Goal: Task Accomplishment & Management: Use online tool/utility

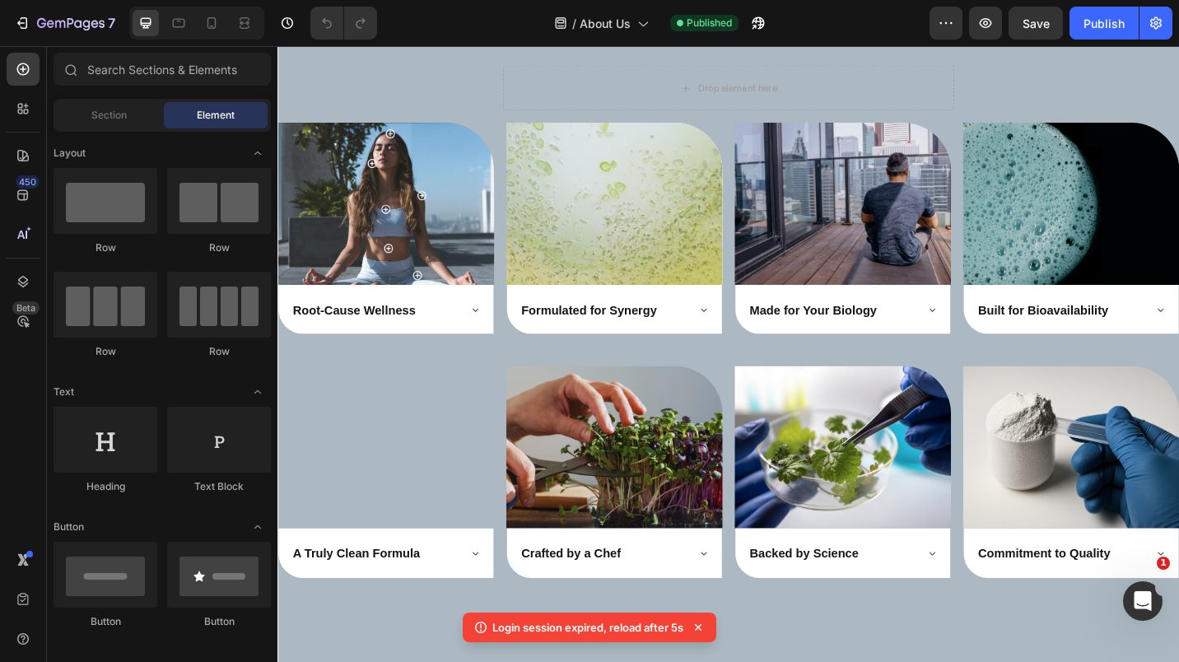
scroll to position [2606, 0]
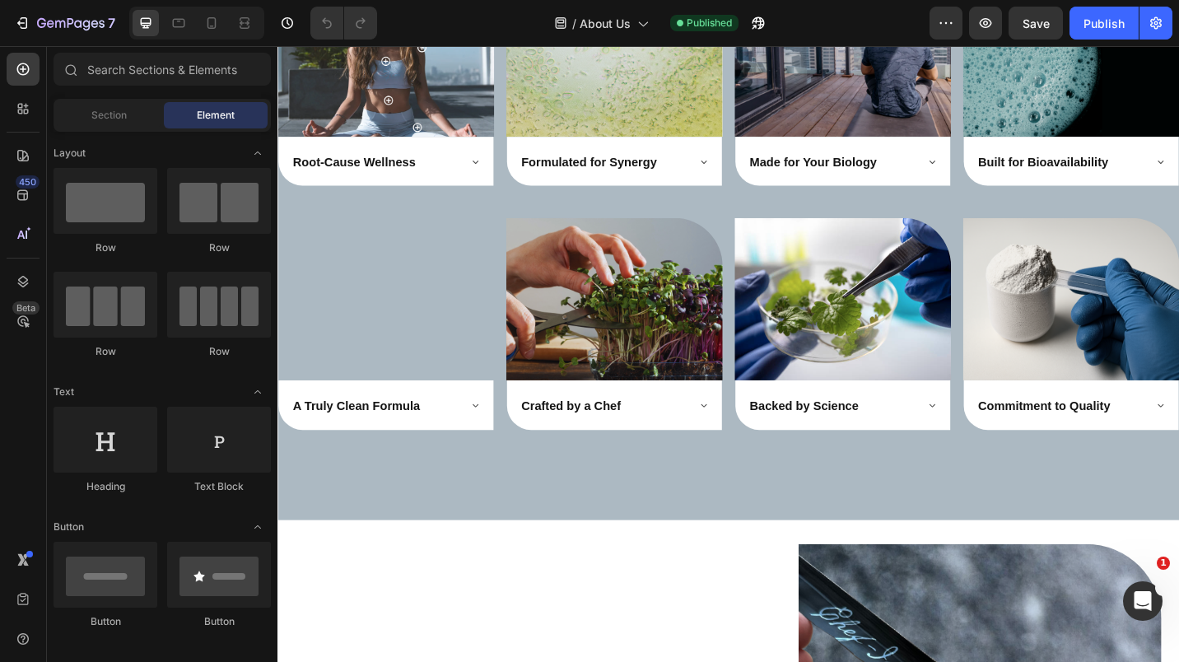
scroll to position [2642, 0]
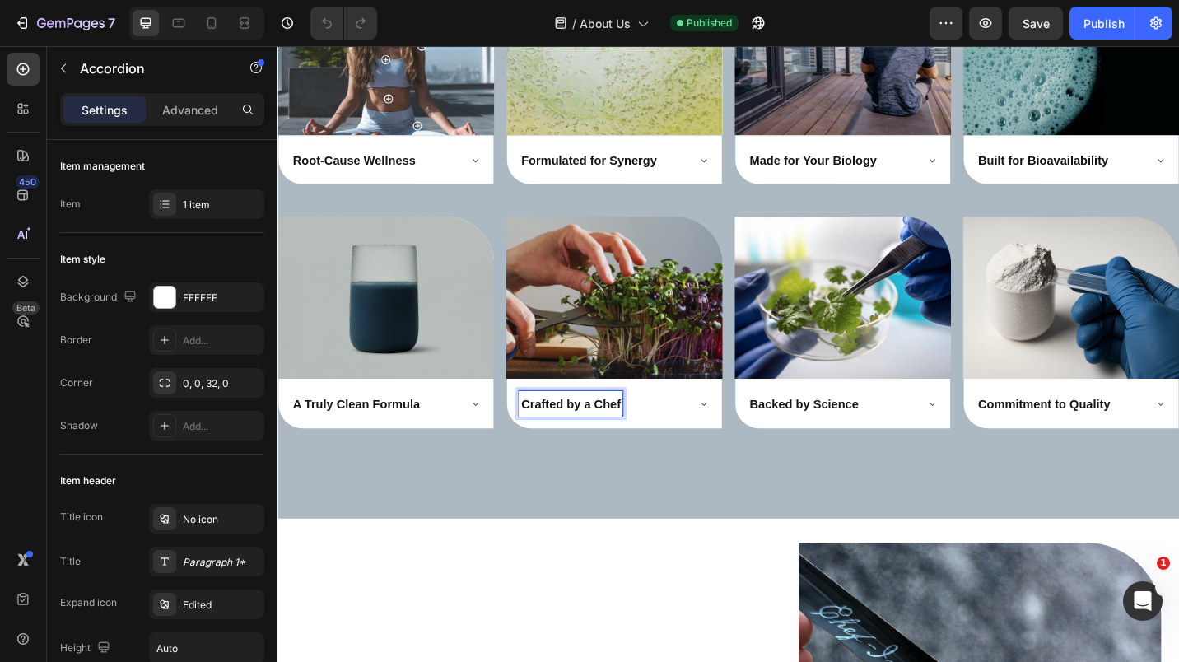
click at [544, 433] on span "Crafted by a Chef" at bounding box center [598, 439] width 109 height 14
click at [741, 432] on icon at bounding box center [744, 438] width 13 height 13
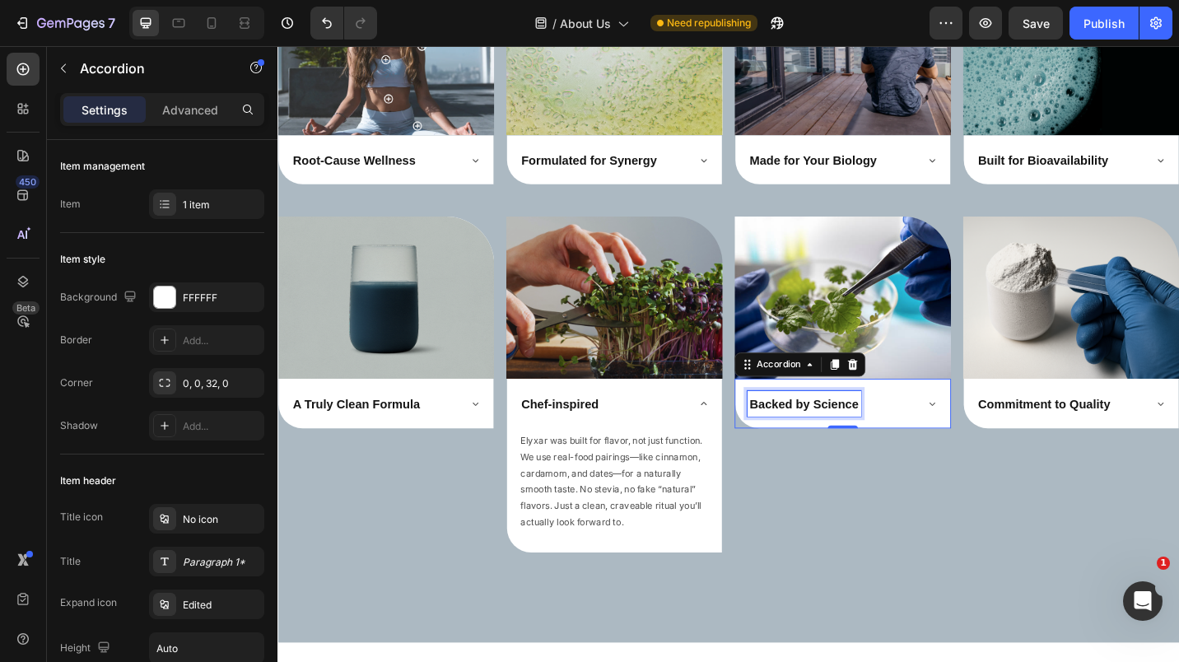
click at [852, 432] on span "Backed by Science" at bounding box center [854, 439] width 119 height 14
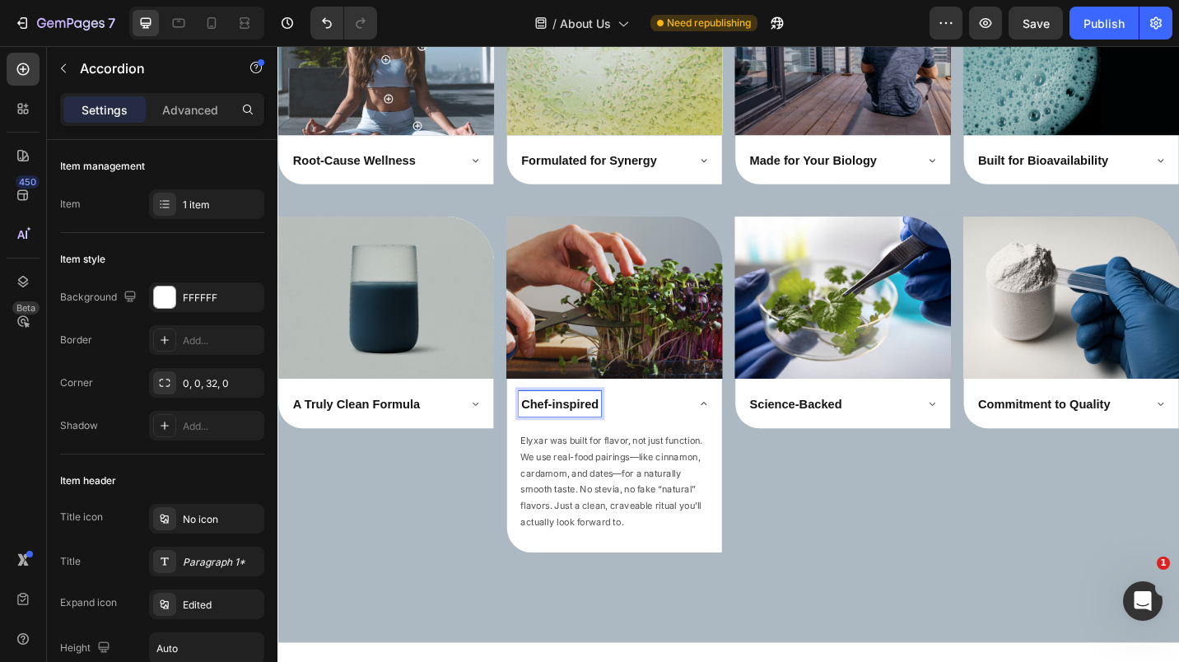
click at [572, 434] on span "Chef-inspired" at bounding box center [586, 439] width 85 height 14
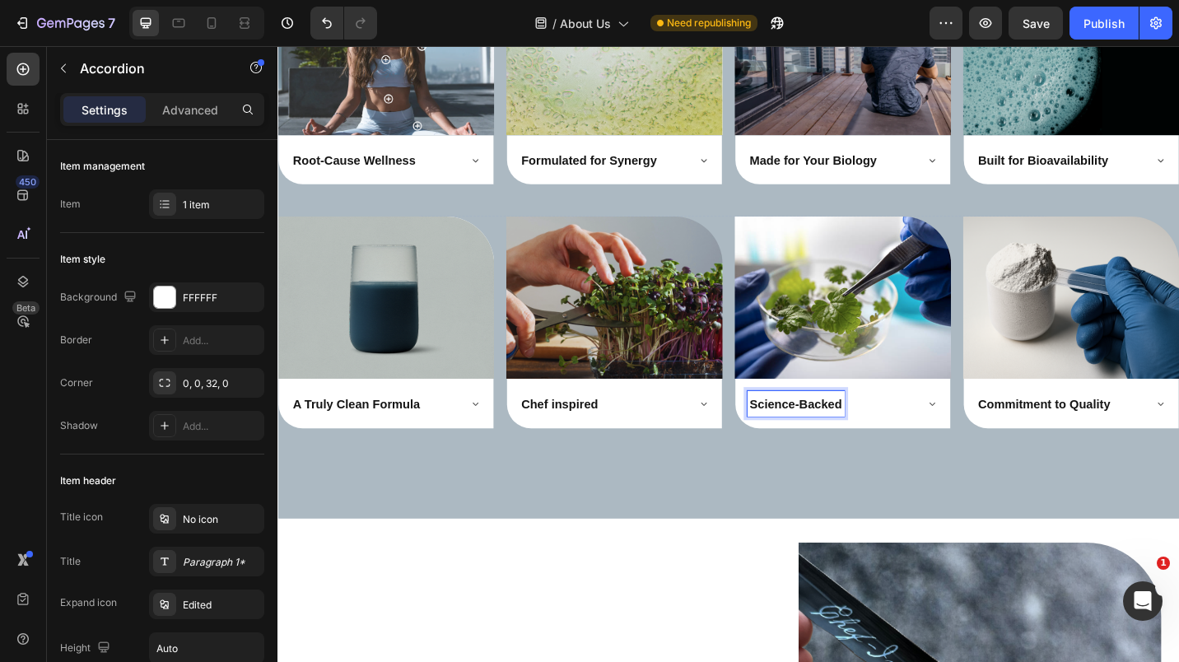
click at [841, 434] on span "Science-Backed" at bounding box center [845, 439] width 101 height 14
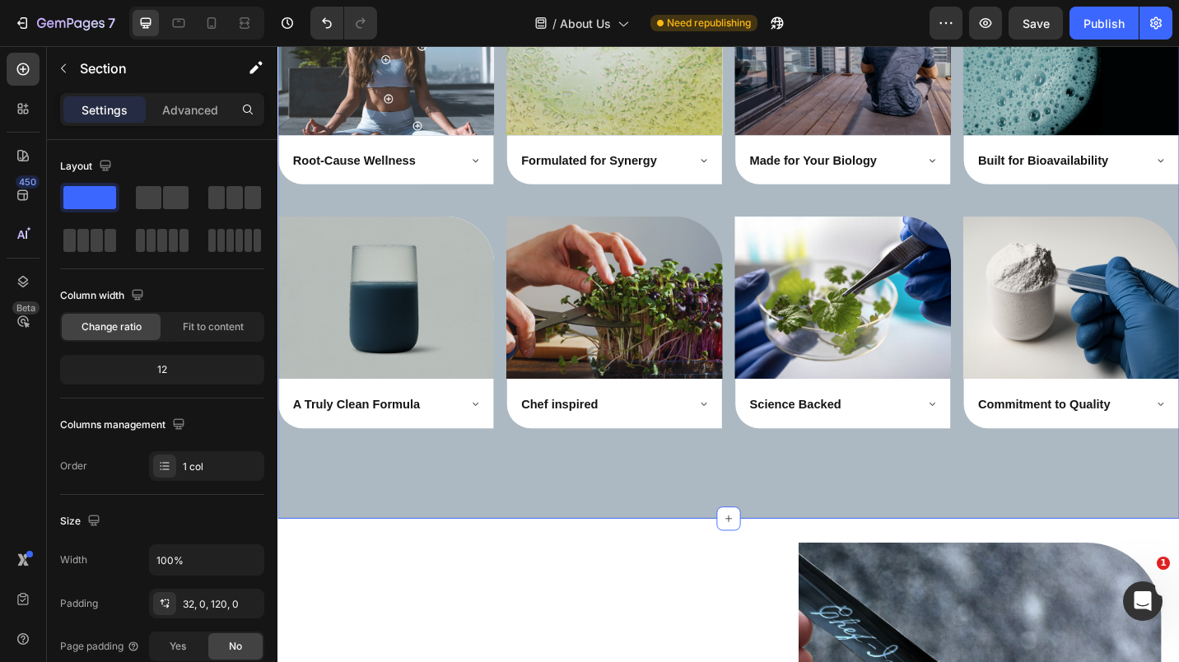
click at [1095, 17] on div "Publish" at bounding box center [1104, 23] width 41 height 17
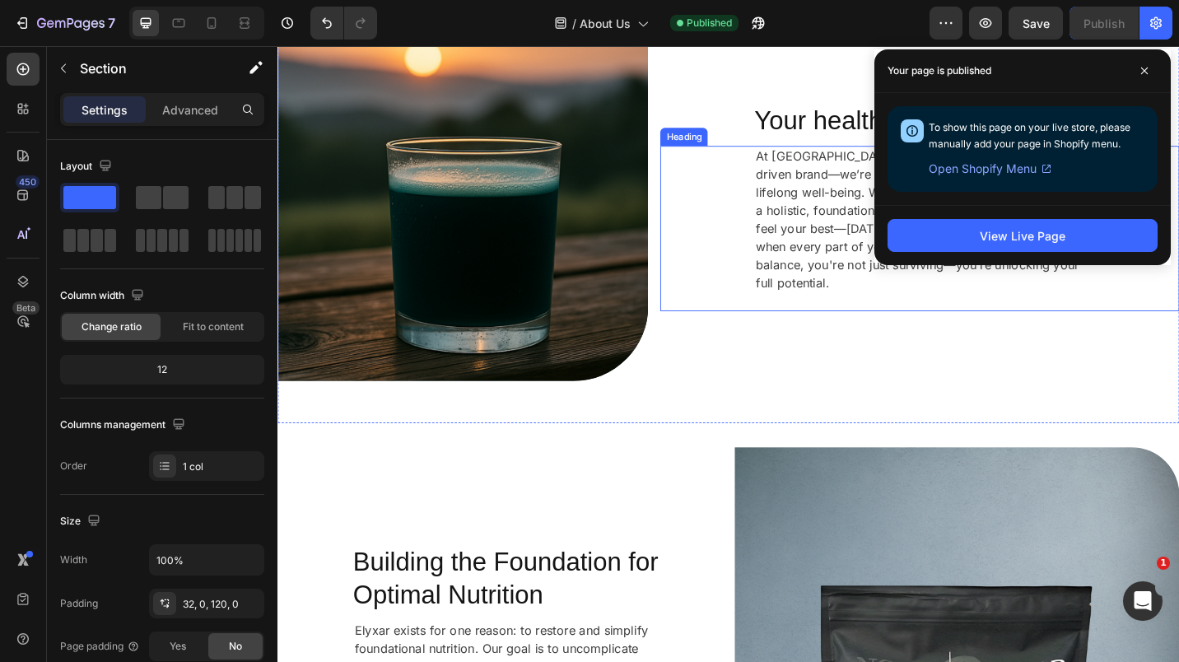
scroll to position [0, 0]
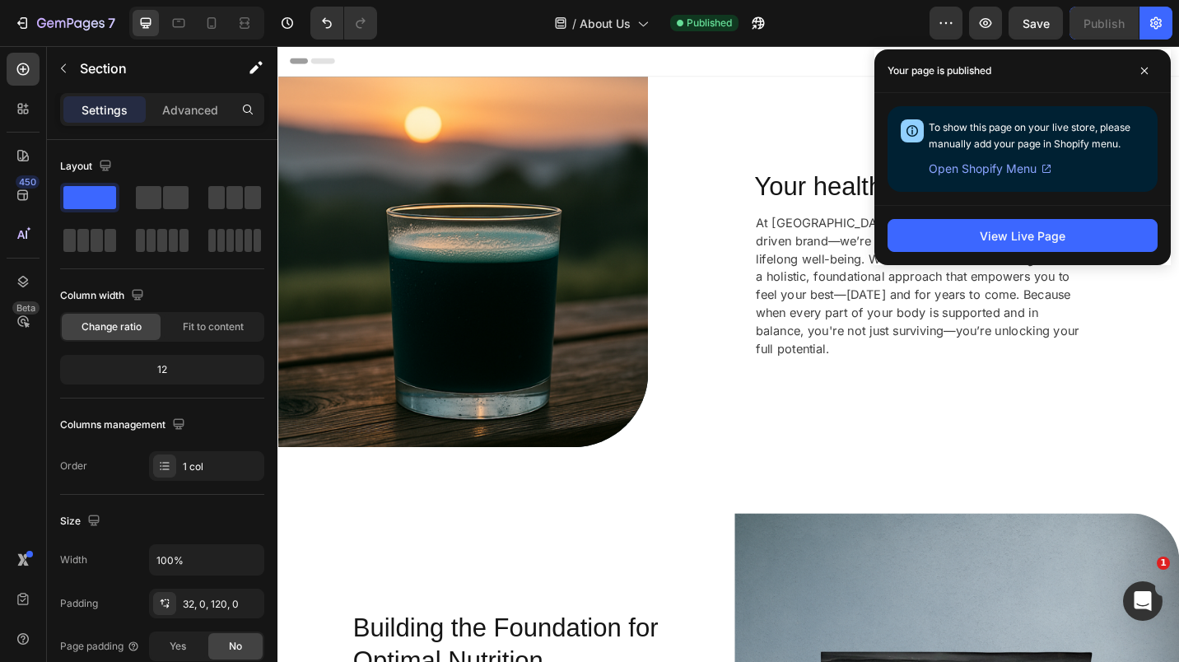
click at [1144, 65] on span at bounding box center [1144, 71] width 26 height 26
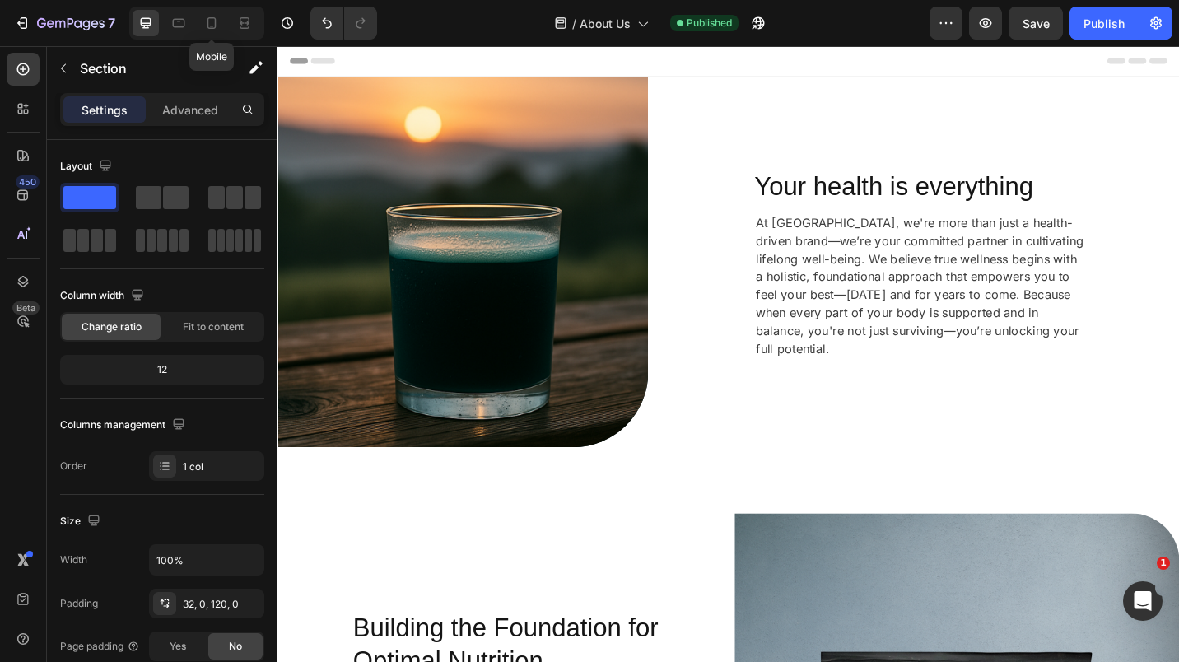
click at [212, 30] on icon at bounding box center [211, 23] width 16 height 16
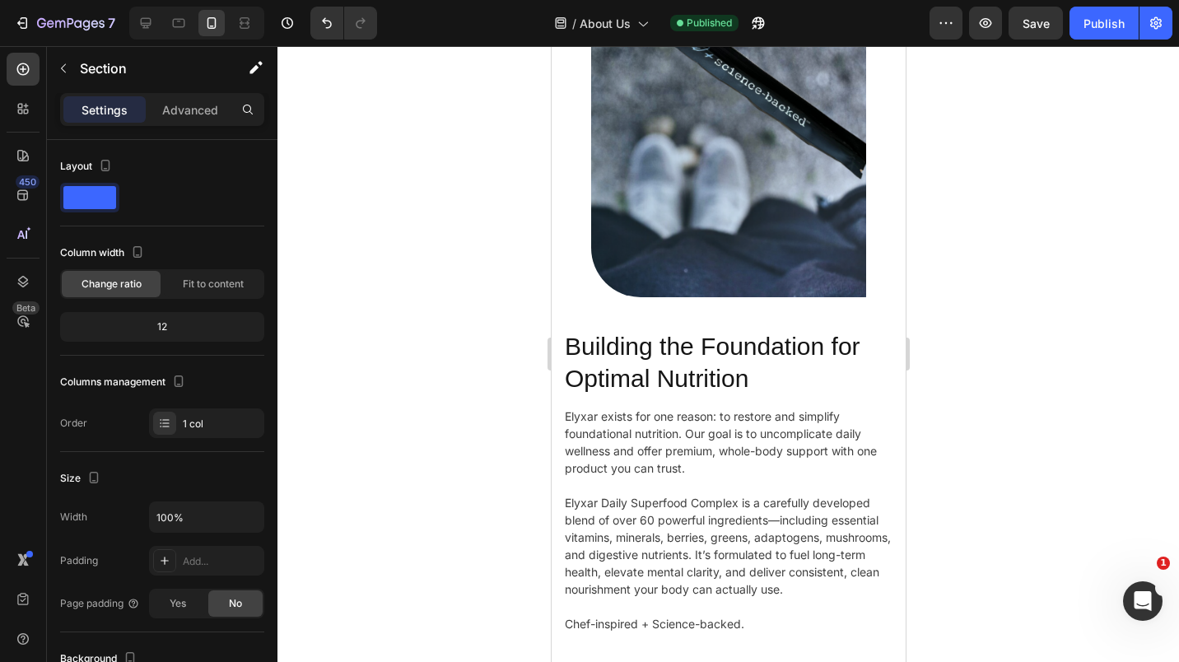
scroll to position [867, 0]
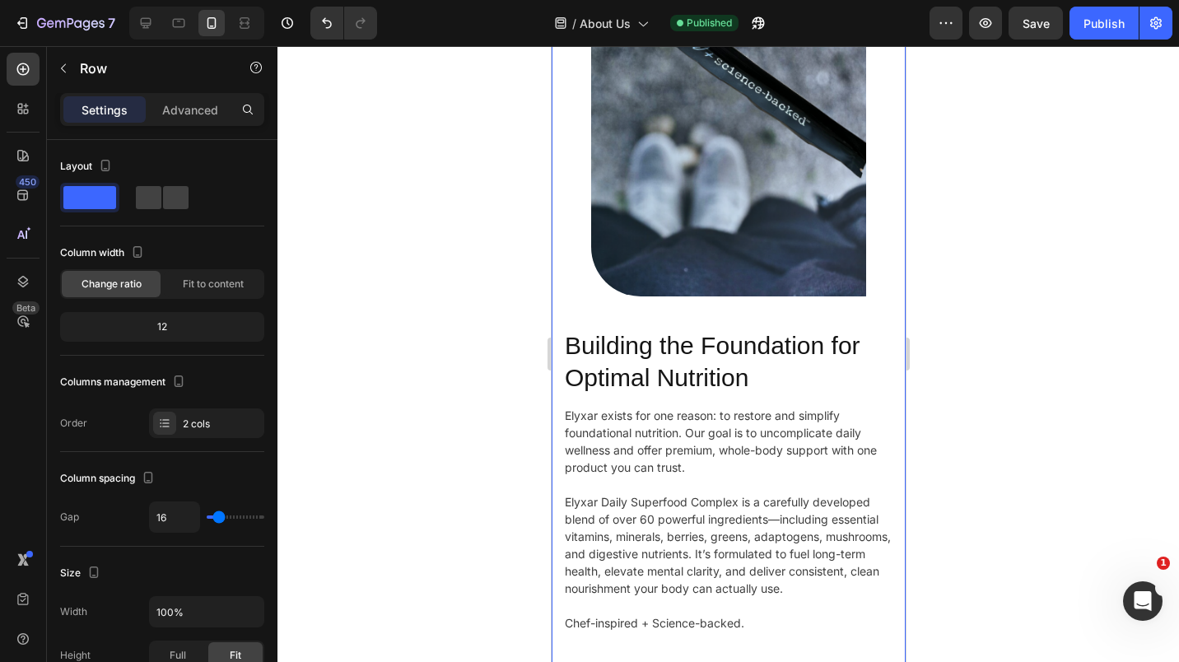
click at [198, 114] on p "Advanced" at bounding box center [190, 109] width 56 height 17
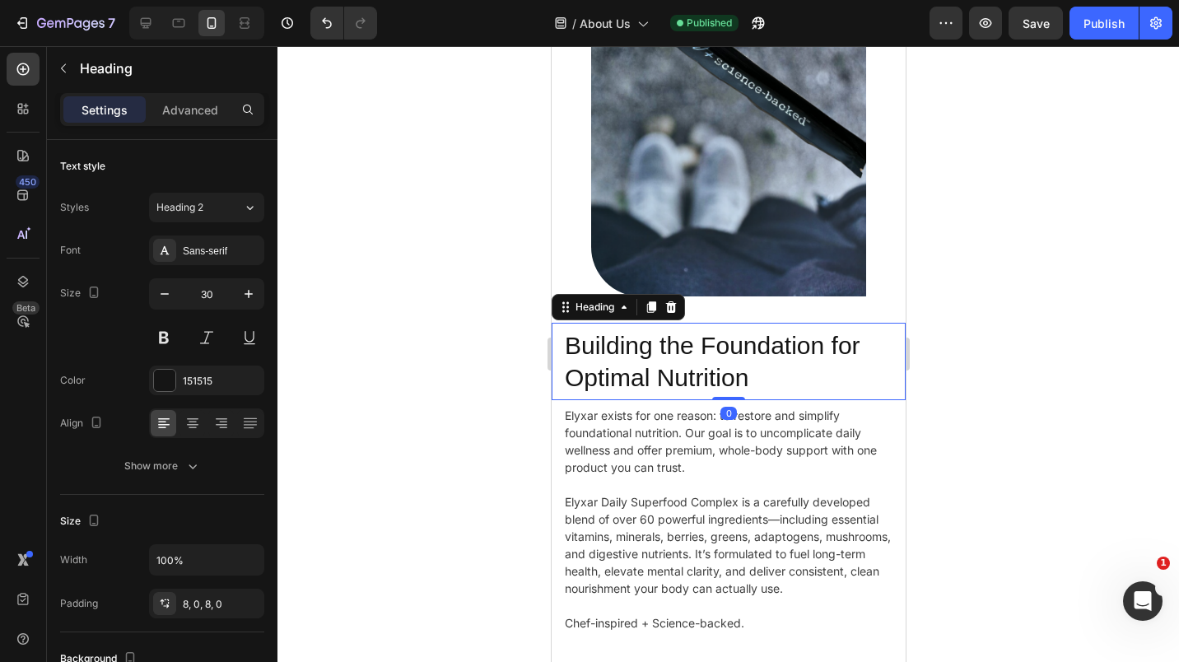
click at [198, 117] on p "Advanced" at bounding box center [190, 109] width 56 height 17
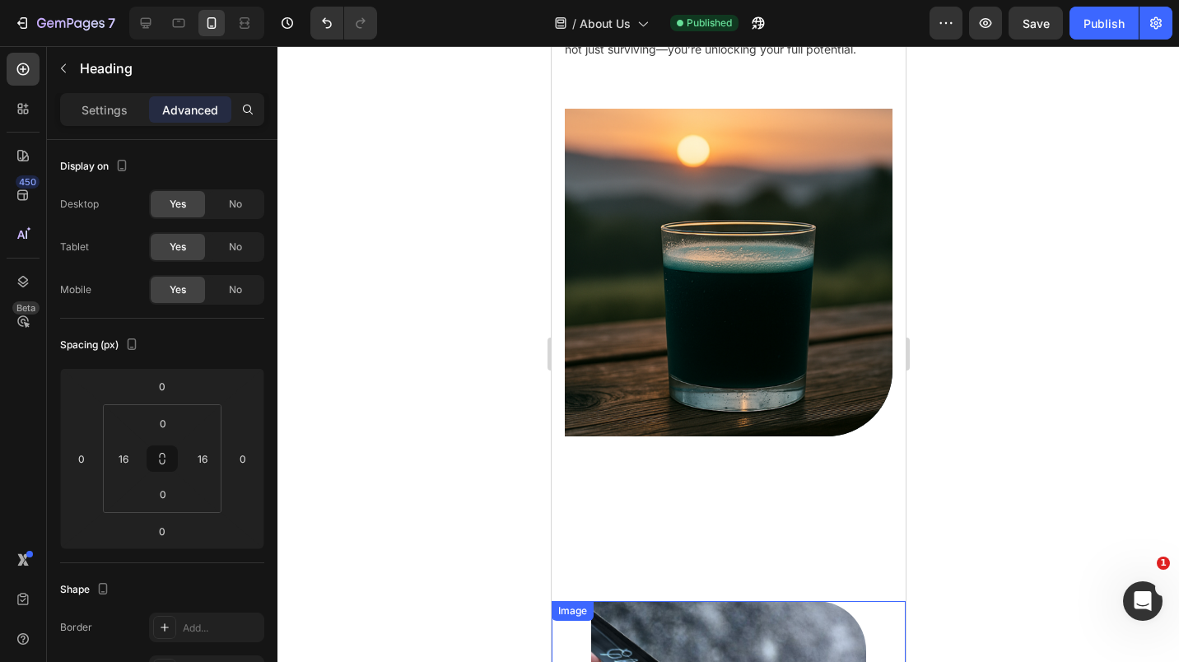
scroll to position [0, 0]
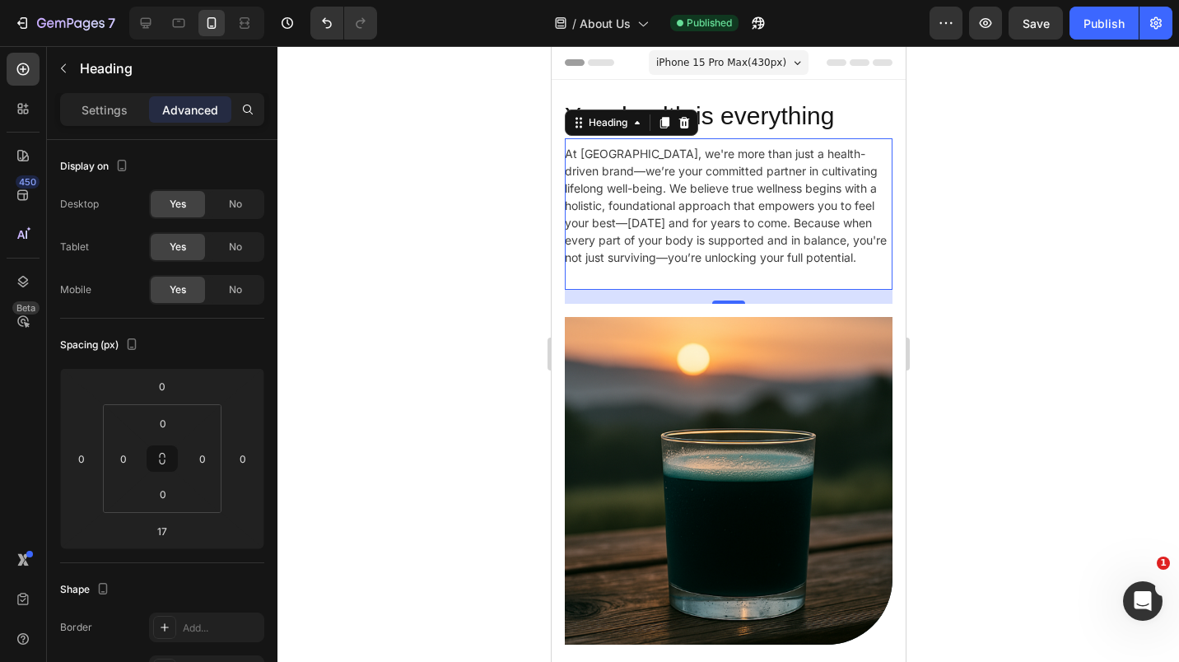
click at [697, 282] on p "At Elyxar, we're more than just a health-driven brand—we’re your committed part…" at bounding box center [728, 214] width 328 height 138
click at [683, 277] on p "At Elyxar, we're more than just a health-driven brand—we’re your committed part…" at bounding box center [728, 214] width 328 height 138
click at [847, 256] on p "At Elyxar, we're more than just a health-driven brand—we’re your committed part…" at bounding box center [728, 214] width 328 height 138
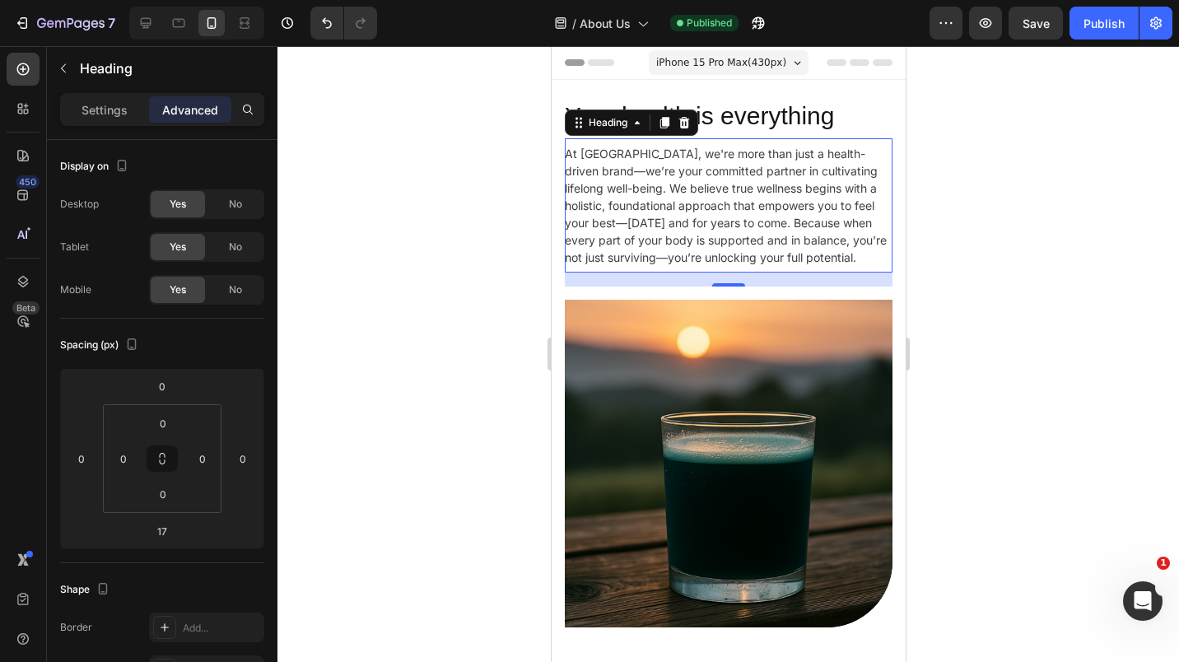
click at [687, 240] on p "At Elyxar, we're more than just a health-driven brand—we’re your committed part…" at bounding box center [728, 205] width 328 height 121
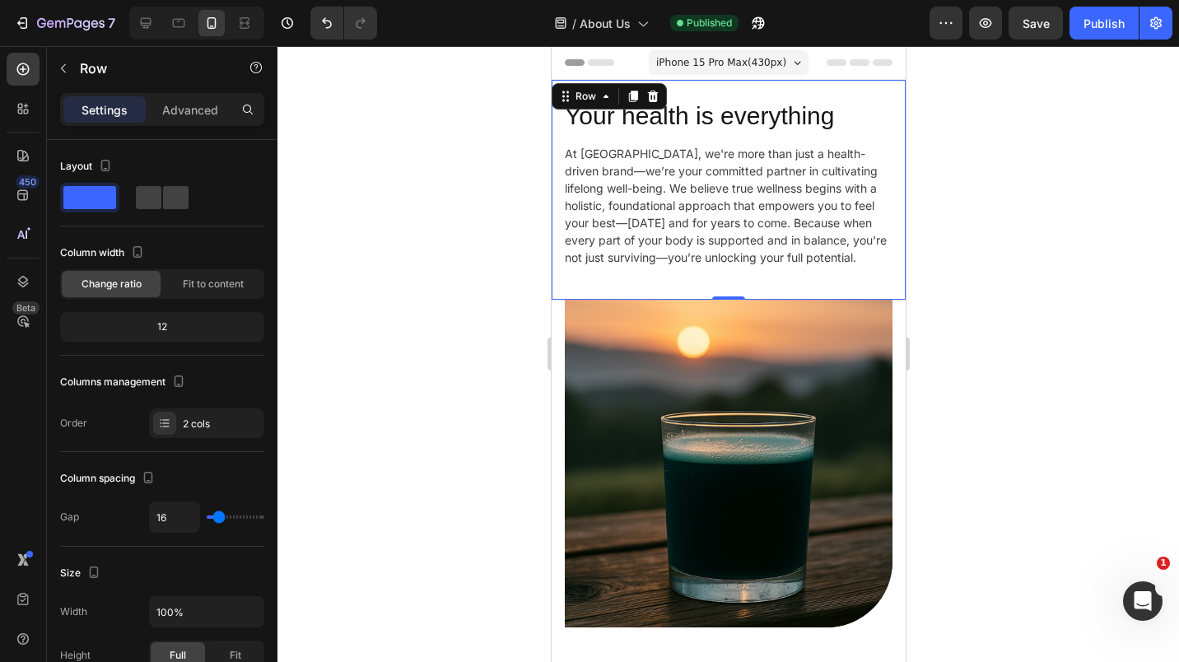
click at [189, 112] on p "Advanced" at bounding box center [190, 109] width 56 height 17
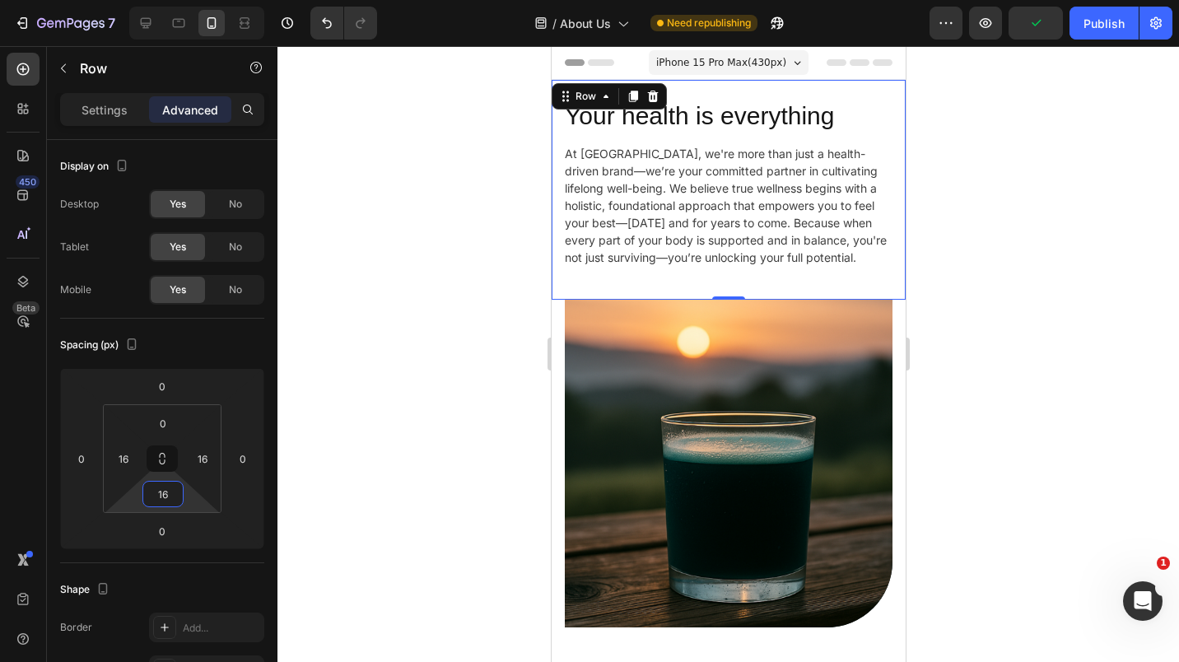
click at [155, 489] on input "16" at bounding box center [163, 494] width 33 height 25
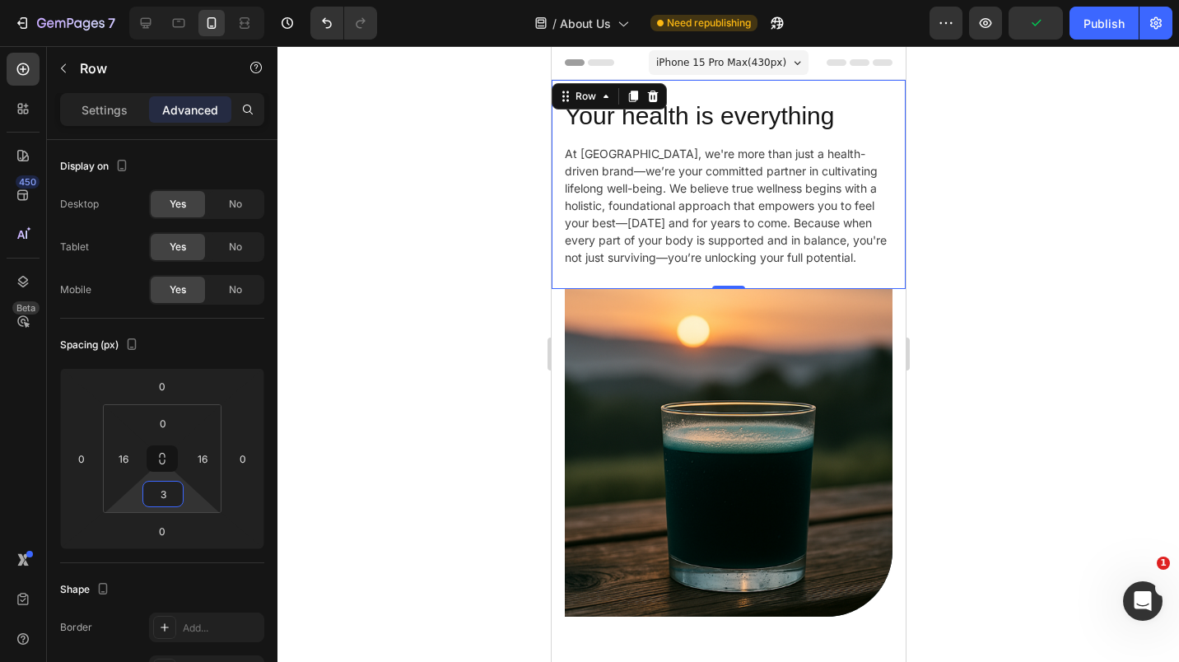
type input "32"
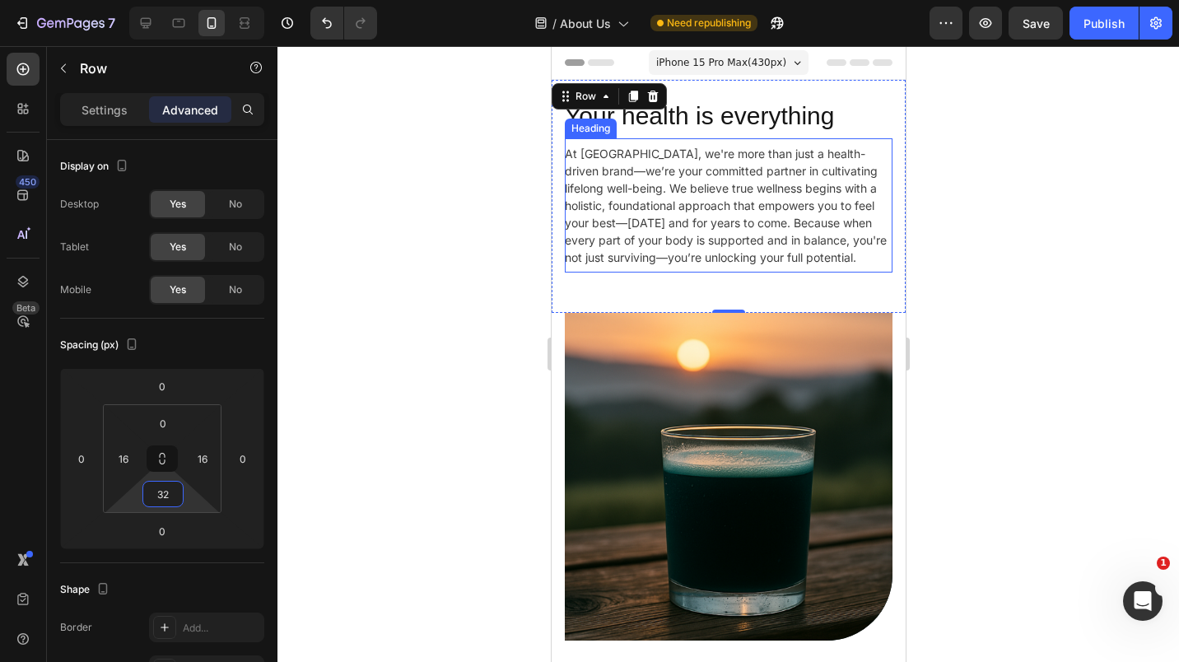
click at [674, 267] on h2 "At Elyxar, we're more than just a health-driven brand—we’re your committed part…" at bounding box center [728, 205] width 328 height 134
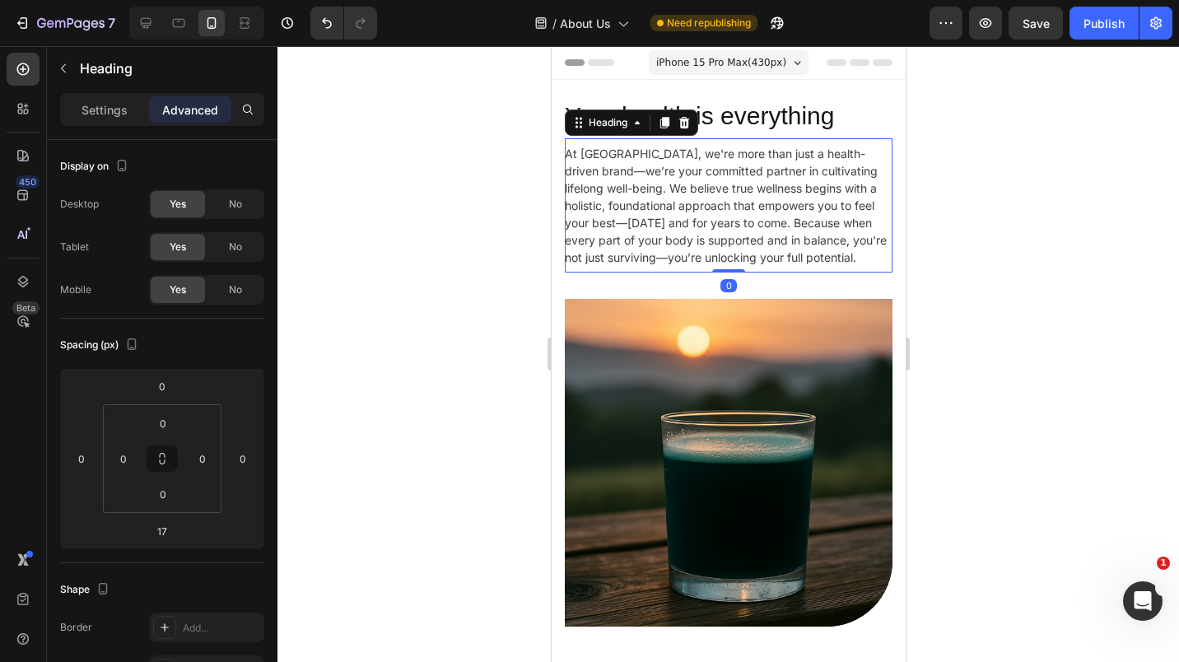
drag, startPoint x: 722, startPoint y: 285, endPoint x: 719, endPoint y: 258, distance: 27.4
click at [719, 258] on div "At Elyxar, we're more than just a health-driven brand—we’re your committed part…" at bounding box center [728, 205] width 328 height 134
type input "0"
click at [958, 258] on div at bounding box center [729, 354] width 902 height 616
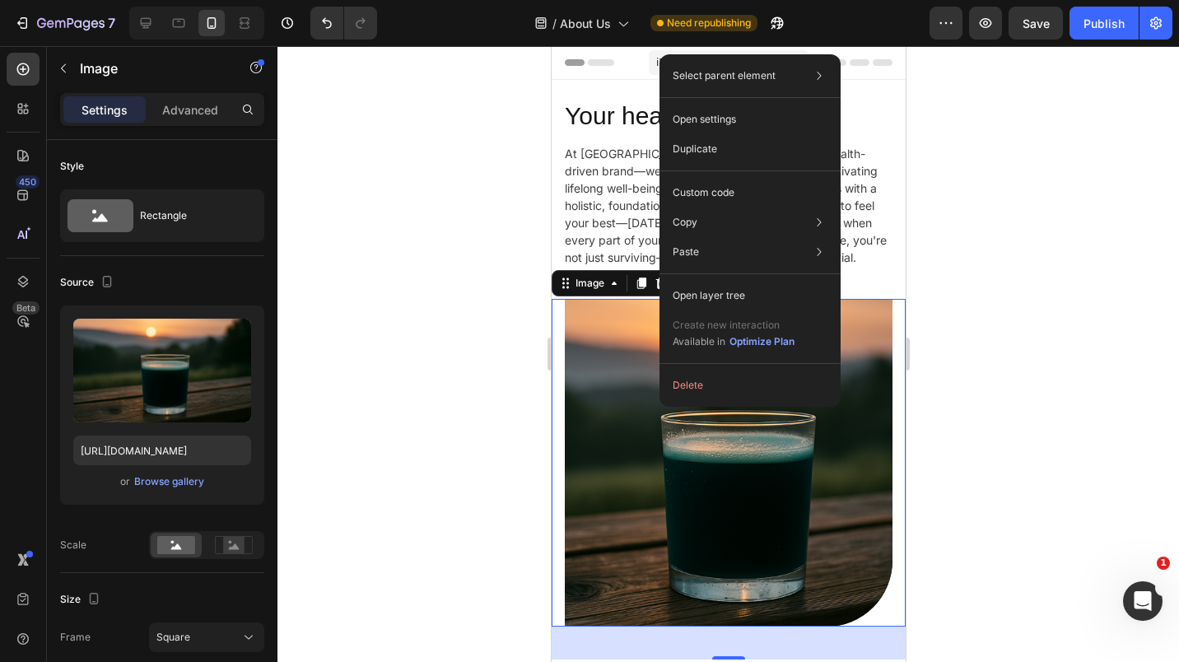
click at [704, 152] on p "Duplicate" at bounding box center [695, 149] width 44 height 15
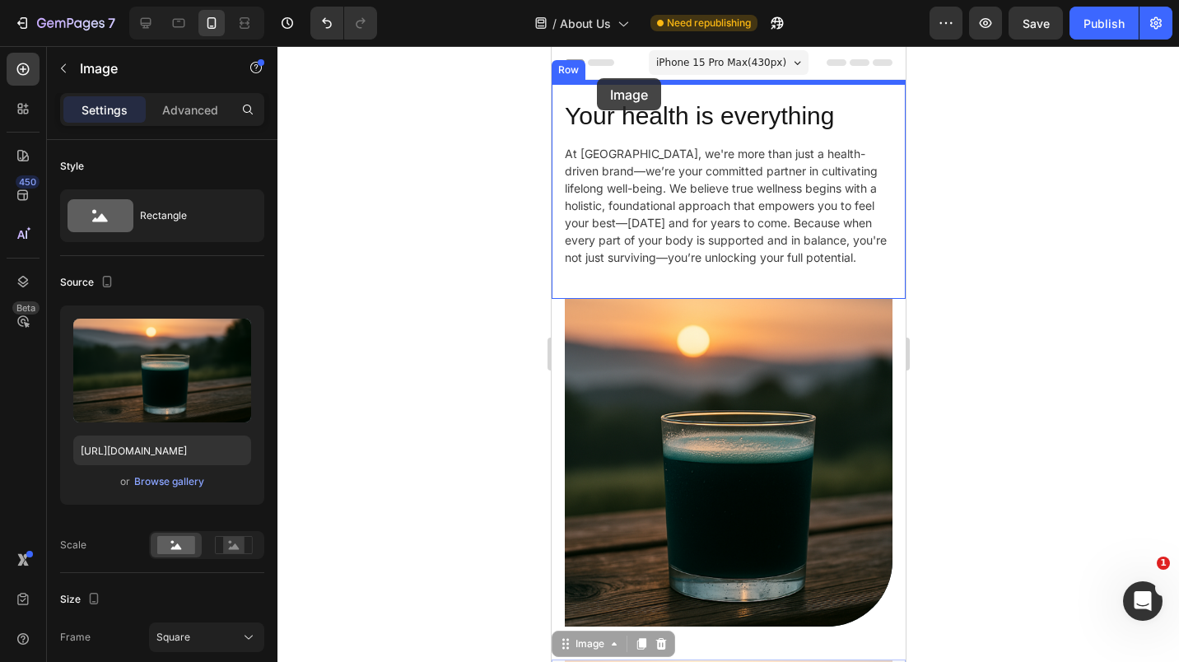
drag, startPoint x: 692, startPoint y: 536, endPoint x: 596, endPoint y: 78, distance: 467.7
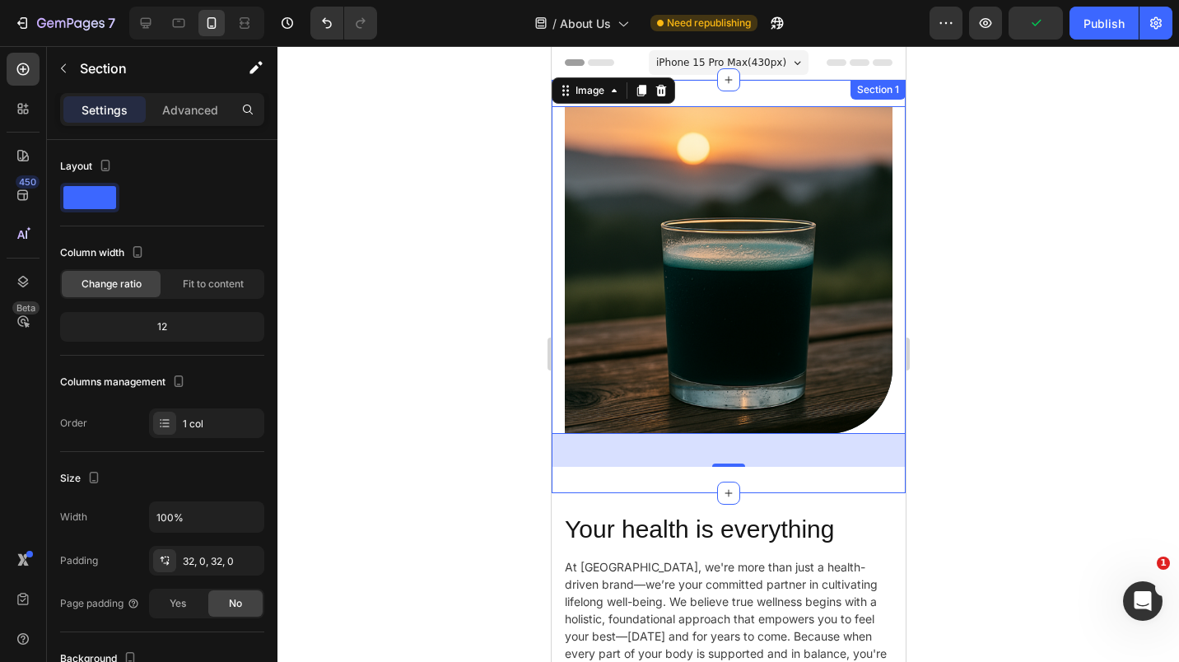
click at [749, 86] on div "Image 40 Section 1" at bounding box center [728, 286] width 354 height 413
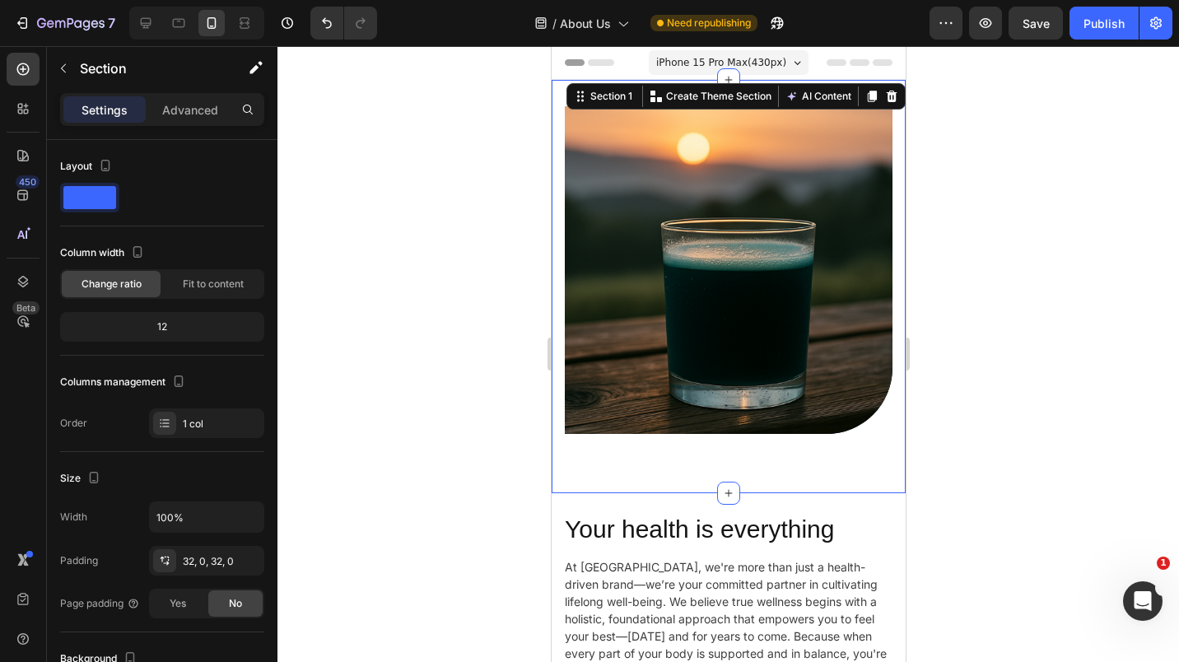
click at [199, 96] on div "Advanced" at bounding box center [190, 109] width 82 height 26
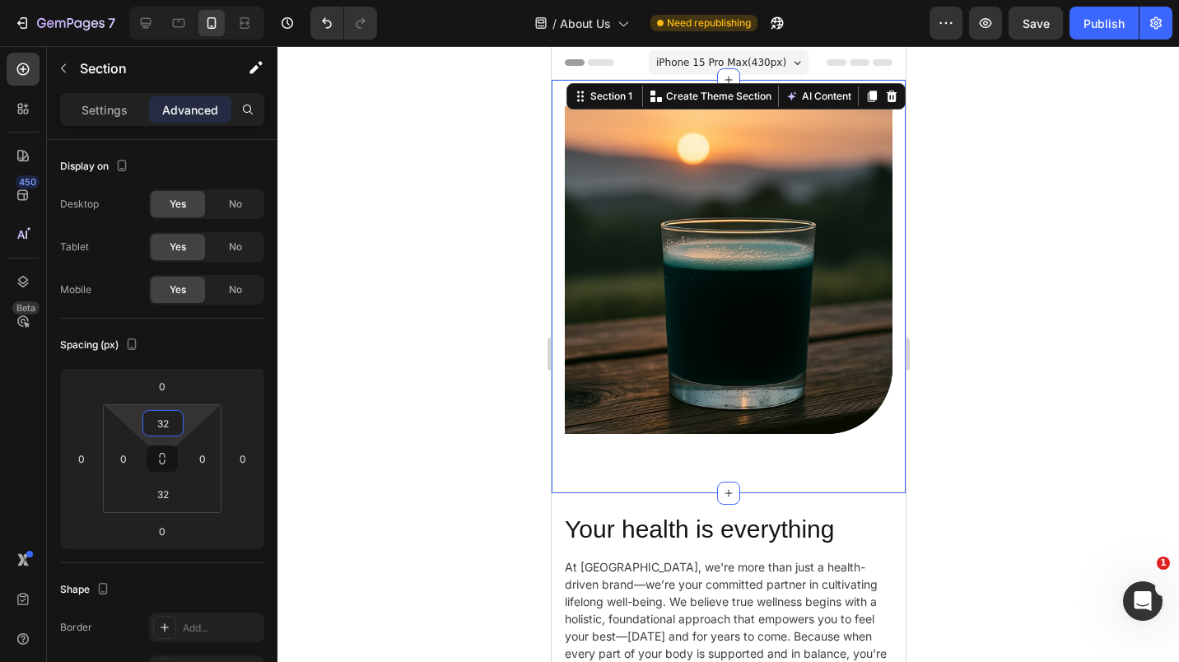
click at [177, 427] on input "32" at bounding box center [163, 423] width 33 height 25
type input "0"
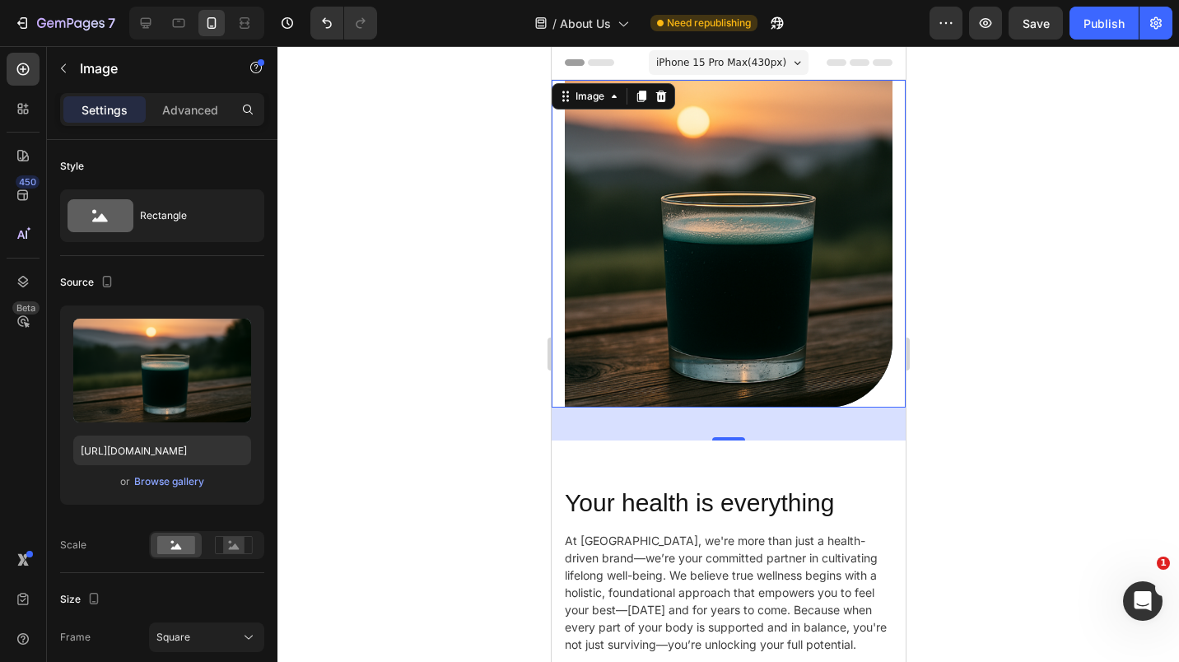
click at [596, 356] on img at bounding box center [728, 244] width 328 height 328
click at [196, 110] on p "Advanced" at bounding box center [190, 109] width 56 height 17
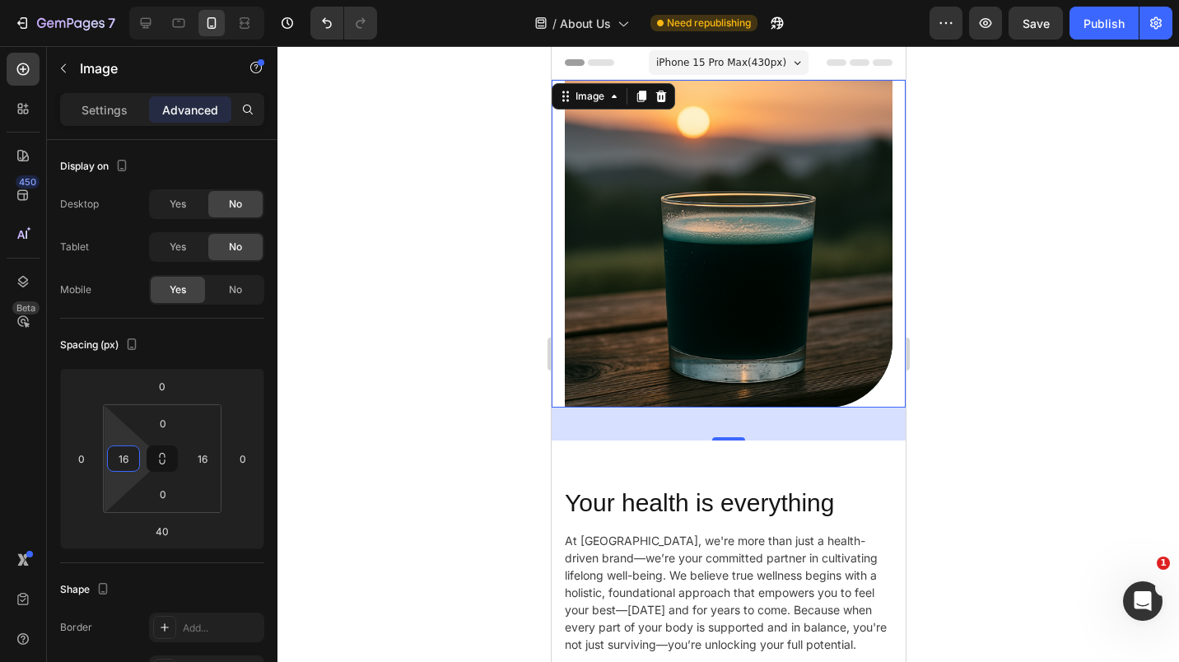
click at [128, 456] on input "16" at bounding box center [123, 458] width 25 height 25
type input "0"
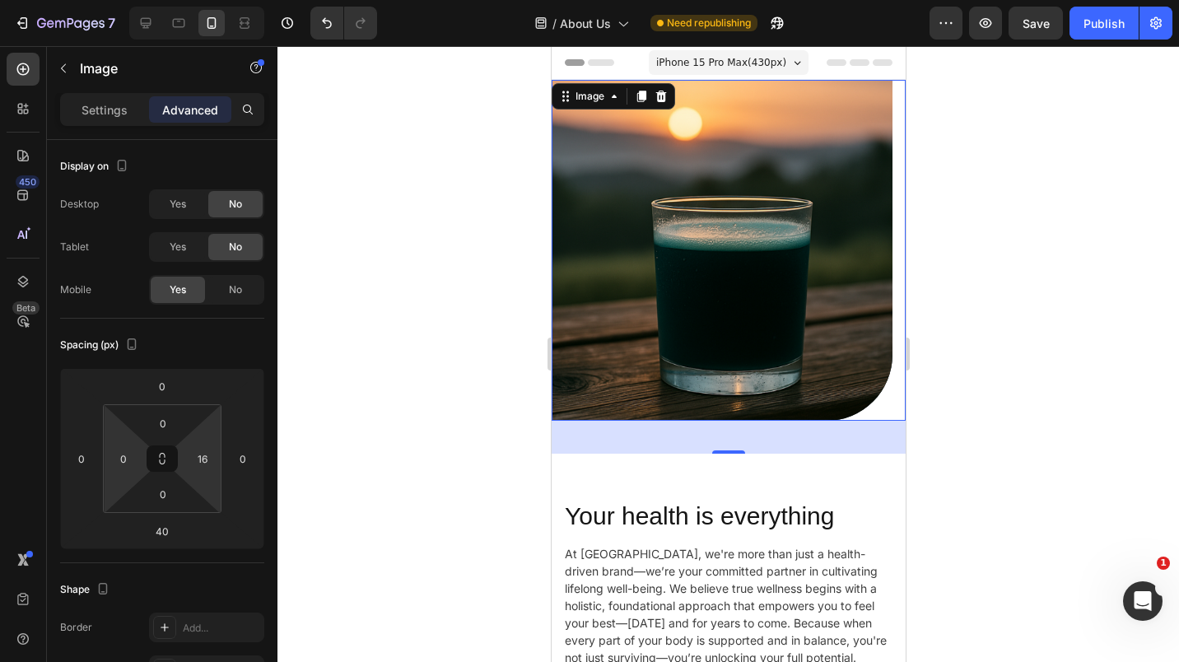
click at [190, 467] on div "16" at bounding box center [202, 459] width 33 height 26
click at [191, 465] on input "16" at bounding box center [202, 458] width 25 height 25
type input "0"
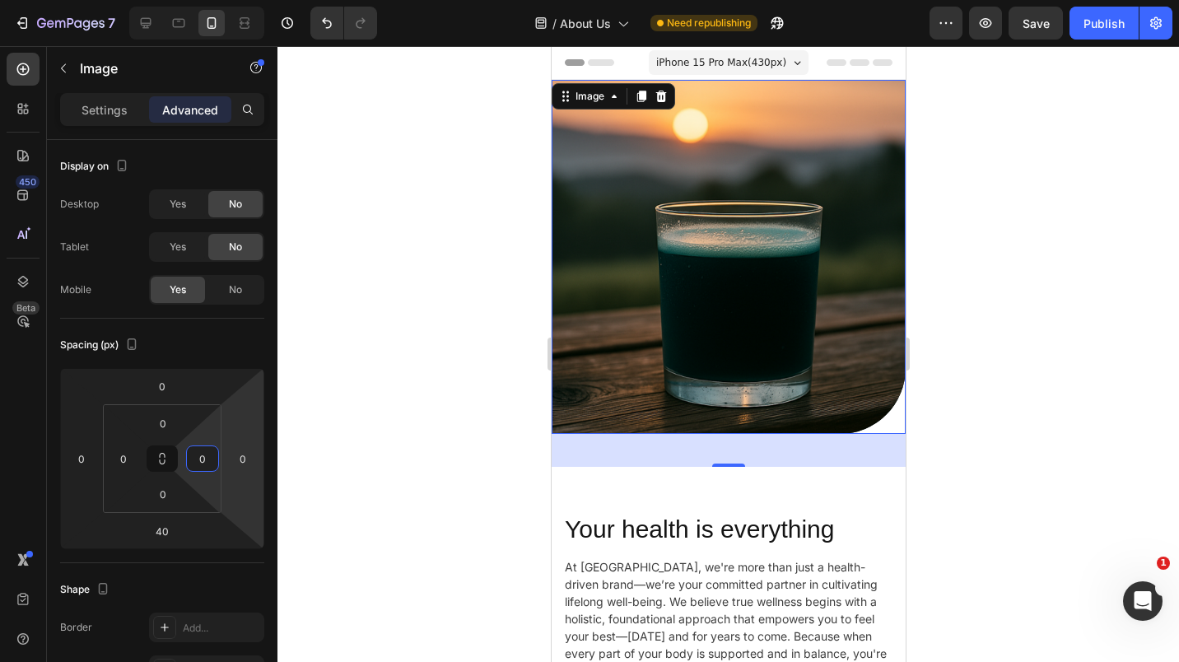
click at [407, 413] on div at bounding box center [729, 354] width 902 height 616
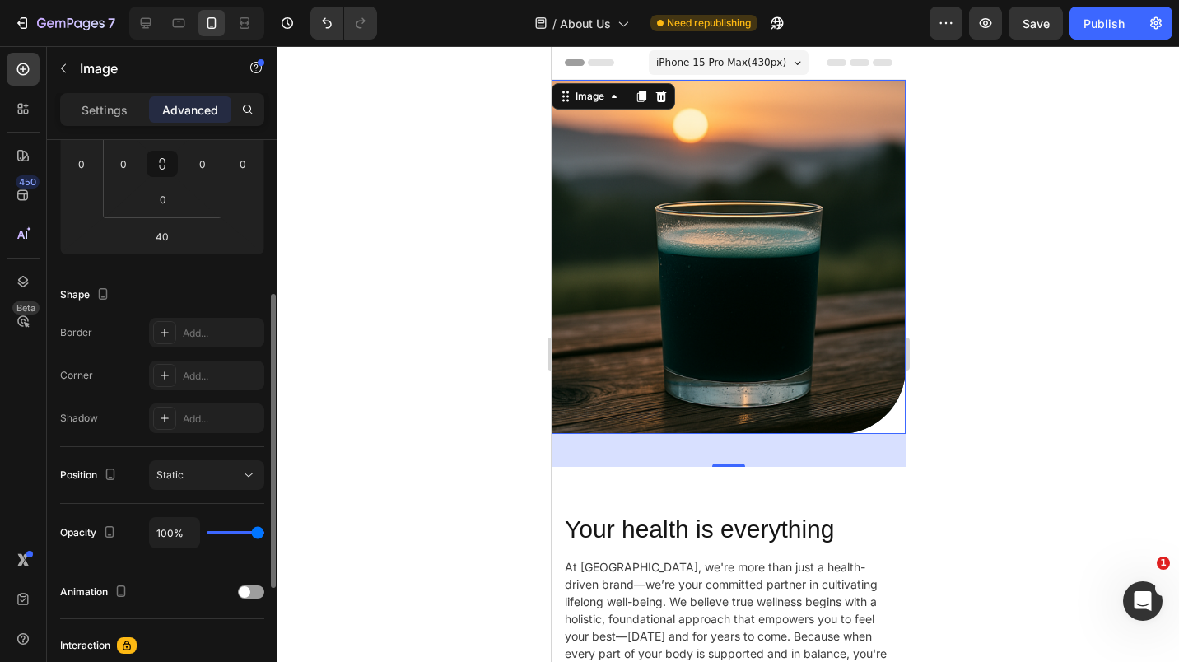
scroll to position [296, 0]
click at [110, 105] on p "Settings" at bounding box center [105, 109] width 46 height 17
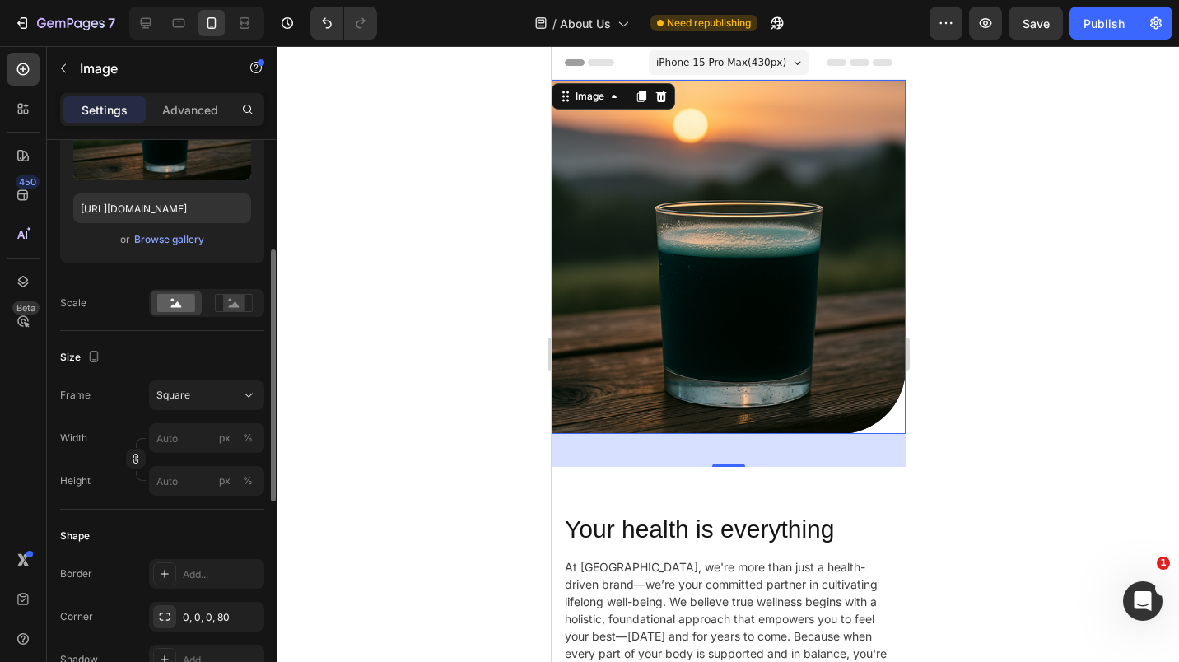
scroll to position [240, 0]
click at [252, 401] on icon at bounding box center [248, 398] width 16 height 16
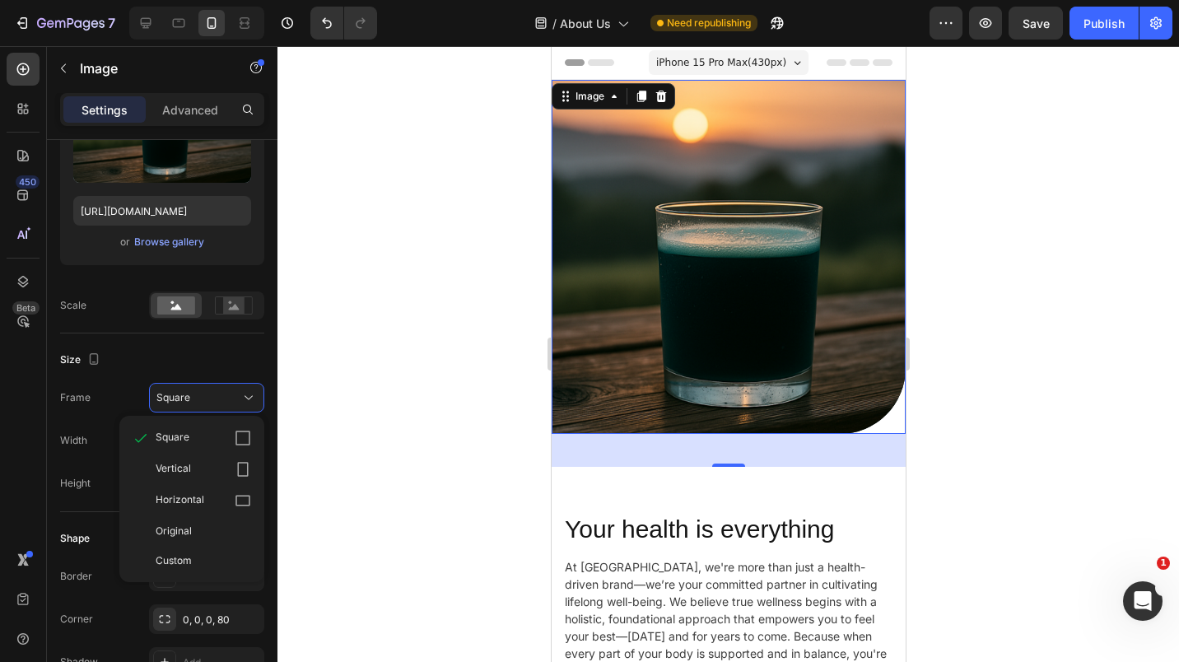
click at [192, 499] on span "Horizontal" at bounding box center [180, 500] width 49 height 16
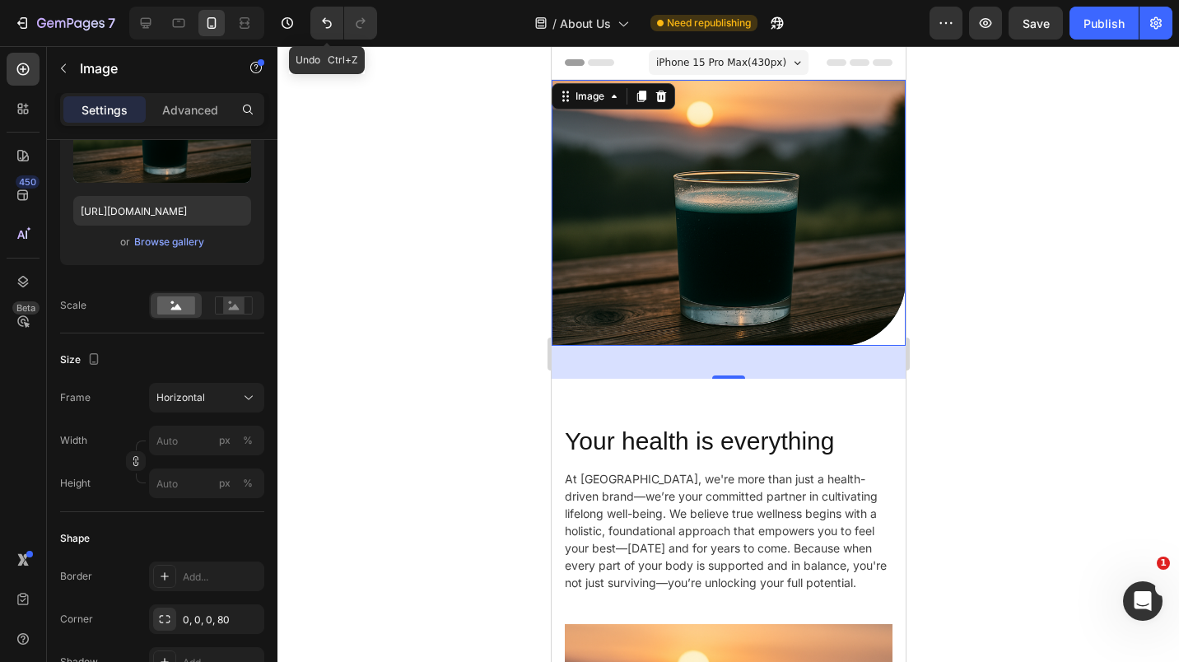
click at [322, 21] on icon "Undo/Redo" at bounding box center [327, 23] width 16 height 16
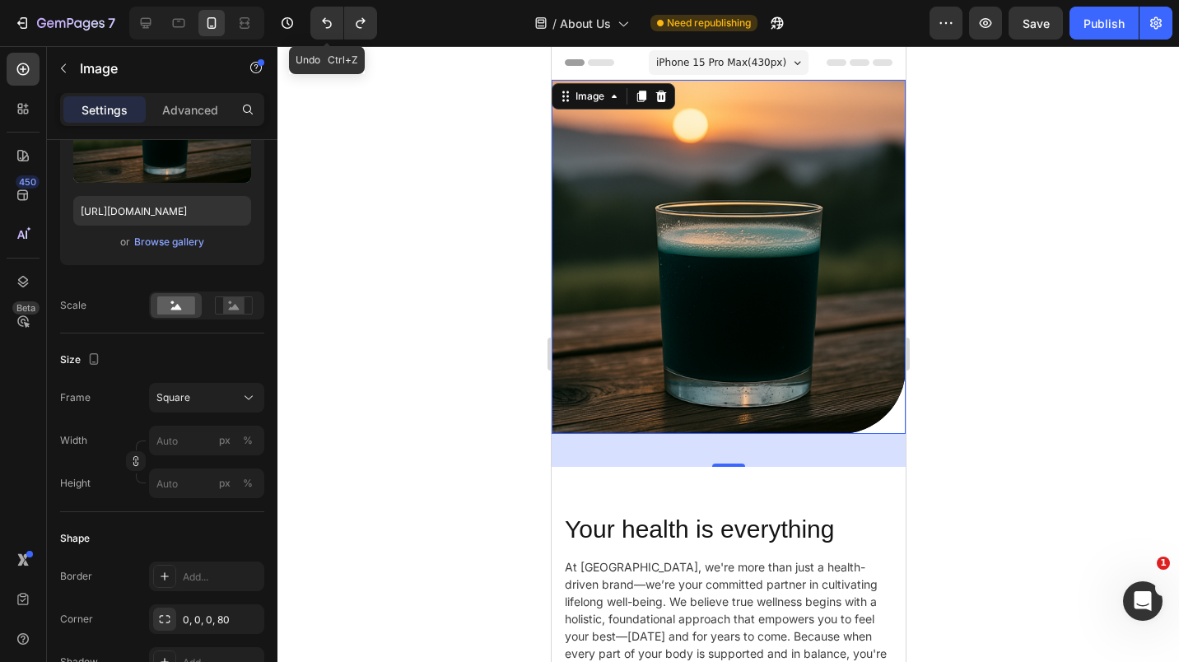
click at [322, 21] on icon "Undo/Redo" at bounding box center [327, 23] width 16 height 16
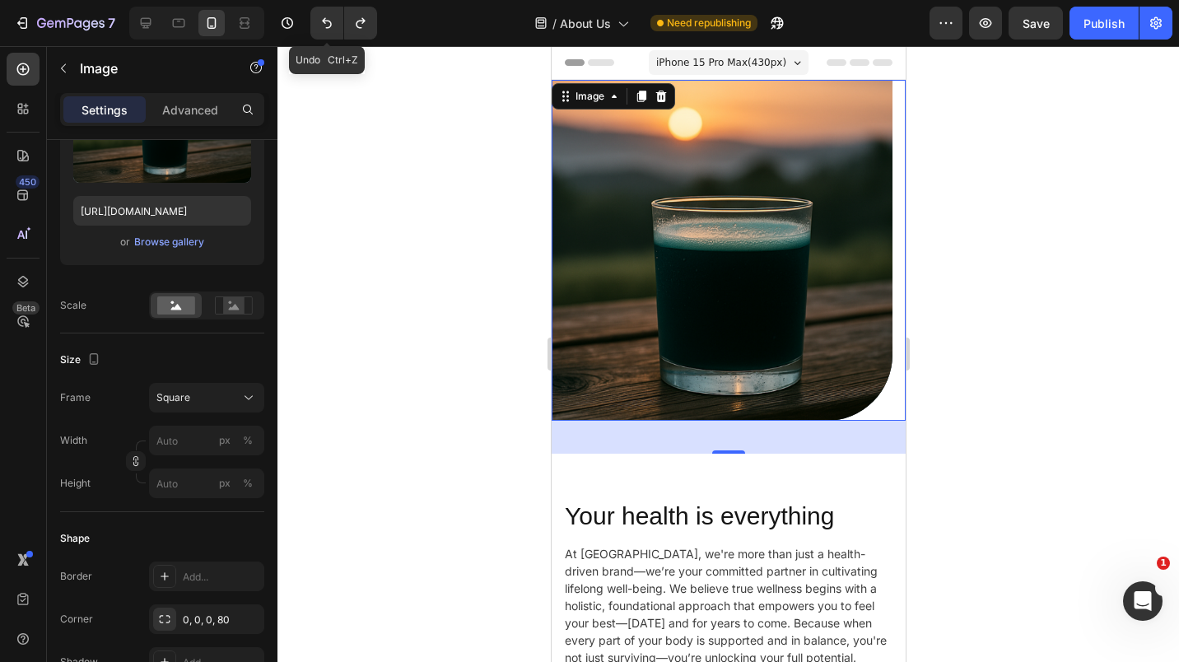
click at [322, 21] on icon "Undo/Redo" at bounding box center [327, 23] width 16 height 16
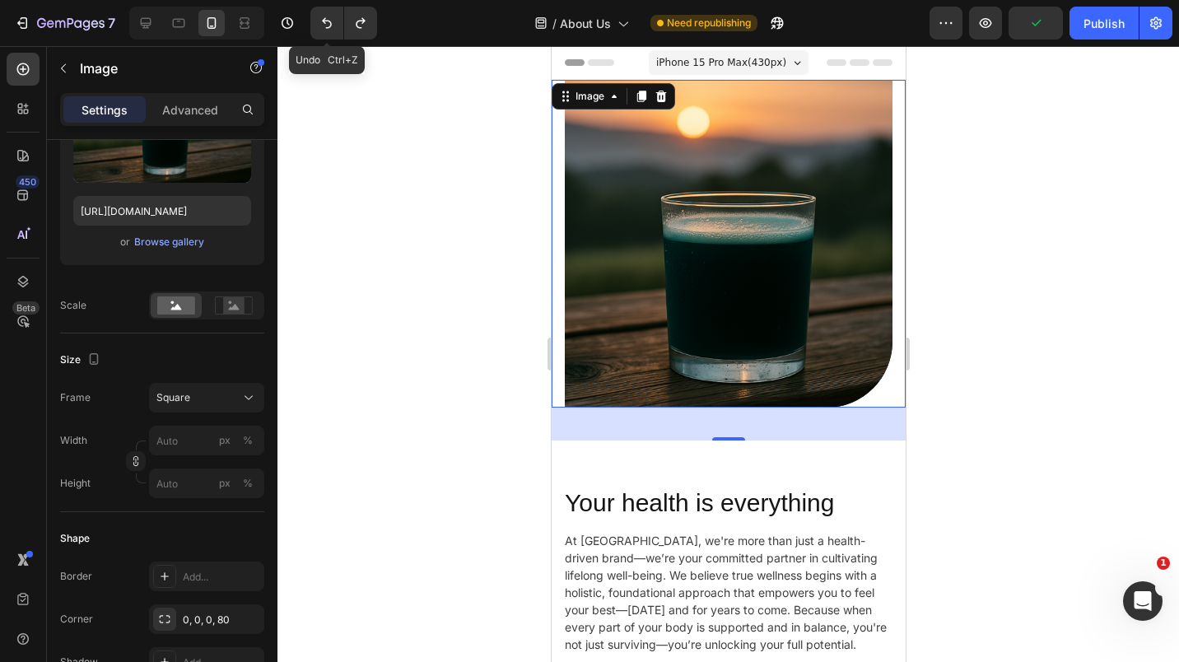
click at [322, 21] on icon "Undo/Redo" at bounding box center [327, 23] width 16 height 16
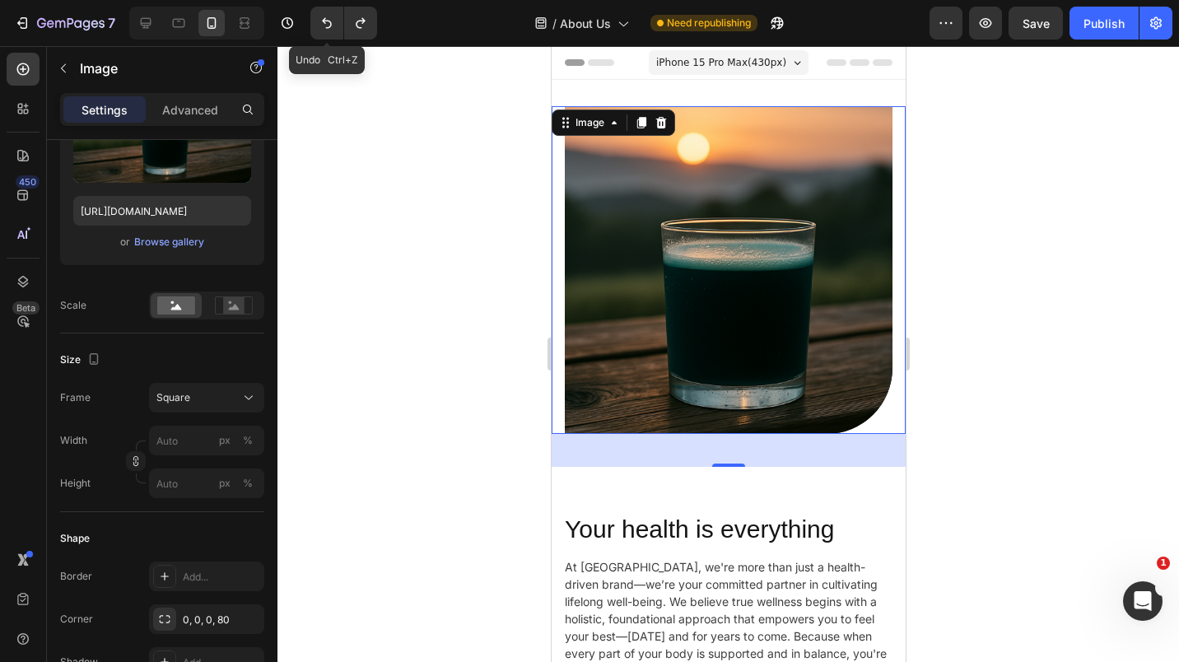
click at [322, 21] on icon "Undo/Redo" at bounding box center [327, 23] width 16 height 16
click at [327, 32] on button "Undo/Redo" at bounding box center [326, 23] width 33 height 33
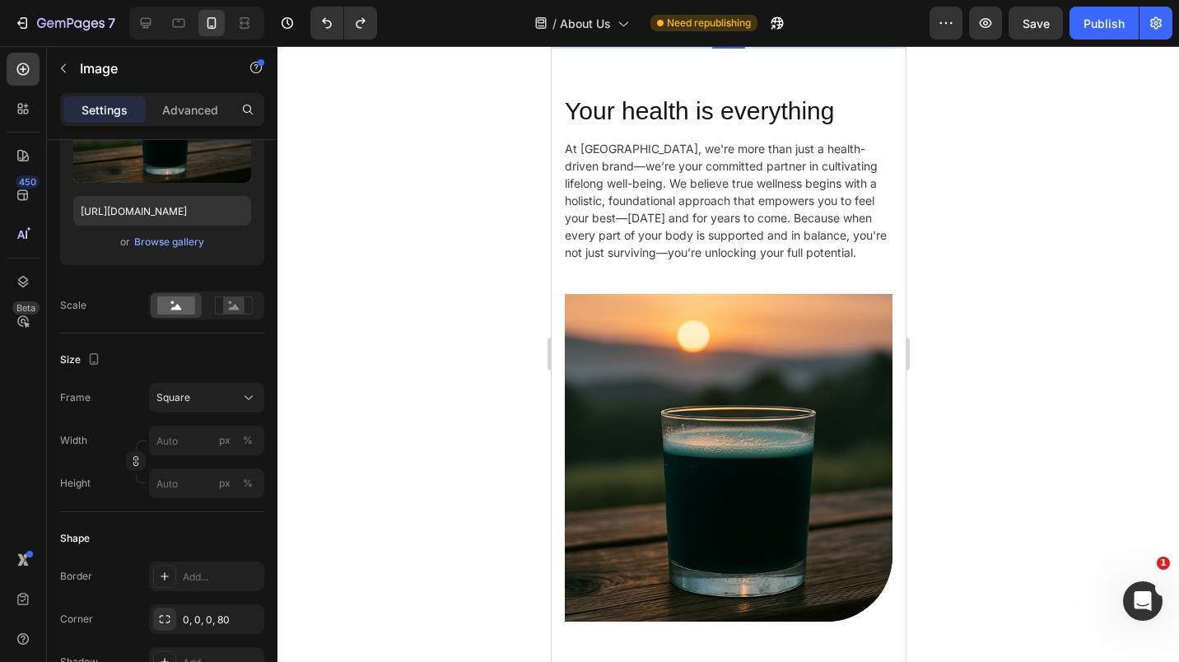
scroll to position [419, 0]
click at [320, 18] on icon "Undo/Redo" at bounding box center [327, 23] width 16 height 16
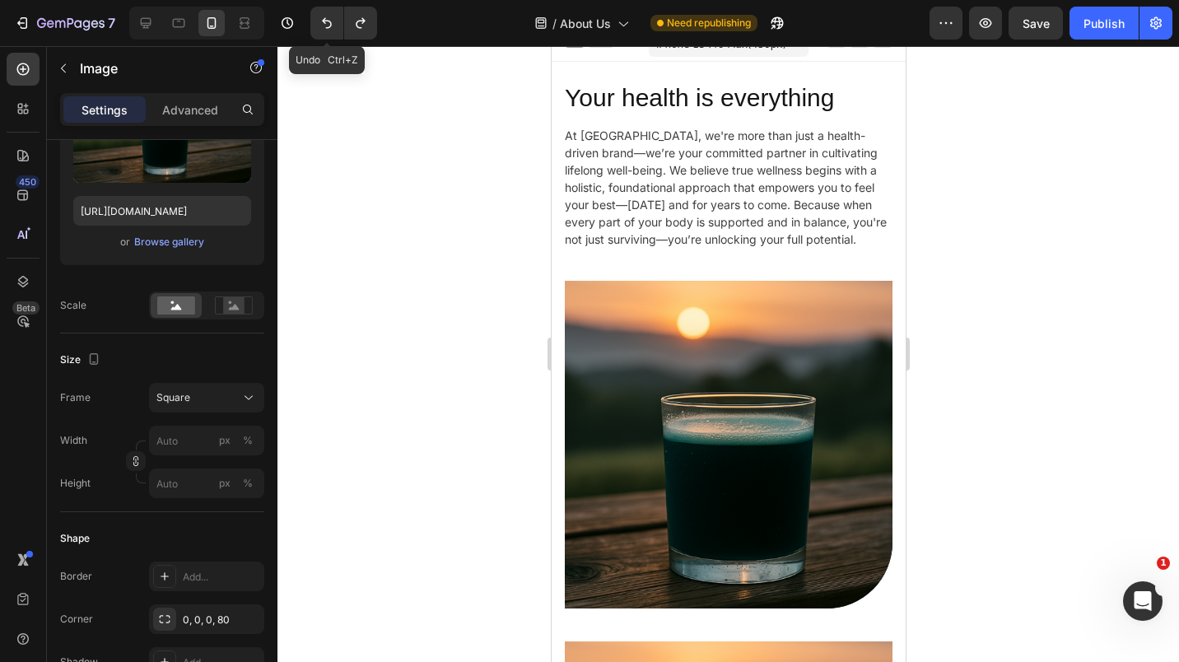
click at [320, 18] on icon "Undo/Redo" at bounding box center [327, 23] width 16 height 16
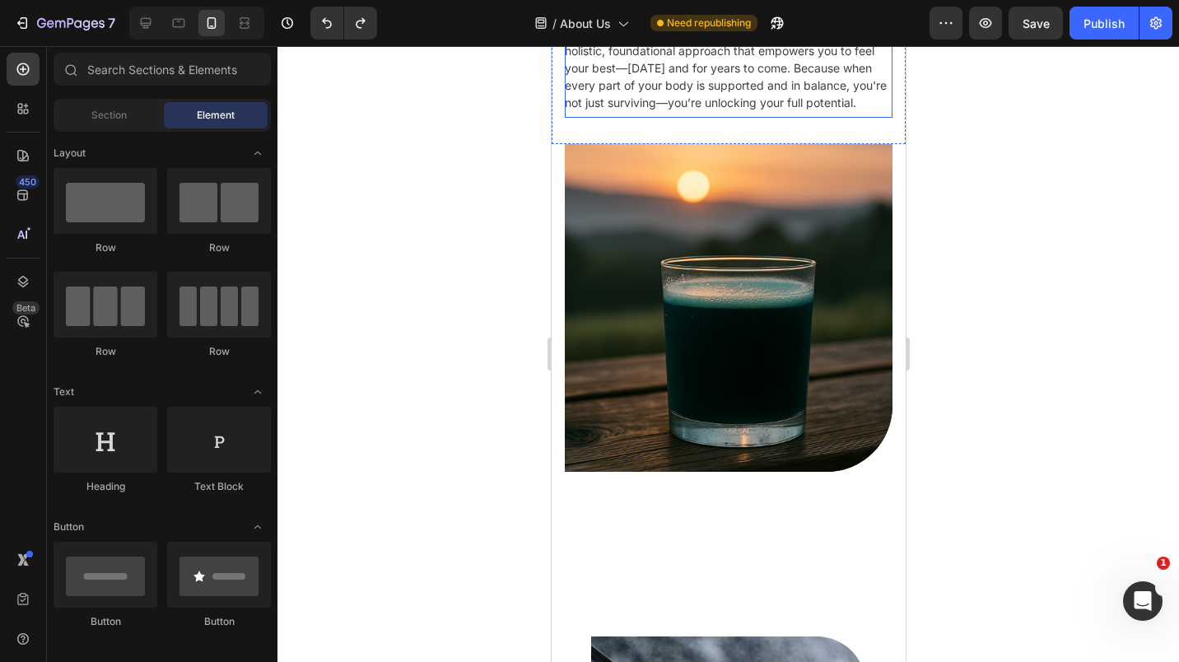
scroll to position [150, 0]
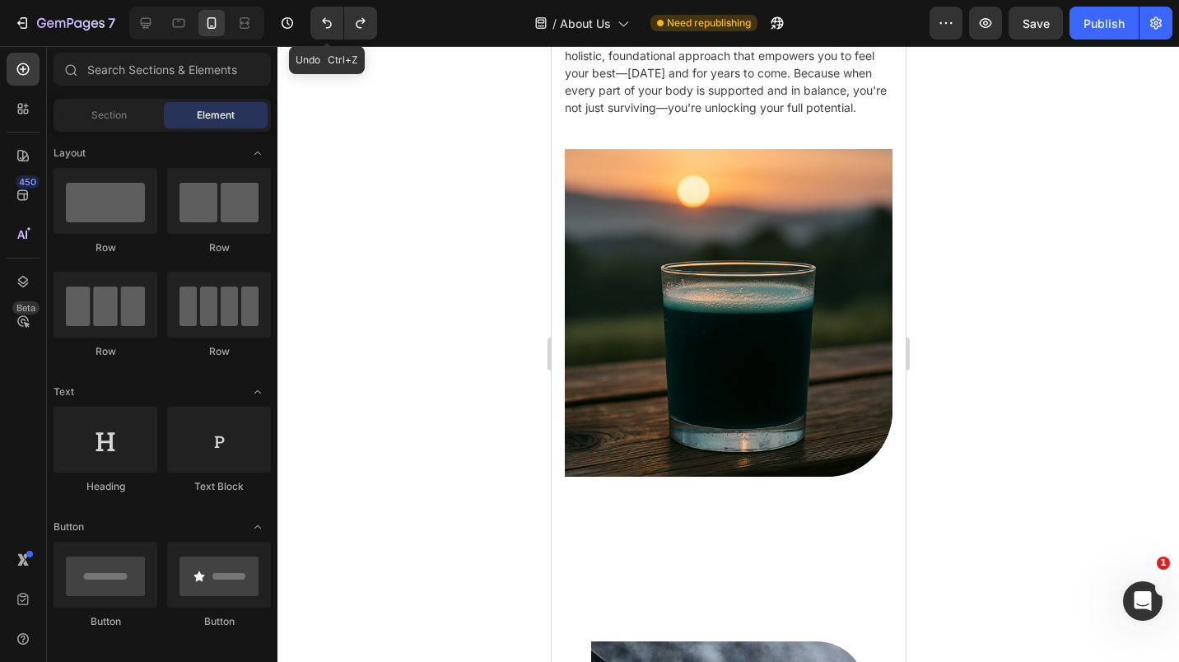
click at [330, 20] on icon "Undo/Redo" at bounding box center [327, 23] width 16 height 16
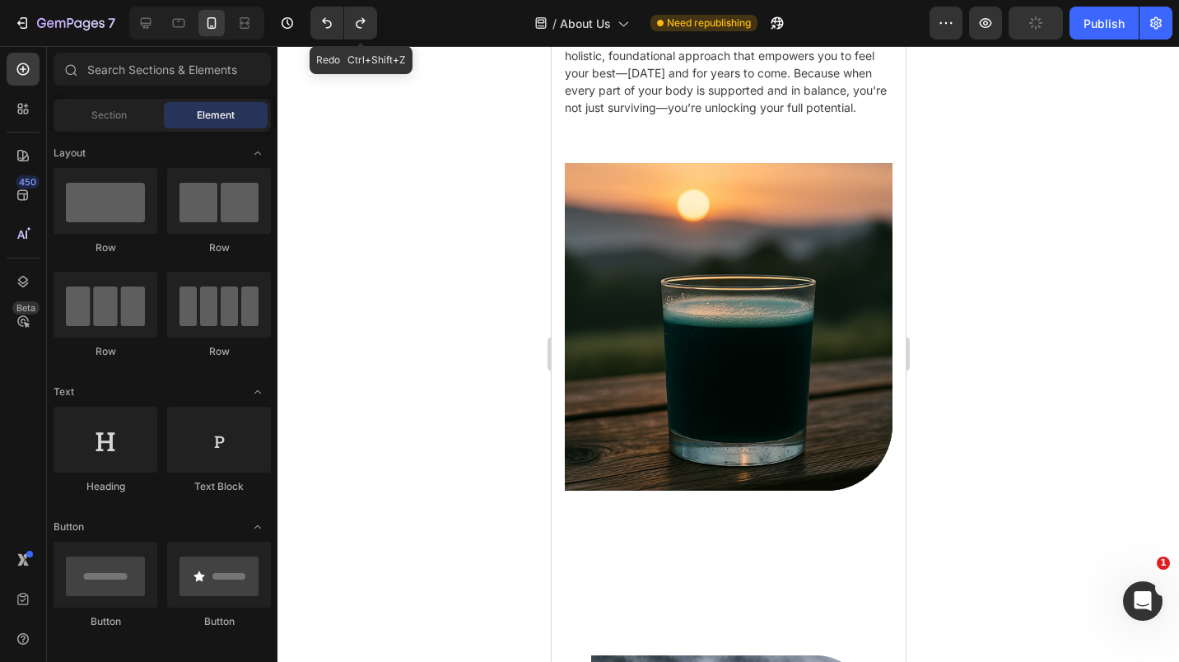
click at [367, 24] on icon "Undo/Redo" at bounding box center [360, 23] width 16 height 16
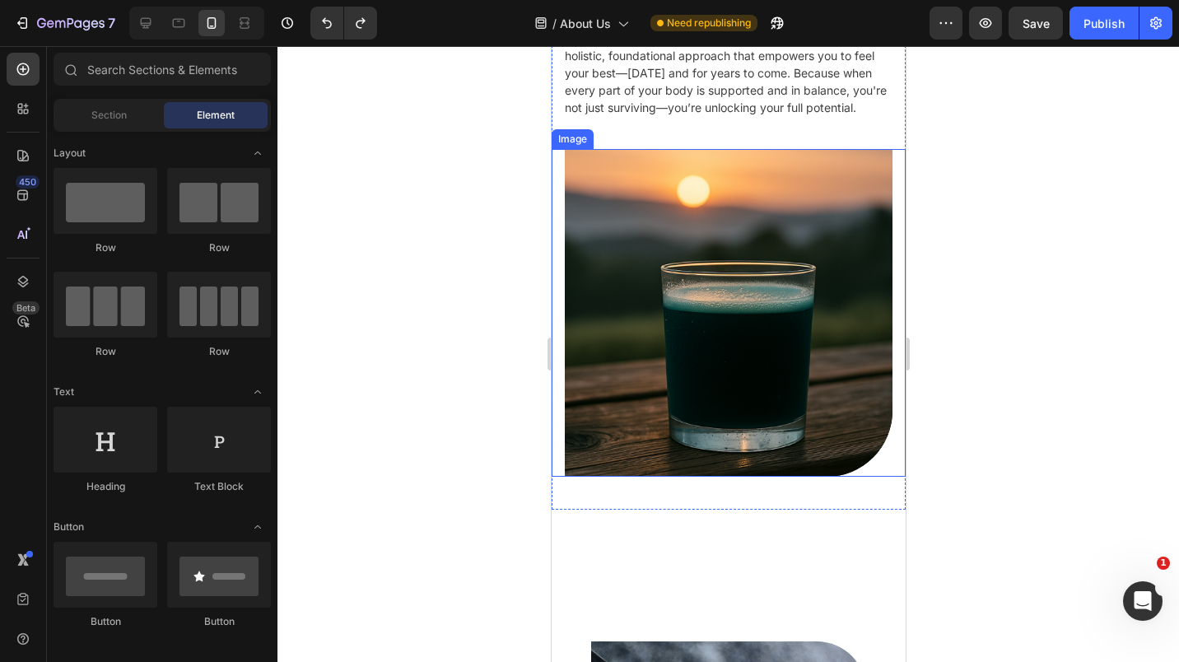
scroll to position [0, 0]
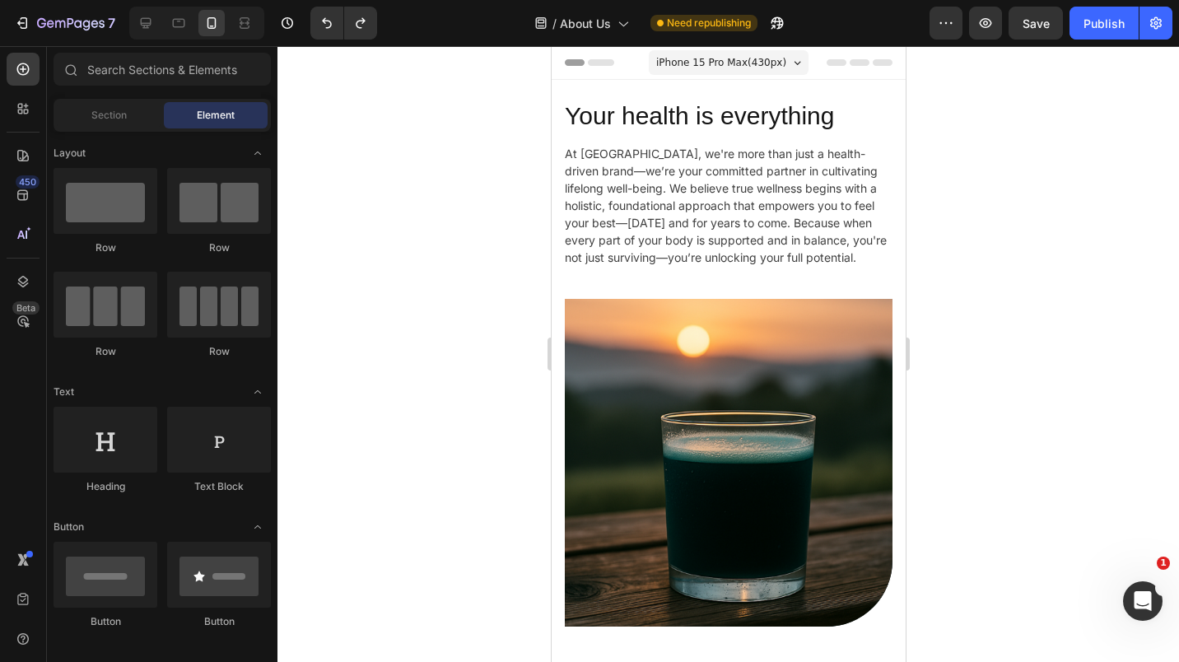
click at [15, 72] on icon at bounding box center [23, 69] width 16 height 16
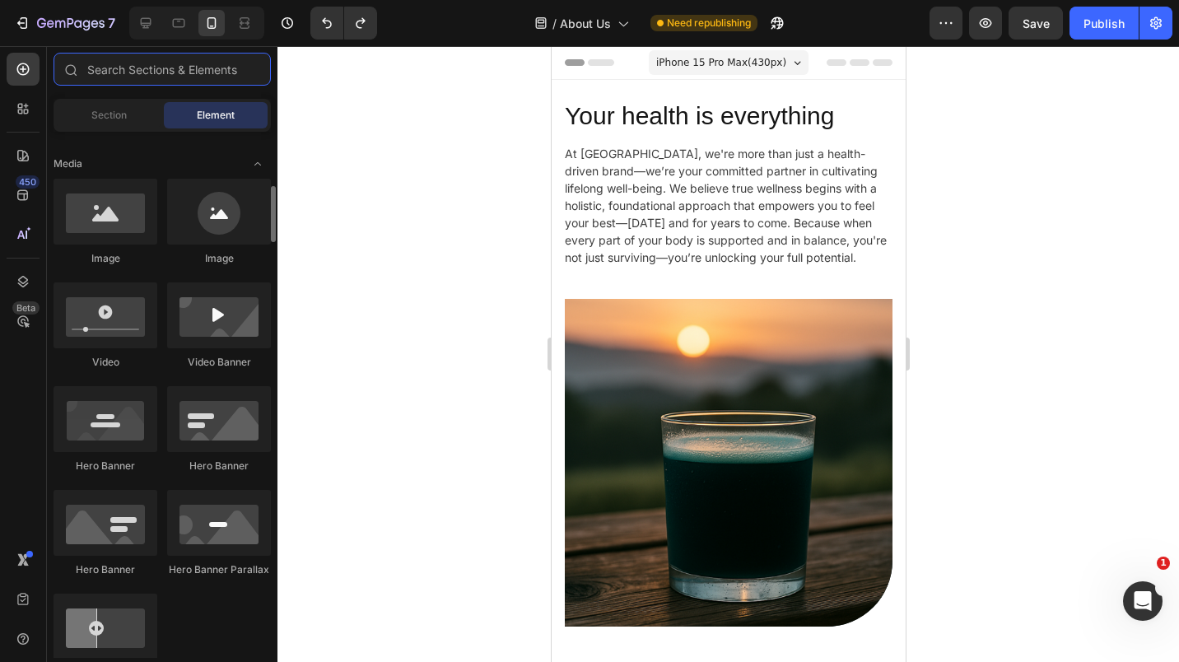
scroll to position [499, 0]
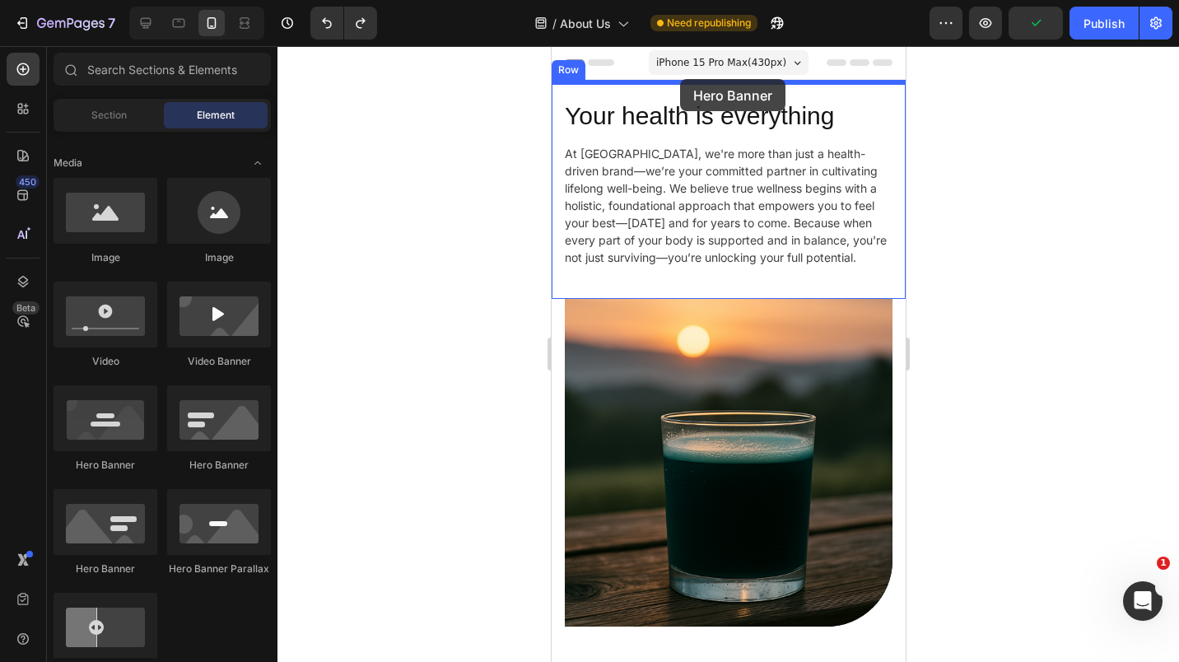
drag, startPoint x: 664, startPoint y: 475, endPoint x: 679, endPoint y: 79, distance: 396.4
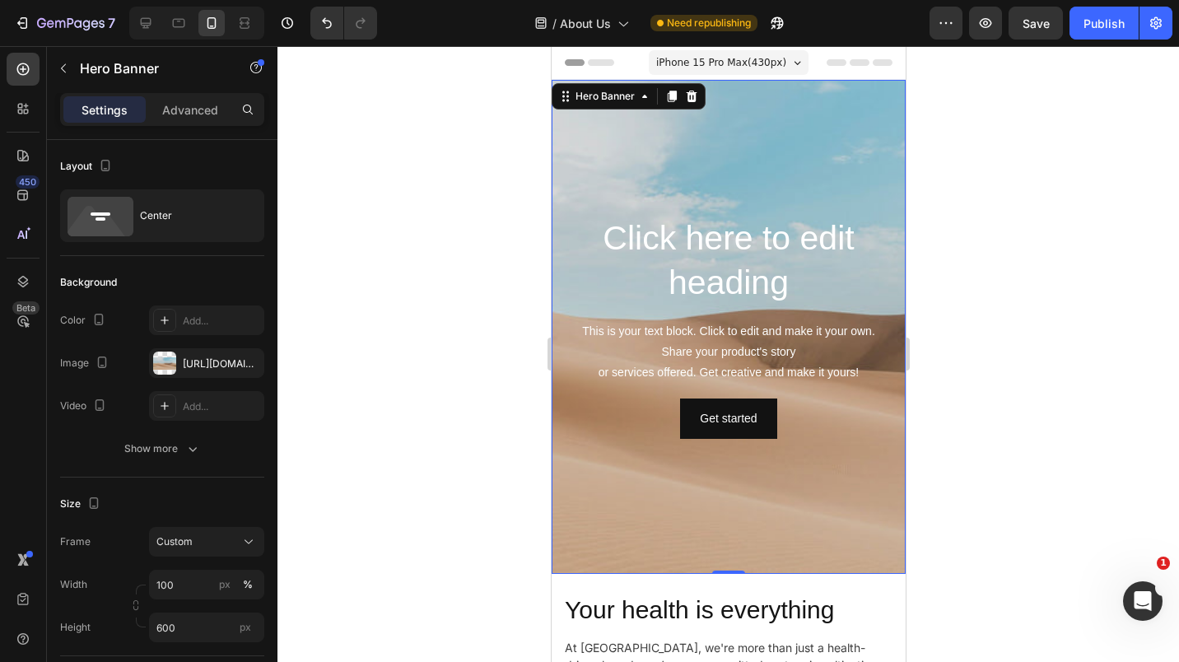
click at [198, 360] on div "https://cdn.shopify.com/s/files/1/2005/9307/files/background_settings.jpg" at bounding box center [221, 364] width 77 height 15
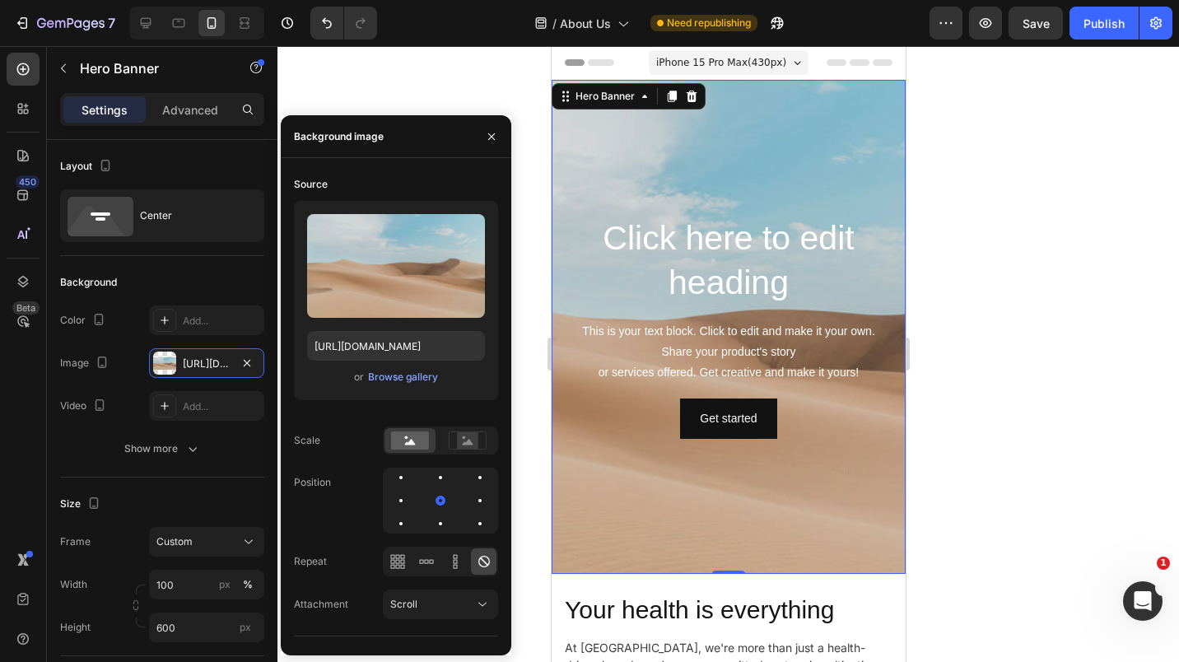
scroll to position [63, 0]
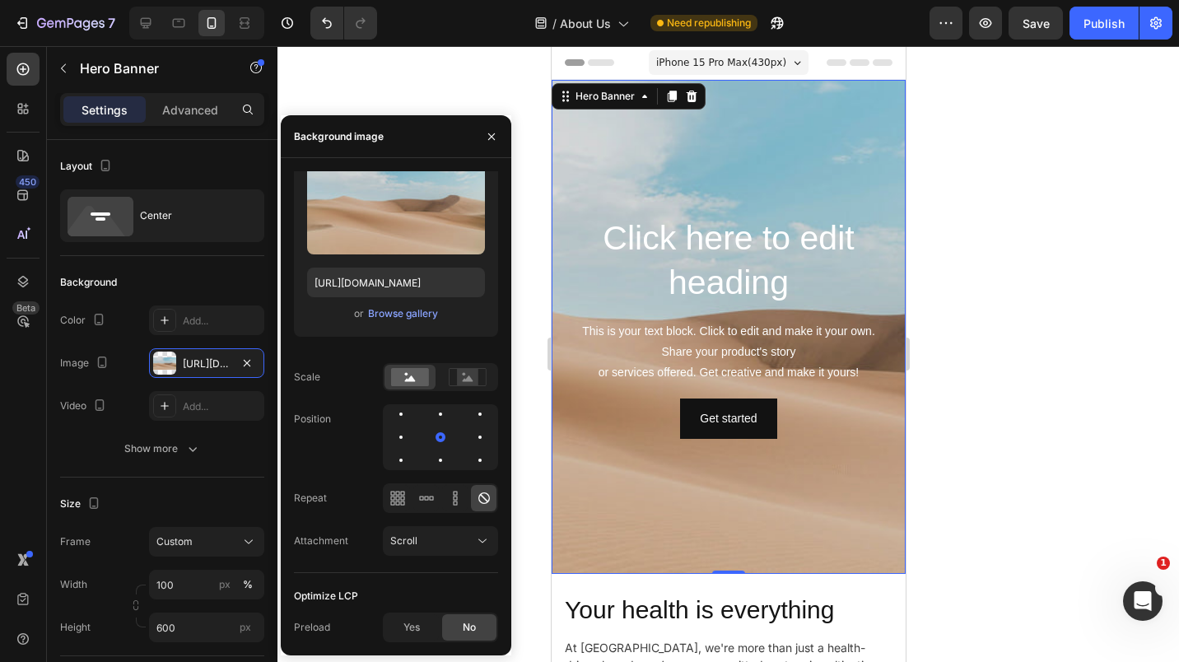
click at [399, 315] on div "Browse gallery" at bounding box center [403, 313] width 70 height 15
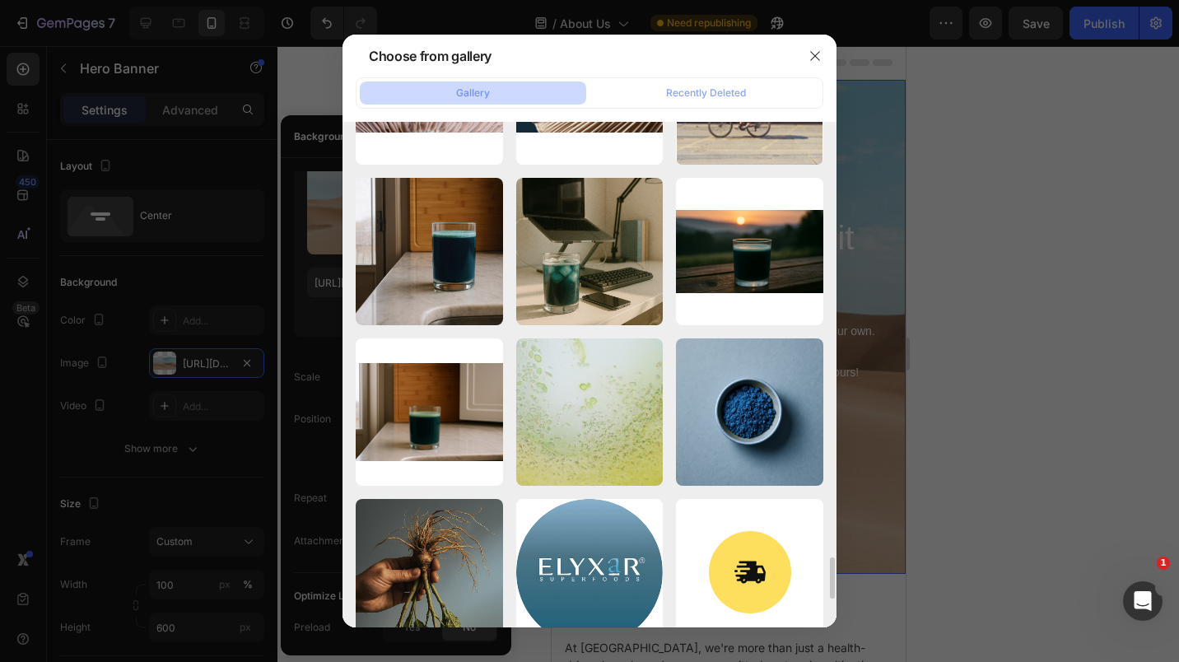
scroll to position [5248, 0]
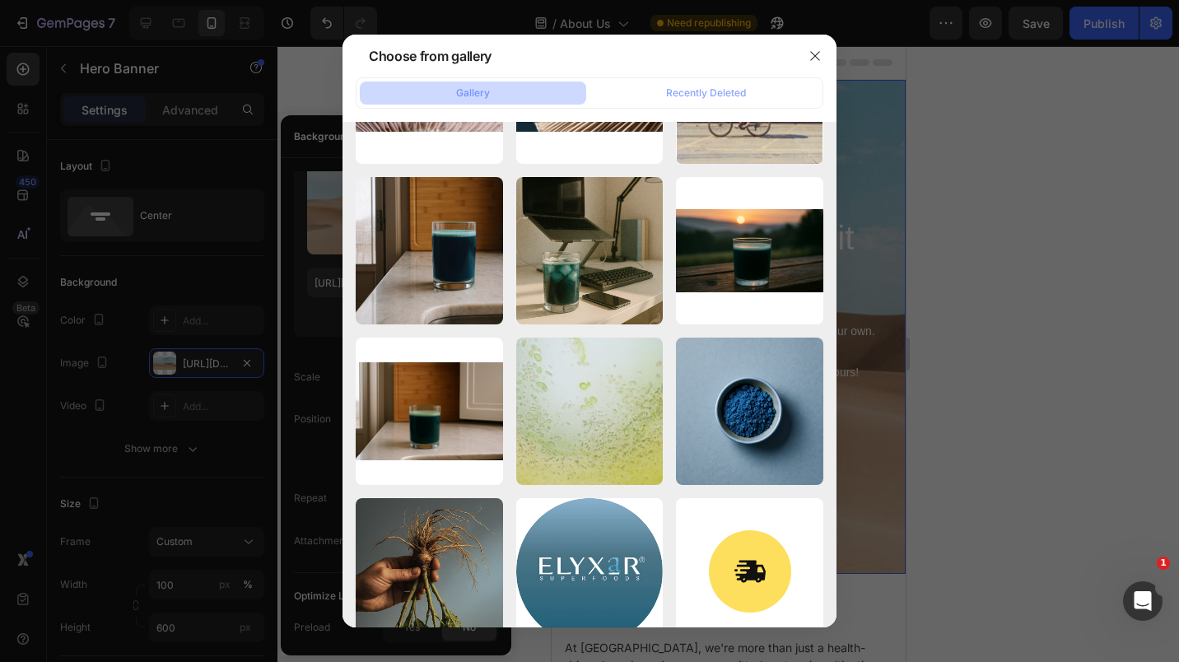
click at [0, 0] on div "Elyxar_Glass_Sunrise.svg 3050.14 kb" at bounding box center [0, 0] width 0 height 0
type input "https://cdn.shopify.com/s/files/1/0673/5524/6778/files/gempages_535789032974582…"
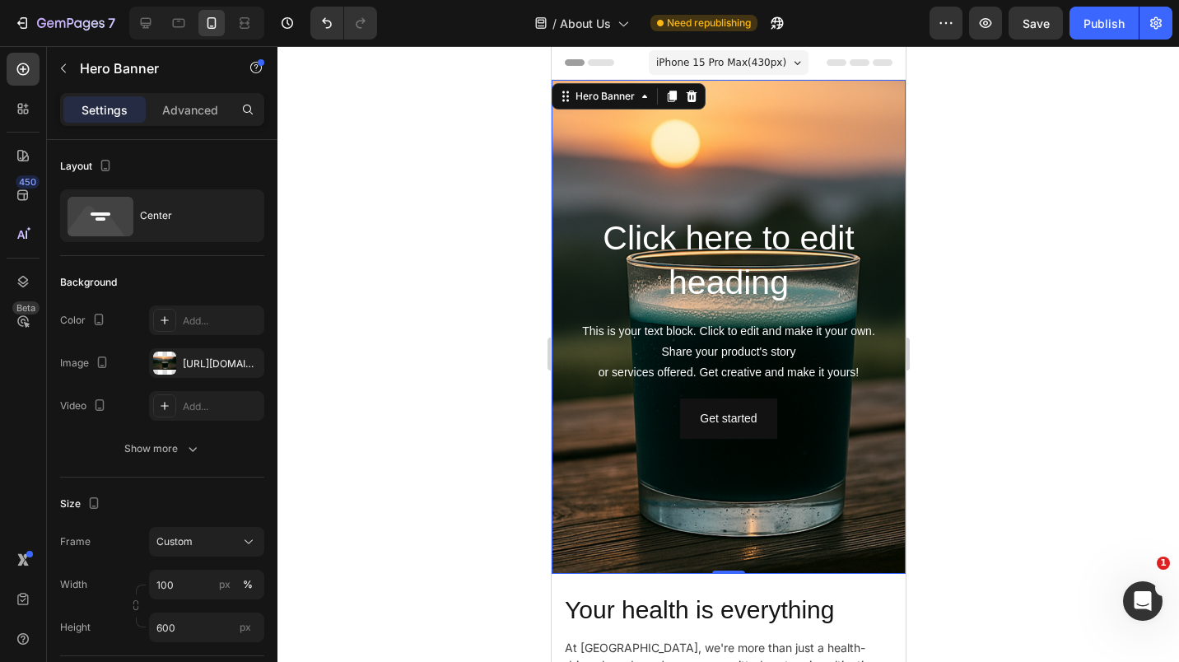
click at [247, 541] on icon at bounding box center [248, 542] width 16 height 16
click at [215, 573] on div "As banner source" at bounding box center [192, 582] width 132 height 30
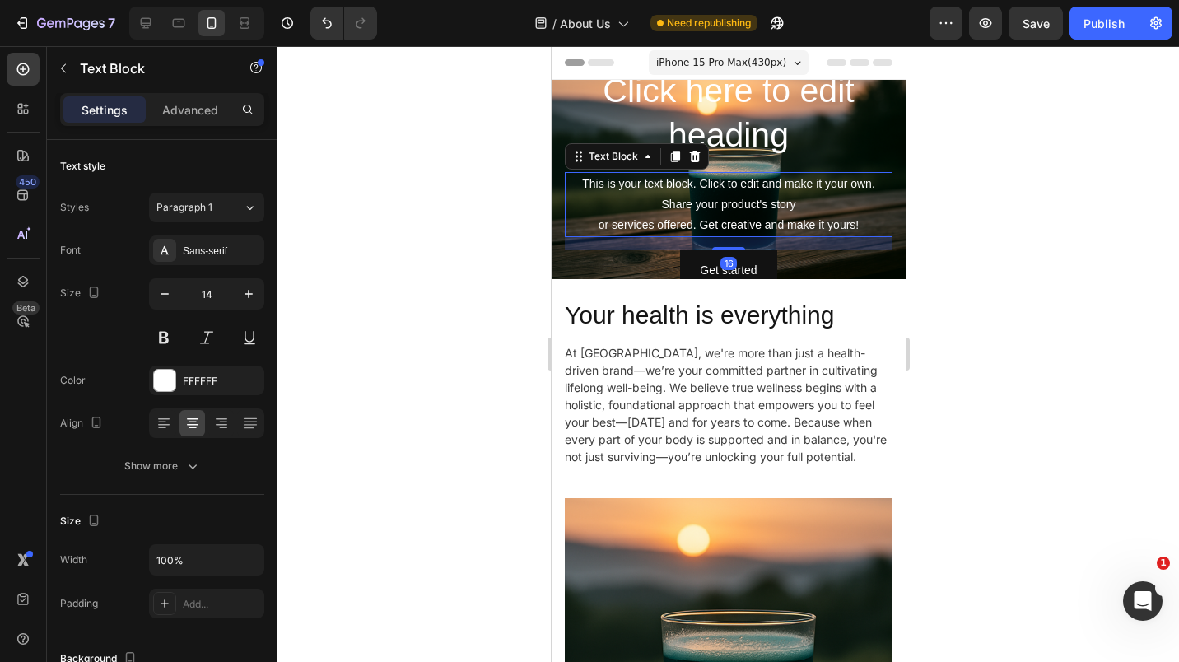
click at [698, 153] on icon at bounding box center [694, 156] width 13 height 13
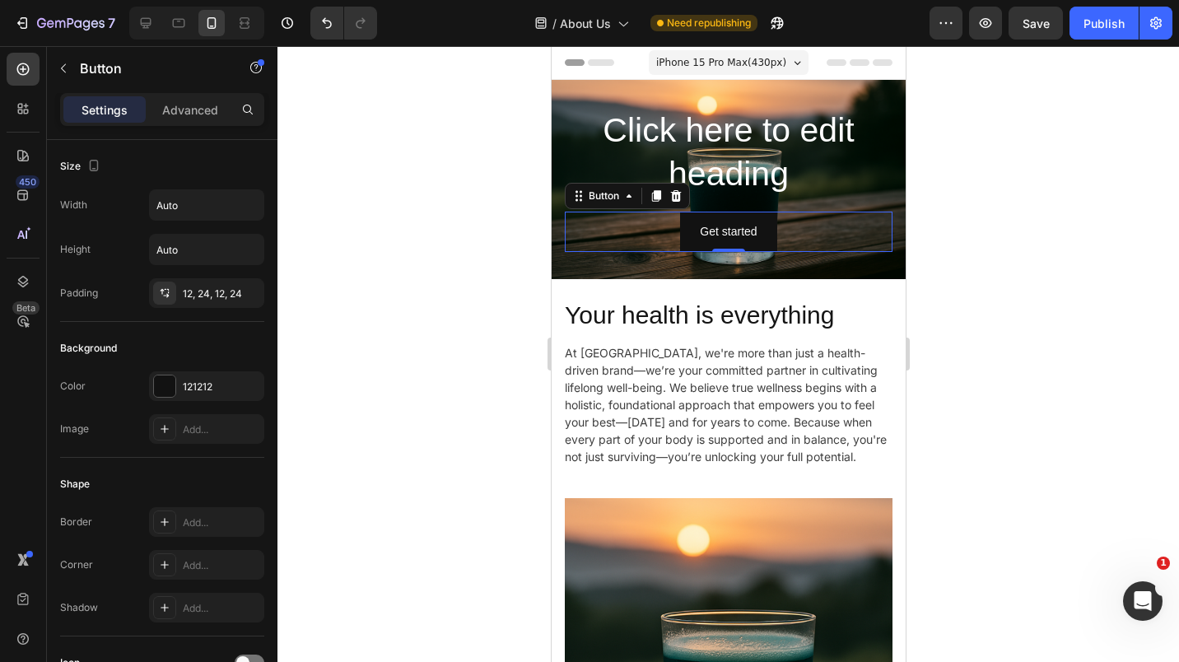
click at [679, 190] on icon at bounding box center [675, 196] width 11 height 12
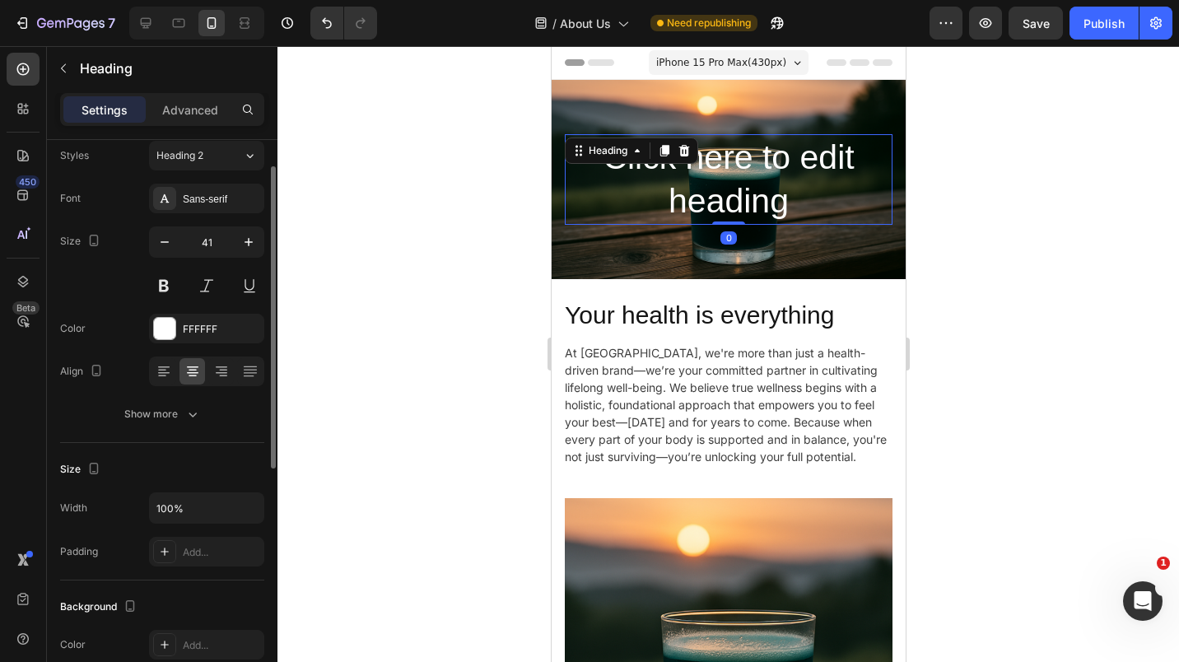
scroll to position [0, 0]
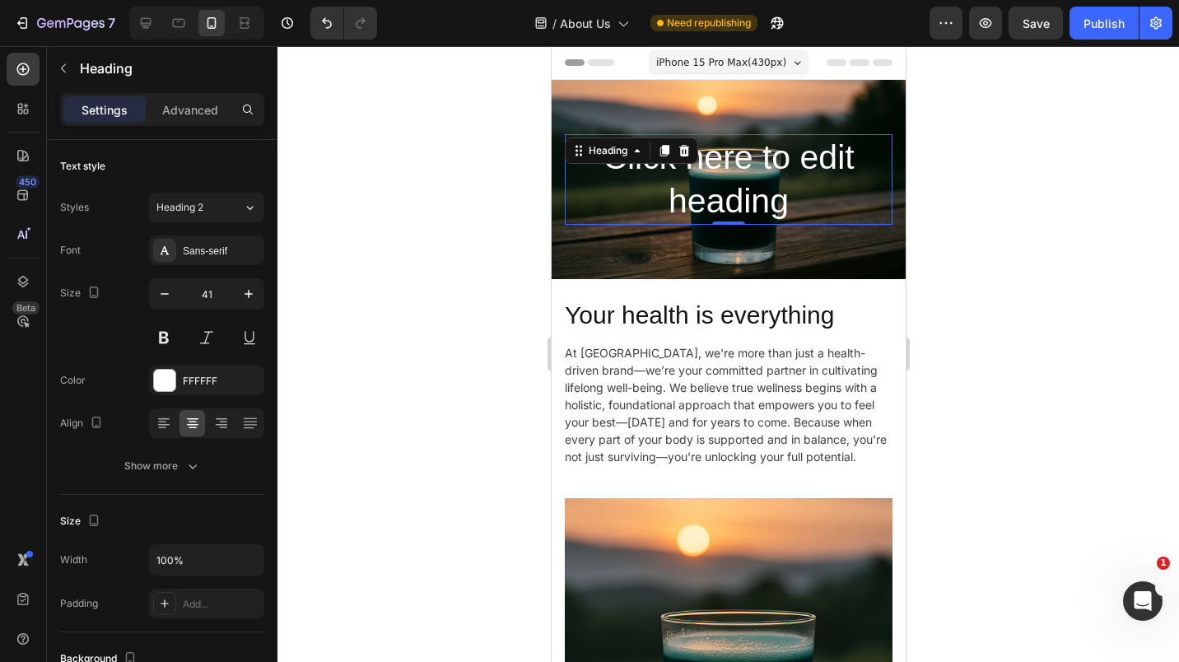
click at [167, 294] on icon "button" at bounding box center [165, 294] width 8 height 2
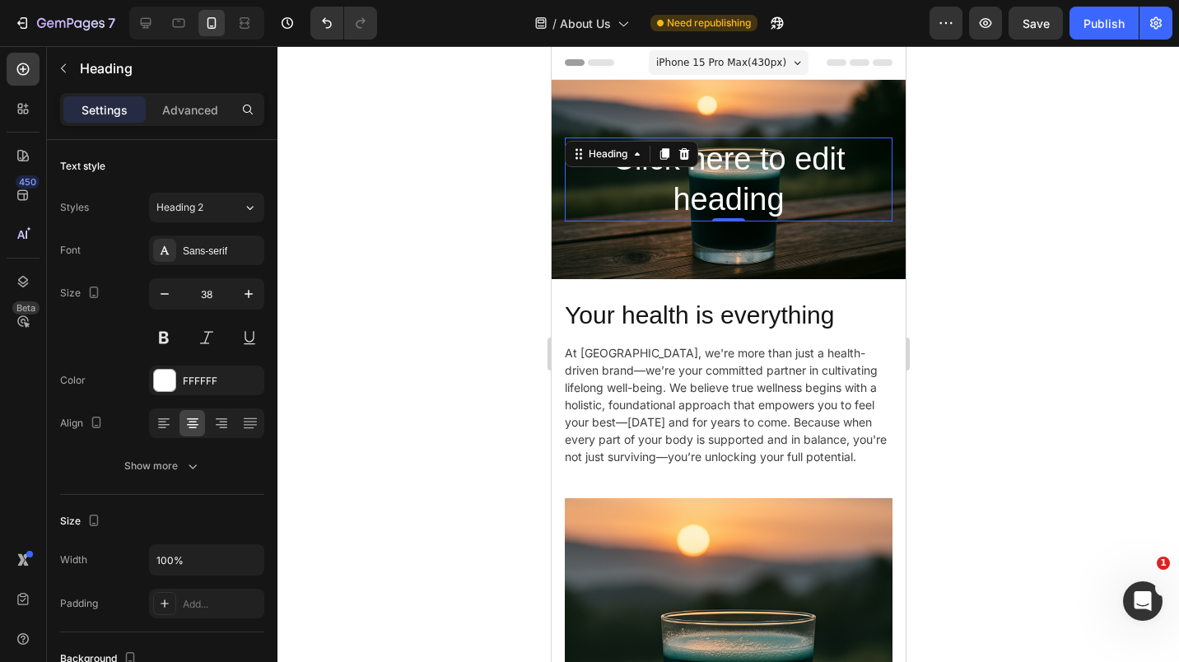
click at [167, 294] on icon "button" at bounding box center [165, 294] width 8 height 2
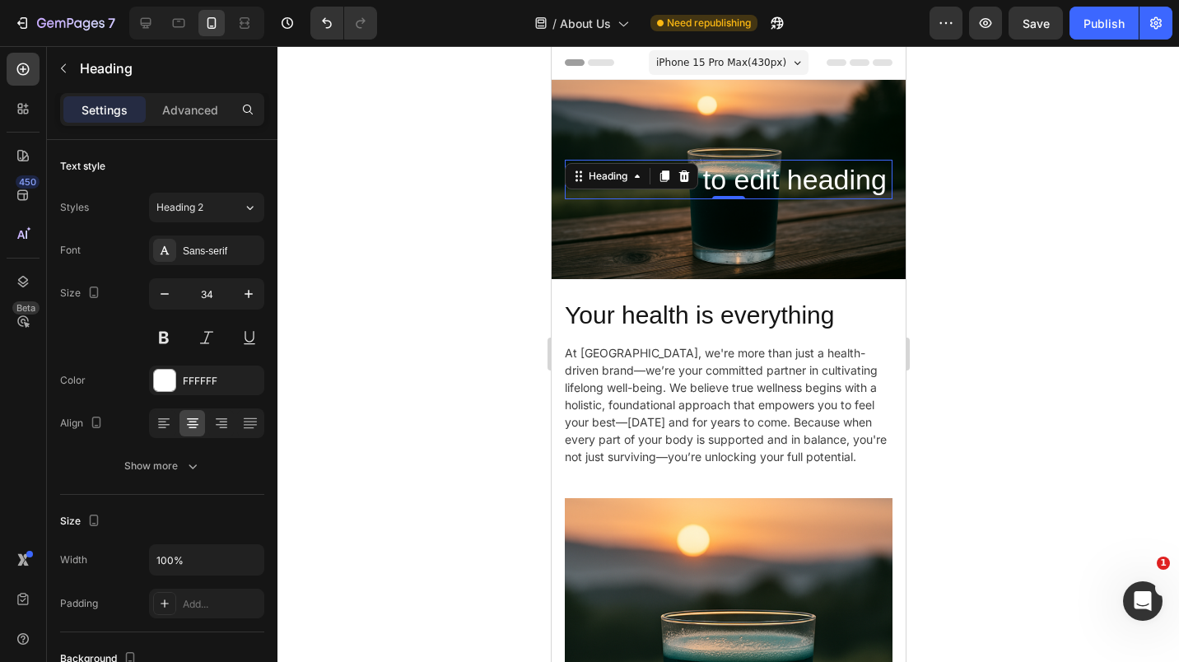
click at [167, 294] on icon "button" at bounding box center [165, 294] width 8 height 2
type input "30"
click at [590, 183] on p "Click here to edit heading" at bounding box center [728, 179] width 324 height 32
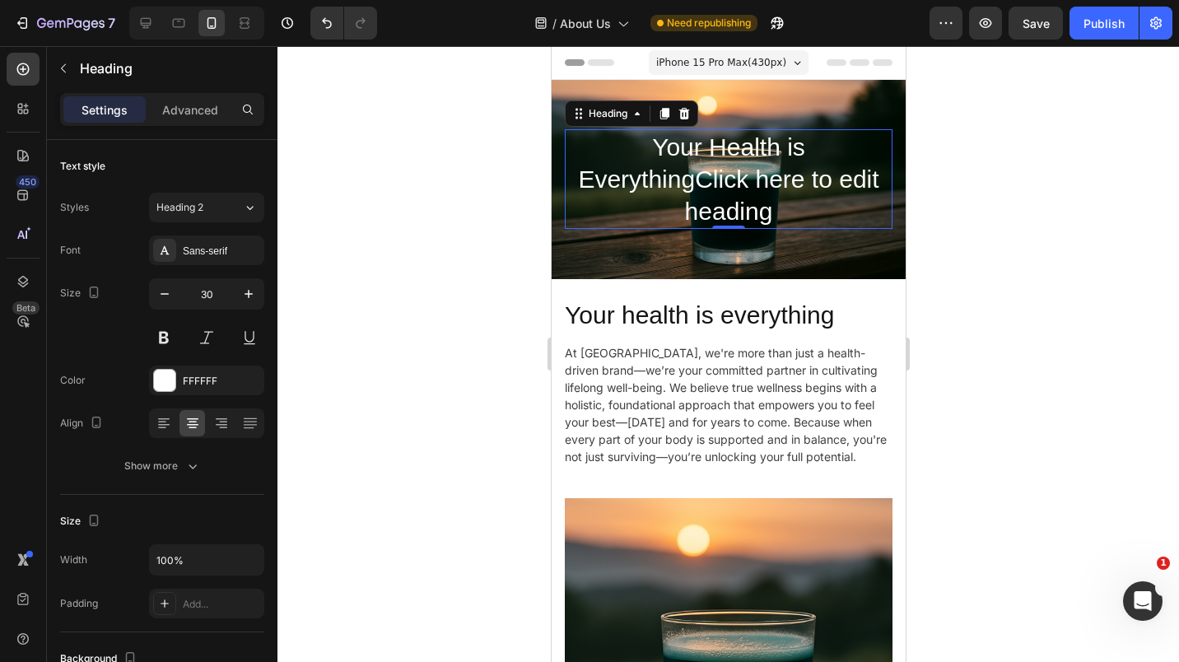
click at [769, 199] on p "Your Health is EverythingClick here to edit heading" at bounding box center [728, 179] width 324 height 96
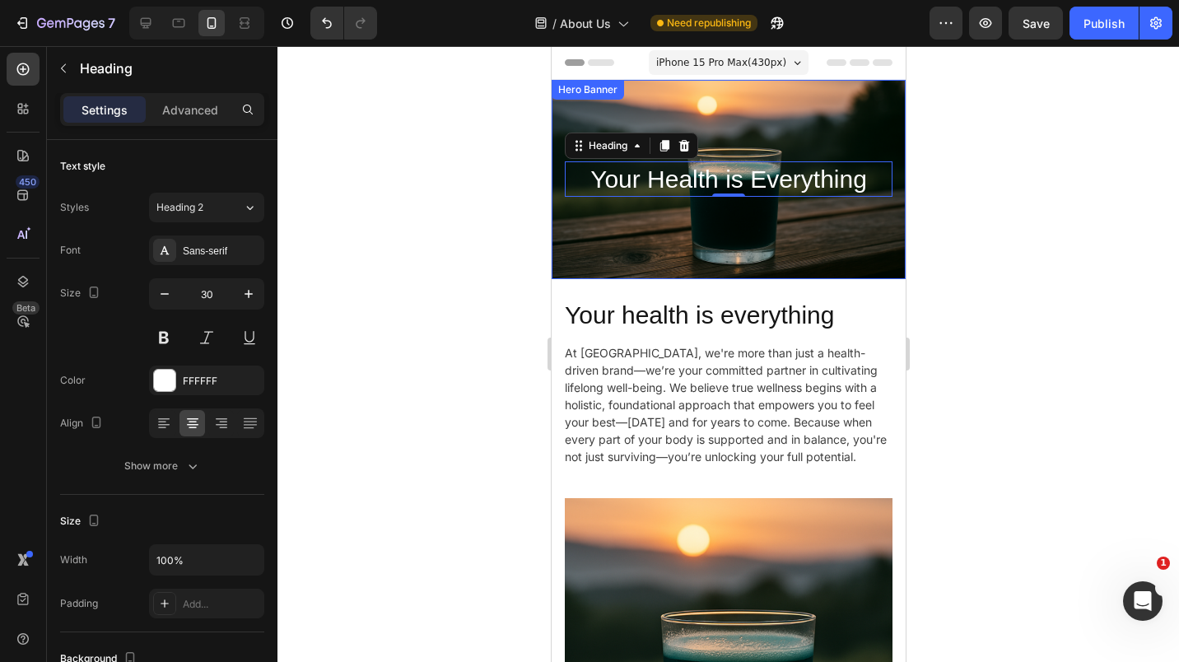
click at [195, 112] on p "Advanced" at bounding box center [190, 109] width 56 height 17
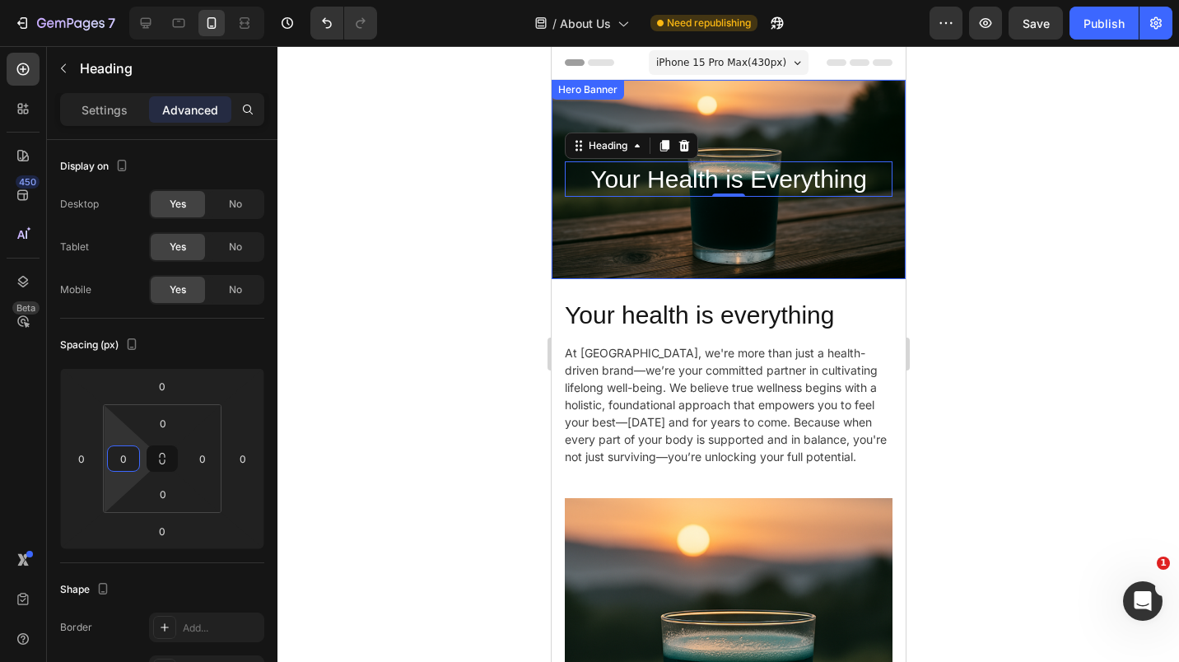
click at [133, 460] on input "0" at bounding box center [123, 458] width 25 height 25
click at [194, 456] on input "0" at bounding box center [202, 458] width 25 height 25
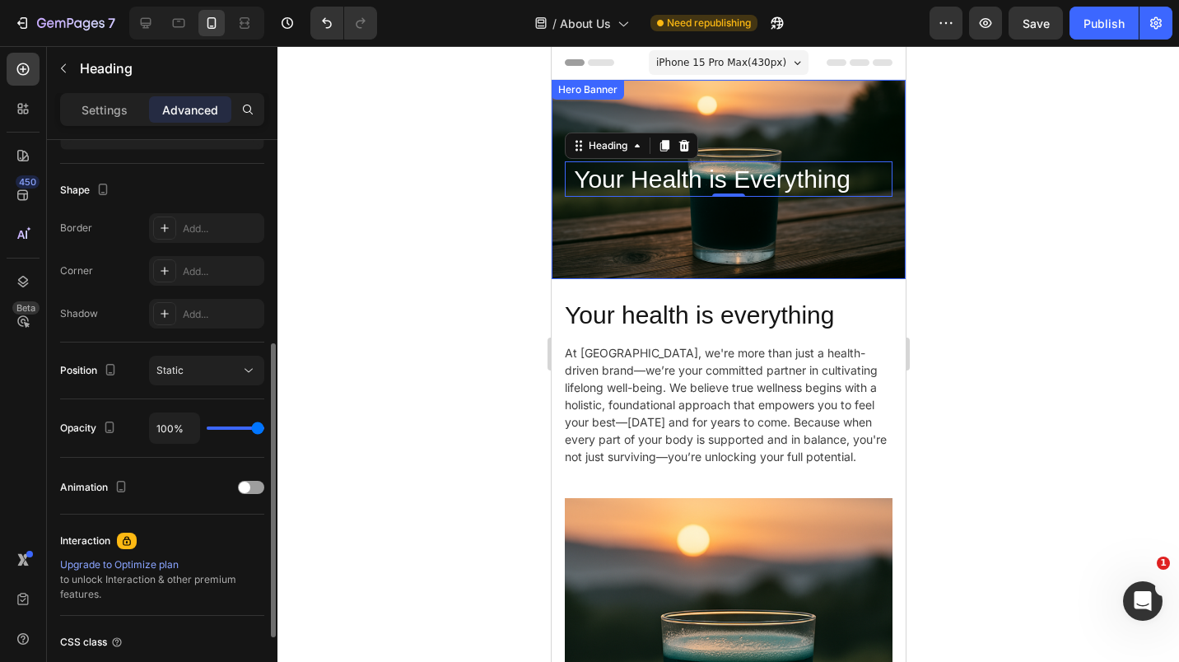
scroll to position [397, 0]
type input "40"
click at [98, 109] on p "Settings" at bounding box center [105, 109] width 46 height 17
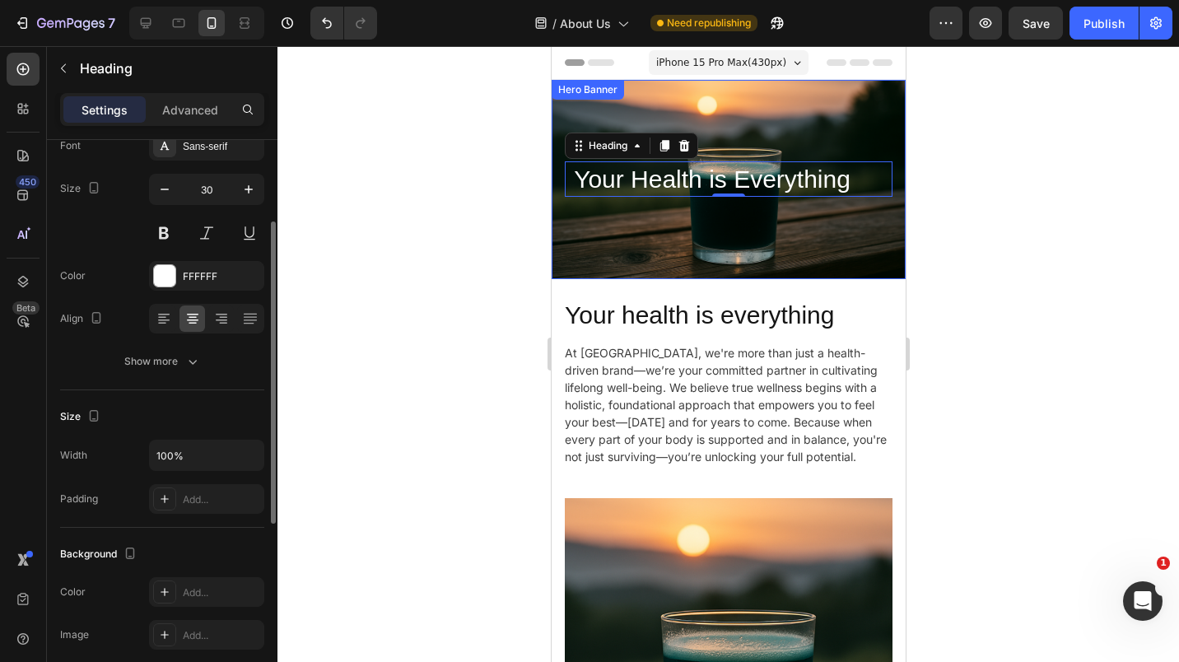
scroll to position [101, 0]
click at [159, 324] on icon at bounding box center [164, 322] width 16 height 16
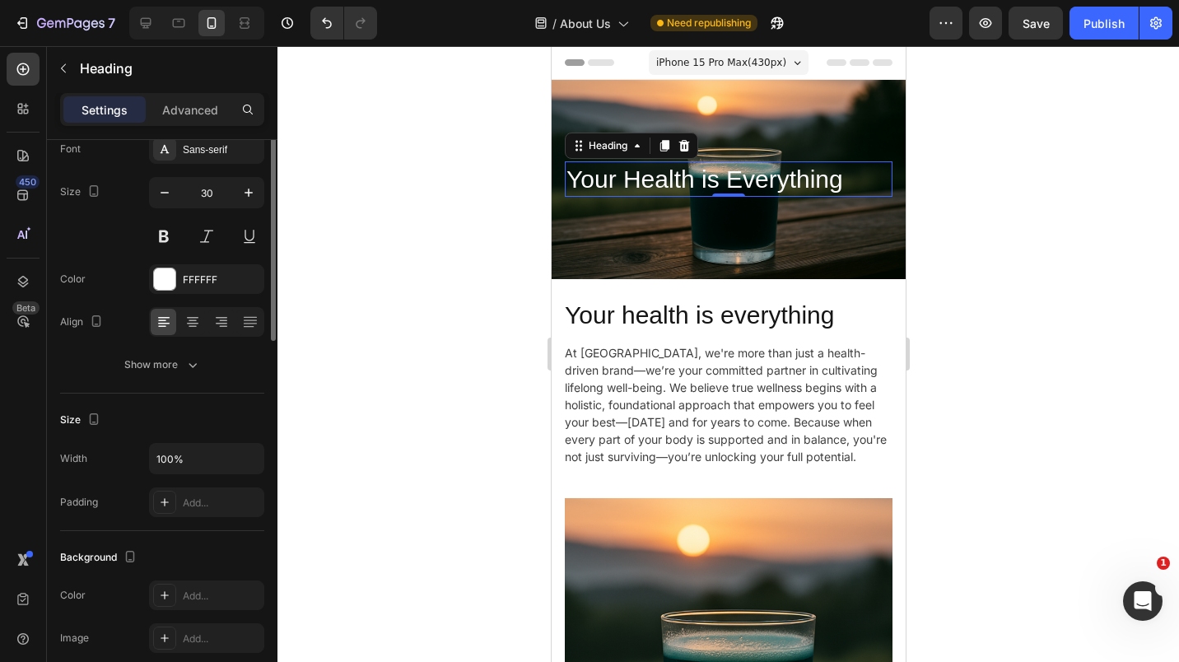
scroll to position [0, 0]
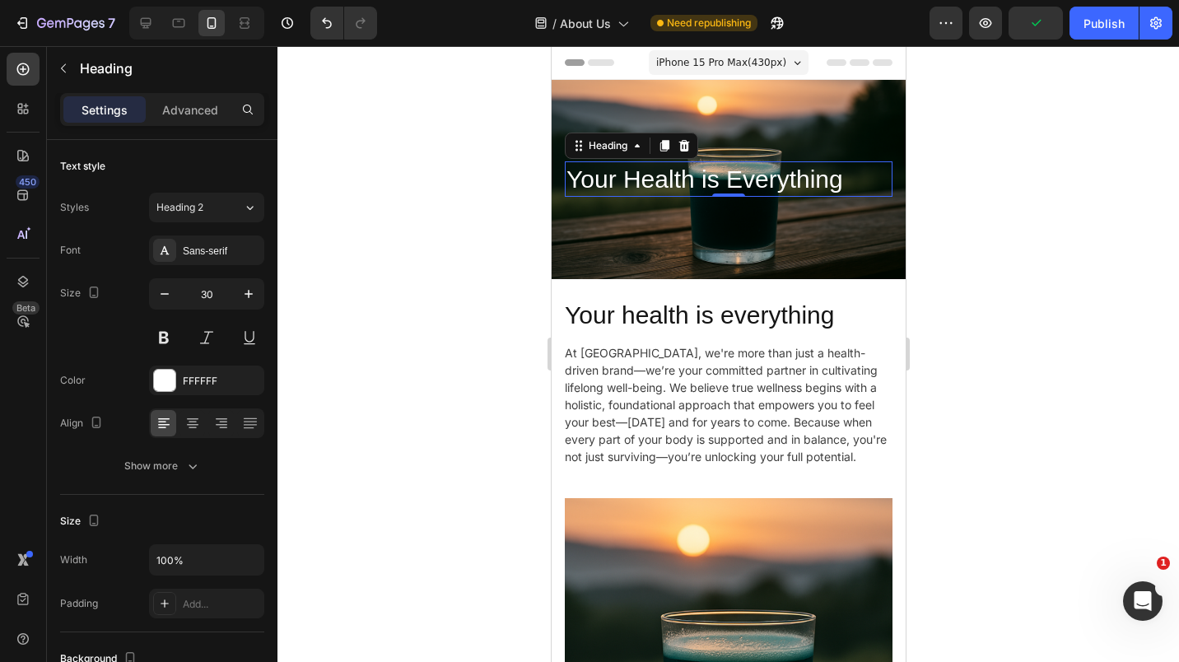
click at [192, 112] on p "Advanced" at bounding box center [190, 109] width 56 height 17
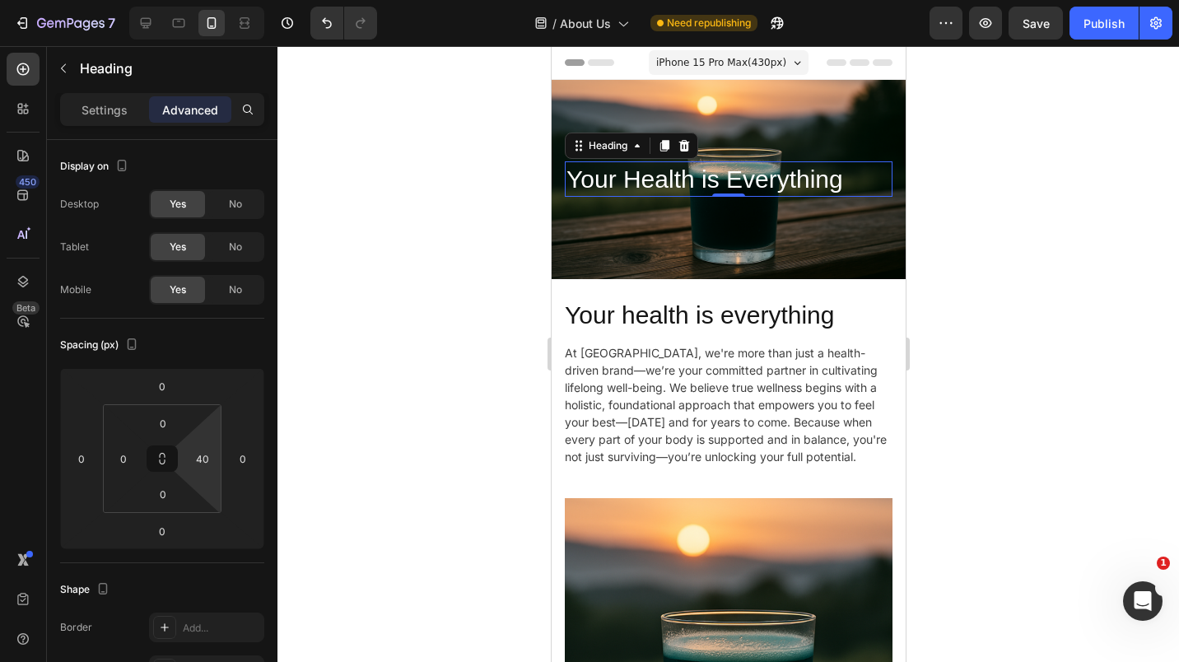
click at [197, 460] on input "40" at bounding box center [202, 458] width 25 height 25
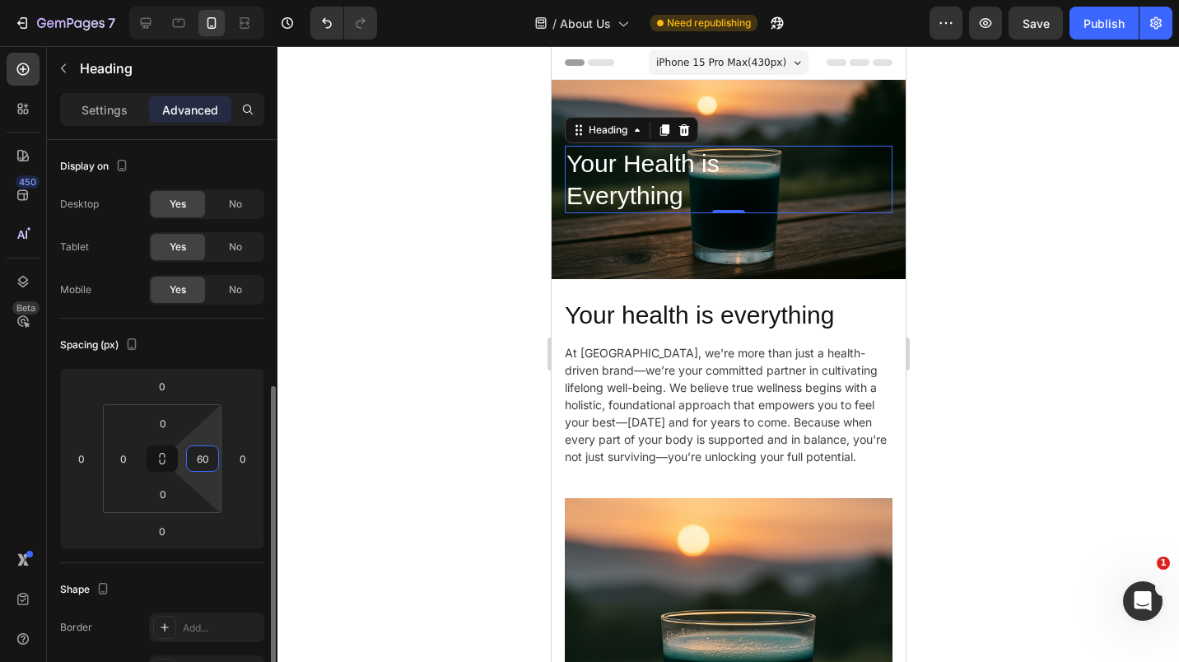
scroll to position [167, 0]
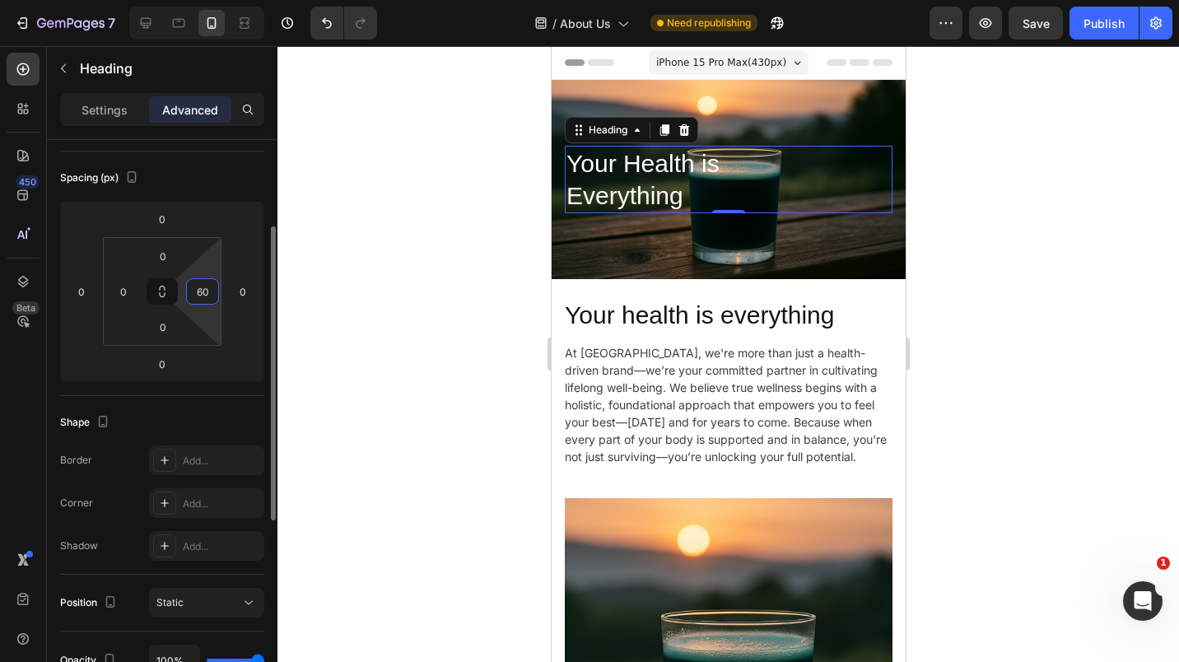
type input "60"
click at [103, 101] on p "Settings" at bounding box center [105, 109] width 46 height 17
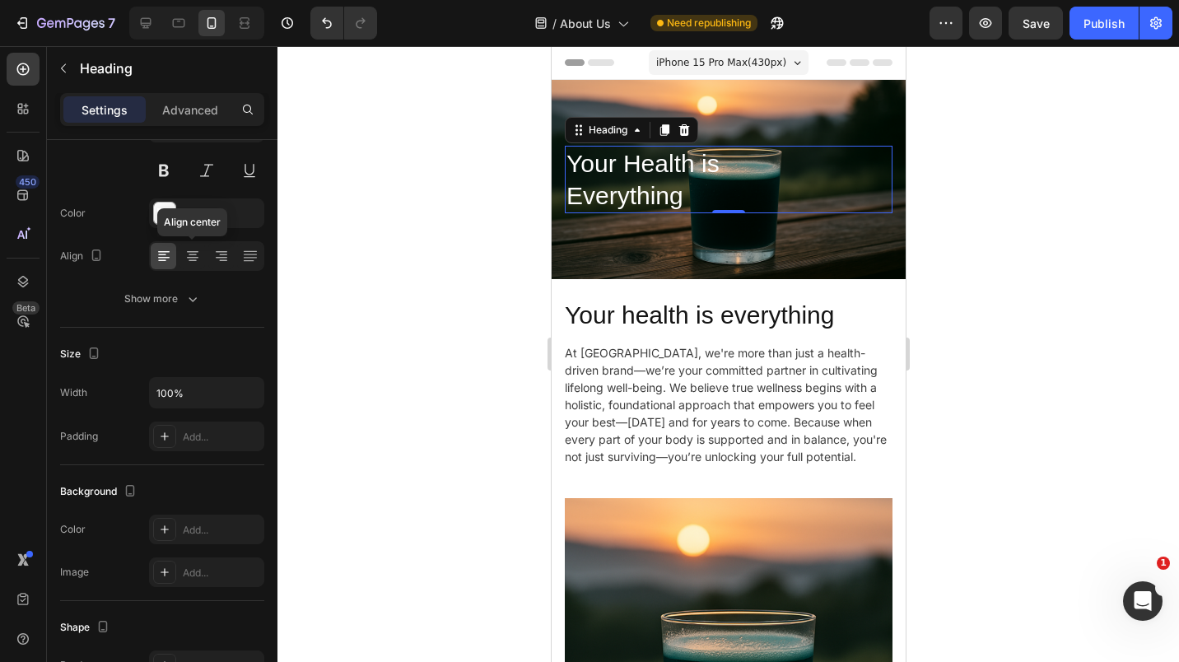
click at [200, 261] on div at bounding box center [193, 256] width 26 height 26
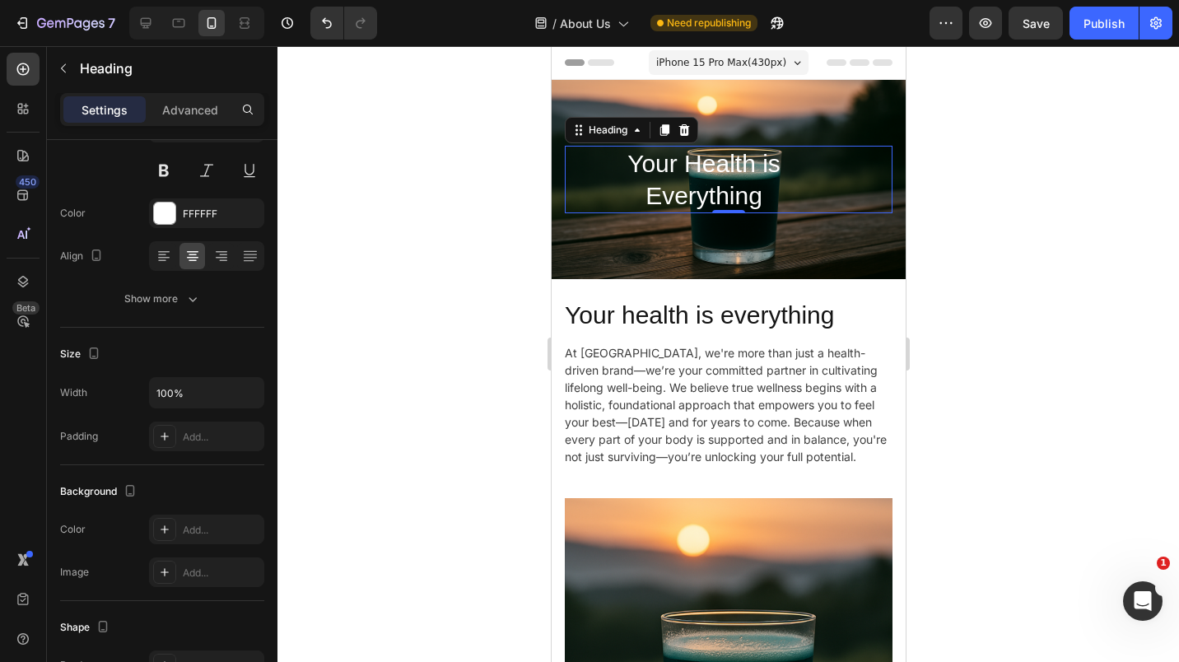
click at [189, 105] on p "Advanced" at bounding box center [190, 109] width 56 height 17
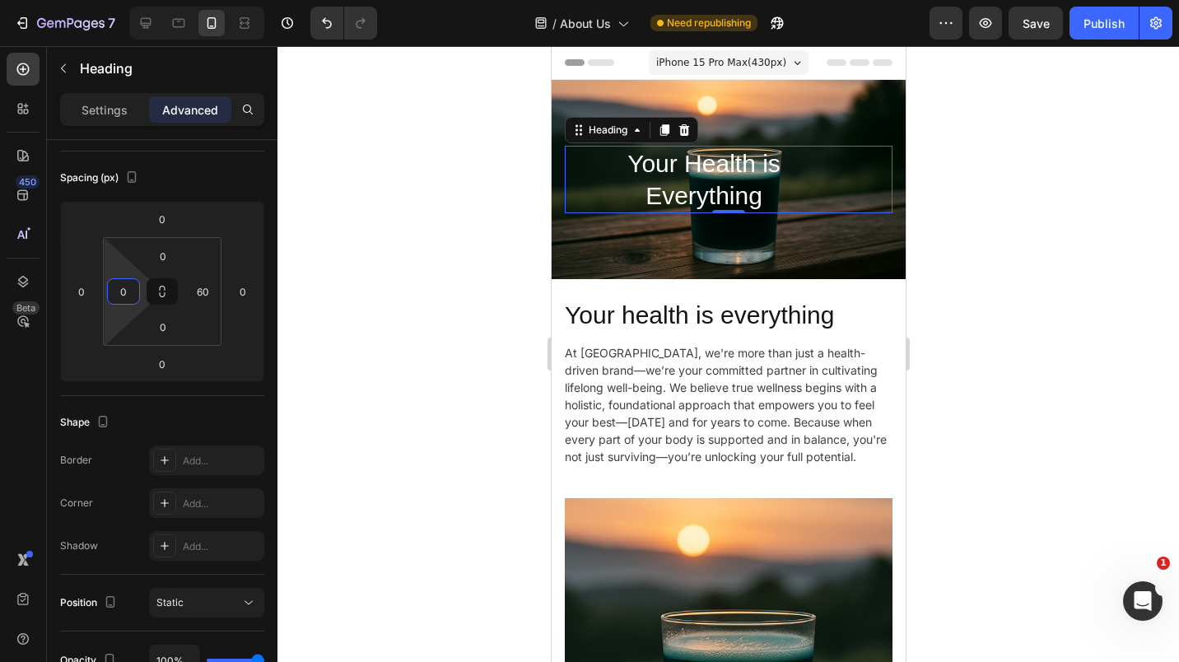
click at [133, 293] on input "0" at bounding box center [123, 291] width 25 height 25
type input "40"
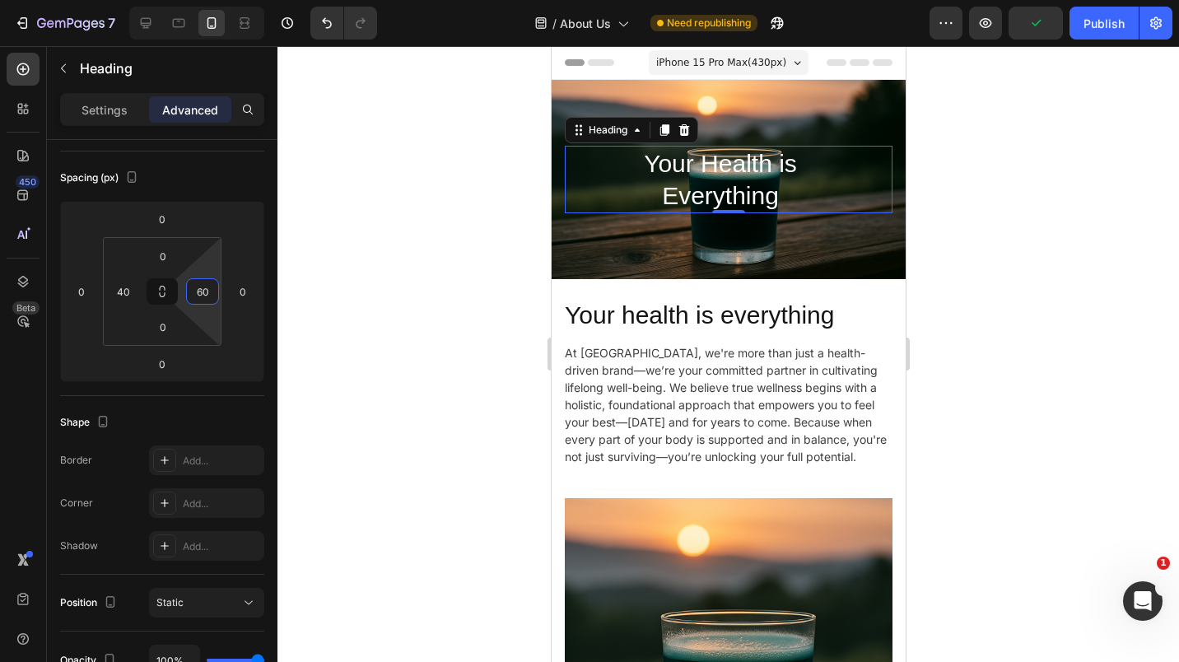
click at [194, 290] on input "60" at bounding box center [202, 291] width 25 height 25
type input "40"
click at [1022, 189] on div at bounding box center [729, 354] width 902 height 616
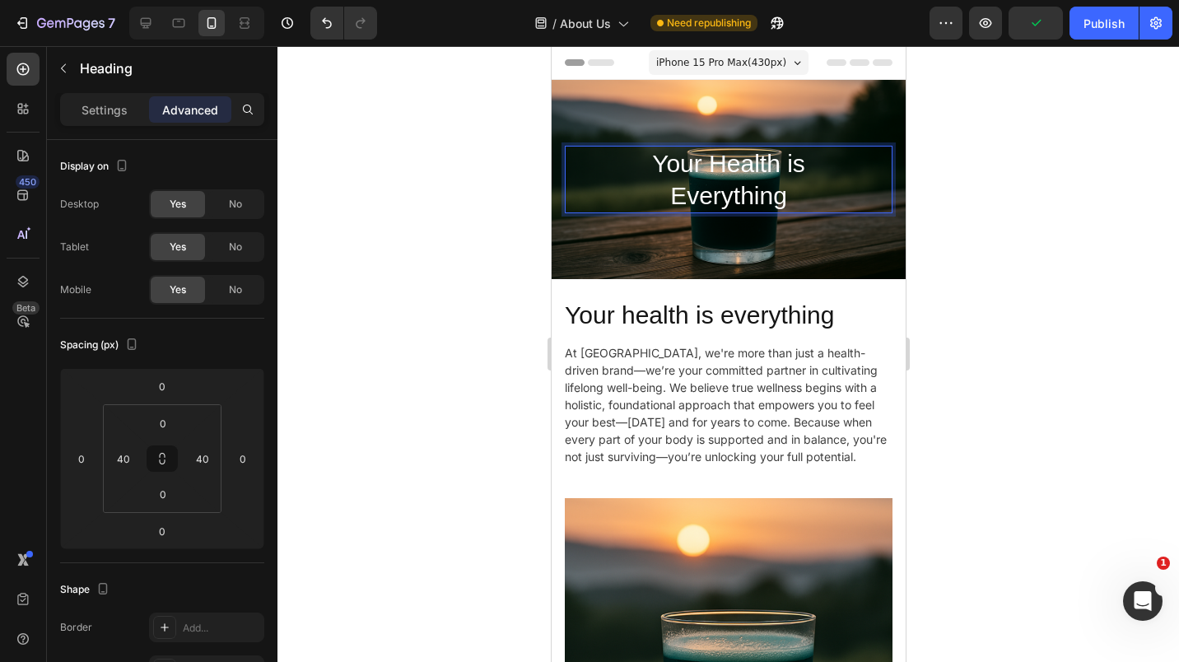
click at [771, 162] on p "Your Health is Everything" at bounding box center [728, 179] width 259 height 64
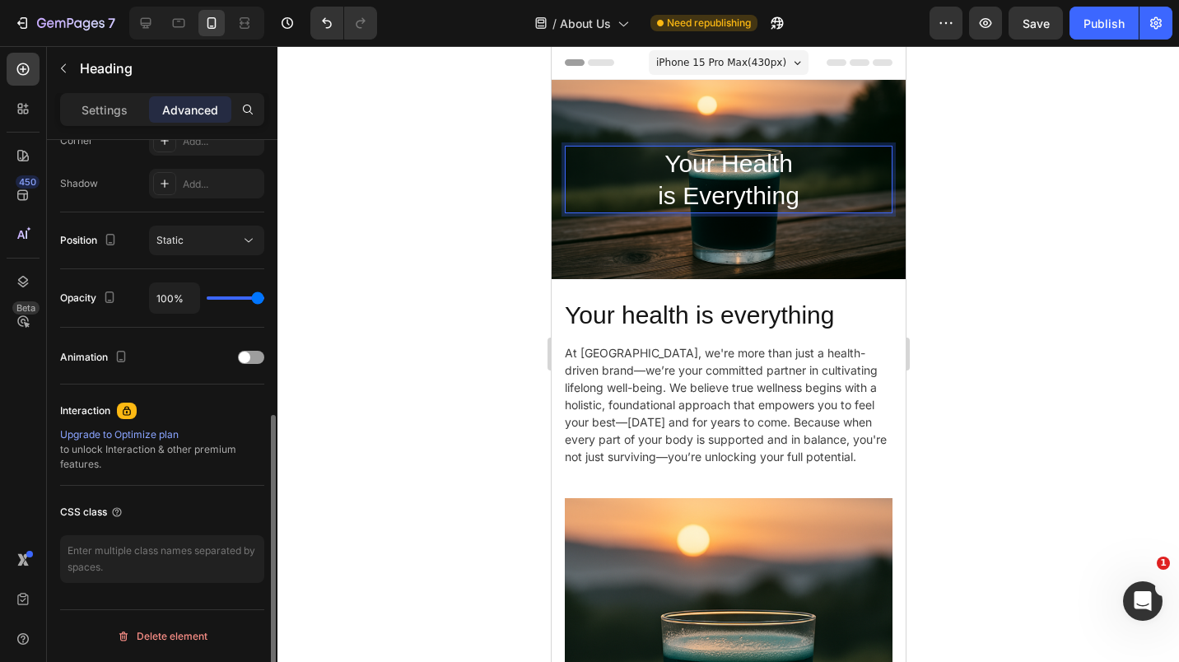
scroll to position [0, 0]
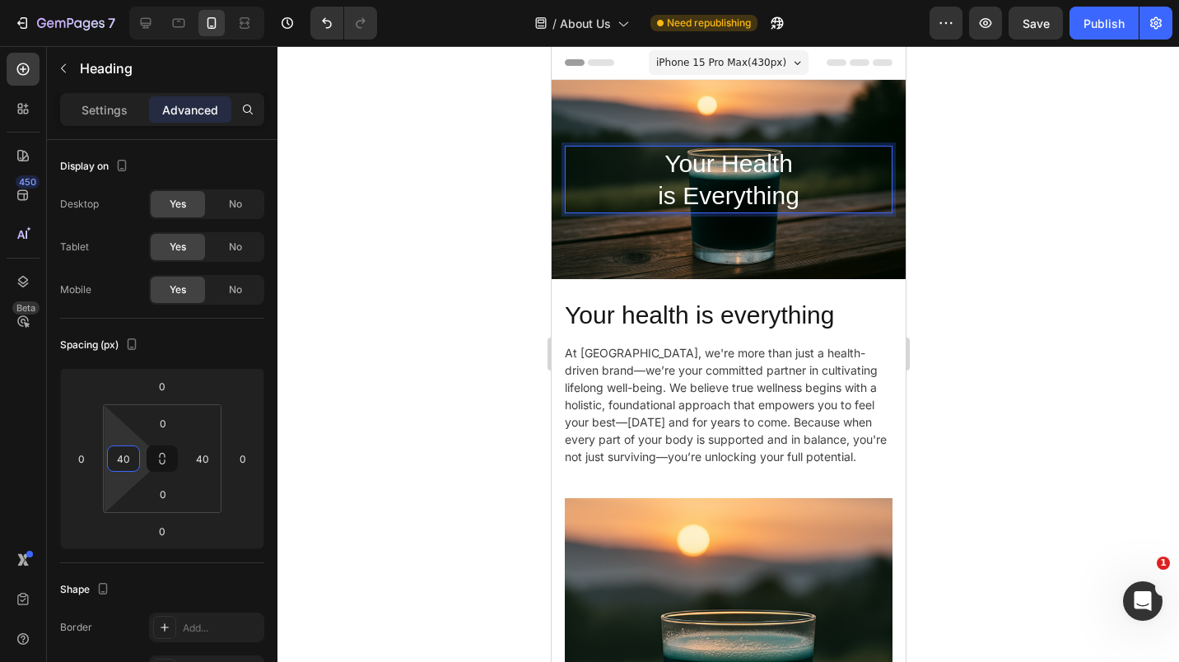
click at [120, 469] on input "40" at bounding box center [123, 458] width 25 height 25
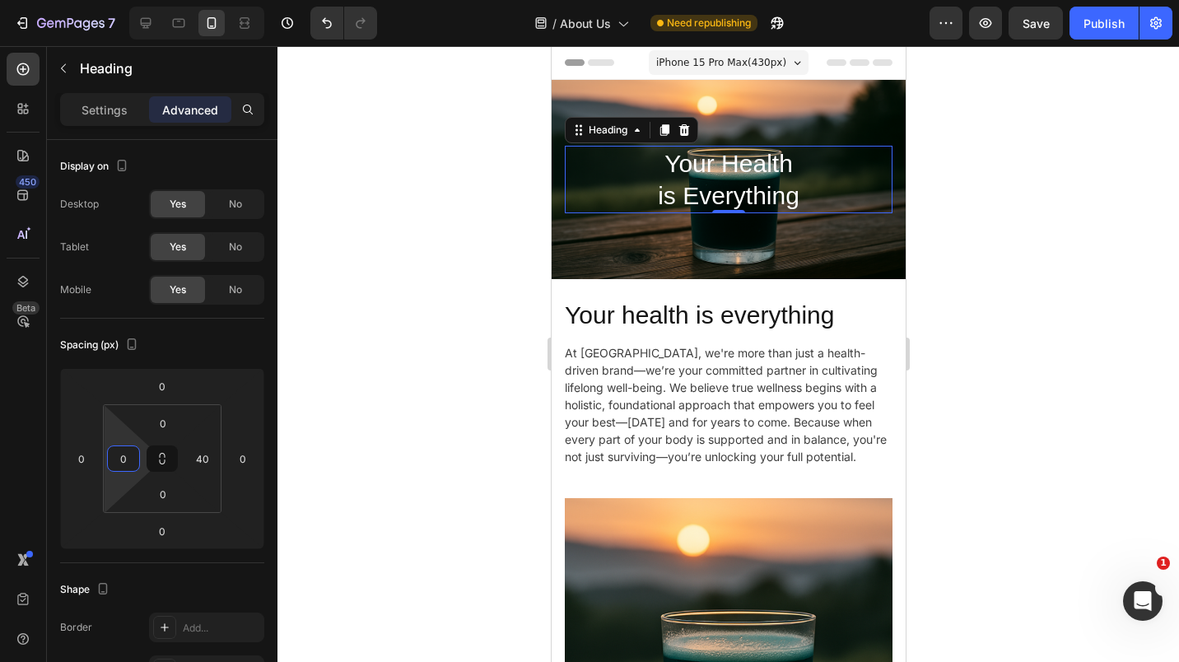
type input "0"
click at [377, 335] on div at bounding box center [729, 354] width 902 height 616
click at [122, 113] on p "Settings" at bounding box center [105, 109] width 46 height 17
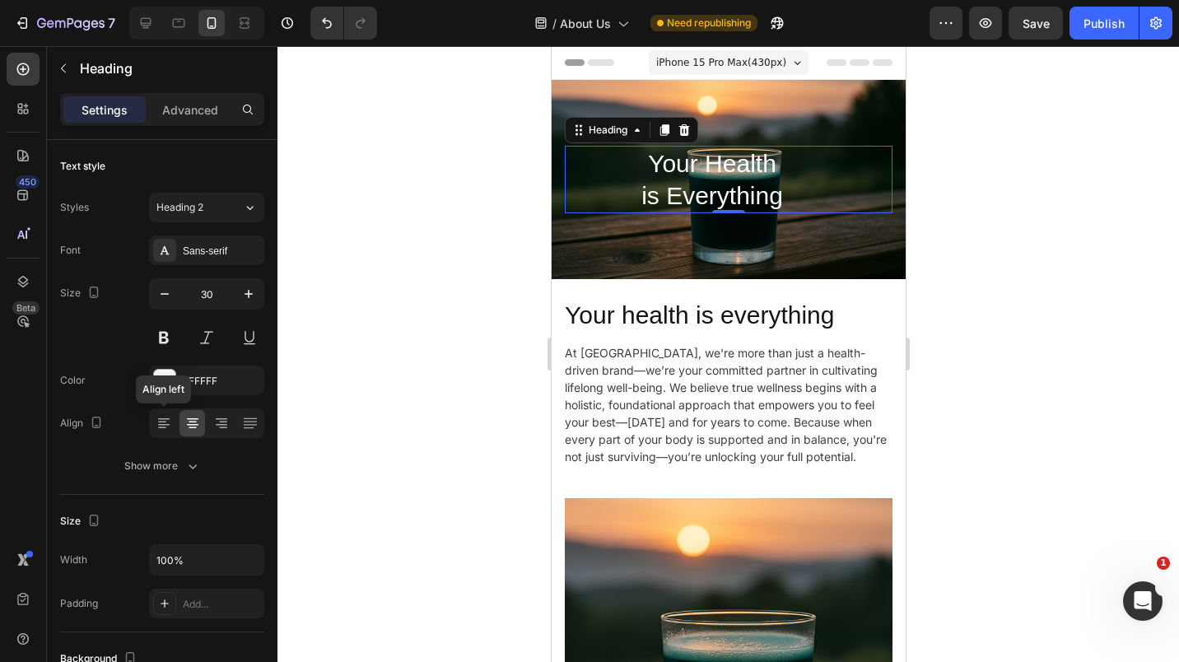
click at [161, 424] on icon at bounding box center [164, 425] width 12 height 2
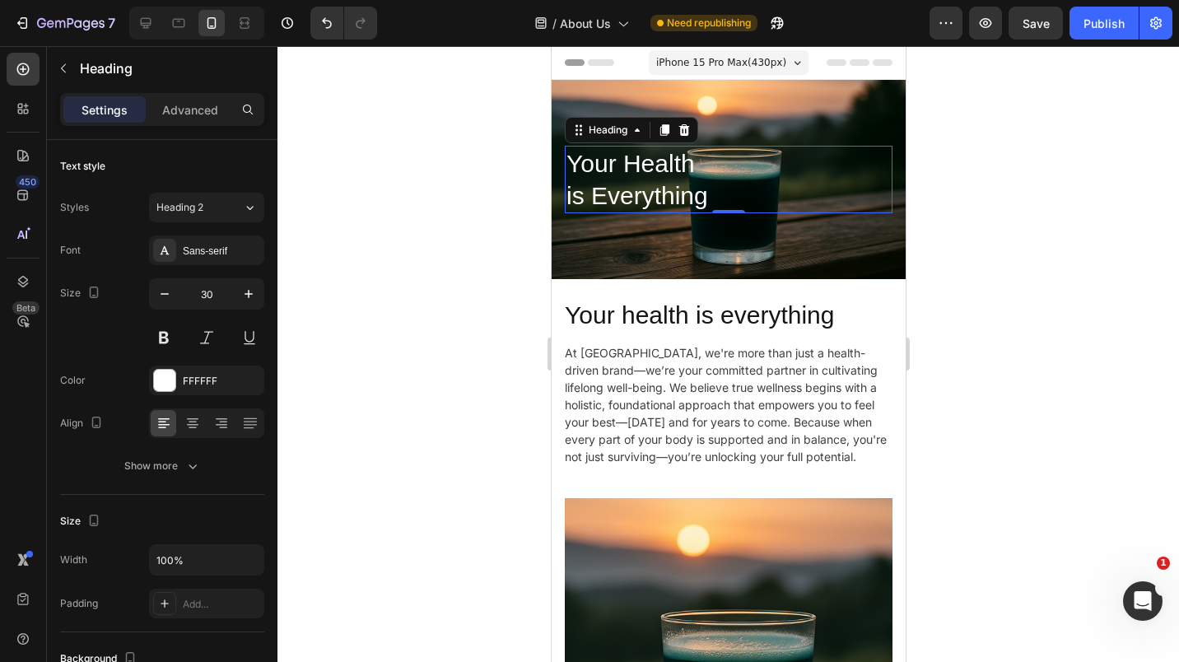
click at [1000, 176] on div at bounding box center [729, 354] width 902 height 616
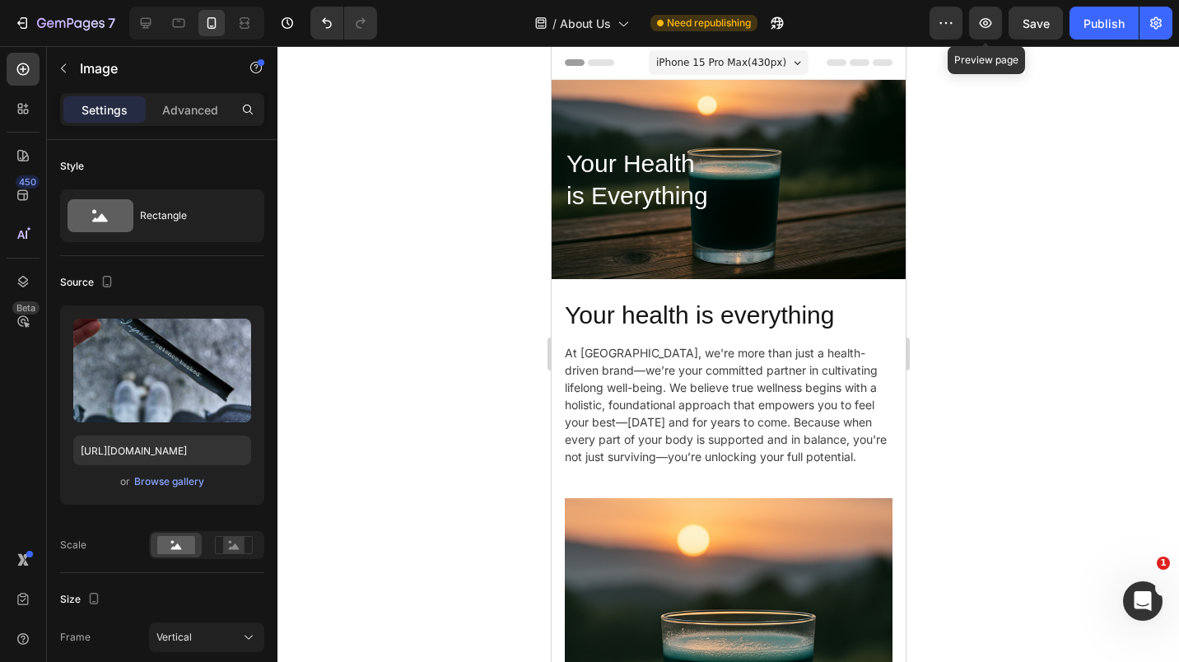
click at [987, 24] on icon "button" at bounding box center [986, 23] width 12 height 10
click at [327, 21] on icon "Undo/Redo" at bounding box center [327, 23] width 10 height 11
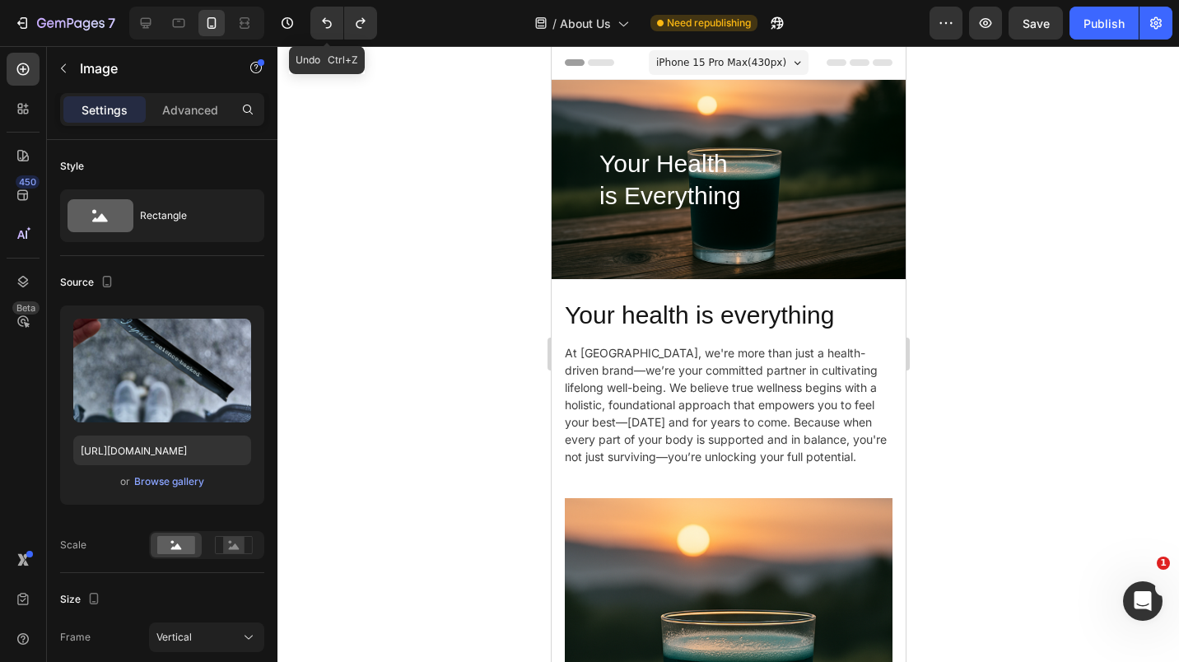
click at [327, 21] on icon "Undo/Redo" at bounding box center [327, 23] width 10 height 11
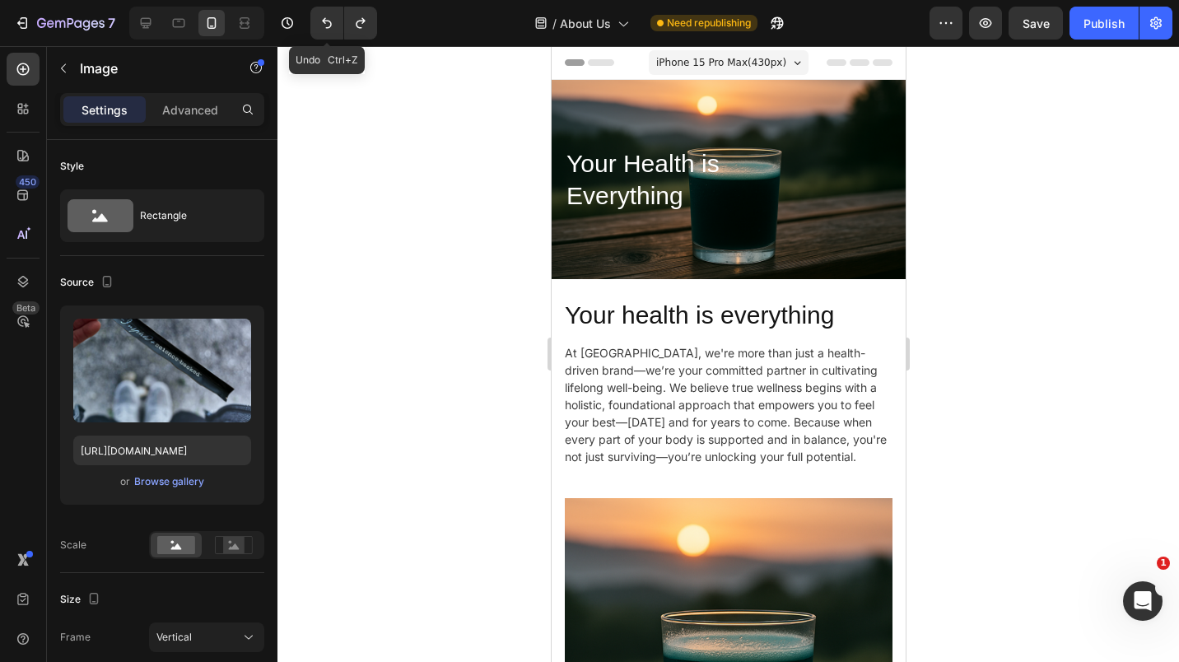
click at [327, 21] on icon "Undo/Redo" at bounding box center [327, 23] width 10 height 11
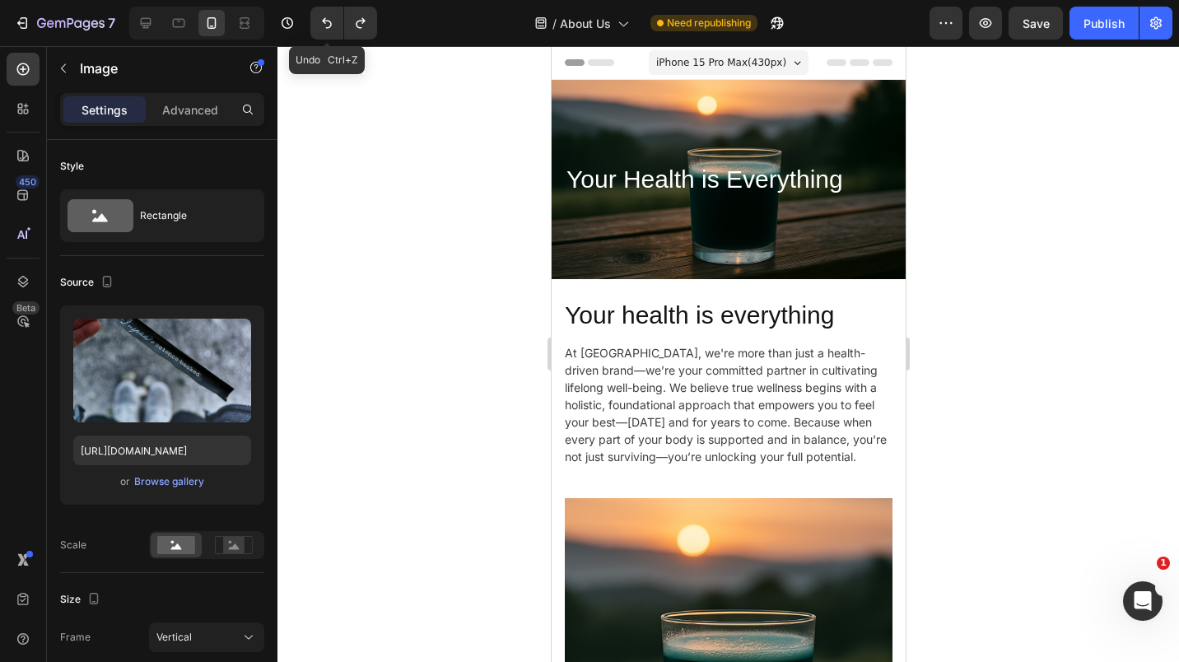
click at [327, 21] on icon "Undo/Redo" at bounding box center [327, 23] width 10 height 11
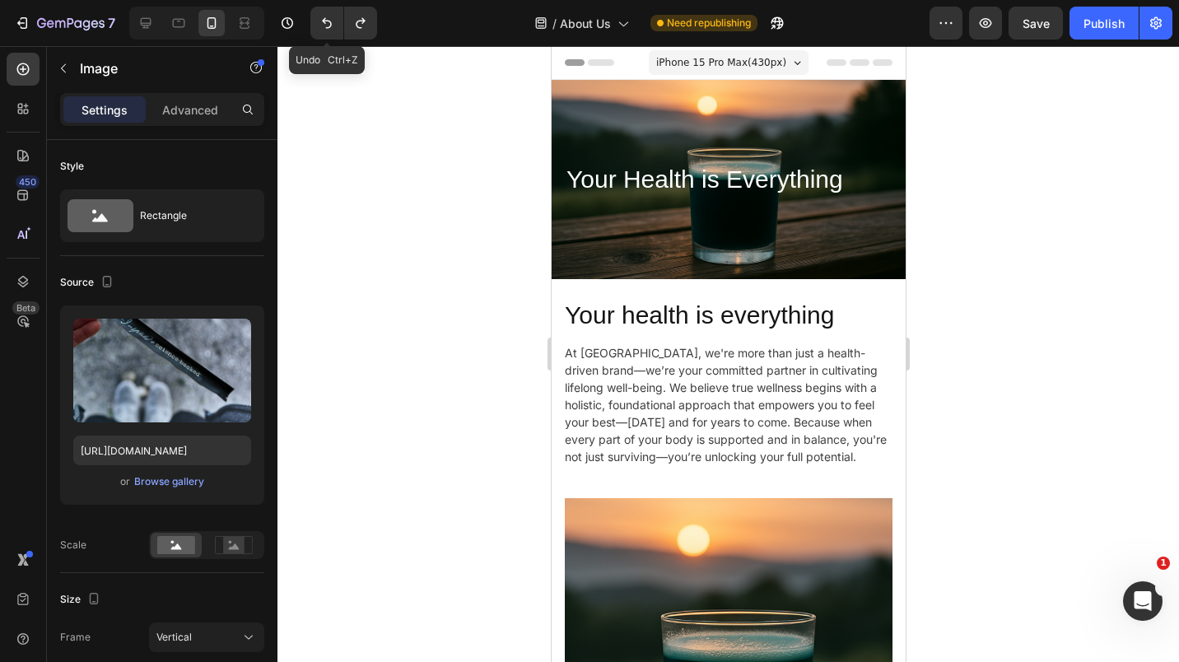
click at [327, 21] on icon "Undo/Redo" at bounding box center [327, 23] width 10 height 11
click at [322, 12] on button "Undo/Redo" at bounding box center [326, 23] width 33 height 33
click at [325, 21] on icon "Undo/Redo" at bounding box center [327, 23] width 16 height 16
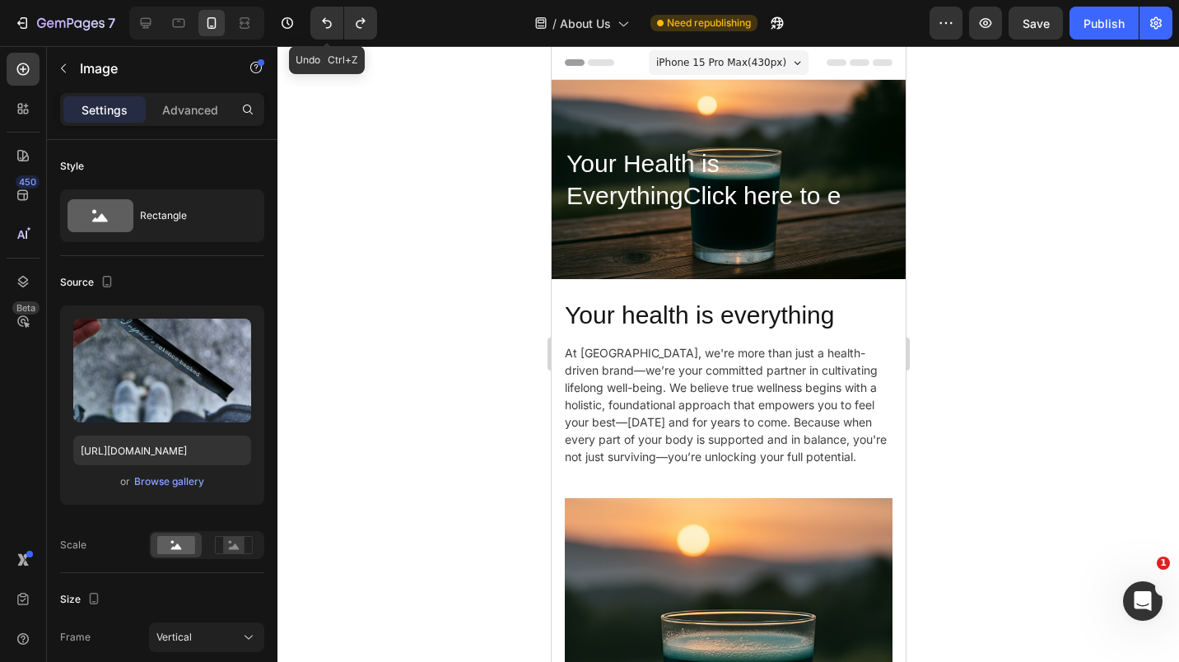
click at [325, 21] on icon "Undo/Redo" at bounding box center [327, 23] width 16 height 16
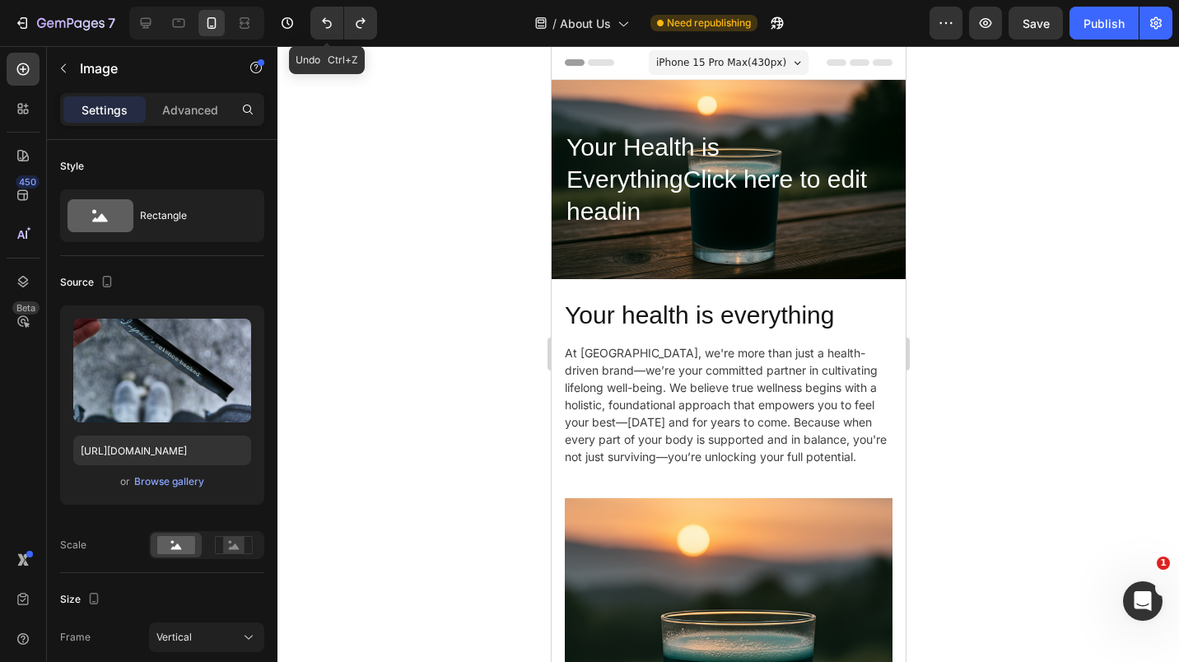
click at [325, 21] on icon "Undo/Redo" at bounding box center [327, 23] width 16 height 16
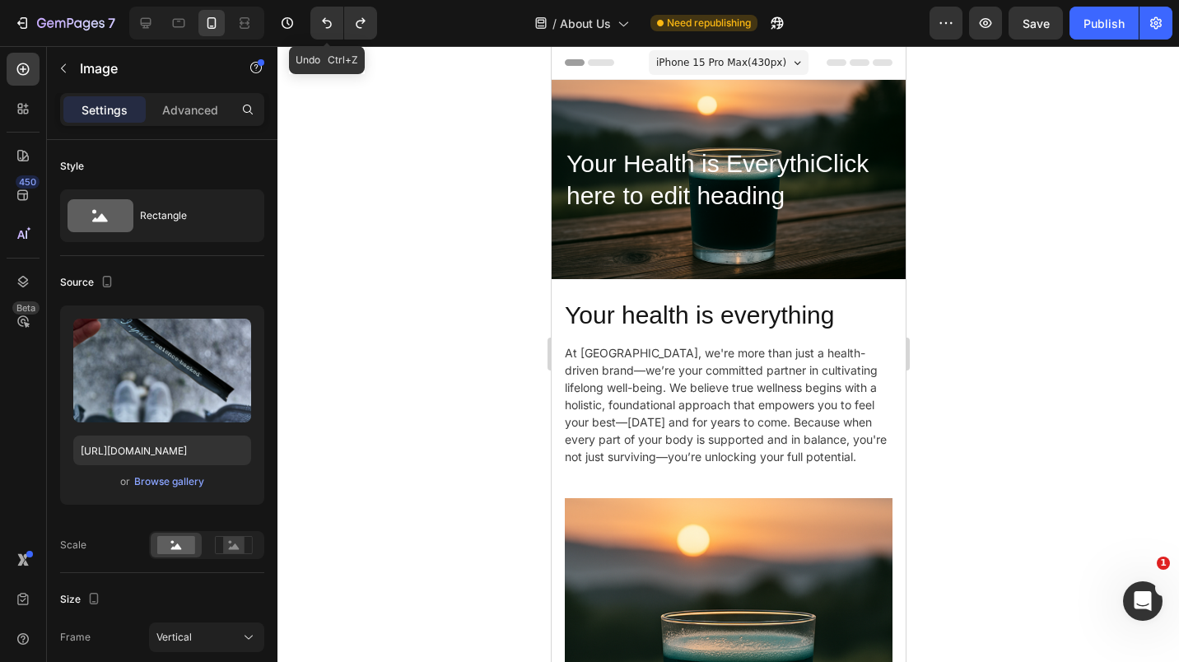
click at [325, 21] on icon "Undo/Redo" at bounding box center [327, 23] width 16 height 16
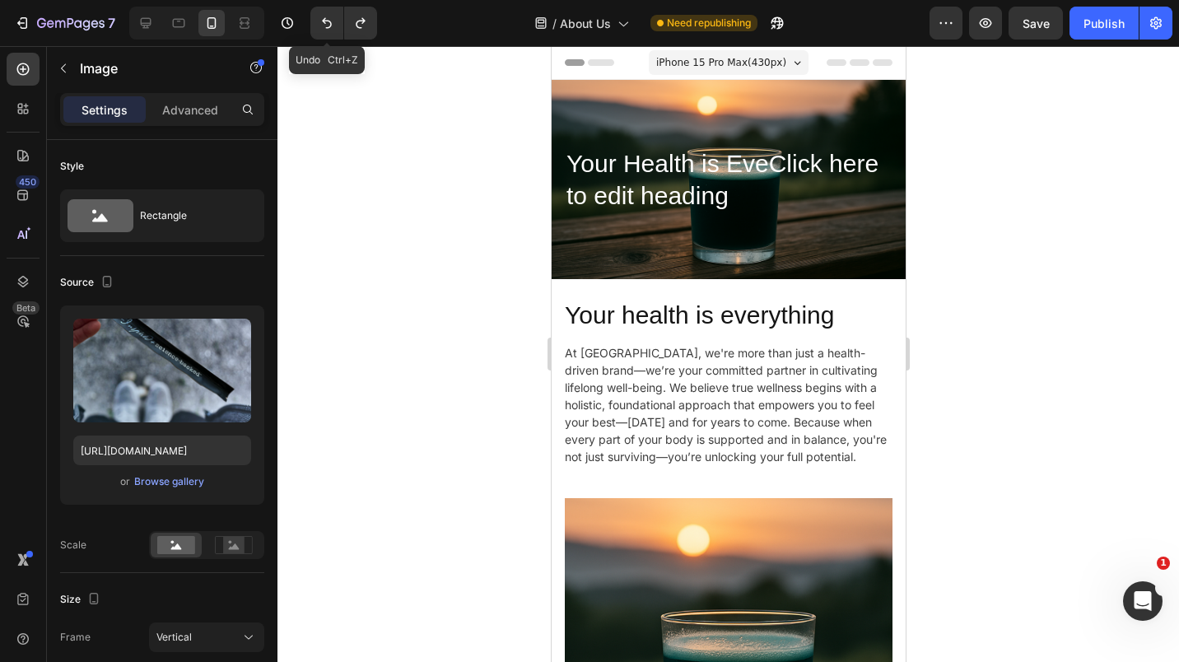
click at [325, 21] on icon "Undo/Redo" at bounding box center [327, 23] width 16 height 16
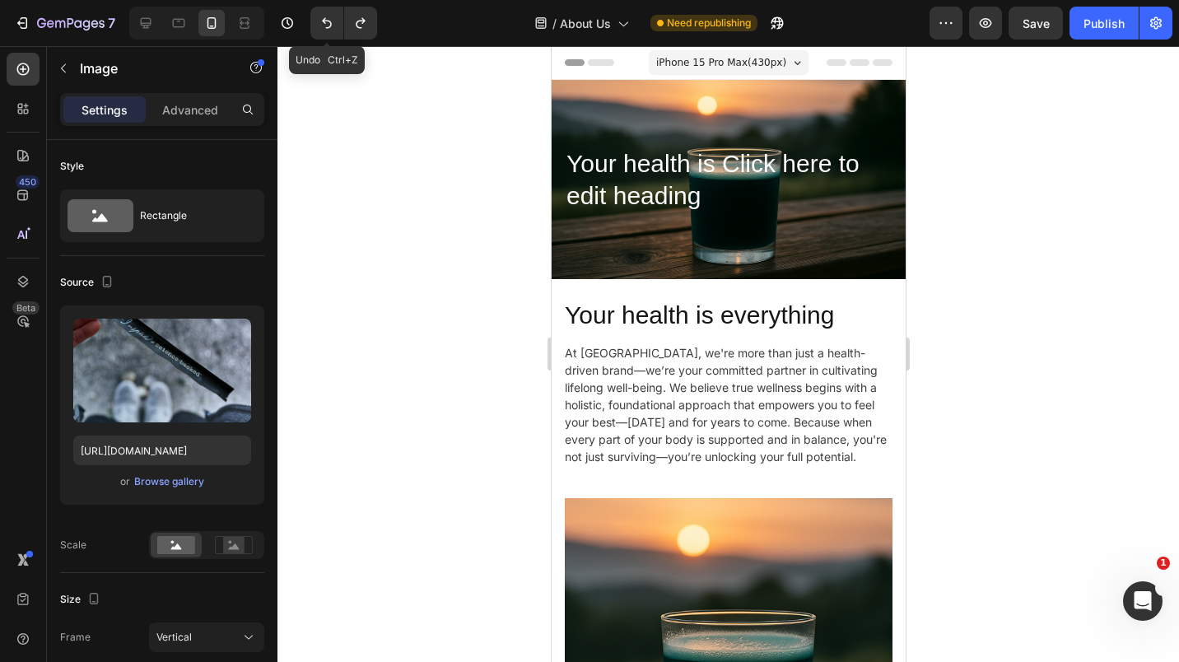
click at [325, 21] on icon "Undo/Redo" at bounding box center [327, 23] width 16 height 16
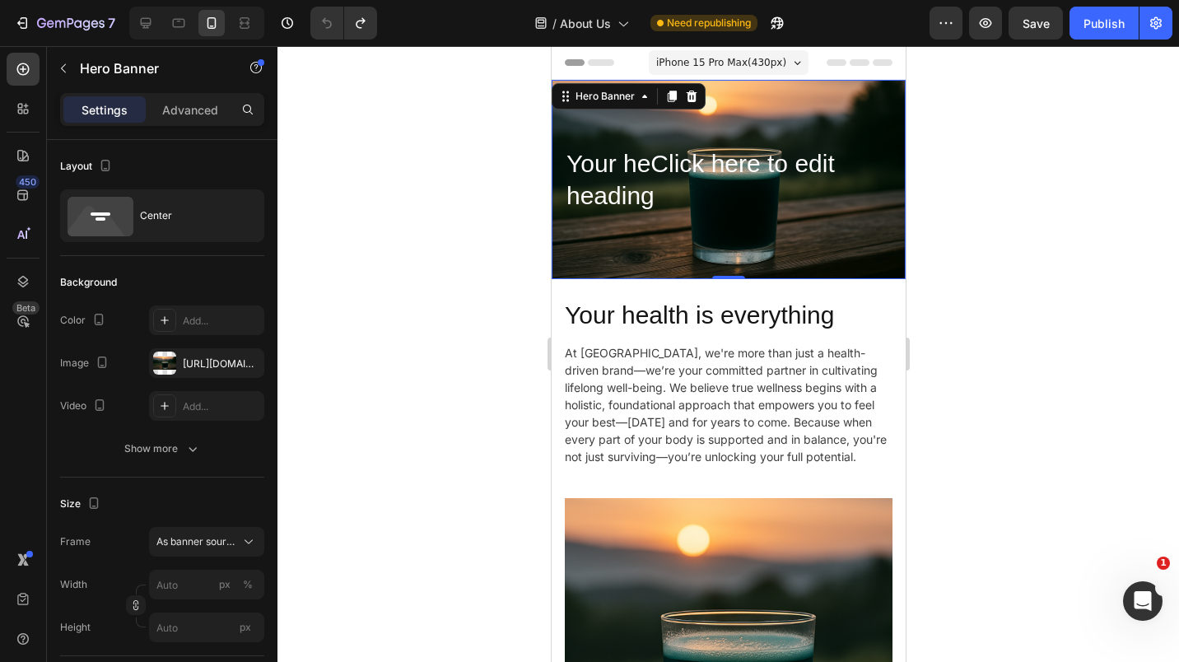
click at [688, 90] on icon at bounding box center [690, 96] width 13 height 13
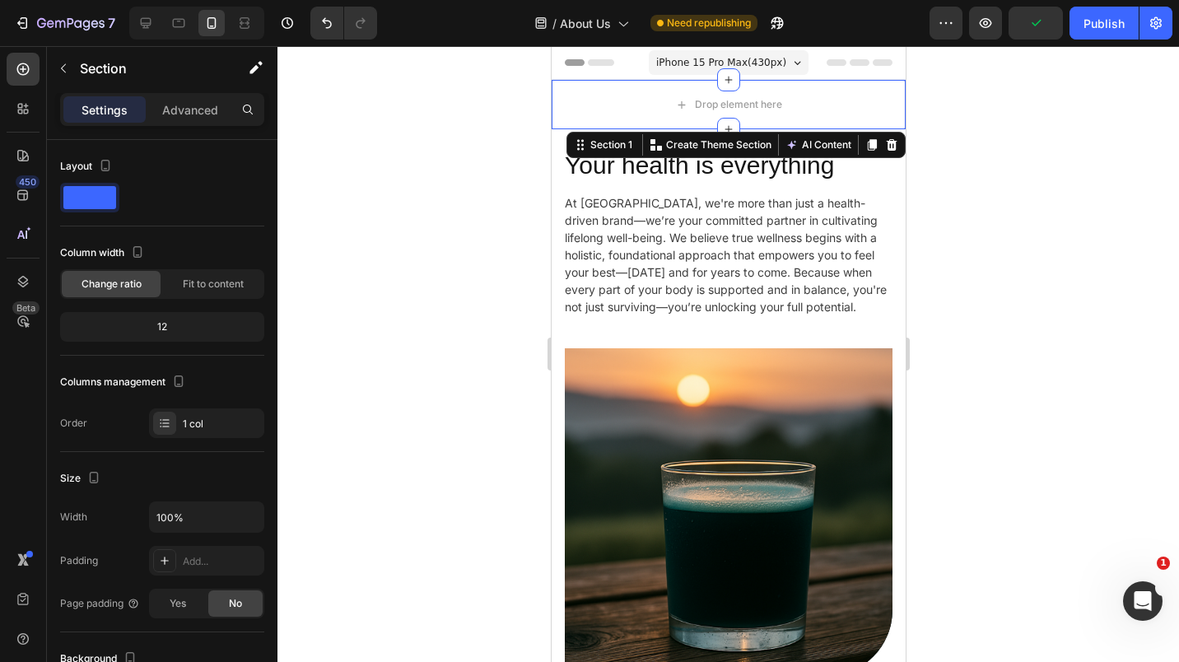
click at [881, 152] on div at bounding box center [891, 145] width 20 height 20
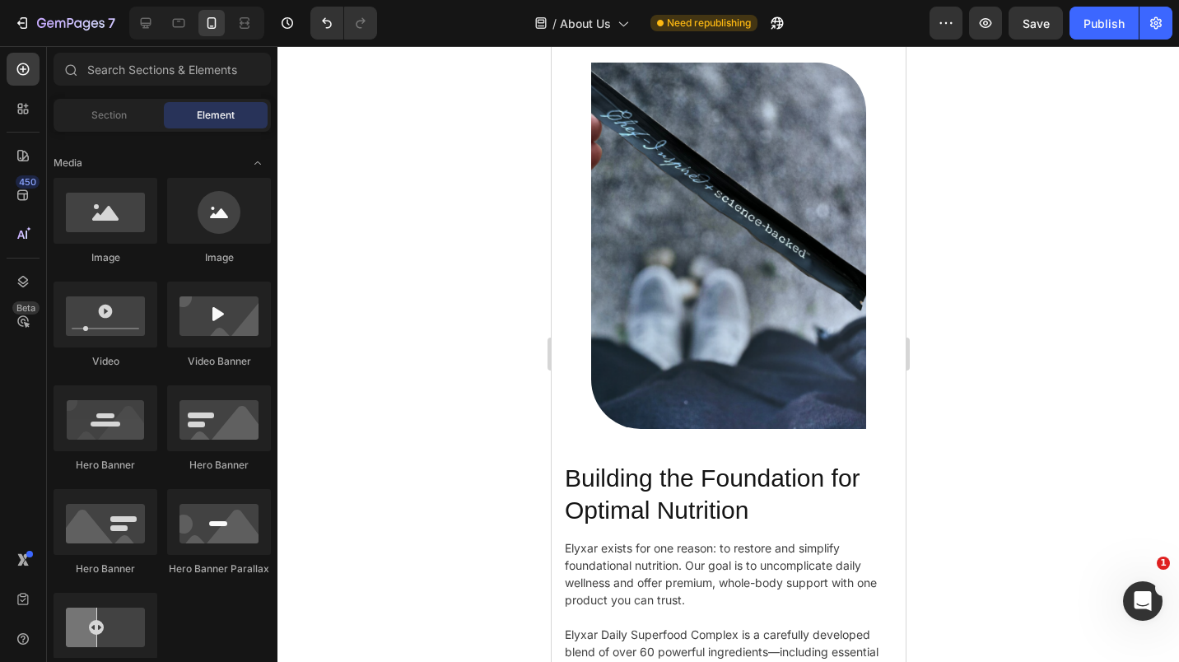
scroll to position [716, 0]
click at [154, 23] on icon at bounding box center [146, 23] width 16 height 16
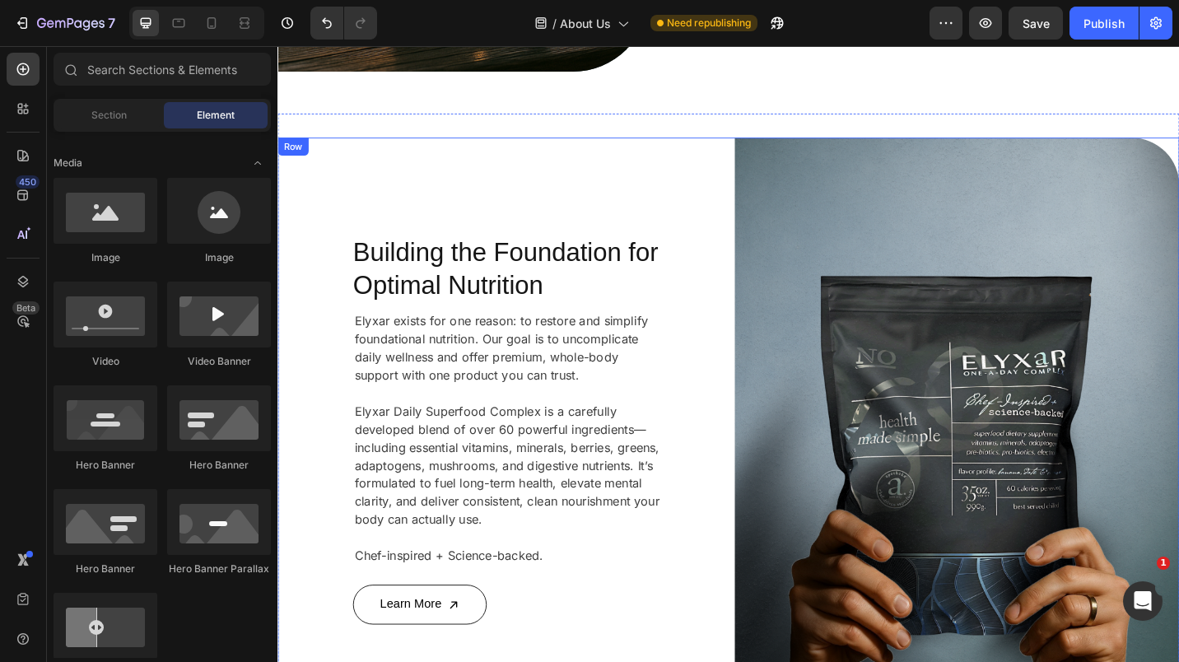
scroll to position [394, 0]
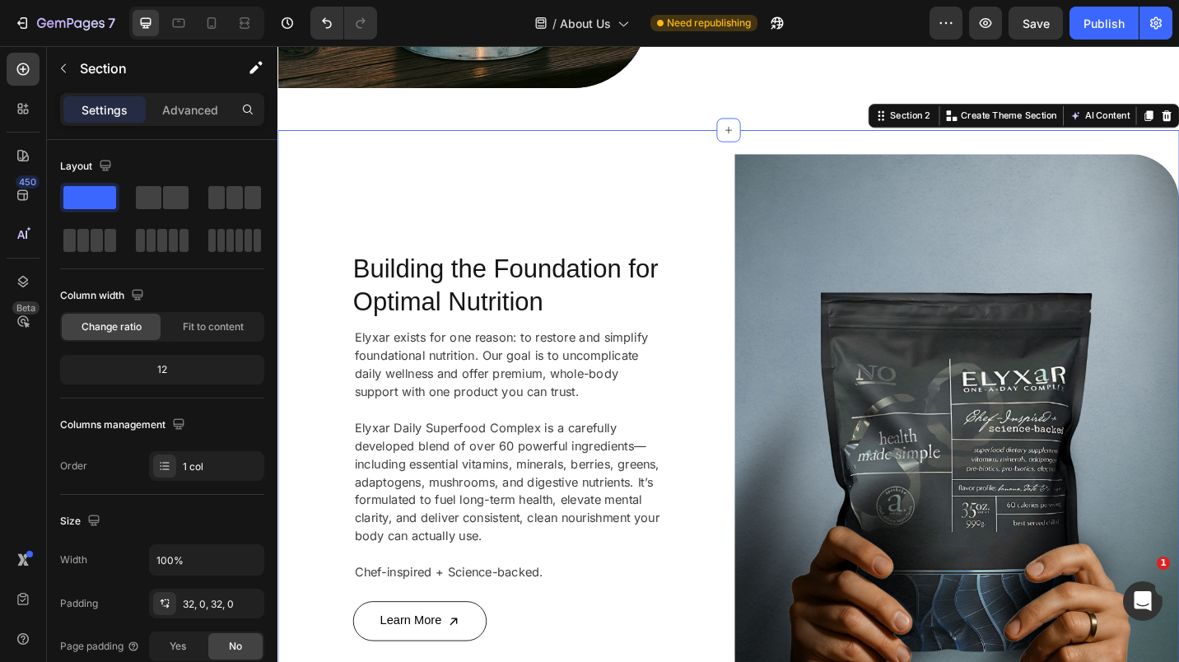
click at [183, 192] on span at bounding box center [176, 197] width 26 height 23
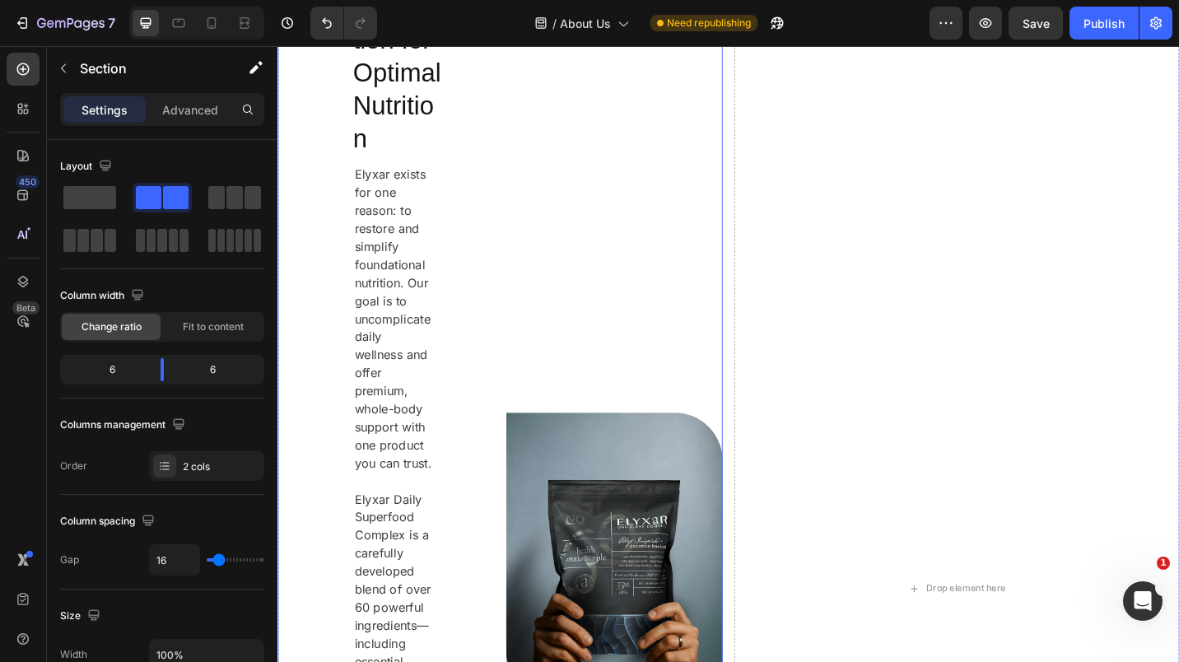
scroll to position [487, 0]
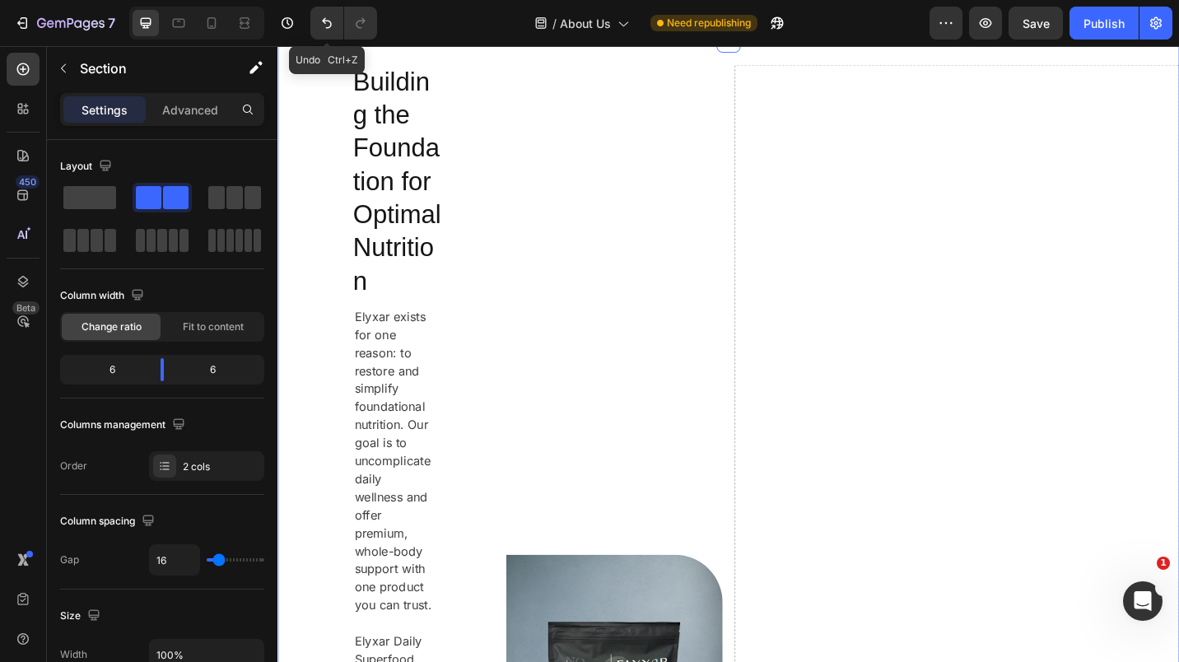
click at [323, 16] on icon "Undo/Redo" at bounding box center [327, 23] width 16 height 16
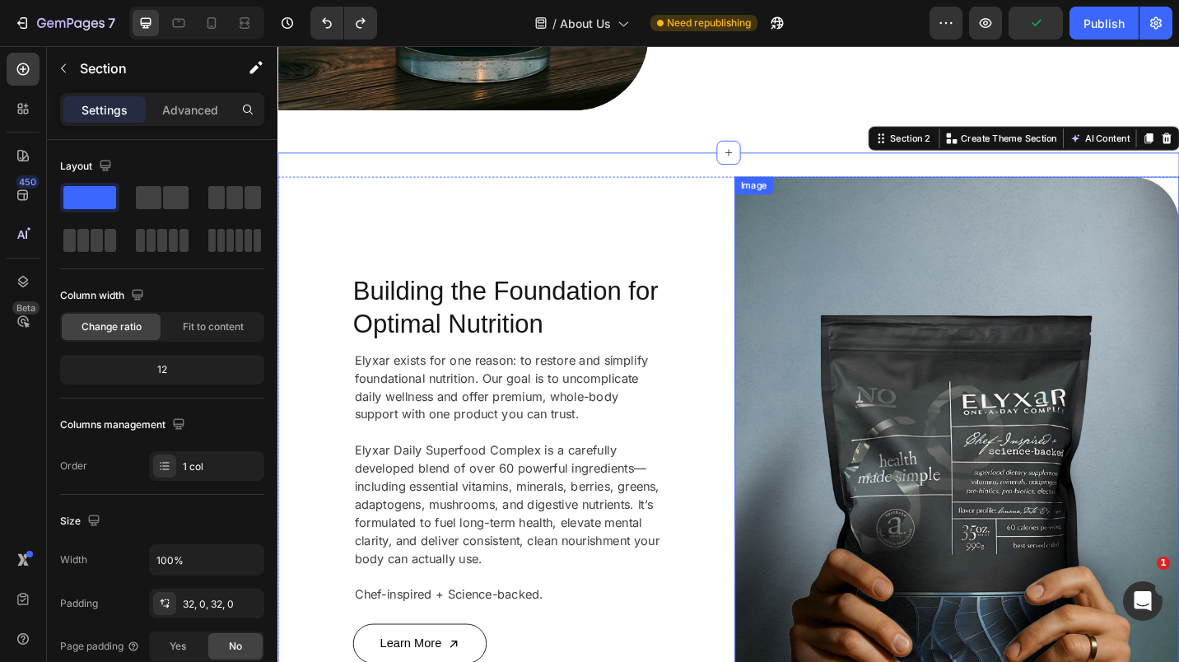
scroll to position [368, 0]
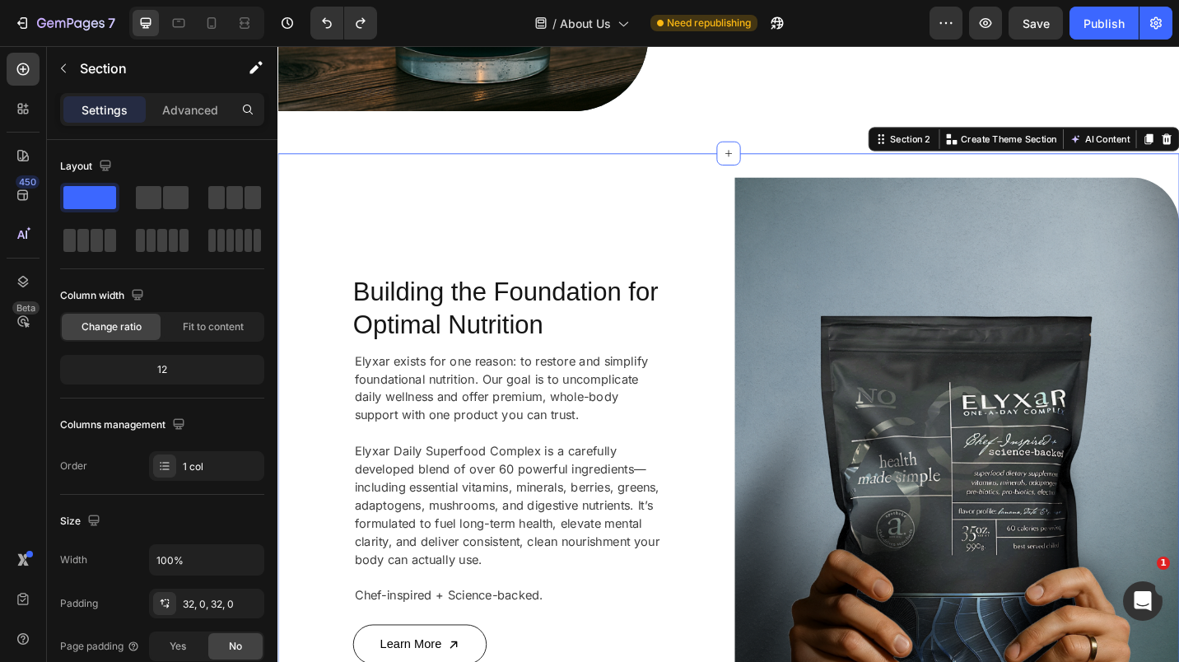
click at [768, 161] on icon at bounding box center [771, 164] width 7 height 7
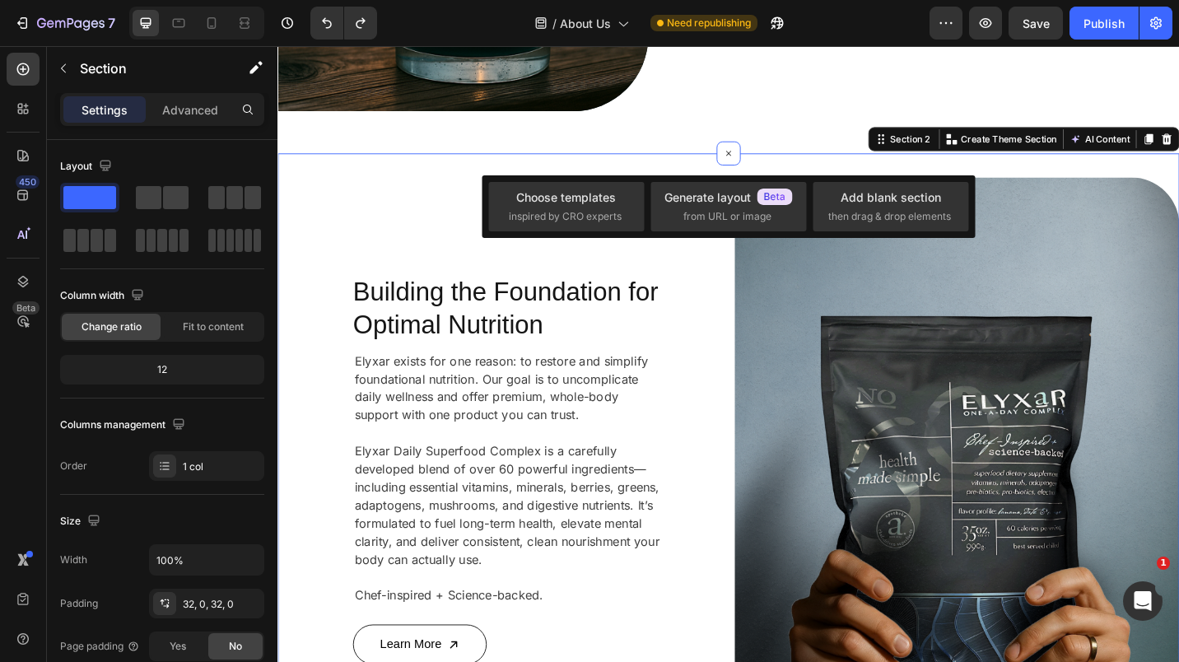
click at [562, 198] on div "Choose templates" at bounding box center [566, 197] width 100 height 17
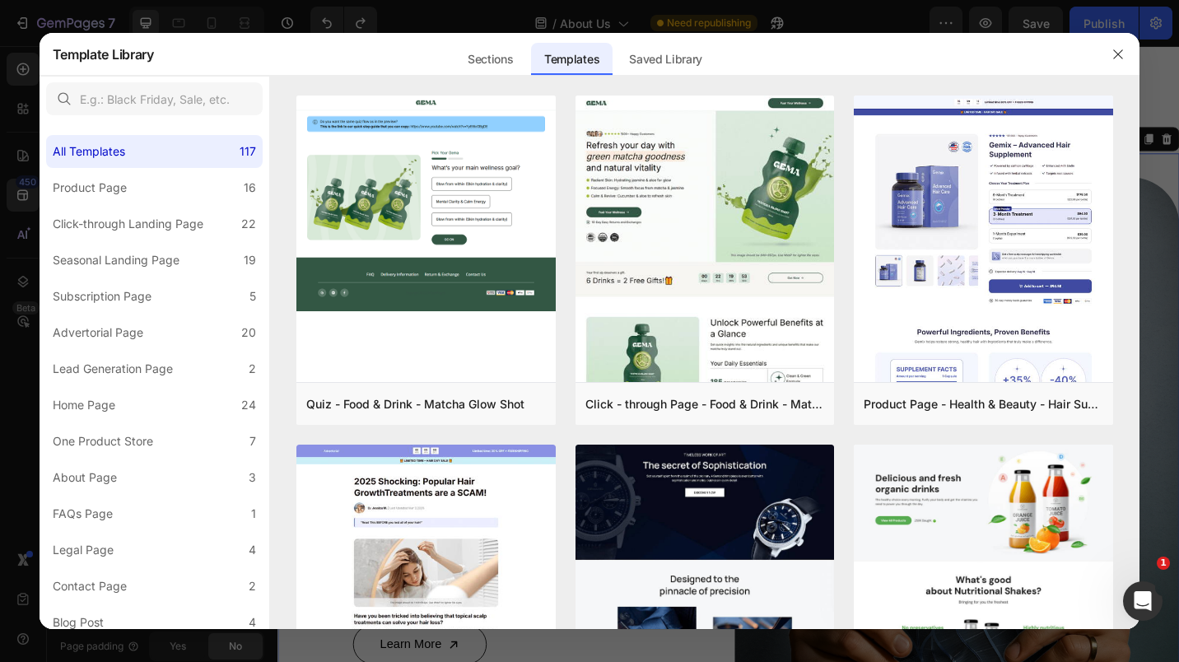
click at [493, 44] on div "Sections" at bounding box center [491, 59] width 72 height 33
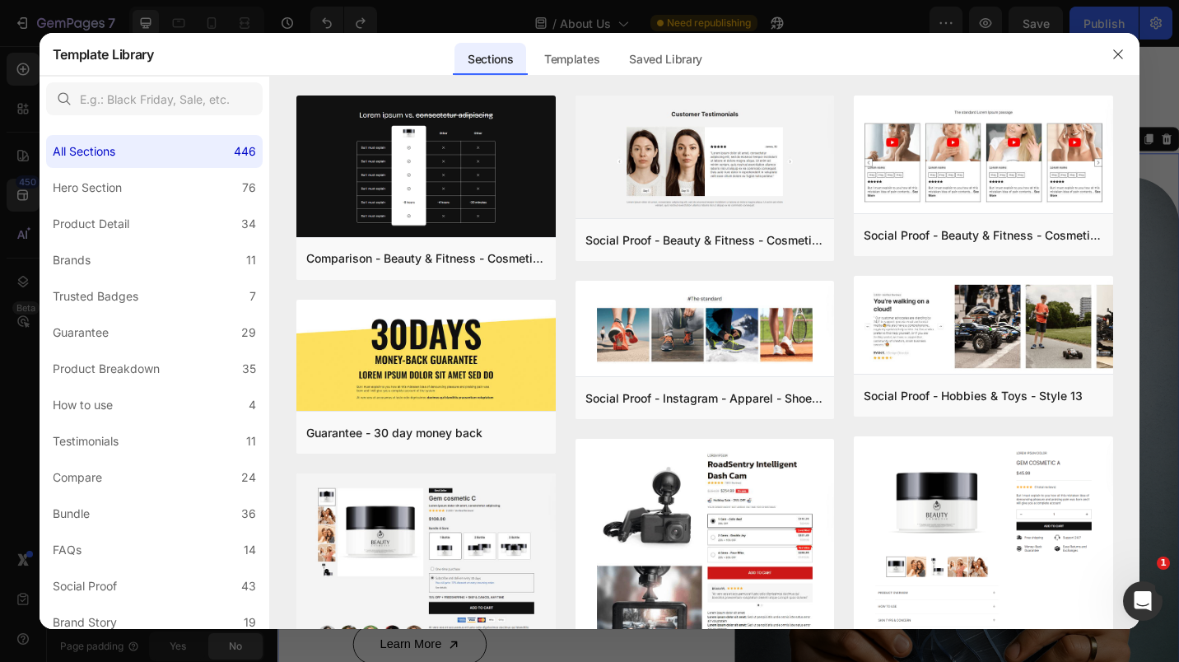
click at [102, 182] on div "Hero Section" at bounding box center [87, 188] width 69 height 20
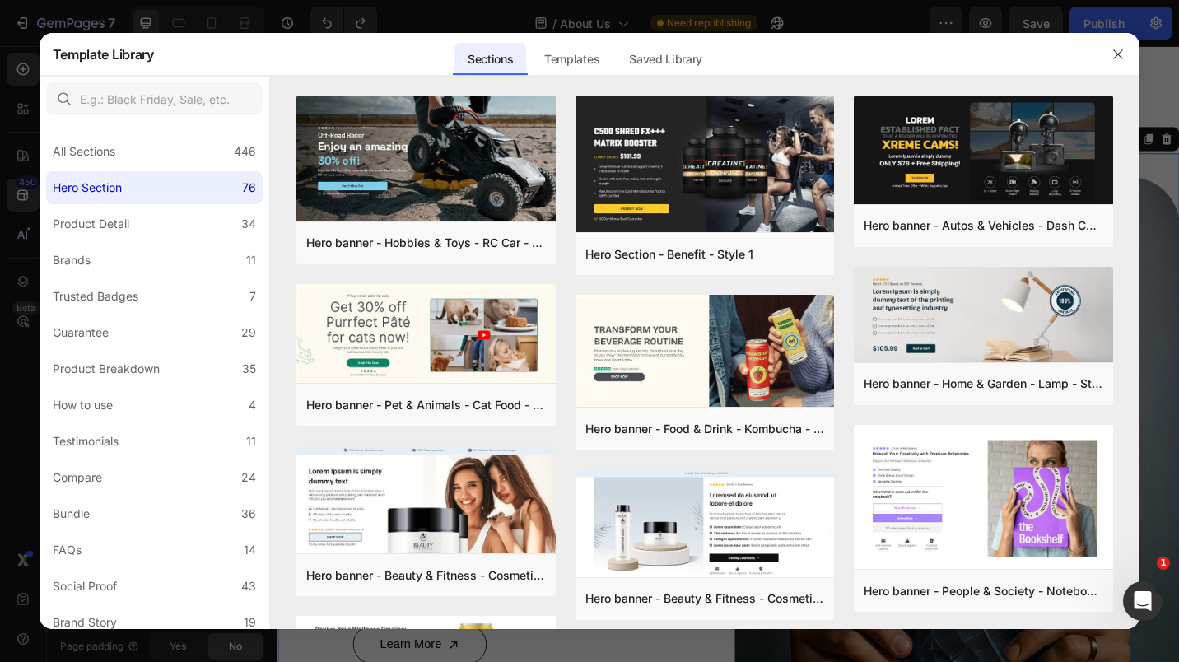
click at [0, 0] on div "Add to page" at bounding box center [0, 0] width 0 height 0
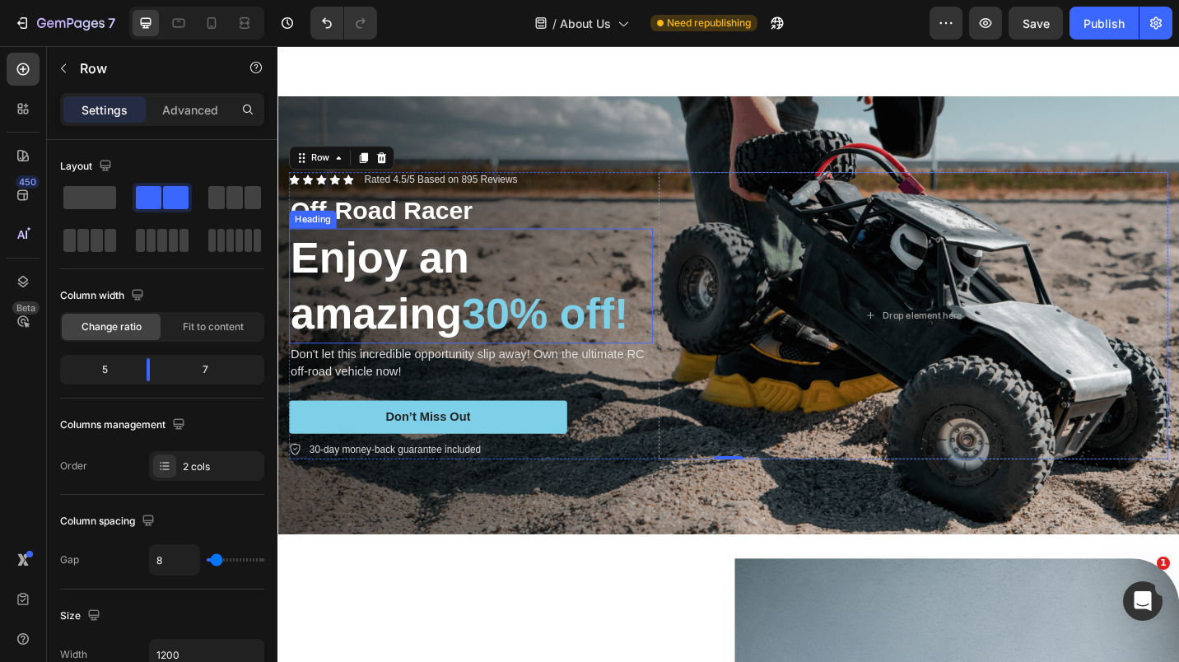
scroll to position [707, 0]
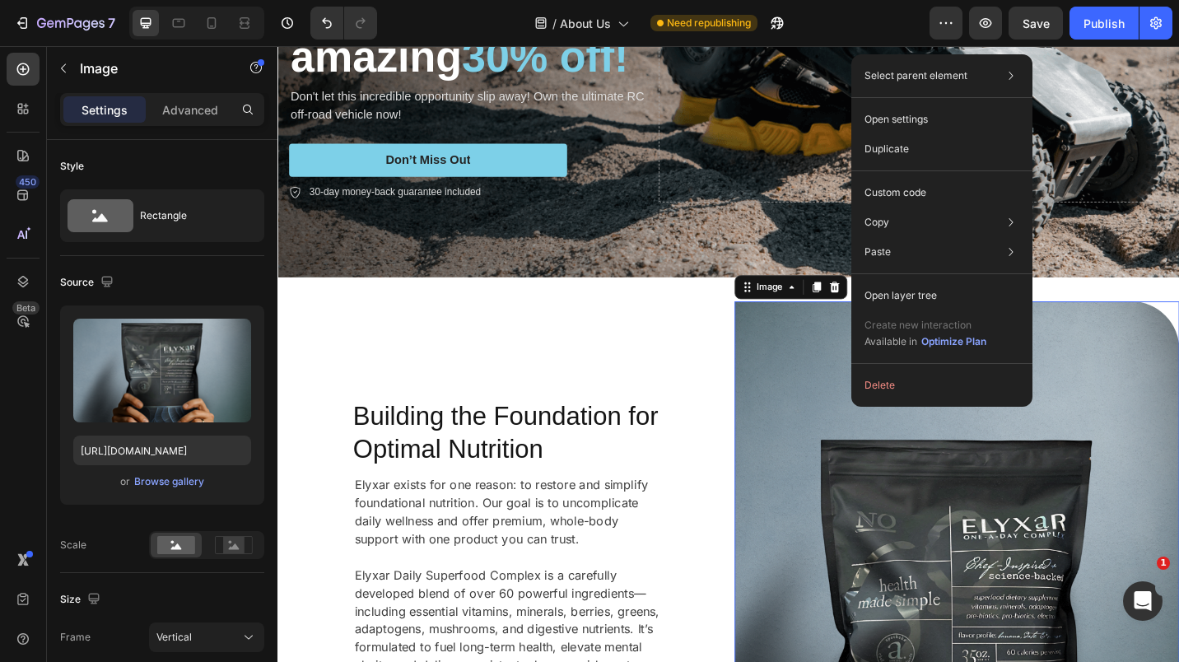
click at [898, 178] on div "Duplicate" at bounding box center [942, 193] width 168 height 30
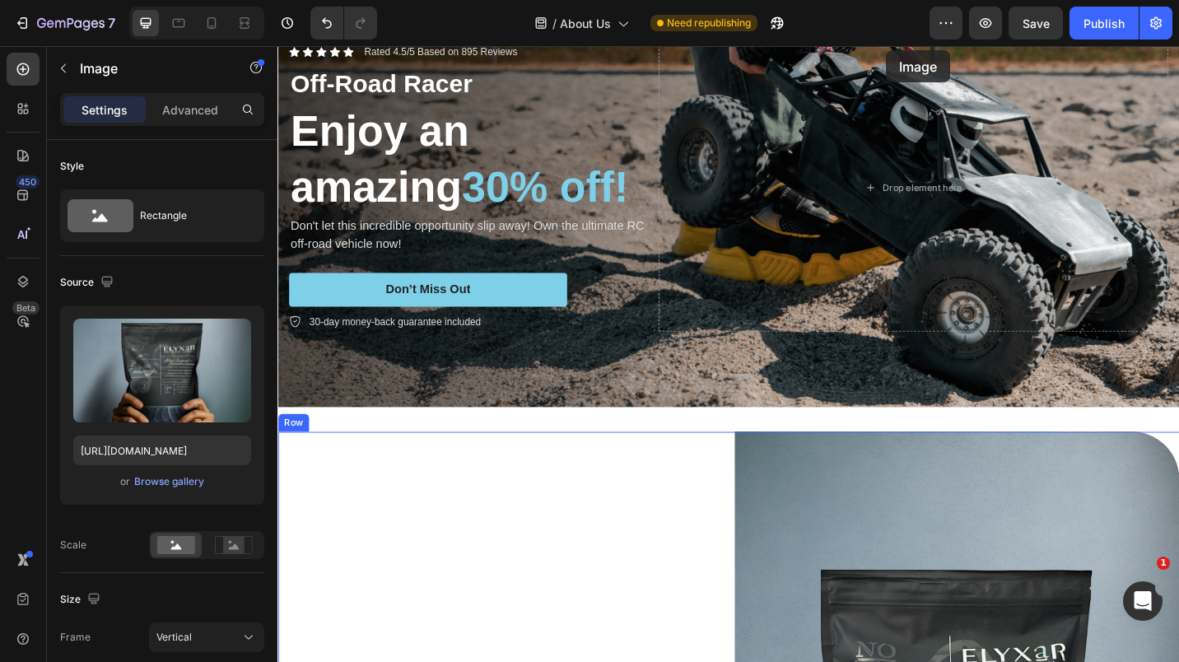
scroll to position [460, 0]
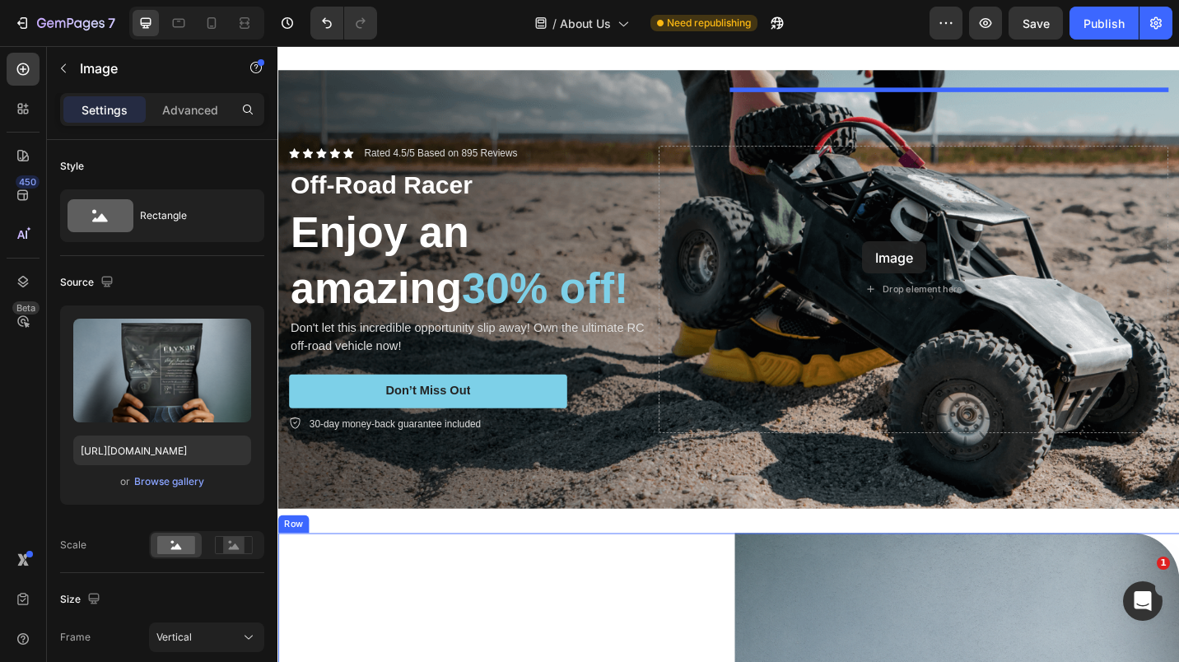
drag, startPoint x: 956, startPoint y: 185, endPoint x: 918, endPoint y: 260, distance: 84.0
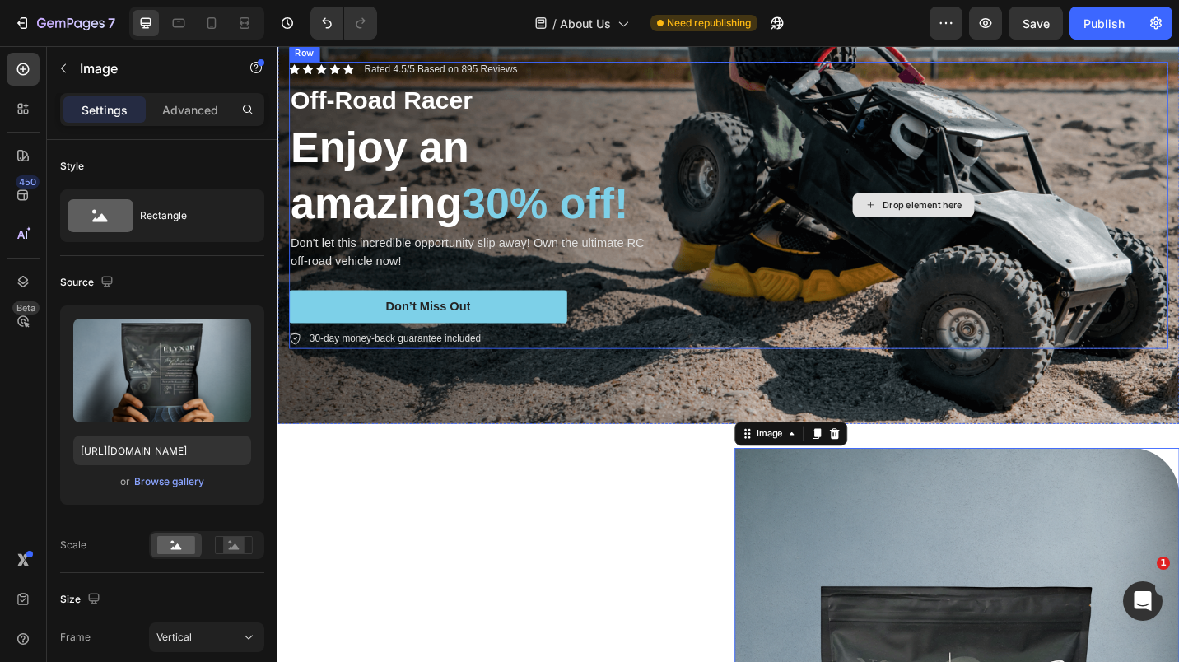
scroll to position [548, 0]
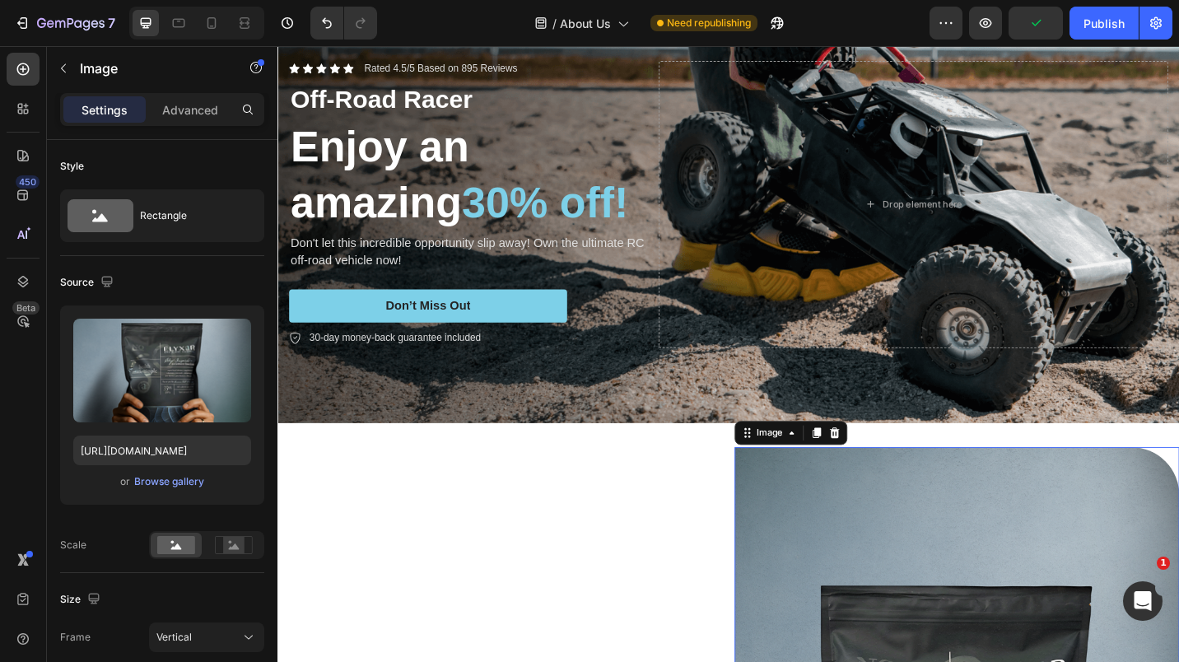
click at [28, 74] on icon at bounding box center [23, 69] width 16 height 16
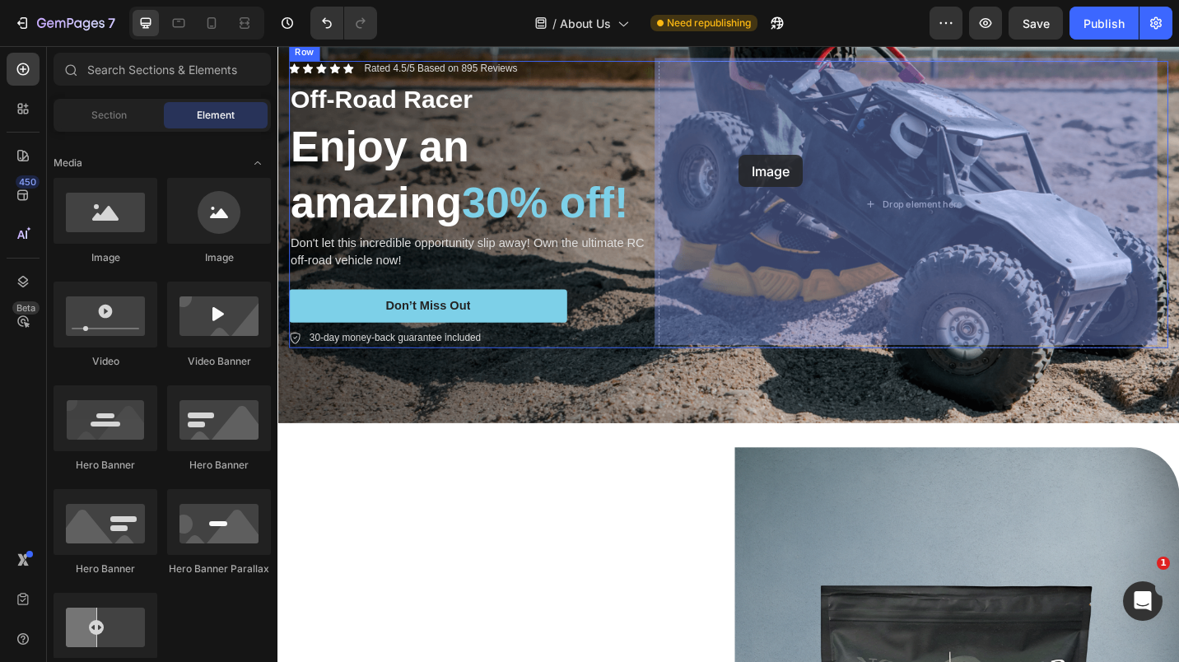
drag, startPoint x: 373, startPoint y: 256, endPoint x: 750, endPoint y: 166, distance: 387.9
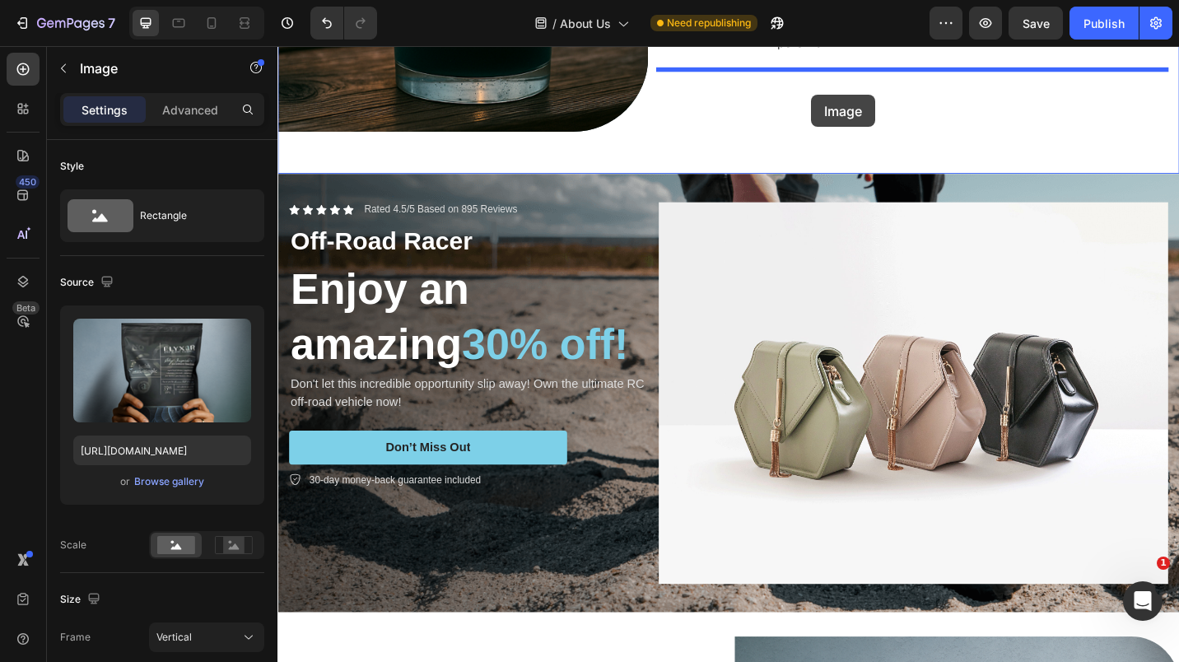
scroll to position [317, 0]
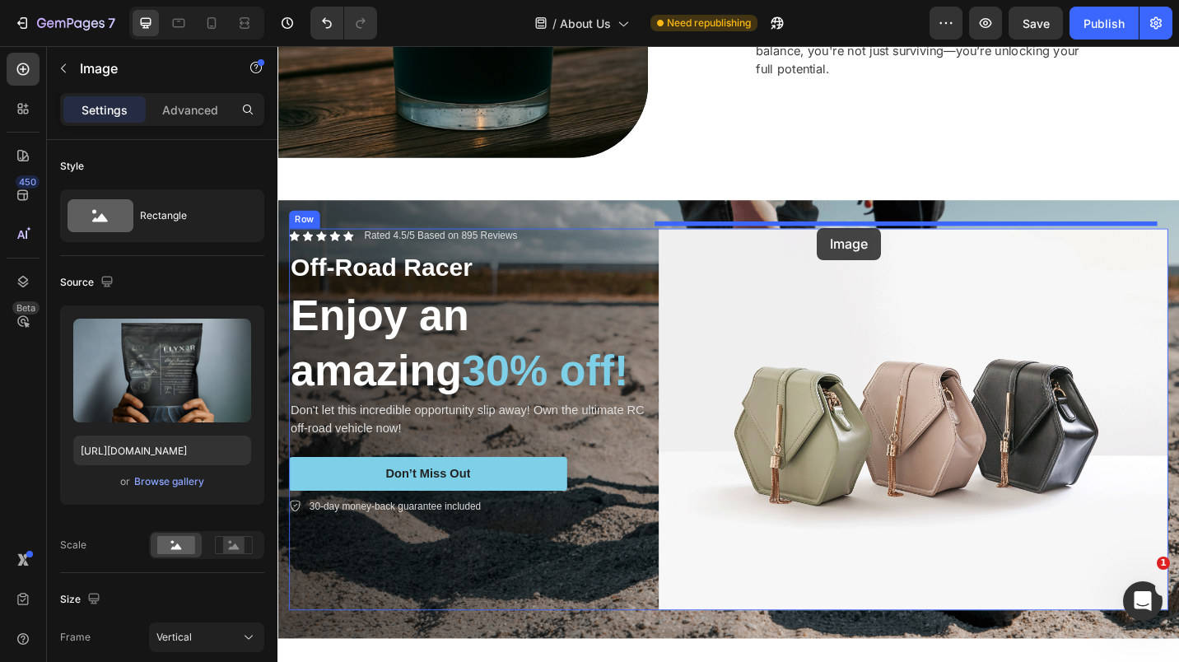
drag, startPoint x: 869, startPoint y: 470, endPoint x: 869, endPoint y: 245, distance: 224.8
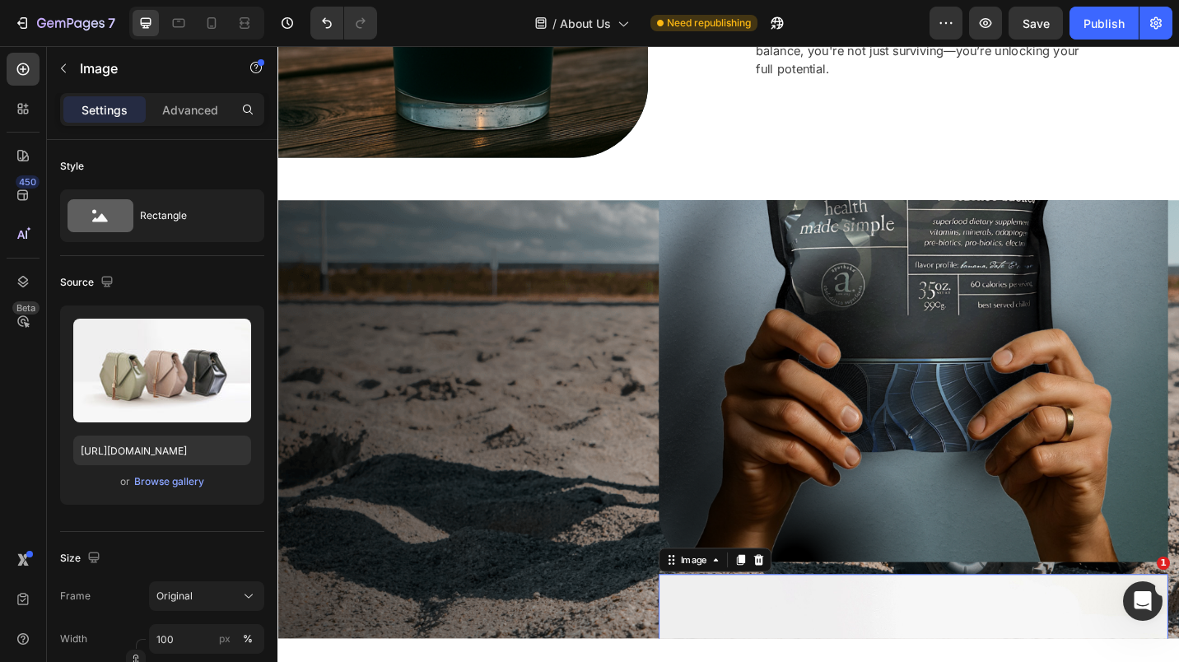
click at [800, 604] on icon at bounding box center [805, 610] width 11 height 12
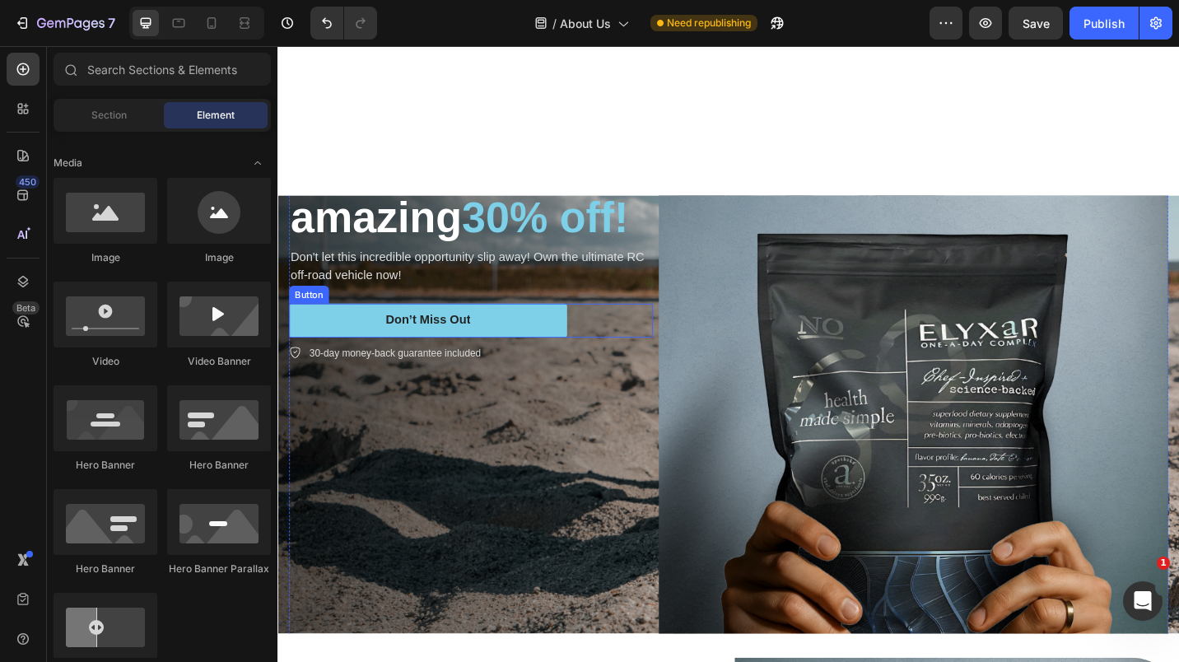
scroll to position [499, 0]
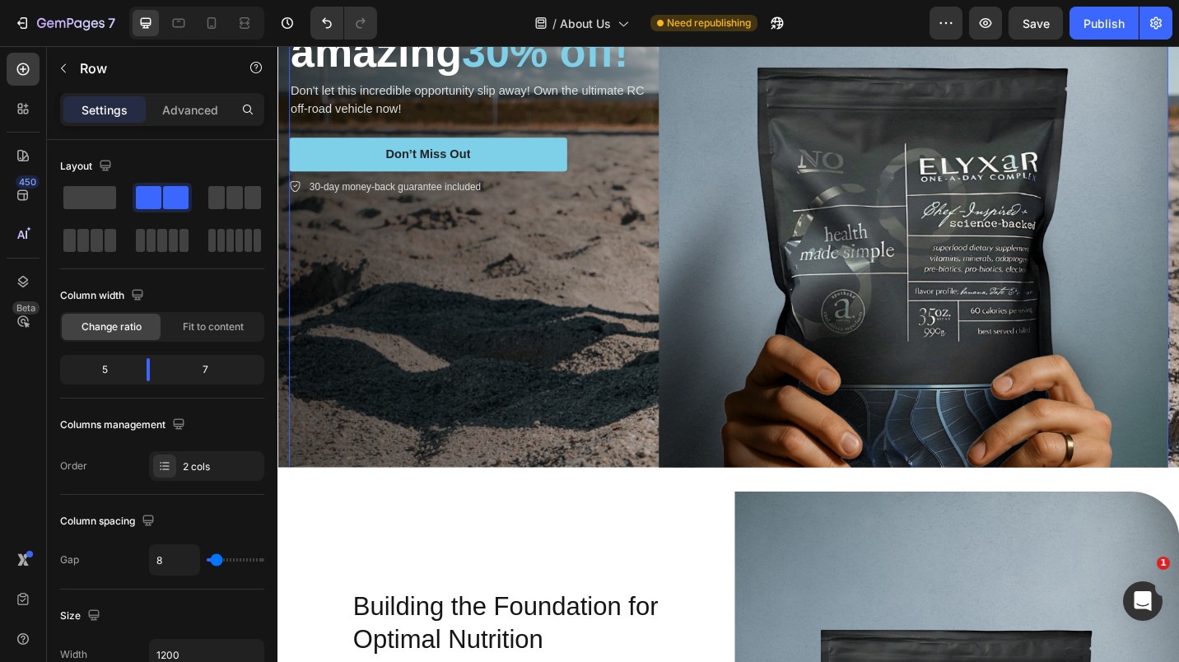
click at [204, 117] on p "Advanced" at bounding box center [190, 109] width 56 height 17
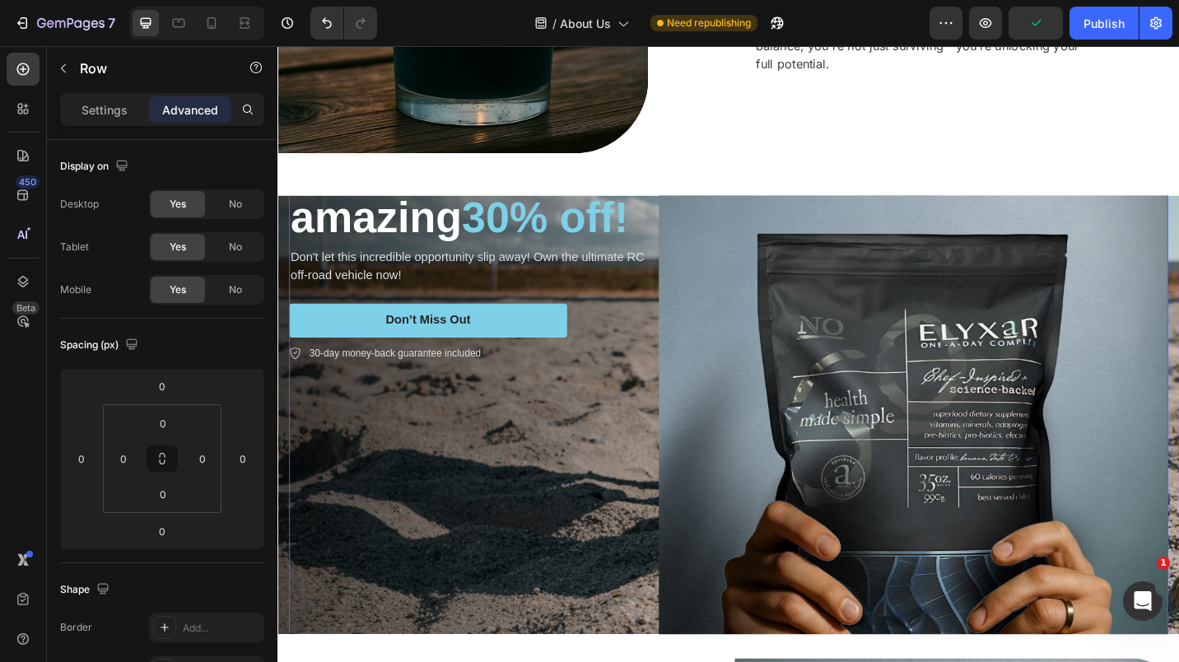
scroll to position [297, 0]
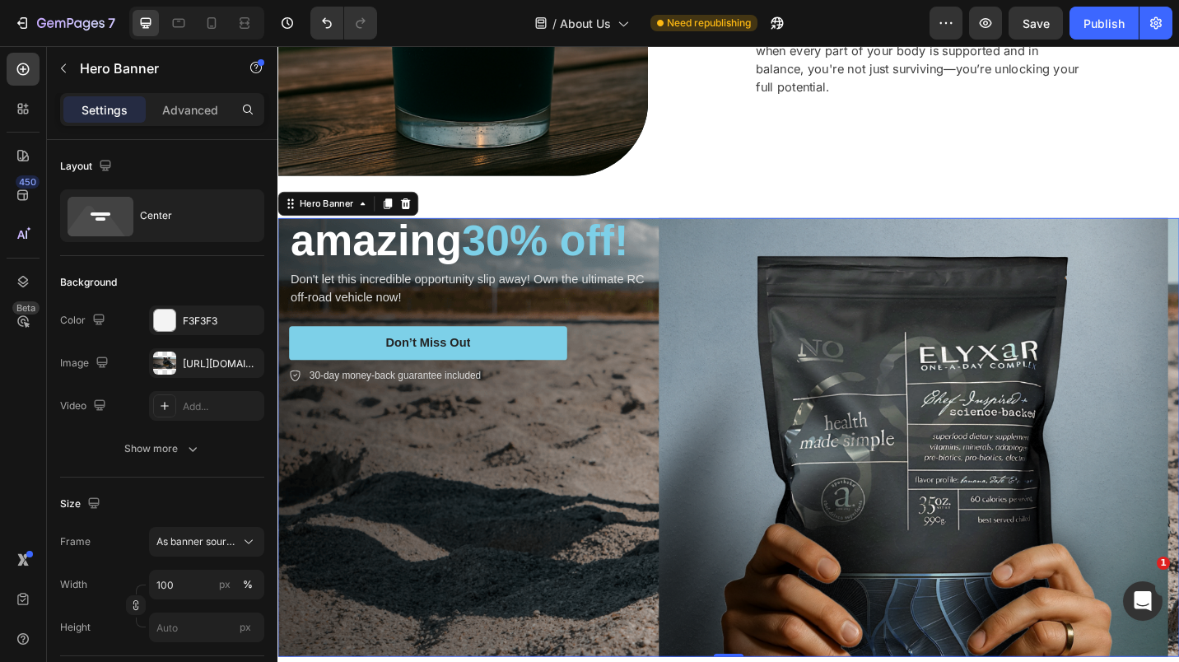
click at [181, 101] on p "Advanced" at bounding box center [190, 109] width 56 height 17
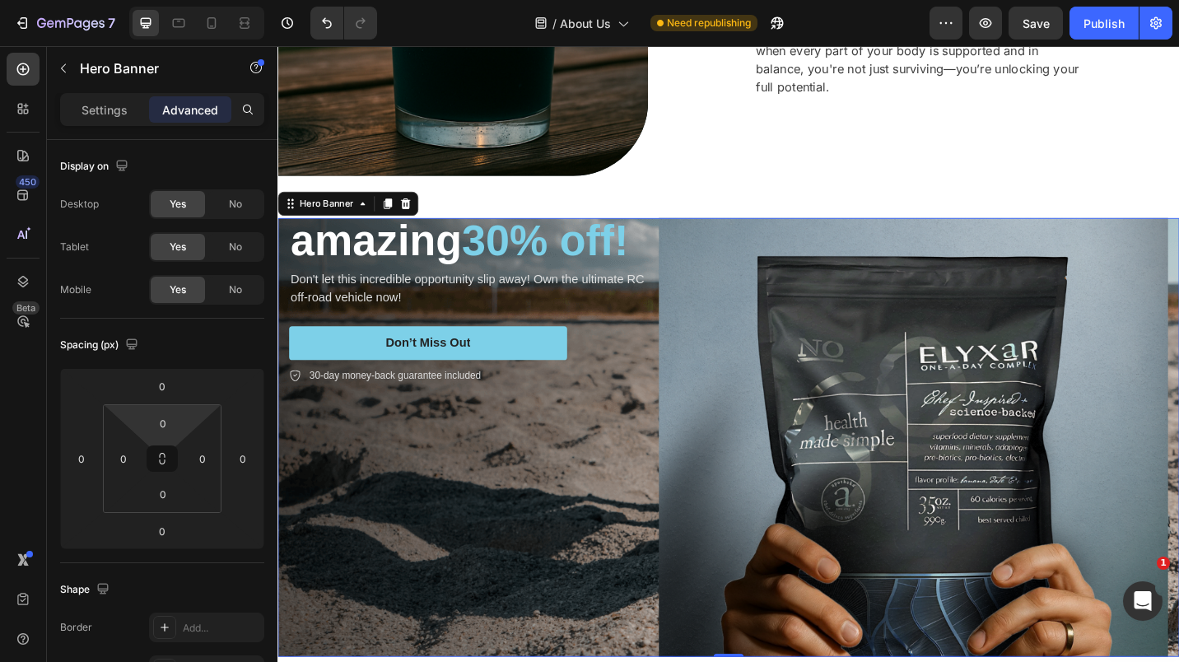
click at [147, 422] on input "0" at bounding box center [163, 423] width 33 height 25
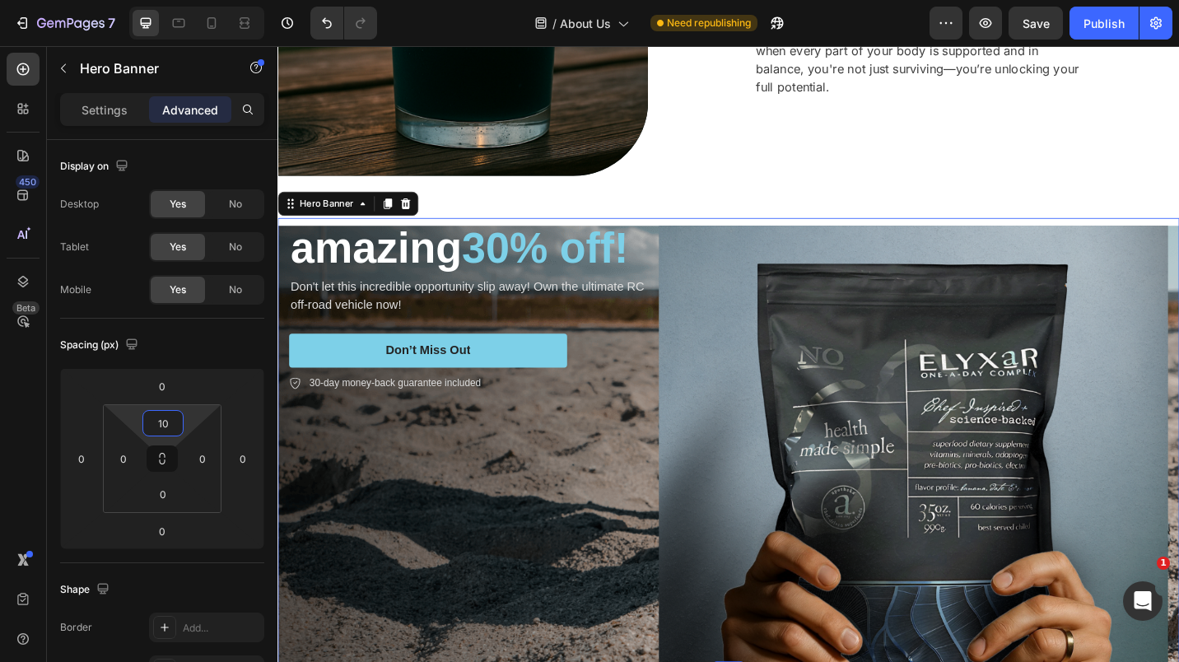
type input "100"
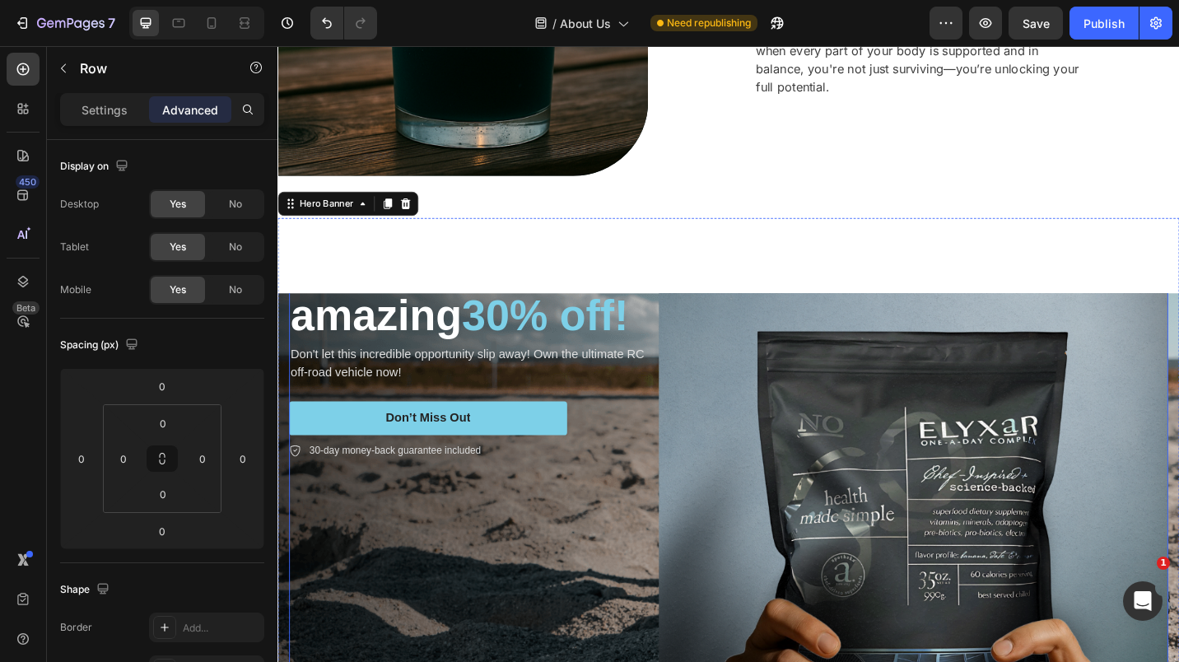
click at [498, 550] on div "Icon Icon Icon Icon Icon Icon List Rated 4.5/5 Based on 895 Reviews Text Block …" at bounding box center [489, 557] width 399 height 744
click at [326, 21] on icon "Undo/Redo" at bounding box center [327, 23] width 16 height 16
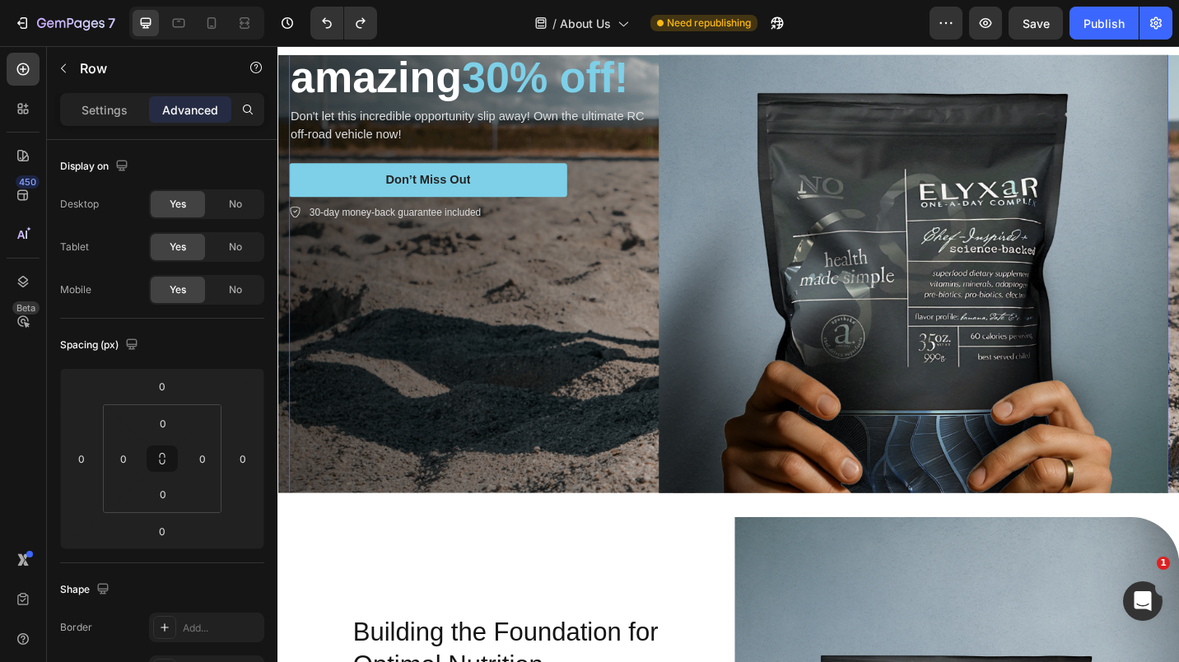
scroll to position [553, 0]
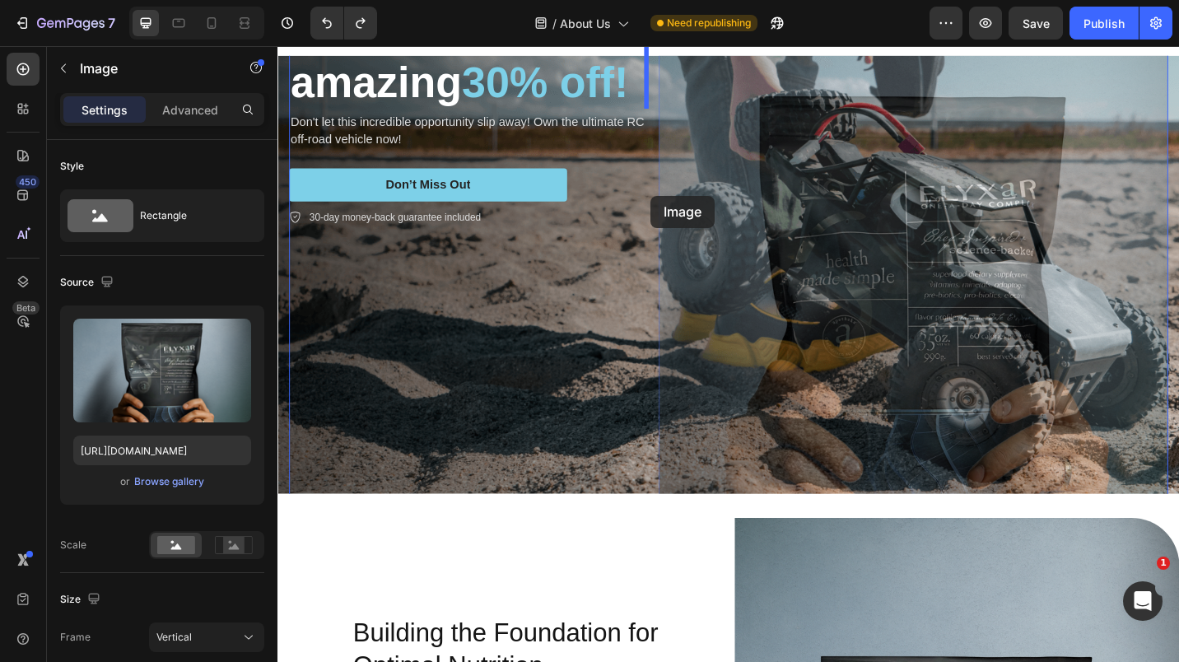
drag, startPoint x: 693, startPoint y: 249, endPoint x: 686, endPoint y: 210, distance: 39.4
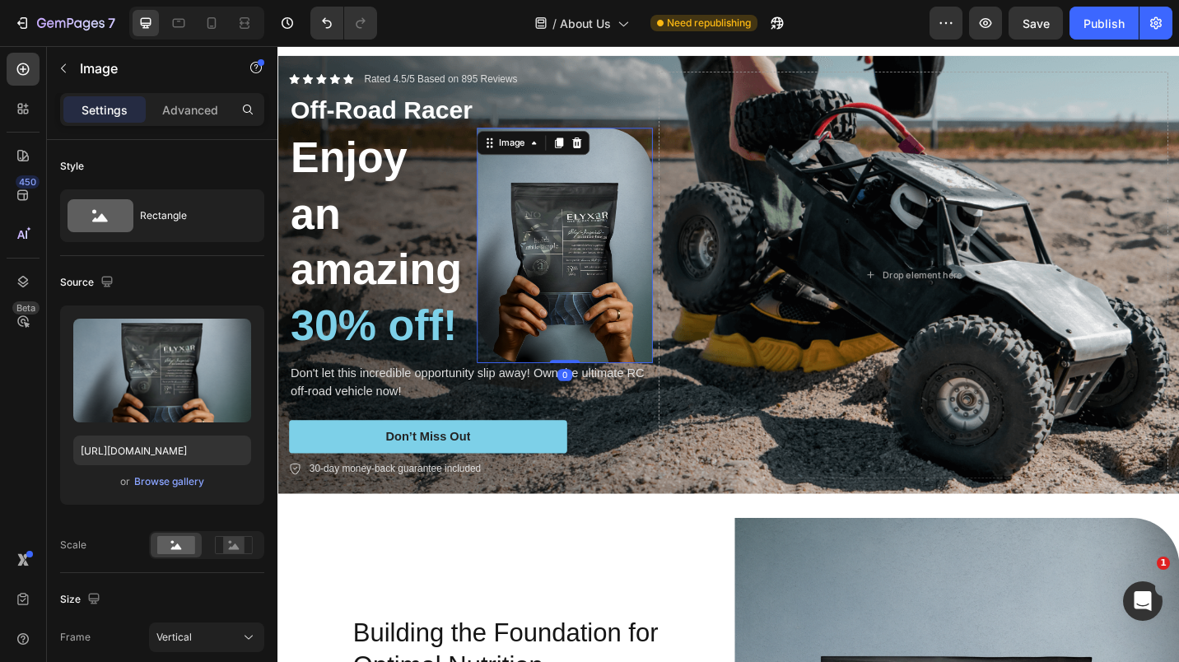
click at [196, 105] on p "Advanced" at bounding box center [190, 109] width 56 height 17
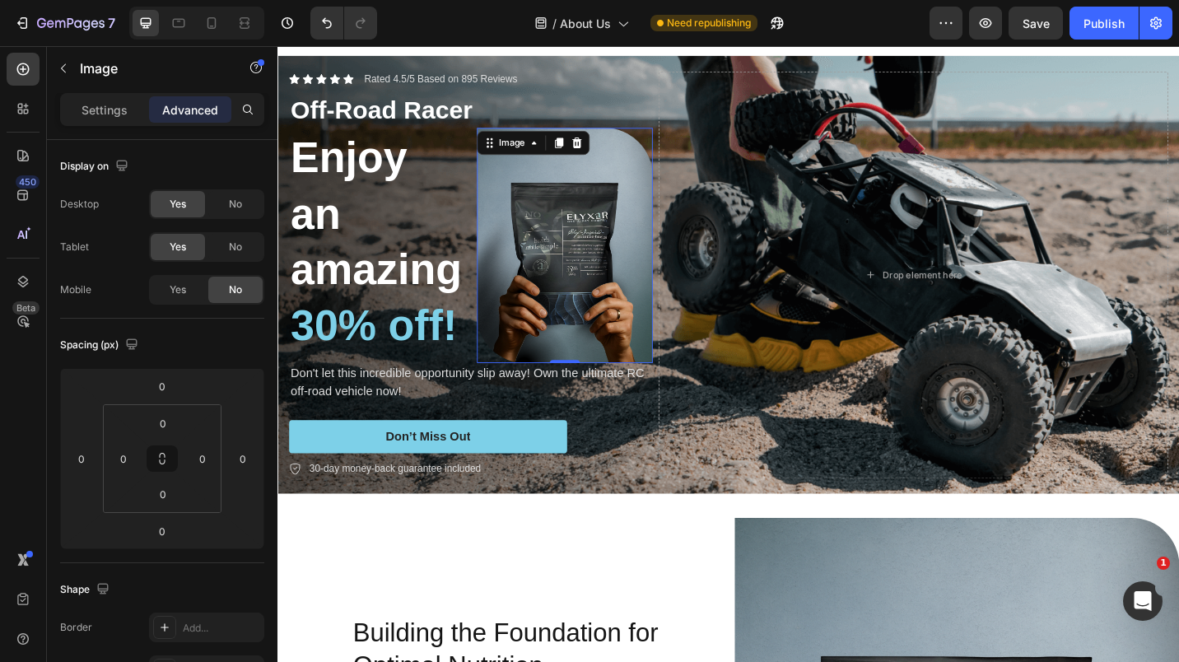
click at [98, 111] on p "Settings" at bounding box center [105, 109] width 46 height 17
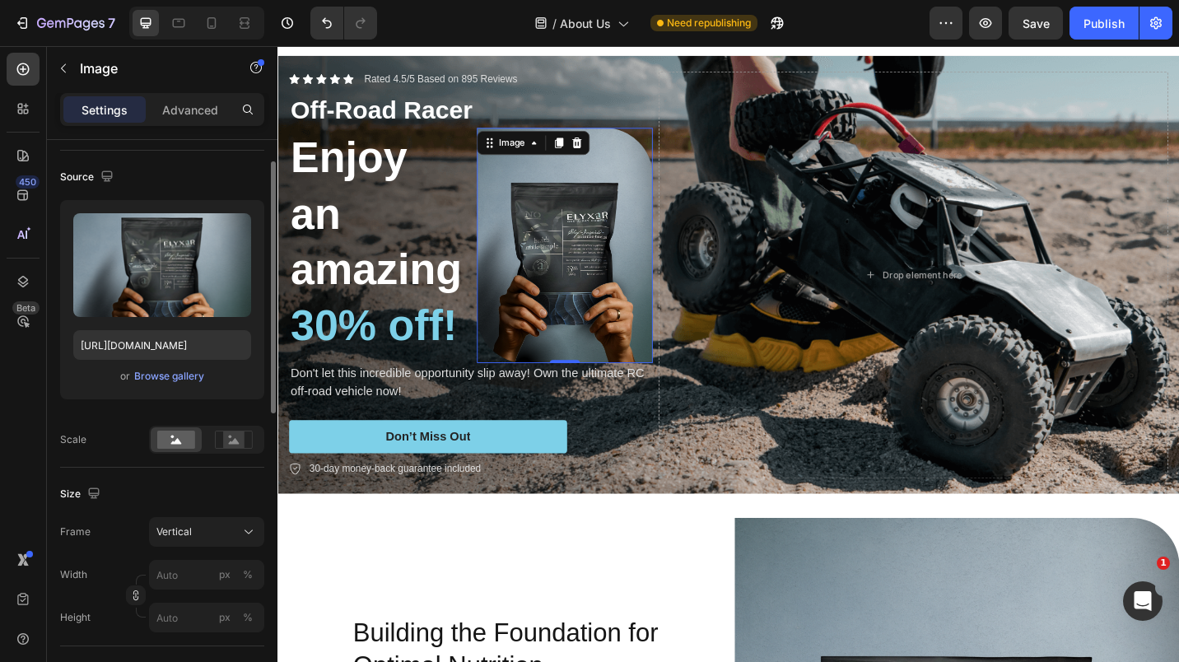
scroll to position [88, 0]
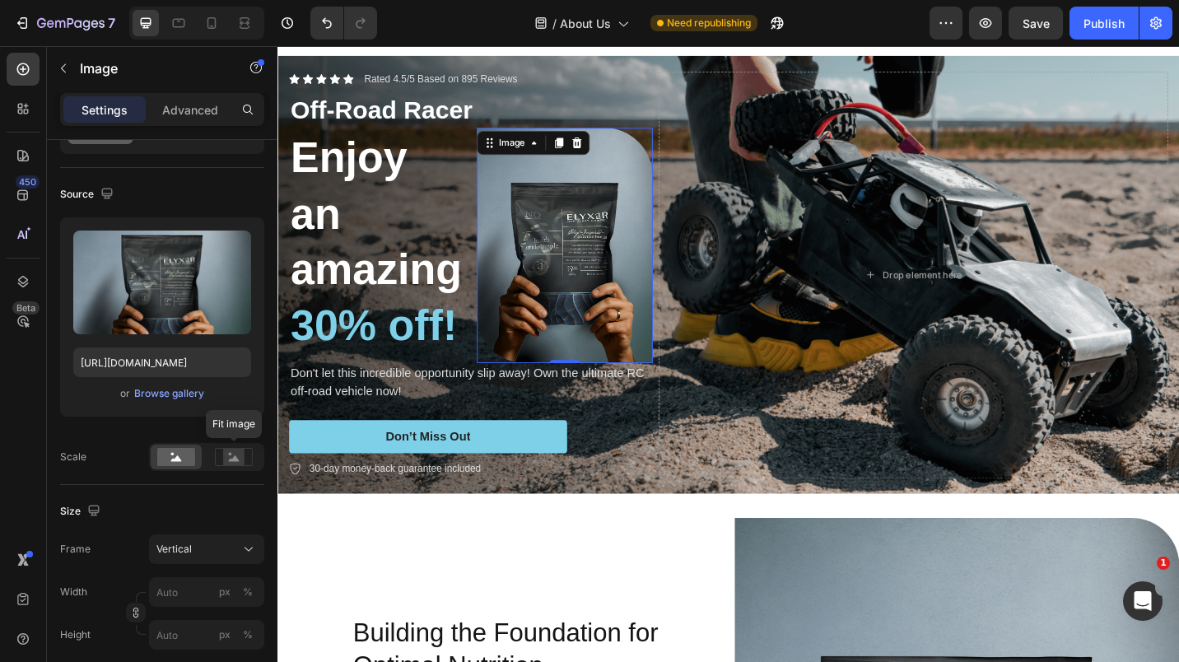
click at [231, 465] on rect at bounding box center [233, 456] width 37 height 17
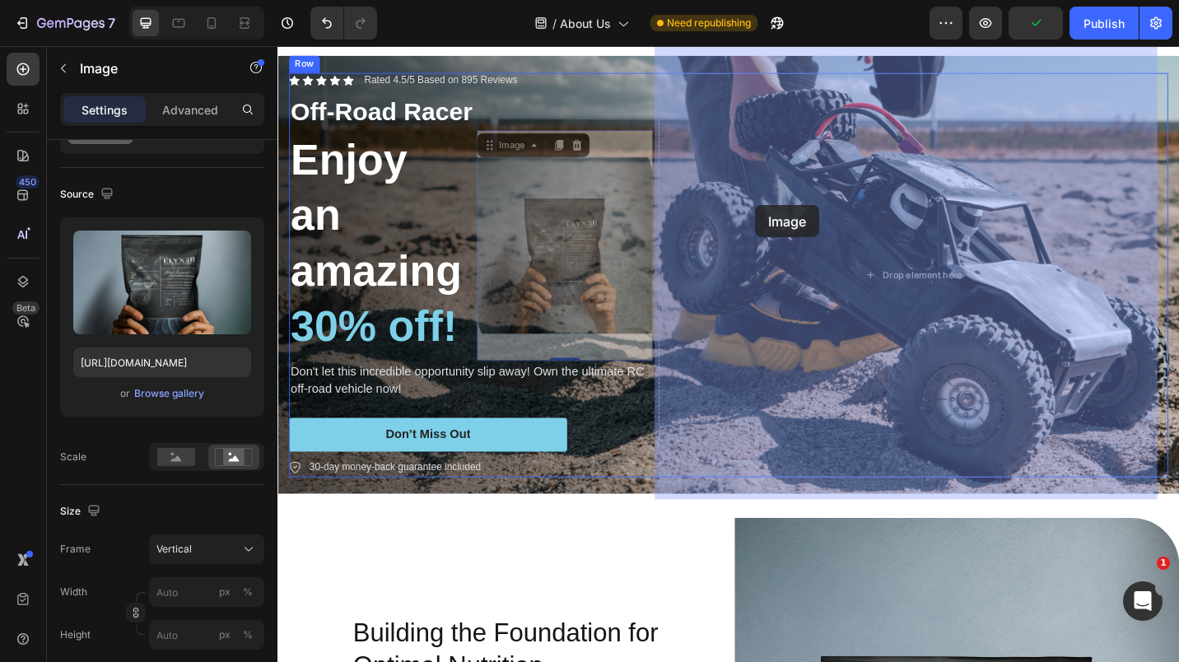
drag, startPoint x: 554, startPoint y: 268, endPoint x: 801, endPoint y: 221, distance: 251.5
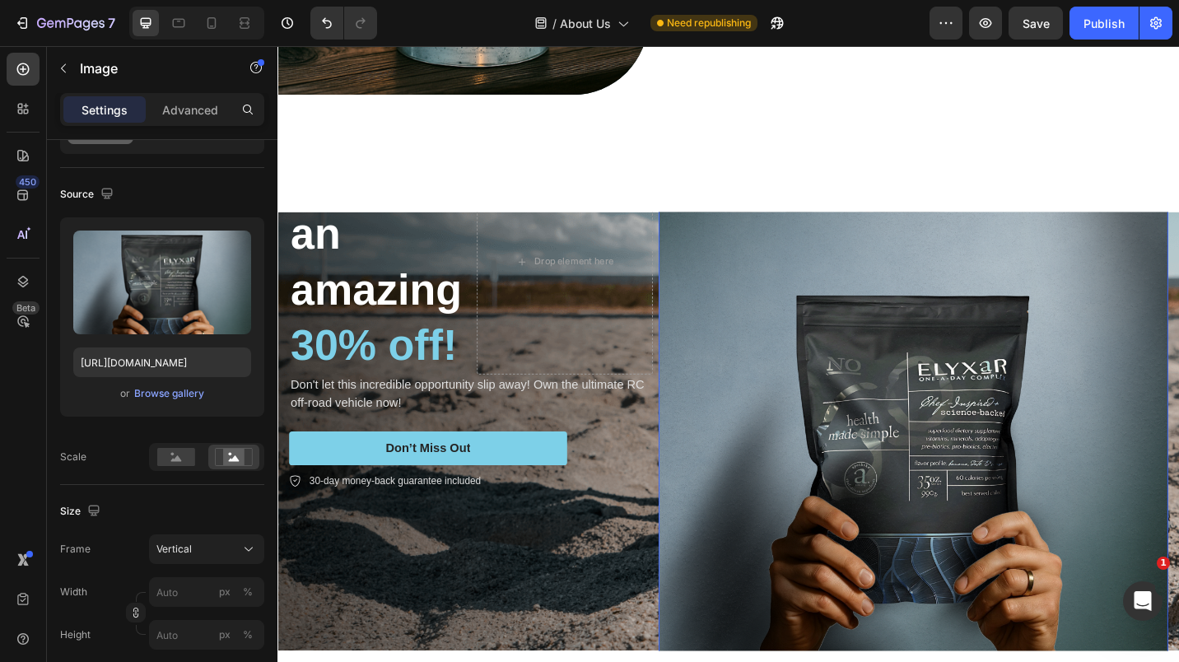
scroll to position [449, 0]
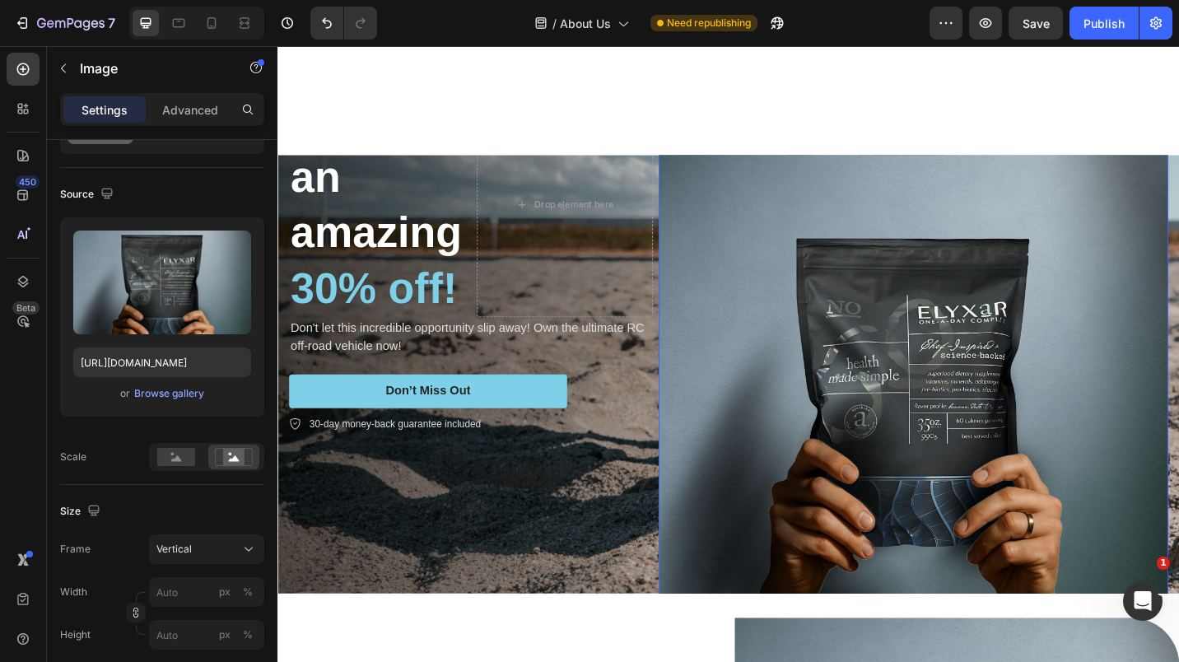
click at [241, 540] on button "Vertical" at bounding box center [206, 549] width 115 height 30
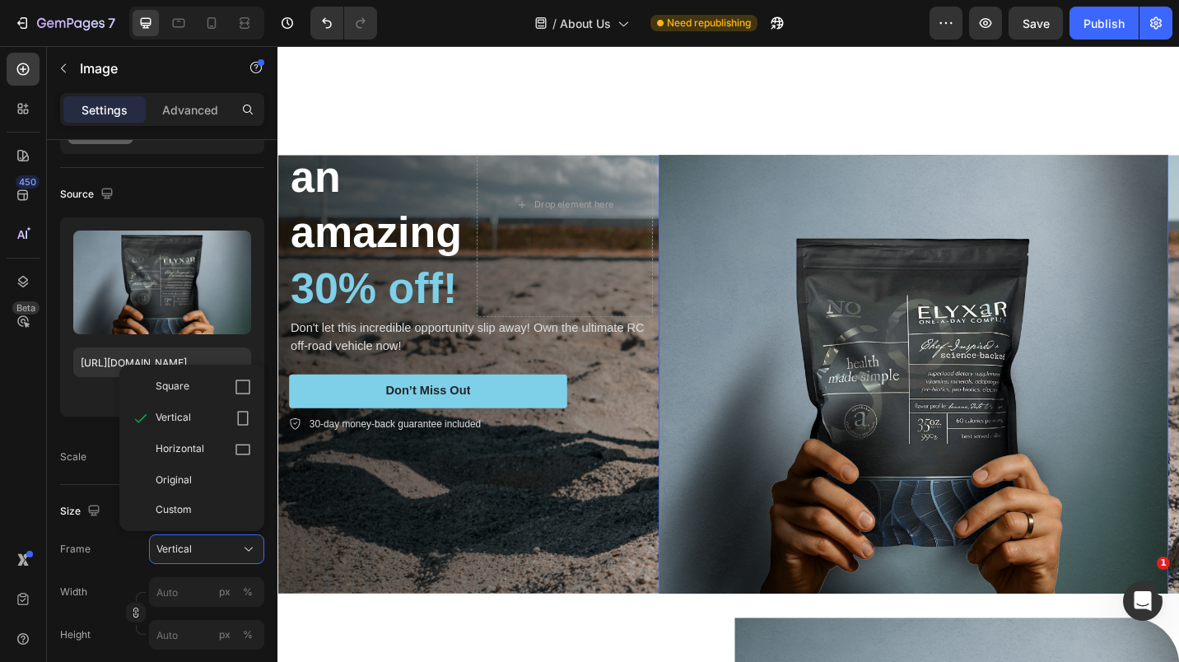
click at [200, 389] on div "Square" at bounding box center [204, 387] width 96 height 16
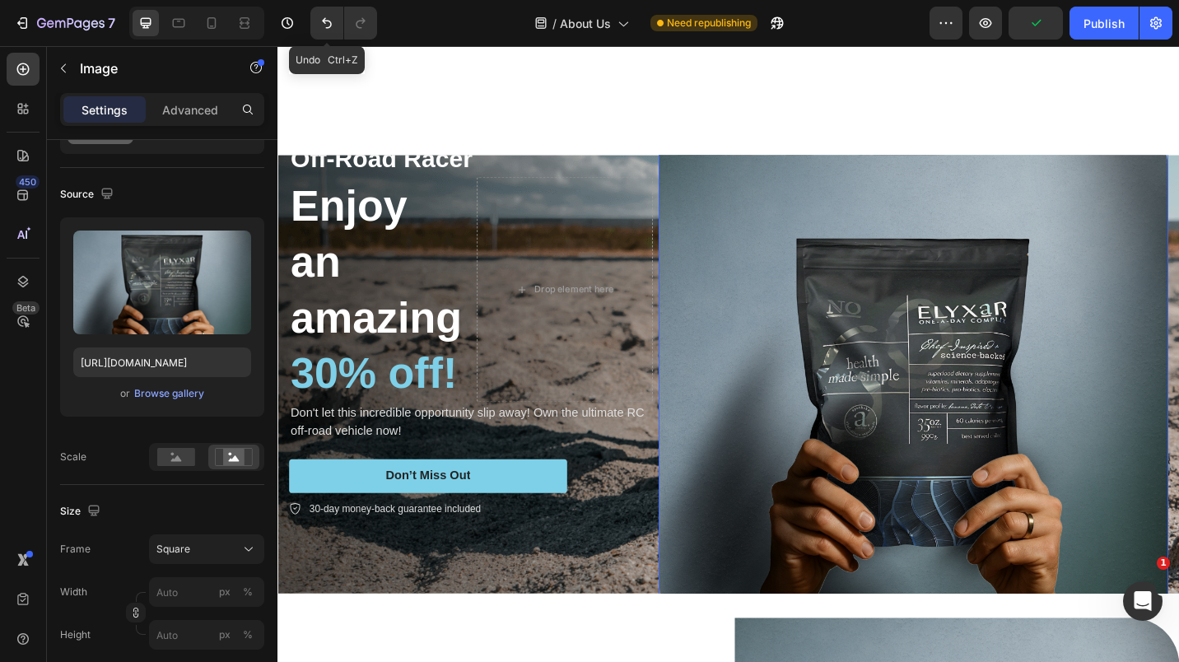
click at [333, 26] on icon "Undo/Redo" at bounding box center [327, 23] width 16 height 16
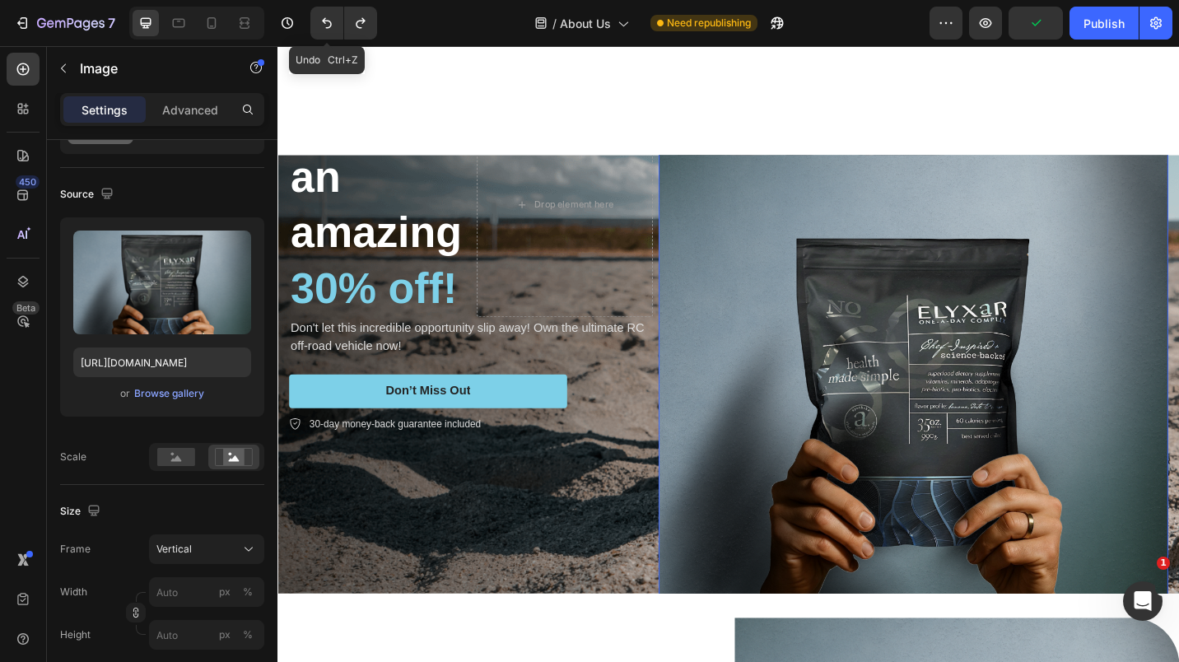
click at [333, 26] on icon "Undo/Redo" at bounding box center [327, 23] width 16 height 16
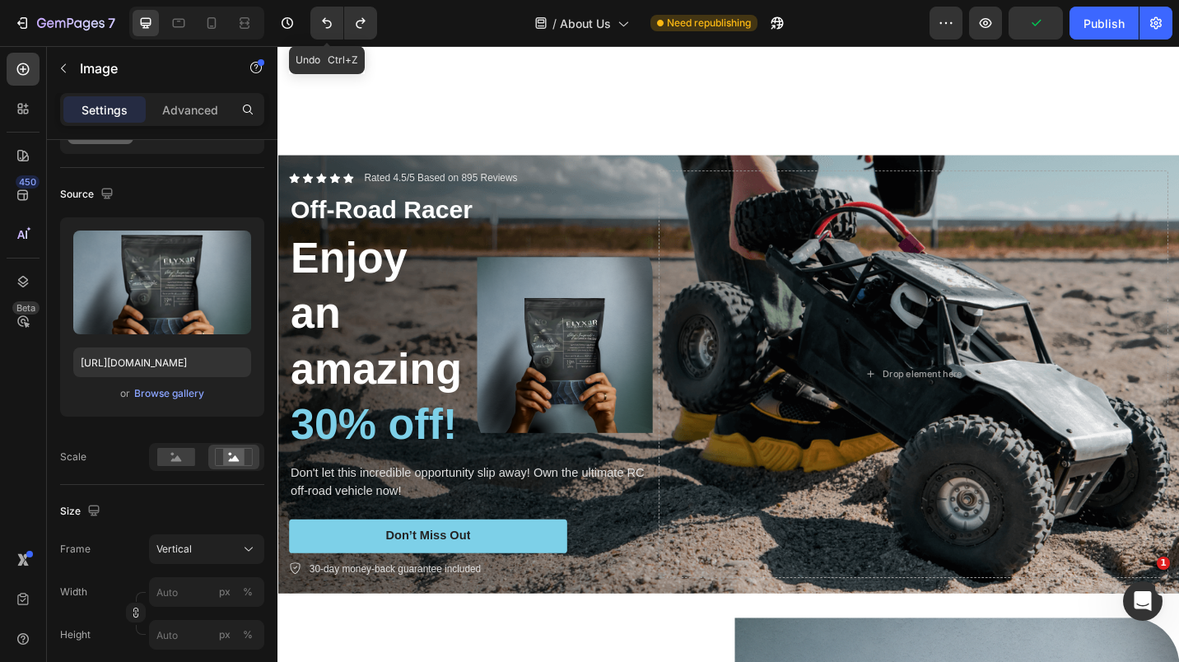
click at [333, 26] on icon "Undo/Redo" at bounding box center [327, 23] width 16 height 16
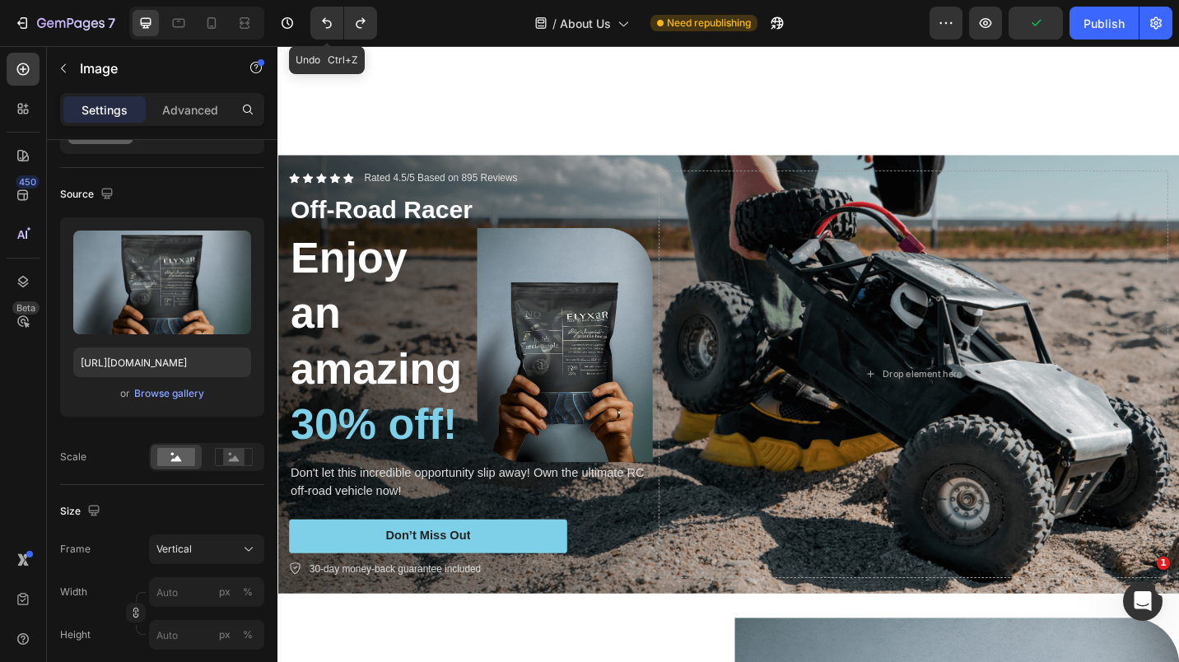
click at [333, 26] on icon "Undo/Redo" at bounding box center [327, 23] width 16 height 16
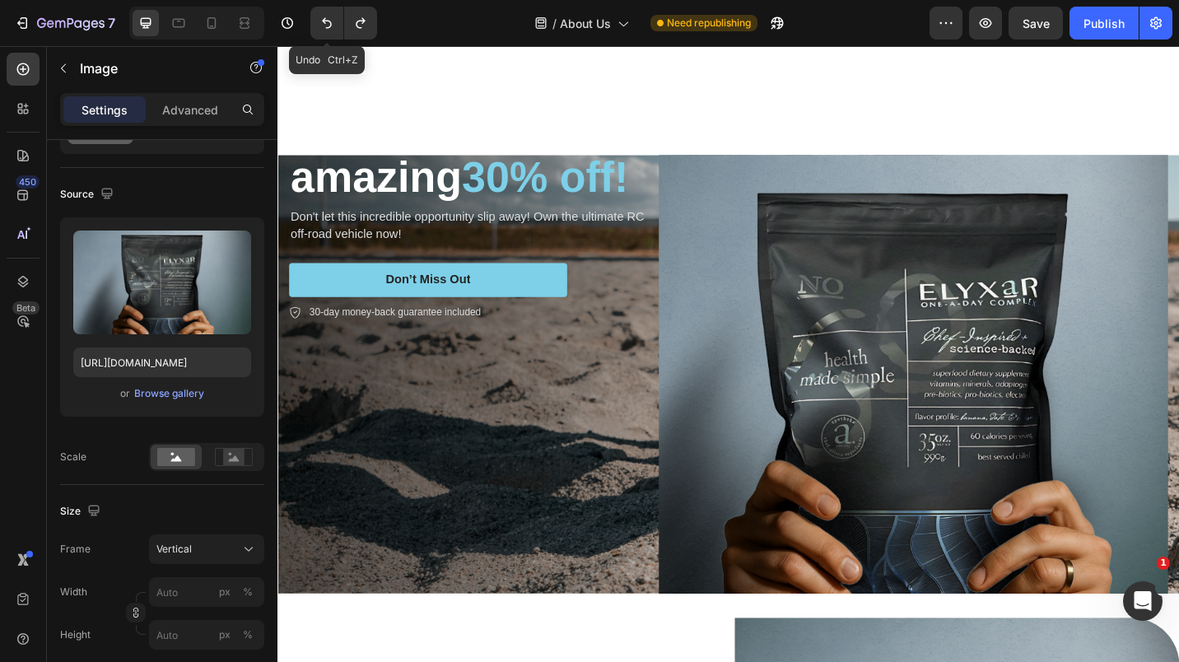
click at [333, 26] on icon "Undo/Redo" at bounding box center [327, 23] width 16 height 16
click at [934, 329] on img at bounding box center [974, 406] width 558 height 744
click at [910, 228] on img at bounding box center [974, 406] width 558 height 744
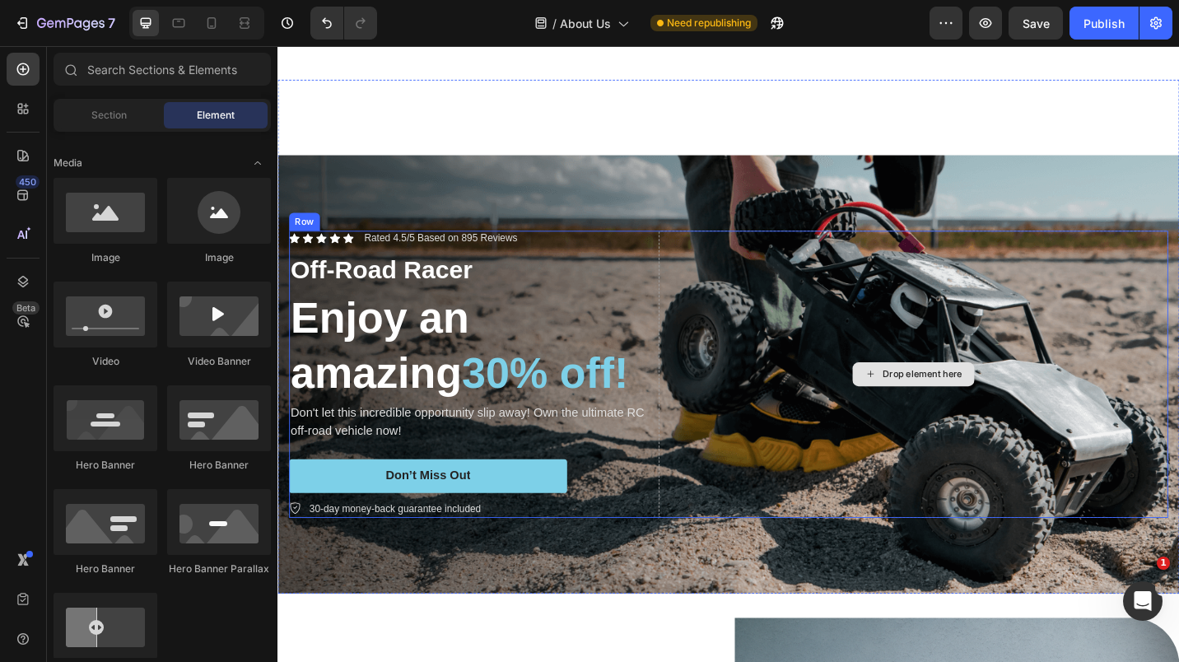
click at [822, 287] on div "Drop element here" at bounding box center [974, 406] width 558 height 315
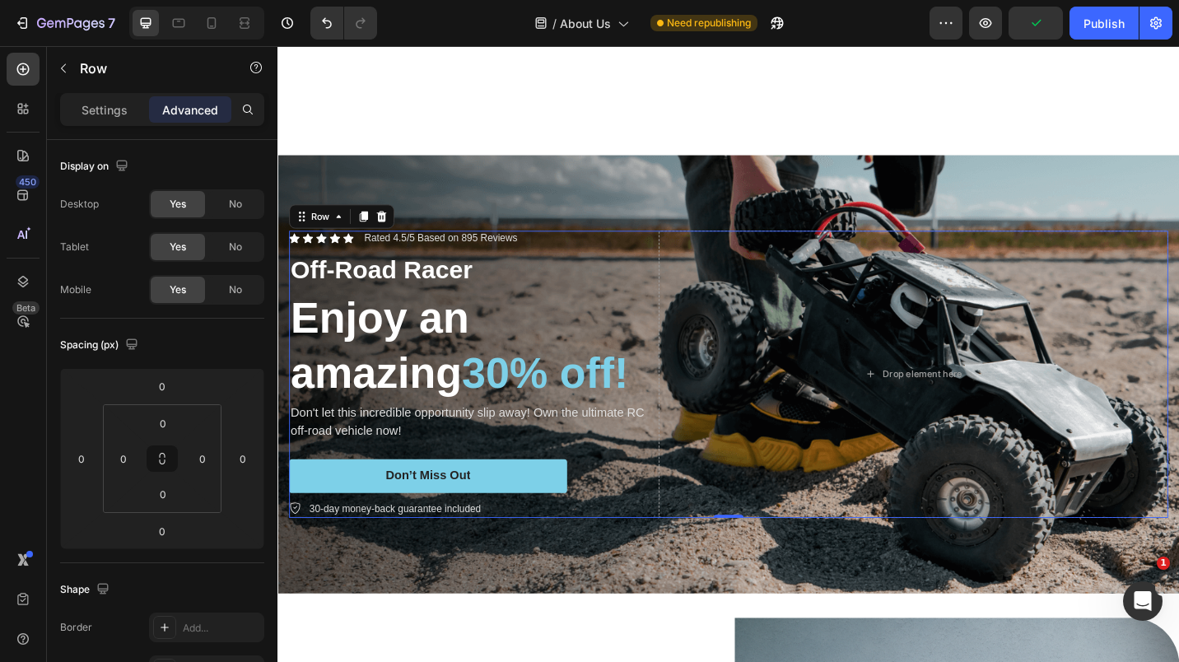
click at [23, 72] on icon at bounding box center [23, 69] width 16 height 16
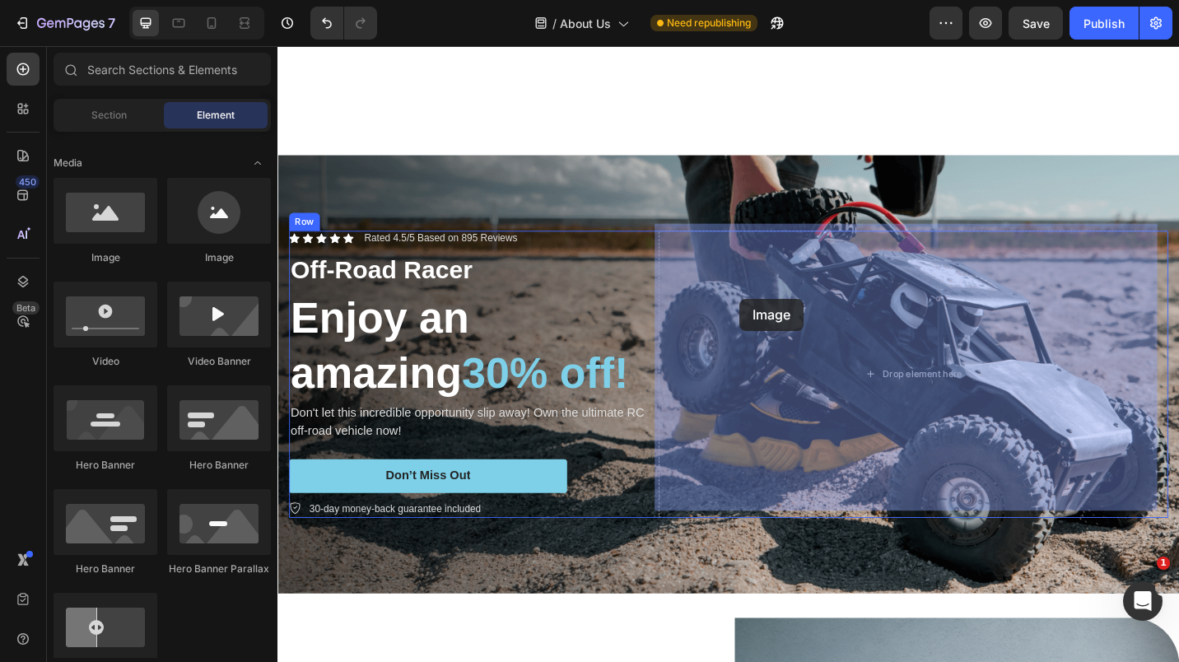
drag, startPoint x: 356, startPoint y: 248, endPoint x: 753, endPoint y: 318, distance: 403.9
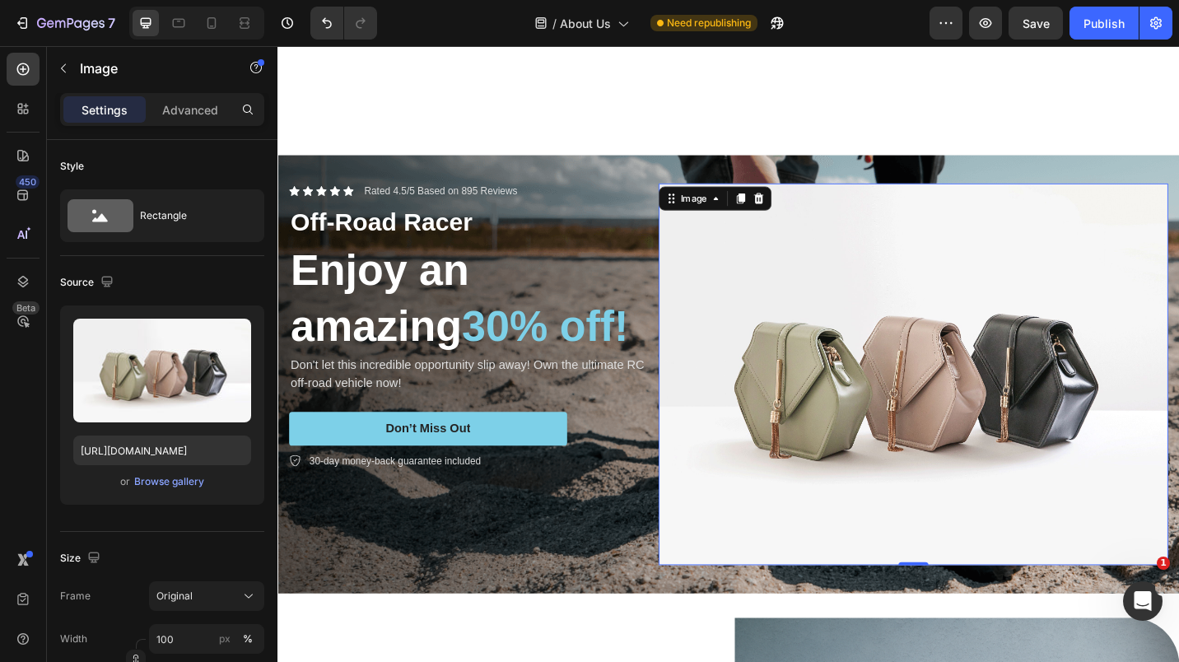
click at [164, 483] on div "Browse gallery" at bounding box center [169, 481] width 70 height 15
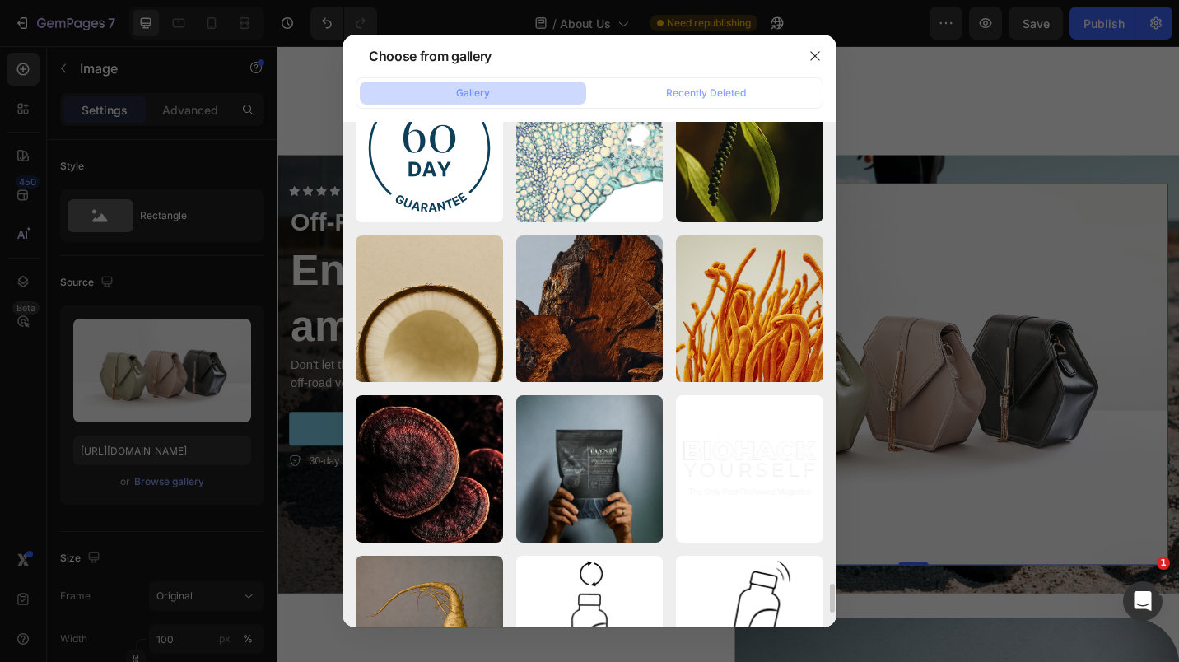
scroll to position [7916, 0]
click at [0, 0] on p "Pouch_Hands_Holding ...1).webp" at bounding box center [0, 0] width 0 height 0
type input "https://cdn.shopify.com/s/files/1/0673/5524/6778/files/gempages_535789032974582…"
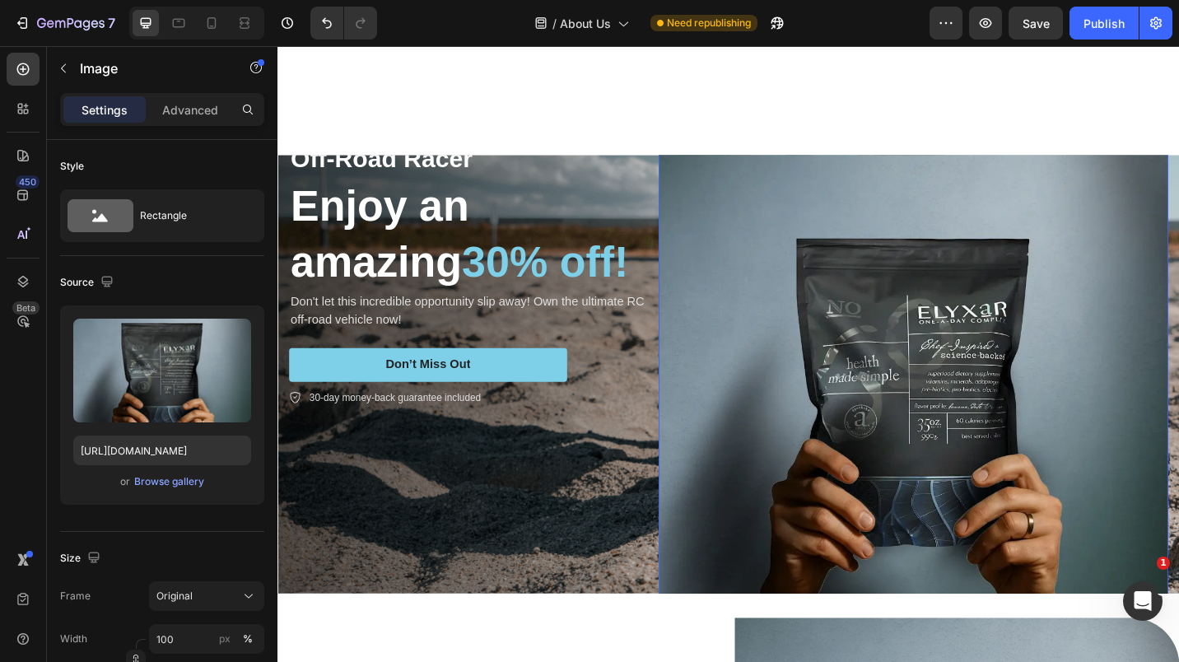
click at [779, 283] on img at bounding box center [974, 406] width 558 height 558
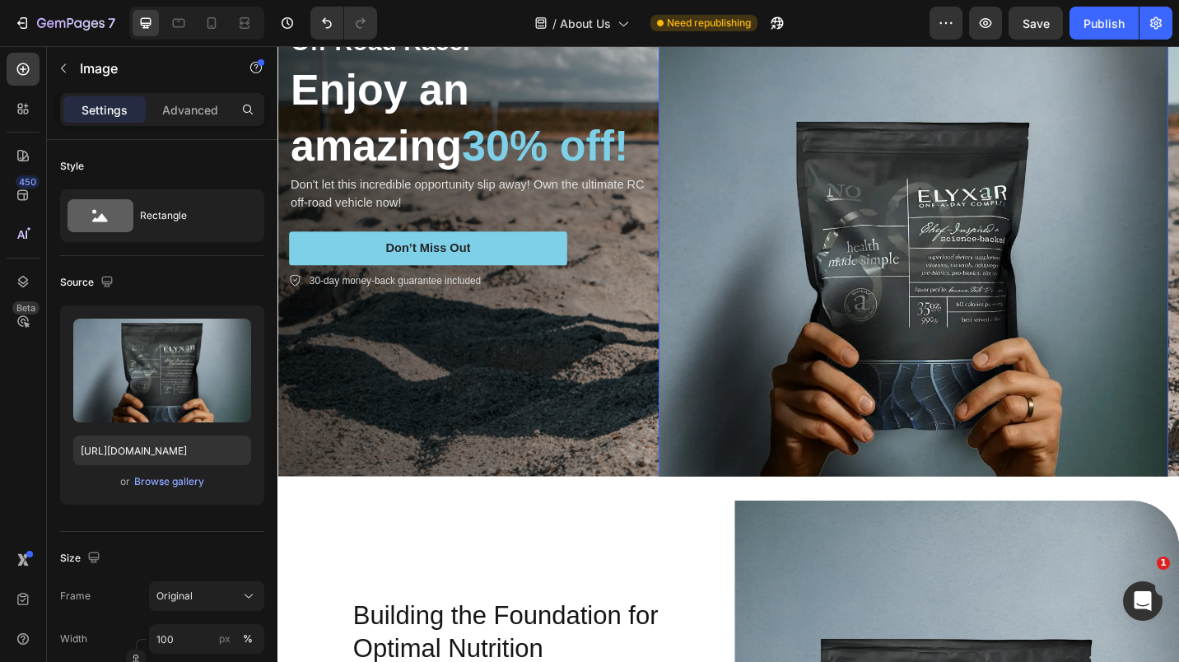
scroll to position [573, 0]
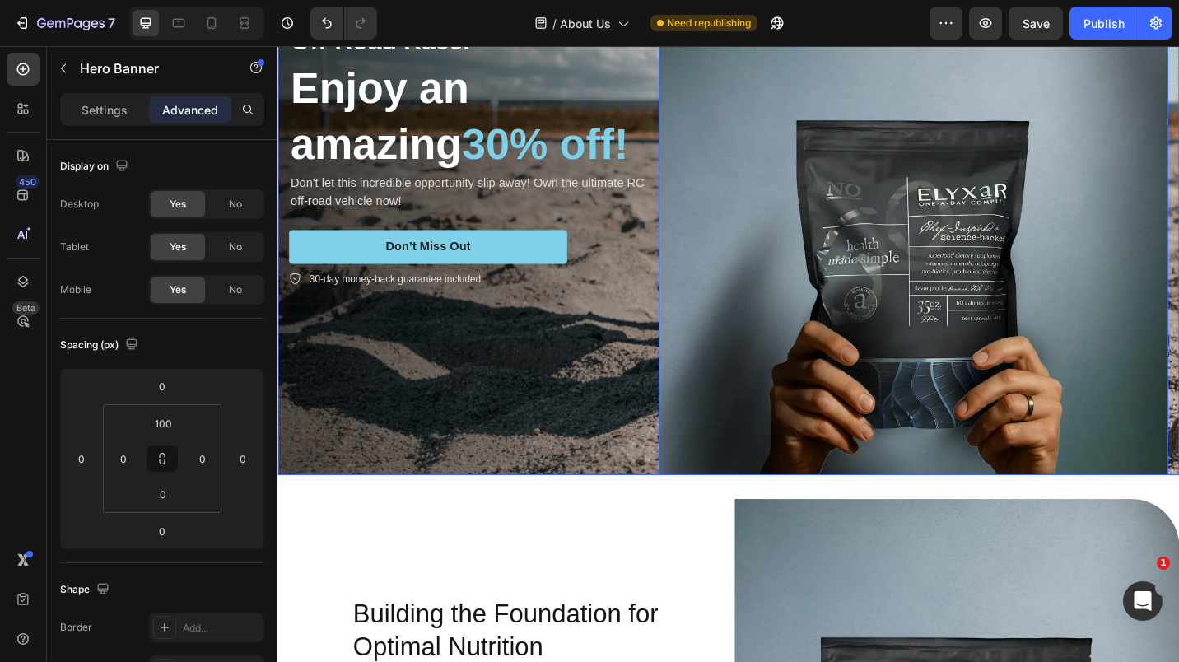
click at [1178, 291] on div "Icon Icon Icon Icon Icon Icon List Rated 4.5/5 Based on 895 Reviews Text Block …" at bounding box center [772, 276] width 988 height 611
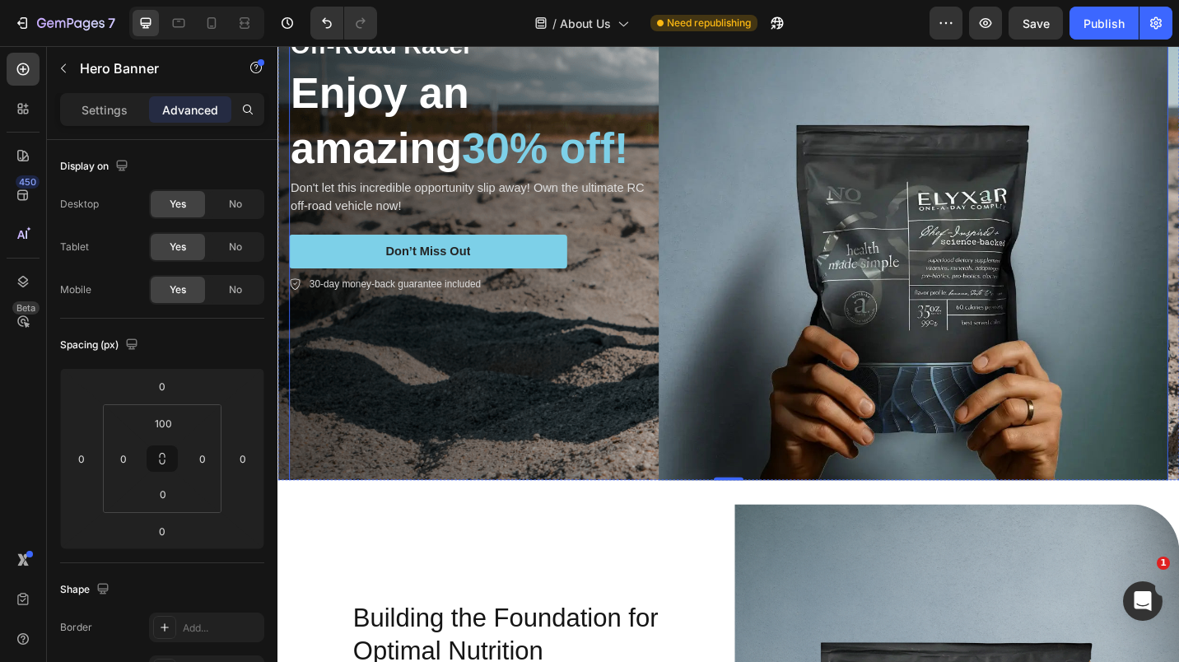
scroll to position [342, 0]
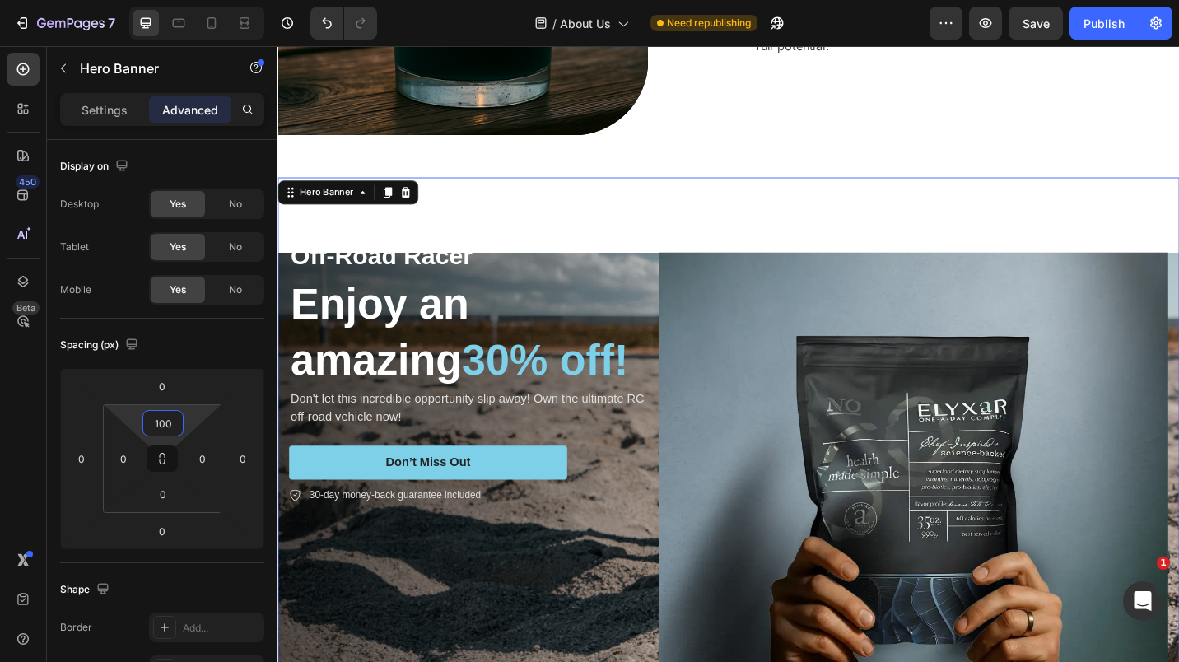
click at [171, 428] on input "100" at bounding box center [163, 423] width 33 height 25
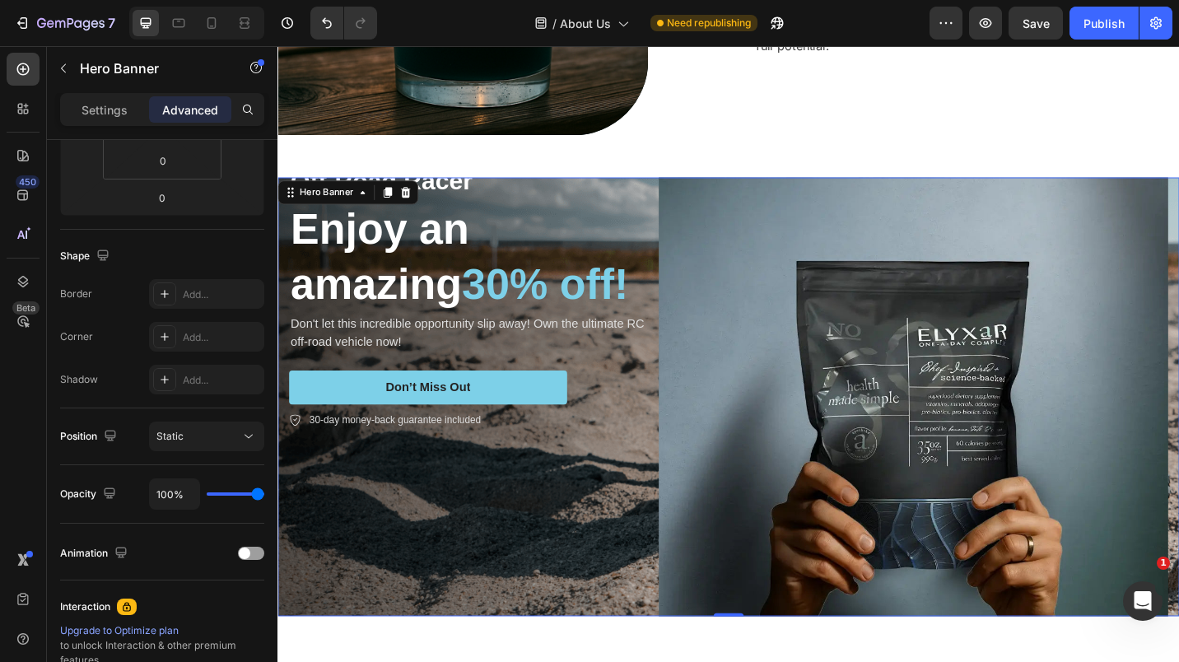
scroll to position [0, 0]
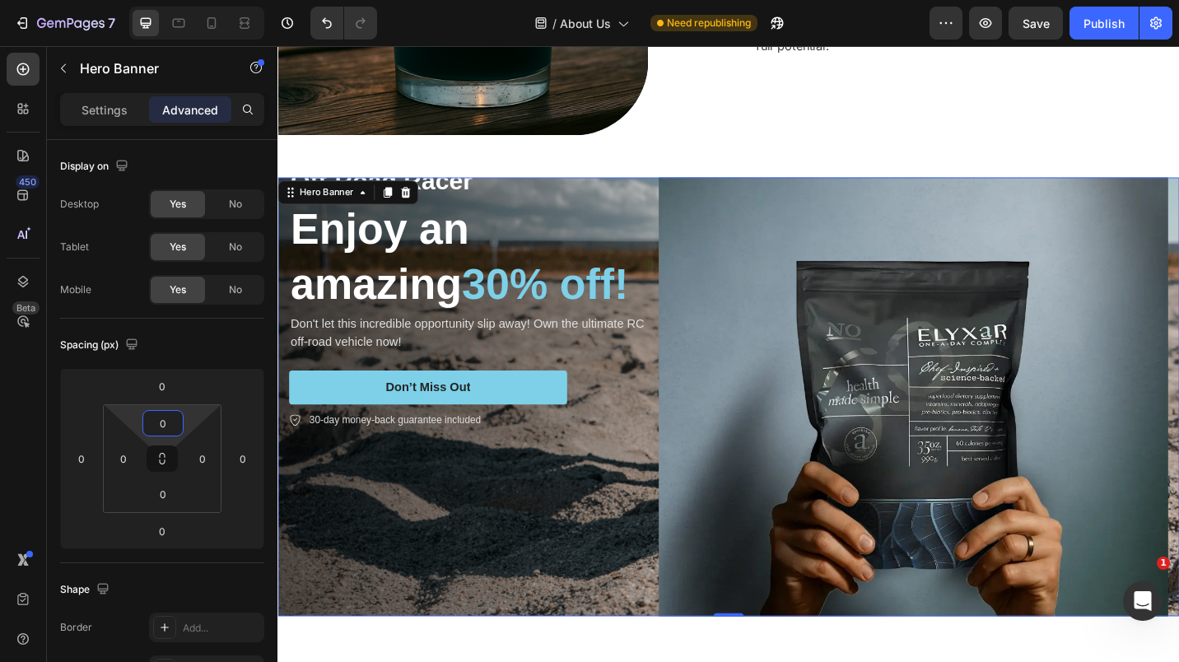
type input "0"
click at [98, 99] on div "Settings" at bounding box center [104, 109] width 82 height 26
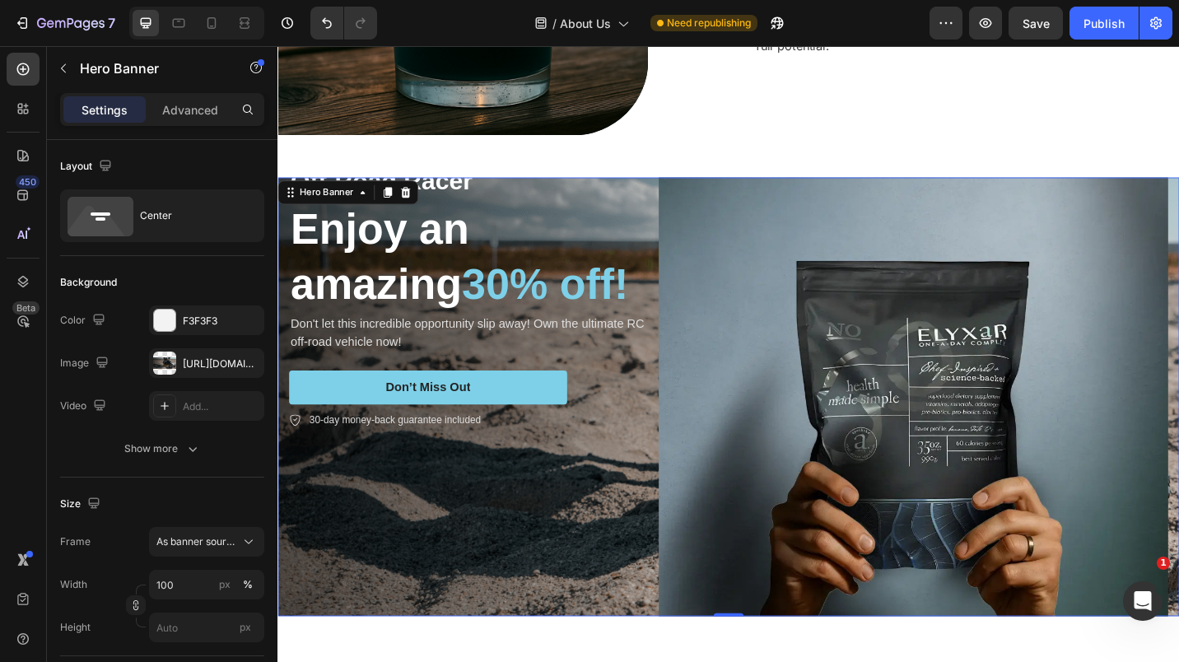
scroll to position [92, 0]
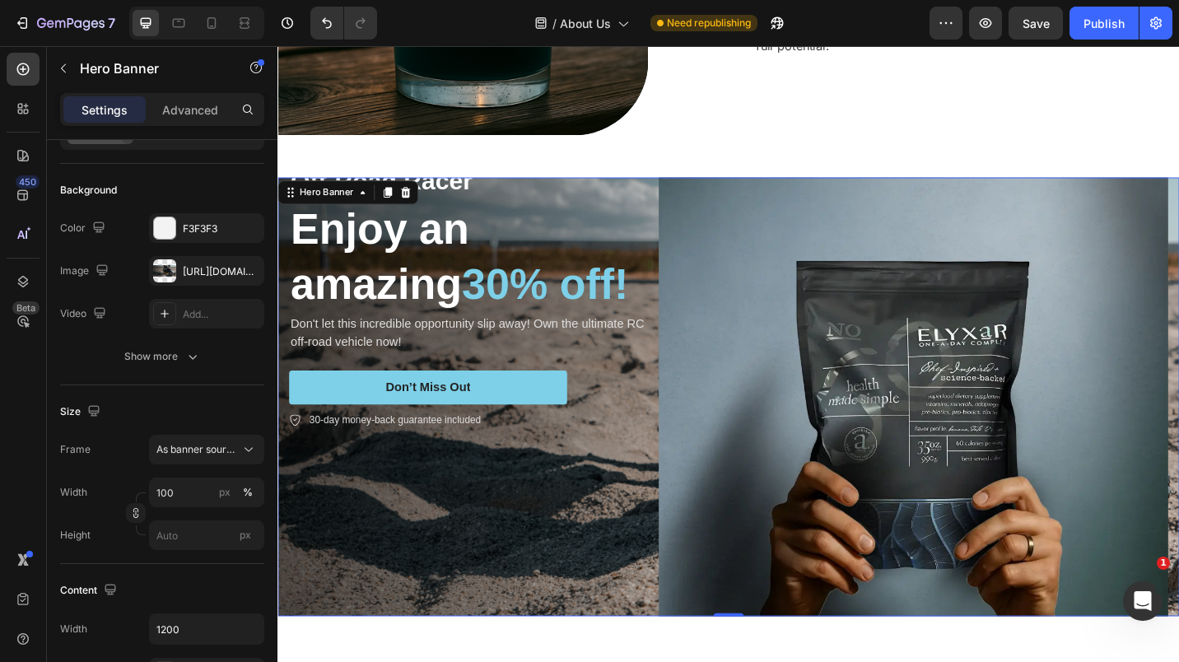
click at [249, 448] on icon at bounding box center [248, 449] width 16 height 16
click at [184, 517] on span "Custom" at bounding box center [174, 518] width 36 height 15
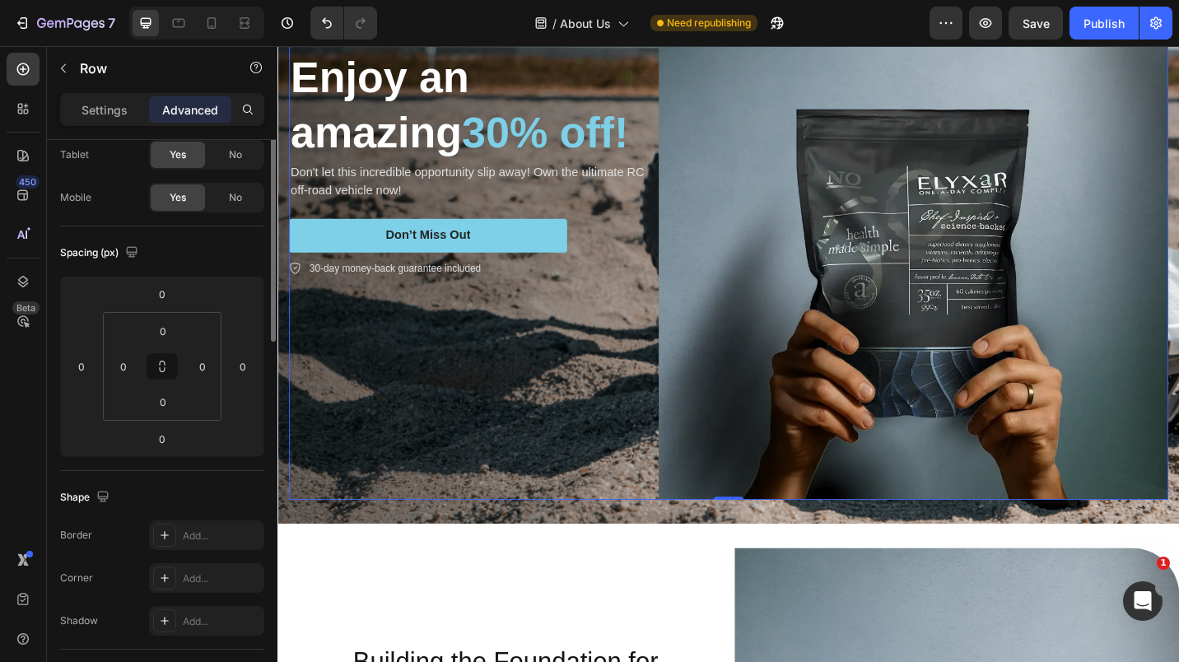
scroll to position [0, 0]
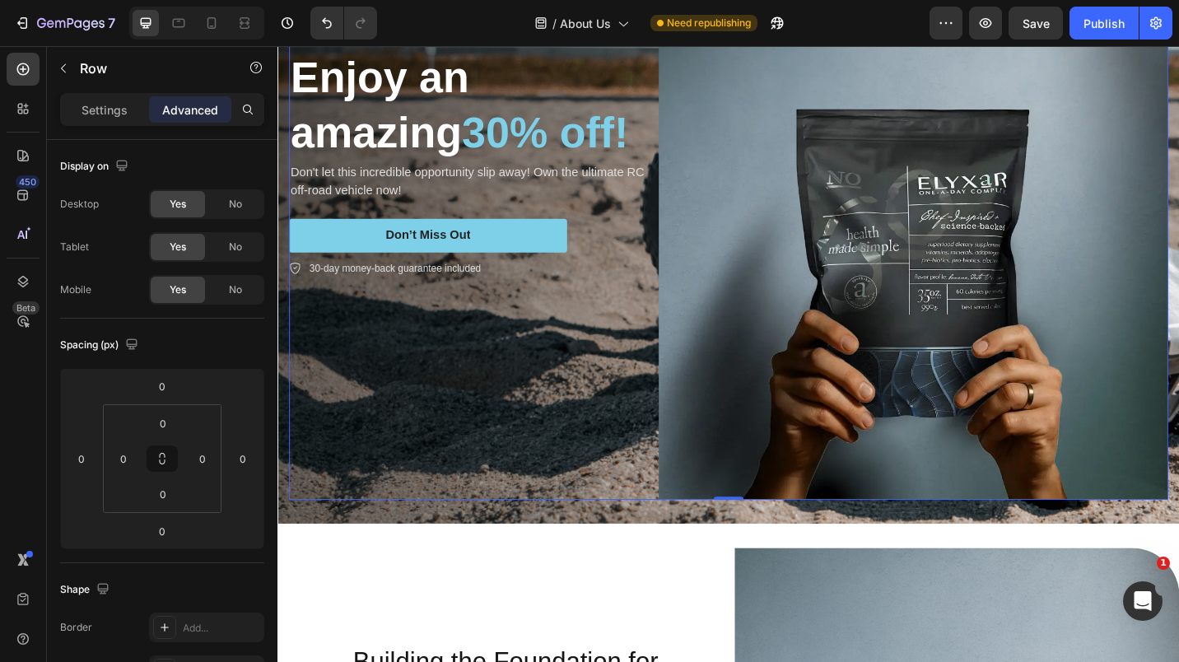
click at [83, 110] on p "Settings" at bounding box center [105, 109] width 46 height 17
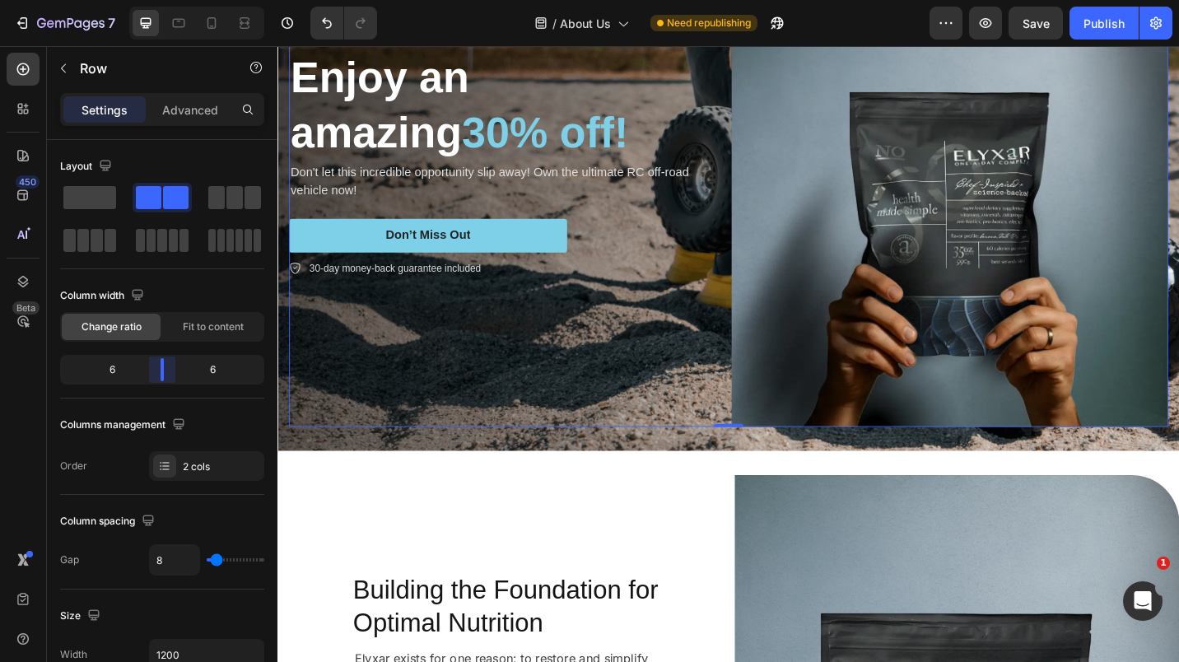
drag, startPoint x: 150, startPoint y: 365, endPoint x: 219, endPoint y: 352, distance: 70.3
click at [170, 0] on body "7 Version history / About Us Need republishing Preview Save Publish 450 Beta Se…" at bounding box center [589, 0] width 1179 height 0
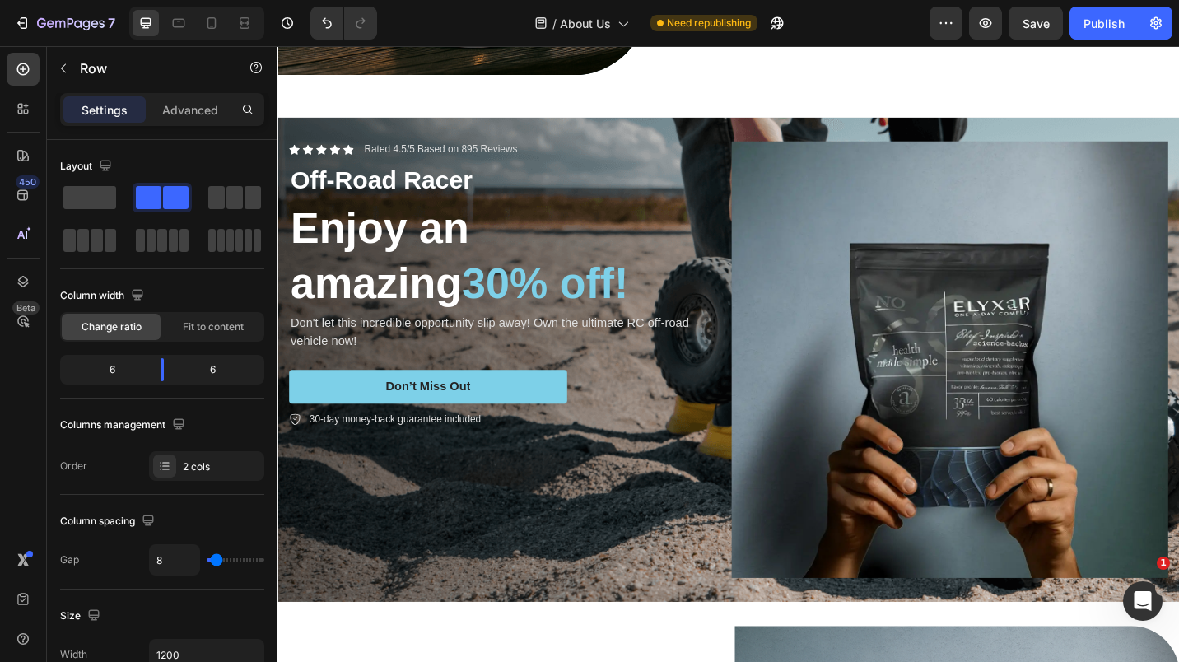
scroll to position [406, 0]
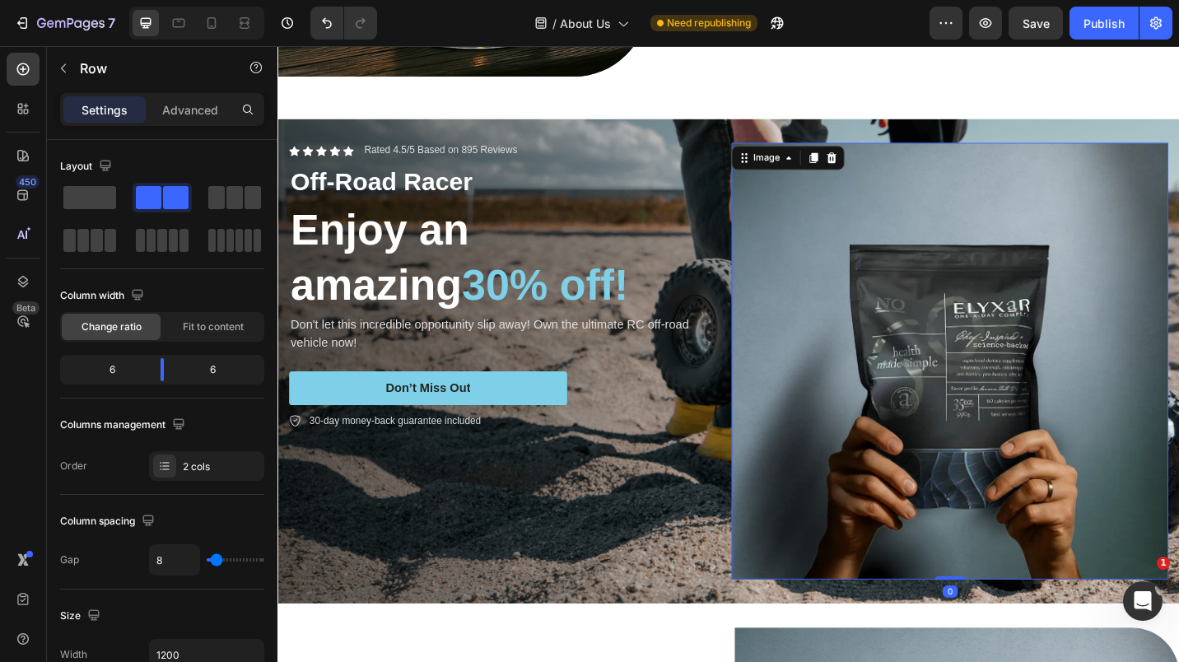
click at [846, 221] on img at bounding box center [1014, 391] width 478 height 478
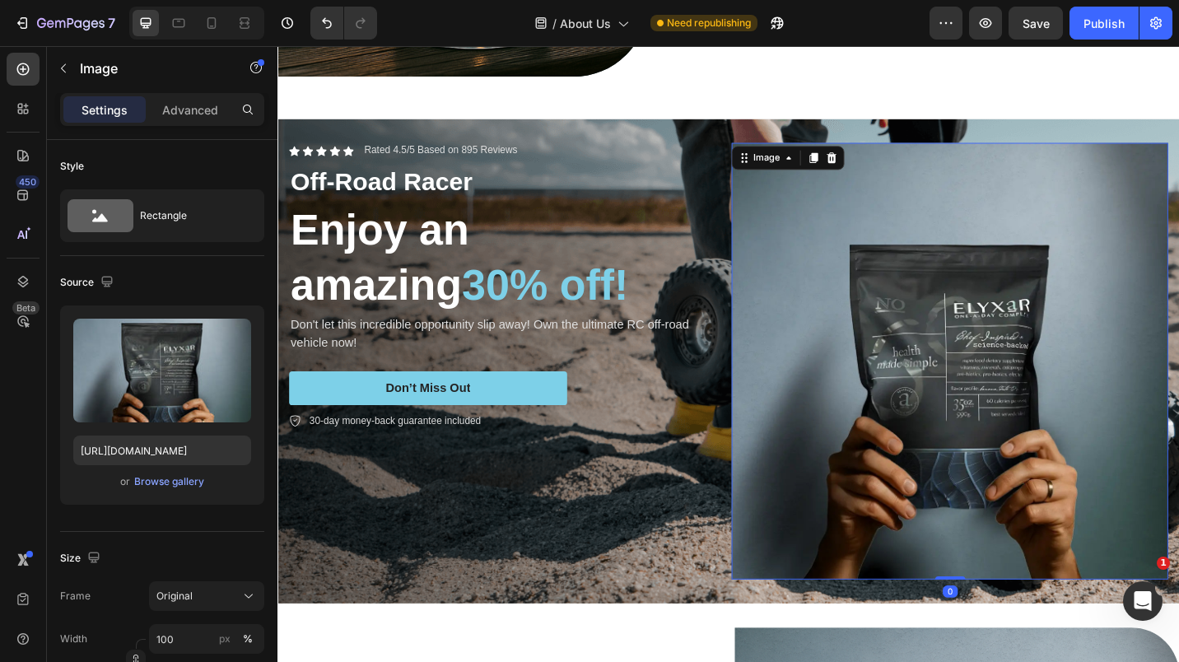
click at [247, 596] on icon at bounding box center [249, 597] width 8 height 4
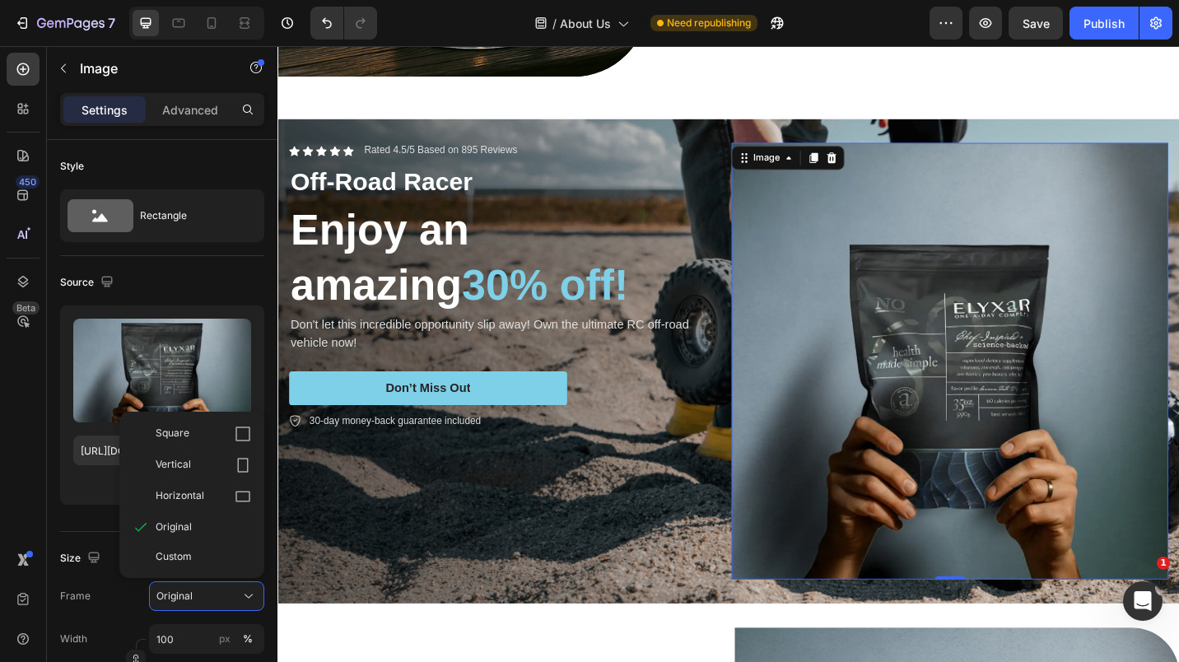
click at [203, 469] on div "Vertical" at bounding box center [204, 465] width 96 height 16
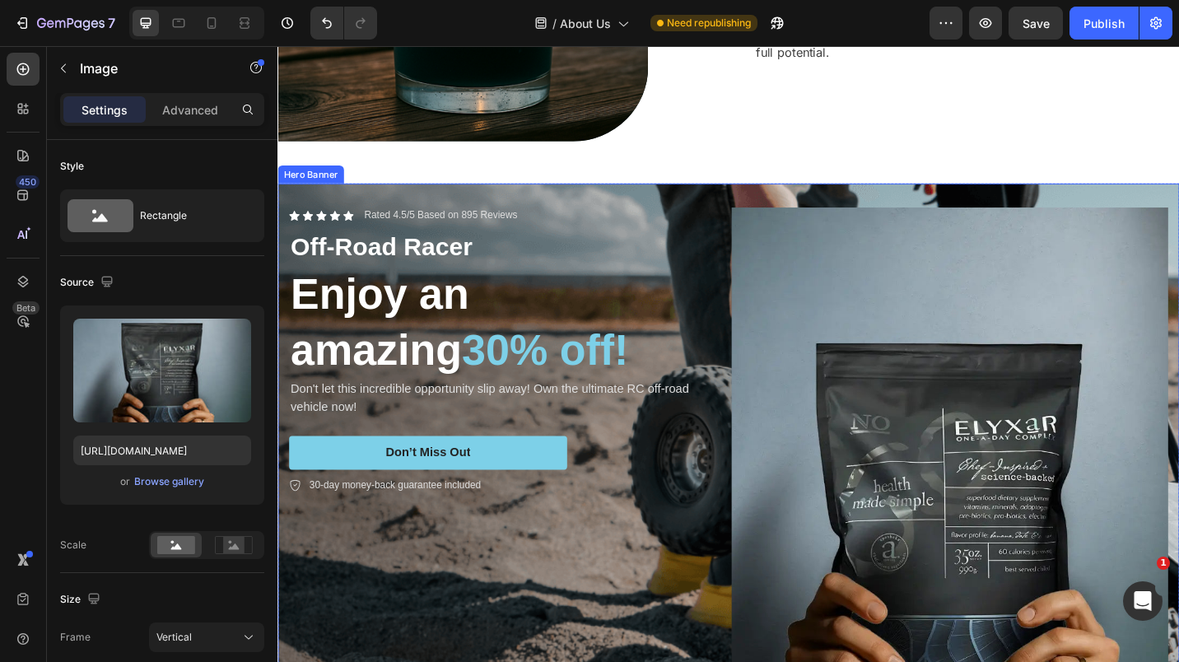
scroll to position [334, 0]
click at [666, 202] on div "Icon Icon Icon Icon Icon Icon List Rated 4.5/5 Based on 895 Reviews Text Block …" at bounding box center [772, 543] width 988 height 691
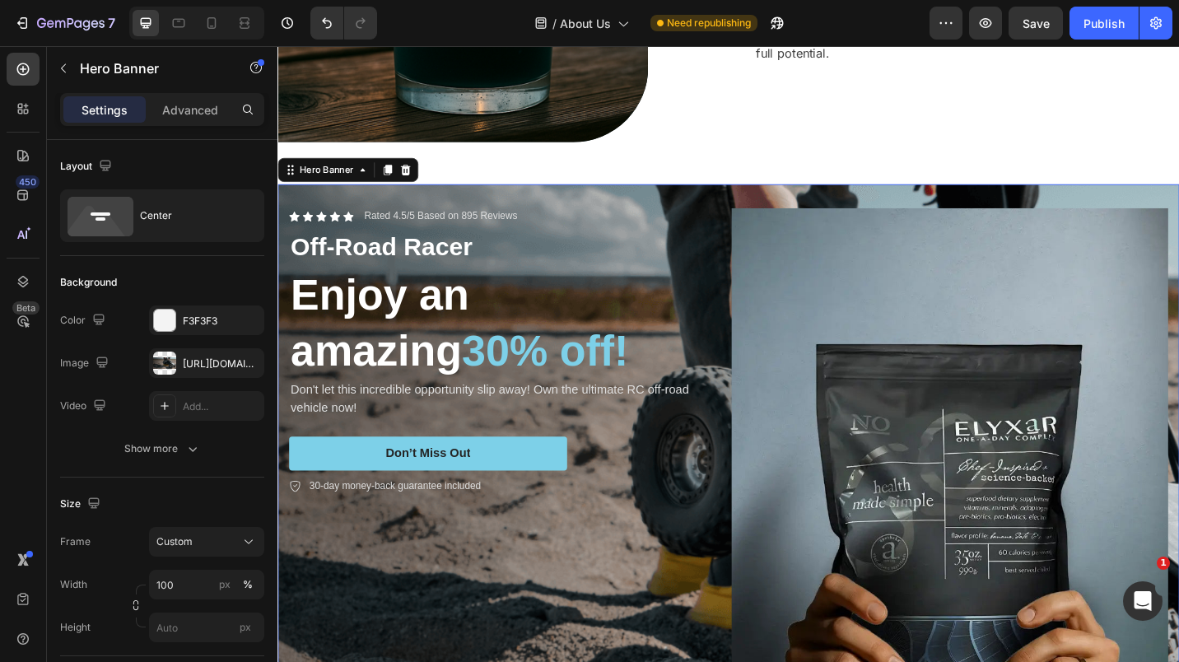
click at [202, 371] on div "https://cdn.shopify.com/s/files/1/0673/5524/6778/files/gempages_535789032974582…" at bounding box center [206, 363] width 115 height 30
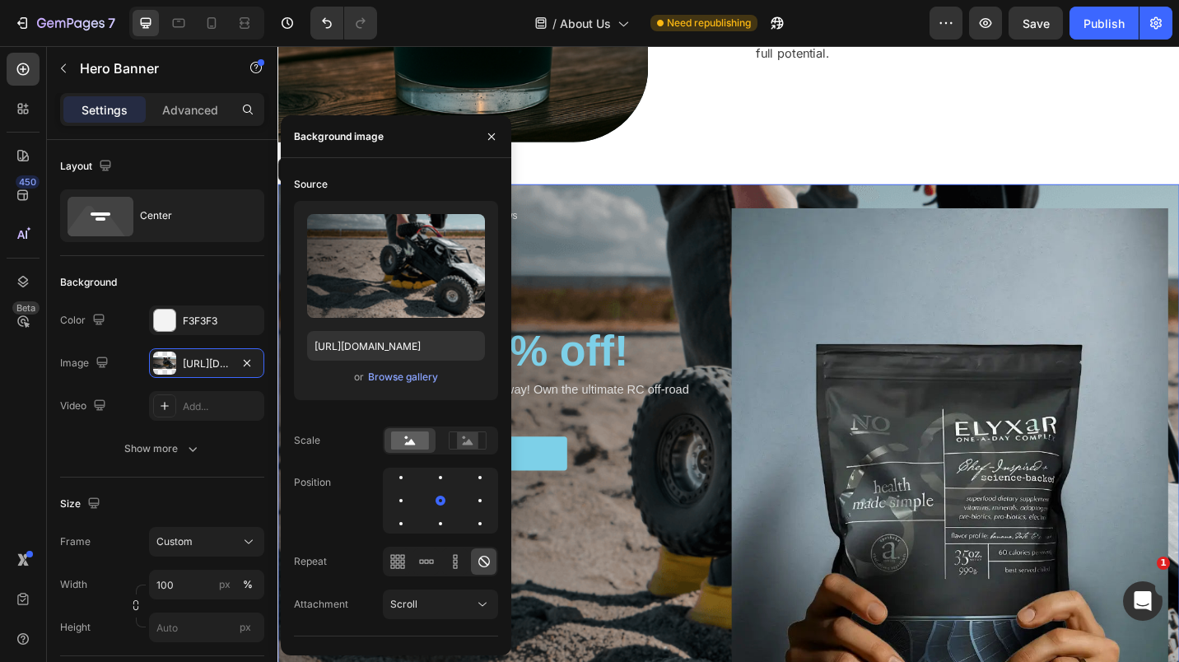
click at [251, 359] on icon "button" at bounding box center [246, 363] width 13 height 13
type input "Auto"
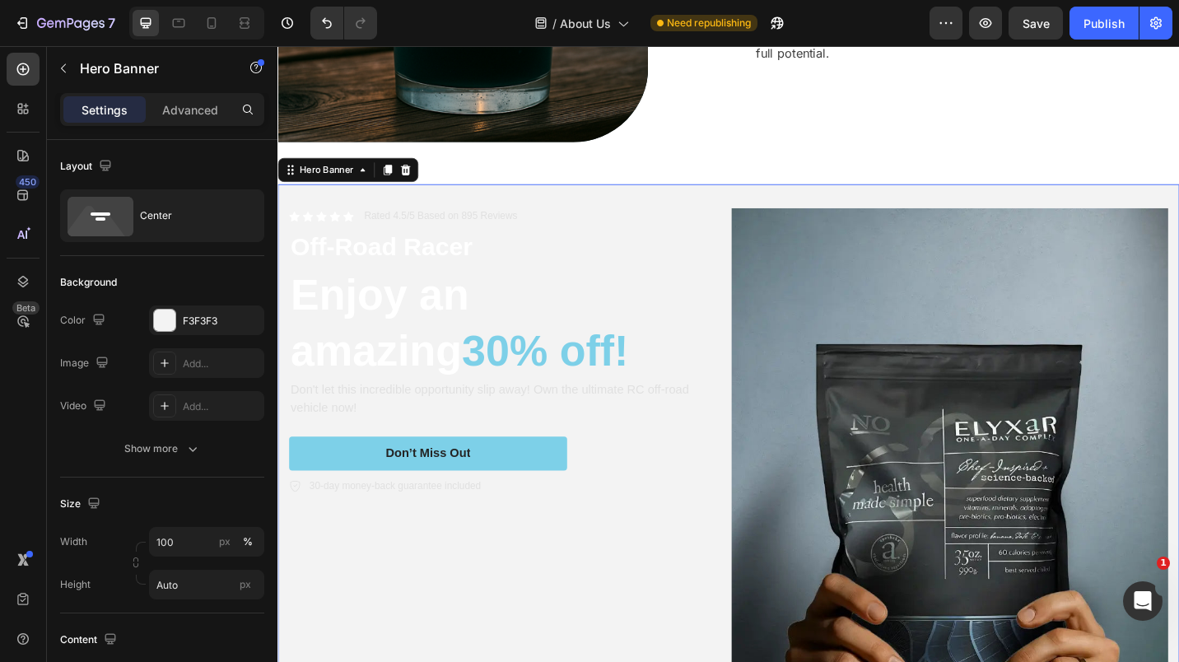
click at [199, 403] on div "Add..." at bounding box center [221, 406] width 77 height 15
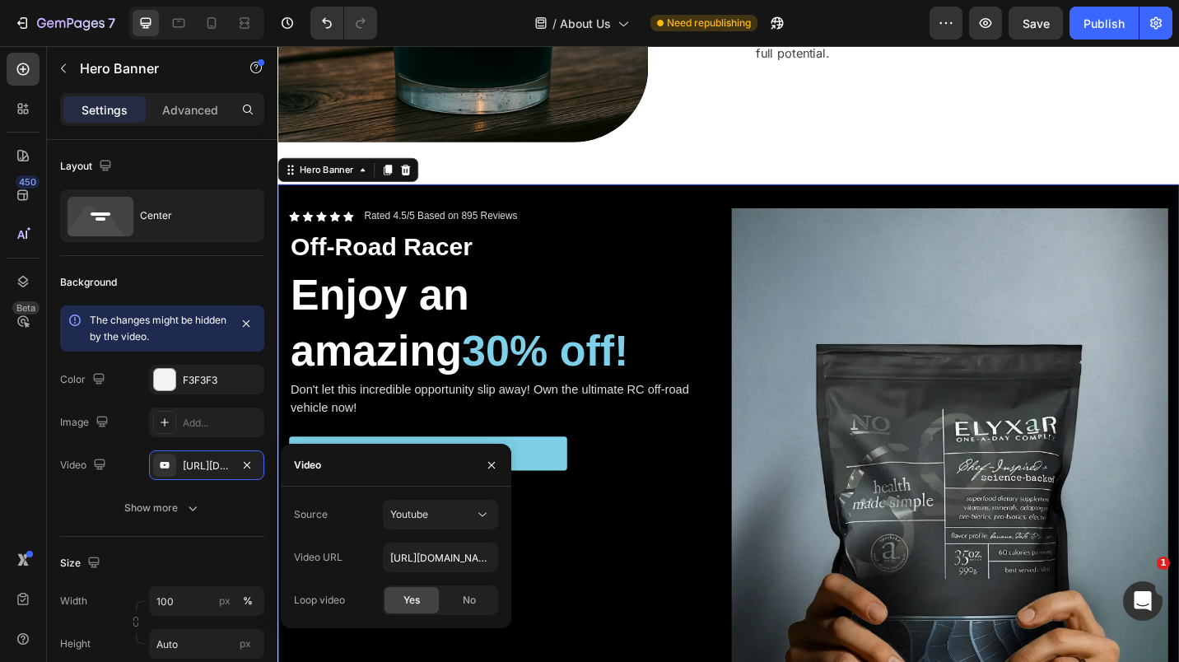
click at [485, 519] on icon at bounding box center [482, 514] width 16 height 16
click at [435, 553] on span "Video hosting" at bounding box center [421, 555] width 63 height 15
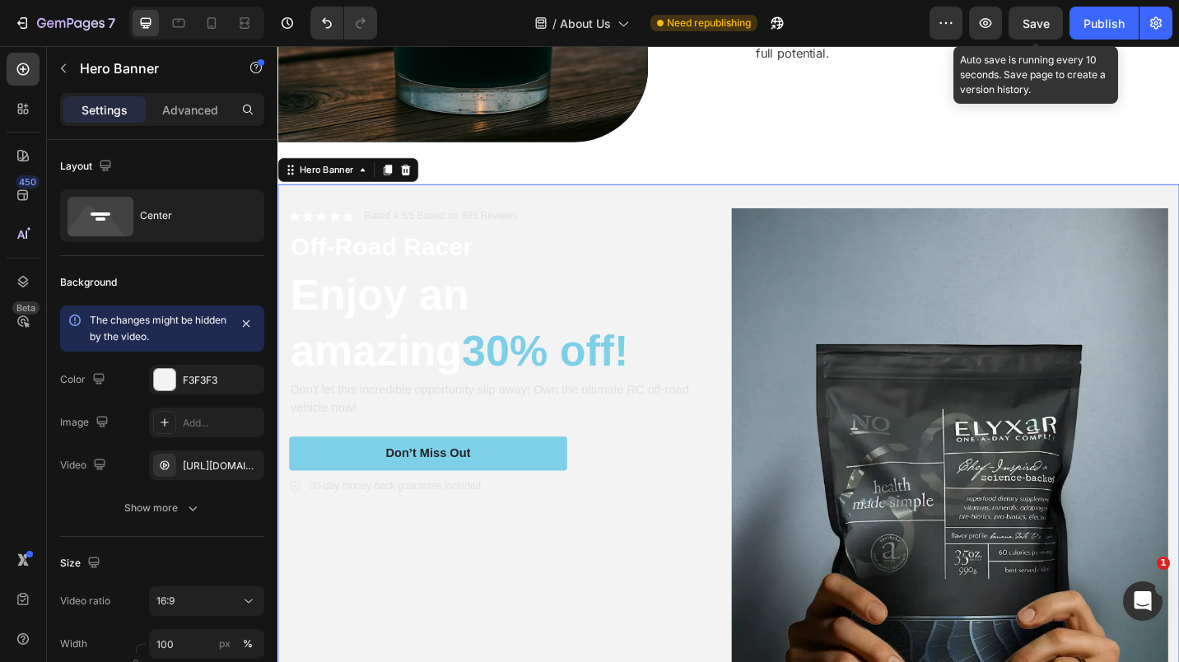
click at [1041, 23] on span "Save" at bounding box center [1036, 23] width 27 height 14
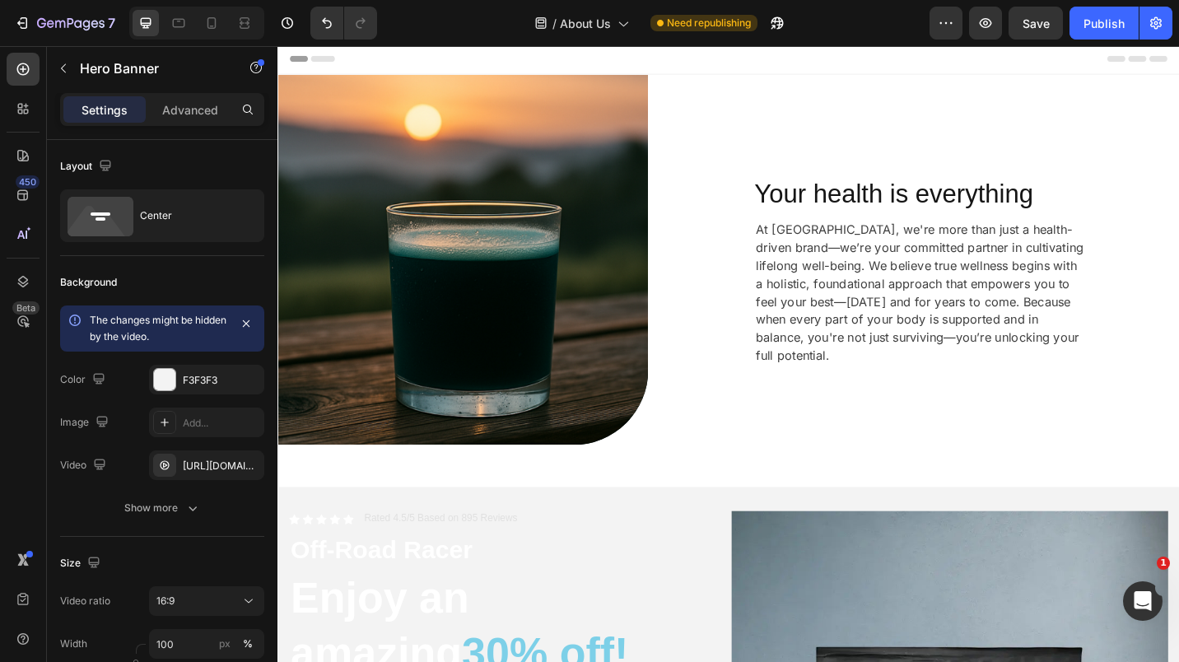
scroll to position [0, 0]
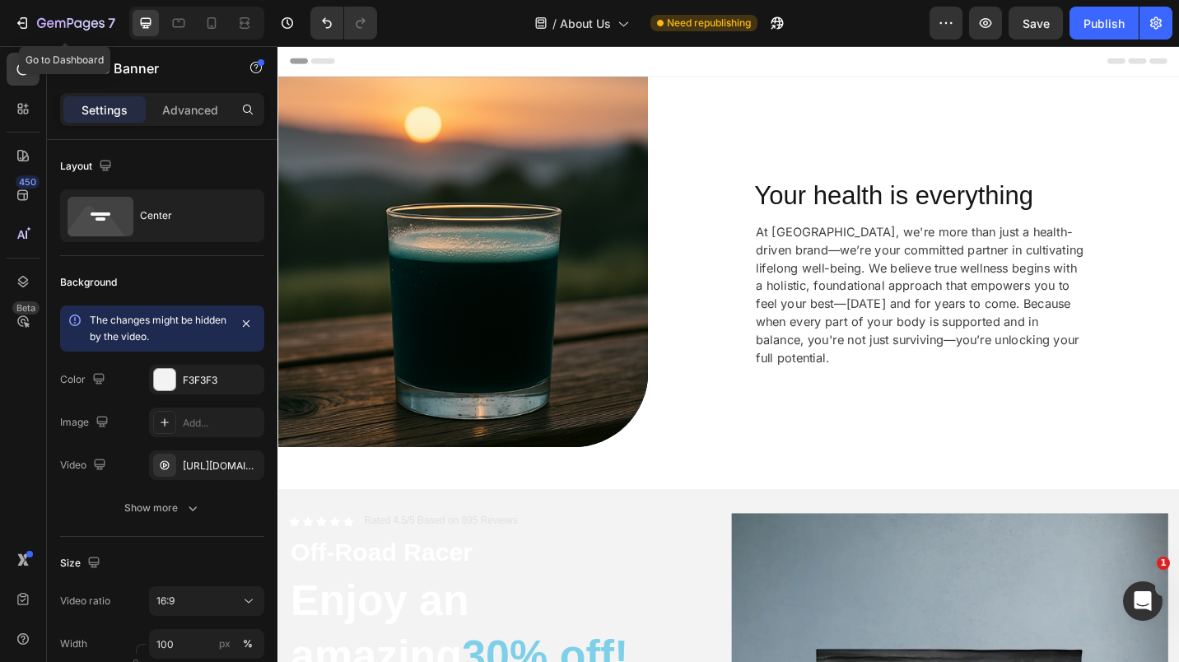
click at [16, 18] on icon "button" at bounding box center [22, 23] width 16 height 16
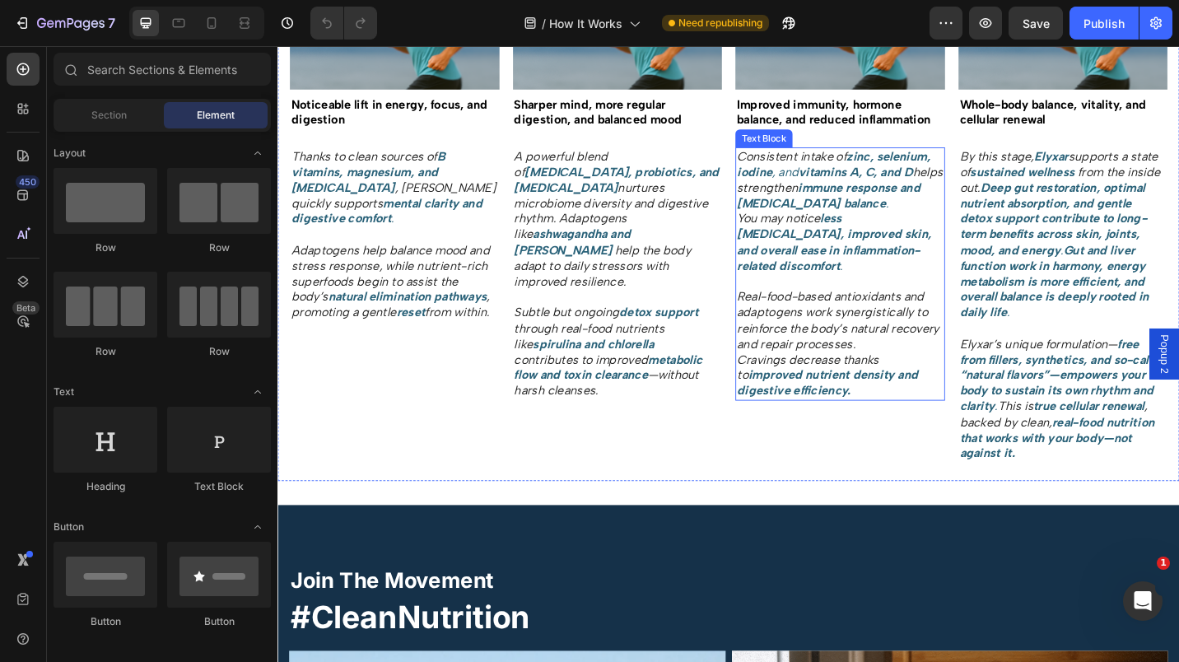
scroll to position [1590, 0]
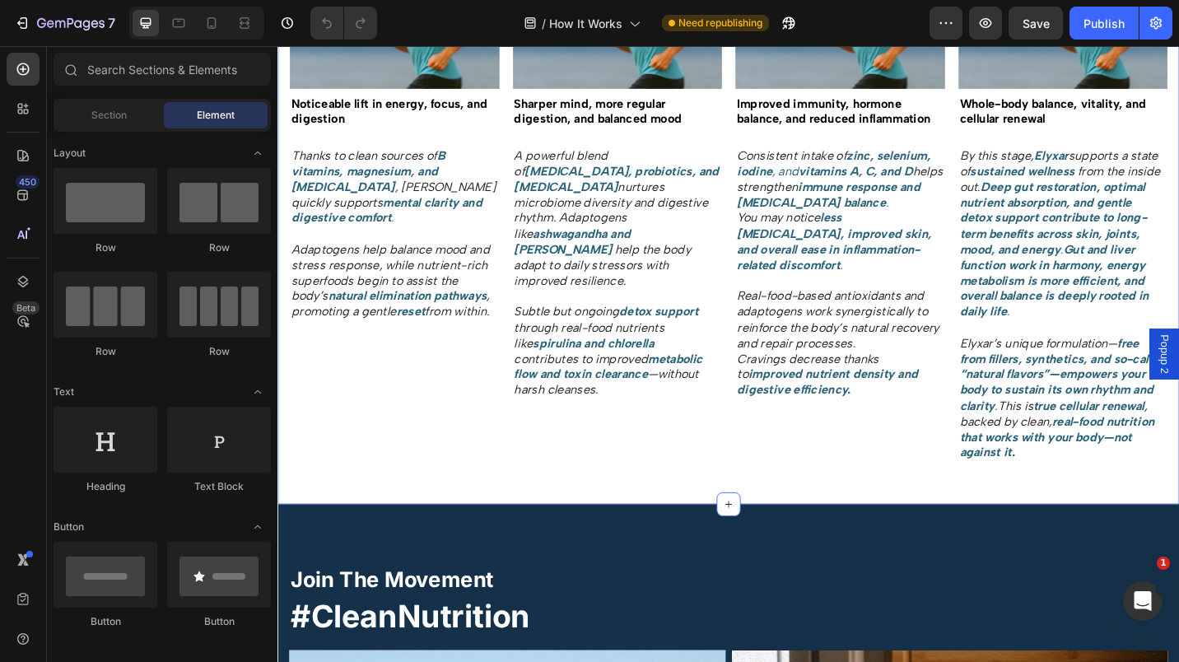
click at [765, 543] on icon at bounding box center [771, 548] width 13 height 13
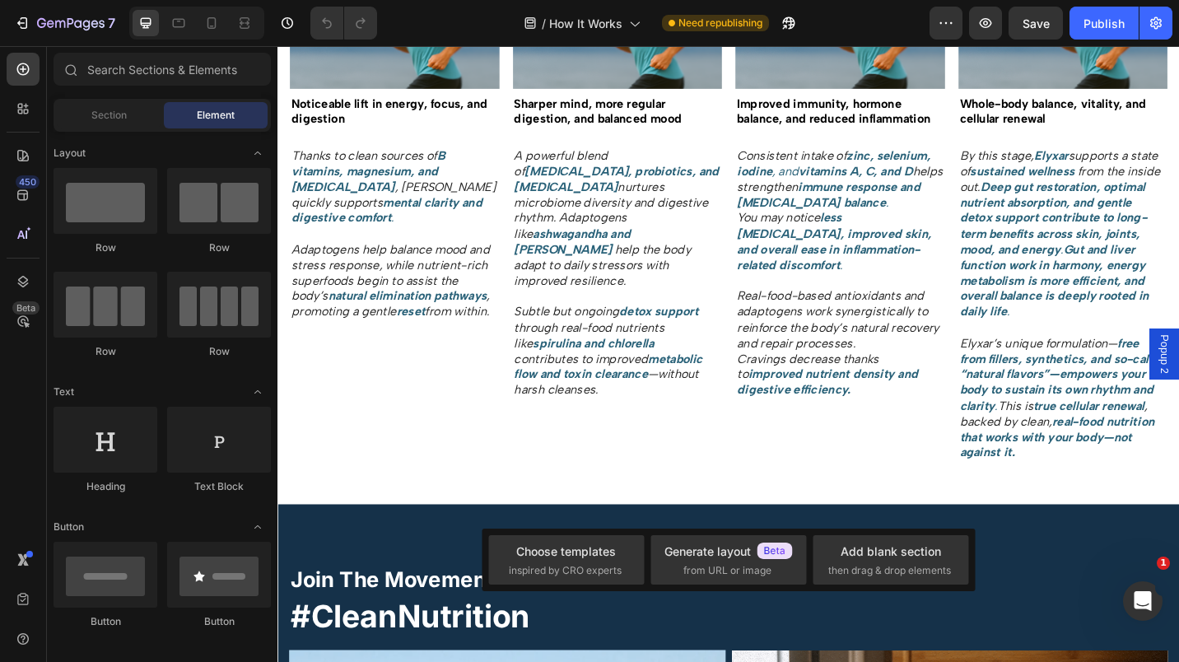
click at [588, 567] on span "inspired by CRO experts" at bounding box center [565, 570] width 113 height 15
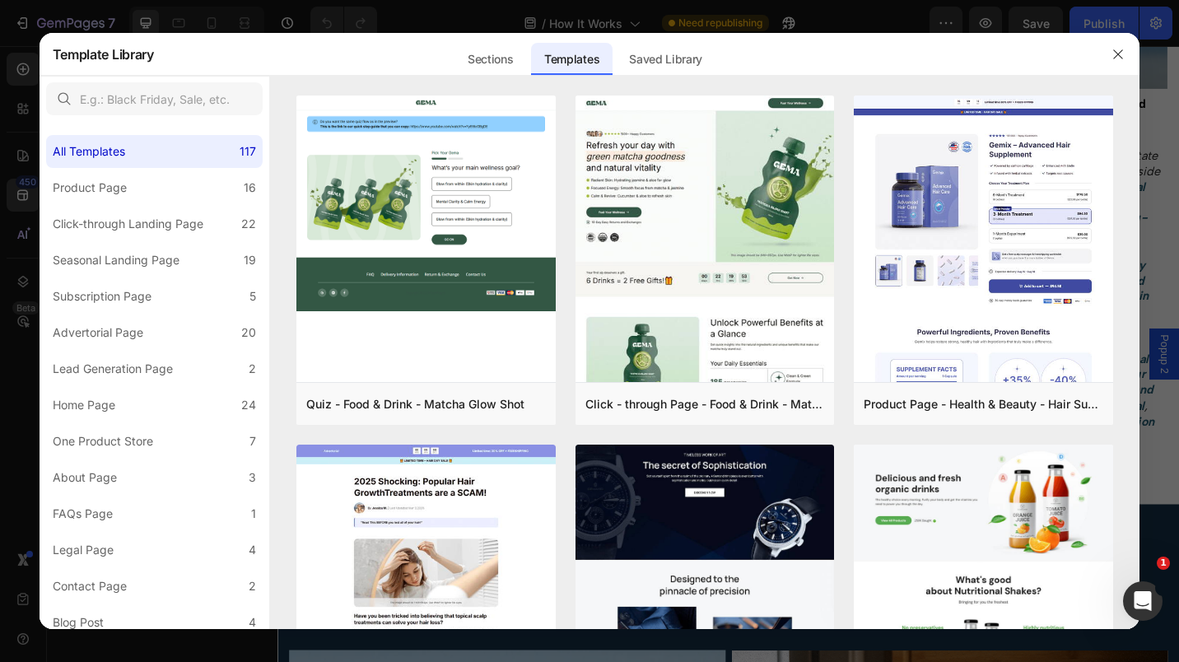
click at [114, 511] on div "FAQs Page" at bounding box center [86, 514] width 67 height 20
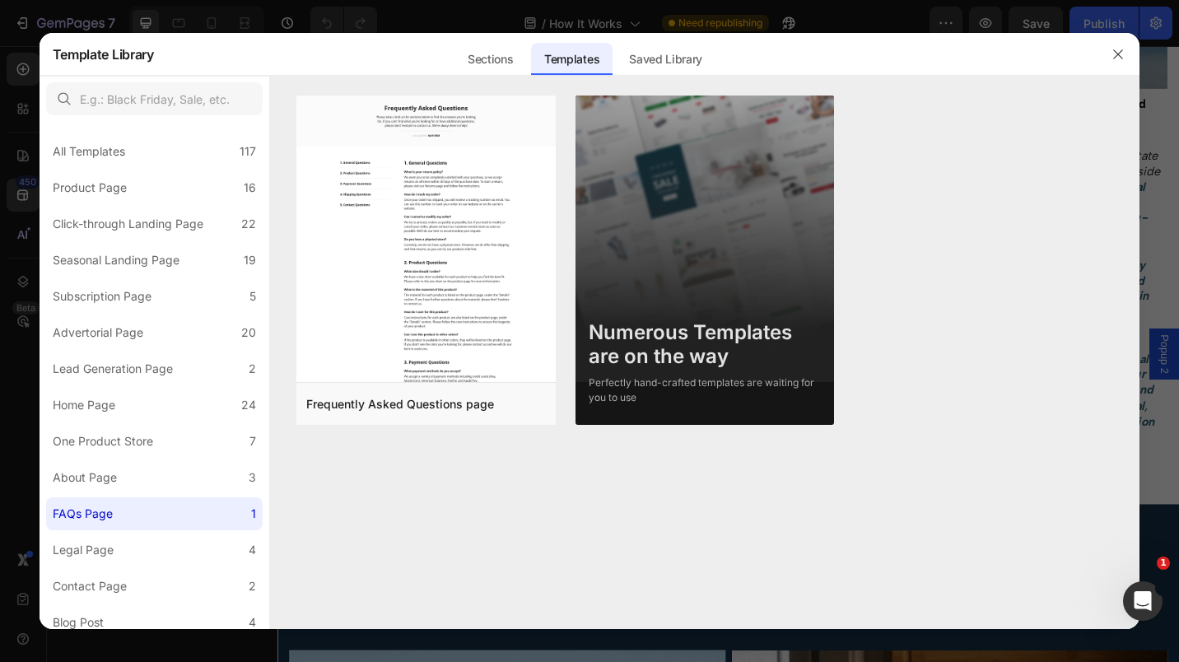
click at [498, 62] on div "Sections" at bounding box center [491, 59] width 72 height 33
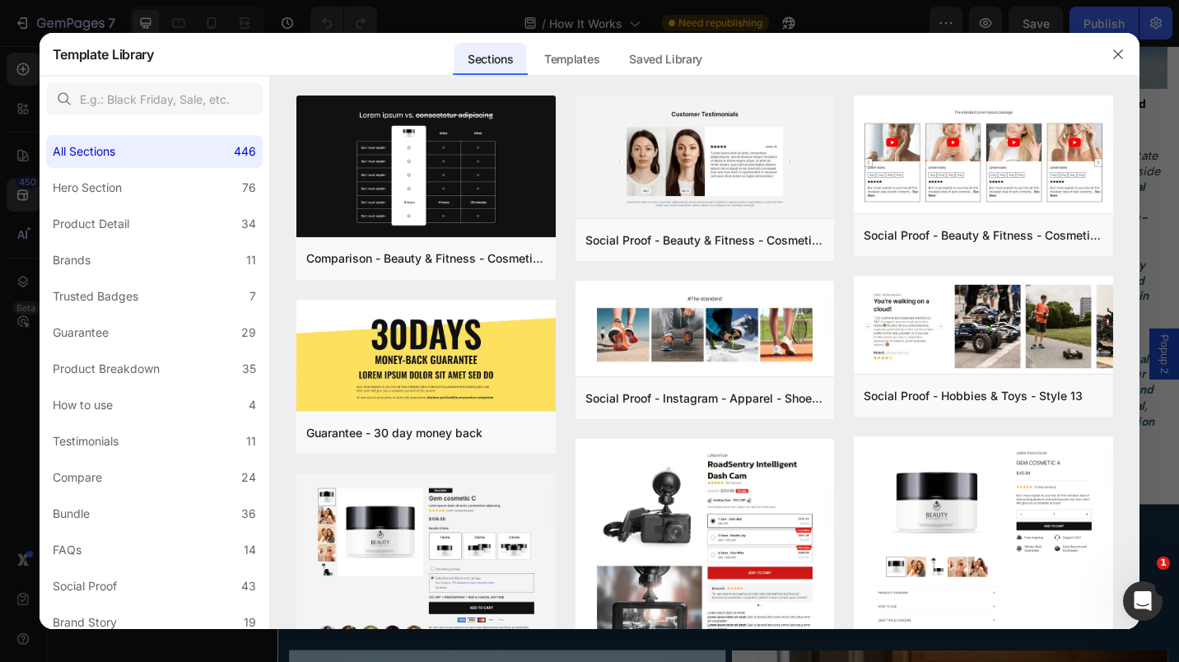
click at [88, 548] on label "FAQs 14" at bounding box center [154, 550] width 217 height 33
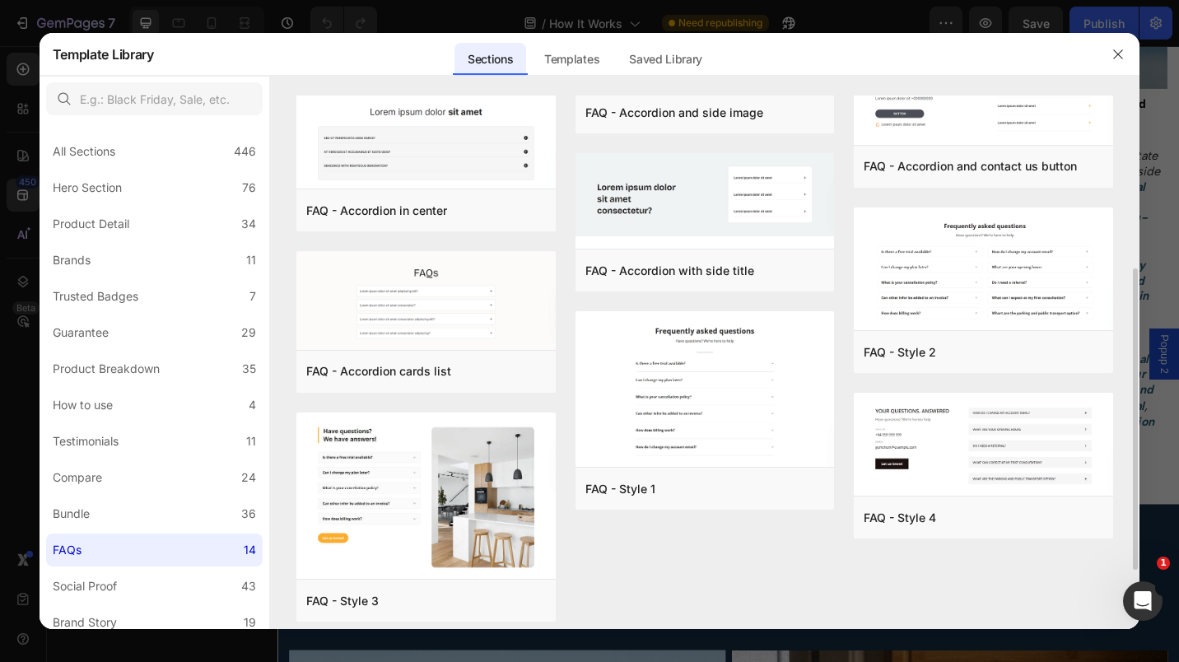
scroll to position [411, 0]
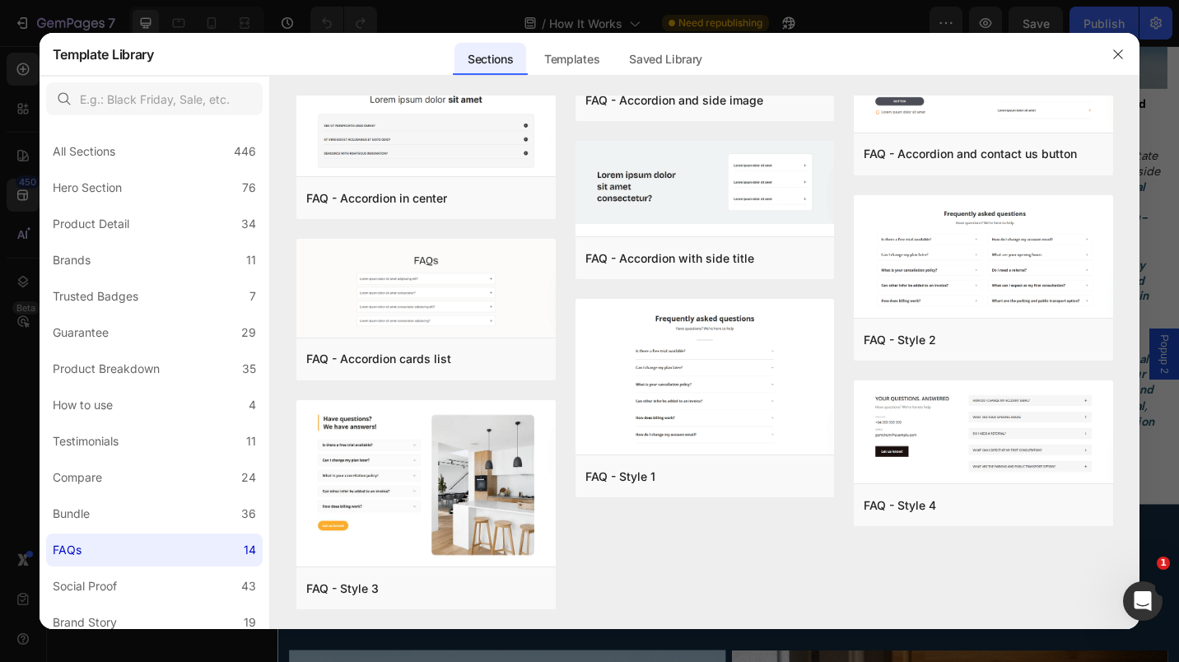
click at [0, 0] on div "Preview" at bounding box center [0, 0] width 0 height 0
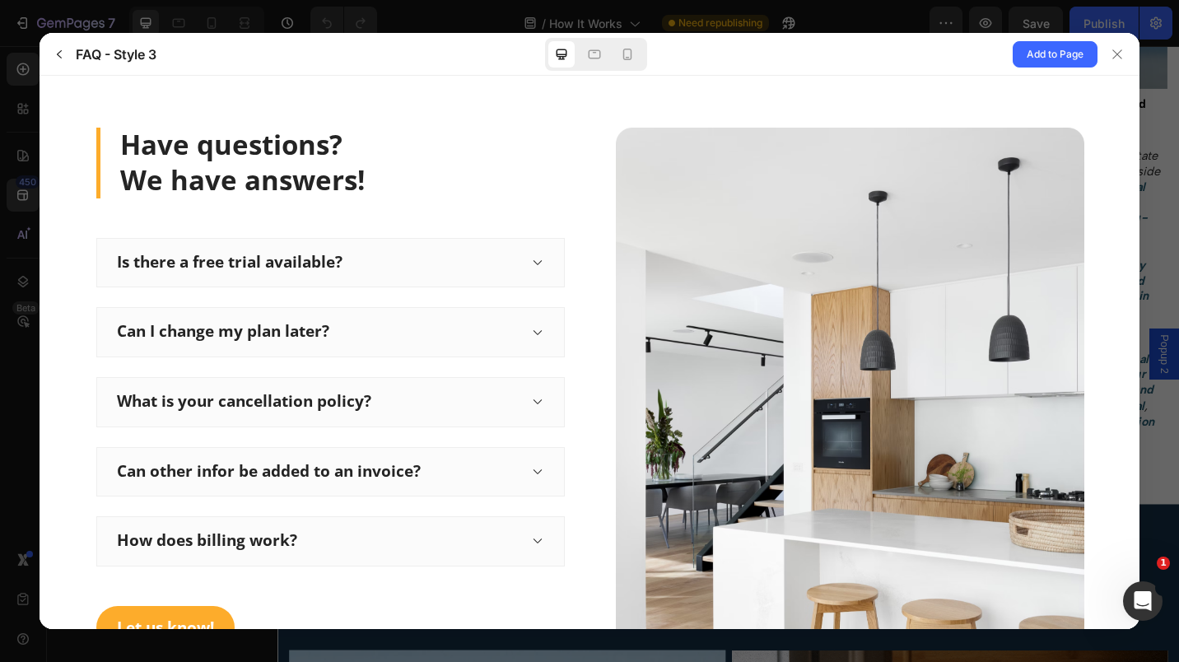
scroll to position [0, 0]
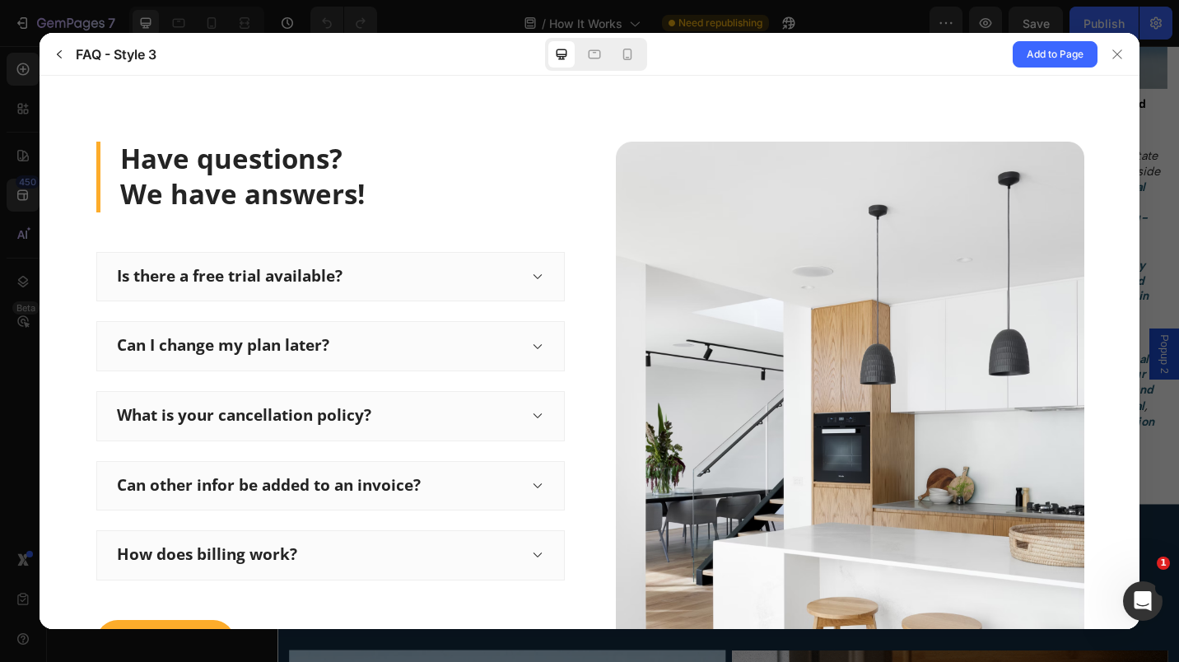
click at [55, 58] on icon "button" at bounding box center [59, 54] width 13 height 13
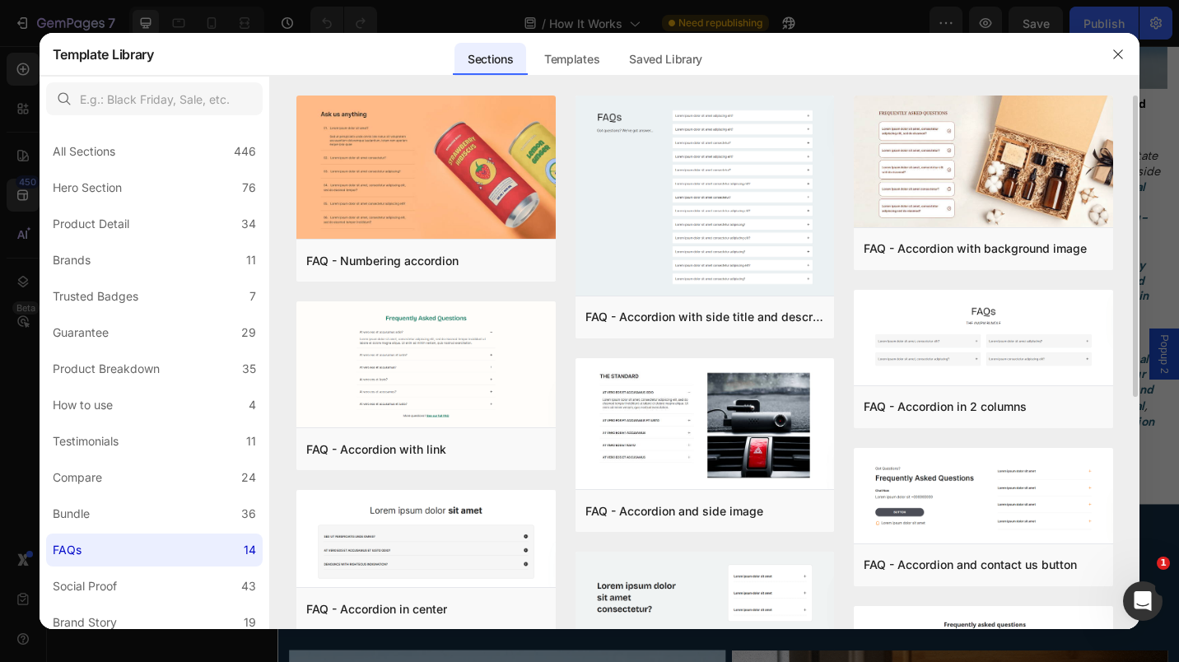
click at [0, 0] on div "Preview" at bounding box center [0, 0] width 0 height 0
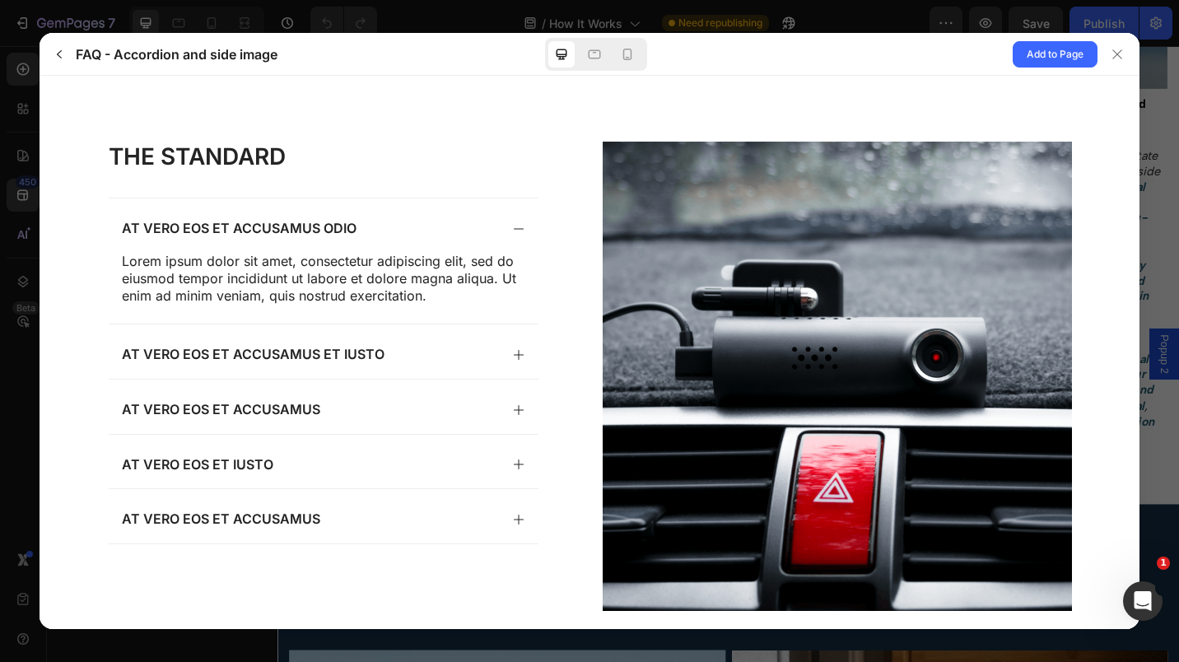
click at [55, 56] on icon "button" at bounding box center [59, 54] width 13 height 13
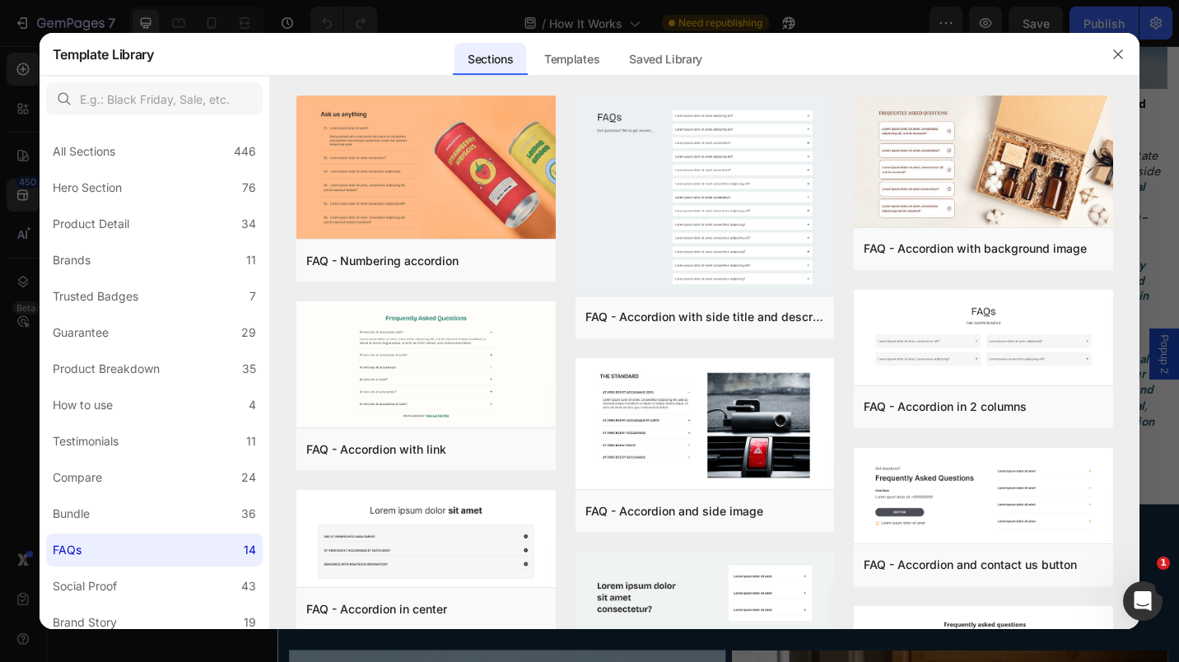
click at [0, 0] on button "Preview" at bounding box center [0, 0] width 0 height 0
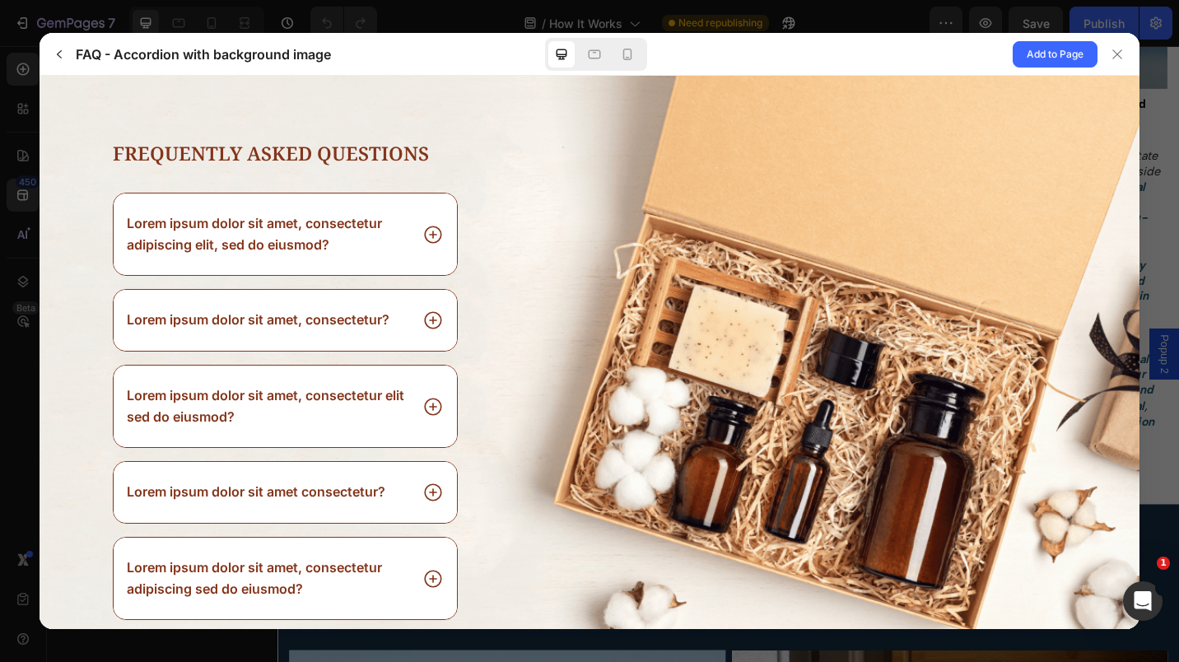
scroll to position [49, 0]
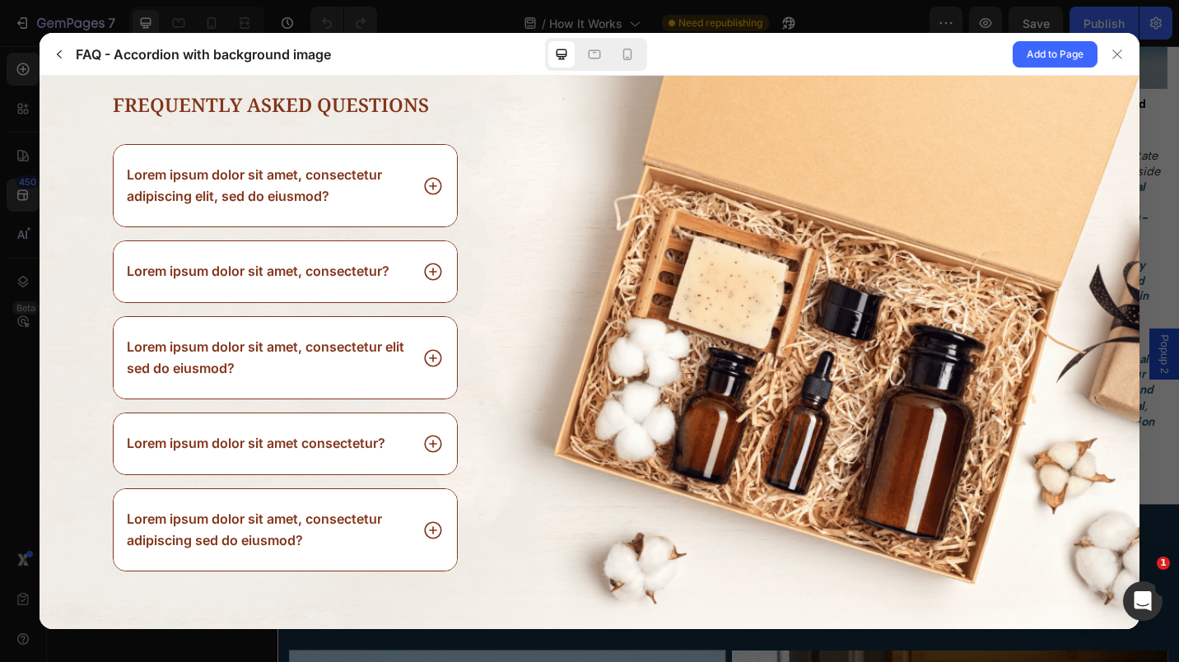
click at [1060, 49] on span "Add to Page" at bounding box center [1055, 54] width 57 height 20
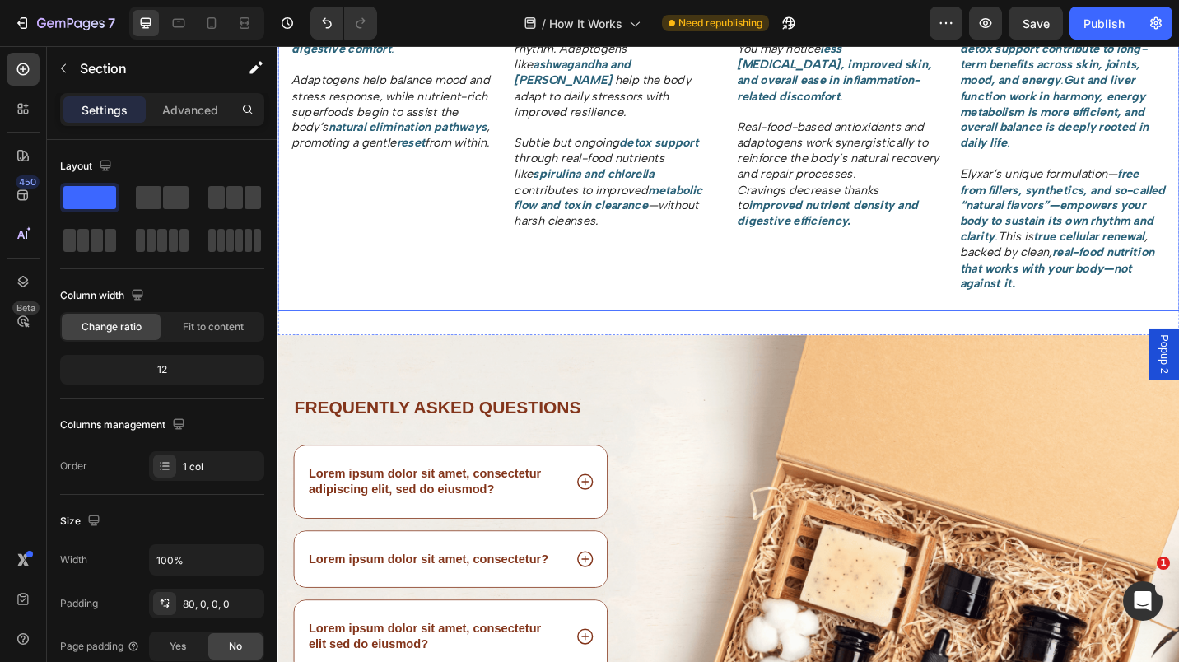
scroll to position [1775, 0]
click at [722, 380] on div "Frequently asked questions Heading Lorem ipsum dolor sit amet, consectetur adip…" at bounding box center [772, 663] width 988 height 598
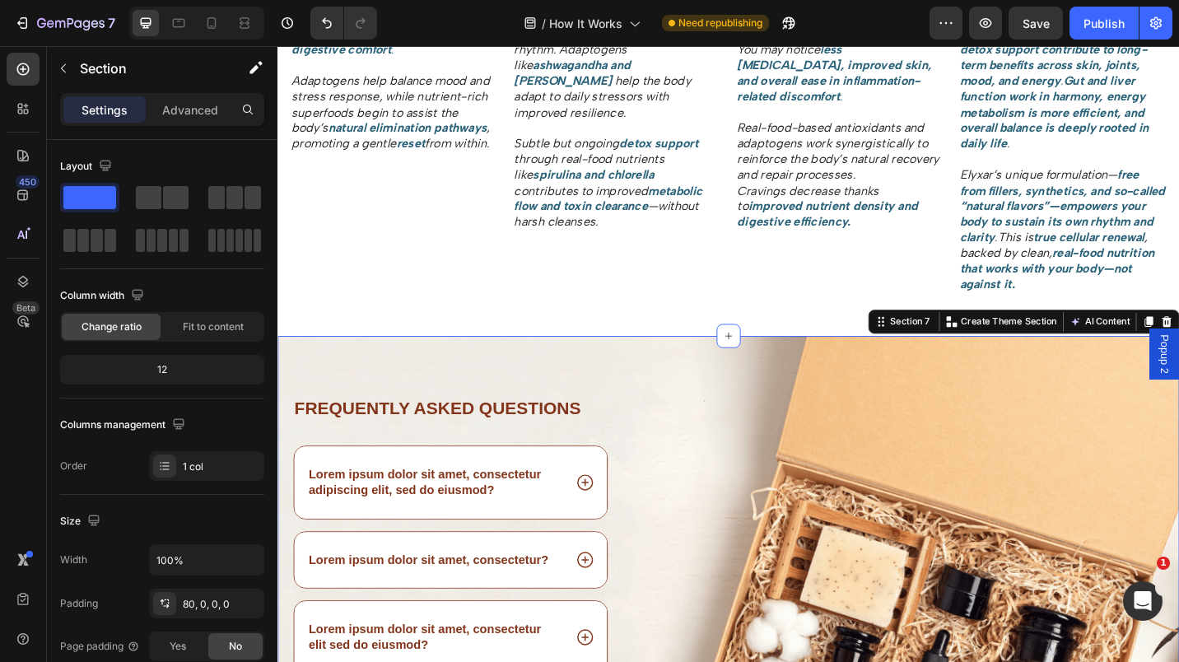
click at [765, 366] on icon at bounding box center [771, 363] width 13 height 13
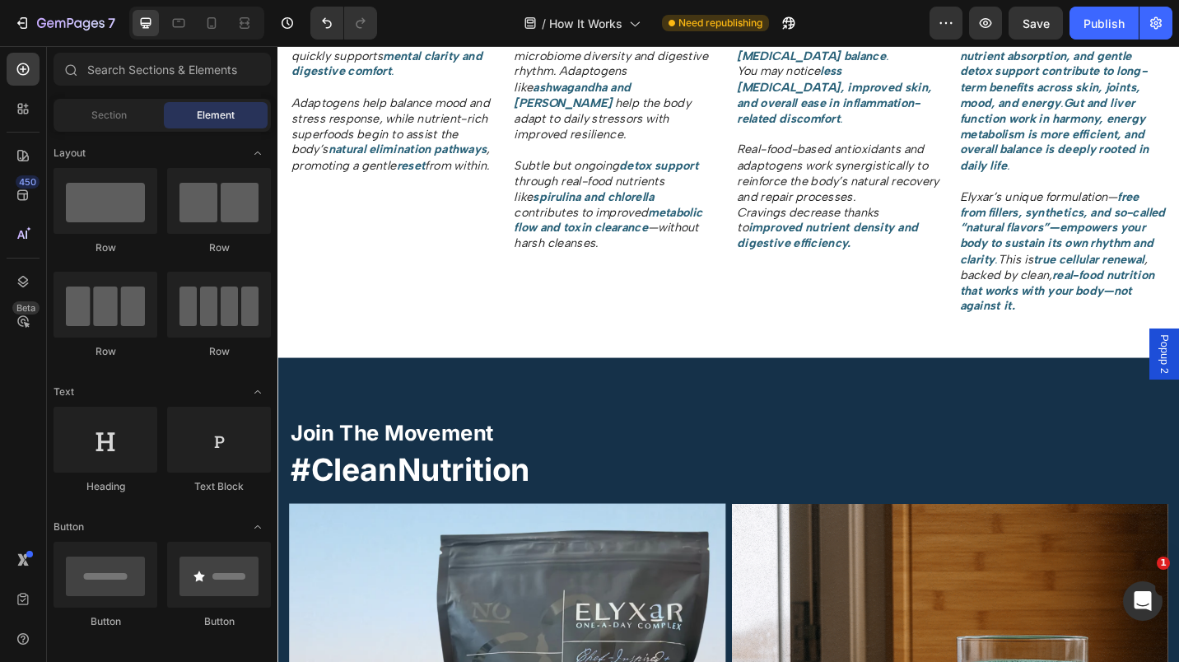
scroll to position [1731, 0]
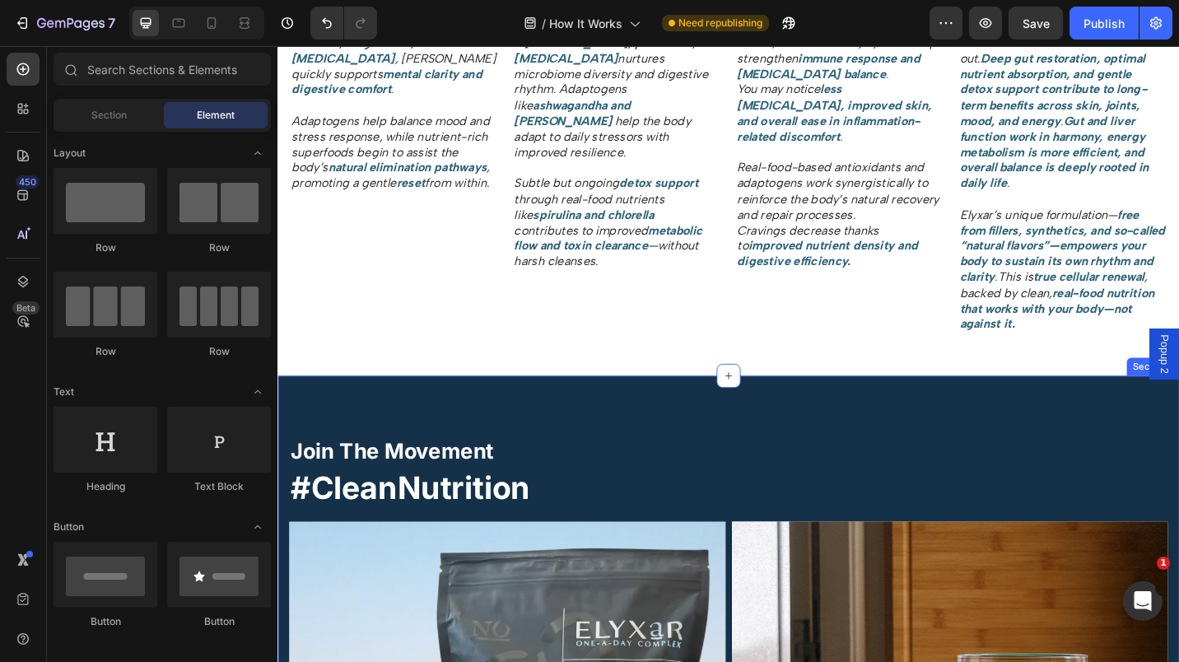
click at [765, 404] on icon at bounding box center [771, 407] width 13 height 13
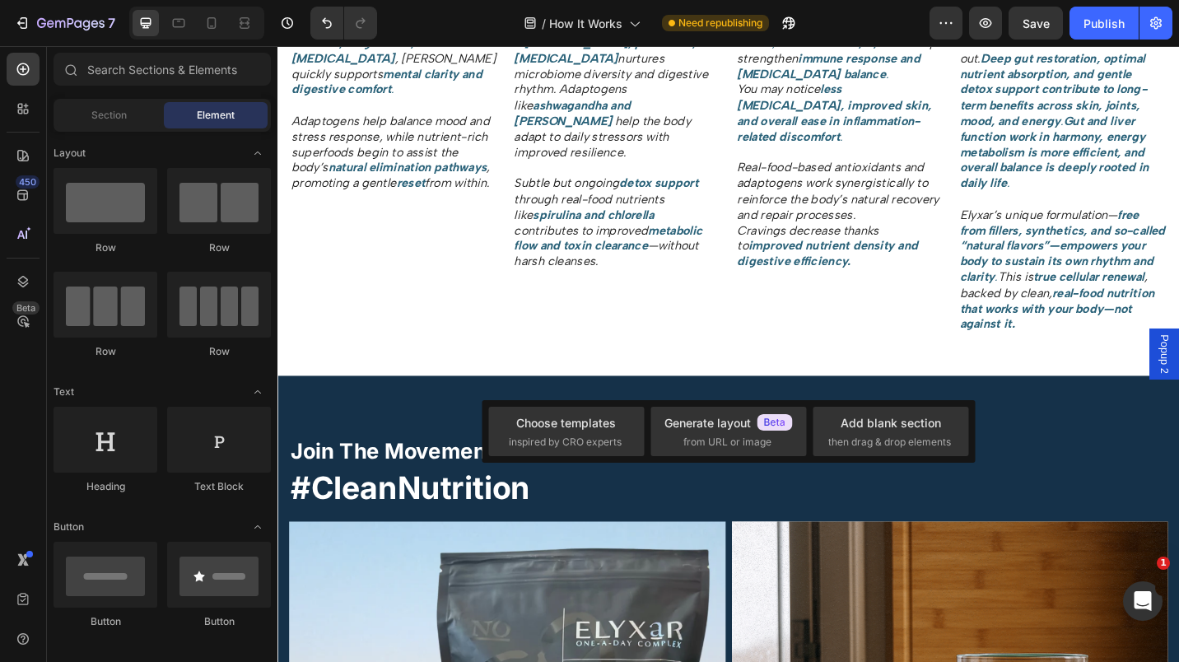
click at [582, 423] on div "Choose templates" at bounding box center [566, 422] width 100 height 17
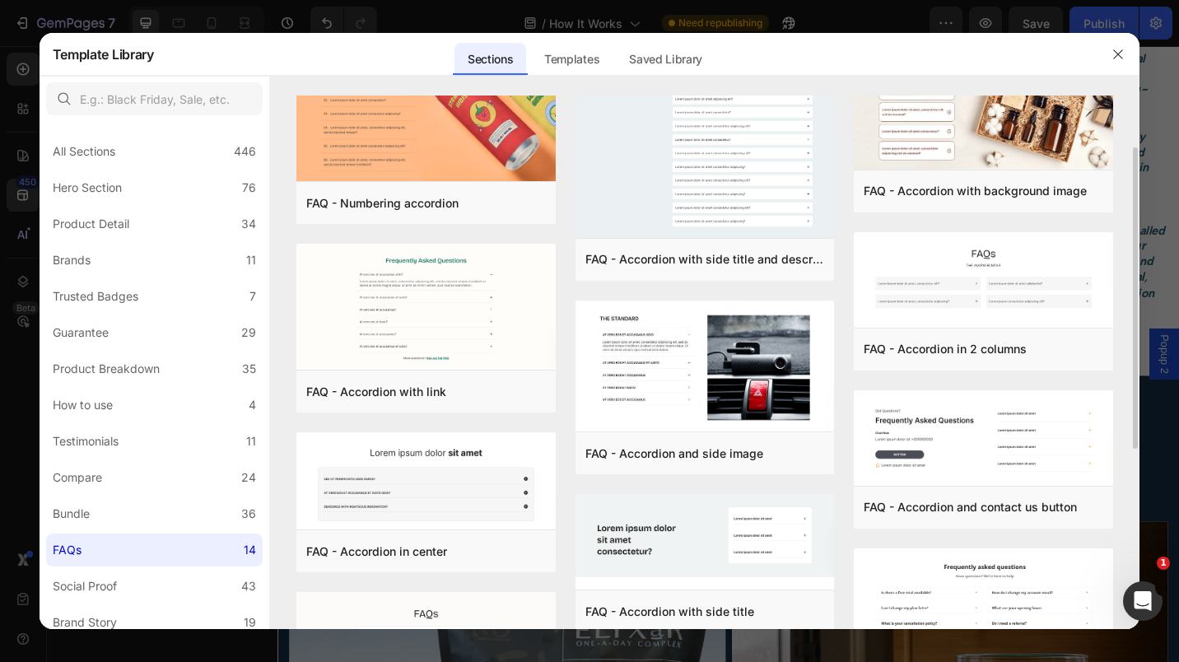
scroll to position [71, 0]
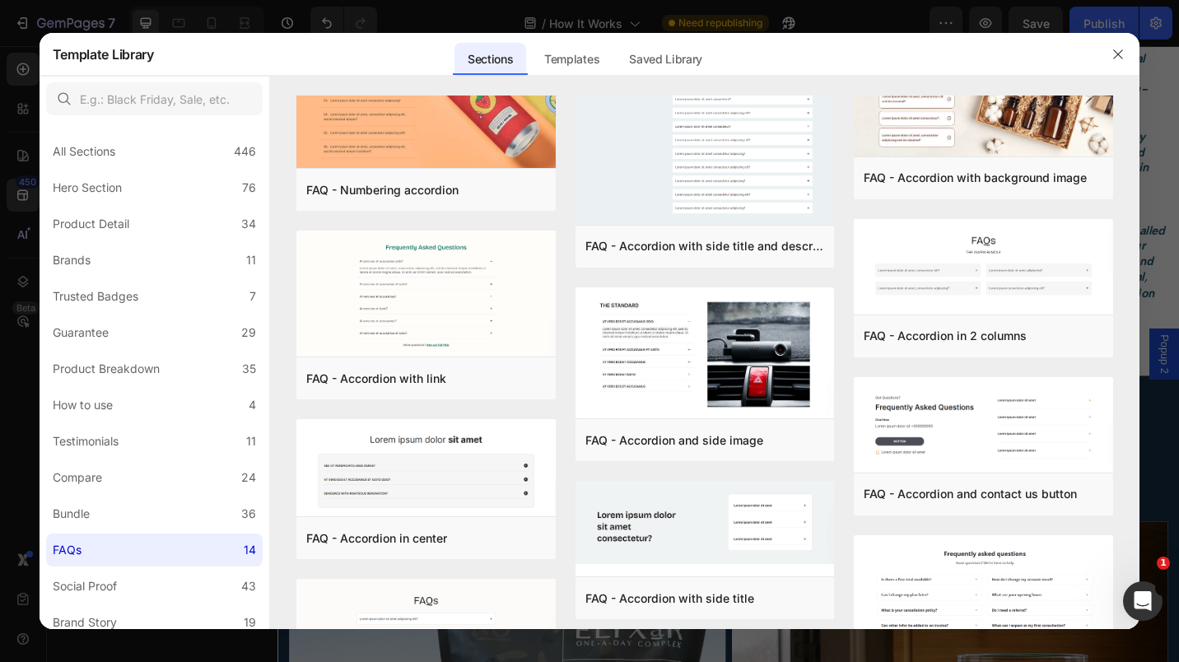
click at [0, 0] on div "Add to page" at bounding box center [0, 0] width 0 height 0
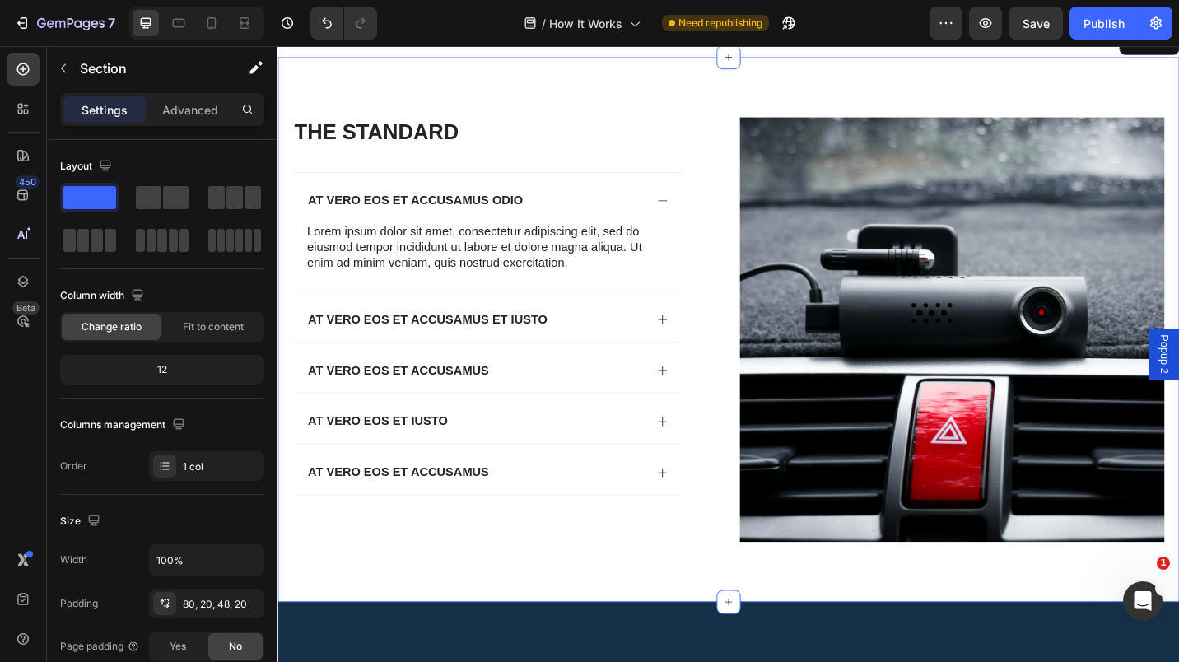
scroll to position [2090, 0]
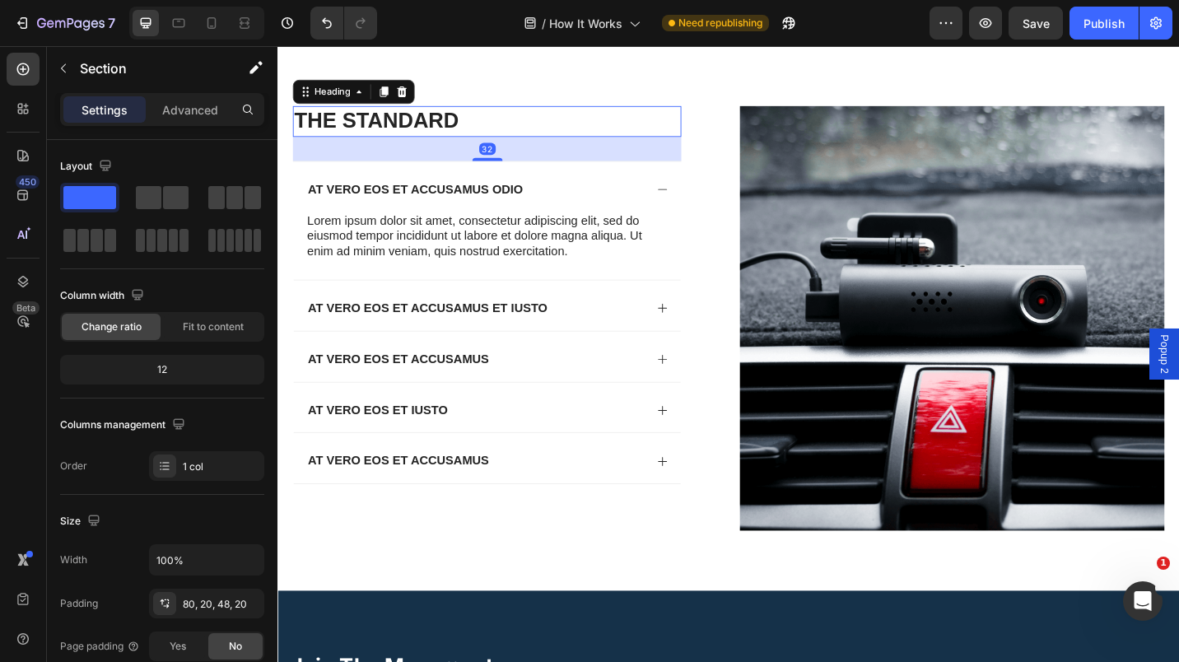
click at [302, 130] on h2 "The standard" at bounding box center [507, 128] width 426 height 33
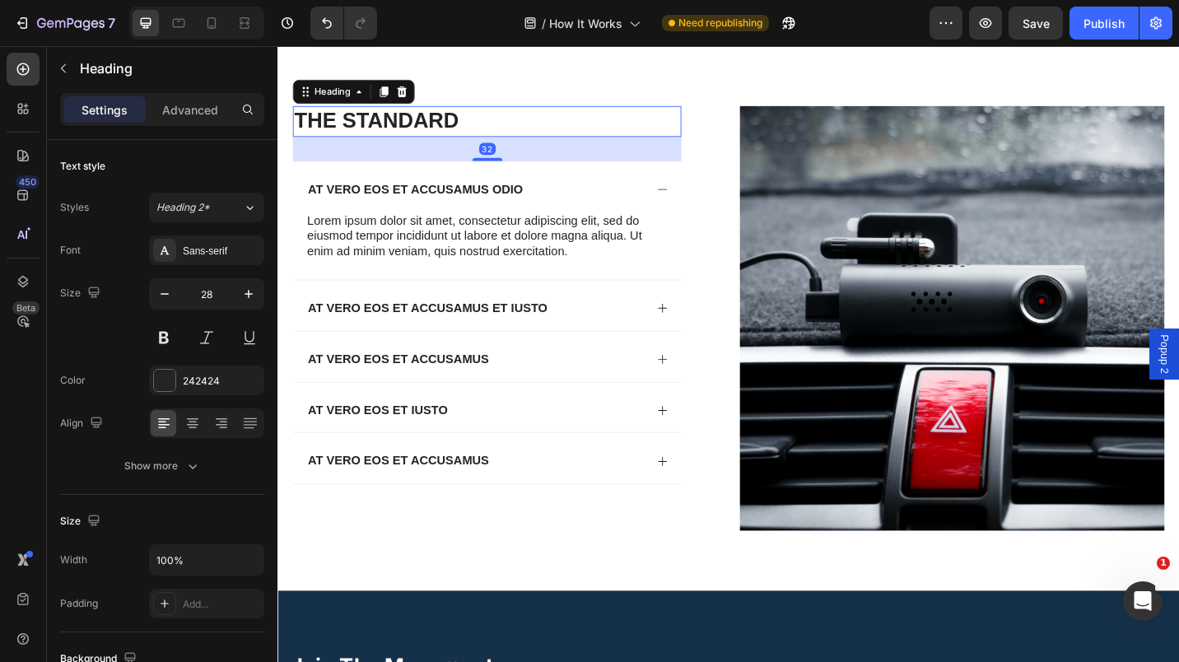
click at [302, 130] on h2 "The standard" at bounding box center [507, 128] width 426 height 33
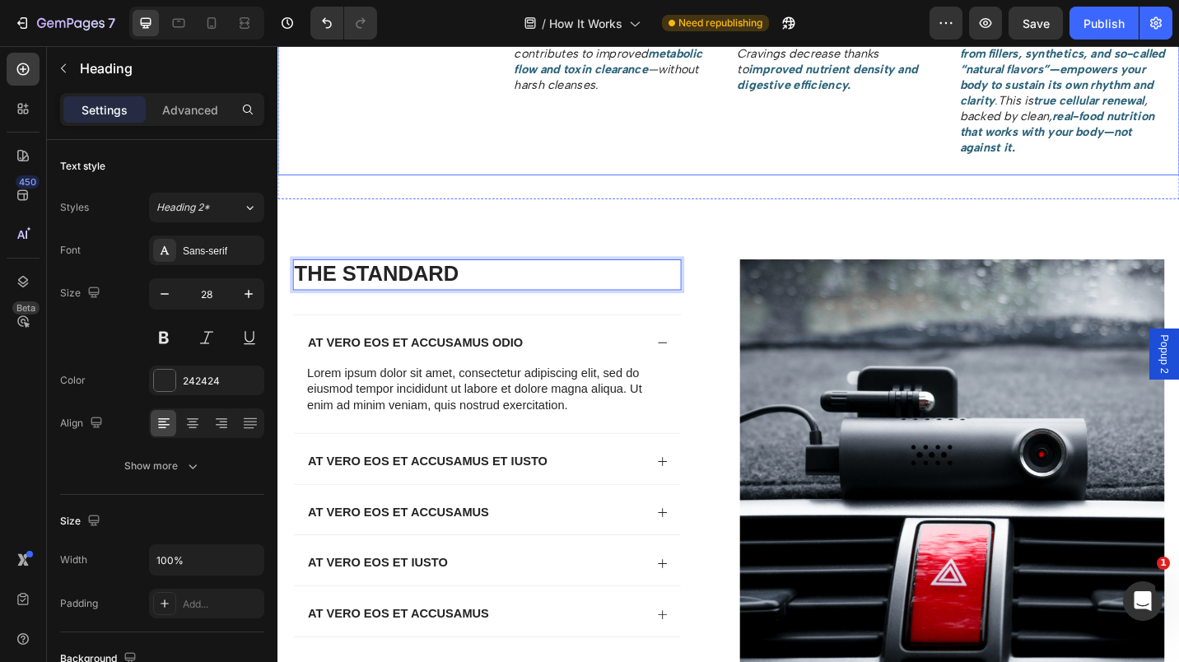
scroll to position [1926, 0]
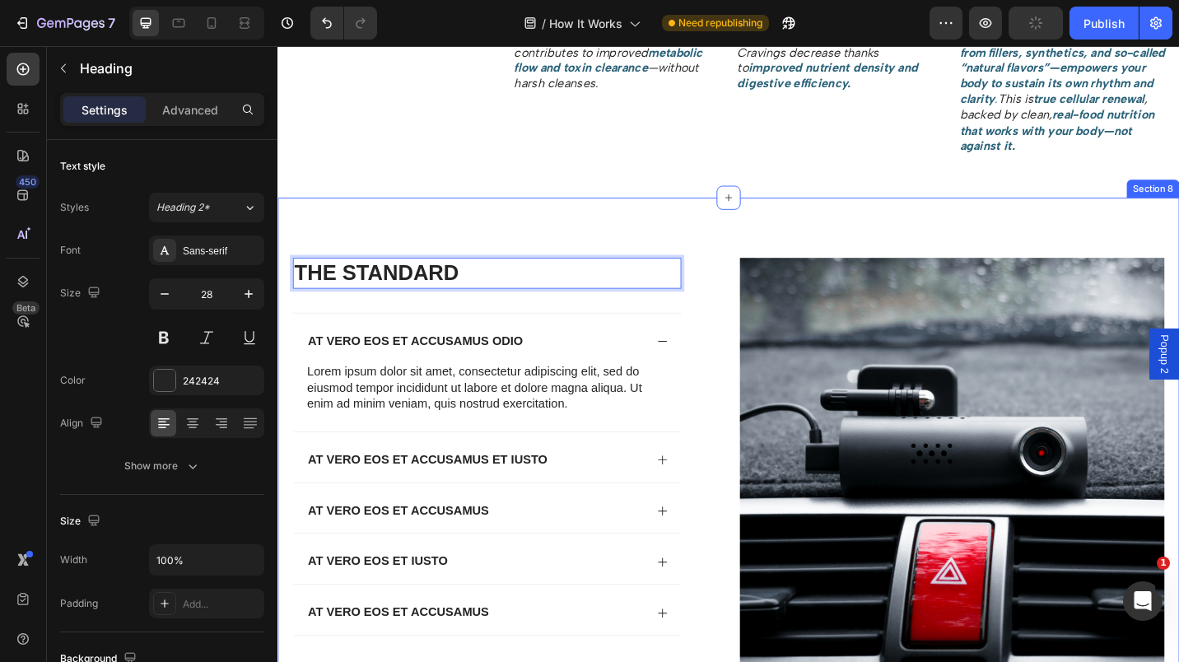
click at [765, 216] on icon at bounding box center [771, 212] width 13 height 13
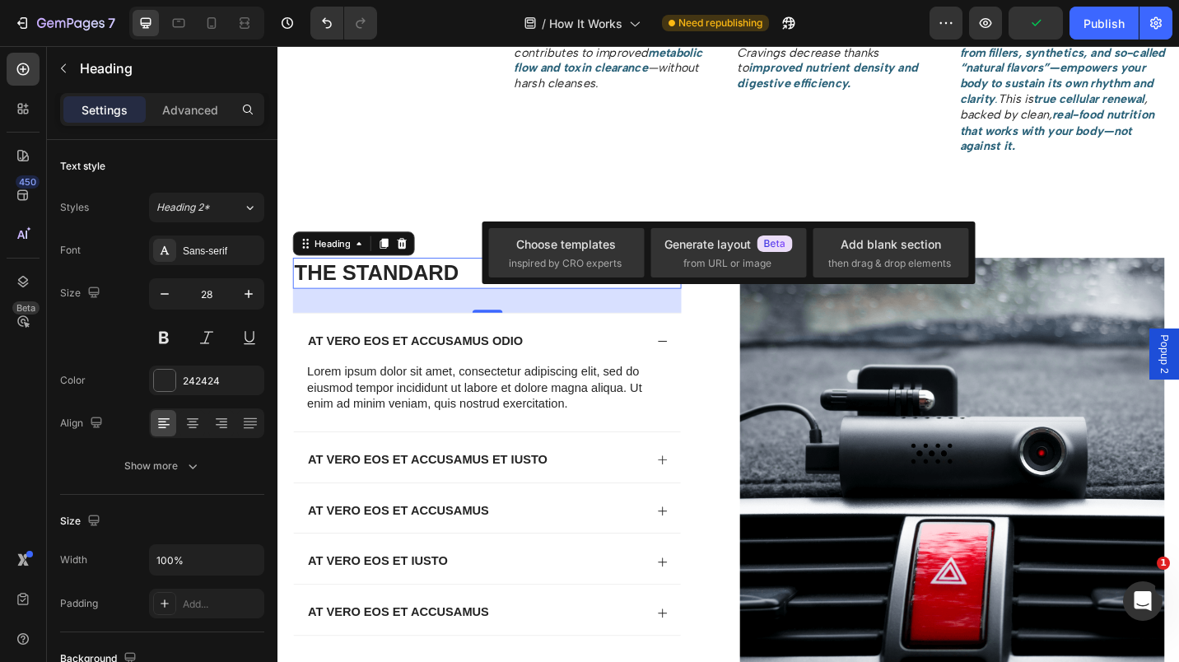
click at [564, 259] on span "inspired by CRO experts" at bounding box center [565, 263] width 113 height 15
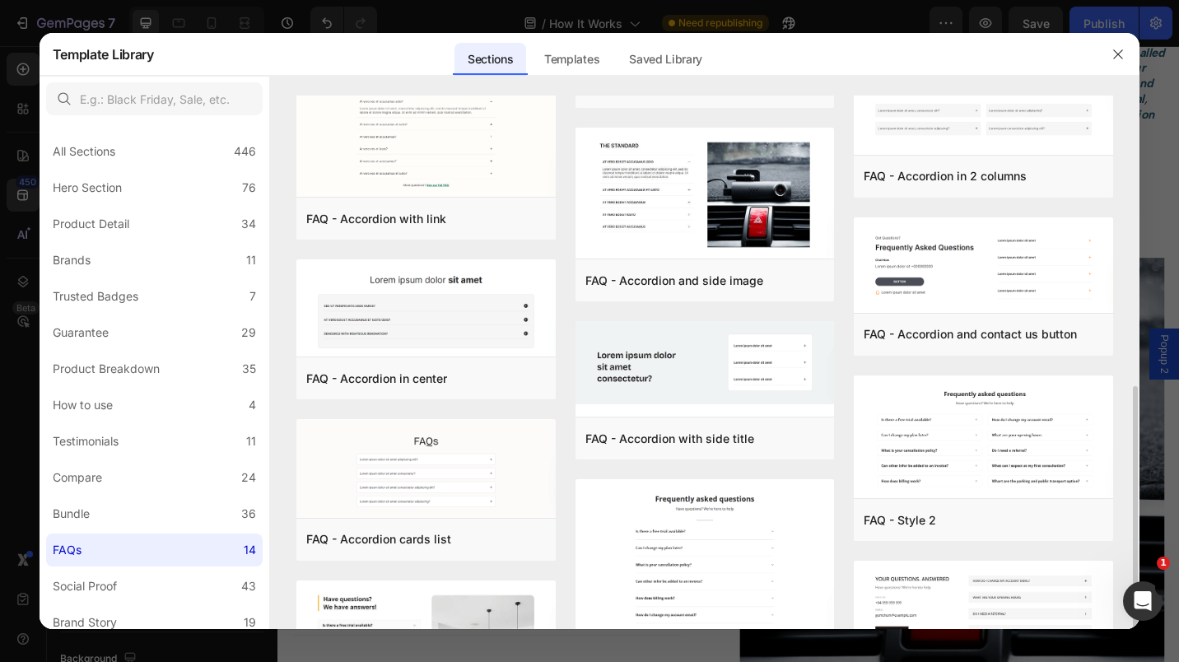
scroll to position [411, 0]
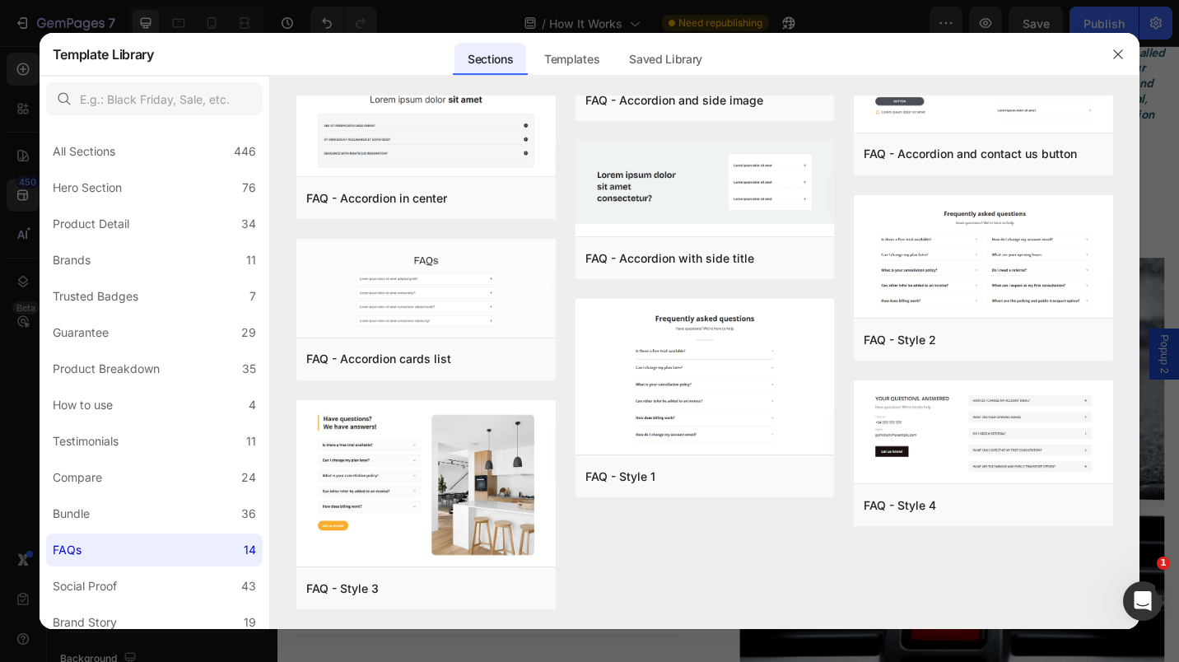
click at [388, 569] on div "FAQ - Style 3 Add to page Preview" at bounding box center [425, 588] width 259 height 43
click at [0, 0] on button "Add to page" at bounding box center [0, 0] width 0 height 0
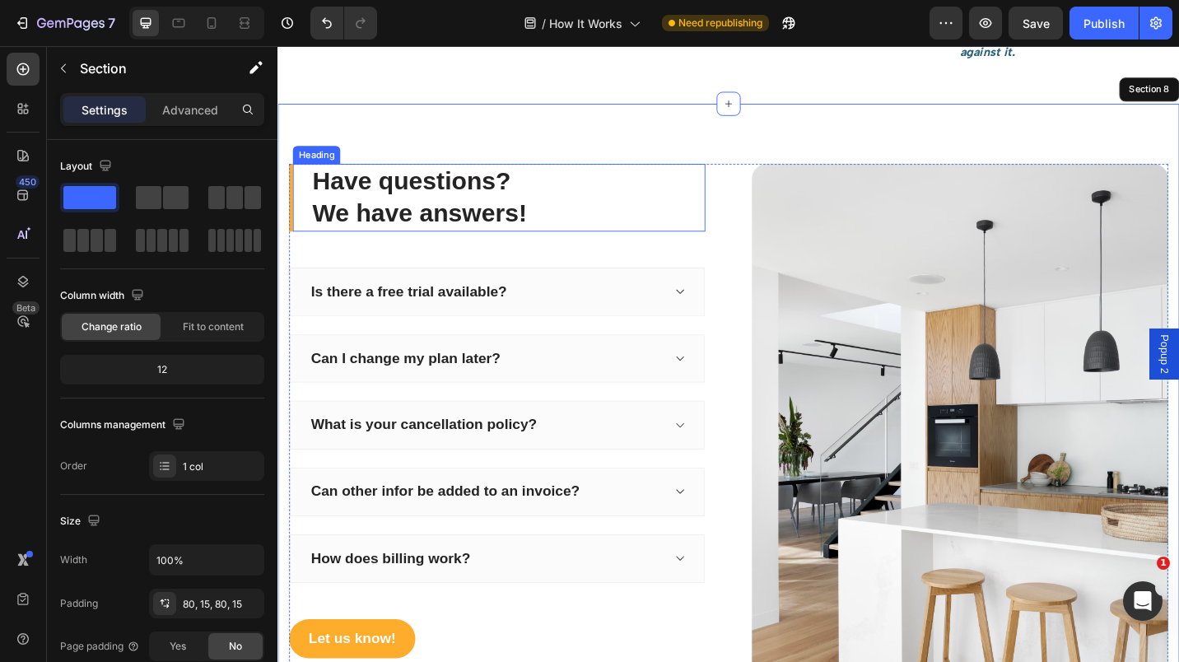
scroll to position [2030, 0]
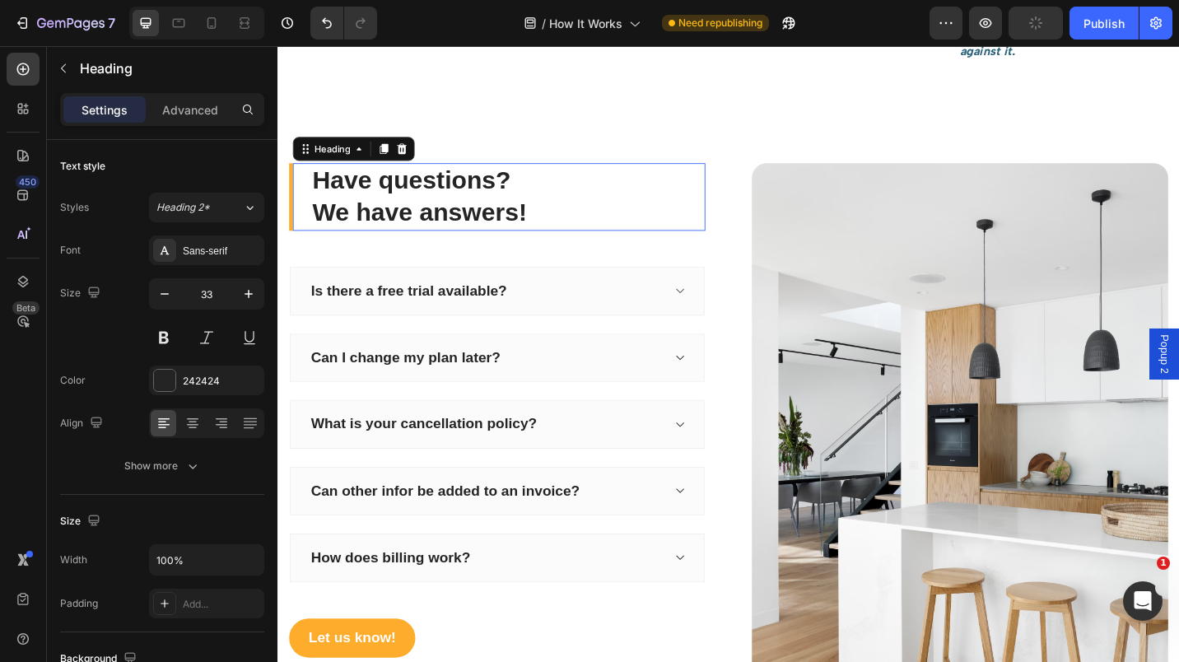
click at [322, 198] on p "Have questions? We have answers!" at bounding box center [529, 211] width 429 height 71
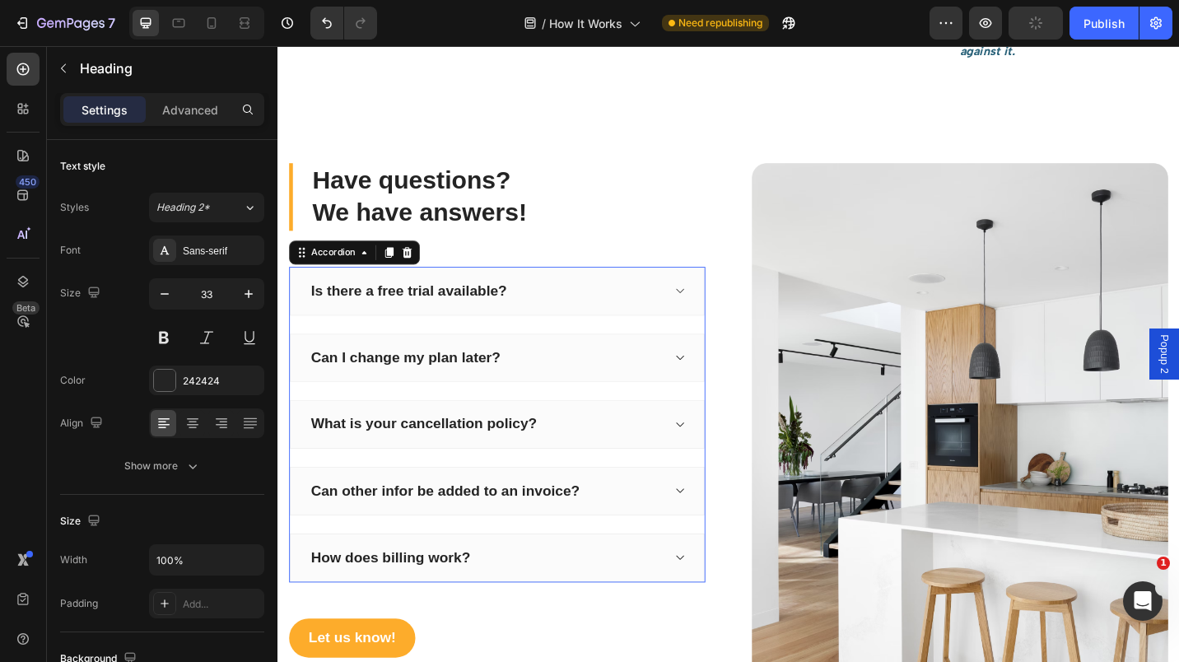
click at [321, 306] on div "Is there a free trial available?" at bounding box center [421, 315] width 220 height 26
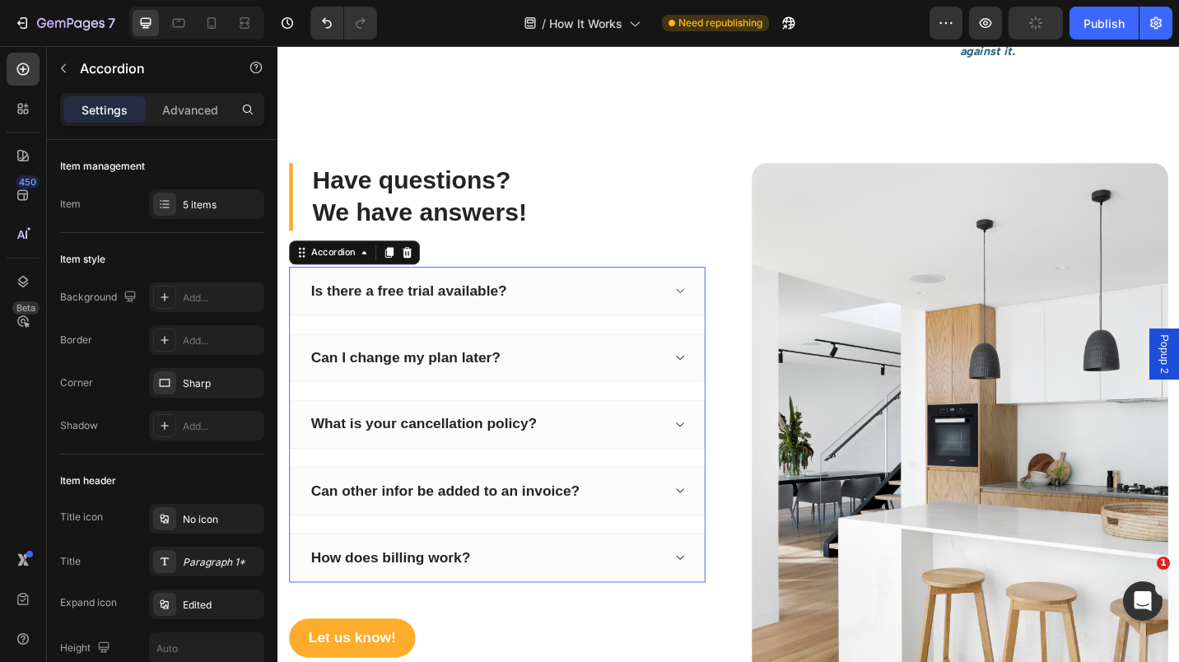
click at [321, 306] on div "Is there a free trial available?" at bounding box center [421, 315] width 220 height 26
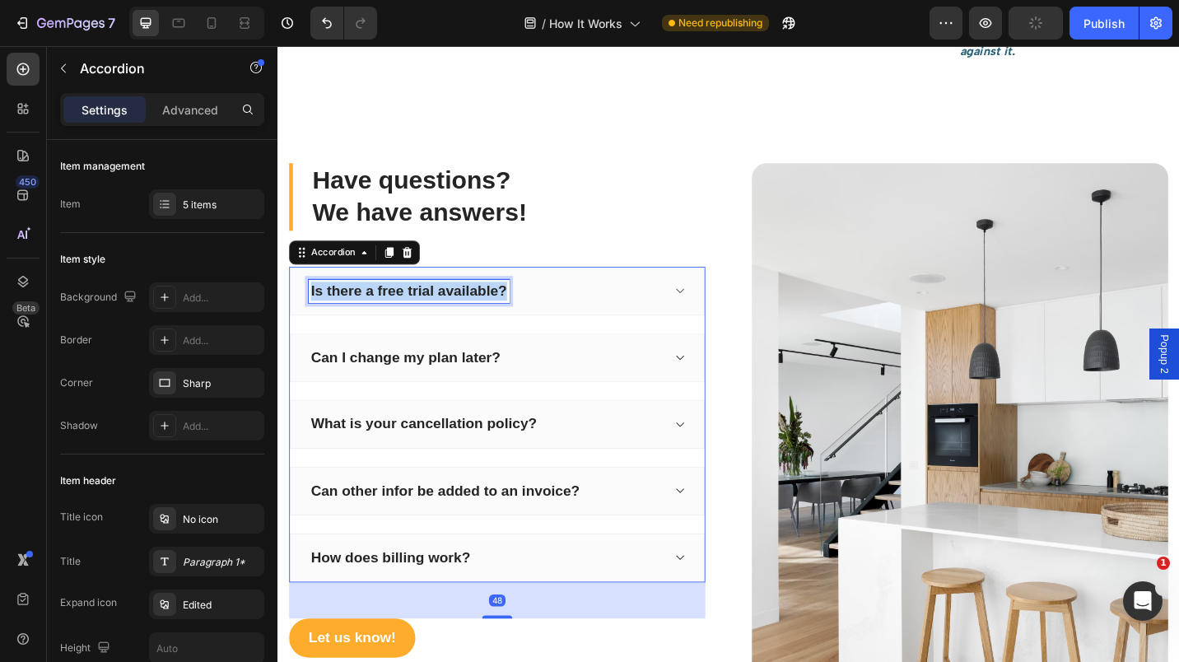
click at [321, 306] on p "Is there a free trial available?" at bounding box center [421, 315] width 215 height 21
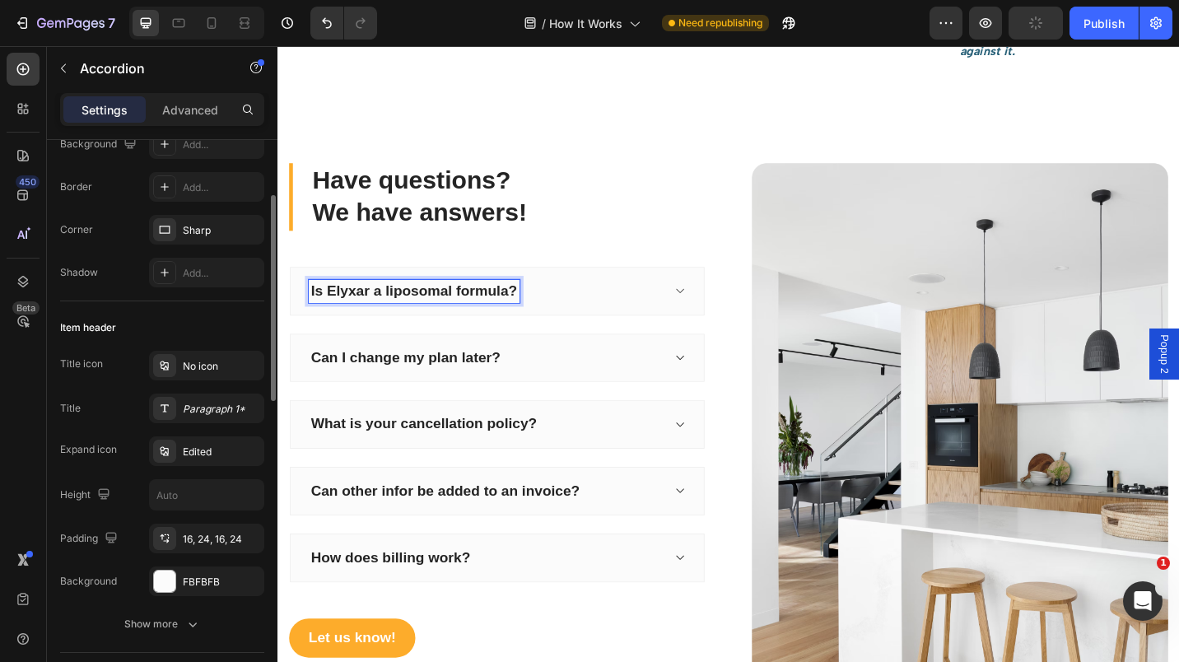
scroll to position [0, 0]
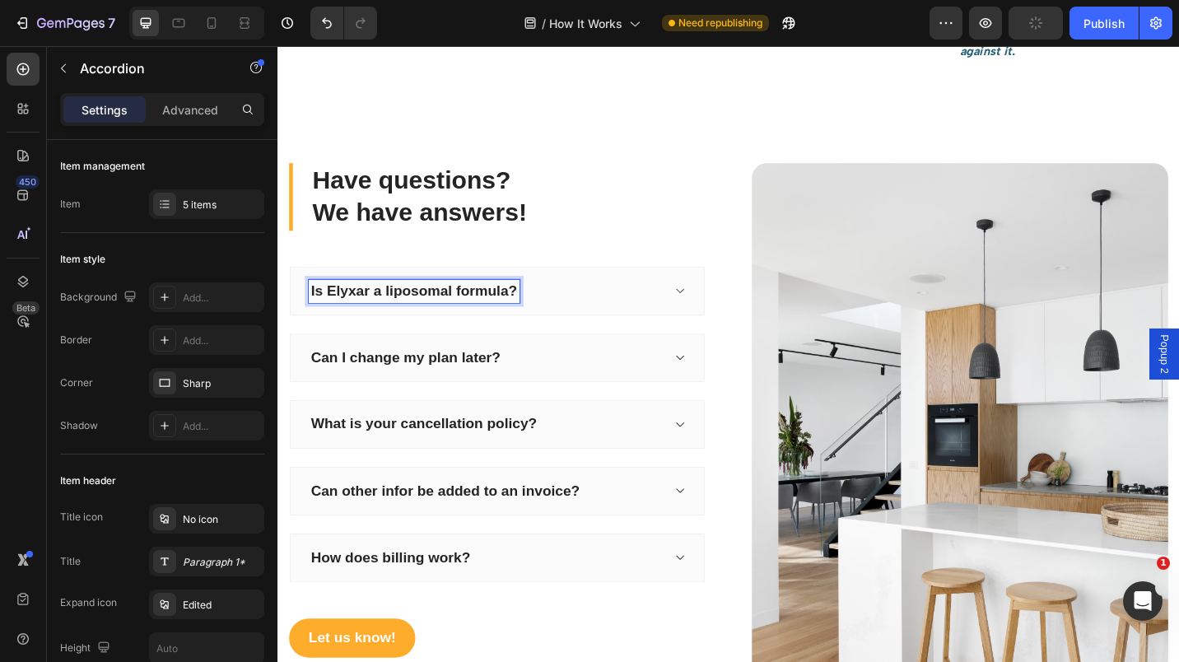
click at [711, 308] on icon at bounding box center [717, 314] width 12 height 13
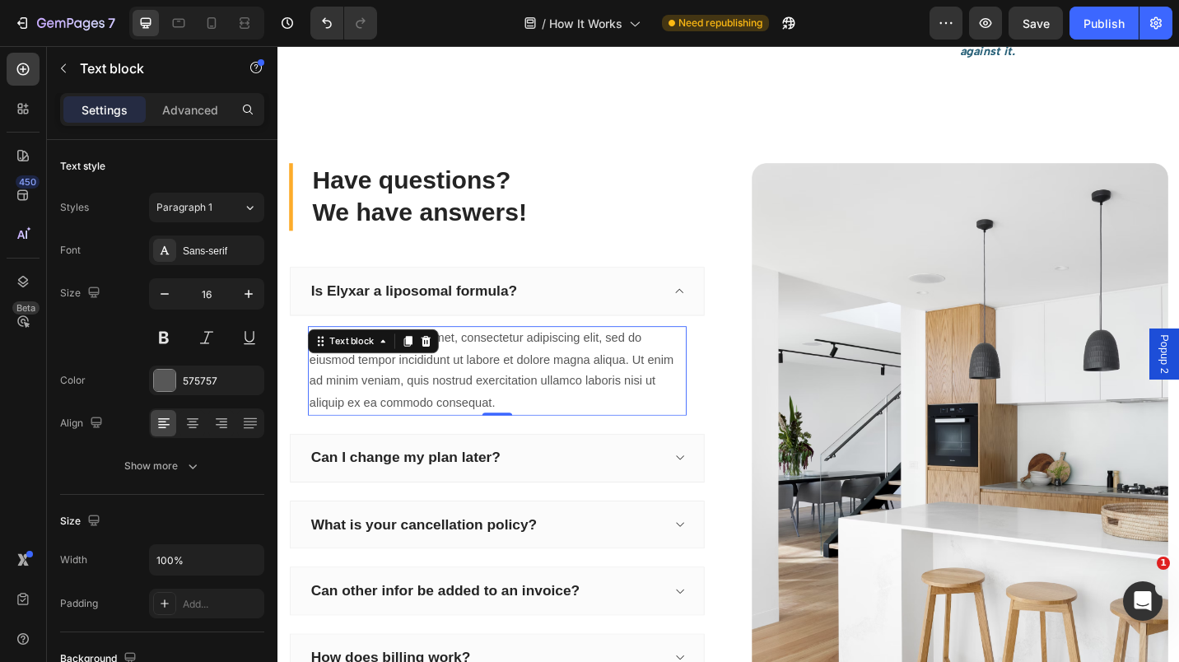
click at [338, 378] on div "Lorem ipsum dolor sit amet, consectetur adipiscing elit, sed do eiusmod tempor …" at bounding box center [517, 402] width 415 height 98
click at [338, 378] on div "Text block" at bounding box center [381, 370] width 143 height 26
click at [347, 401] on div "Lorem ipsum dolor sit amet, consectetur adipiscing elit, sed do eiusmod tempor …" at bounding box center [517, 402] width 415 height 98
click at [347, 401] on p "Lorem ipsum dolor sit amet, consectetur adipiscing elit, sed do eiusmod tempor …" at bounding box center [518, 402] width 412 height 95
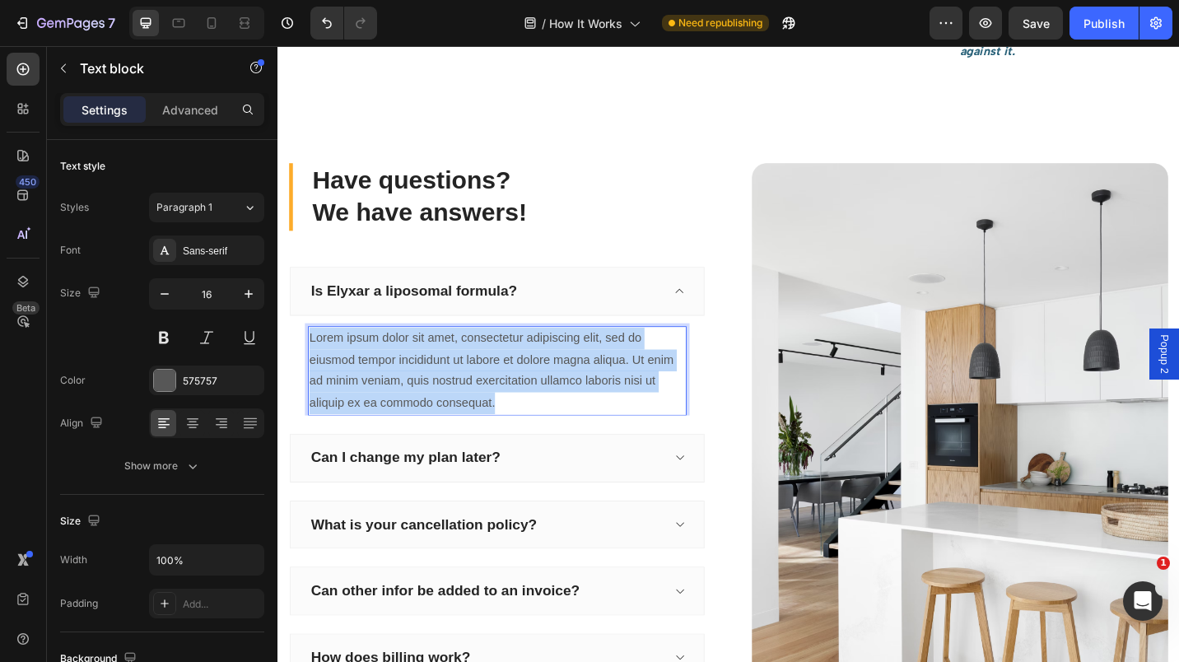
click at [347, 401] on p "Lorem ipsum dolor sit amet, consectetur adipiscing elit, sed do eiusmod tempor …" at bounding box center [518, 402] width 412 height 95
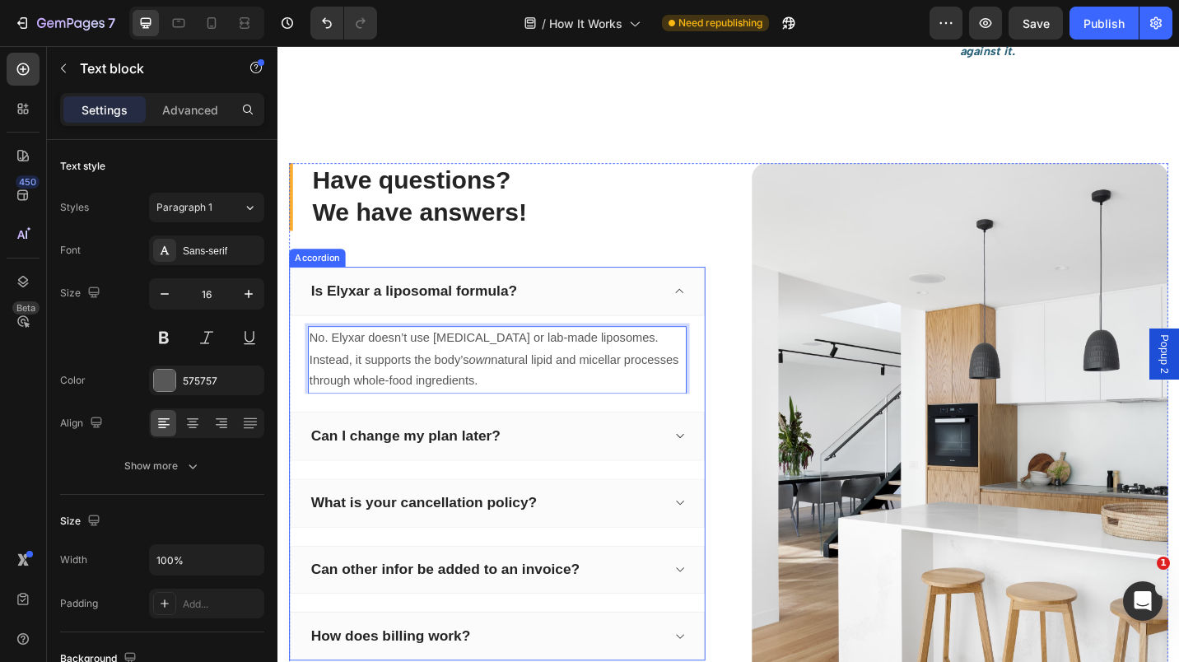
click at [711, 469] on icon at bounding box center [717, 473] width 12 height 13
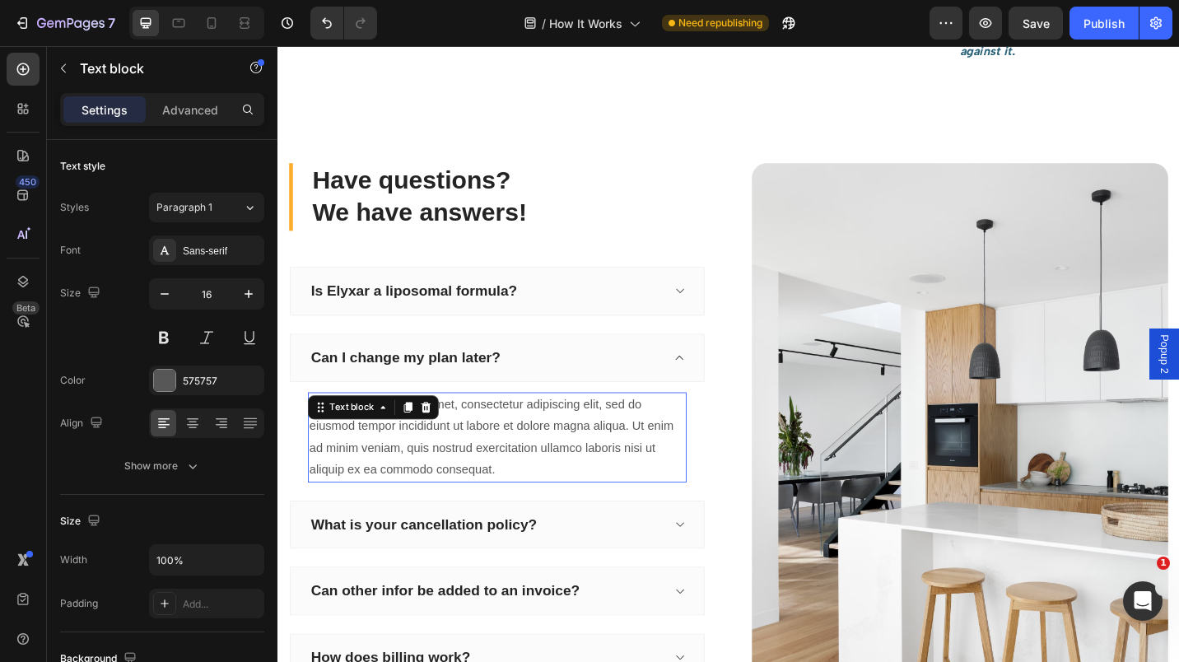
click at [331, 475] on div "Lorem ipsum dolor sit amet, consectetur adipiscing elit, sed do eiusmod tempor …" at bounding box center [517, 475] width 415 height 98
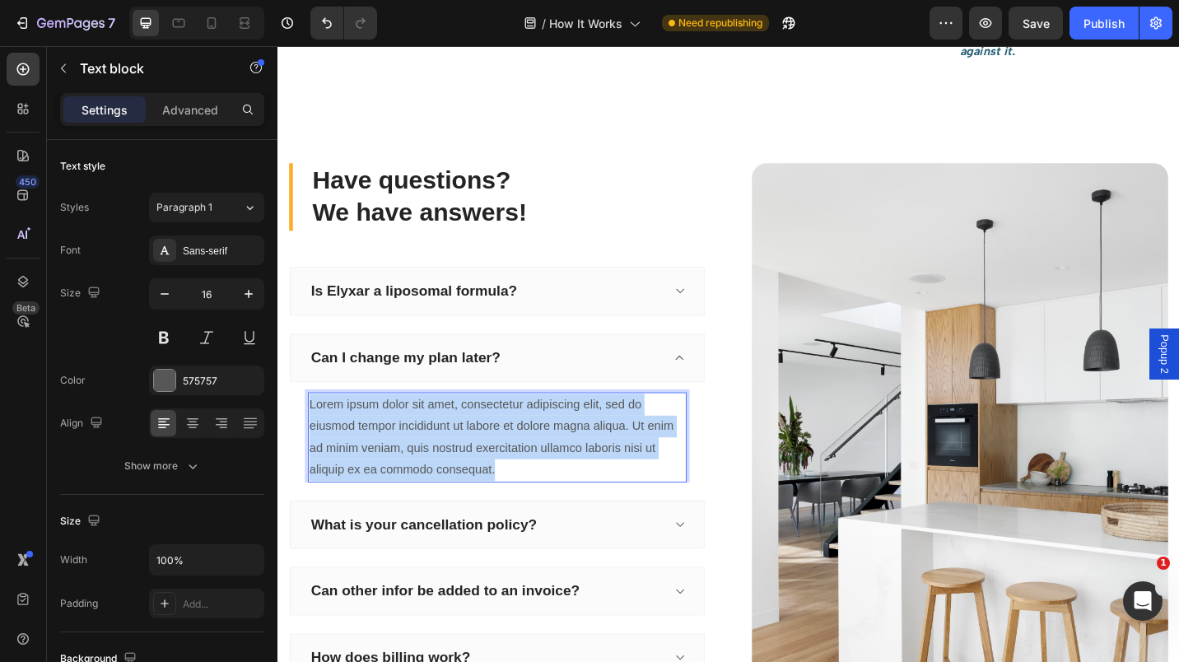
click at [331, 475] on p "Lorem ipsum dolor sit amet, consectetur adipiscing elit, sed do eiusmod tempor …" at bounding box center [518, 474] width 412 height 95
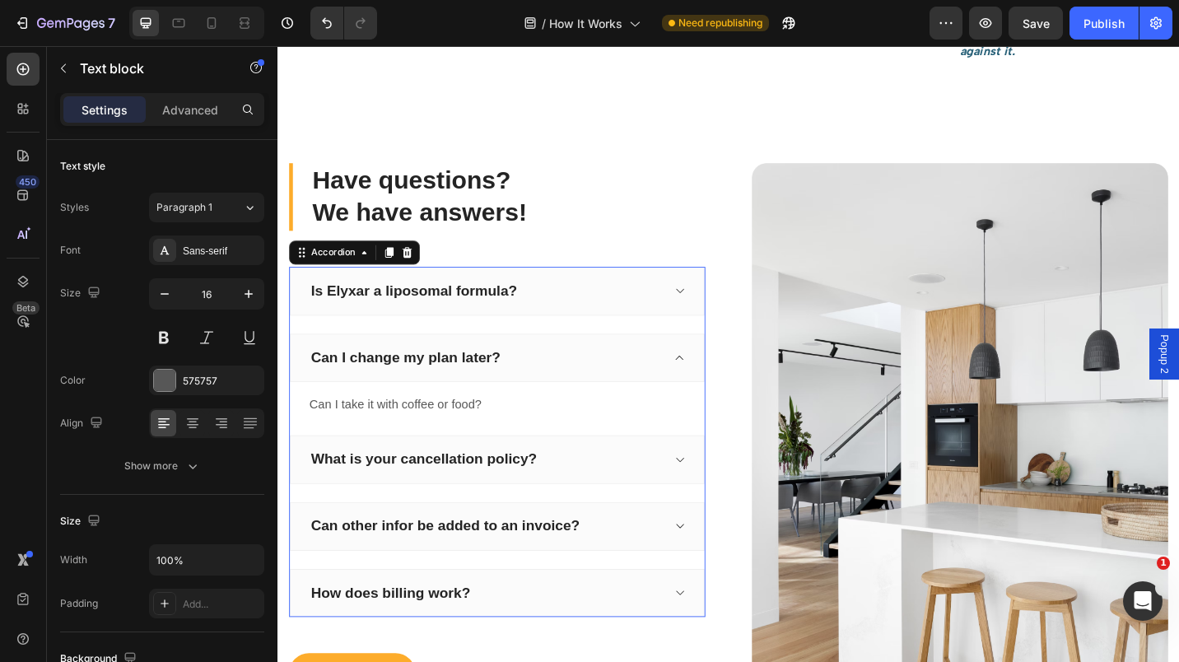
click at [444, 386] on p "Can I change my plan later?" at bounding box center [418, 388] width 208 height 21
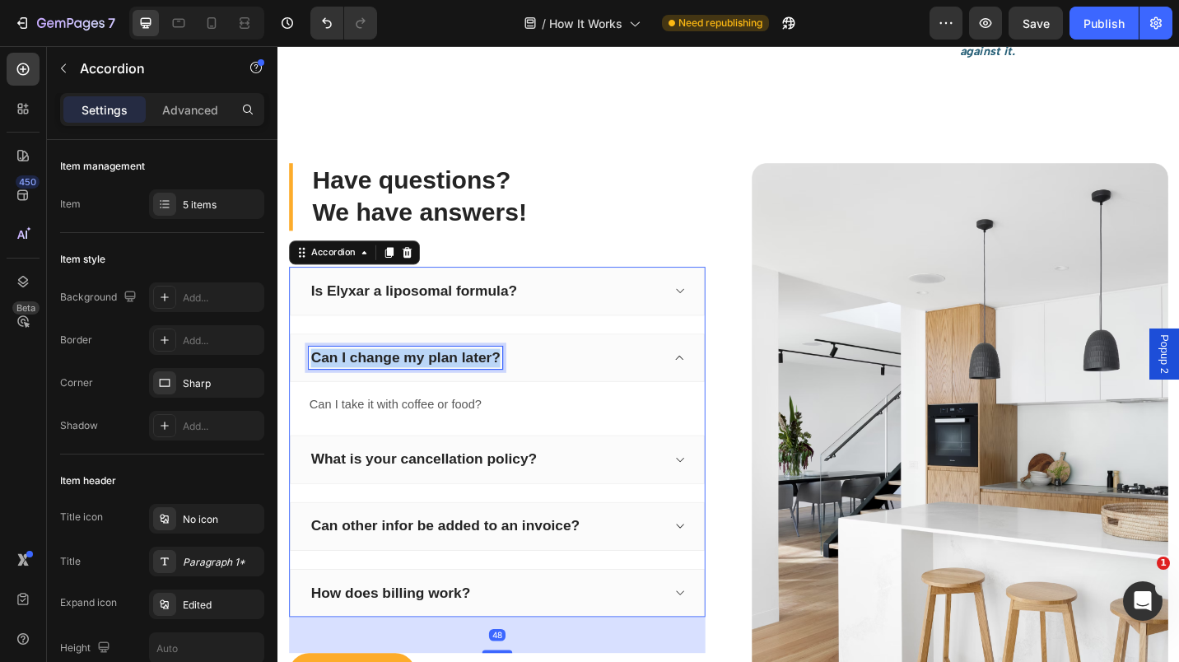
click at [444, 386] on p "Can I change my plan later?" at bounding box center [418, 388] width 208 height 21
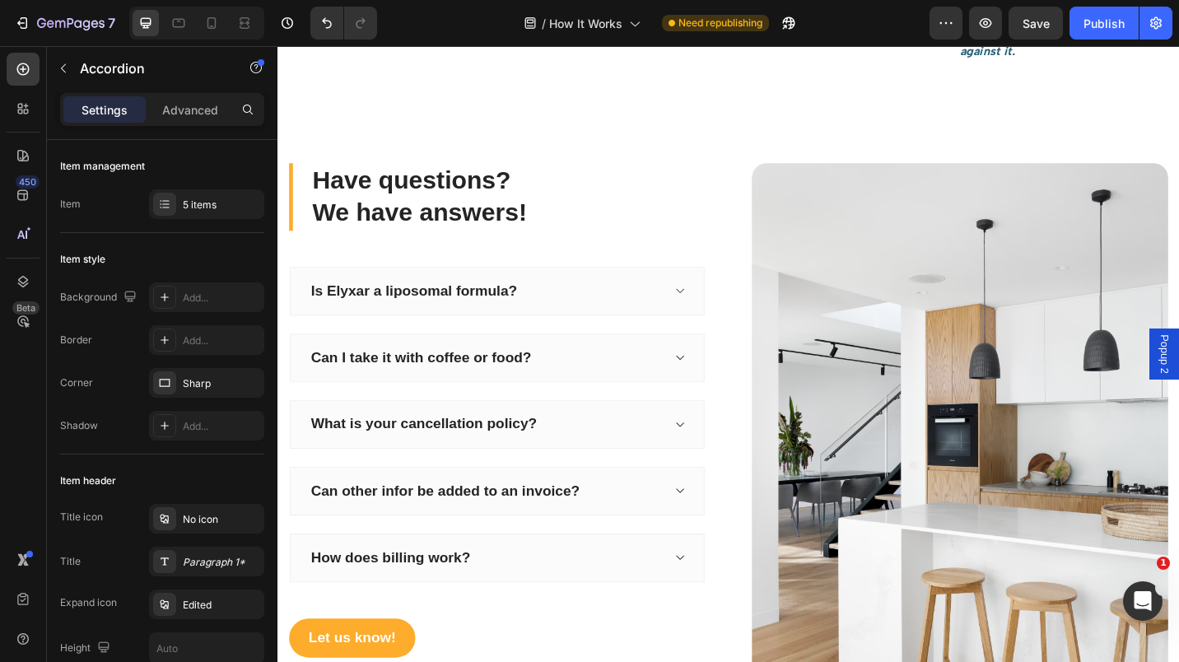
click at [721, 374] on div "Can I take it with coffee or food?" at bounding box center [518, 389] width 455 height 54
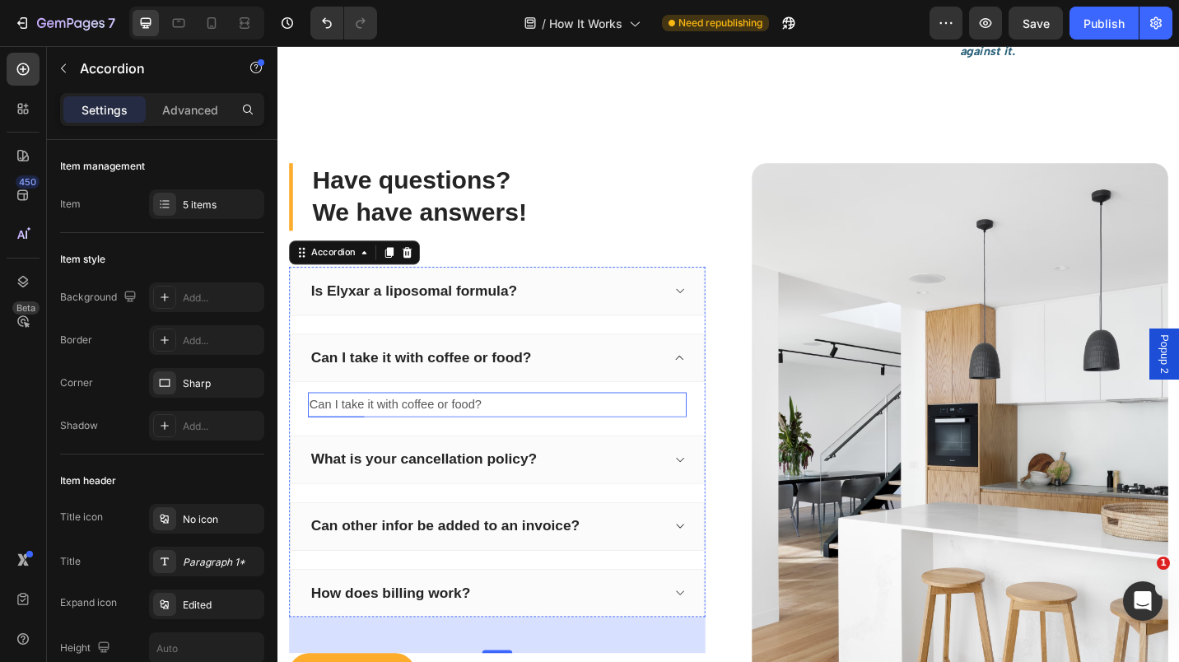
click at [406, 433] on p "Can I take it with coffee or food?" at bounding box center [518, 439] width 412 height 24
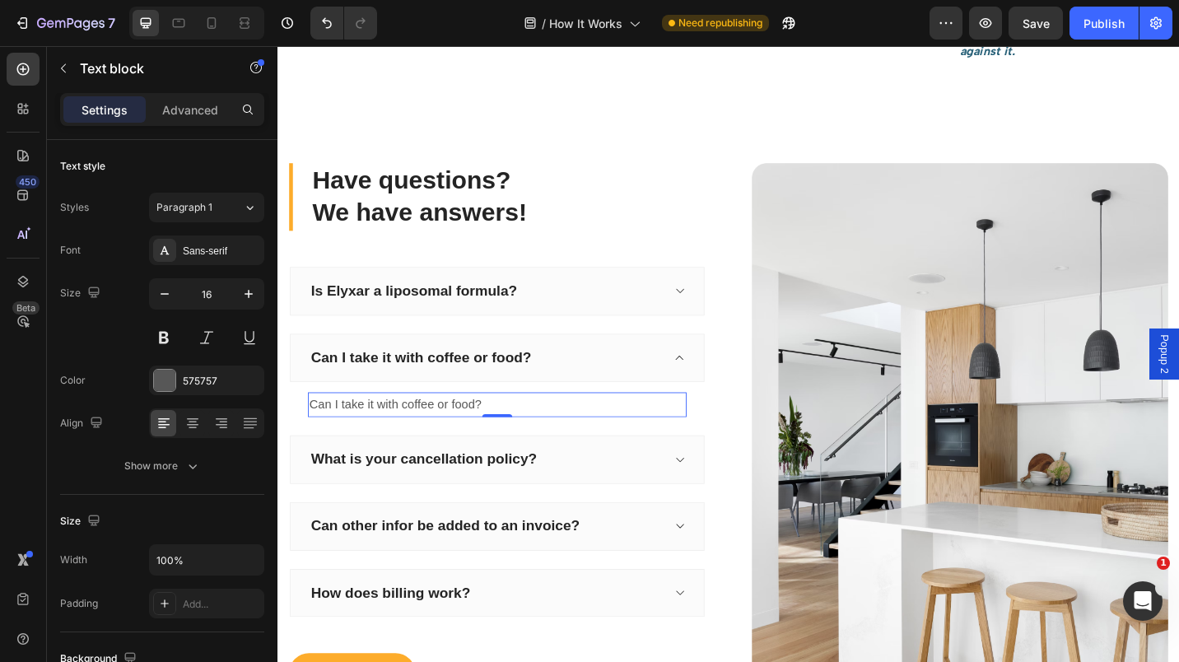
click at [406, 433] on p "Can I take it with coffee or food?" at bounding box center [518, 439] width 412 height 24
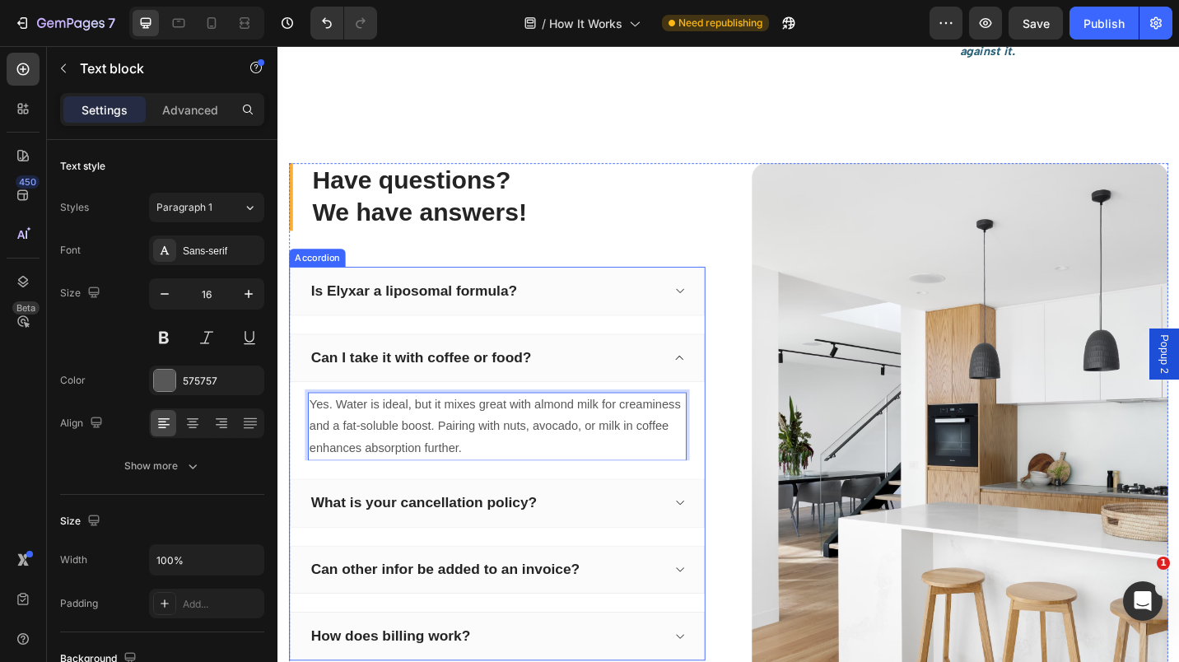
click at [363, 548] on p "What is your cancellation policy?" at bounding box center [438, 547] width 248 height 21
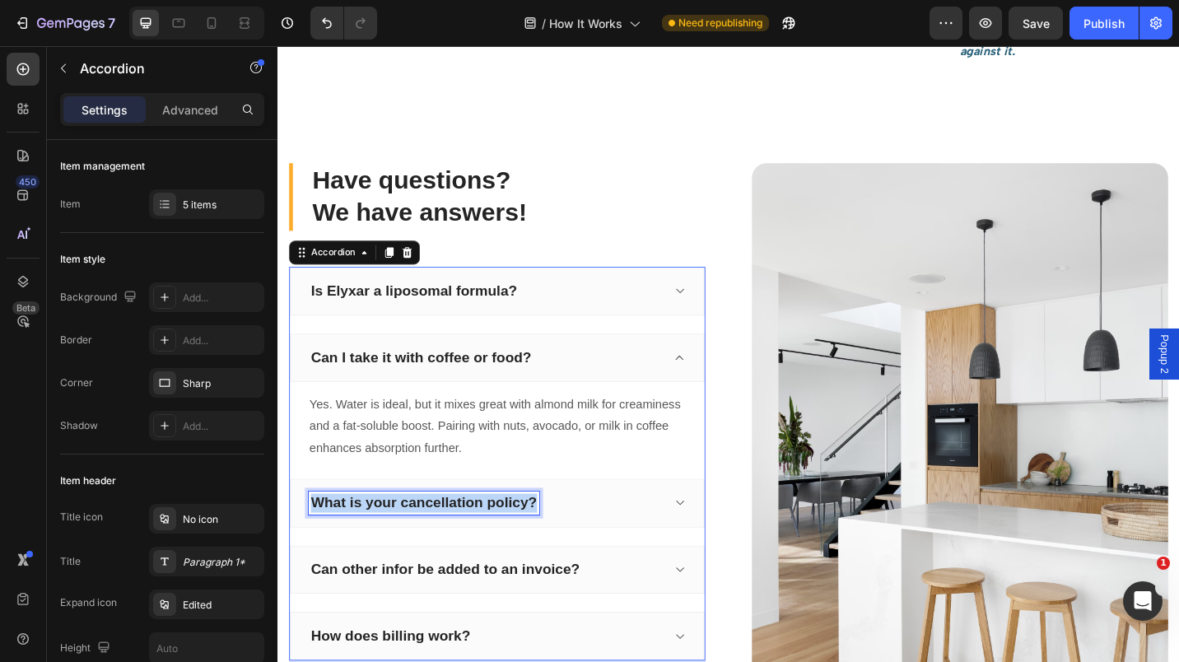
click at [363, 548] on p "What is your cancellation policy?" at bounding box center [438, 547] width 248 height 21
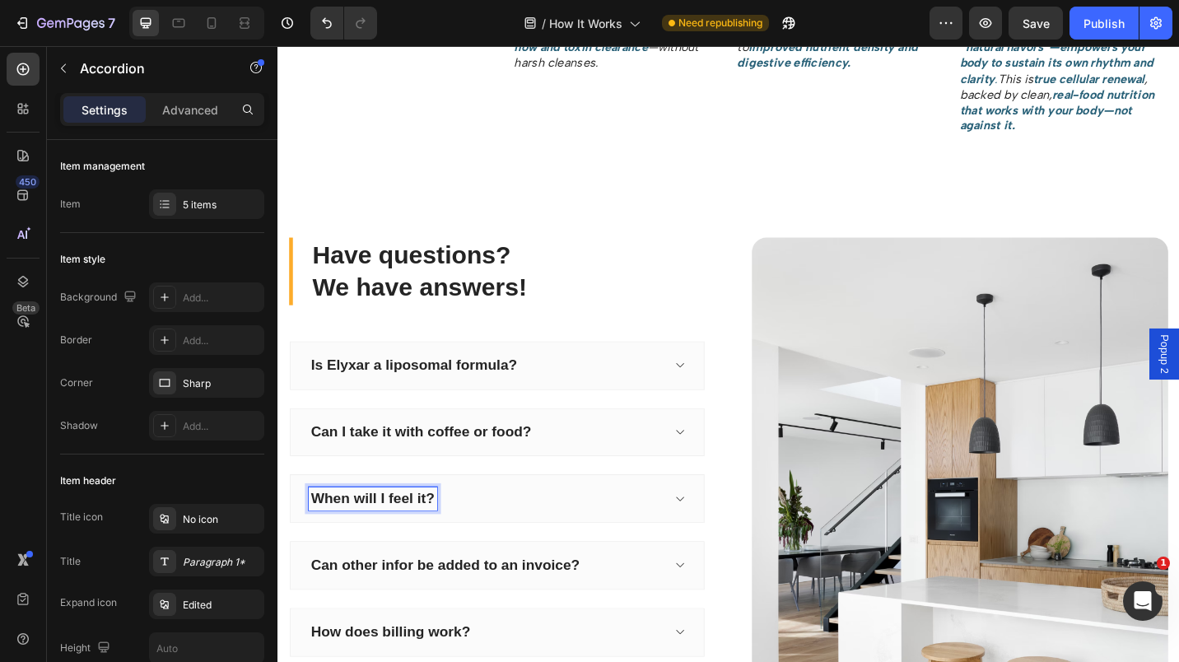
scroll to position [1944, 0]
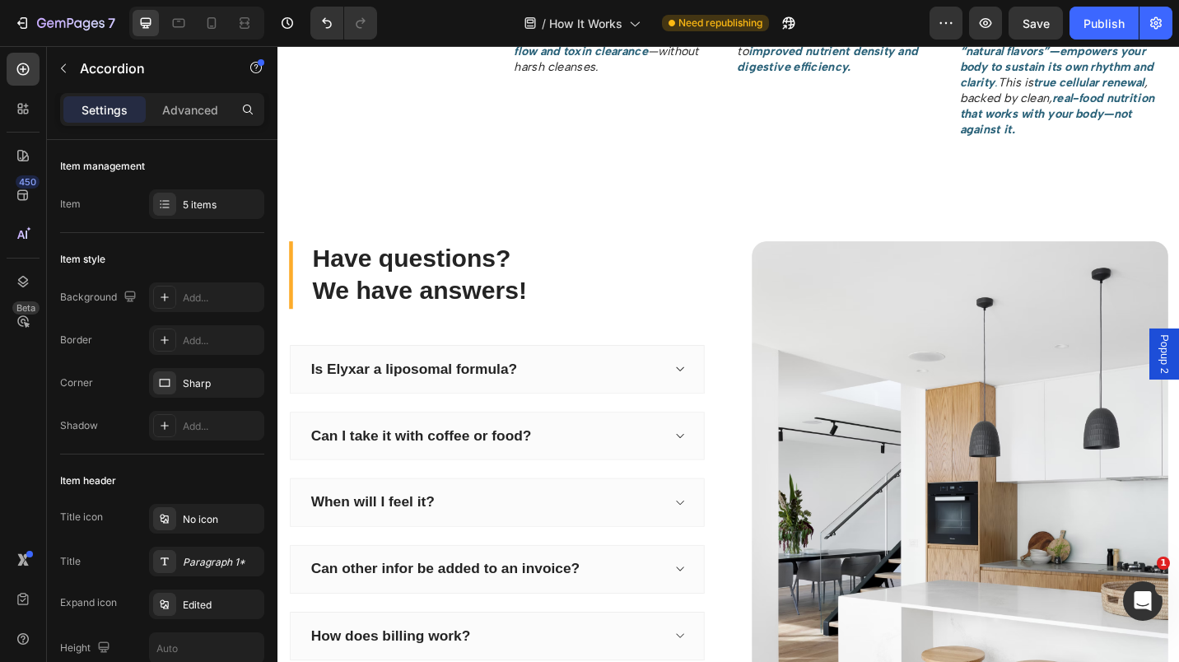
click at [714, 544] on icon at bounding box center [718, 546] width 8 height 5
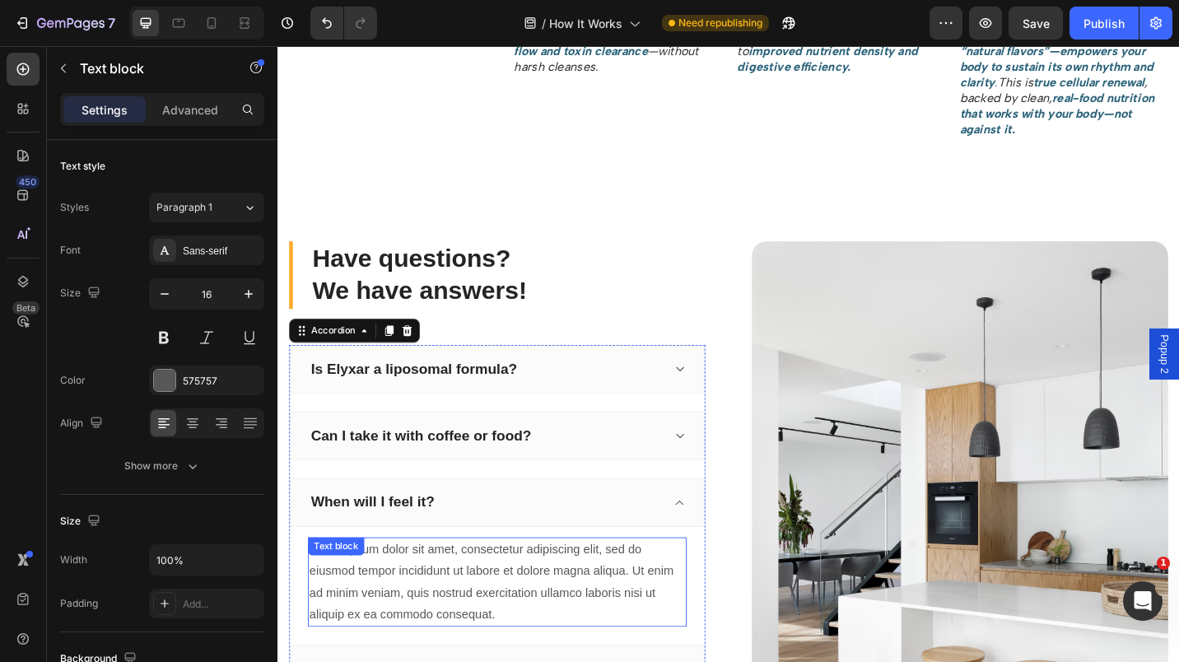
click at [365, 602] on div "Text block" at bounding box center [341, 595] width 62 height 20
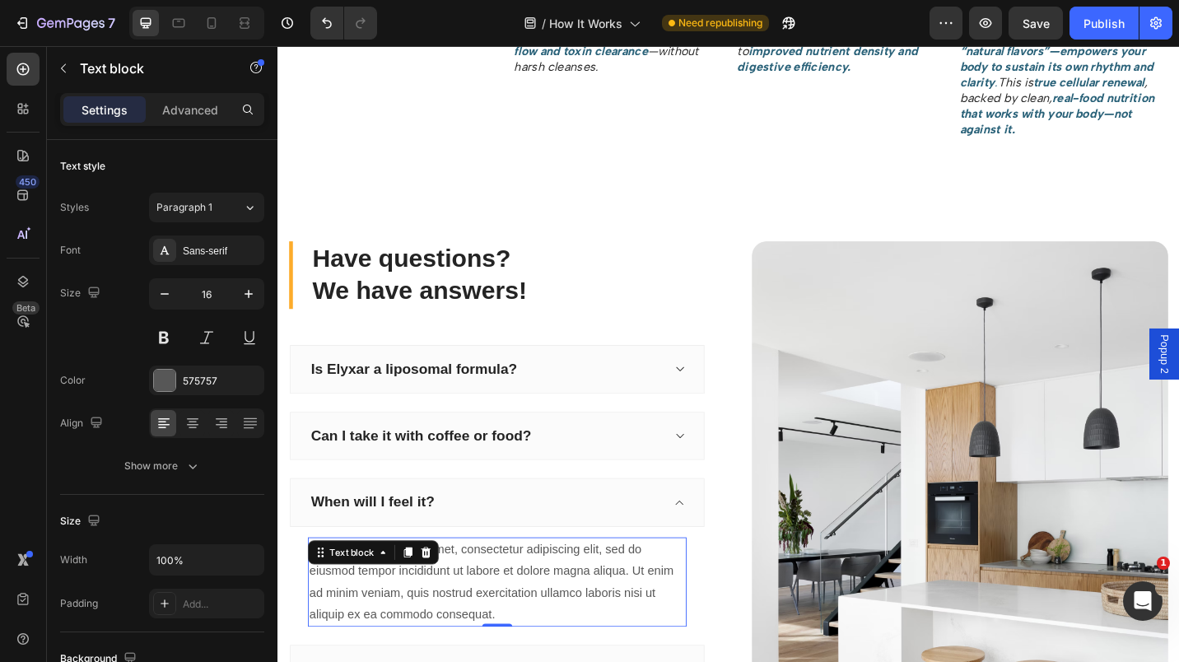
click at [365, 602] on div "Text block" at bounding box center [358, 601] width 55 height 15
click at [485, 613] on div "Lorem ipsum dolor sit amet, consectetur adipiscing elit, sed do eiusmod tempor …" at bounding box center [517, 634] width 415 height 98
click at [485, 613] on p "Lorem ipsum dolor sit amet, consectetur adipiscing elit, sed do eiusmod tempor …" at bounding box center [518, 633] width 412 height 95
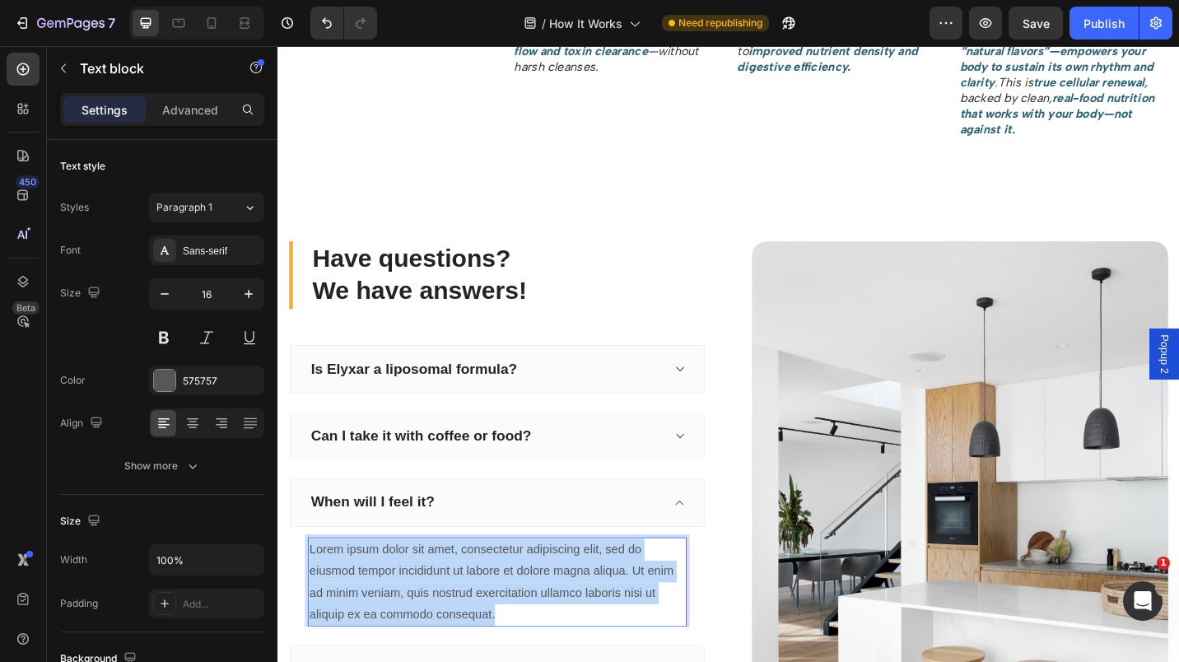
click at [485, 613] on p "Lorem ipsum dolor sit amet, consectetur adipiscing elit, sed do eiusmod tempor …" at bounding box center [518, 633] width 412 height 95
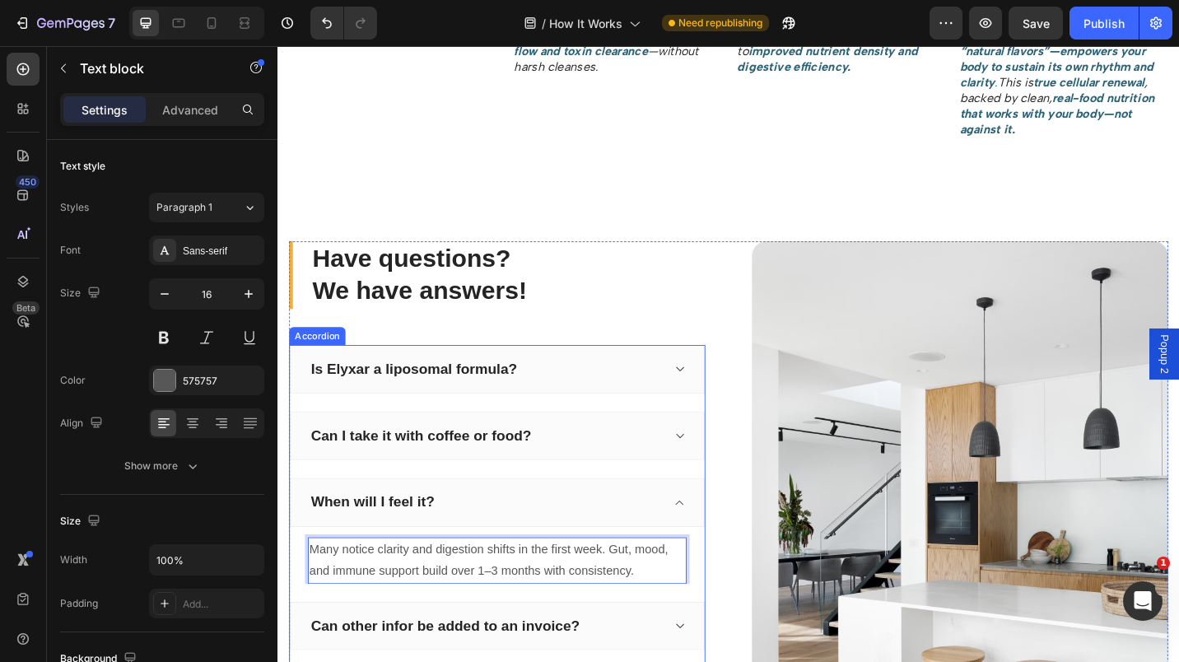
scroll to position [2125, 0]
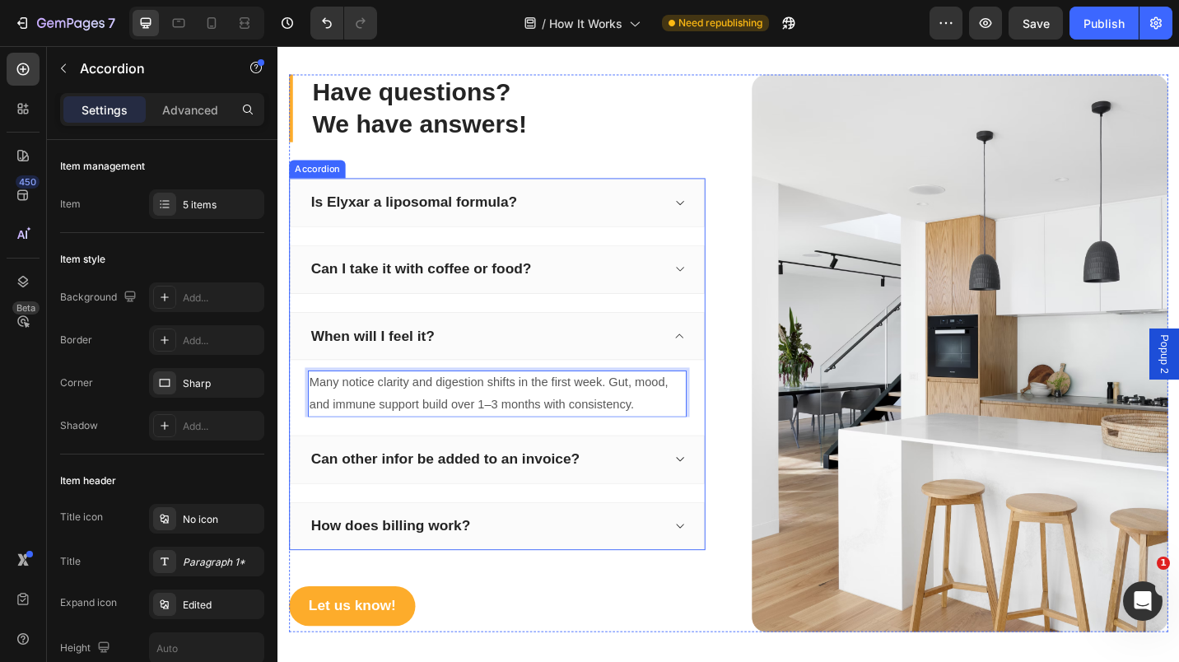
click at [318, 497] on p "Can other infor be added to an invoice?" at bounding box center [461, 499] width 295 height 21
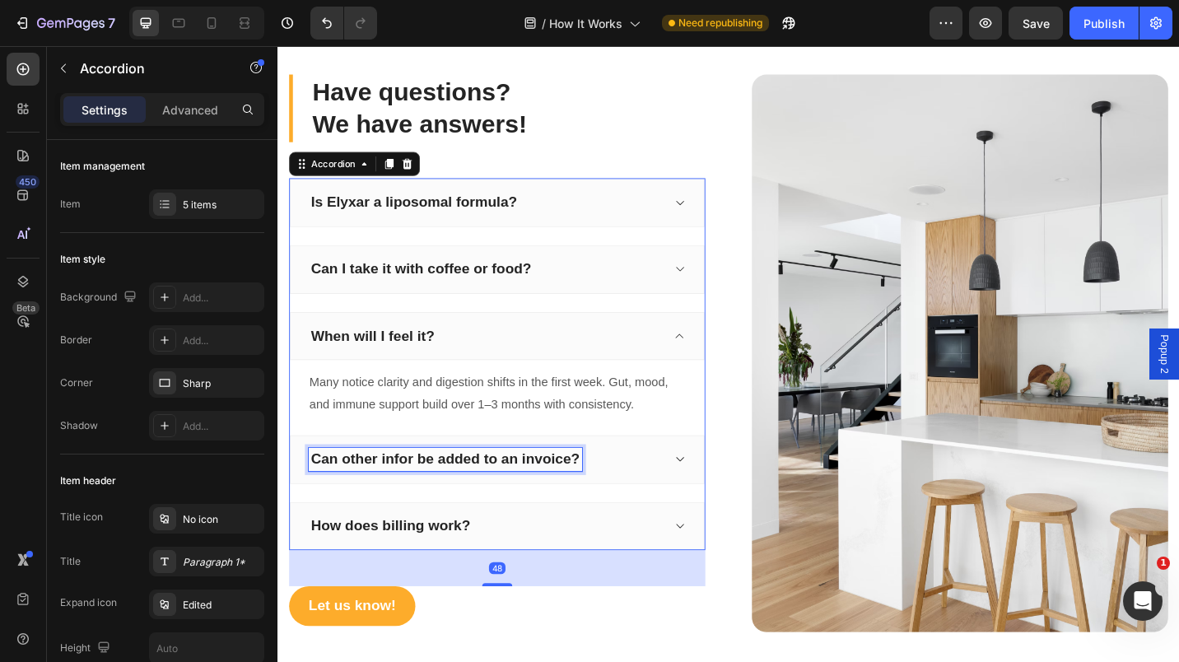
click at [318, 497] on p "Can other infor be added to an invoice?" at bounding box center [461, 499] width 295 height 21
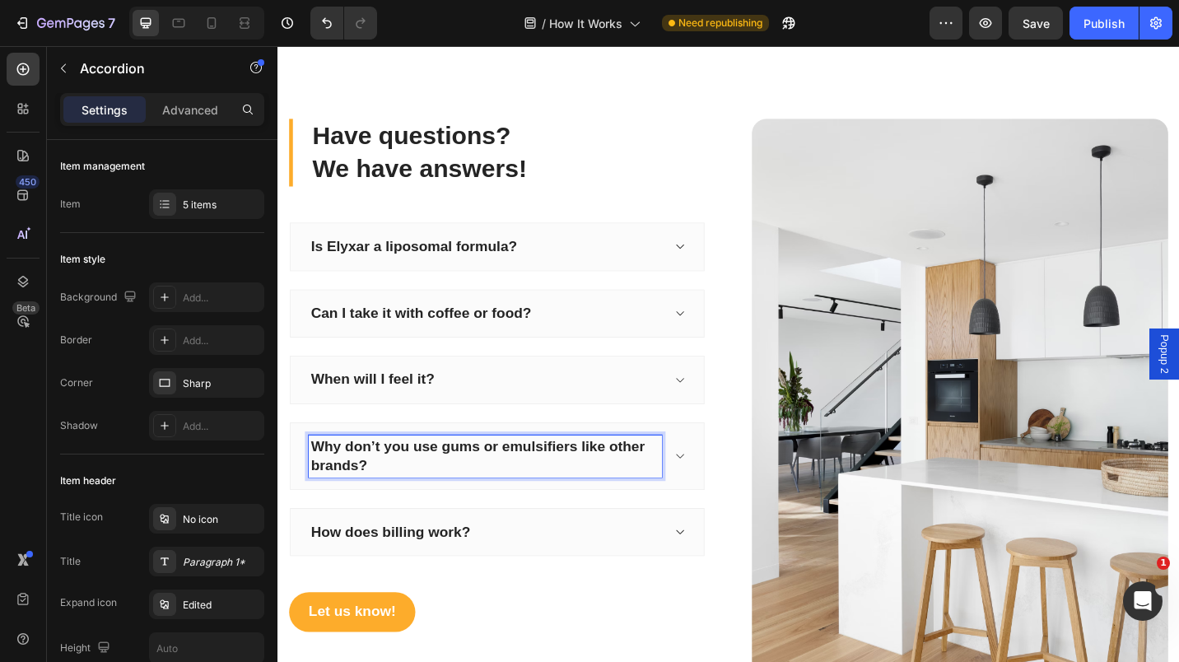
scroll to position [2062, 0]
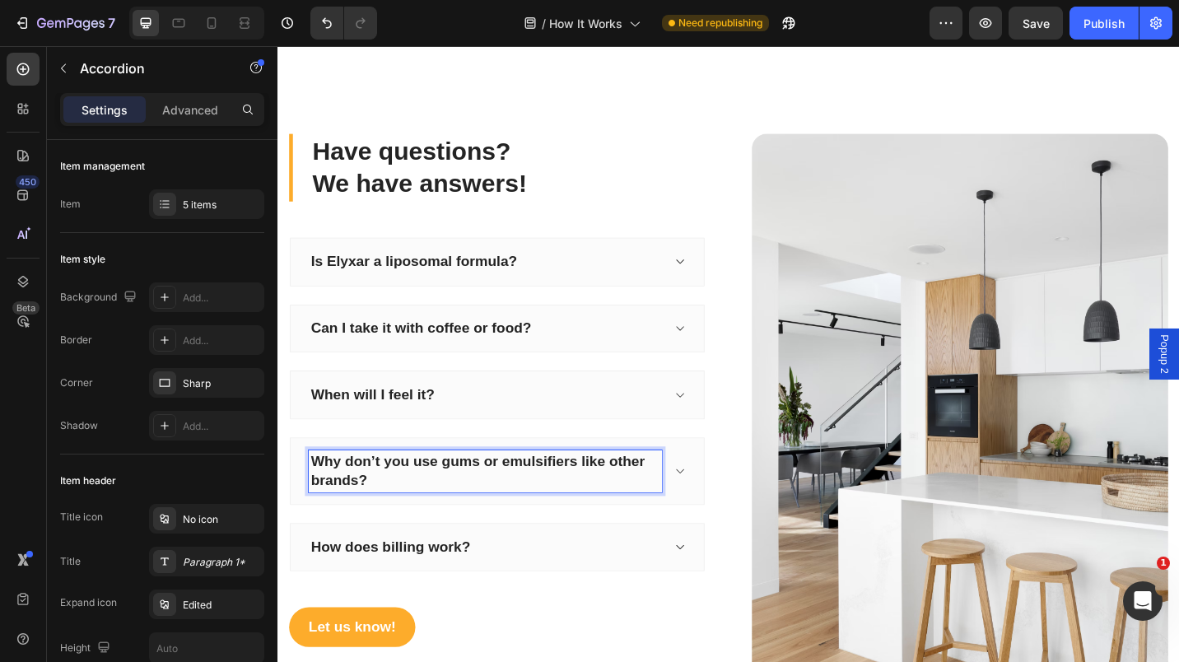
click at [362, 519] on p "Why don’t you use gums or emulsifiers like other brands?" at bounding box center [505, 512] width 382 height 40
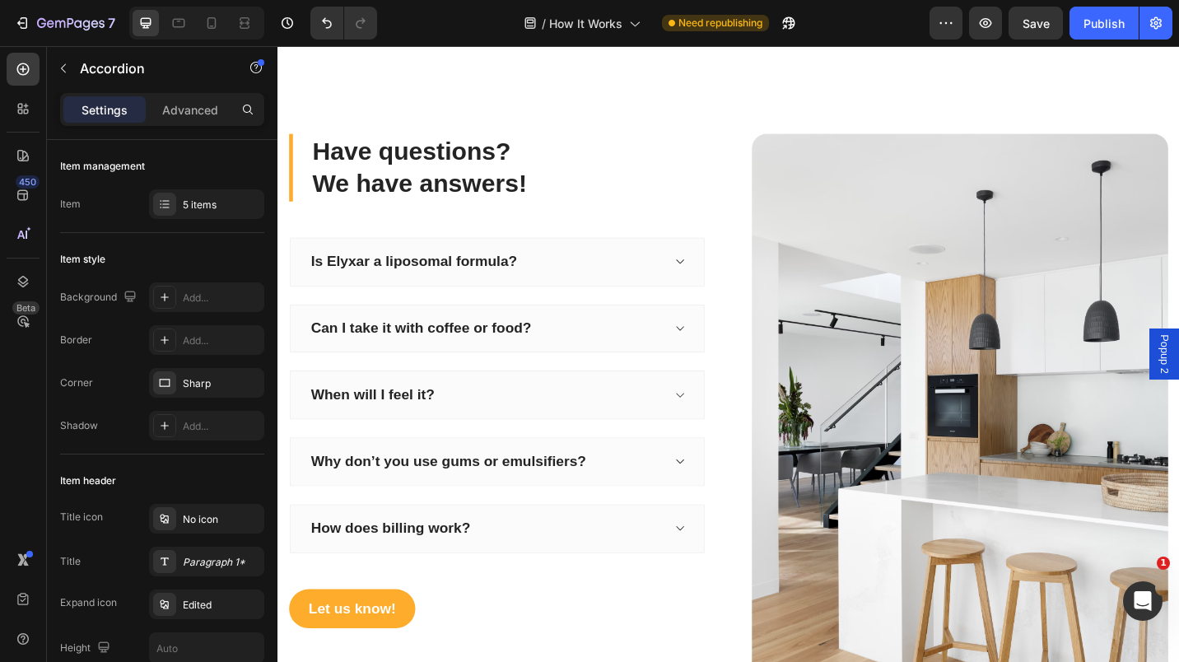
click at [721, 494] on div "Why don’t you use gums or emulsifiers?" at bounding box center [518, 502] width 455 height 54
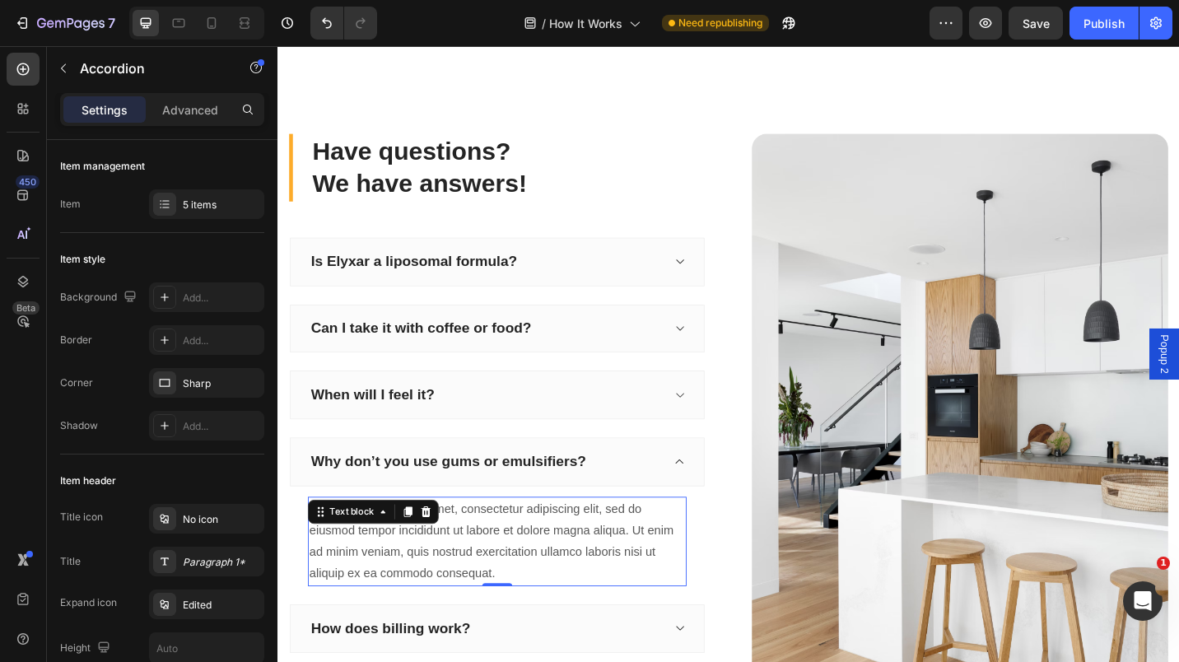
click at [336, 583] on div "Lorem ipsum dolor sit amet, consectetur adipiscing elit, sed do eiusmod tempor …" at bounding box center [517, 589] width 415 height 98
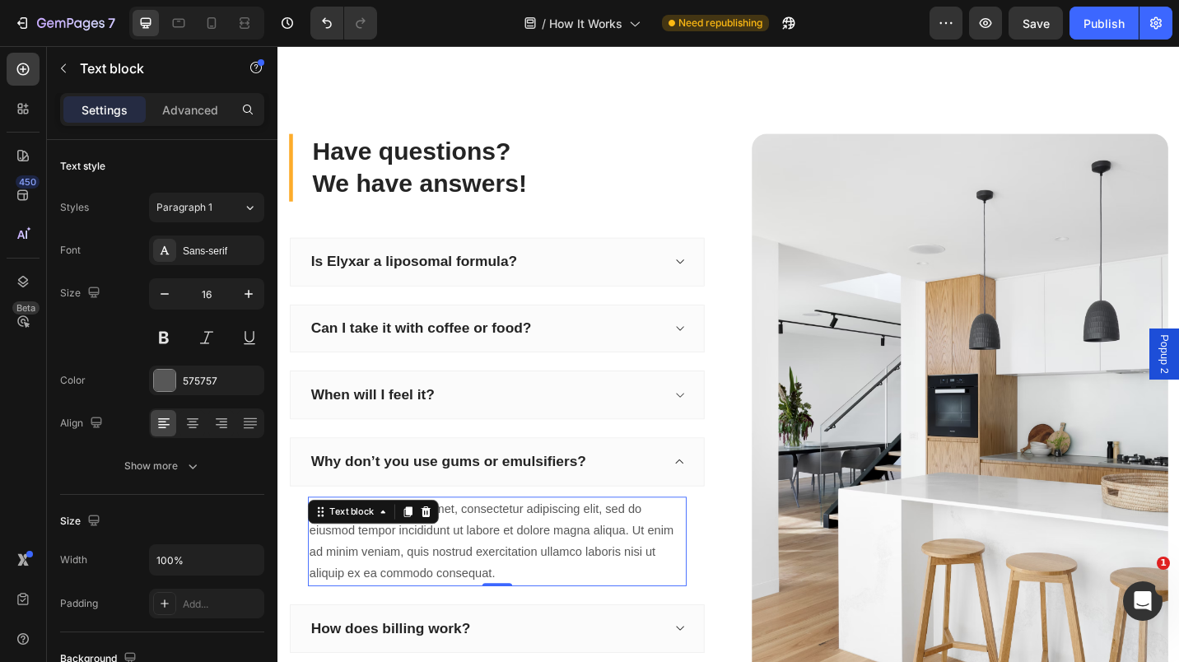
click at [336, 583] on div "Lorem ipsum dolor sit amet, consectetur adipiscing elit, sed do eiusmod tempor …" at bounding box center [517, 589] width 415 height 98
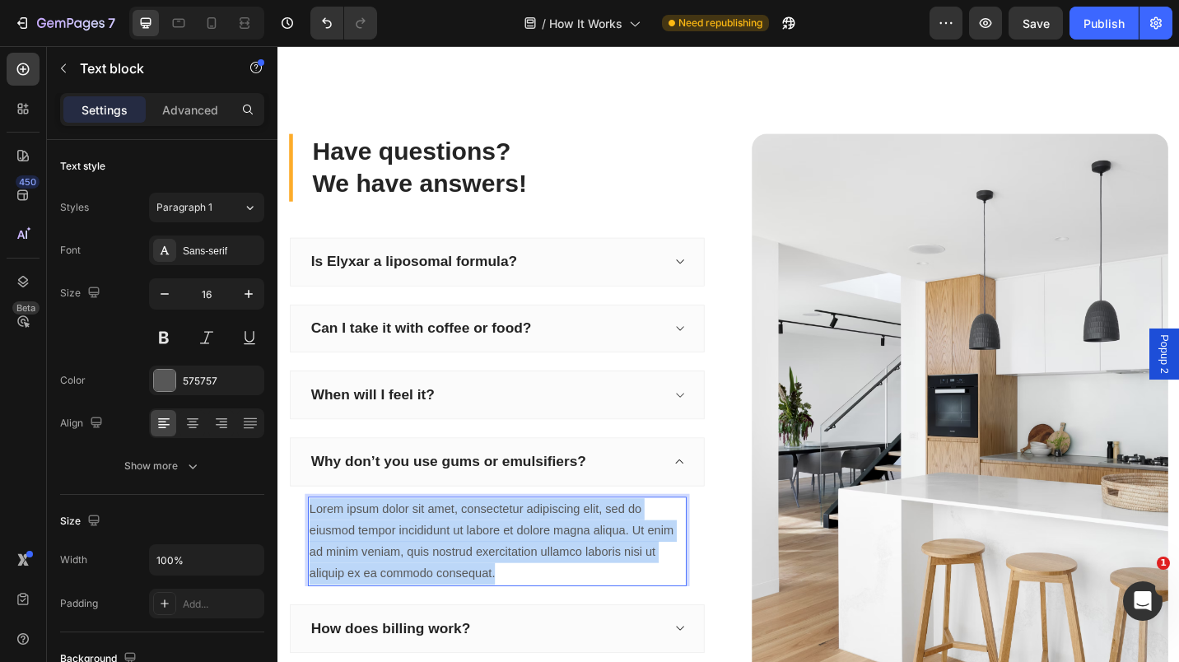
click at [336, 583] on p "Lorem ipsum dolor sit amet, consectetur adipiscing elit, sed do eiusmod tempor …" at bounding box center [518, 589] width 412 height 95
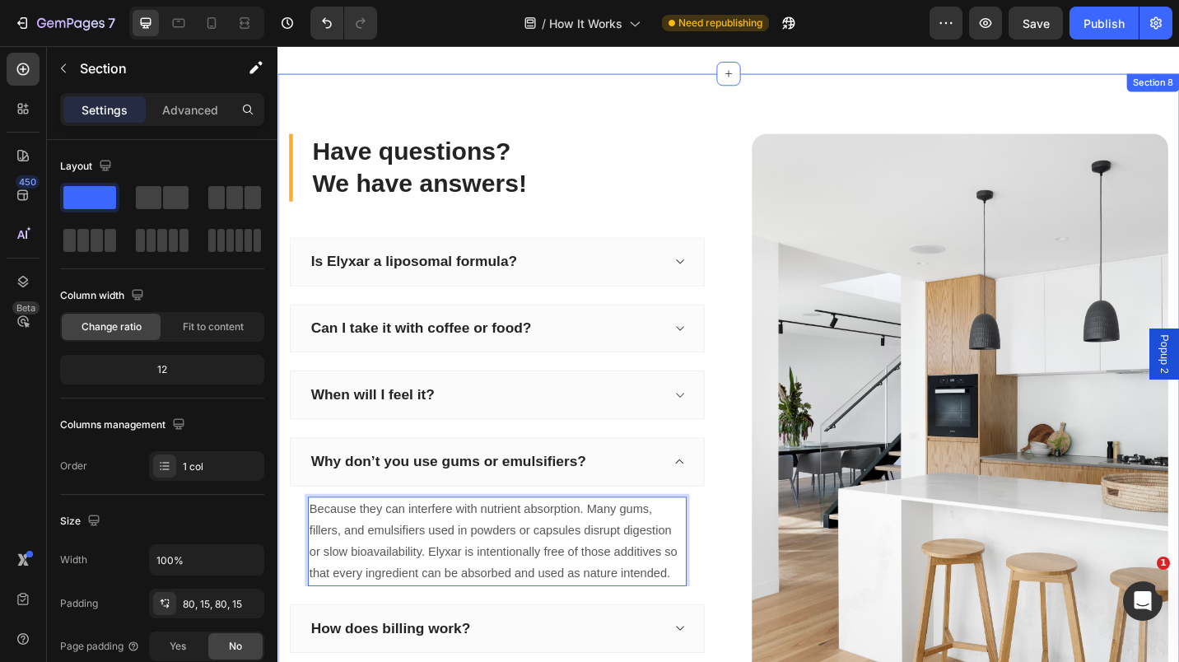
click at [774, 132] on div "Have questions? We have answers! Heading Is Elyxar a liposomal formula? Can I t…" at bounding box center [772, 468] width 988 height 783
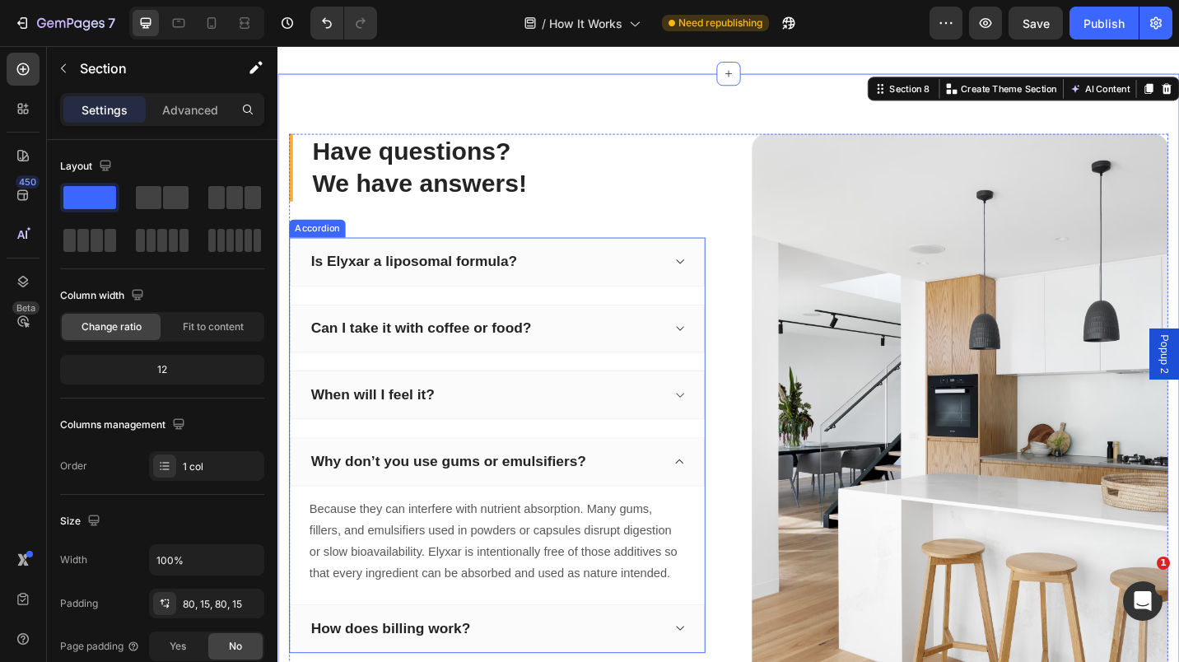
click at [716, 508] on div "Why don’t you use gums or emulsifiers?" at bounding box center [518, 502] width 455 height 54
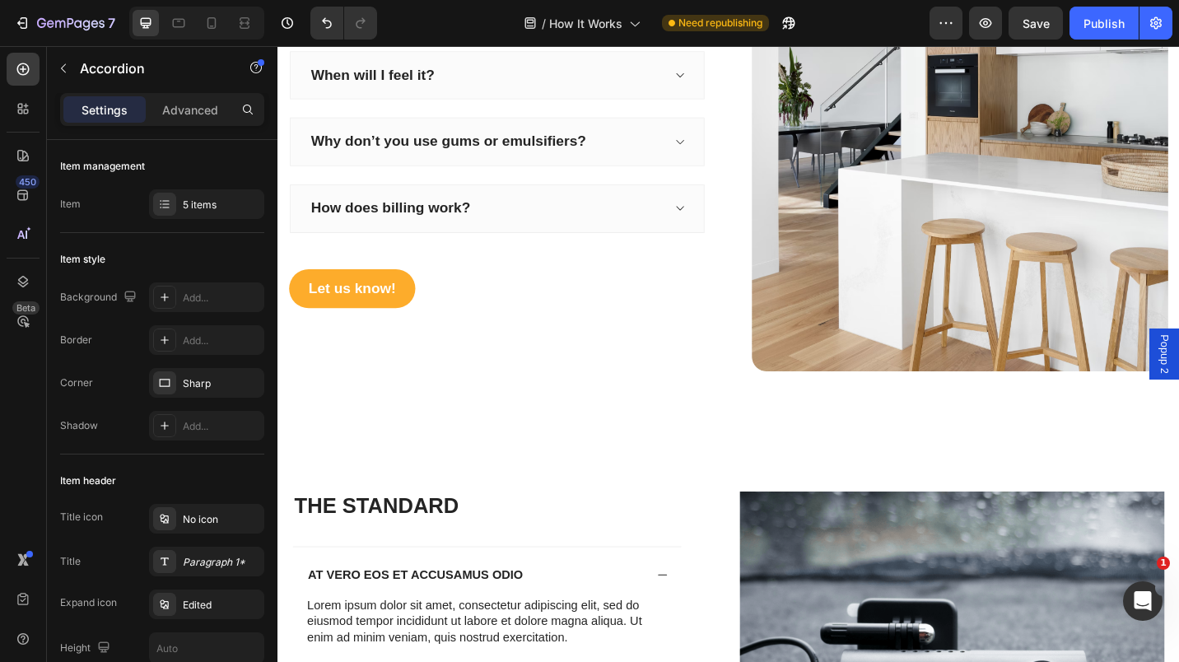
scroll to position [2411, 0]
click at [655, 205] on div "How does billing work?" at bounding box center [518, 224] width 455 height 54
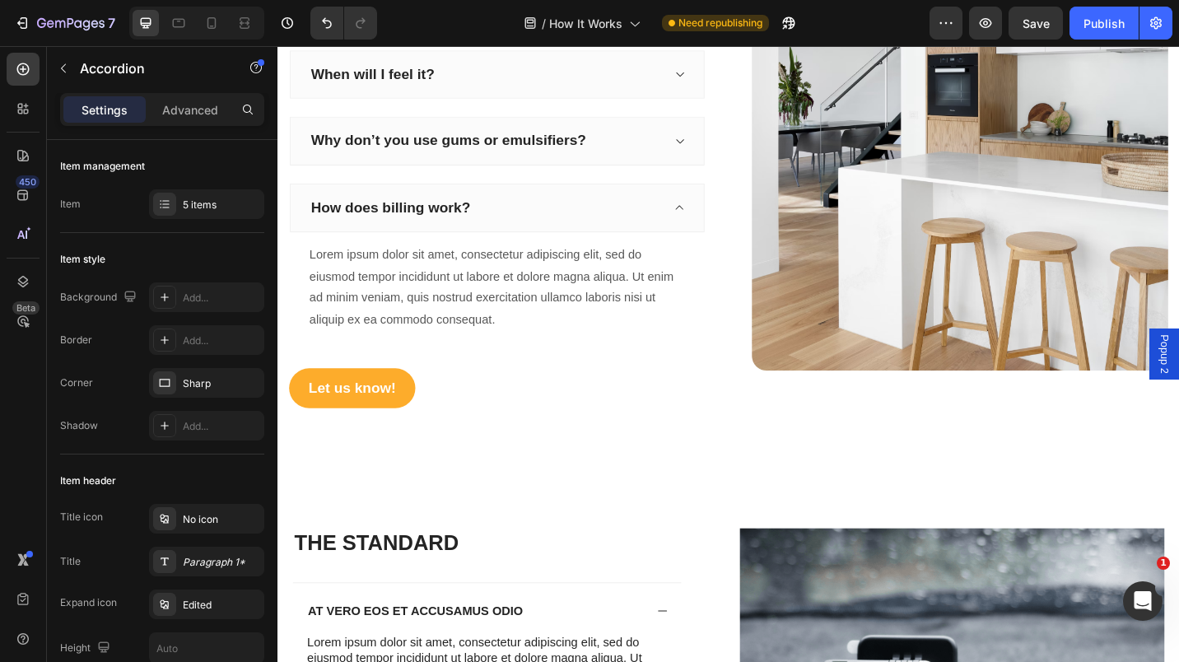
click at [243, 208] on div "5 items" at bounding box center [221, 205] width 77 height 15
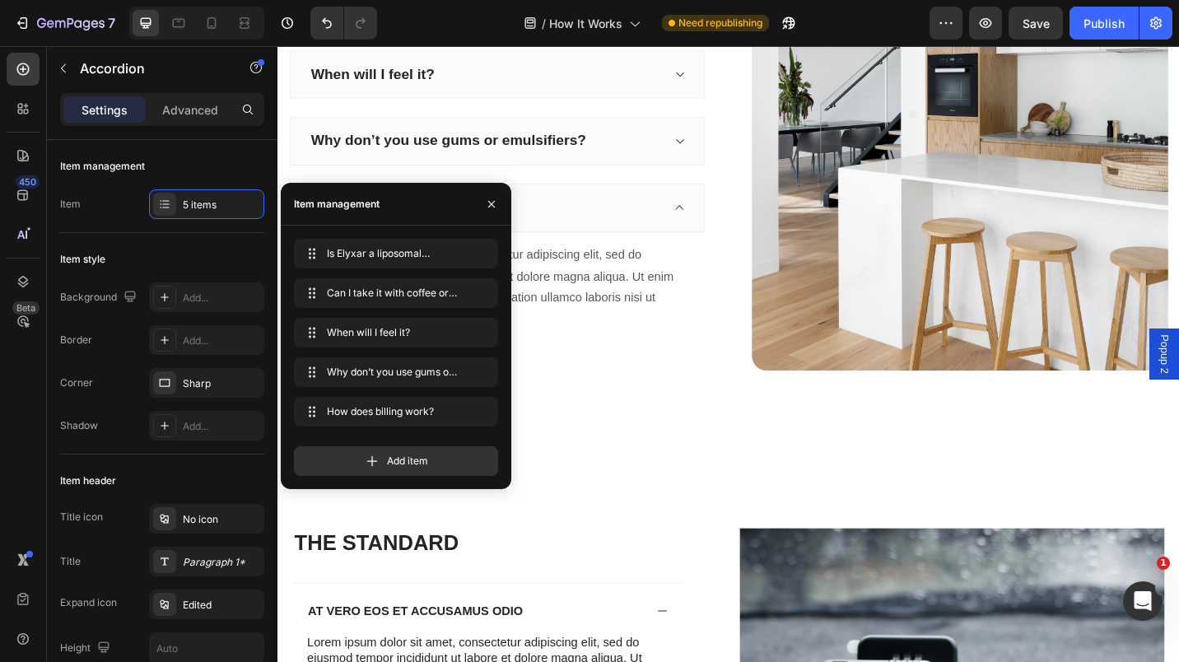
click at [497, 198] on icon "button" at bounding box center [491, 204] width 13 height 13
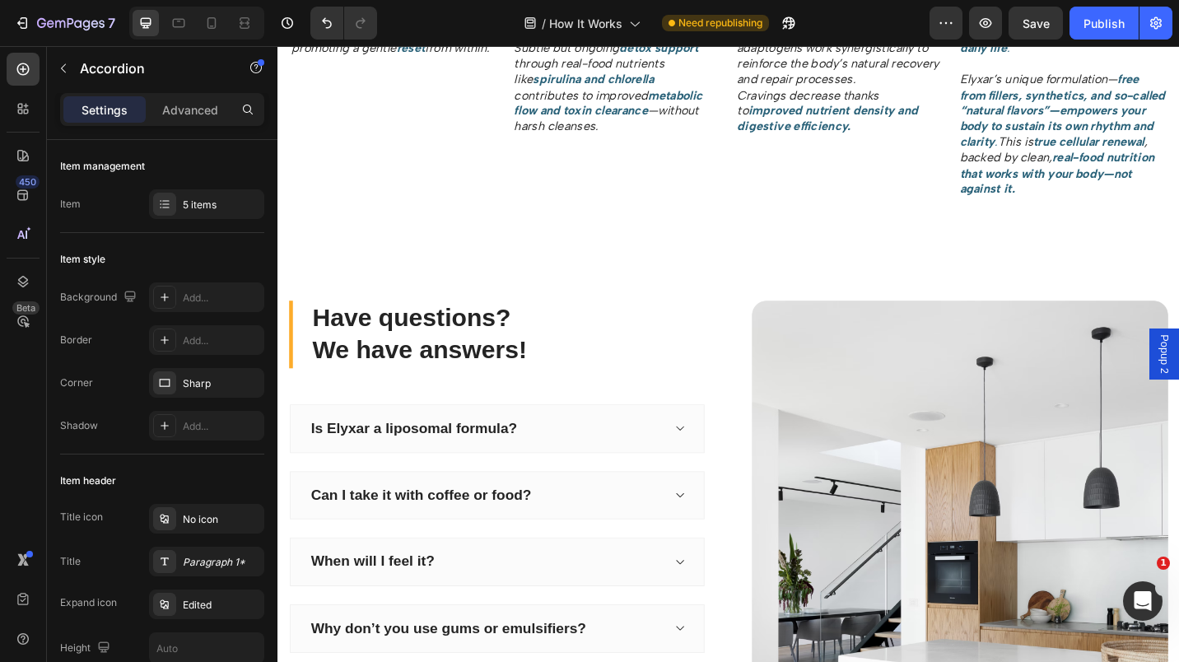
scroll to position [1880, 0]
click at [711, 460] on icon at bounding box center [717, 464] width 12 height 13
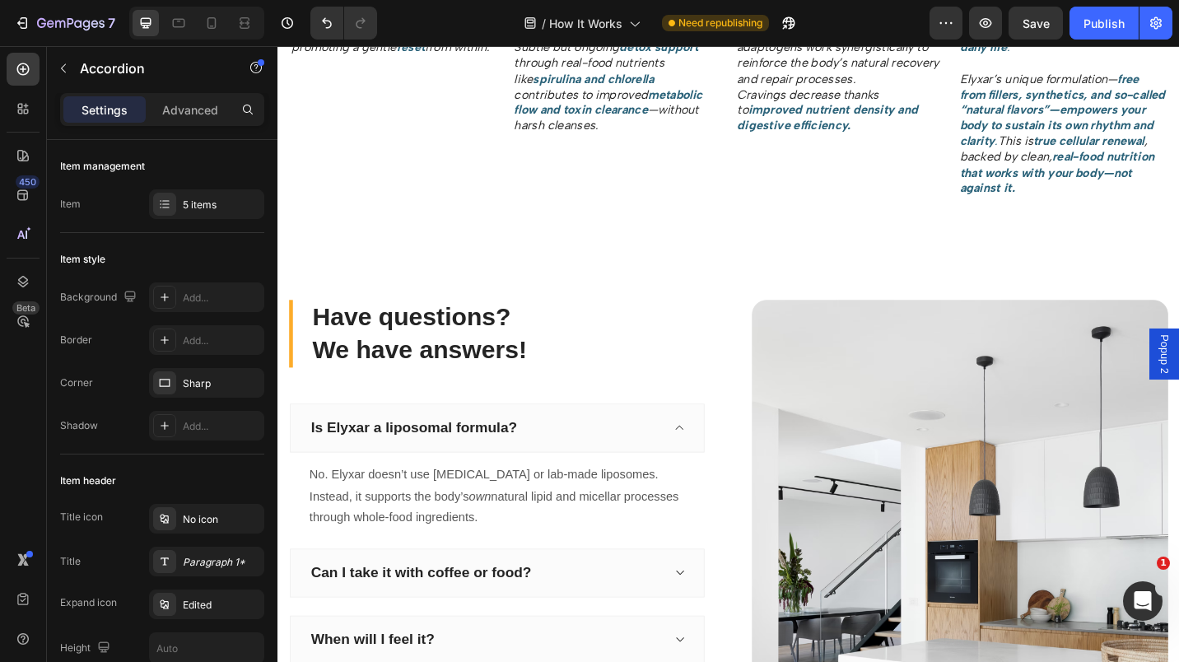
click at [711, 460] on icon at bounding box center [717, 464] width 12 height 13
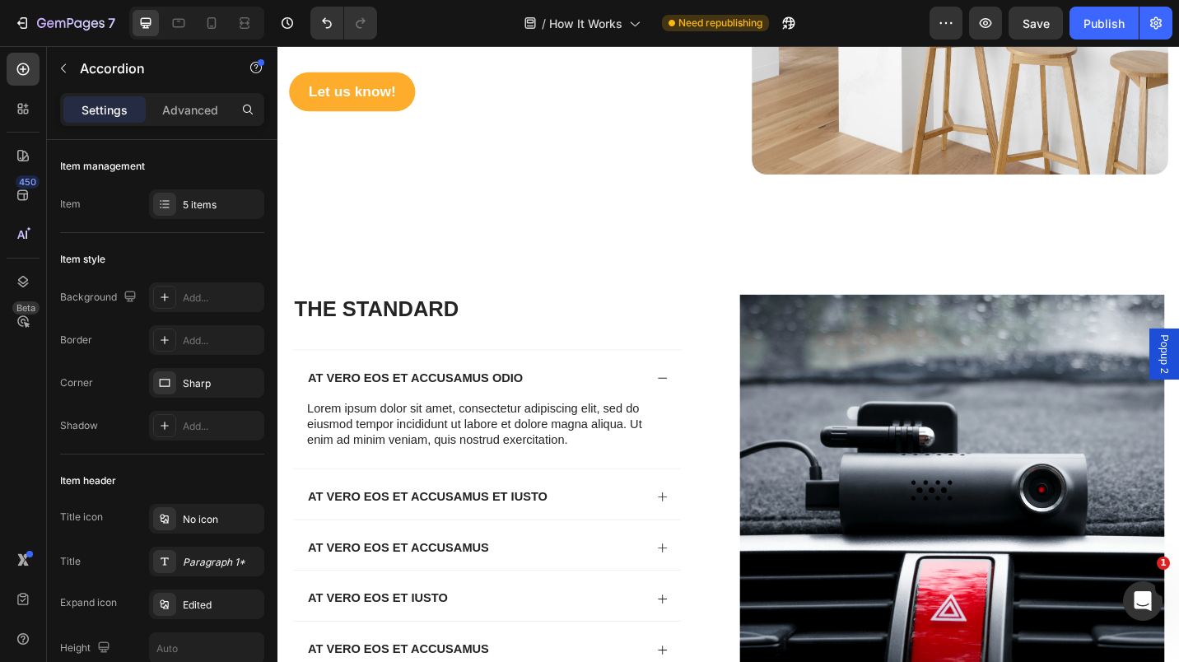
scroll to position [2625, 0]
click at [735, 276] on div "The standard Heading At vero eos et accusamus odio Lorem ipsum dolor sit amet, …" at bounding box center [772, 552] width 988 height 597
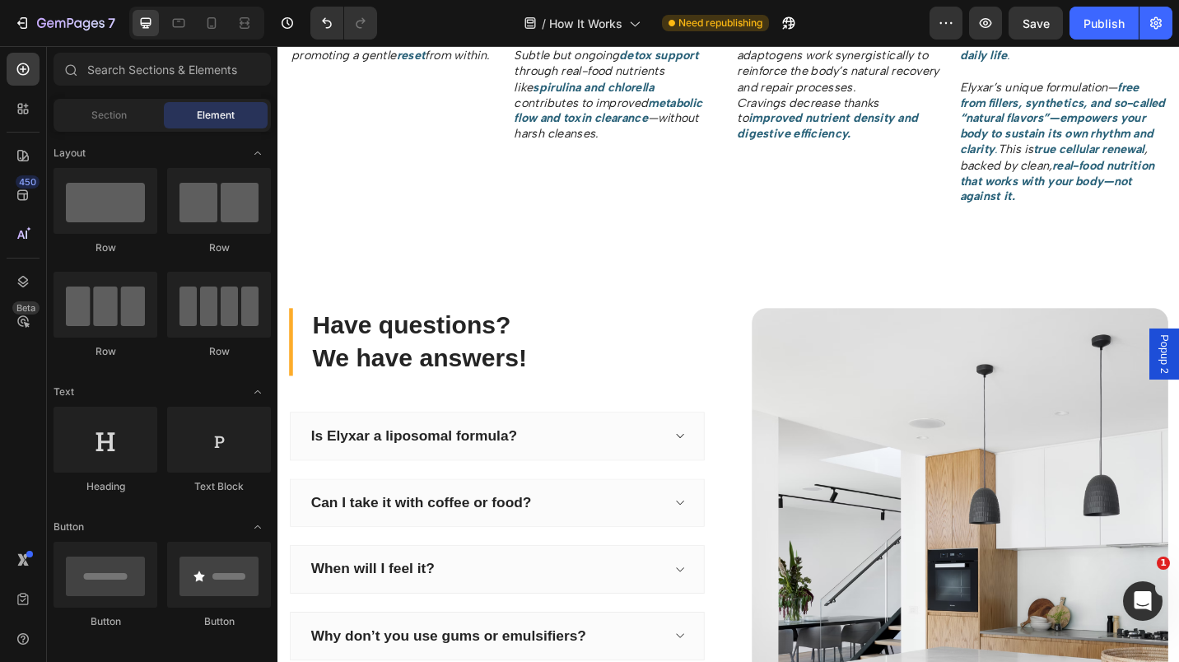
scroll to position [1872, 0]
click at [768, 271] on div at bounding box center [771, 267] width 26 height 26
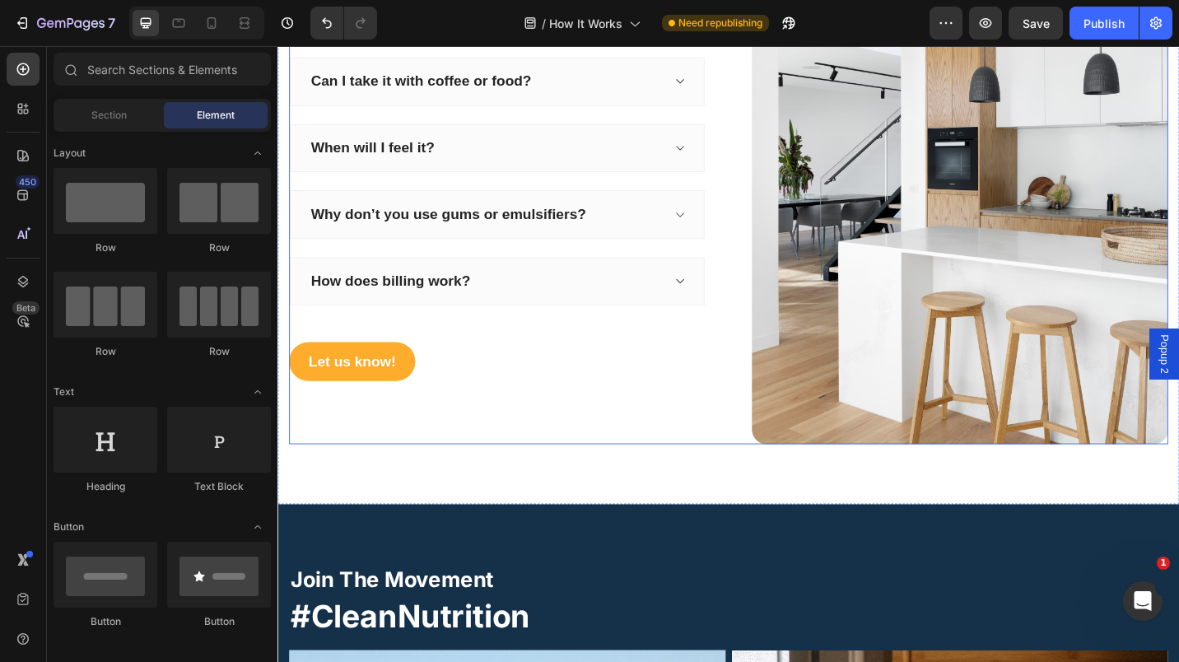
scroll to position [2332, 0]
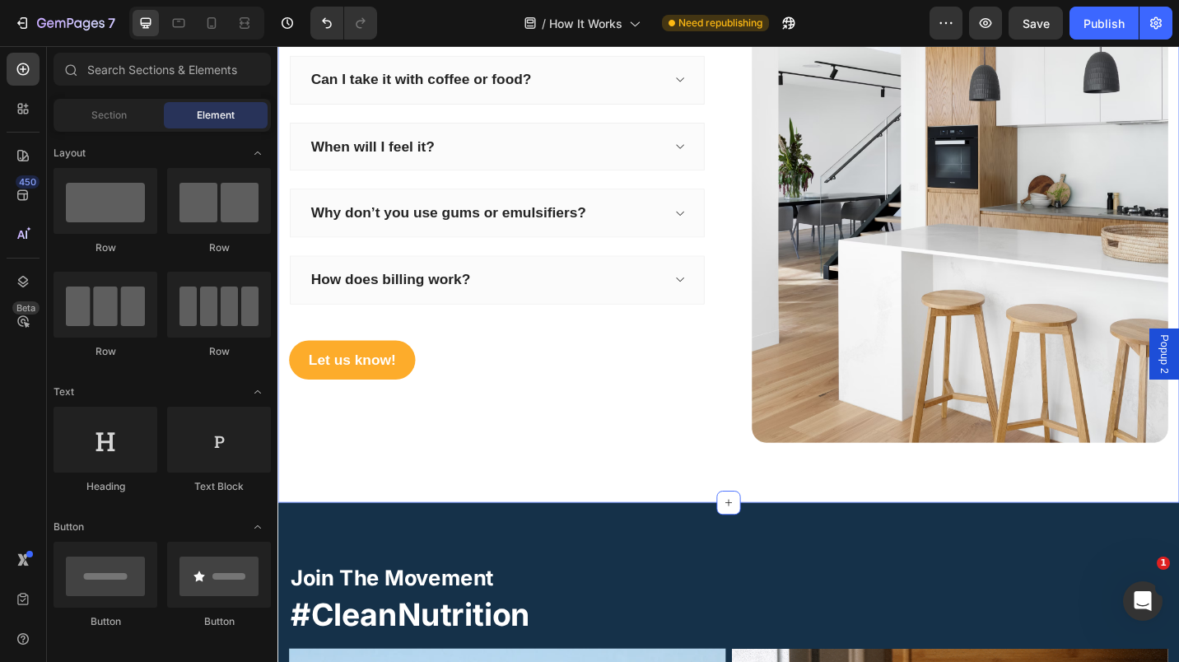
click at [768, 543] on icon at bounding box center [771, 546] width 7 height 7
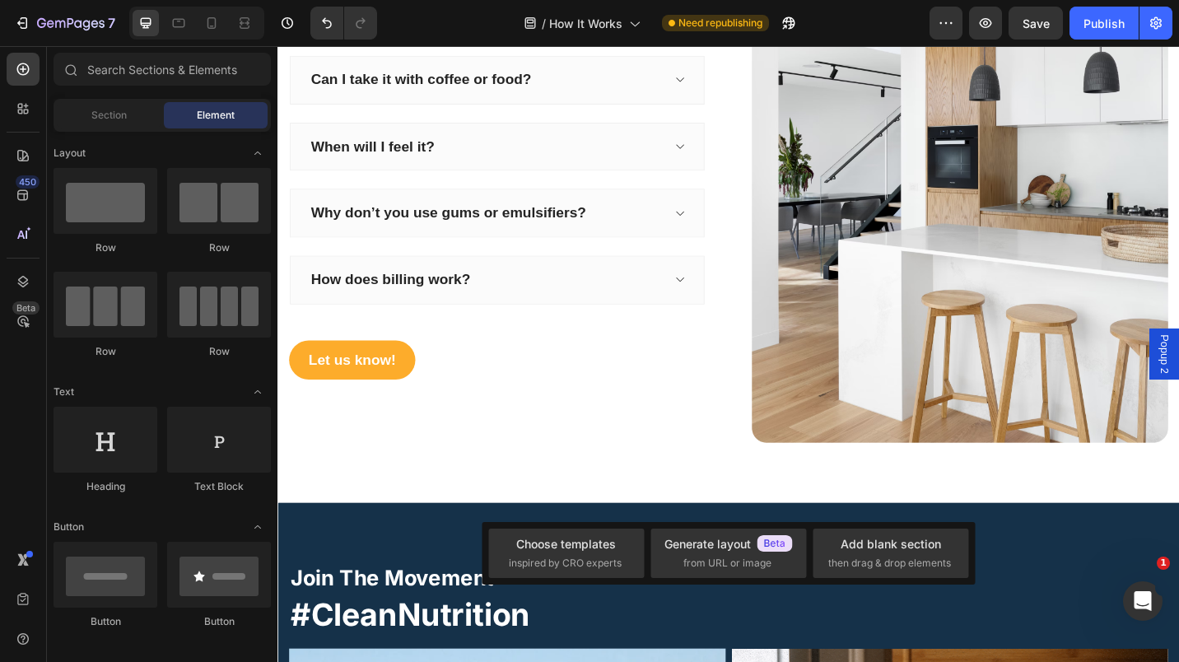
click at [847, 545] on div "Add blank section" at bounding box center [891, 543] width 100 height 17
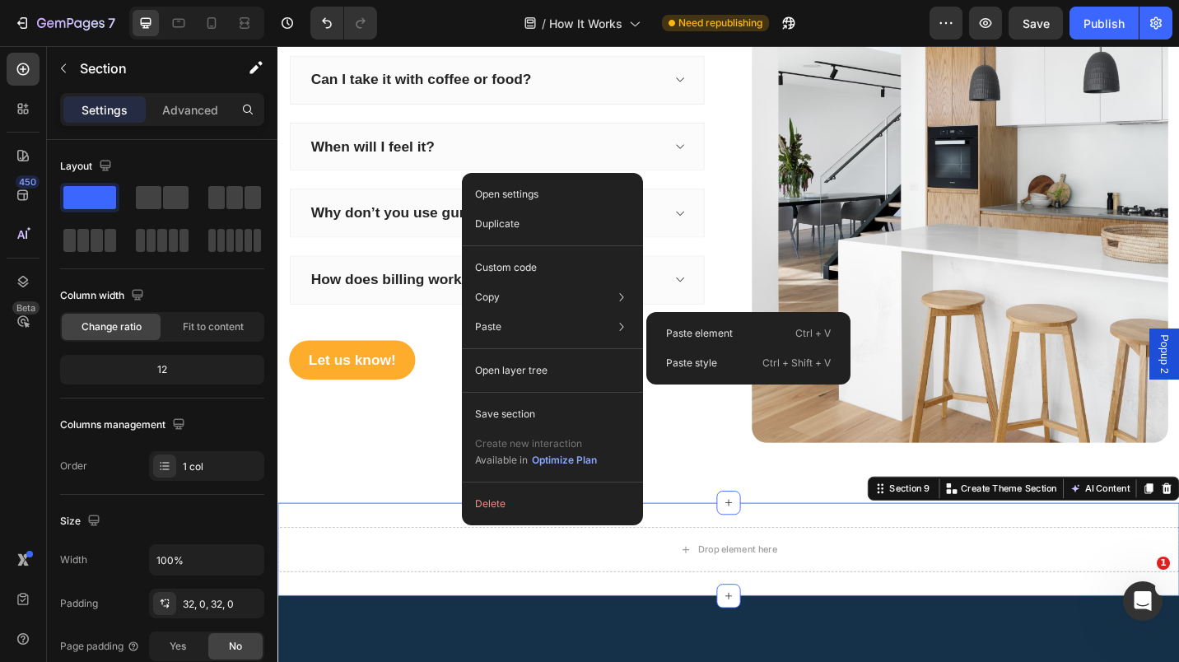
click at [684, 334] on p "Paste element" at bounding box center [699, 333] width 67 height 15
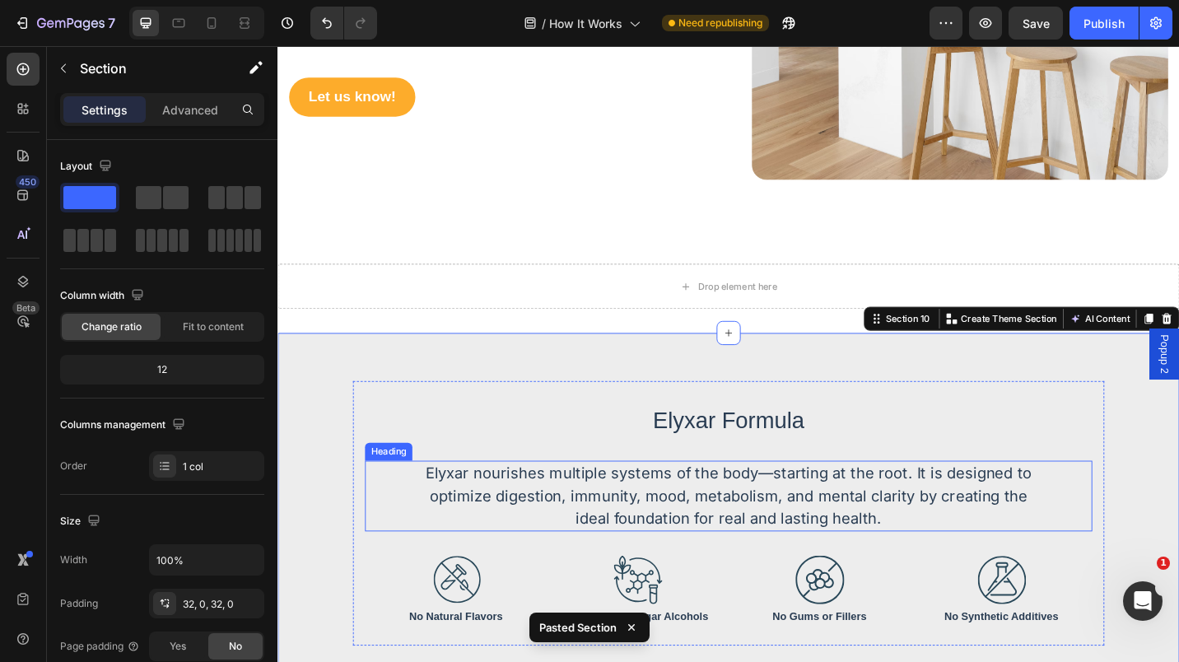
scroll to position [2615, 0]
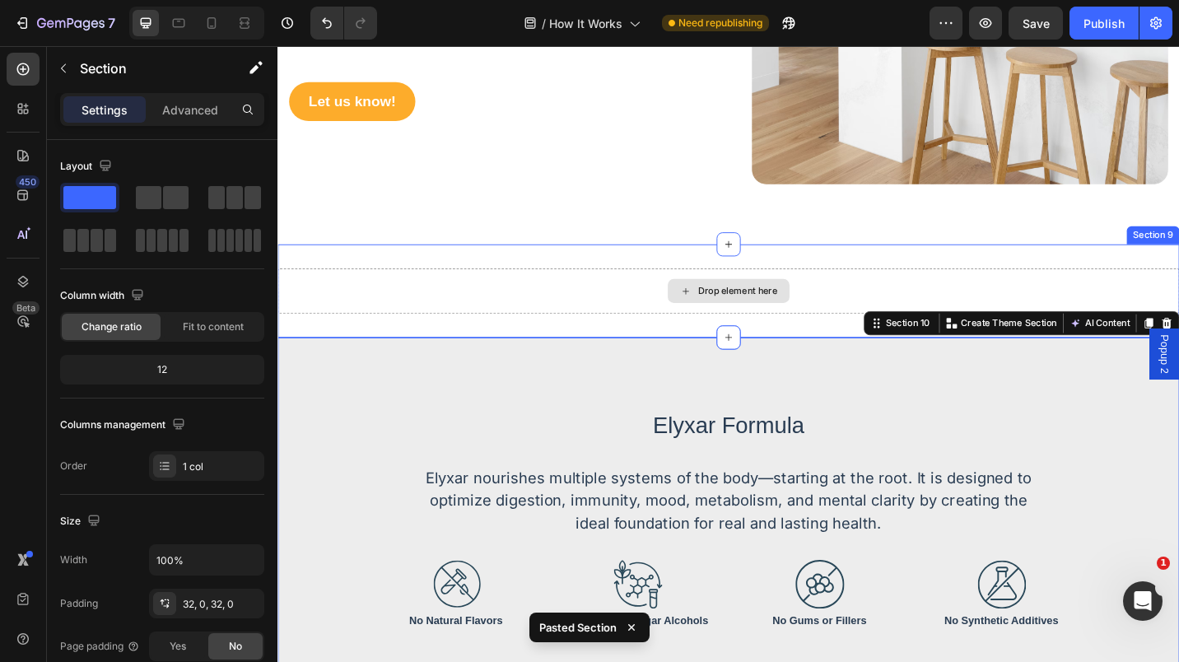
click at [613, 292] on div "Drop element here" at bounding box center [772, 314] width 988 height 49
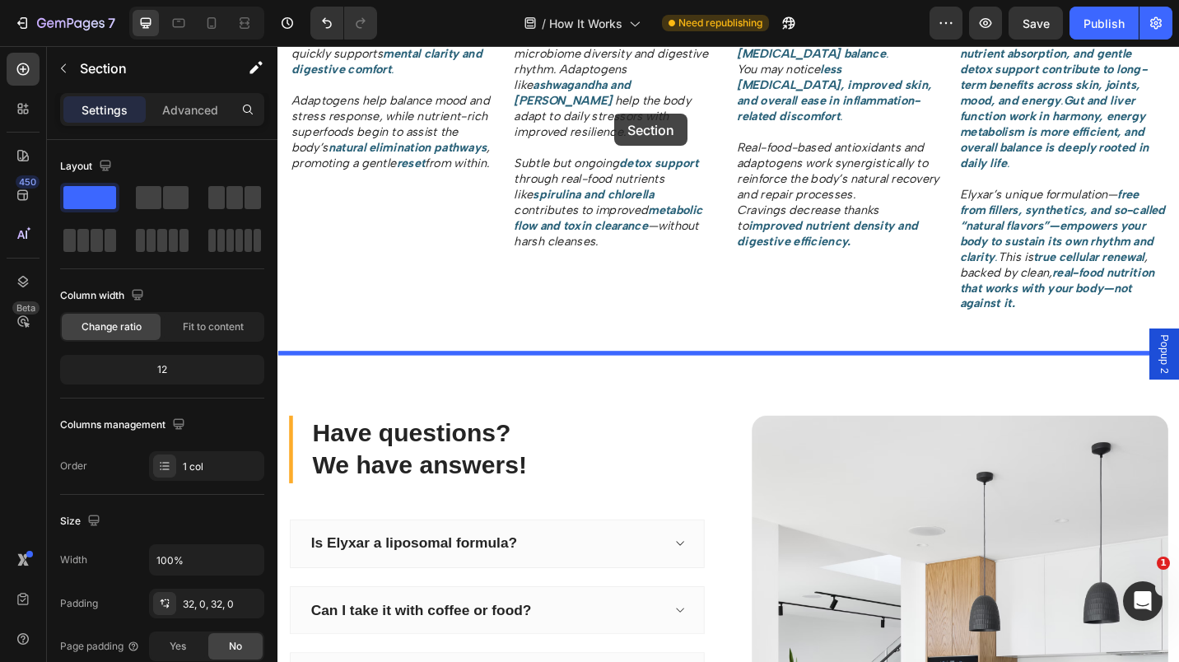
scroll to position [1725, 0]
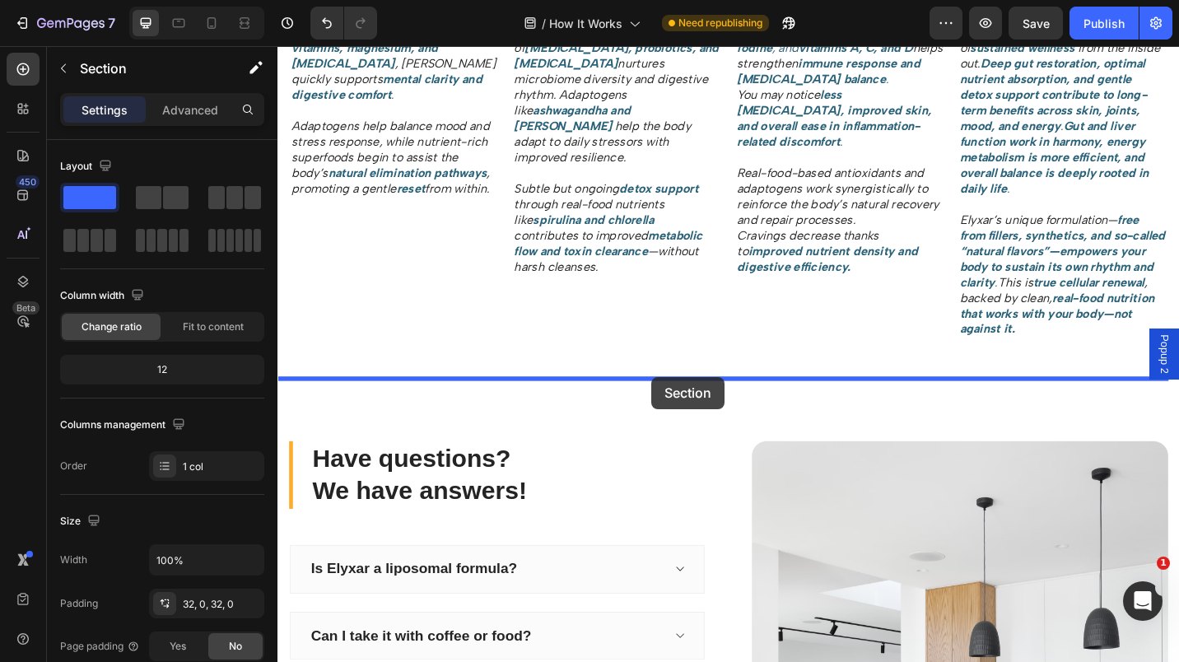
drag, startPoint x: 645, startPoint y: 264, endPoint x: 687, endPoint y: 408, distance: 150.9
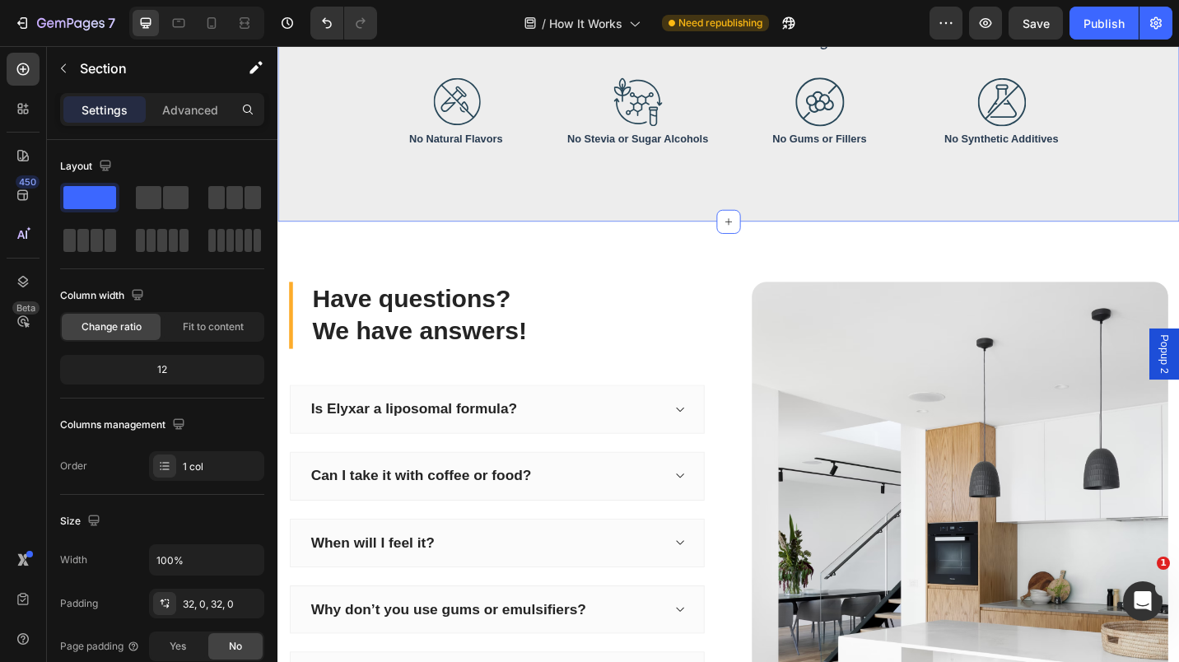
scroll to position [2300, 0]
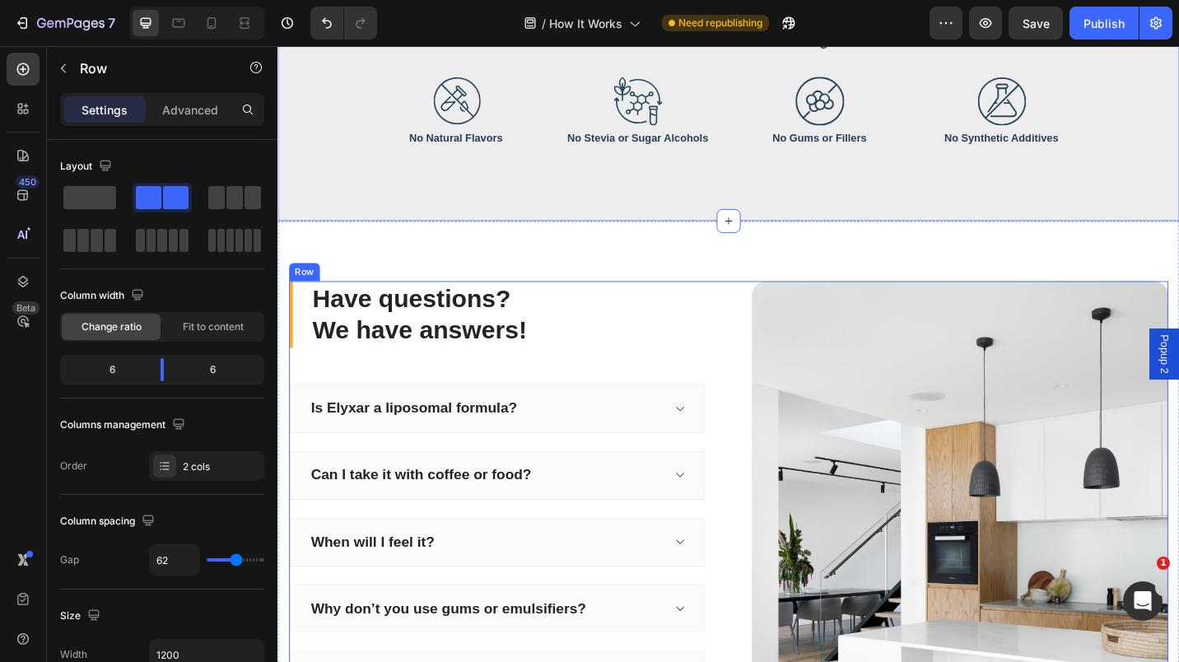
click at [539, 397] on div "Have questions? We have answers! Heading Is Elyxar a liposomal formula? Can I t…" at bounding box center [518, 609] width 456 height 611
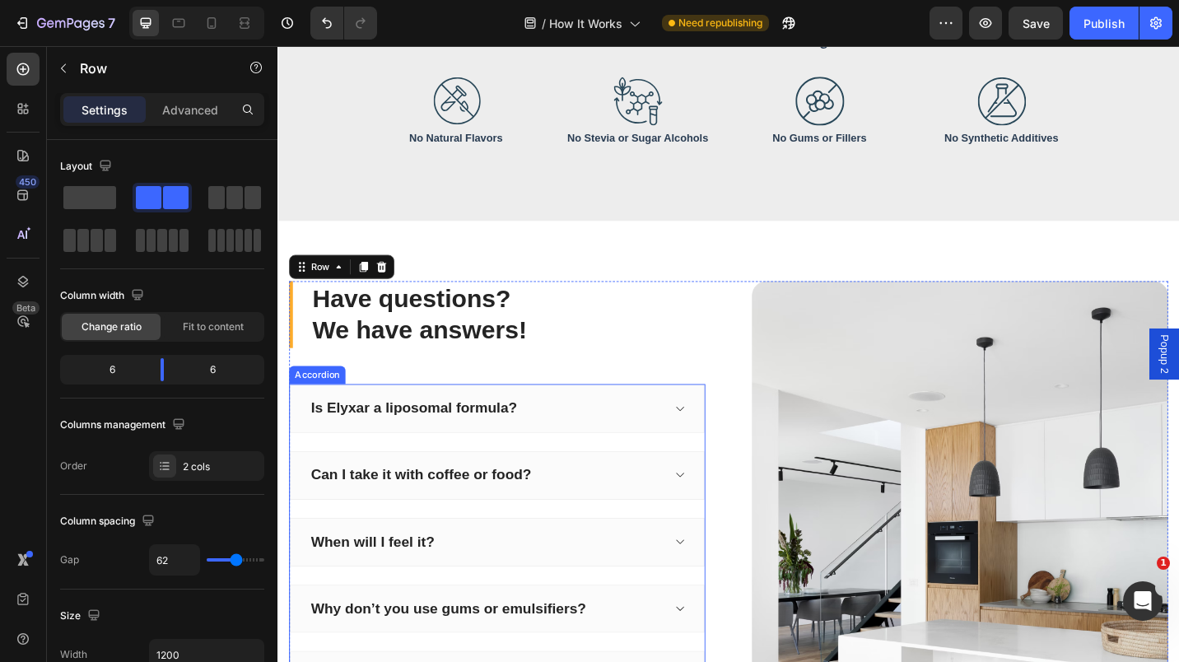
click at [628, 477] on div "Is Elyxar a liposomal formula? Can I take it with coffee or food? When will I f…" at bounding box center [518, 590] width 456 height 346
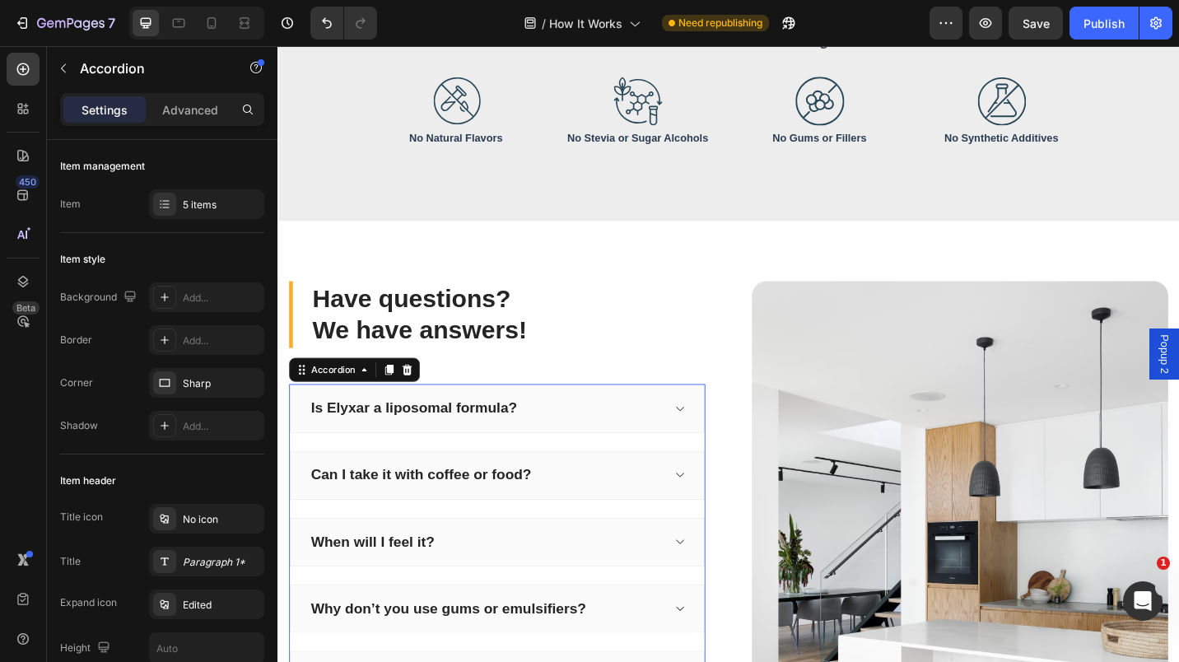
click at [222, 208] on div "5 items" at bounding box center [221, 205] width 77 height 15
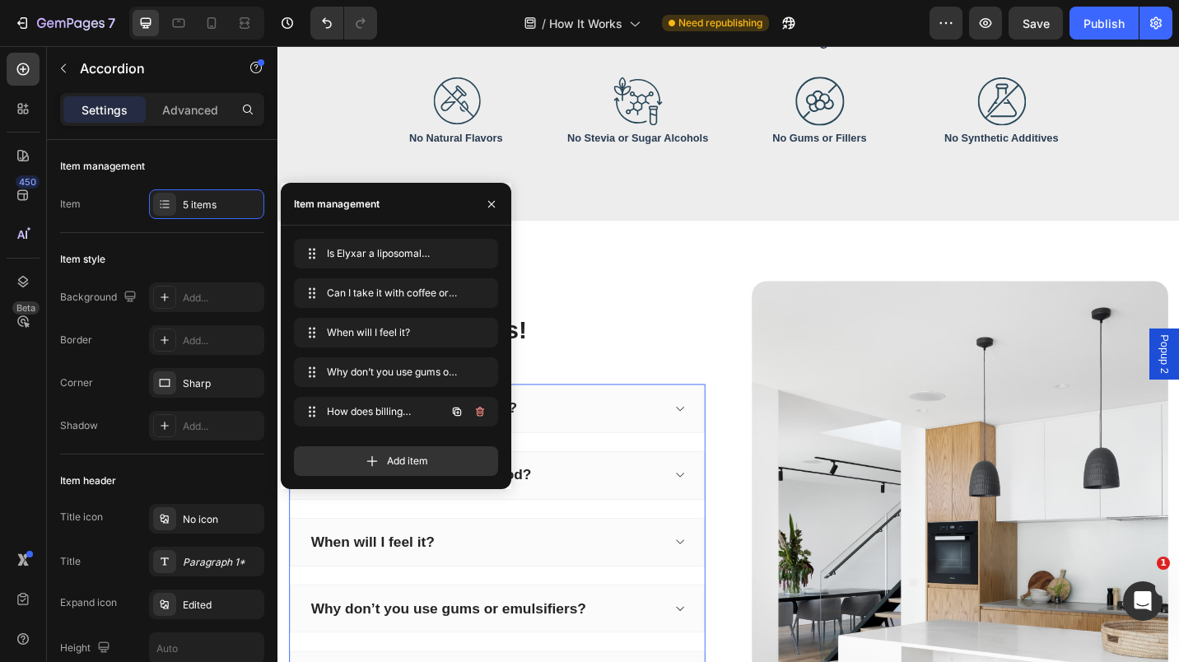
click at [485, 413] on icon "button" at bounding box center [480, 411] width 13 height 13
click at [475, 413] on div "Delete" at bounding box center [469, 411] width 30 height 15
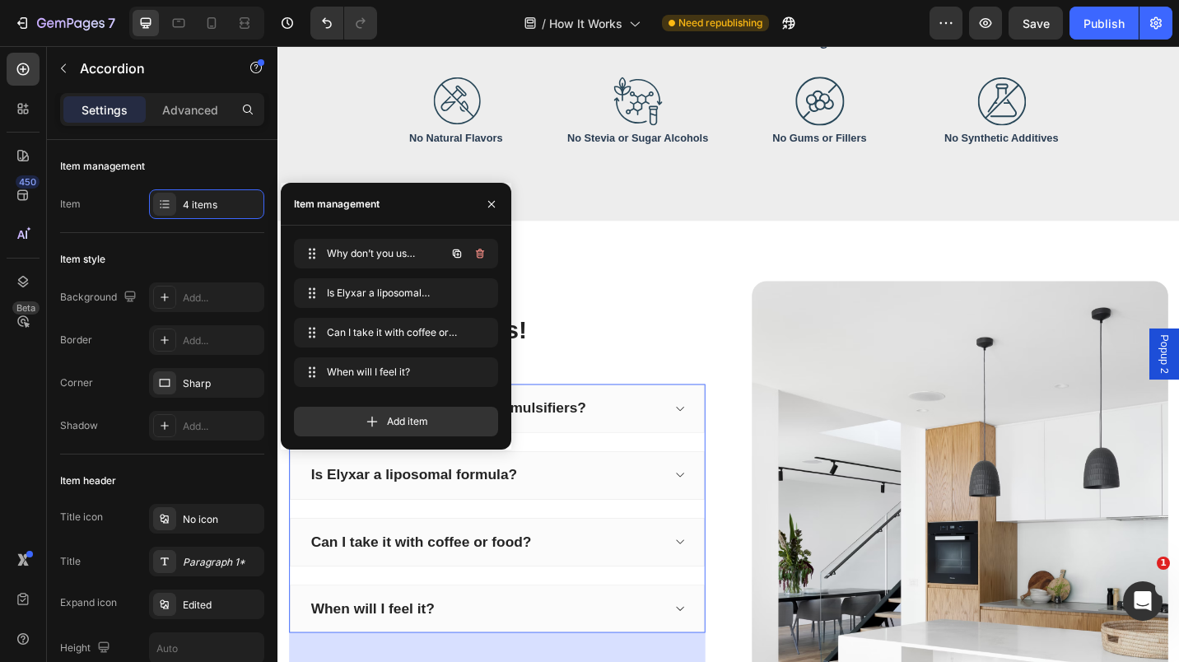
drag, startPoint x: 316, startPoint y: 371, endPoint x: 319, endPoint y: 266, distance: 104.6
drag, startPoint x: 310, startPoint y: 254, endPoint x: 311, endPoint y: 298, distance: 43.7
drag, startPoint x: 310, startPoint y: 376, endPoint x: 310, endPoint y: 331, distance: 45.3
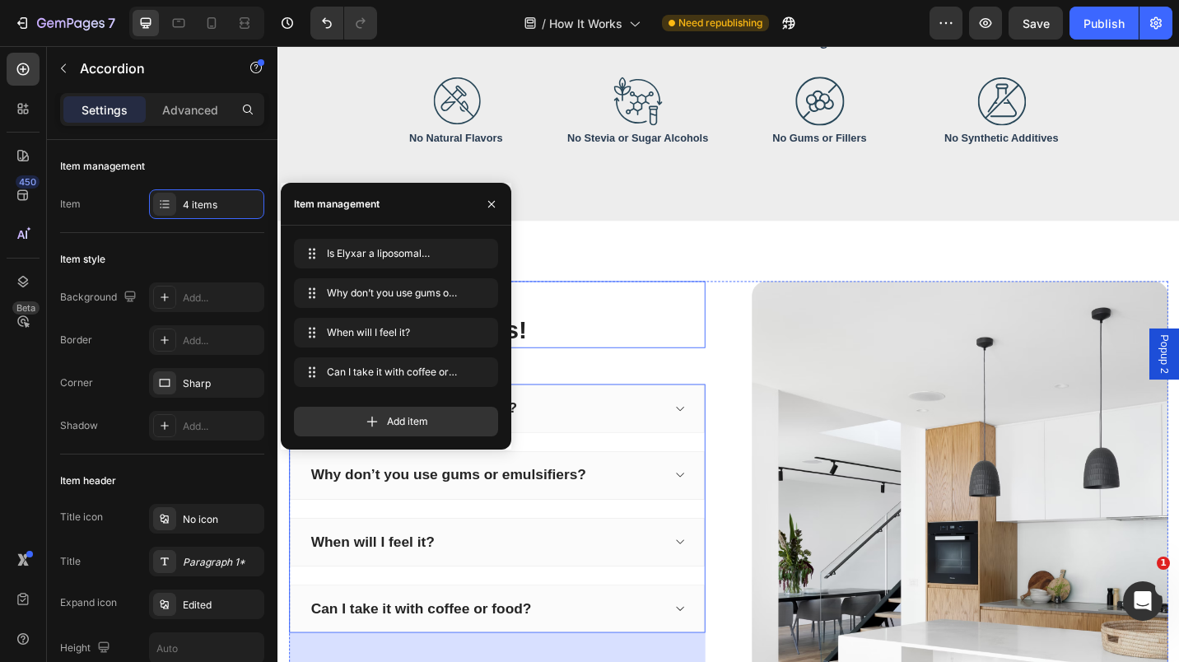
click at [655, 306] on p "Have questions? We have answers!" at bounding box center [529, 341] width 429 height 71
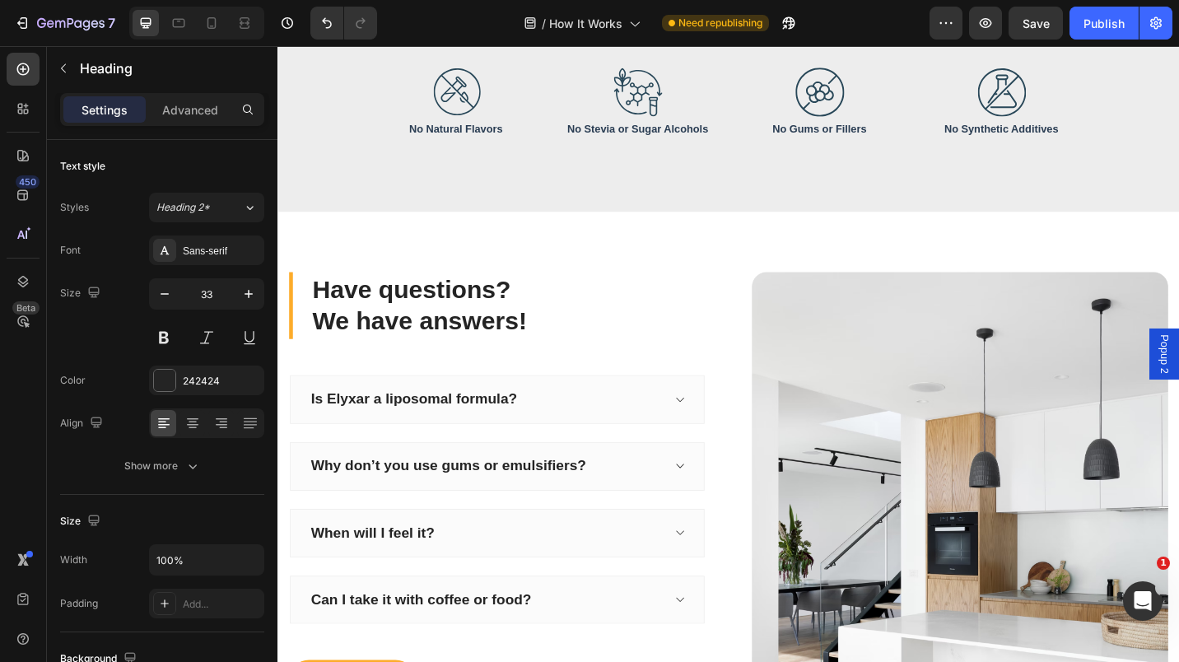
scroll to position [2480, 0]
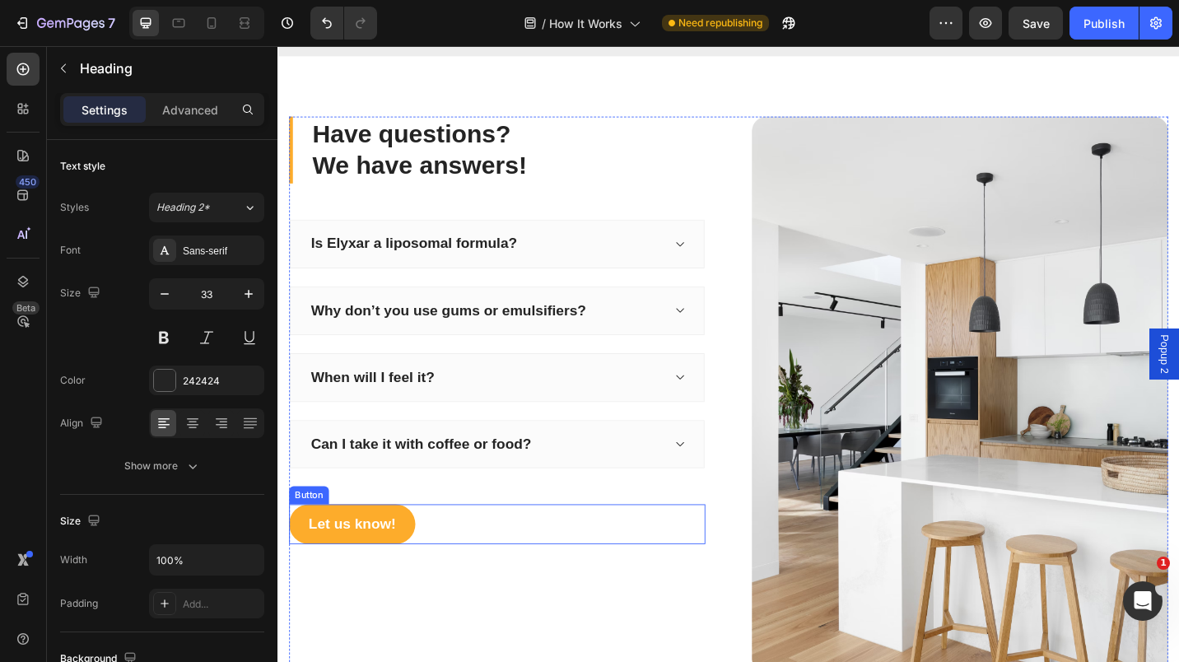
click at [455, 562] on div "Let us know! Button" at bounding box center [518, 570] width 456 height 44
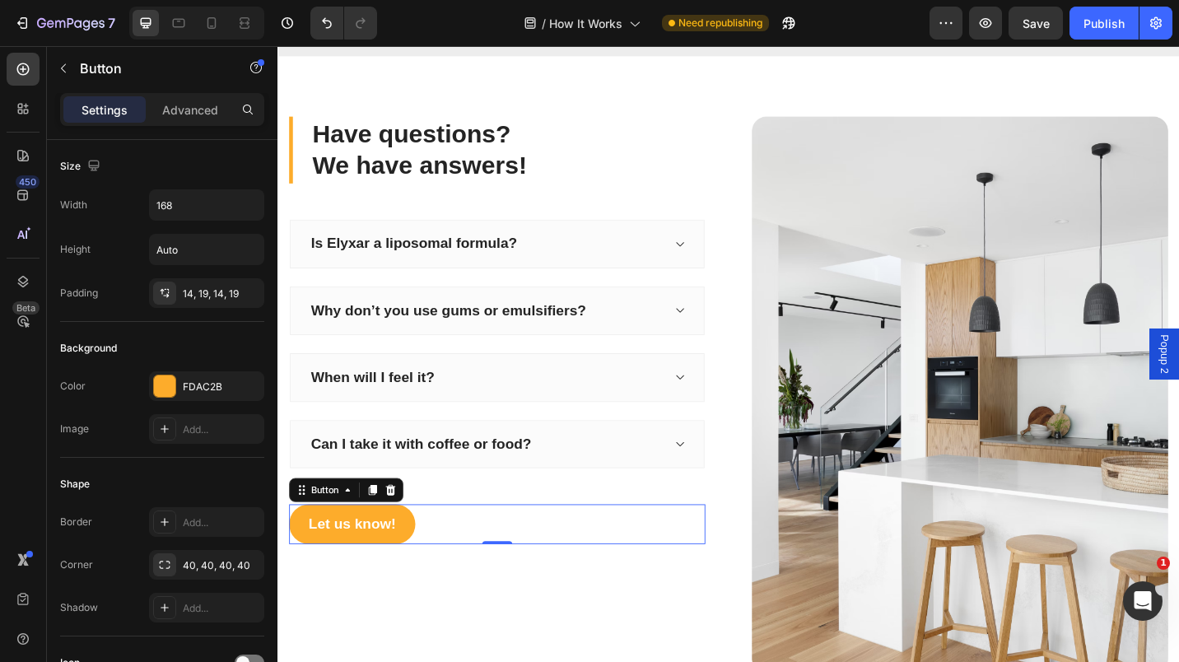
click at [404, 532] on icon at bounding box center [401, 533] width 11 height 12
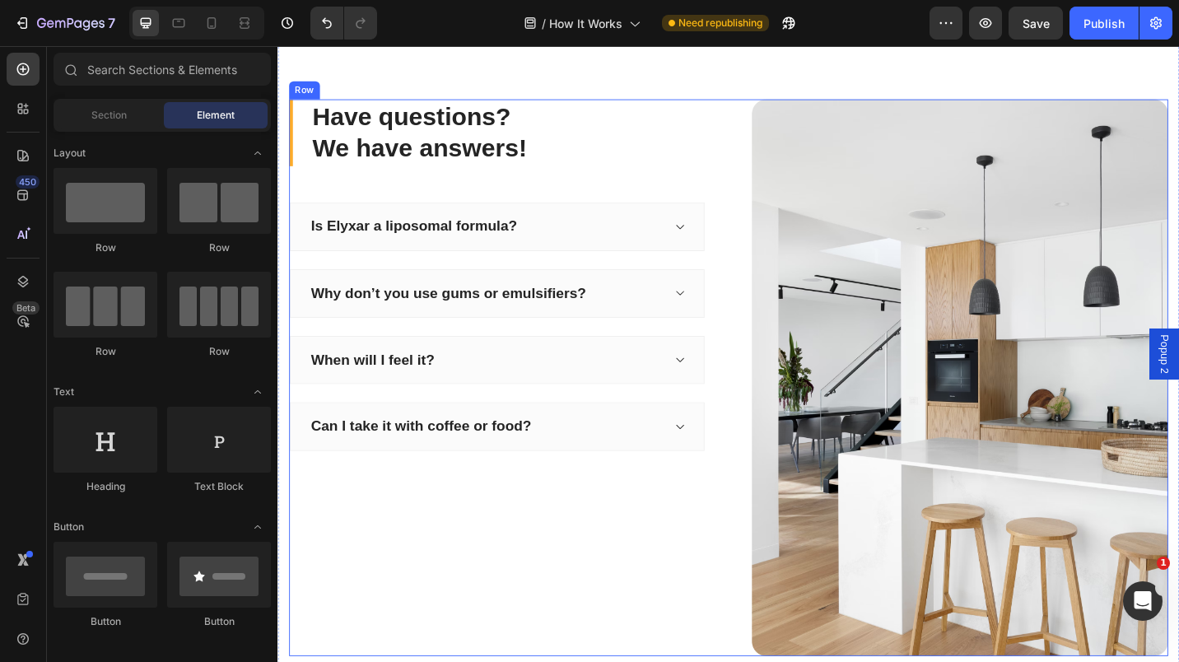
scroll to position [2498, 0]
click at [619, 520] on div "Have questions? We have answers! Heading Is Elyxar a liposomal formula? Why don…" at bounding box center [518, 410] width 456 height 611
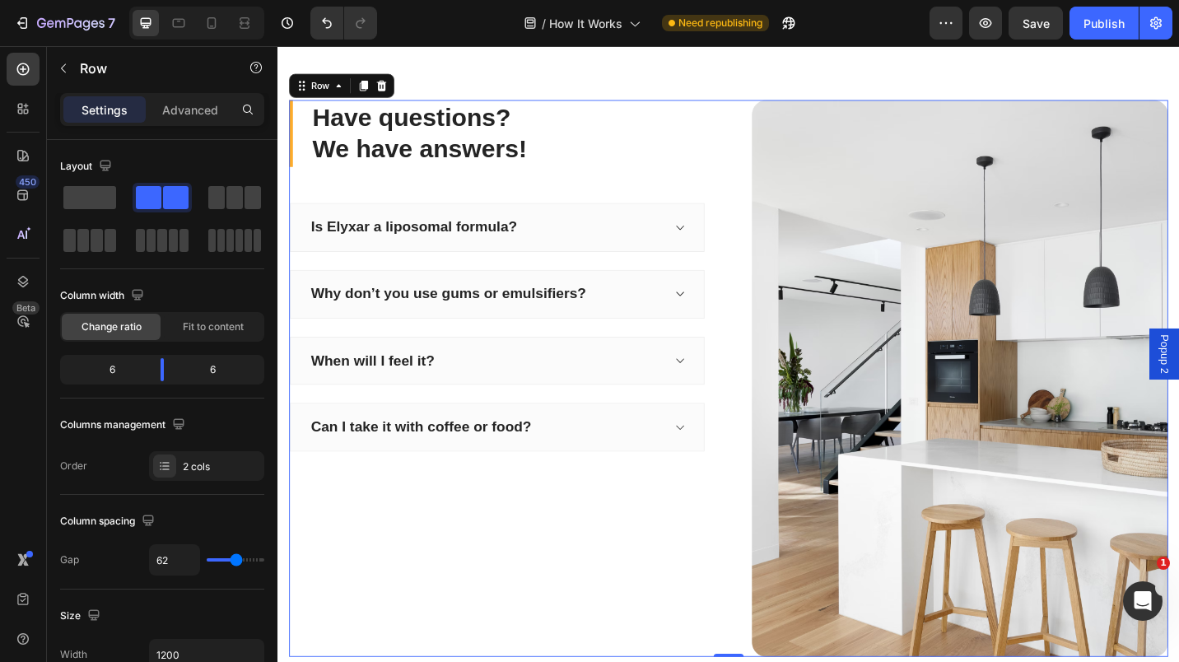
click at [596, 511] on div "Have questions? We have answers! Heading Is Elyxar a liposomal formula? Why don…" at bounding box center [518, 410] width 456 height 611
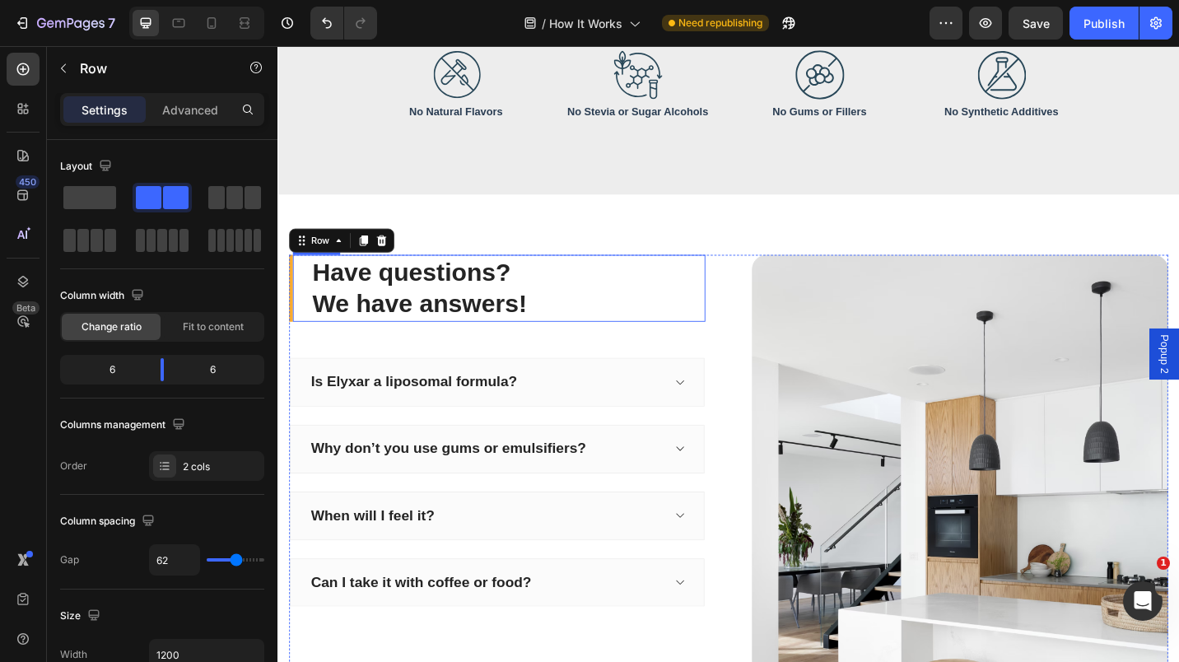
scroll to position [2328, 0]
click at [753, 287] on div "Have questions? We have answers! Heading Is Elyxar a liposomal formula? Why don…" at bounding box center [771, 581] width 963 height 611
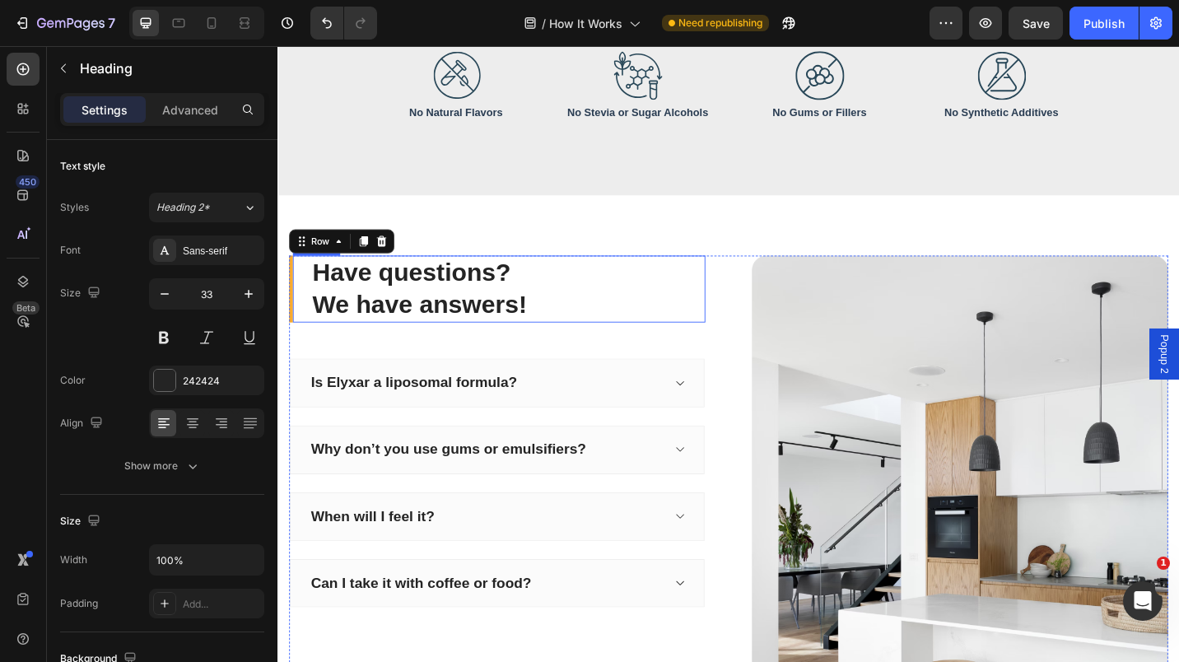
click at [718, 320] on p "Have questions? We have answers!" at bounding box center [529, 313] width 429 height 71
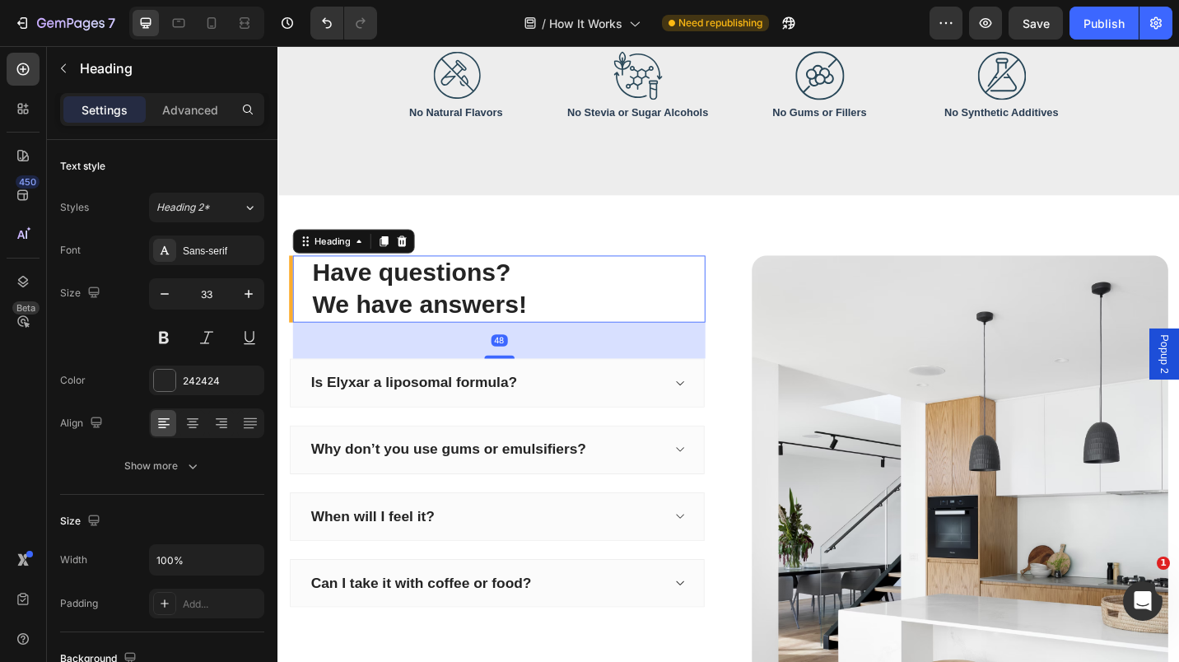
click at [182, 105] on p "Advanced" at bounding box center [190, 109] width 56 height 17
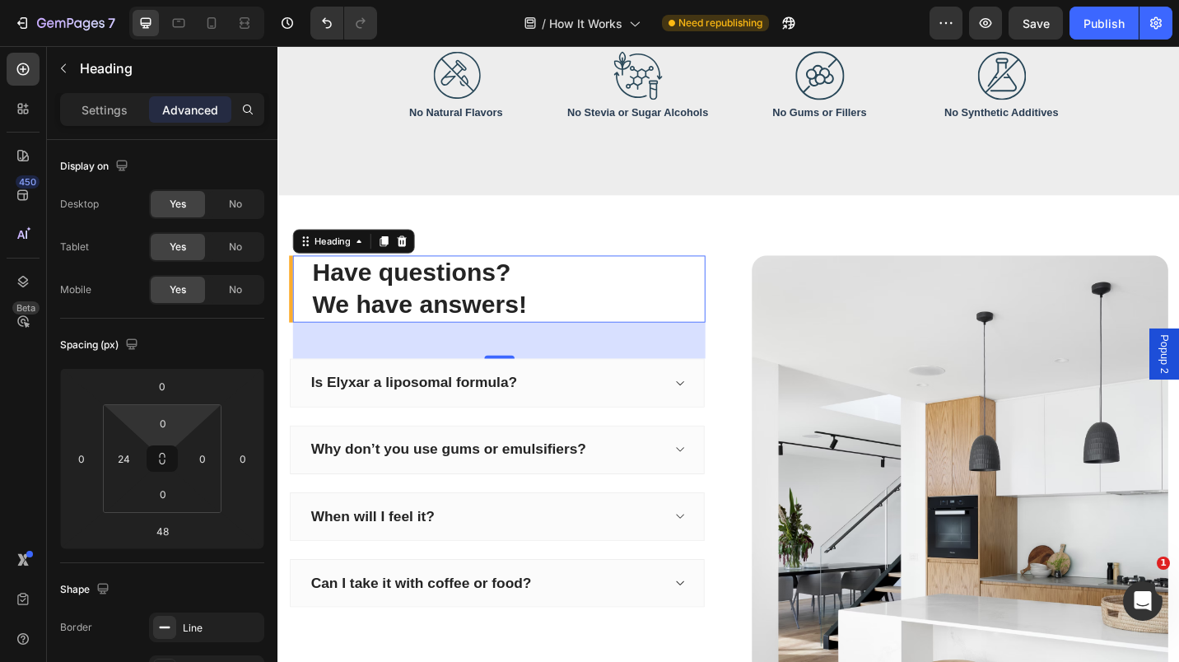
click at [155, 417] on input "0" at bounding box center [163, 423] width 33 height 25
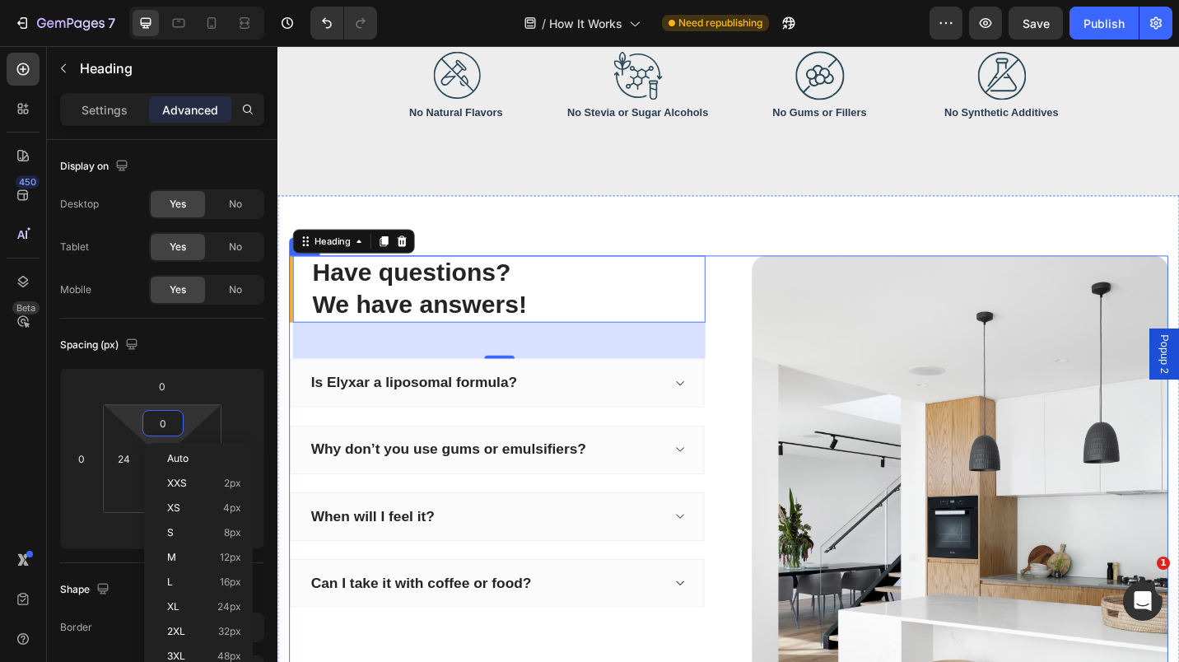
click at [750, 467] on div "Have questions? We have answers! Heading 48 Is Elyxar a liposomal formula? Why …" at bounding box center [771, 581] width 963 height 611
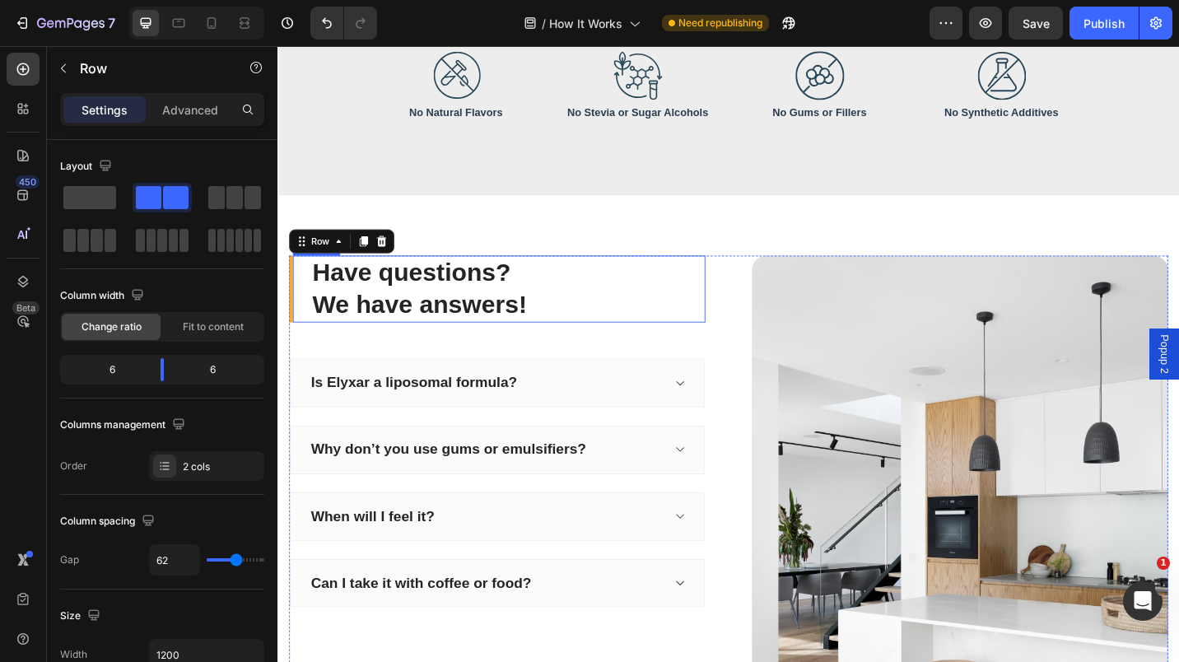
click at [577, 307] on p "Have questions? We have answers!" at bounding box center [529, 313] width 429 height 71
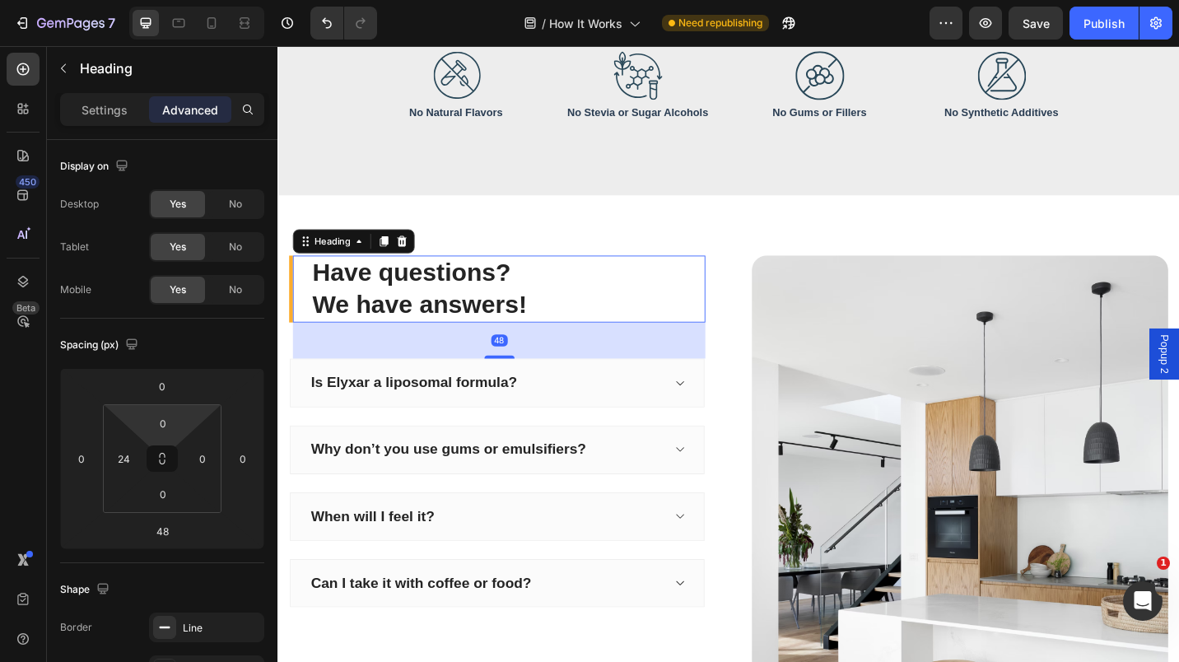
click at [157, 422] on input "0" at bounding box center [163, 423] width 33 height 25
type input "40"
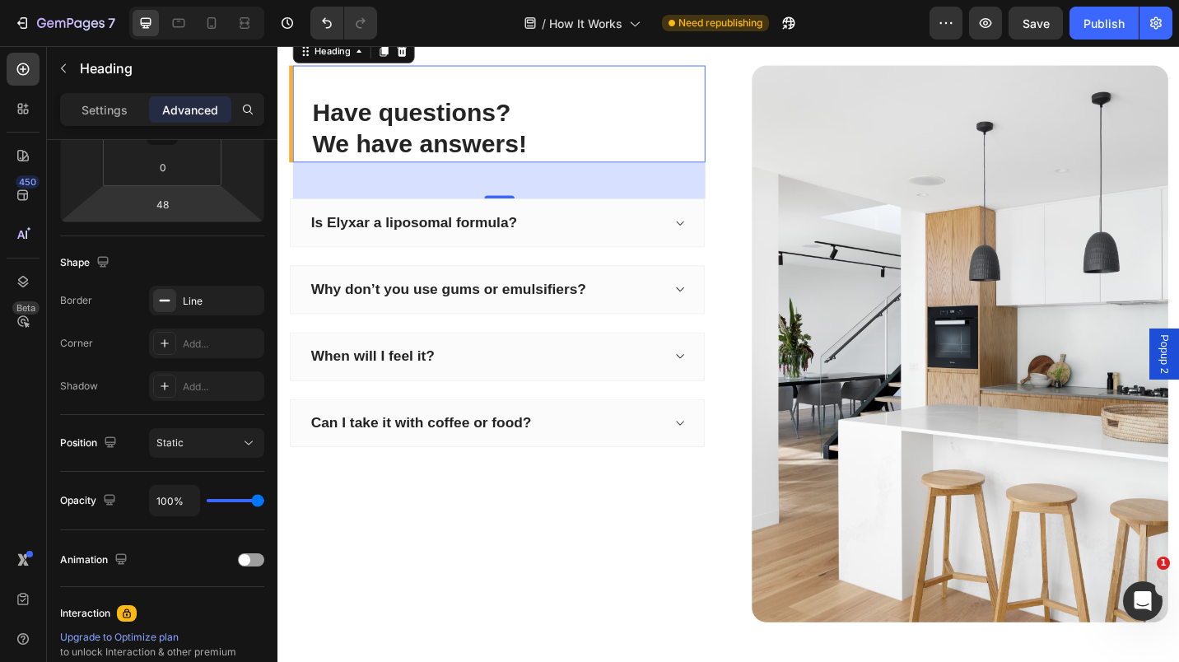
scroll to position [2429, 0]
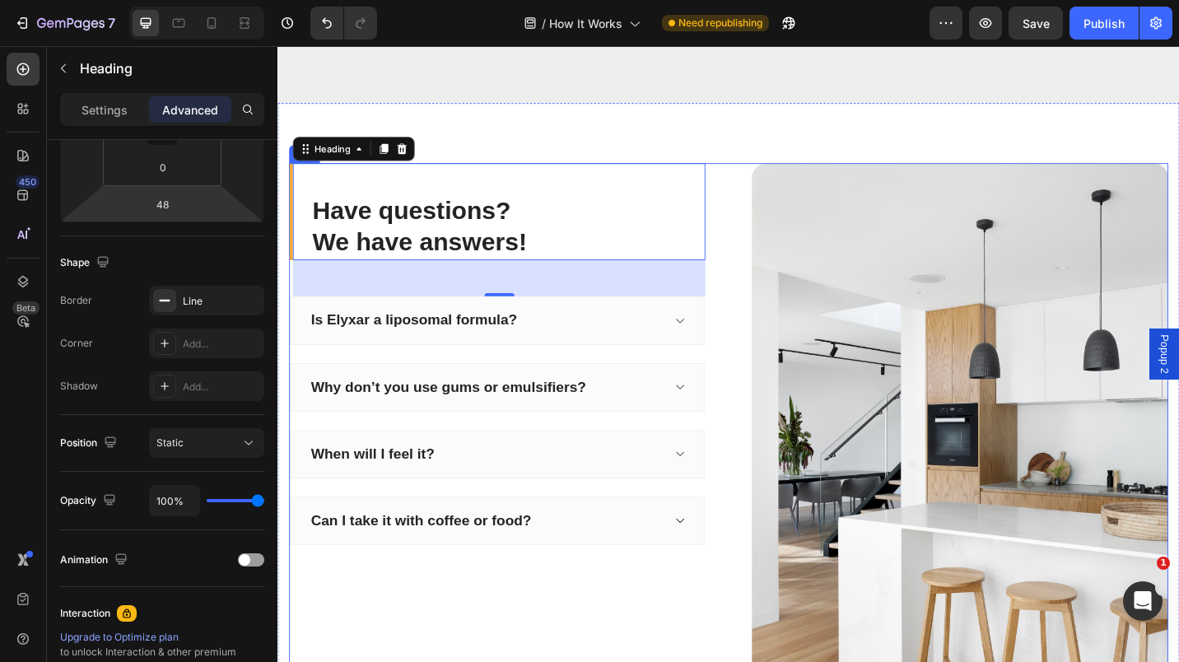
click at [767, 200] on div "Have questions? We have answers! Heading 48 Is Elyxar a liposomal formula? Why …" at bounding box center [771, 480] width 963 height 611
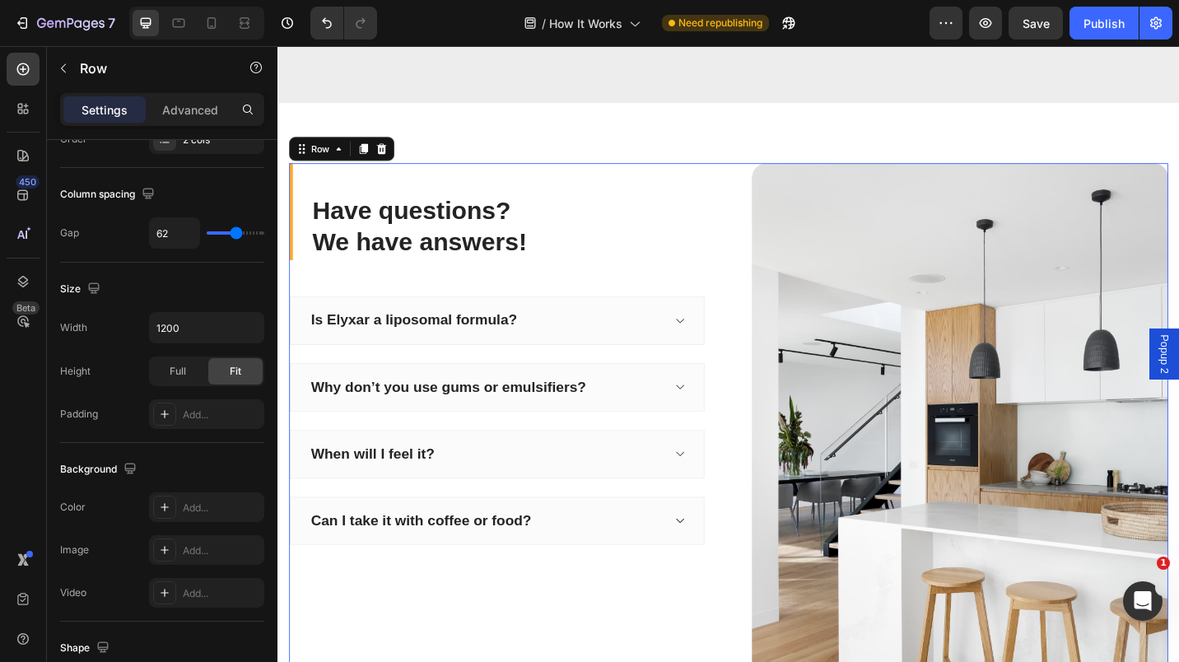
scroll to position [0, 0]
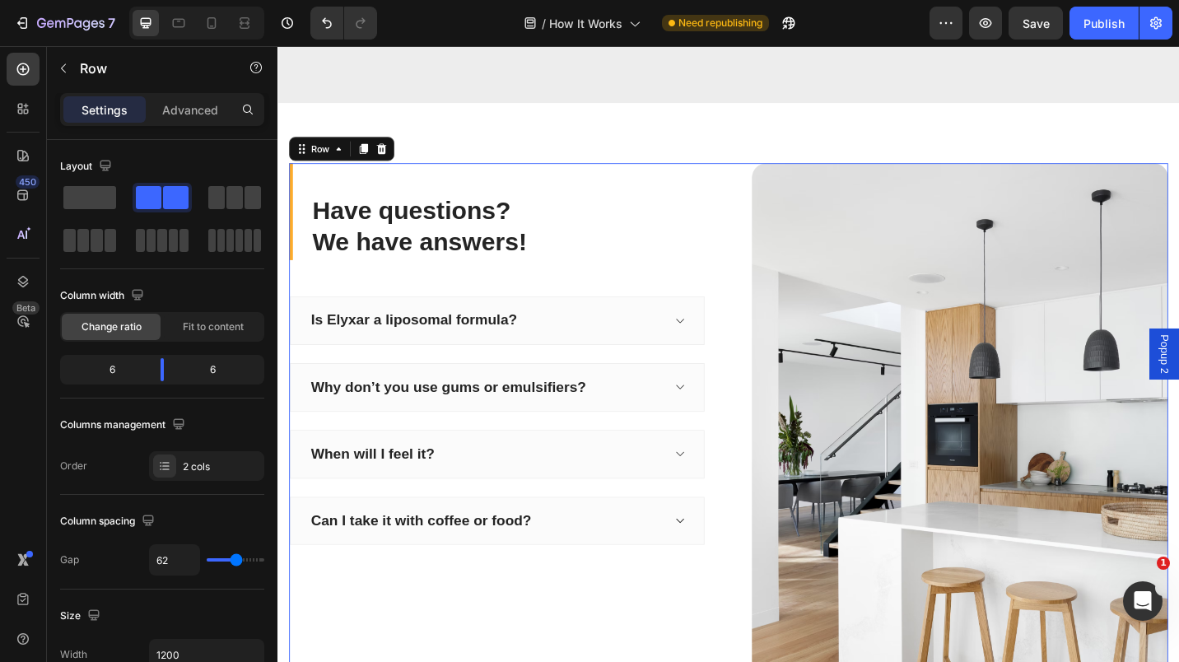
click at [716, 297] on div "Have questions? We have answers! Heading Is Elyxar a liposomal formula? Why don…" at bounding box center [518, 480] width 456 height 611
click at [786, 301] on div "Have questions? We have answers! Heading Is Elyxar a liposomal formula? Why don…" at bounding box center [771, 480] width 963 height 611
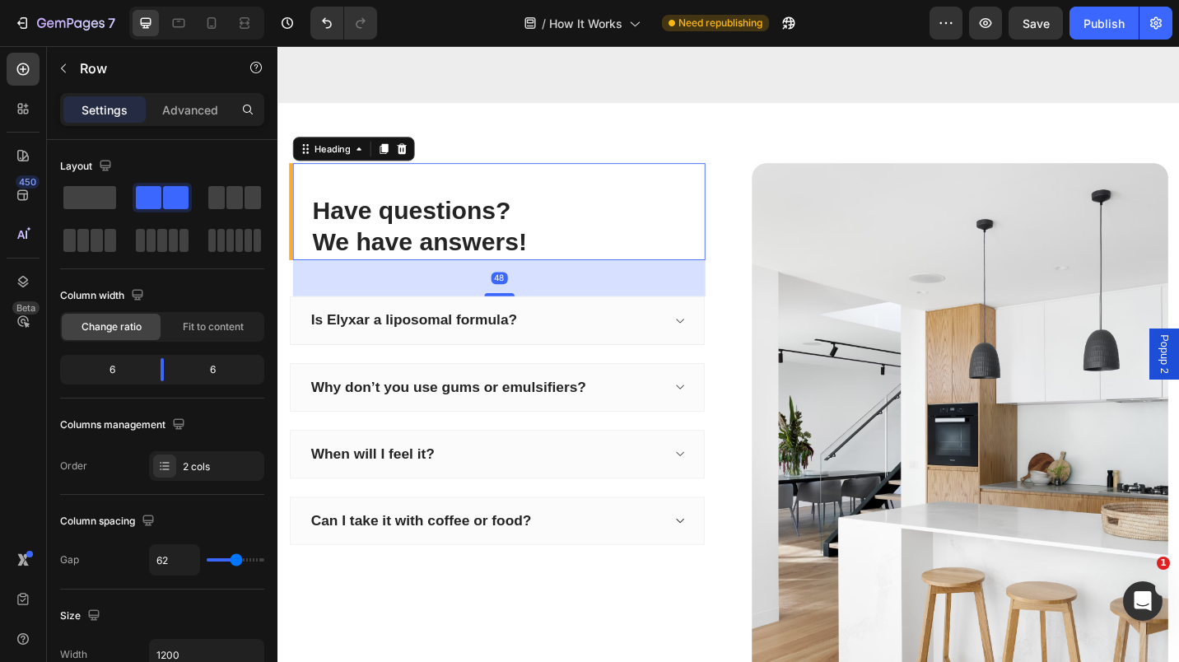
click at [719, 210] on p "Have questions? We have answers!" at bounding box center [529, 244] width 429 height 71
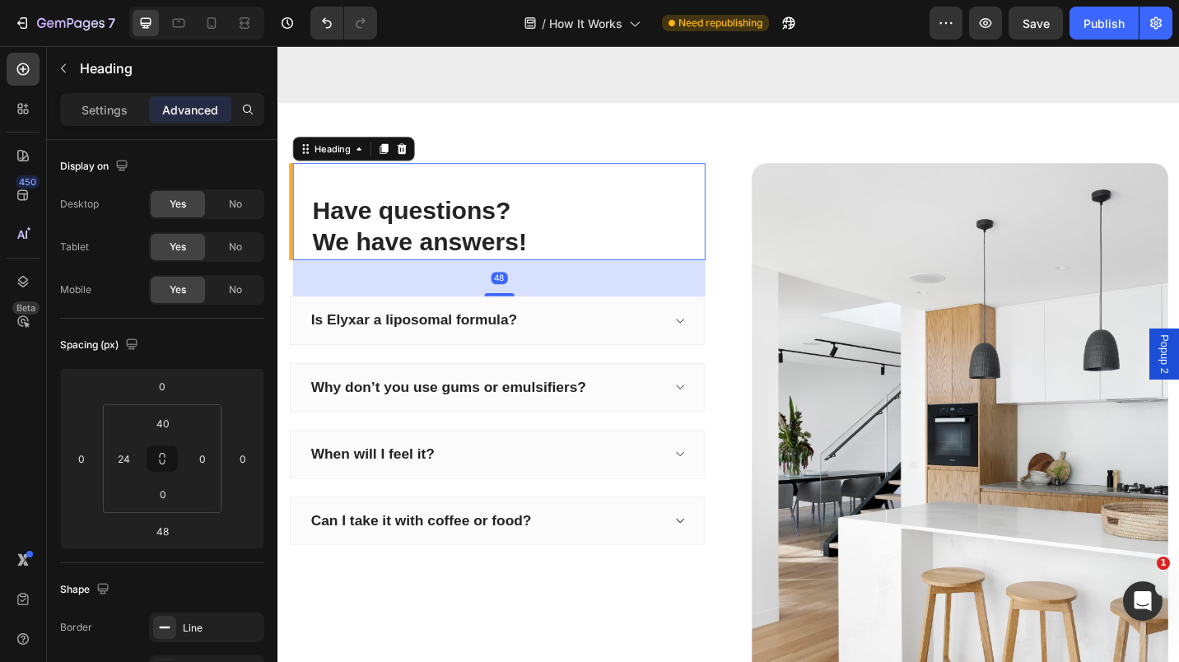
click at [589, 186] on div "Have questions? We have answers! Heading 48" at bounding box center [518, 228] width 456 height 107
click at [158, 414] on input "40" at bounding box center [163, 423] width 33 height 25
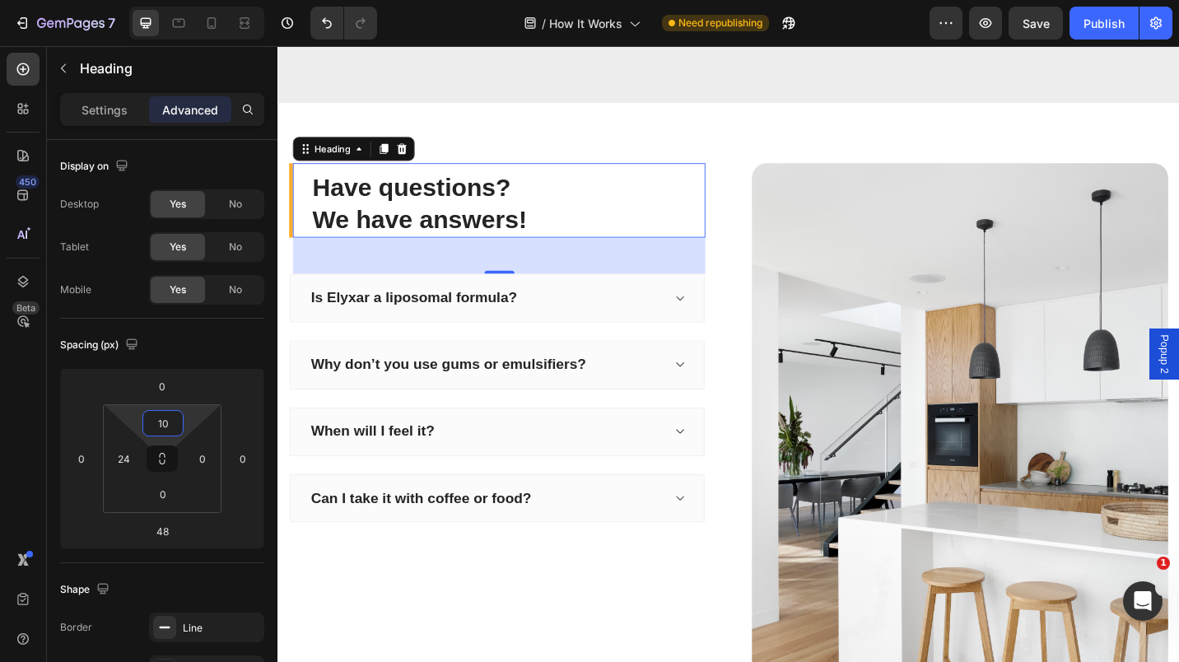
type input "100"
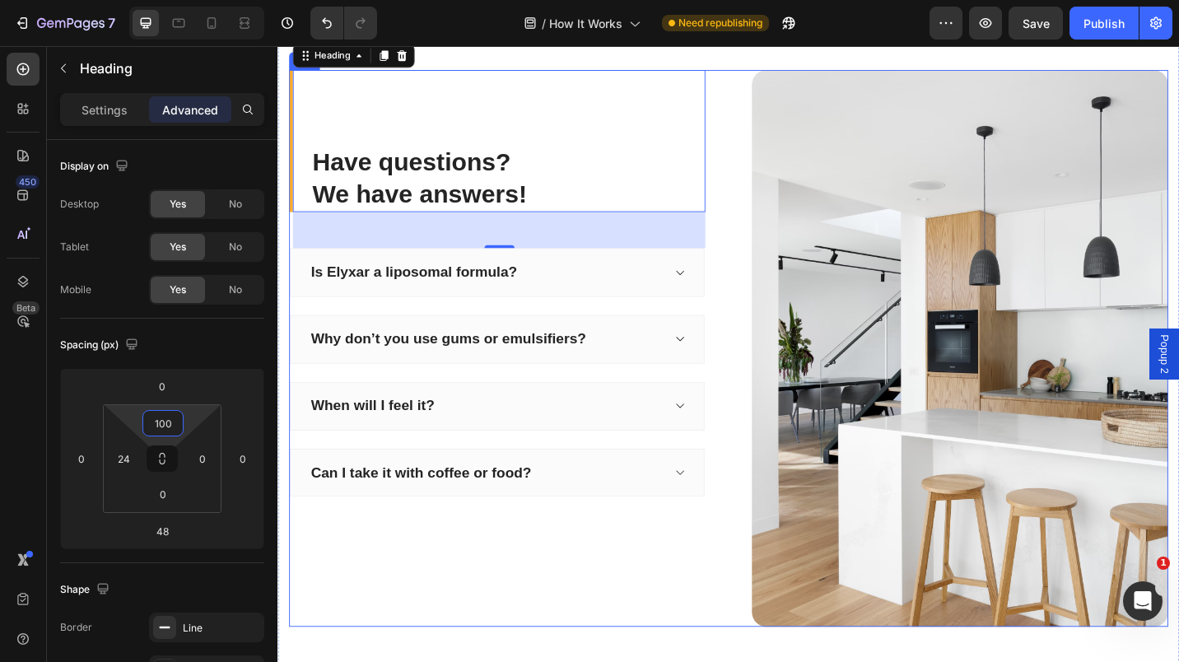
scroll to position [2427, 0]
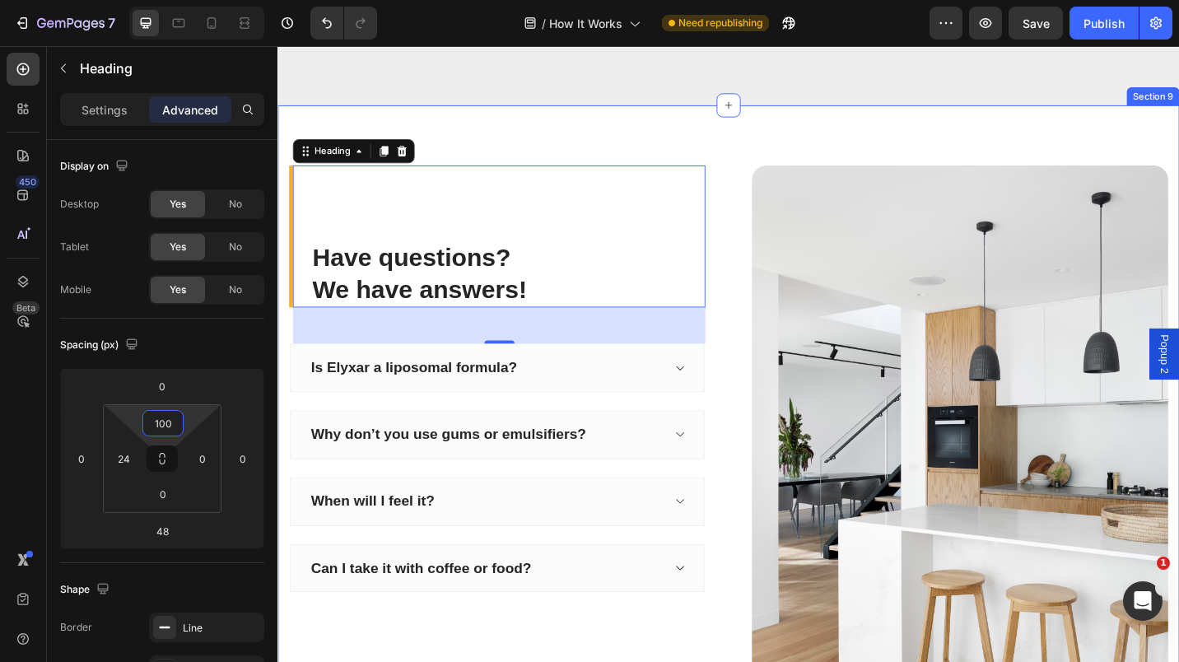
click at [775, 153] on div "Have questions? We have answers! Heading 48 Is Elyxar a liposomal formula? Why …" at bounding box center [772, 482] width 988 height 743
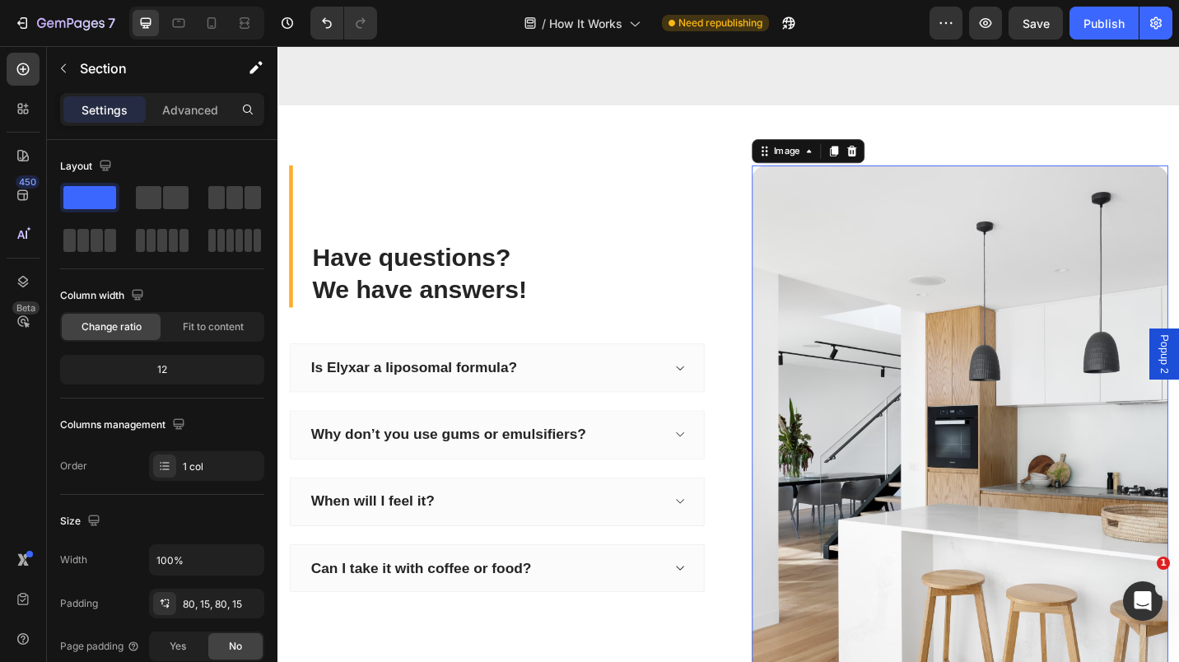
click at [879, 223] on img at bounding box center [1025, 482] width 456 height 611
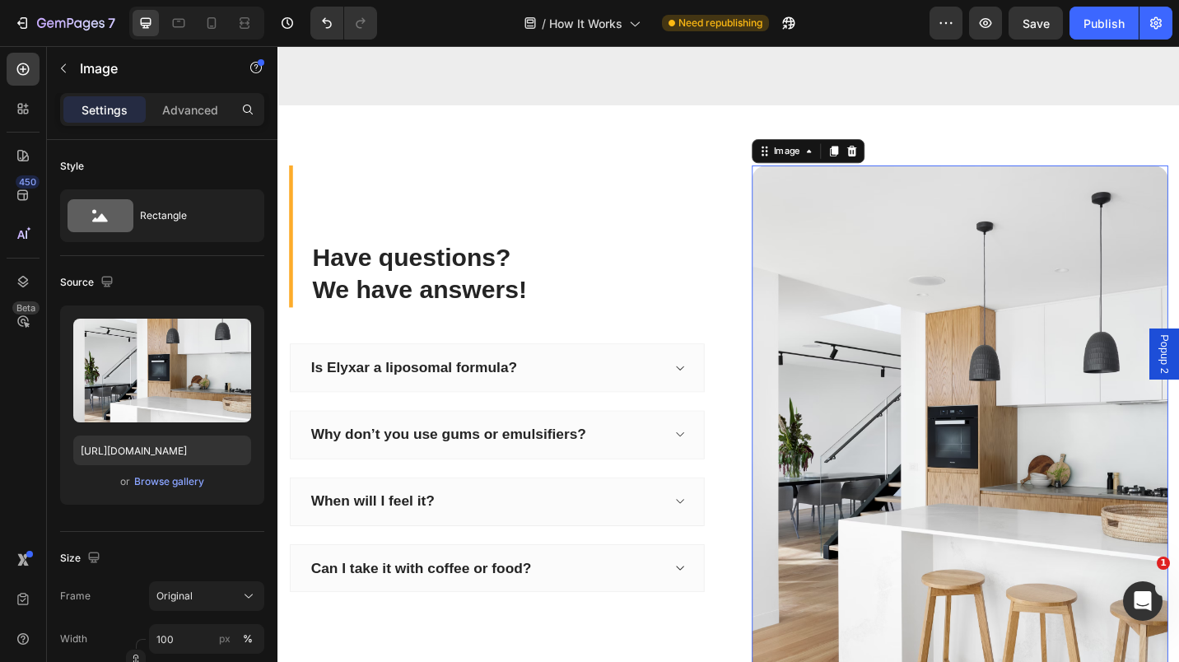
click at [159, 483] on div "Browse gallery" at bounding box center [169, 481] width 70 height 15
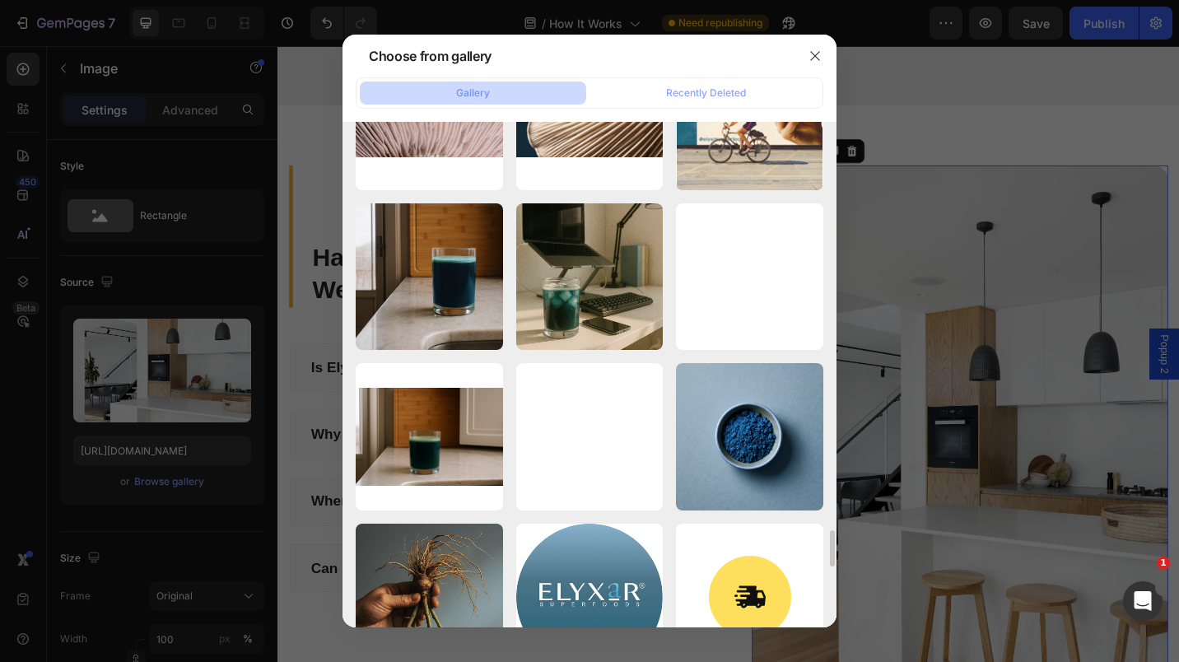
scroll to position [5540, 0]
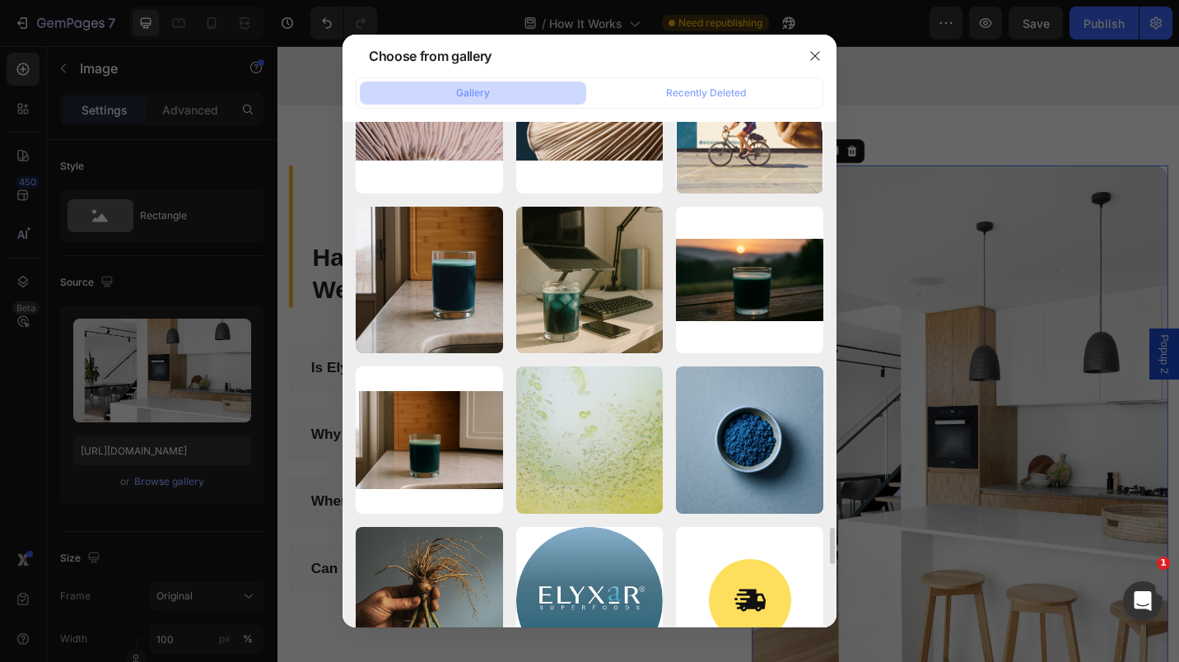
click at [0, 0] on div "Elyxar_Glass_Home_Office.svg 1771.64 kb" at bounding box center [0, 0] width 0 height 0
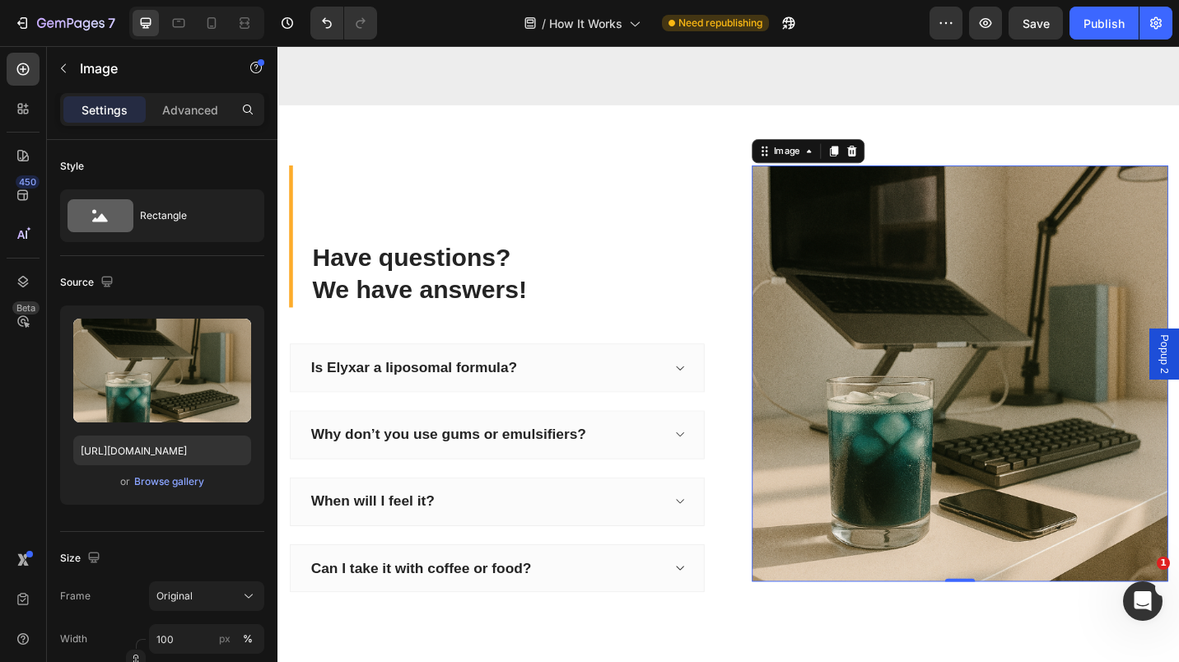
click at [248, 595] on icon at bounding box center [248, 596] width 16 height 16
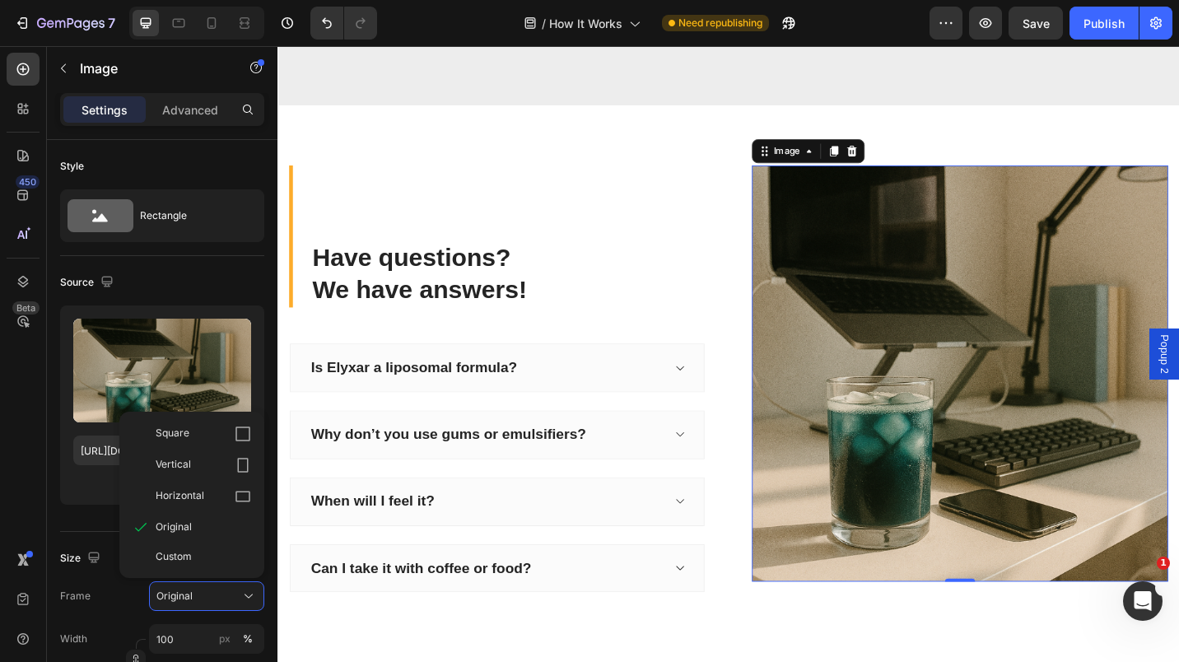
click at [211, 472] on div "Vertical" at bounding box center [204, 465] width 96 height 16
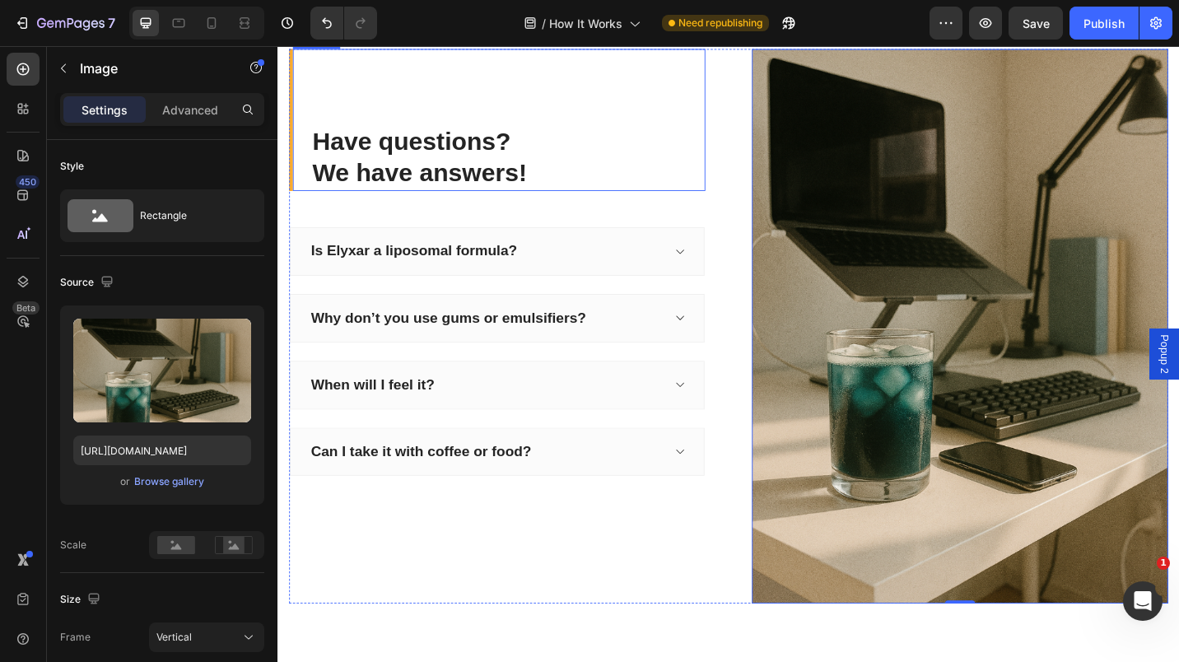
scroll to position [2440, 0]
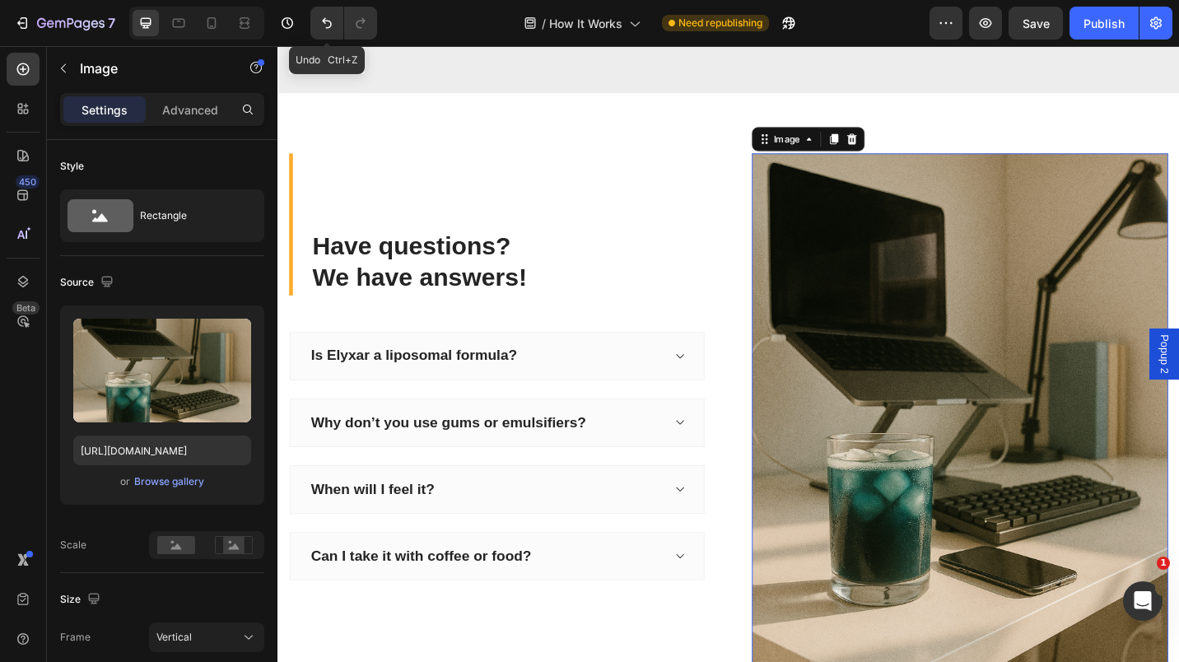
click at [327, 32] on button "Undo/Redo" at bounding box center [326, 23] width 33 height 33
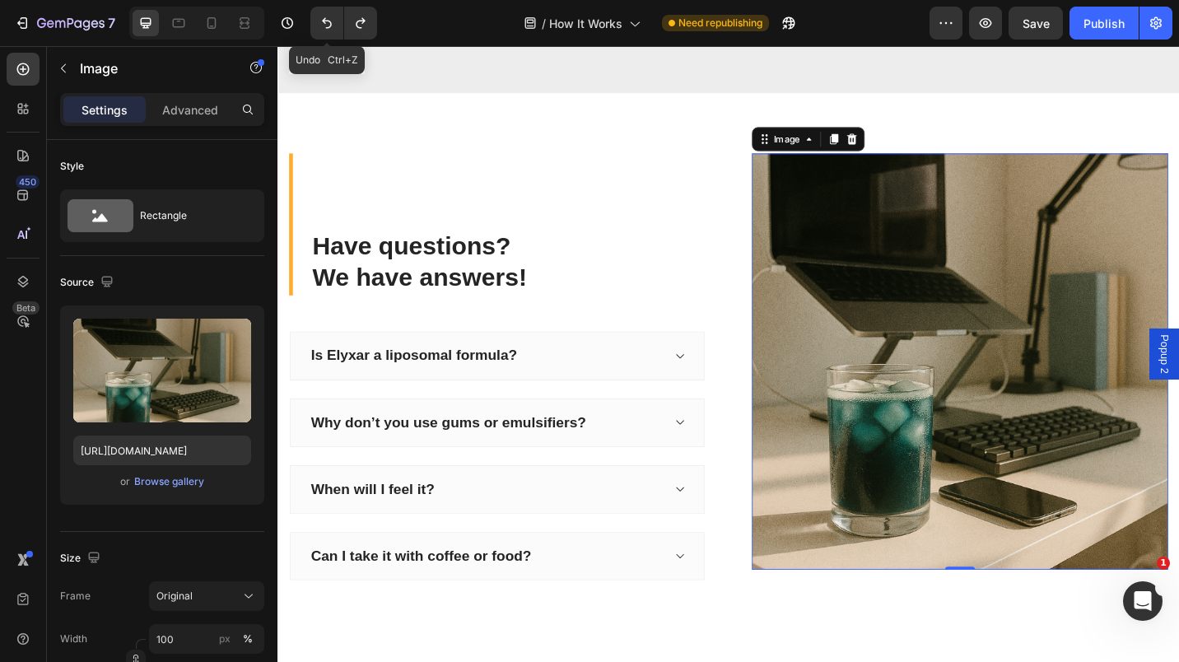
click at [322, 17] on icon "Undo/Redo" at bounding box center [327, 23] width 16 height 16
type input "https://ucarecdn.com/ed8f802c-bbce-471d-9c38-e6d7f0248f6c/-/format/auto/"
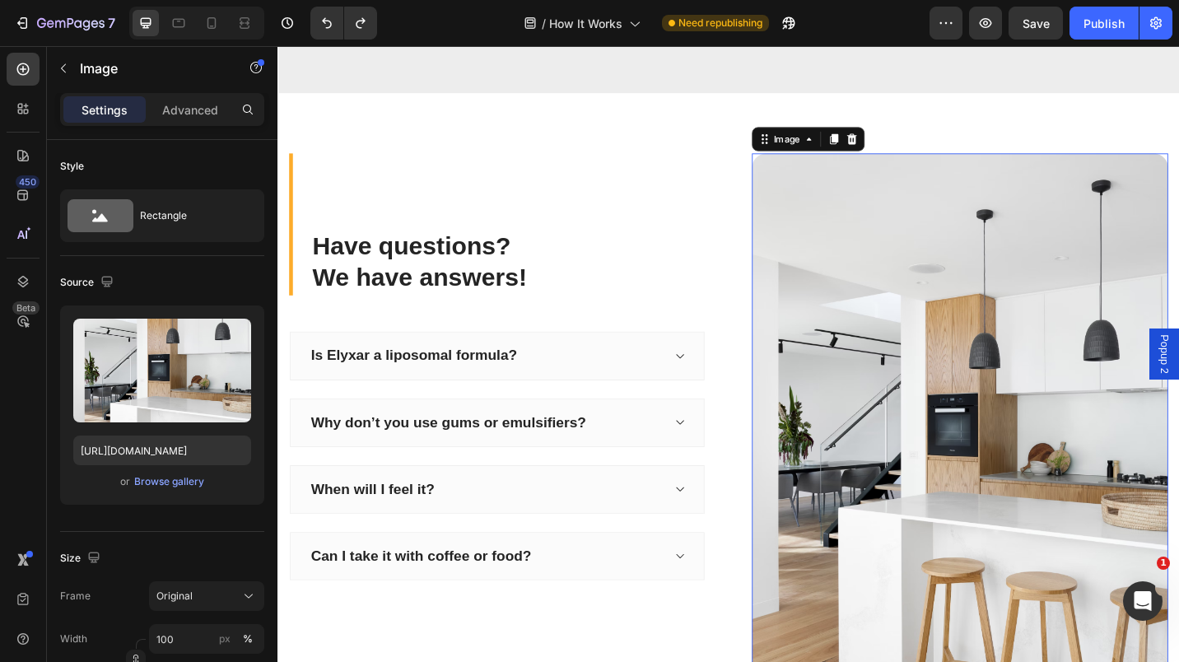
click at [934, 250] on img at bounding box center [1025, 469] width 456 height 611
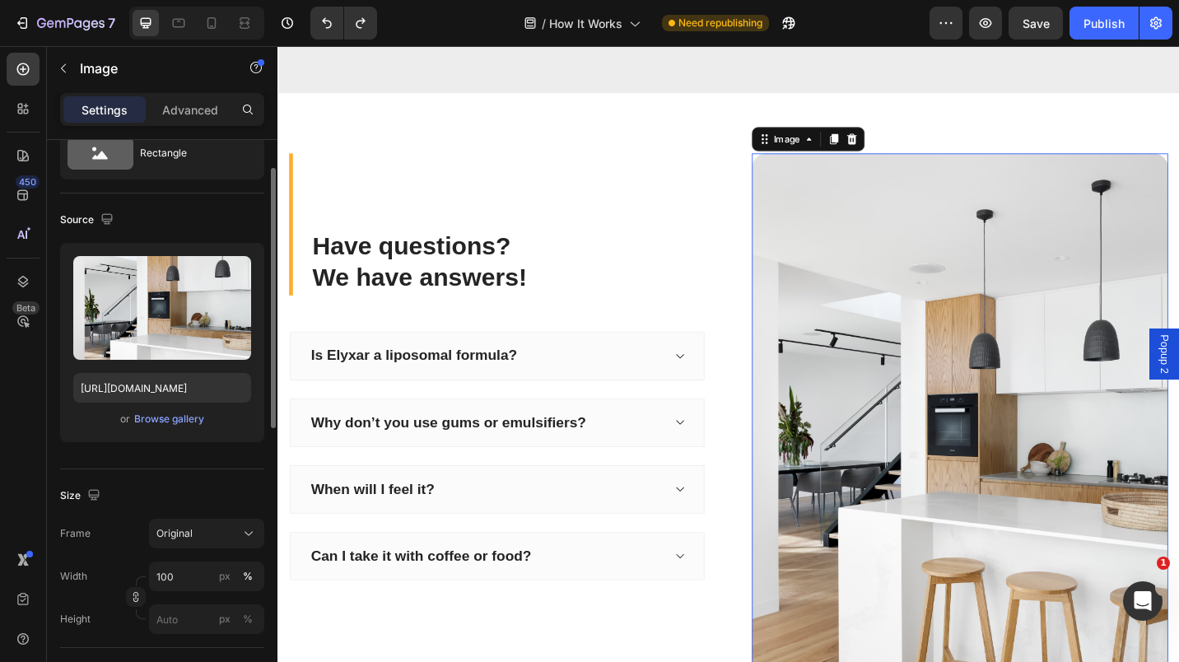
scroll to position [62, 0]
click at [198, 114] on p "Advanced" at bounding box center [190, 109] width 56 height 17
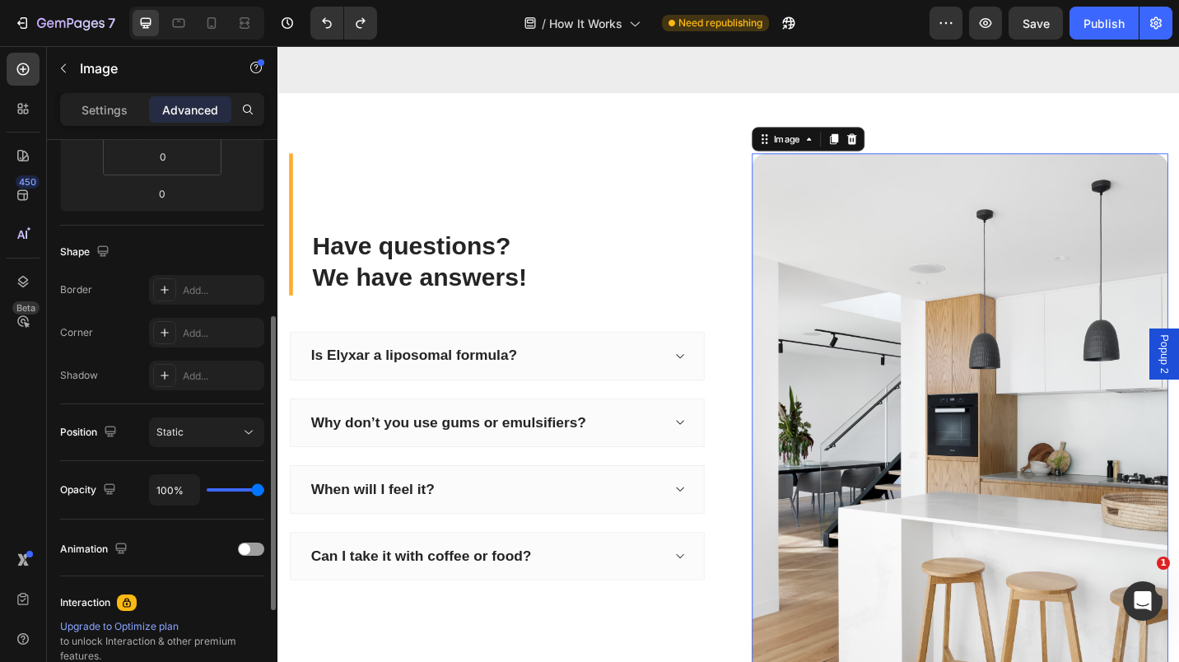
scroll to position [338, 0]
click at [217, 332] on div "Add..." at bounding box center [221, 332] width 77 height 15
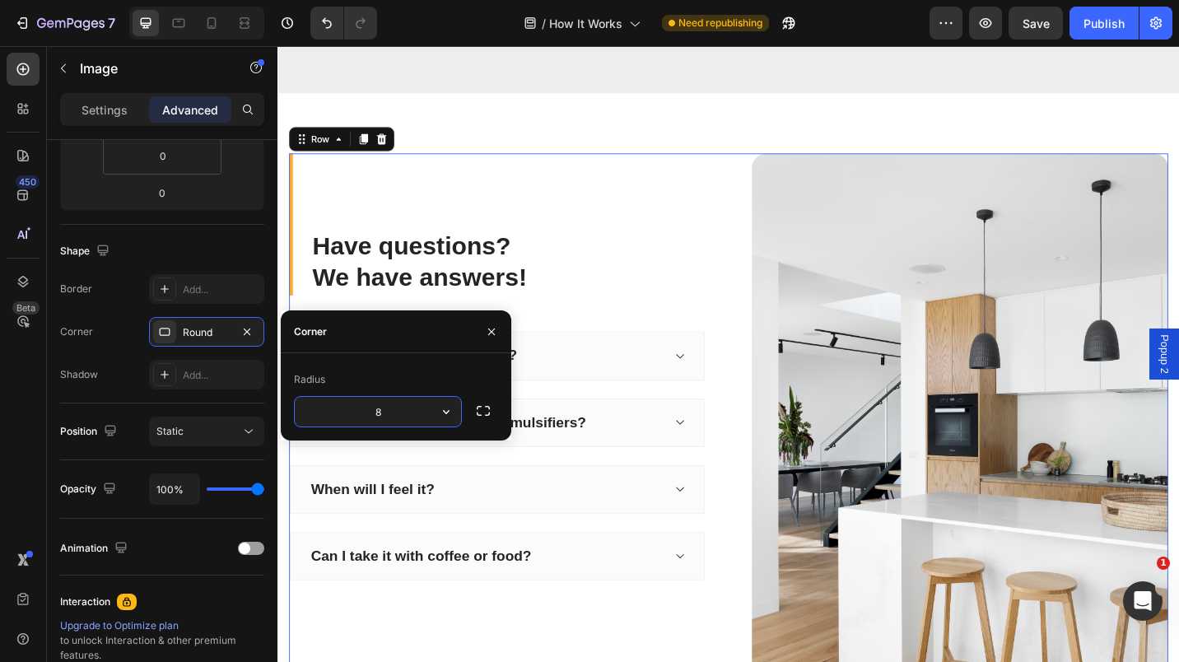
click at [749, 274] on div "Have questions? We have answers! Heading Is Elyxar a liposomal formula? Why don…" at bounding box center [771, 469] width 963 height 611
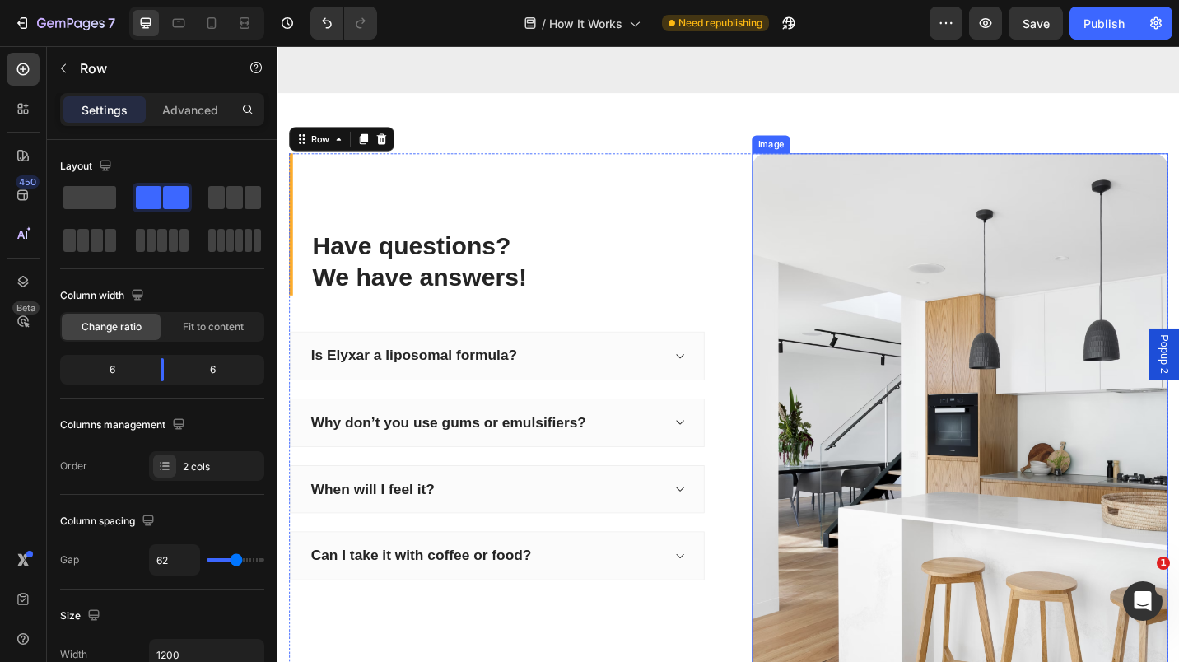
scroll to position [2522, 0]
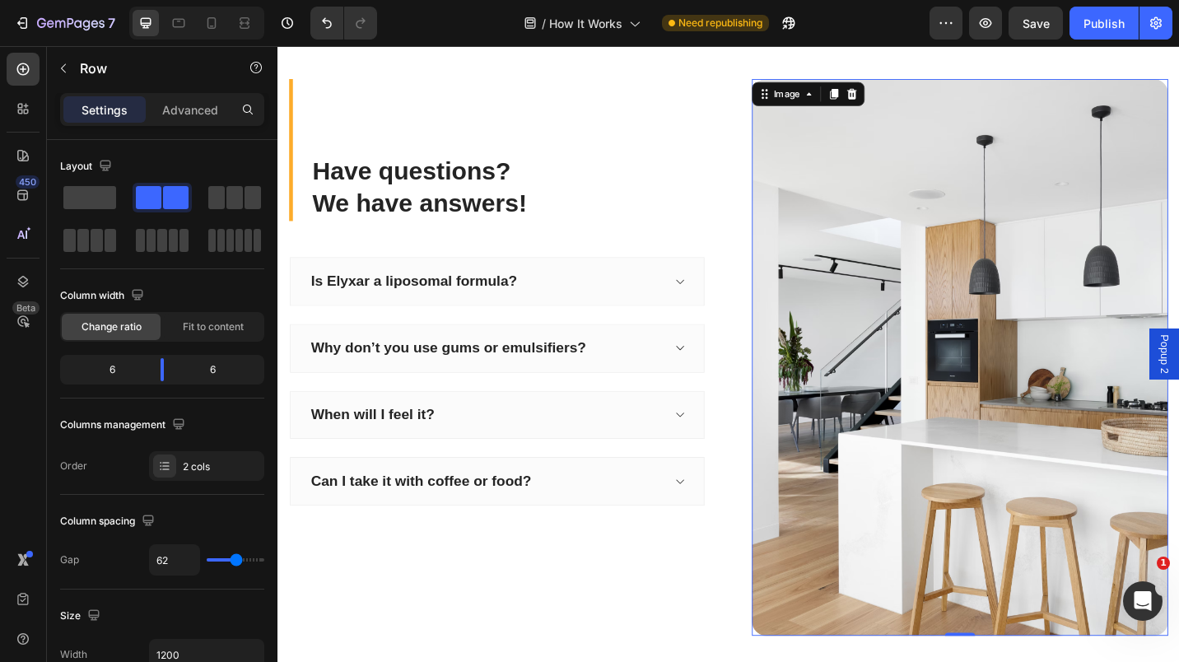
click at [869, 298] on img at bounding box center [1025, 387] width 456 height 611
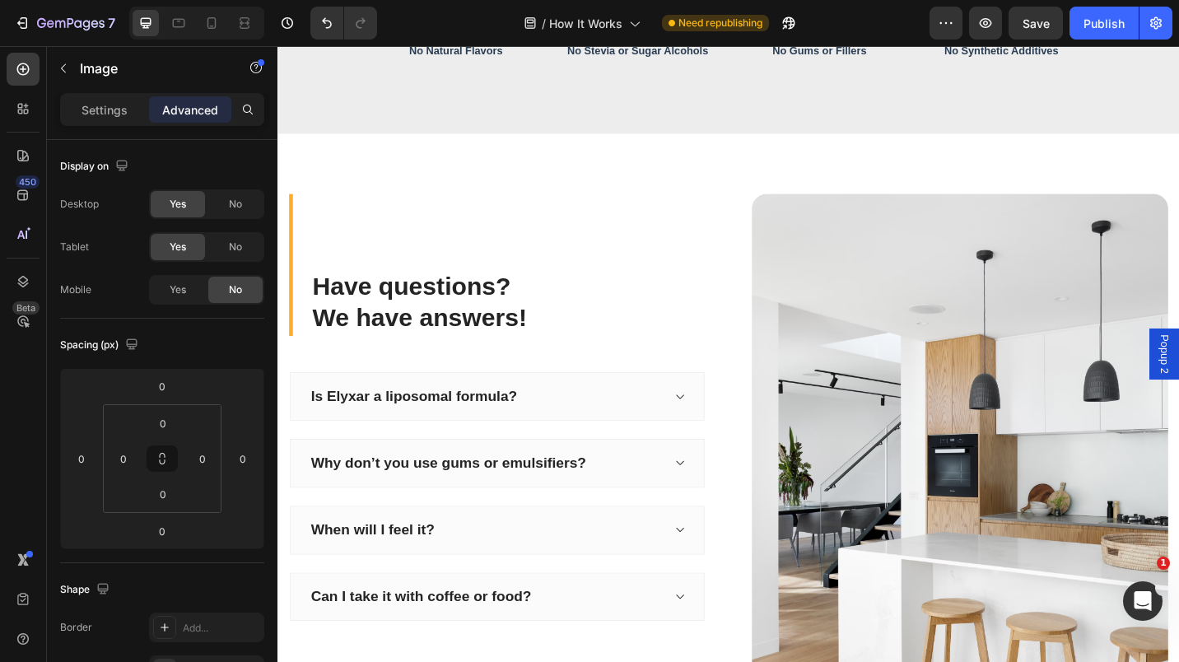
scroll to position [2435, 0]
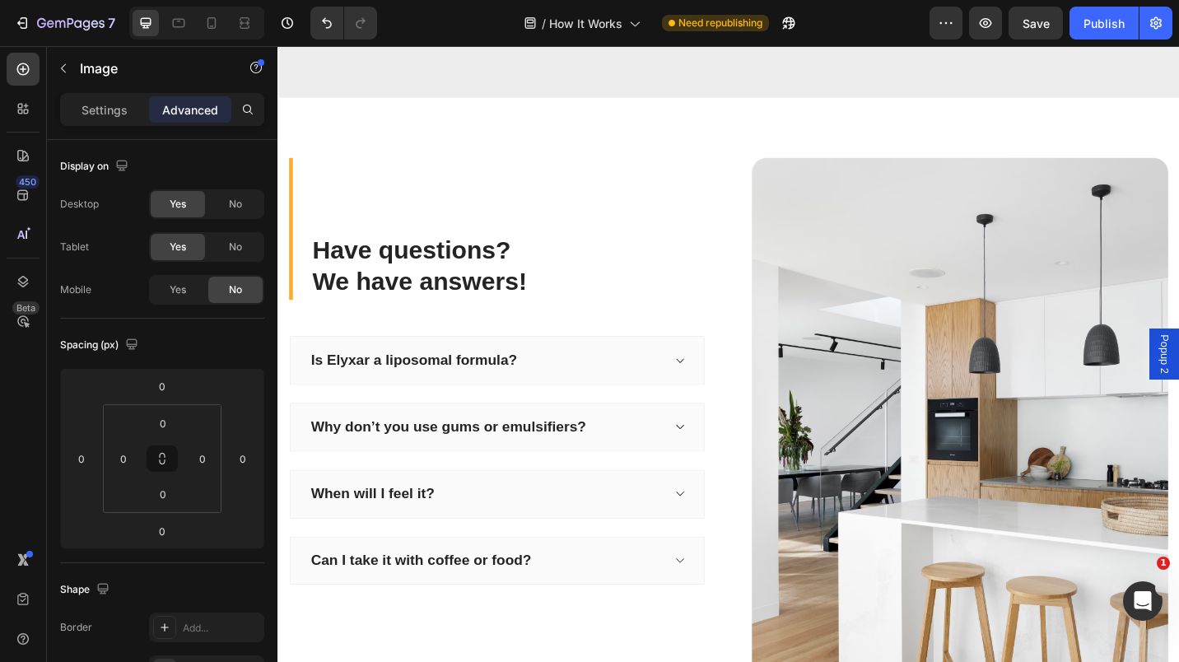
click at [922, 300] on img at bounding box center [1025, 474] width 456 height 611
click at [107, 107] on p "Settings" at bounding box center [105, 109] width 46 height 17
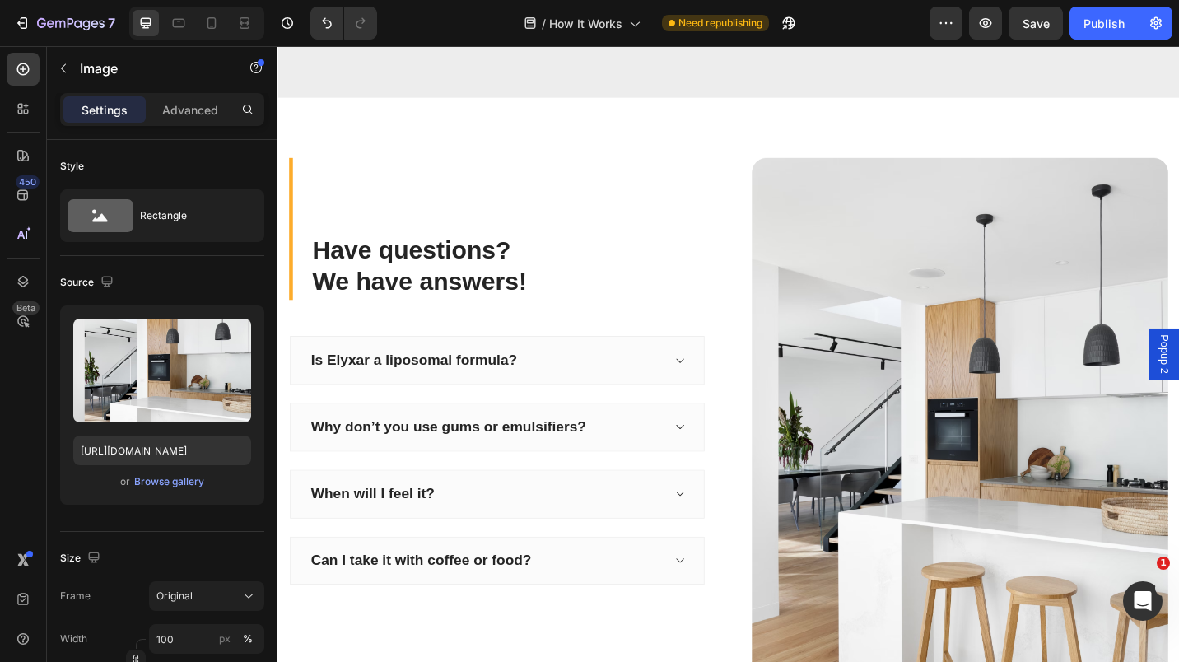
click at [161, 477] on div "Browse gallery" at bounding box center [169, 481] width 70 height 15
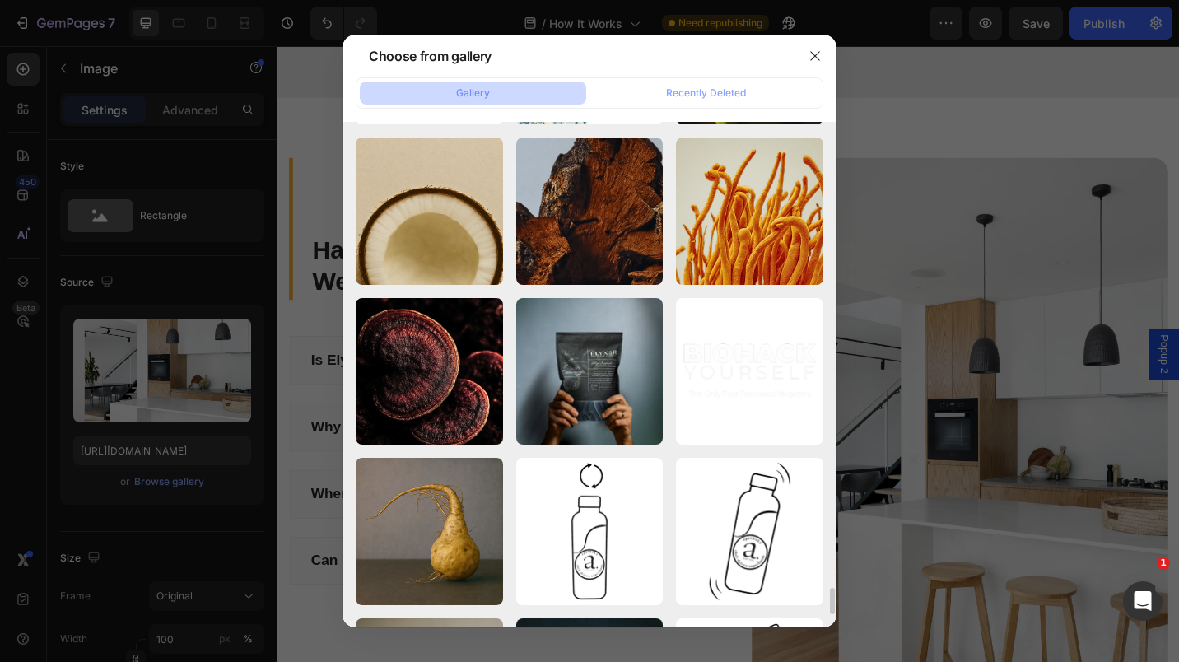
scroll to position [8356, 0]
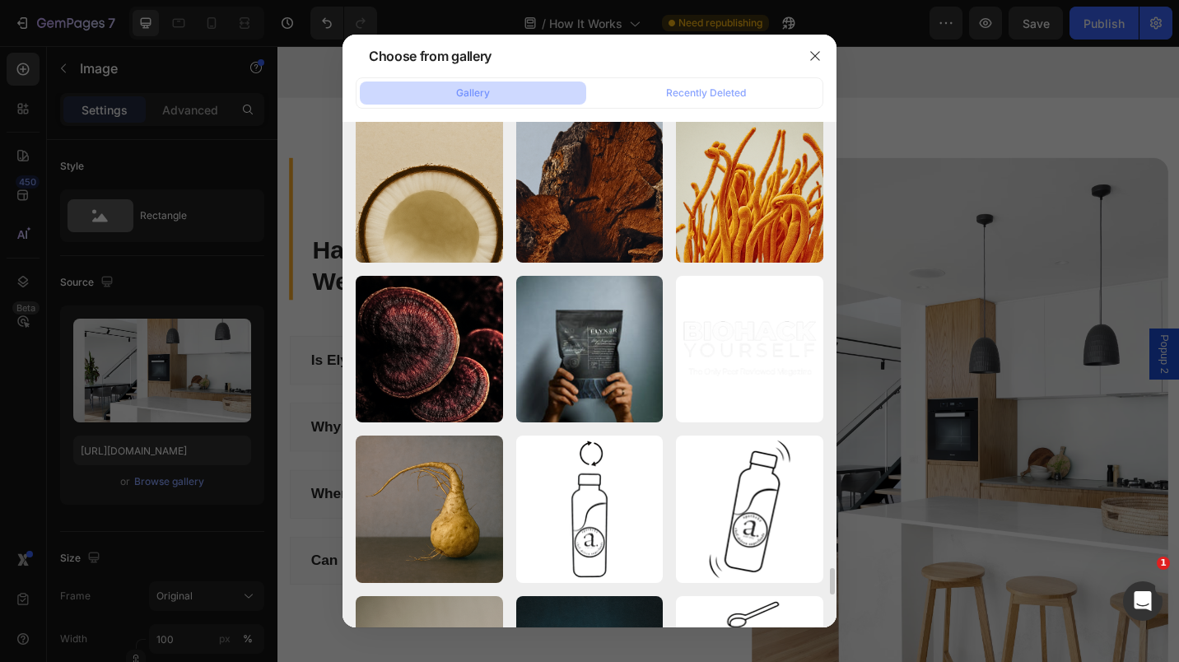
click at [0, 0] on div "Pouch_Hands_Holding ...1).webp 43.74 kb" at bounding box center [0, 0] width 0 height 0
type input "https://cdn.shopify.com/s/files/1/0673/5524/6778/files/gempages_535789032974582…"
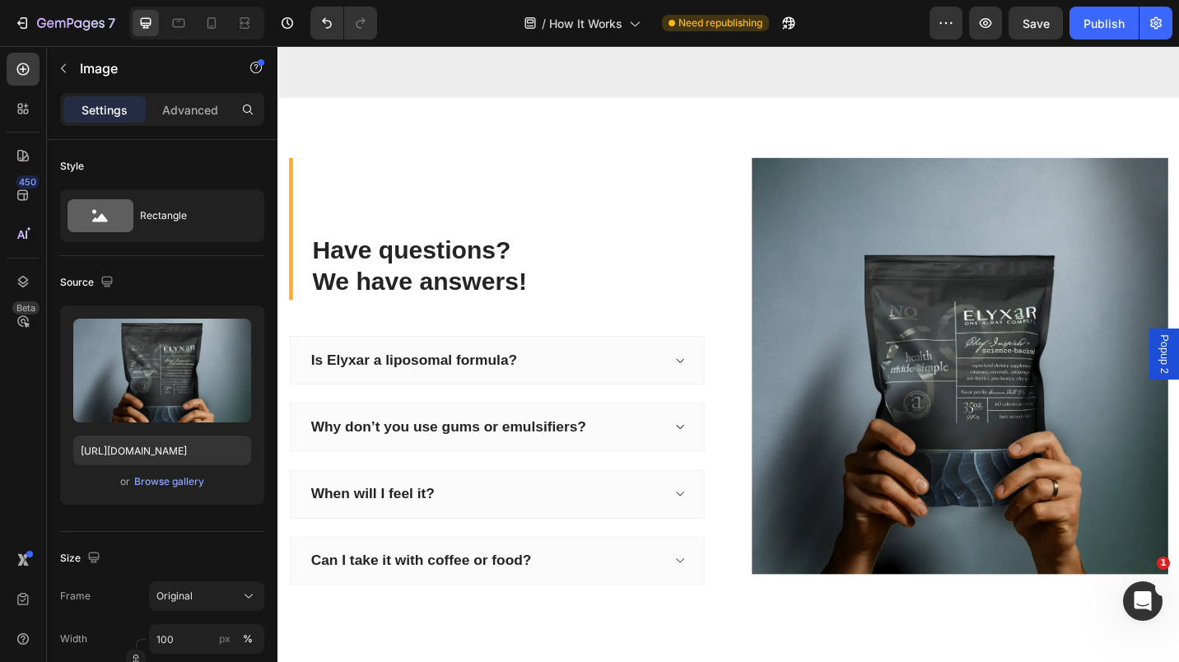
click at [244, 595] on icon at bounding box center [248, 596] width 16 height 16
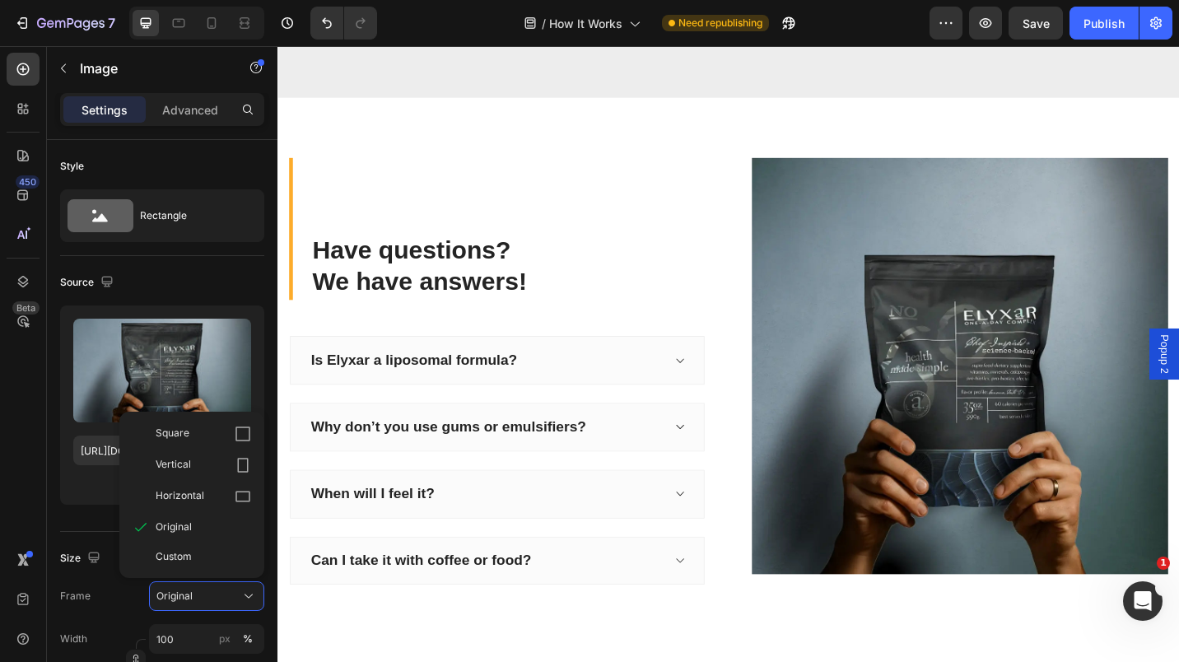
click at [210, 467] on div "Vertical" at bounding box center [204, 465] width 96 height 16
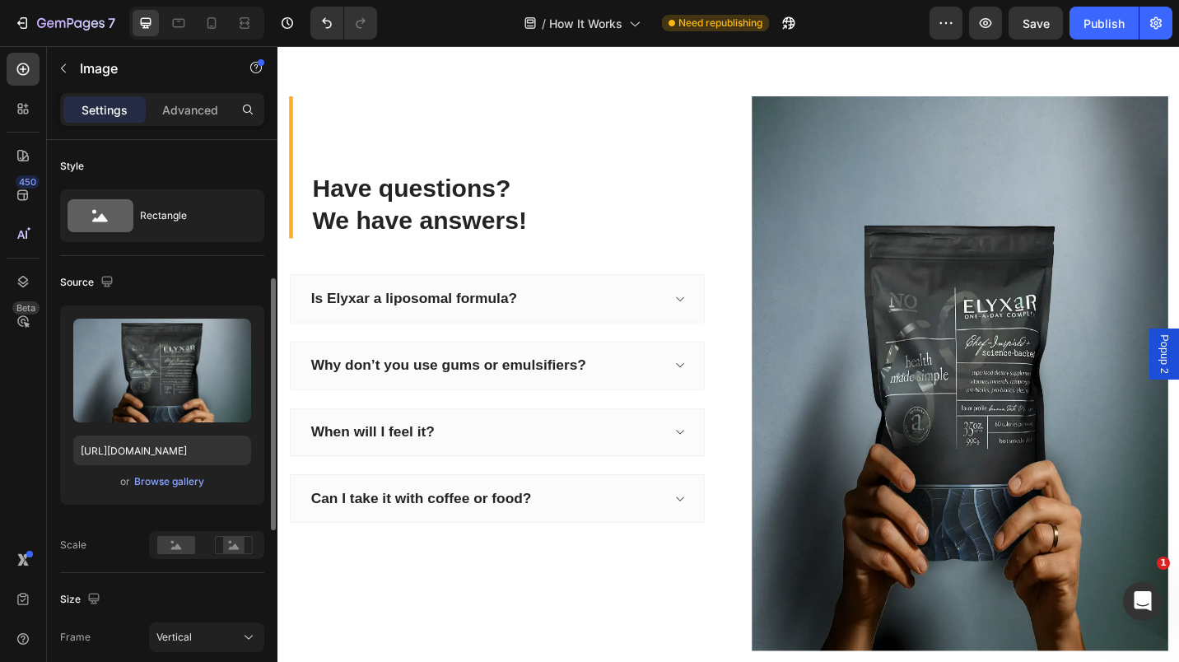
scroll to position [123, 0]
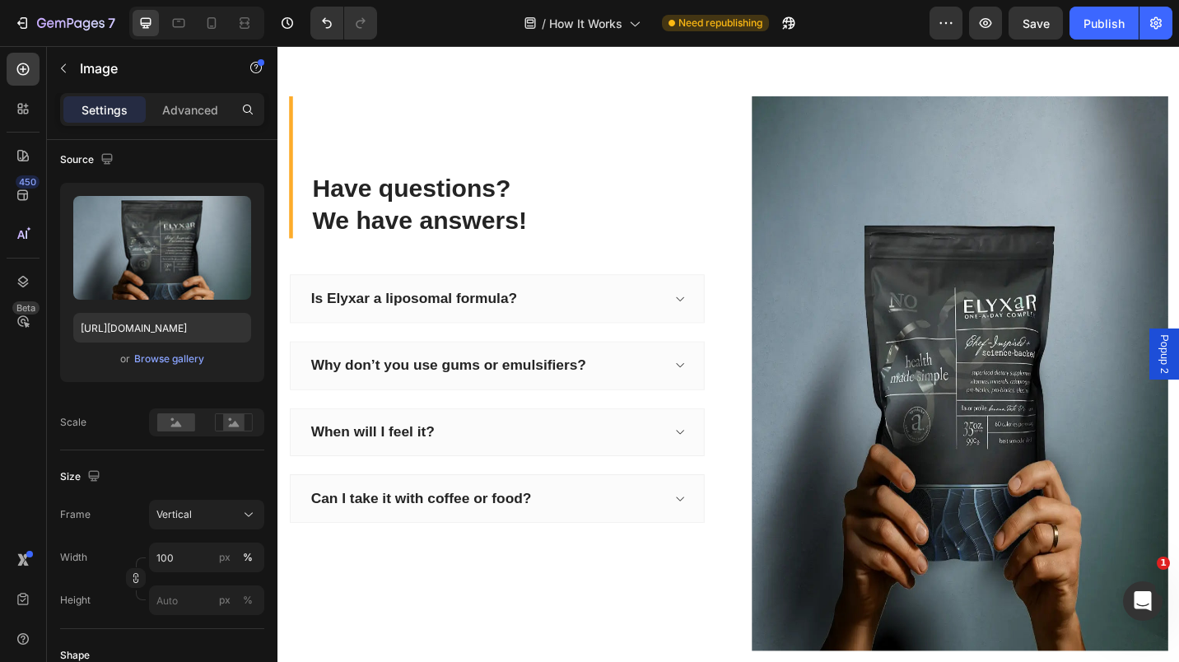
click at [250, 510] on icon at bounding box center [248, 514] width 16 height 16
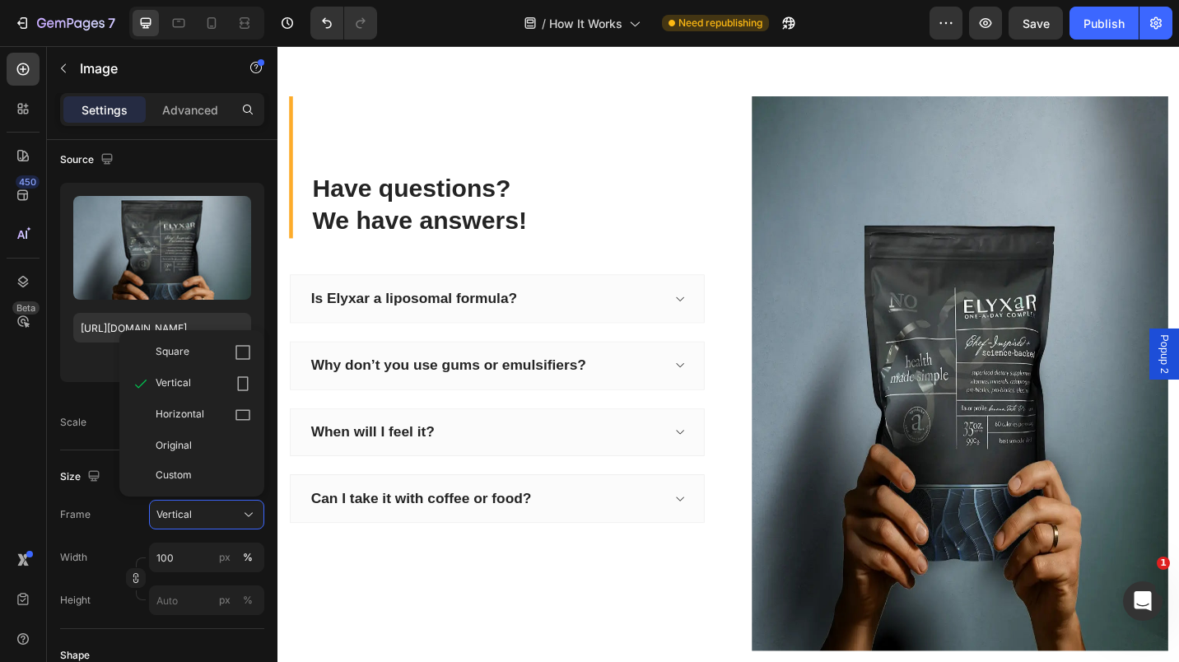
click at [203, 442] on div "Original" at bounding box center [204, 445] width 96 height 15
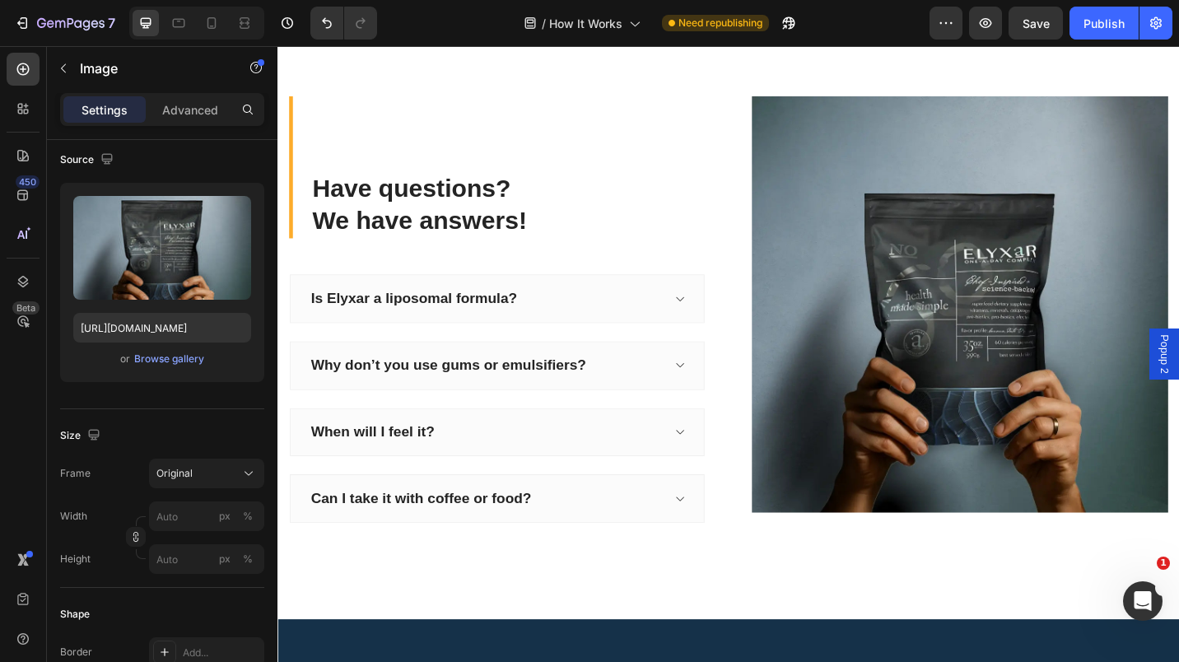
click at [247, 469] on icon at bounding box center [248, 473] width 16 height 16
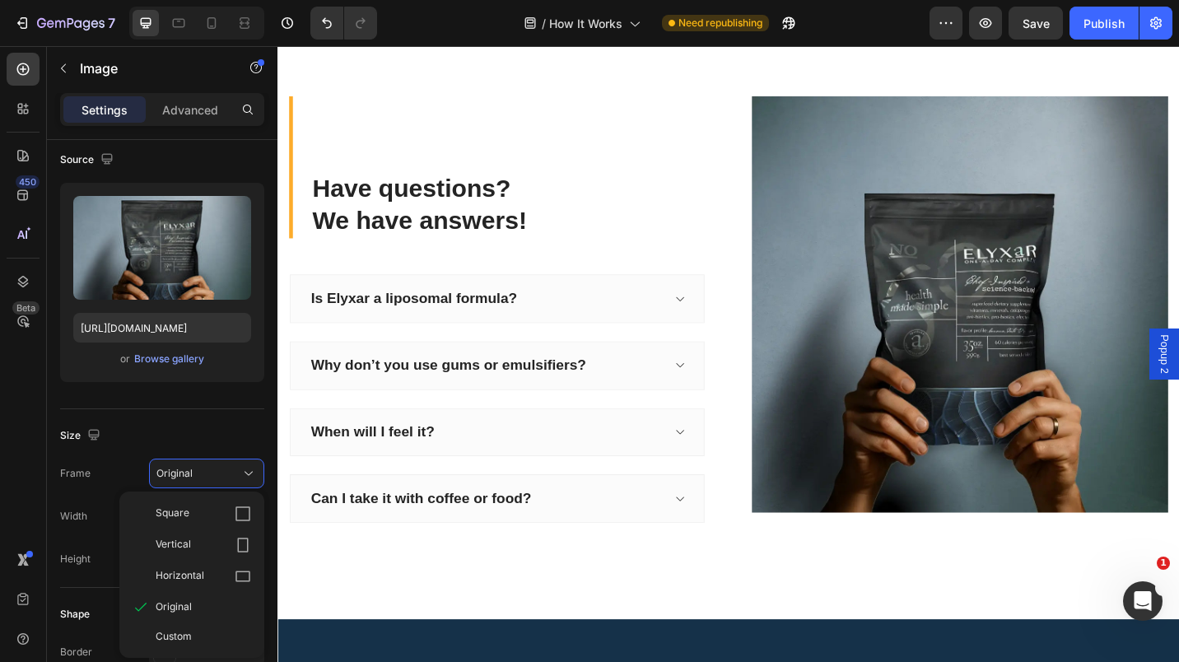
click at [204, 634] on div "Custom" at bounding box center [204, 636] width 96 height 15
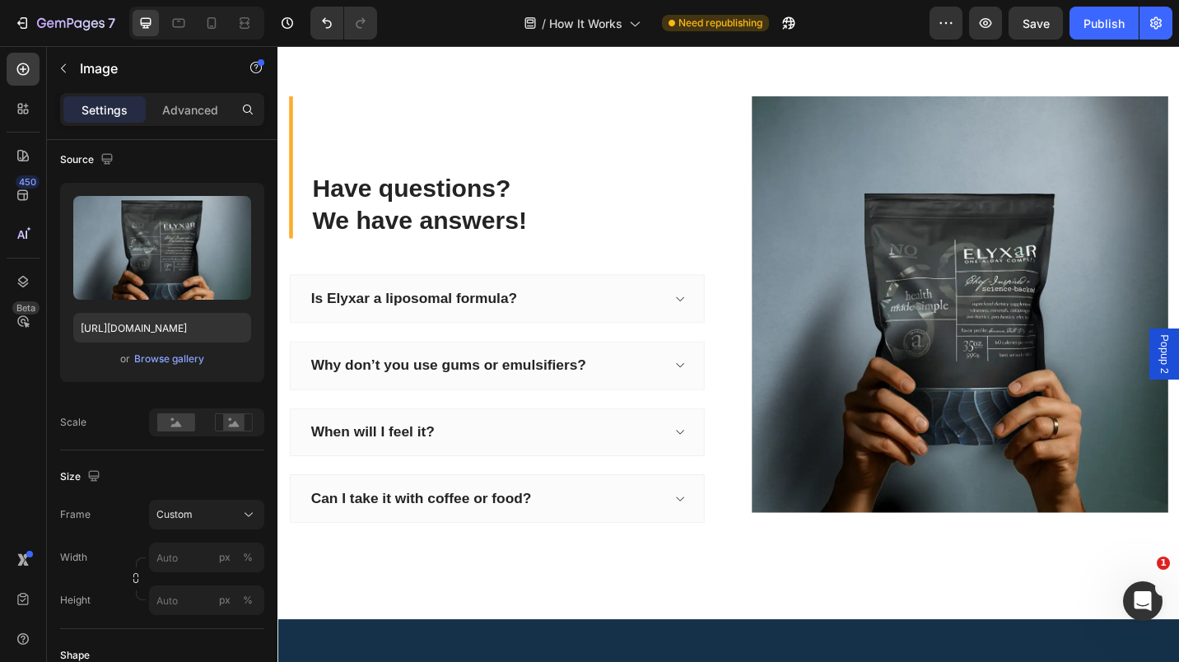
click at [249, 515] on div "Frame Custom Width px % Height px %" at bounding box center [162, 557] width 204 height 115
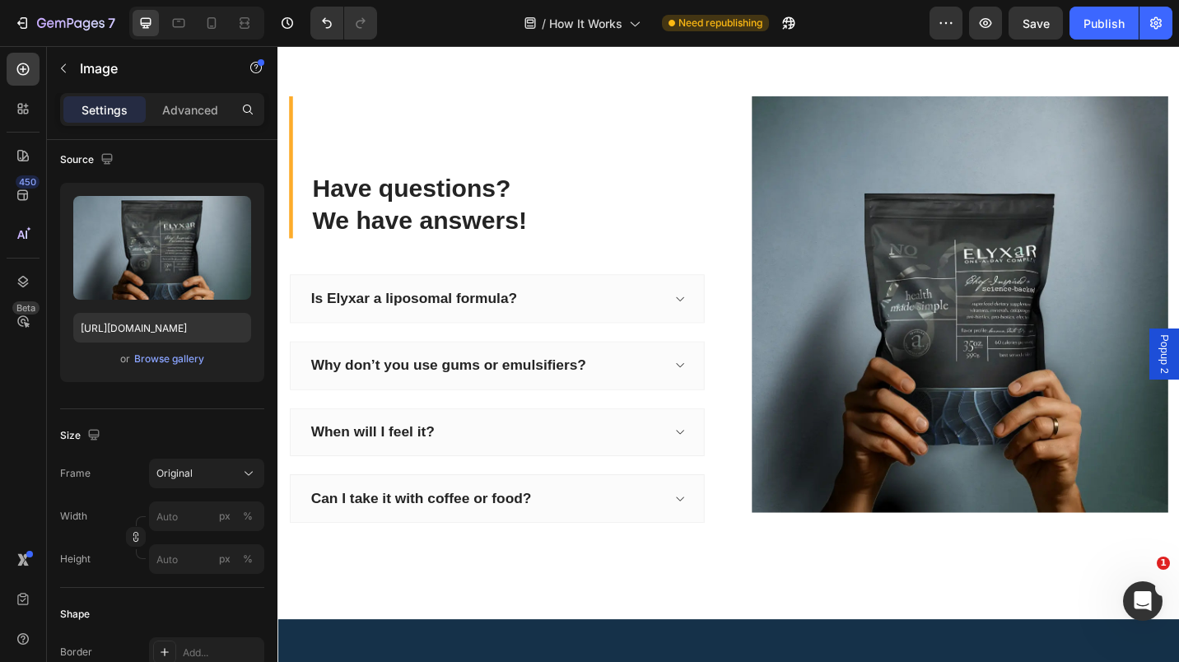
click at [245, 469] on icon at bounding box center [248, 473] width 16 height 16
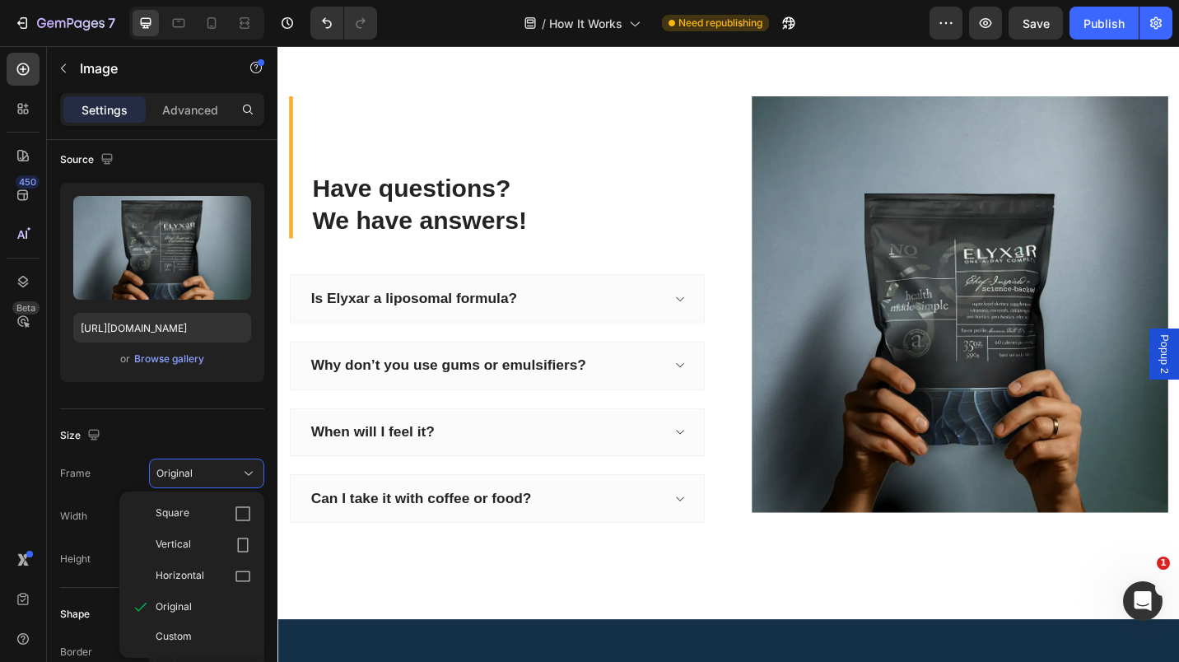
click at [194, 542] on div "Vertical" at bounding box center [204, 545] width 96 height 16
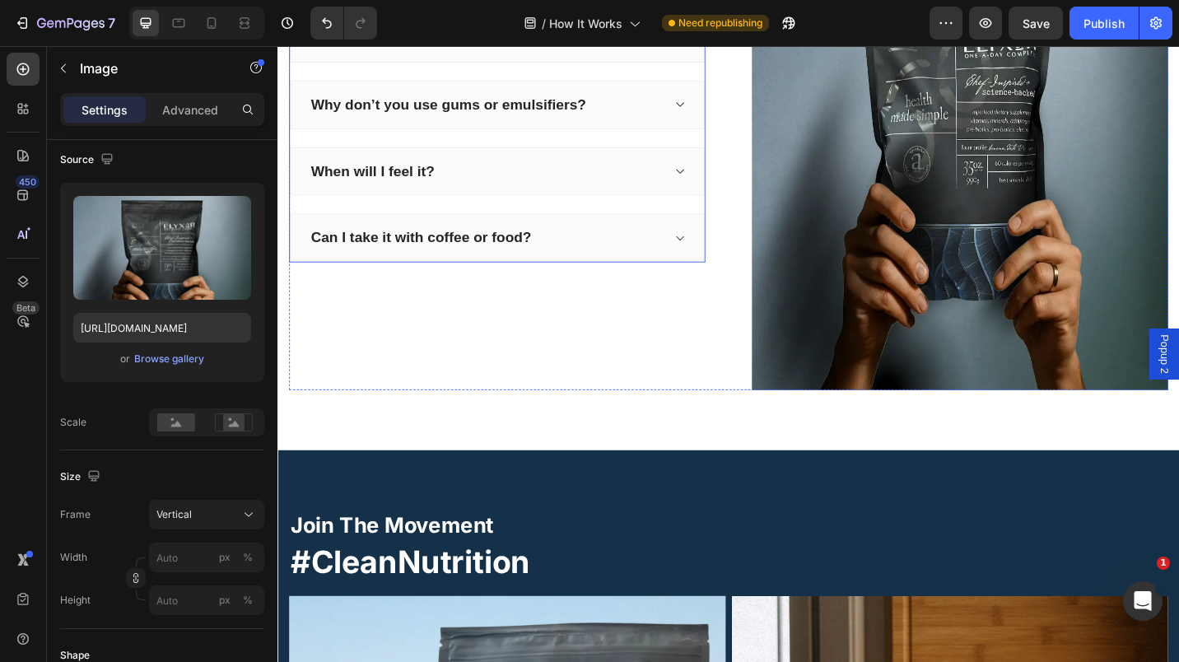
scroll to position [2817, 0]
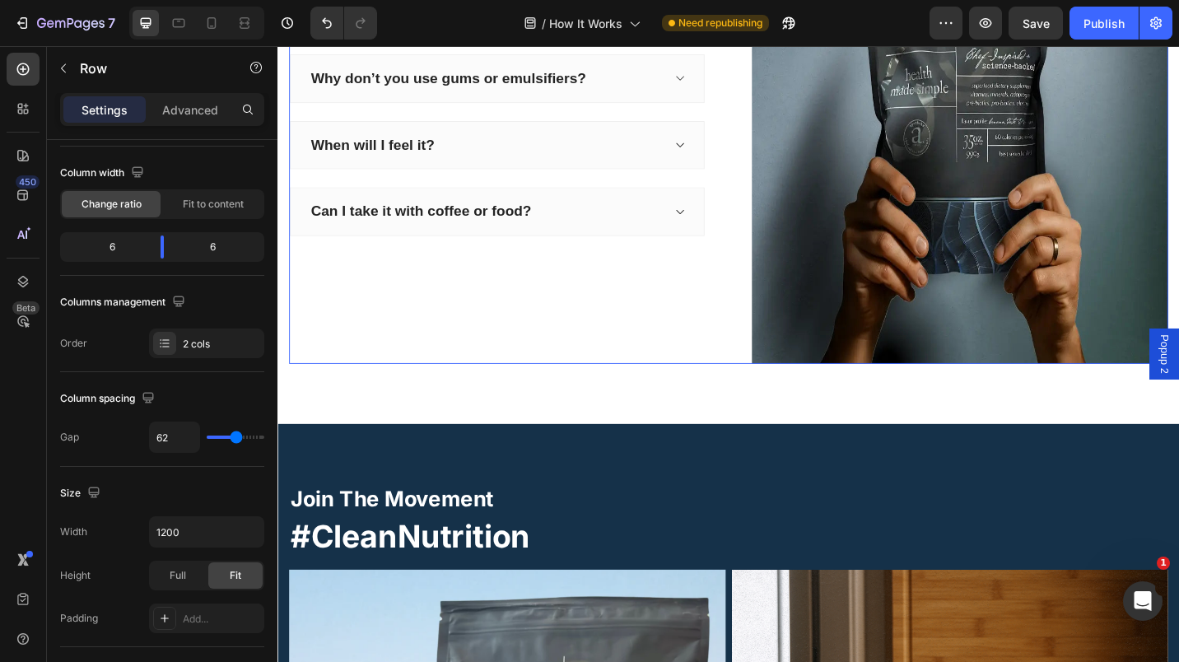
click at [783, 321] on div "Have questions? We have answers! Heading Is Elyxar a liposomal formula? Why don…" at bounding box center [771, 91] width 963 height 609
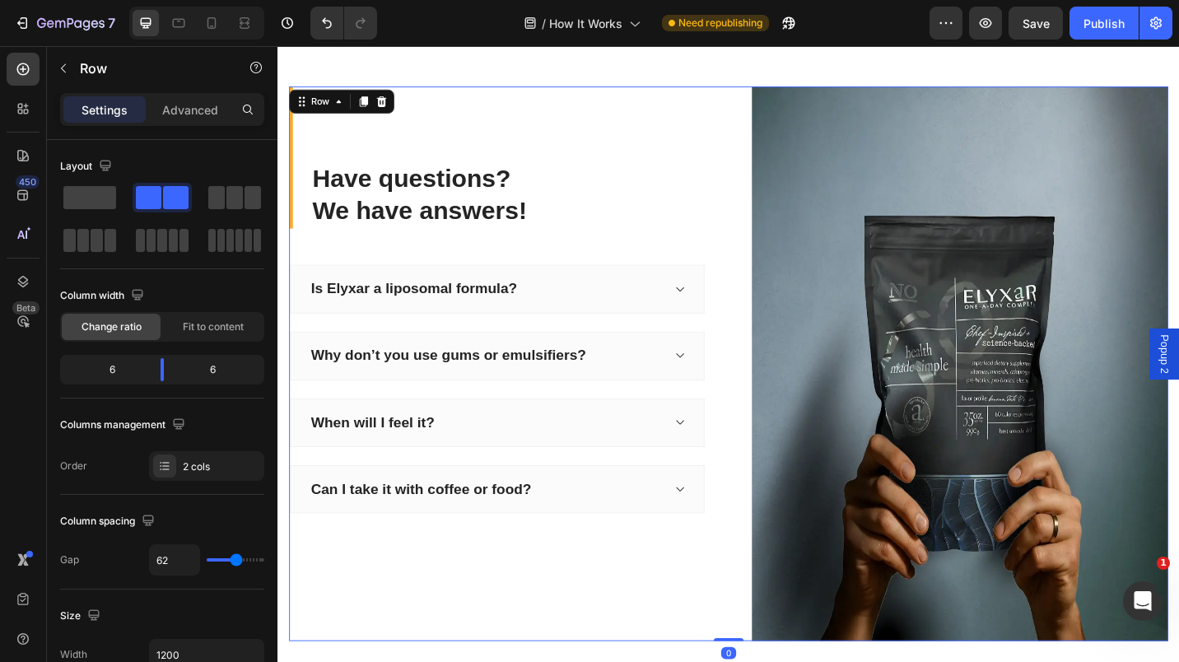
scroll to position [2397, 0]
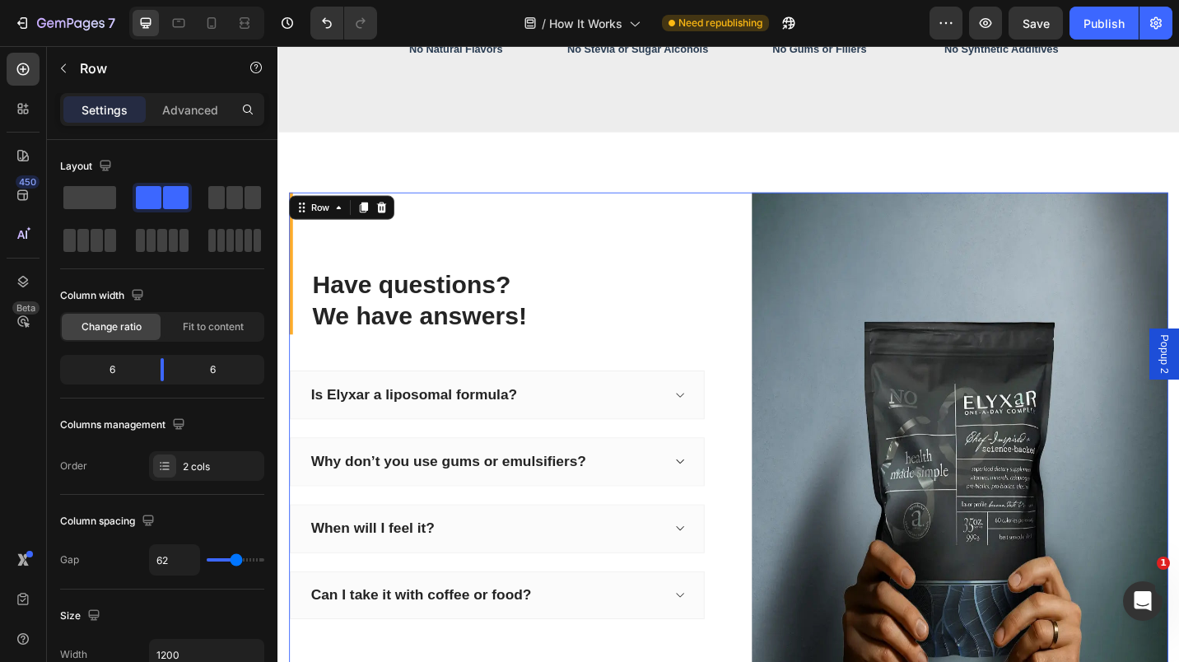
click at [31, 65] on div at bounding box center [23, 69] width 33 height 33
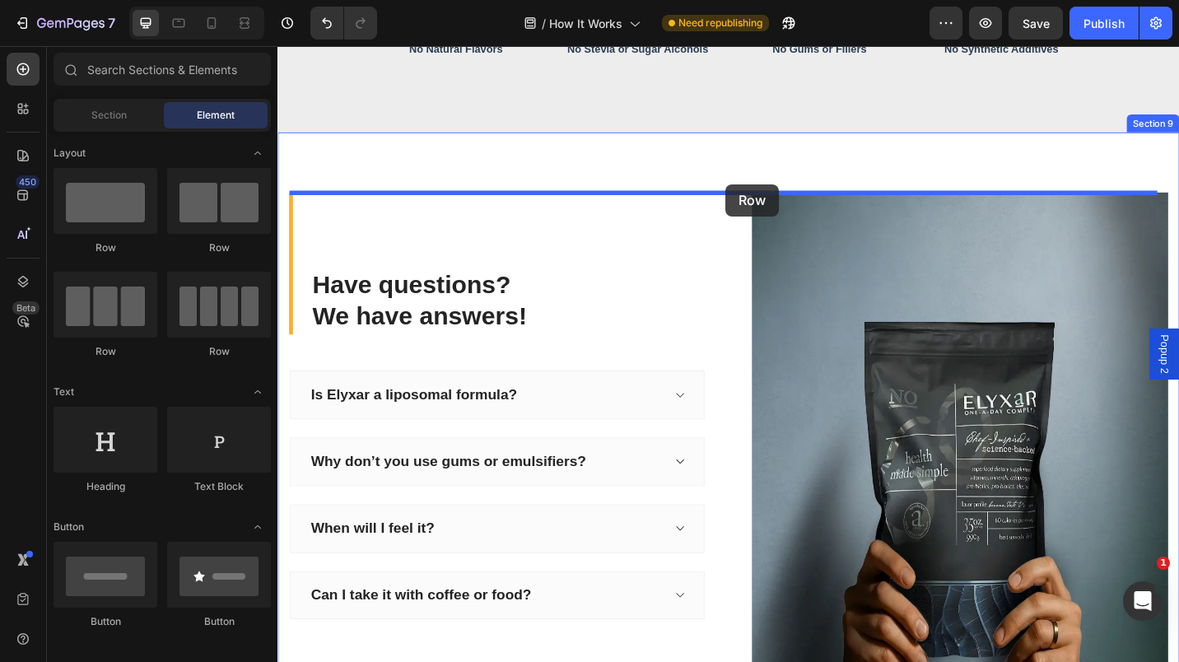
drag, startPoint x: 483, startPoint y: 263, endPoint x: 768, endPoint y: 198, distance: 292.3
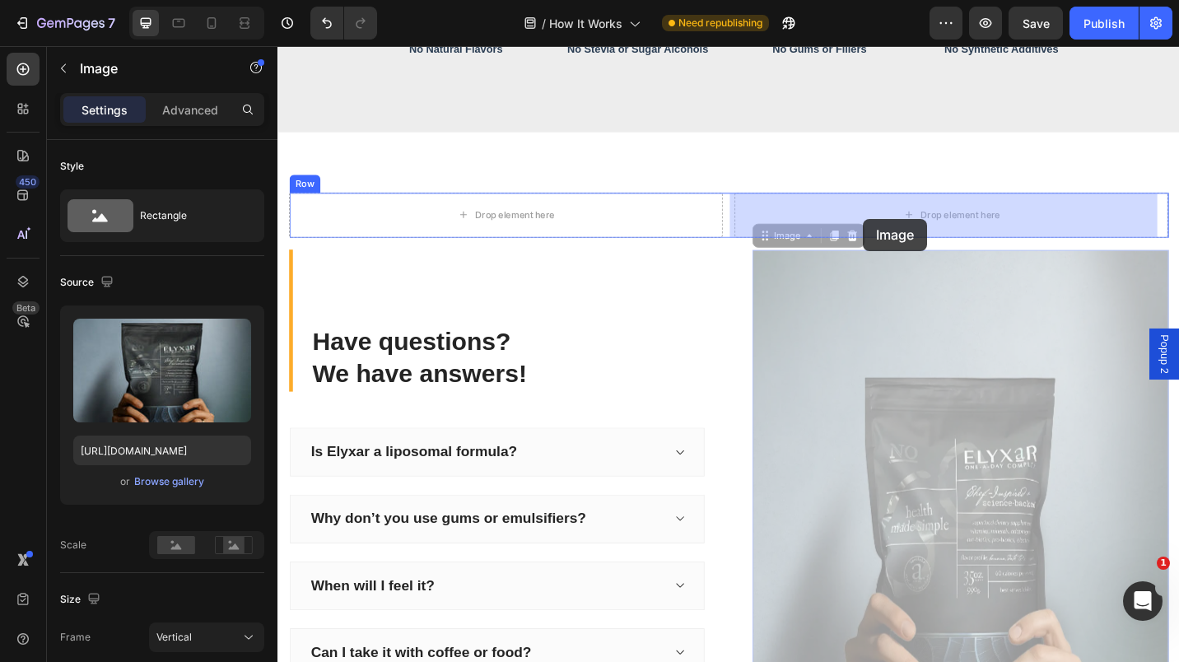
drag, startPoint x: 874, startPoint y: 411, endPoint x: 919, endPoint y: 236, distance: 181.2
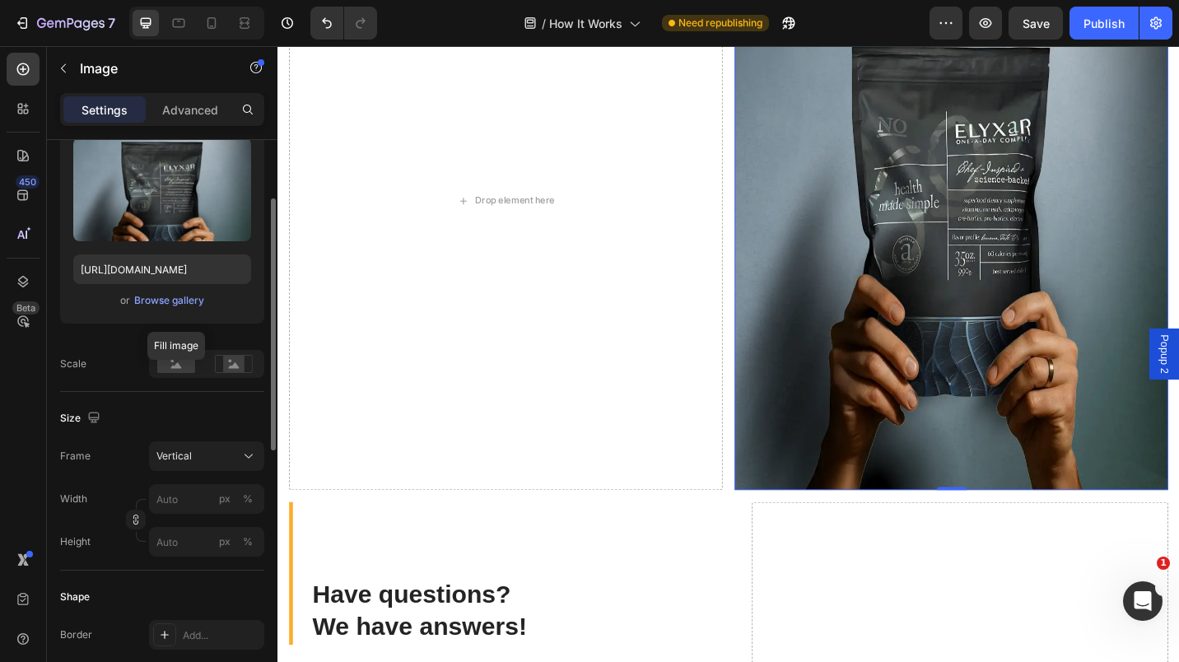
scroll to position [0, 0]
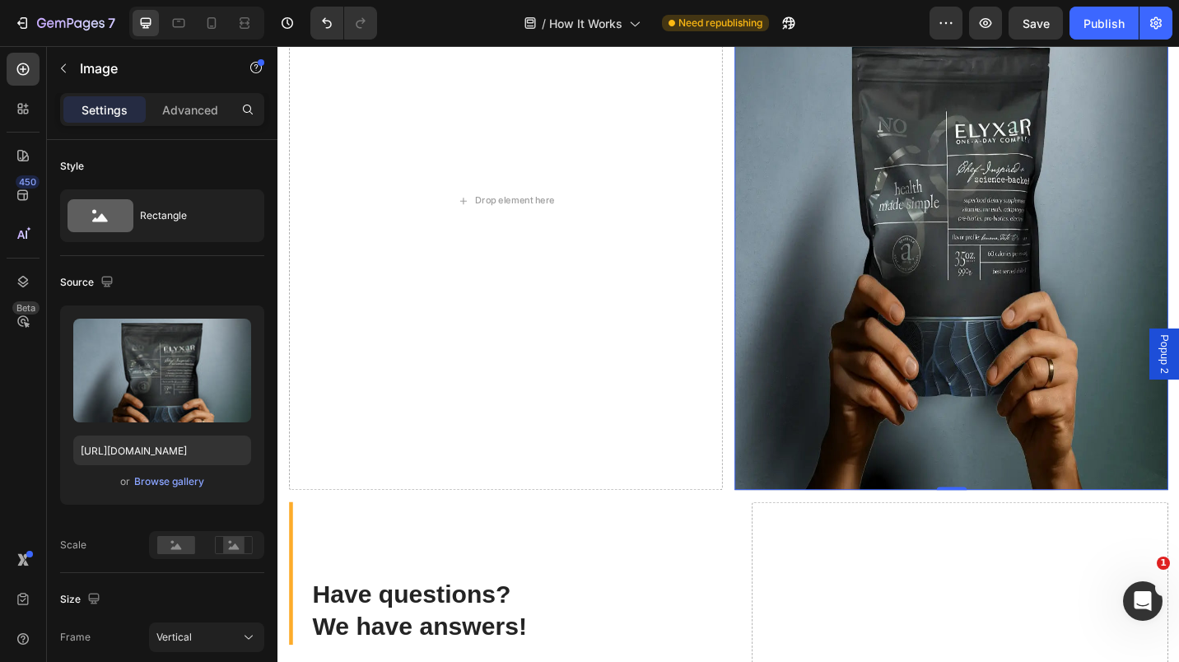
click at [189, 110] on p "Advanced" at bounding box center [190, 109] width 56 height 17
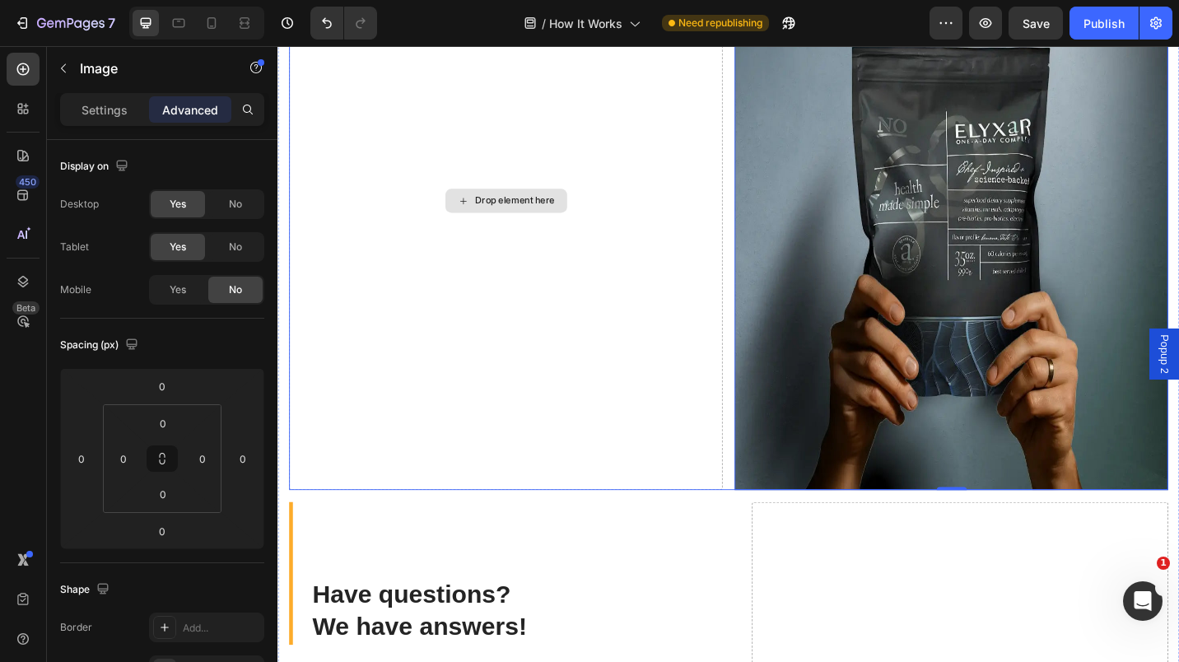
scroll to position [2476, 0]
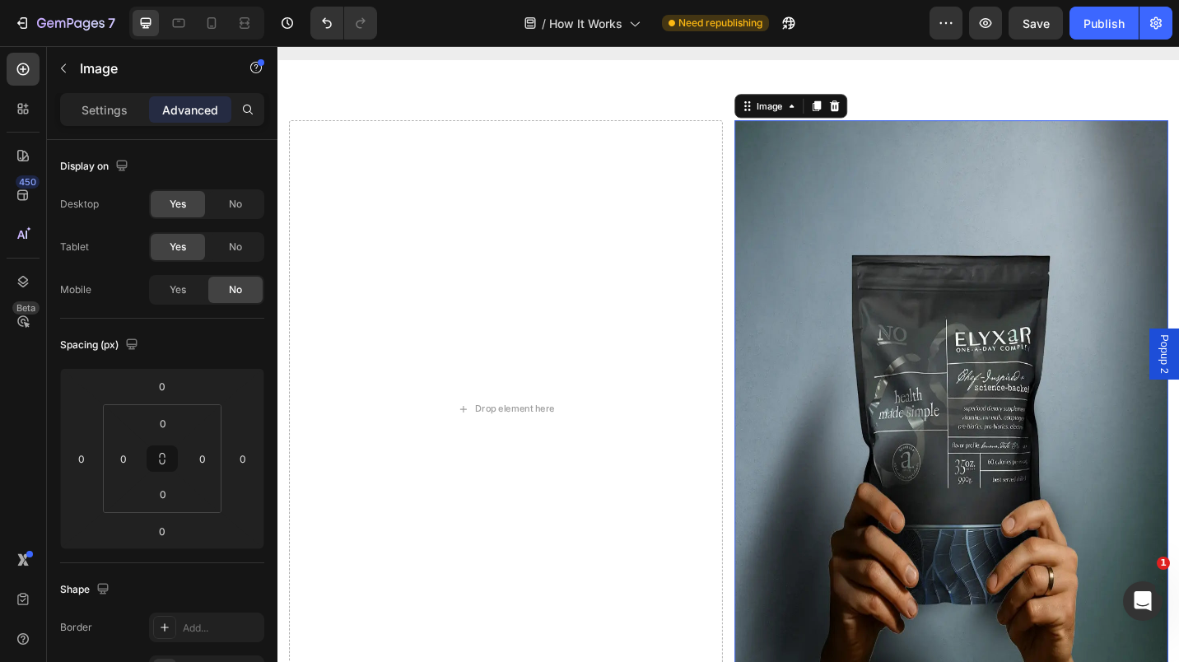
click at [180, 294] on span "Yes" at bounding box center [178, 289] width 16 height 15
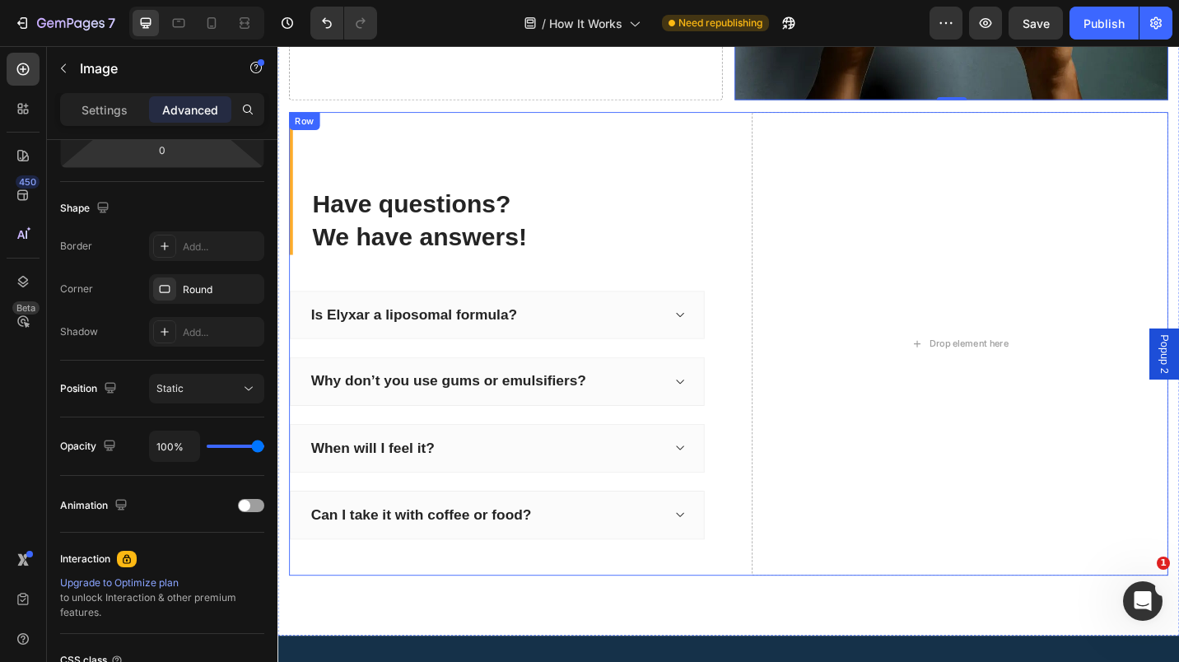
scroll to position [3131, 0]
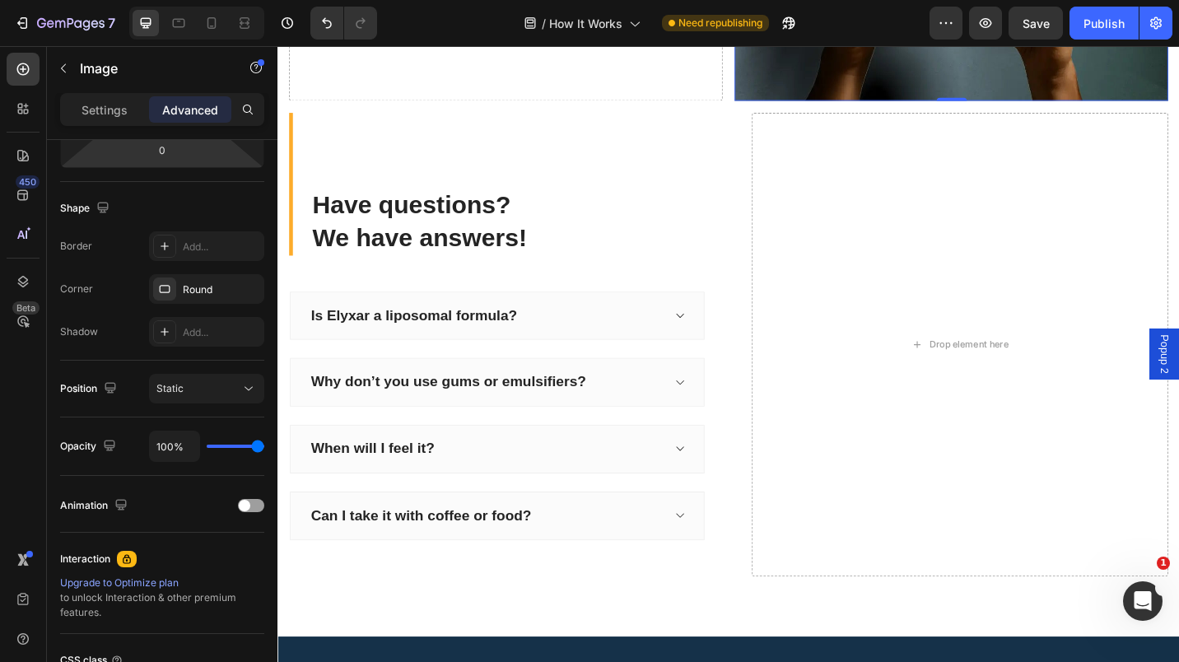
click at [0, 0] on icon "button" at bounding box center [0, 0] width 0 height 0
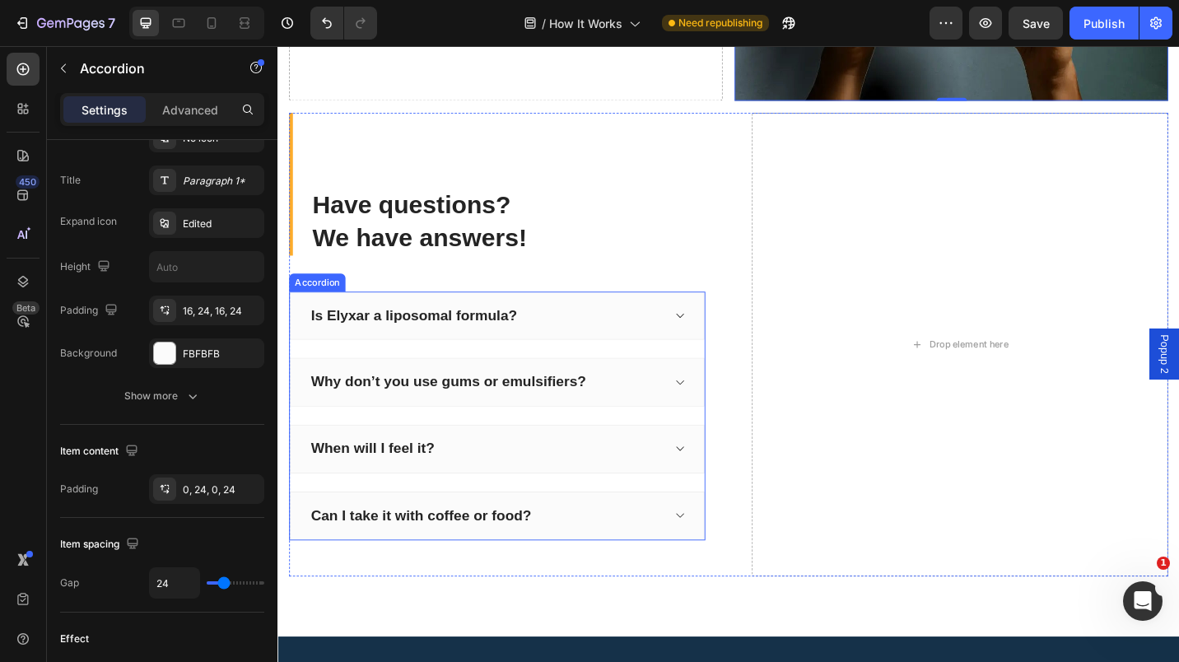
click at [637, 315] on div "Is Elyxar a liposomal formula?" at bounding box center [518, 342] width 455 height 54
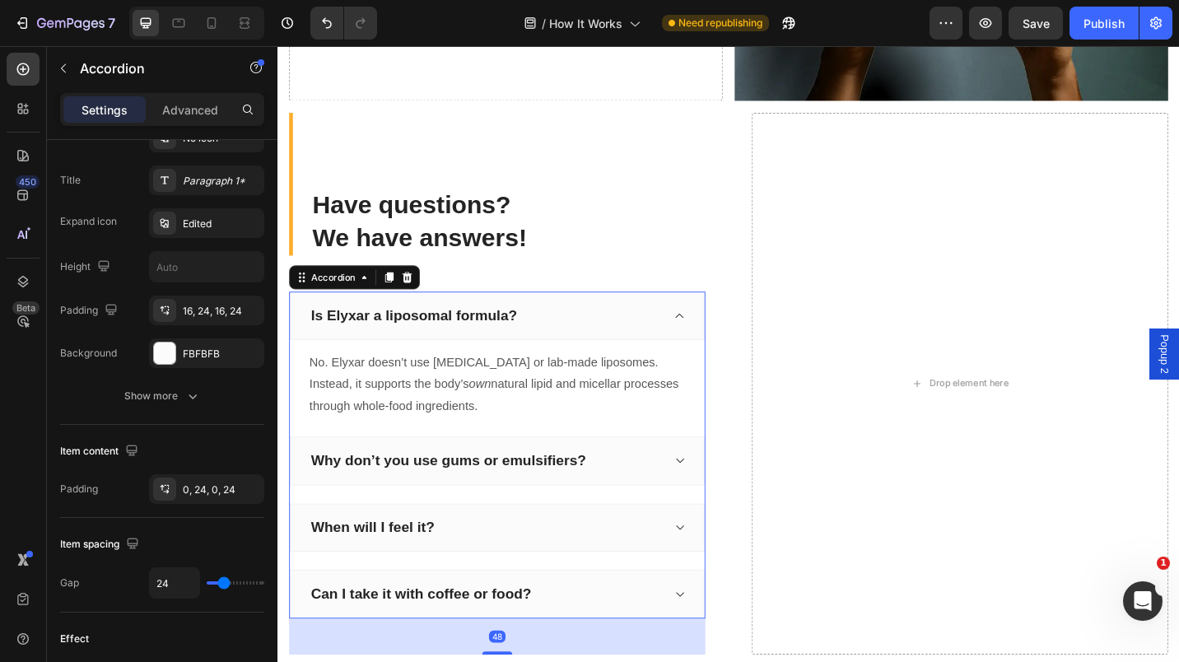
scroll to position [0, 0]
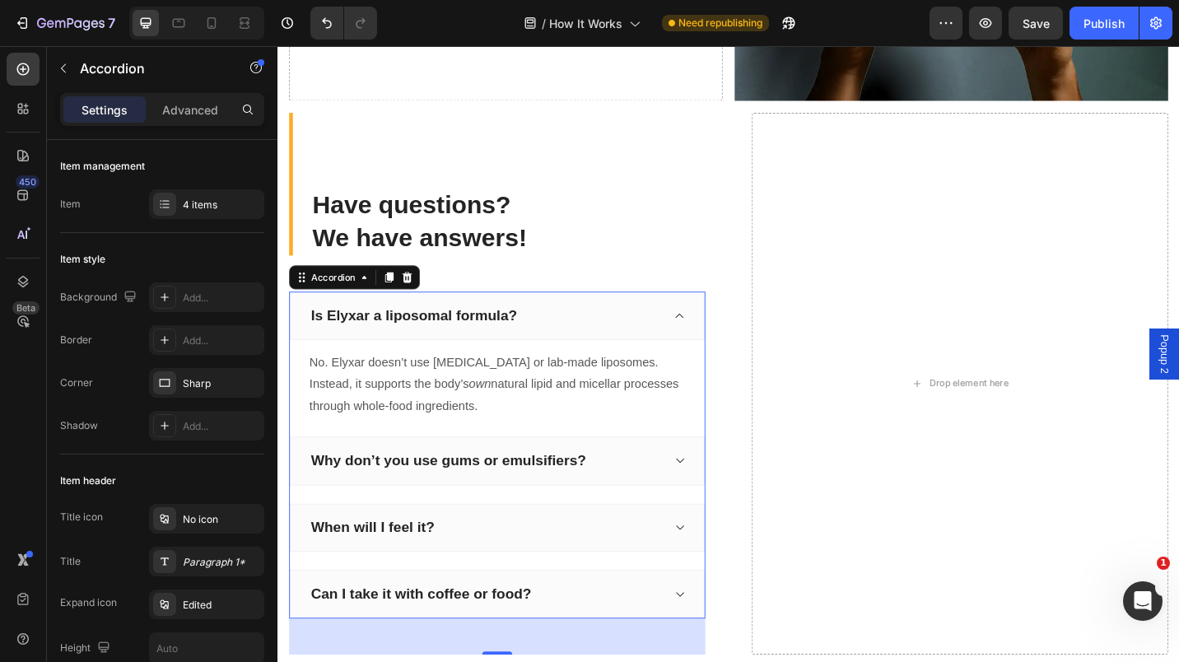
click at [0, 0] on icon "button" at bounding box center [0, 0] width 0 height 0
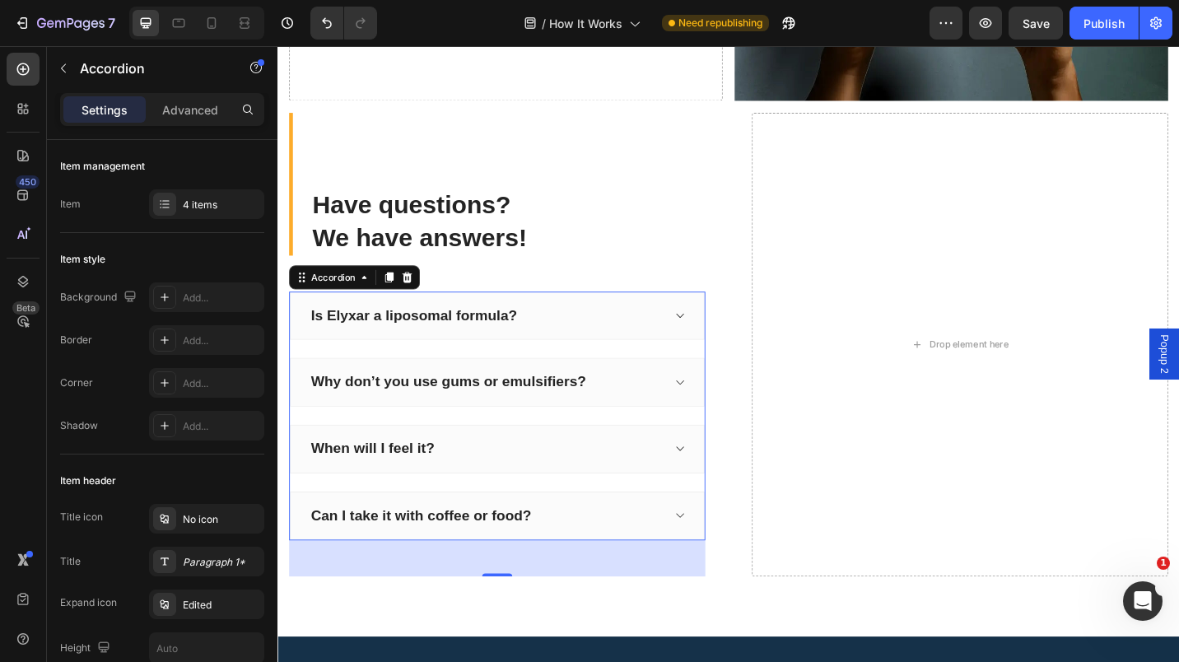
click at [198, 383] on div "Add..." at bounding box center [221, 383] width 77 height 15
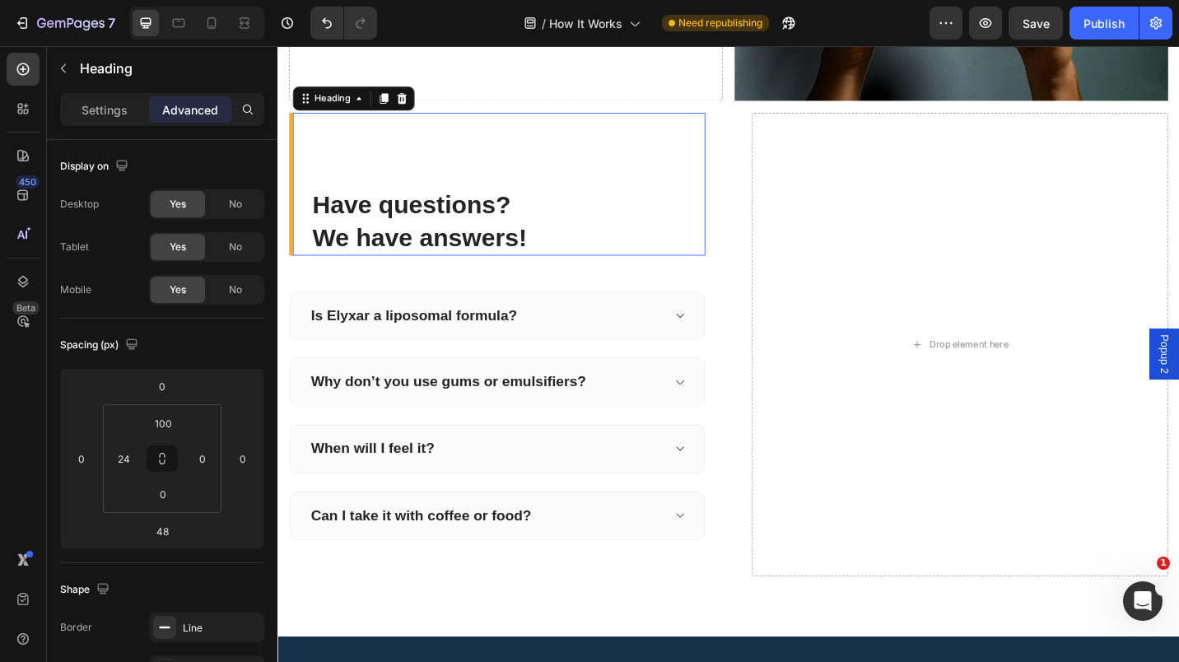
click at [666, 222] on p "Have questions? We have answers!" at bounding box center [529, 238] width 429 height 71
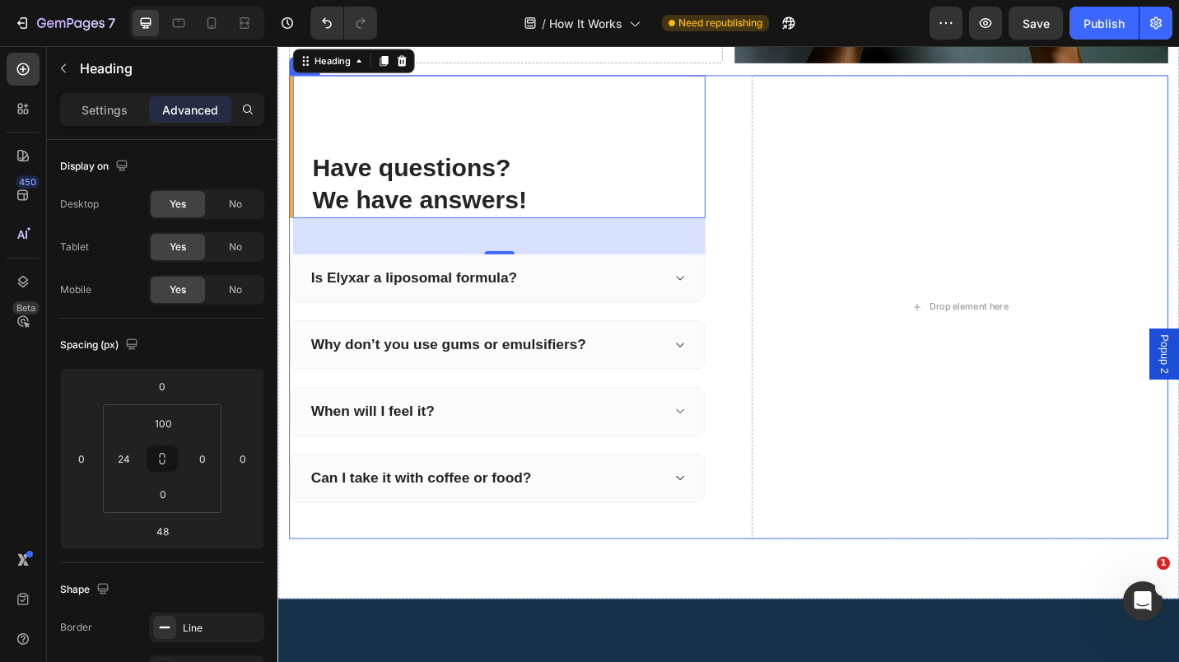
scroll to position [3066, 0]
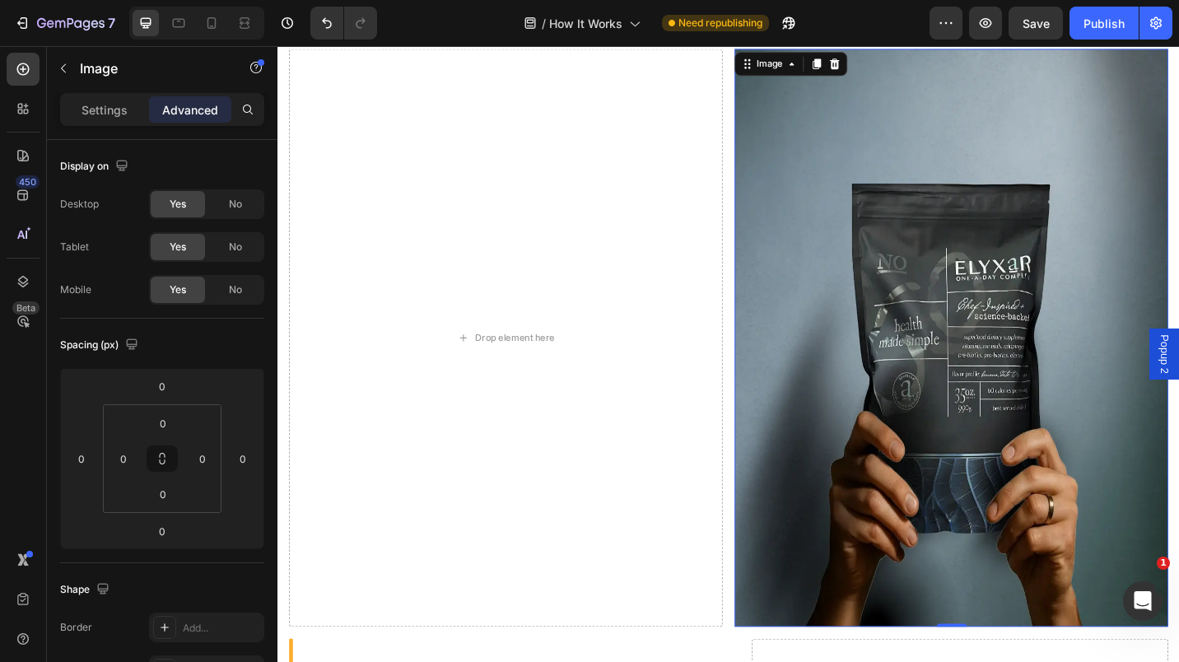
scroll to position [2555, 0]
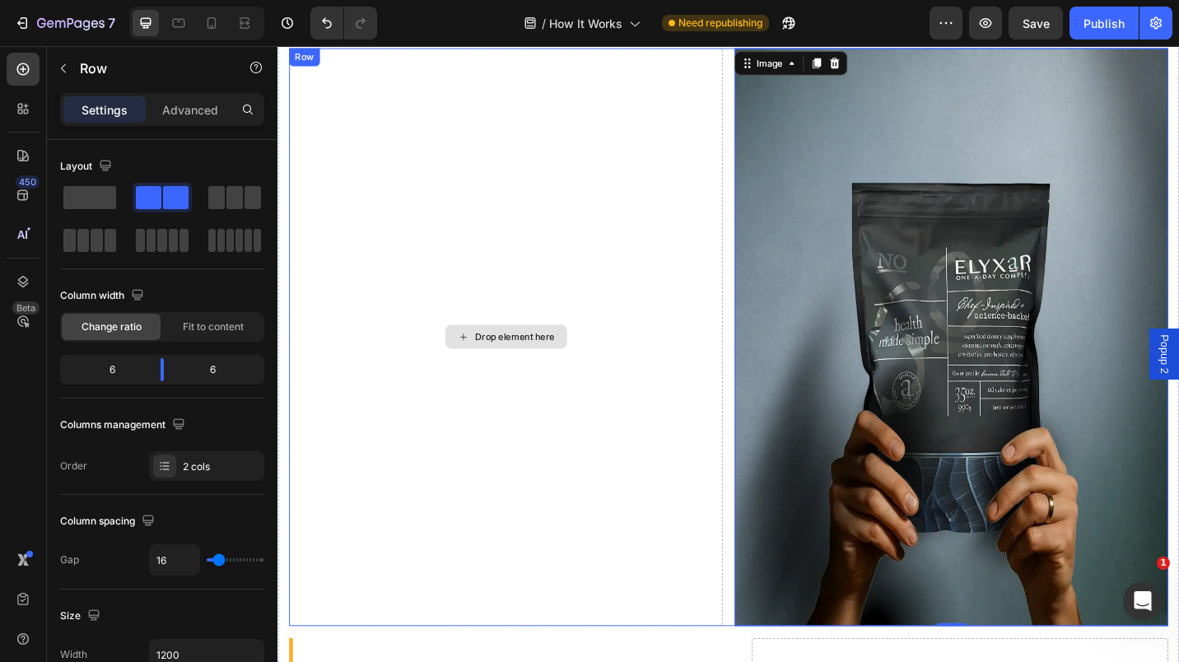
click at [751, 375] on div "Drop element here" at bounding box center [527, 365] width 475 height 633
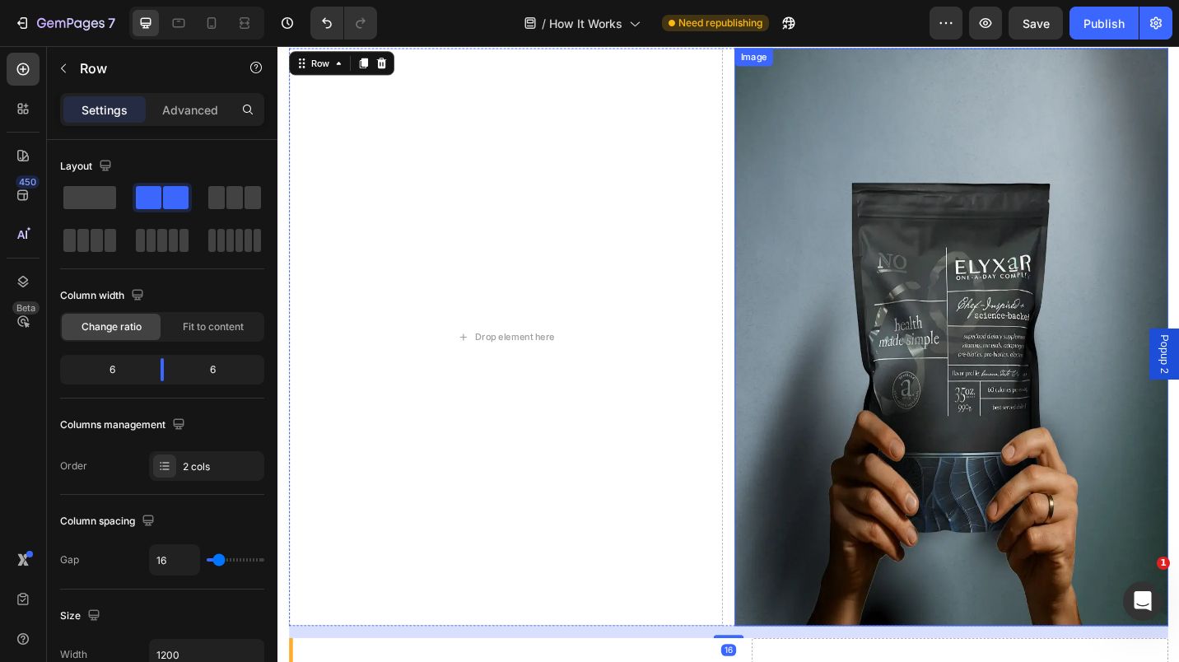
click at [826, 361] on img at bounding box center [1015, 365] width 475 height 633
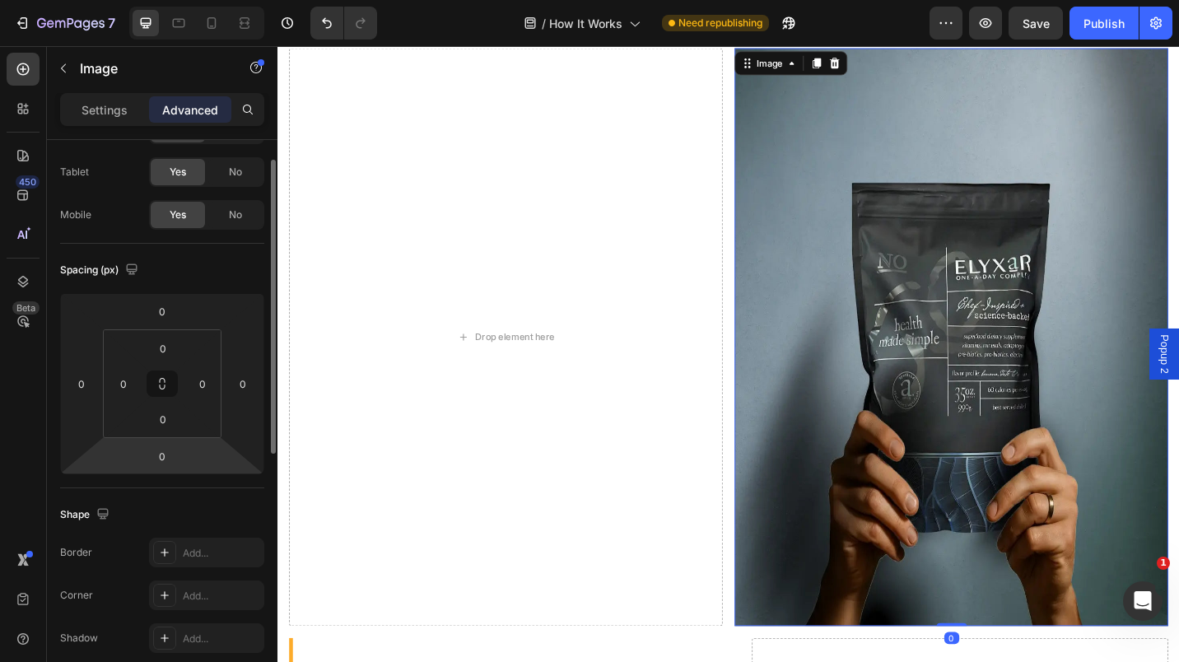
scroll to position [52, 0]
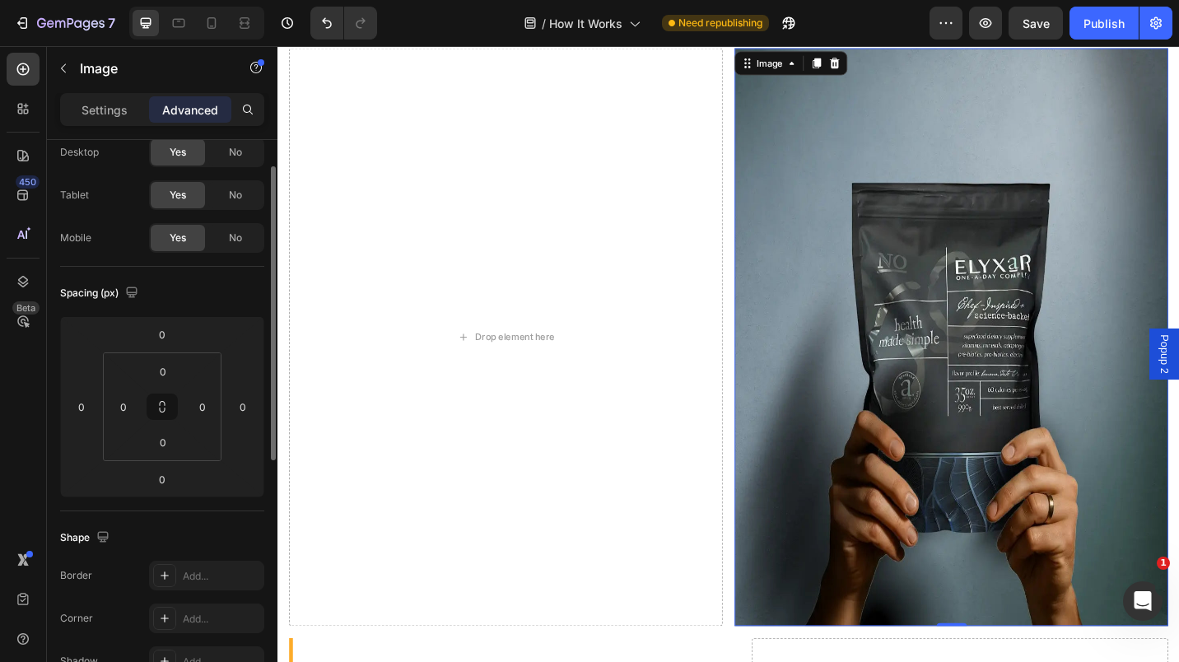
click at [112, 110] on p "Settings" at bounding box center [105, 109] width 46 height 17
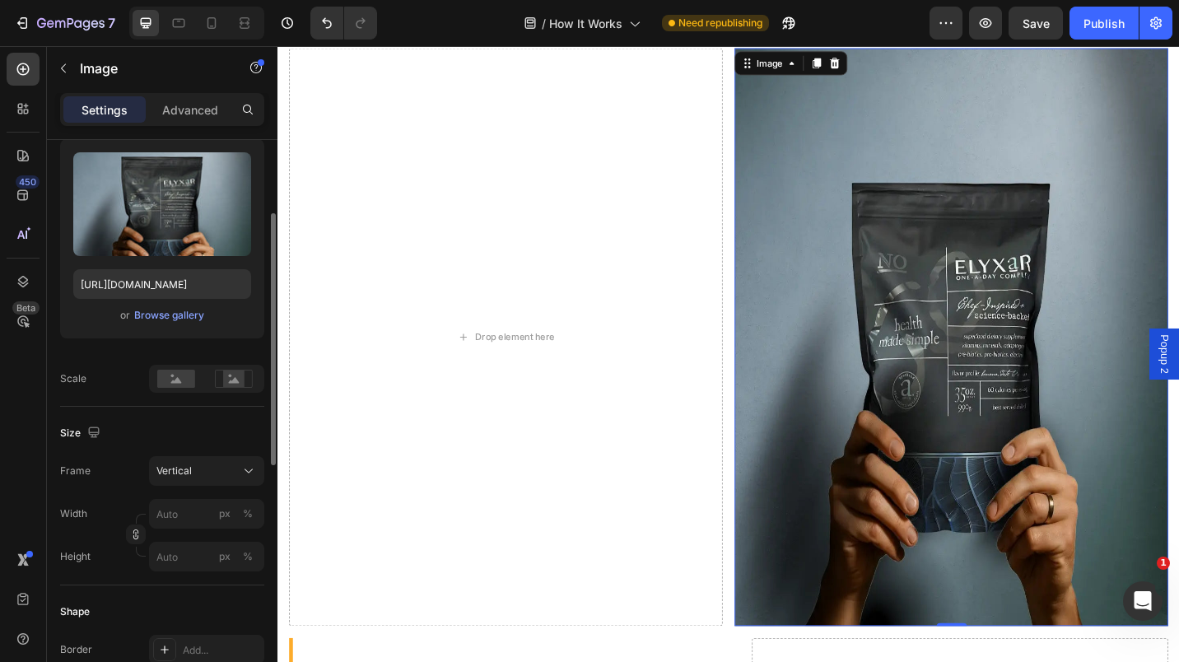
scroll to position [167, 0]
click at [252, 469] on icon at bounding box center [249, 471] width 8 height 4
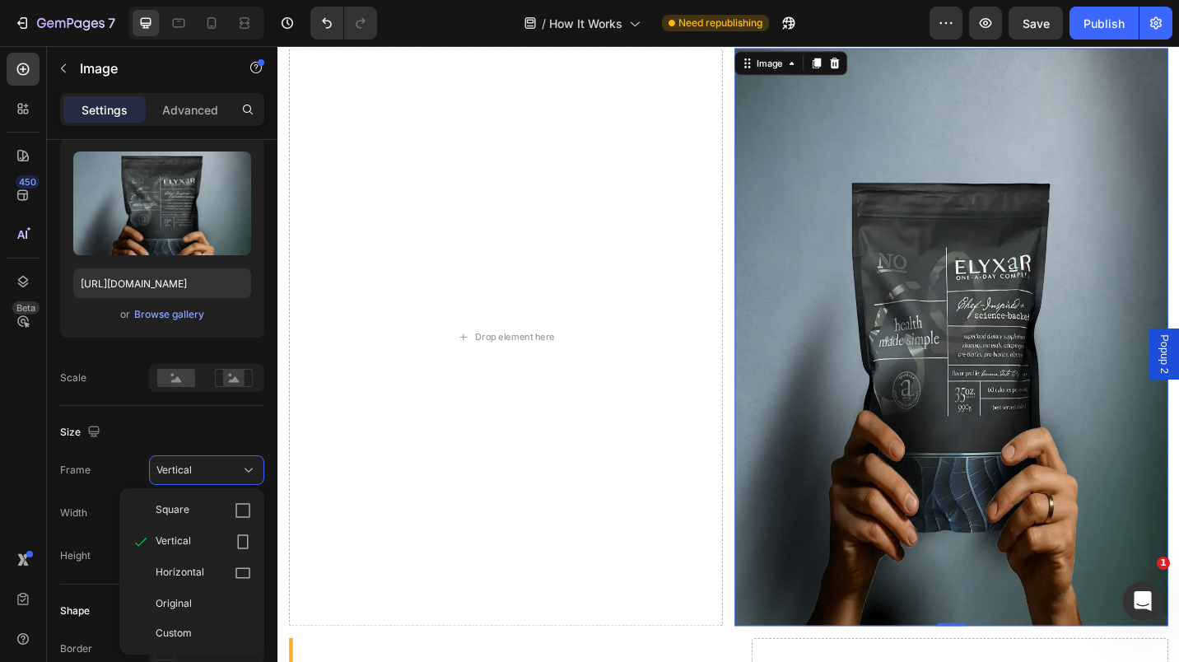
click at [210, 510] on div "Square" at bounding box center [204, 510] width 96 height 16
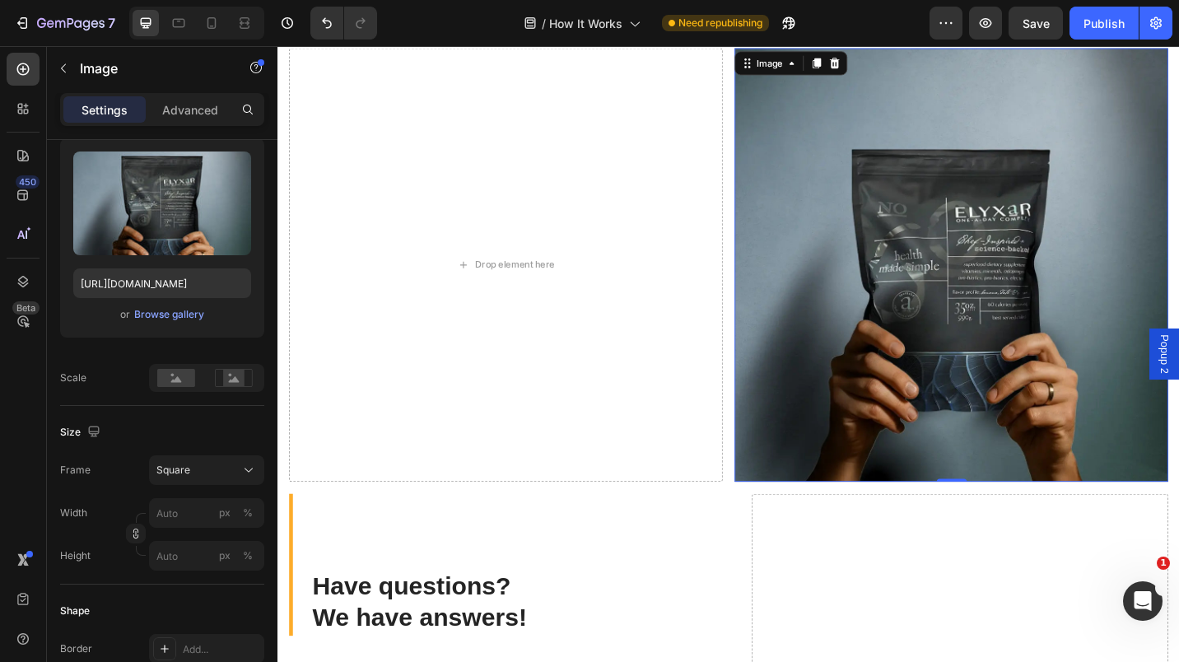
scroll to position [2408, 0]
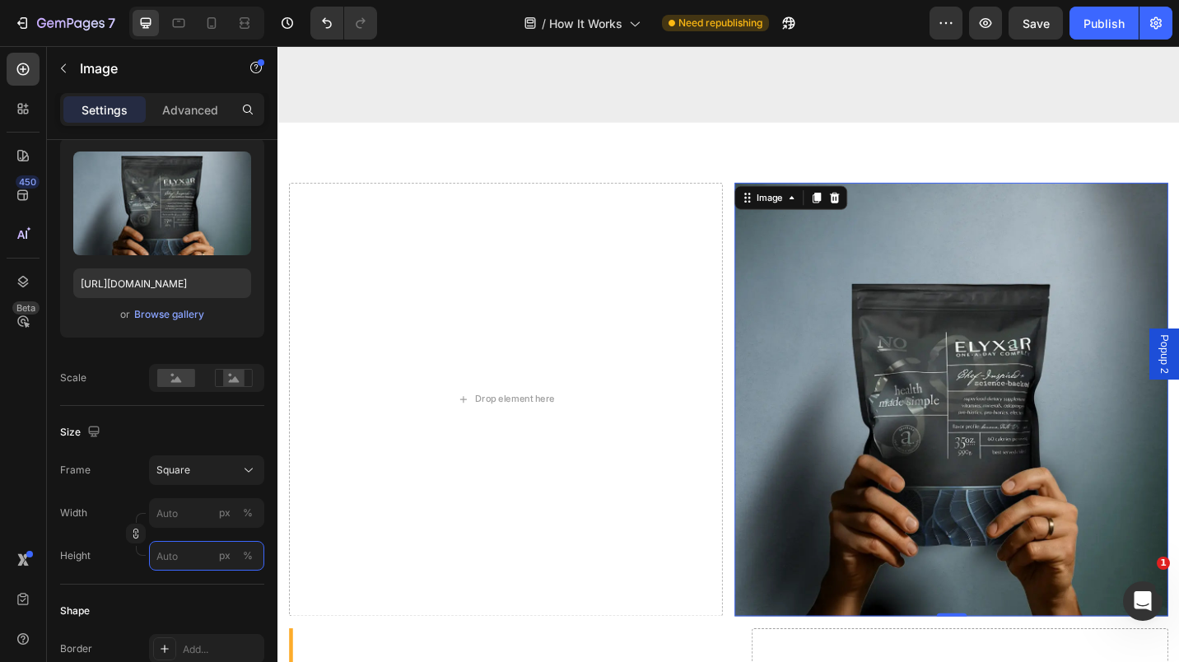
click at [180, 553] on input "px %" at bounding box center [206, 556] width 115 height 30
click at [196, 593] on p "Full 100%" at bounding box center [204, 595] width 96 height 15
click at [194, 551] on input "100" at bounding box center [206, 556] width 115 height 30
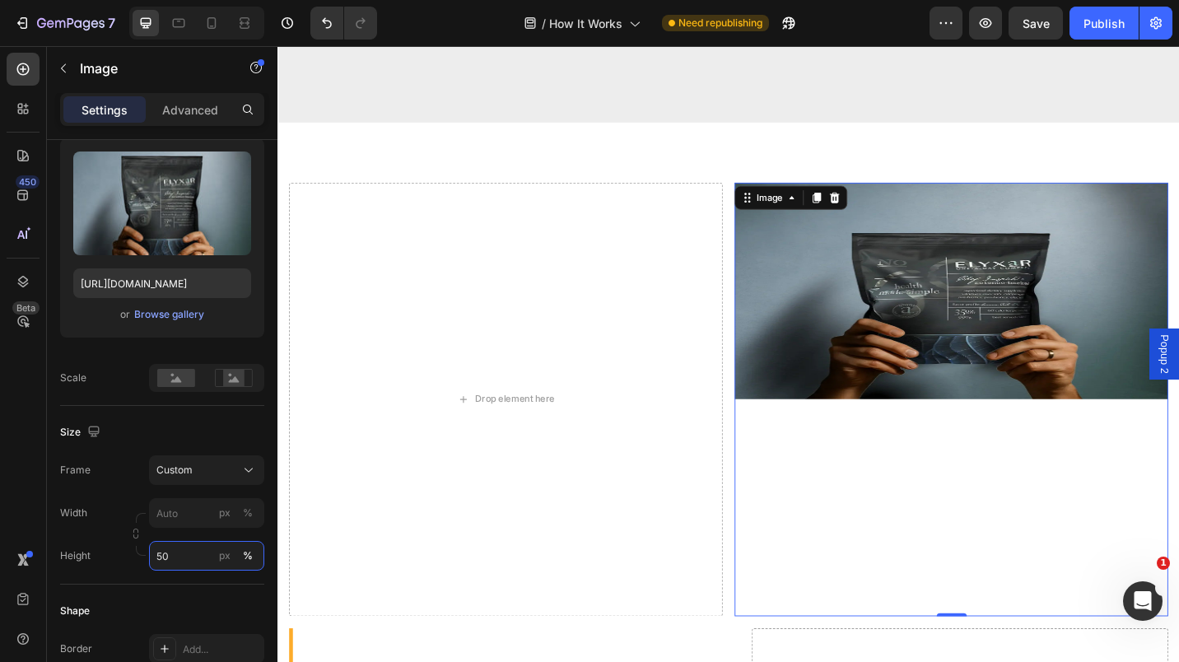
type input "5"
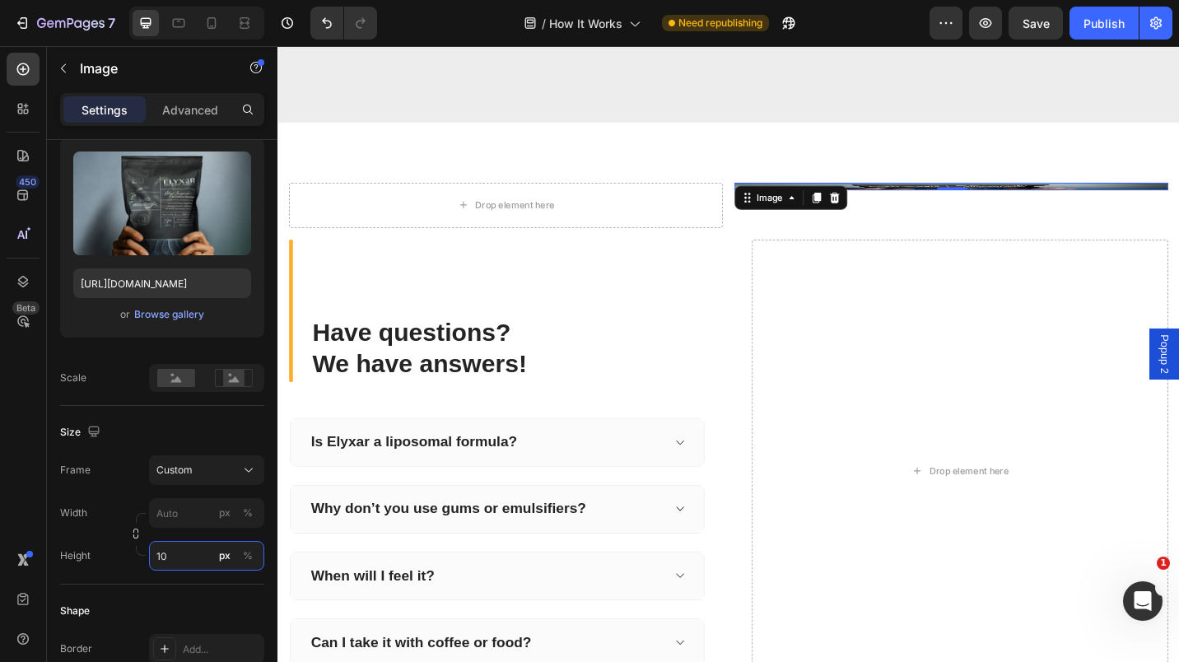
type input "1"
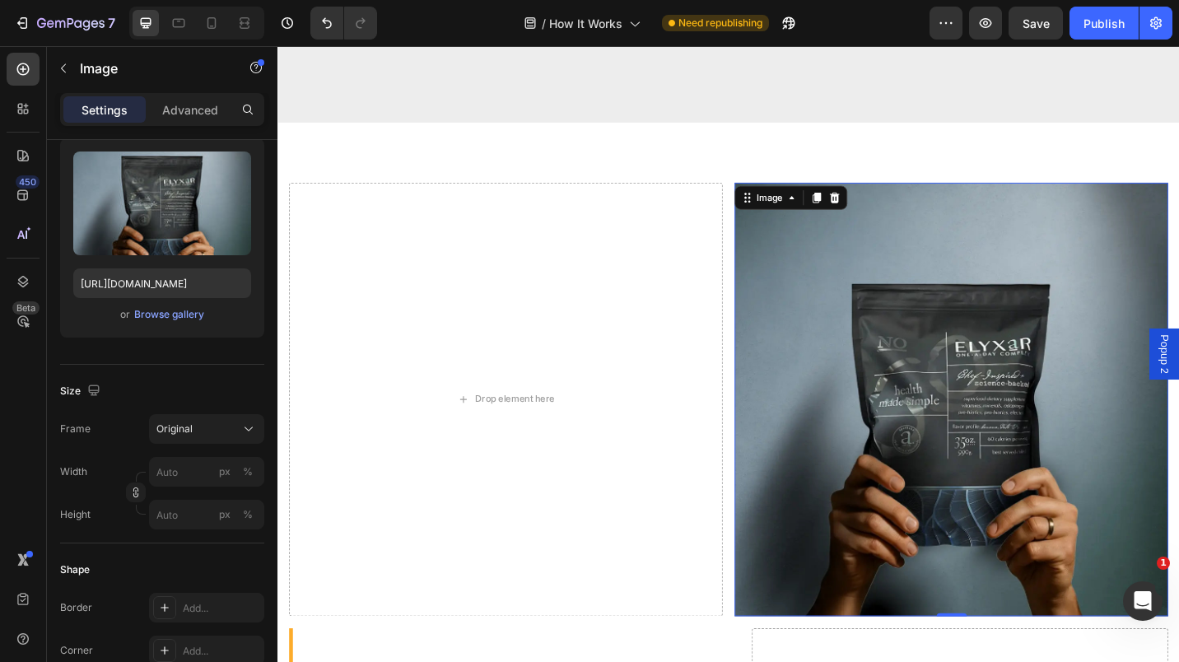
click at [208, 477] on div "Frame Original Width px % Height px %" at bounding box center [162, 471] width 204 height 115
click at [250, 429] on icon at bounding box center [248, 429] width 16 height 16
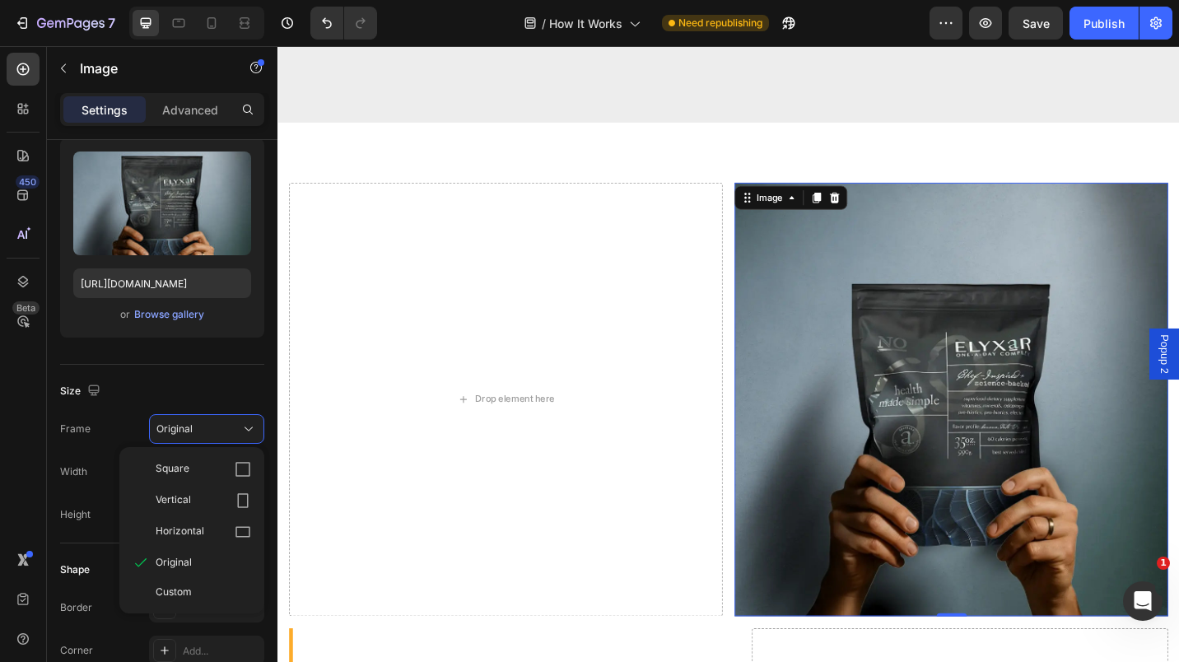
click at [199, 492] on div "Vertical" at bounding box center [204, 500] width 96 height 16
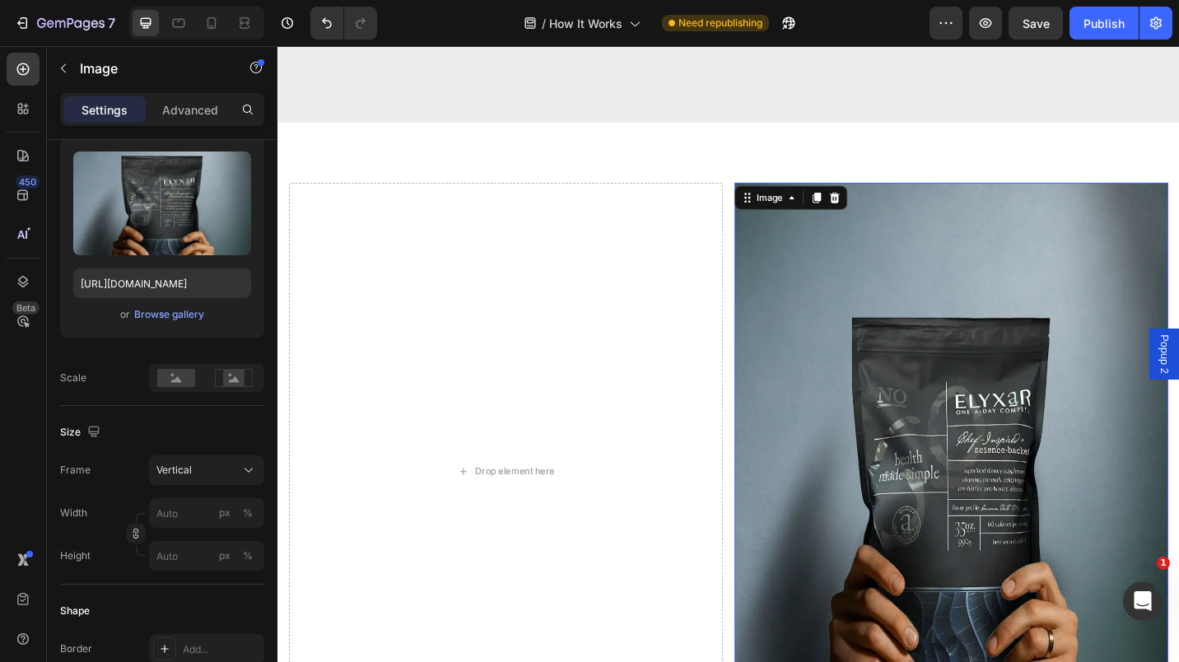
click at [246, 462] on icon at bounding box center [248, 470] width 16 height 16
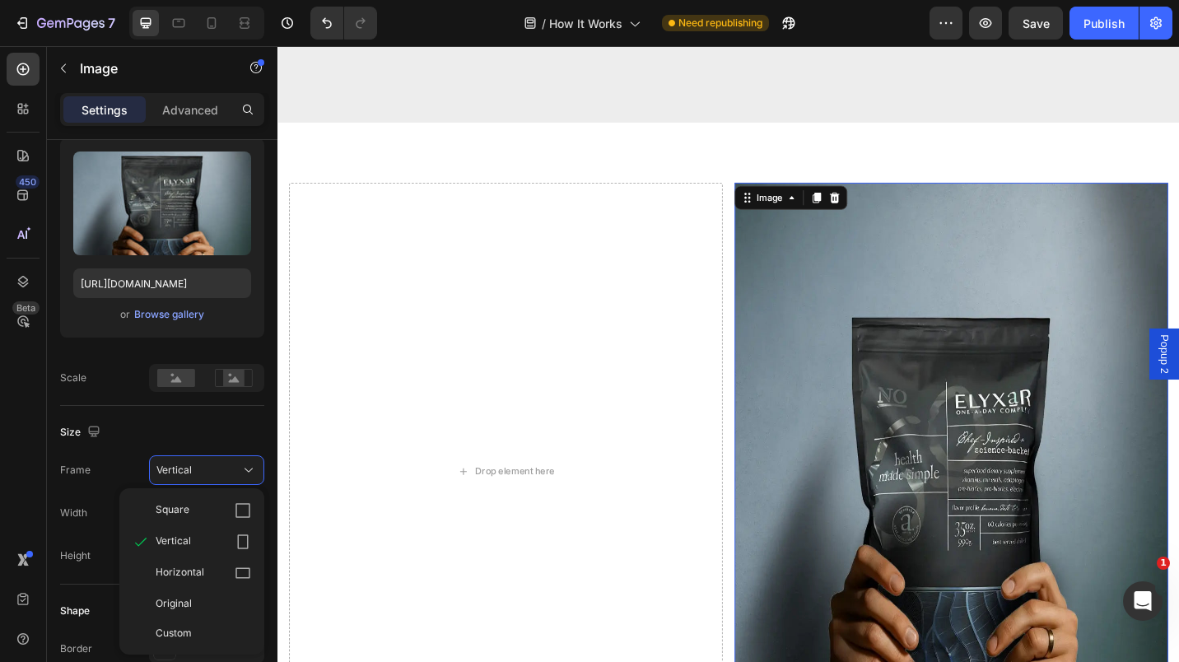
click at [210, 508] on div "Square" at bounding box center [204, 510] width 96 height 16
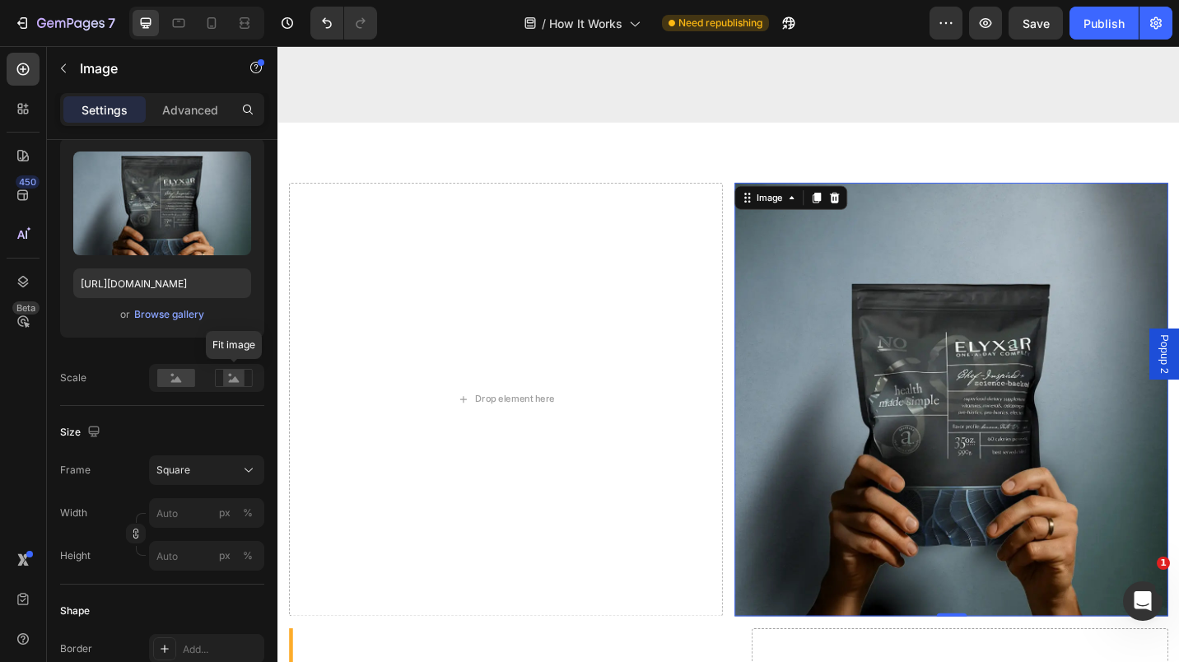
click at [233, 389] on div at bounding box center [233, 378] width 51 height 25
click at [225, 376] on rect at bounding box center [233, 378] width 21 height 16
click at [247, 470] on icon at bounding box center [248, 470] width 16 height 16
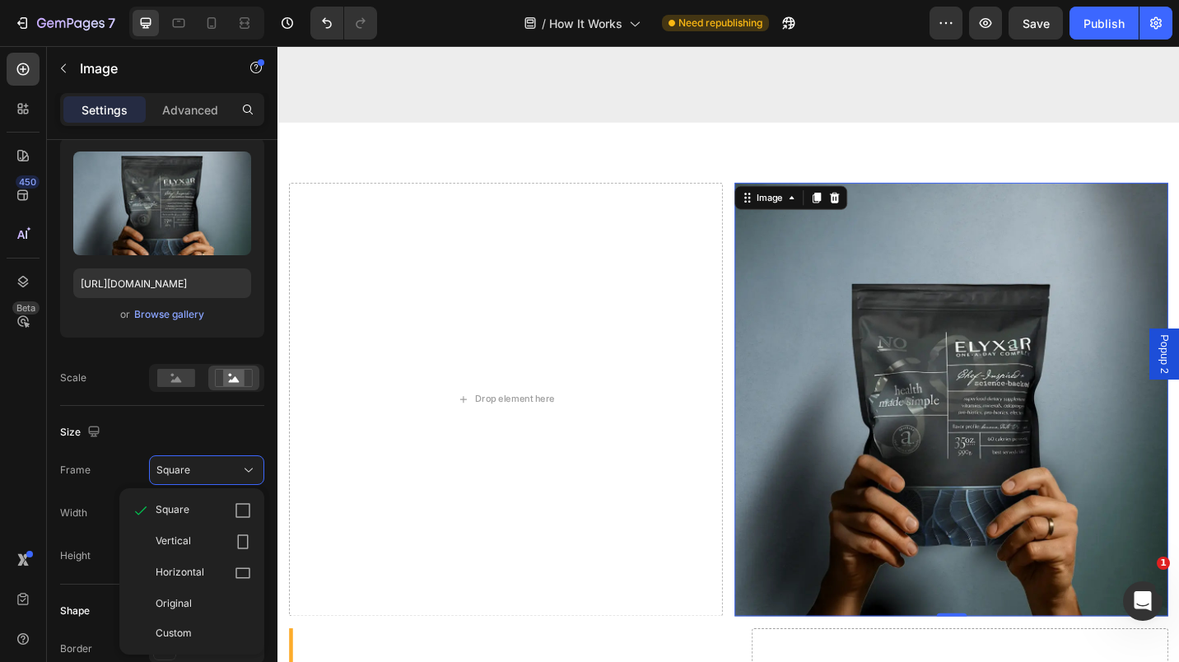
click at [182, 545] on span "Vertical" at bounding box center [173, 542] width 35 height 16
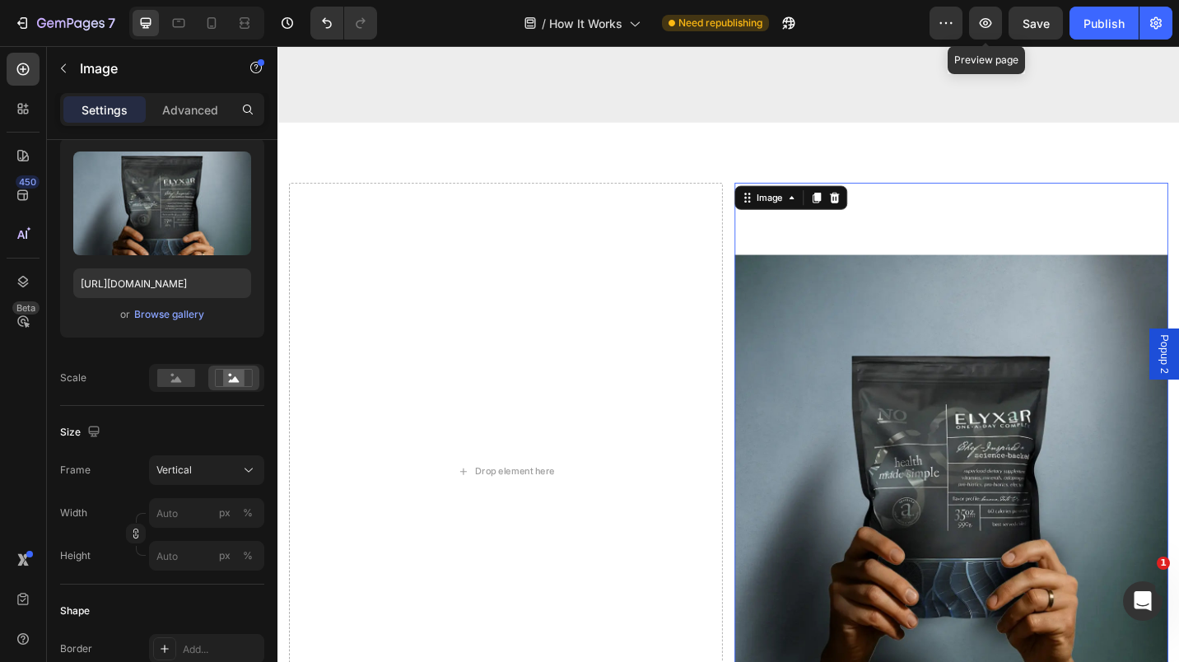
click at [980, 17] on icon "button" at bounding box center [985, 23] width 16 height 16
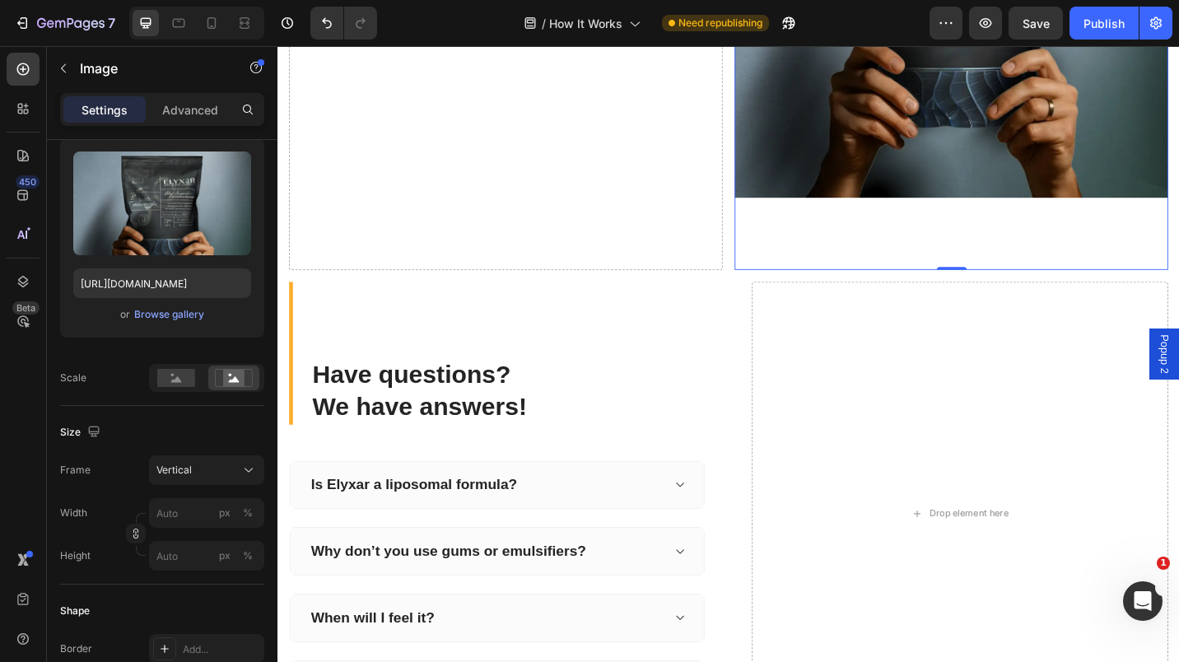
scroll to position [2945, 0]
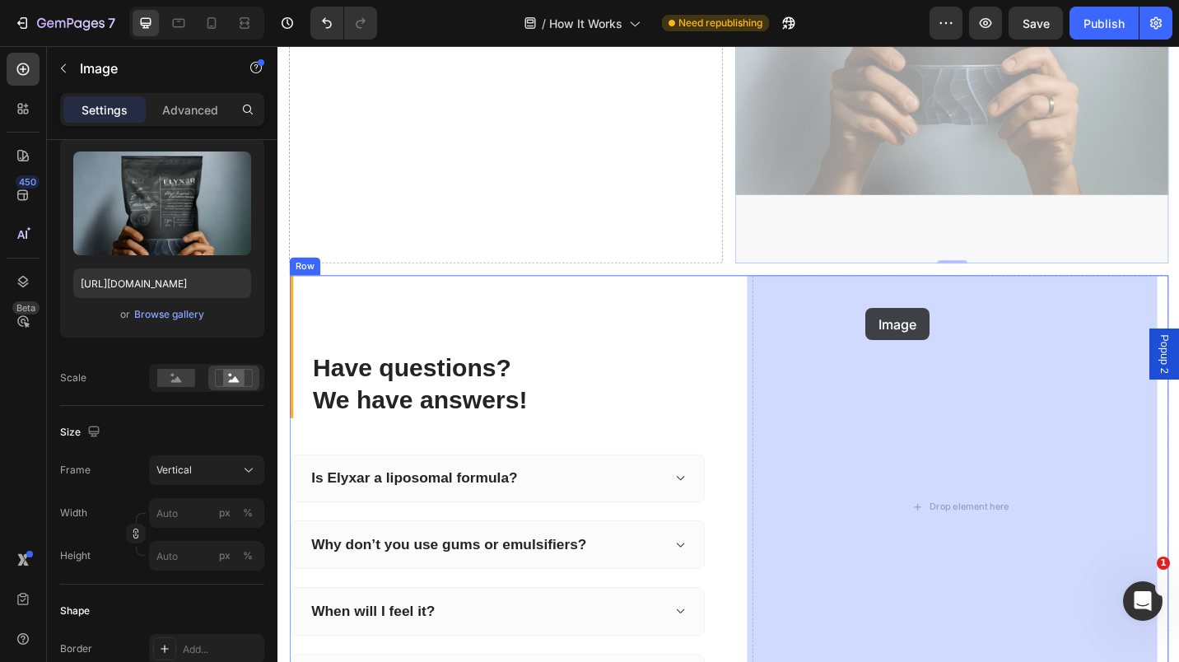
drag, startPoint x: 884, startPoint y: 77, endPoint x: 922, endPoint y: 334, distance: 259.7
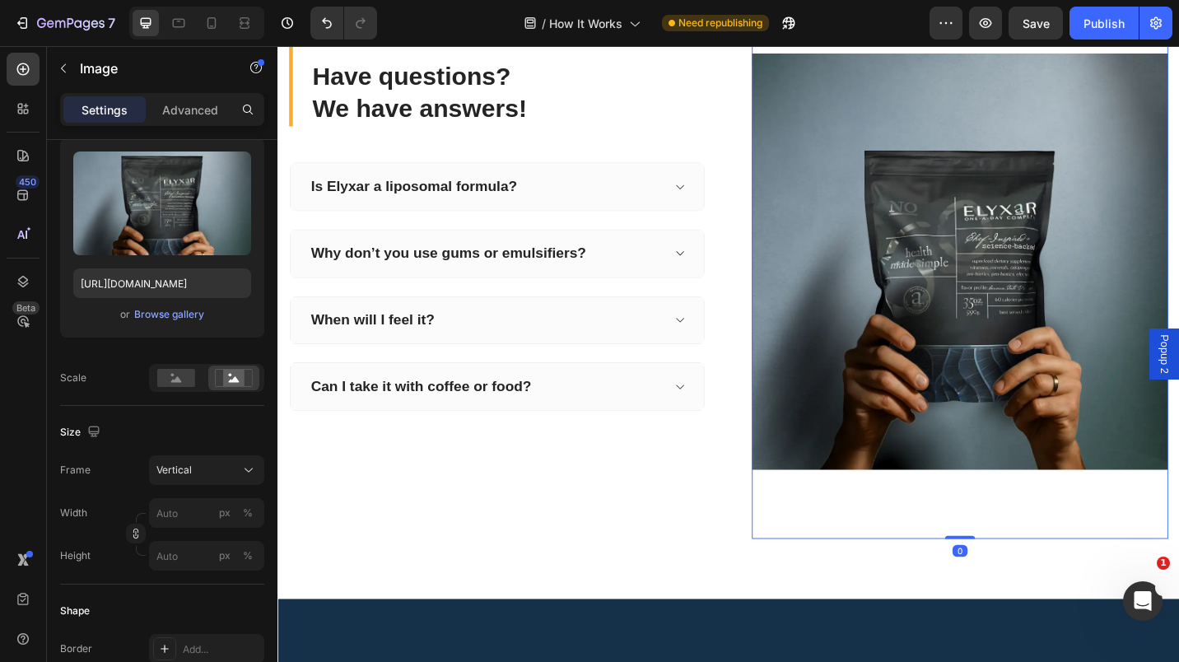
scroll to position [2531, 0]
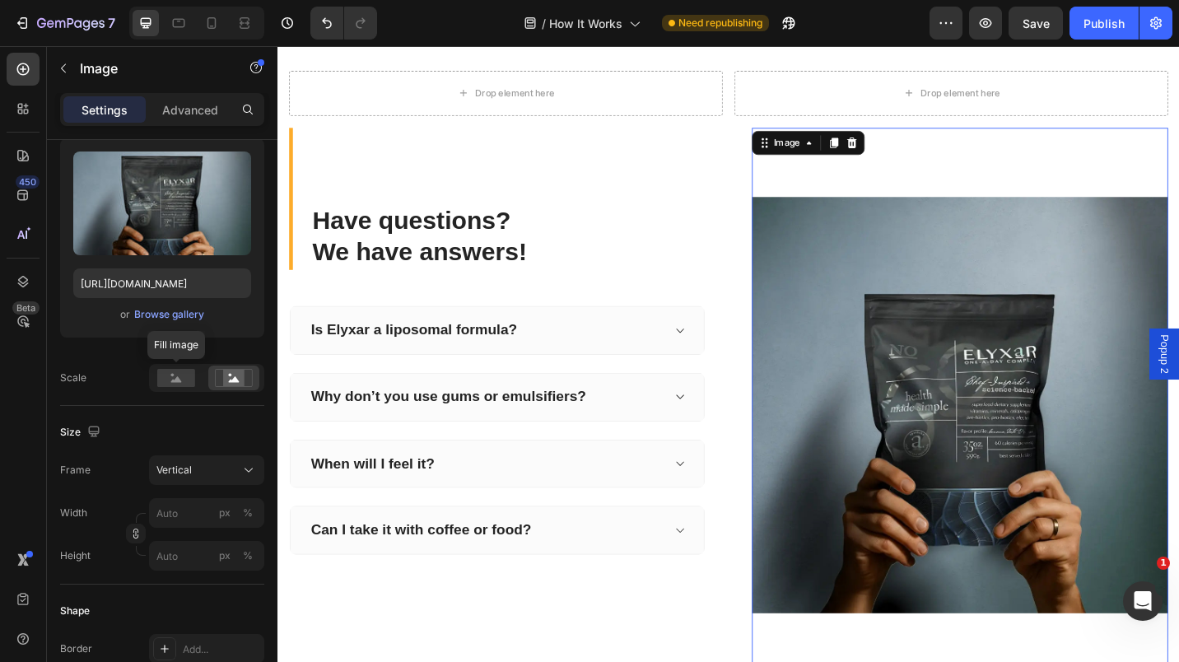
click at [180, 377] on rect at bounding box center [176, 378] width 38 height 18
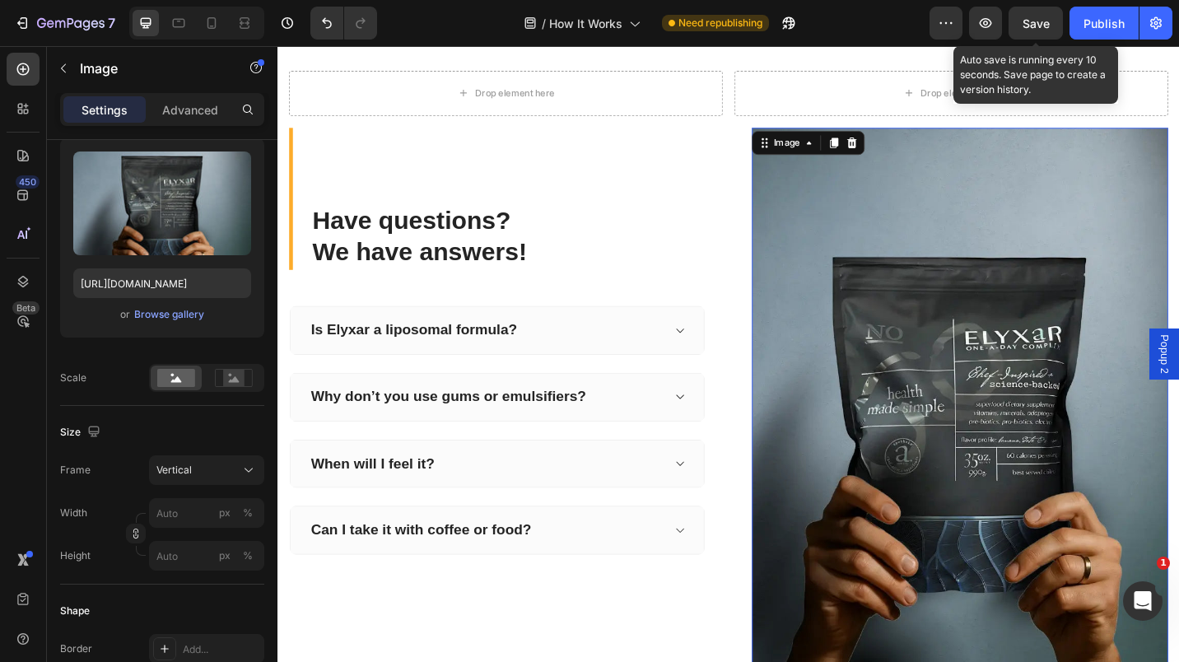
click at [1036, 23] on span "Save" at bounding box center [1036, 23] width 27 height 14
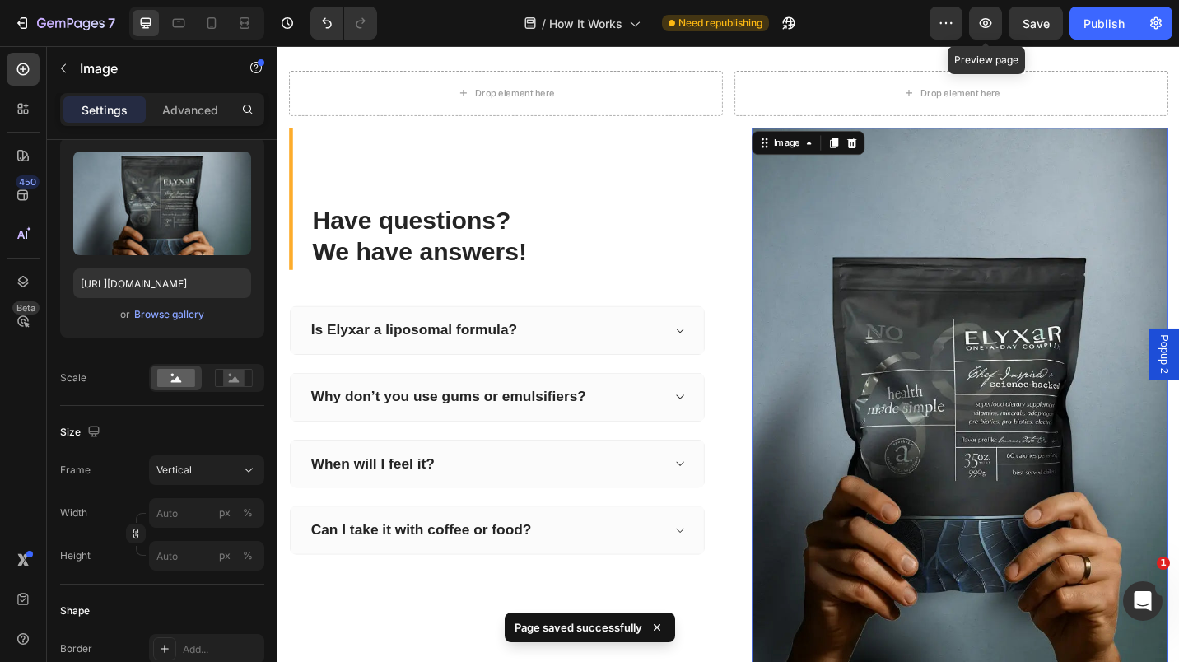
click at [986, 27] on icon "button" at bounding box center [986, 23] width 12 height 10
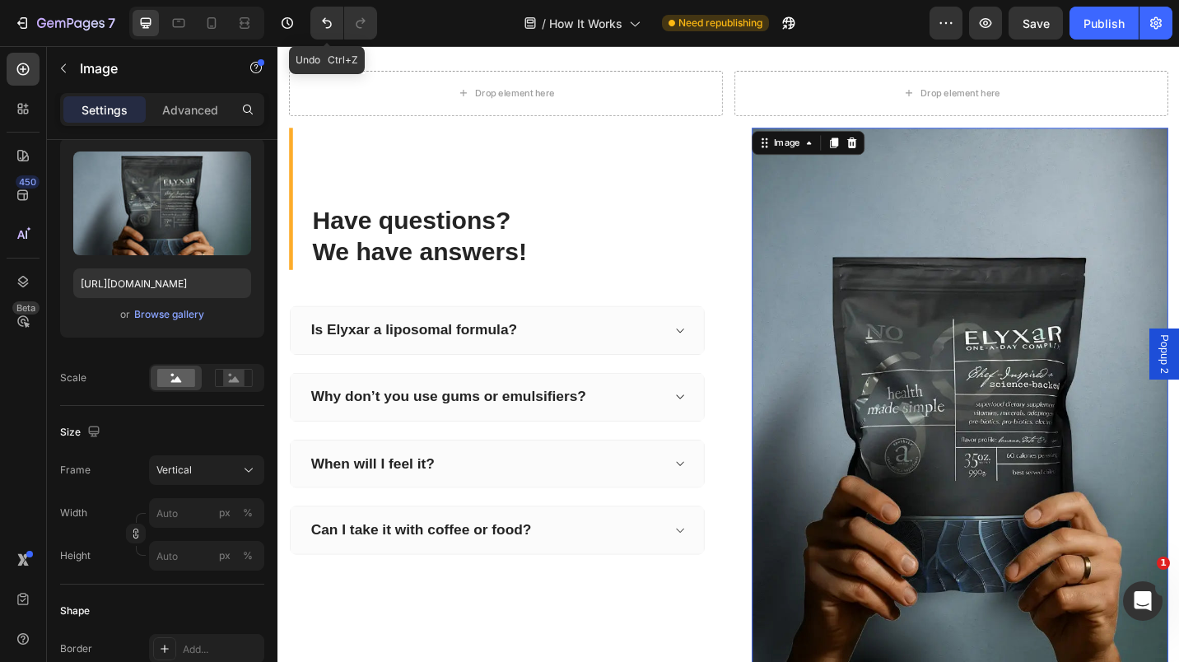
click at [334, 21] on icon "Undo/Redo" at bounding box center [327, 23] width 16 height 16
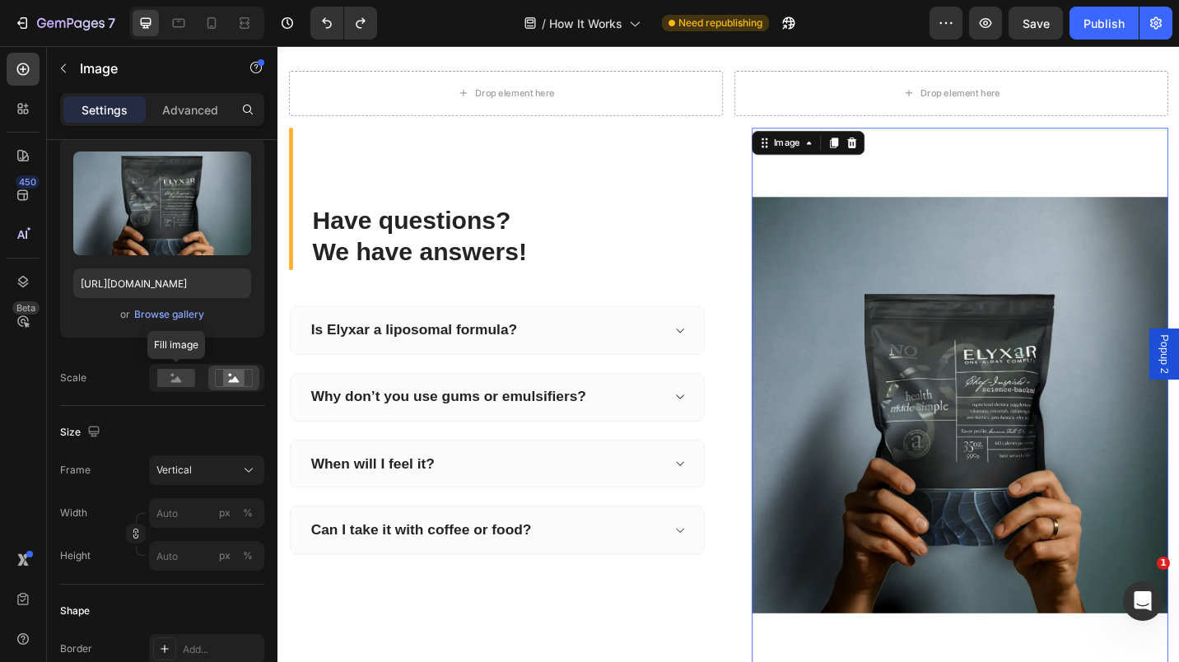
click at [181, 385] on rect at bounding box center [176, 378] width 38 height 18
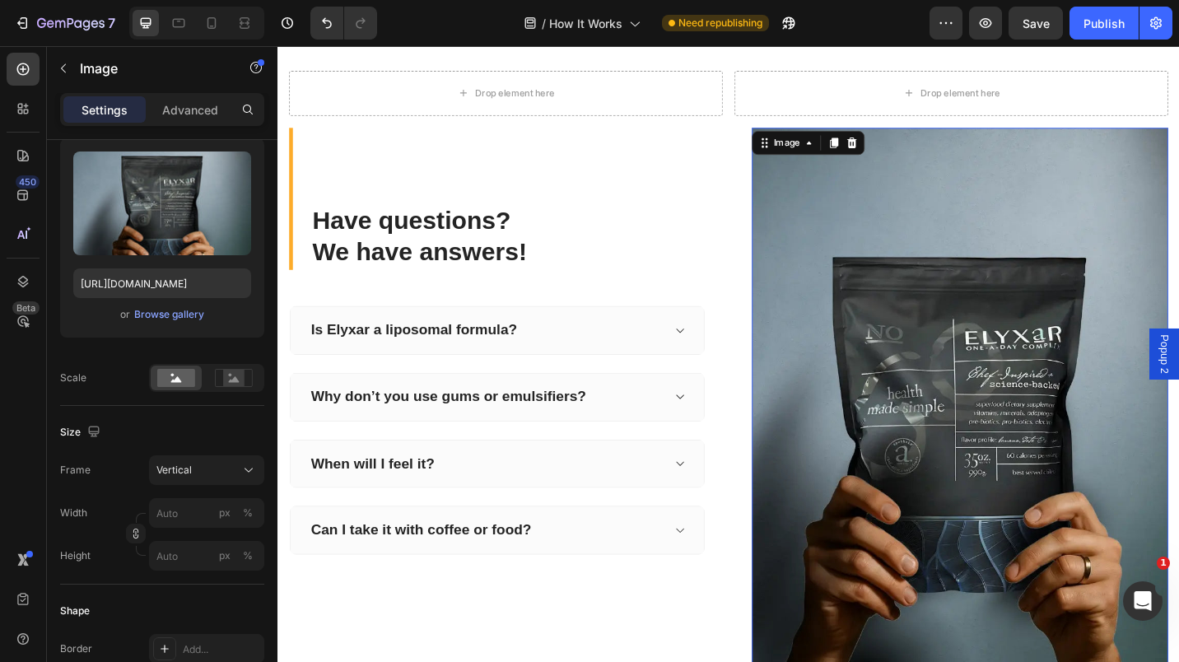
click at [236, 477] on div "Vertical" at bounding box center [196, 470] width 81 height 15
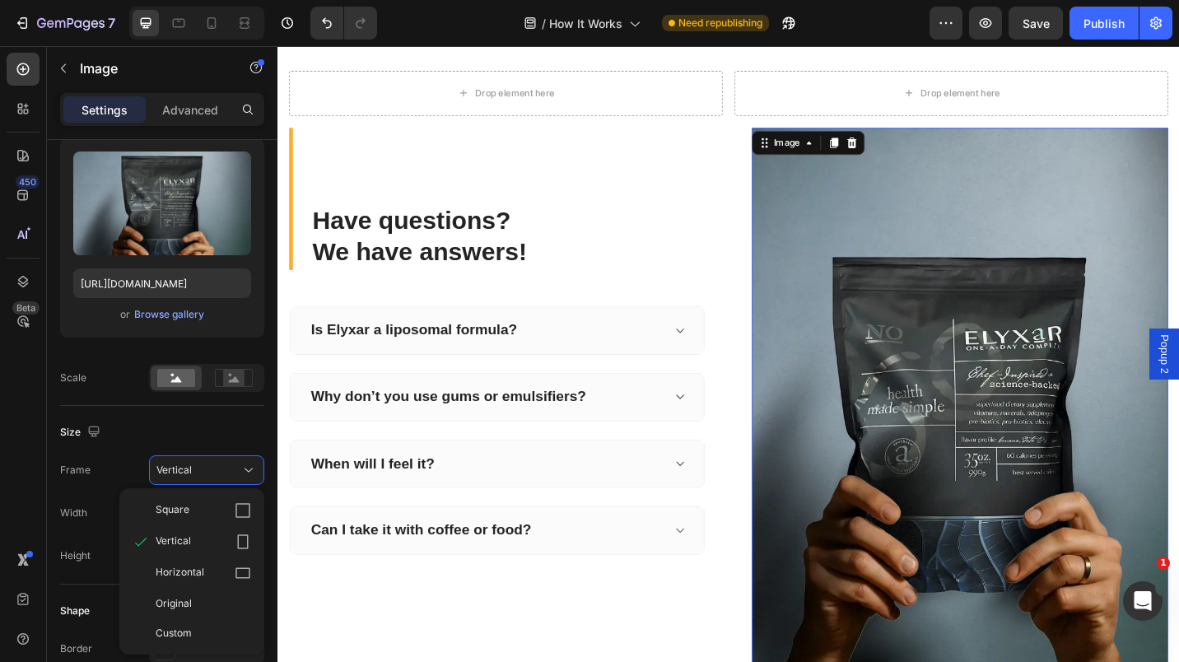
click at [200, 507] on div "Square" at bounding box center [204, 510] width 96 height 16
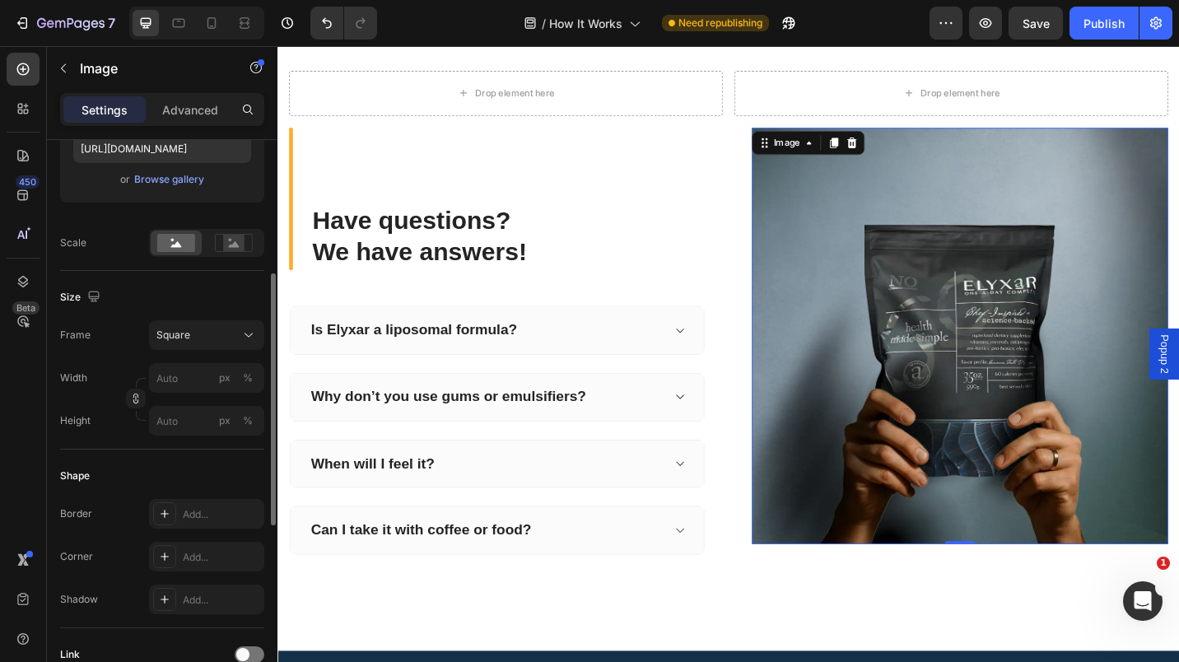
scroll to position [303, 0]
click at [206, 564] on div "Add..." at bounding box center [206, 556] width 115 height 30
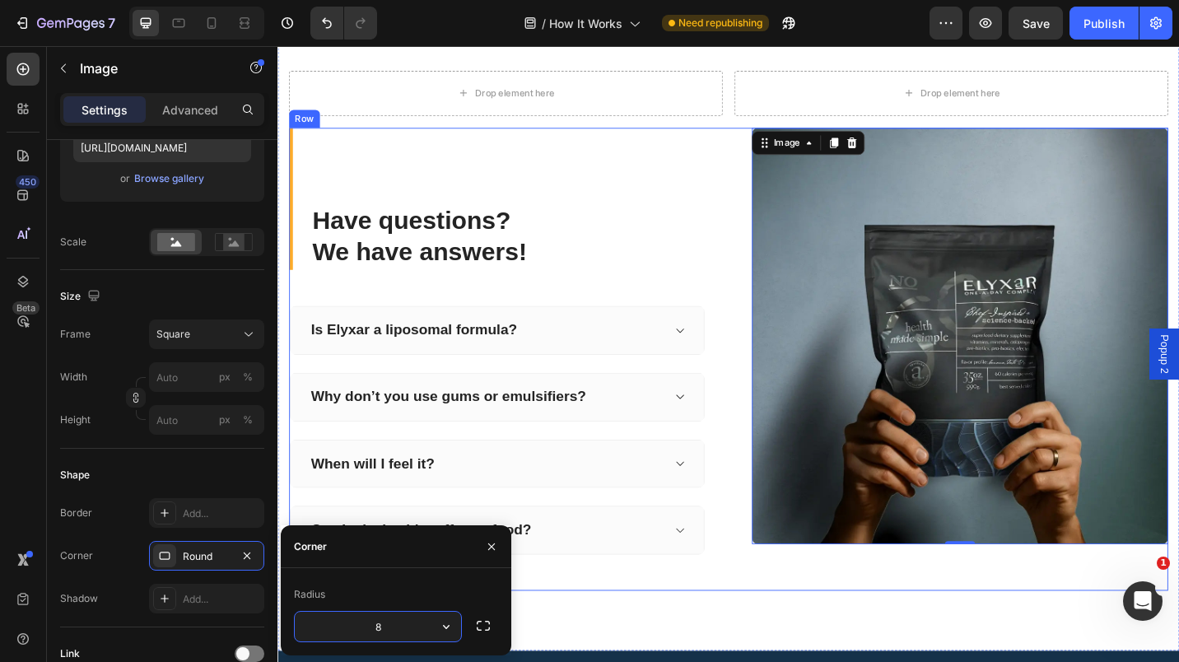
click at [741, 637] on div "Have questions? We have answers! Heading Is Elyxar a liposomal formula? Why don…" at bounding box center [771, 390] width 963 height 508
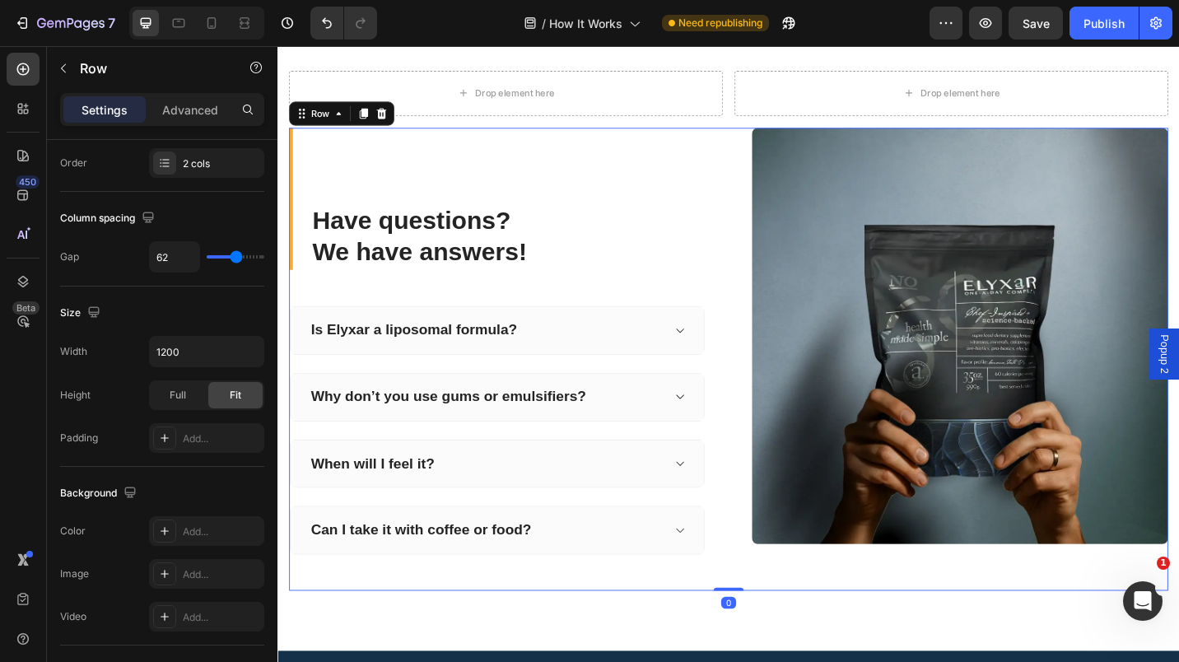
scroll to position [0, 0]
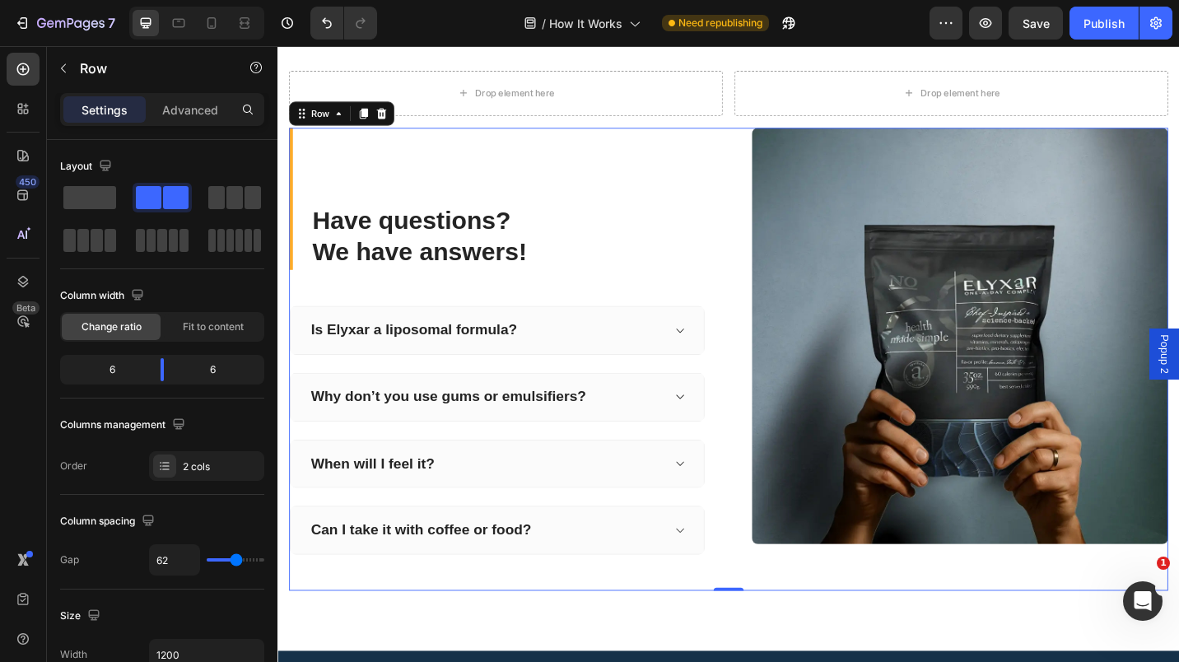
click at [772, 383] on div "Have questions? We have answers! Heading Is Elyxar a liposomal formula? Why don…" at bounding box center [771, 390] width 963 height 508
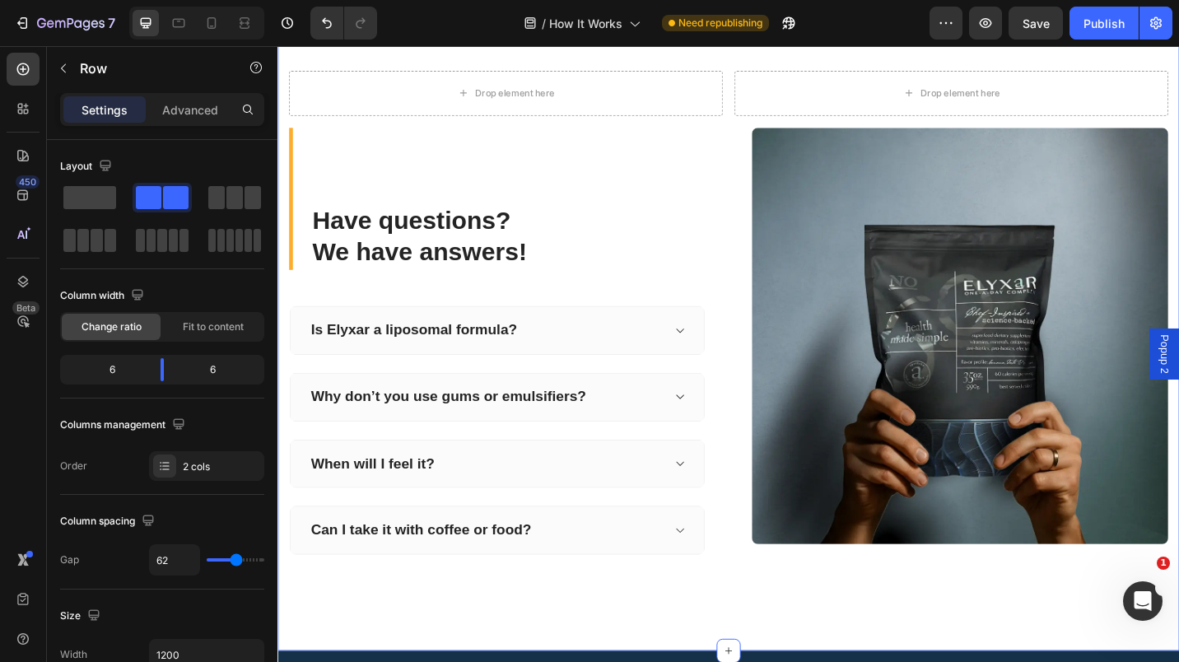
click at [766, 129] on div "Drop element here Drop element here Row Have questions? We have answers! Headin…" at bounding box center [771, 358] width 963 height 571
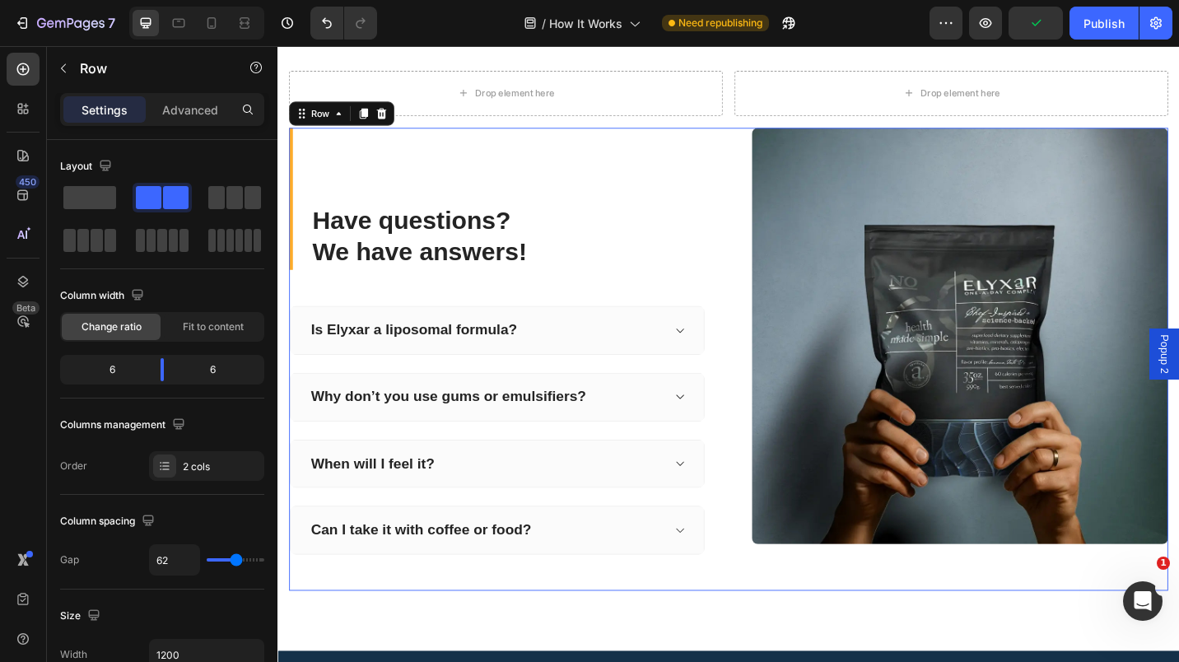
click at [778, 273] on div "Have questions? We have answers! Heading Is Elyxar a liposomal formula? Why don…" at bounding box center [771, 390] width 963 height 508
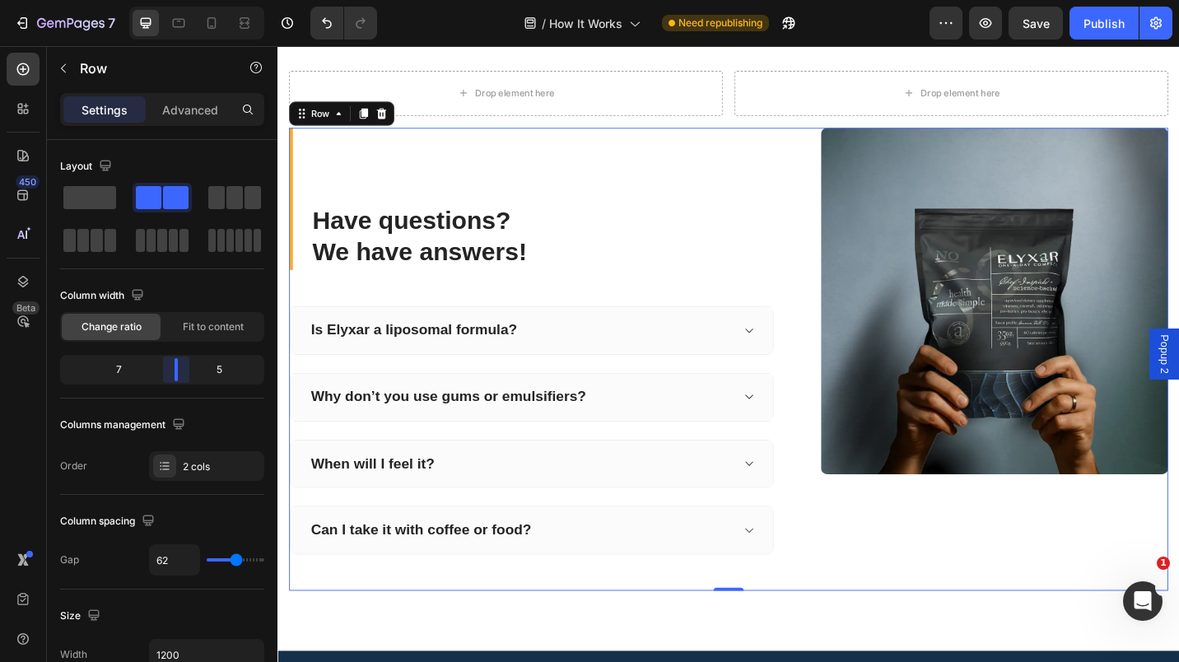
drag, startPoint x: 162, startPoint y: 366, endPoint x: 175, endPoint y: 371, distance: 14.1
click at [175, 0] on body "7 Version history / How It Works Need republishing Preview Save Publish 450 Bet…" at bounding box center [589, 0] width 1179 height 0
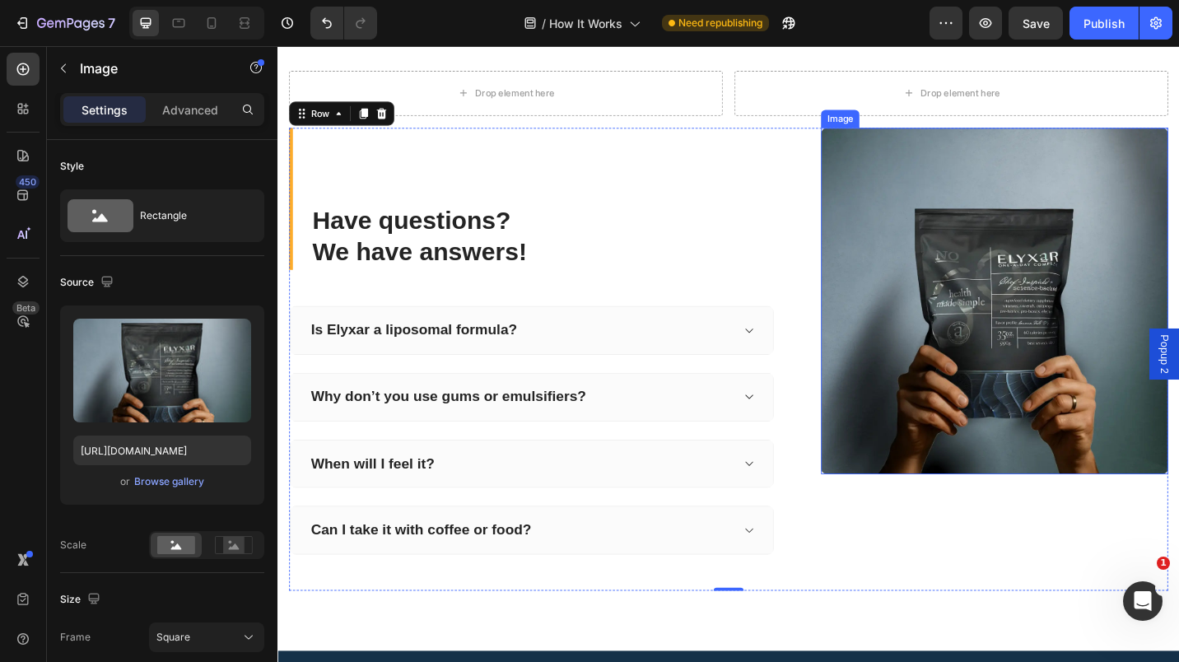
click at [873, 257] on img at bounding box center [1063, 326] width 380 height 380
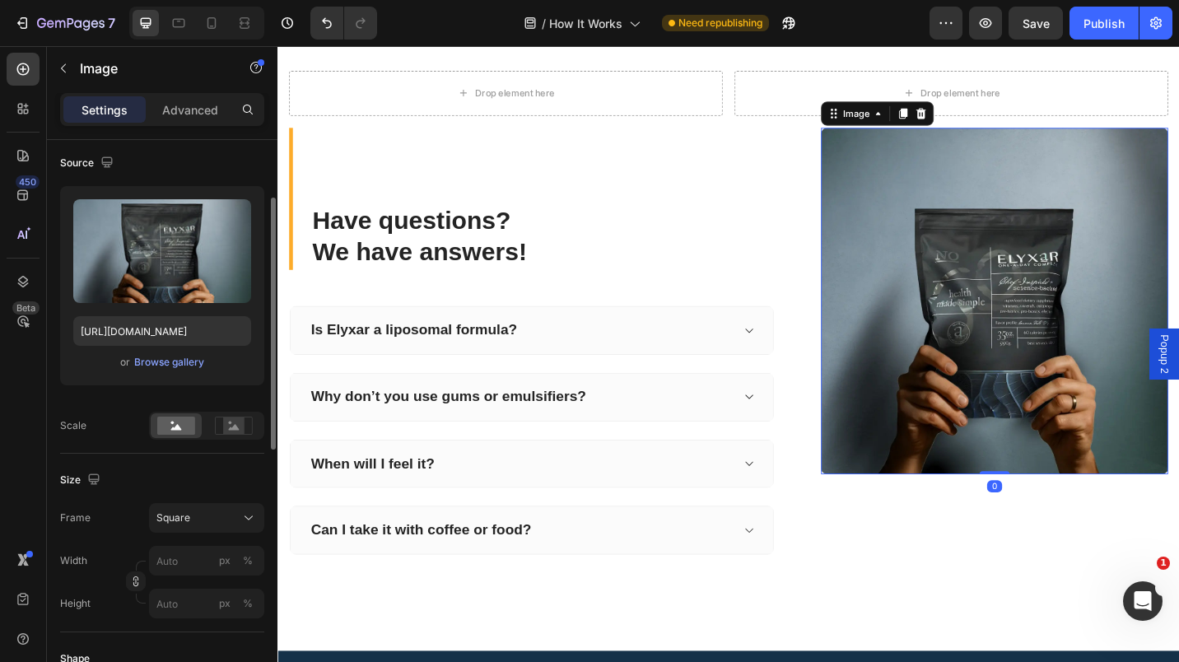
scroll to position [124, 0]
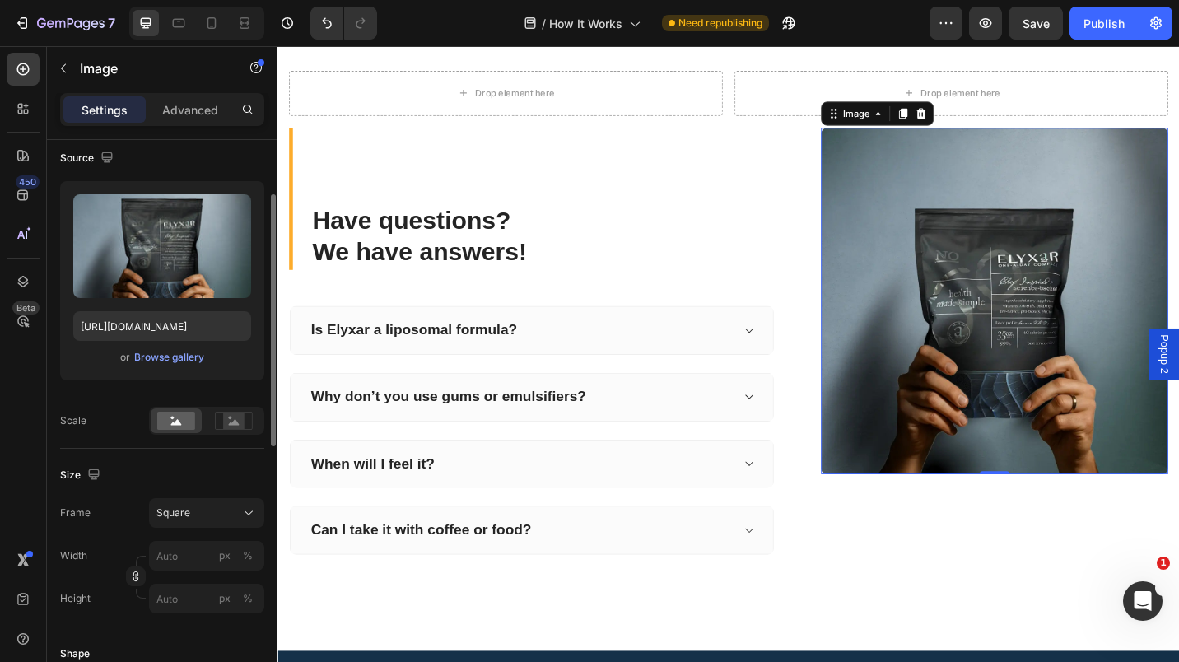
click at [247, 510] on icon at bounding box center [248, 513] width 16 height 16
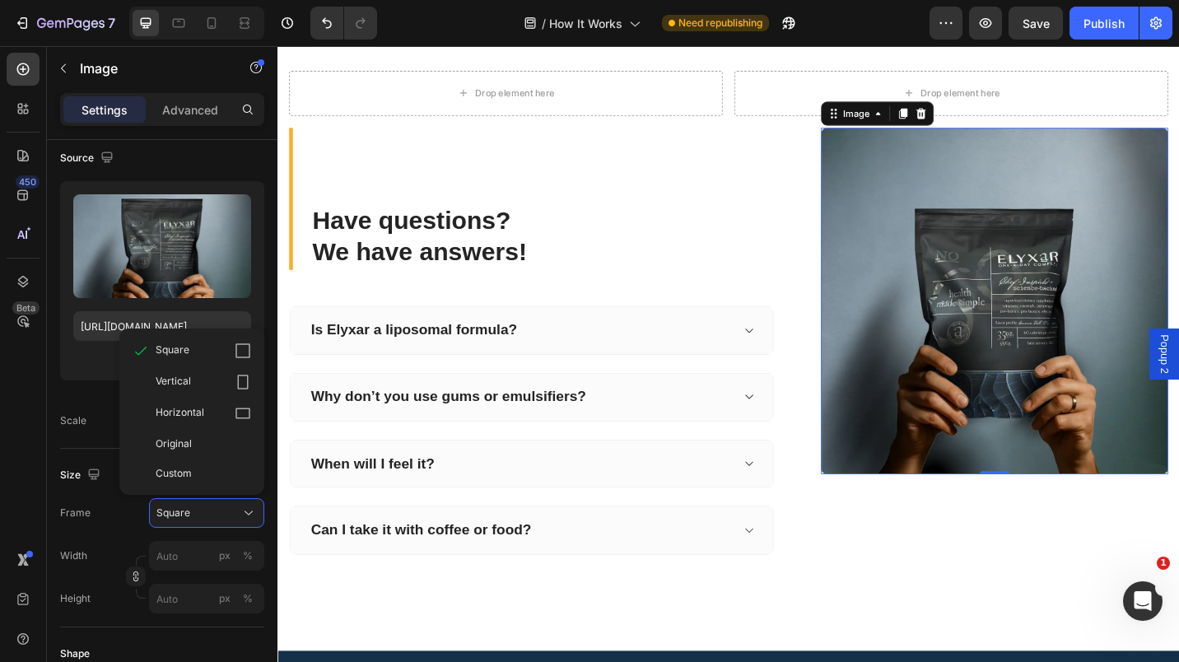
click at [199, 376] on div "Vertical" at bounding box center [204, 382] width 96 height 16
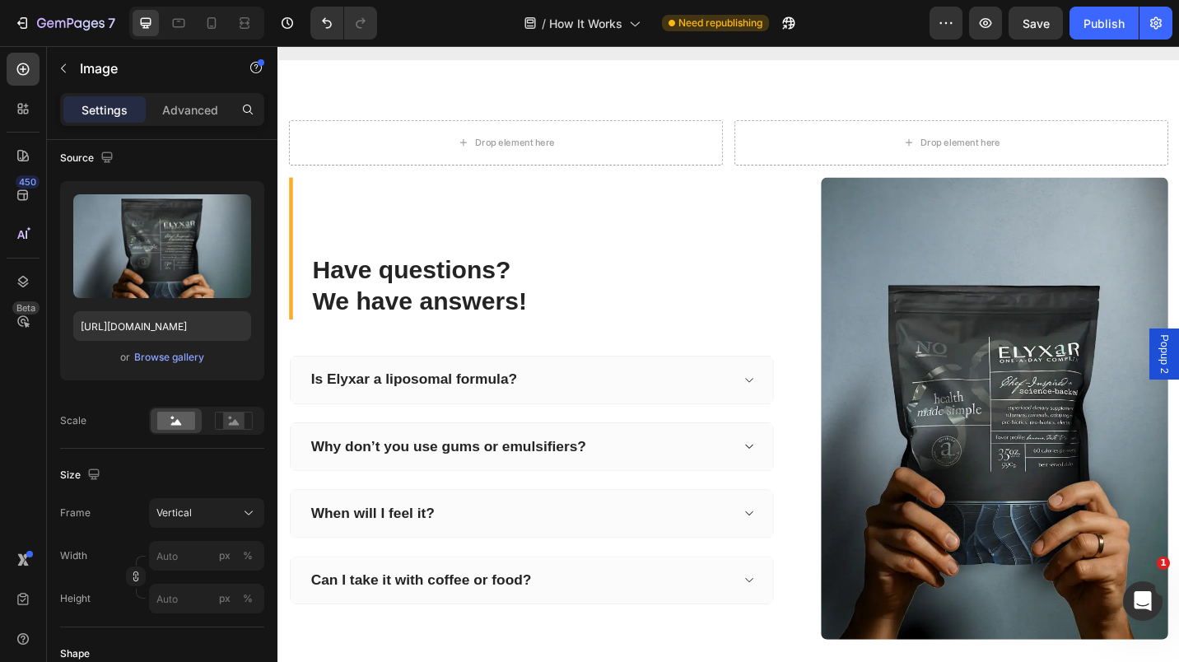
scroll to position [2478, 0]
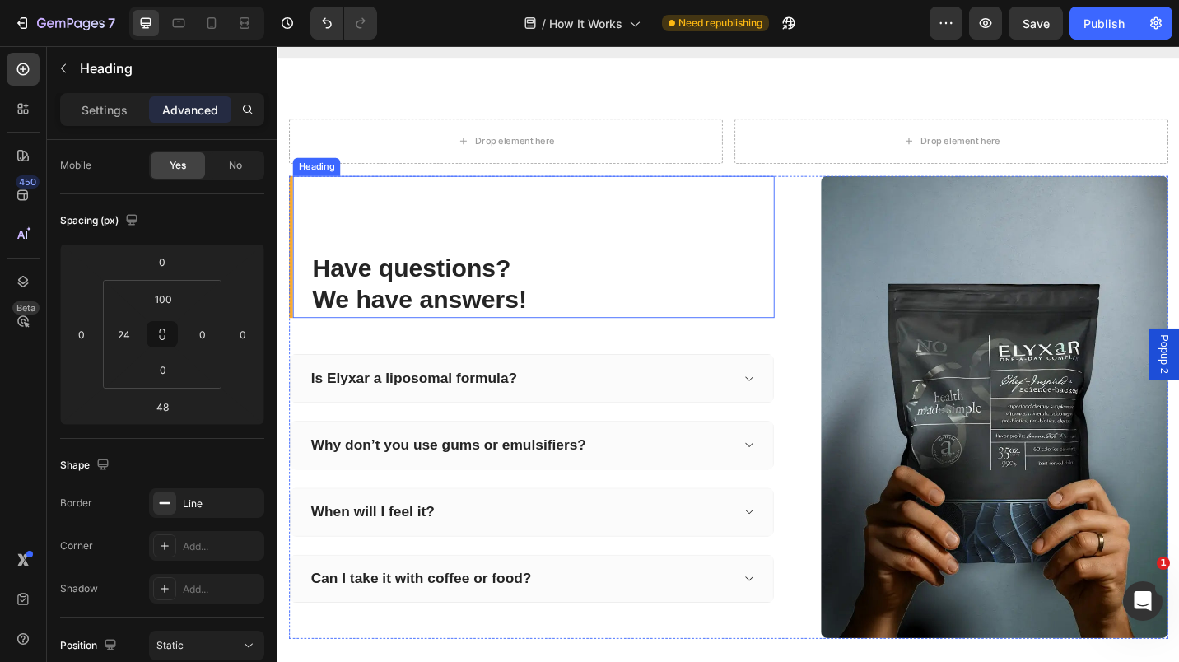
click at [300, 306] on div "Have questions? We have answers! Heading" at bounding box center [556, 267] width 532 height 156
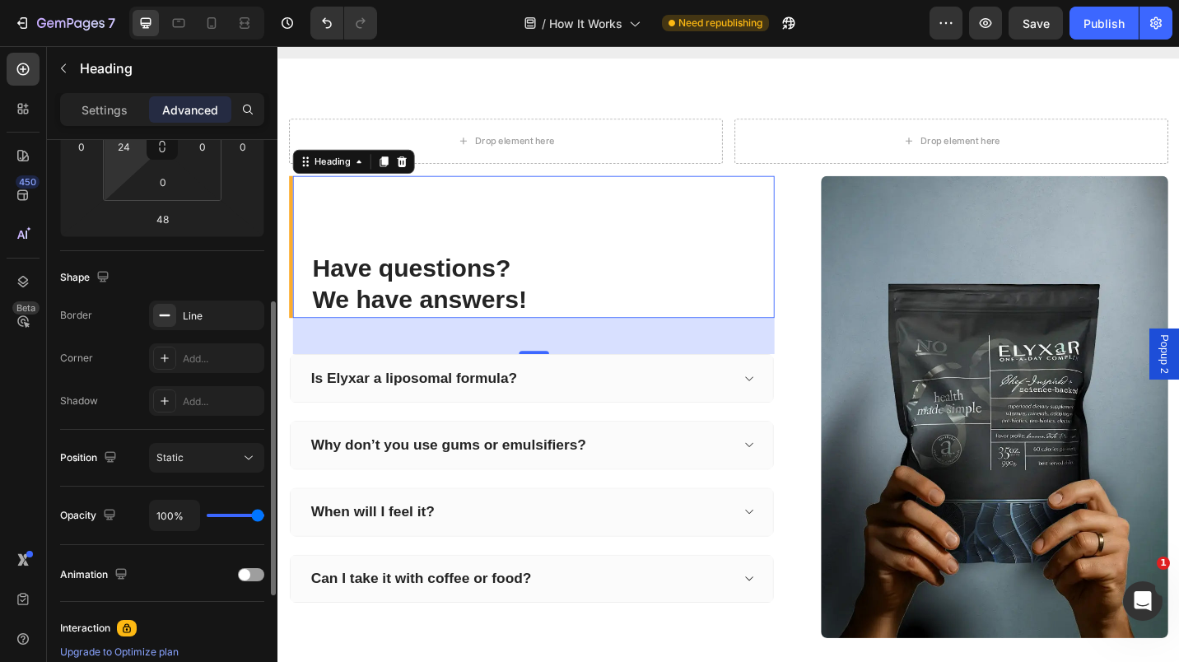
scroll to position [311, 0]
click at [221, 320] on div "Line" at bounding box center [221, 317] width 77 height 15
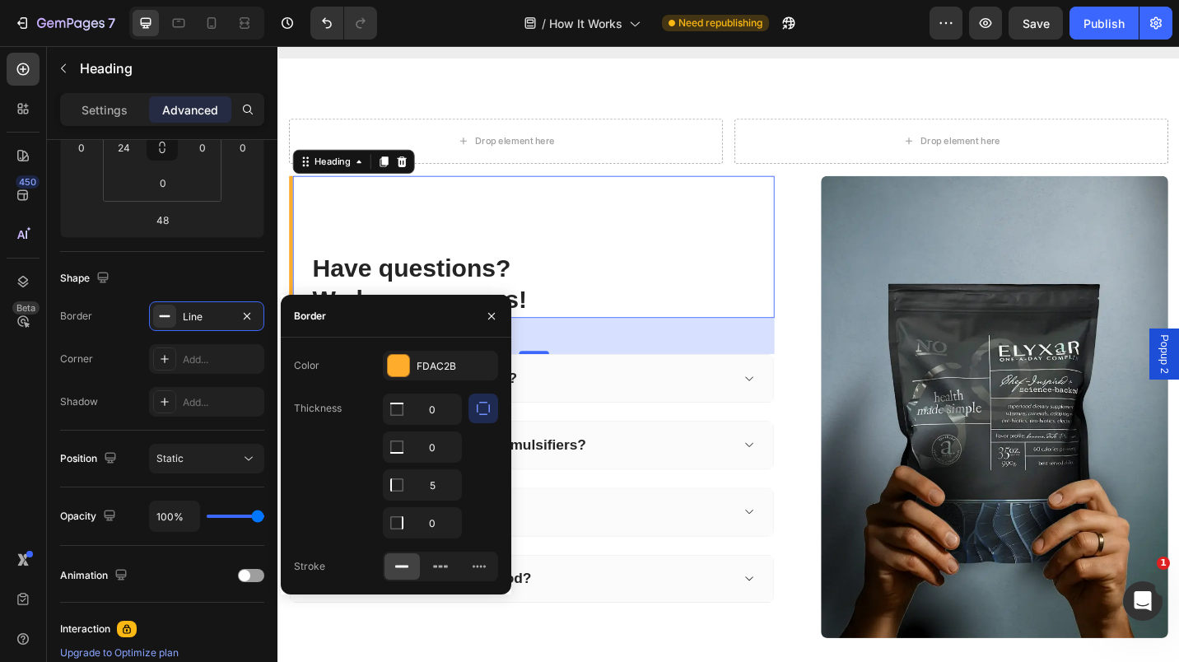
click at [400, 373] on div at bounding box center [398, 365] width 21 height 21
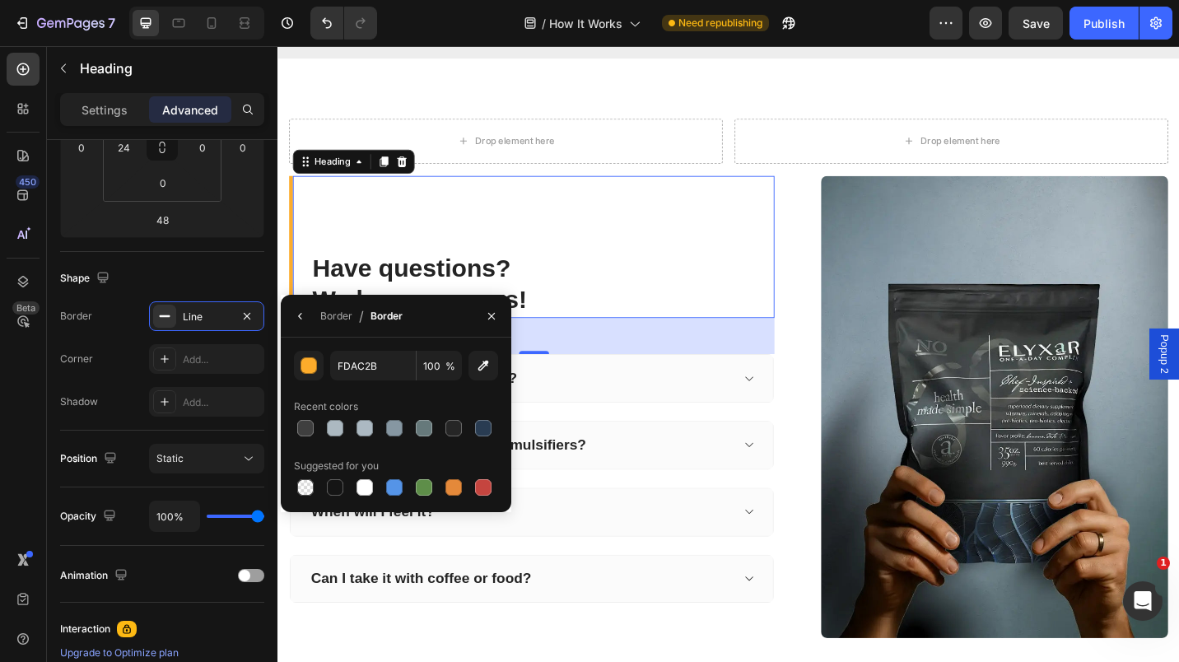
click at [492, 427] on div at bounding box center [484, 428] width 20 height 20
click at [431, 428] on div at bounding box center [424, 428] width 16 height 16
click at [392, 428] on div at bounding box center [394, 428] width 16 height 16
type input "8697A2"
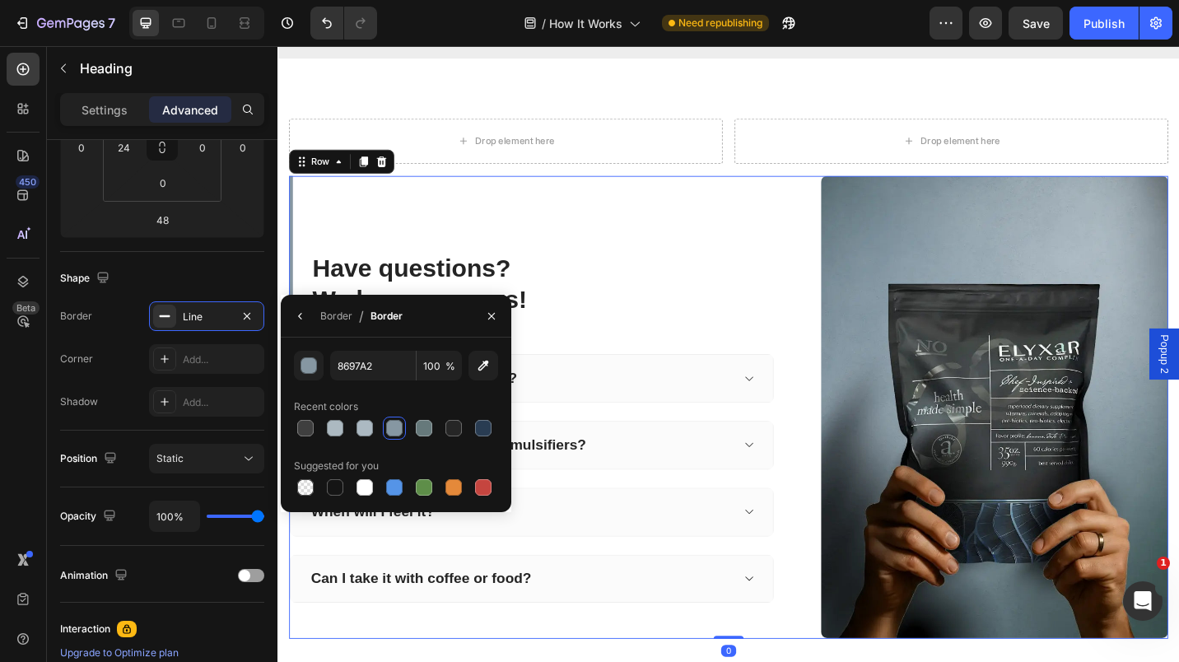
click at [853, 321] on div "Have questions? We have answers! Heading Is Elyxar a liposomal formula? Why don…" at bounding box center [771, 443] width 963 height 508
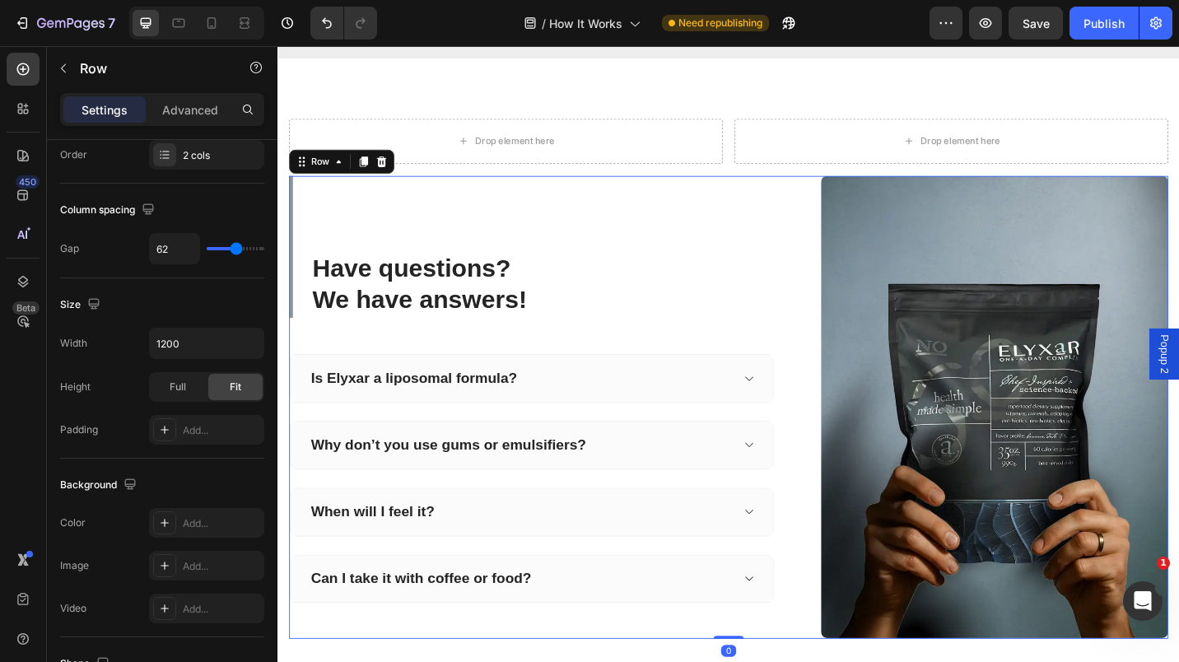
scroll to position [0, 0]
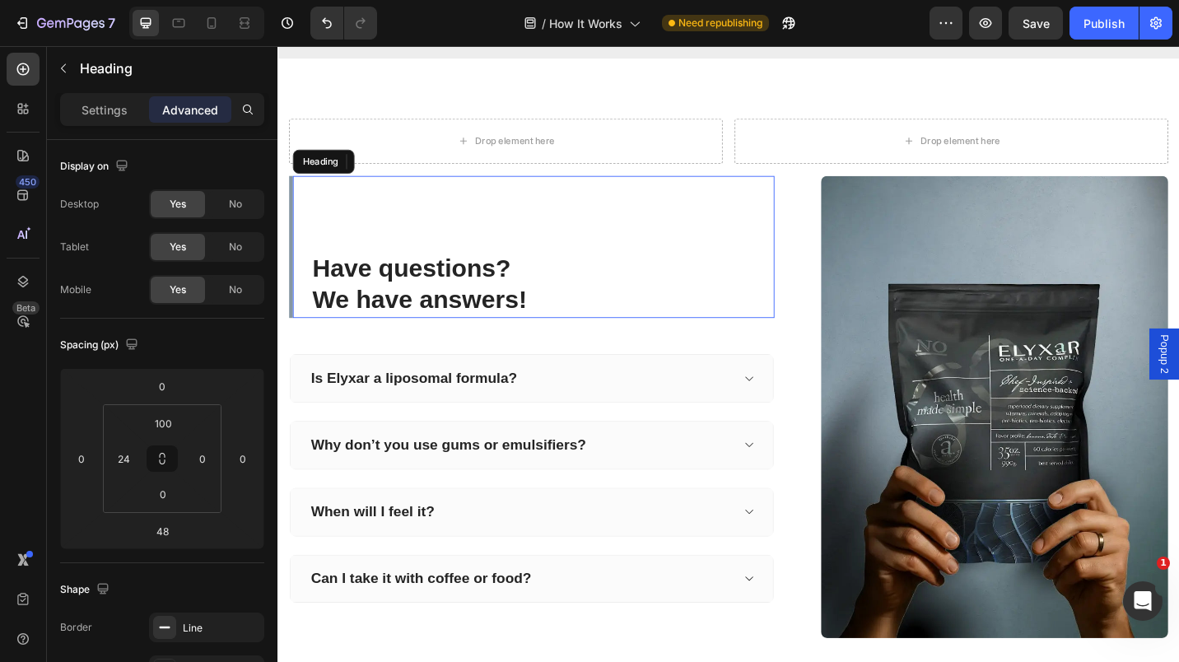
click at [324, 294] on p "Have questions? We have answers!" at bounding box center [567, 308] width 505 height 71
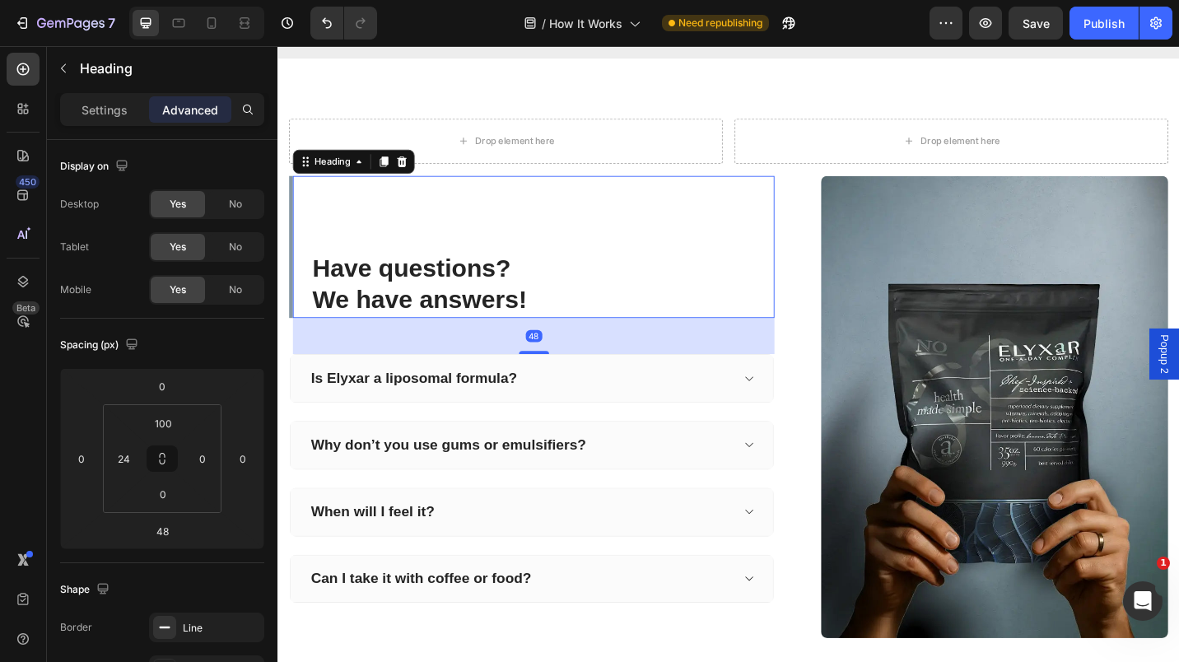
click at [324, 294] on p "Have questions? We have answers!" at bounding box center [567, 308] width 505 height 71
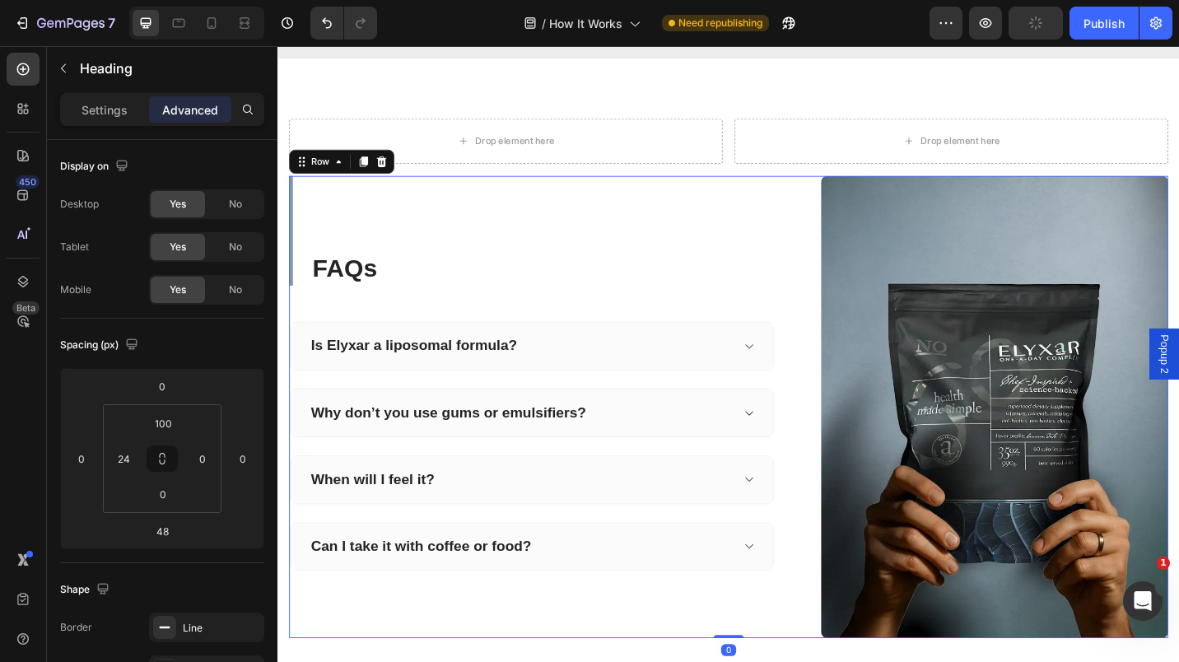
click at [849, 317] on div "FAQs Heading Is Elyxar a liposomal formula? Why don’t you use gums or emulsifie…" at bounding box center [771, 442] width 963 height 507
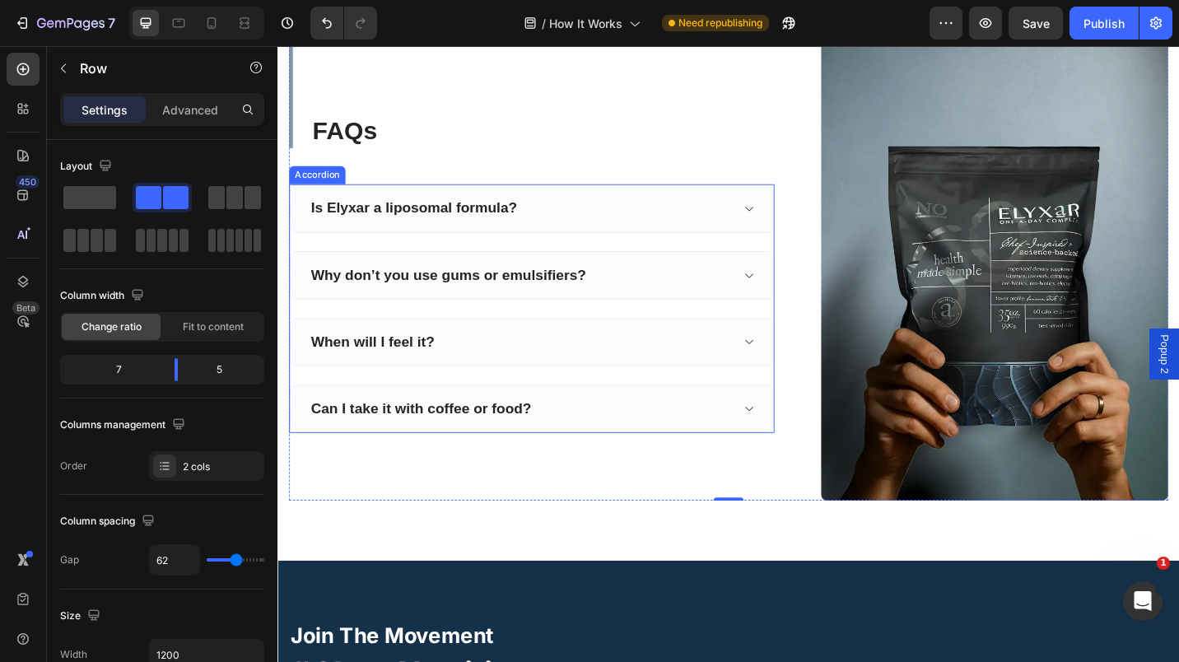
scroll to position [2506, 0]
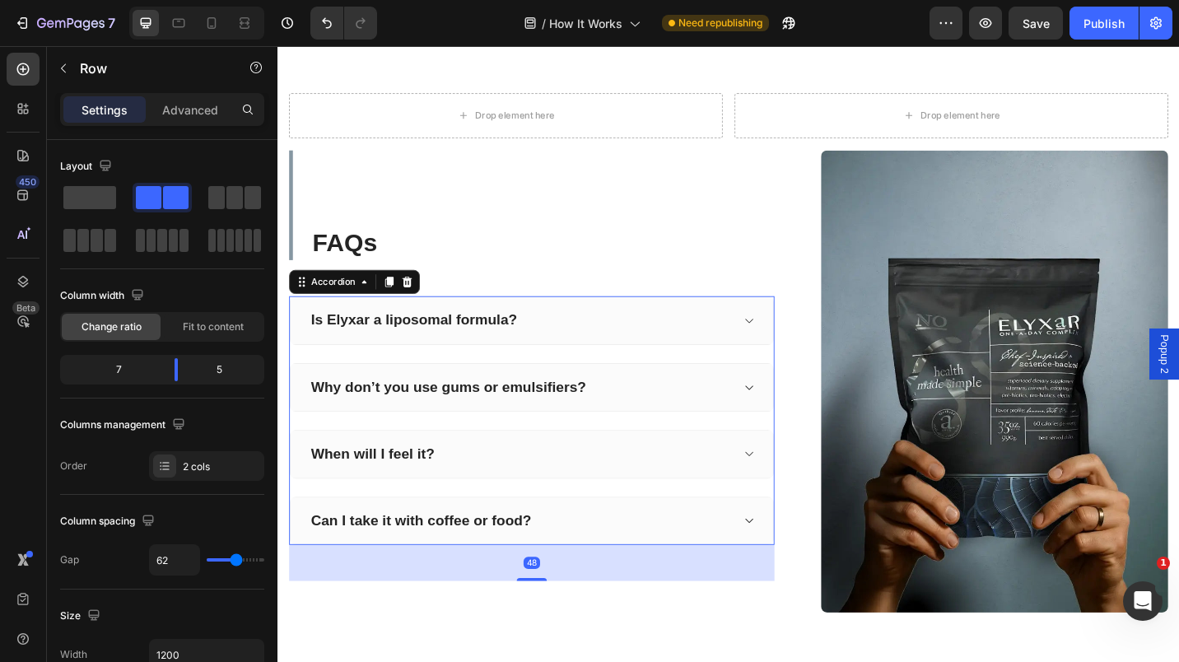
click at [725, 343] on div "Is Elyxar a liposomal formula?" at bounding box center [542, 347] width 463 height 26
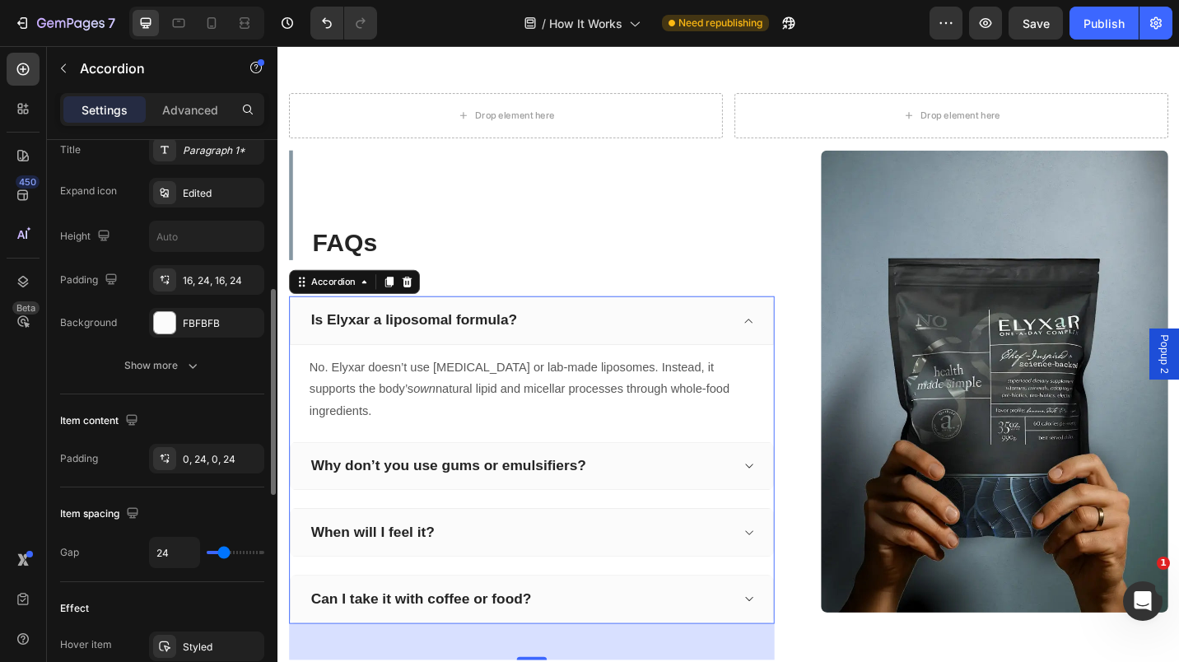
scroll to position [411, 0]
click at [200, 323] on div "FBFBFB" at bounding box center [221, 324] width 77 height 15
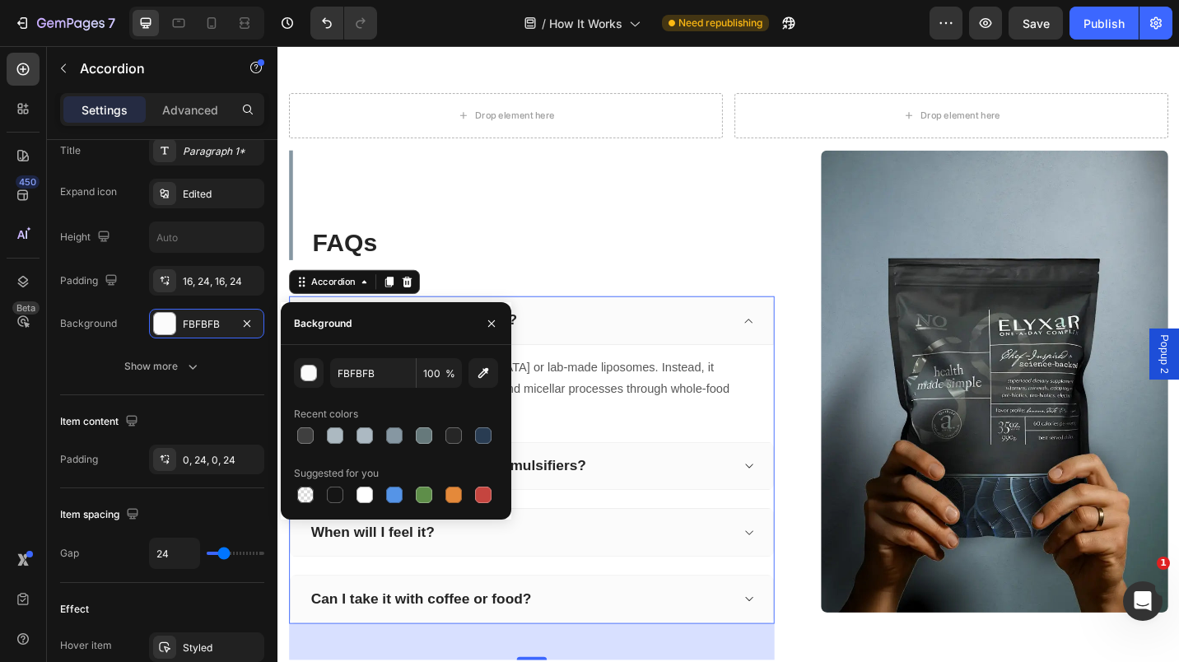
click at [332, 437] on div at bounding box center [335, 435] width 16 height 16
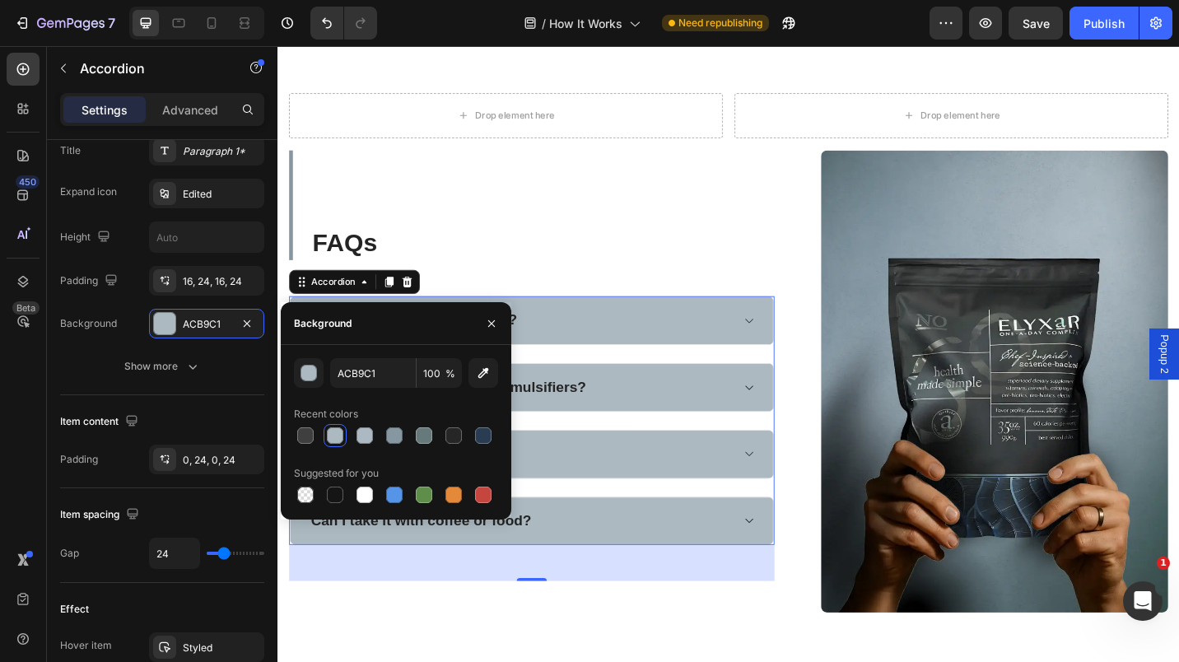
click at [397, 436] on div at bounding box center [394, 435] width 16 height 16
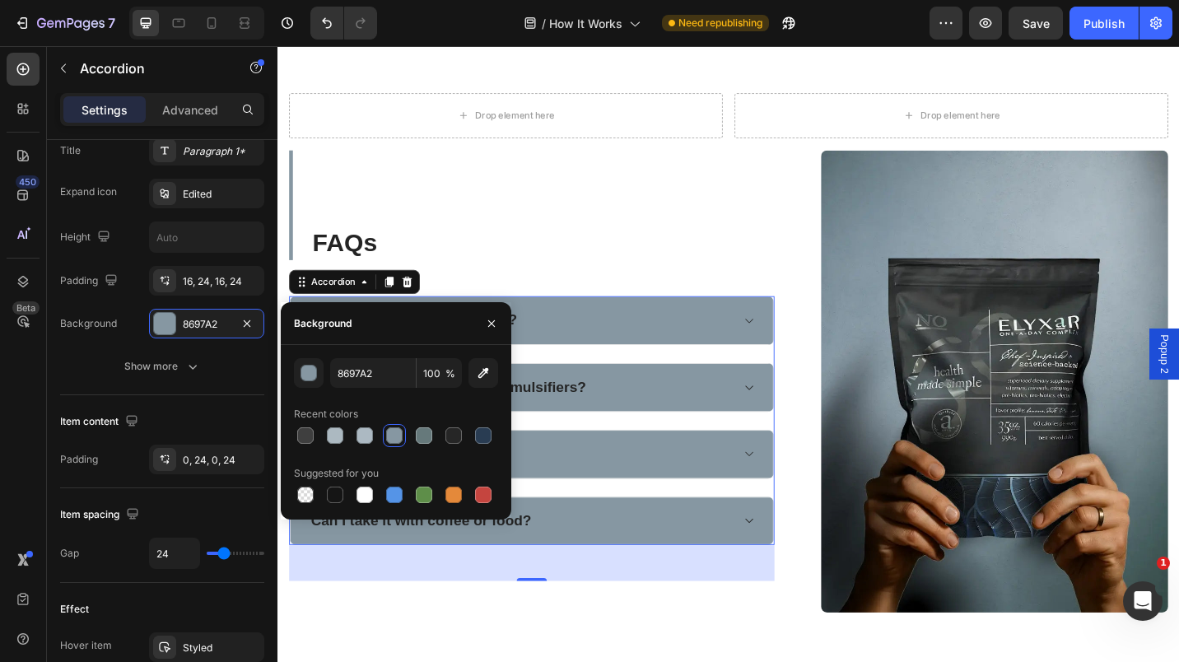
click at [362, 429] on div at bounding box center [365, 435] width 16 height 16
type input "ACB9C2"
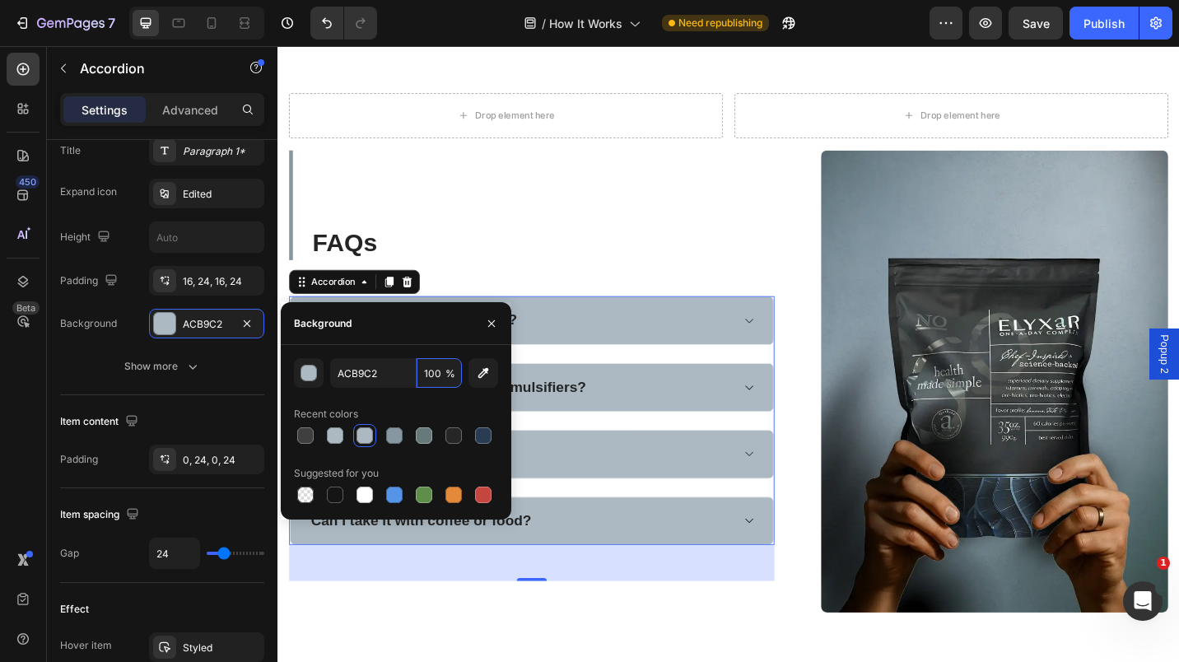
click at [439, 381] on input "100" at bounding box center [439, 373] width 45 height 30
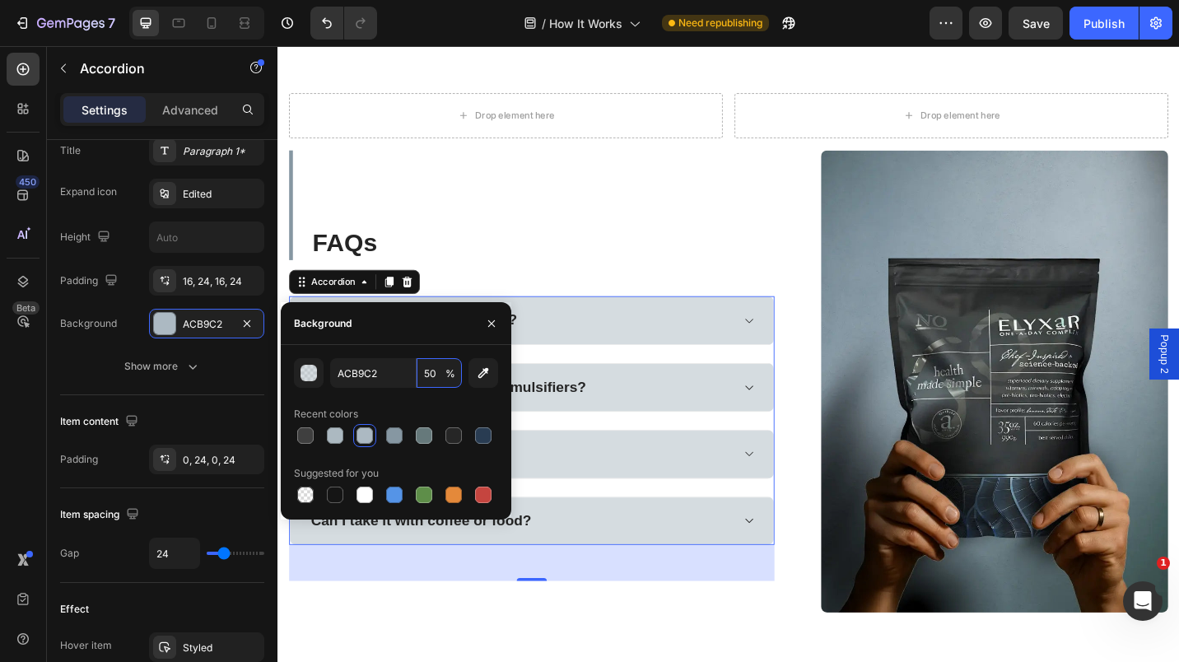
type input "5"
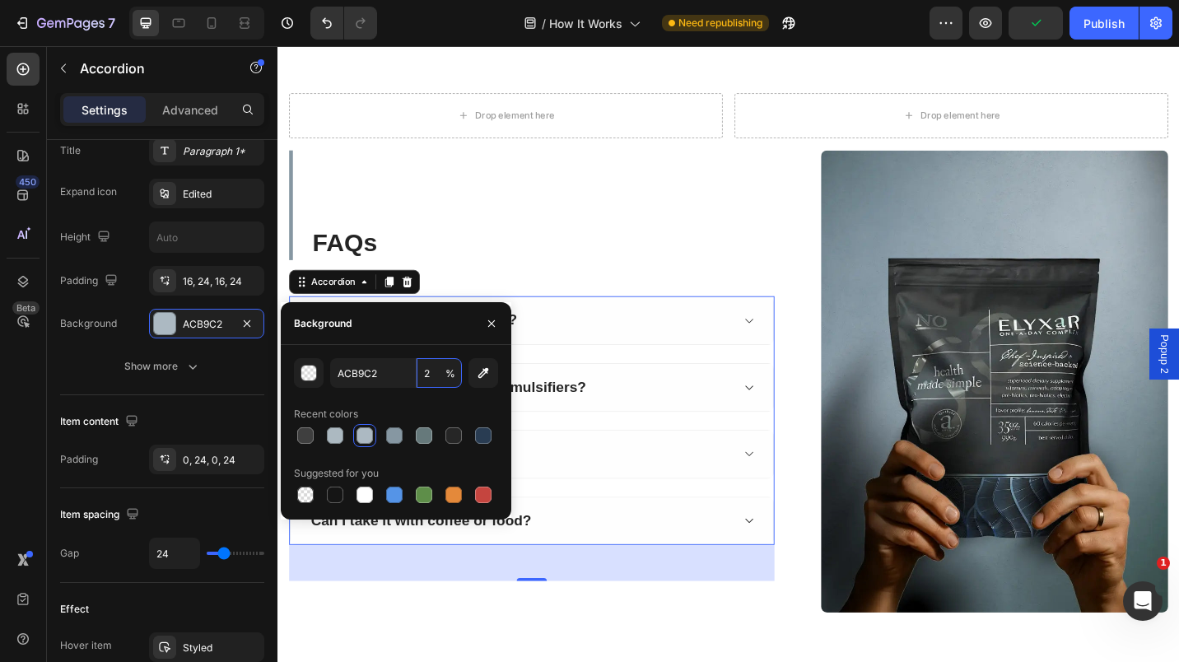
type input "25"
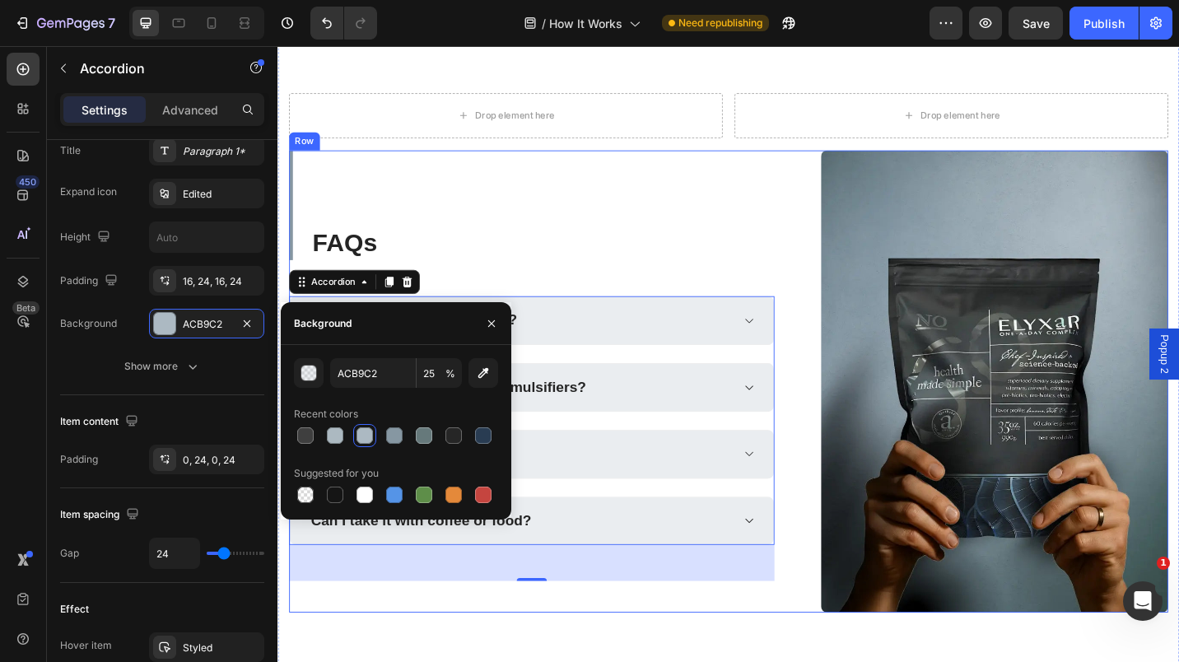
click at [830, 209] on div "FAQs Heading Is Elyxar a liposomal formula? Why don’t you use gums or emulsifie…" at bounding box center [771, 414] width 963 height 507
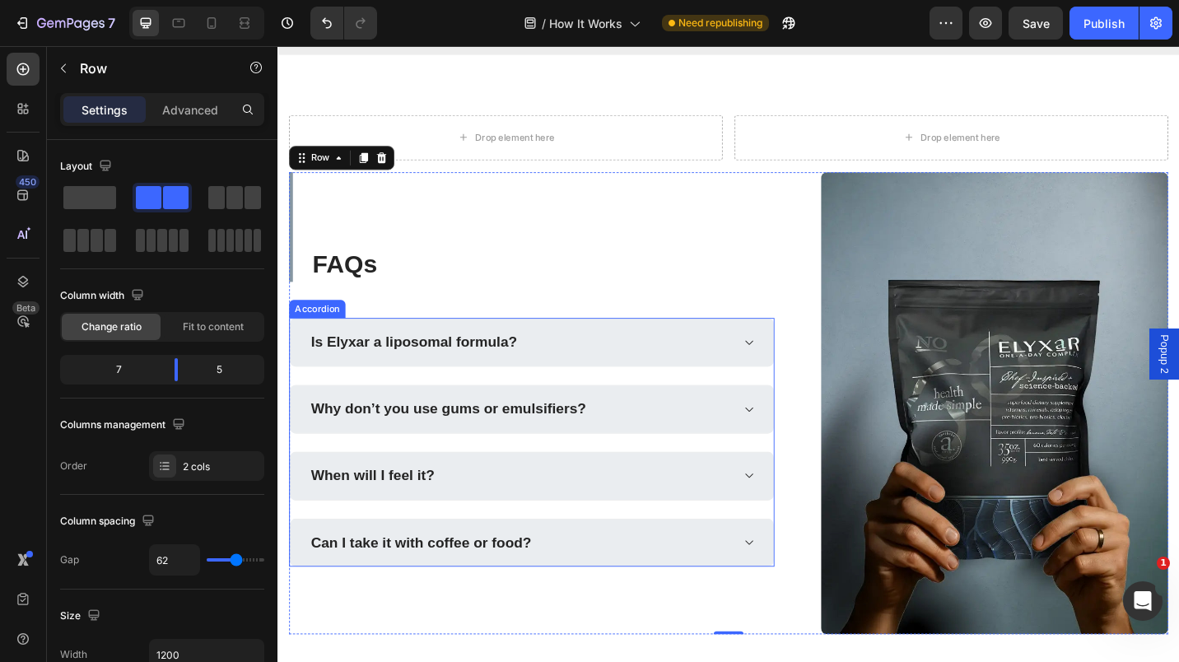
scroll to position [2489, 0]
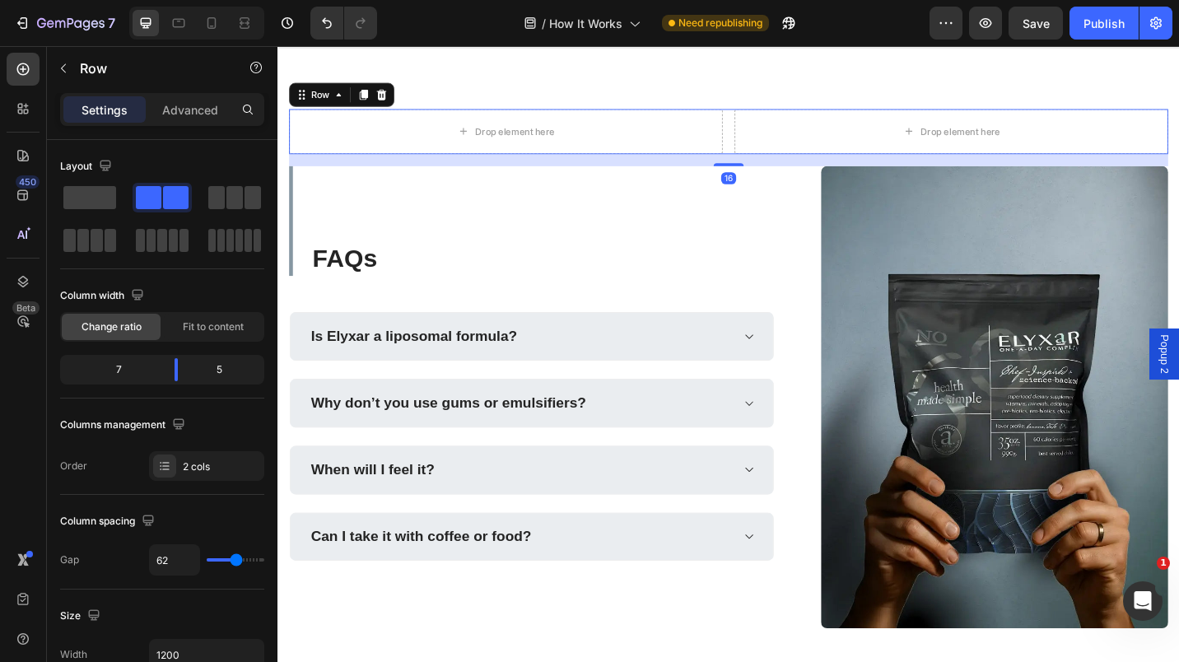
click at [768, 123] on div "Drop element here Drop element here Row 16" at bounding box center [771, 139] width 963 height 49
click at [391, 100] on icon at bounding box center [391, 99] width 11 height 12
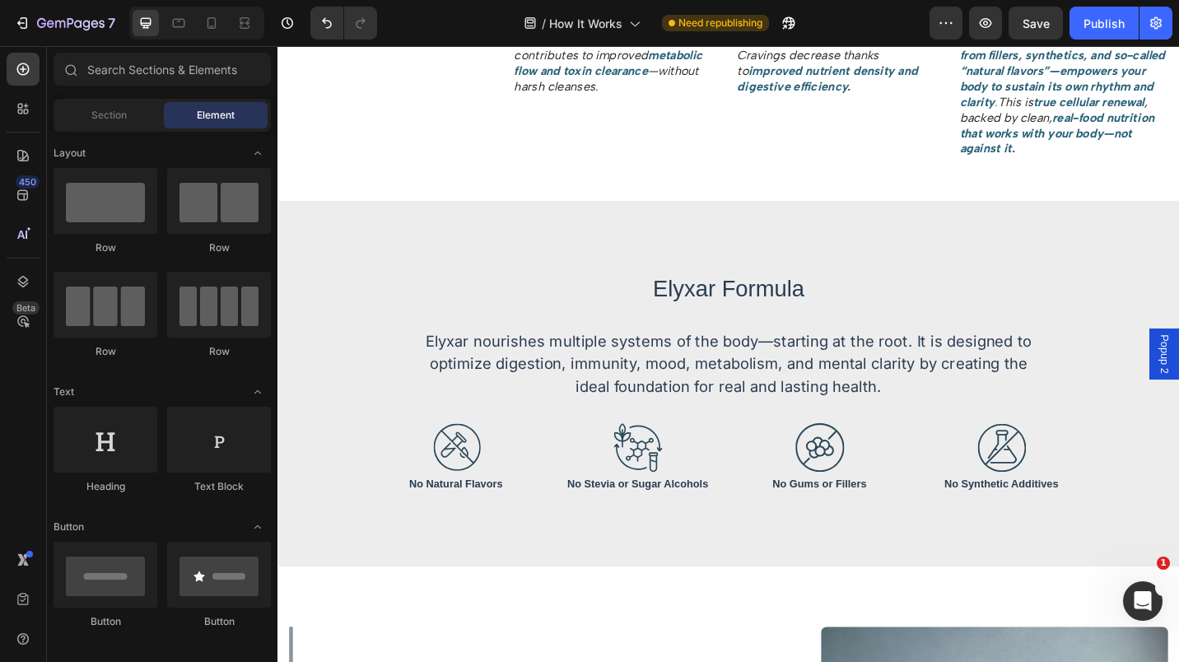
scroll to position [1924, 0]
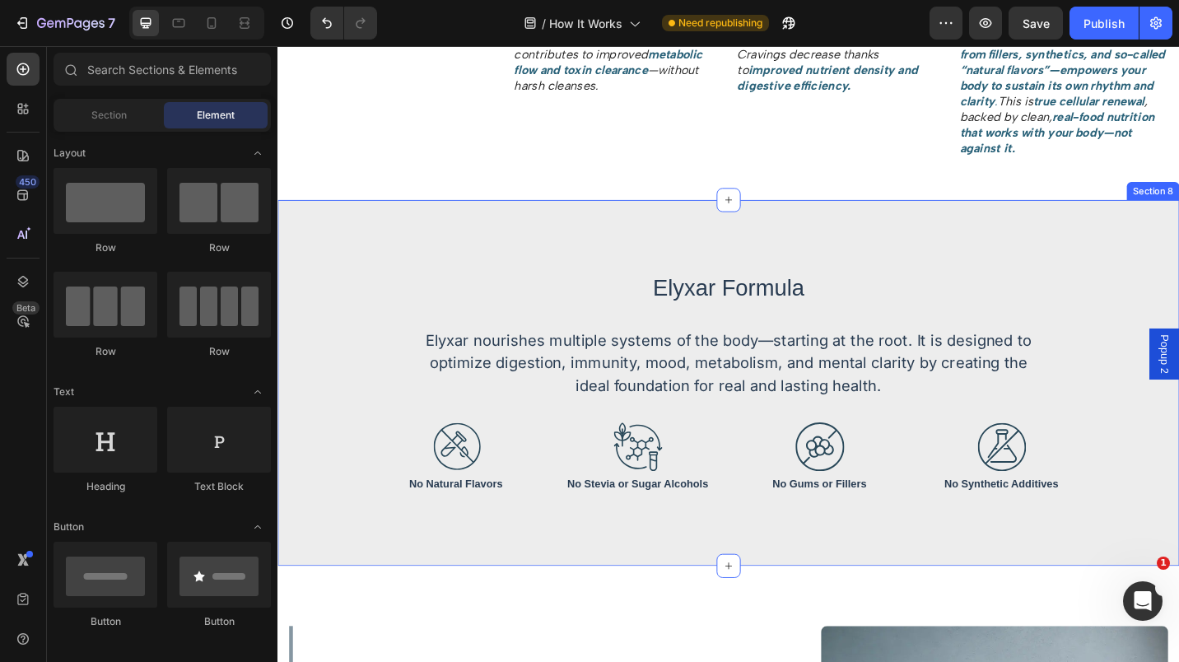
click at [529, 237] on div "Elyxar Formula Text Block Elyxar nourishes multiple systems of the body—startin…" at bounding box center [772, 415] width 988 height 401
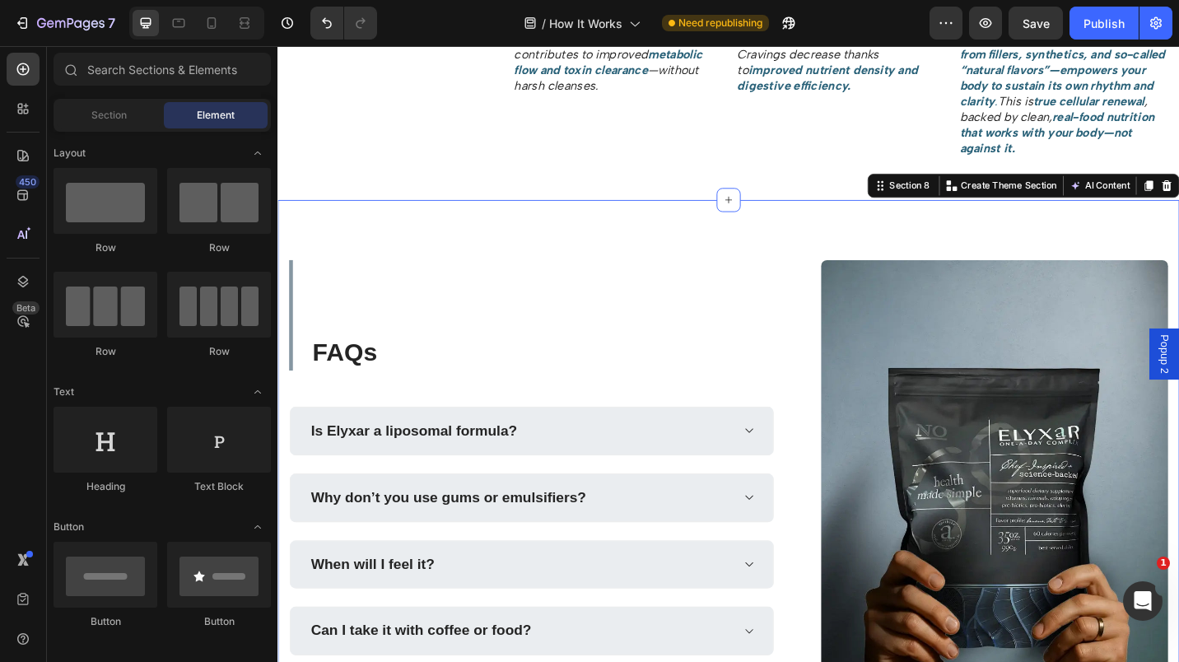
click at [686, 250] on div "FAQs Heading Is Elyxar a liposomal formula? Why don’t you use gums or emulsifie…" at bounding box center [772, 534] width 988 height 639
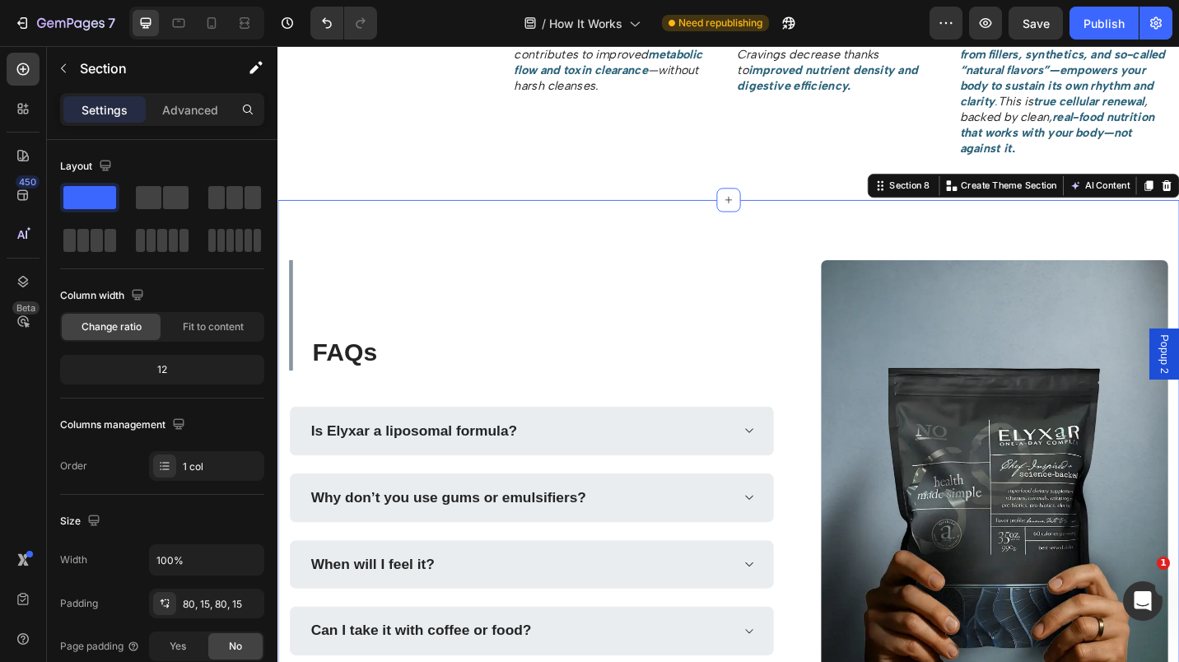
click at [705, 242] on div "FAQs Heading Is Elyxar a liposomal formula? Why don’t you use gums or emulsifie…" at bounding box center [772, 534] width 988 height 639
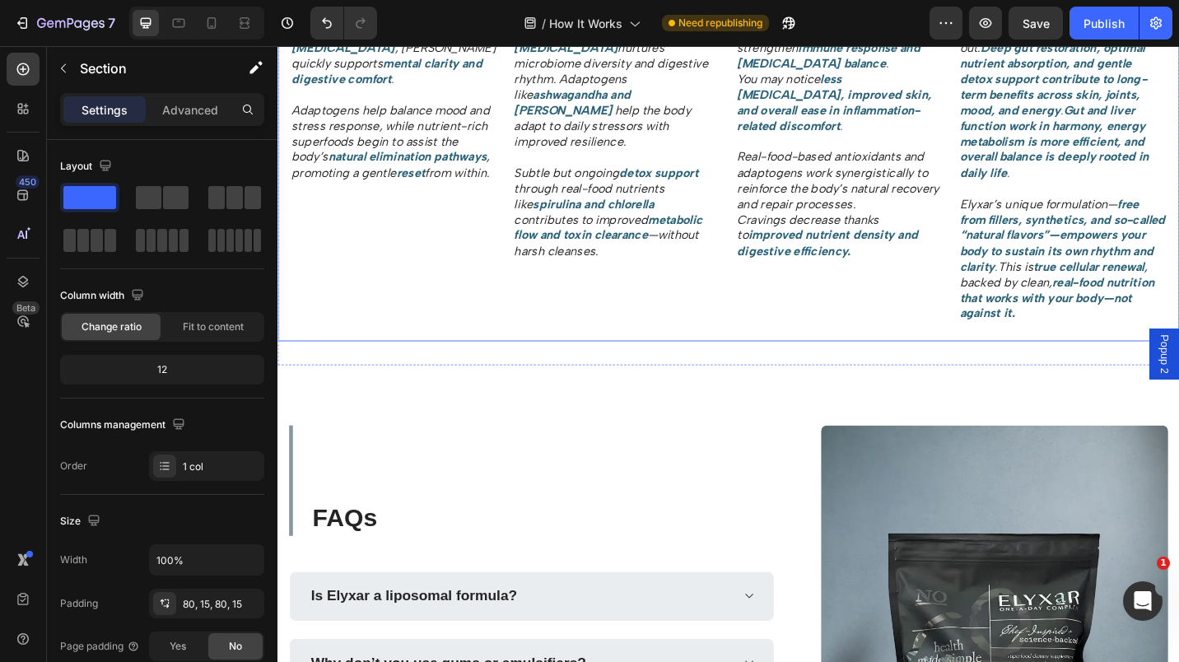
scroll to position [1742, 0]
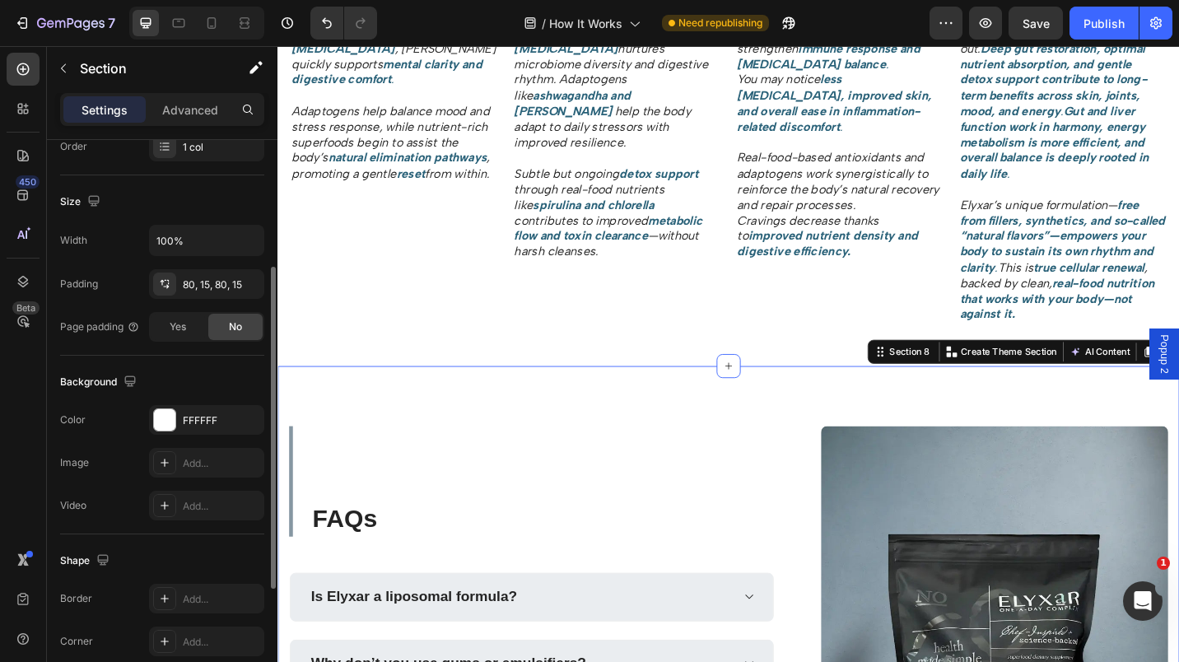
scroll to position [362, 0]
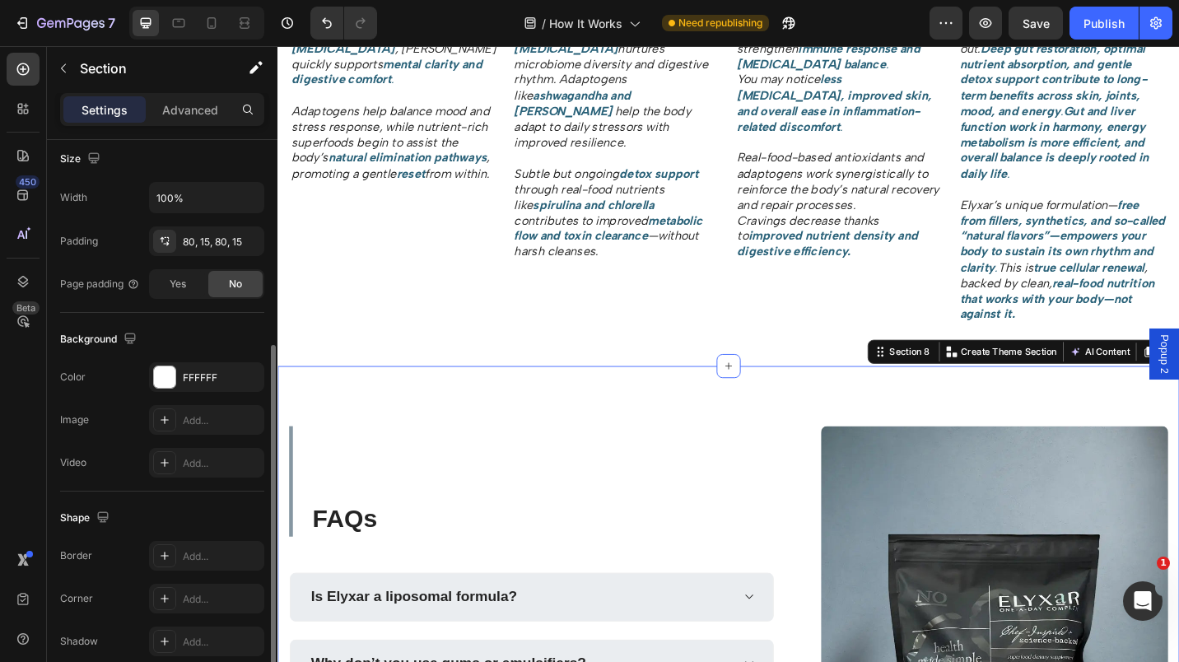
click at [202, 387] on div "FFFFFF" at bounding box center [206, 377] width 115 height 30
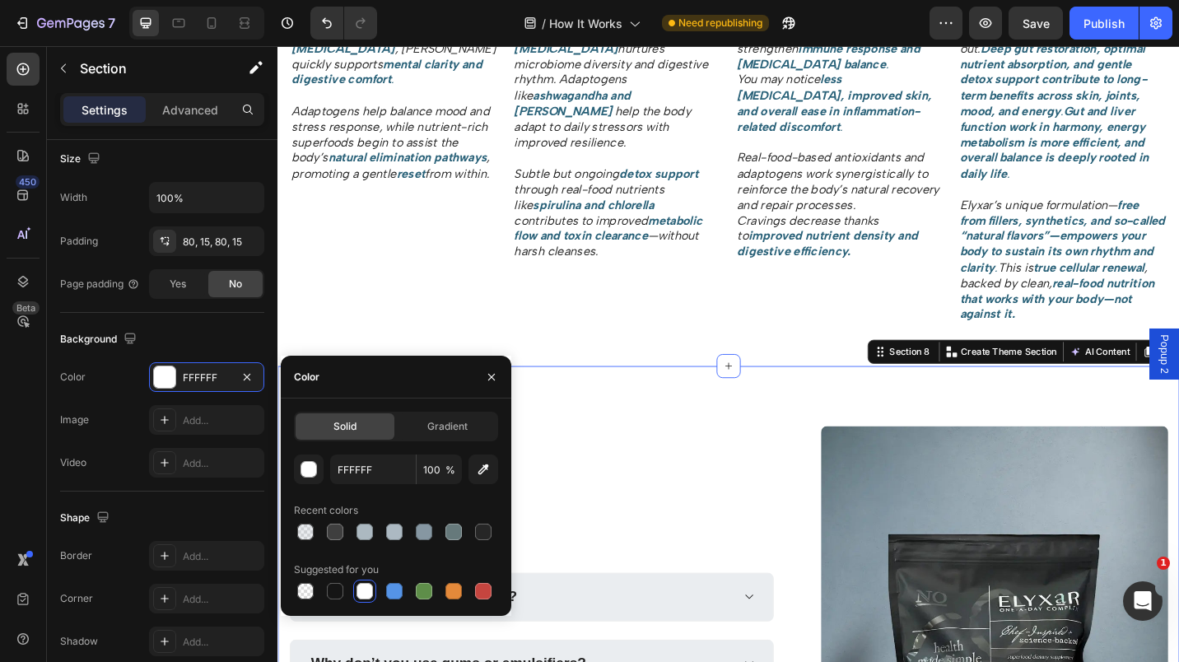
click at [363, 541] on div at bounding box center [365, 532] width 20 height 20
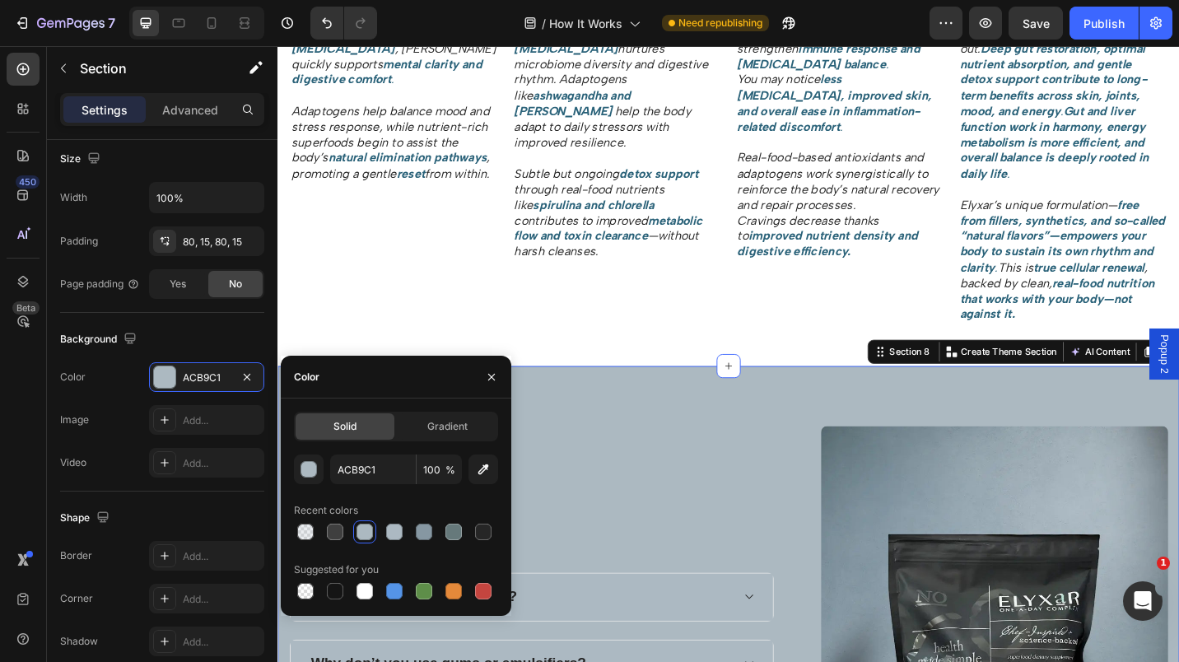
click at [364, 594] on div at bounding box center [365, 591] width 16 height 16
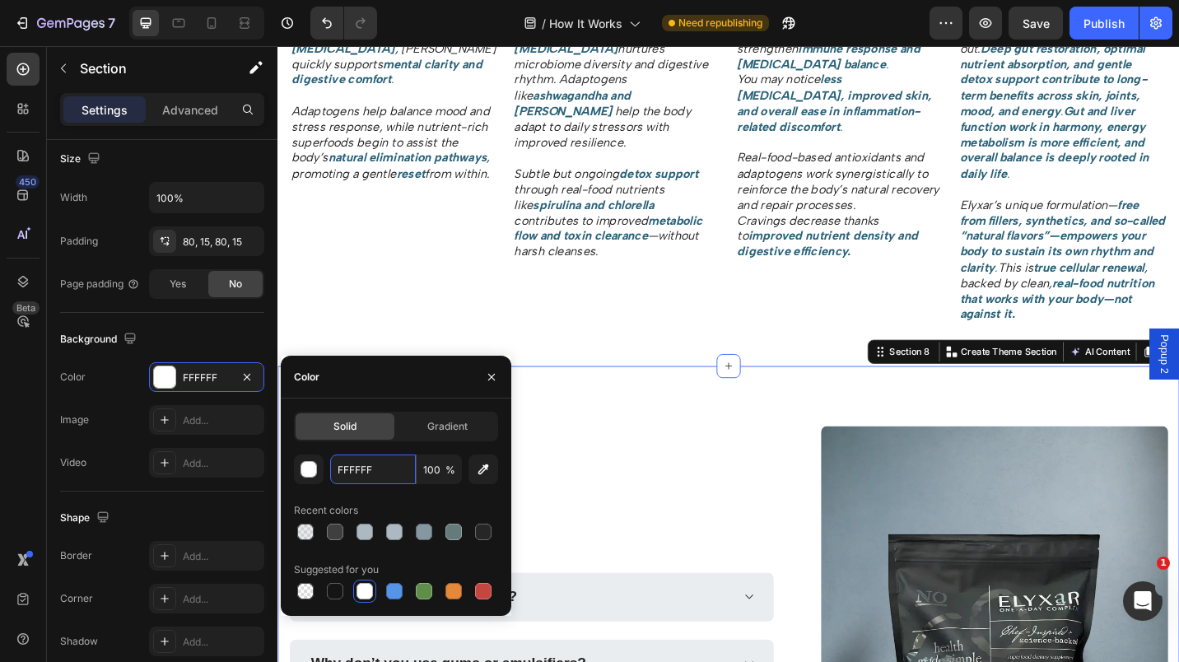
click at [380, 469] on input "FFFFFF" at bounding box center [373, 470] width 86 height 30
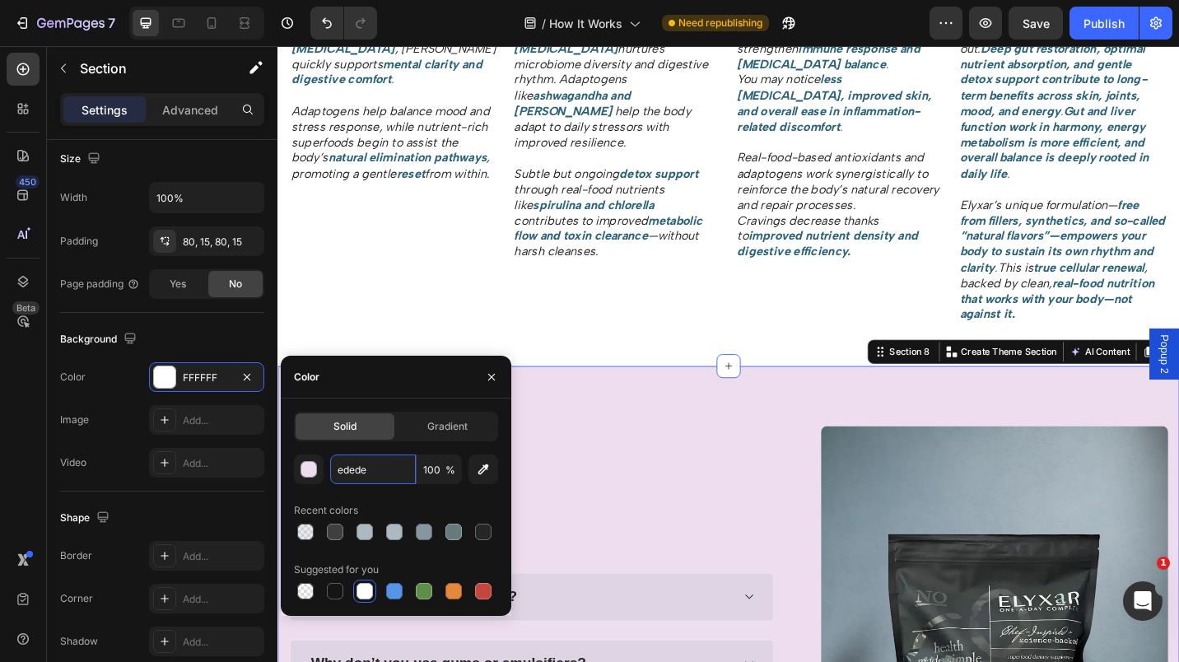
type input "ededed"
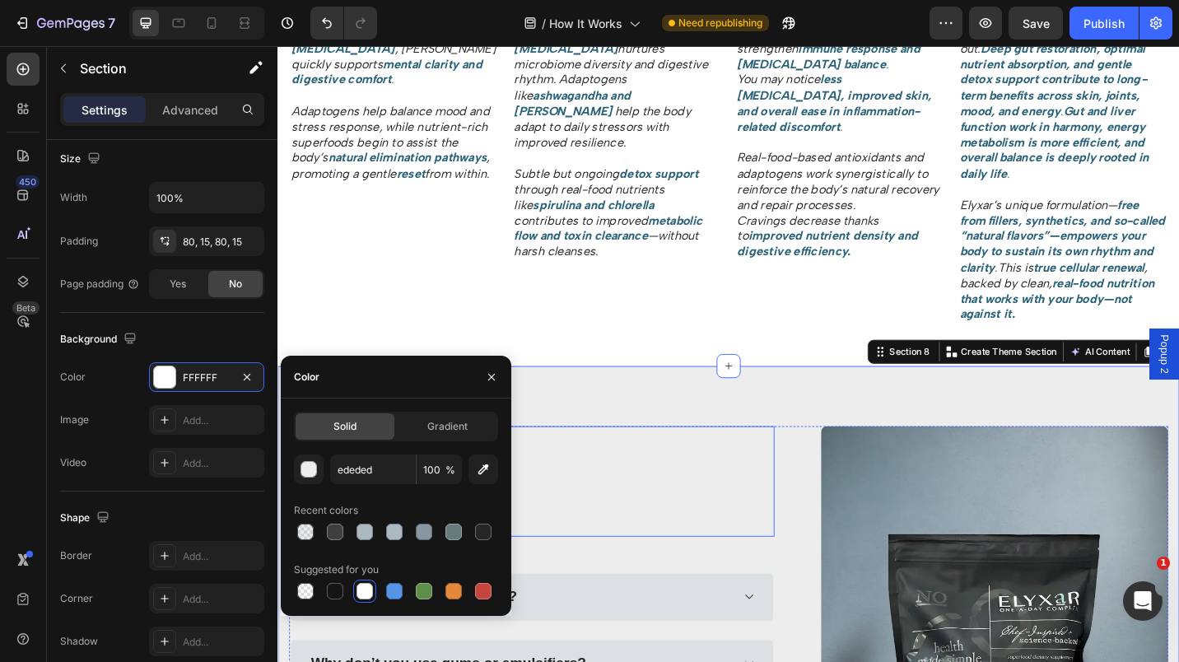
click at [640, 495] on div "FAQs Heading" at bounding box center [556, 523] width 532 height 121
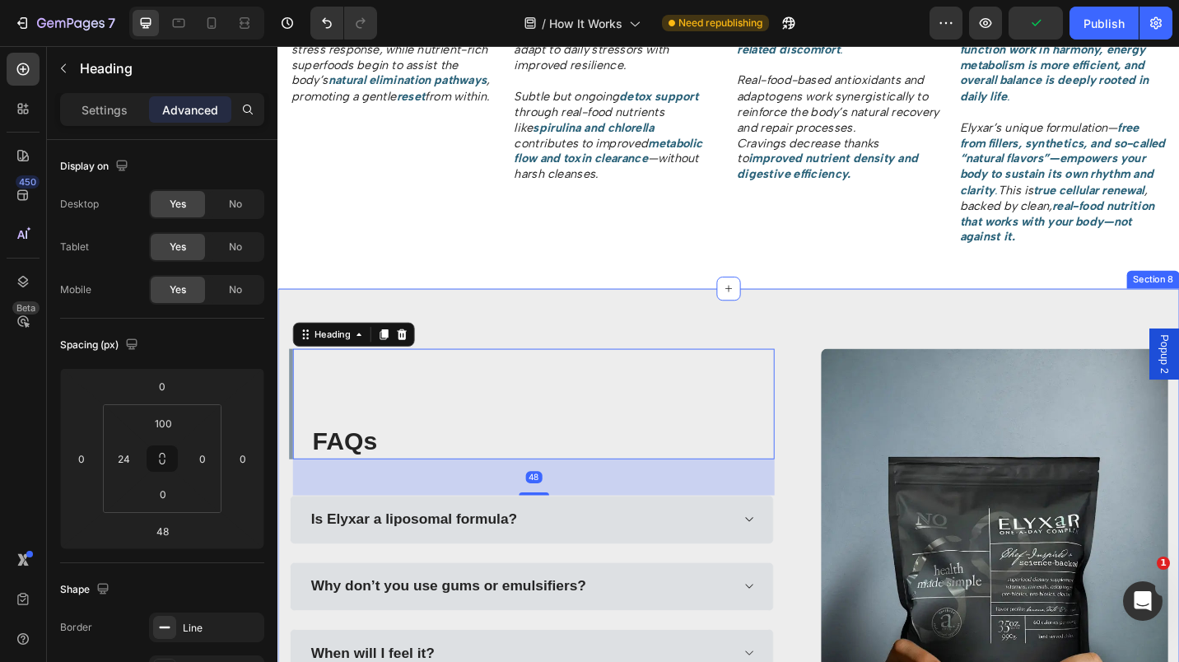
scroll to position [1826, 0]
click at [767, 306] on icon at bounding box center [771, 312] width 13 height 13
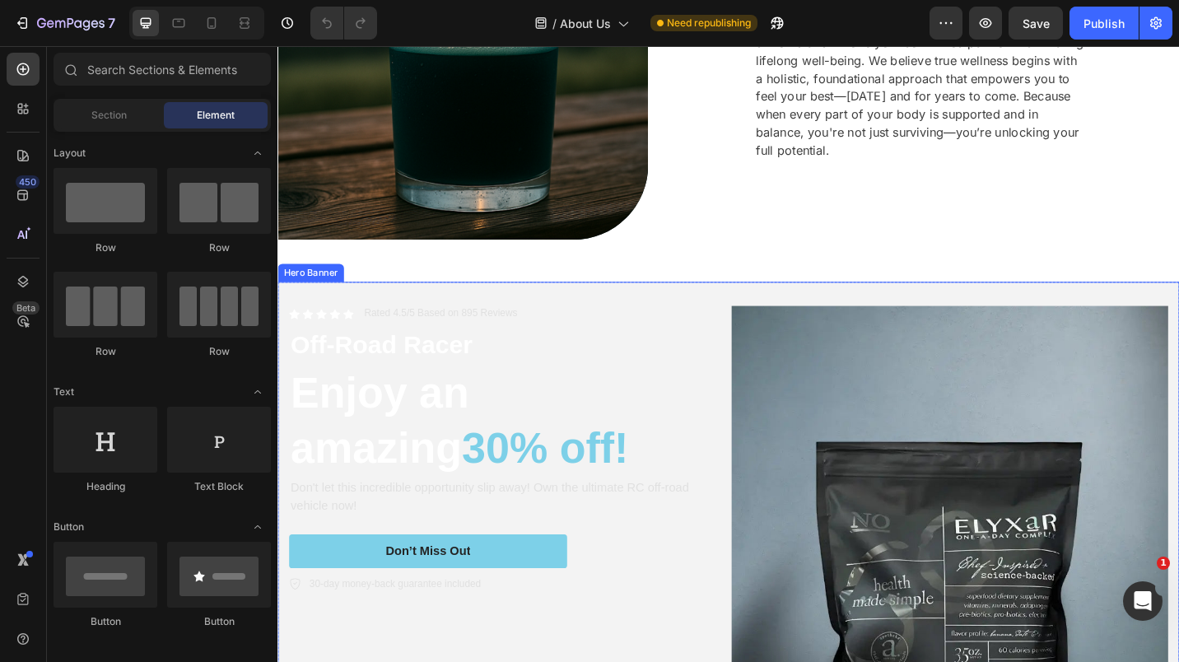
click at [620, 309] on div "Icon Icon Icon Icon Icon Icon List Rated 4.5/5 Based on 895 Reviews Text Block …" at bounding box center [772, 650] width 988 height 691
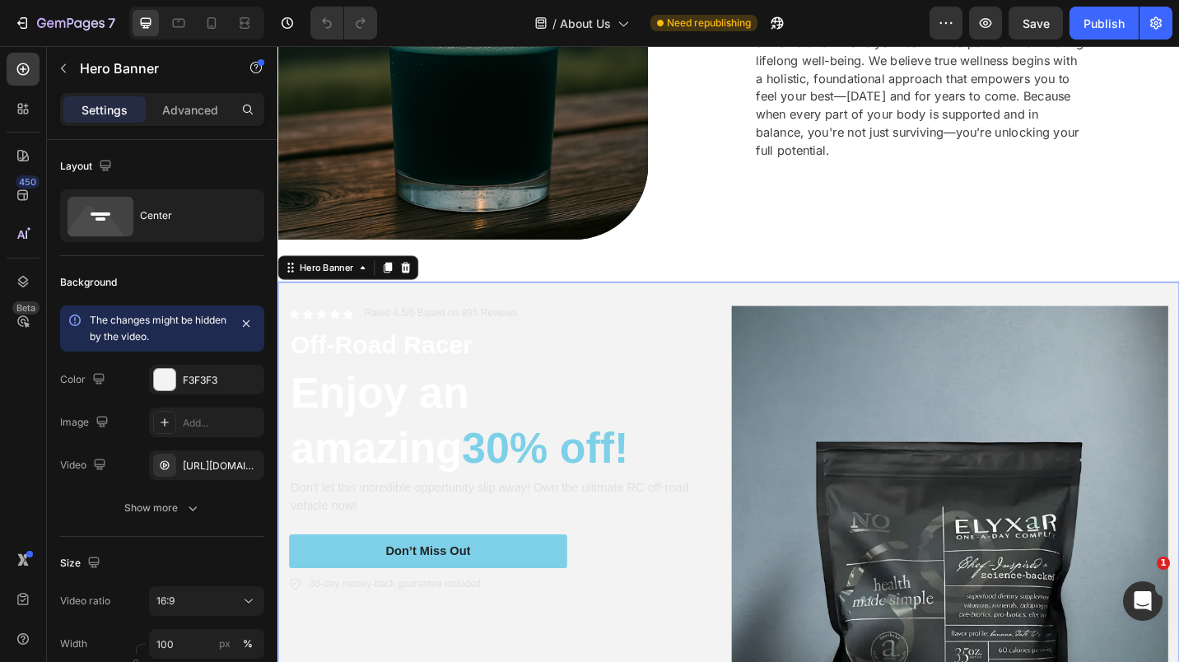
click at [224, 470] on div "https://media.w3.org/2010/05/sintel/trailer.mp4" at bounding box center [221, 466] width 77 height 15
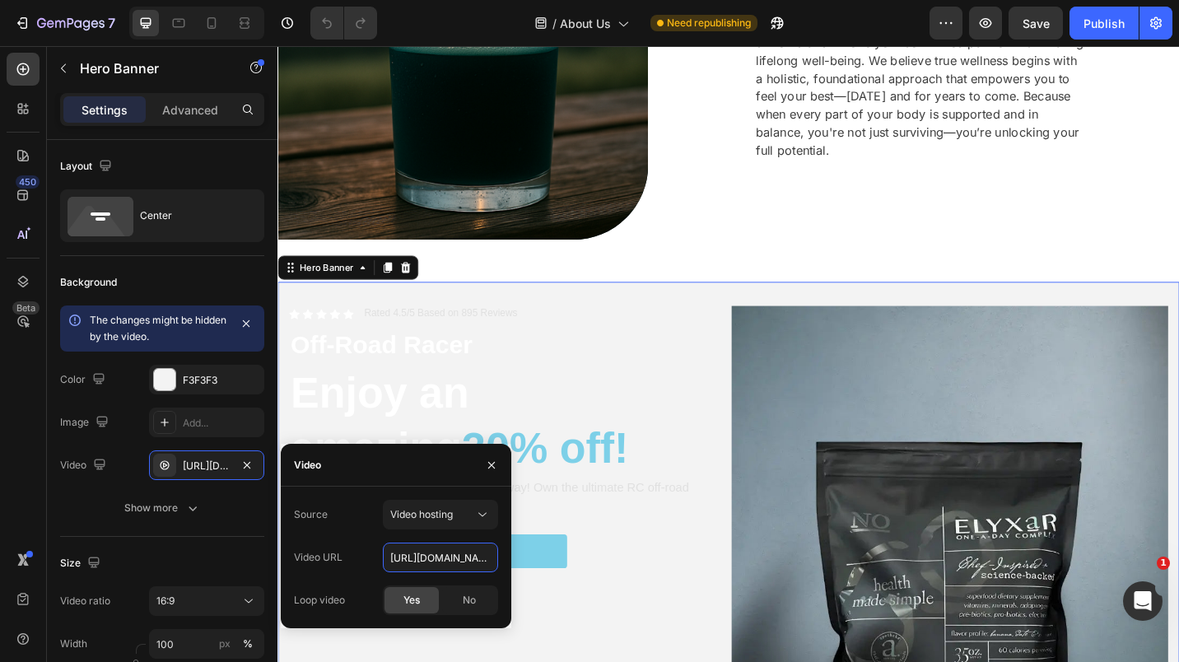
click at [404, 557] on input "https://media.w3.org/2010/05/sintel/trailer.mp4" at bounding box center [440, 558] width 115 height 30
paste input "cdn.shopify.com/videos/c/o/v/cc5288d69d744edfa752dfde1c2c8d72"
type input "https://cdn.shopify.com/videos/c/o/v/cc5288d69d744edfa752dfde1c2c8d72.mp4"
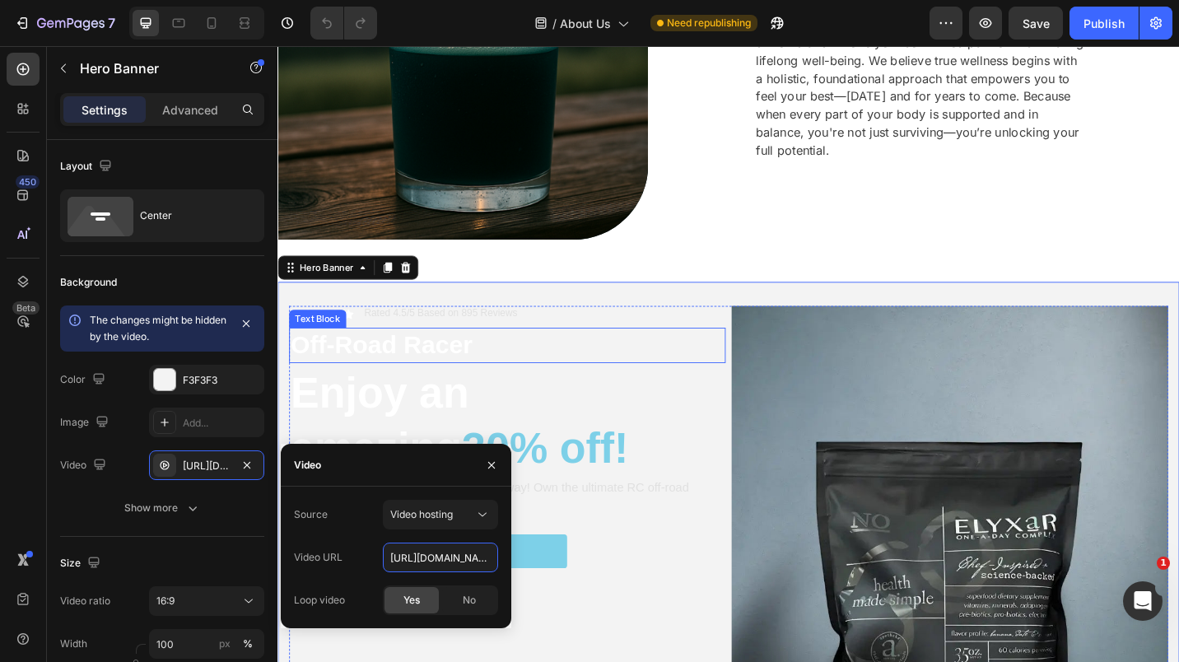
scroll to position [0, 282]
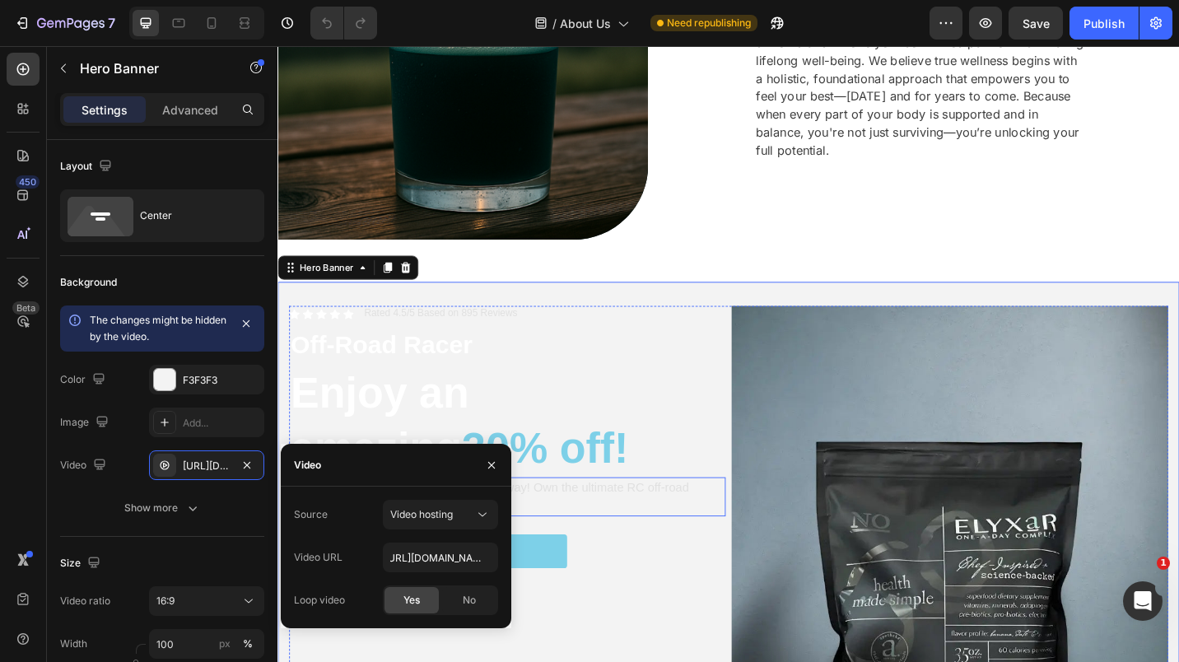
click at [742, 537] on p "Don't let this incredible opportunity slip away! Own the ultimate RC off-road v…" at bounding box center [529, 540] width 475 height 40
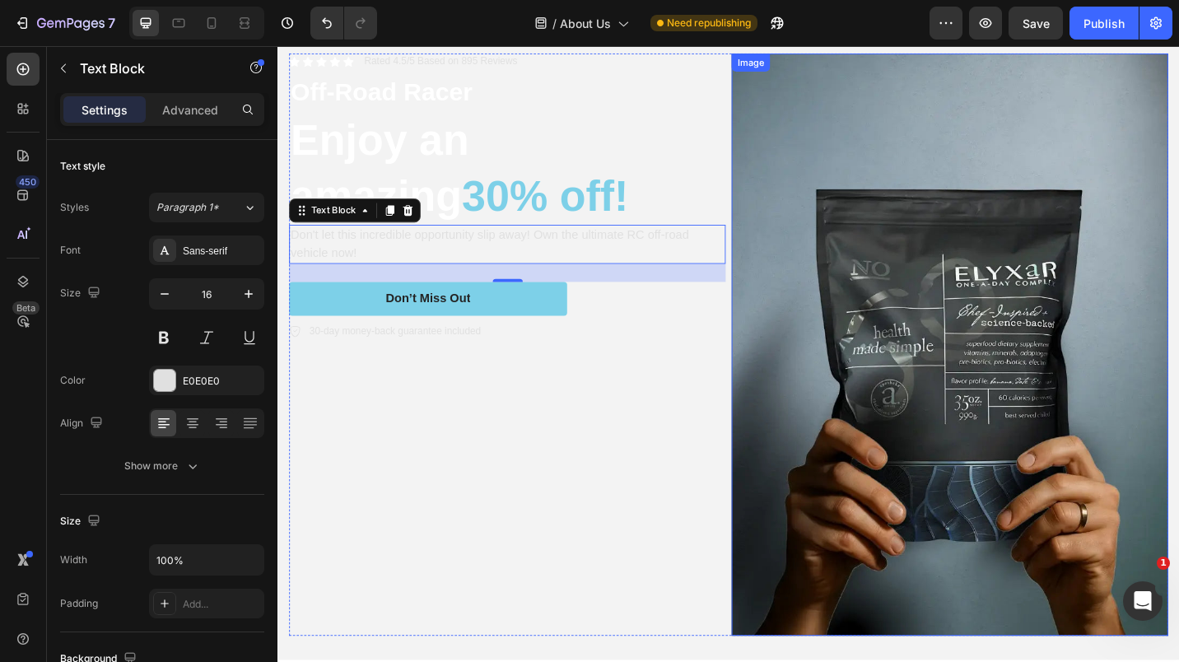
scroll to position [498, 0]
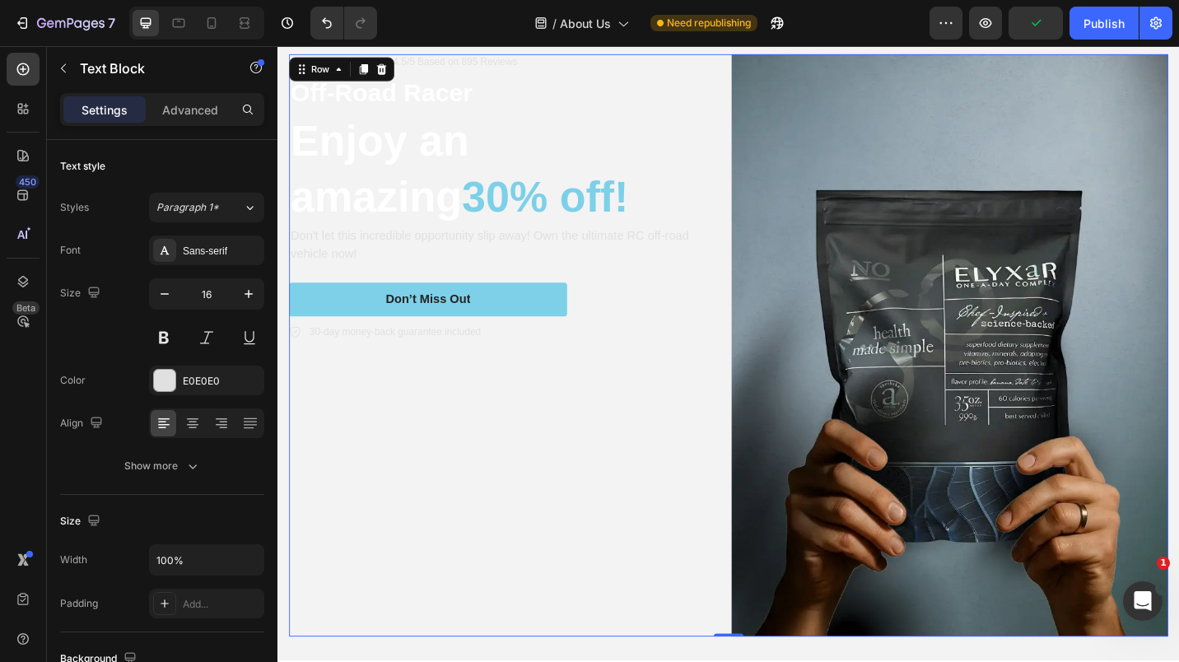
click at [765, 189] on div "Icon Icon Icon Icon Icon Icon List Rated 4.5/5 Based on 895 Reviews Text Block …" at bounding box center [771, 374] width 963 height 638
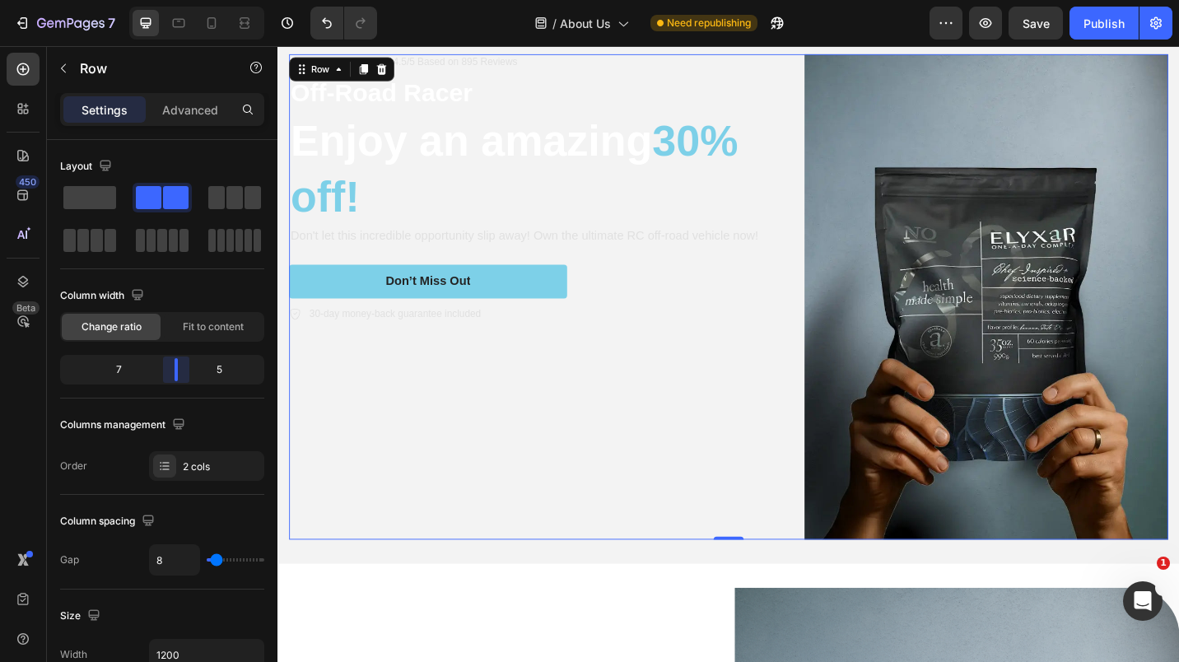
drag, startPoint x: 166, startPoint y: 371, endPoint x: 160, endPoint y: 378, distance: 9.9
click at [179, 0] on body "7 Version history / About Us Need republishing Preview Save Publish 450 Beta Se…" at bounding box center [589, 0] width 1179 height 0
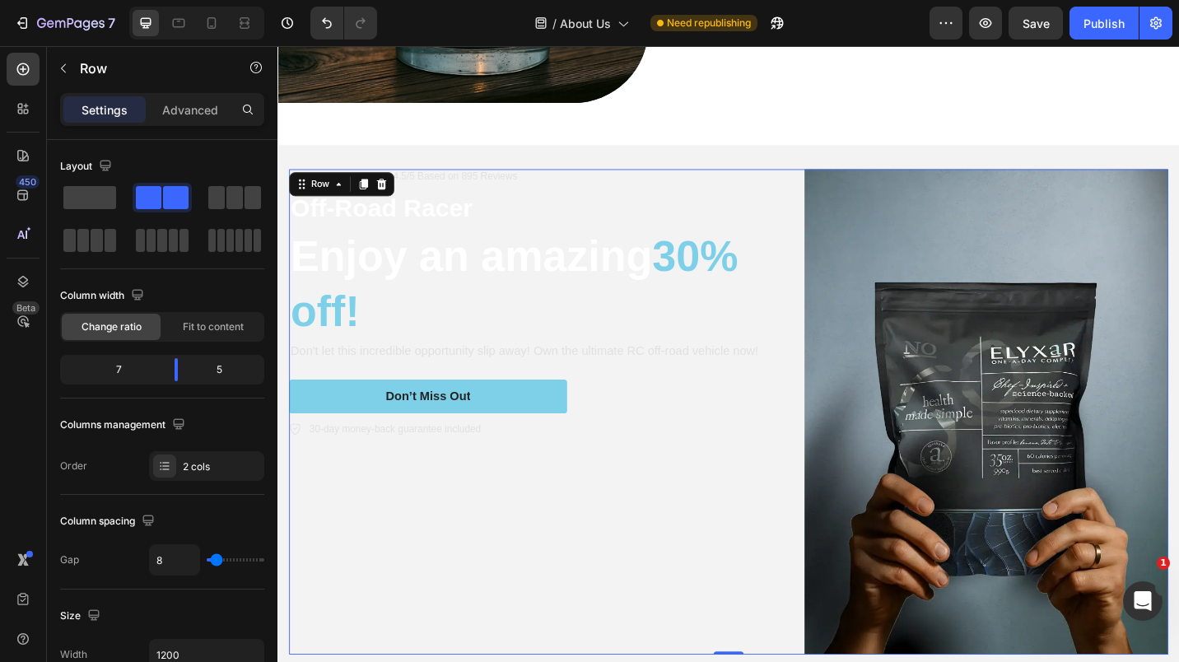
scroll to position [378, 0]
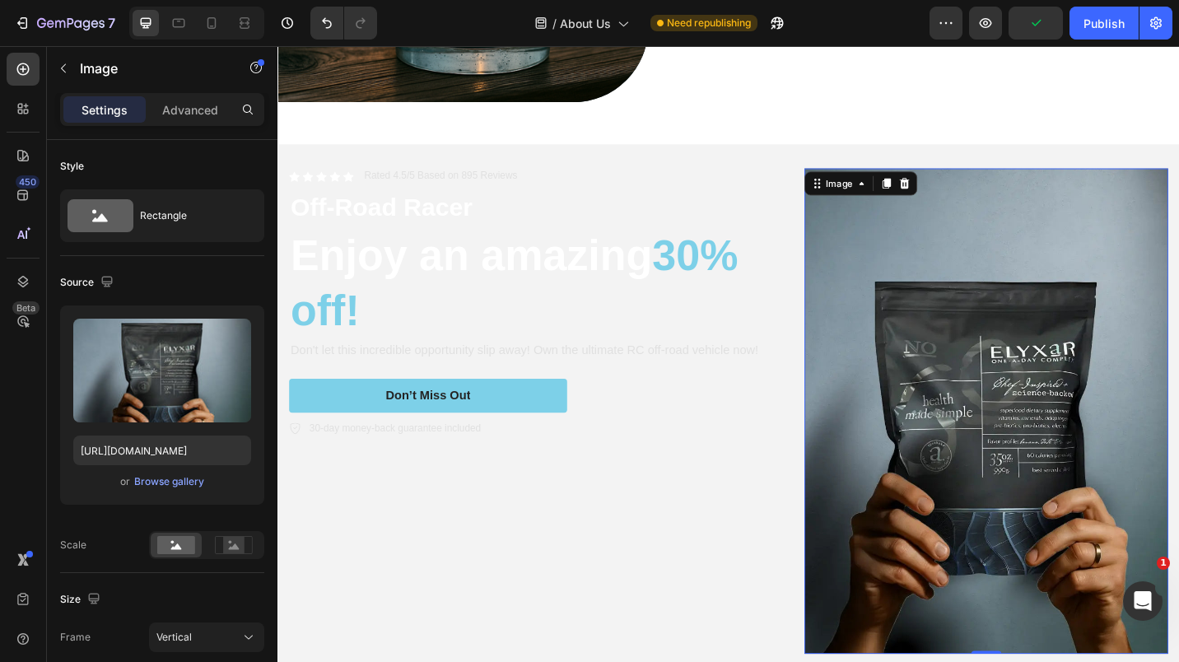
click at [895, 310] on img at bounding box center [1054, 446] width 399 height 532
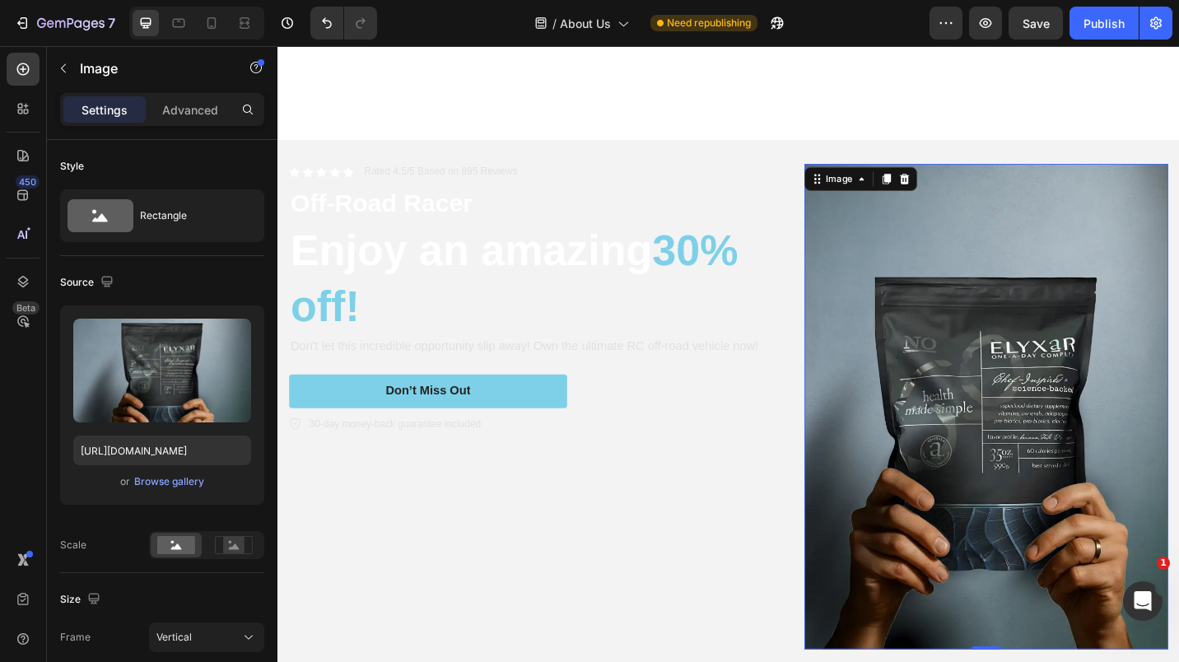
scroll to position [507, 0]
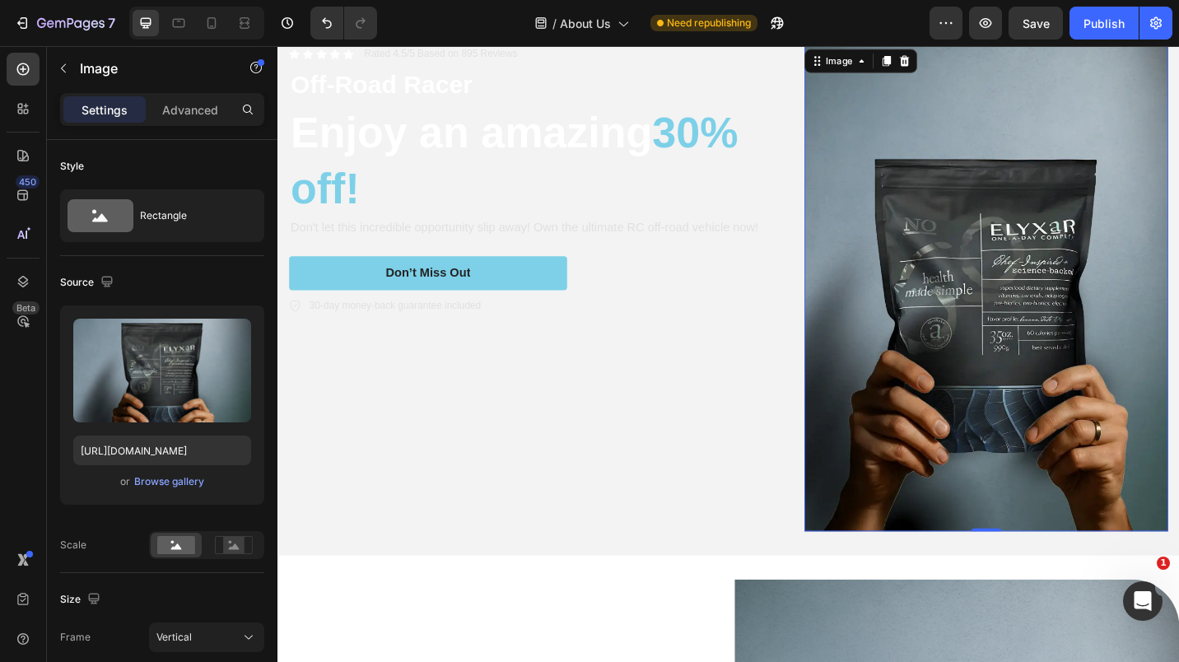
click at [947, 412] on img at bounding box center [1054, 312] width 399 height 532
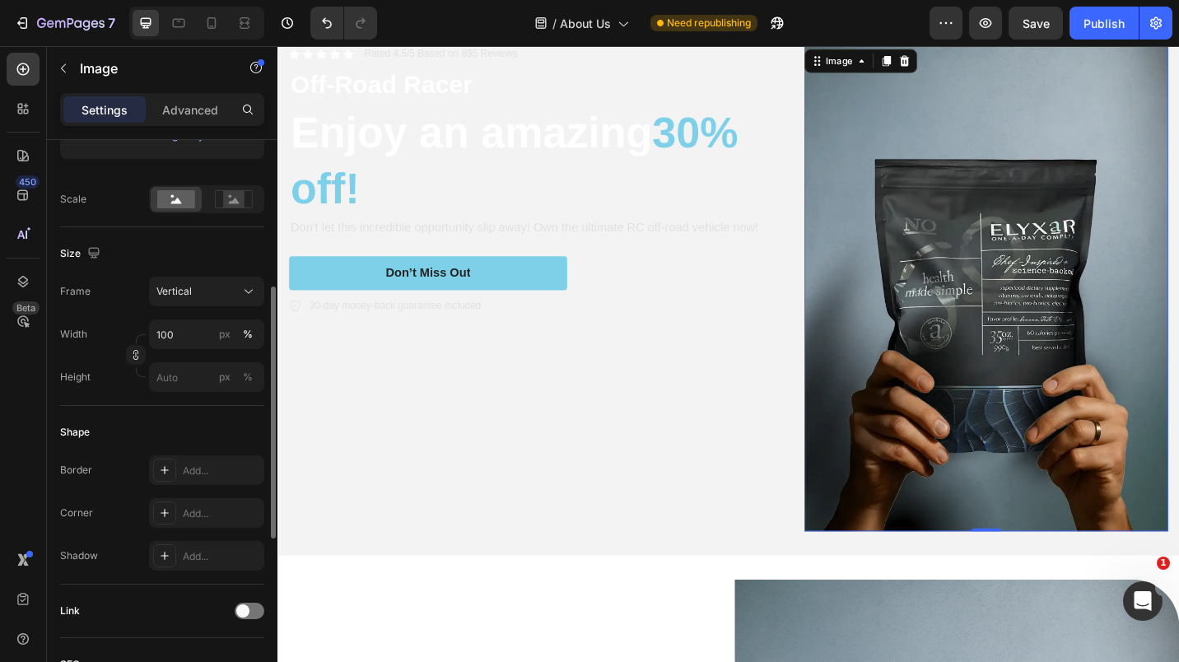
scroll to position [348, 0]
click at [206, 512] on div "Add..." at bounding box center [221, 511] width 77 height 15
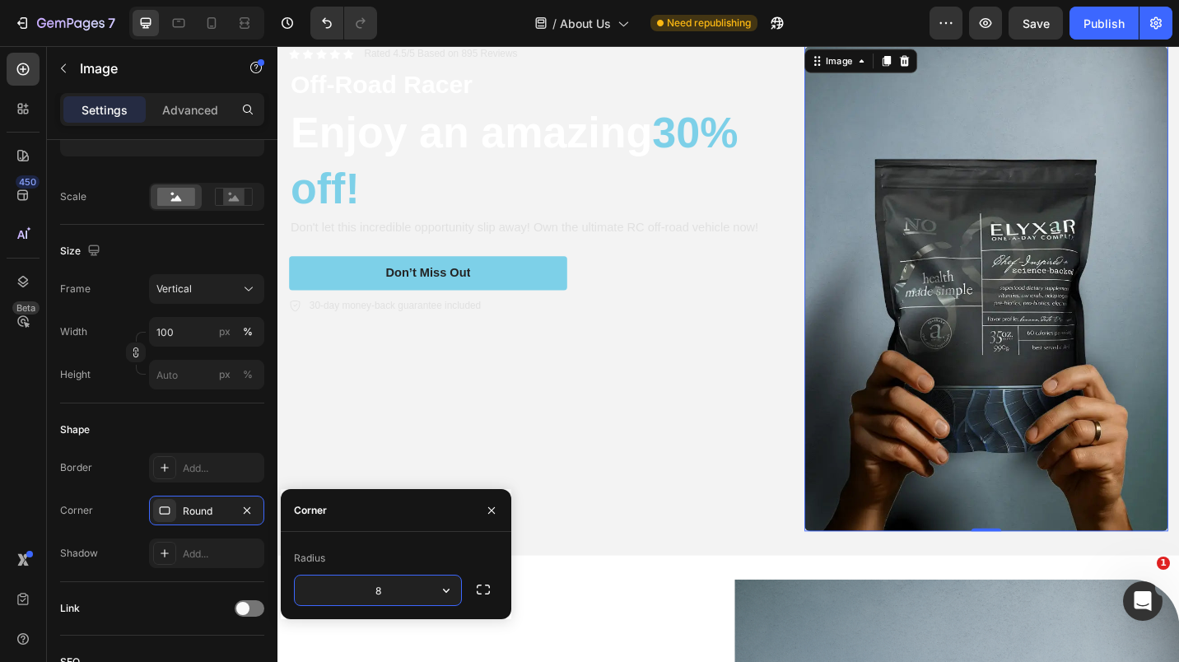
click at [368, 590] on input "8" at bounding box center [378, 591] width 166 height 30
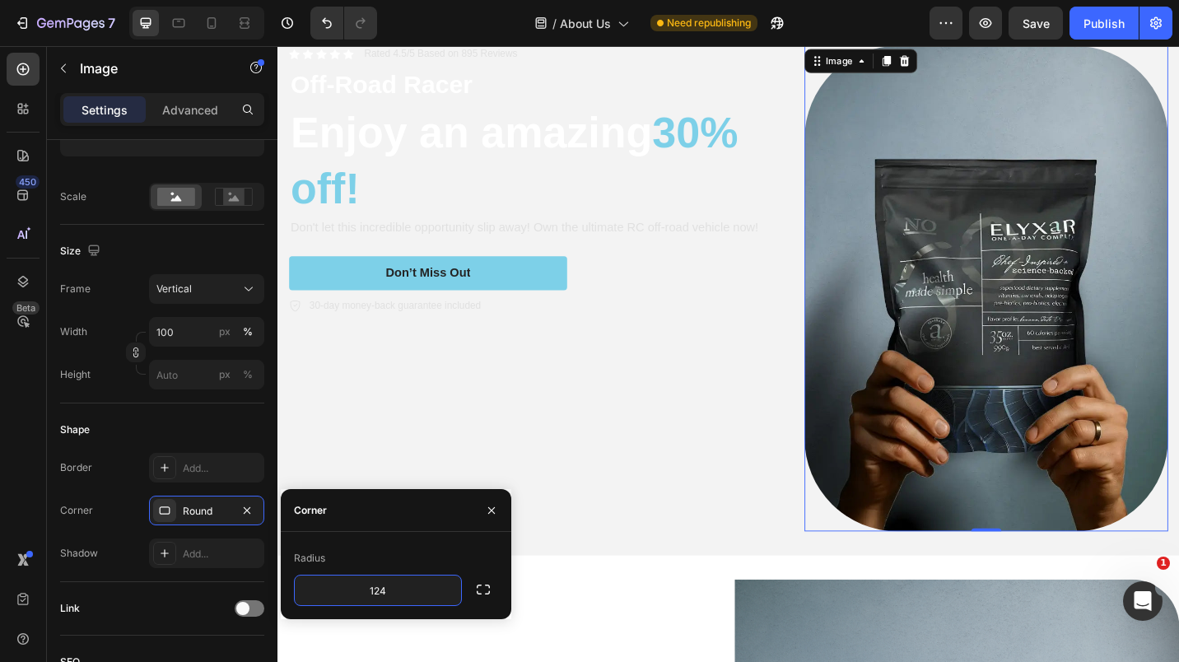
click at [480, 595] on icon "button" at bounding box center [483, 589] width 16 height 16
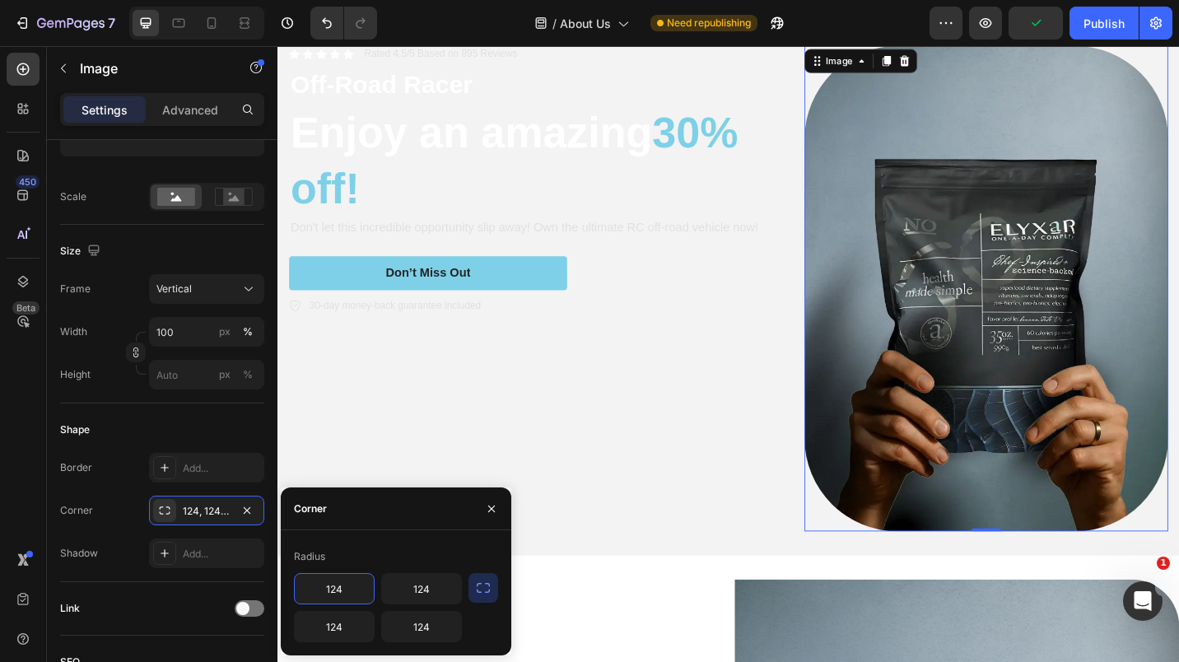
click at [329, 596] on input "124" at bounding box center [334, 589] width 79 height 30
type input "0"
click at [418, 629] on input "124" at bounding box center [421, 627] width 79 height 30
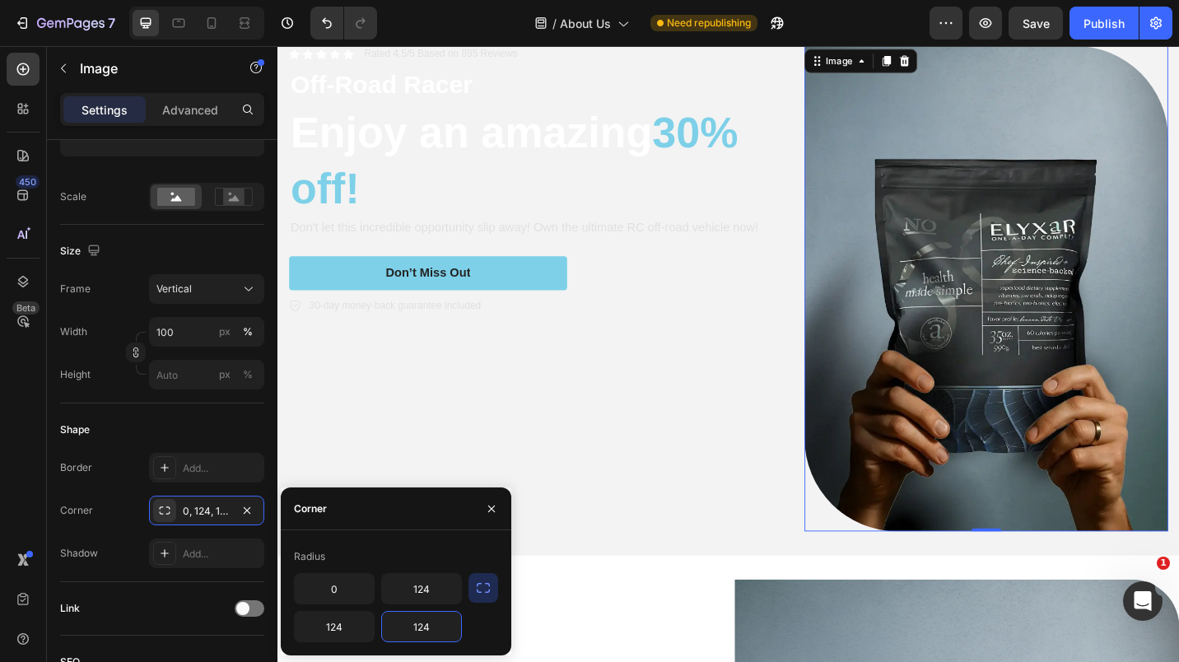
type input "0"
click at [767, 360] on div "Icon Icon Icon Icon Icon Icon List Rated 4.5/5 Based on 895 Reviews Text Block …" at bounding box center [569, 312] width 558 height 532
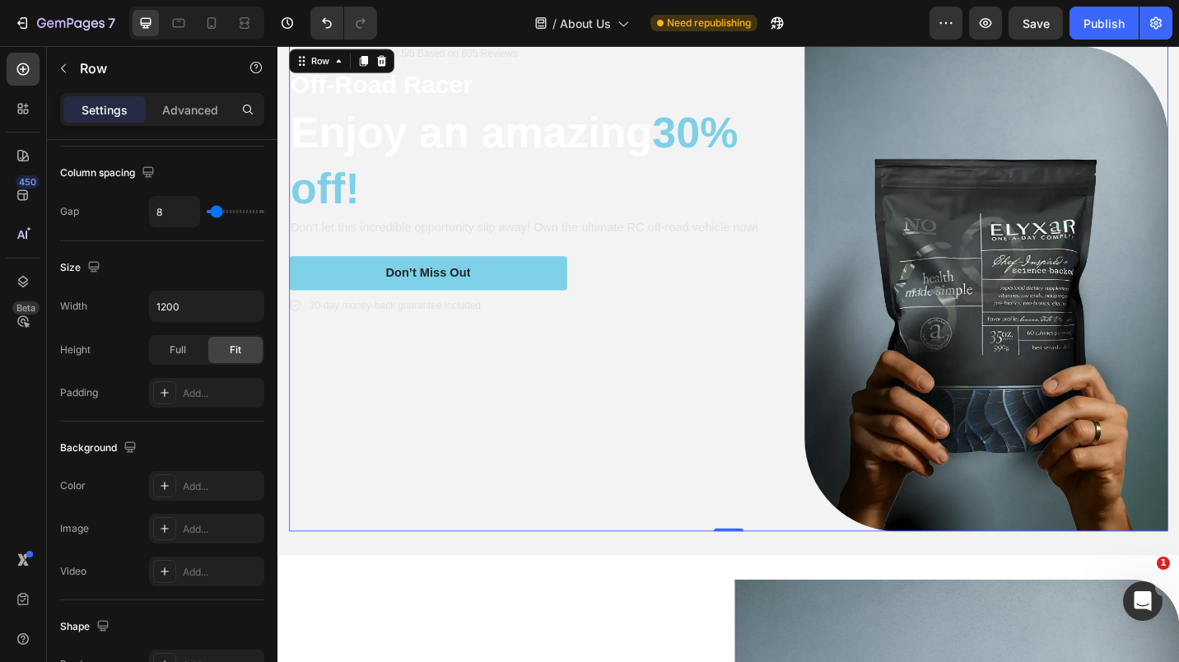
scroll to position [0, 0]
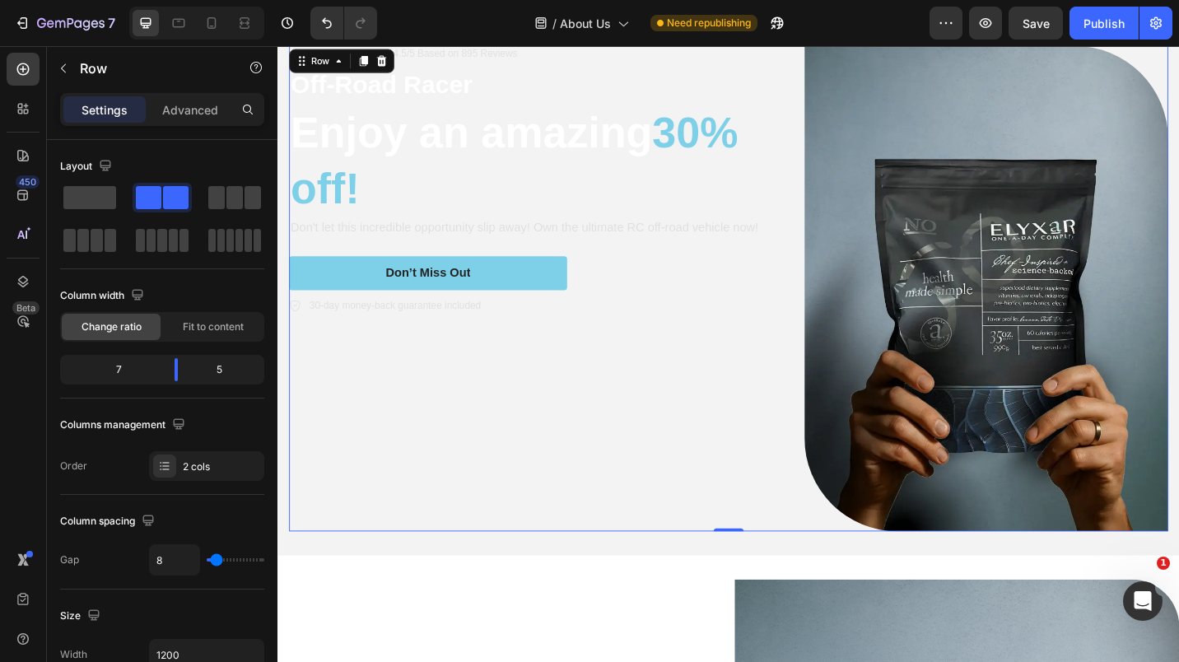
click at [815, 551] on div "Icon Icon Icon Icon Icon Icon List Rated 4.5/5 Based on 895 Reviews Text Block …" at bounding box center [569, 312] width 558 height 532
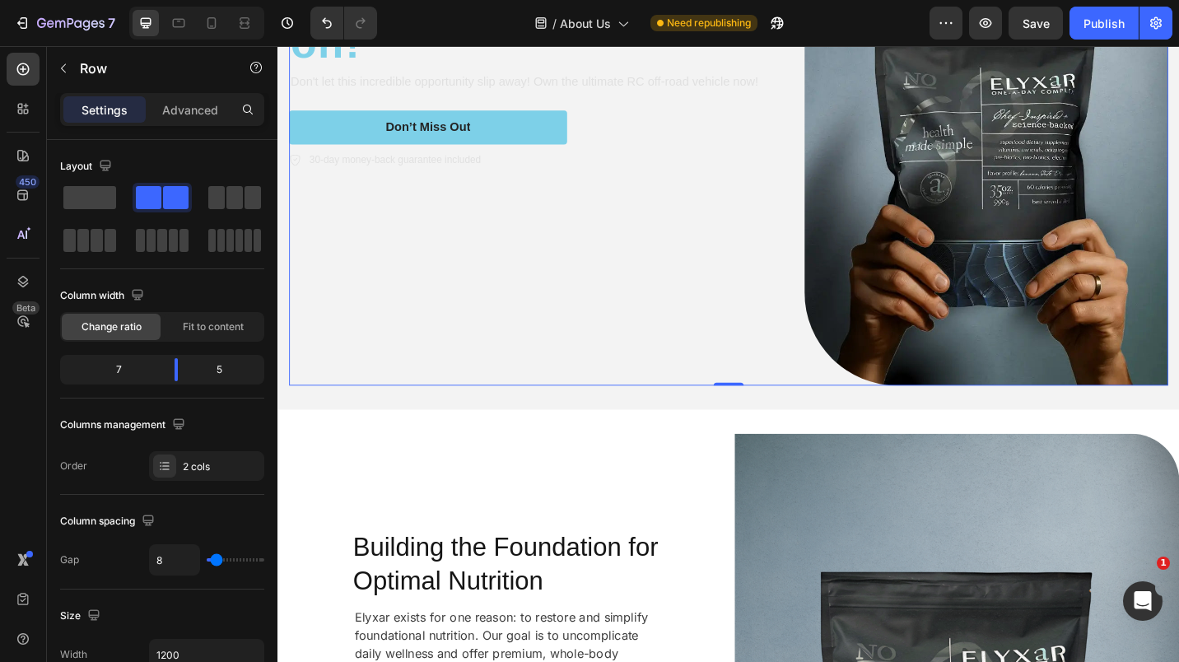
scroll to position [701, 0]
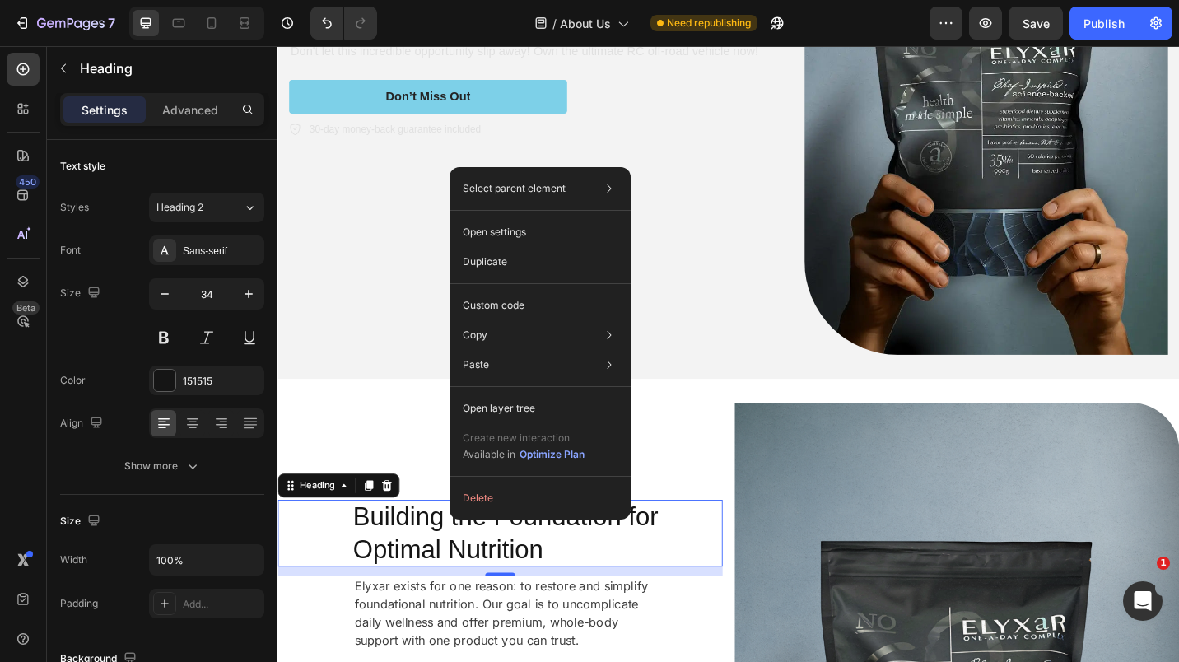
click at [530, 291] on div "Duplicate" at bounding box center [540, 306] width 168 height 30
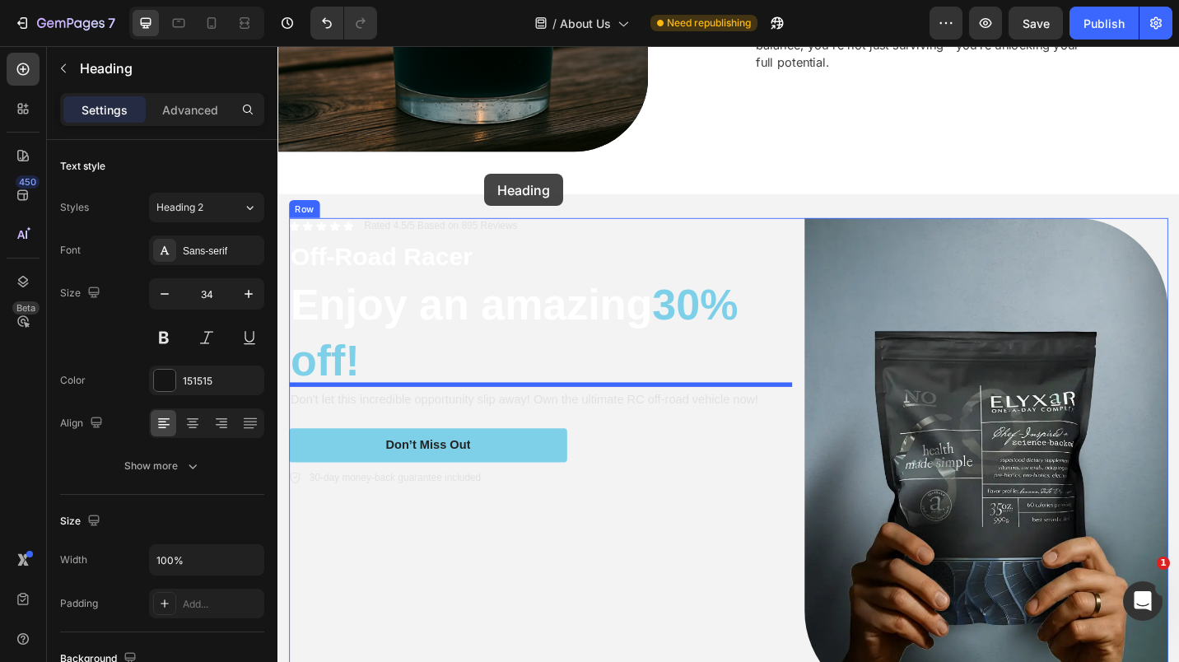
scroll to position [313, 0]
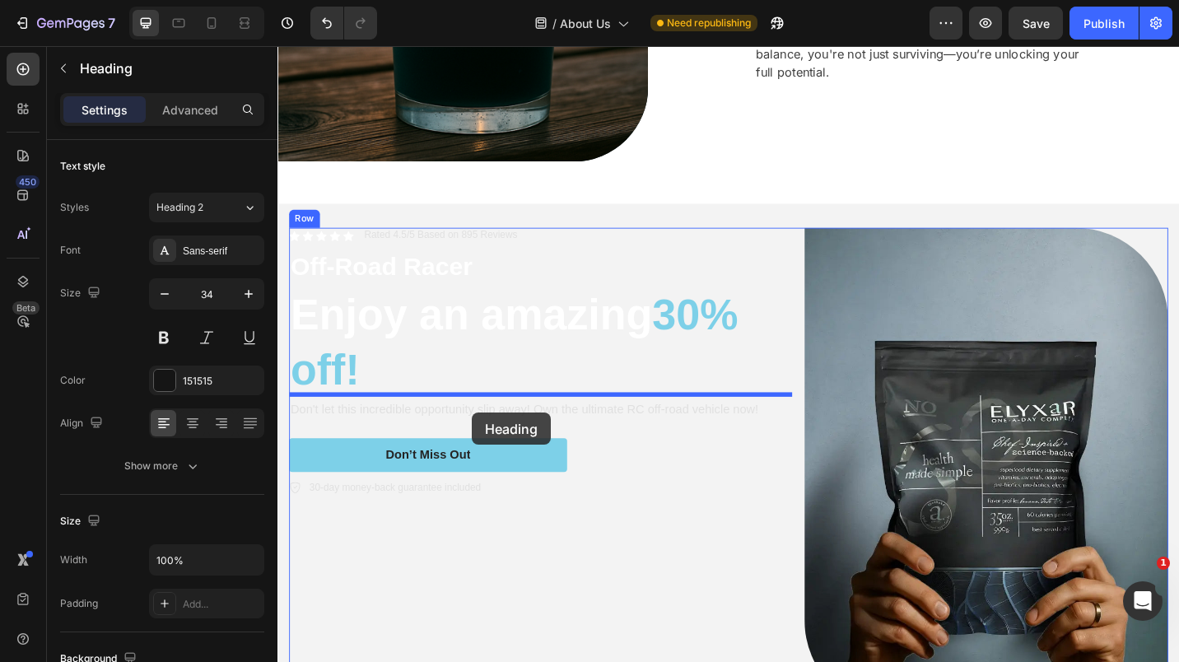
drag, startPoint x: 520, startPoint y: 531, endPoint x: 491, endPoint y: 448, distance: 88.0
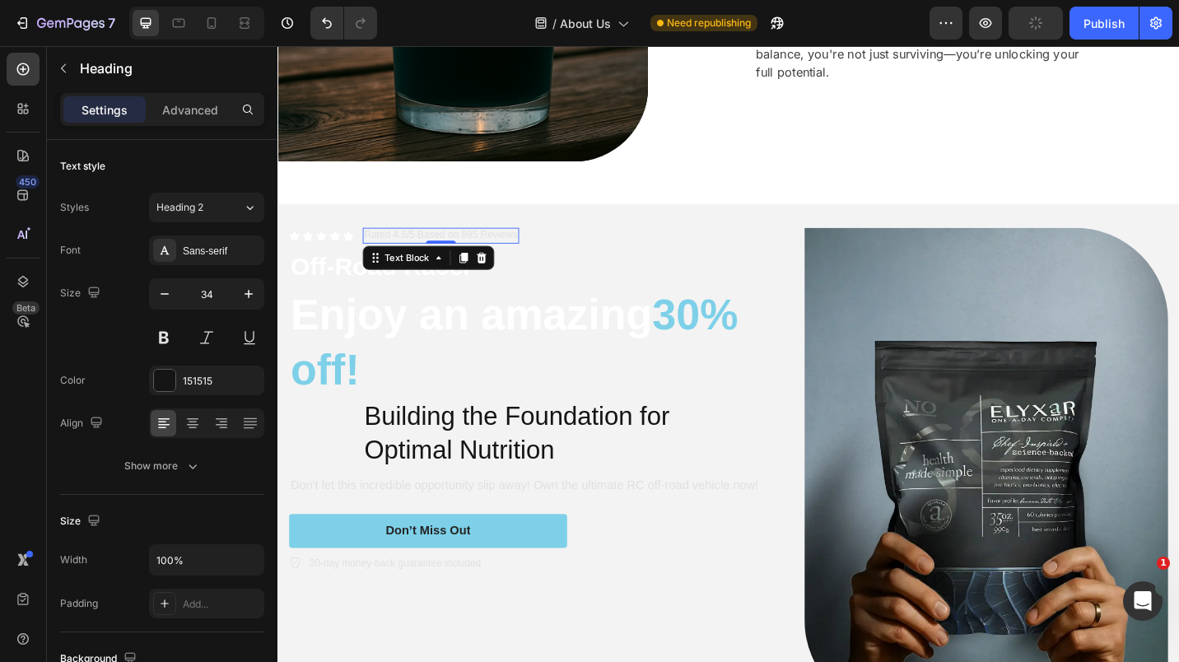
click at [515, 249] on p "Rated 4.5/5 Based on 895 Reviews" at bounding box center [456, 254] width 168 height 14
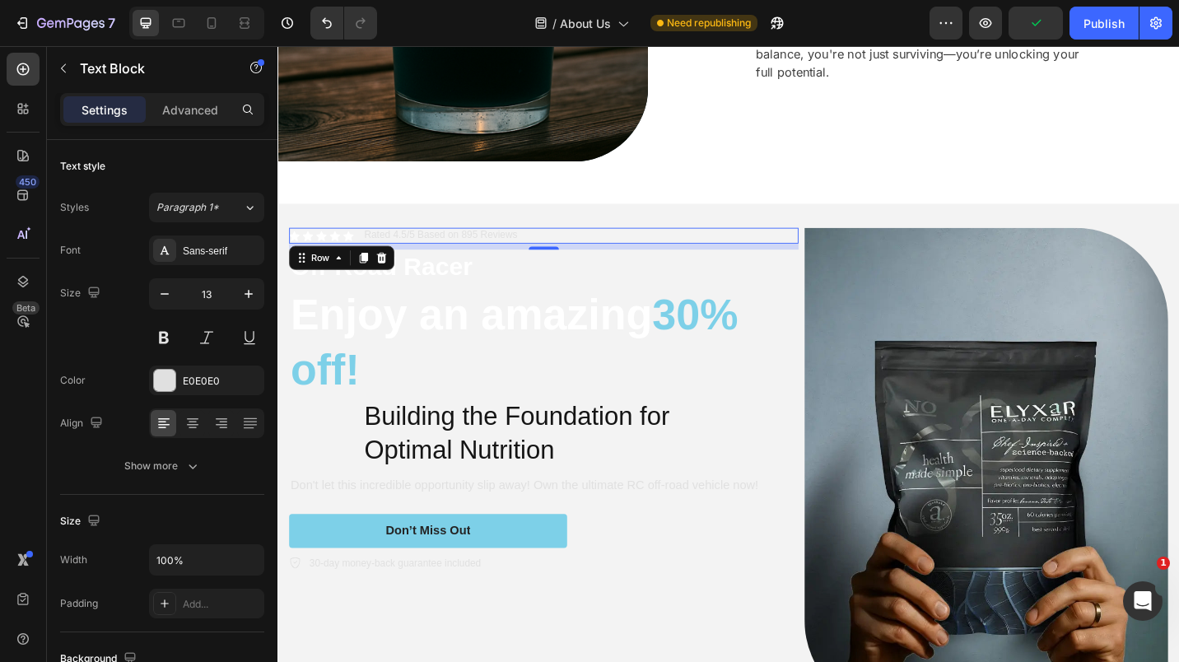
click at [552, 247] on div "Icon Icon Icon Icon Icon Icon List Rated 4.5/5 Based on 895 Reviews Text Block …" at bounding box center [569, 253] width 558 height 17
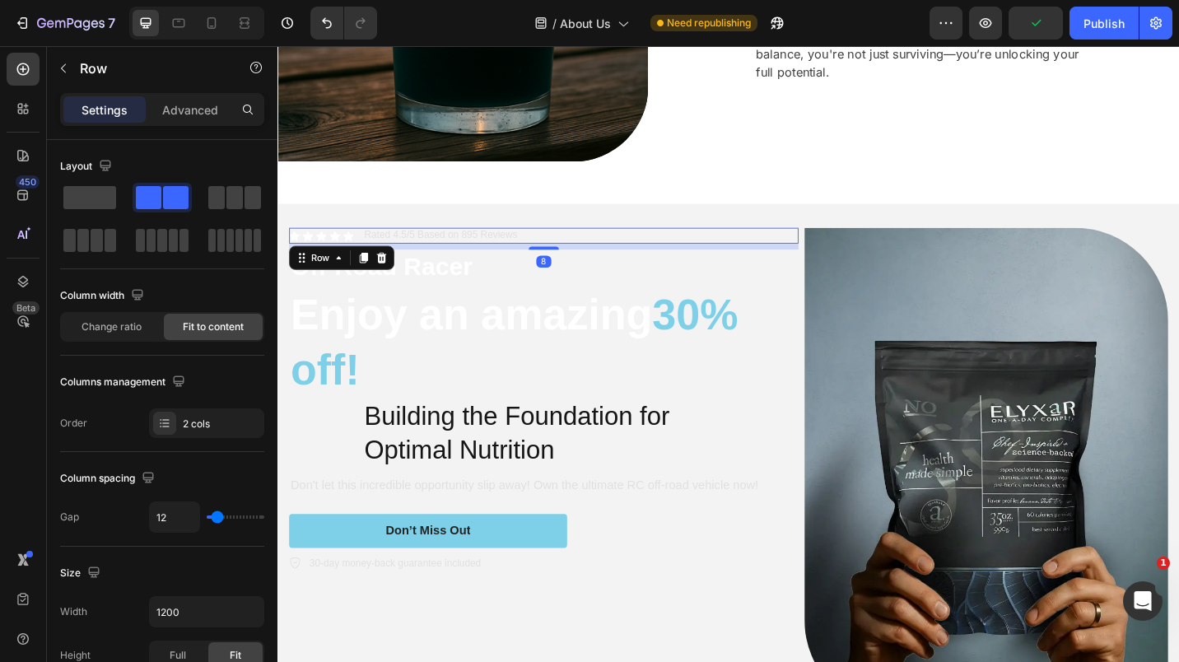
click at [391, 275] on icon at bounding box center [391, 278] width 13 height 13
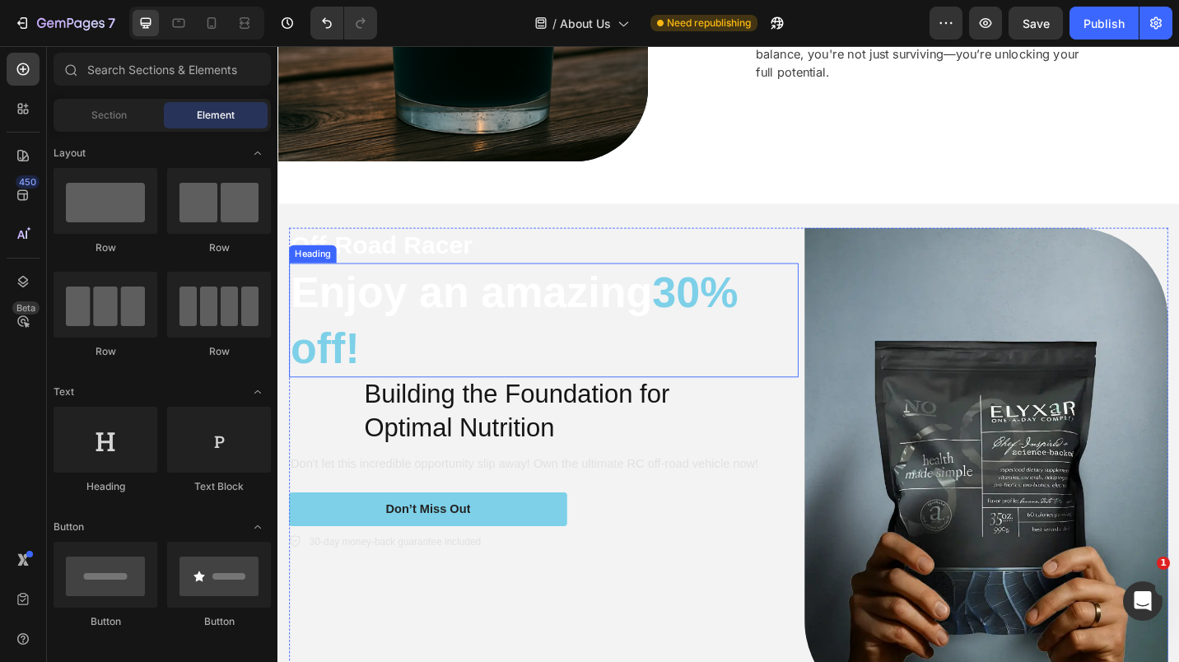
click at [648, 303] on h2 "Enjoy an amazing 30% off!" at bounding box center [569, 346] width 558 height 125
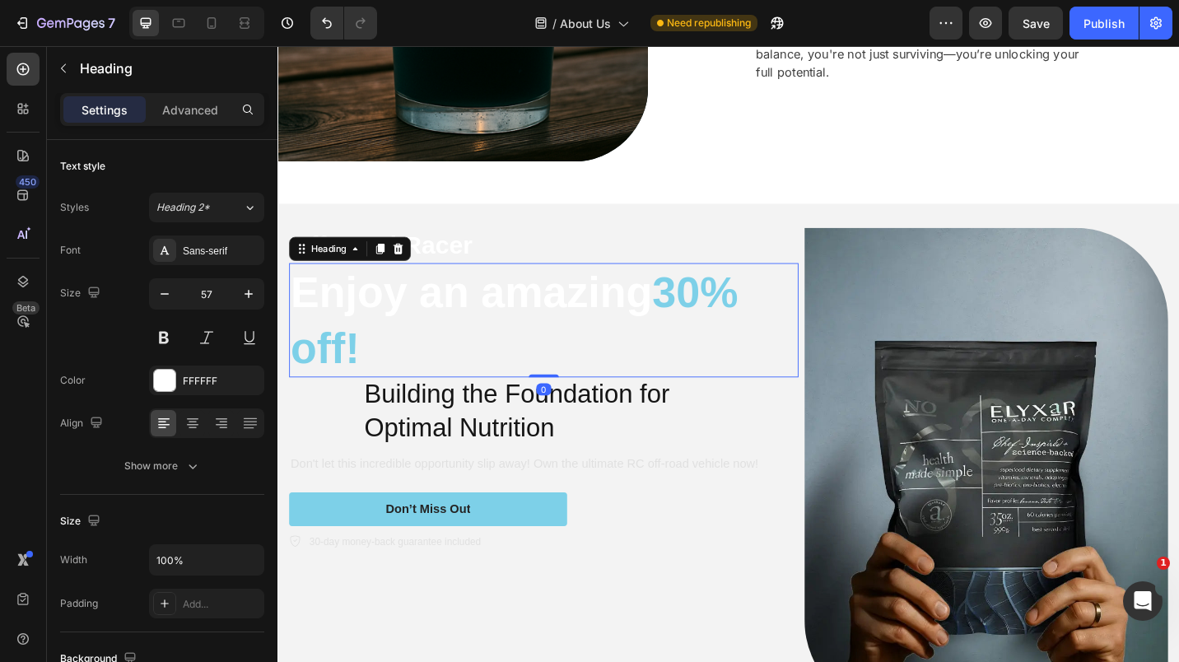
click at [411, 264] on icon at bounding box center [409, 268] width 13 height 13
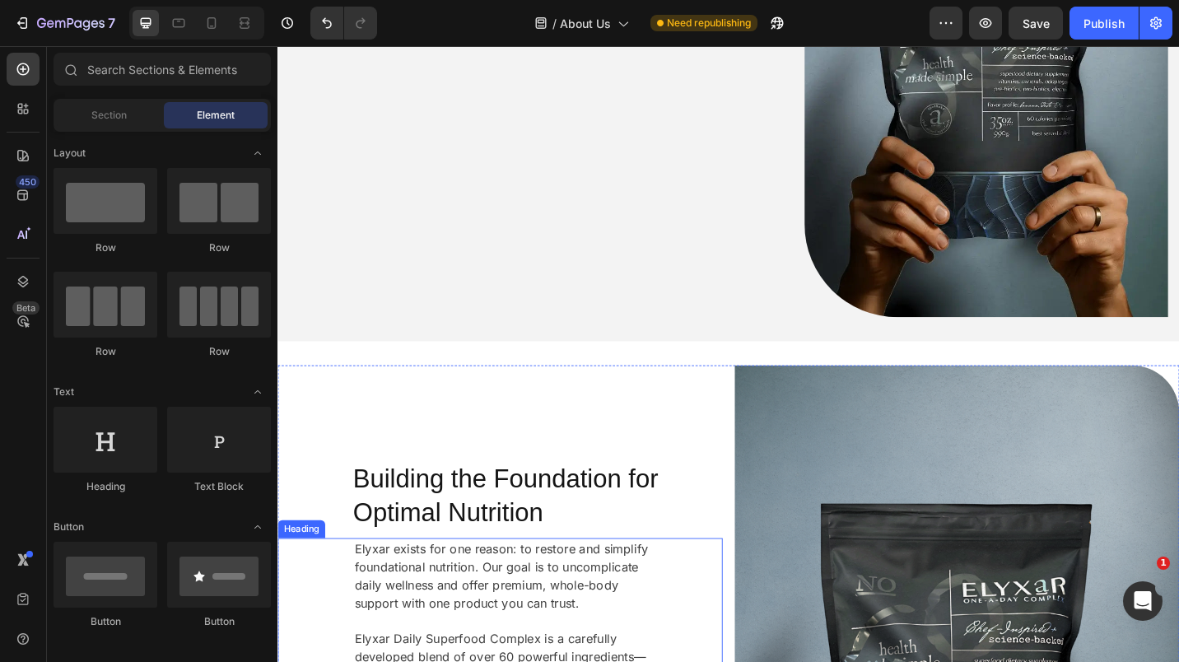
scroll to position [826, 0]
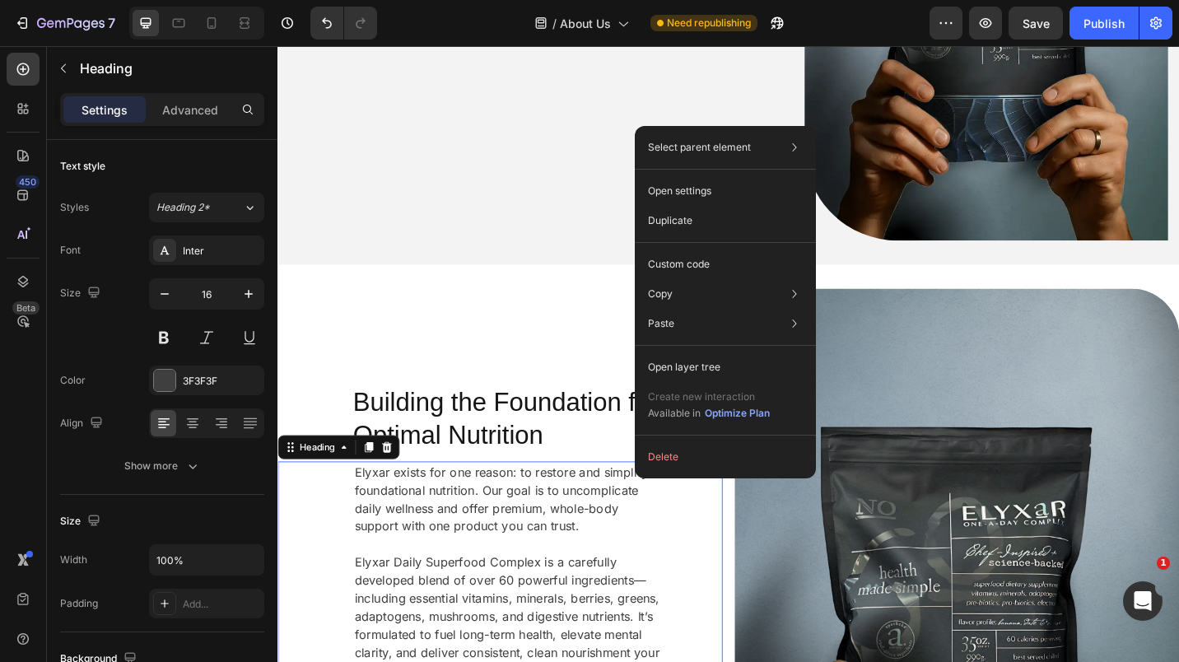
click at [683, 225] on p "Duplicate" at bounding box center [670, 220] width 44 height 15
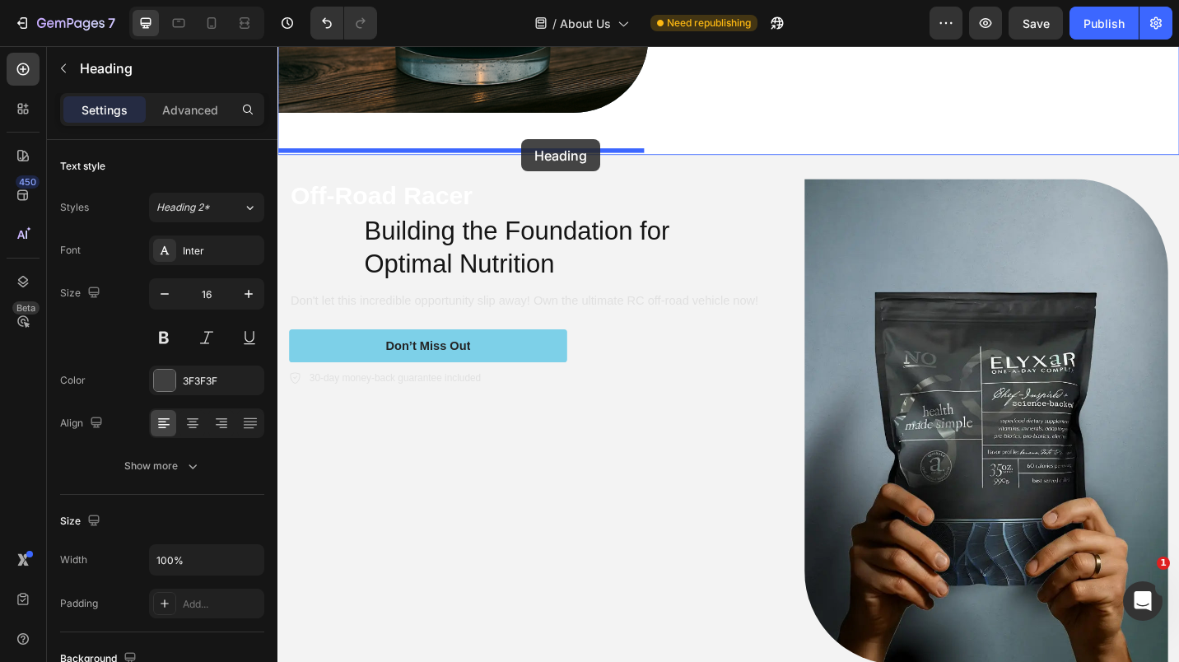
scroll to position [325, 0]
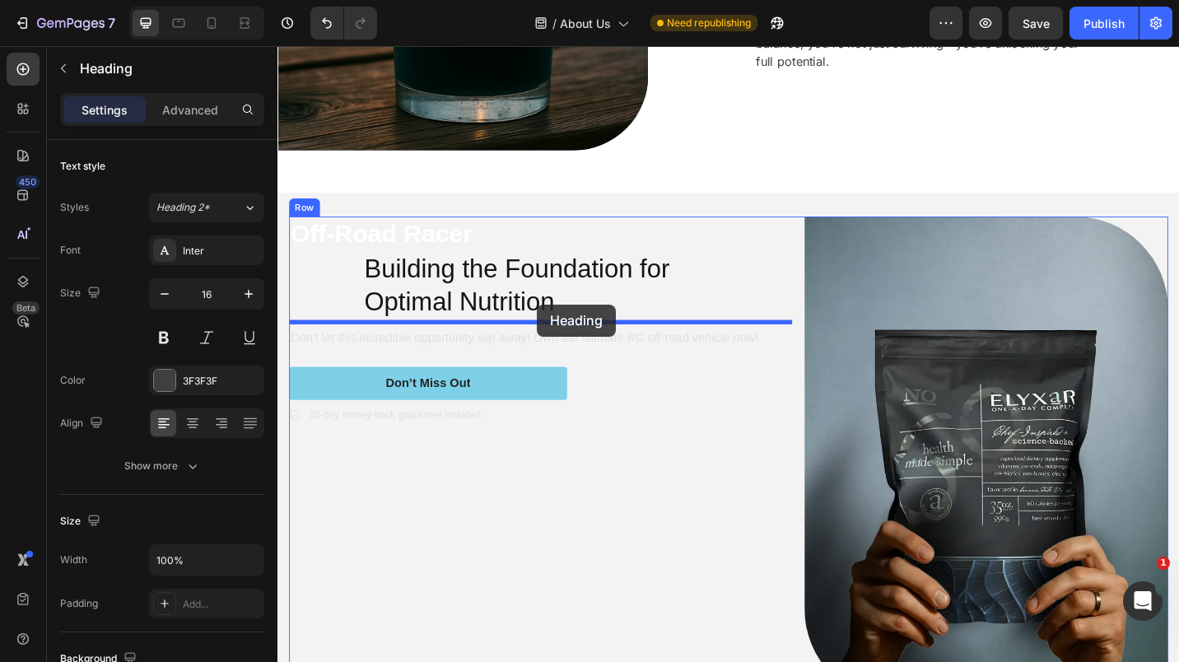
drag, startPoint x: 570, startPoint y: 350, endPoint x: 562, endPoint y: 329, distance: 22.2
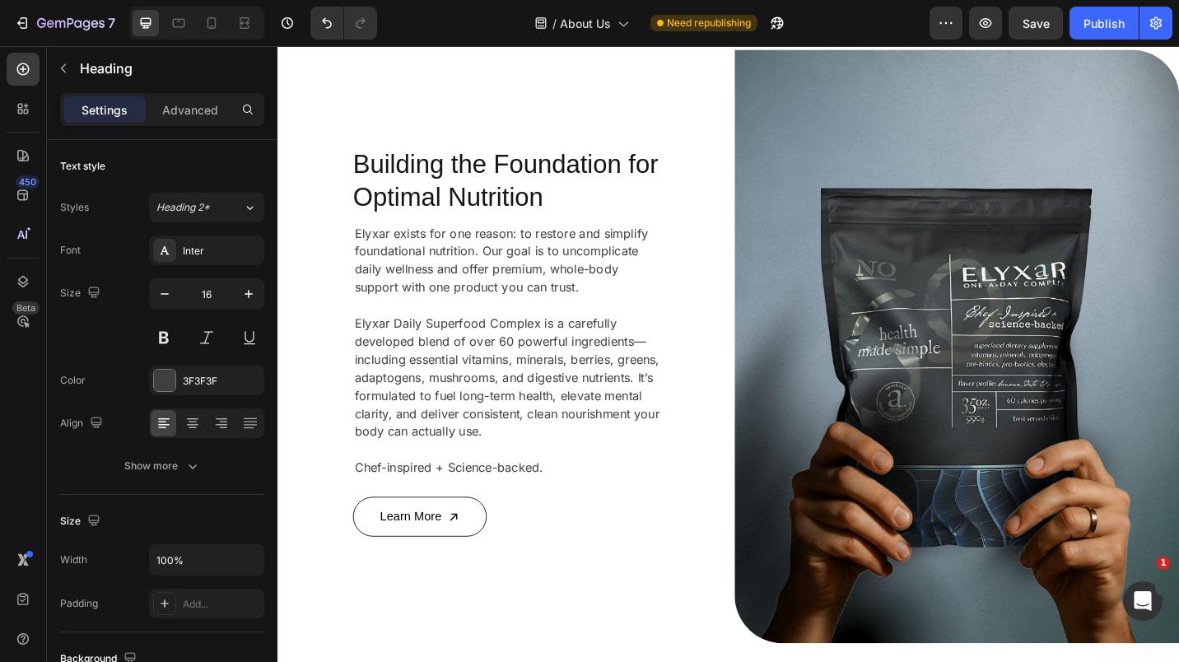
scroll to position [1081, 0]
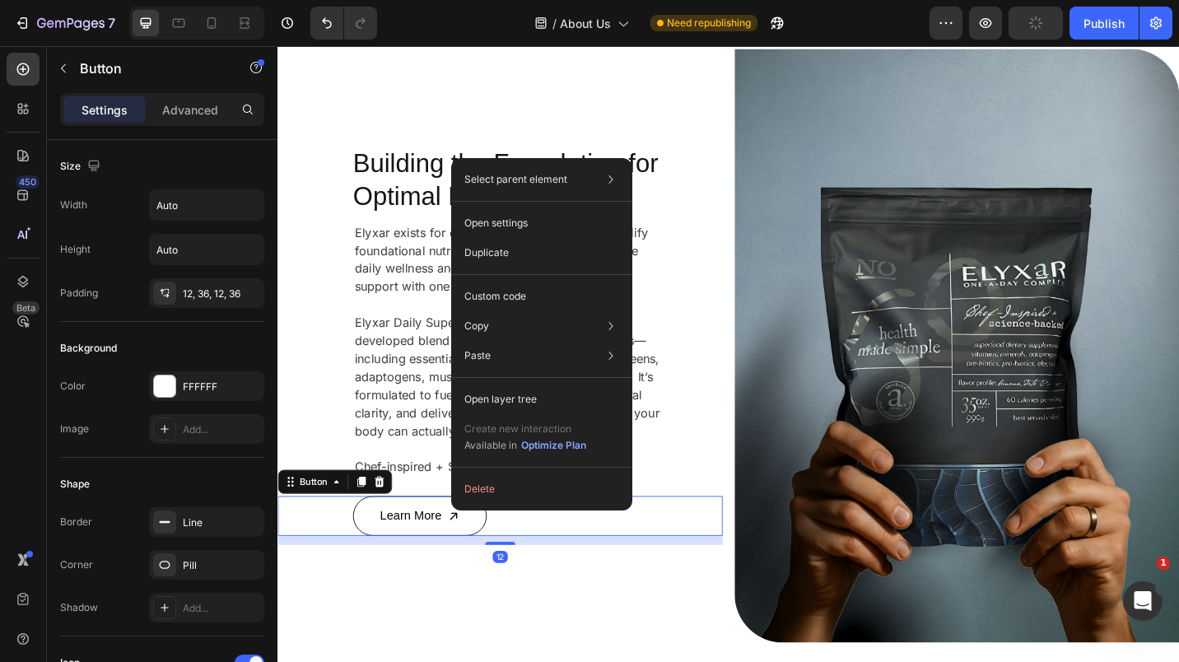
click at [497, 253] on p "Duplicate" at bounding box center [486, 252] width 44 height 15
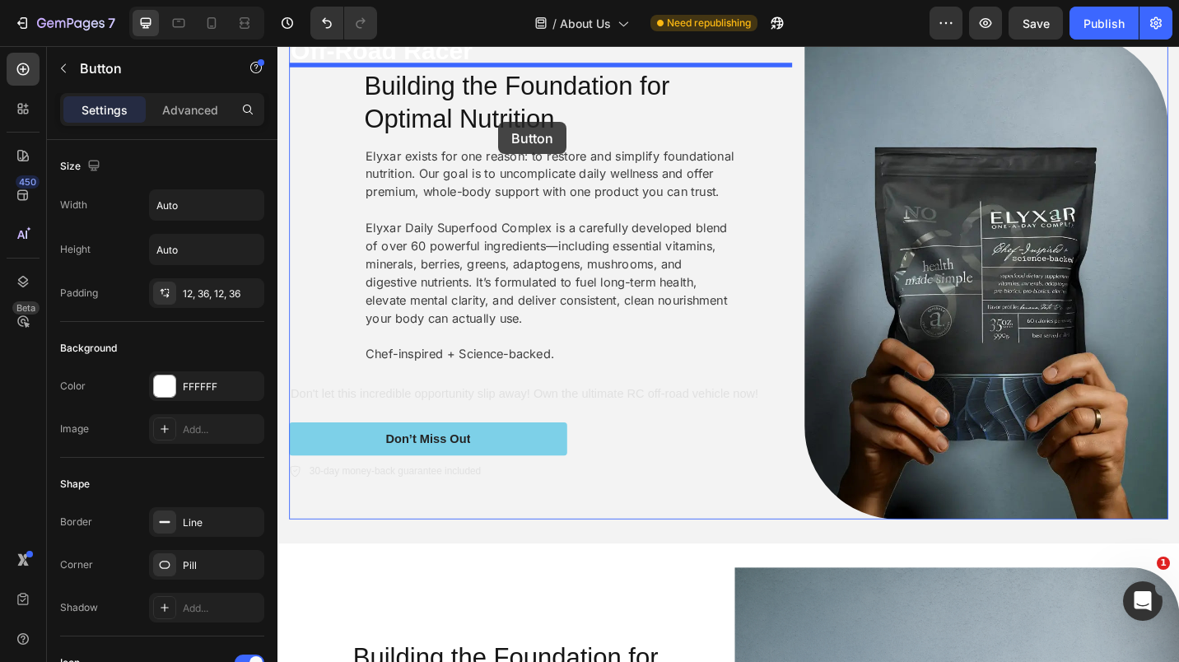
scroll to position [439, 0]
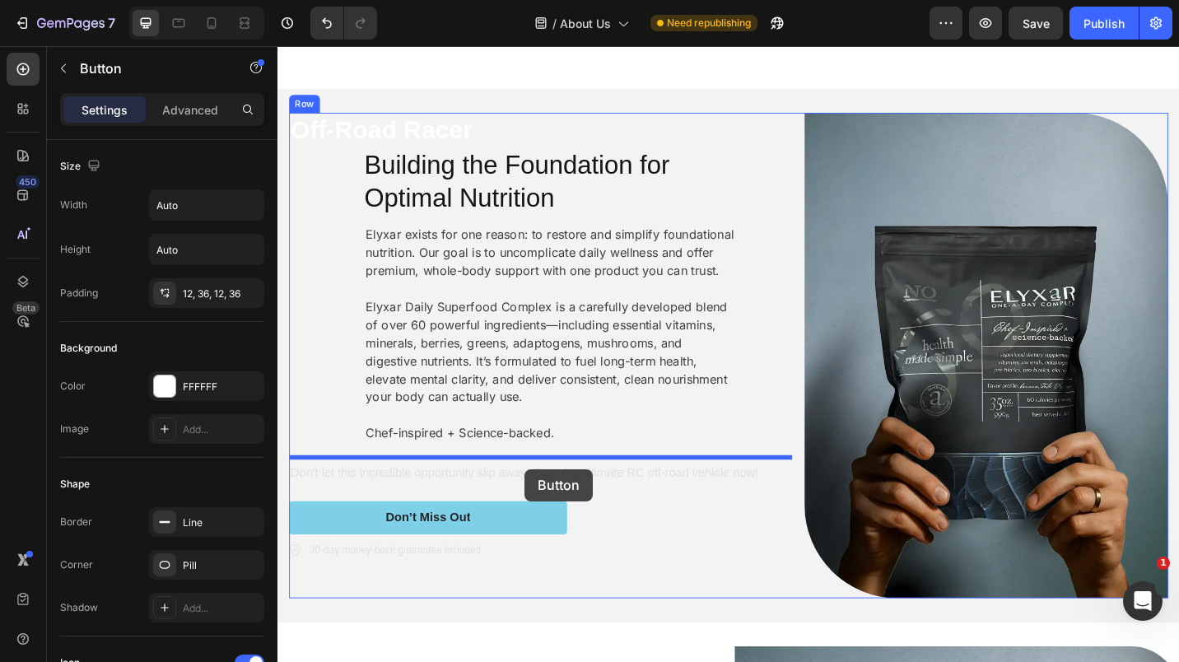
drag, startPoint x: 546, startPoint y: 572, endPoint x: 548, endPoint y: 510, distance: 62.6
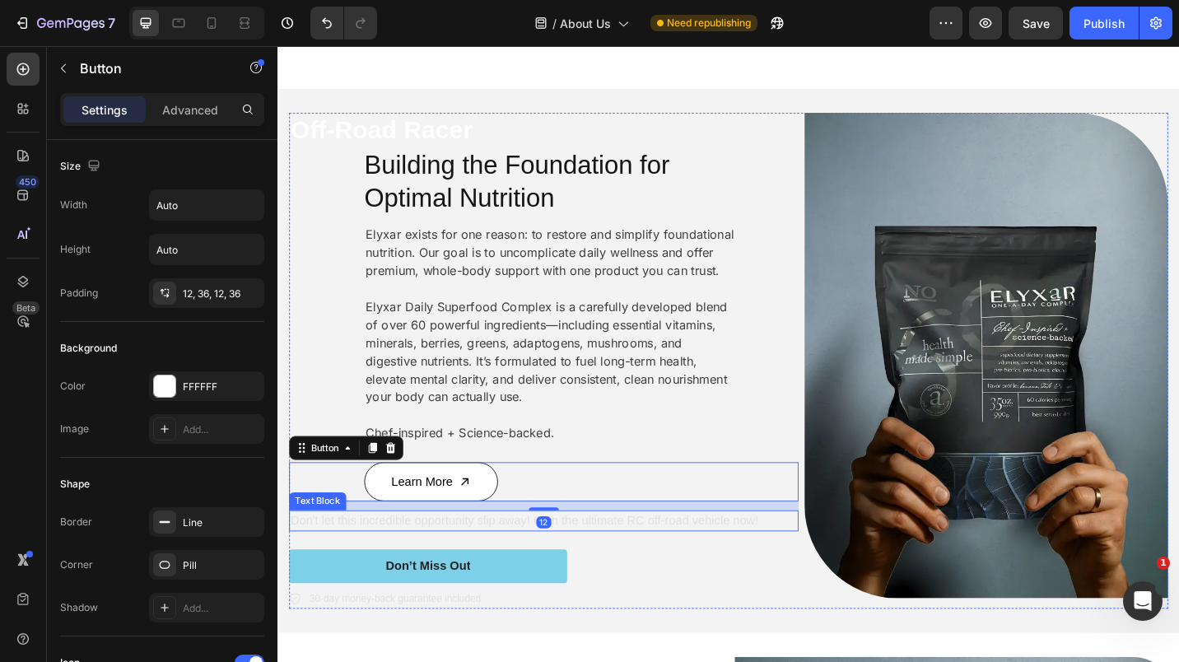
click at [487, 562] on p "Don't let this incredible opportunity slip away! Own the ultimate RC off-road v…" at bounding box center [569, 567] width 555 height 20
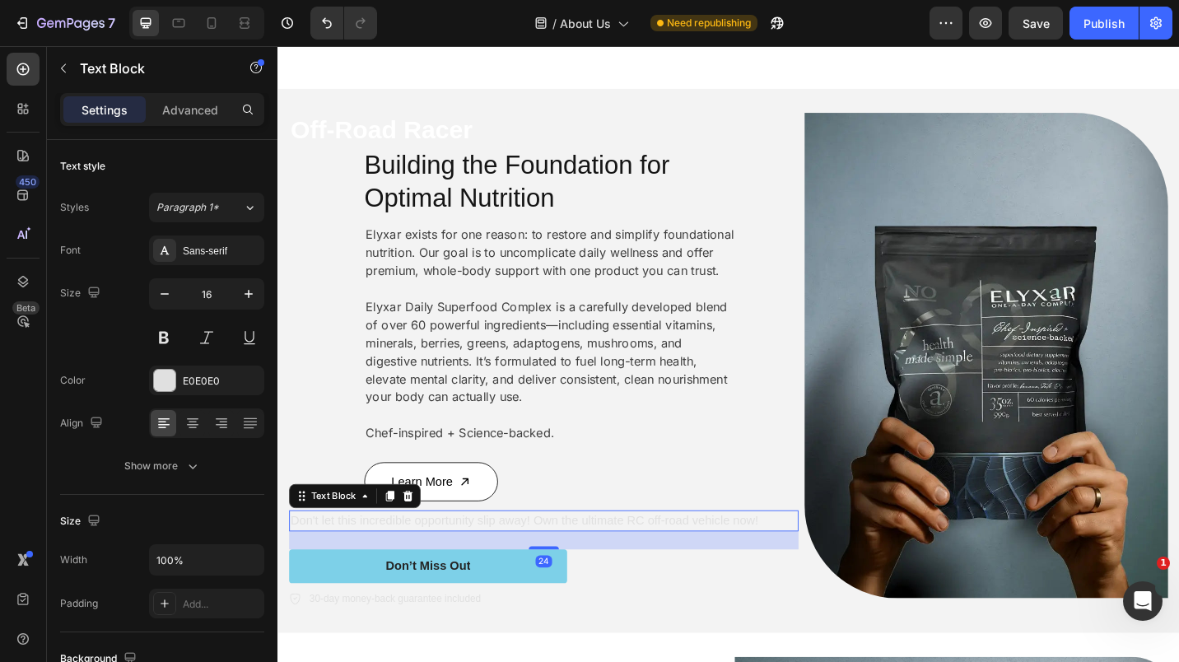
click at [419, 542] on div at bounding box center [420, 539] width 20 height 20
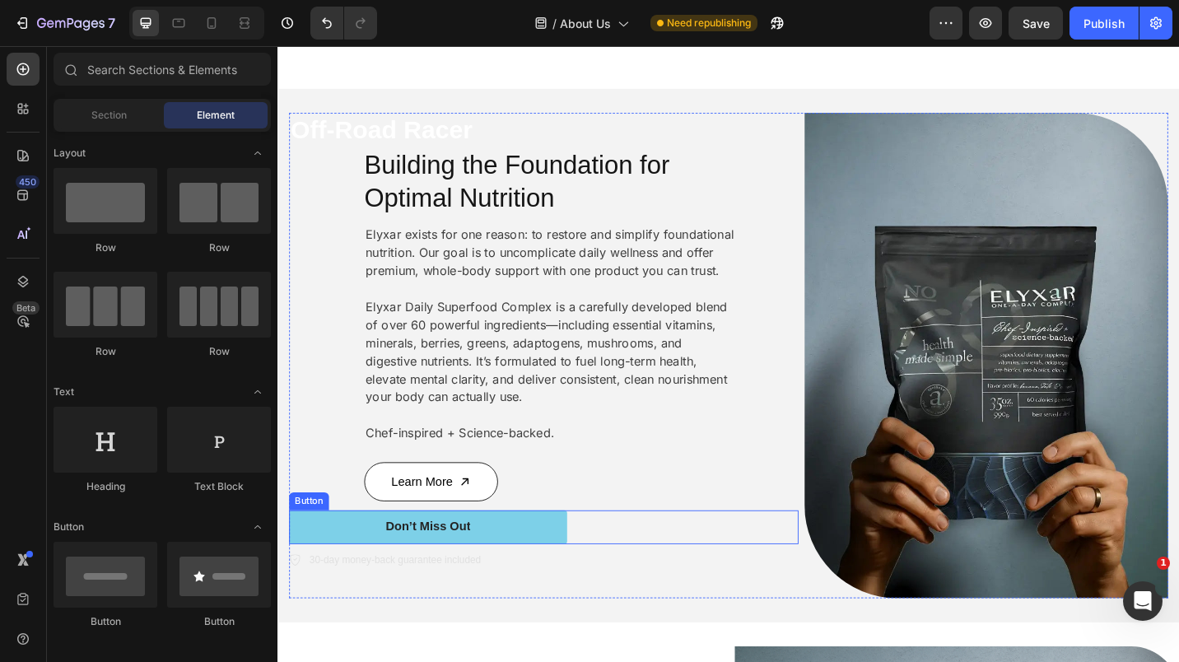
click at [601, 571] on div "Don’t Miss Out Button" at bounding box center [569, 573] width 558 height 37
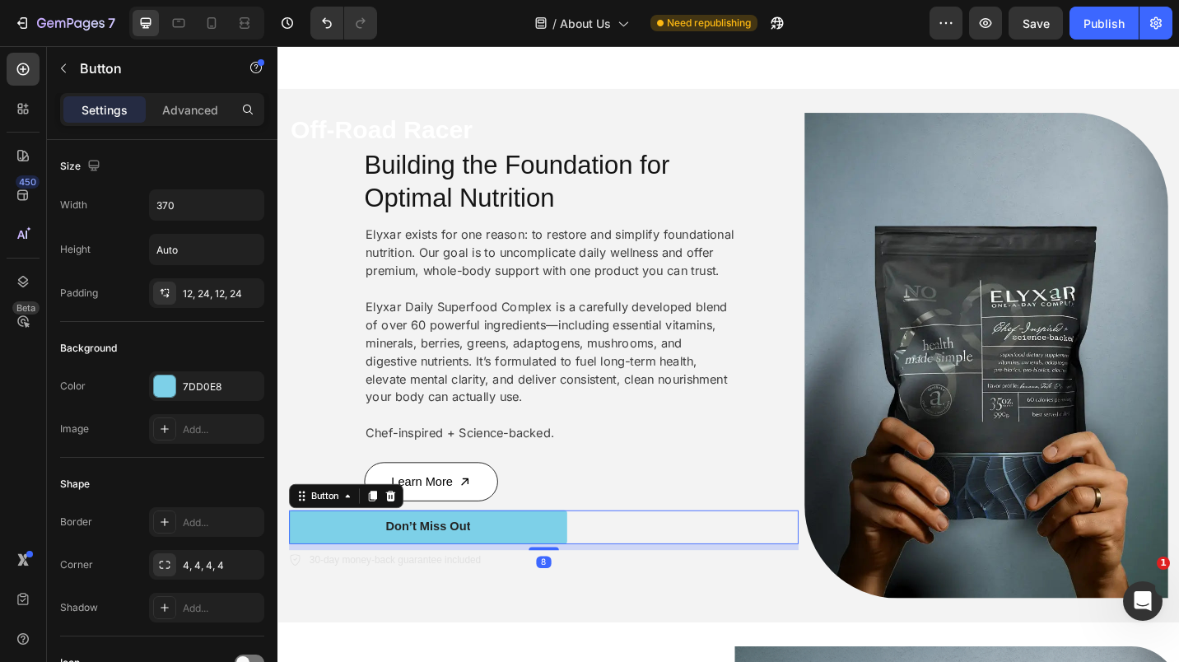
click at [404, 538] on icon at bounding box center [401, 540] width 11 height 12
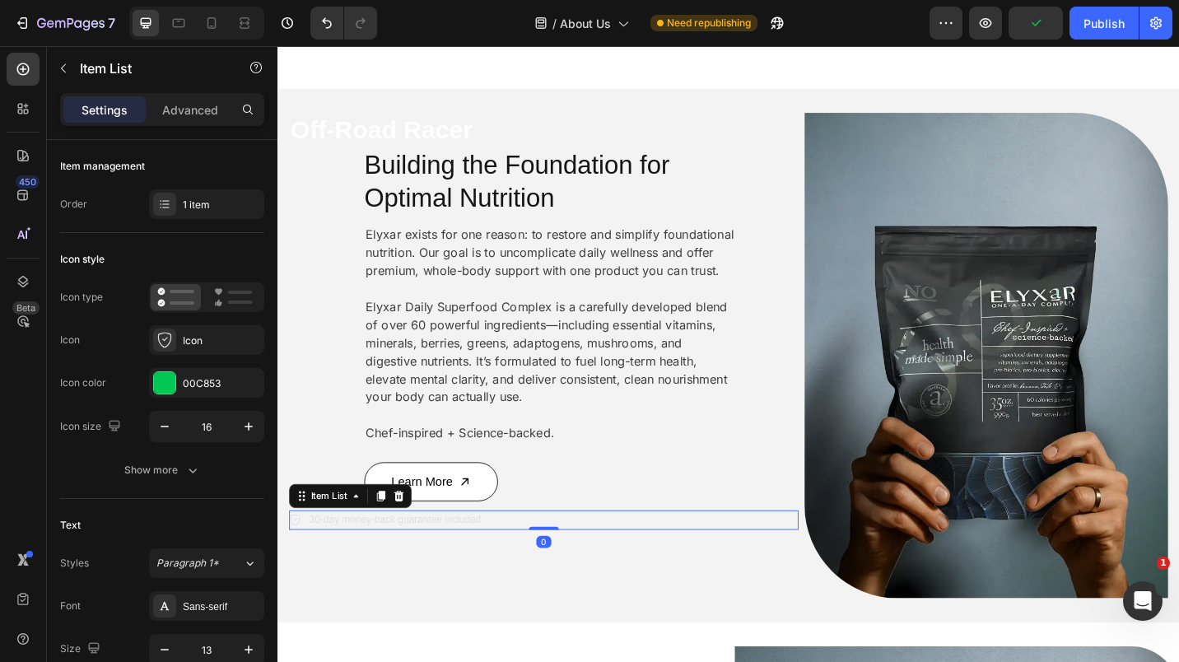
click at [523, 560] on div "30-day money-back guarantee included" at bounding box center [569, 565] width 558 height 21
click at [414, 542] on div at bounding box center [410, 539] width 20 height 20
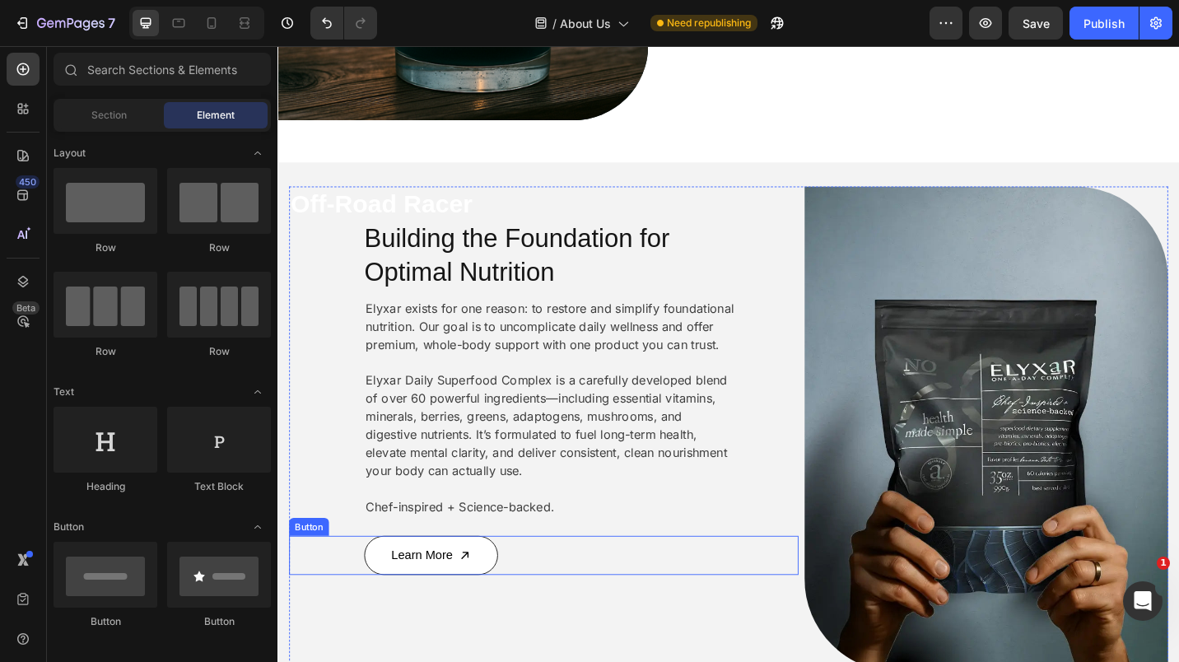
scroll to position [448, 0]
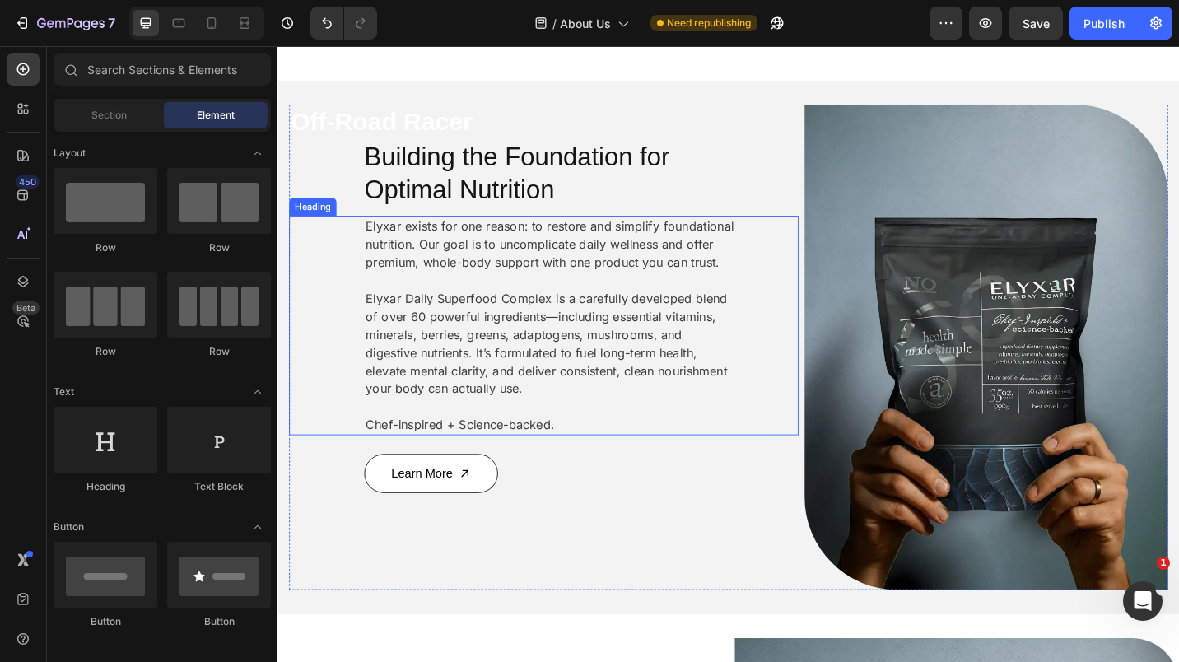
click at [686, 326] on h2 "Elyxar exists for one reason: to restore and simplify foundational nutrition. O…" at bounding box center [577, 352] width 410 height 240
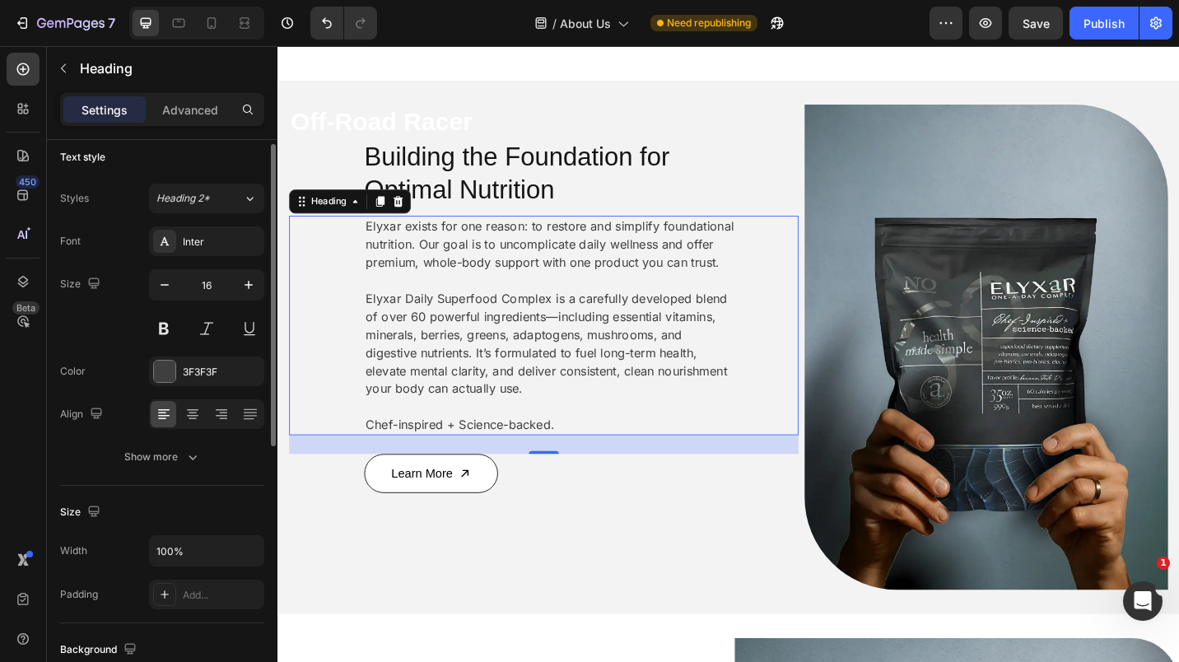
scroll to position [8, 0]
click at [190, 115] on p "Advanced" at bounding box center [190, 109] width 56 height 17
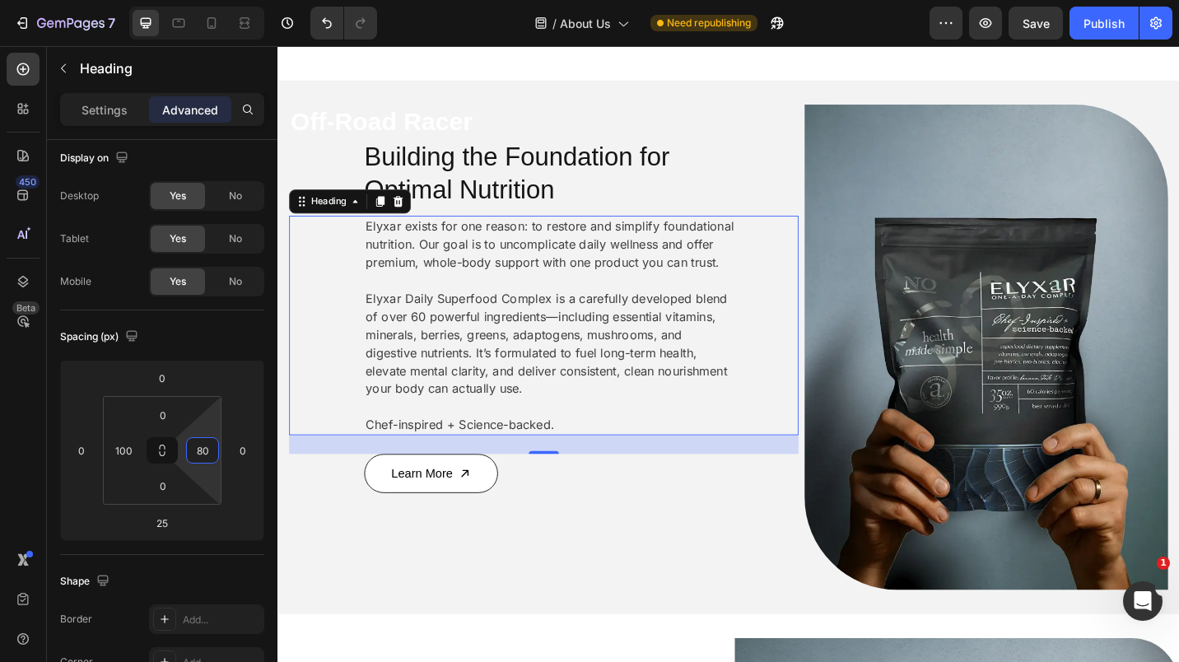
click at [194, 456] on input "80" at bounding box center [202, 450] width 25 height 25
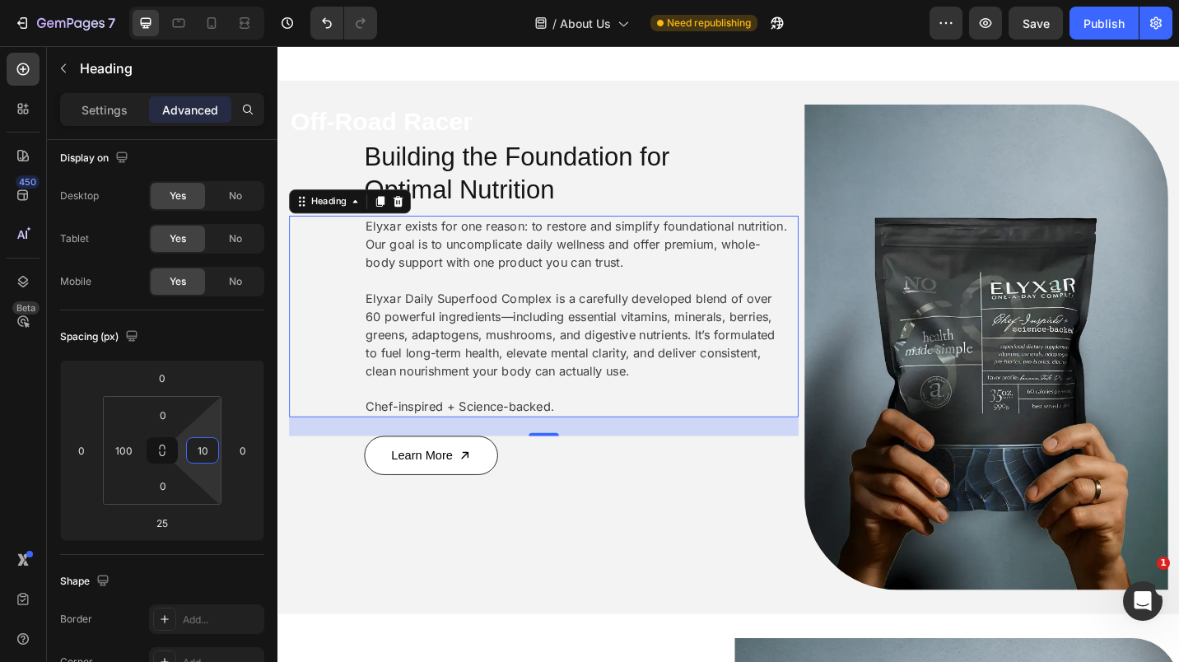
type input "100"
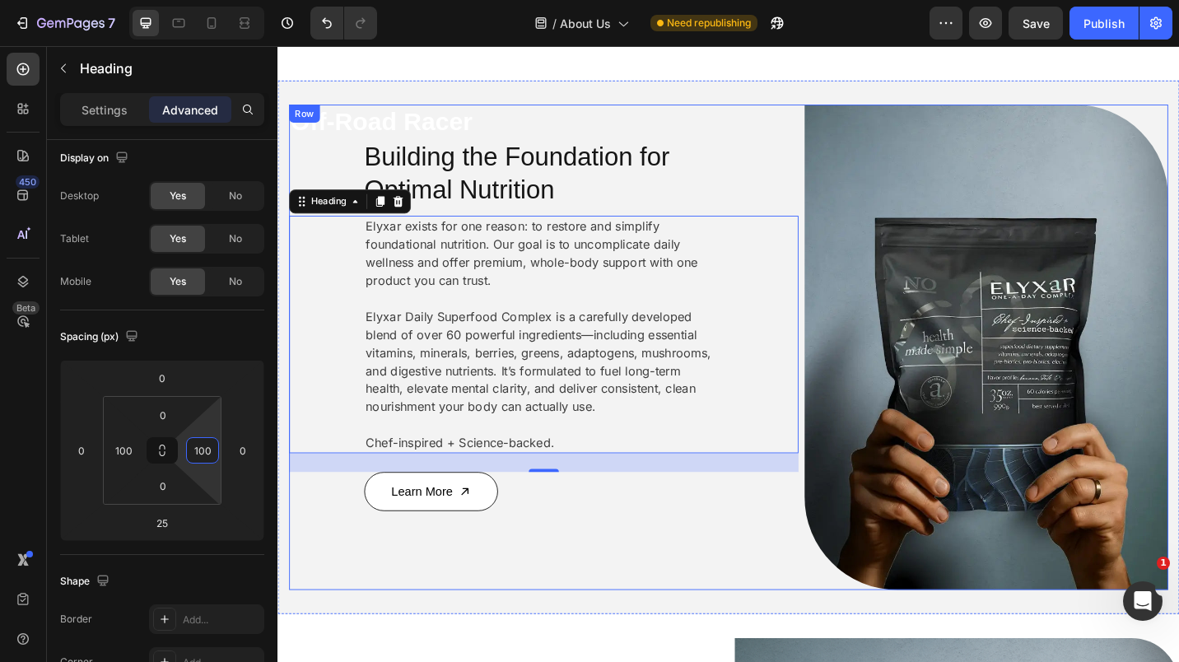
click at [609, 561] on div "Off-Road Racer Text Block Building the Foundation for Optimal Nutrition Heading…" at bounding box center [569, 376] width 558 height 532
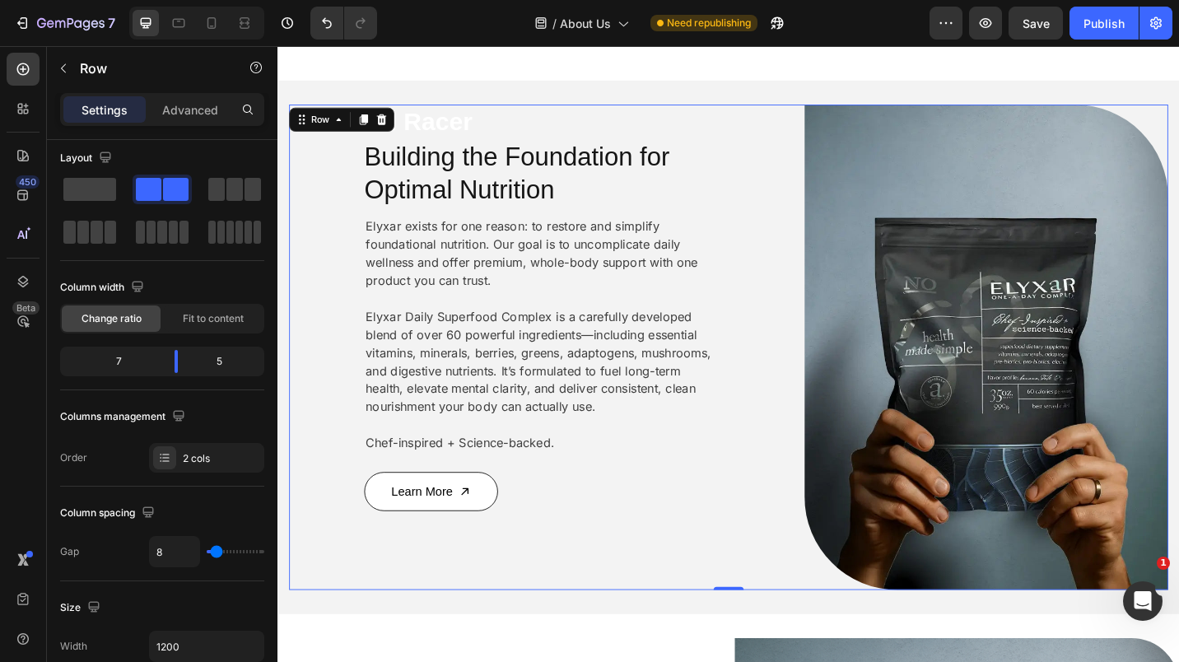
scroll to position [0, 0]
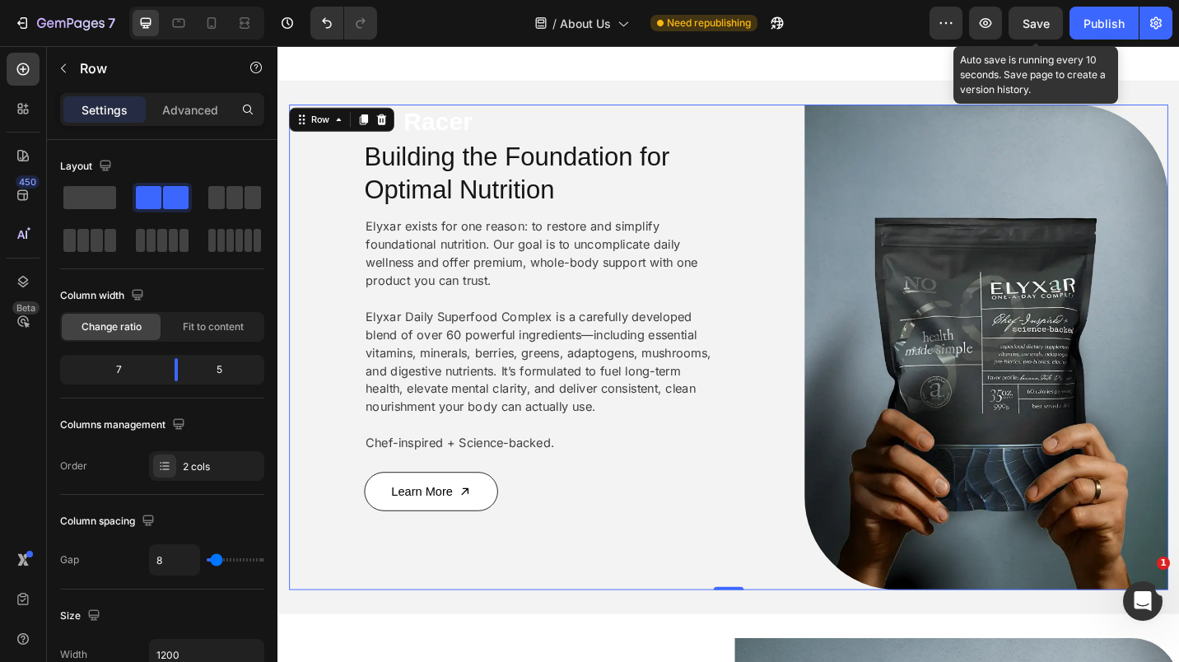
click at [1035, 21] on span "Save" at bounding box center [1036, 23] width 27 height 14
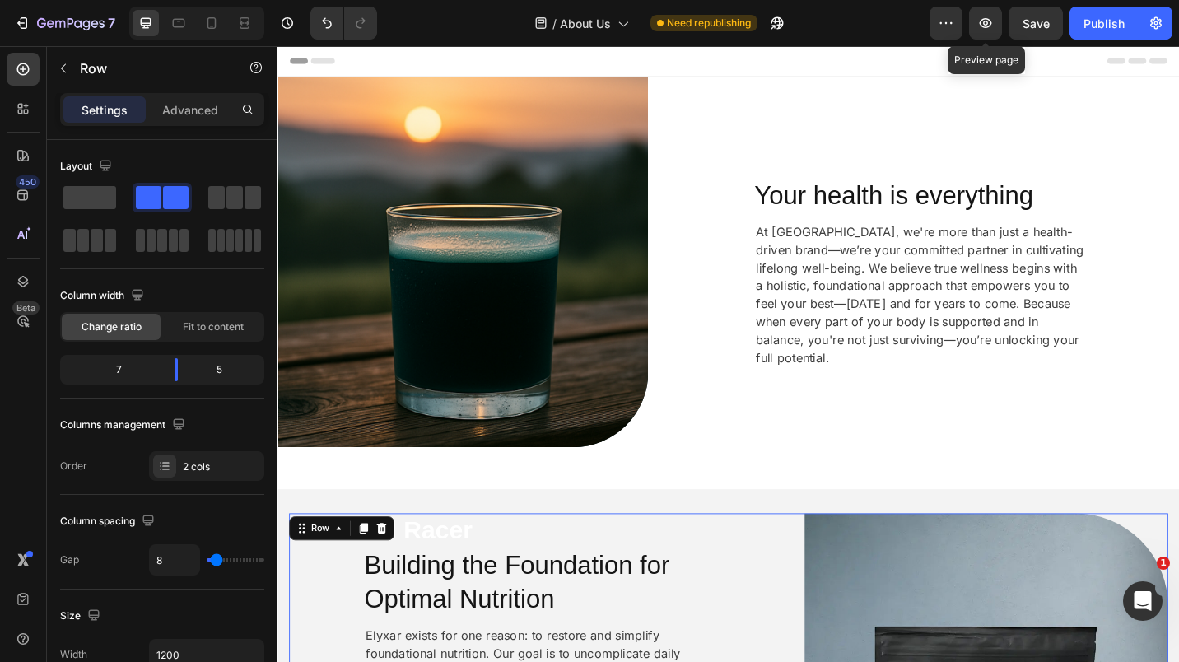
click at [993, 16] on icon "button" at bounding box center [985, 23] width 16 height 16
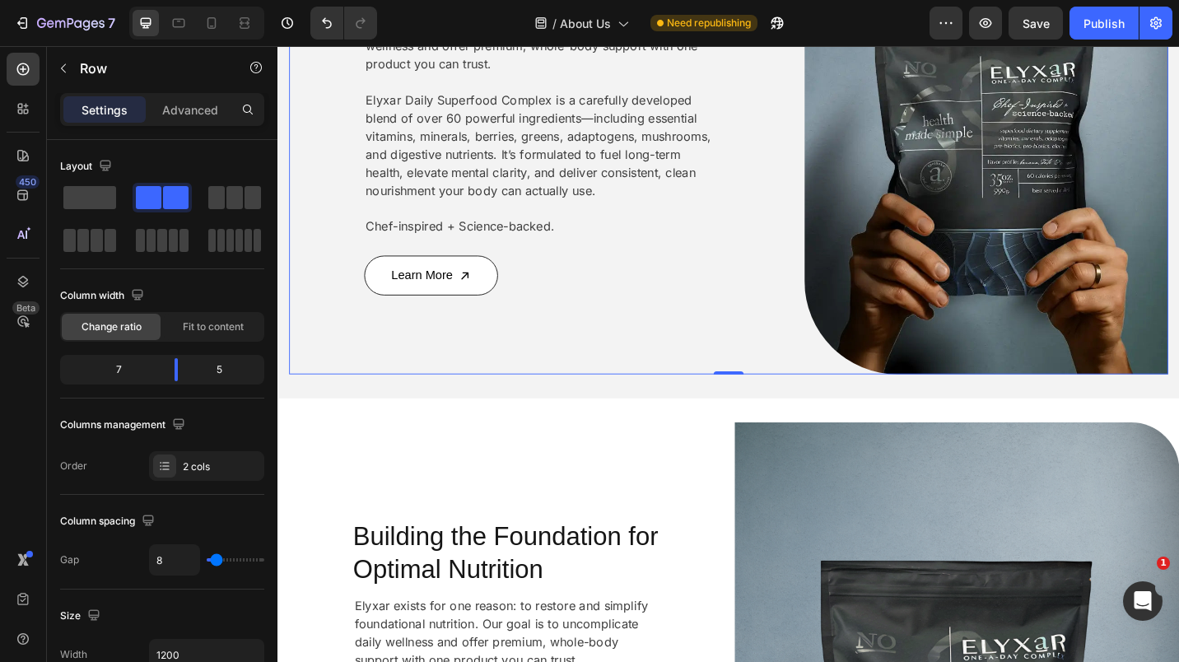
scroll to position [680, 0]
click at [763, 399] on div "0" at bounding box center [771, 405] width 16 height 13
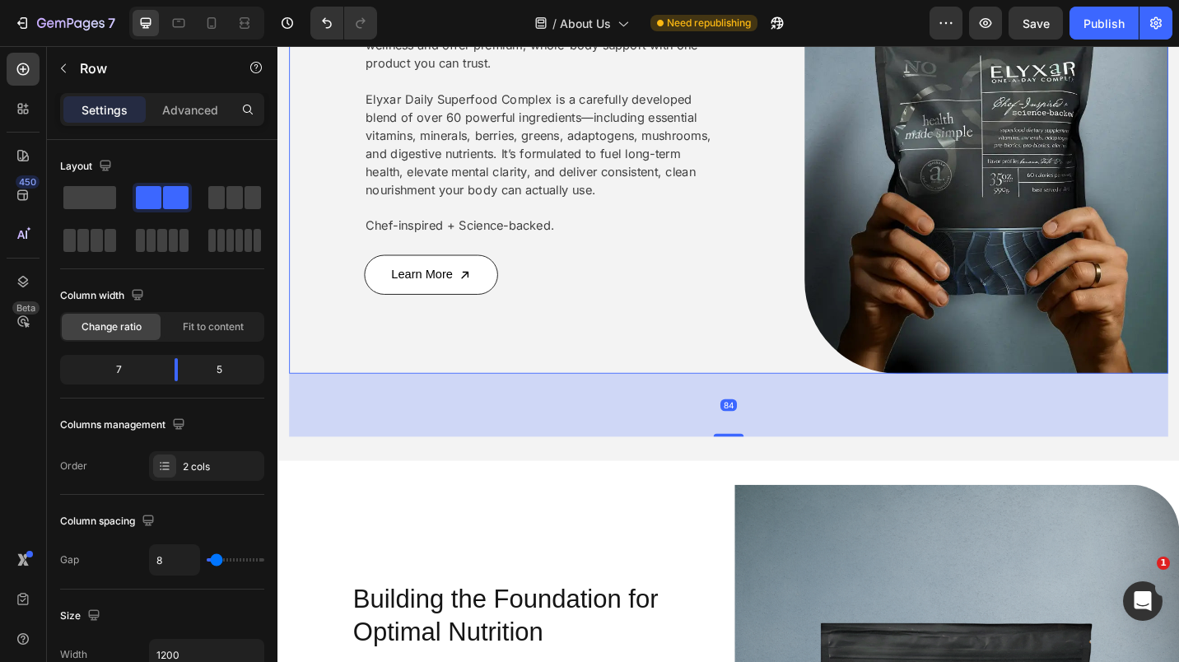
drag, startPoint x: 761, startPoint y: 396, endPoint x: 759, endPoint y: 465, distance: 69.2
click at [759, 471] on div at bounding box center [771, 472] width 33 height 3
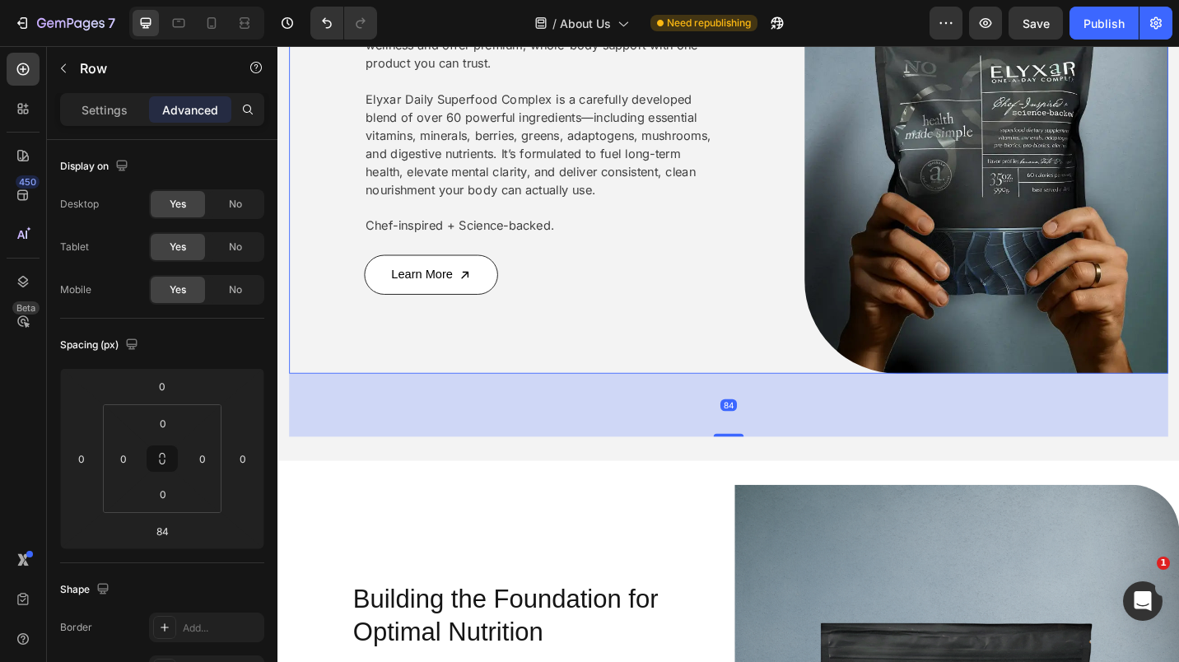
click at [749, 346] on div "Off-Road Racer Text Block Building the Foundation for Optimal Nutrition Heading…" at bounding box center [569, 139] width 558 height 532
click at [788, 405] on div "84" at bounding box center [771, 439] width 963 height 69
click at [832, 389] on div "Off-Road Racer Text Block Building the Foundation for Optimal Nutrition Heading…" at bounding box center [569, 139] width 558 height 532
click at [956, 380] on img at bounding box center [1054, 139] width 399 height 532
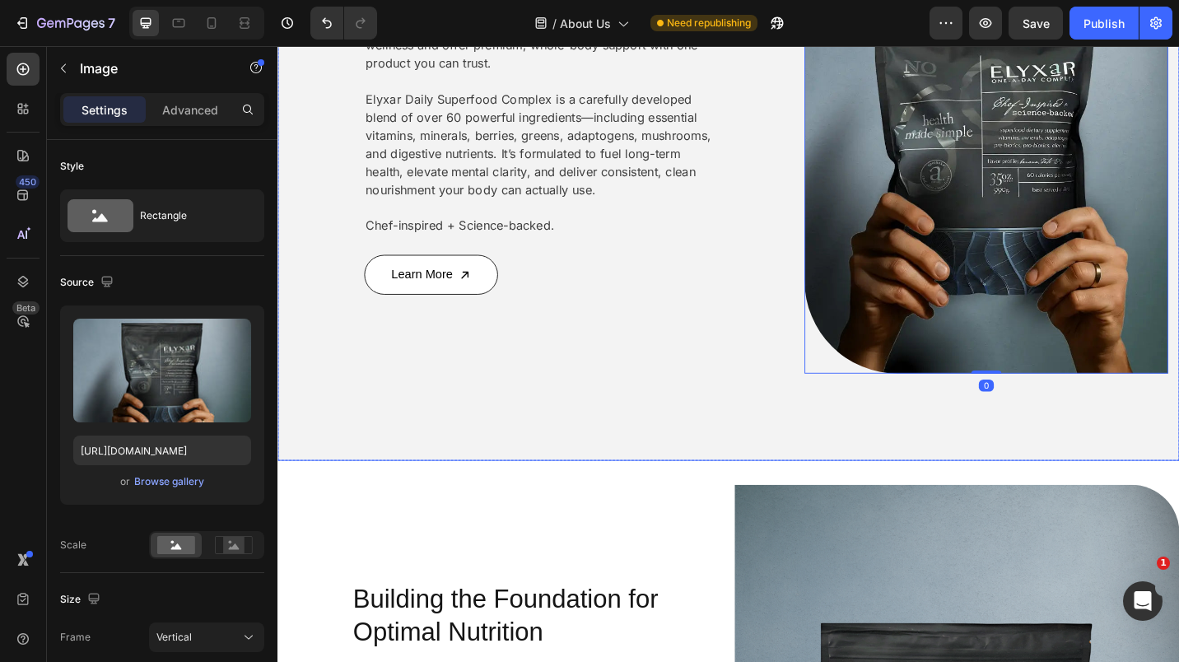
click at [786, 403] on div "Off-Road Racer Text Block Building the Foundation for Optimal Nutrition Heading…" at bounding box center [771, 173] width 963 height 601
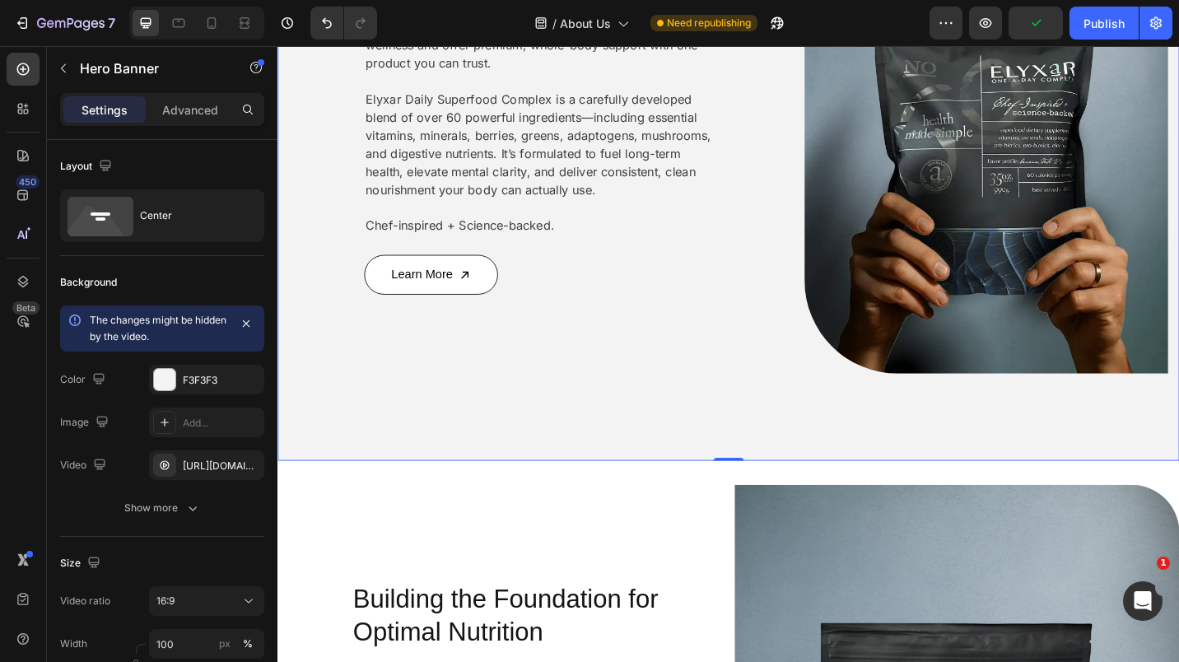
click at [469, 405] on div "Off-Road Racer Text Block Building the Foundation for Optimal Nutrition Heading…" at bounding box center [771, 173] width 963 height 601
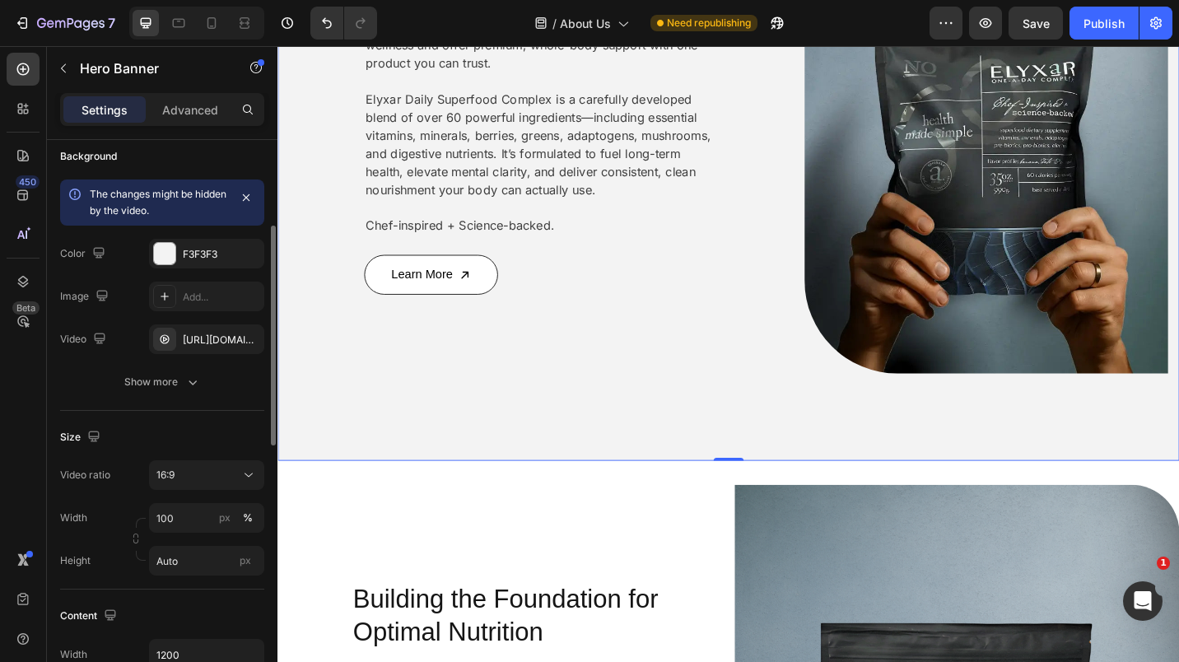
scroll to position [181, 0]
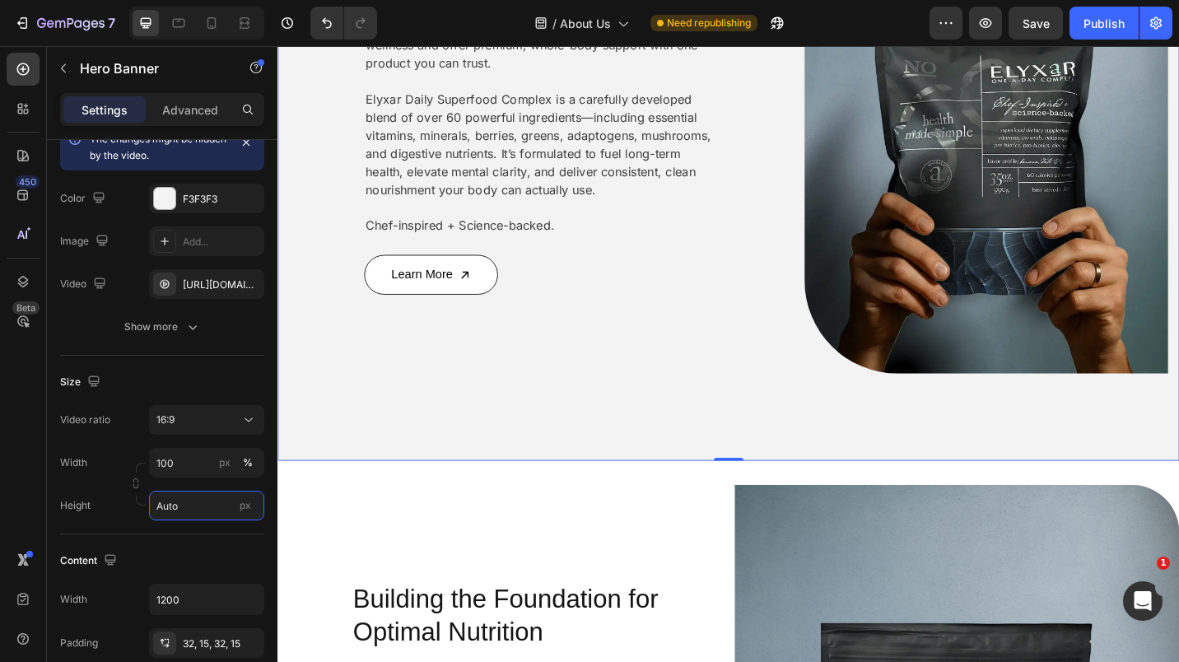
click at [206, 504] on input "Auto" at bounding box center [206, 506] width 115 height 30
click at [193, 570] on span "Fit screen" at bounding box center [179, 574] width 46 height 15
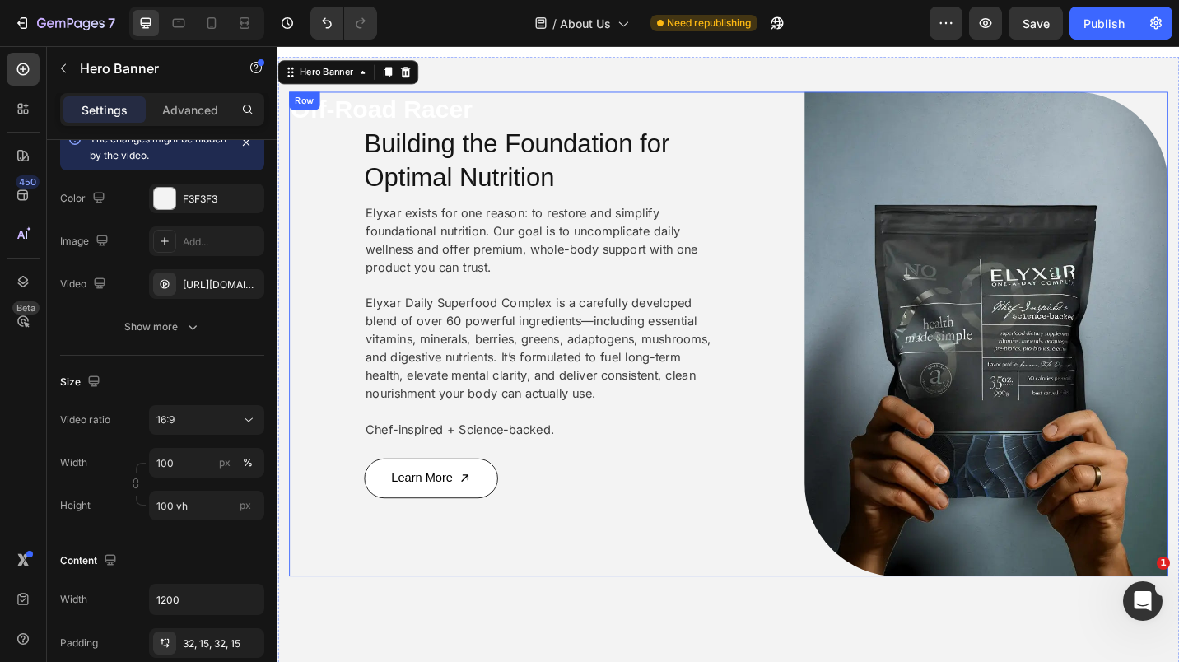
scroll to position [474, 0]
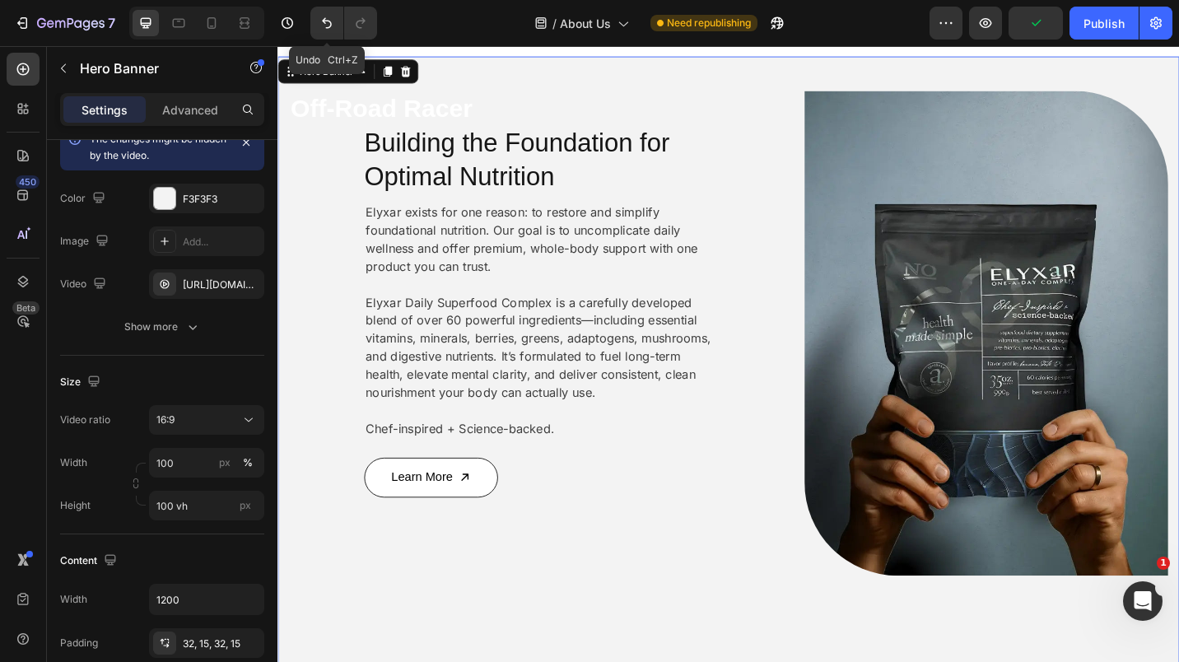
click at [324, 24] on icon "Undo/Redo" at bounding box center [327, 23] width 16 height 16
type input "Auto"
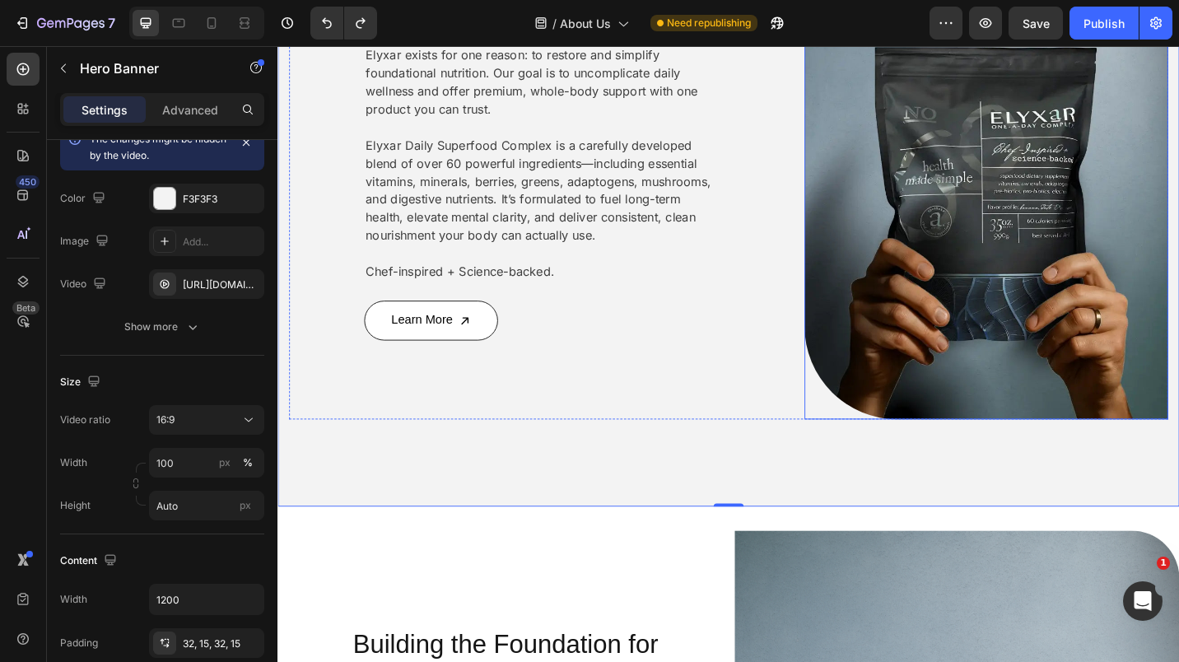
scroll to position [459, 0]
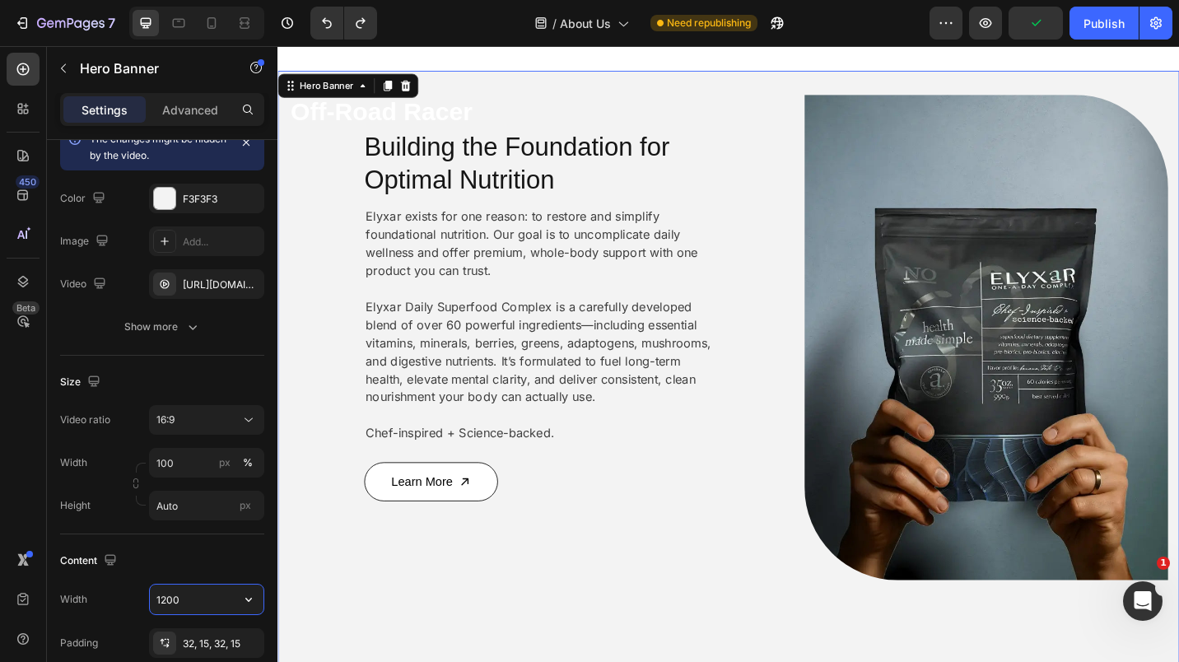
click at [193, 599] on input "1200" at bounding box center [207, 600] width 114 height 30
click at [254, 595] on icon "button" at bounding box center [248, 599] width 16 height 16
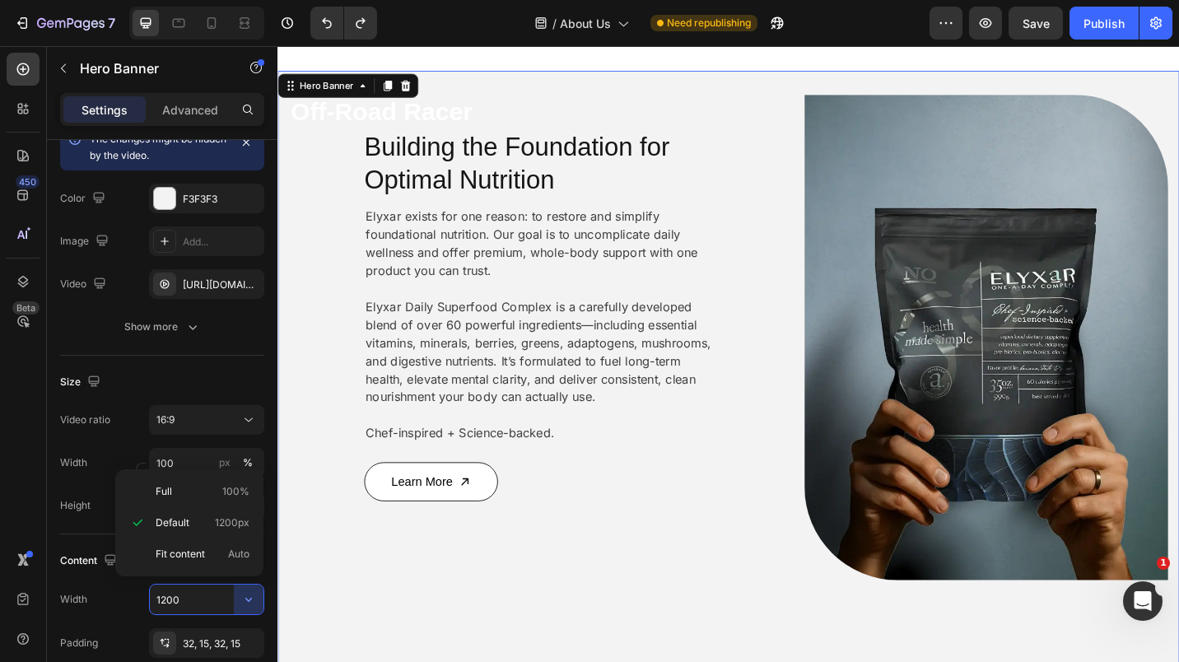
click at [179, 497] on p "Full 100%" at bounding box center [203, 491] width 94 height 15
type input "100%"
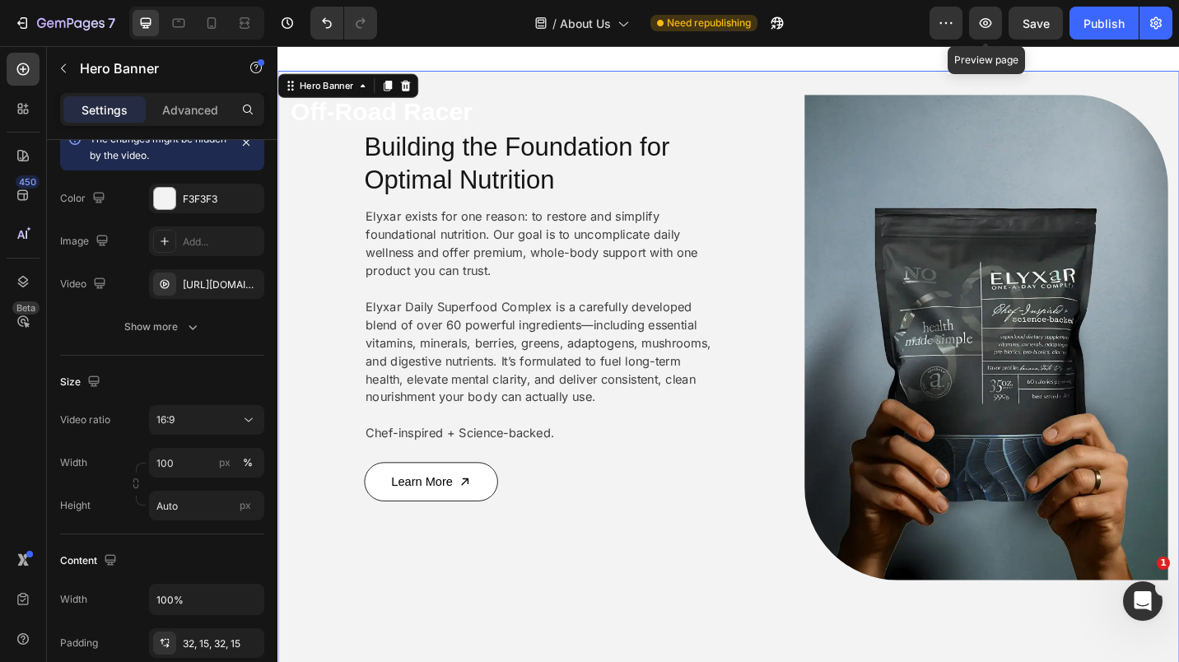
click at [990, 27] on icon "button" at bounding box center [985, 23] width 16 height 16
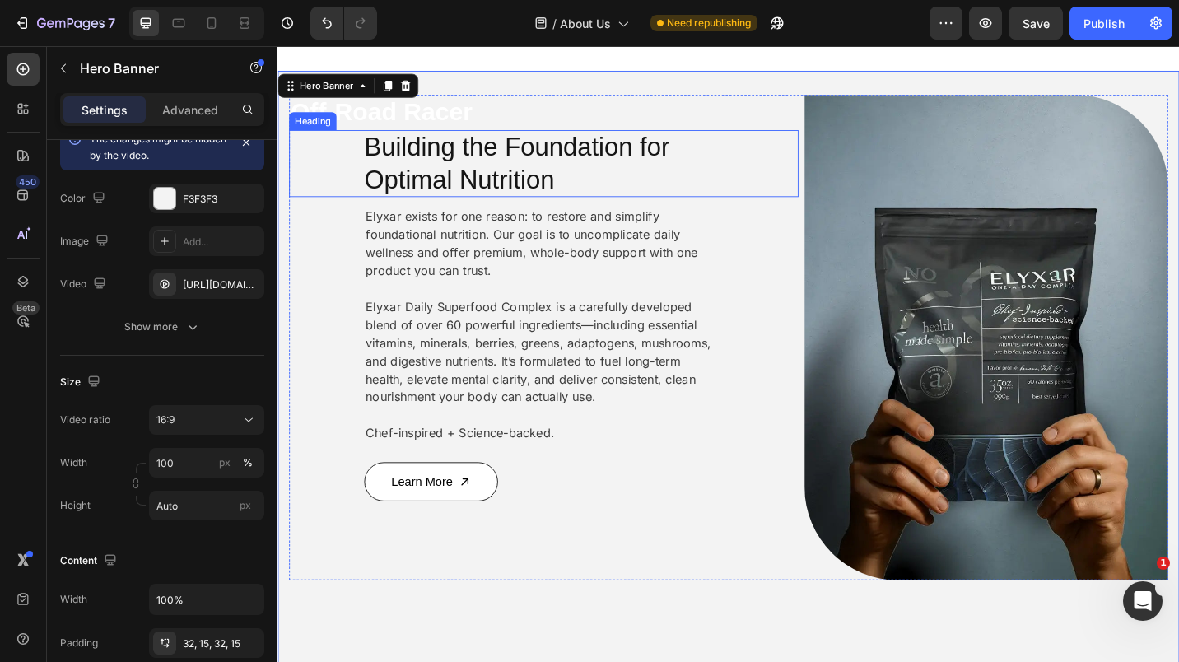
scroll to position [253, 0]
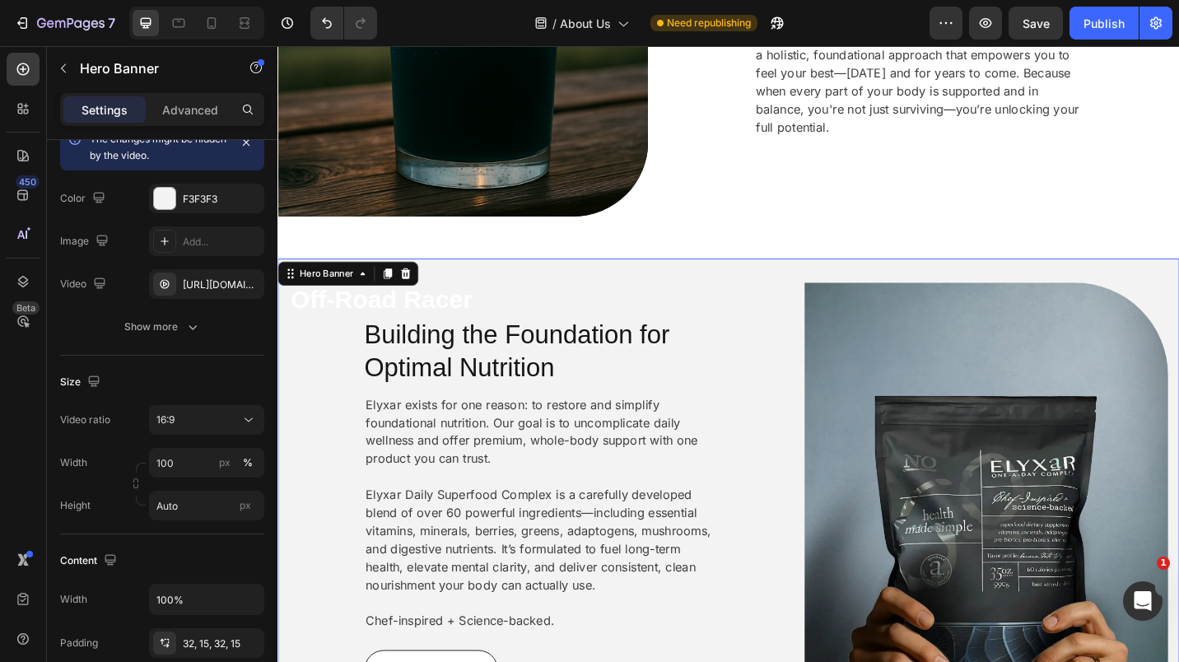
click at [735, 279] on div "Off-Road Racer Text Block Building the Foundation for Optimal Nutrition Heading…" at bounding box center [772, 606] width 988 height 654
click at [424, 290] on div at bounding box center [418, 296] width 20 height 20
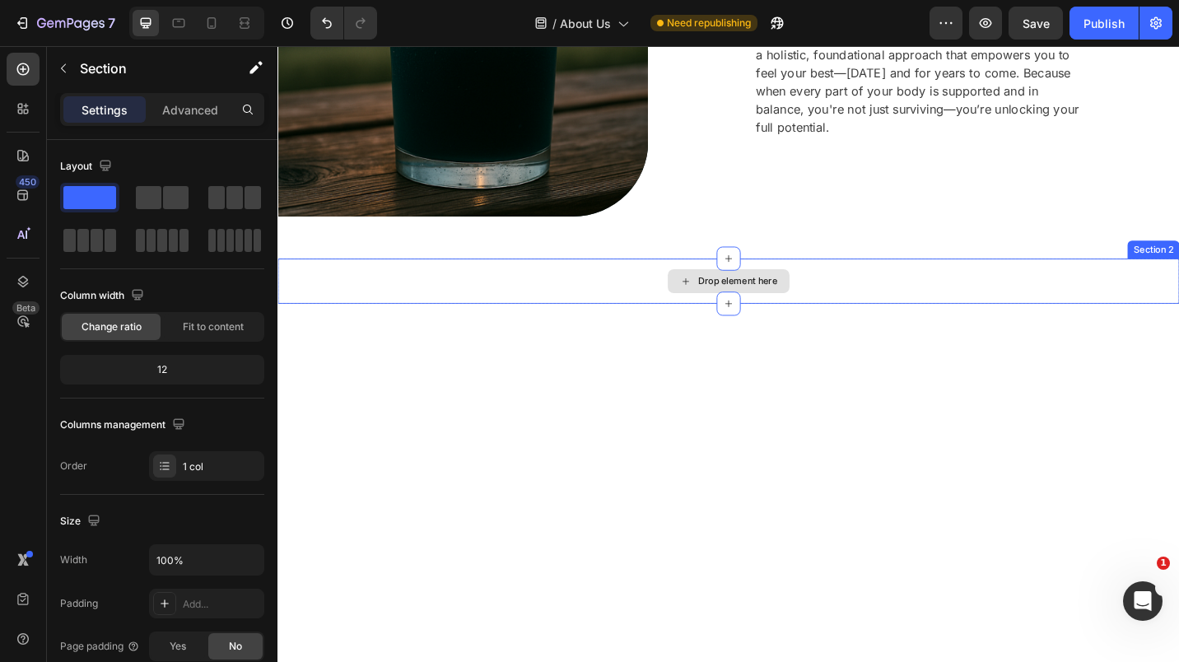
click at [483, 290] on div "Drop element here" at bounding box center [772, 303] width 988 height 49
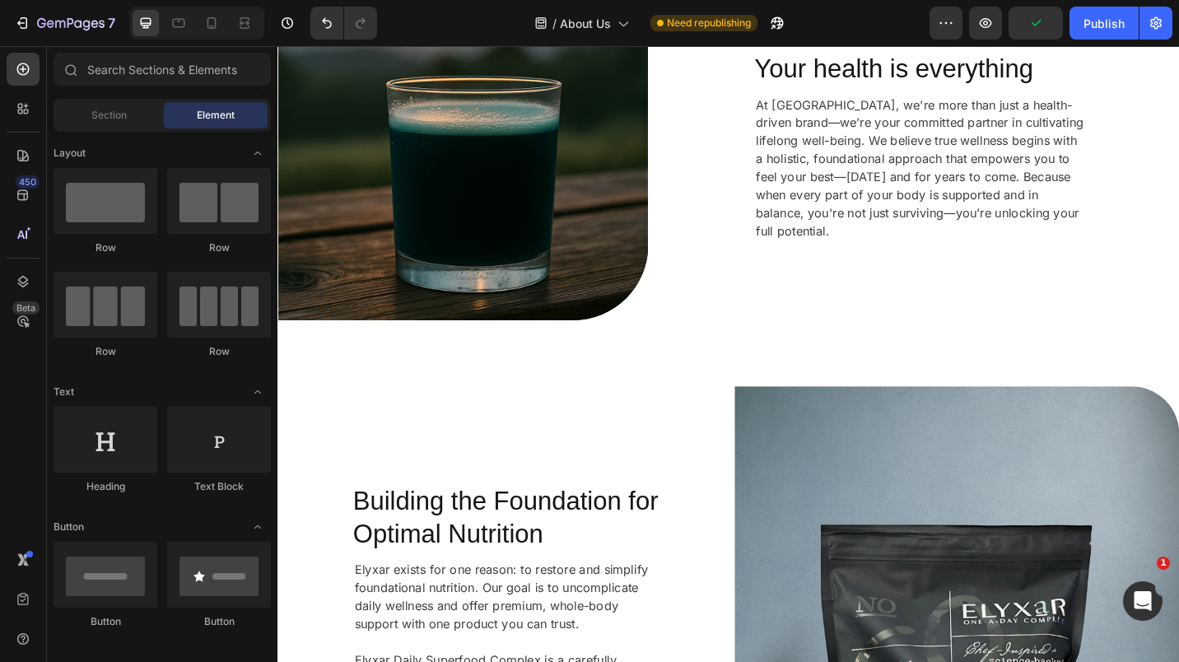
scroll to position [0, 0]
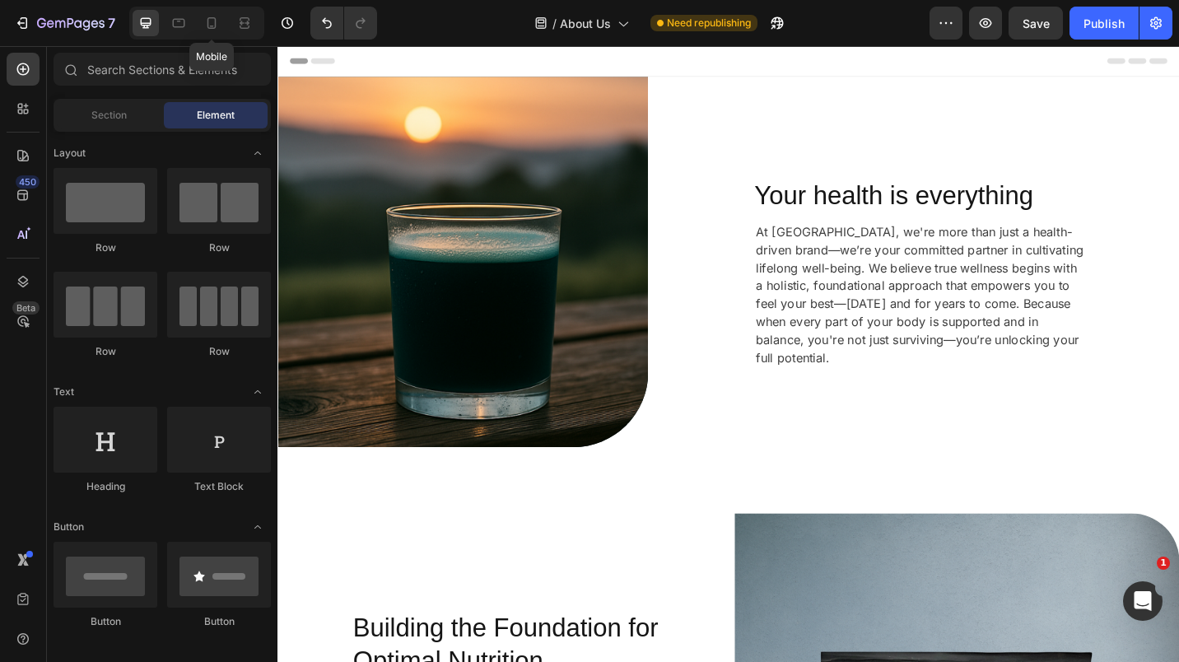
click at [208, 30] on icon at bounding box center [211, 23] width 16 height 16
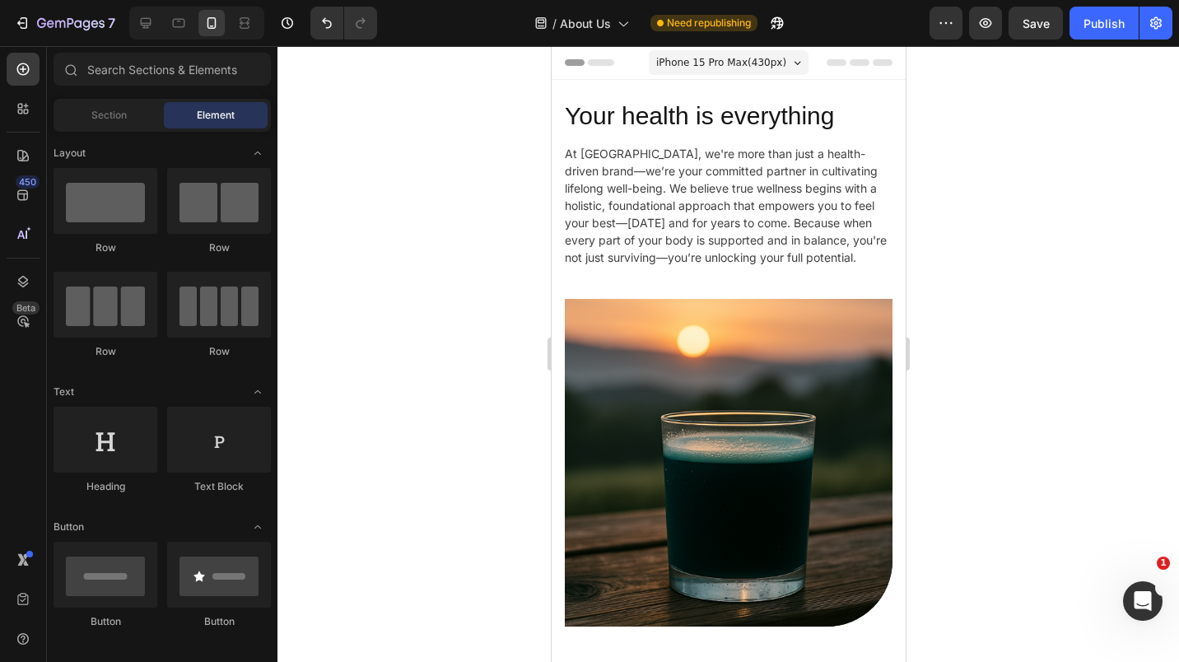
click at [1093, 26] on div "Publish" at bounding box center [1104, 23] width 41 height 17
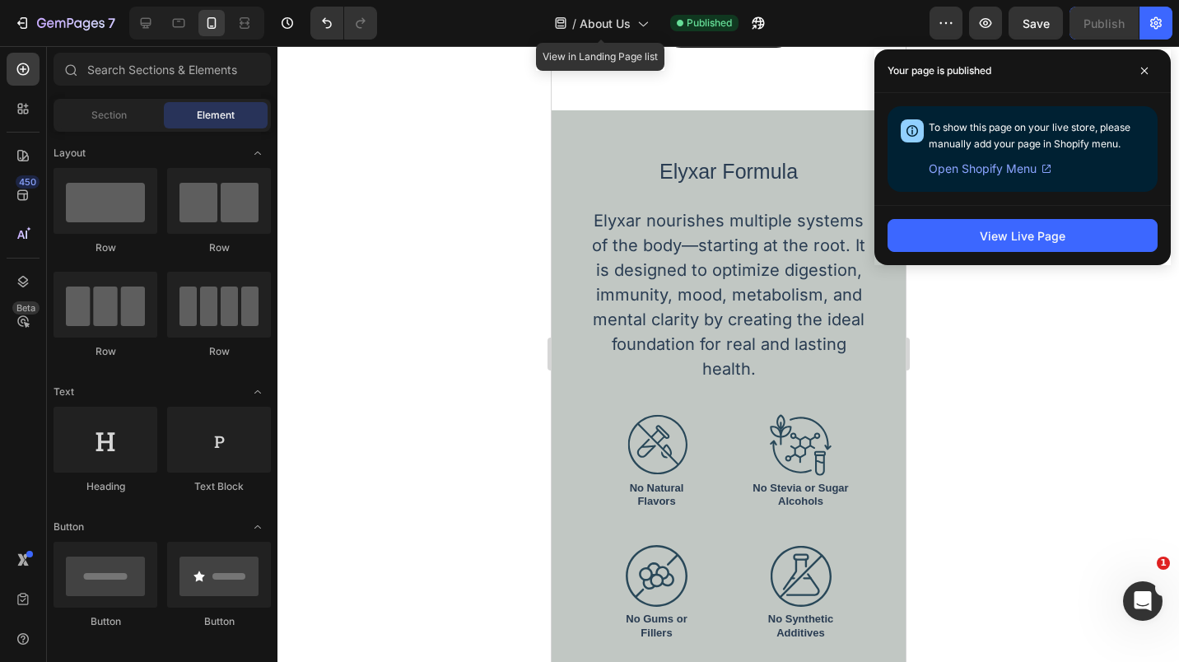
scroll to position [1506, 0]
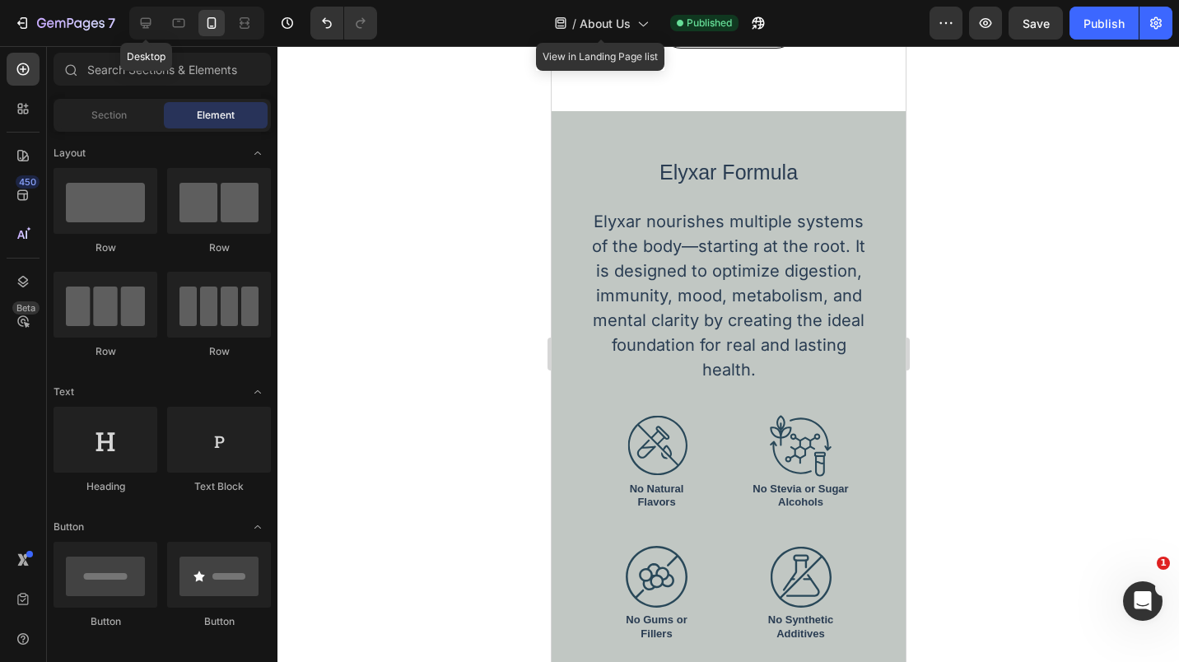
click at [147, 16] on icon at bounding box center [146, 23] width 16 height 16
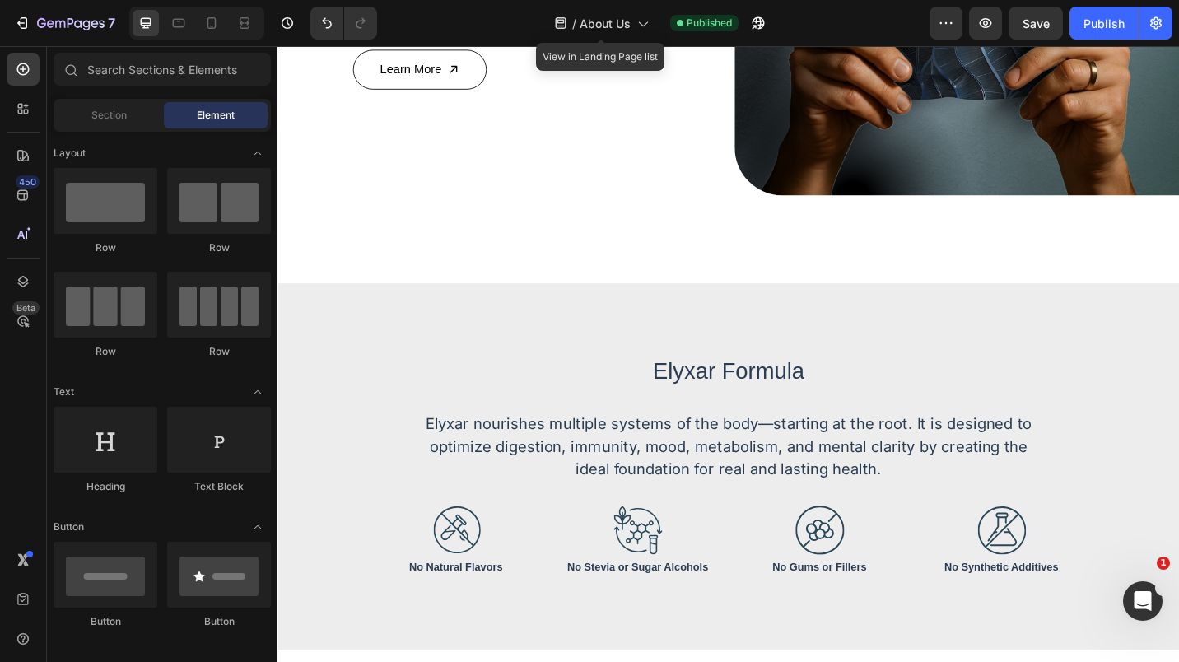
scroll to position [1128, 0]
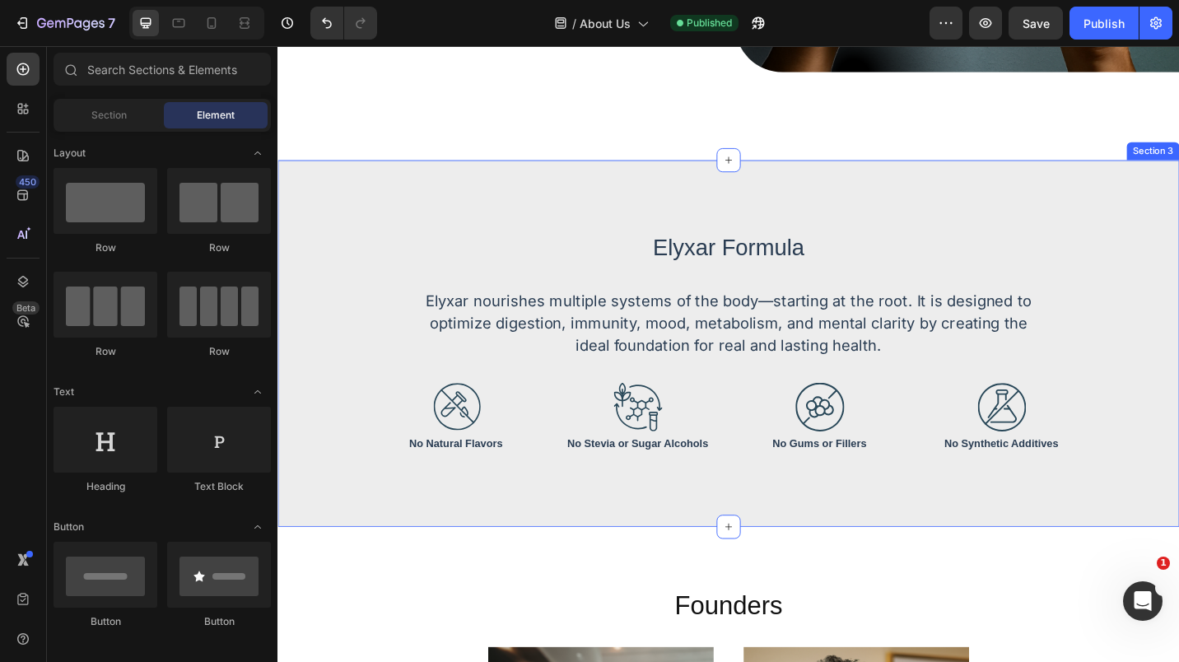
click at [322, 198] on div "Elyxar Formula Text Block Elyxar nourishes multiple systems of the body—startin…" at bounding box center [772, 372] width 988 height 348
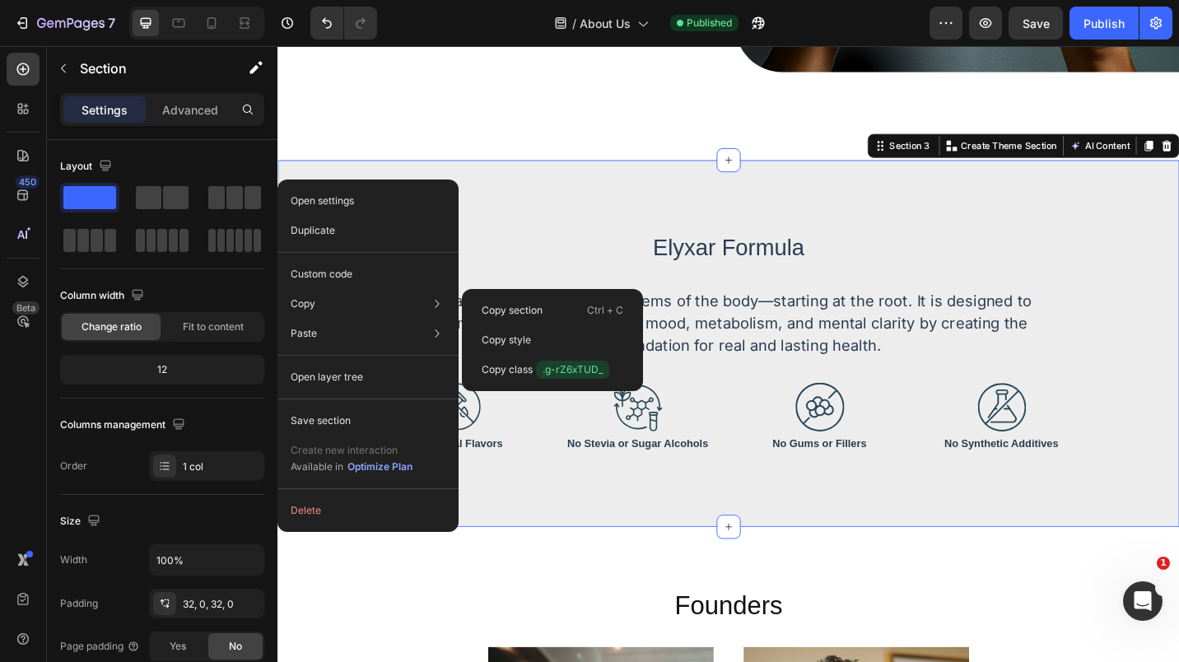
click at [499, 325] on div "Copy section Ctrl + C" at bounding box center [553, 340] width 168 height 30
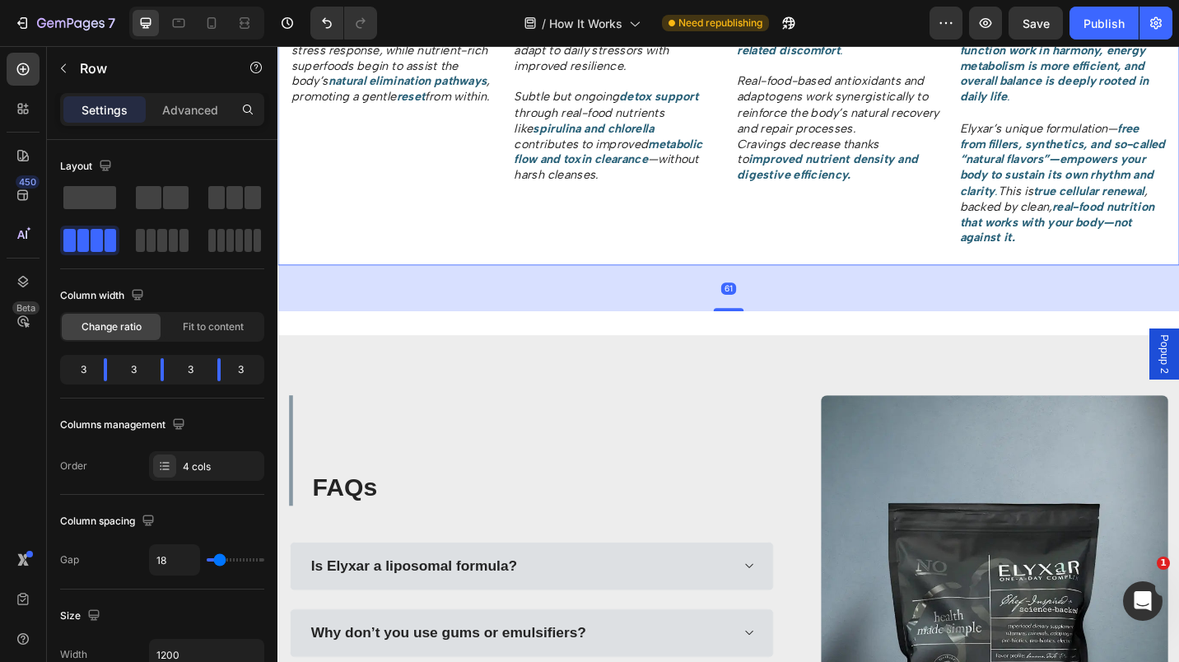
drag, startPoint x: 765, startPoint y: 282, endPoint x: 772, endPoint y: 332, distance: 50.8
click at [772, 334] on div at bounding box center [771, 335] width 33 height 3
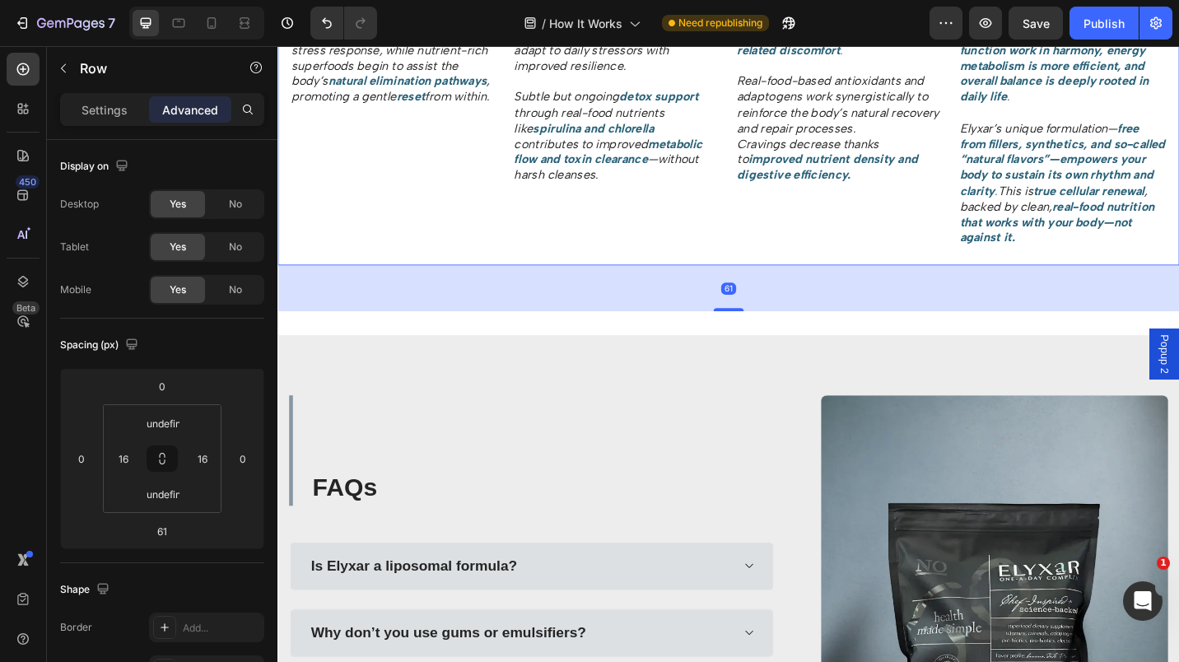
click at [168, 529] on input "61" at bounding box center [162, 531] width 33 height 25
type input "60"
click at [170, 428] on input "undefined" at bounding box center [163, 423] width 33 height 25
type input "0"
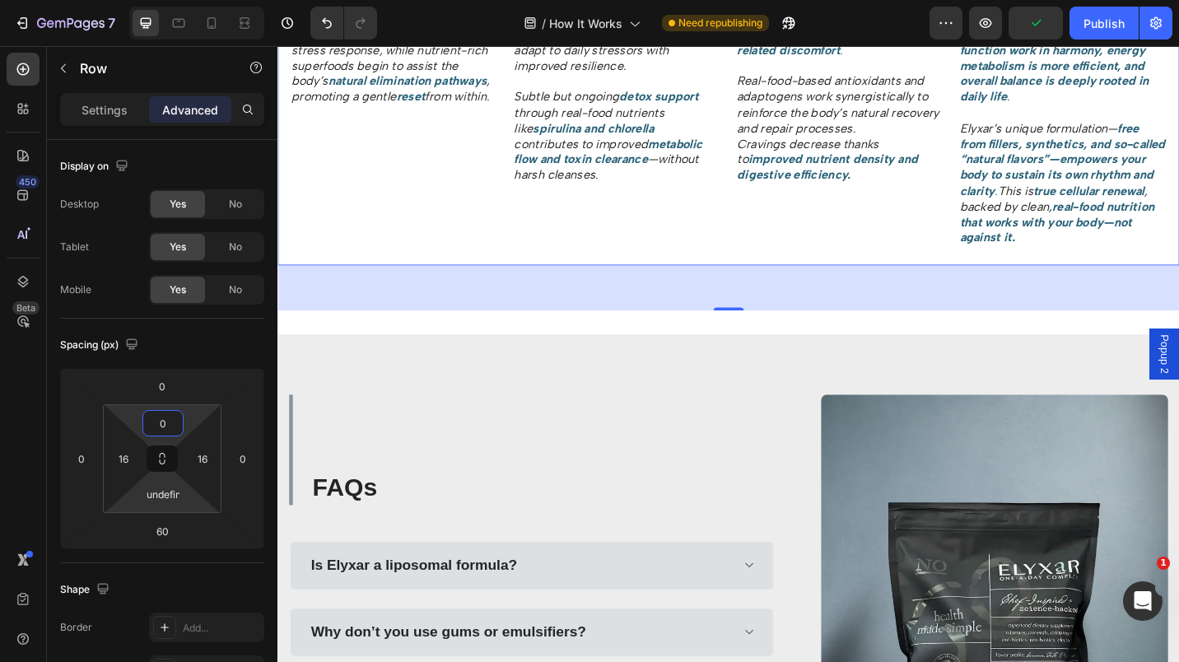
click at [166, 483] on input "undefined" at bounding box center [163, 494] width 33 height 25
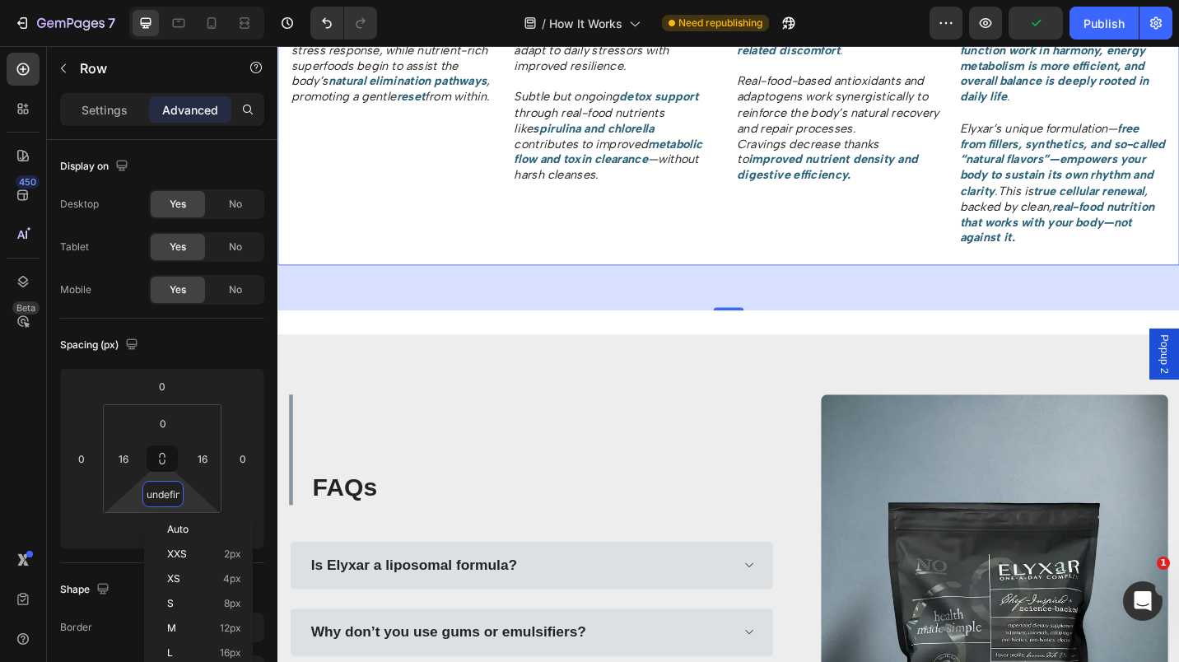
type input "9"
type input "0"
click at [617, 445] on div "FAQs Heading" at bounding box center [556, 488] width 532 height 121
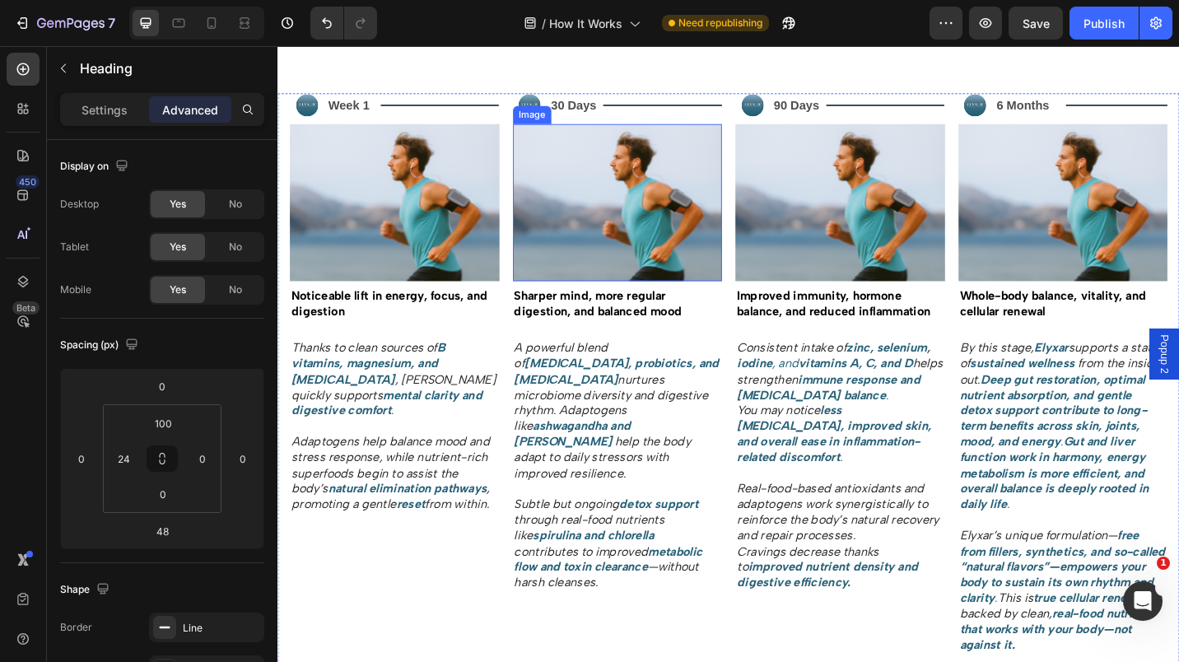
scroll to position [1332, 0]
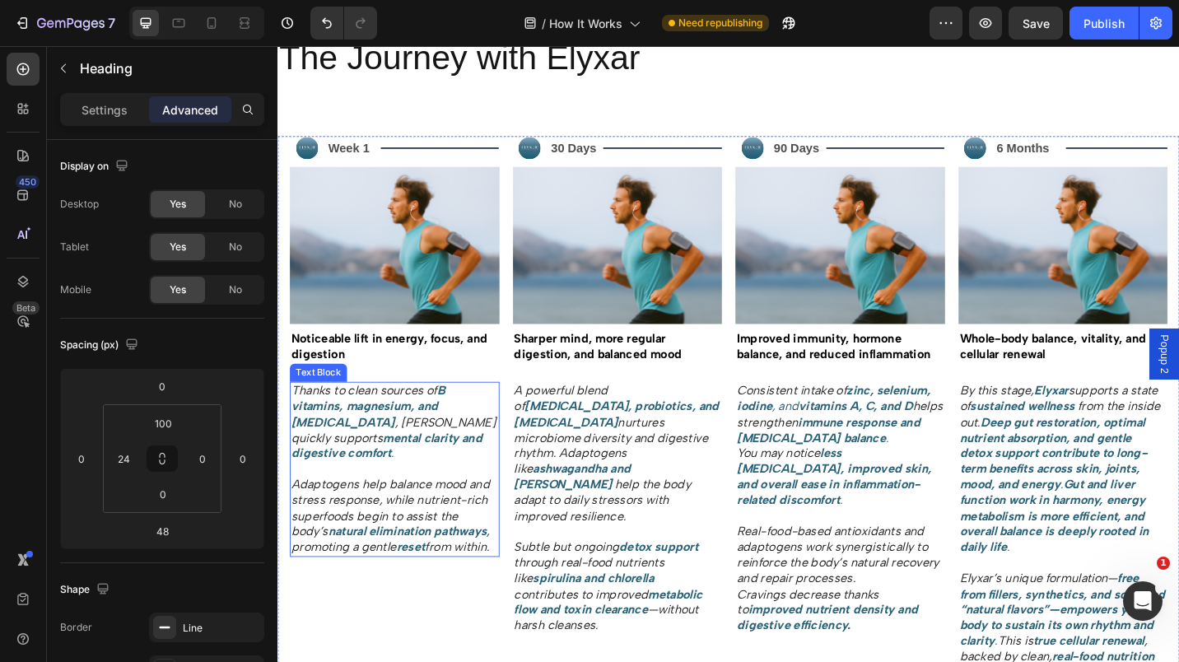
click at [334, 604] on p "Adaptogens help balance mood and stress response, while nutrient-rich superfood…" at bounding box center [405, 553] width 226 height 103
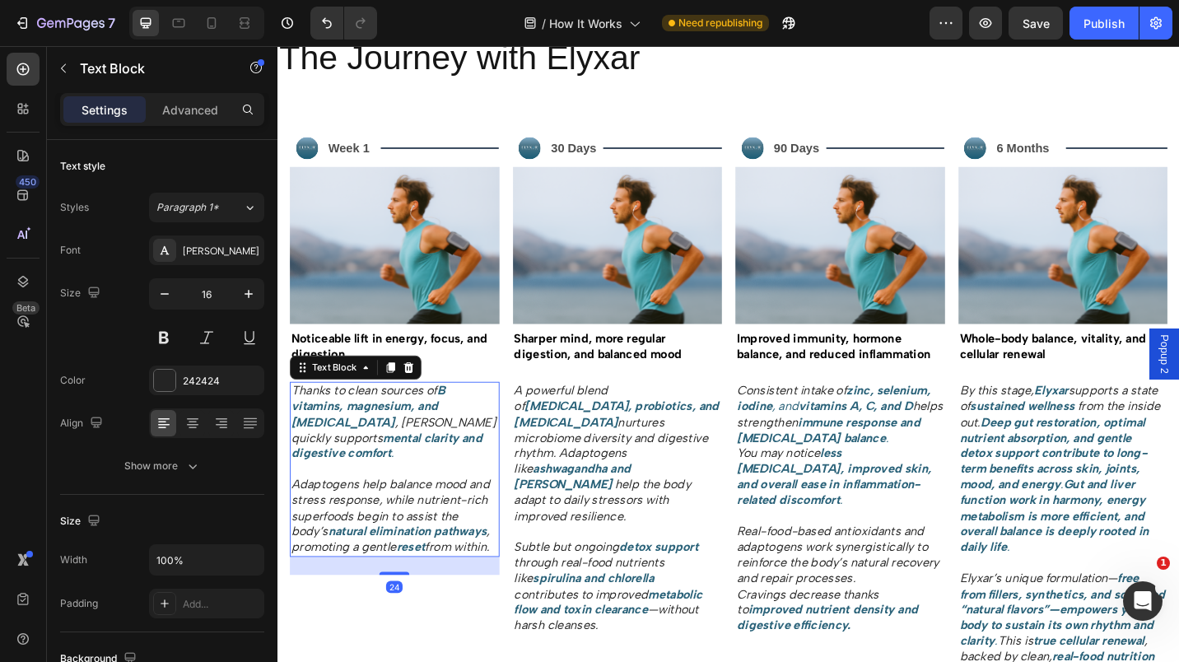
click at [334, 604] on p "Adaptogens help balance mood and stress response, while nutrient-rich superfood…" at bounding box center [405, 553] width 226 height 103
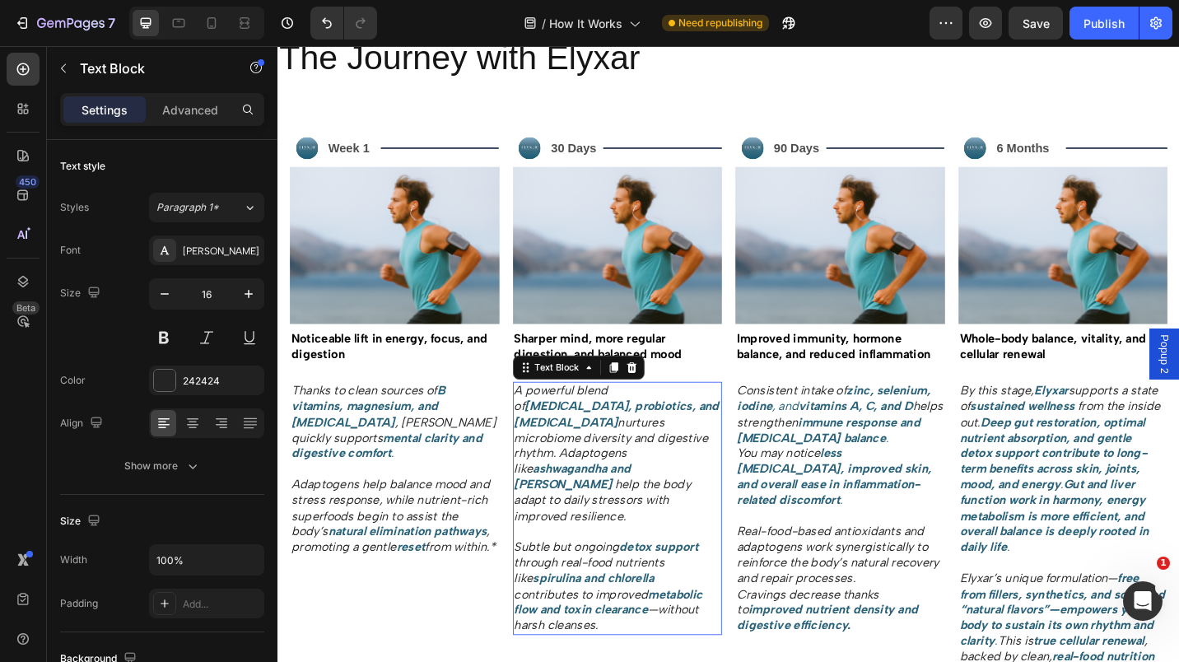
click at [745, 625] on p "Subtle but ongoing detox support through real-food nutrients like spirulina and…" at bounding box center [650, 630] width 226 height 120
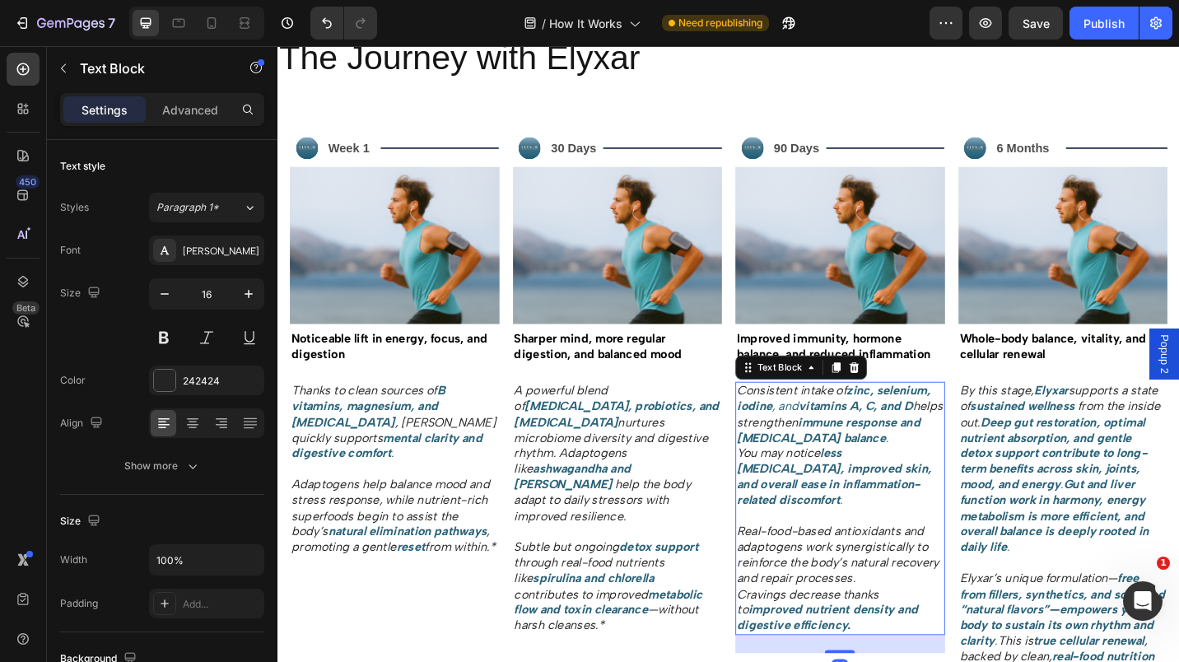
click at [900, 660] on p "Real-food-based antioxidants and adaptogens work synergistically to reinforce t…" at bounding box center [894, 621] width 226 height 137
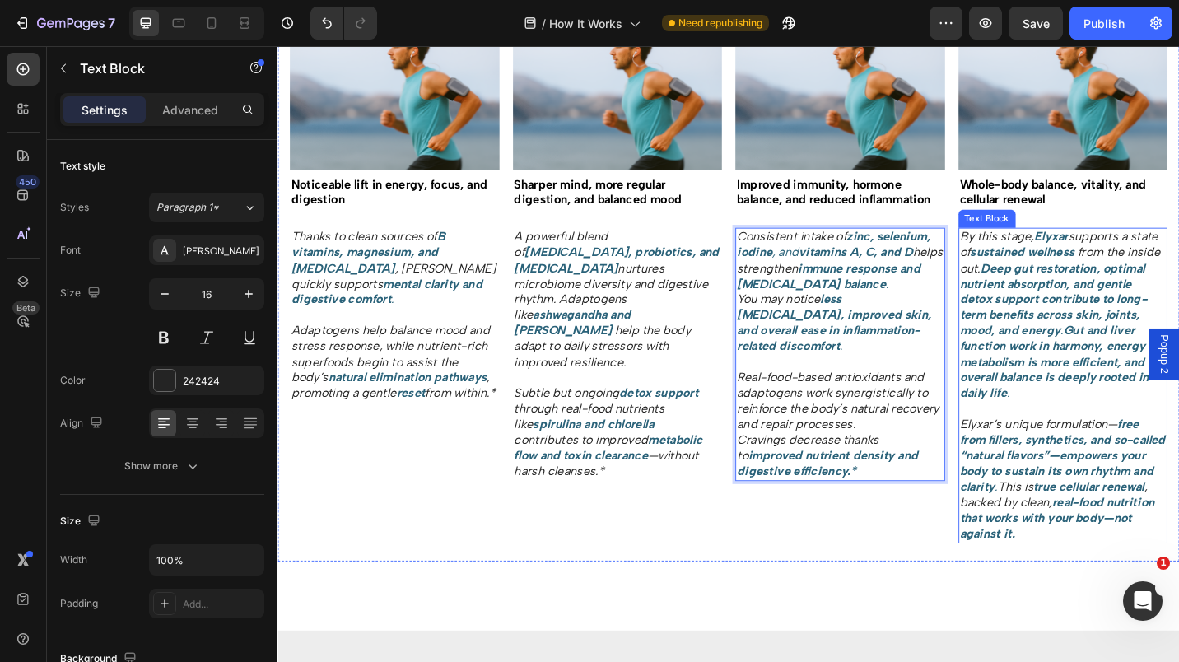
scroll to position [1502, 0]
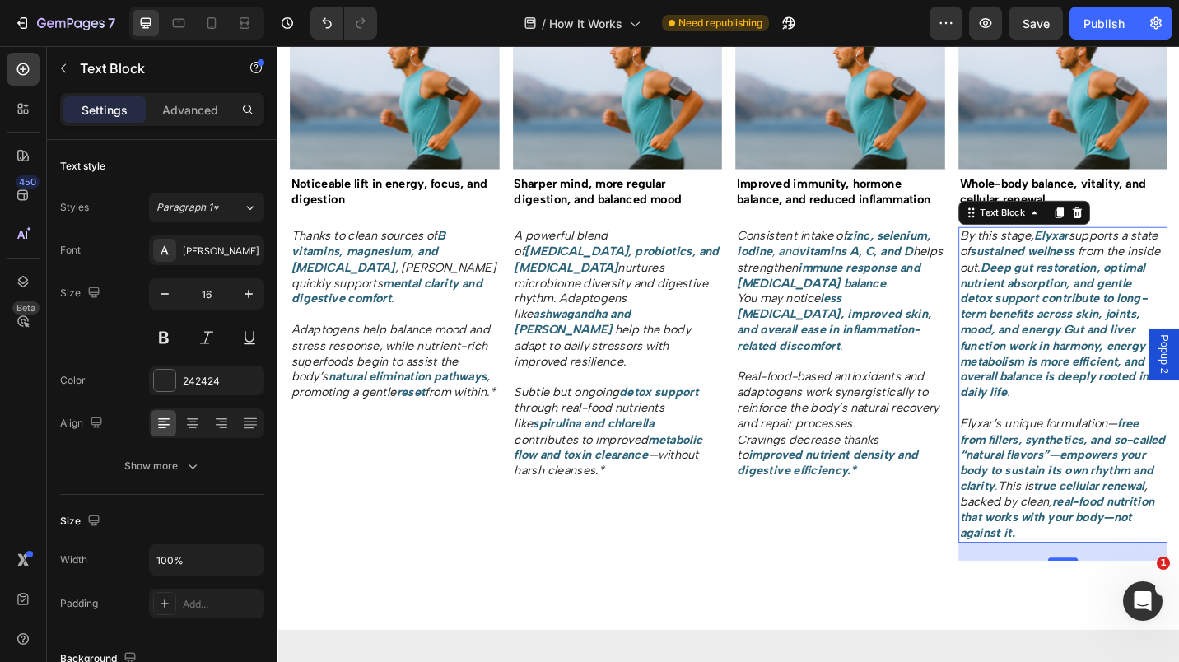
click at [1113, 572] on p "Elyxar’s unique formulation— free from fillers, synthetics, and so-called “natu…" at bounding box center [1138, 520] width 226 height 137
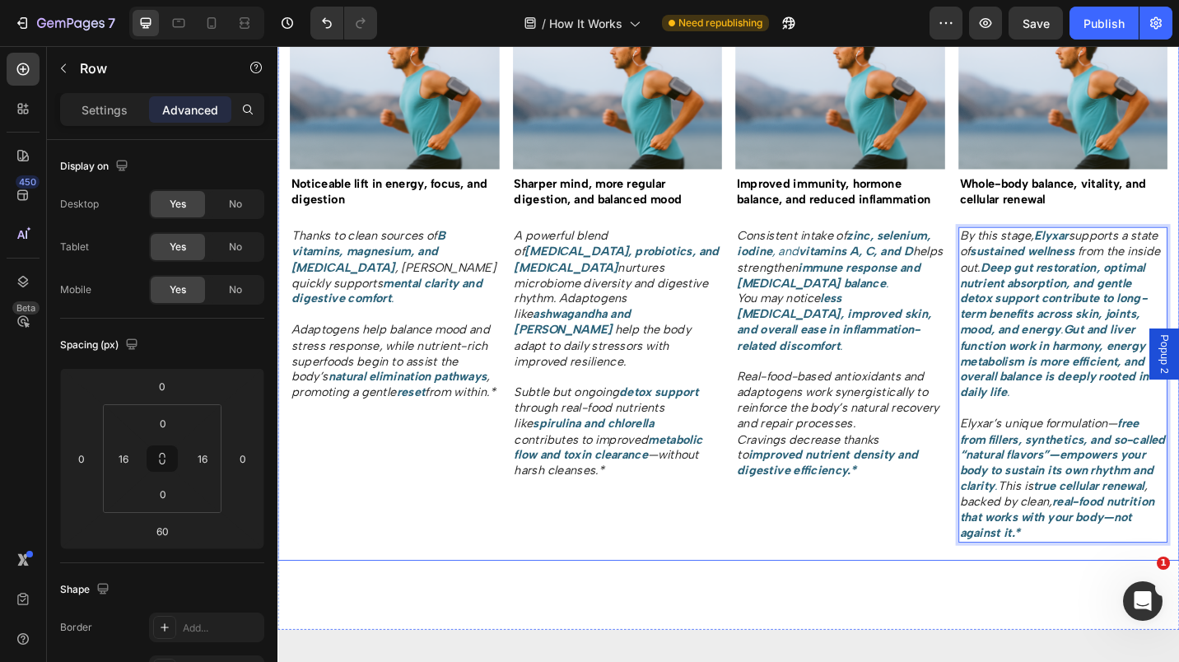
click at [936, 567] on div "Image 90 Days Text Block Title Line Row Image Improved immunity, hormone balanc…" at bounding box center [894, 292] width 230 height 635
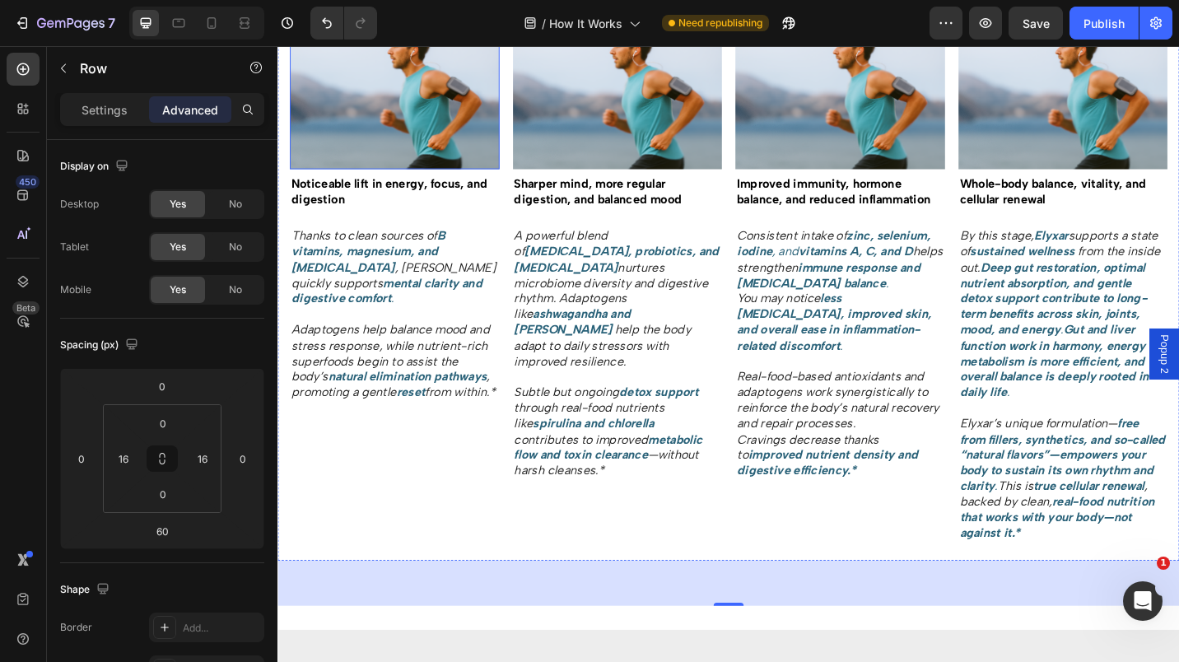
click at [457, 96] on img at bounding box center [406, 95] width 230 height 172
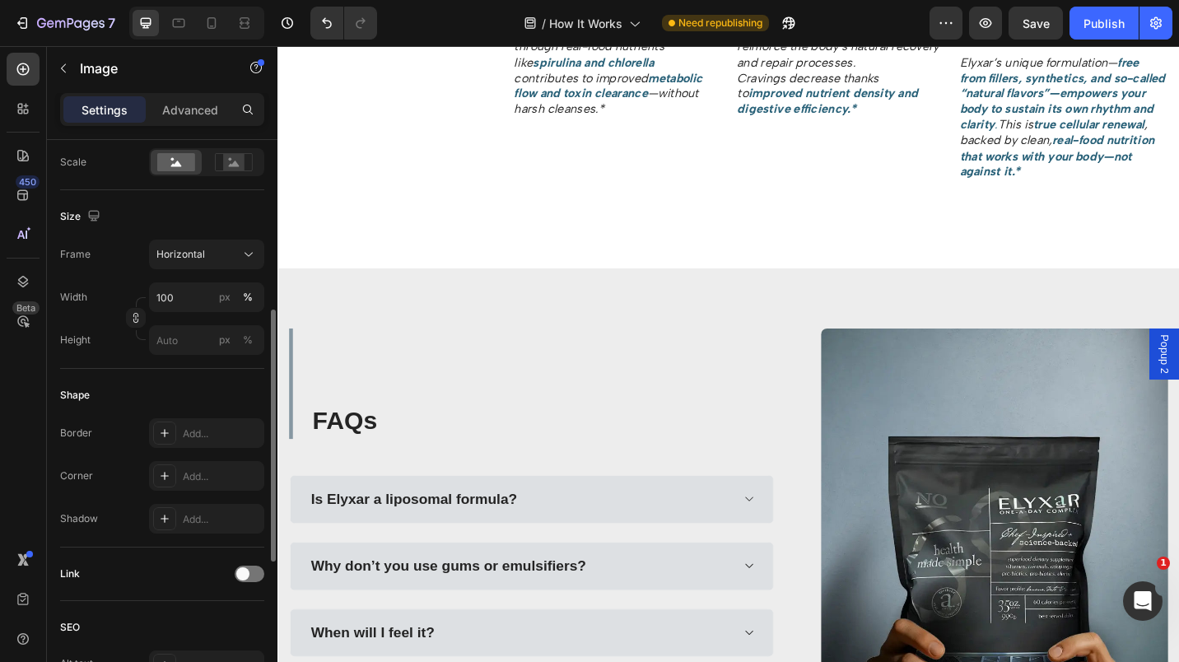
scroll to position [373, 0]
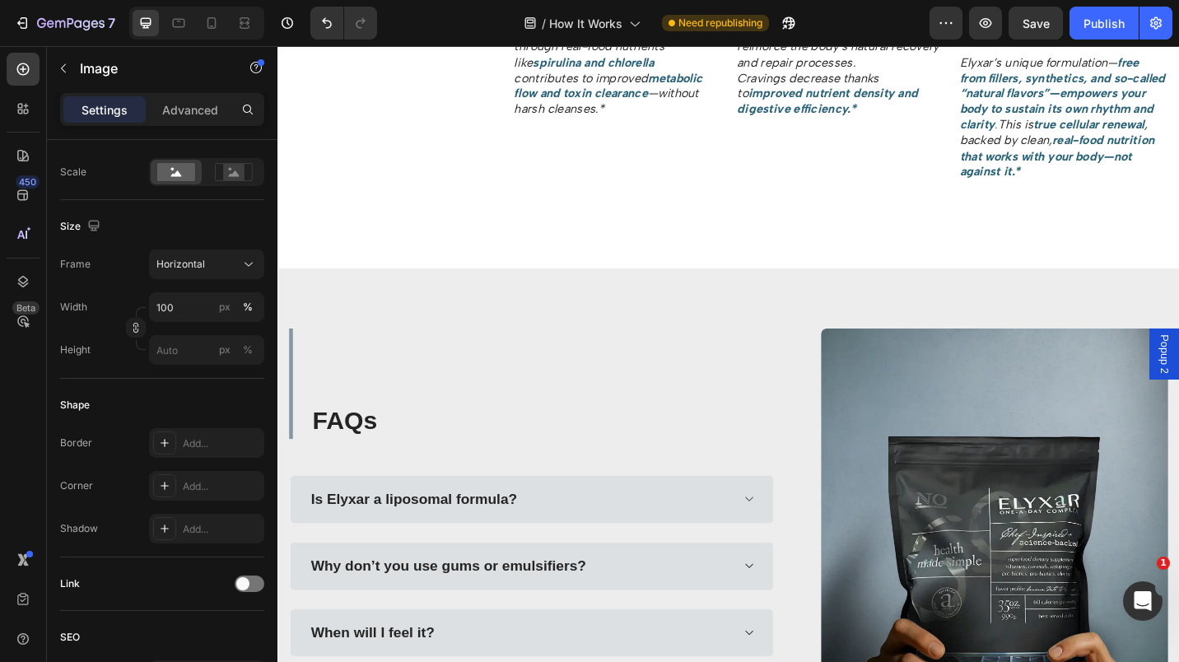
click at [211, 488] on div "Add..." at bounding box center [221, 486] width 77 height 15
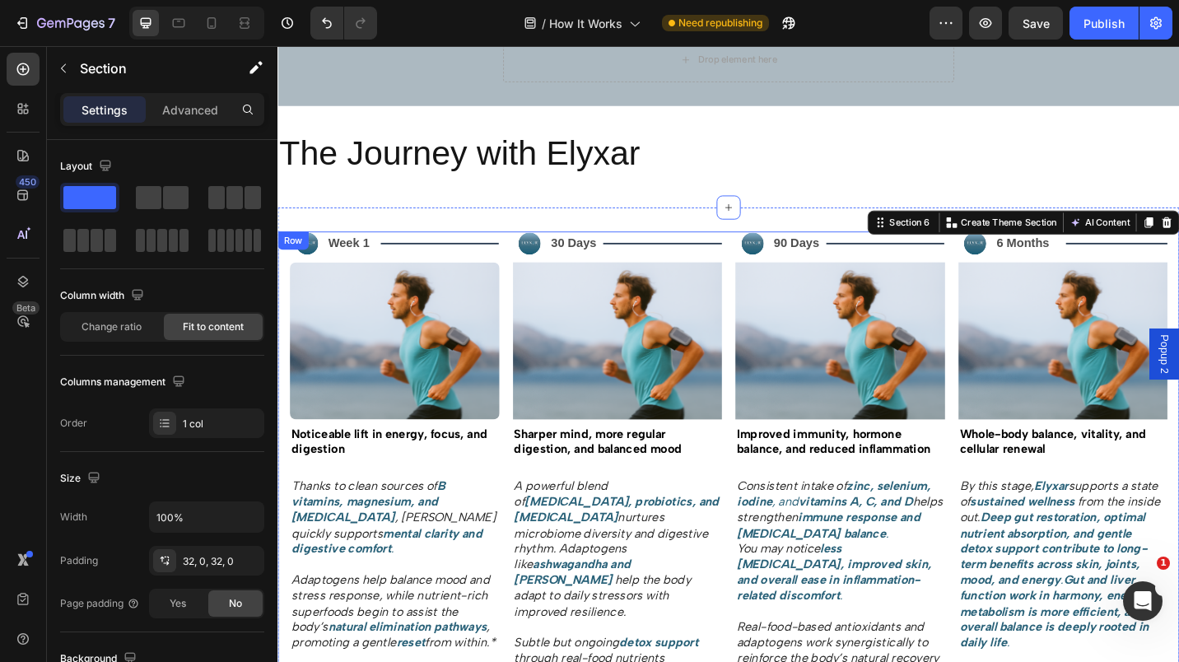
scroll to position [1226, 0]
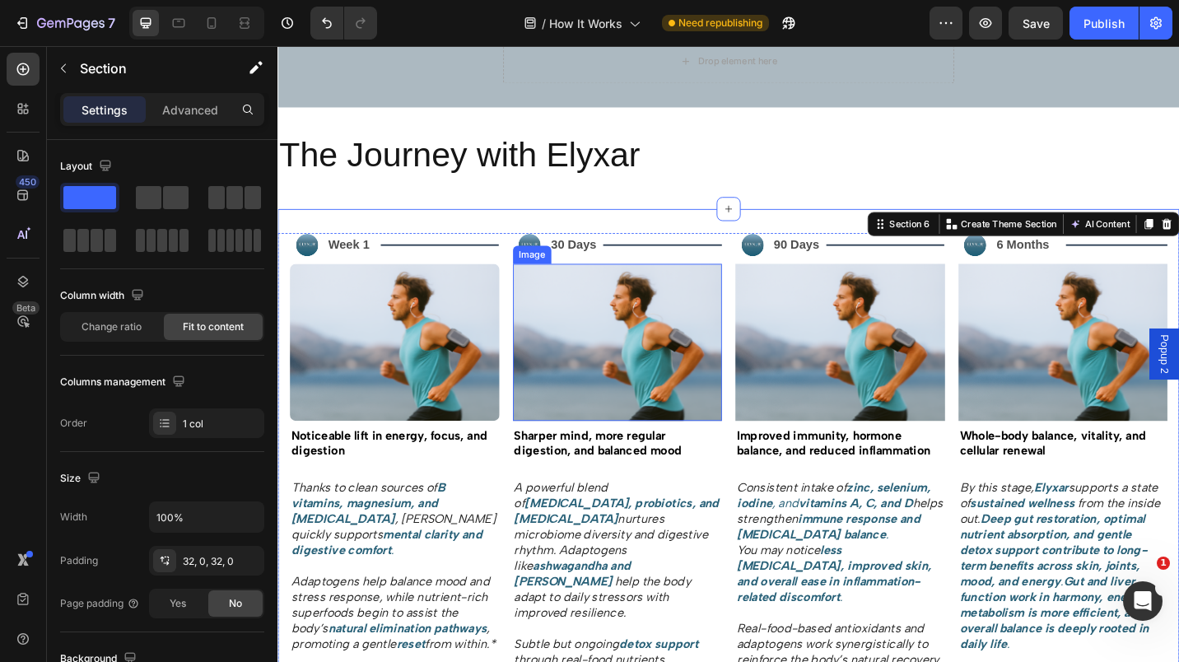
click at [606, 342] on img at bounding box center [650, 371] width 230 height 172
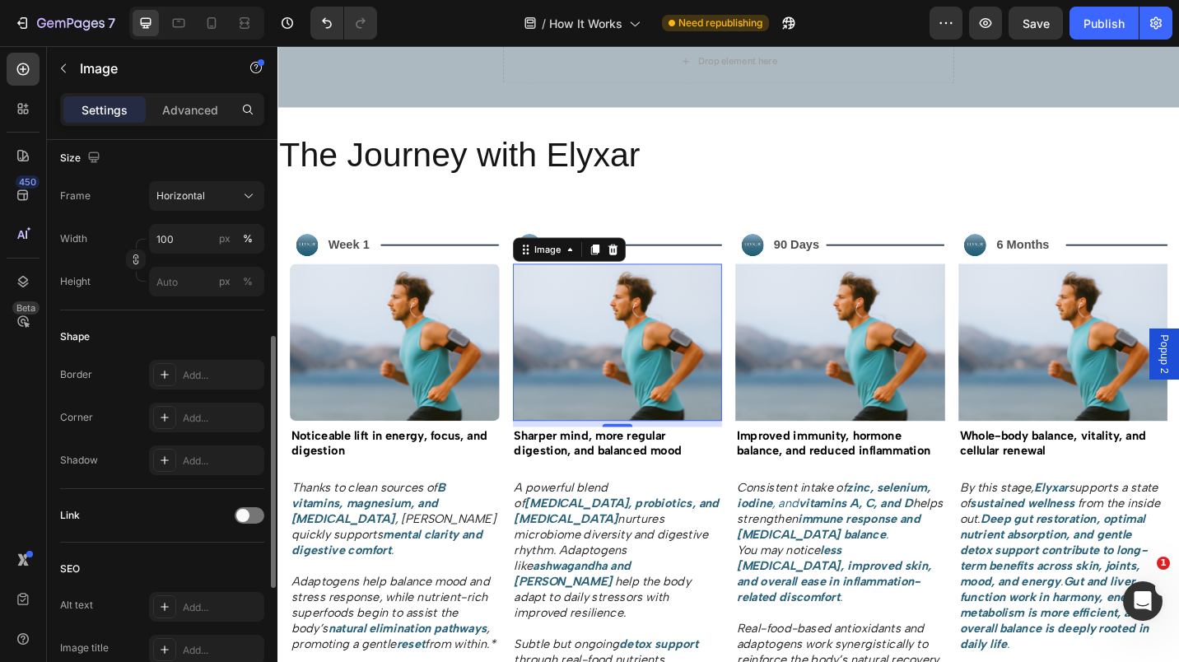
scroll to position [442, 0]
click at [197, 413] on div "Add..." at bounding box center [221, 417] width 77 height 15
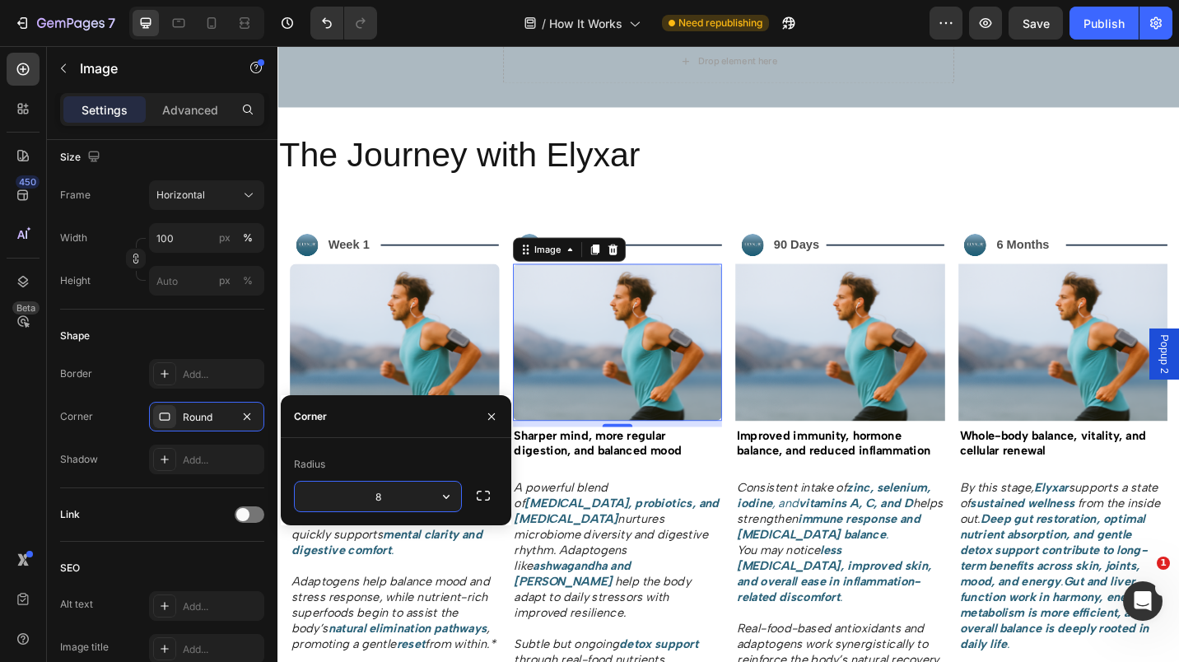
click at [627, 371] on img at bounding box center [650, 371] width 230 height 172
click at [834, 352] on img at bounding box center [894, 371] width 230 height 172
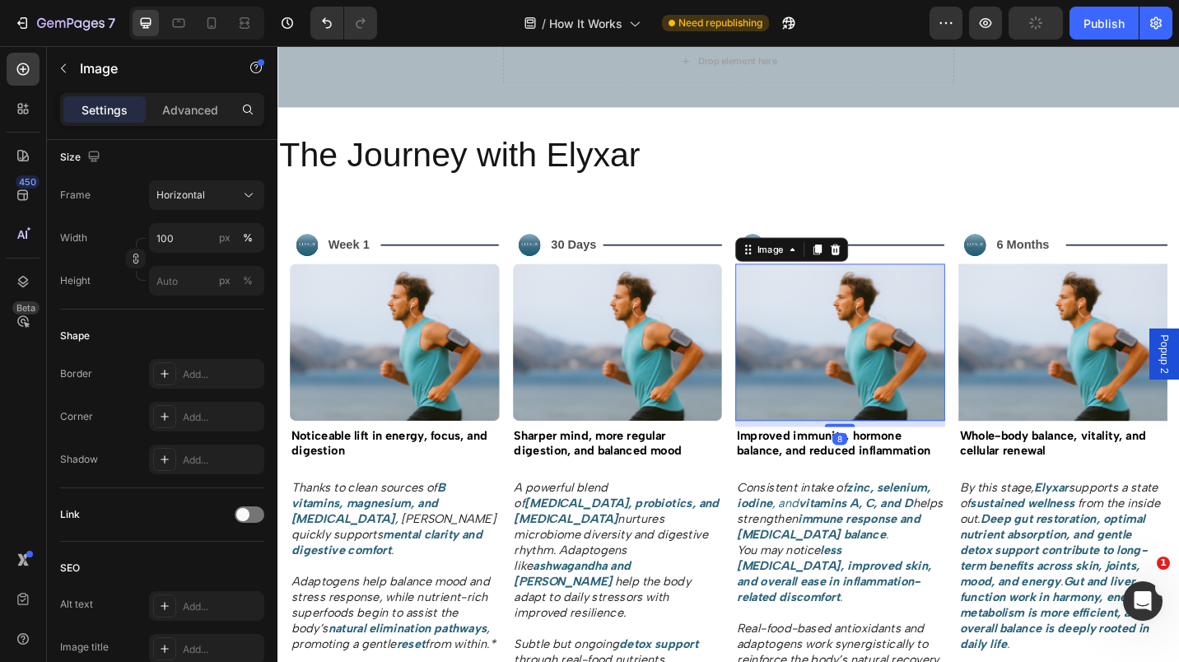
click at [219, 427] on div "Add..." at bounding box center [206, 417] width 115 height 30
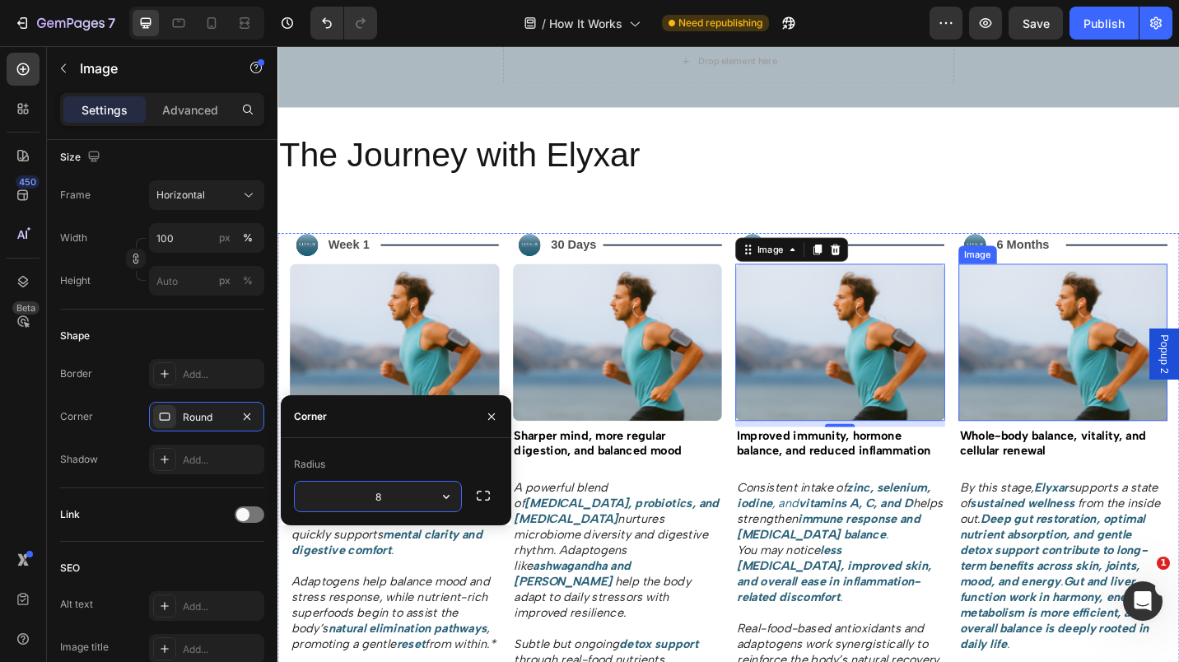
click at [1043, 385] on img at bounding box center [1139, 371] width 230 height 172
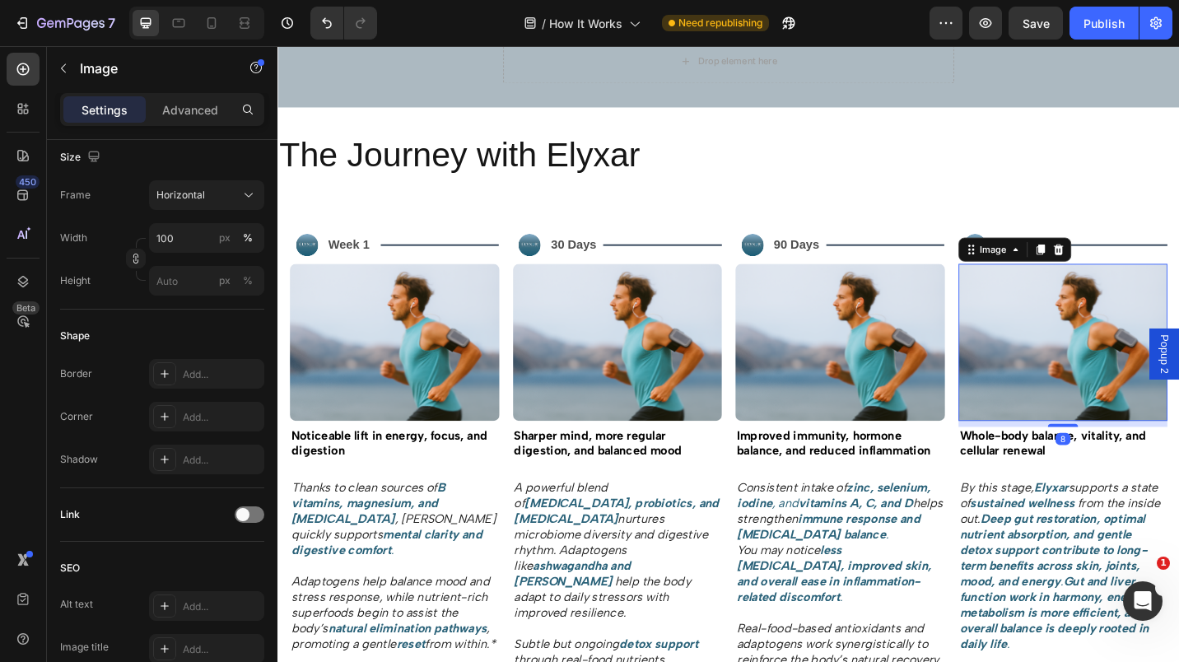
click at [184, 422] on div "Add..." at bounding box center [221, 417] width 77 height 15
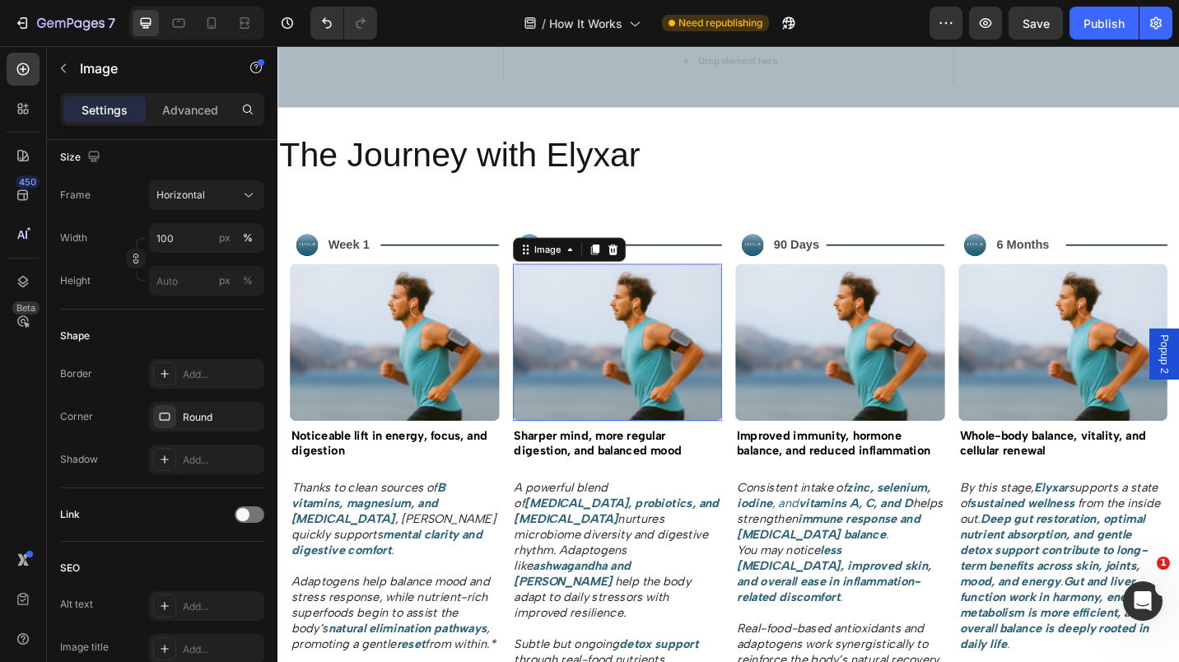
click at [672, 396] on img at bounding box center [650, 371] width 230 height 172
click at [924, 360] on img at bounding box center [894, 371] width 230 height 172
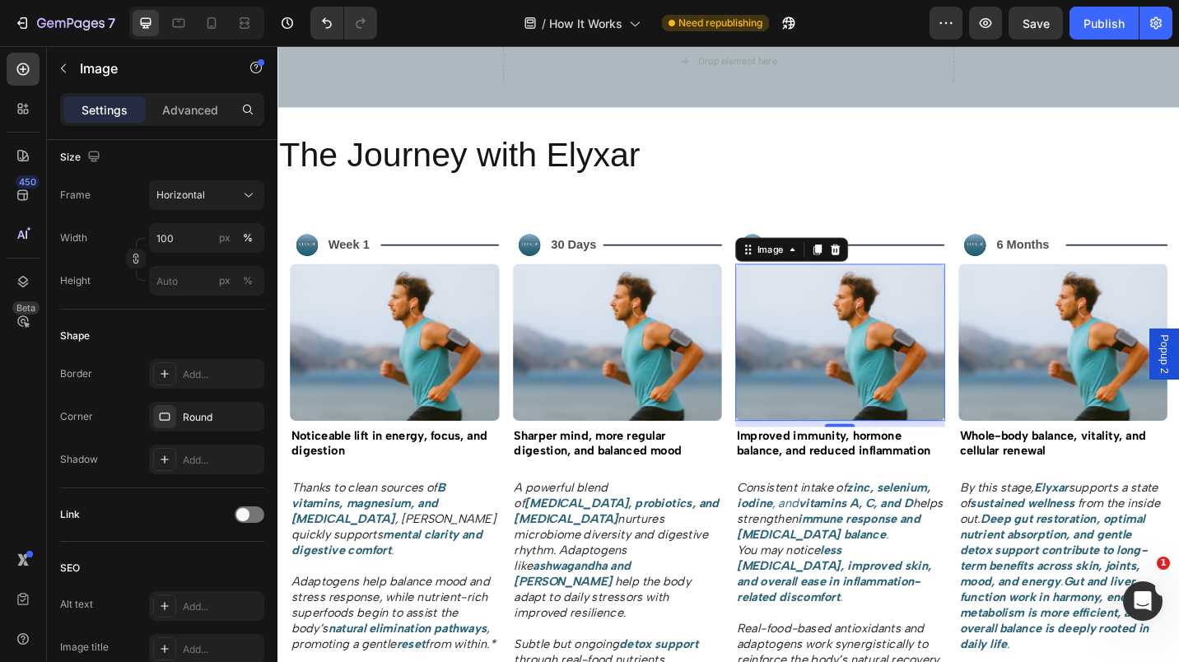
click at [798, 369] on img at bounding box center [894, 371] width 230 height 172
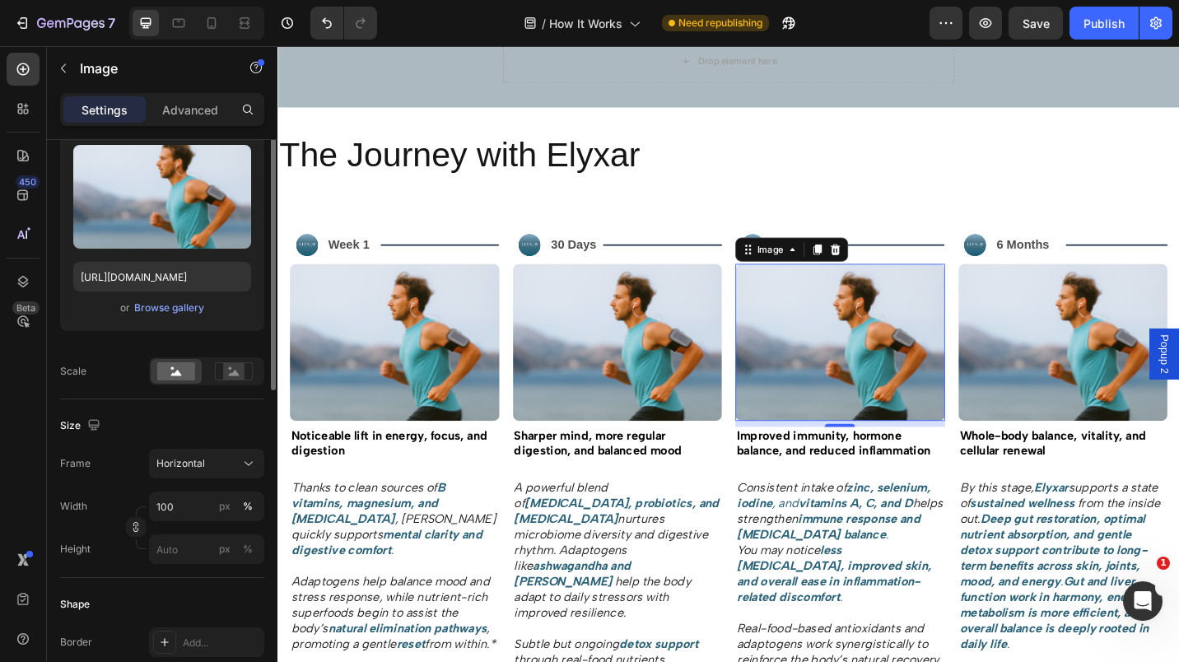
scroll to position [0, 0]
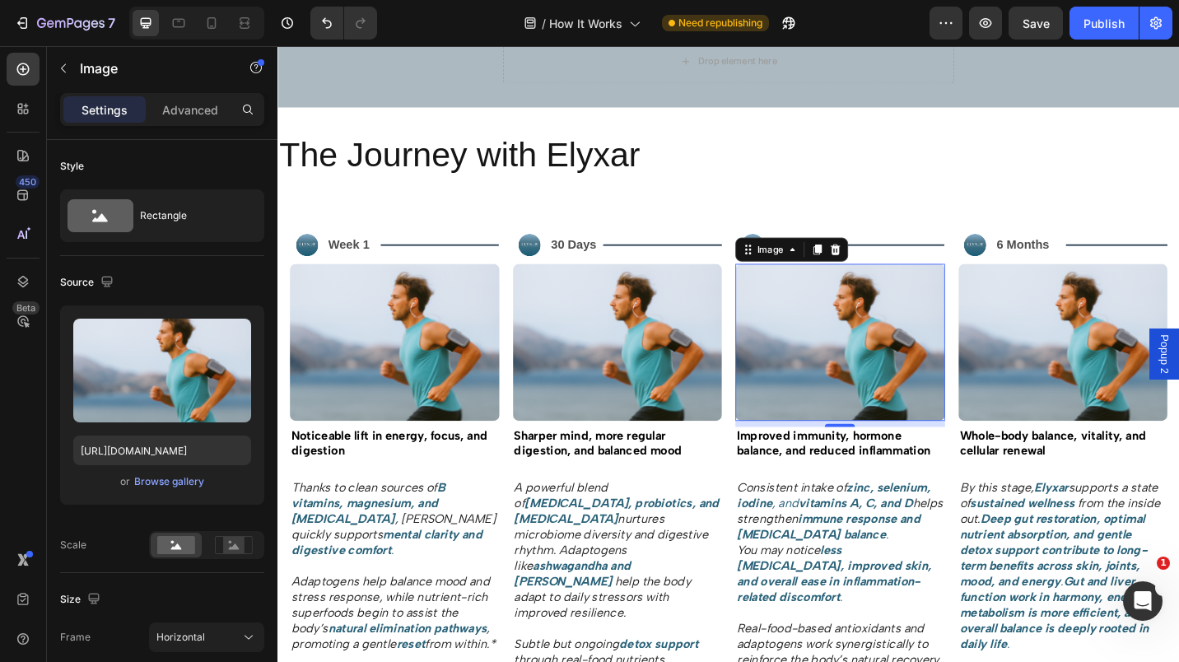
click at [161, 483] on div "Browse gallery" at bounding box center [169, 481] width 70 height 15
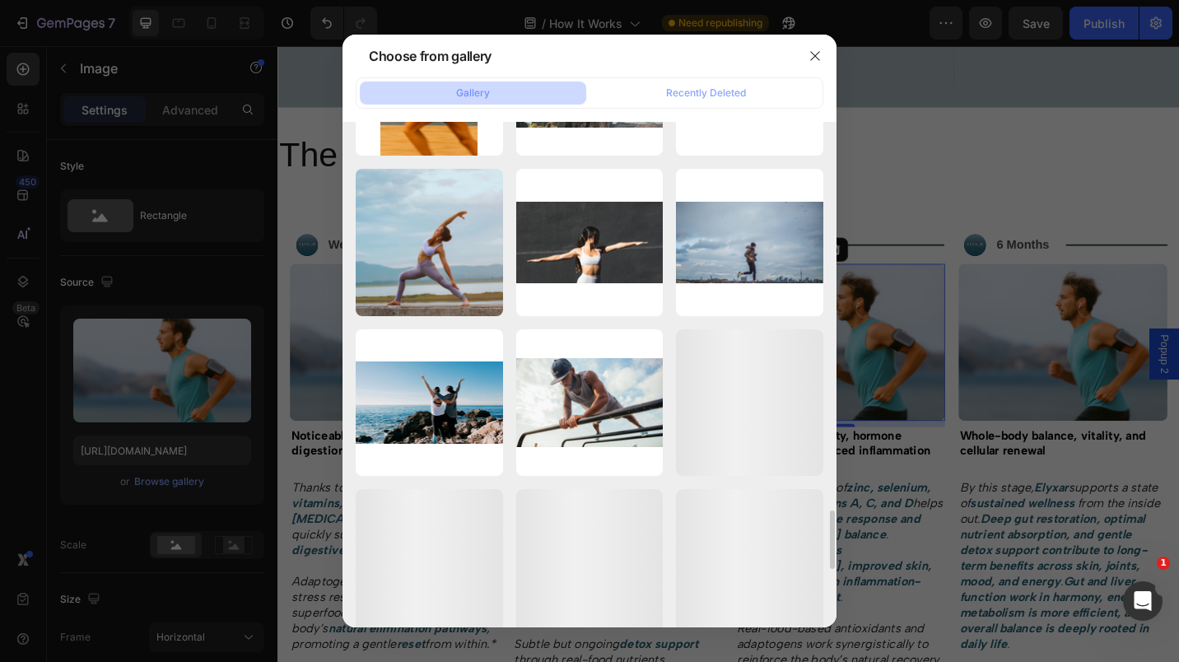
scroll to position [3335, 0]
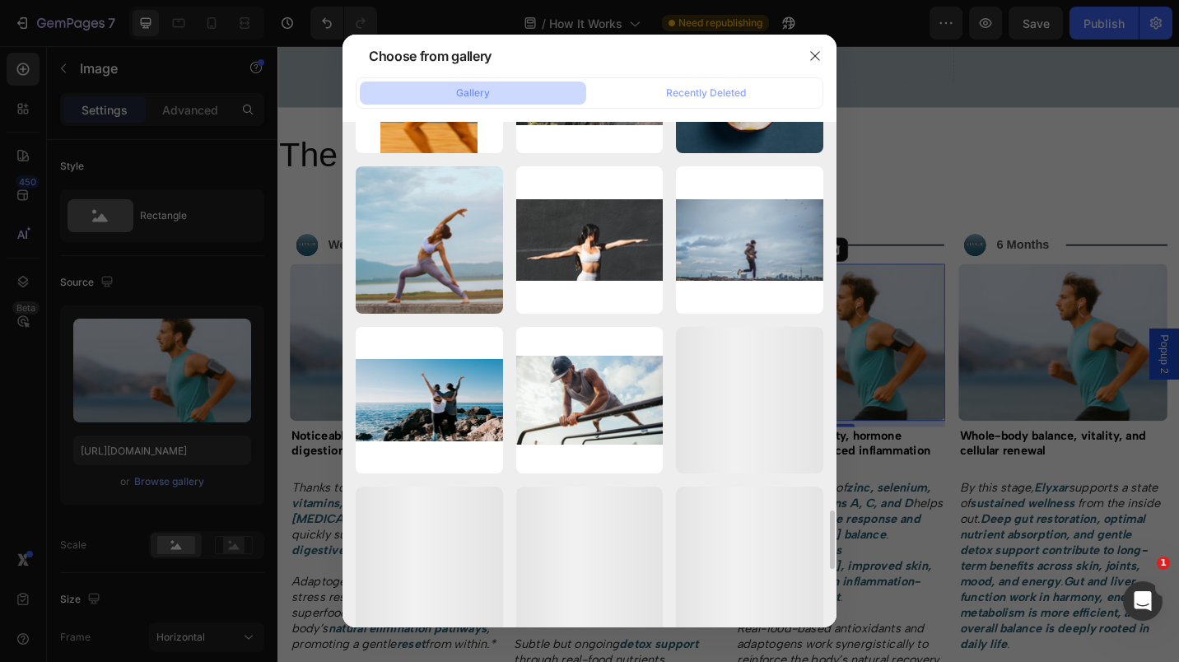
click at [0, 0] on div "Screenshot [DATE]...24.png 1049.94 kb" at bounding box center [0, 0] width 0 height 0
type input "[URL][DOMAIN_NAME]"
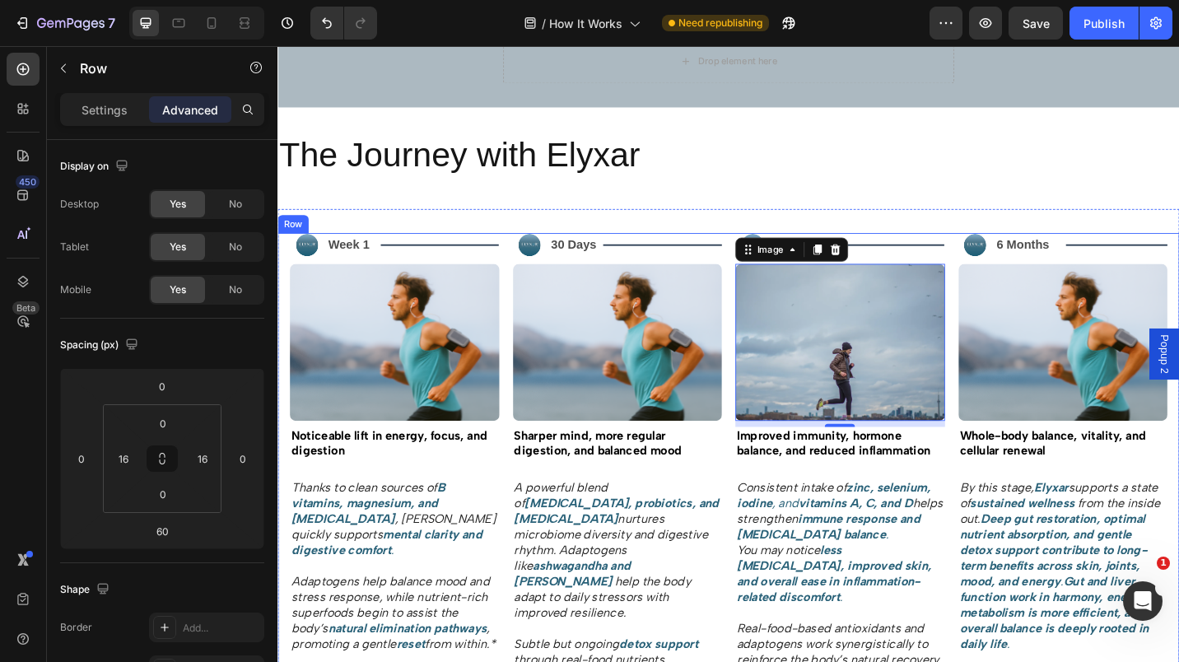
click at [943, 501] on div "Image 90 Days Text Block Title Line Row Image 8 Improved immunity, hormone bala…" at bounding box center [894, 568] width 230 height 635
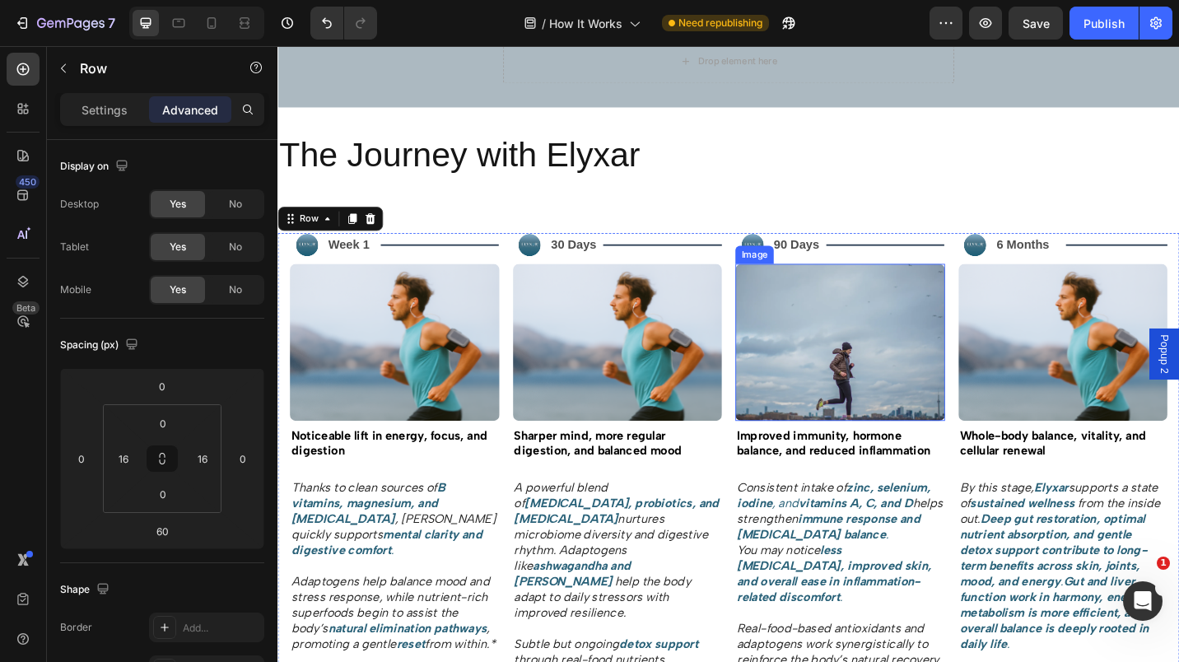
click at [814, 422] on img at bounding box center [894, 371] width 230 height 172
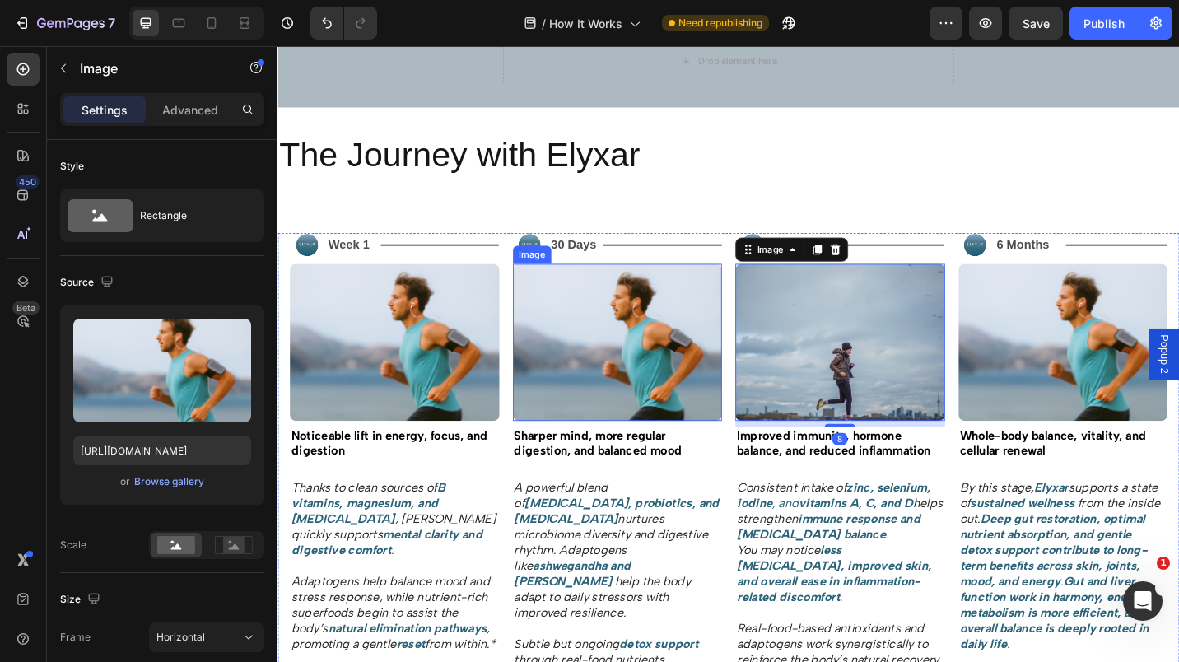
click at [669, 430] on img at bounding box center [650, 371] width 230 height 172
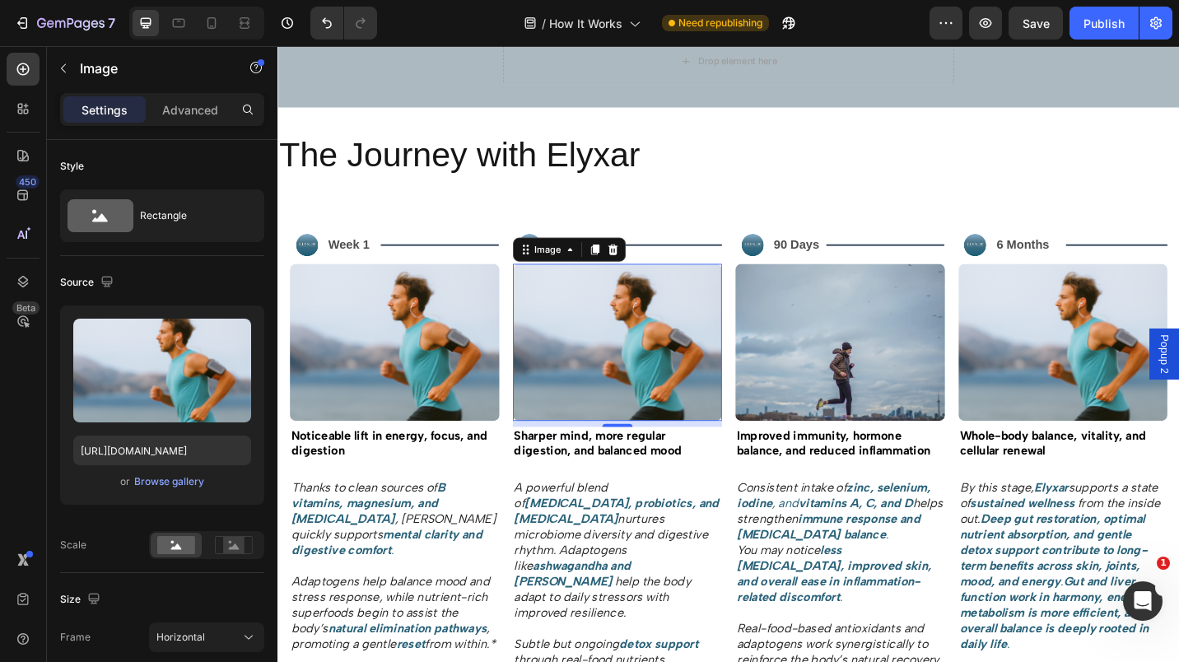
click at [665, 414] on img at bounding box center [650, 371] width 230 height 172
click at [171, 485] on div "Browse gallery" at bounding box center [169, 481] width 70 height 15
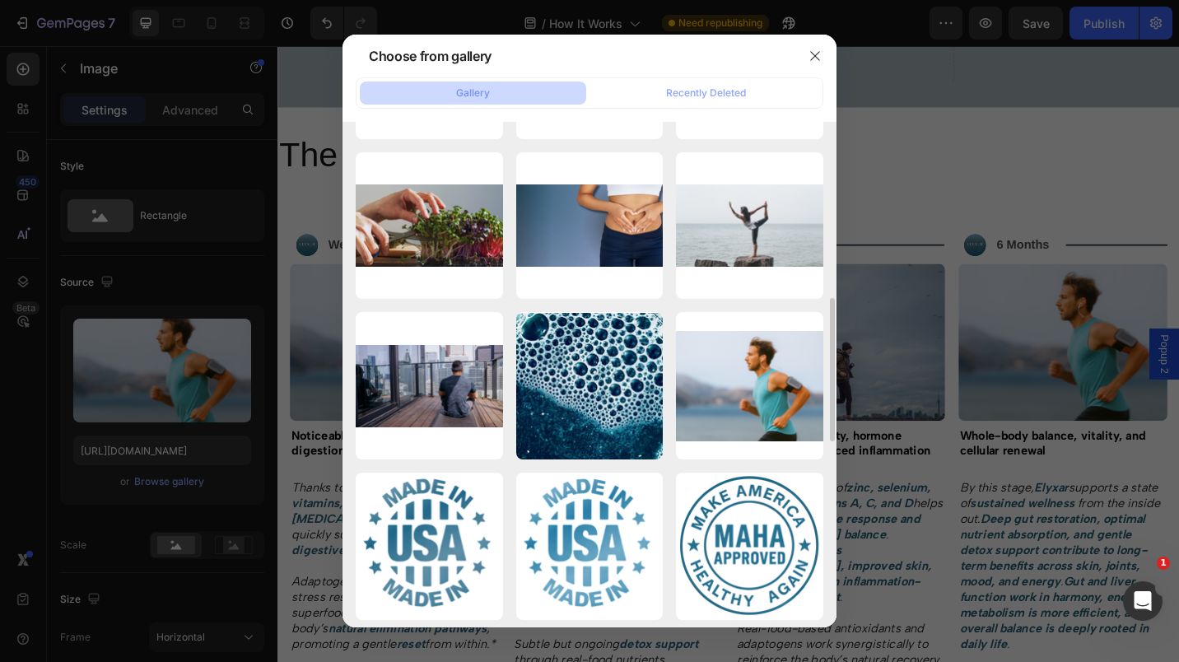
scroll to position [622, 0]
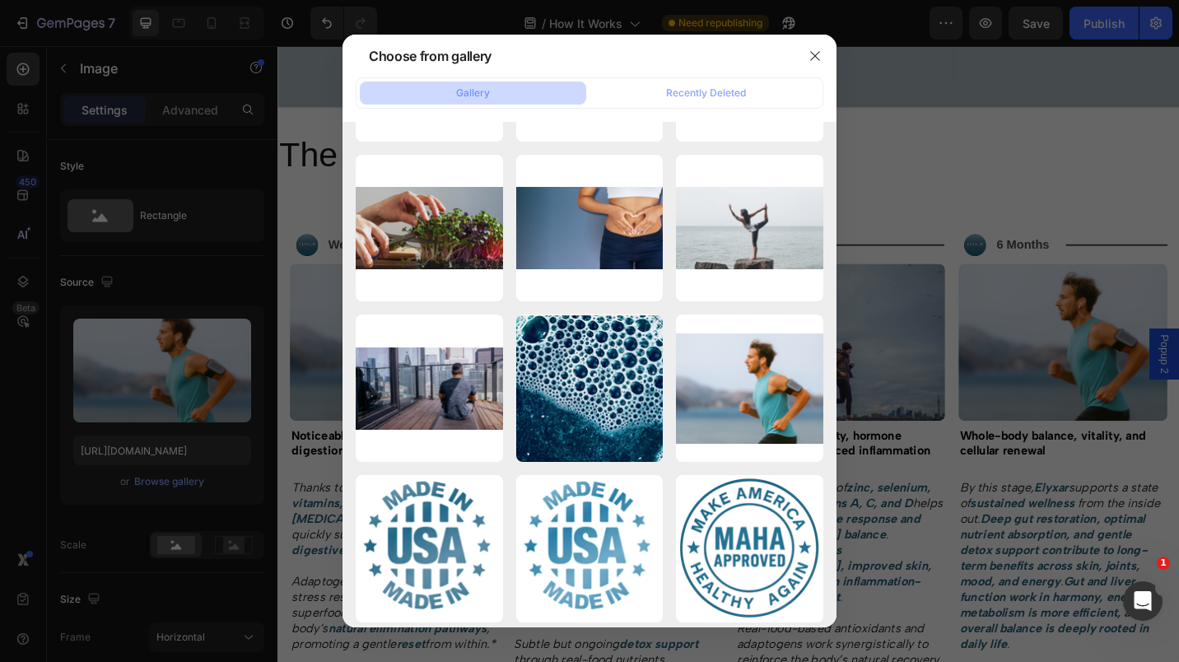
click at [0, 0] on div "Formulated_For_Synergy.png 1398.92 kb" at bounding box center [0, 0] width 0 height 0
type input "[URL][DOMAIN_NAME]"
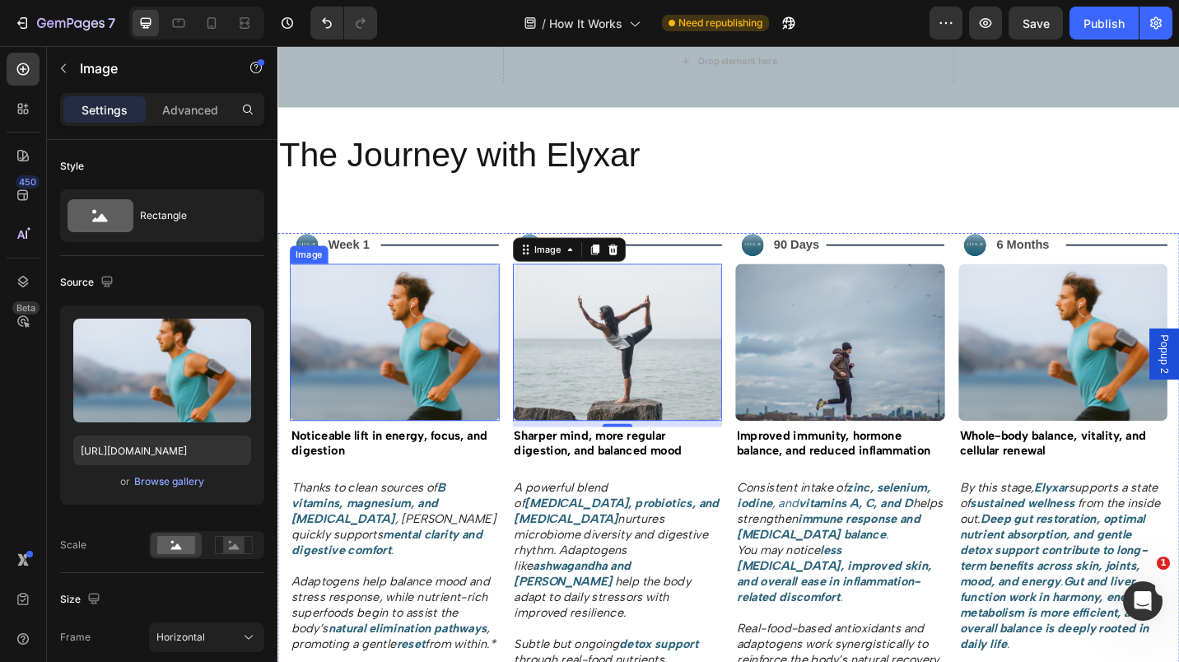
click at [421, 399] on img at bounding box center [406, 371] width 230 height 172
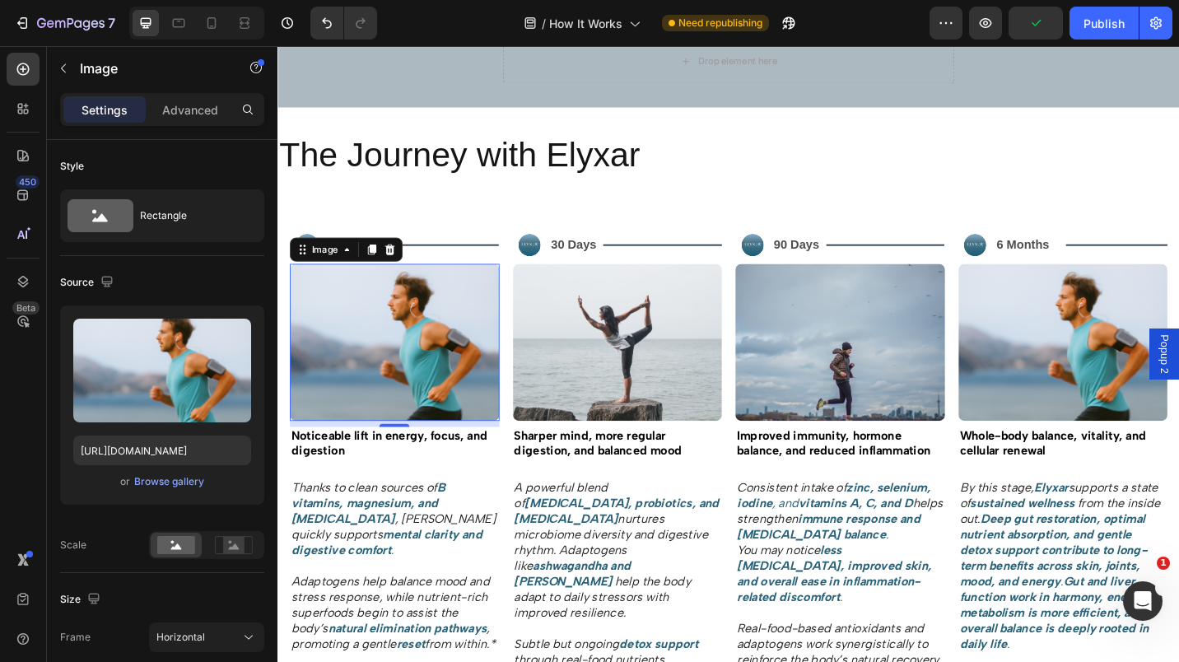
click at [177, 480] on div "Browse gallery" at bounding box center [169, 481] width 70 height 15
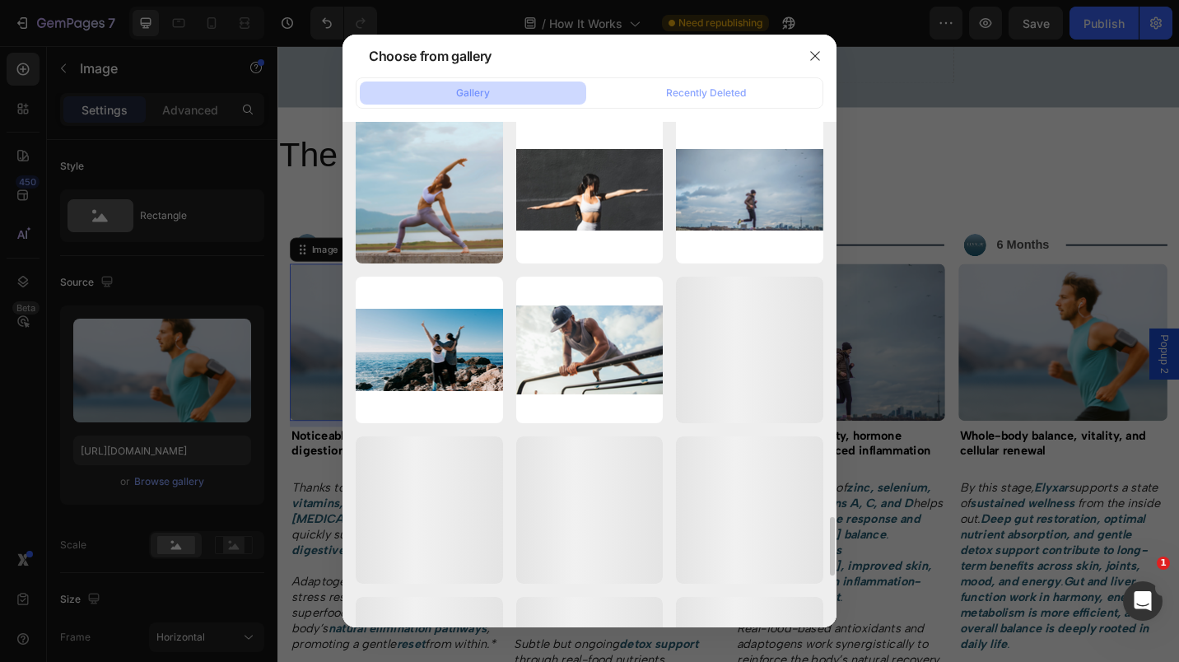
scroll to position [3386, 0]
click at [0, 0] on div "Screenshot [DATE]...07.png 2125.73 kb" at bounding box center [0, 0] width 0 height 0
type input "[URL][DOMAIN_NAME]"
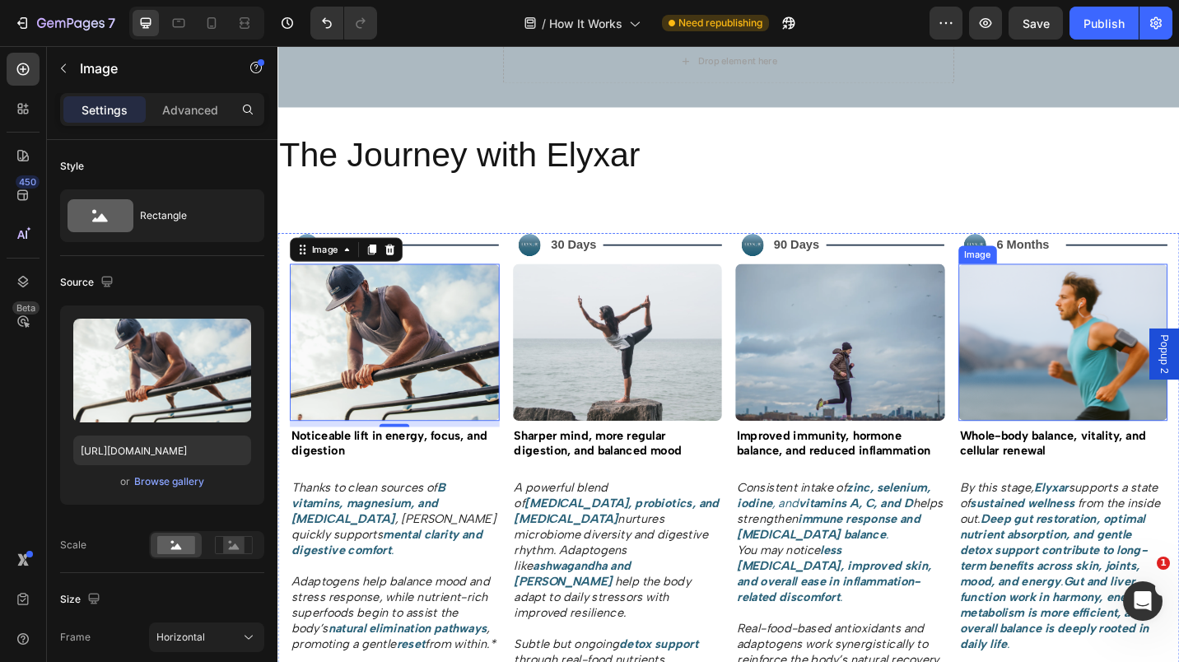
click at [1072, 408] on img at bounding box center [1139, 371] width 230 height 172
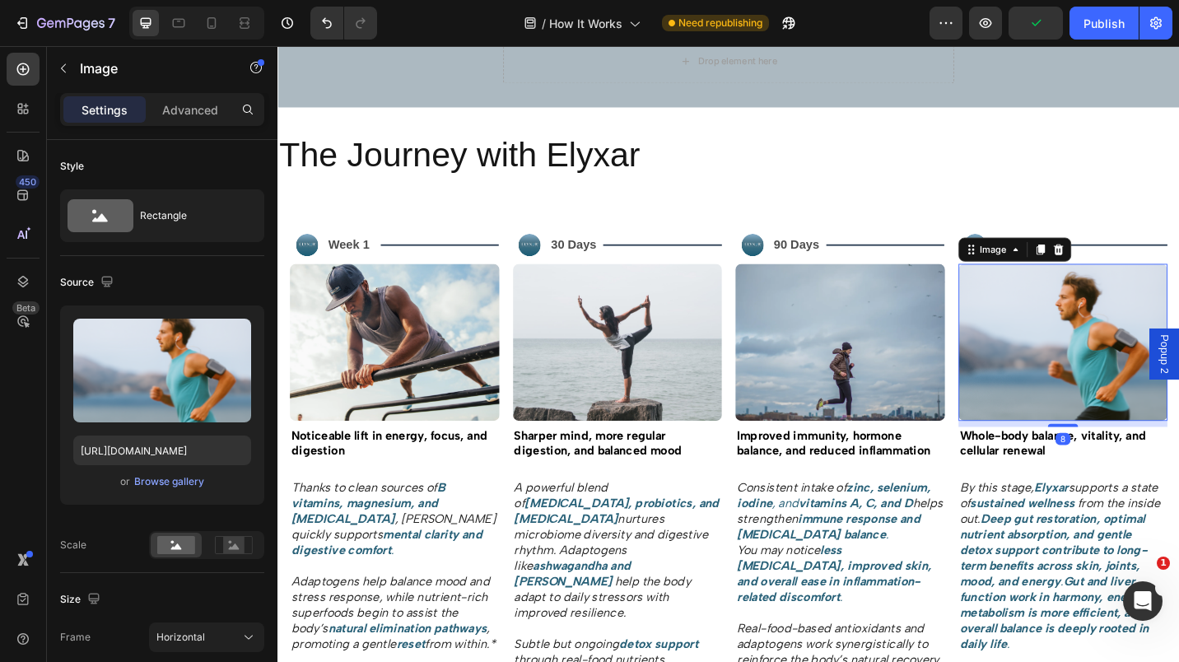
click at [178, 480] on div "Browse gallery" at bounding box center [169, 481] width 70 height 15
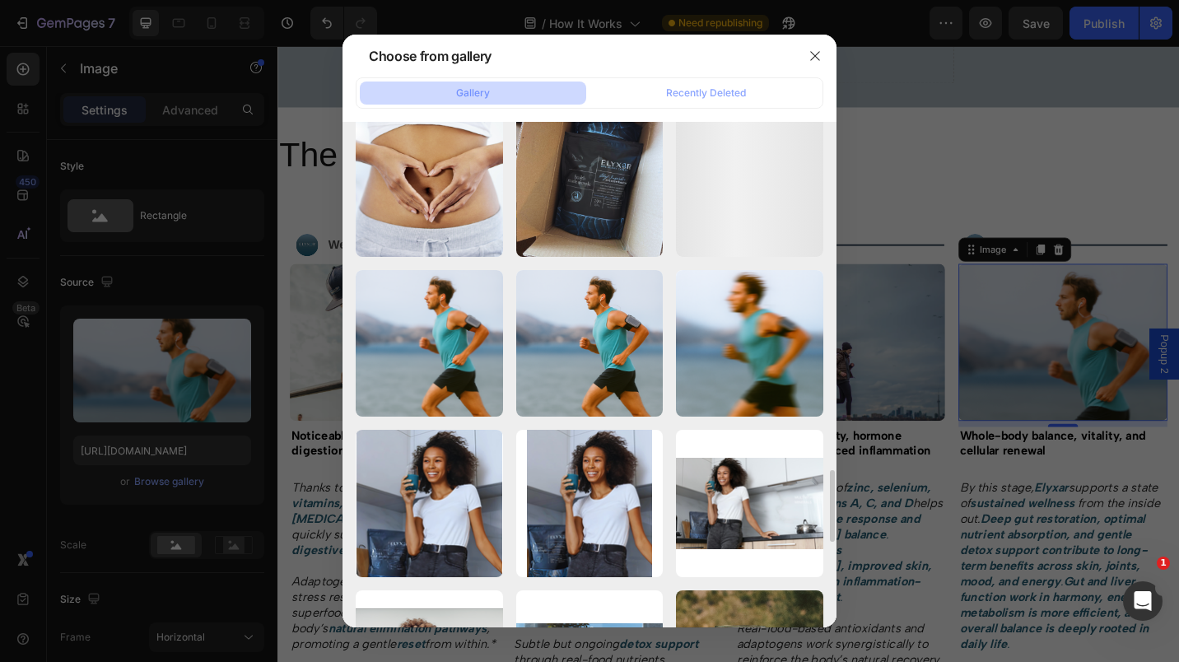
scroll to position [2432, 0]
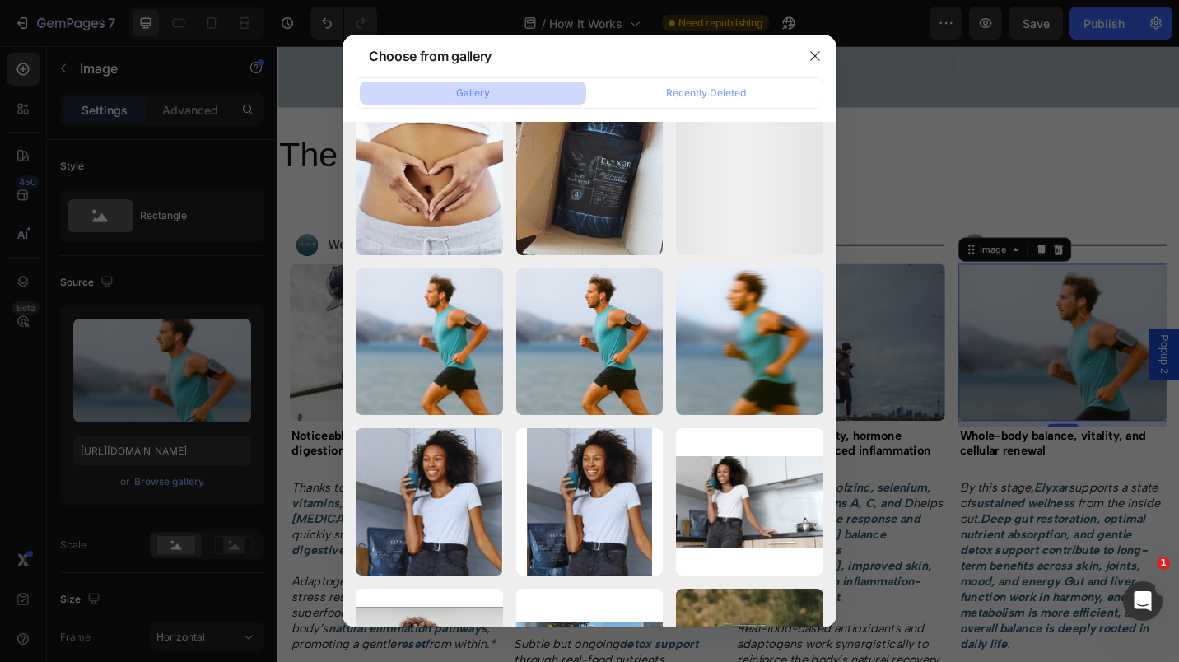
click at [812, 62] on icon "button" at bounding box center [815, 55] width 13 height 13
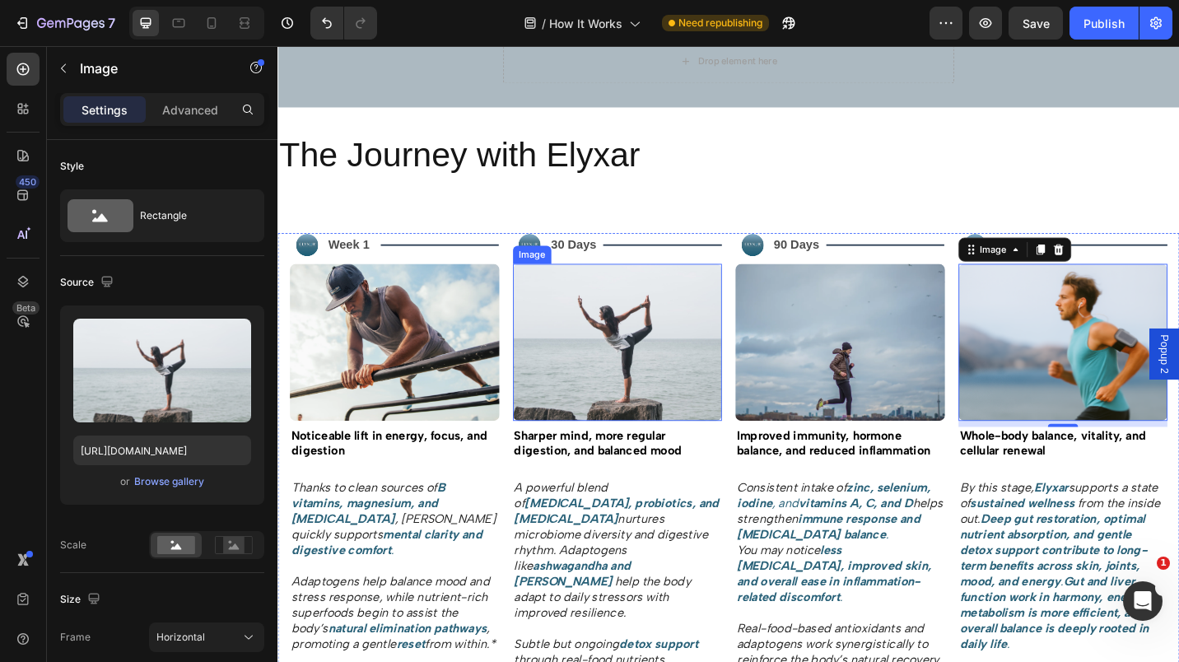
click at [585, 413] on img at bounding box center [650, 371] width 230 height 172
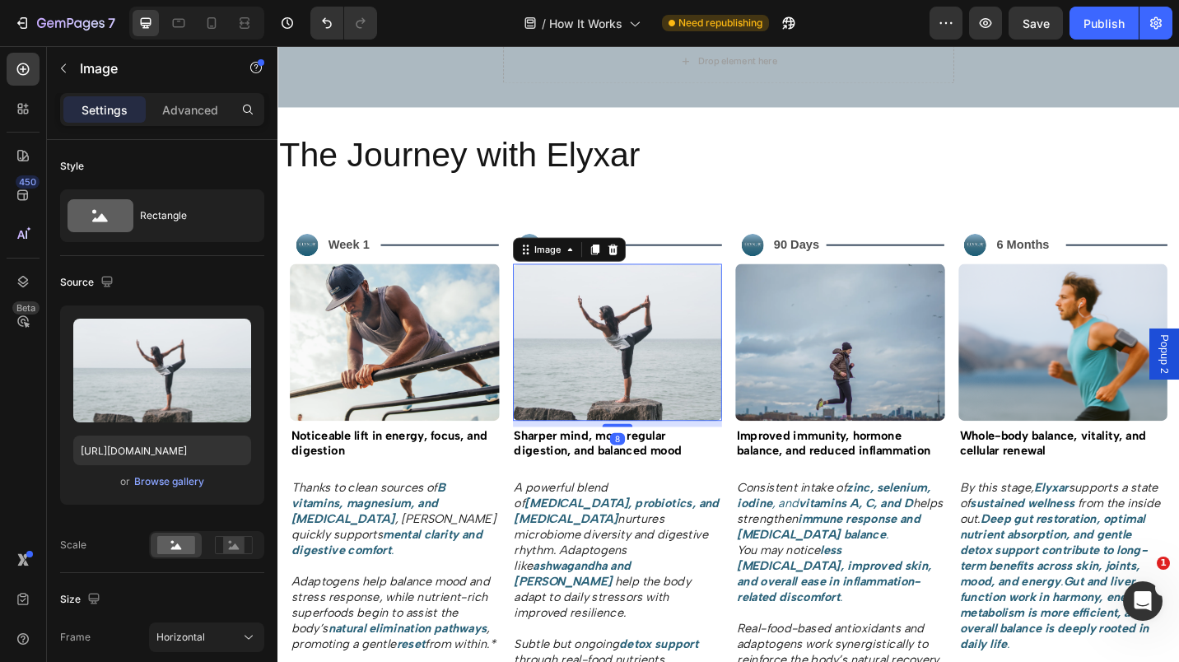
click at [169, 481] on div "Browse gallery" at bounding box center [169, 481] width 70 height 15
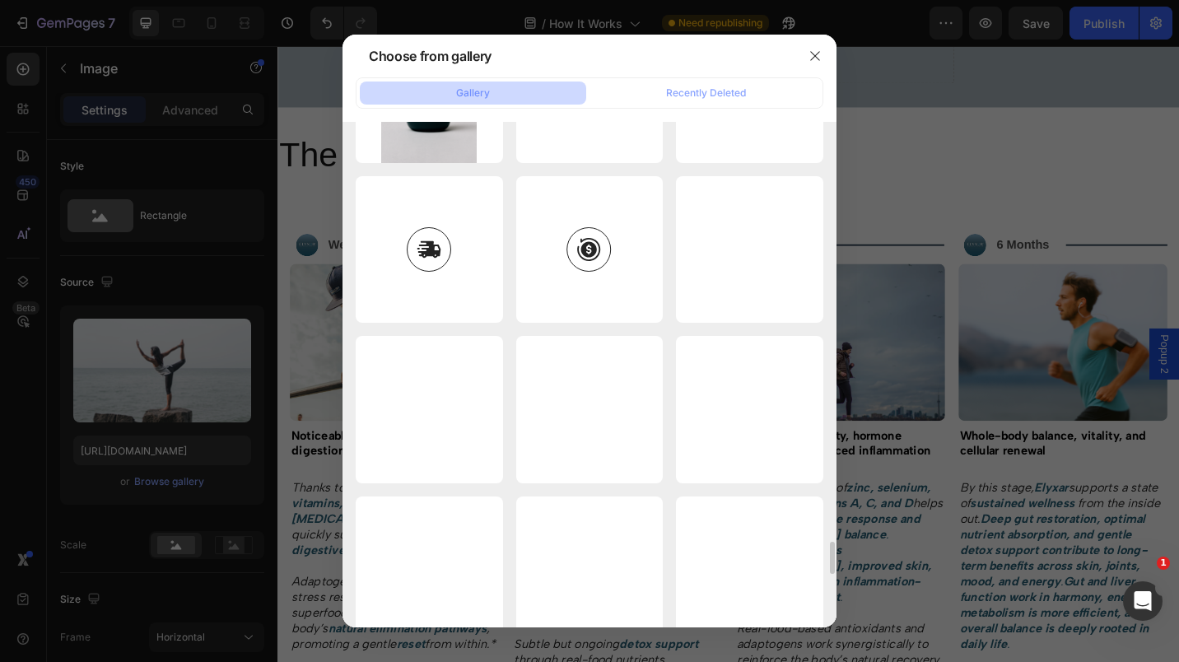
scroll to position [6533, 0]
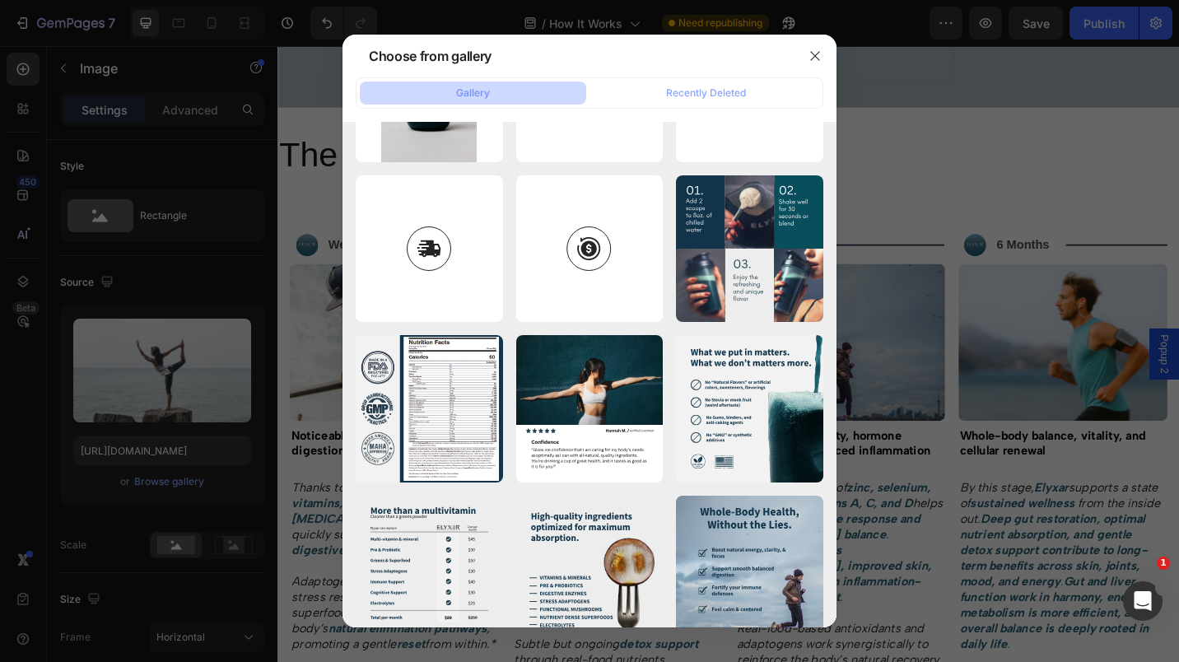
click at [0, 0] on div "Elyxar_Product_Page_6.svg 6909.34 kb" at bounding box center [0, 0] width 0 height 0
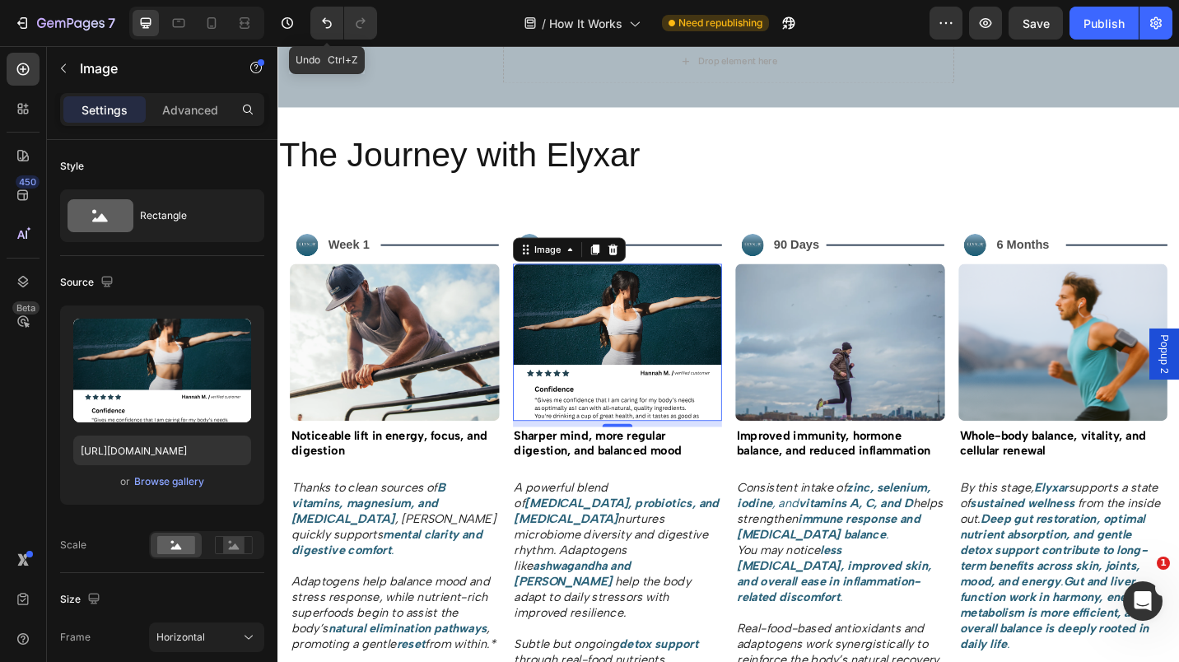
click at [322, 22] on icon "Undo/Redo" at bounding box center [327, 23] width 16 height 16
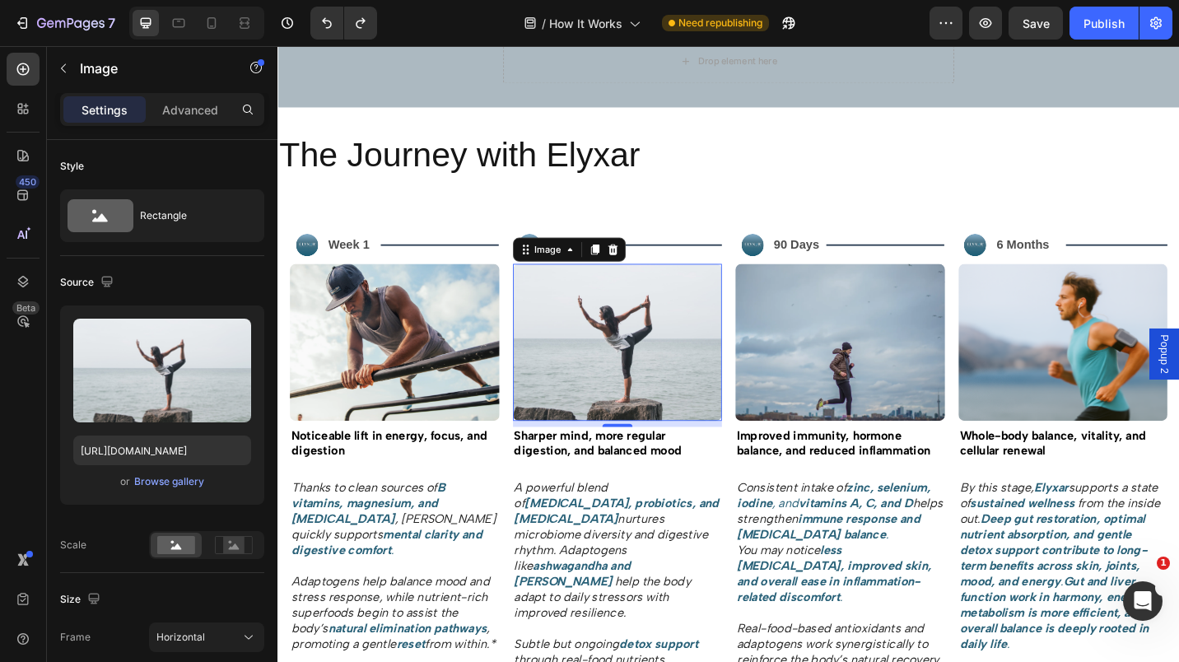
click at [168, 481] on div "Browse gallery" at bounding box center [169, 481] width 70 height 15
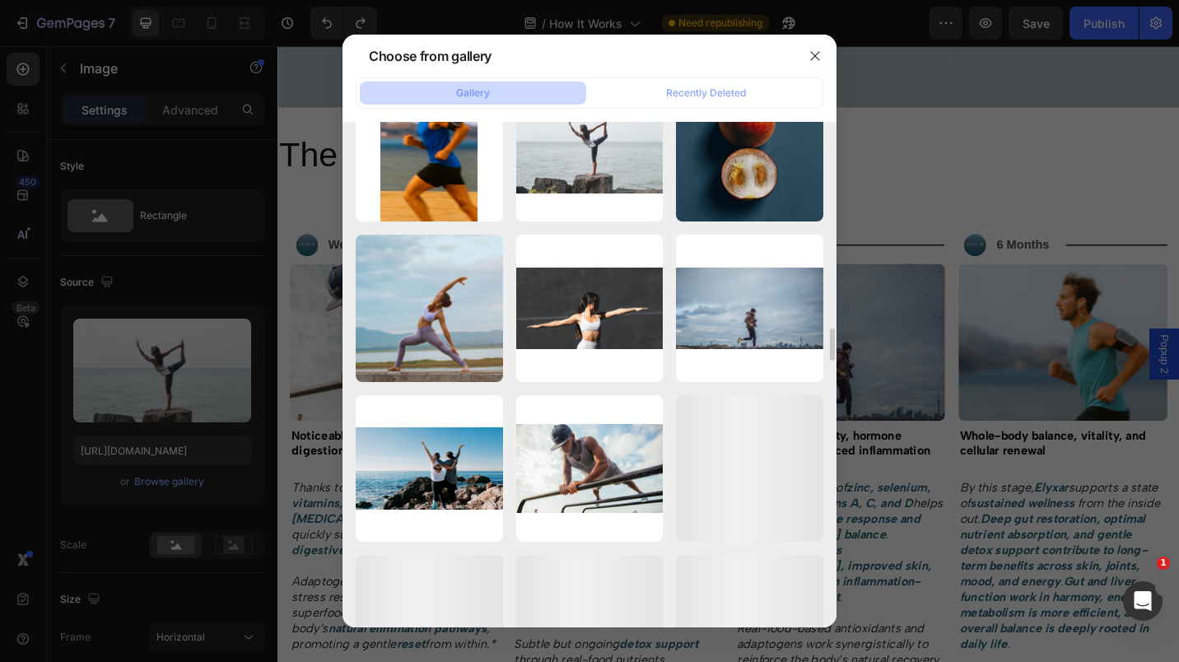
scroll to position [3263, 0]
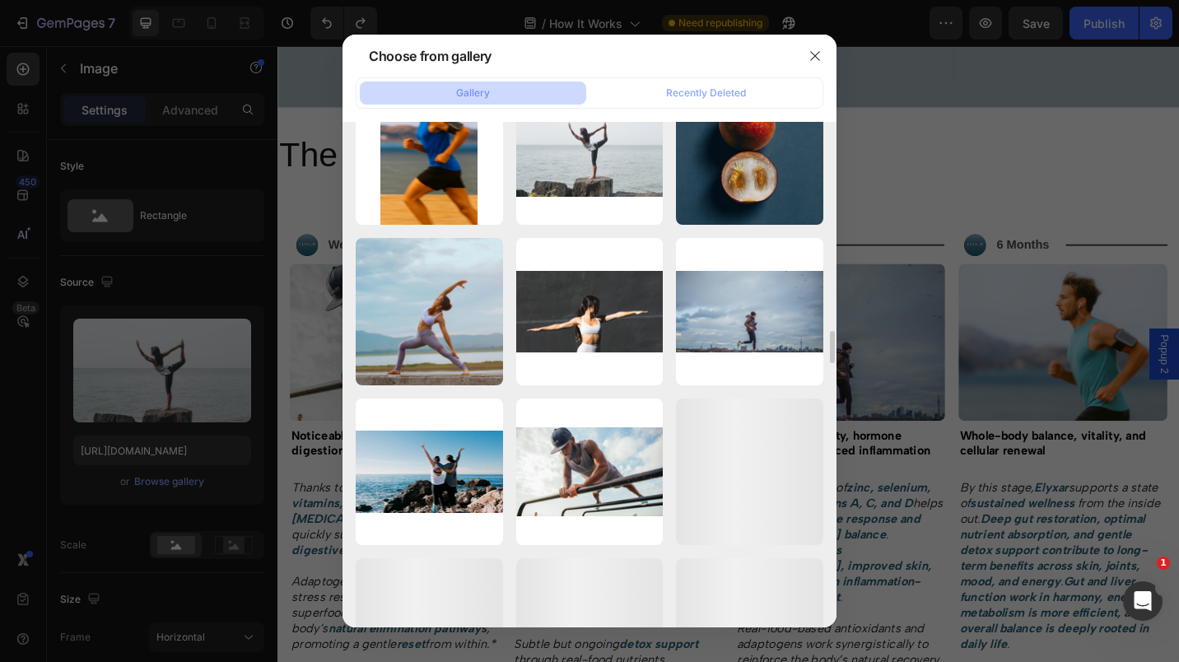
click at [0, 0] on div "Screenshot [DATE]...06.png 3066.83 kb" at bounding box center [0, 0] width 0 height 0
type input "[URL][DOMAIN_NAME]"
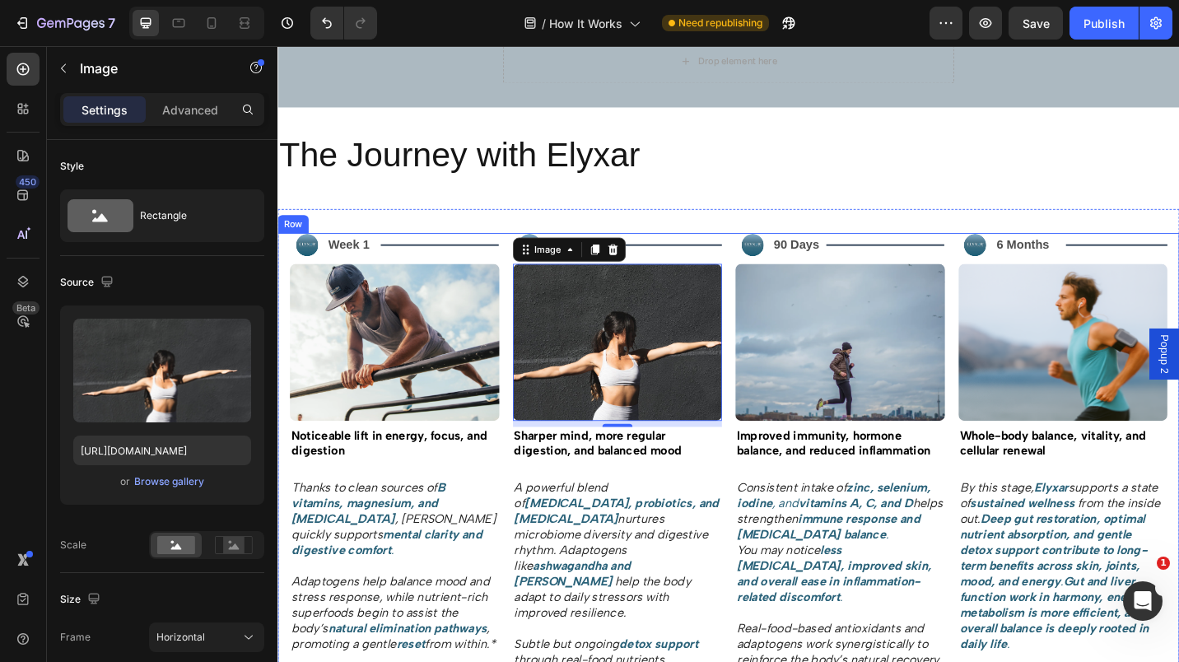
click at [761, 506] on div "Image Week 1 Text Block Title Line Row Image Noticeable lift in energy, focus, …" at bounding box center [772, 568] width 988 height 635
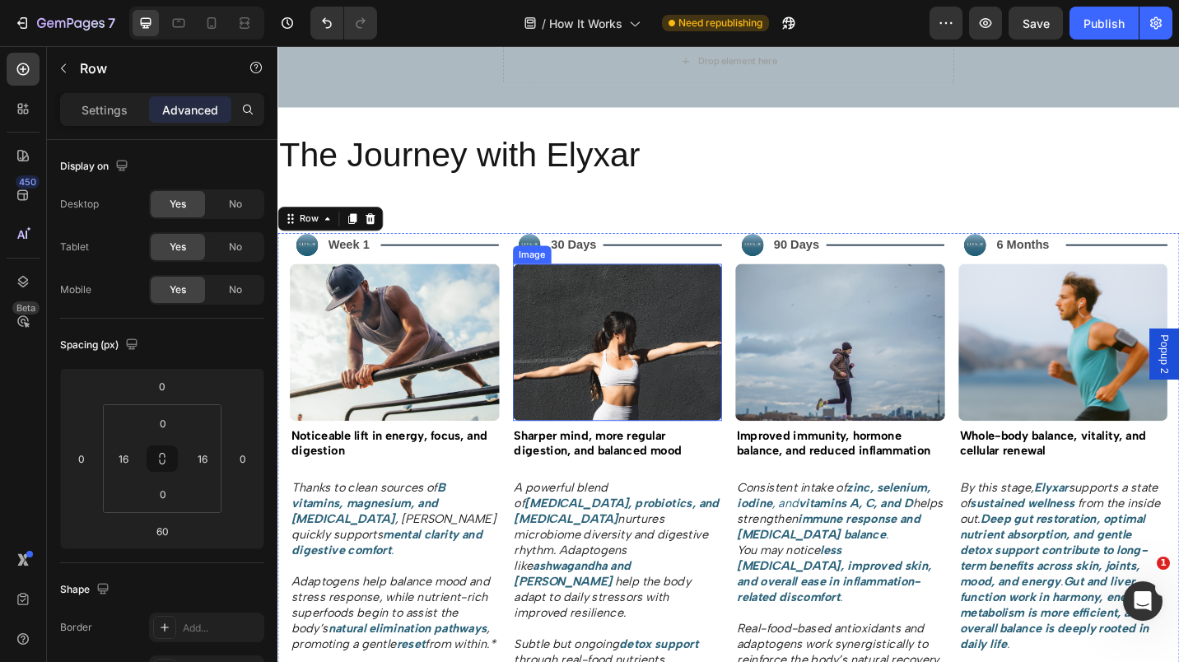
click at [634, 344] on img at bounding box center [650, 371] width 230 height 172
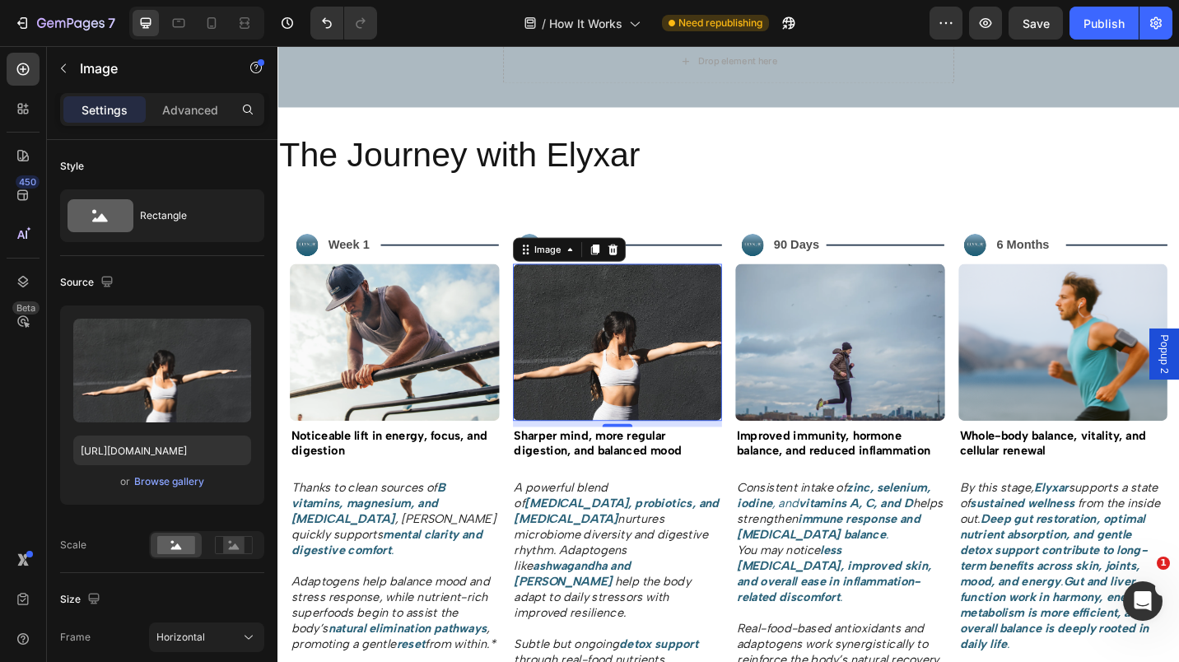
click at [182, 392] on input "file" at bounding box center [162, 398] width 114 height 28
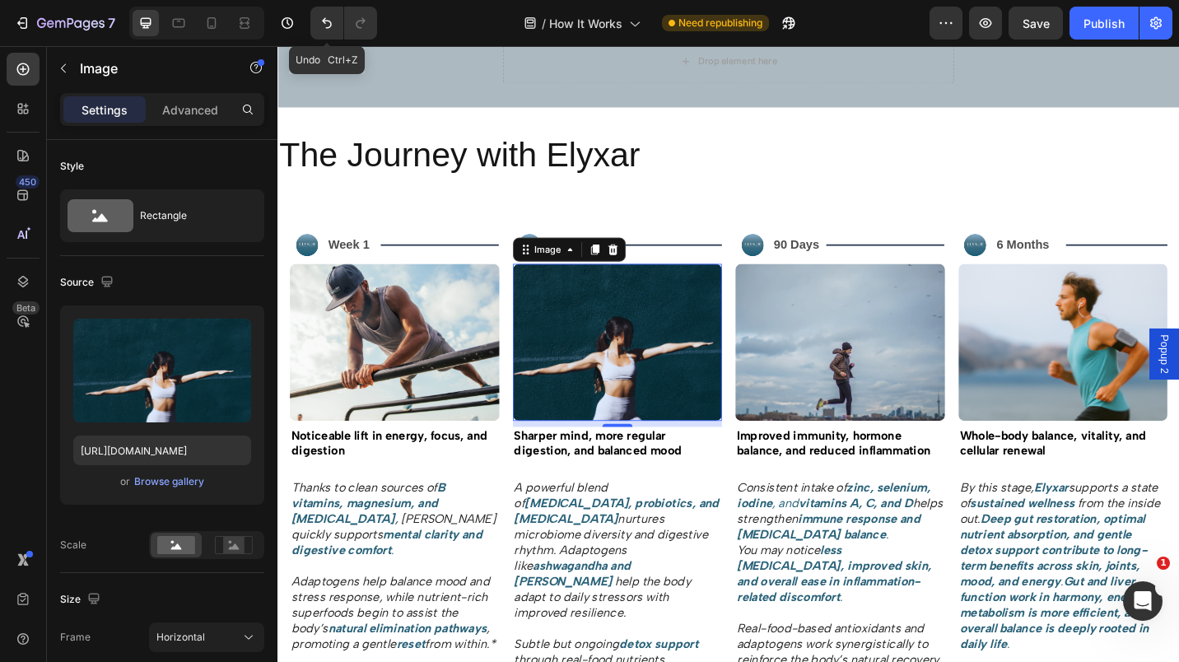
click at [325, 31] on button "Undo/Redo" at bounding box center [326, 23] width 33 height 33
type input "[URL][DOMAIN_NAME]"
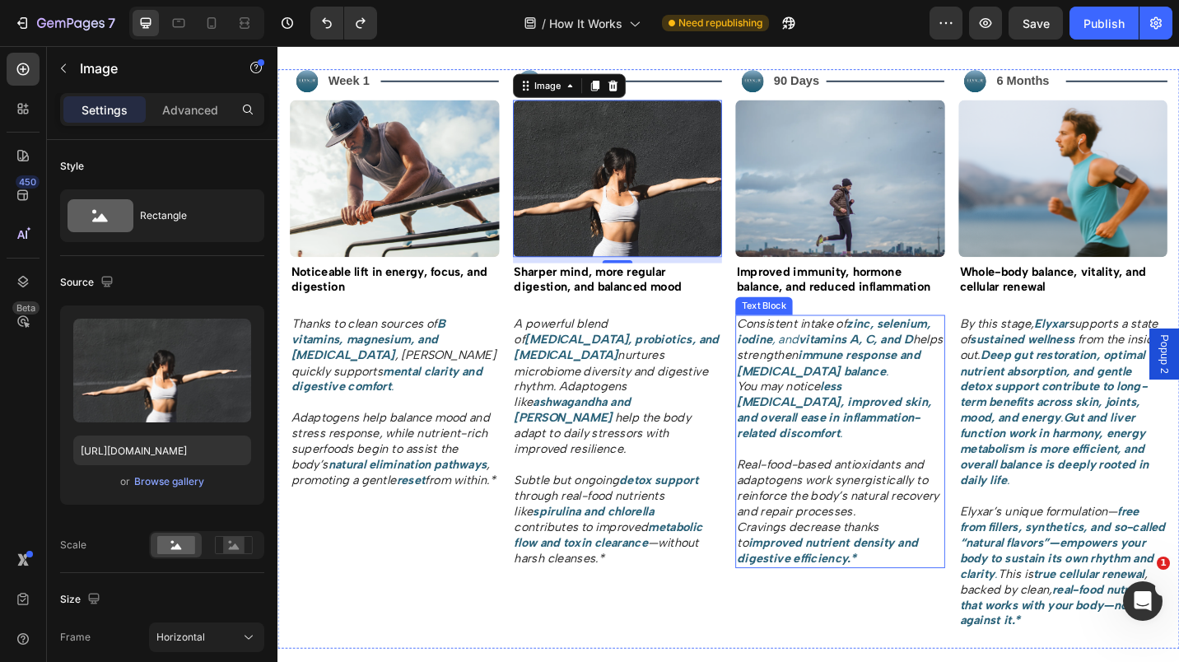
scroll to position [1488, 0]
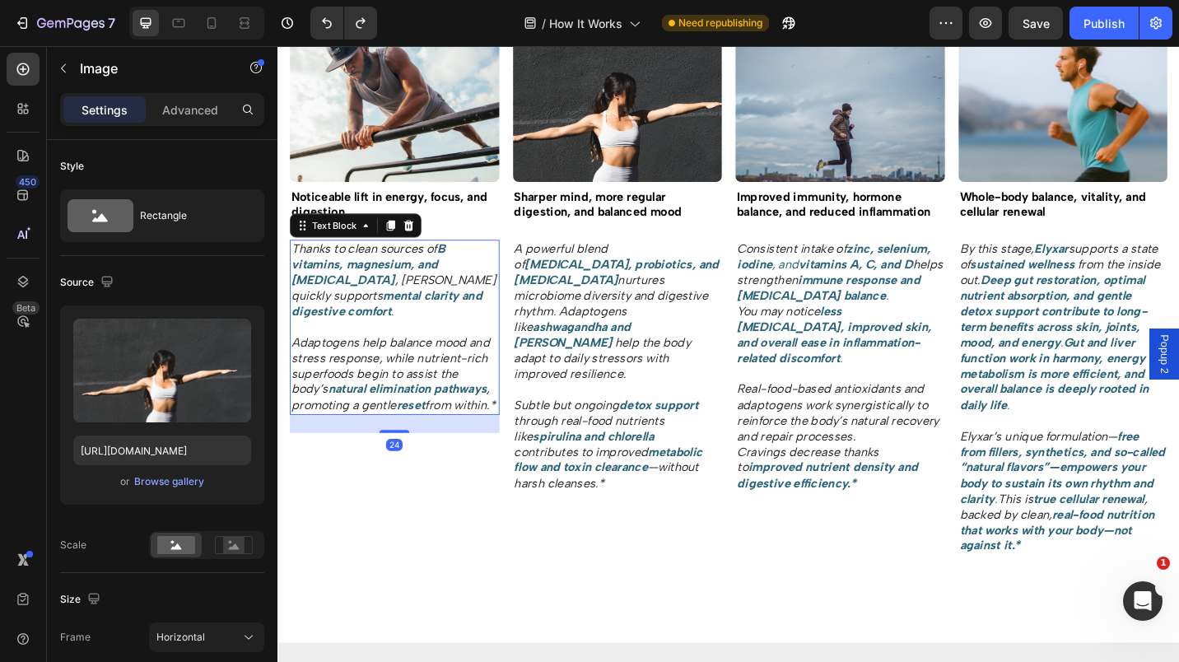
click at [425, 335] on p "Thanks to clean sources of B vitamins, magnesium, and [MEDICAL_DATA] , Elyxar q…" at bounding box center [405, 303] width 226 height 86
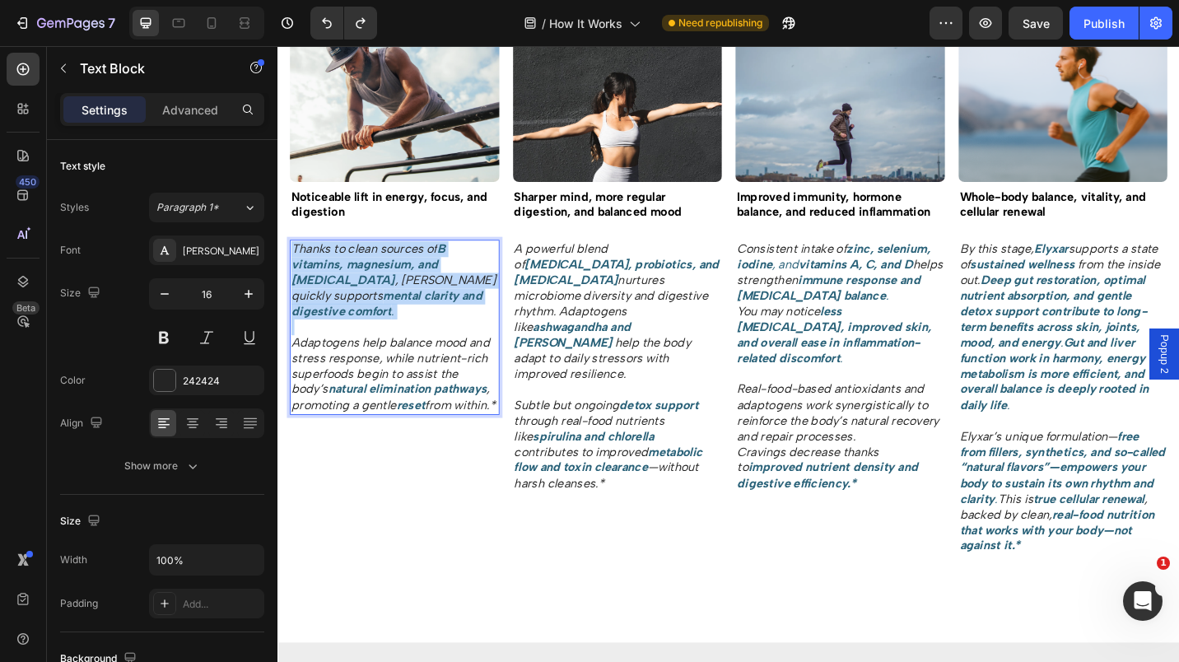
click at [425, 335] on p "Thanks to clean sources of B vitamins, magnesium, and [MEDICAL_DATA] , Elyxar q…" at bounding box center [405, 303] width 226 height 86
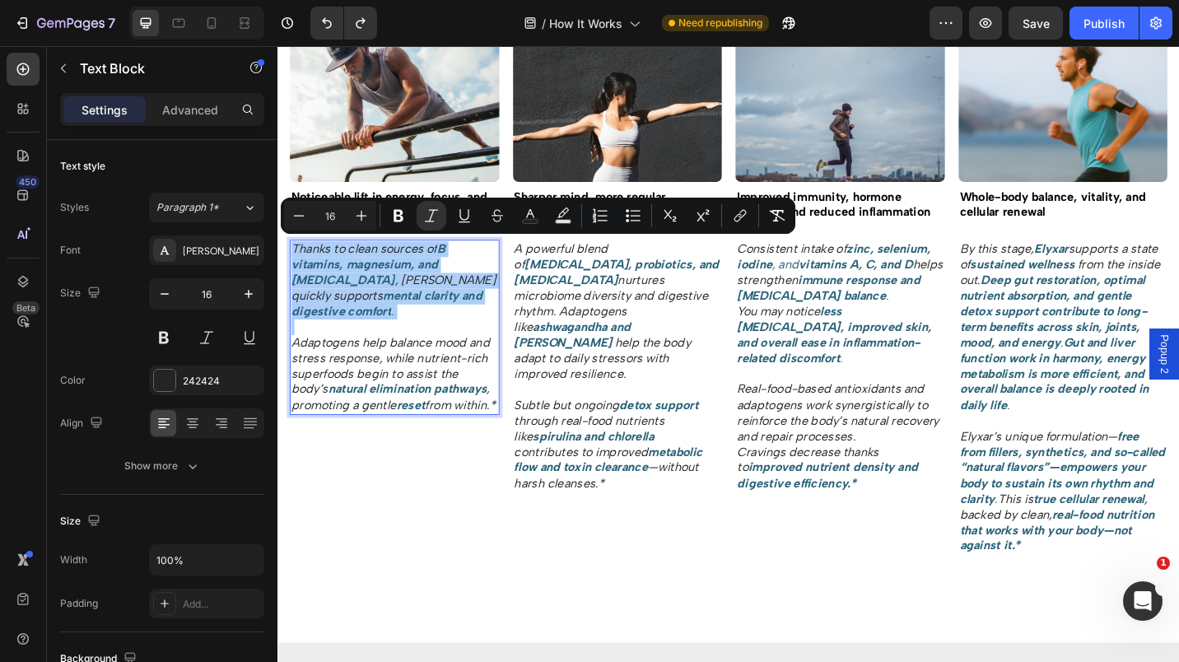
click at [428, 219] on icon "Editor contextual toolbar" at bounding box center [431, 216] width 16 height 16
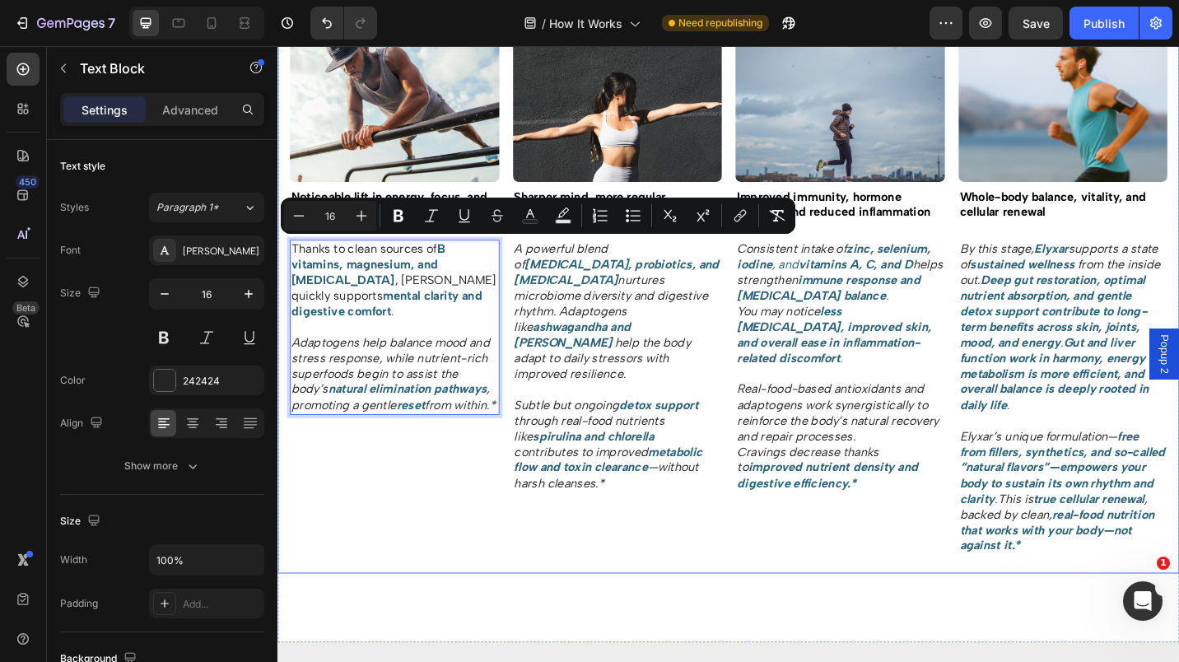
click at [484, 520] on div "Image Week 1 Text Block Title Line Row Image Noticeable lift in energy, focus, …" at bounding box center [406, 306] width 230 height 635
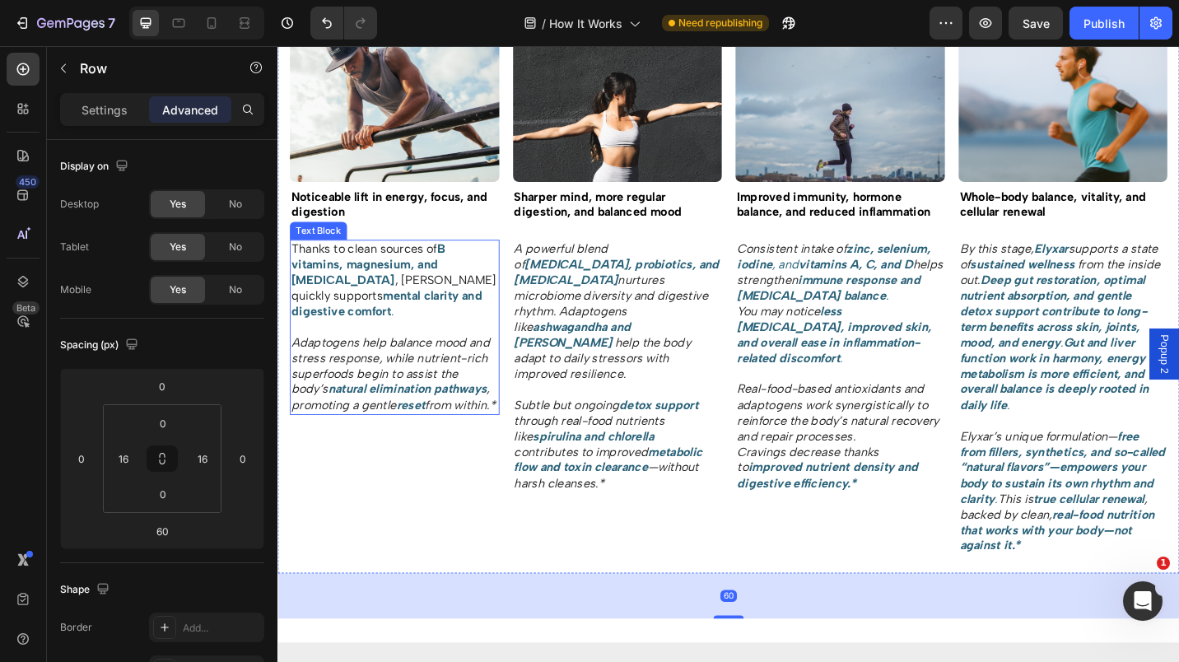
click at [433, 394] on p "Adaptogens help balance mood and stress response, while nutrient-rich superfood…" at bounding box center [405, 397] width 226 height 103
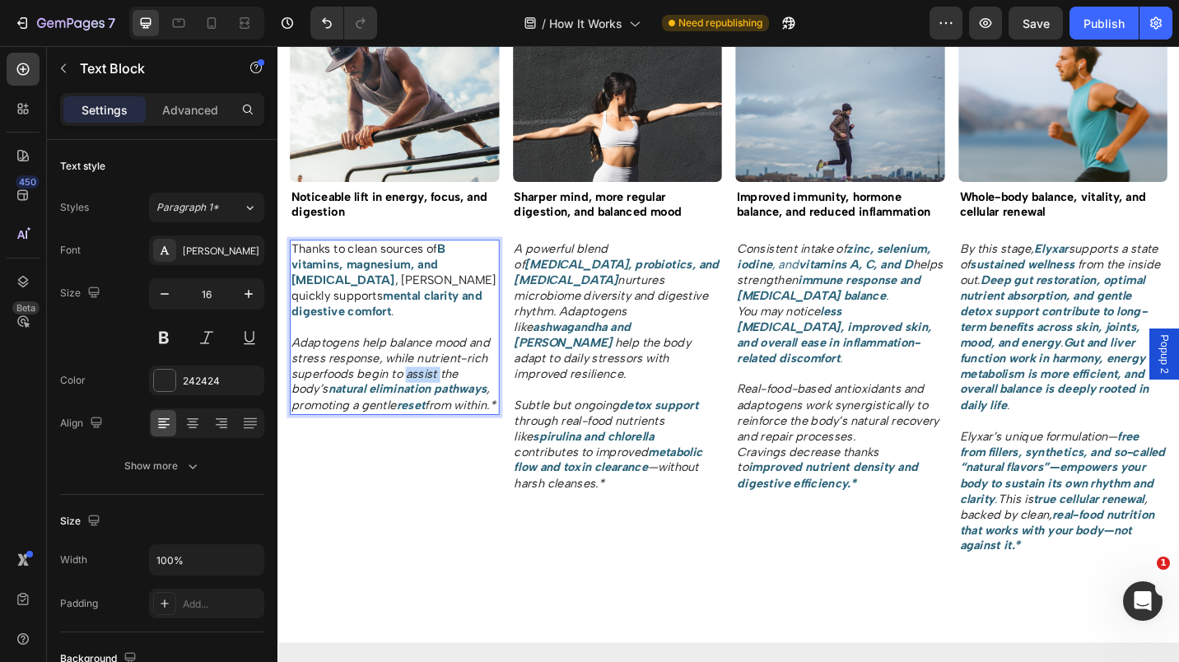
click at [418, 410] on icon "Adaptogens help balance mood and stress response, while nutrient-rich superfood…" at bounding box center [400, 396] width 217 height 67
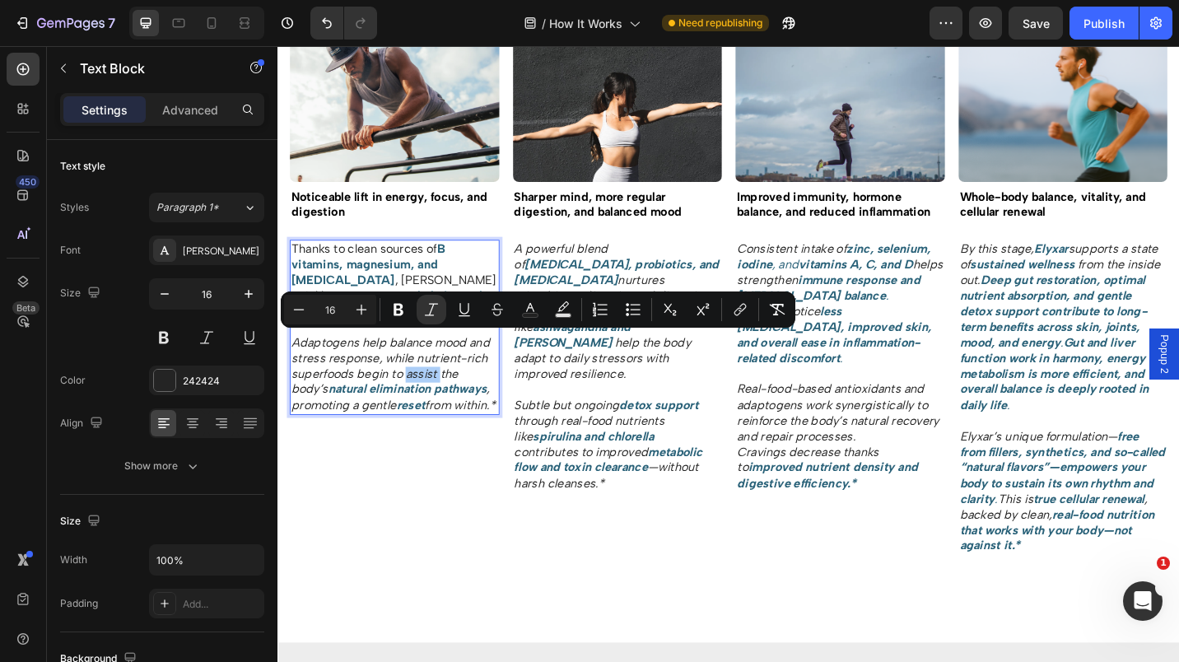
click at [436, 307] on icon "Editor contextual toolbar" at bounding box center [431, 309] width 16 height 16
click at [606, 295] on icon "nurtures microbiome diversity and digestive rhythm. Adaptogens like" at bounding box center [643, 328] width 212 height 67
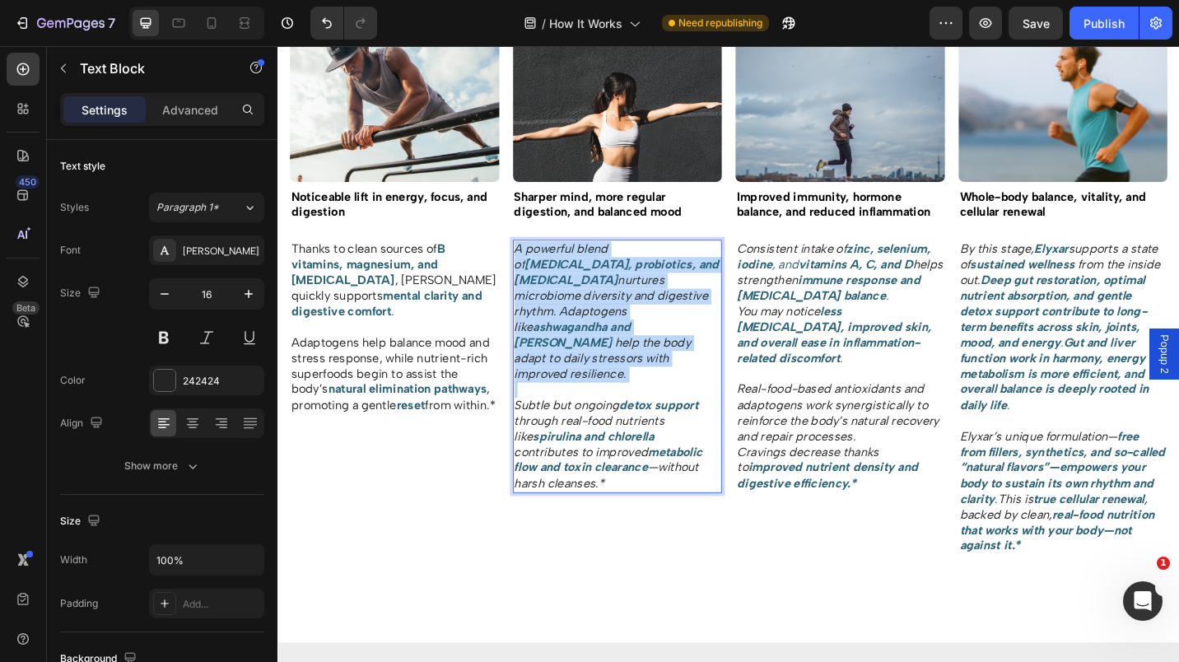
click at [606, 295] on icon "nurtures microbiome diversity and digestive rhythm. Adaptogens like" at bounding box center [643, 328] width 212 height 67
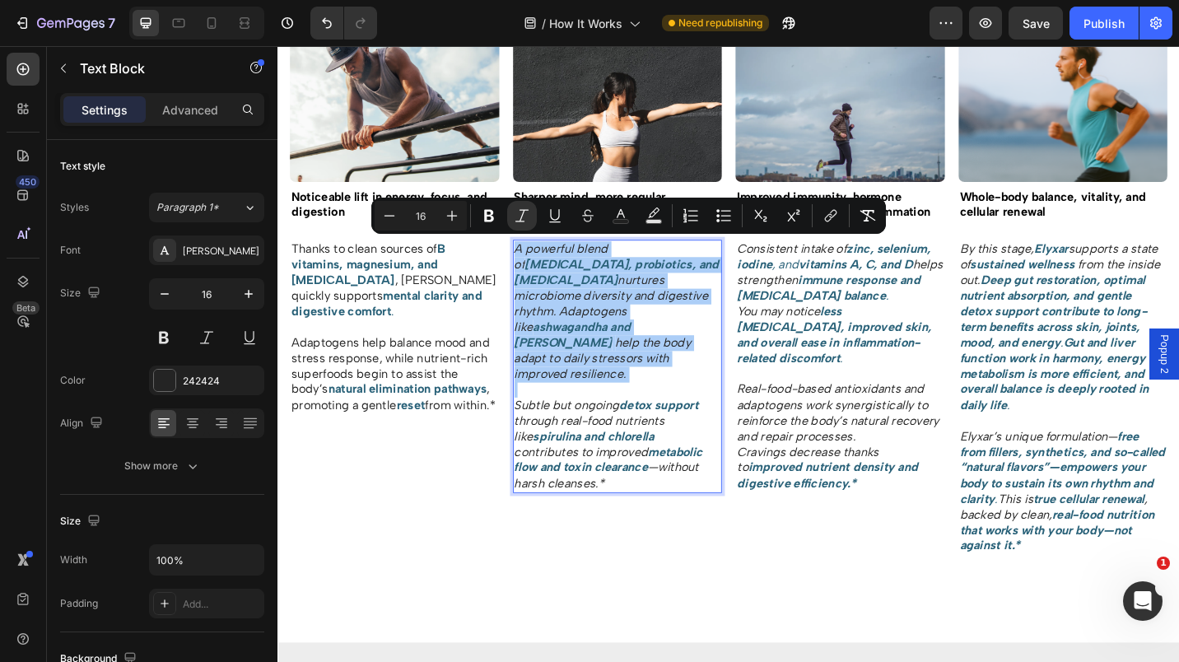
click at [530, 217] on button "Italic" at bounding box center [522, 216] width 30 height 30
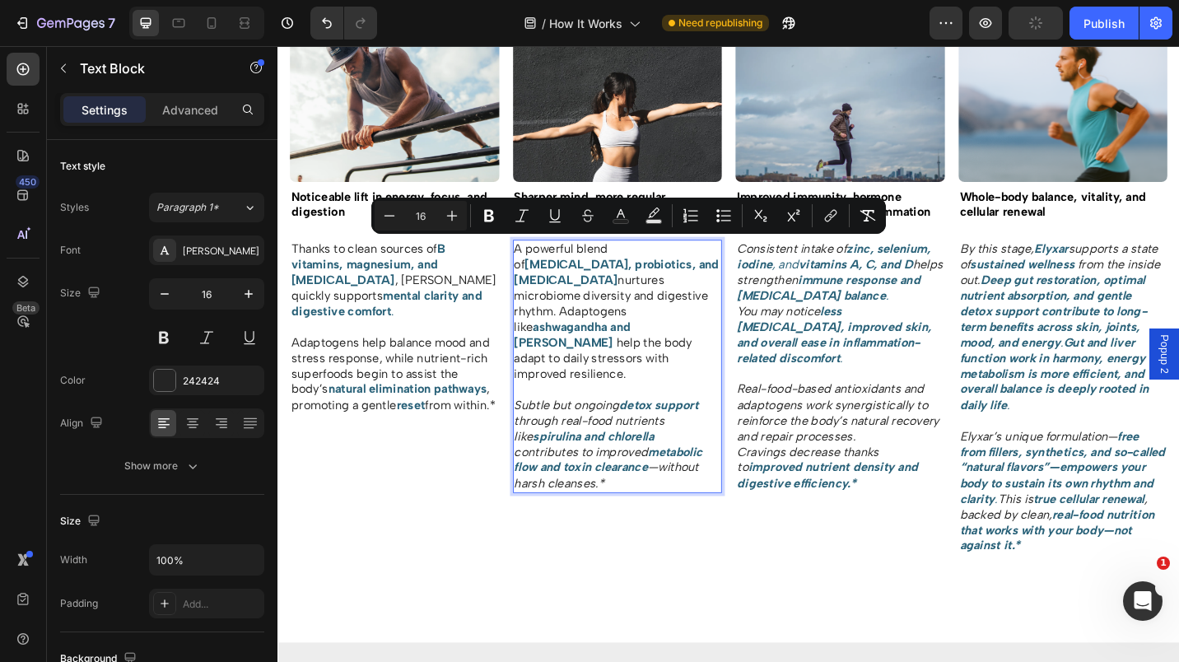
click at [626, 449] on icon "through real-food nutrients like" at bounding box center [619, 465] width 165 height 33
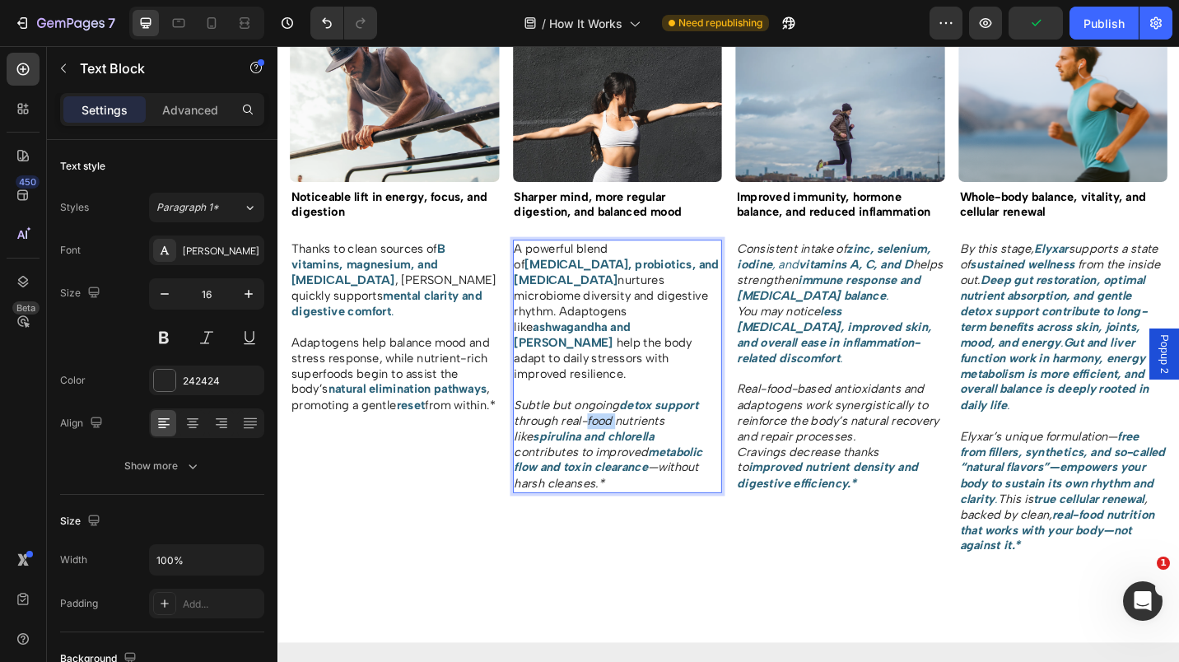
click at [626, 449] on icon "through real-food nutrients like" at bounding box center [619, 465] width 165 height 33
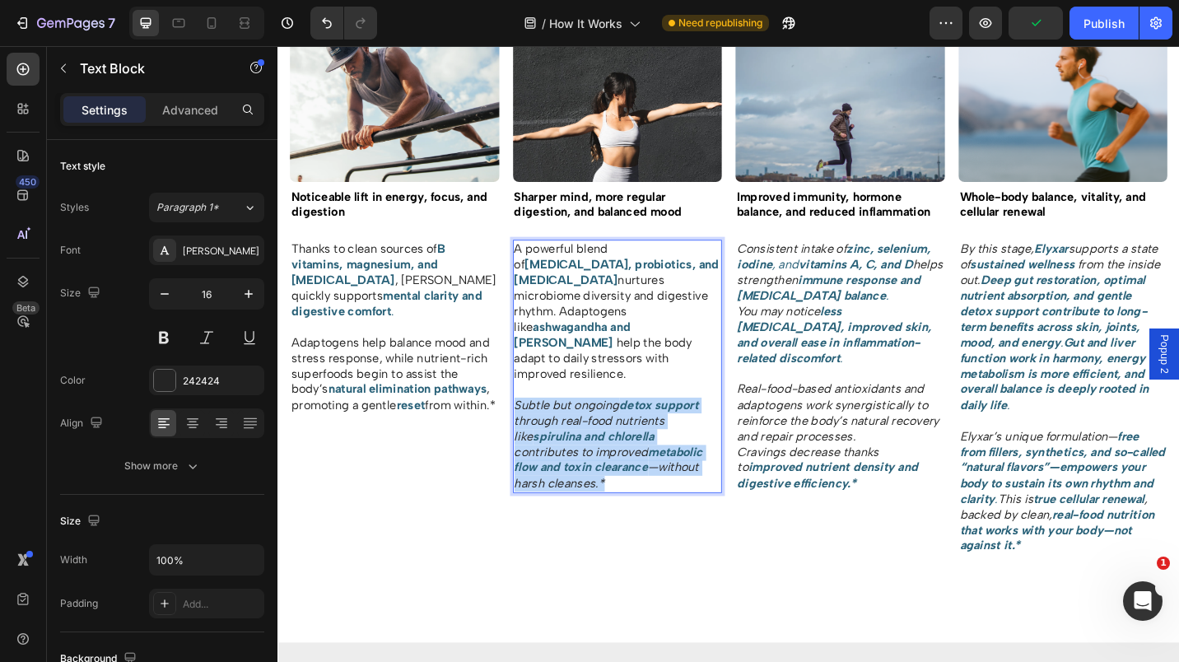
click at [626, 449] on icon "through real-food nutrients like" at bounding box center [619, 465] width 165 height 33
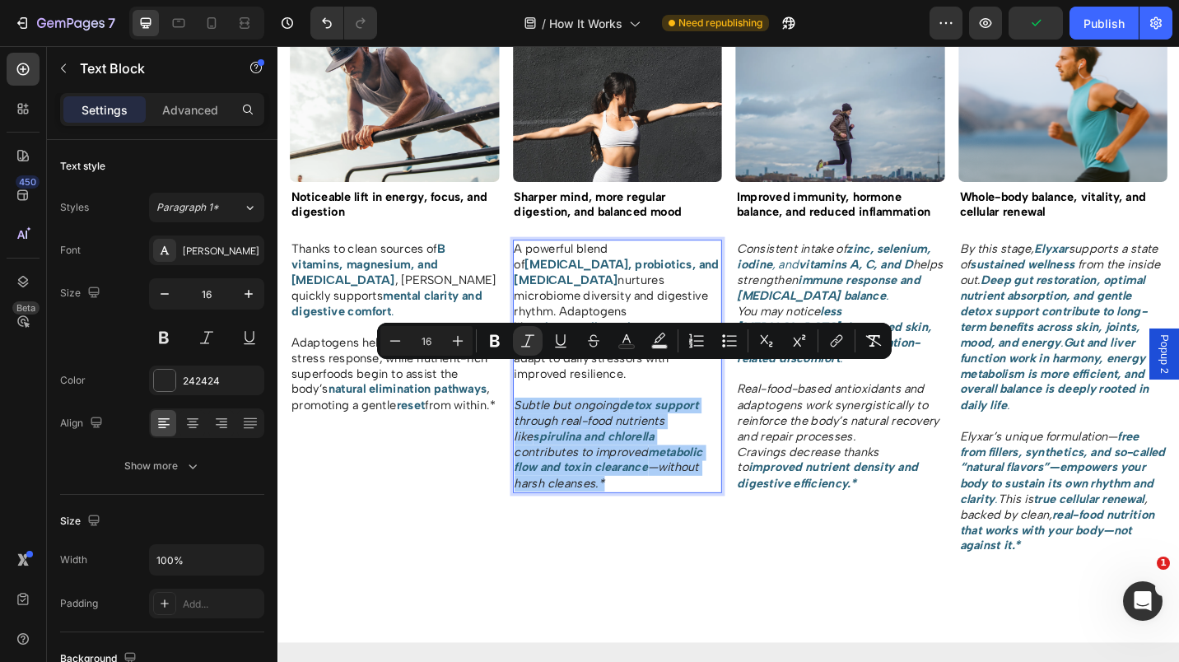
click at [526, 344] on icon "Editor contextual toolbar" at bounding box center [527, 340] width 13 height 12
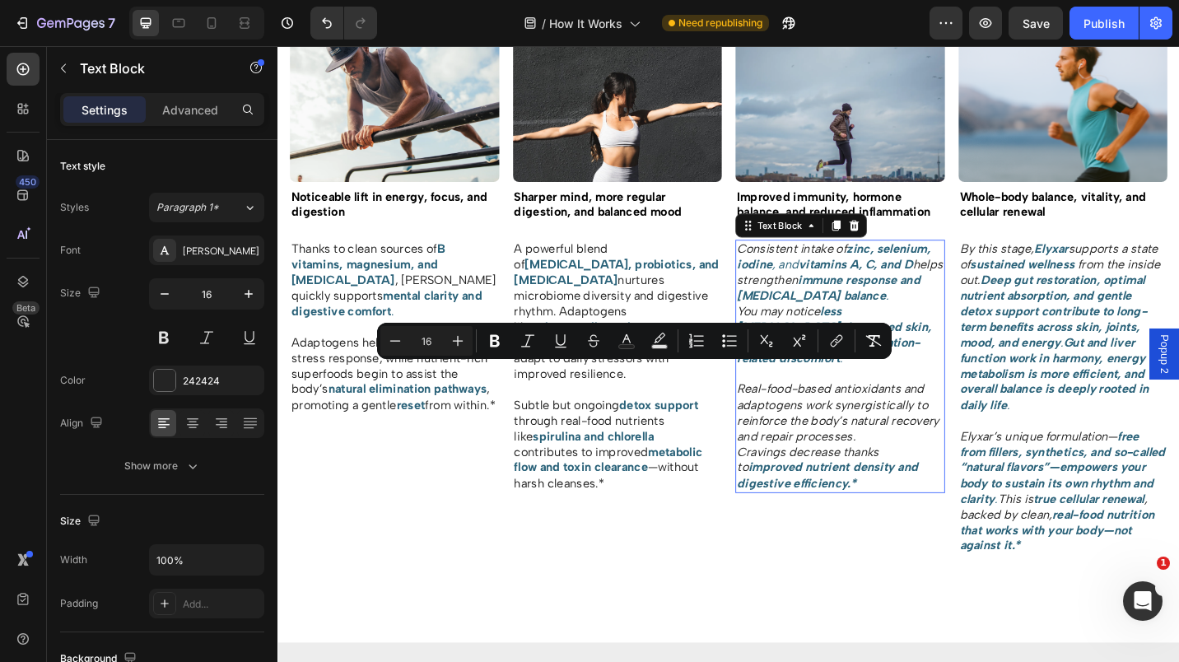
click at [848, 290] on strong "vitamins A, C, and D" at bounding box center [910, 286] width 125 height 16
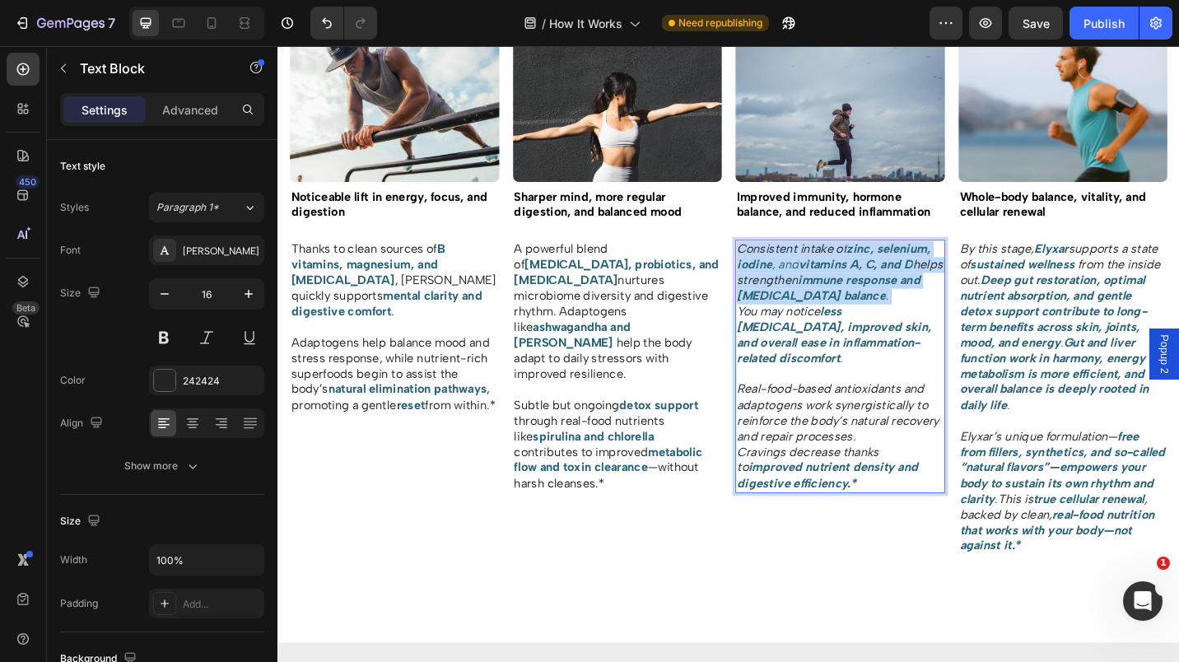
click at [848, 290] on strong "vitamins A, C, and D" at bounding box center [910, 286] width 125 height 16
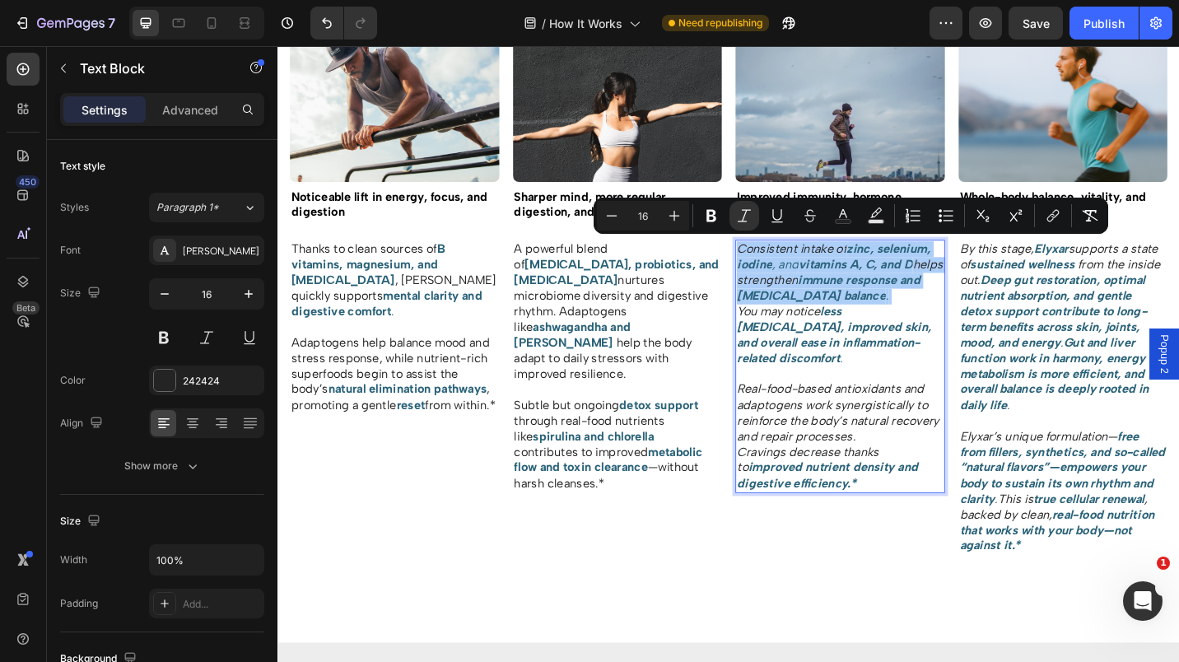
click at [741, 216] on icon "Editor contextual toolbar" at bounding box center [744, 216] width 16 height 16
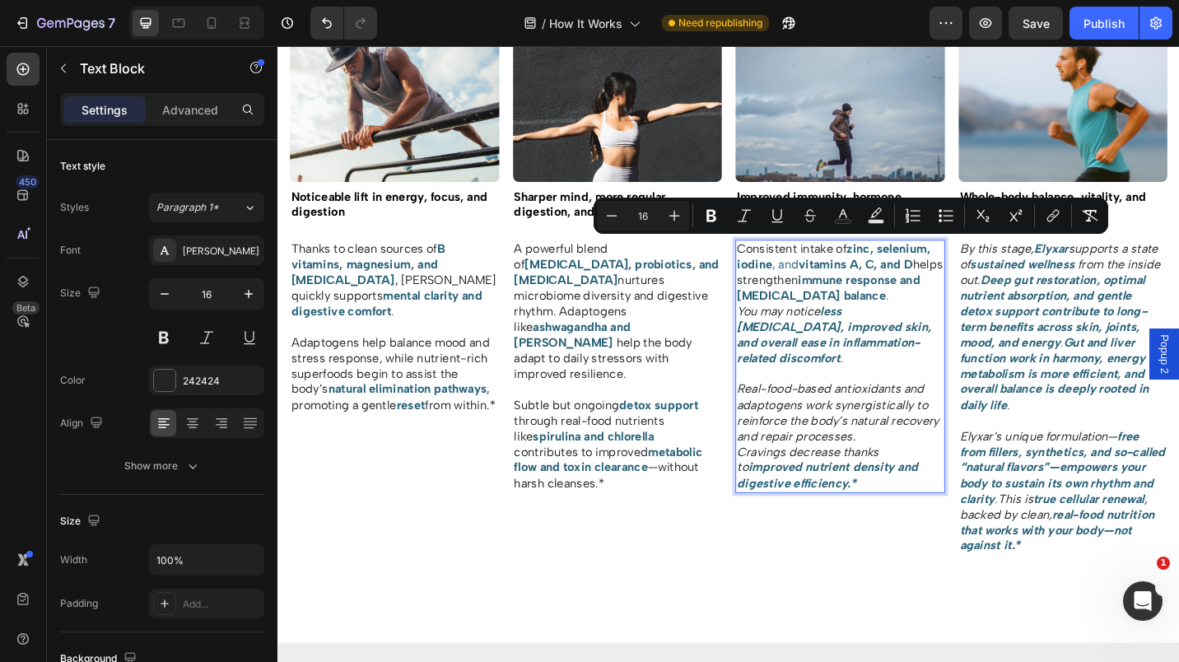
click at [874, 351] on strong "less [MEDICAL_DATA], improved skin, and overall ease in inflammation-related di…" at bounding box center [887, 362] width 213 height 67
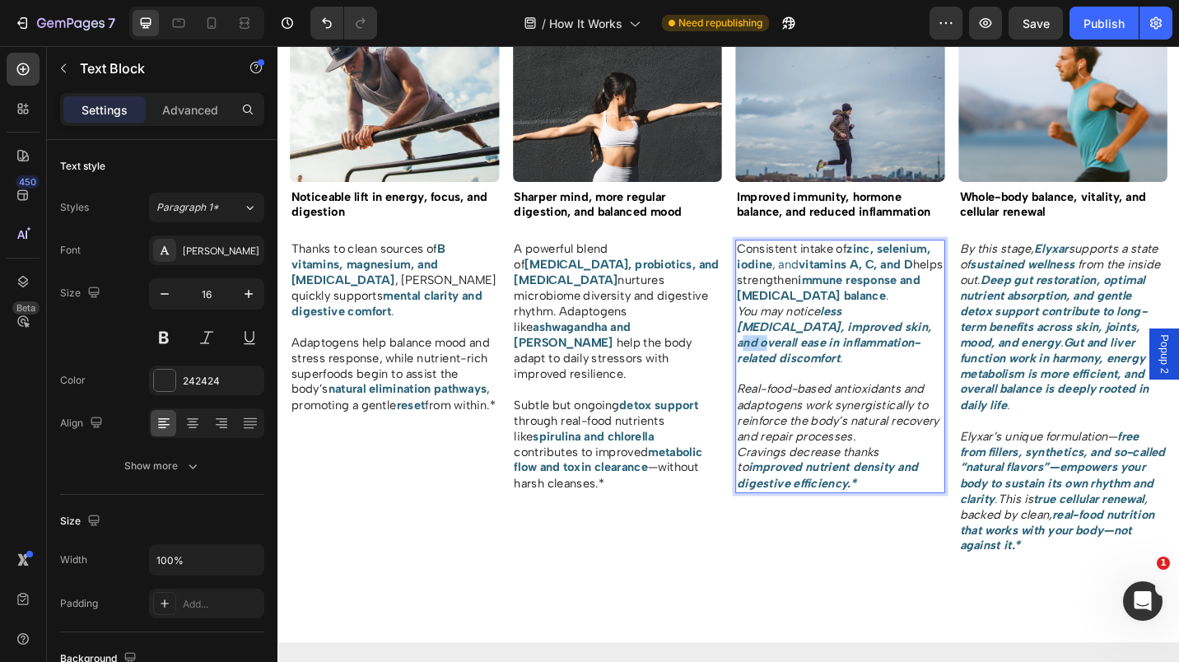
click at [874, 351] on strong "less [MEDICAL_DATA], improved skin, and overall ease in inflammation-related di…" at bounding box center [887, 362] width 213 height 67
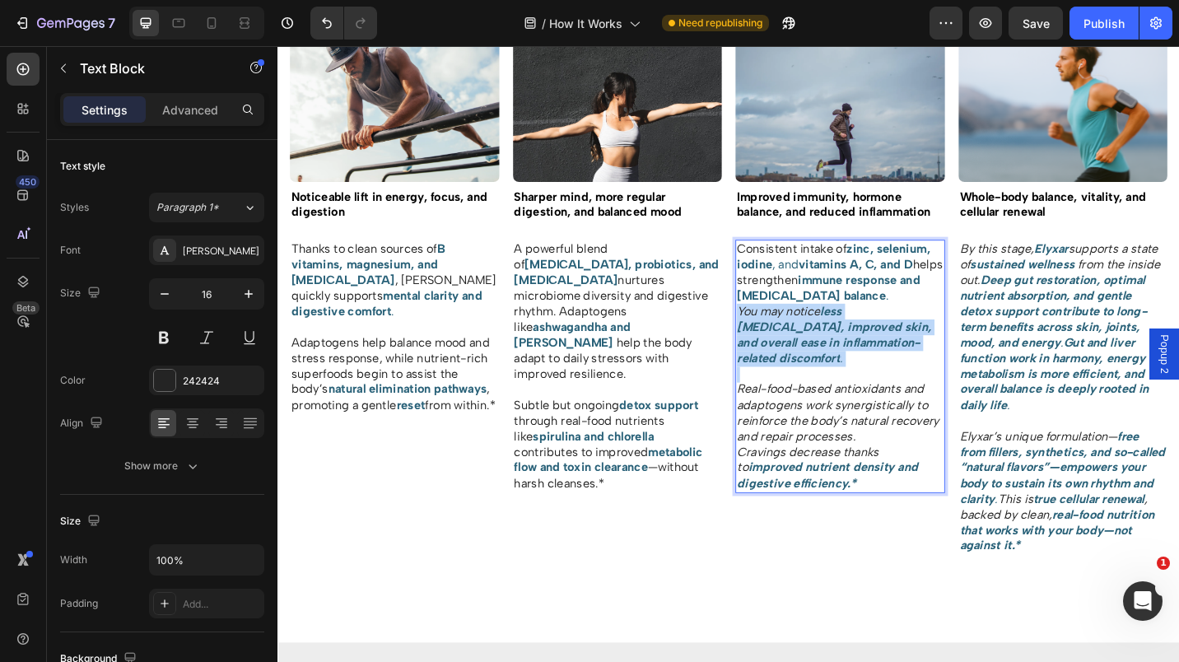
click at [874, 351] on strong "less [MEDICAL_DATA], improved skin, and overall ease in inflammation-related di…" at bounding box center [887, 362] width 213 height 67
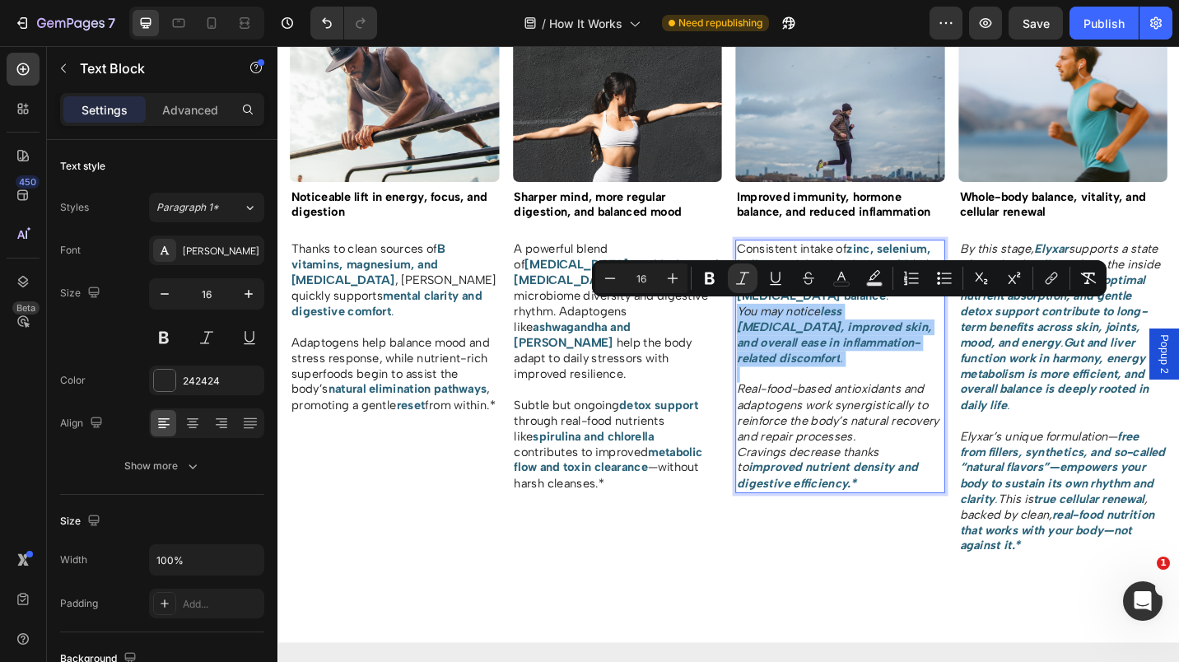
click at [738, 271] on icon "Editor contextual toolbar" at bounding box center [743, 278] width 16 height 16
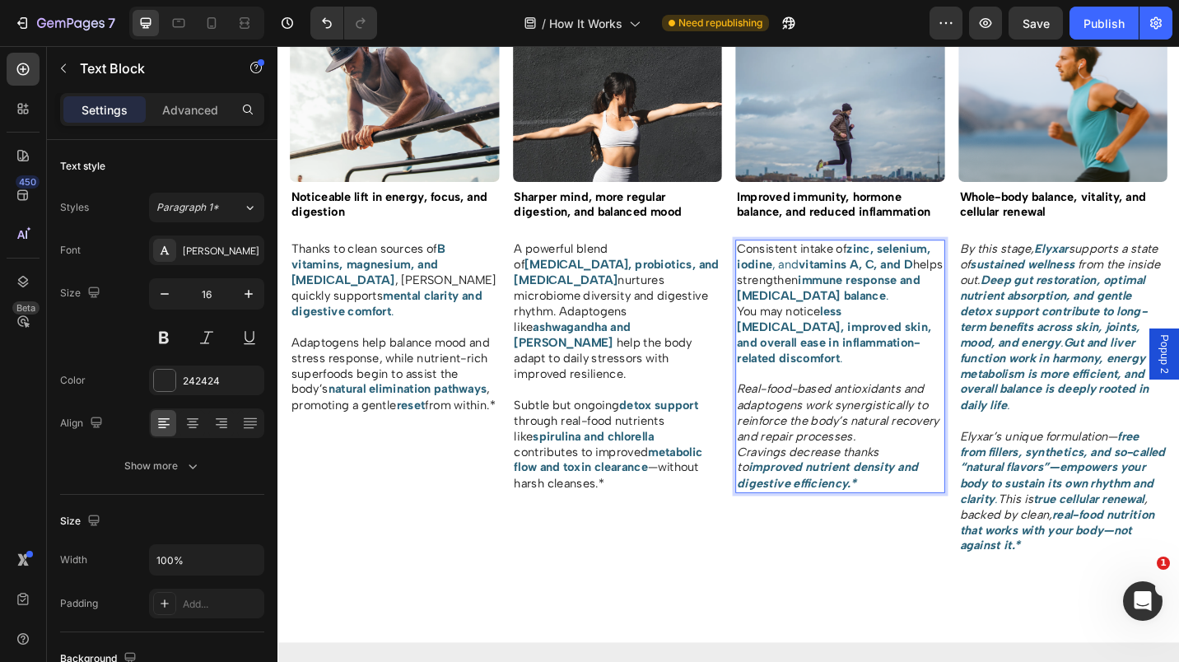
click at [847, 437] on icon "Real-food-based antioxidants and adaptogens work synergistically to reinforce t…" at bounding box center [892, 447] width 222 height 67
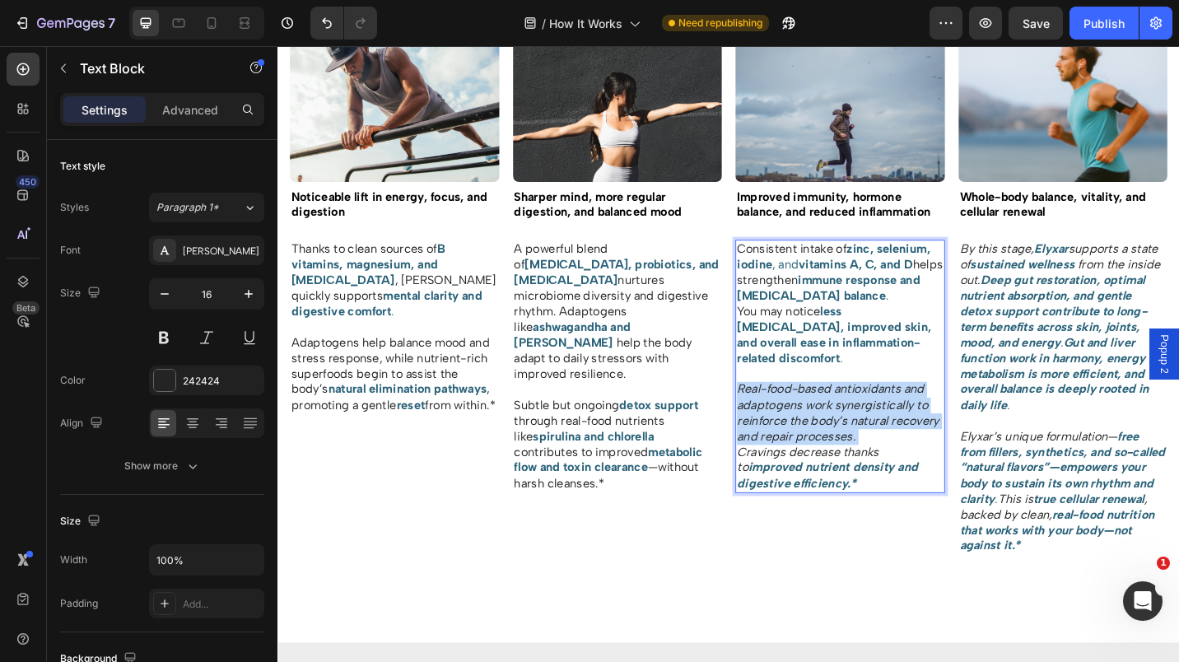
click at [847, 437] on icon "Real-food-based antioxidants and adaptogens work synergistically to reinforce t…" at bounding box center [892, 447] width 222 height 67
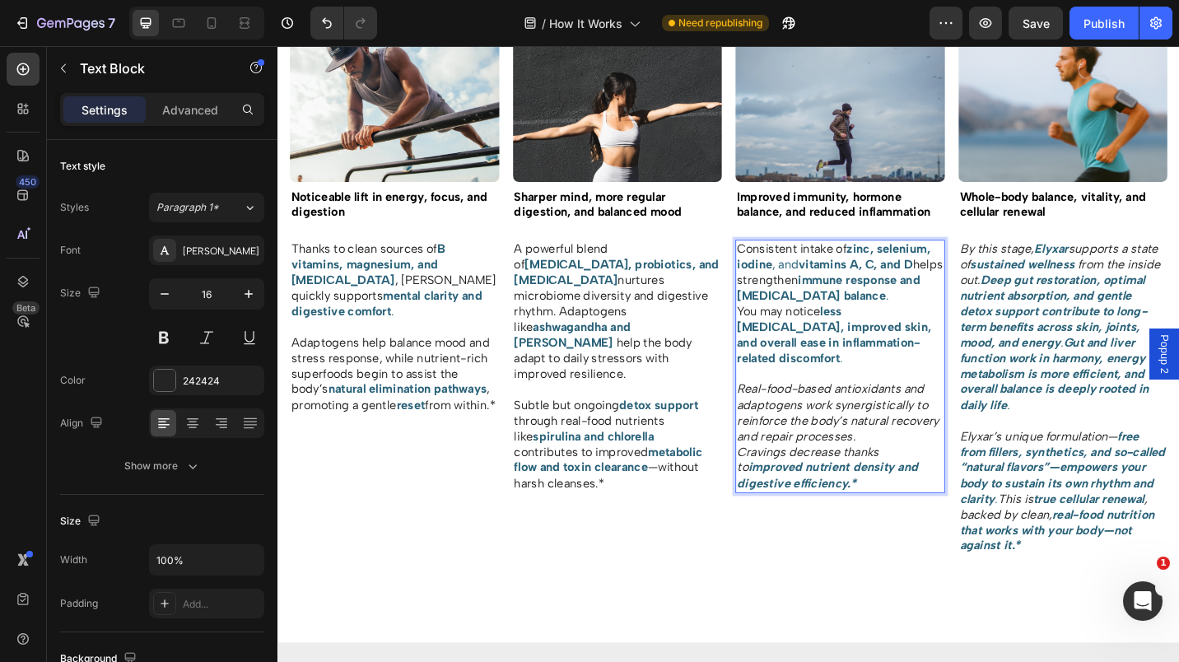
click at [923, 500] on strong "improved nutrient density and digestive efficiency.*" at bounding box center [880, 516] width 198 height 33
click at [930, 499] on p "Real-food-based antioxidants and adaptogens work synergistically to reinforce t…" at bounding box center [894, 466] width 226 height 137
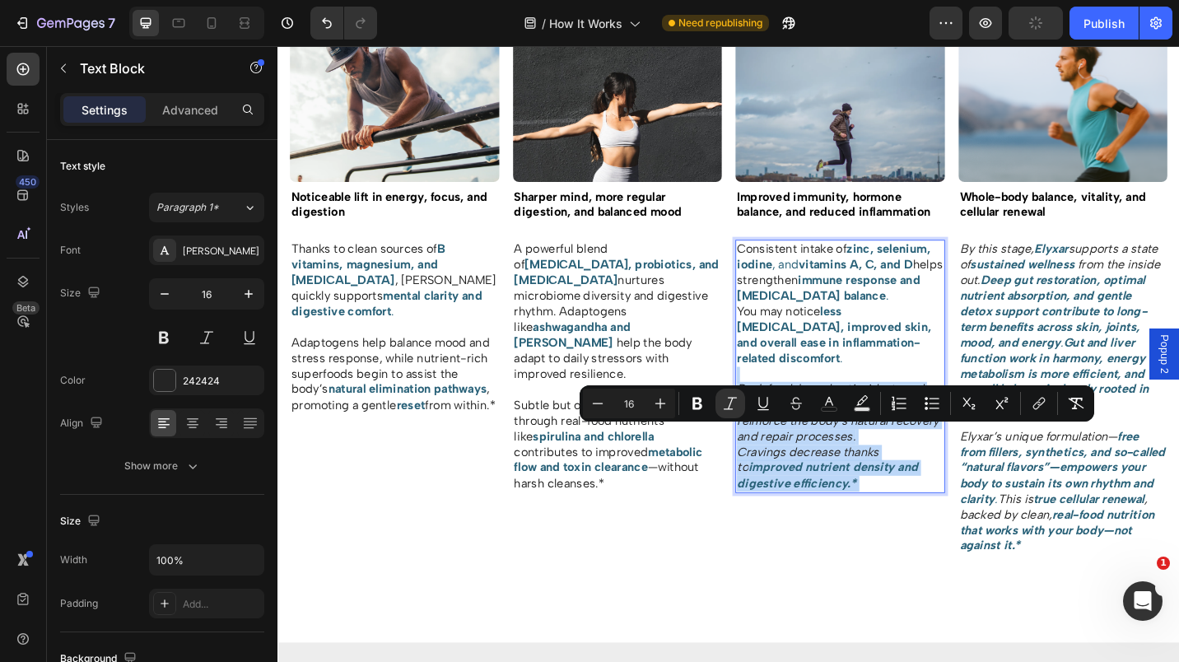
drag, startPoint x: 930, startPoint y: 499, endPoint x: 1084, endPoint y: 445, distance: 163.3
click at [842, 422] on p "Real-food-based antioxidants and adaptogens work synergistically to reinforce t…" at bounding box center [894, 466] width 226 height 137
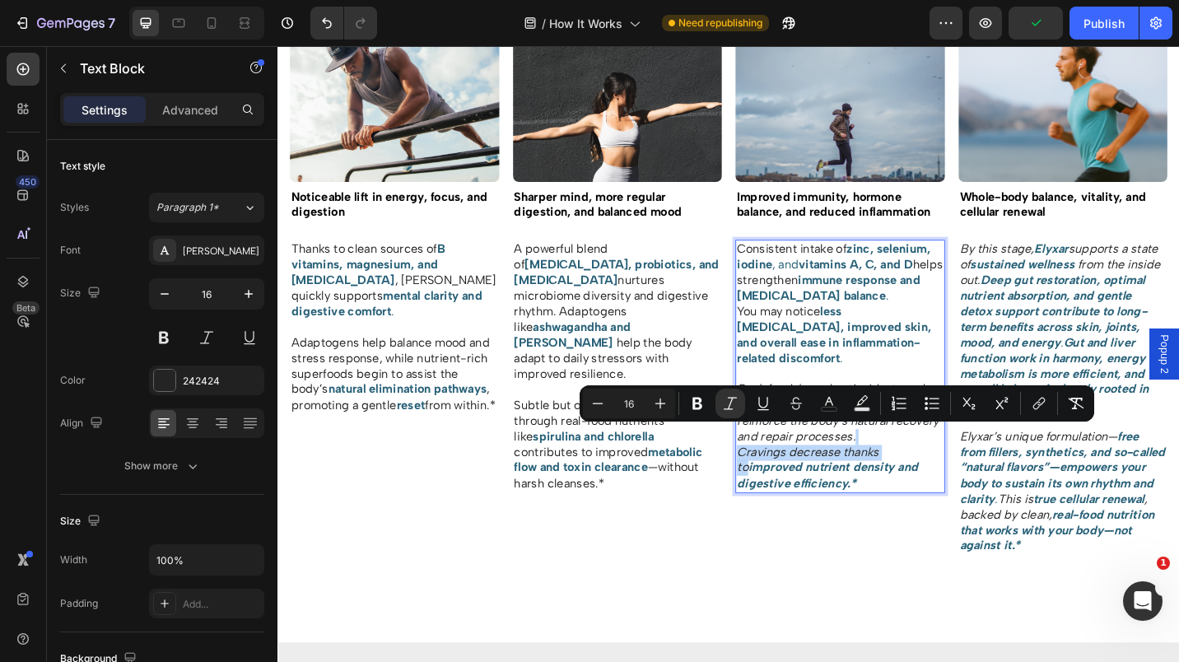
click at [939, 503] on p "Real-food-based antioxidants and adaptogens work synergistically to reinforce t…" at bounding box center [894, 466] width 226 height 137
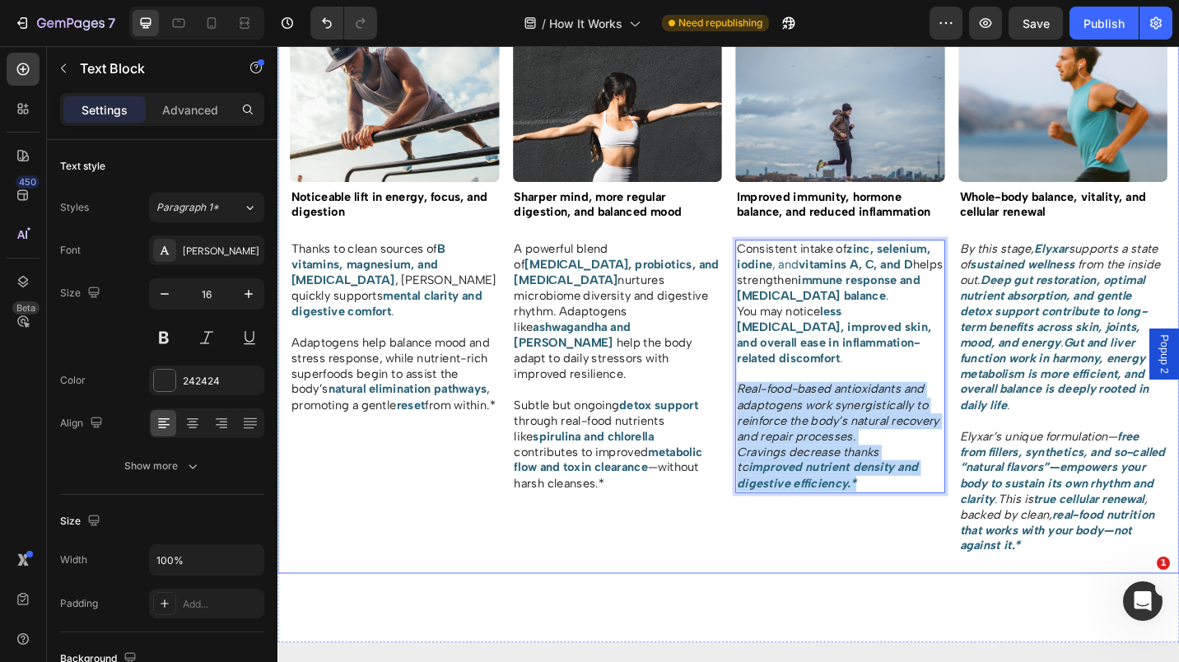
drag, startPoint x: 939, startPoint y: 503, endPoint x: 771, endPoint y: 399, distance: 197.9
click at [771, 399] on div "Image Week 1 Text Block Title Line Row Image Noticeable lift in energy, focus, …" at bounding box center [772, 306] width 988 height 635
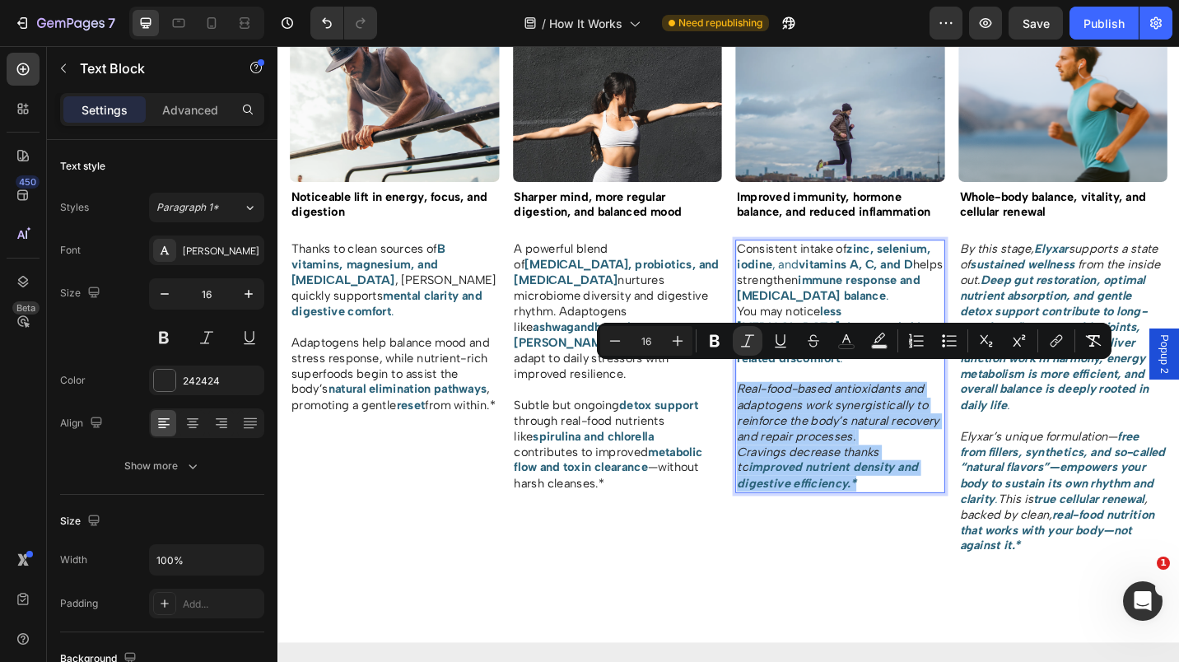
click at [743, 347] on icon "Editor contextual toolbar" at bounding box center [747, 341] width 16 height 16
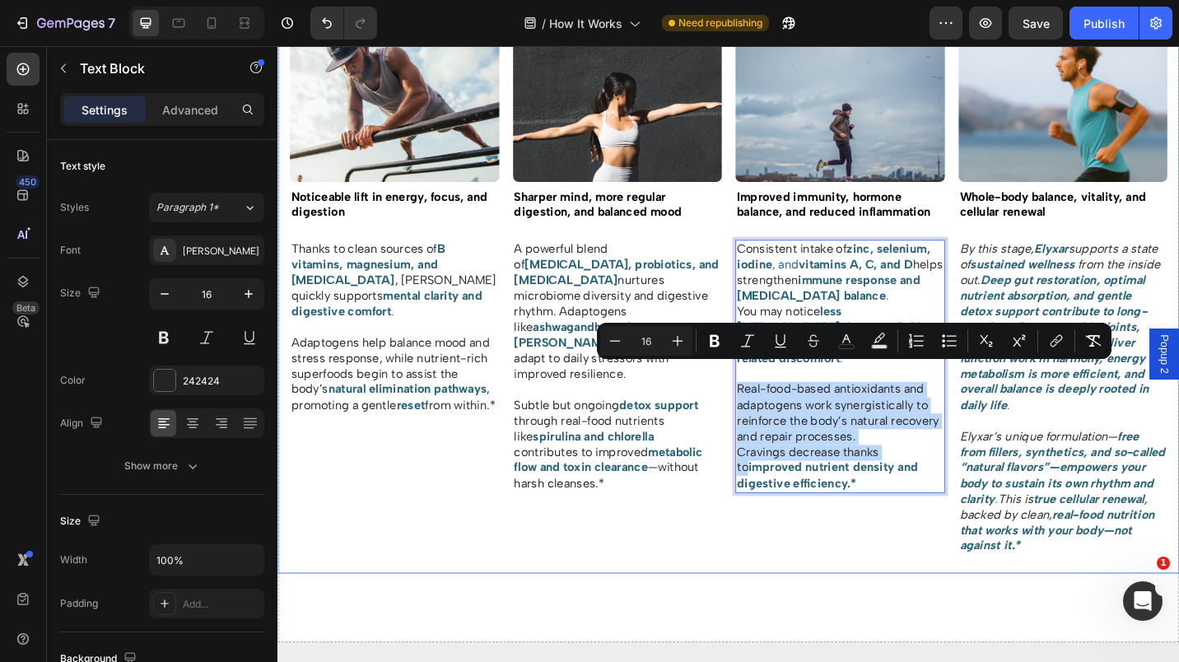
click at [949, 590] on div "Image 90 Days Text Block Title Line Row Image Improved immunity, hormone balanc…" at bounding box center [894, 306] width 230 height 635
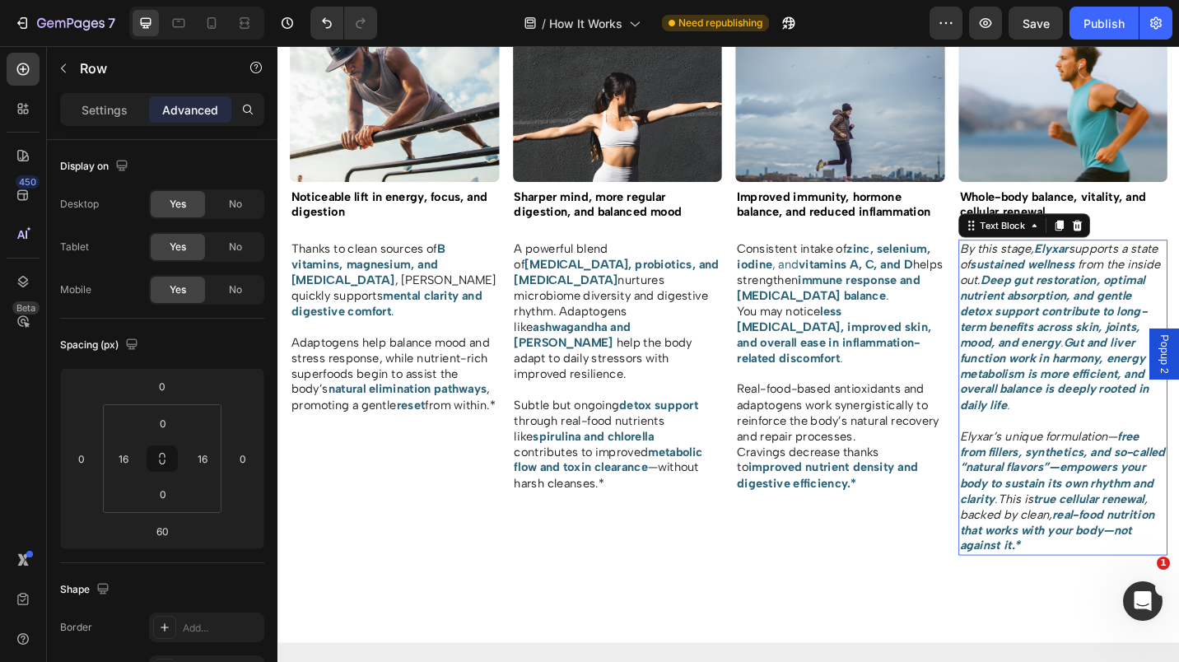
click at [1130, 595] on p "Elyxar’s unique formulation— free from fillers, synthetics, and so-called “natu…" at bounding box center [1138, 534] width 226 height 137
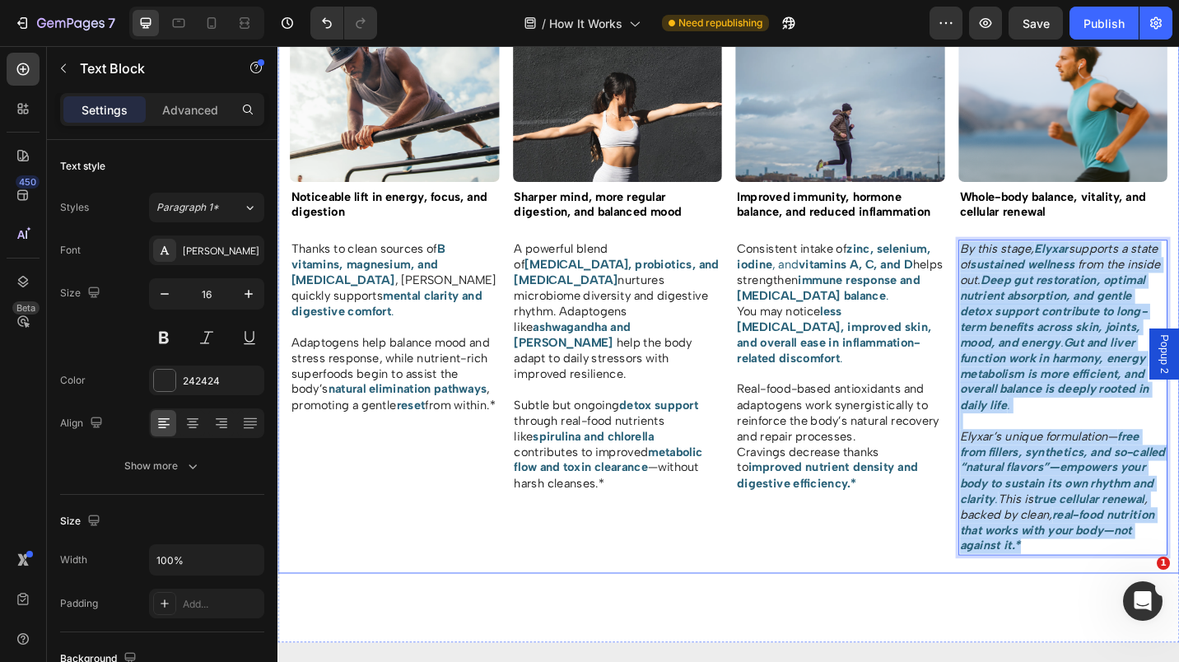
drag, startPoint x: 1131, startPoint y: 594, endPoint x: 1011, endPoint y: 270, distance: 345.0
click at [1011, 270] on div "Image Week 1 Text Block Title Line Row Image Noticeable lift in energy, focus, …" at bounding box center [772, 306] width 988 height 635
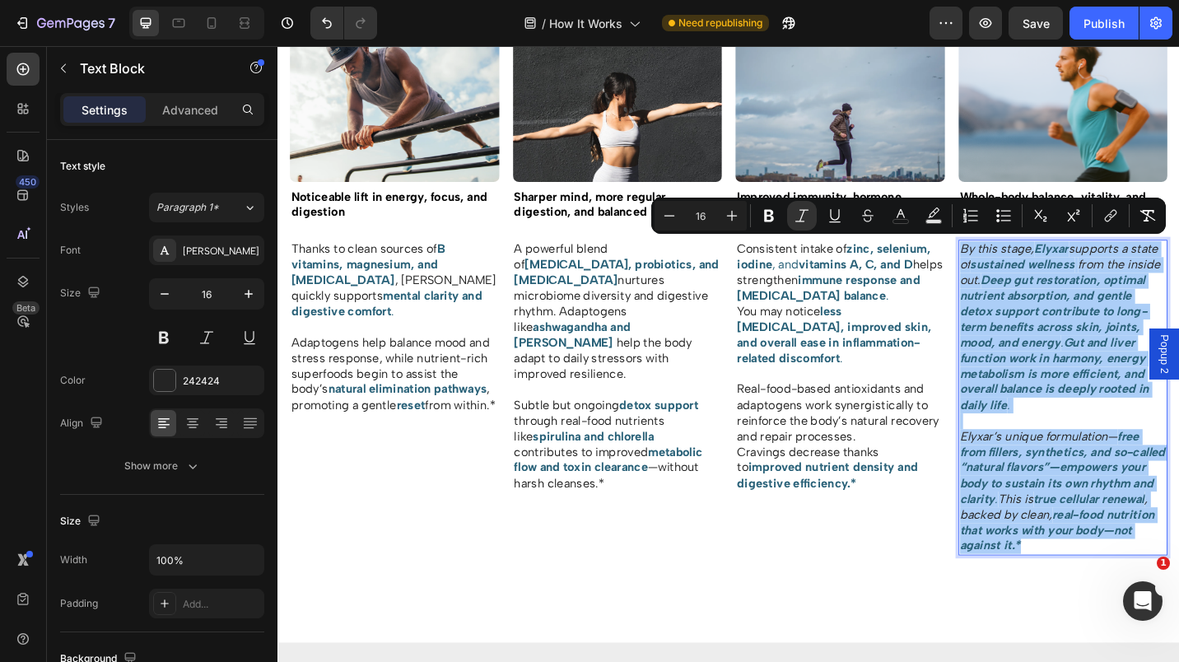
click at [808, 212] on icon "Editor contextual toolbar" at bounding box center [802, 216] width 16 height 16
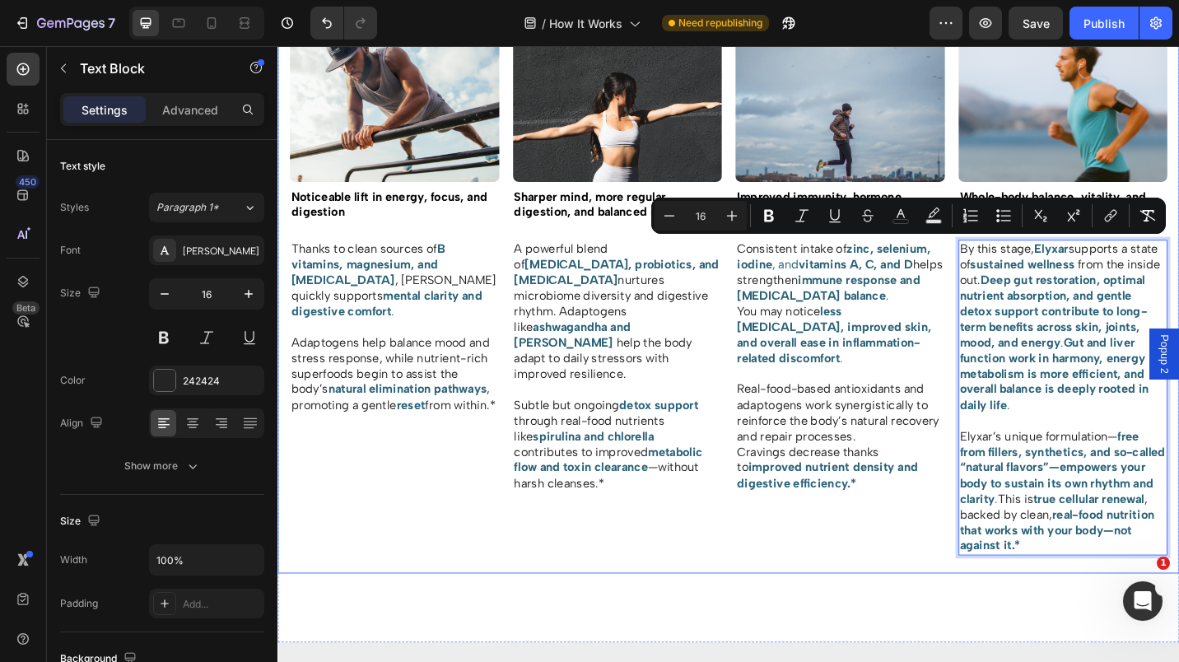
click at [693, 609] on div "Image 30 Days Text Block Title Line Row Image Sharper mind, more regular digest…" at bounding box center [650, 306] width 230 height 635
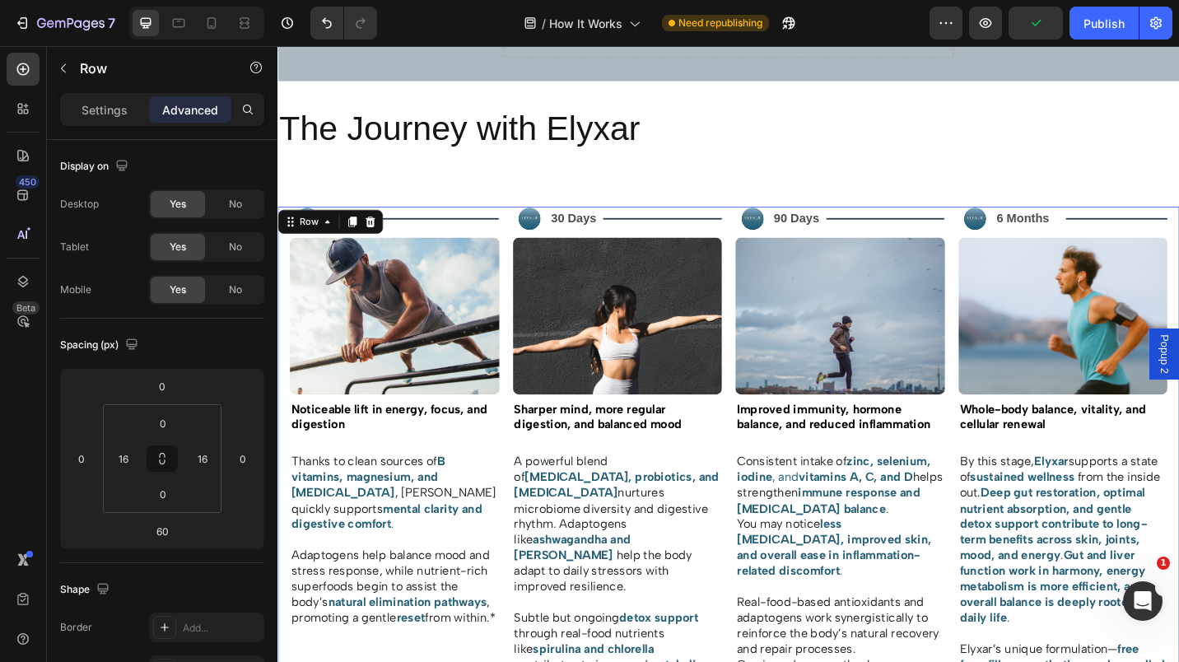
scroll to position [1254, 0]
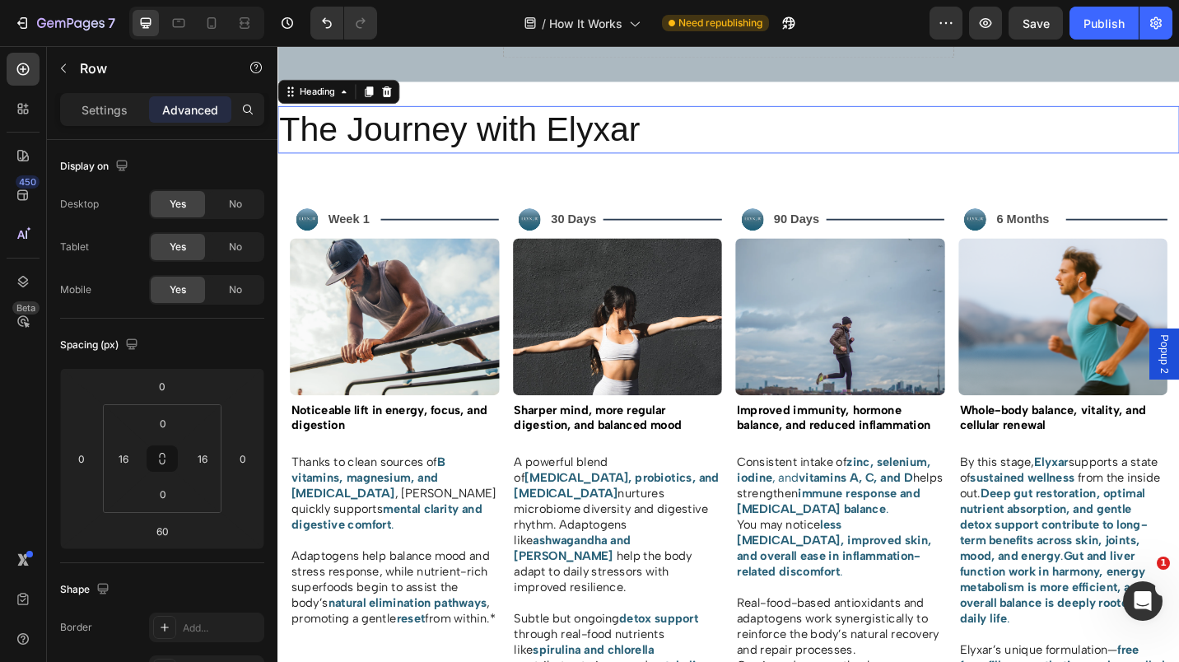
click at [708, 125] on h2 "The Journey with Elyxar" at bounding box center [772, 138] width 988 height 52
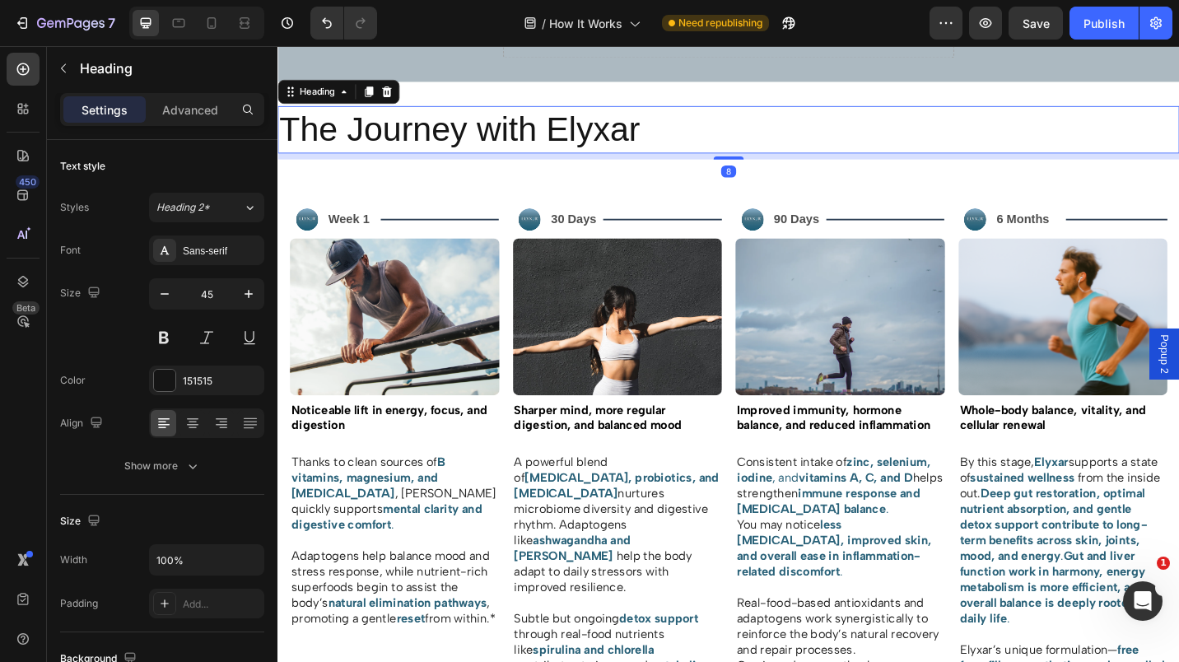
click at [199, 110] on p "Advanced" at bounding box center [190, 109] width 56 height 17
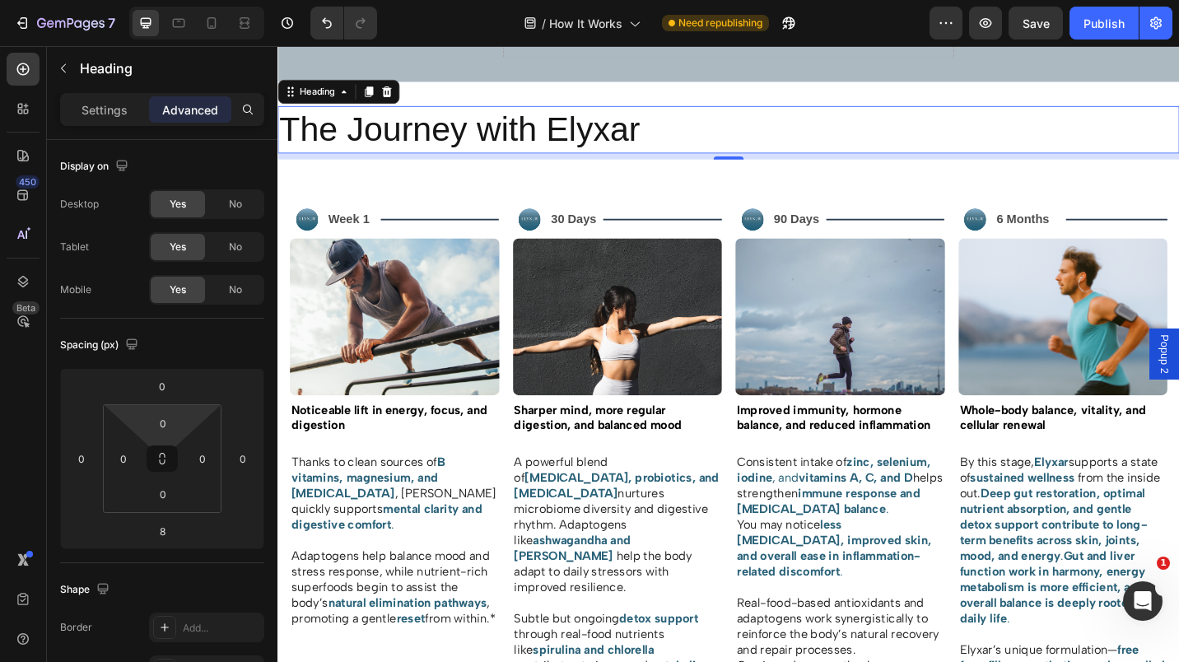
click at [154, 411] on input "0" at bounding box center [163, 423] width 33 height 25
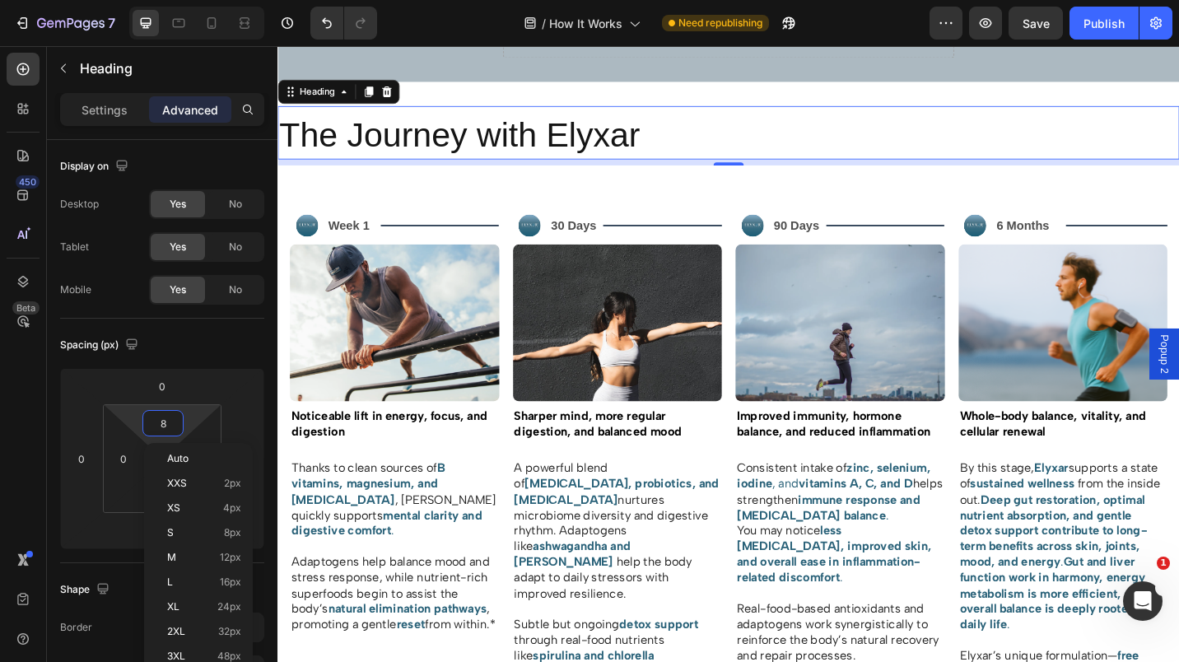
type input "80"
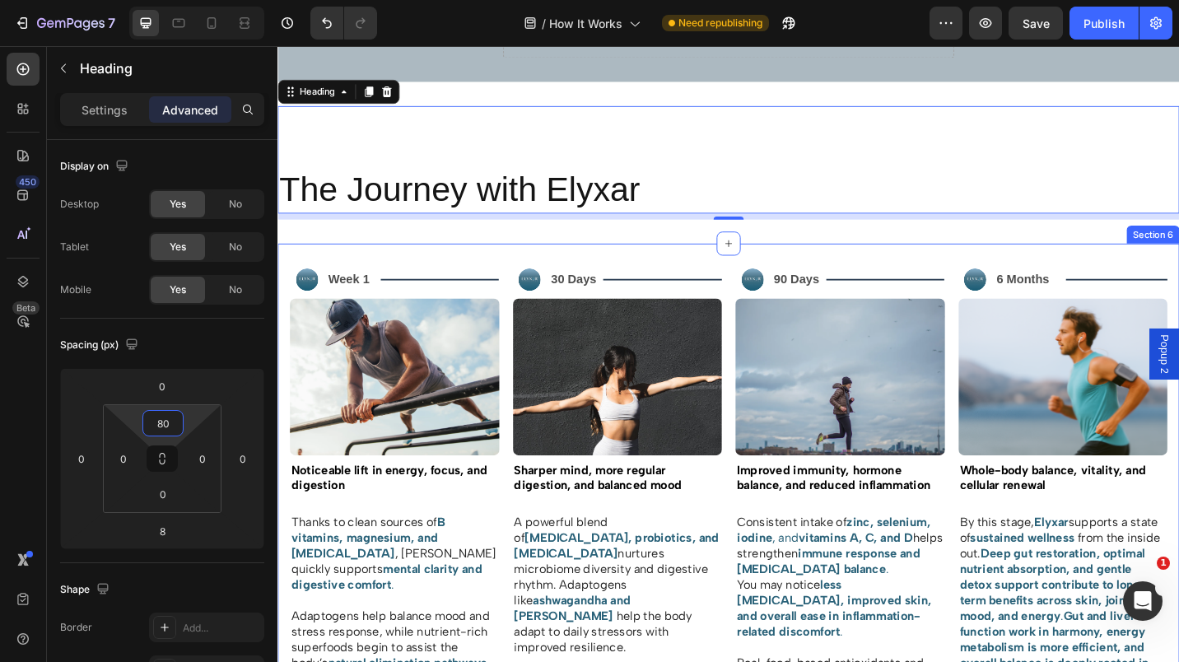
click at [660, 266] on div "Image Week 1 Text Block Title Line Row Image Noticeable lift in energy, focus, …" at bounding box center [772, 631] width 988 height 737
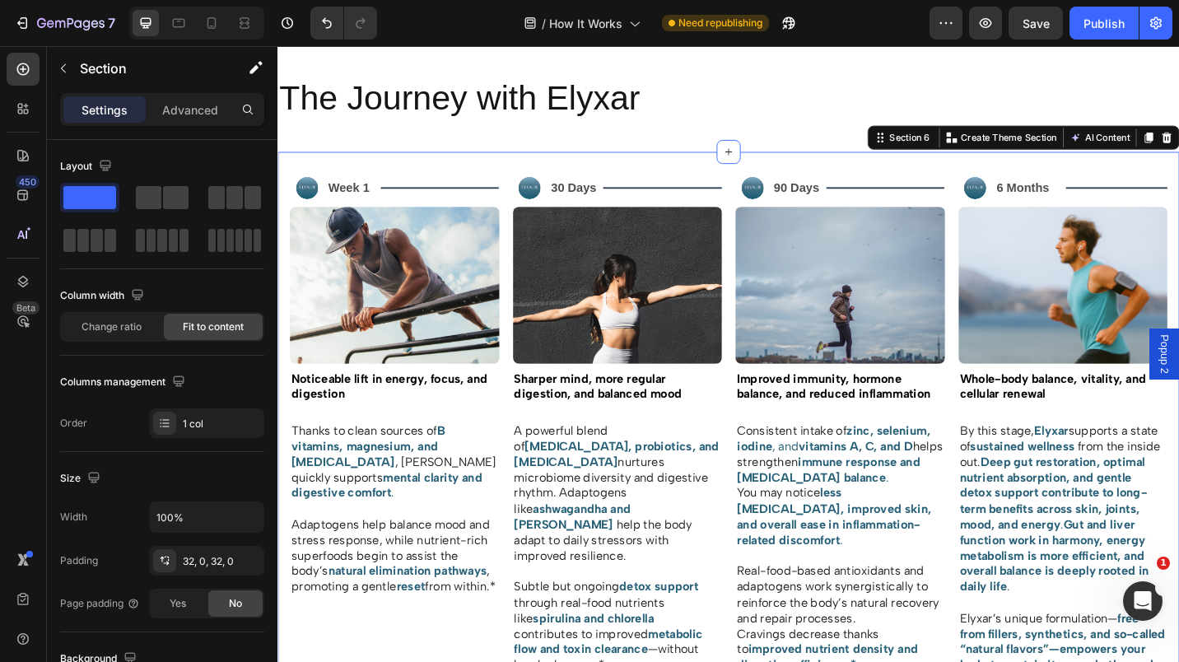
scroll to position [1358, 0]
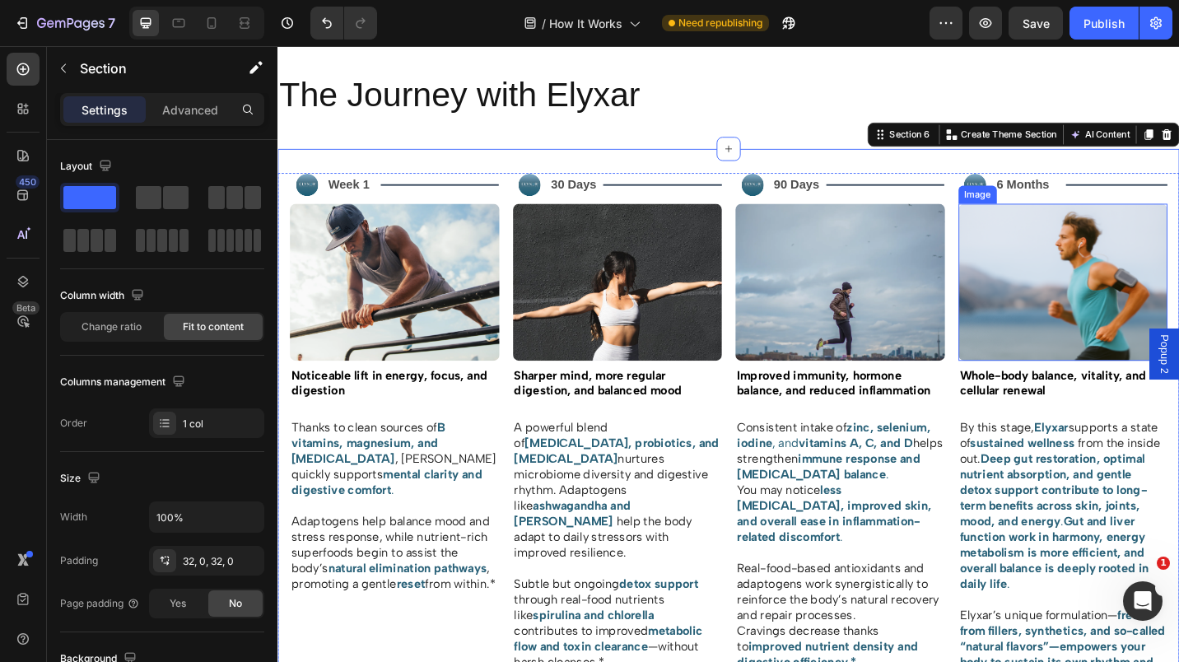
click at [1107, 285] on img at bounding box center [1139, 305] width 230 height 172
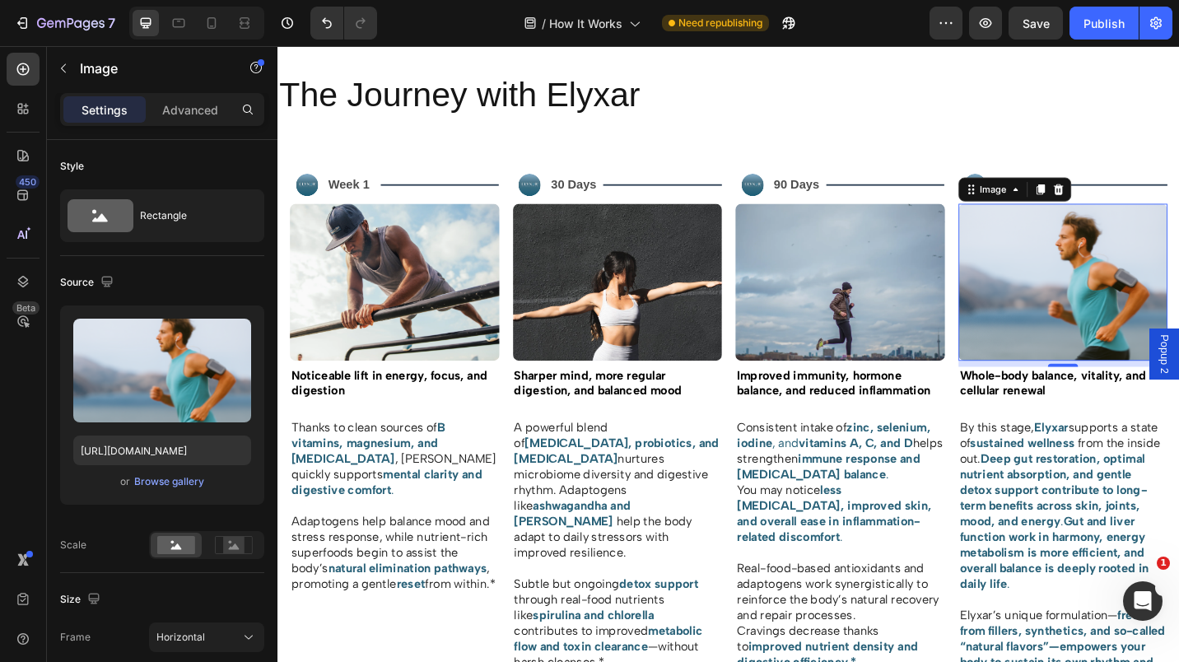
click at [166, 476] on div "Browse gallery" at bounding box center [169, 481] width 70 height 15
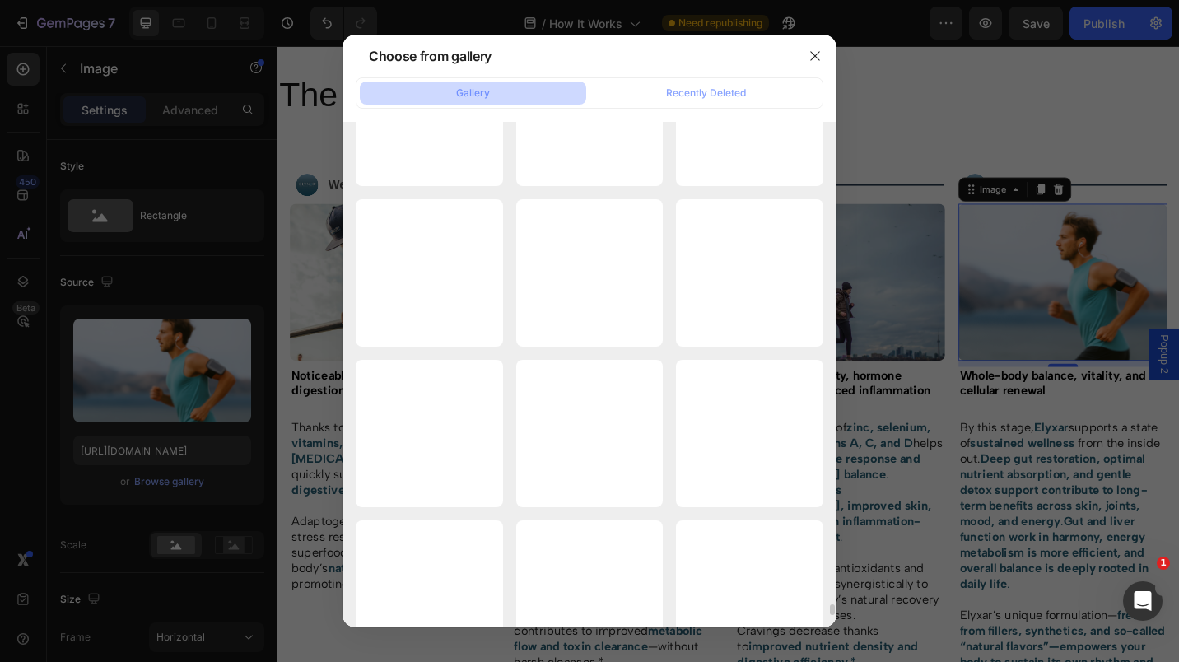
scroll to position [22698, 0]
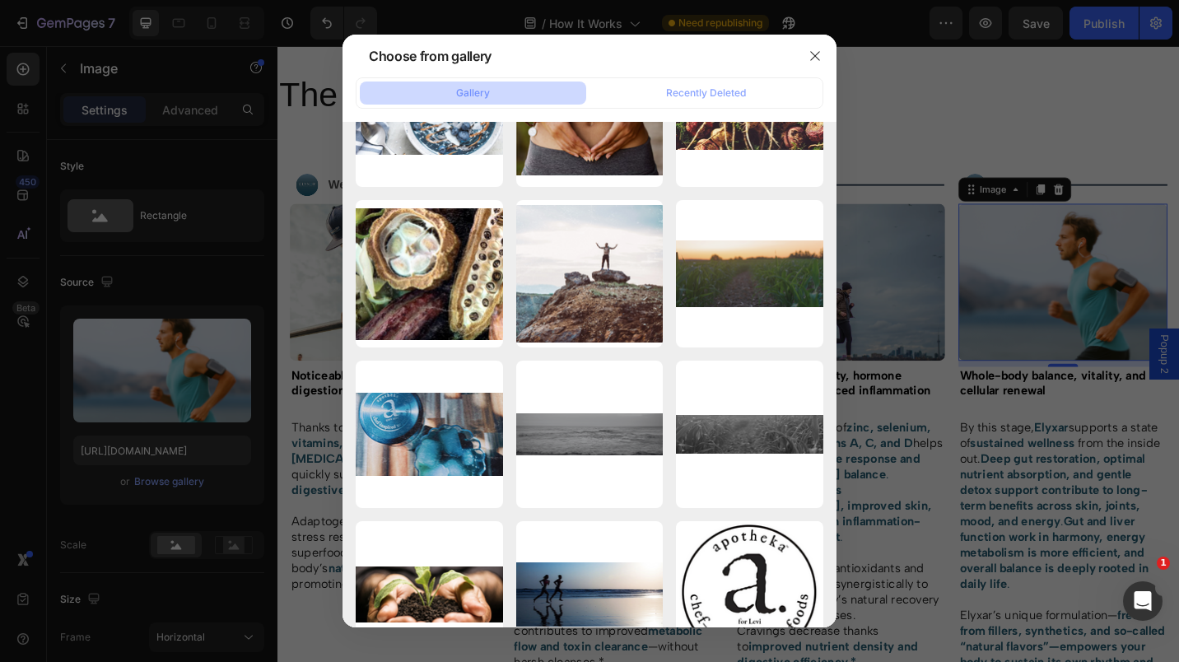
click at [0, 0] on div "Screenshot [DATE]...33.png 1492.14 kb" at bounding box center [0, 0] width 0 height 0
type input "[URL][DOMAIN_NAME]"
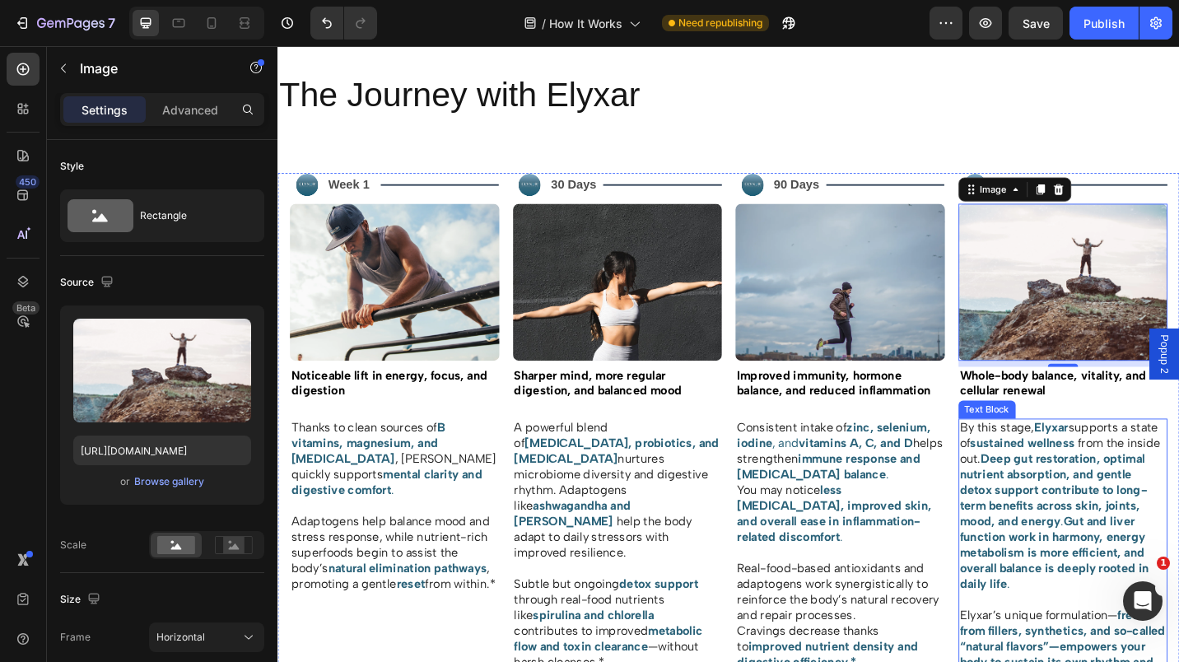
click at [1104, 491] on strong "Deep gut restoration, optimal nutrient absorption, and gentle detox support con…" at bounding box center [1127, 533] width 205 height 84
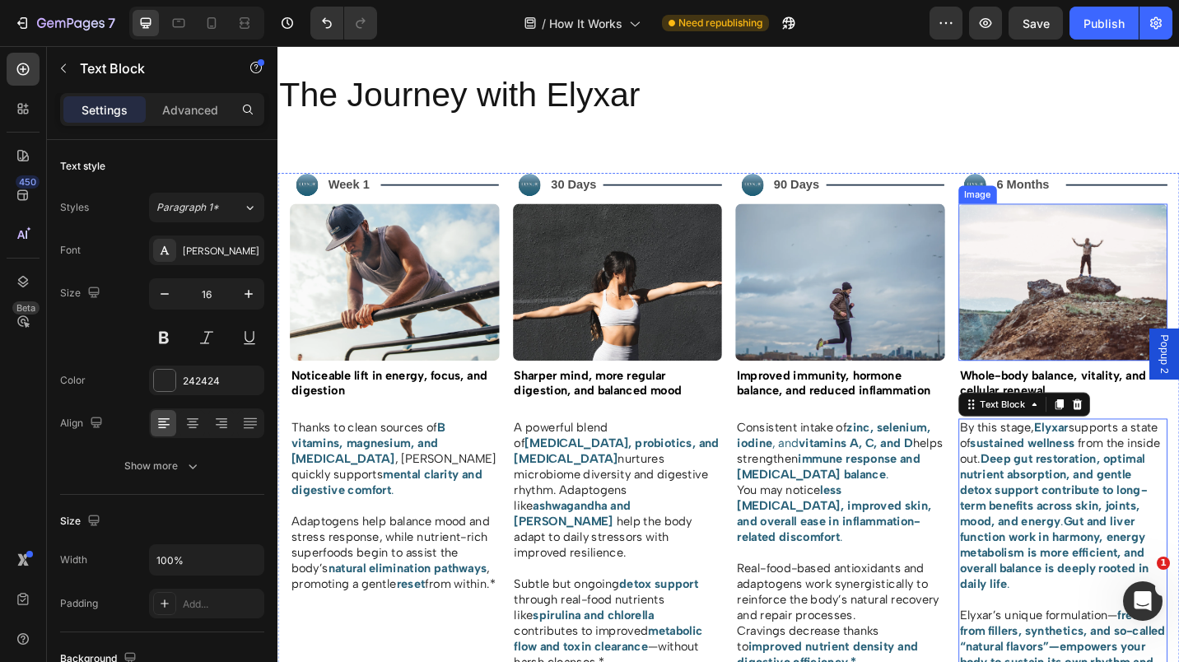
click at [1076, 299] on img at bounding box center [1139, 305] width 230 height 172
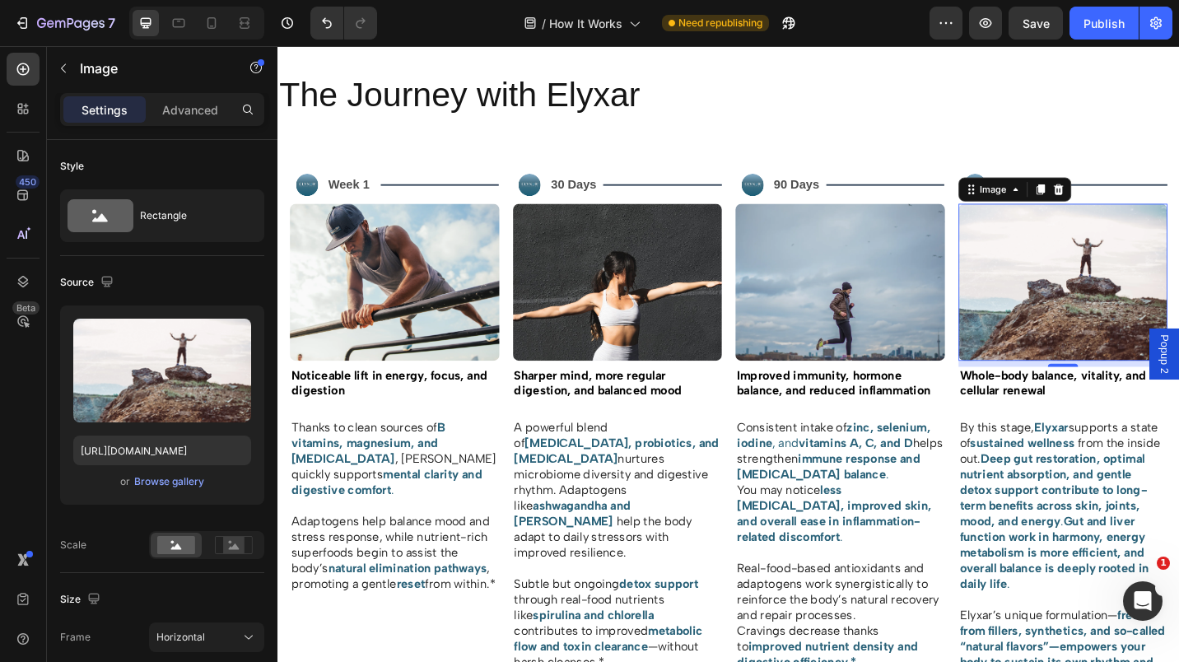
click at [178, 398] on input "file" at bounding box center [162, 398] width 114 height 28
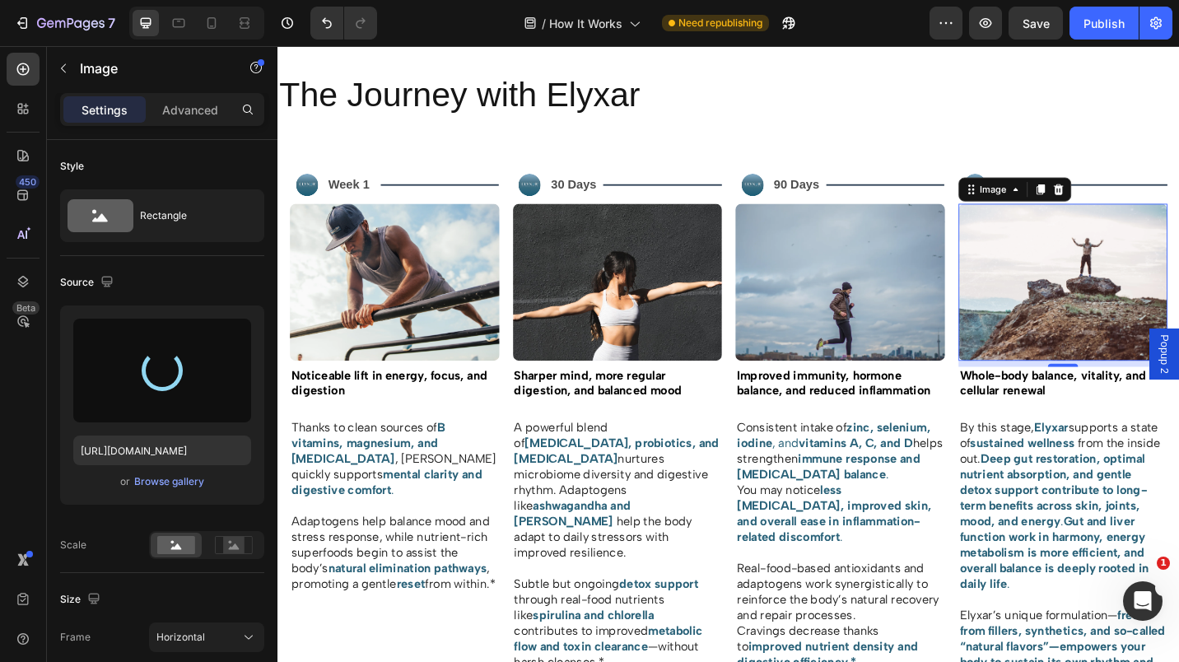
type input "[URL][DOMAIN_NAME]"
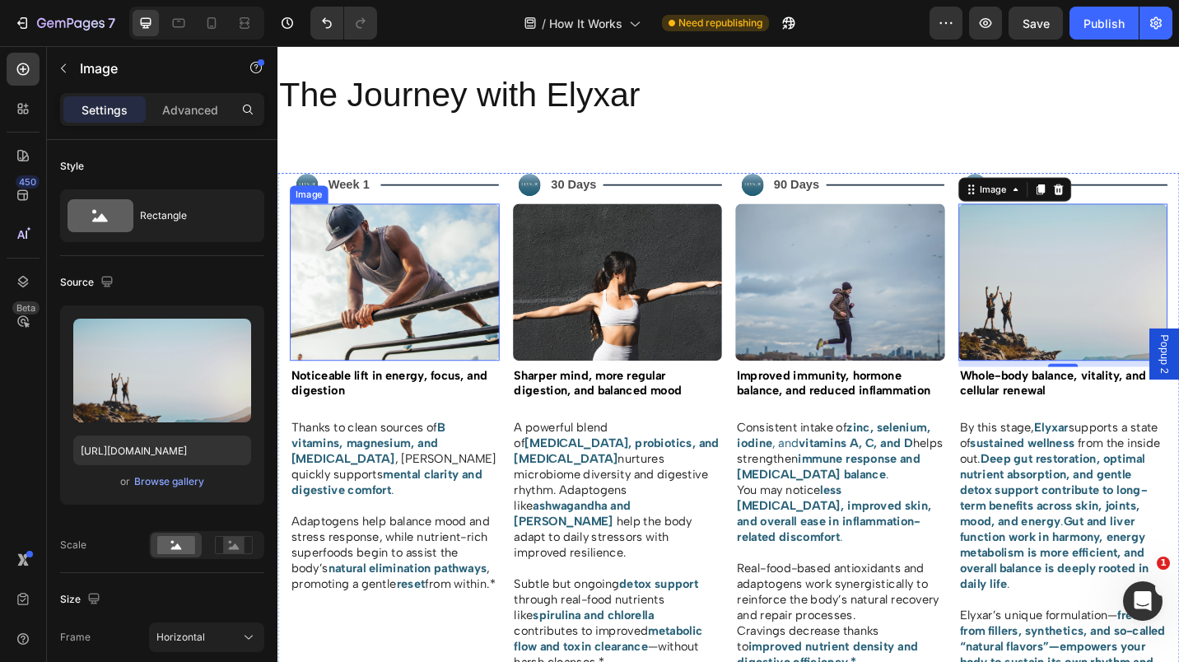
click at [403, 319] on img at bounding box center [406, 305] width 230 height 172
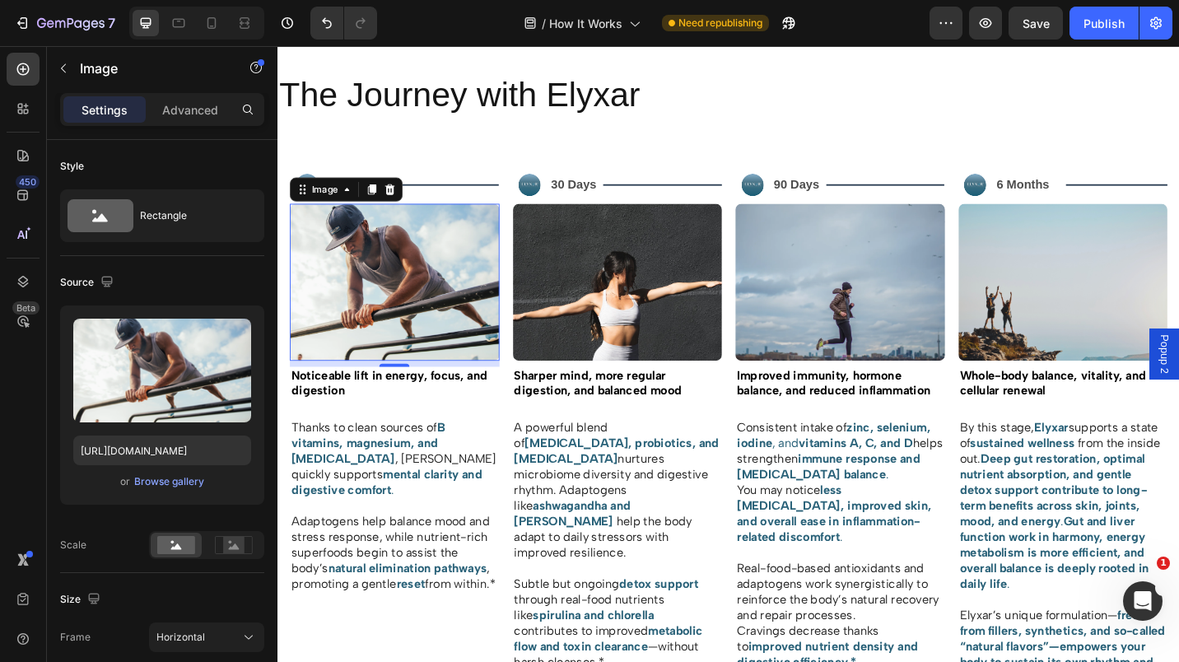
click at [170, 483] on div "Browse gallery" at bounding box center [169, 481] width 70 height 15
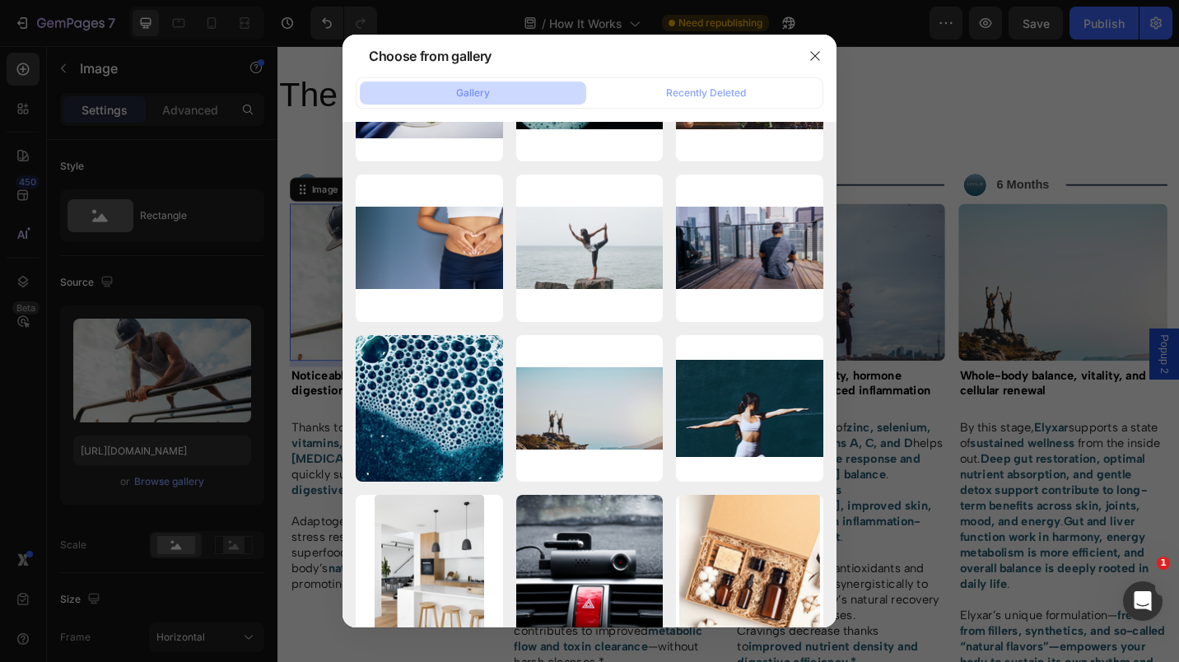
scroll to position [20071, 0]
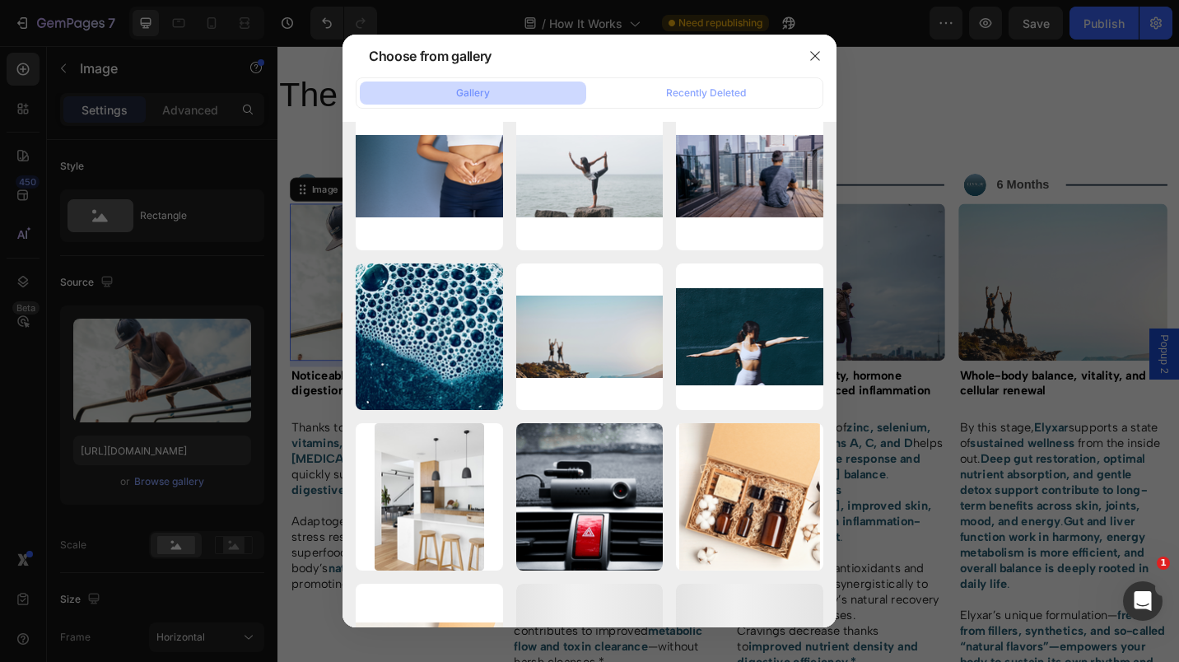
click at [0, 0] on icon "button" at bounding box center [0, 0] width 0 height 0
click at [0, 0] on div "Delete" at bounding box center [0, 0] width 0 height 0
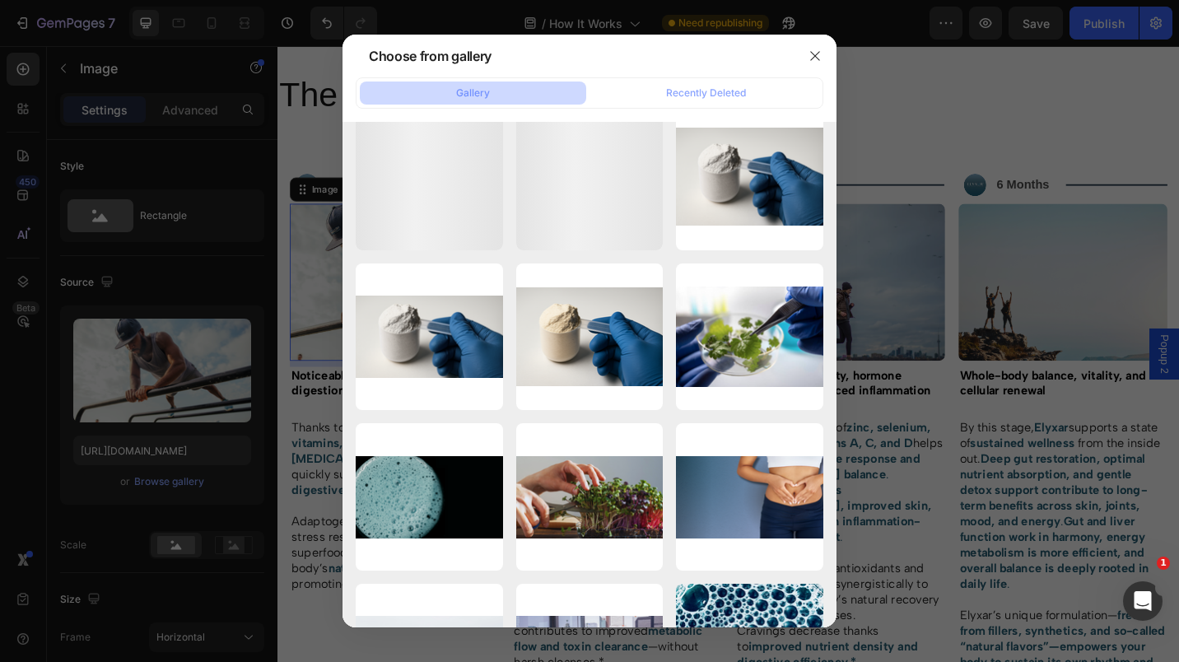
click at [0, 0] on icon "button" at bounding box center [0, 0] width 0 height 0
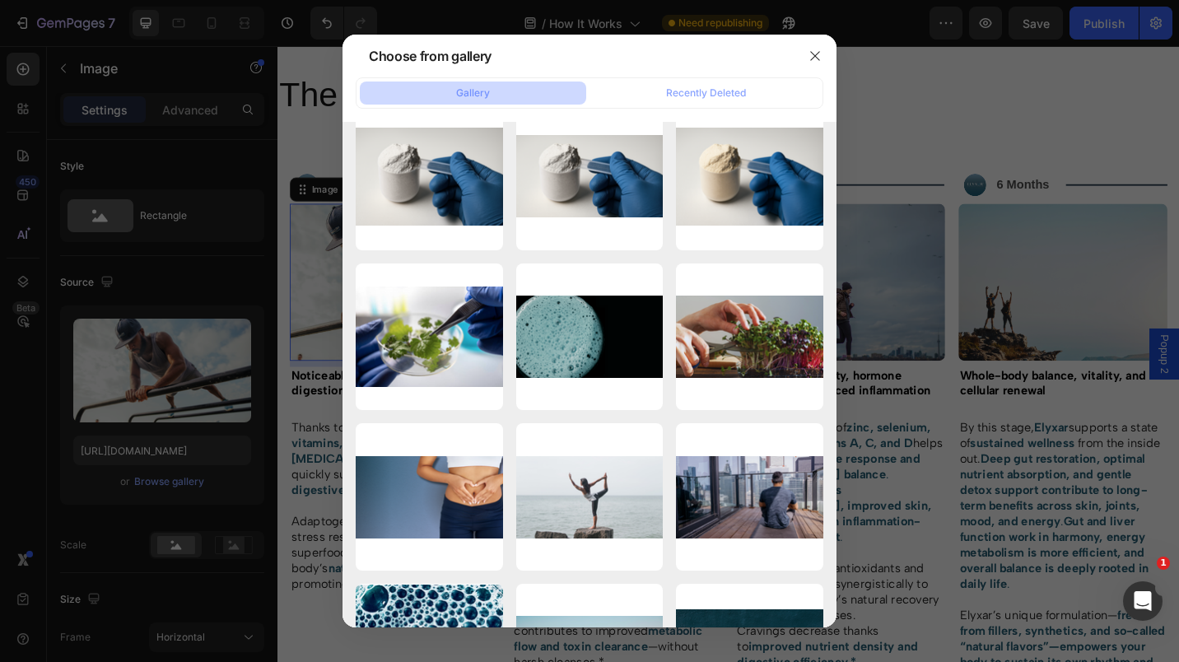
click at [0, 0] on icon "button" at bounding box center [0, 0] width 0 height 0
click at [0, 0] on div "Delete" at bounding box center [0, 0] width 0 height 0
click at [0, 0] on icon "button" at bounding box center [0, 0] width 0 height 0
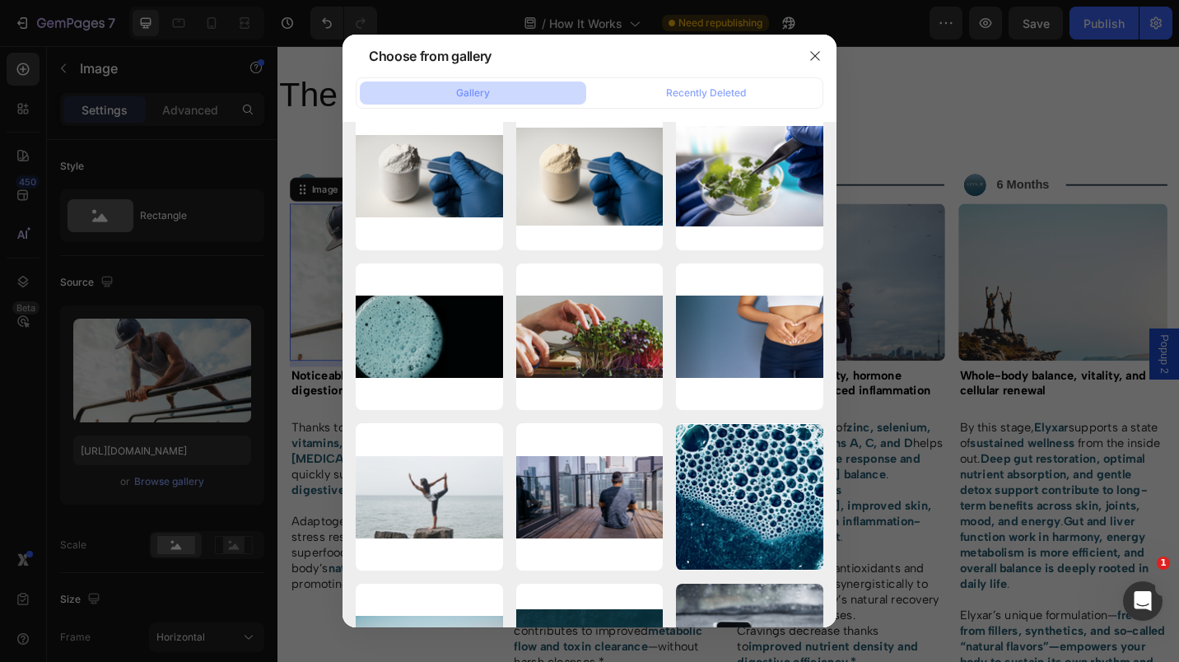
click at [0, 0] on icon "button" at bounding box center [0, 0] width 0 height 0
click at [0, 0] on div "Delete" at bounding box center [0, 0] width 0 height 0
click at [0, 0] on icon "button" at bounding box center [0, 0] width 0 height 0
click at [823, 49] on button "button" at bounding box center [815, 56] width 26 height 26
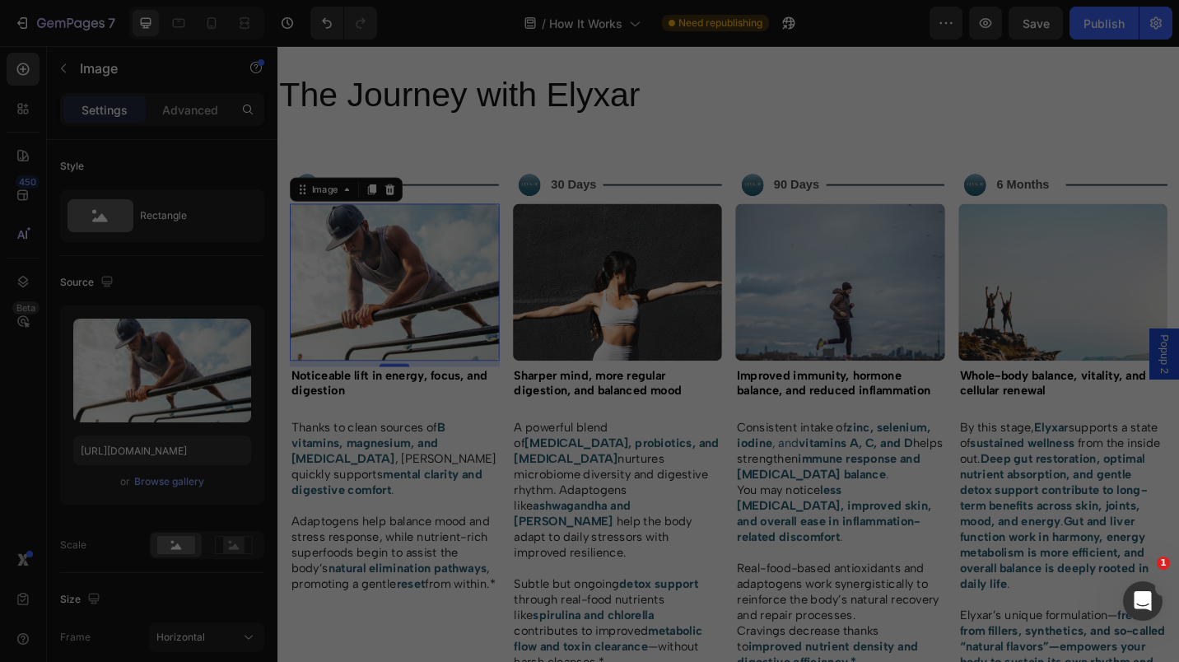
scroll to position [19715, 0]
click at [329, 21] on div at bounding box center [589, 331] width 1179 height 662
click at [0, 0] on div "Screenshot 2025-08-25...48.png 2085.55 kb" at bounding box center [0, 0] width 0 height 0
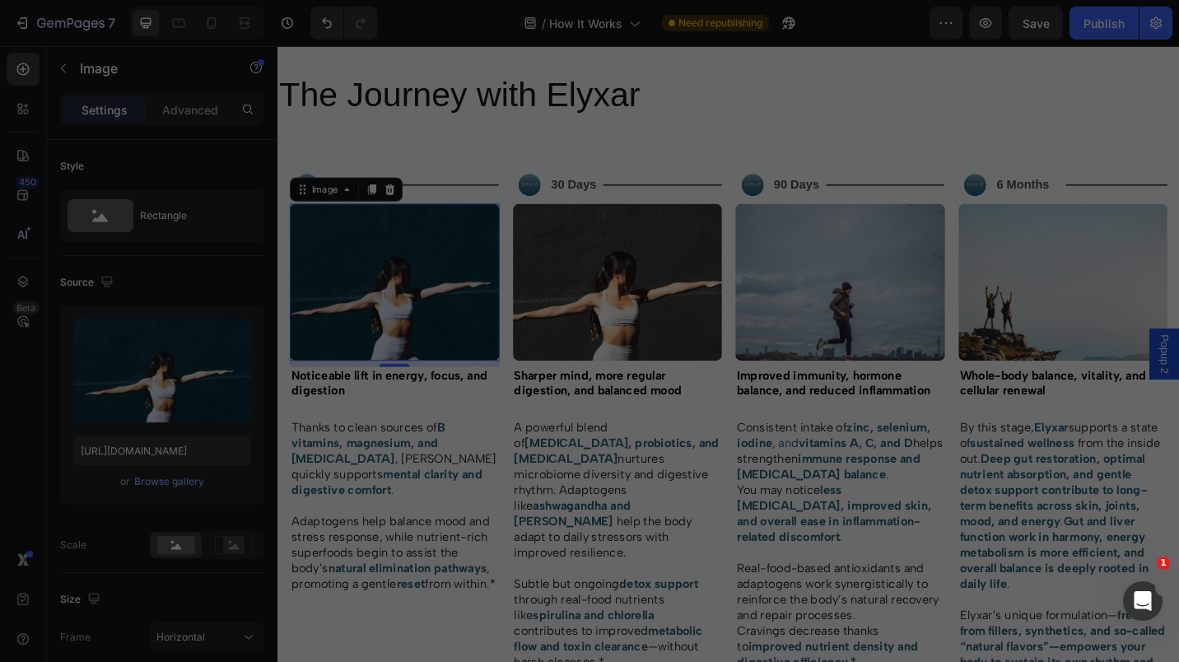
type input "[URL][DOMAIN_NAME]"
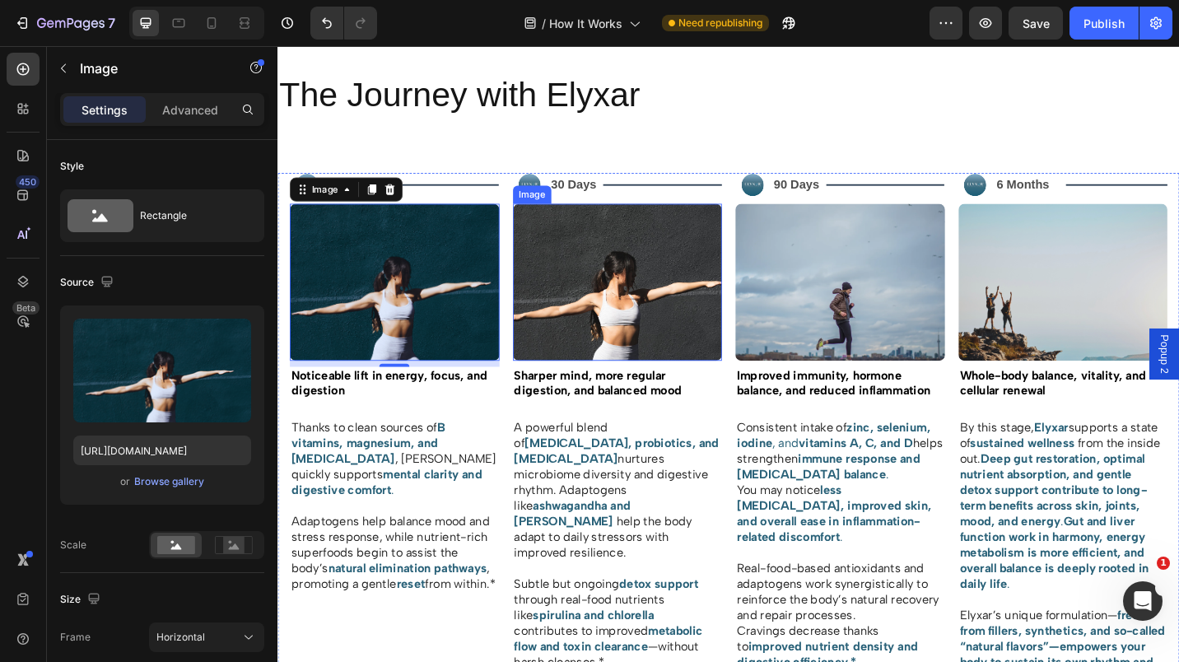
click at [595, 284] on img at bounding box center [650, 305] width 230 height 172
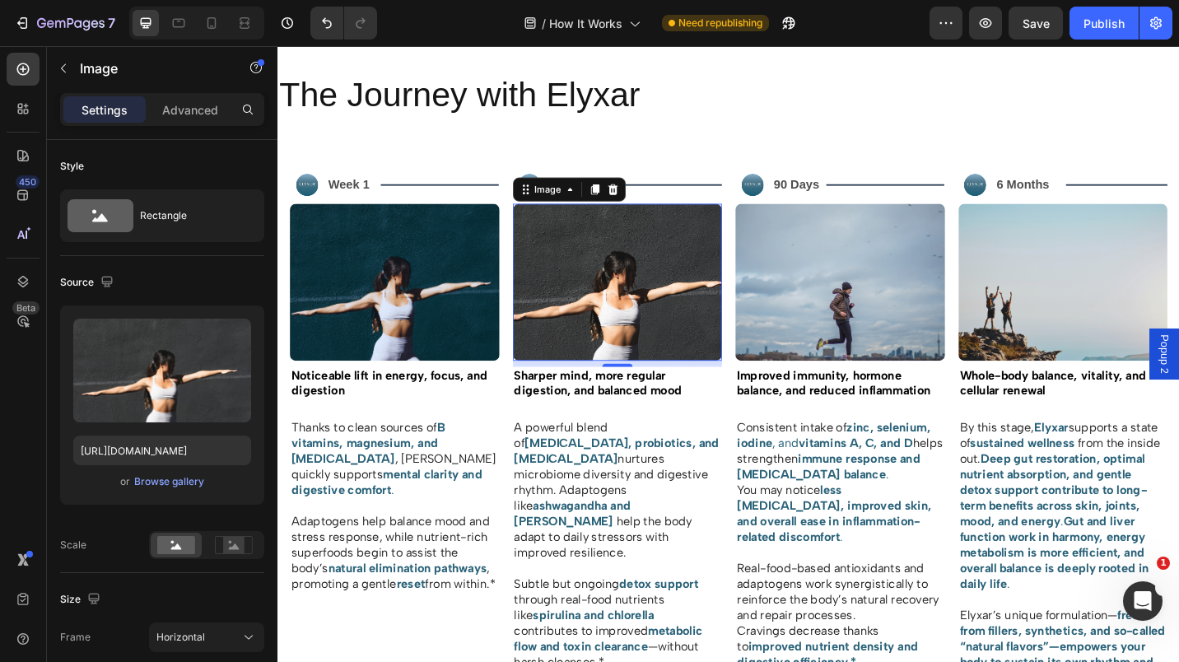
click at [163, 483] on div "Browse gallery" at bounding box center [169, 481] width 70 height 15
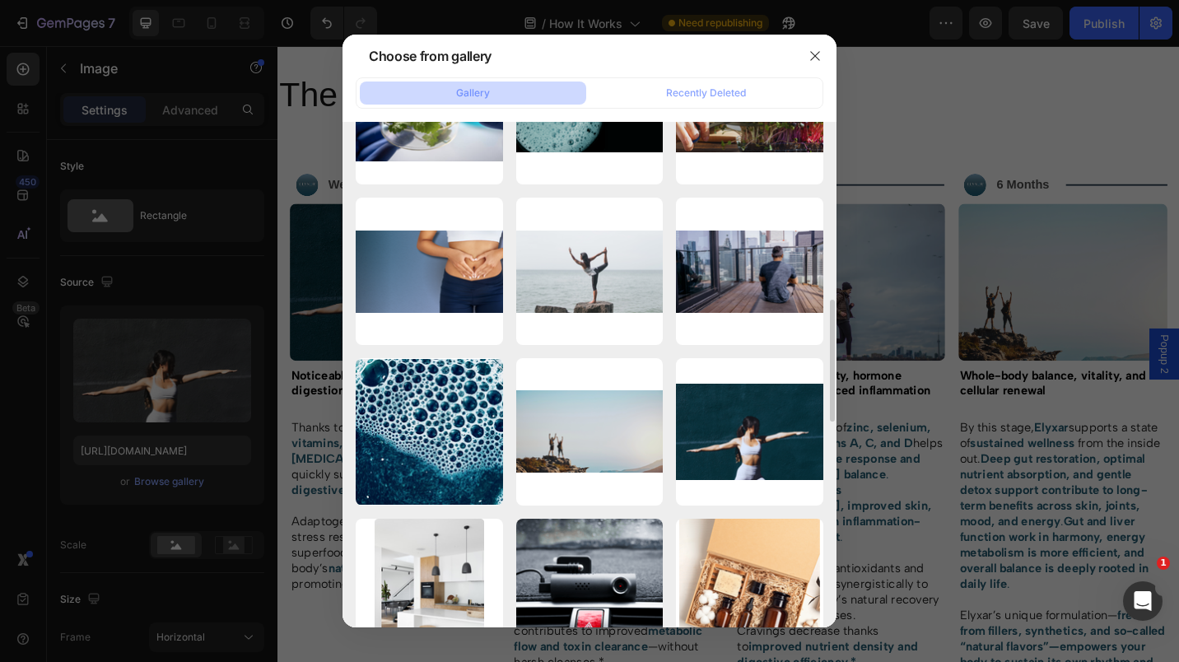
scroll to position [738, 0]
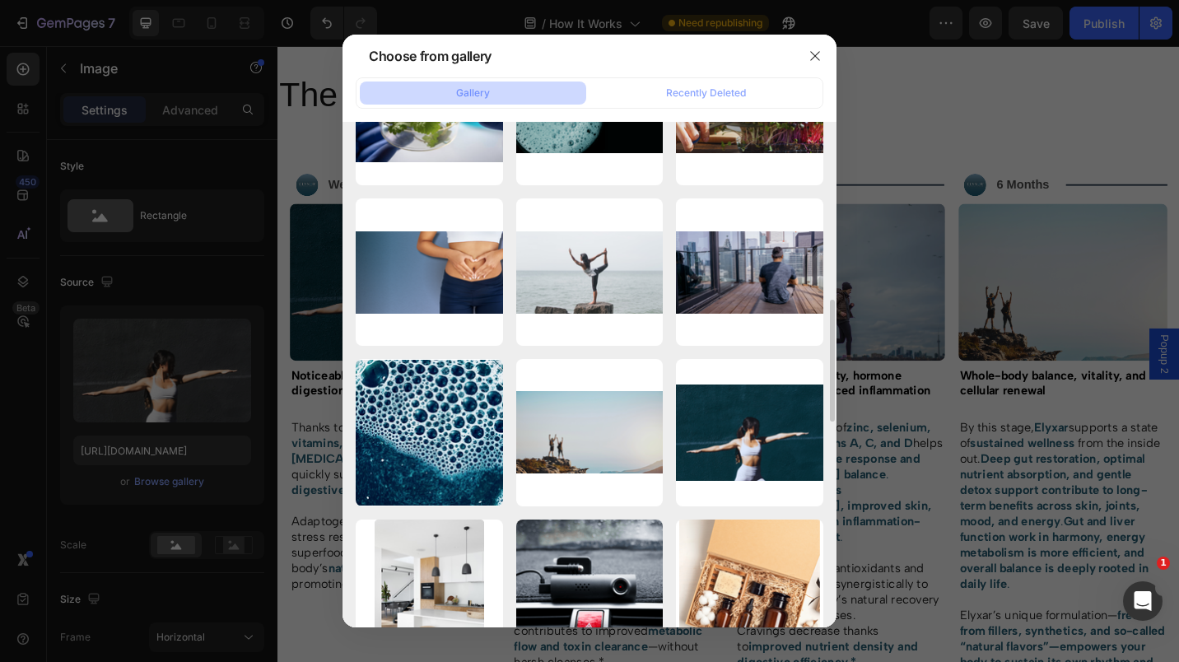
click at [0, 0] on p "1398.92 kb" at bounding box center [0, 0] width 0 height 0
type input "https://cdn.shopify.com/s/files/1/0673/5524/6778/files/gempages_535789032974582…"
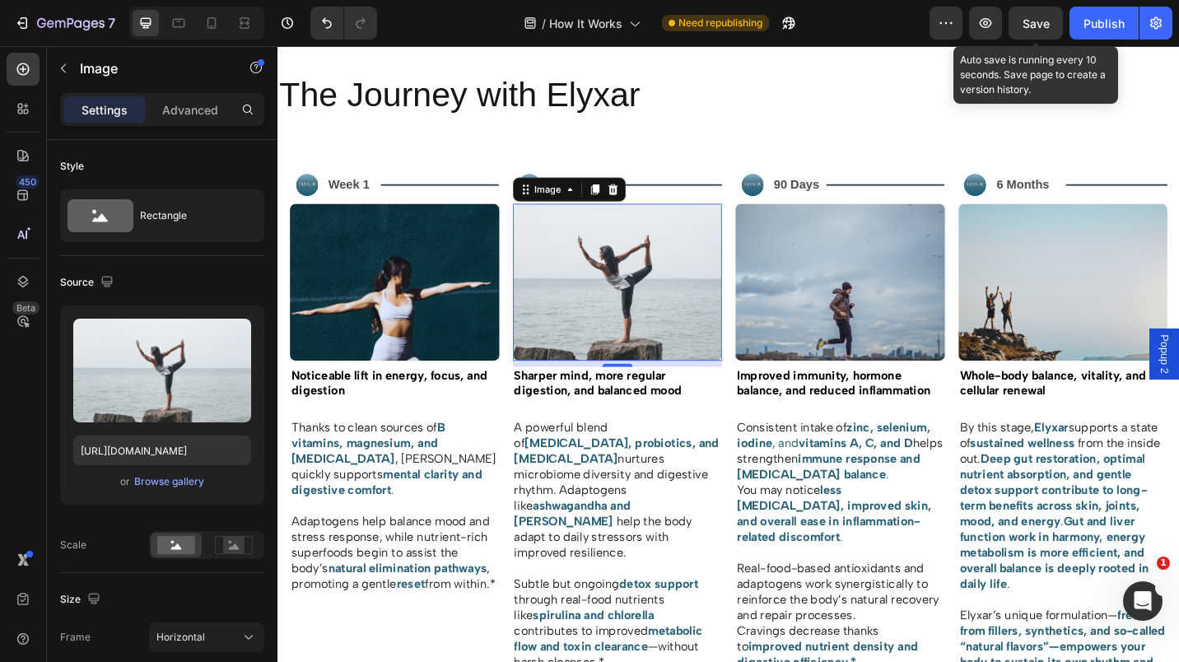
click at [1037, 28] on span "Save" at bounding box center [1036, 23] width 27 height 14
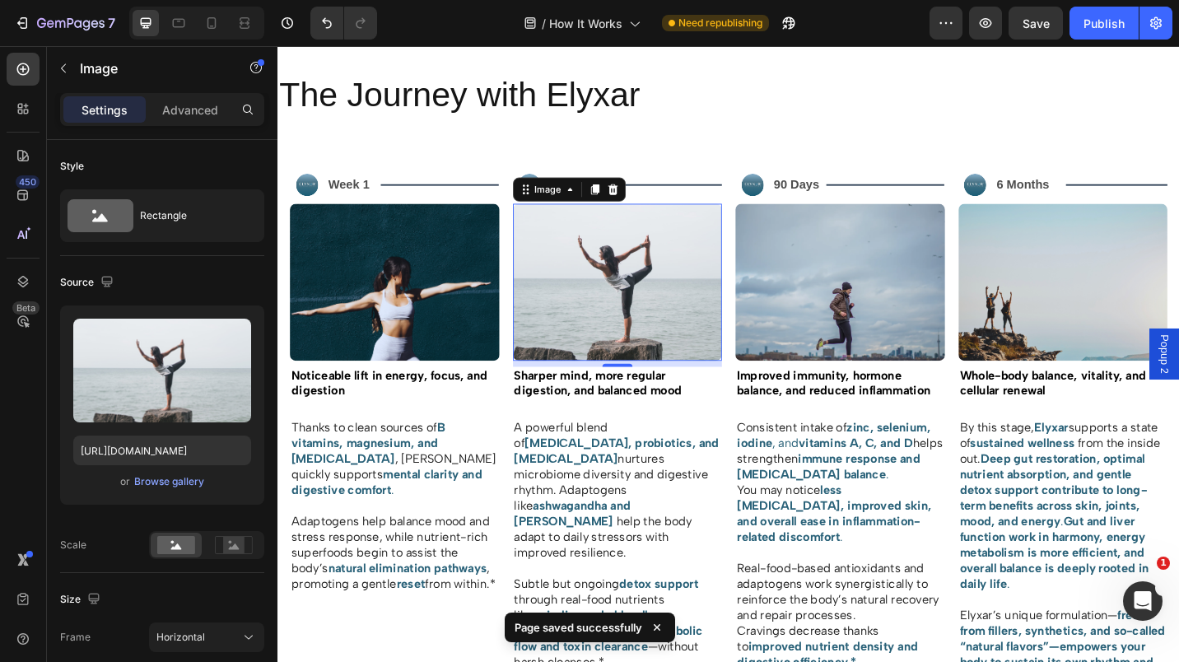
click at [1095, 32] on button "Publish" at bounding box center [1104, 23] width 69 height 33
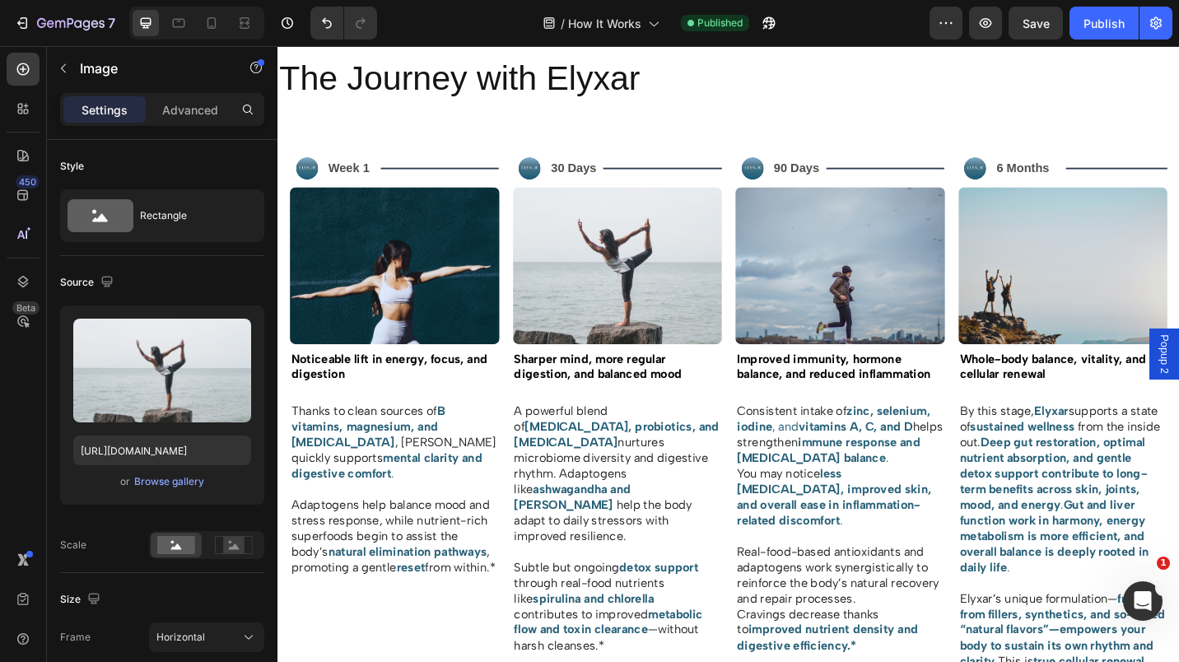
scroll to position [1379, 0]
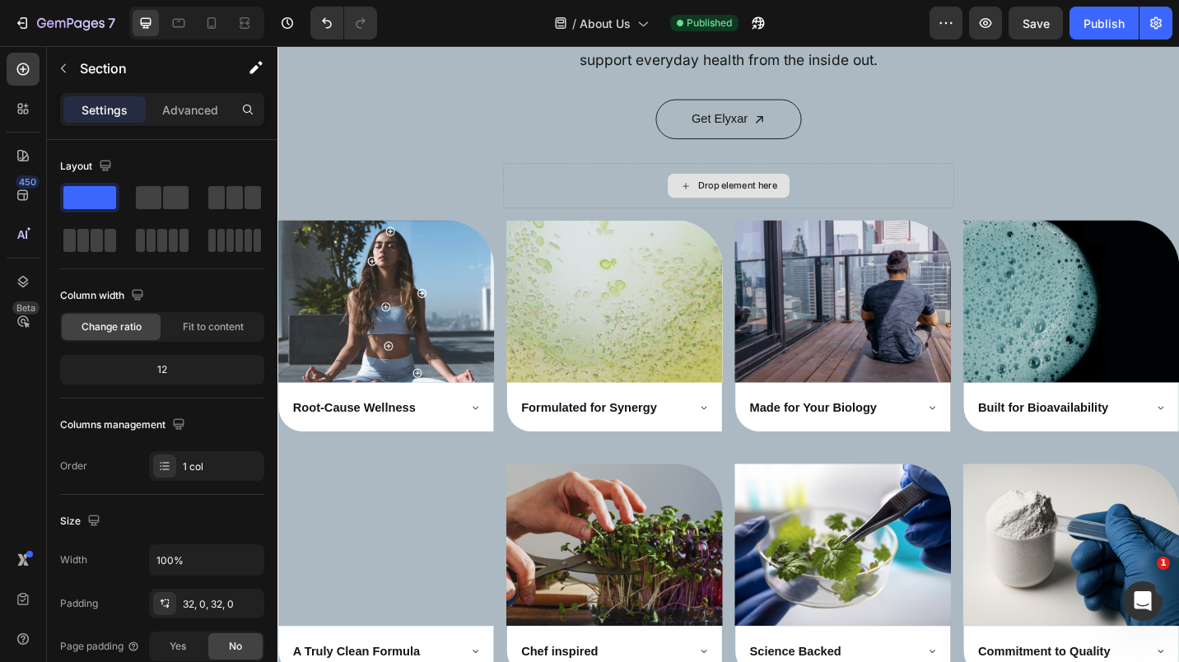
scroll to position [2370, 0]
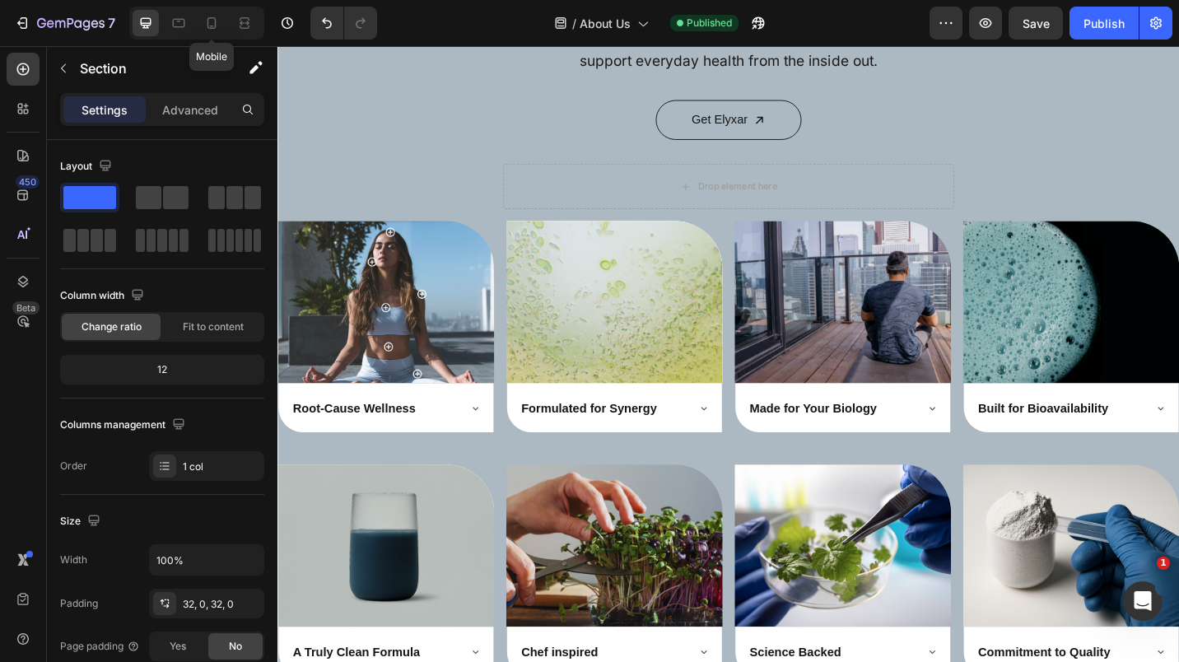
click at [219, 31] on div at bounding box center [211, 23] width 26 height 26
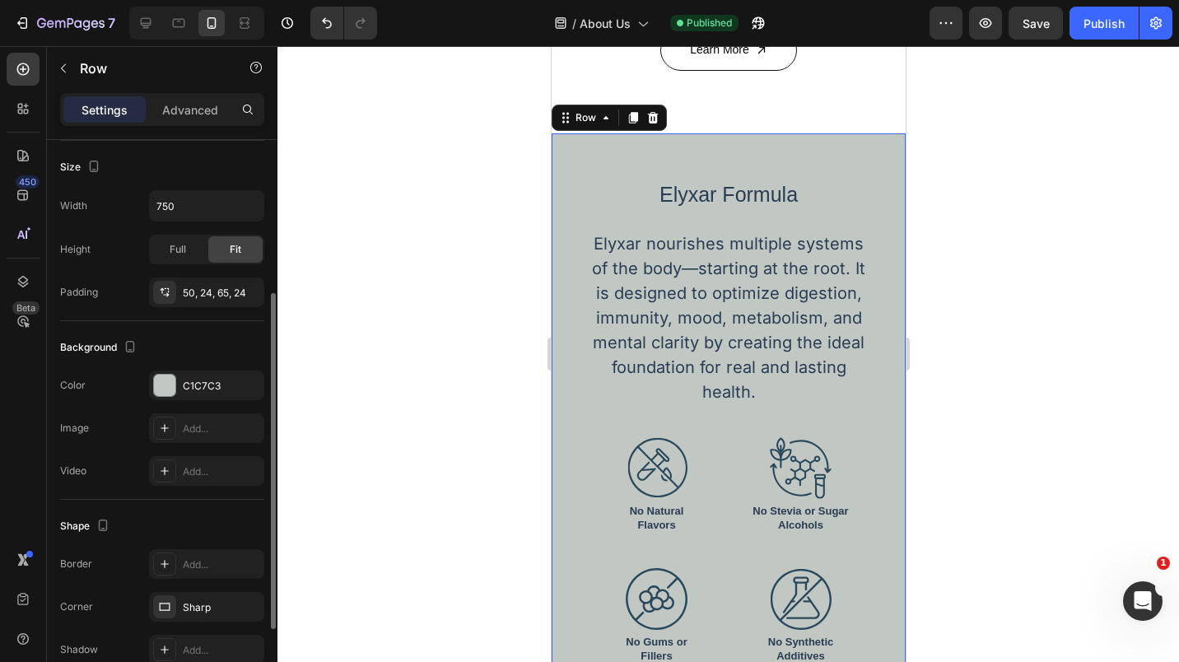
scroll to position [350, 0]
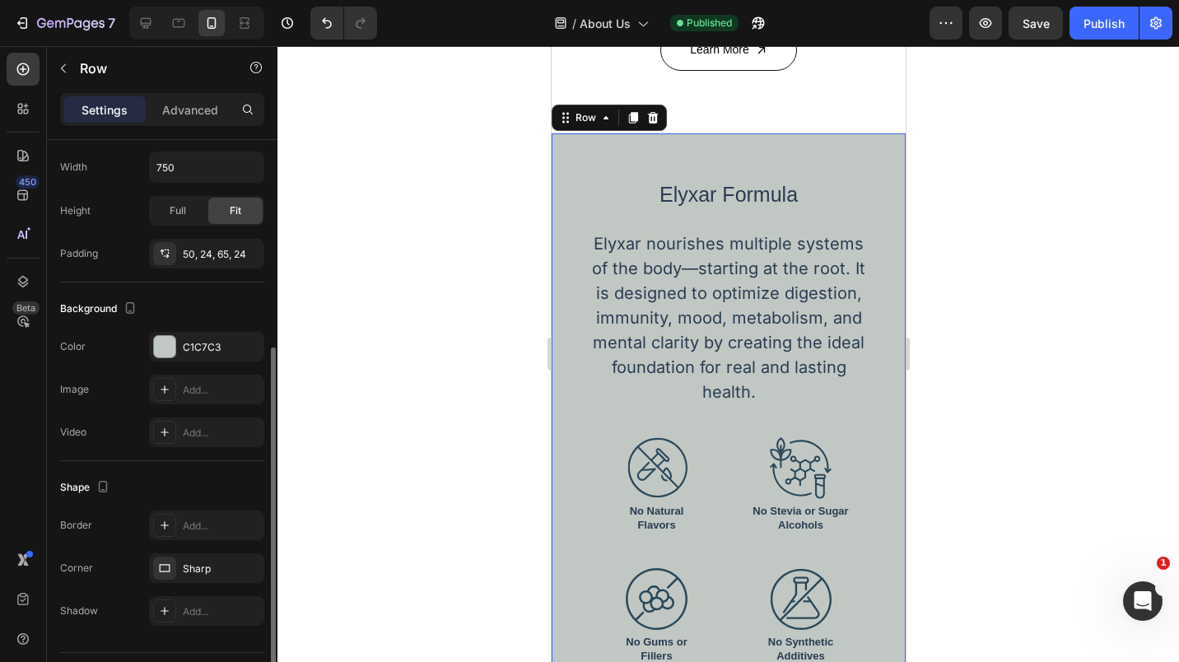
click at [202, 350] on div "C1C7C3" at bounding box center [221, 347] width 77 height 15
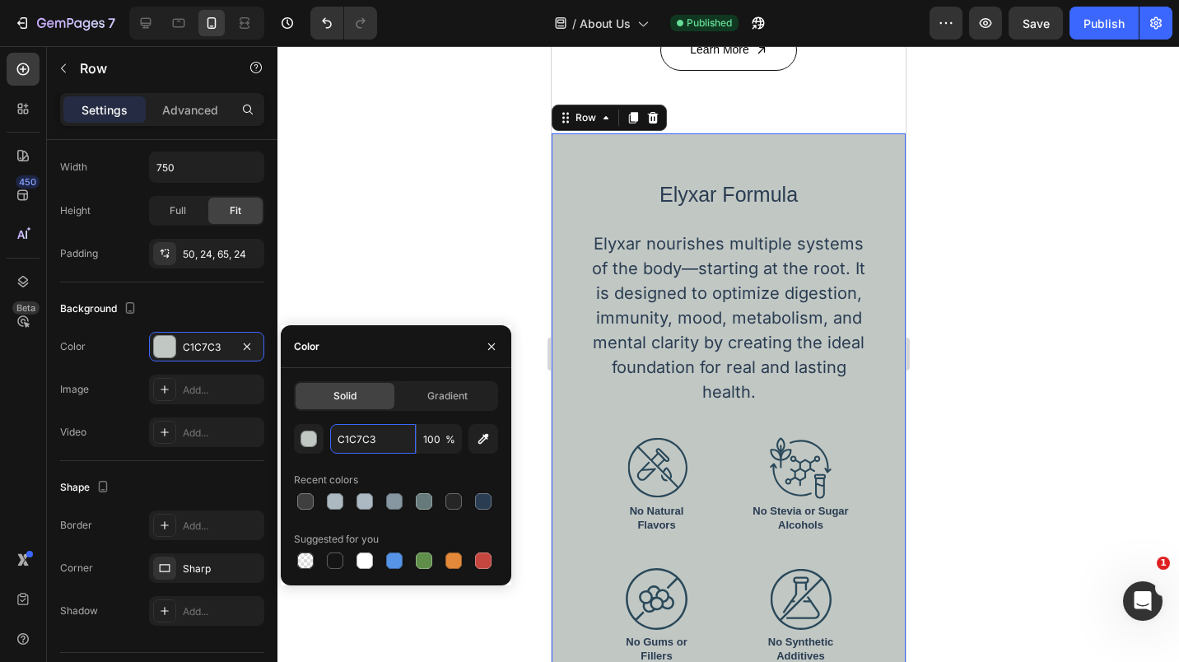
click at [349, 441] on input "C1C7C3" at bounding box center [373, 439] width 86 height 30
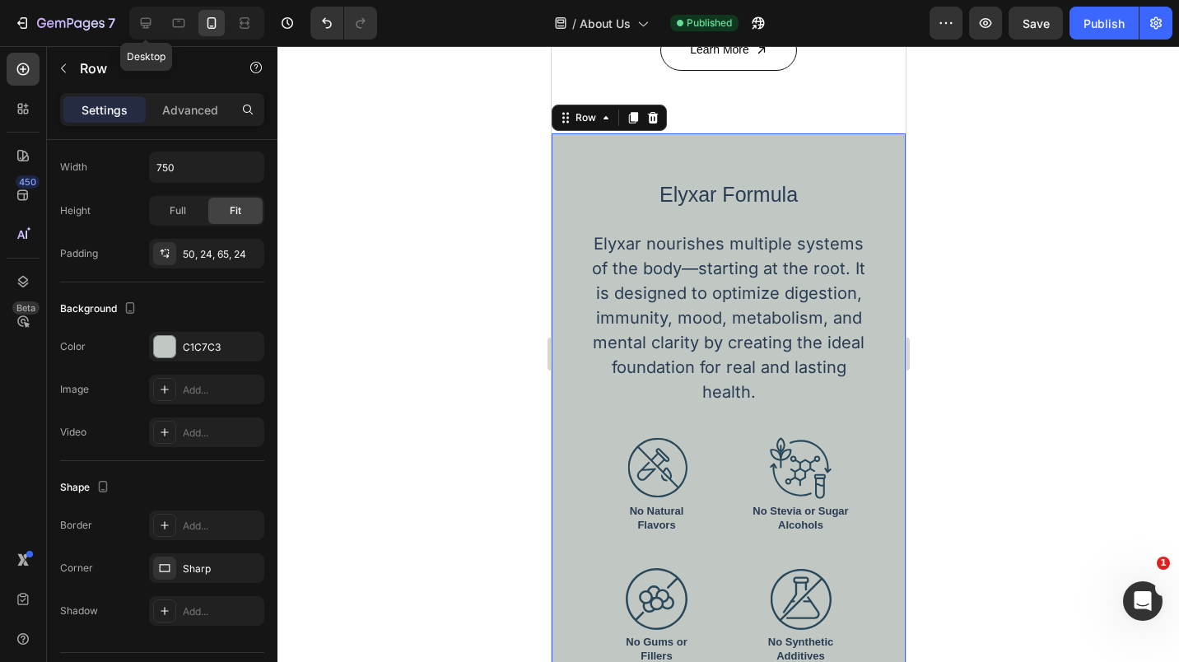
click at [153, 24] on icon at bounding box center [146, 23] width 16 height 16
type input "1000"
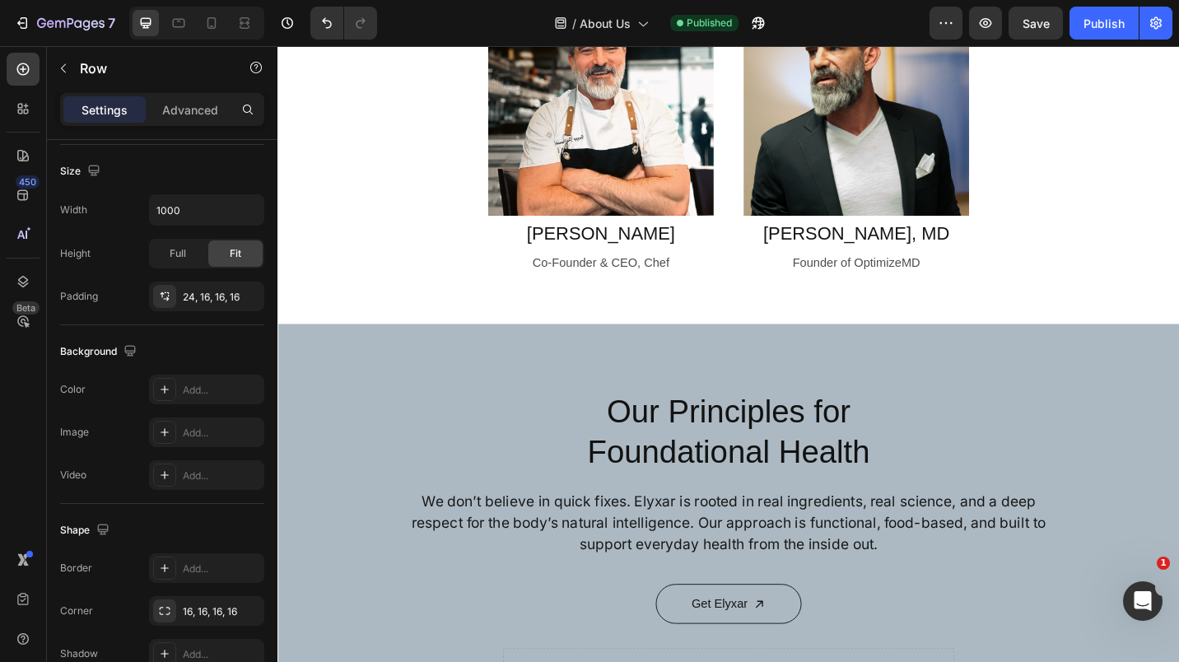
scroll to position [1788, 0]
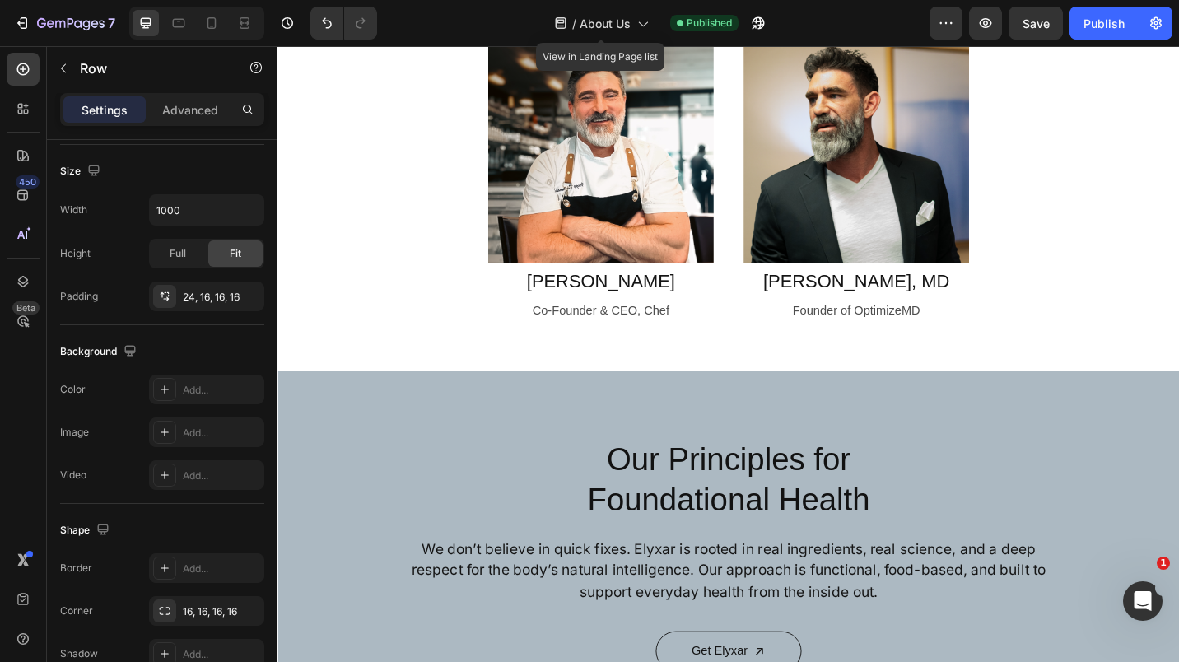
click at [637, 27] on icon at bounding box center [642, 23] width 16 height 16
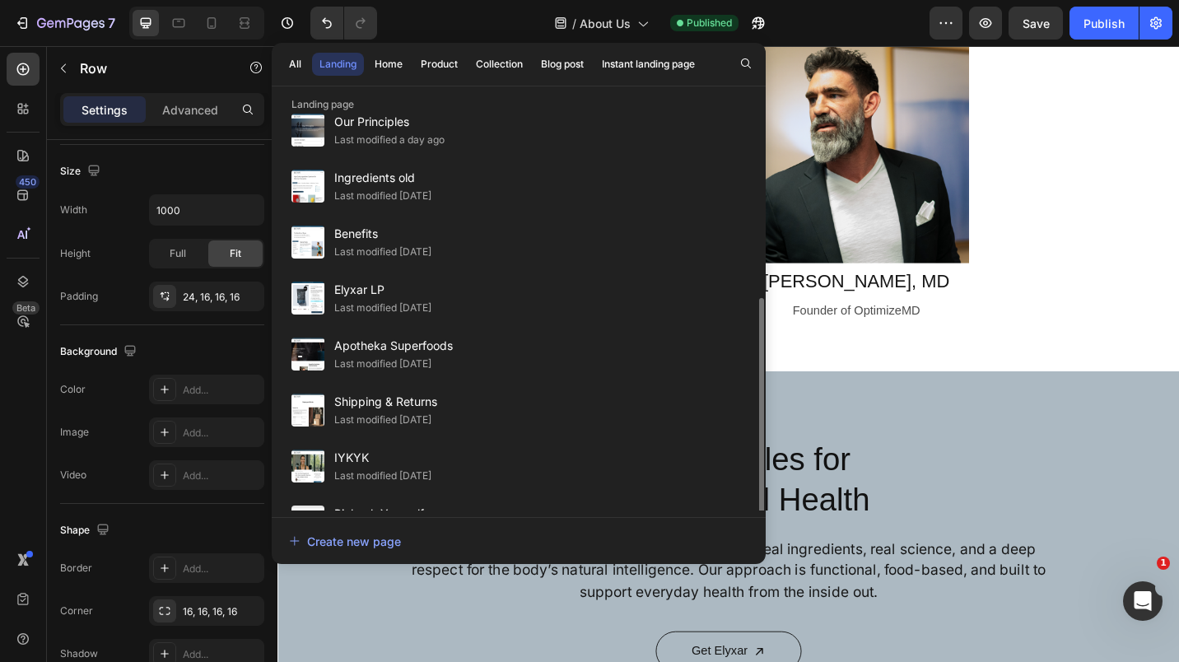
scroll to position [230, 0]
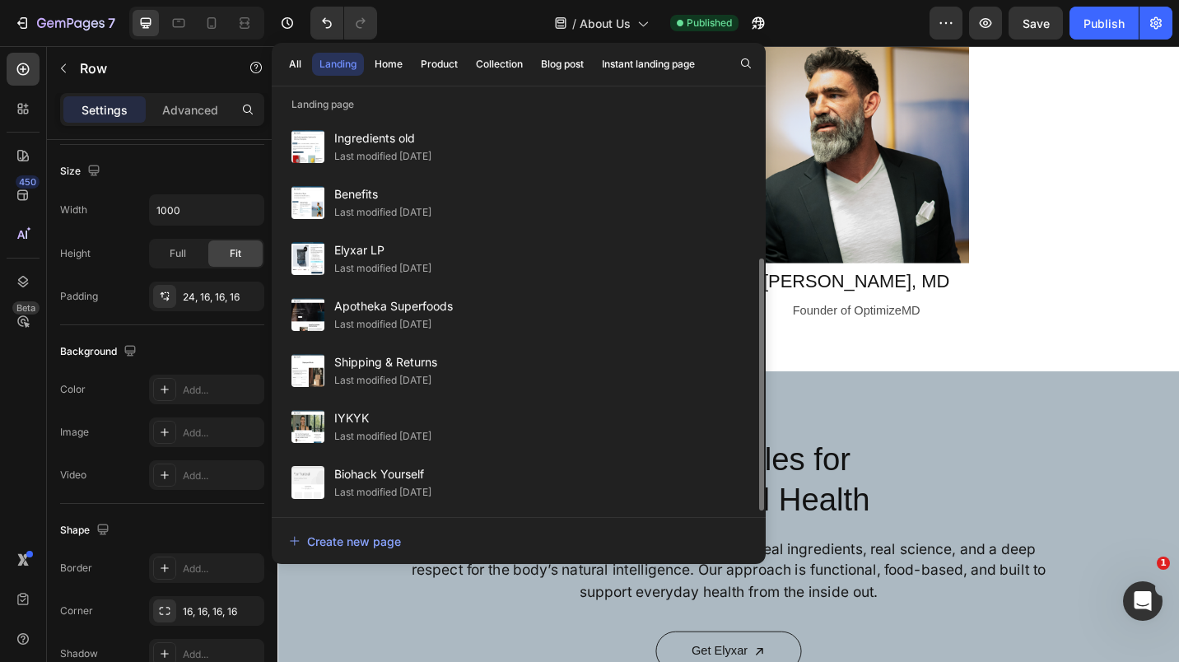
click at [402, 438] on div "Last modified [DATE]" at bounding box center [382, 436] width 97 height 16
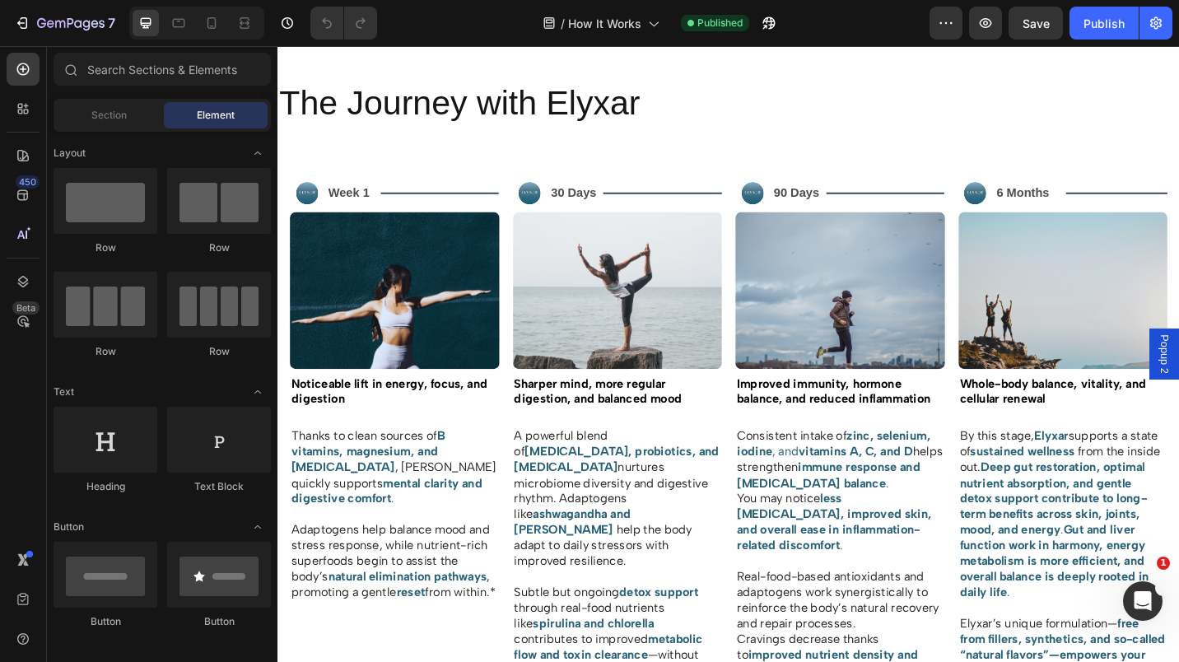
scroll to position [1344, 0]
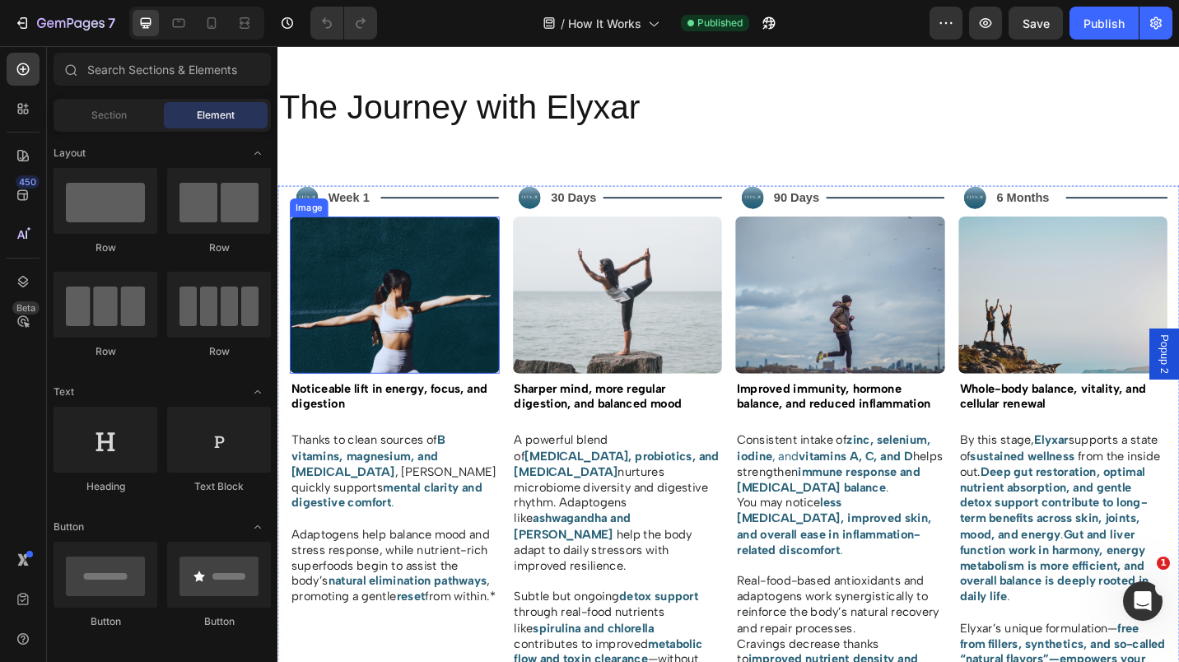
click at [421, 343] on img at bounding box center [406, 319] width 230 height 172
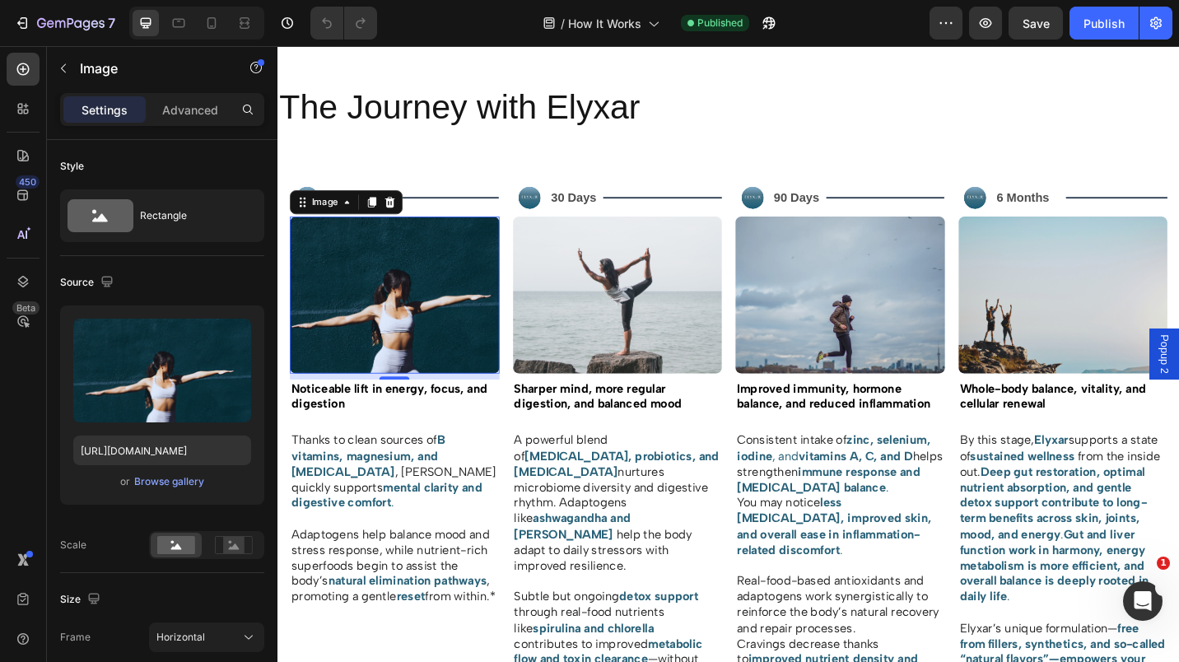
click at [165, 475] on div "Browse gallery" at bounding box center [169, 481] width 70 height 15
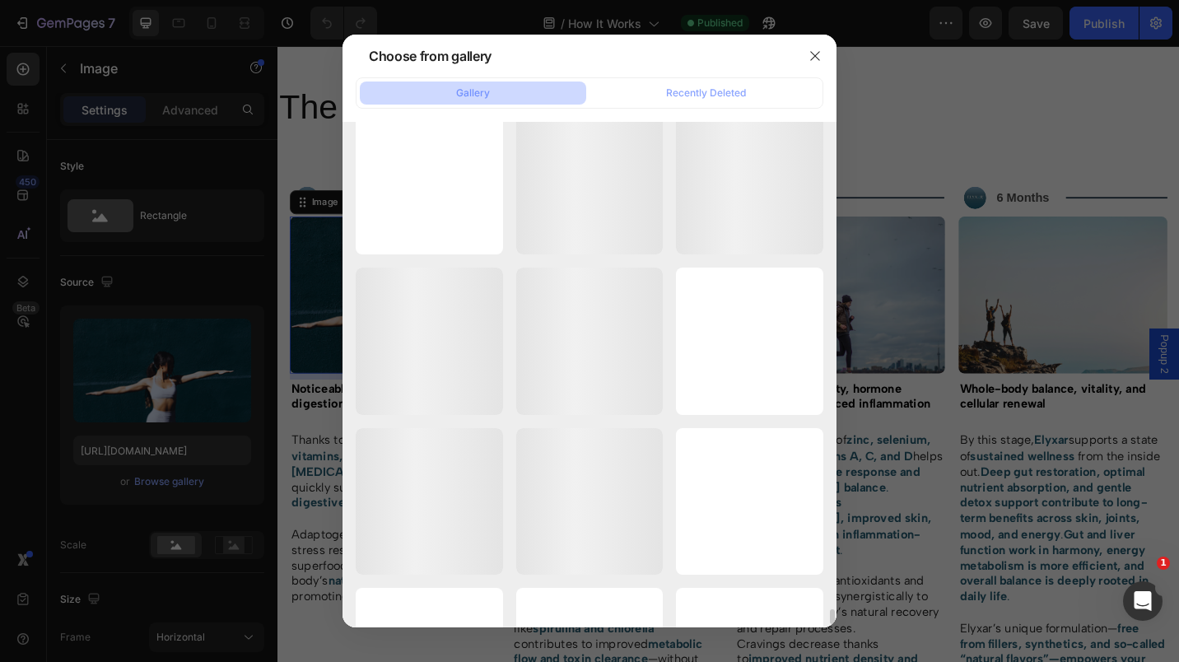
scroll to position [16540, 0]
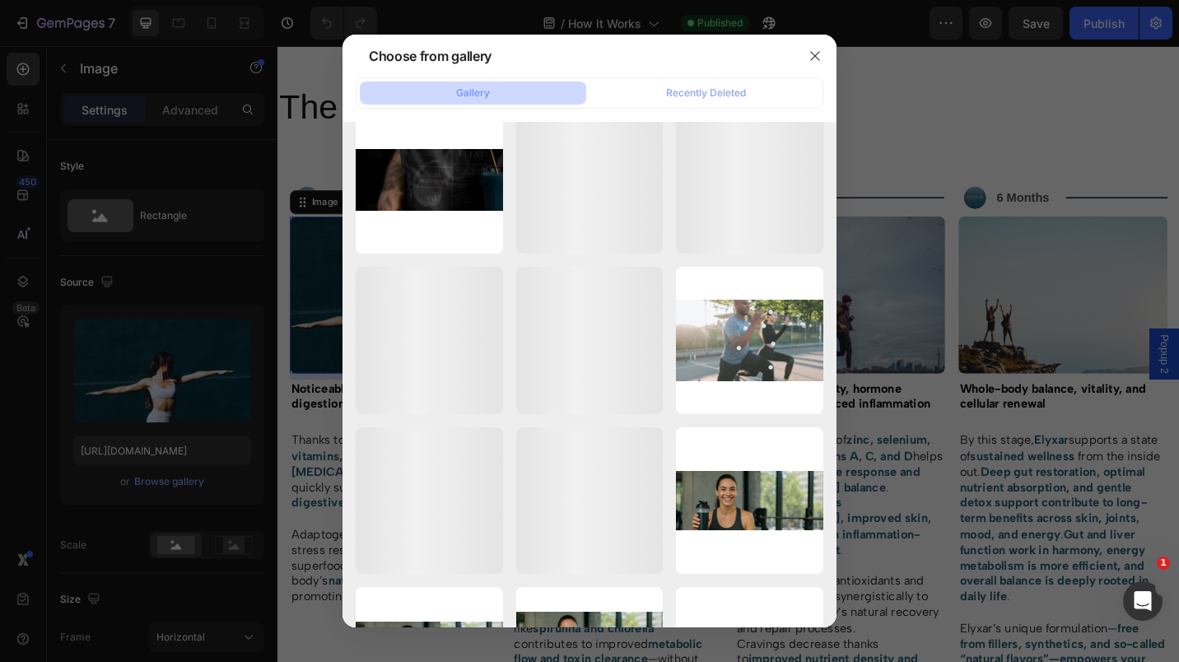
click at [0, 0] on p "1399.36 kb" at bounding box center [0, 0] width 0 height 0
type input "https://cdn.shopify.com/s/files/1/0673/5524/6778/files/gempages_535789032974582…"
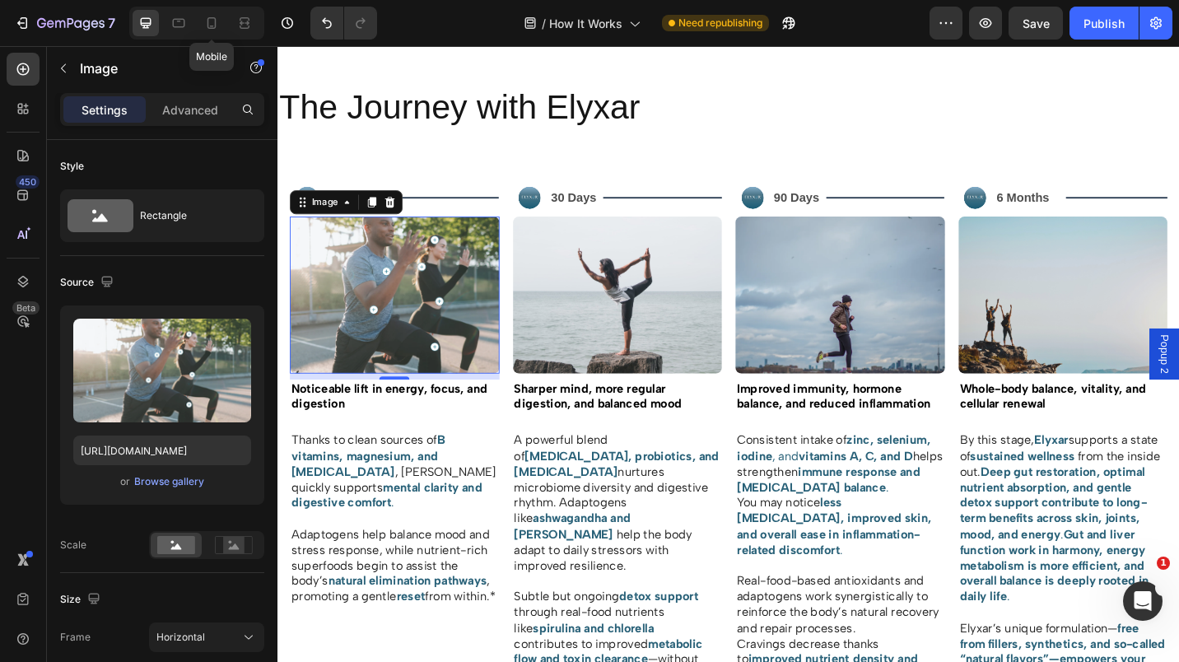
click at [212, 21] on icon at bounding box center [211, 23] width 16 height 16
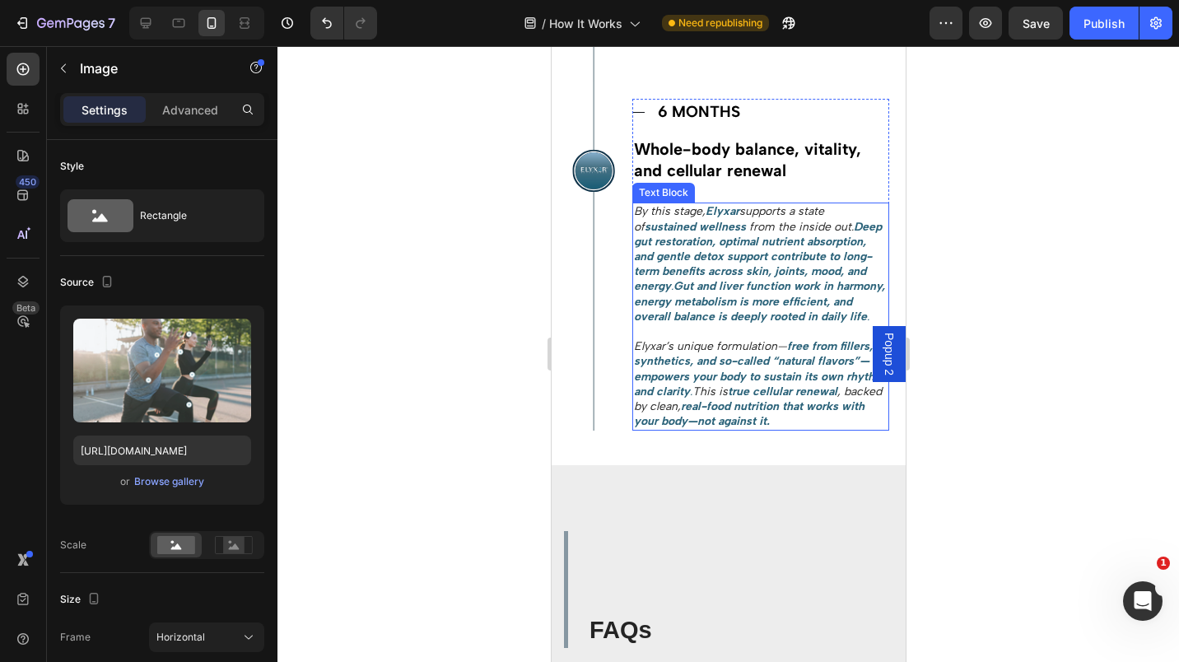
scroll to position [2414, 0]
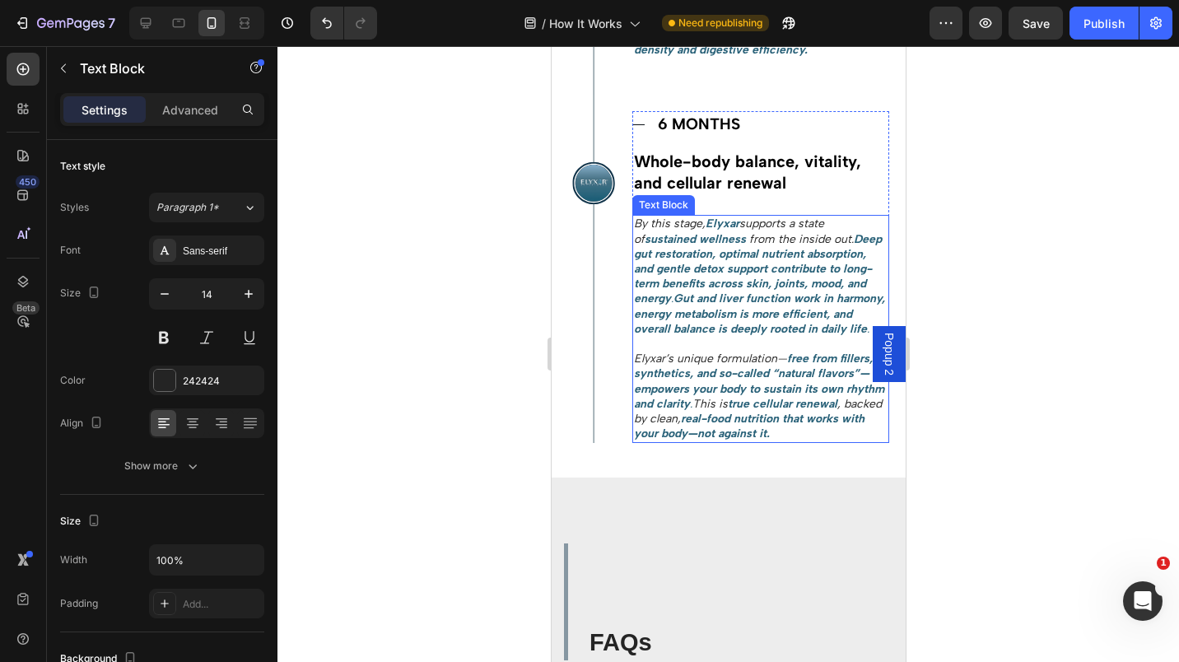
click at [676, 271] on strong "Deep gut restoration, optimal nutrient absorption, and gentle detox support con…" at bounding box center [757, 269] width 248 height 74
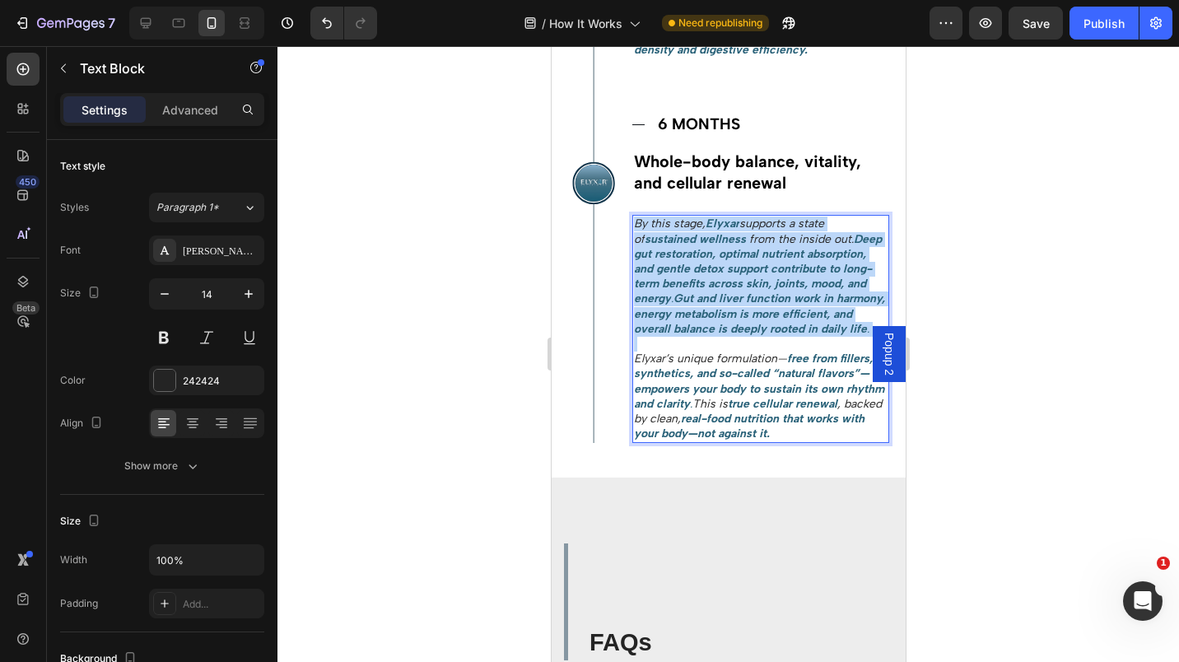
click at [676, 271] on strong "Deep gut restoration, optimal nutrient absorption, and gentle detox support con…" at bounding box center [757, 269] width 248 height 74
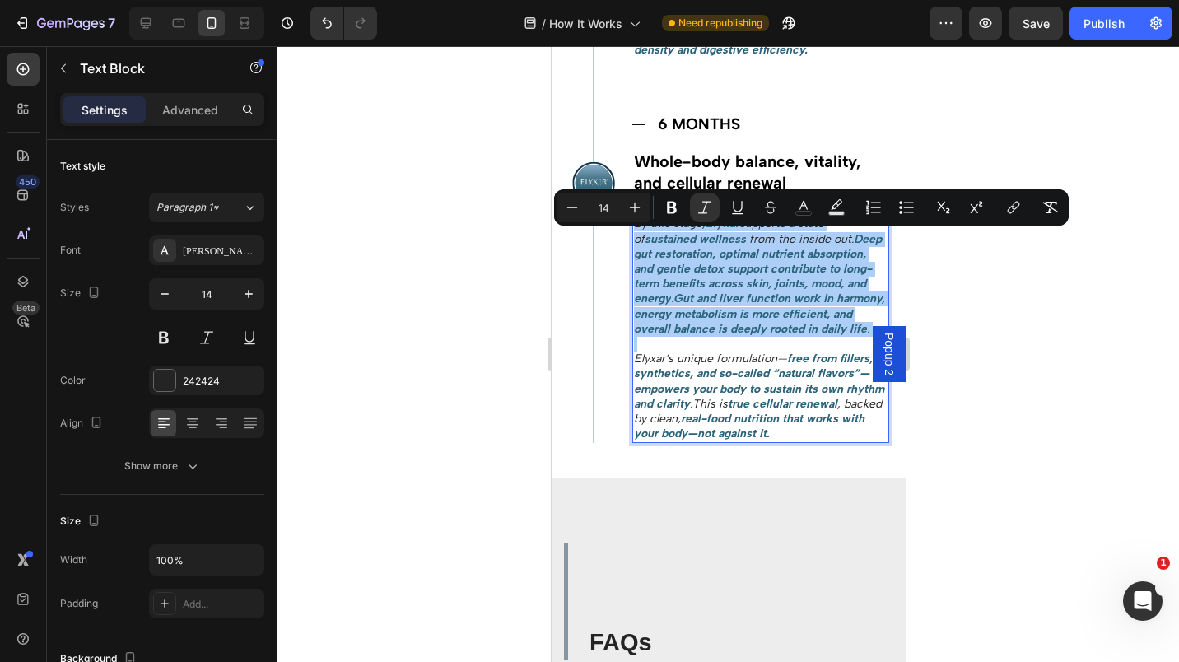
click at [707, 209] on icon "Editor contextual toolbar" at bounding box center [705, 207] width 16 height 16
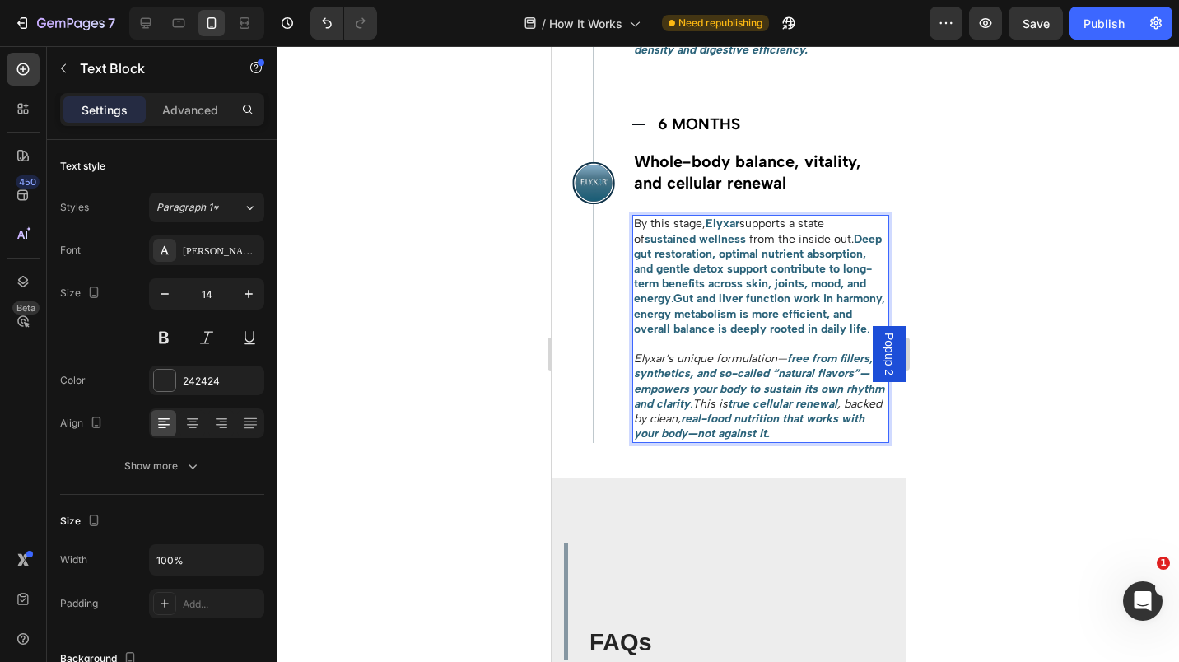
click at [687, 411] on strong "free from fillers, synthetics, and so-called “natural flavors”—empowers your bo…" at bounding box center [758, 381] width 250 height 59
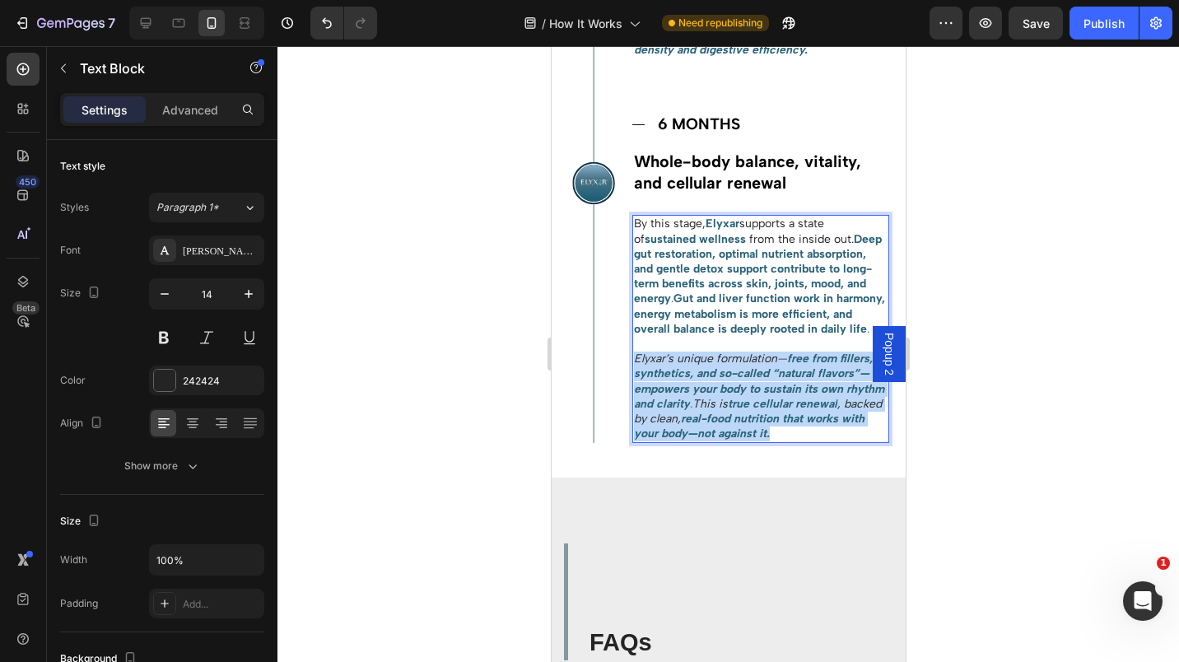
click at [687, 411] on strong "free from fillers, synthetics, and so-called “natural flavors”—empowers your bo…" at bounding box center [758, 381] width 250 height 59
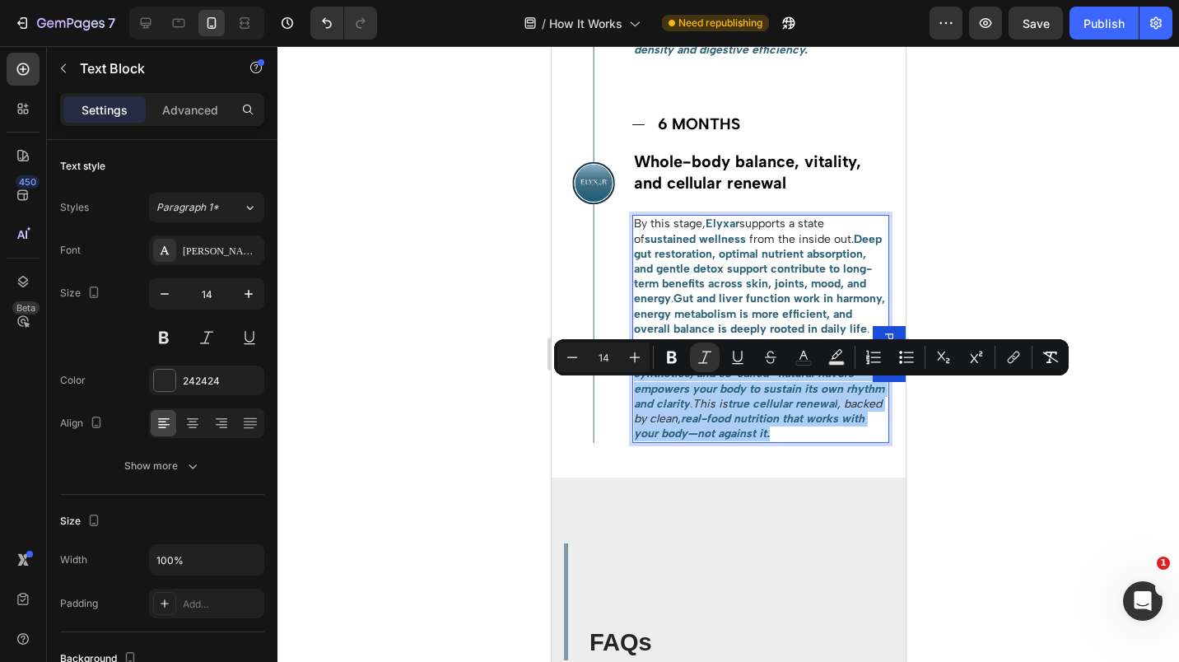
click at [698, 352] on icon "Editor contextual toolbar" at bounding box center [705, 357] width 16 height 16
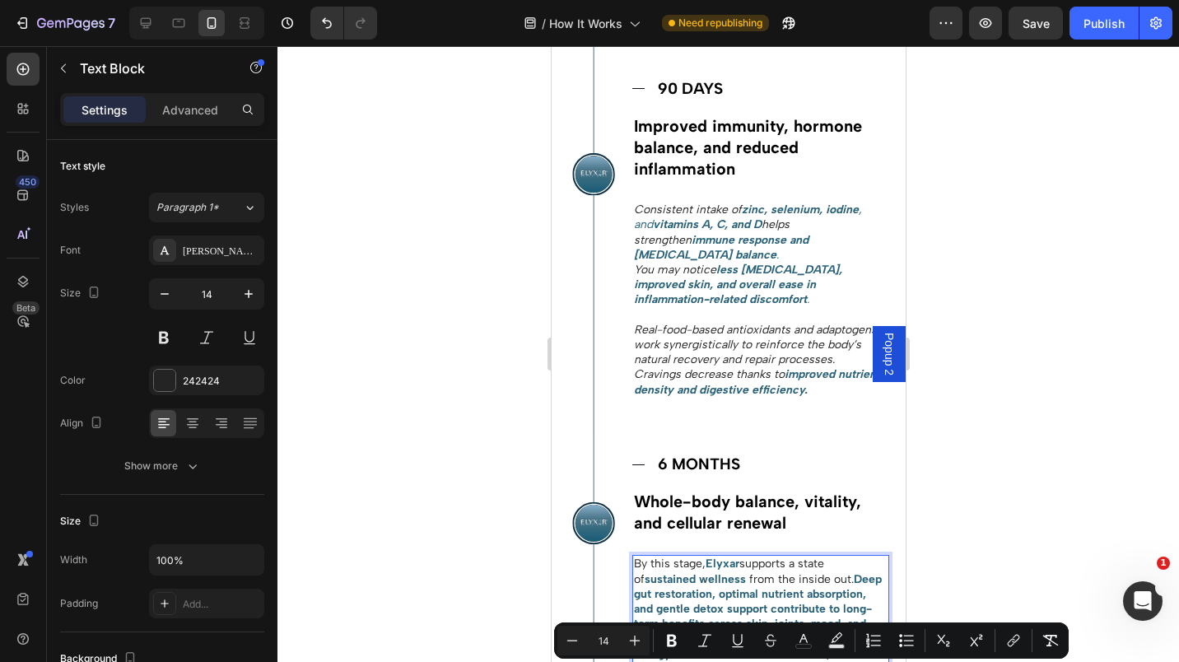
scroll to position [2072, 0]
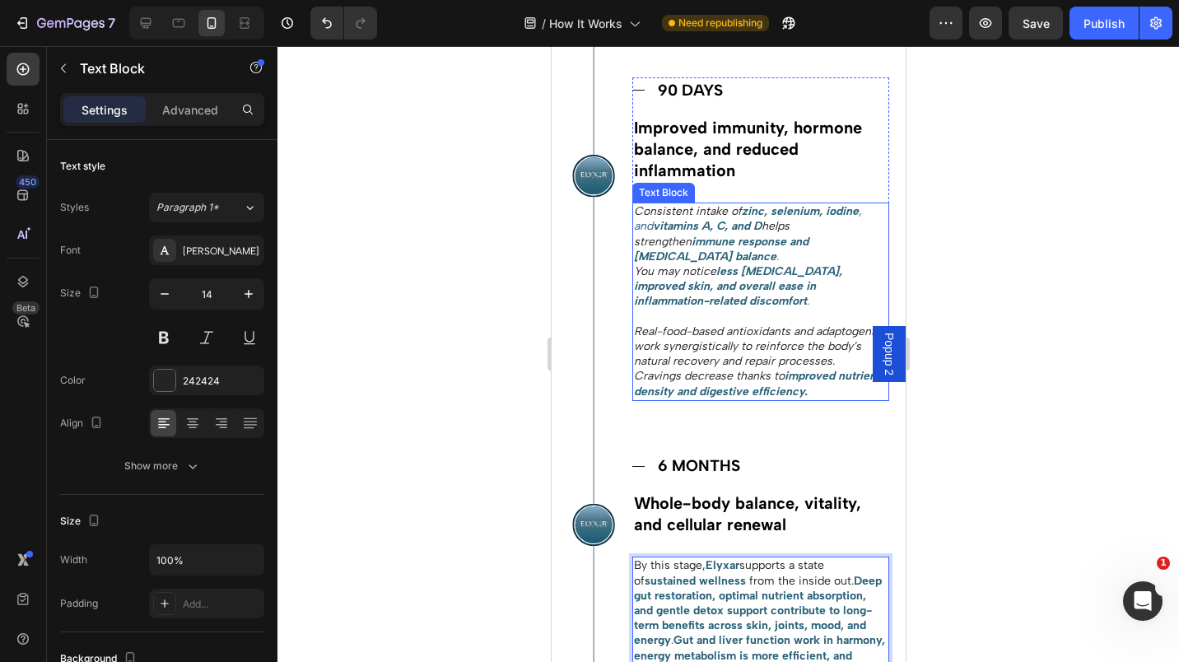
click at [702, 233] on strong "vitamins A, C, and D" at bounding box center [706, 226] width 109 height 14
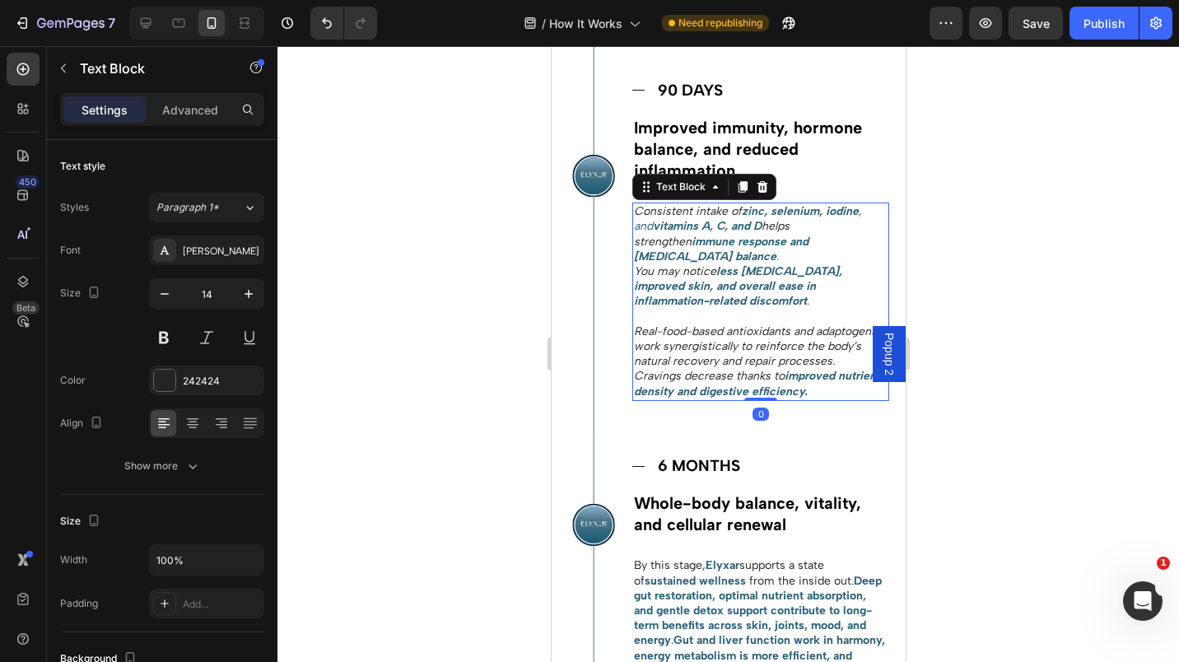
click at [702, 233] on strong "vitamins A, C, and D" at bounding box center [706, 226] width 109 height 14
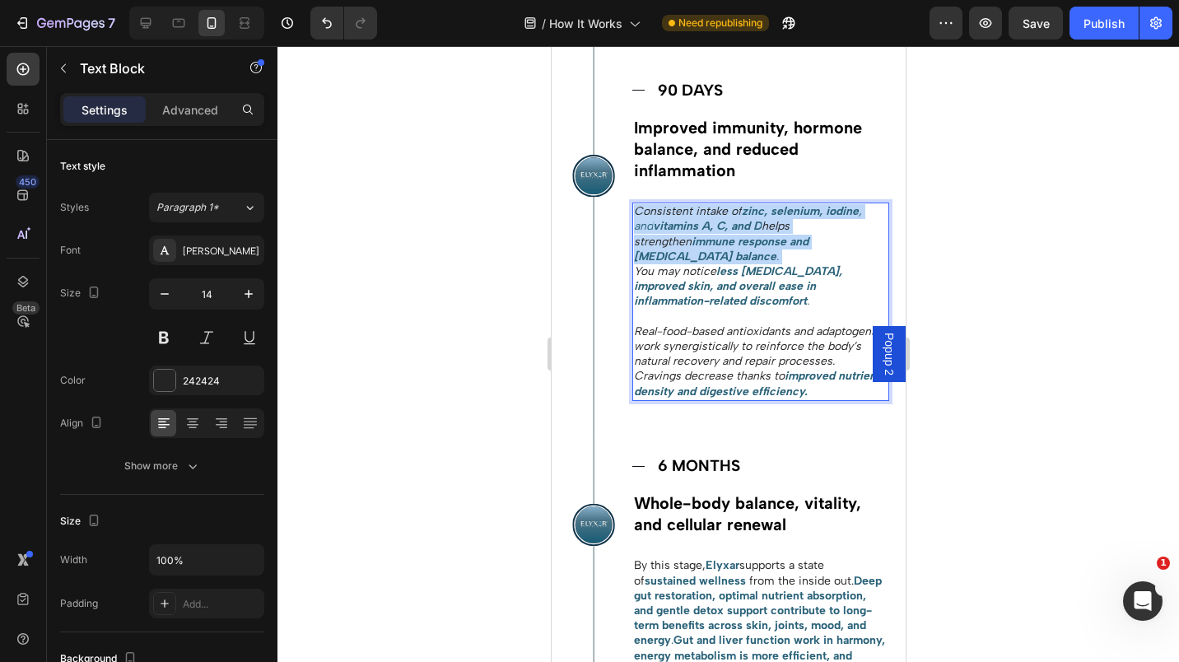
click at [702, 233] on strong "vitamins A, C, and D" at bounding box center [706, 226] width 109 height 14
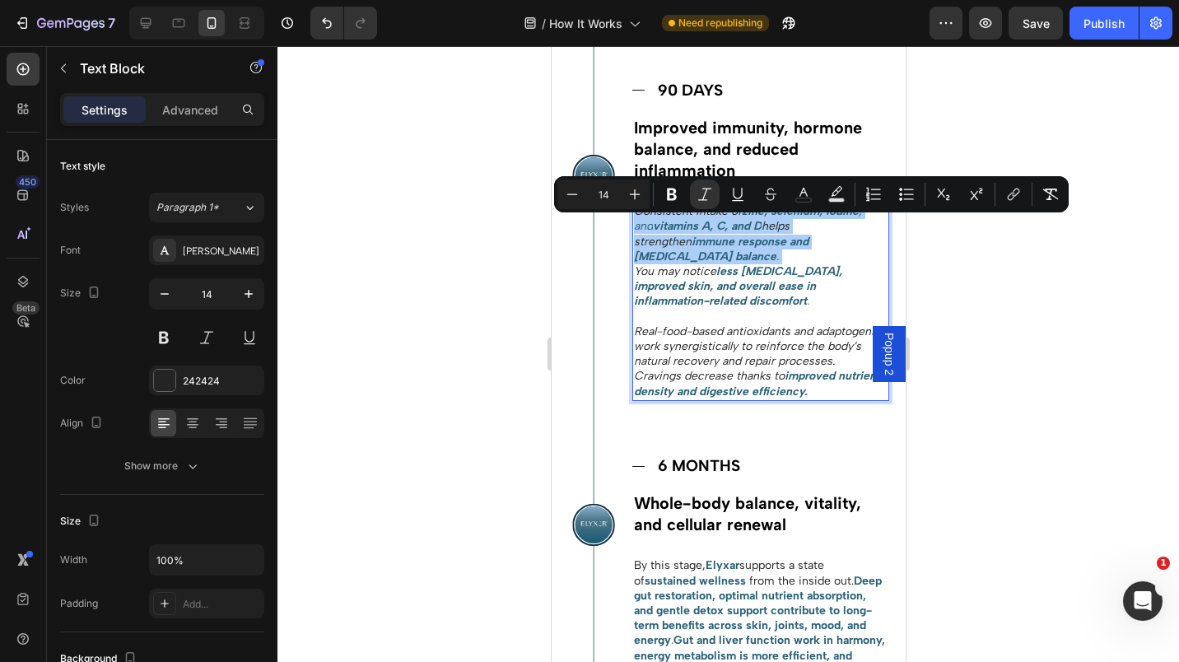
click at [704, 185] on button "Italic" at bounding box center [705, 195] width 30 height 30
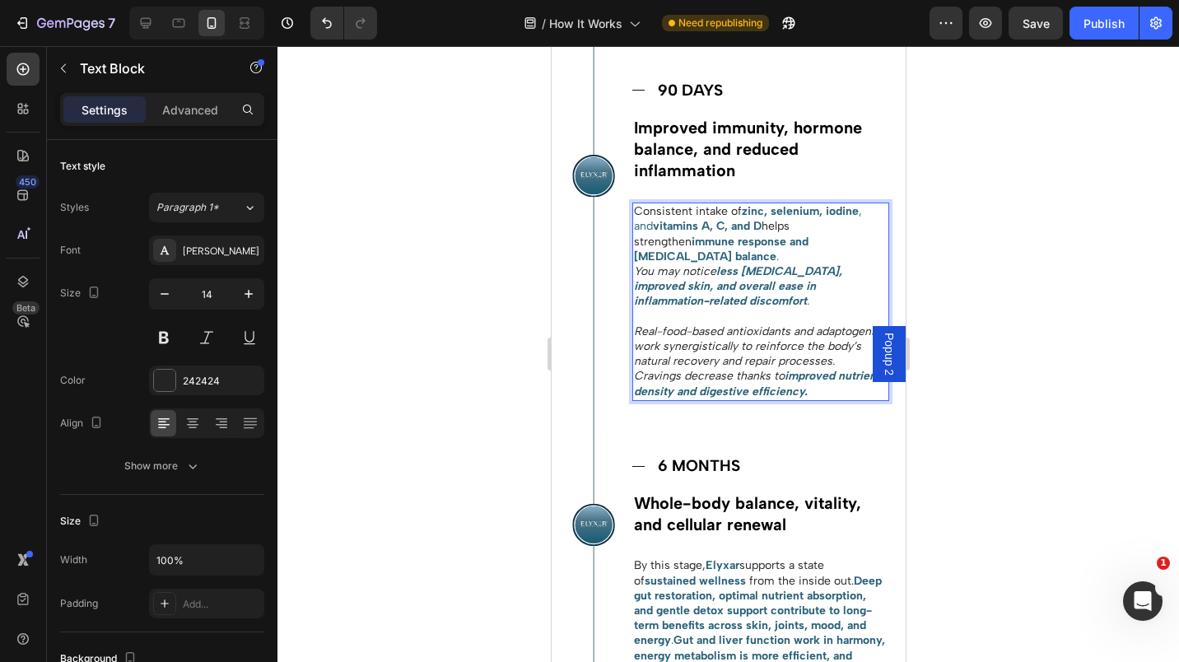
click at [678, 291] on strong "less [MEDICAL_DATA], improved skin, and overall ease in inflammation-related di…" at bounding box center [737, 286] width 208 height 44
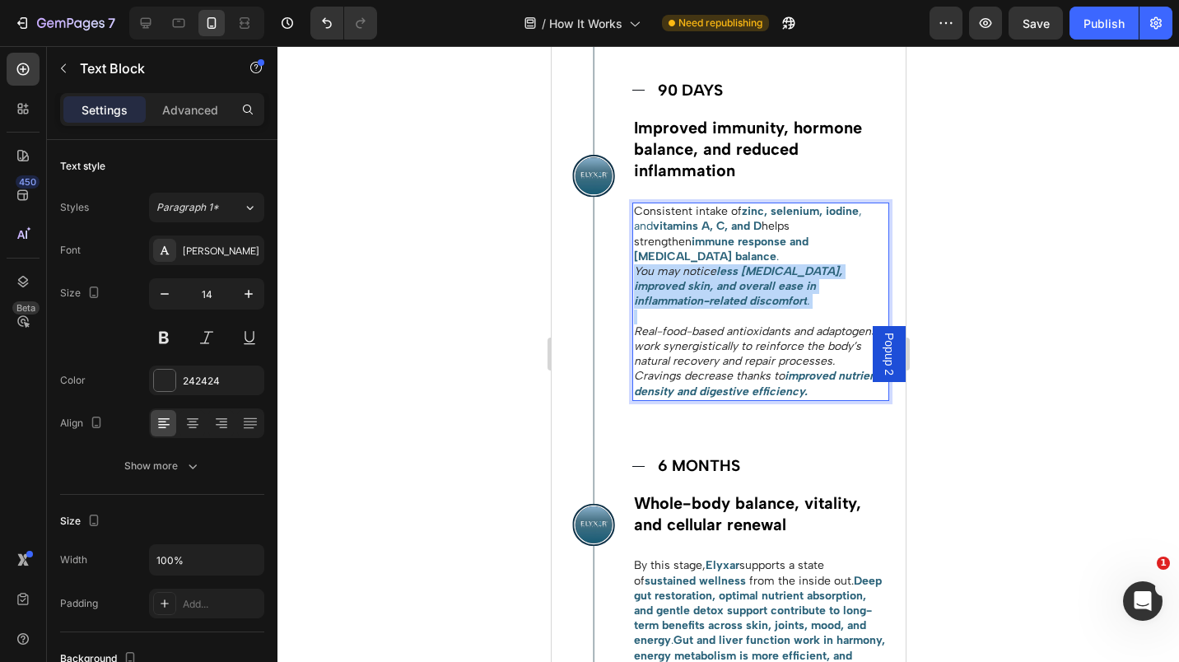
click at [678, 291] on strong "less [MEDICAL_DATA], improved skin, and overall ease in inflammation-related di…" at bounding box center [737, 286] width 208 height 44
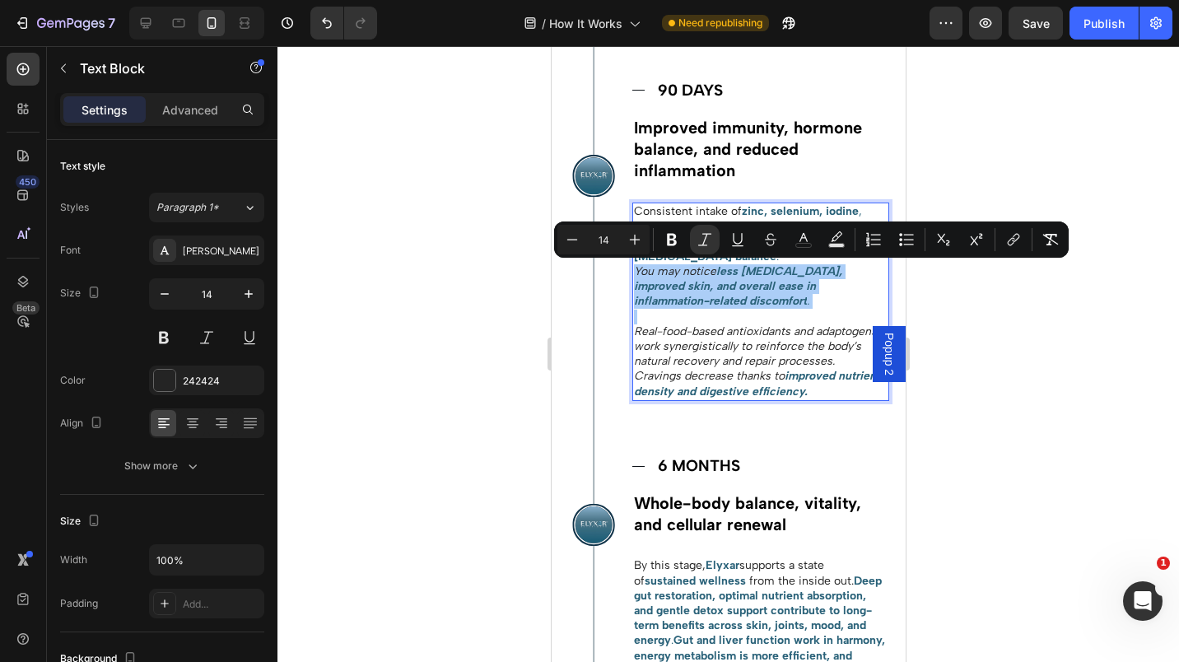
click at [702, 232] on icon "Editor contextual toolbar" at bounding box center [705, 239] width 16 height 16
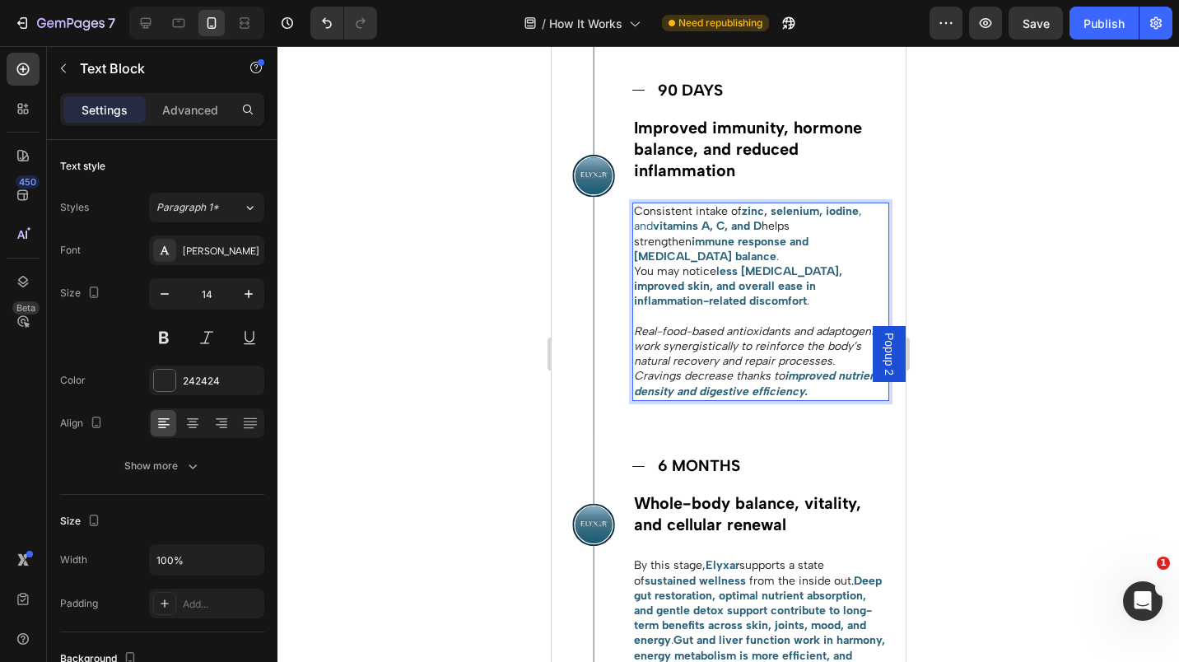
click at [683, 360] on icon "Real-food-based antioxidants and adaptogens work synergistically to reinforce t…" at bounding box center [754, 346] width 243 height 44
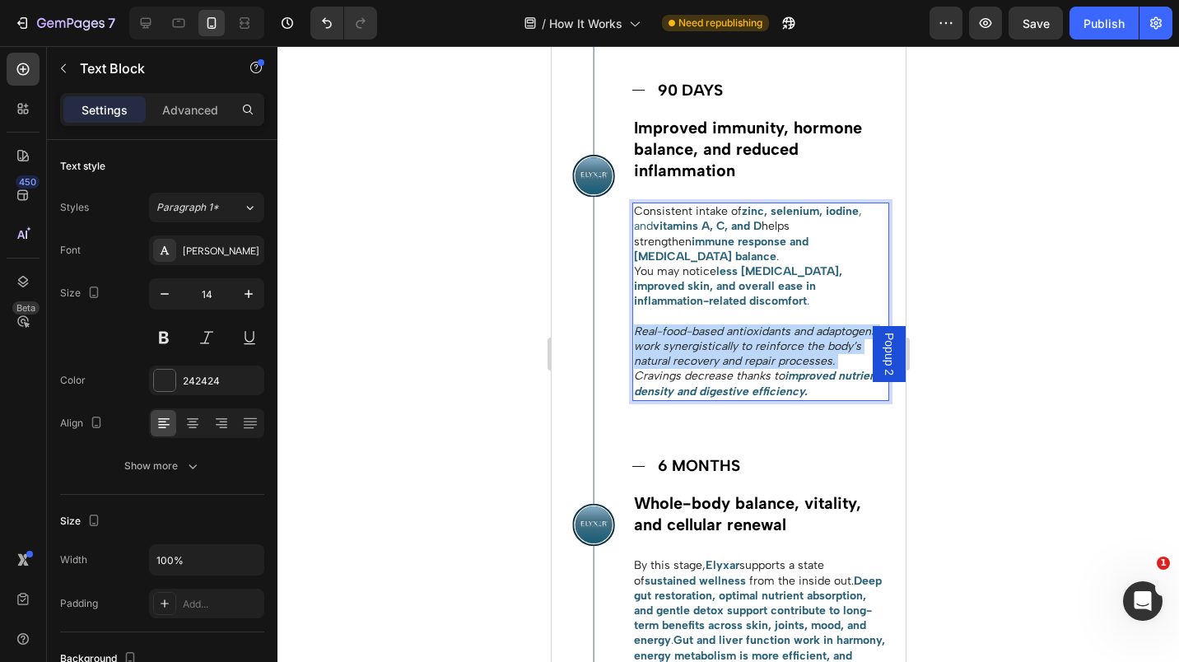
click at [683, 360] on icon "Real-food-based antioxidants and adaptogens work synergistically to reinforce t…" at bounding box center [754, 346] width 243 height 44
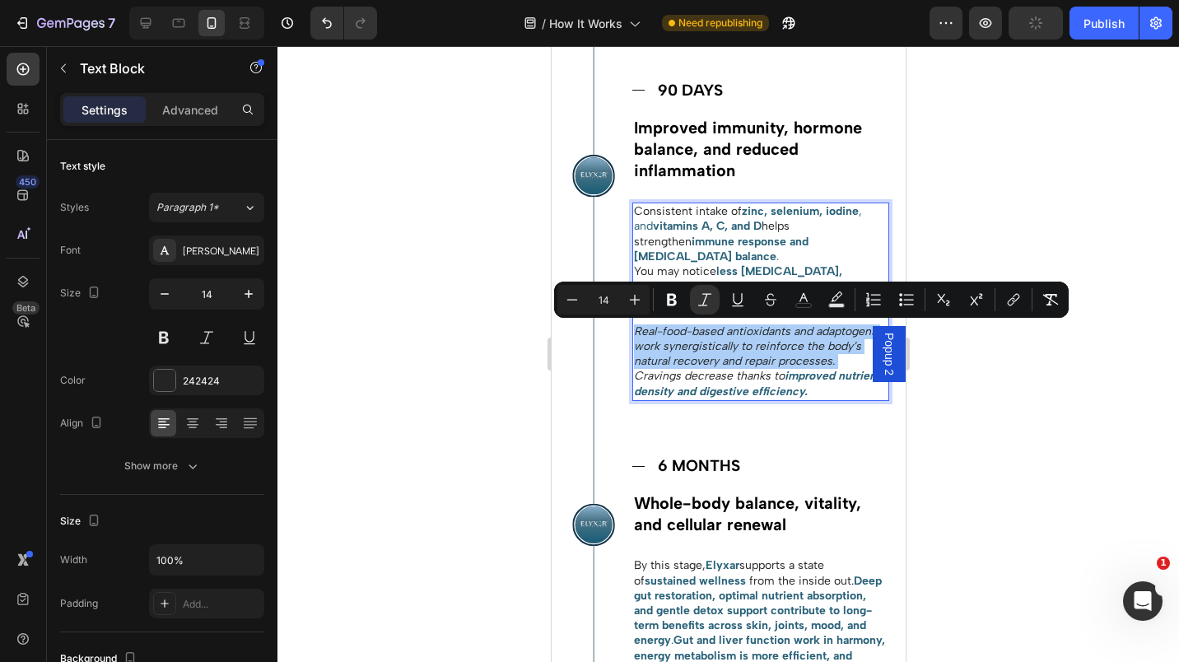
click at [712, 301] on icon "Editor contextual toolbar" at bounding box center [705, 300] width 16 height 16
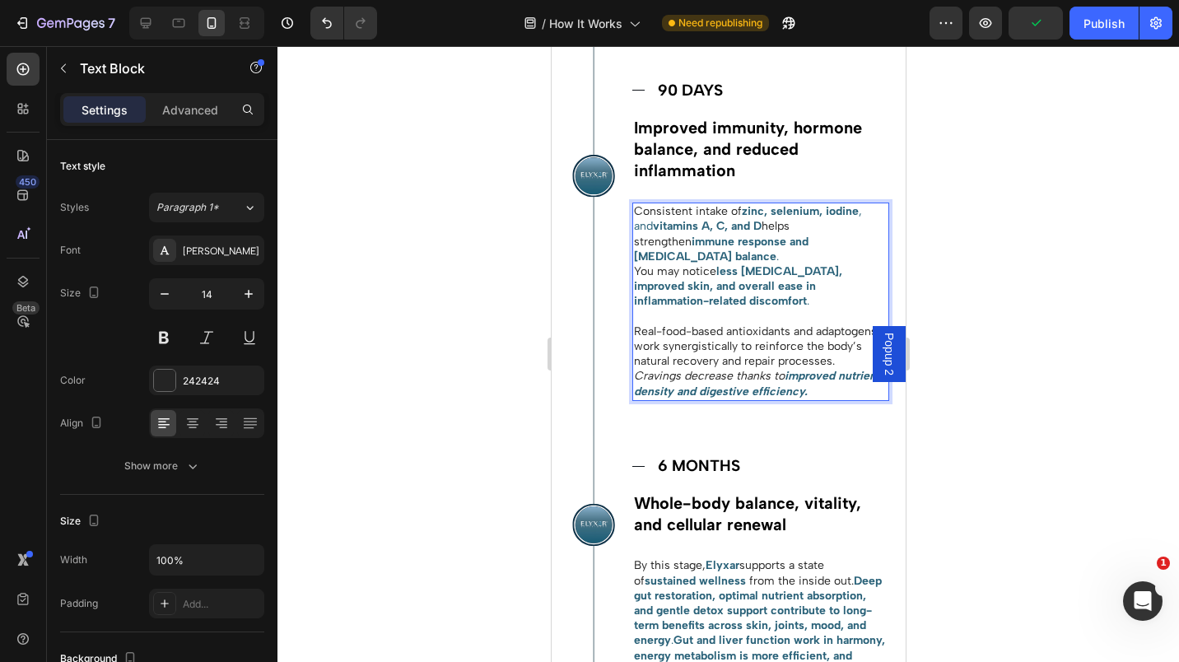
click at [716, 383] on icon "Cravings decrease thanks to" at bounding box center [708, 376] width 151 height 14
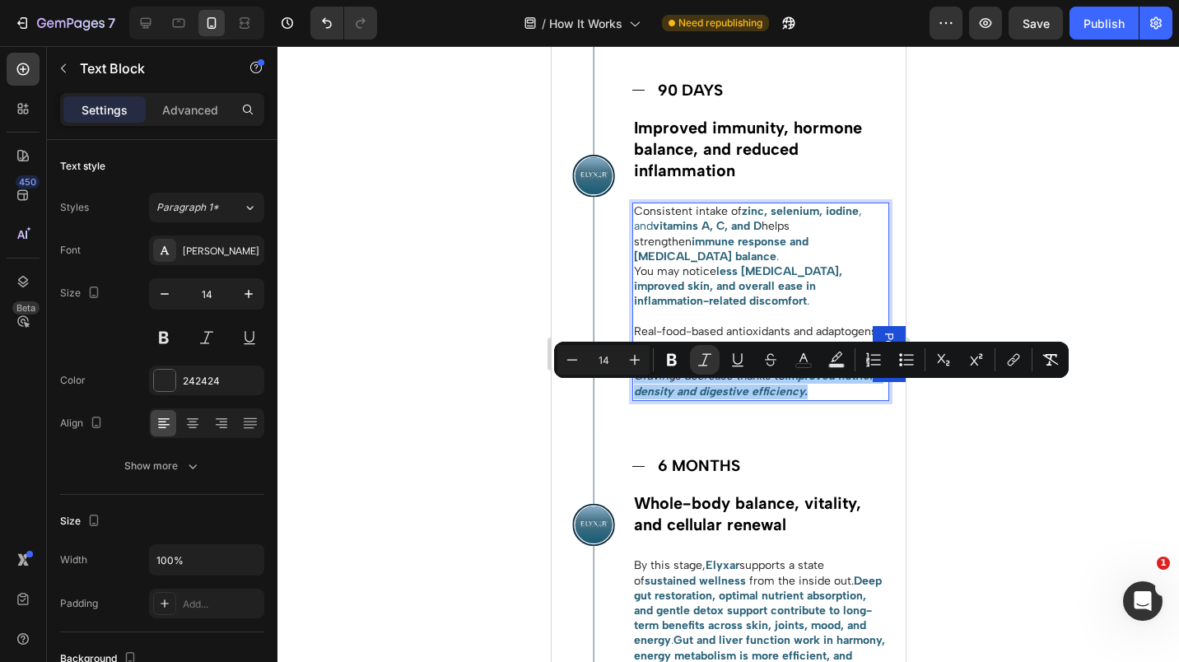
click at [709, 360] on icon "Editor contextual toolbar" at bounding box center [705, 360] width 16 height 16
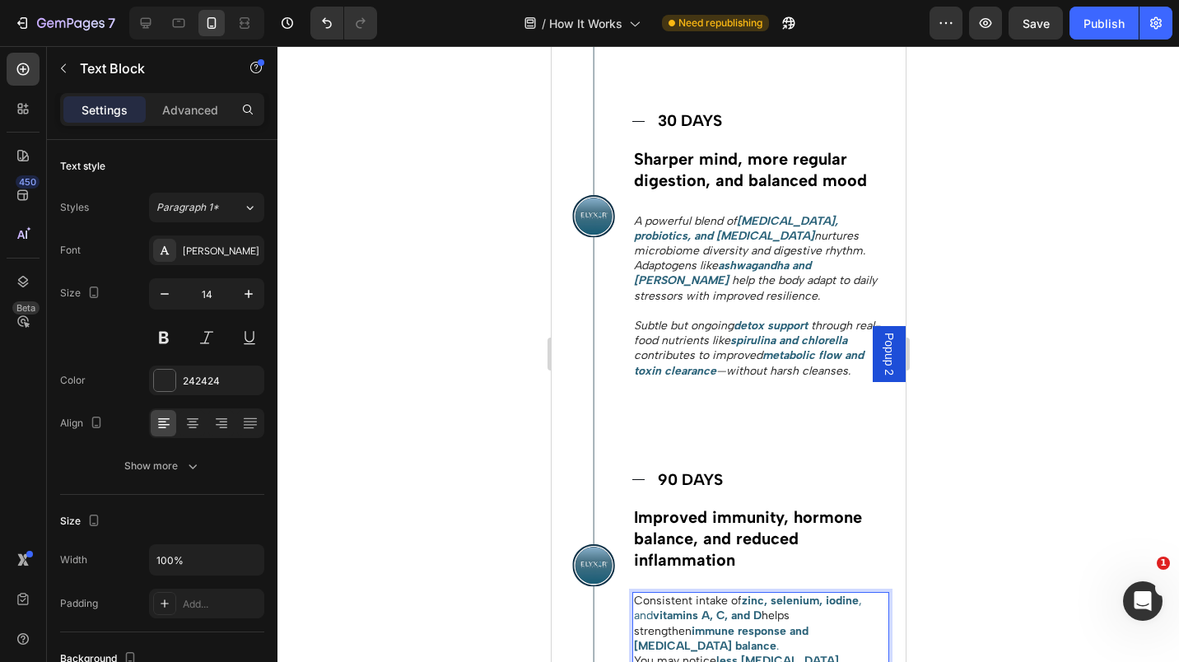
scroll to position [1681, 0]
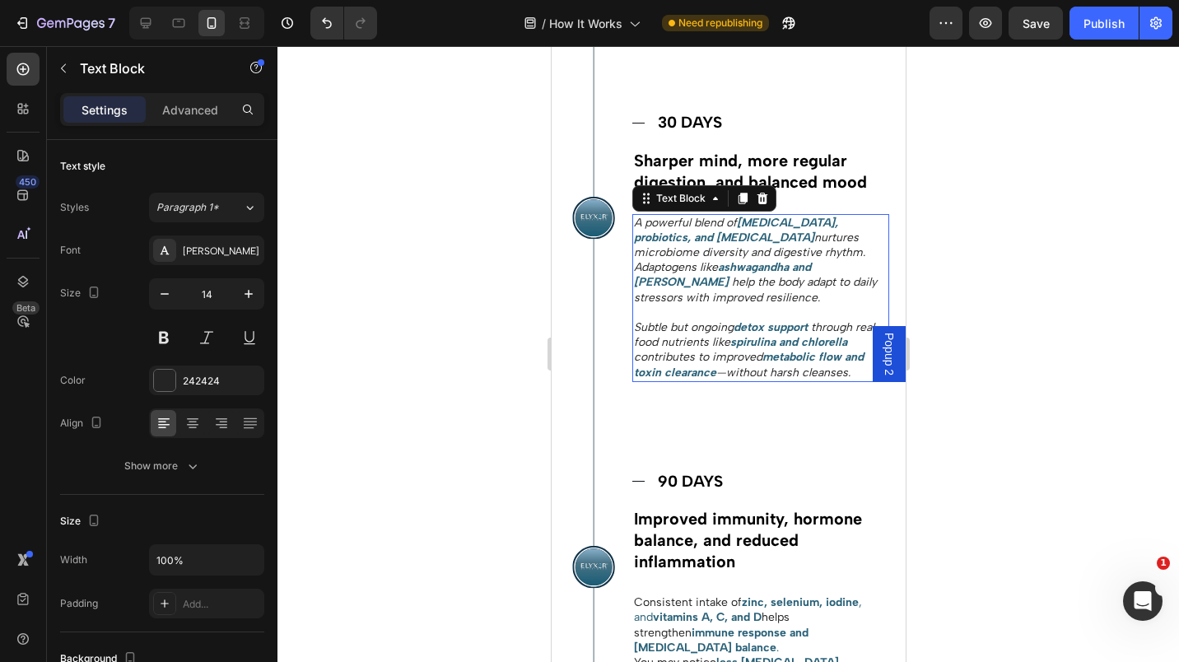
click at [695, 245] on strong "[MEDICAL_DATA], probiotics, and [MEDICAL_DATA]" at bounding box center [735, 230] width 204 height 29
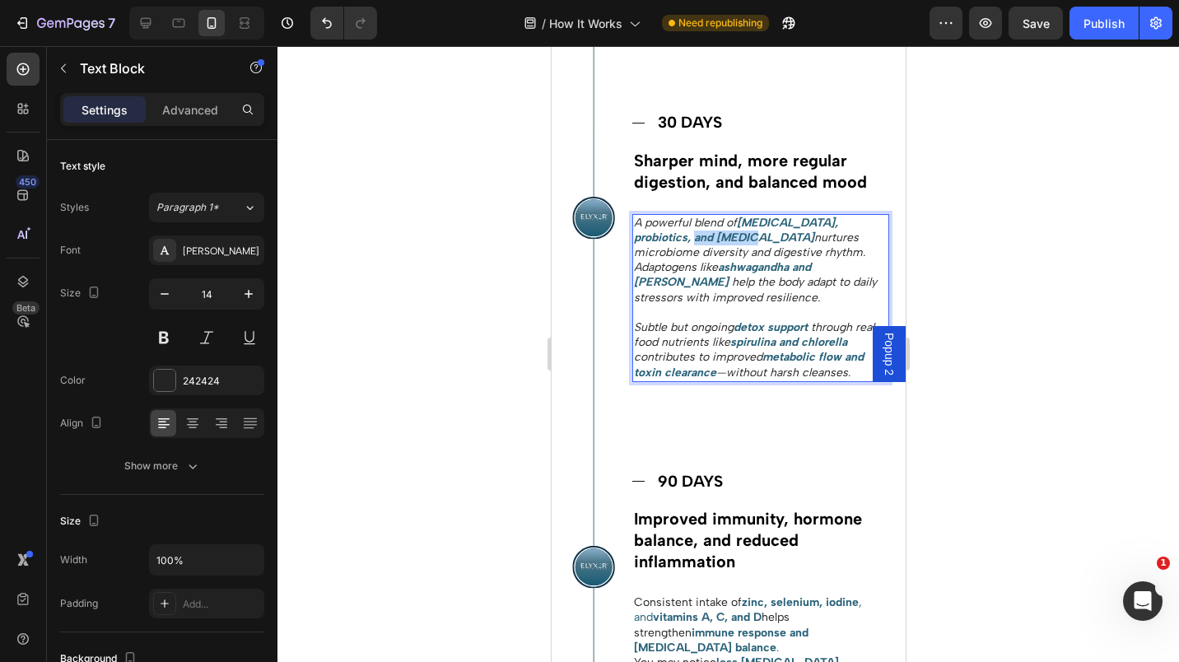
click at [695, 245] on strong "[MEDICAL_DATA], probiotics, and [MEDICAL_DATA]" at bounding box center [735, 230] width 204 height 29
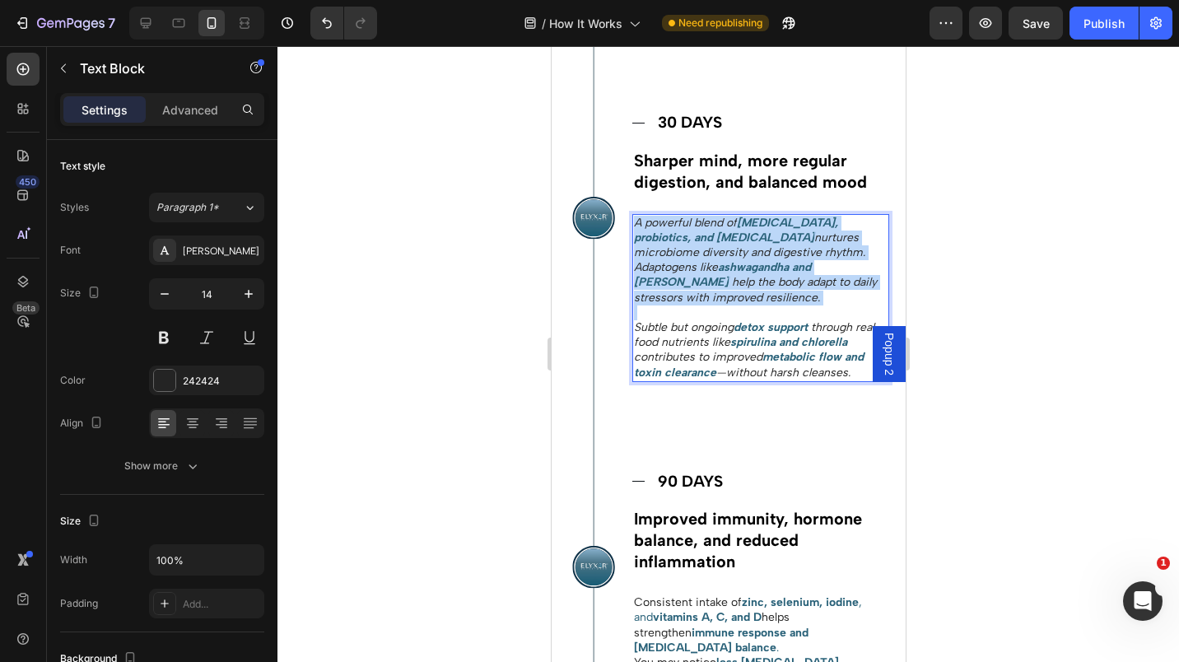
click at [695, 245] on strong "[MEDICAL_DATA], probiotics, and [MEDICAL_DATA]" at bounding box center [735, 230] width 204 height 29
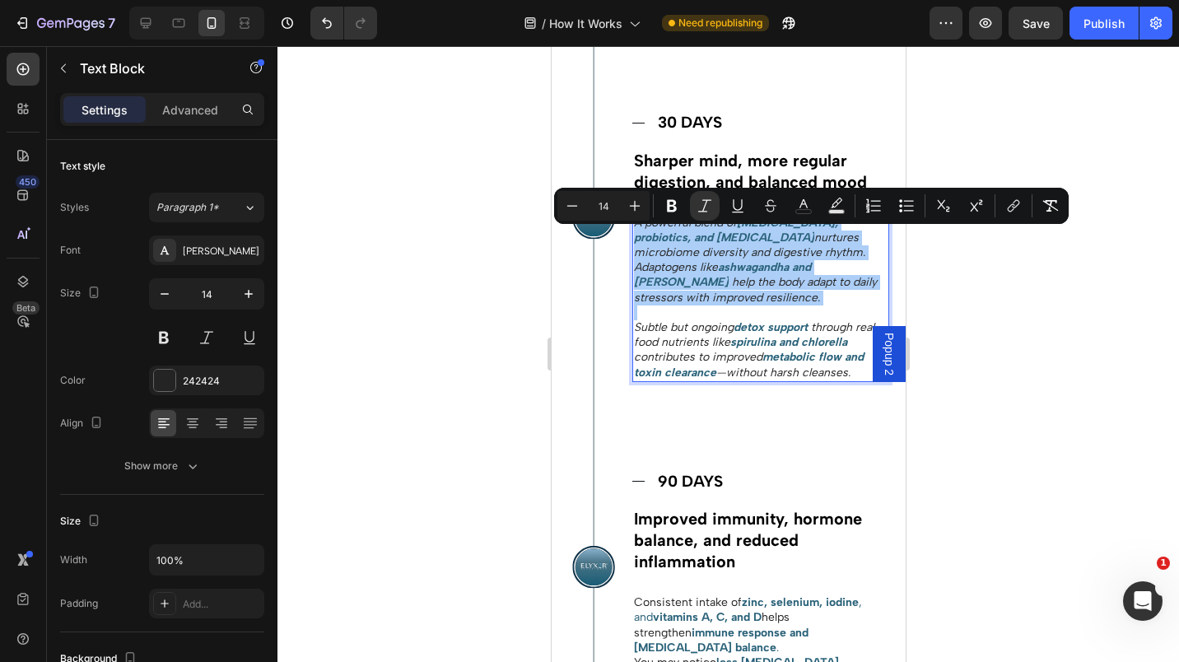
click at [709, 209] on icon "Editor contextual toolbar" at bounding box center [705, 206] width 16 height 16
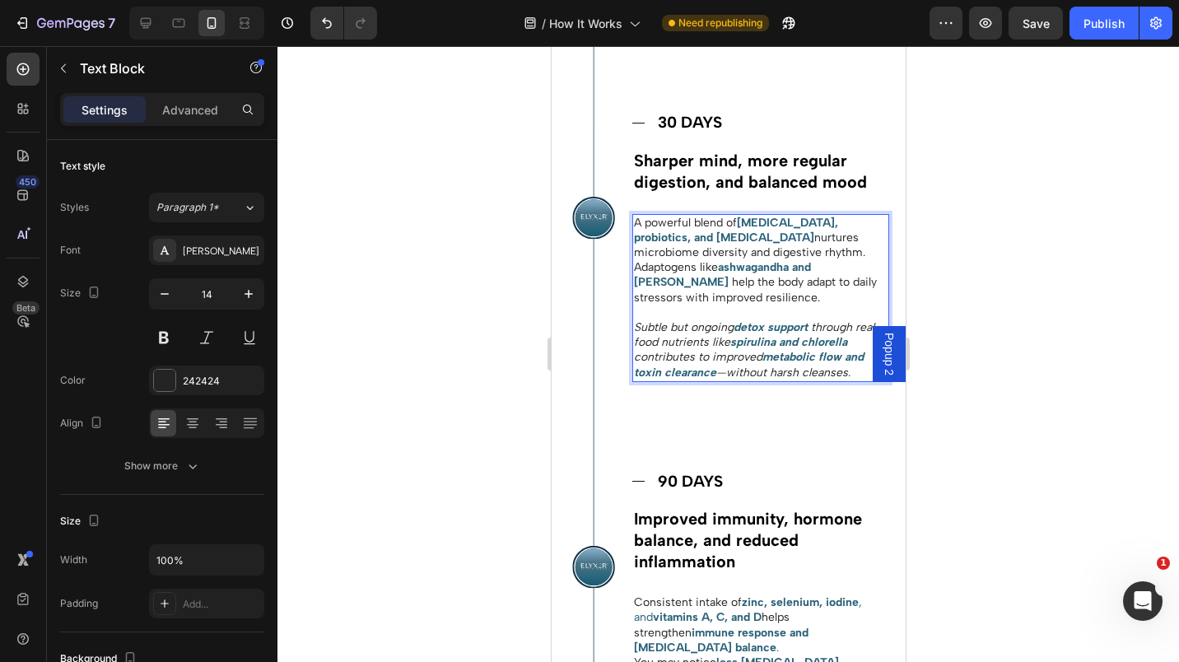
click at [707, 349] on icon "through real-food nutrients like" at bounding box center [756, 334] width 246 height 29
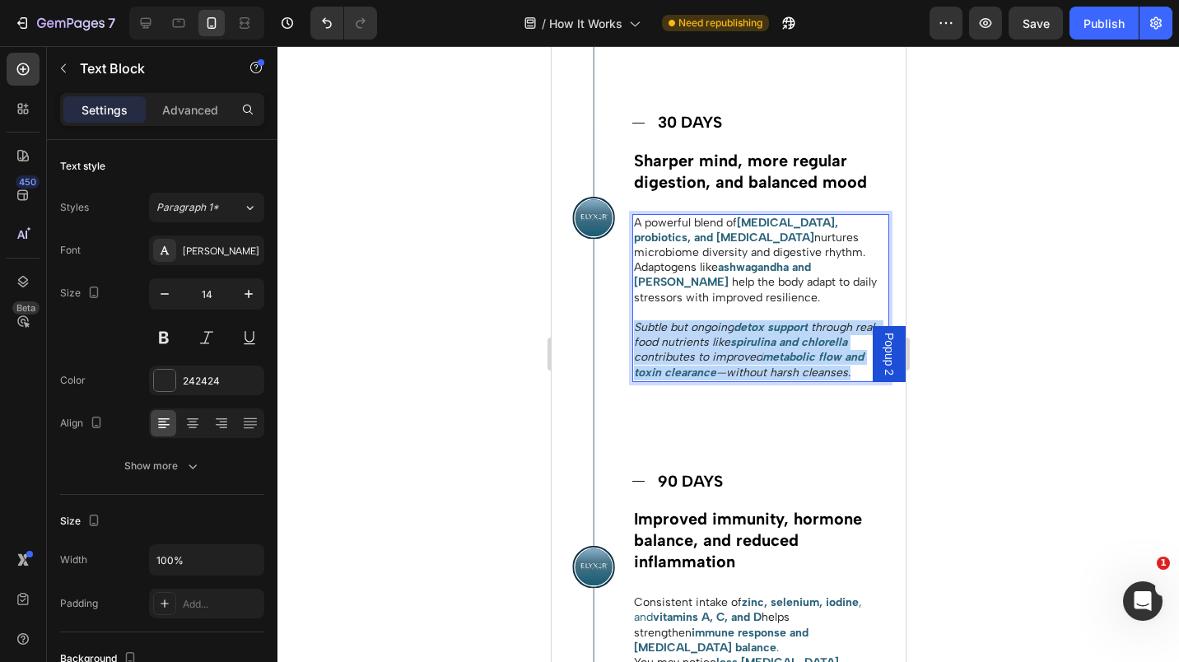
click at [707, 349] on icon "through real-food nutrients like" at bounding box center [756, 334] width 246 height 29
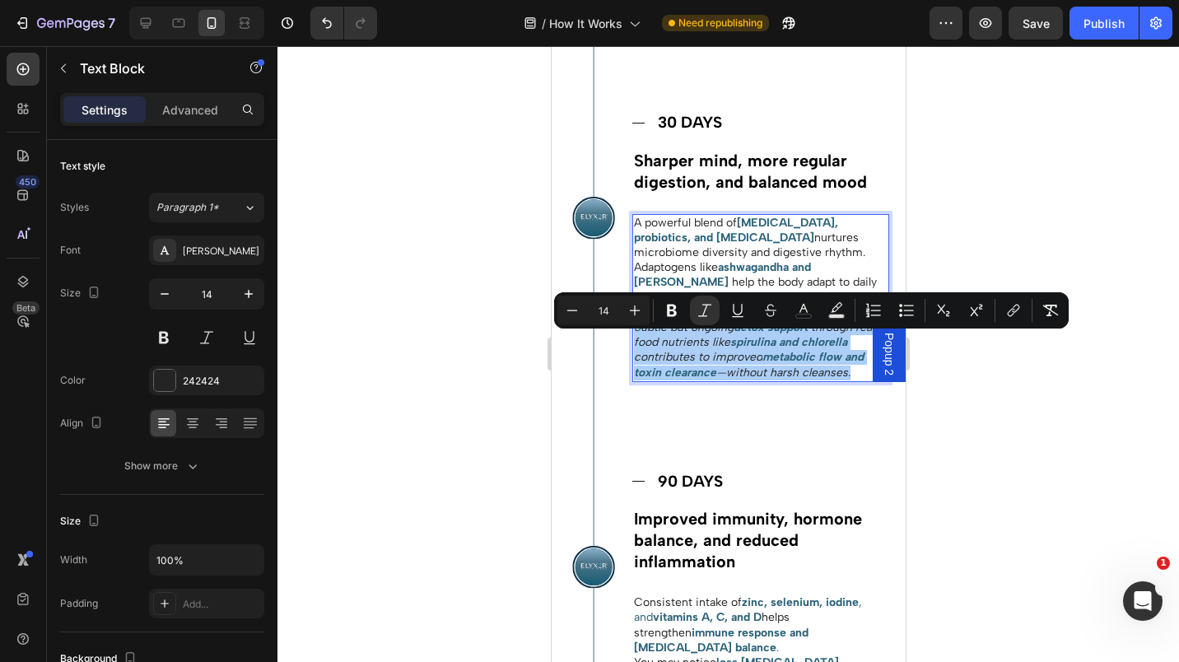
click at [713, 308] on button "Italic" at bounding box center [705, 311] width 30 height 30
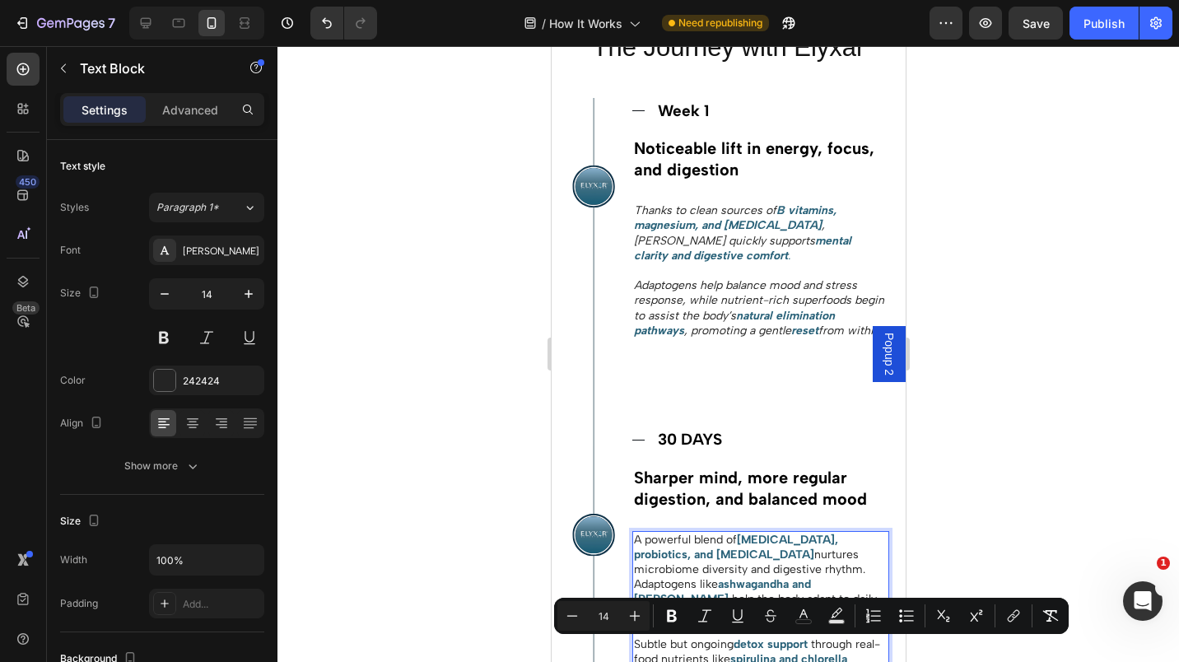
scroll to position [1363, 0]
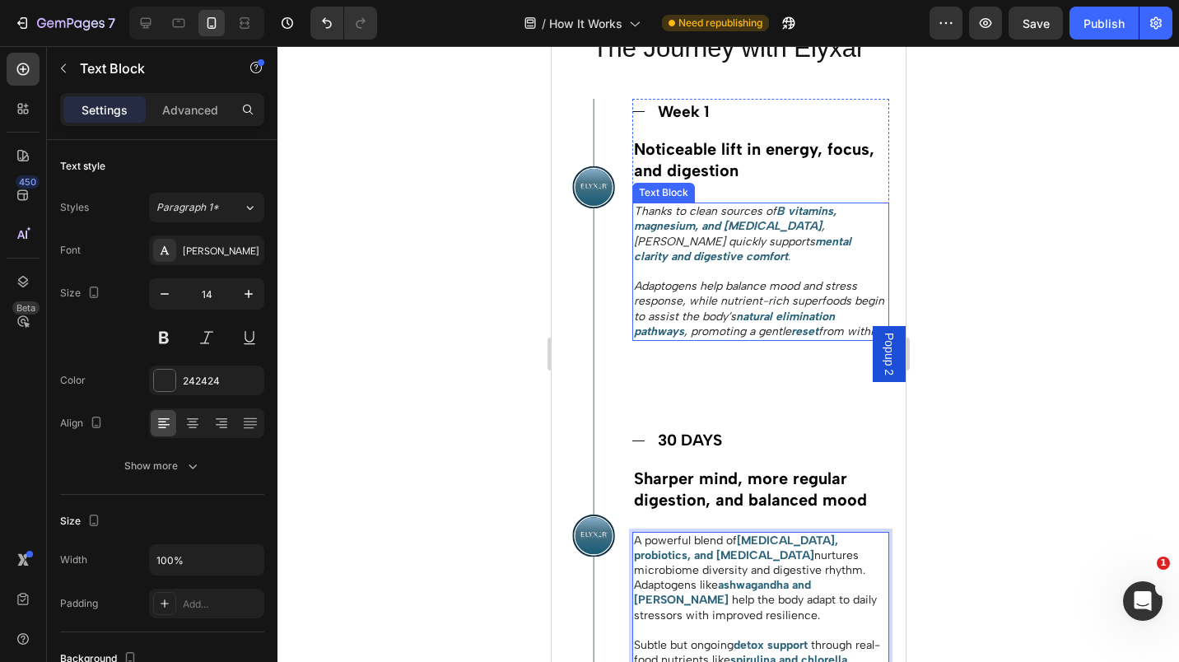
click at [692, 295] on icon "Adaptogens help balance mood and stress response, while nutrient-rich superfood…" at bounding box center [758, 301] width 250 height 44
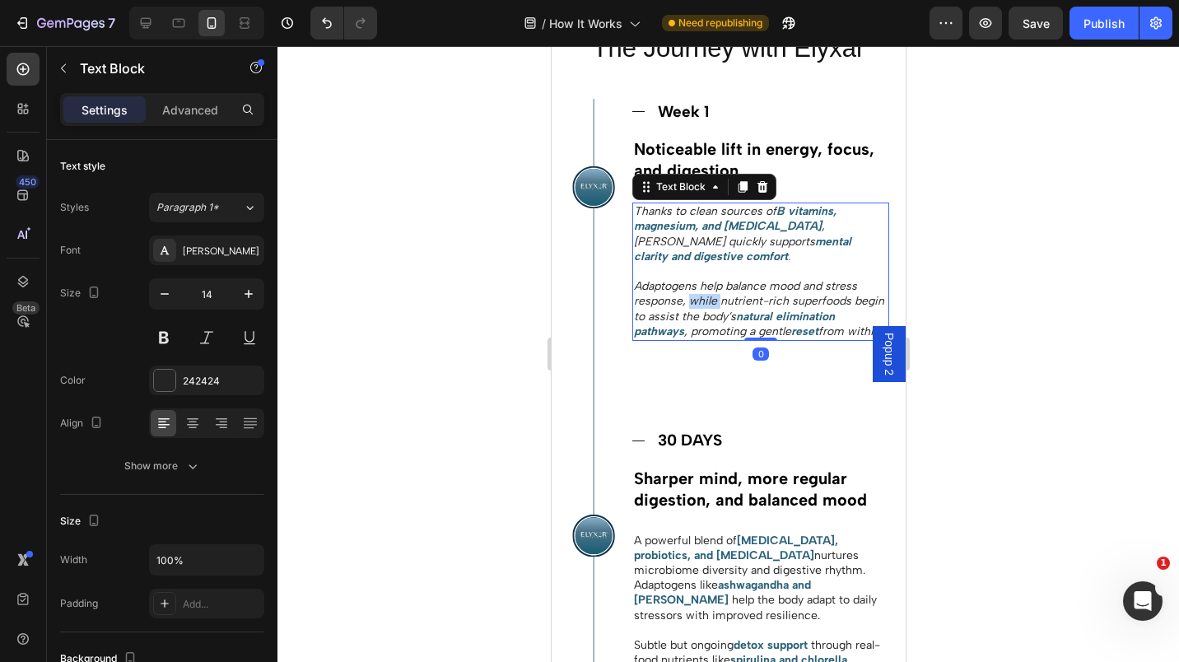
click at [692, 295] on icon "Adaptogens help balance mood and stress response, while nutrient-rich superfood…" at bounding box center [758, 301] width 250 height 44
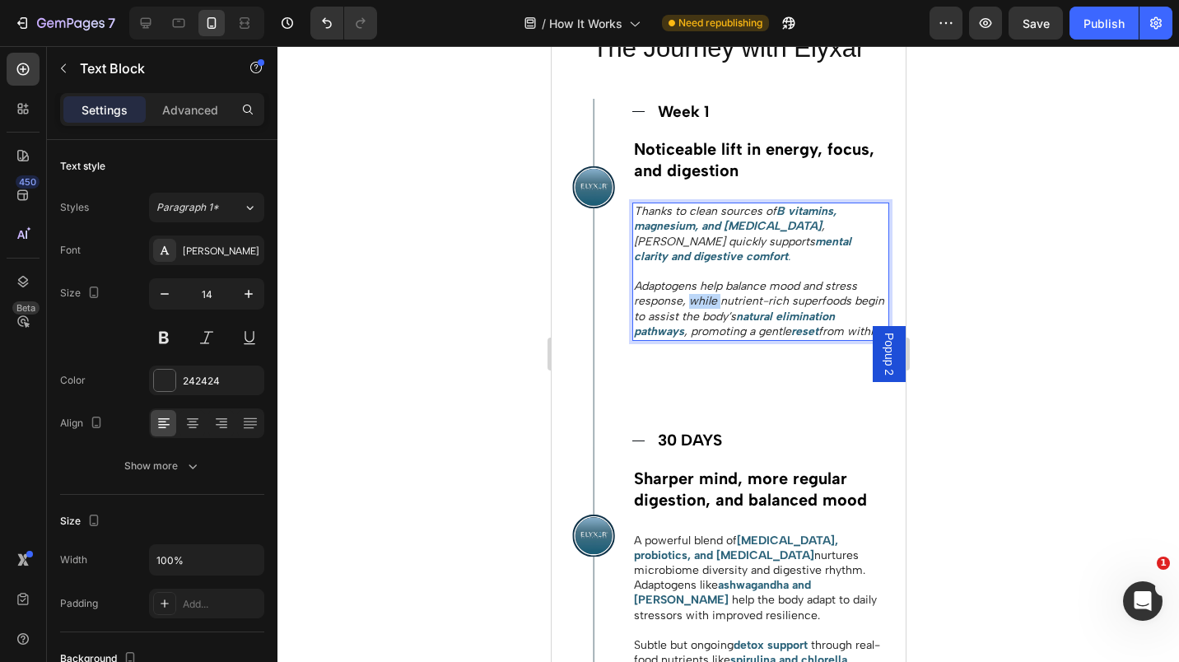
click at [692, 295] on icon "Adaptogens help balance mood and stress response, while nutrient-rich superfood…" at bounding box center [758, 301] width 250 height 44
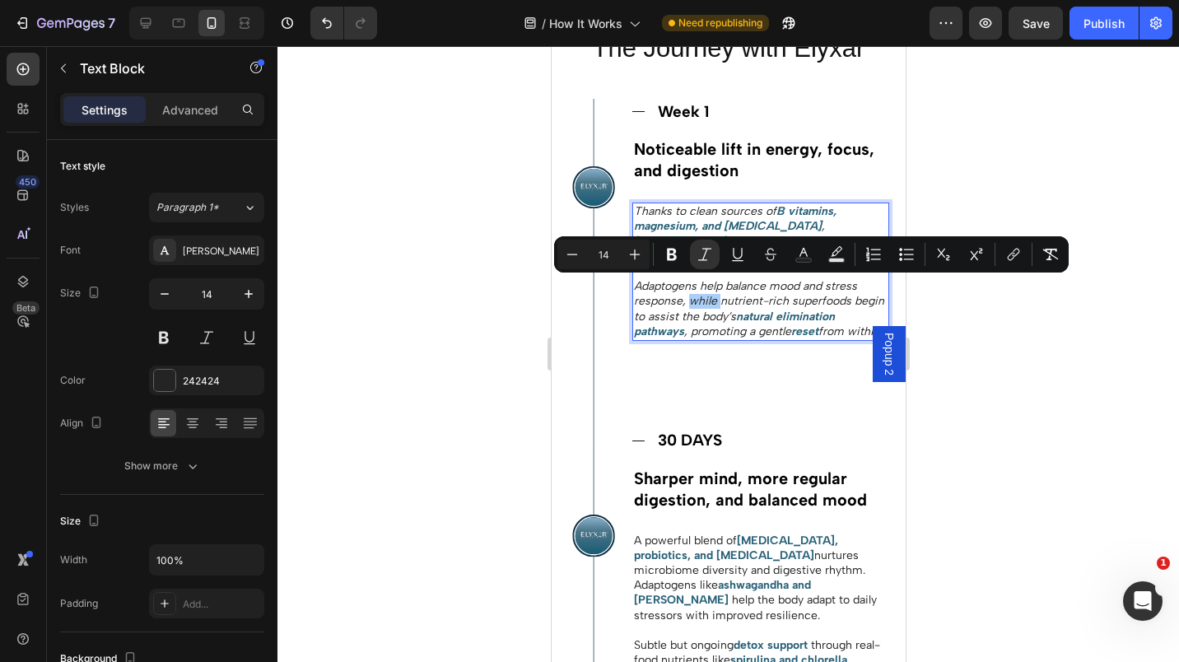
click at [703, 253] on icon "Editor contextual toolbar" at bounding box center [705, 254] width 16 height 16
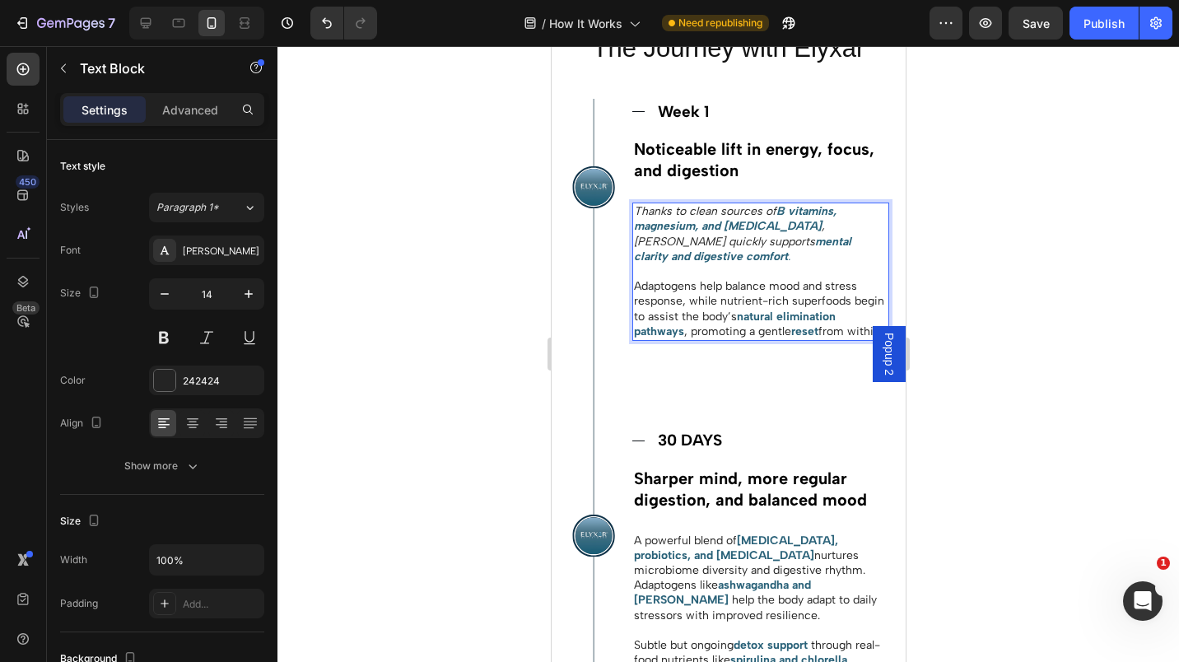
click at [705, 222] on strong "B vitamins, magnesium, and [MEDICAL_DATA]" at bounding box center [734, 218] width 203 height 29
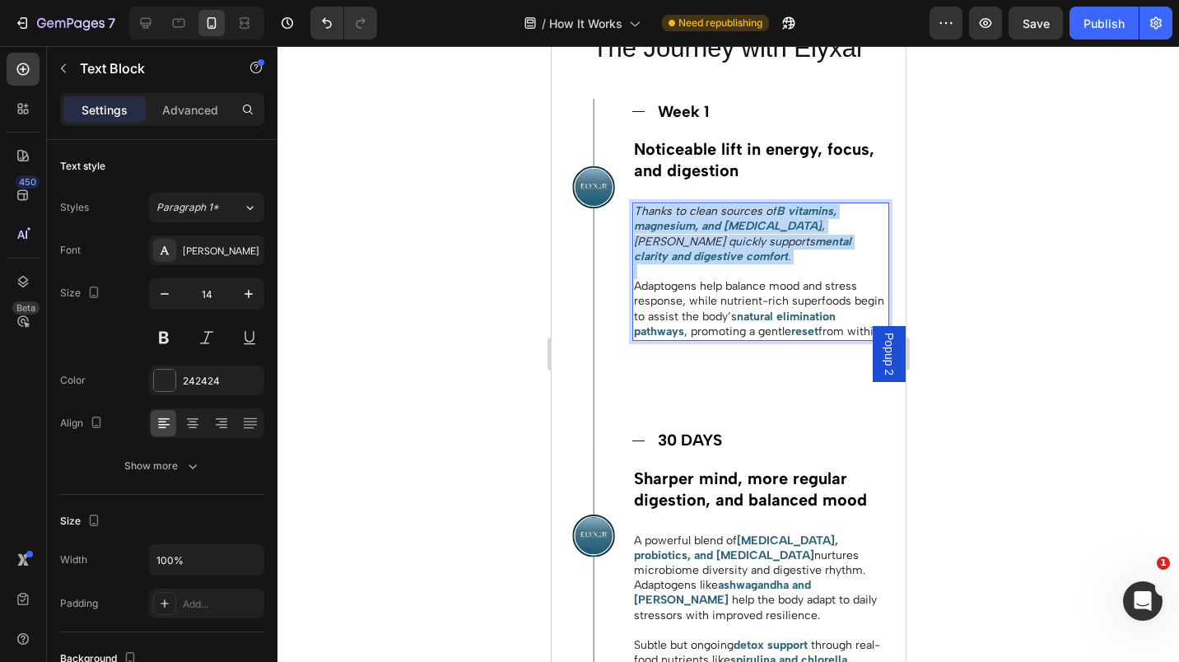
click at [705, 222] on strong "B vitamins, magnesium, and [MEDICAL_DATA]" at bounding box center [734, 218] width 203 height 29
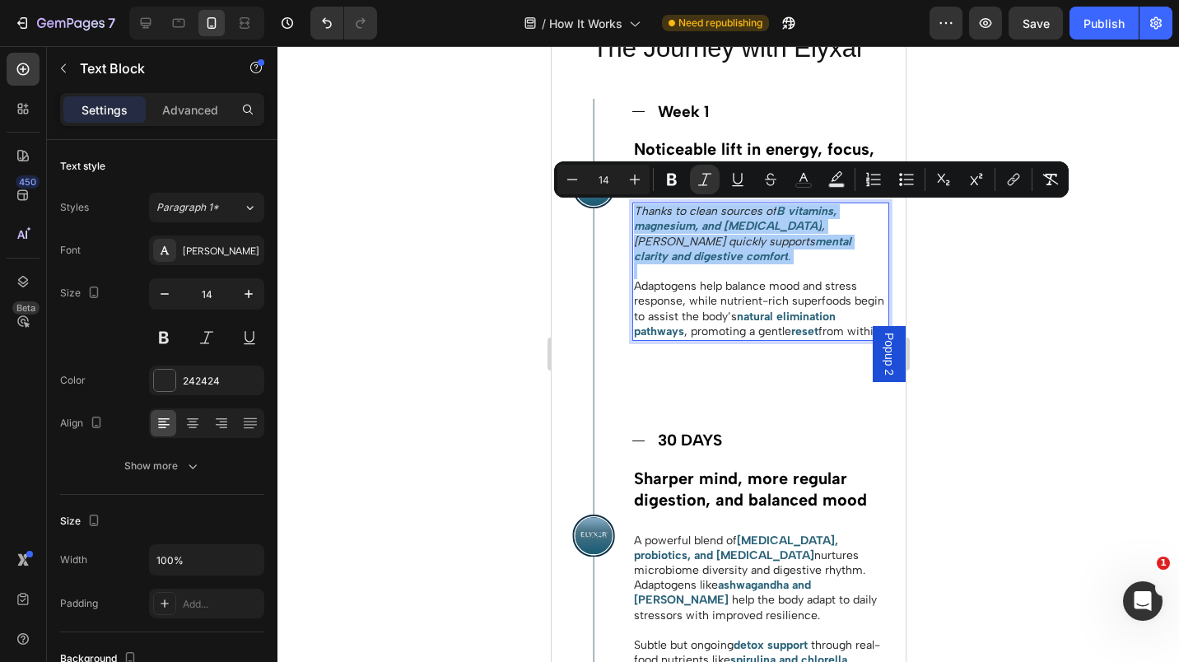
click at [704, 180] on icon "Editor contextual toolbar" at bounding box center [704, 179] width 13 height 12
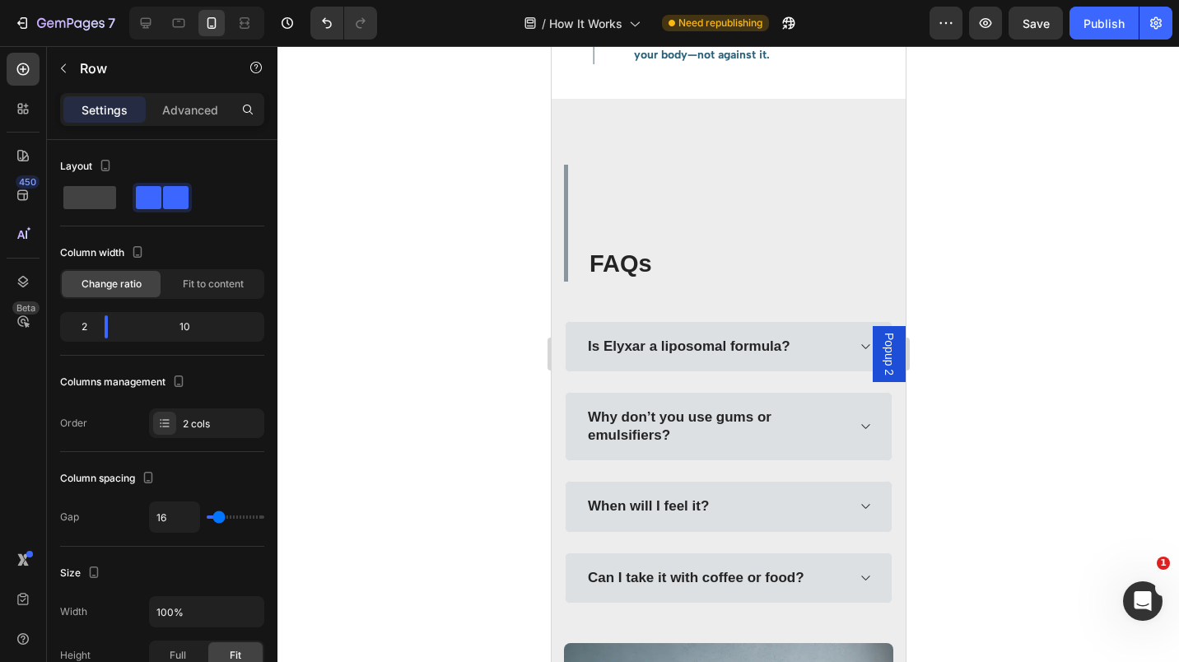
scroll to position [2788, 0]
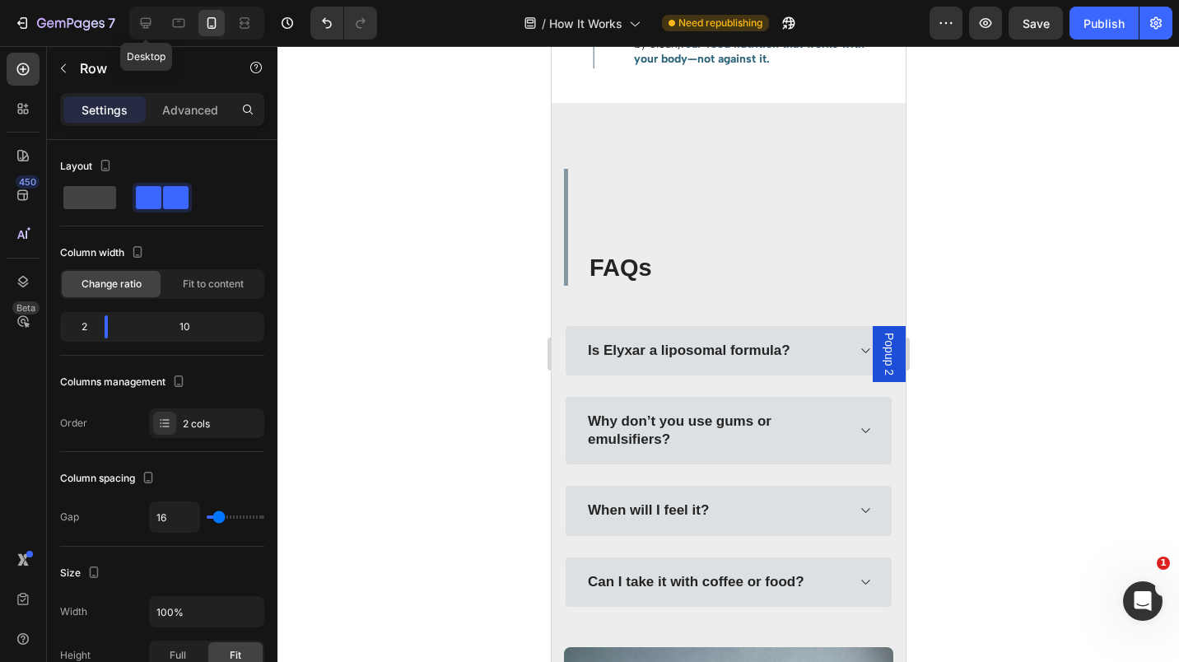
click at [152, 20] on icon at bounding box center [146, 23] width 16 height 16
type input "1200"
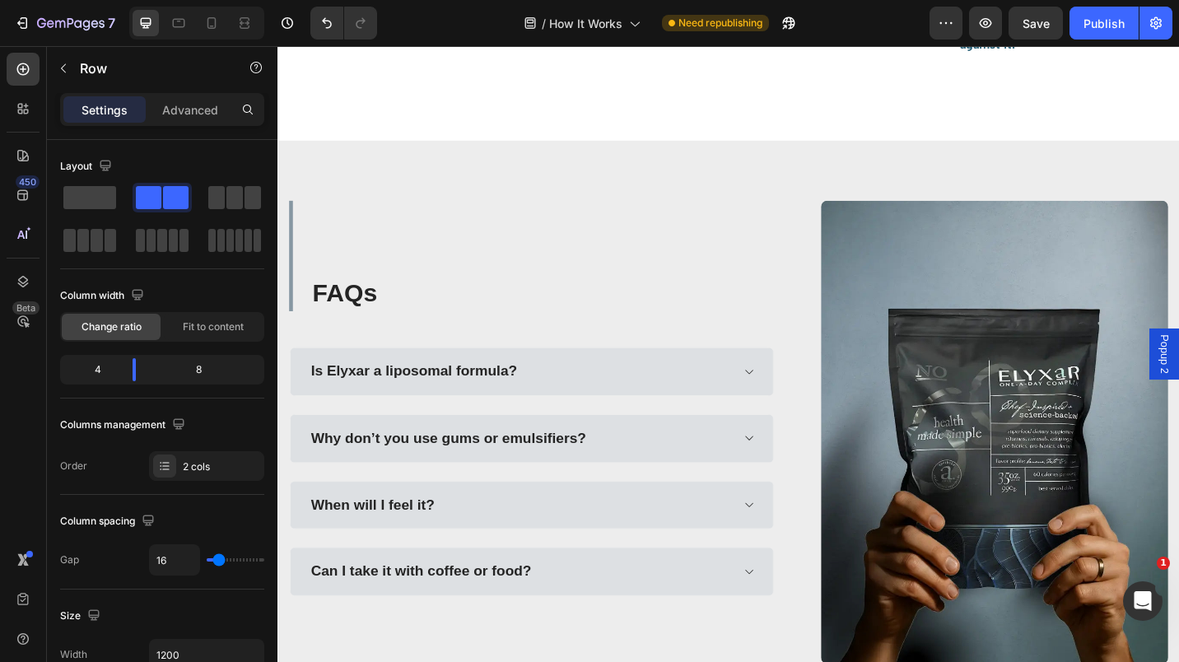
scroll to position [2227, 0]
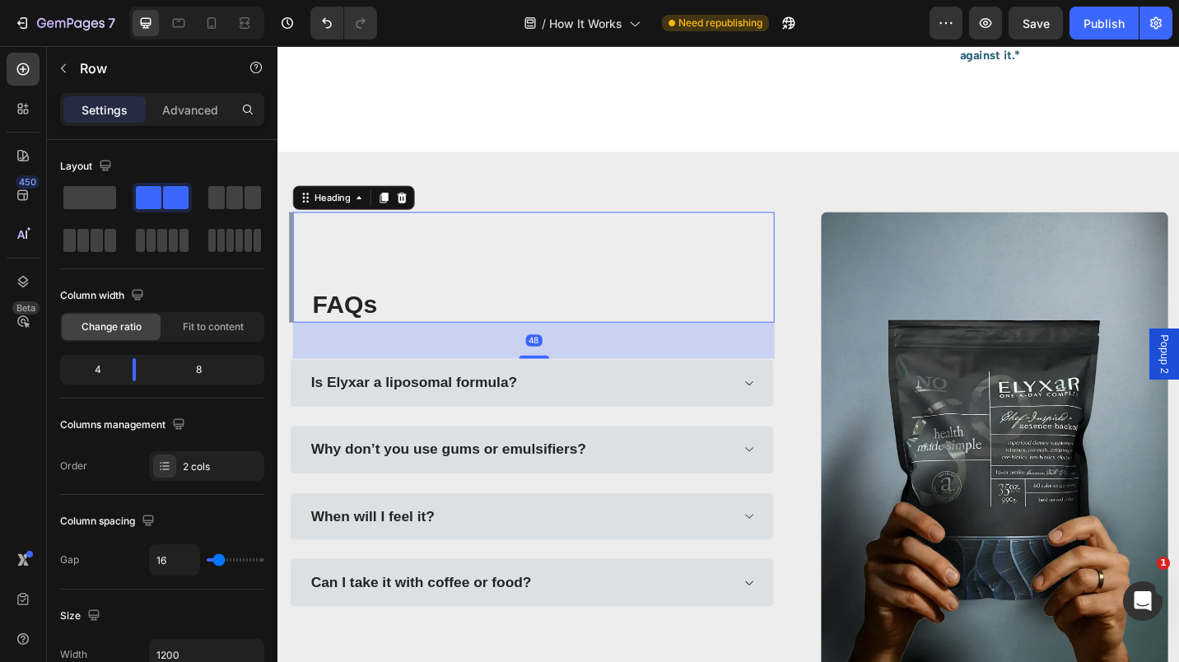
click at [455, 317] on h2 "FAQs" at bounding box center [568, 329] width 508 height 39
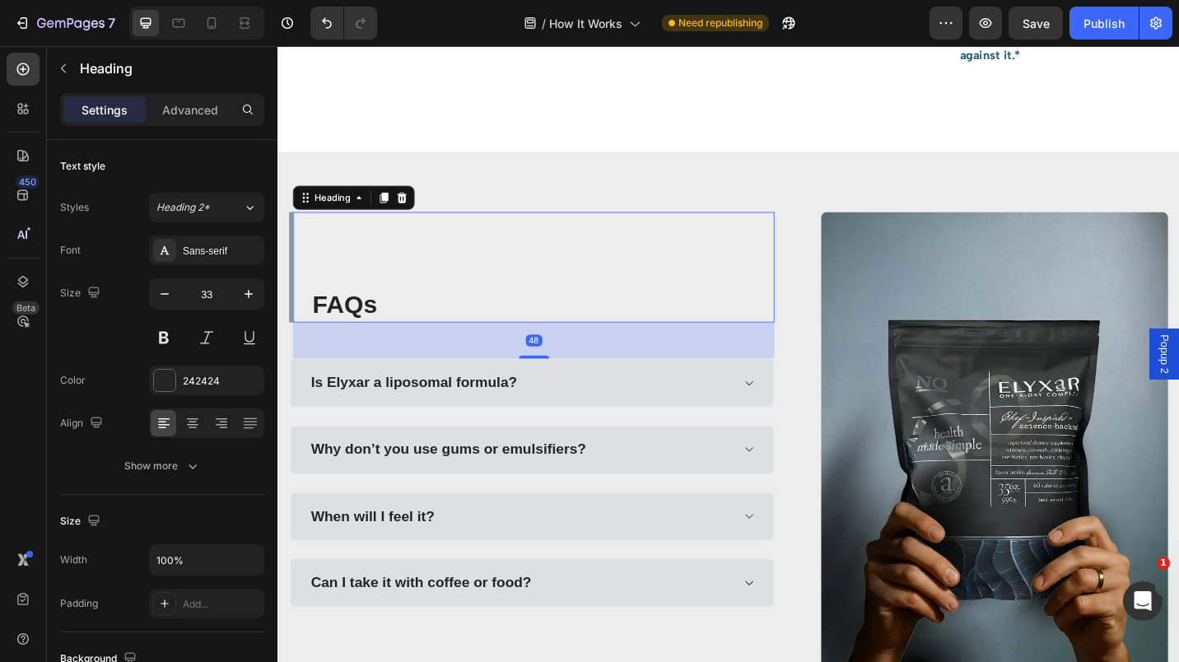
click at [206, 109] on p "Advanced" at bounding box center [190, 109] width 56 height 17
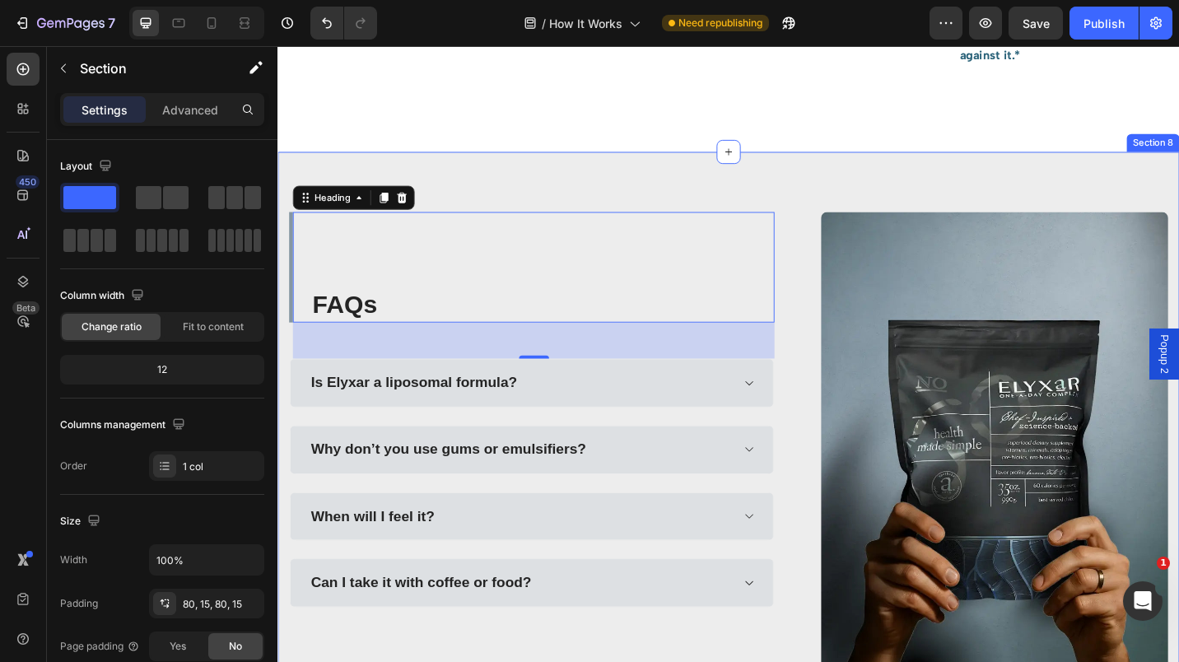
click at [553, 194] on div "FAQs Heading 48 Is Elyxar a liposomal formula? Why don’t you use gums or emulsi…" at bounding box center [772, 481] width 988 height 639
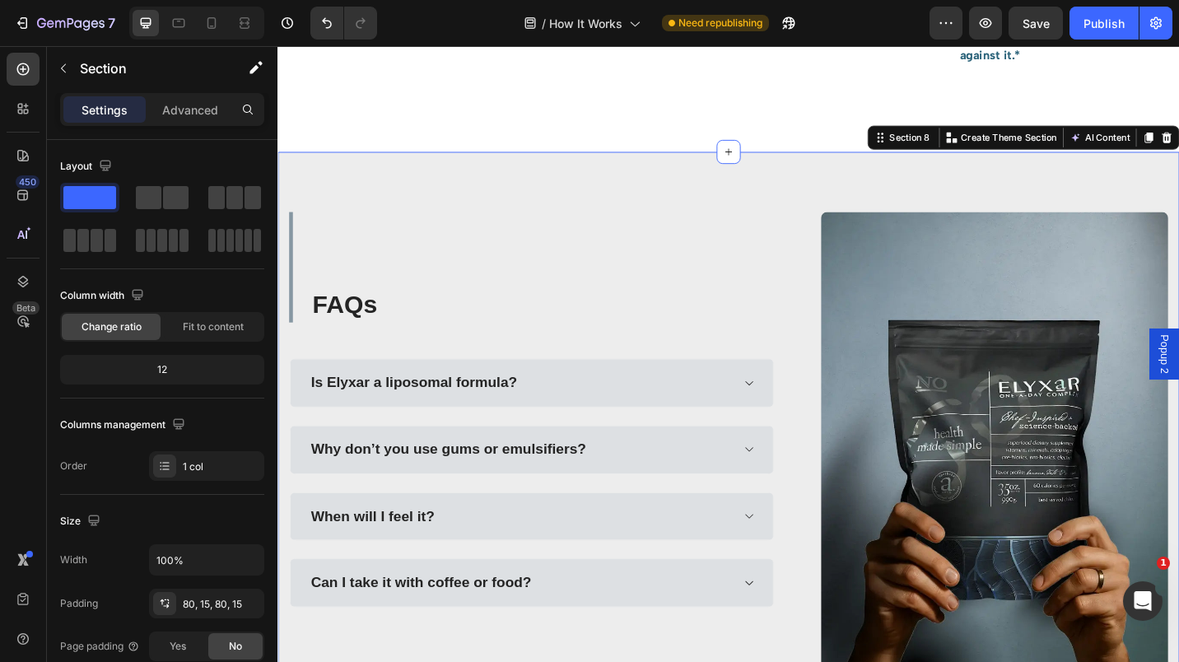
click at [192, 114] on p "Advanced" at bounding box center [190, 109] width 56 height 17
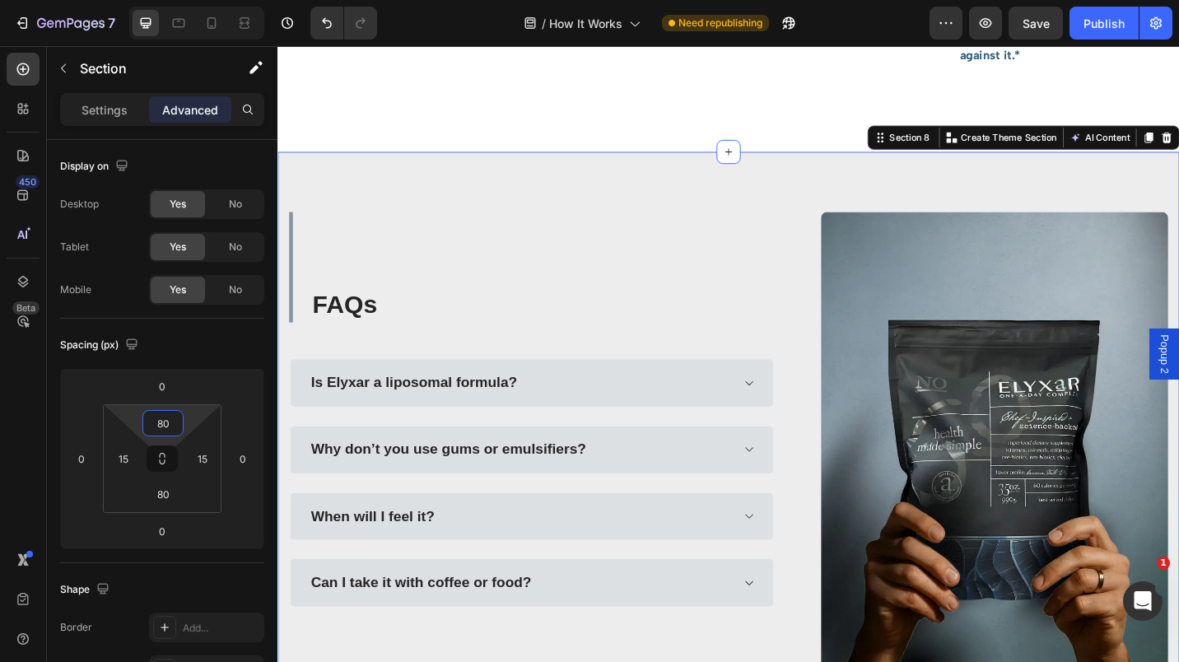
click at [158, 424] on input "80" at bounding box center [163, 423] width 33 height 25
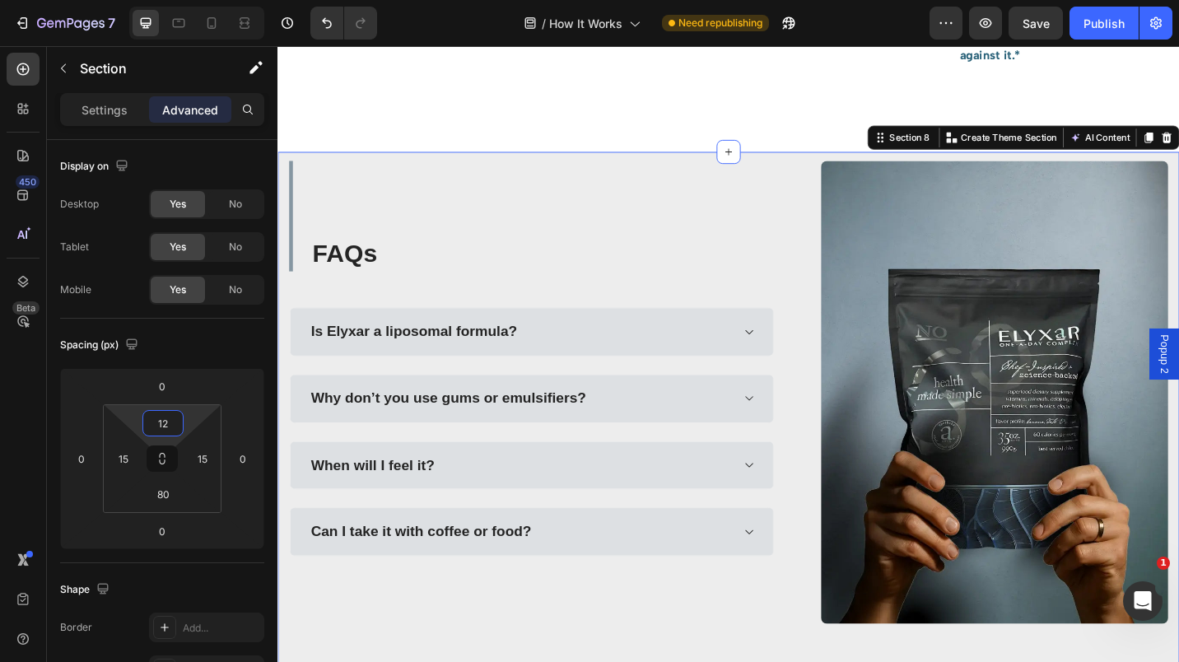
type input "120"
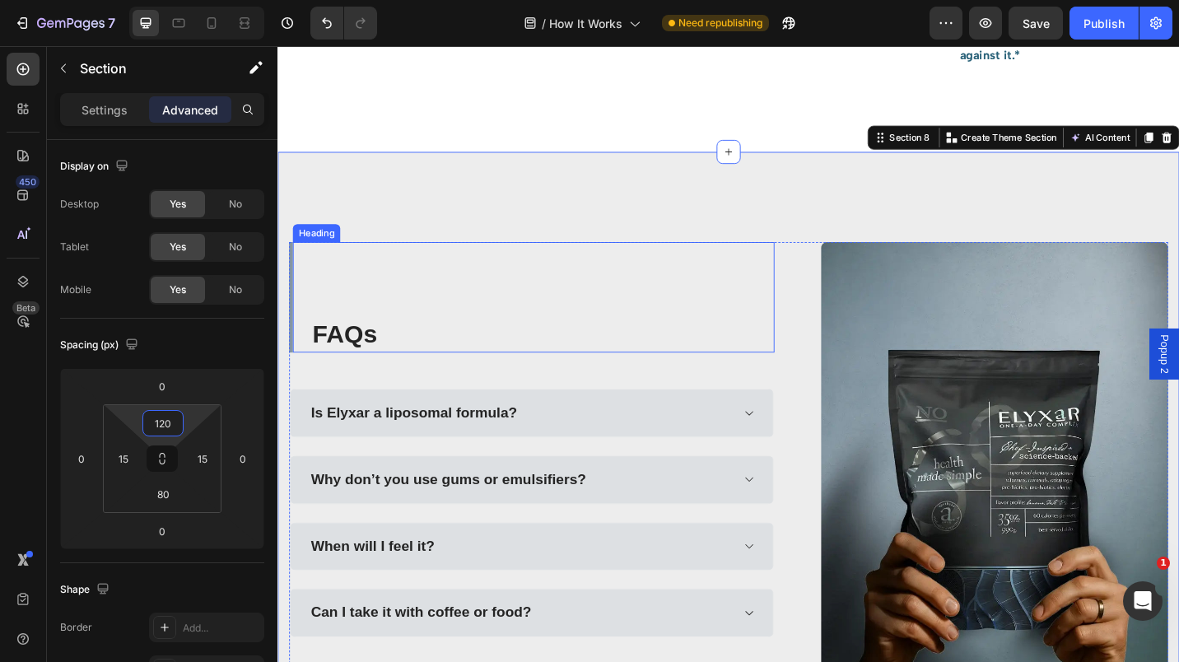
click at [413, 336] on div "FAQs Heading" at bounding box center [556, 321] width 532 height 121
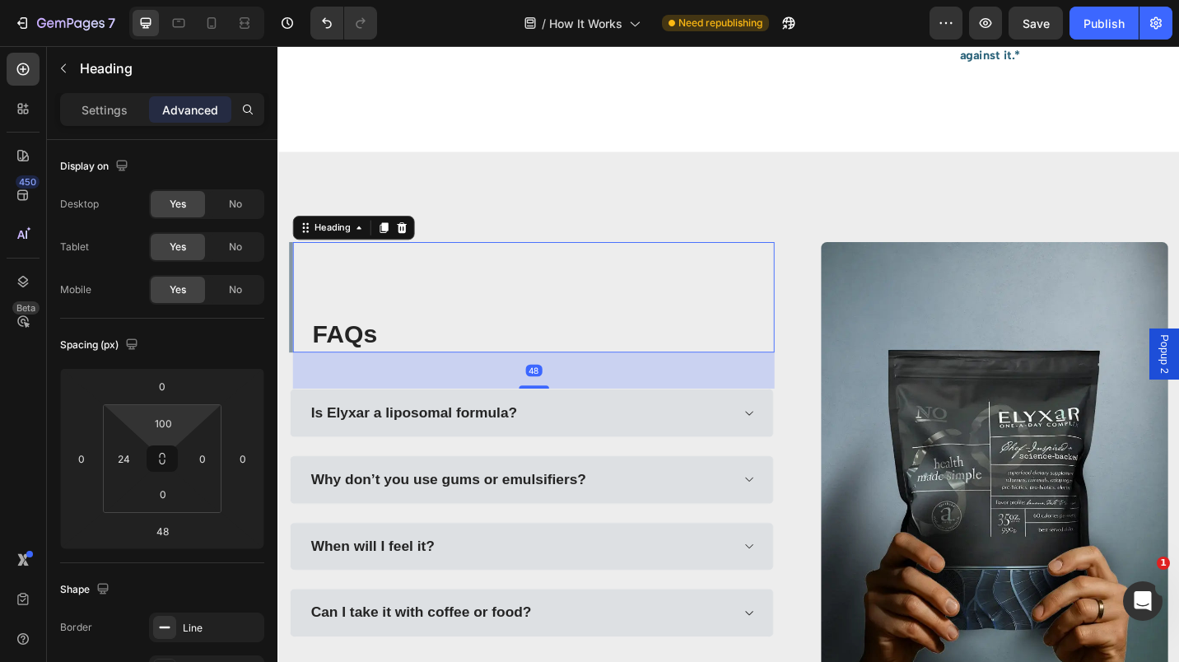
click at [174, 424] on input "100" at bounding box center [163, 423] width 33 height 25
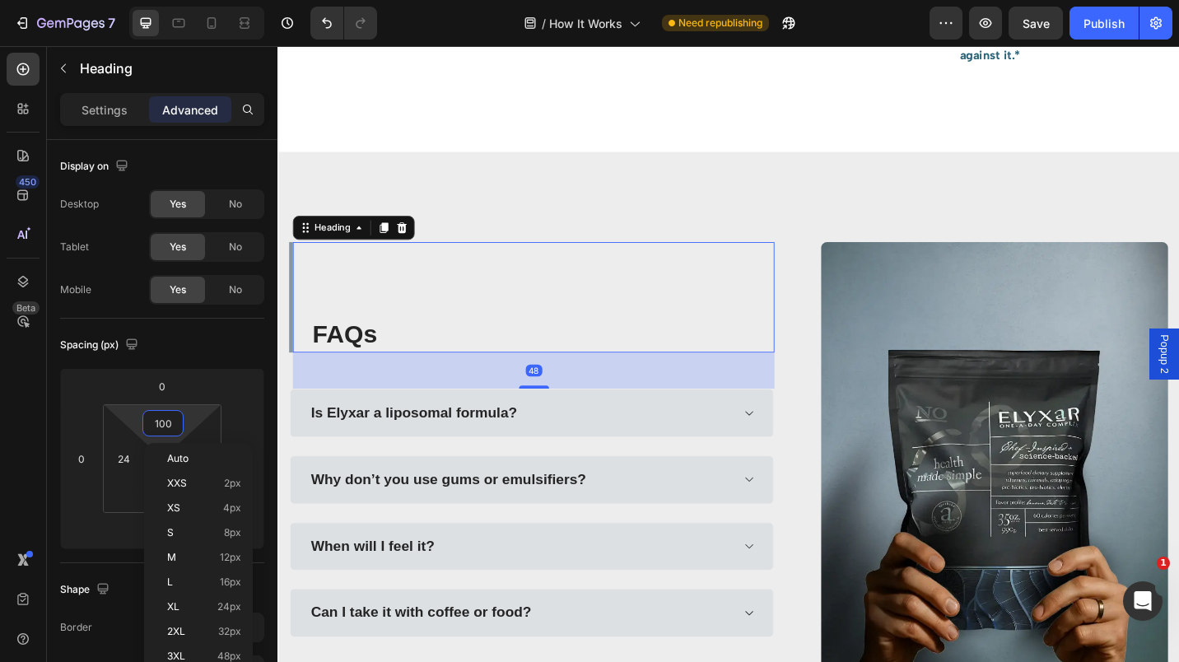
type input "0"
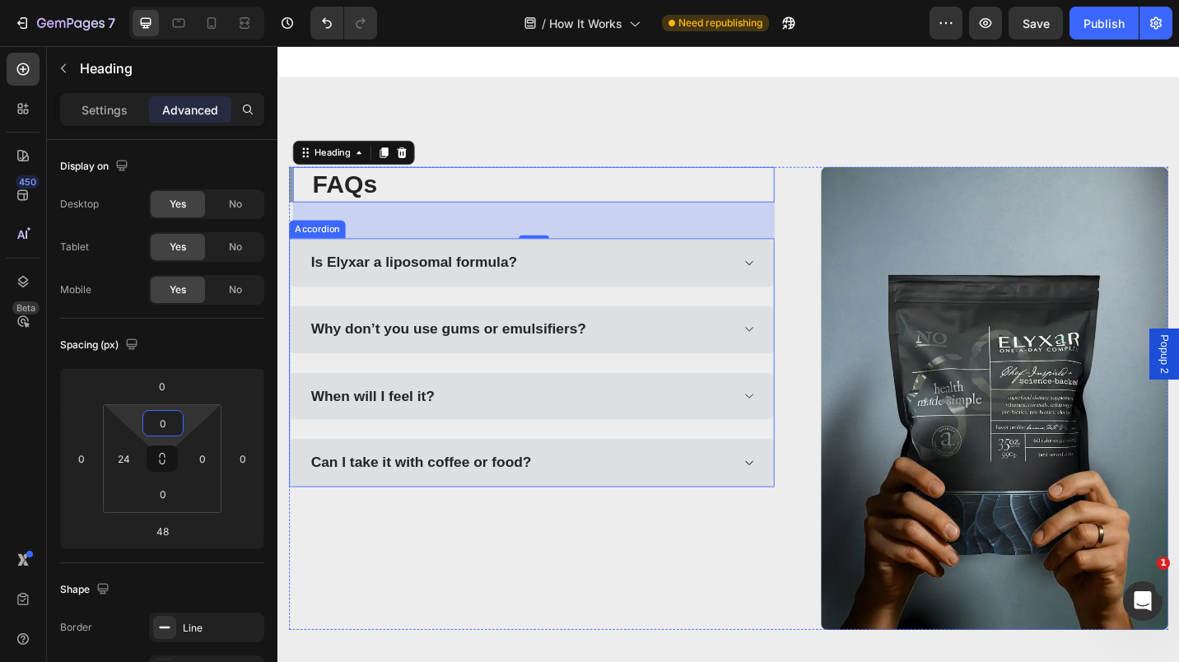
scroll to position [2322, 0]
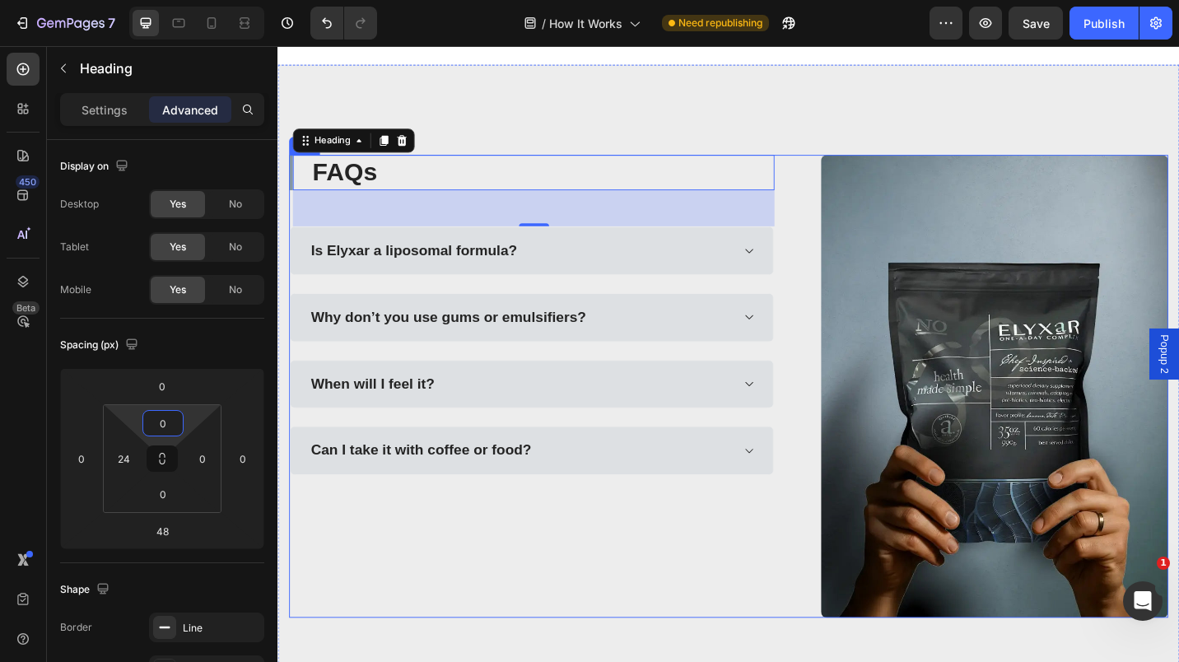
click at [291, 205] on div "FAQs Heading 48 Is Elyxar a liposomal formula? Why don’t you use gums or emulsi…" at bounding box center [556, 419] width 532 height 507
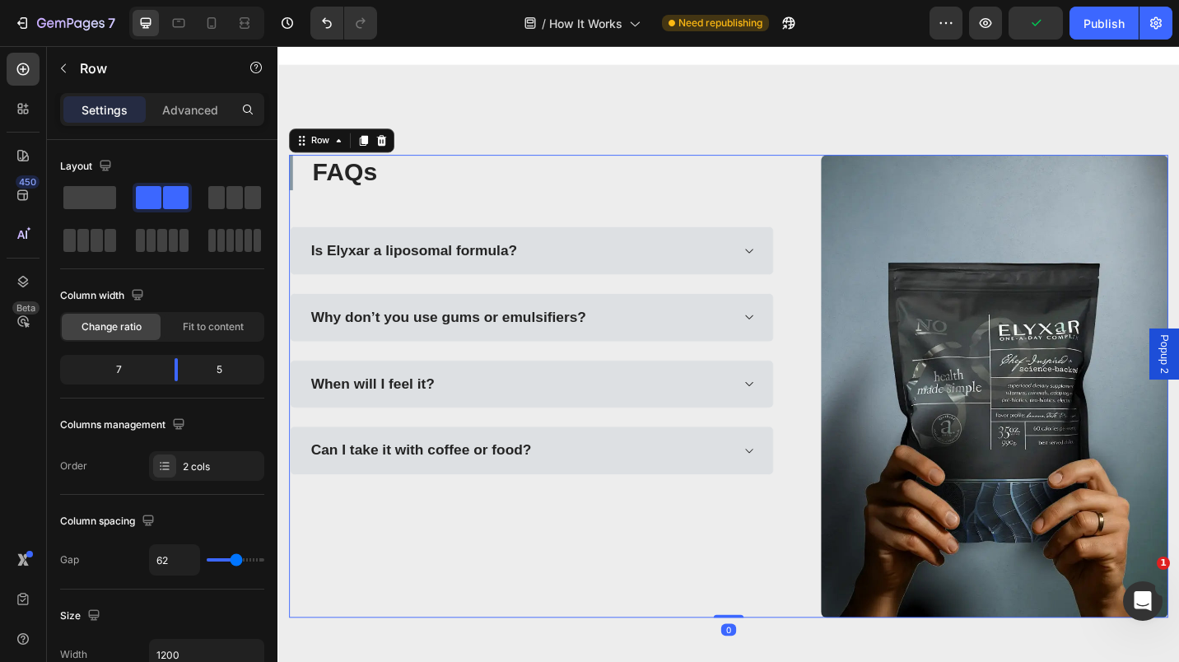
click at [185, 114] on p "Advanced" at bounding box center [190, 109] width 56 height 17
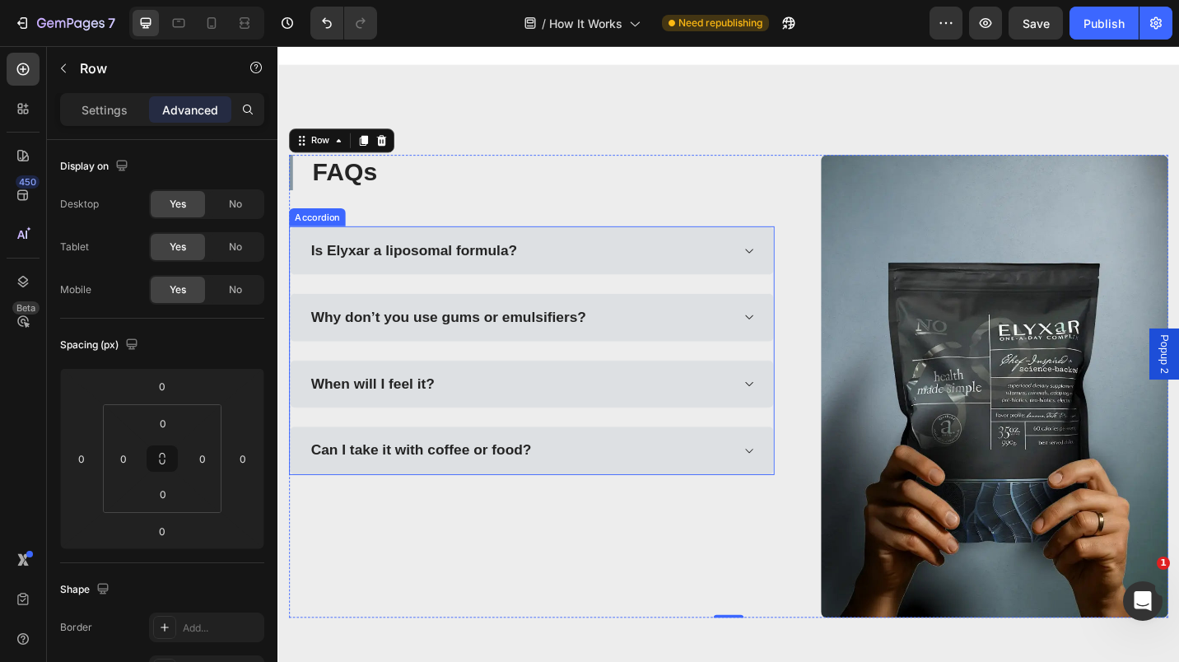
scroll to position [2205, 0]
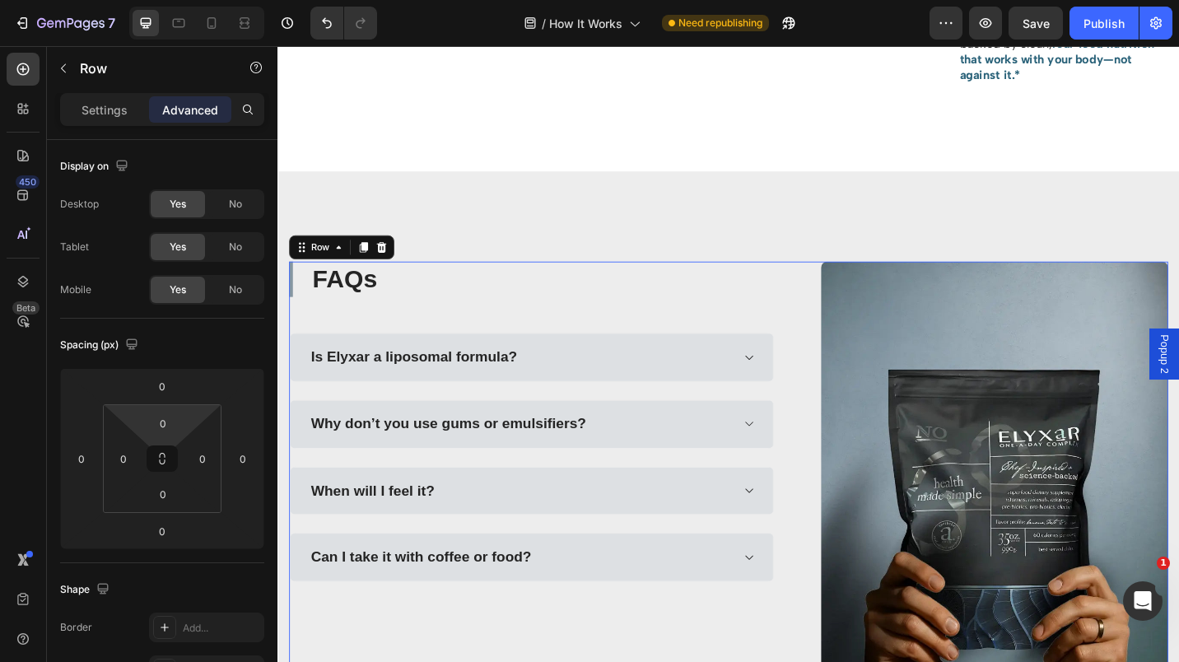
click at [159, 426] on input "0" at bounding box center [163, 423] width 33 height 25
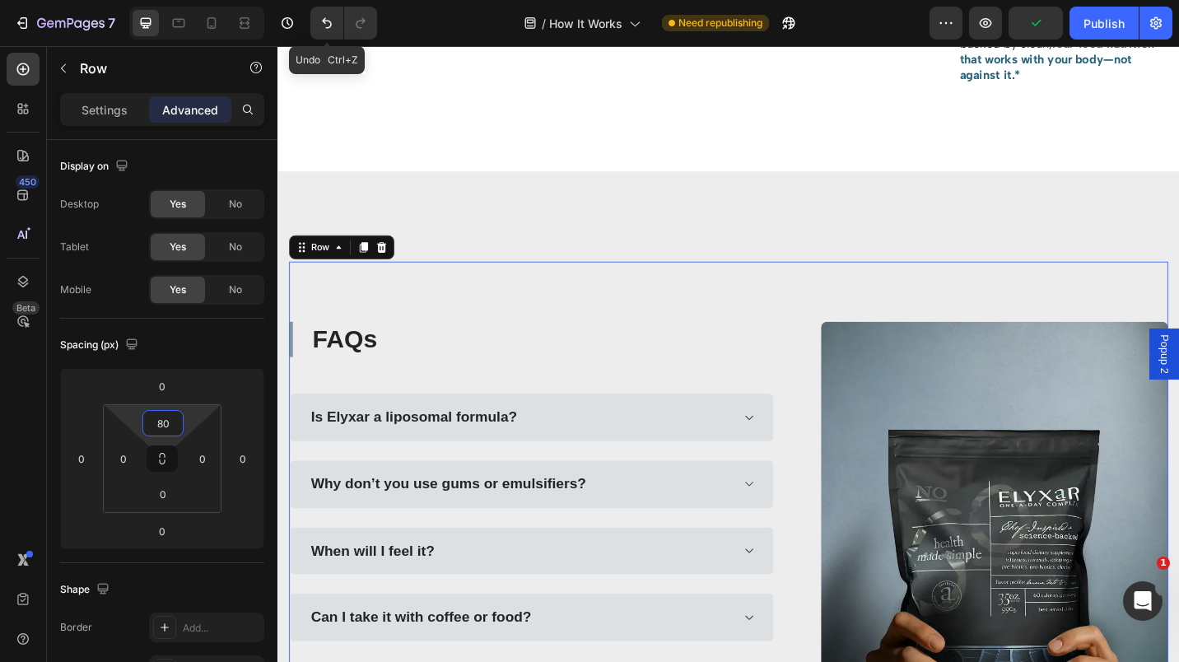
click at [328, 32] on button "Undo/Redo" at bounding box center [326, 23] width 33 height 33
click at [337, 14] on button "Undo/Redo" at bounding box center [326, 23] width 33 height 33
type input "0"
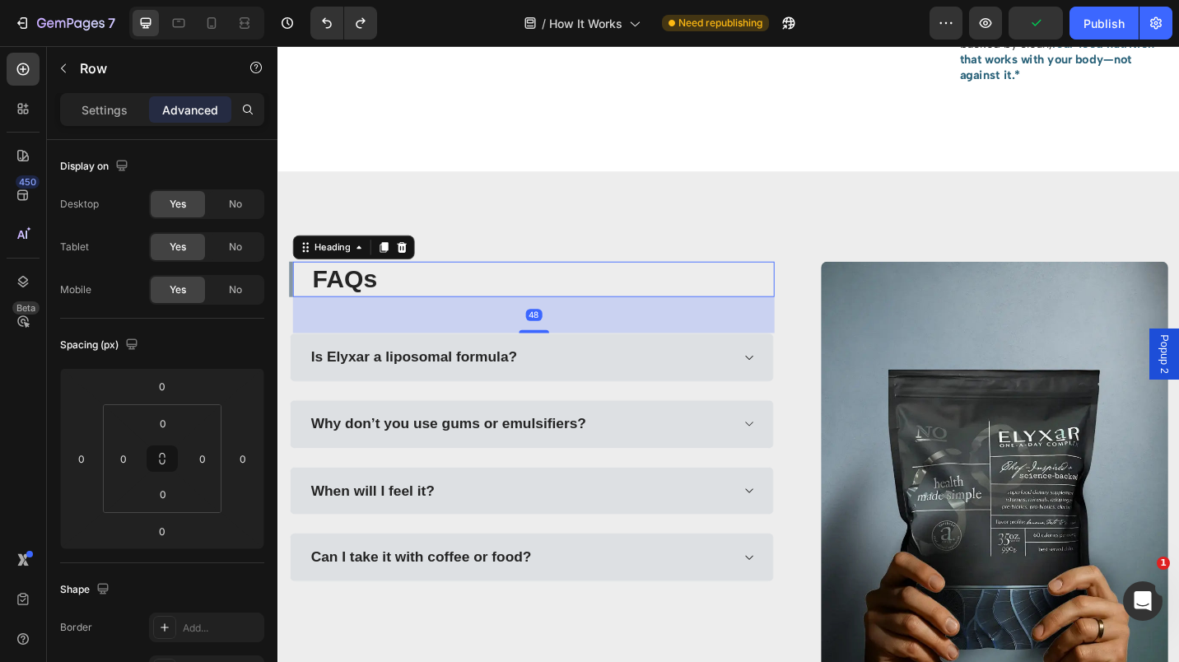
click at [800, 309] on h2 "FAQs" at bounding box center [568, 301] width 508 height 39
click at [156, 422] on input "0" at bounding box center [163, 423] width 33 height 25
type input "48"
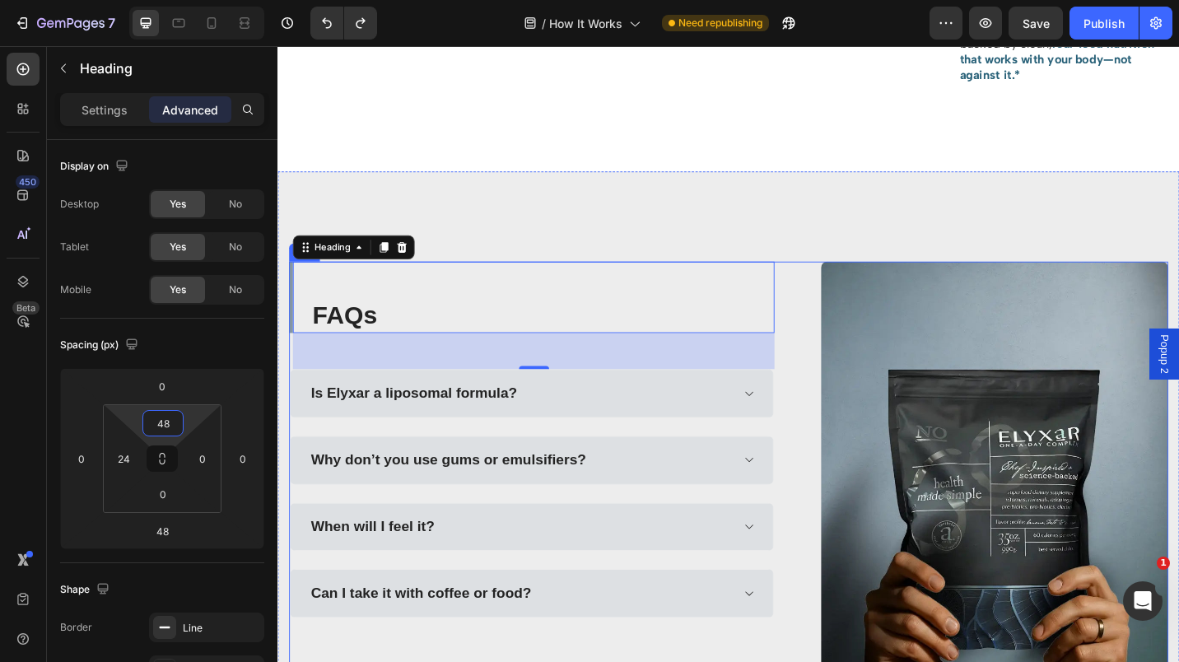
click at [824, 315] on div "FAQs Heading 48 Is Elyxar a liposomal formula? Why don’t you use gums or emulsi…" at bounding box center [771, 535] width 963 height 507
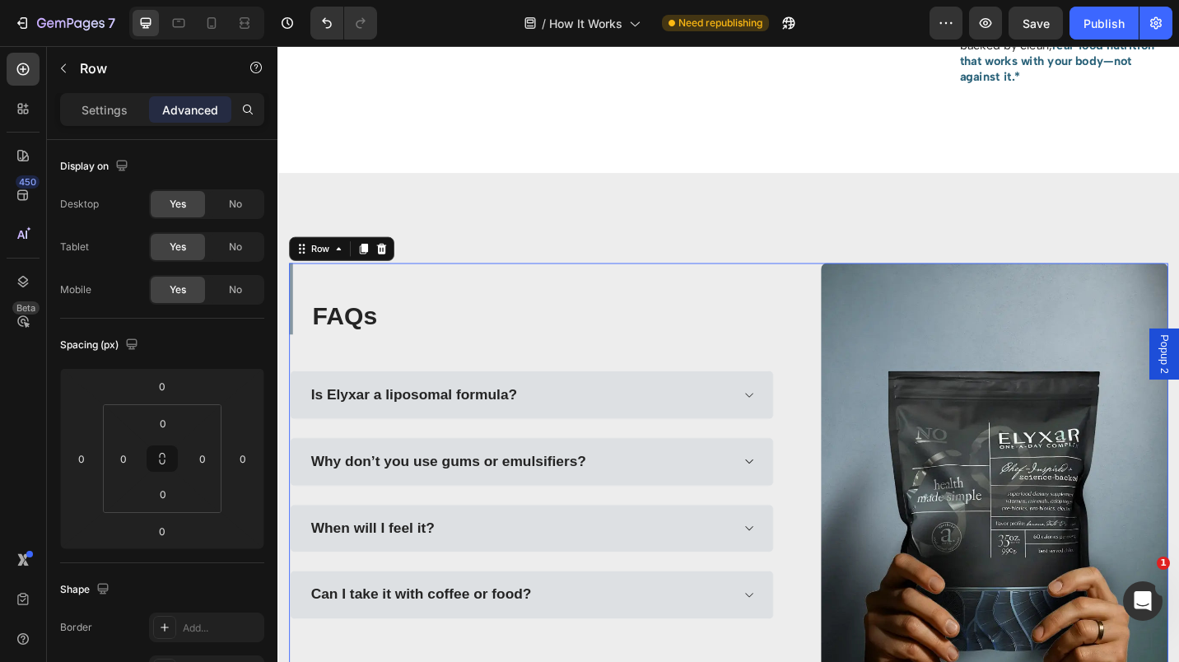
scroll to position [2202, 0]
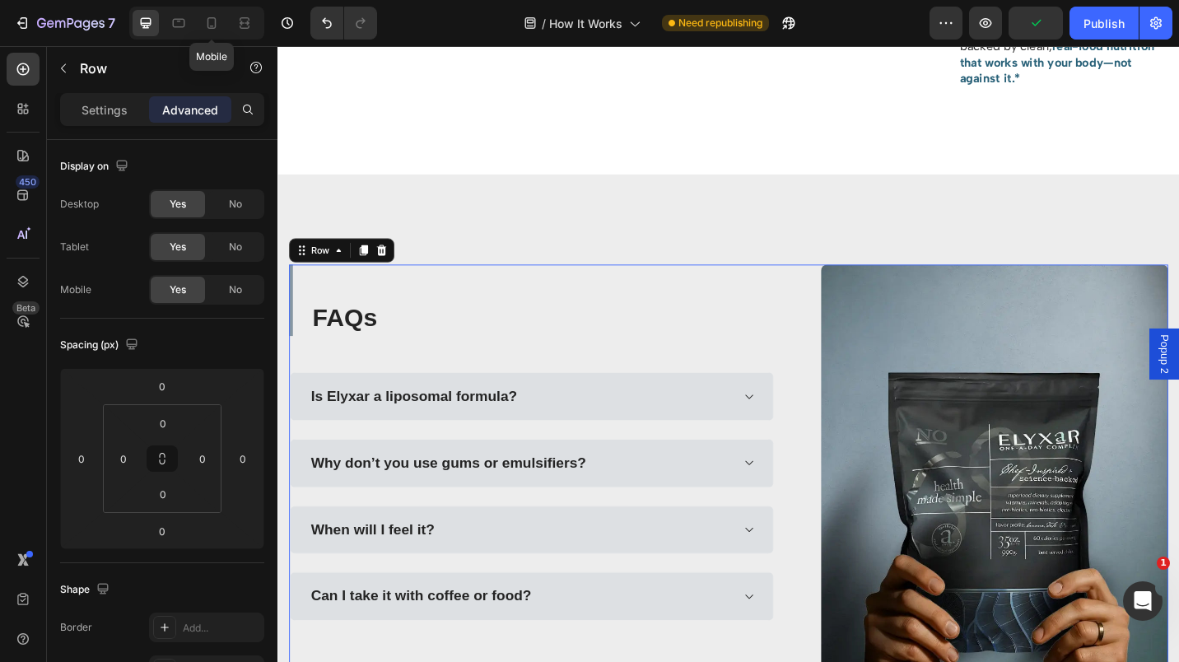
click at [212, 20] on icon at bounding box center [211, 23] width 16 height 16
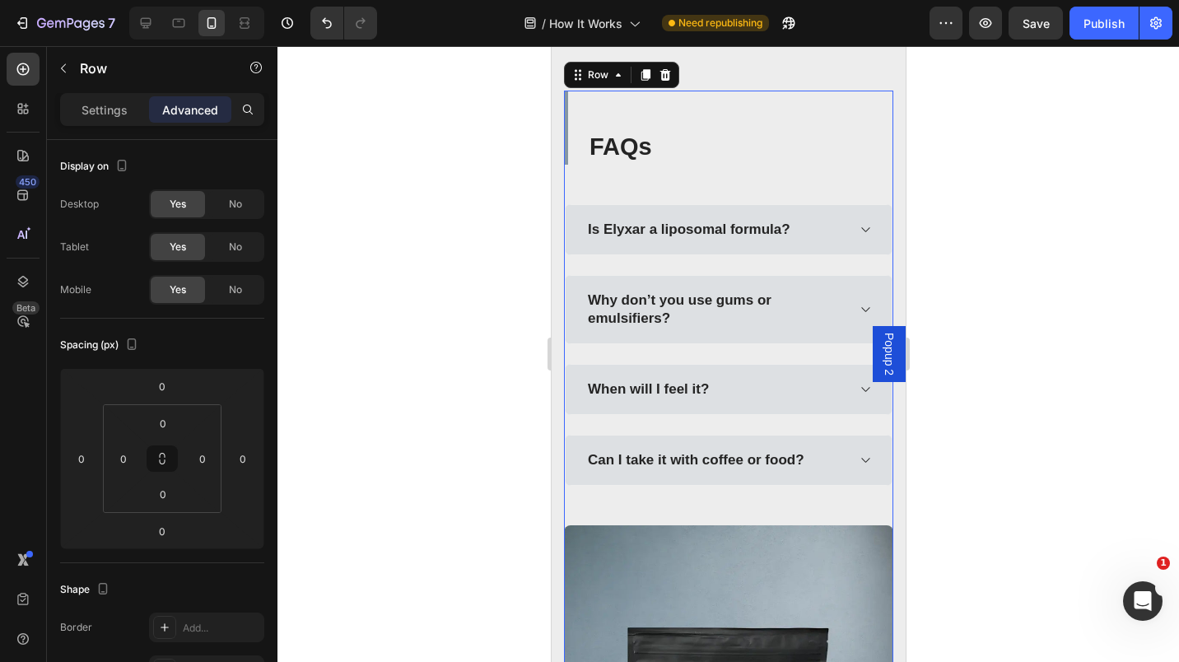
scroll to position [2883, 0]
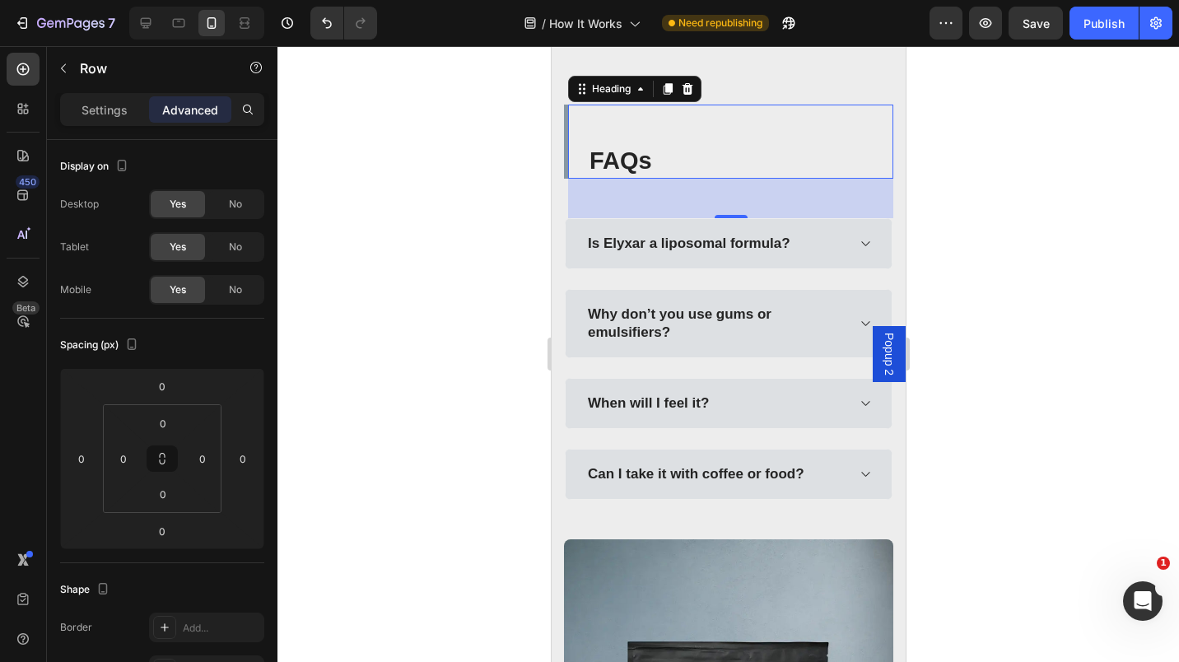
click at [653, 163] on h2 "FAQs" at bounding box center [740, 161] width 306 height 35
click at [100, 108] on p "Settings" at bounding box center [105, 109] width 46 height 17
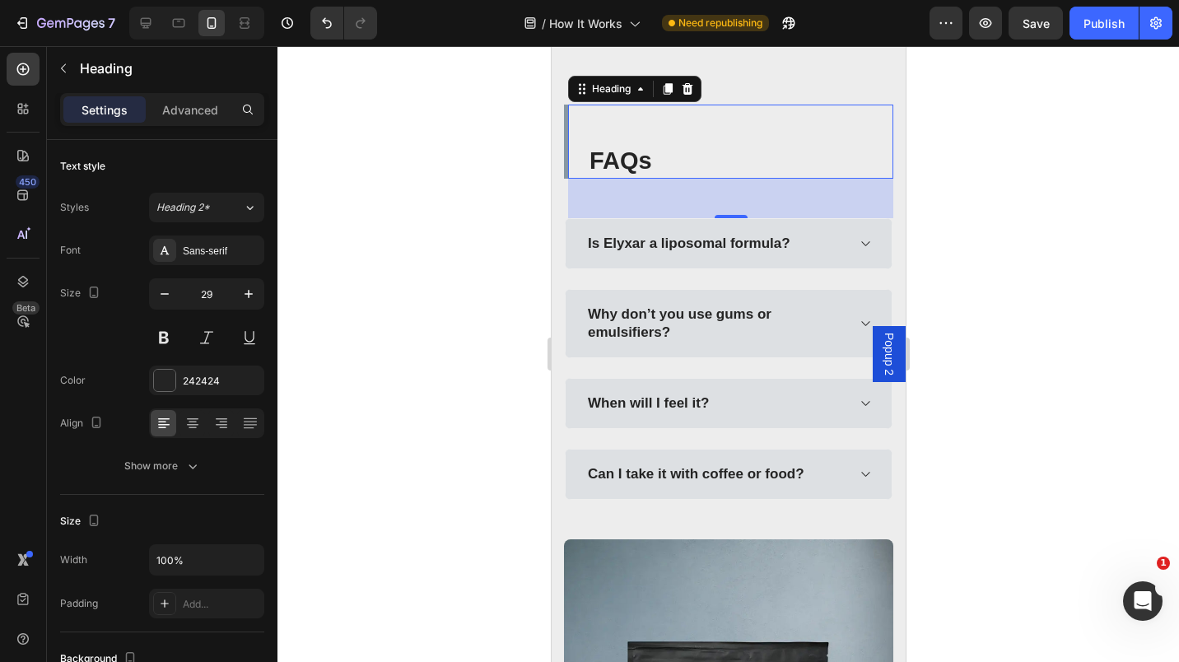
click at [169, 342] on button at bounding box center [164, 338] width 30 height 30
click at [629, 152] on h2 "FAQs" at bounding box center [740, 161] width 306 height 35
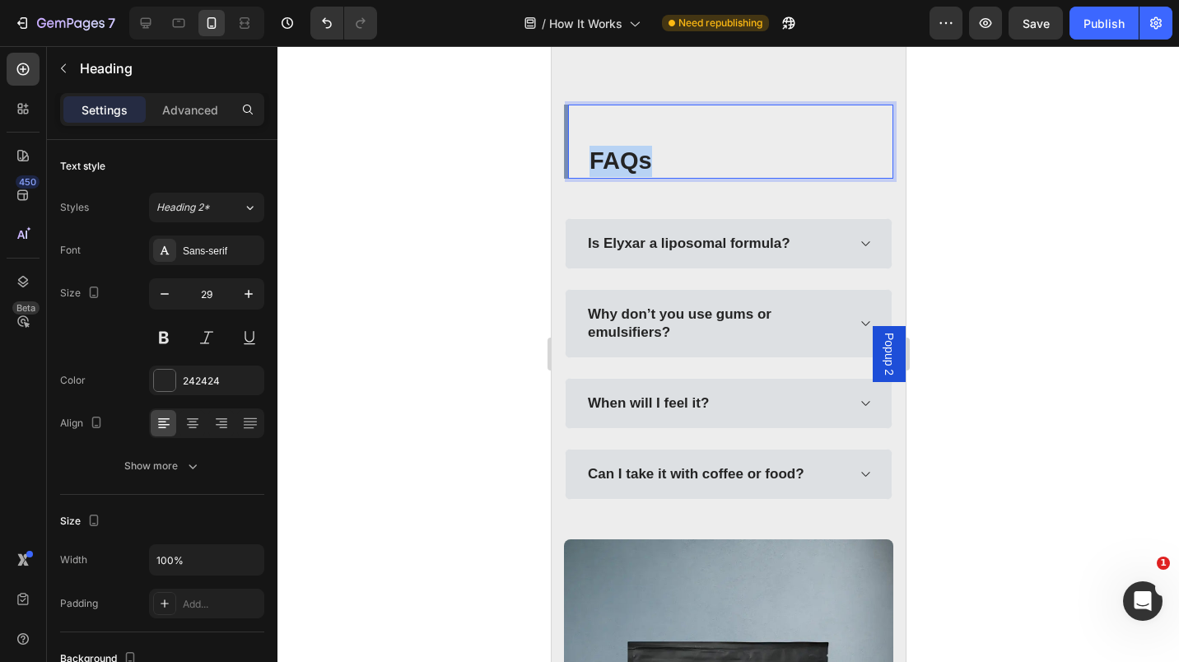
drag, startPoint x: 684, startPoint y: 176, endPoint x: 592, endPoint y: 160, distance: 93.7
click at [592, 160] on p "FAQs" at bounding box center [740, 161] width 302 height 31
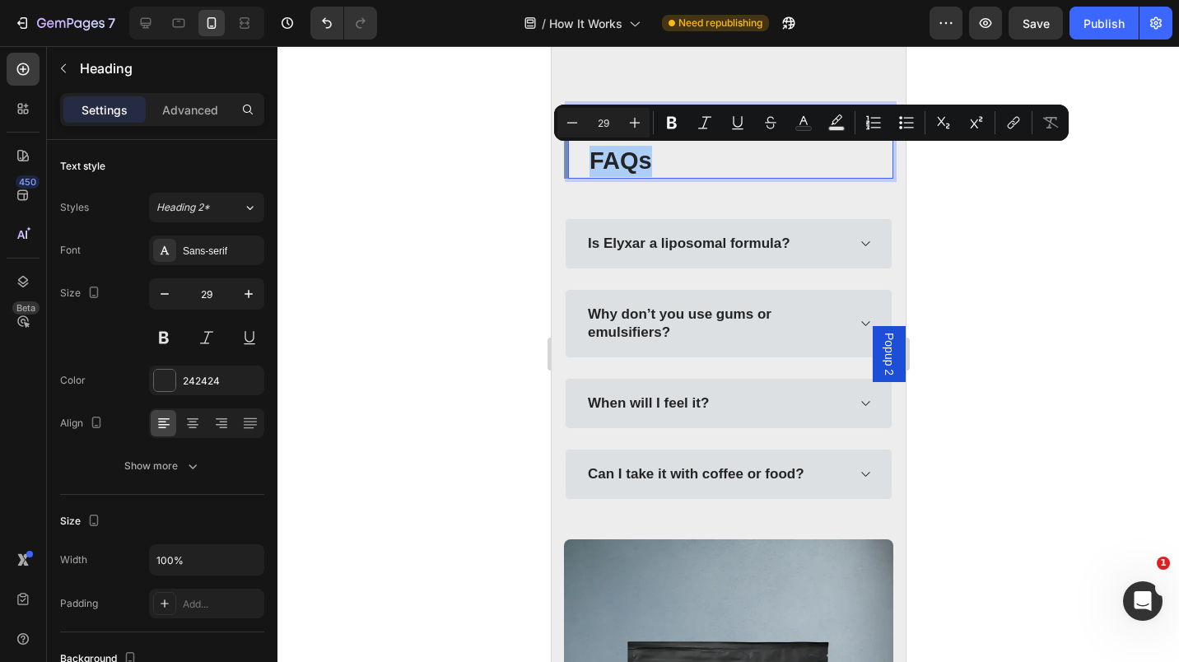
click at [666, 125] on icon "Editor contextual toolbar" at bounding box center [672, 122] width 16 height 16
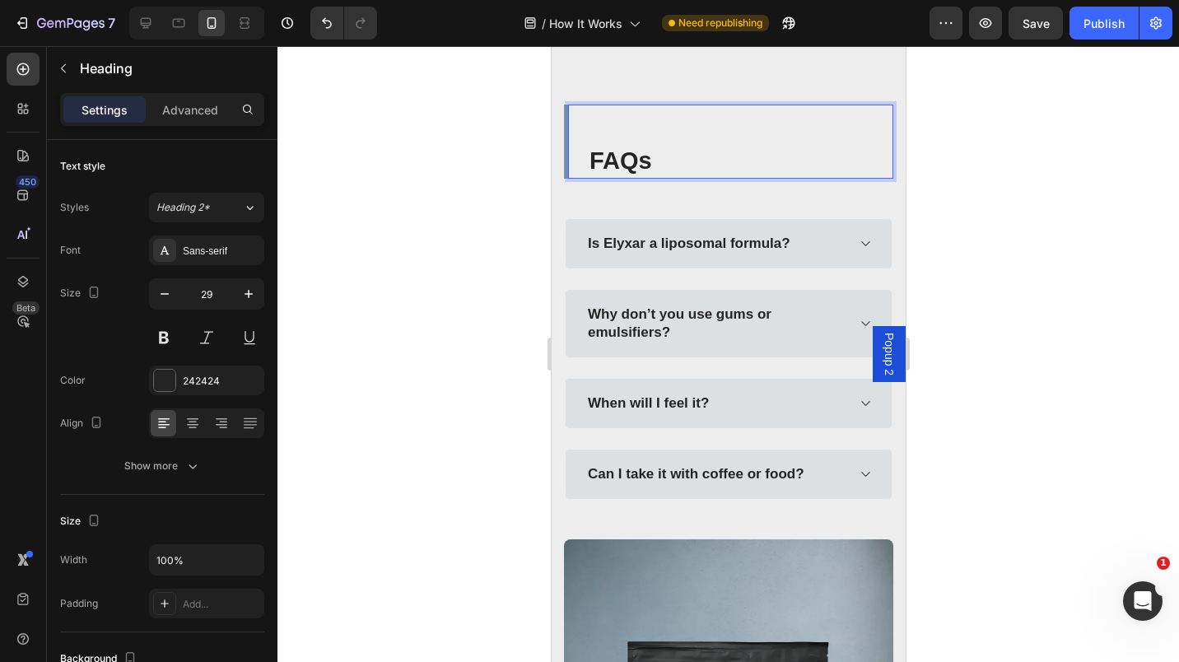
click at [628, 156] on strong "FAQs" at bounding box center [620, 160] width 63 height 26
drag, startPoint x: 636, startPoint y: 157, endPoint x: 623, endPoint y: 166, distance: 16.0
click at [623, 166] on strong "FAQs" at bounding box center [620, 160] width 63 height 26
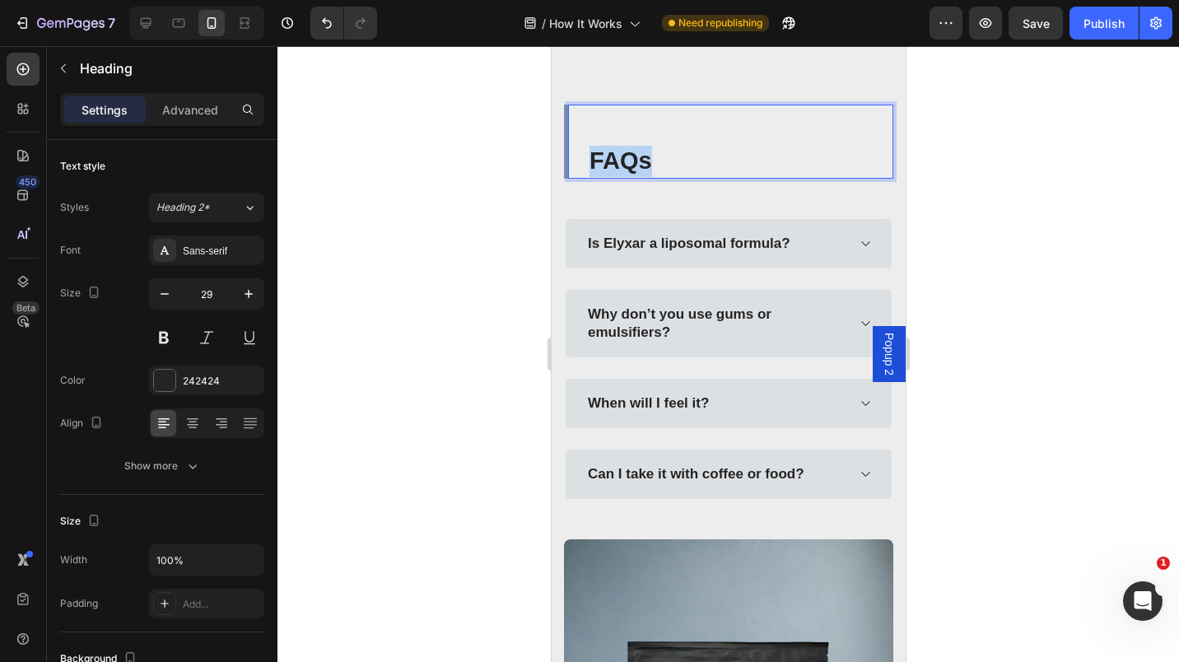
click at [688, 165] on p "FAQs" at bounding box center [740, 161] width 302 height 31
drag, startPoint x: 705, startPoint y: 166, endPoint x: 590, endPoint y: 160, distance: 114.6
click at [590, 160] on p "FAQs" at bounding box center [740, 161] width 302 height 31
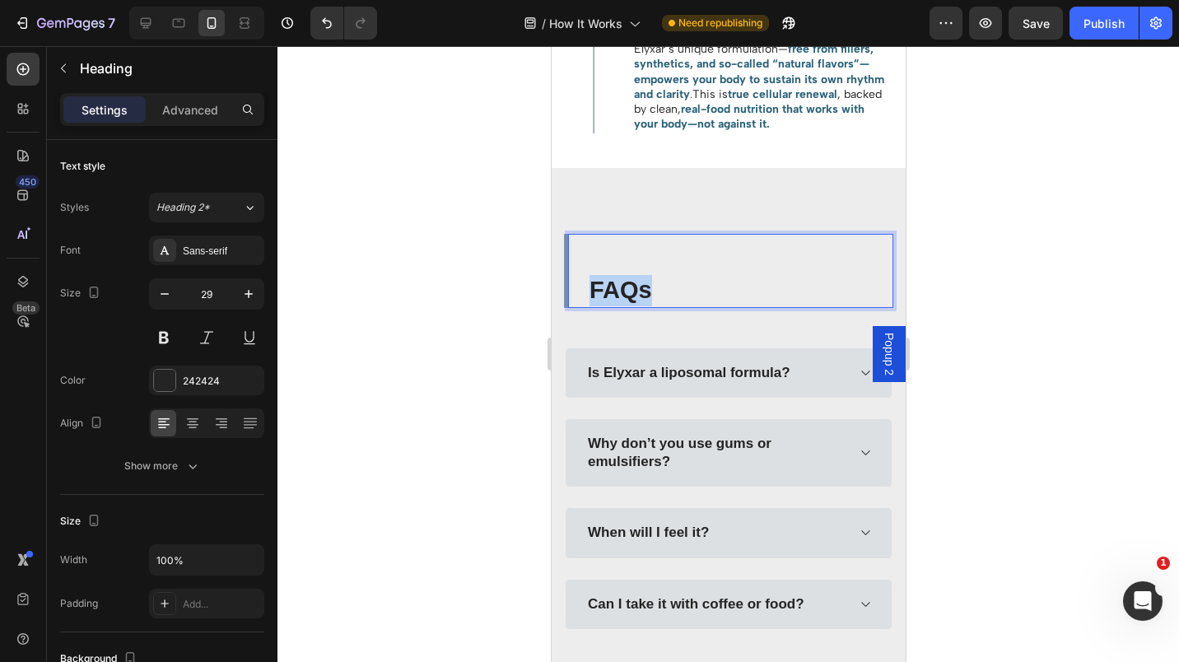
scroll to position [2713, 0]
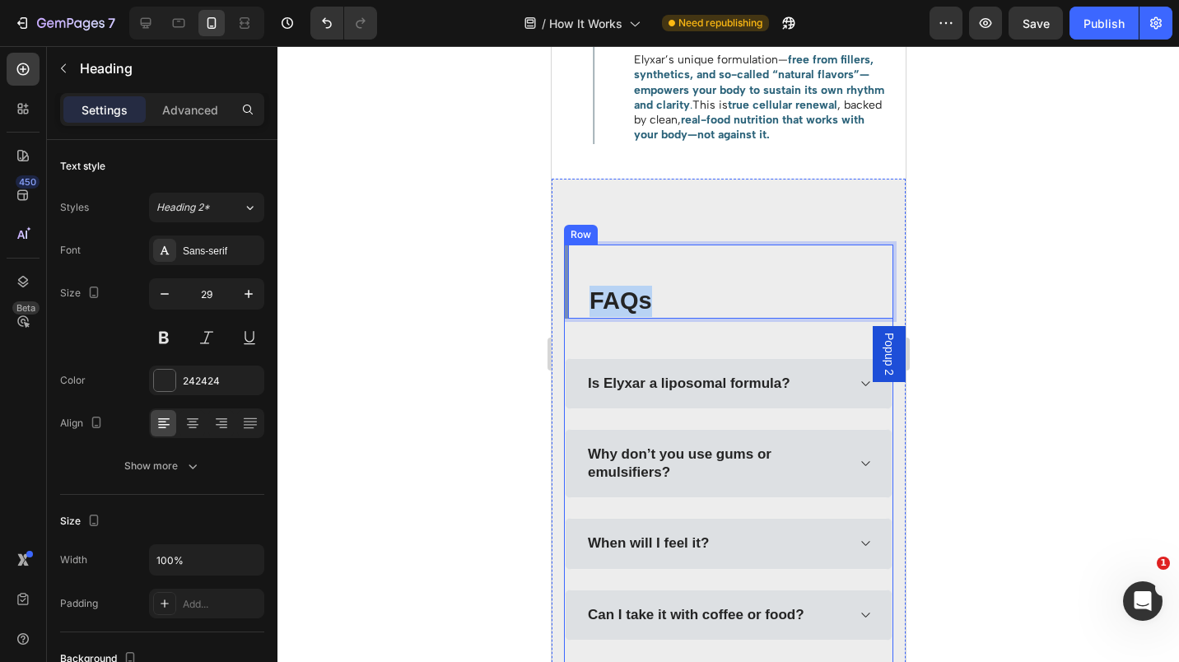
click at [629, 400] on div "Is Elyxar a liposomal formula?" at bounding box center [728, 383] width 328 height 51
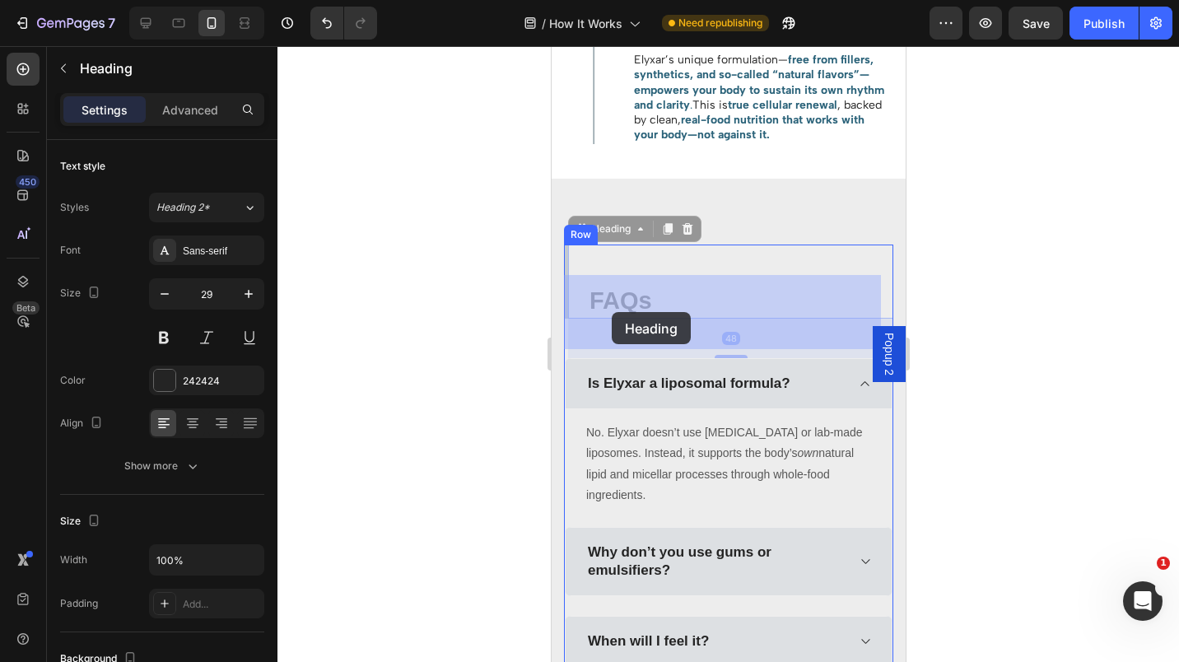
drag, startPoint x: 685, startPoint y: 334, endPoint x: 644, endPoint y: 324, distance: 42.5
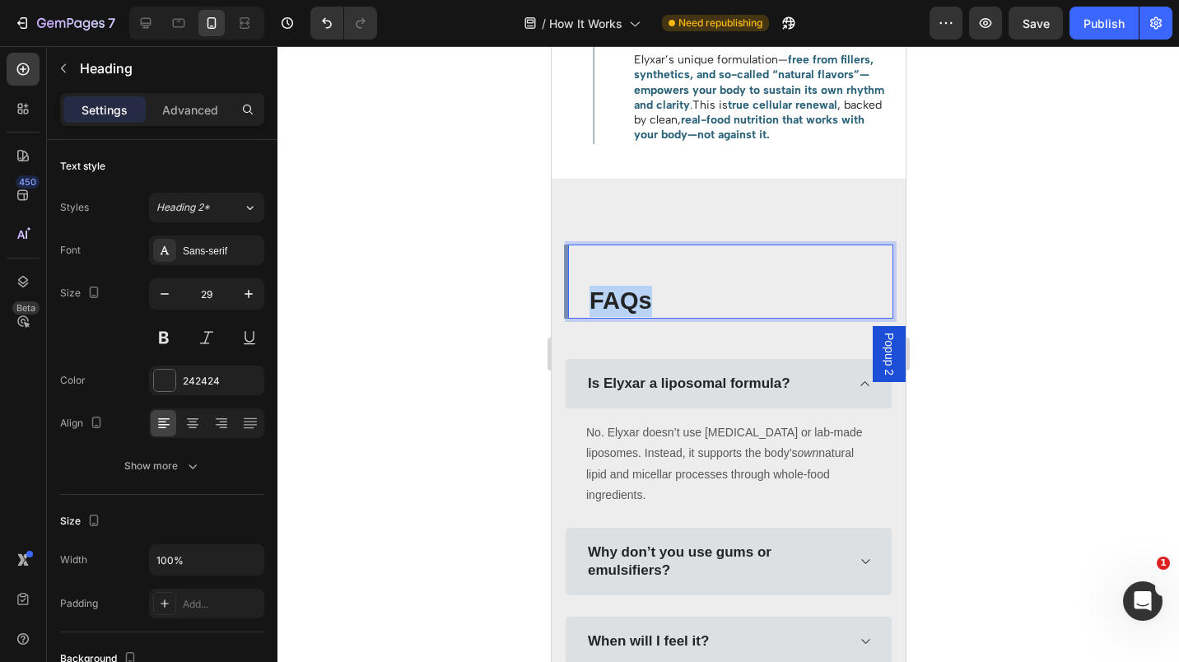
click at [614, 314] on strong "FAQs" at bounding box center [620, 300] width 63 height 26
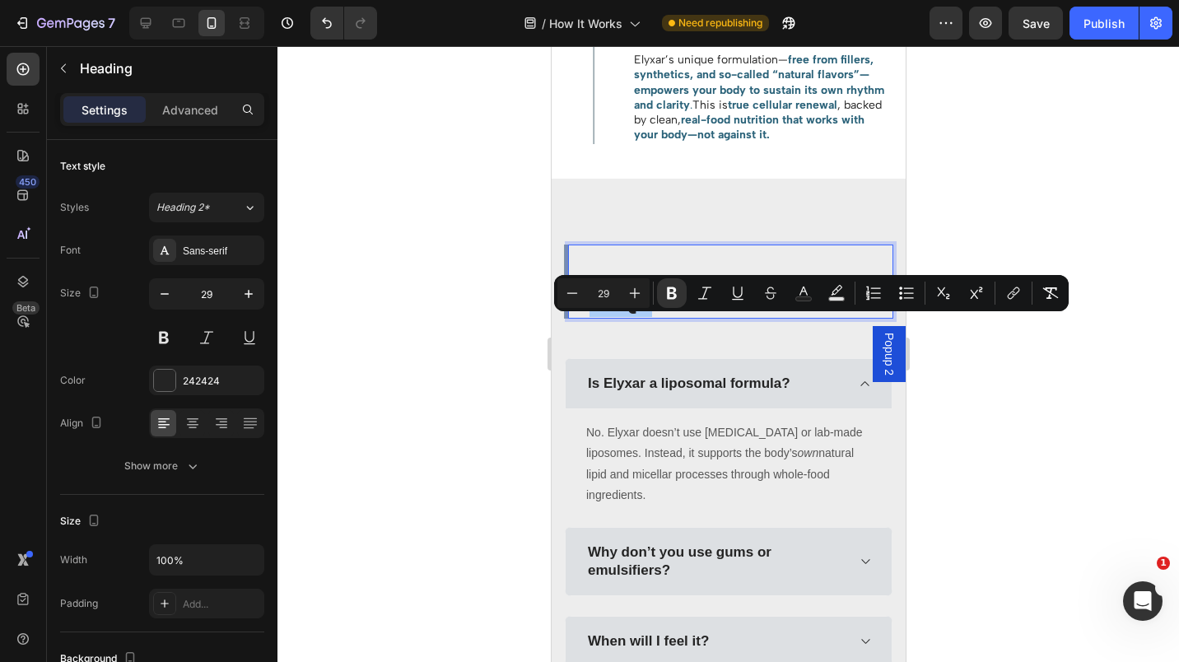
click at [671, 294] on icon "Editor contextual toolbar" at bounding box center [672, 293] width 16 height 16
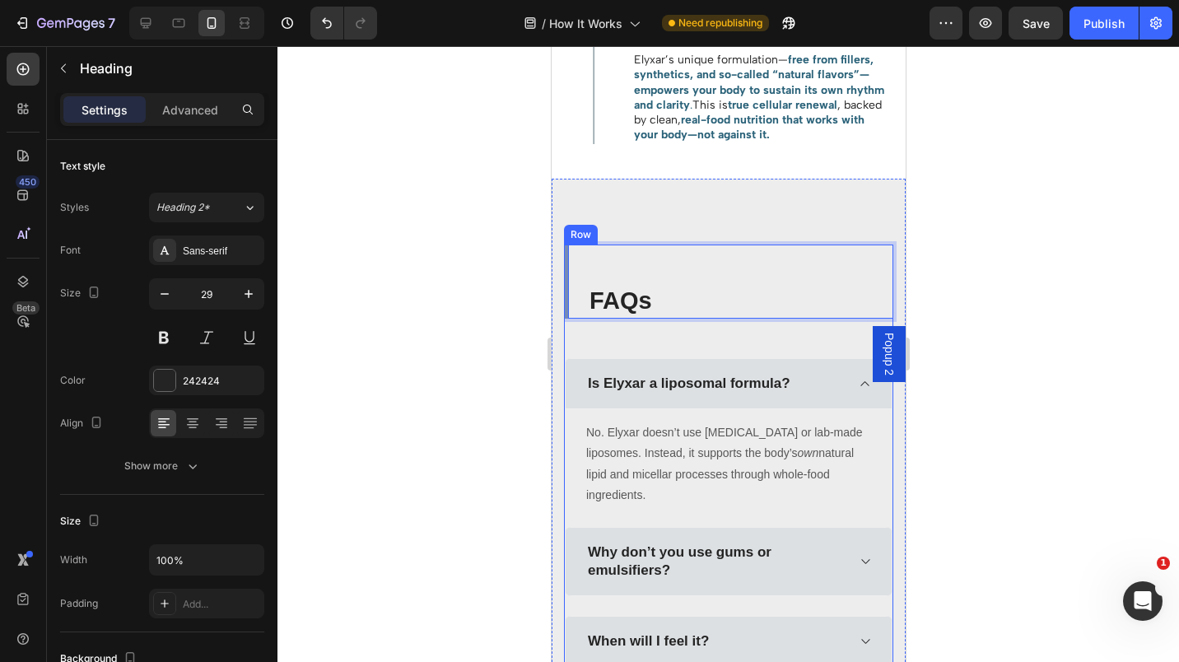
click at [721, 358] on div "FAQs Heading 48 Is Elyxar a liposomal formula? No. Elyxar doesn’t use lecithin …" at bounding box center [727, 511] width 329 height 533
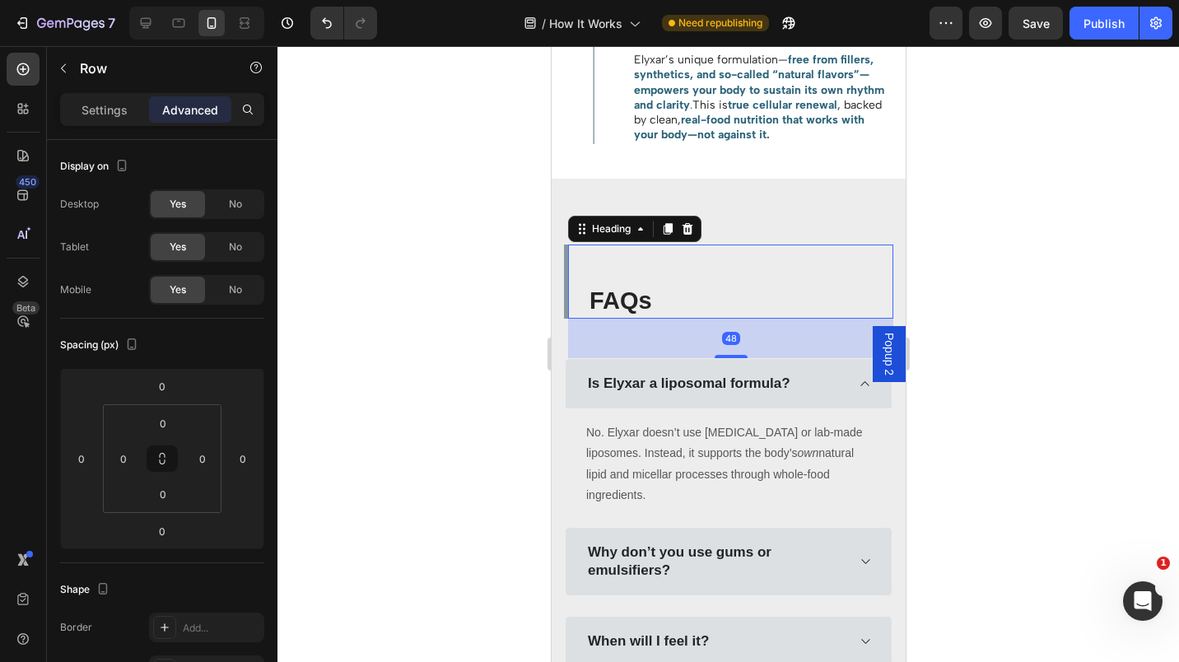
click at [592, 317] on p "FAQs" at bounding box center [740, 301] width 302 height 31
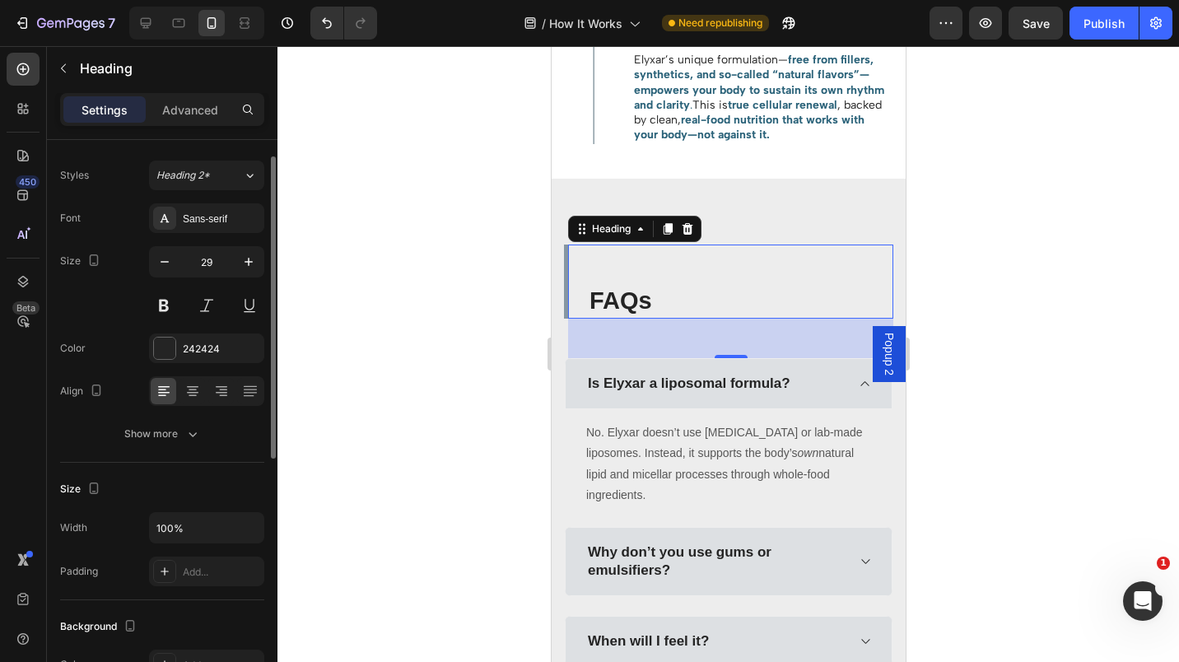
scroll to position [0, 0]
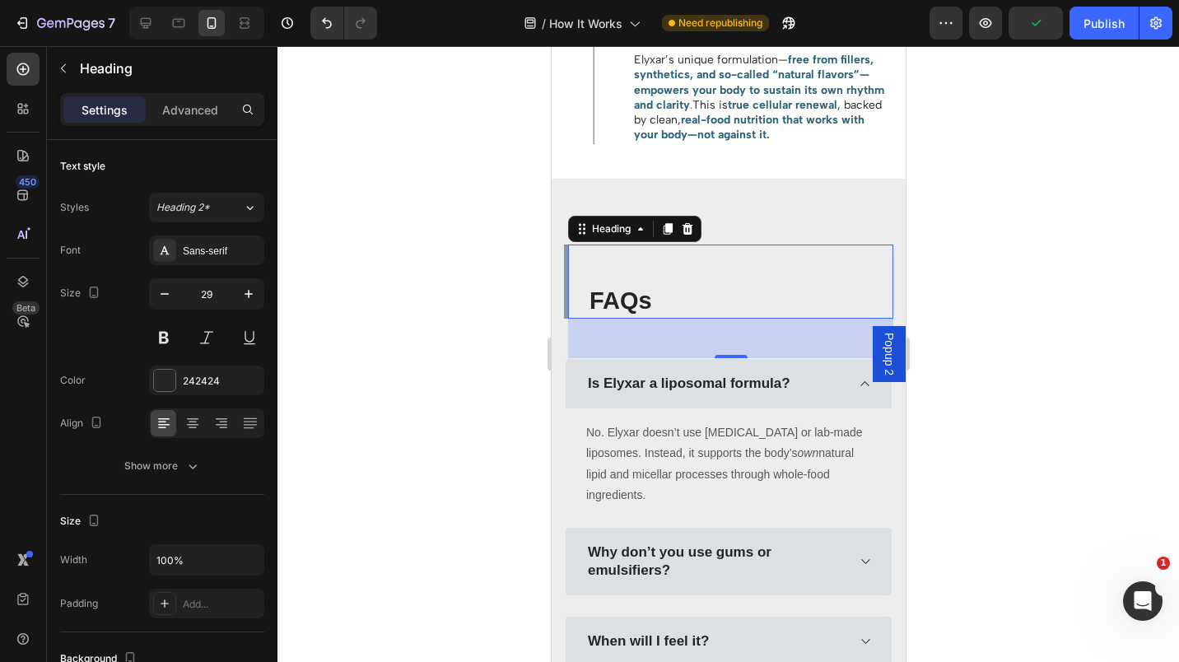
click at [195, 119] on div "Advanced" at bounding box center [190, 109] width 82 height 26
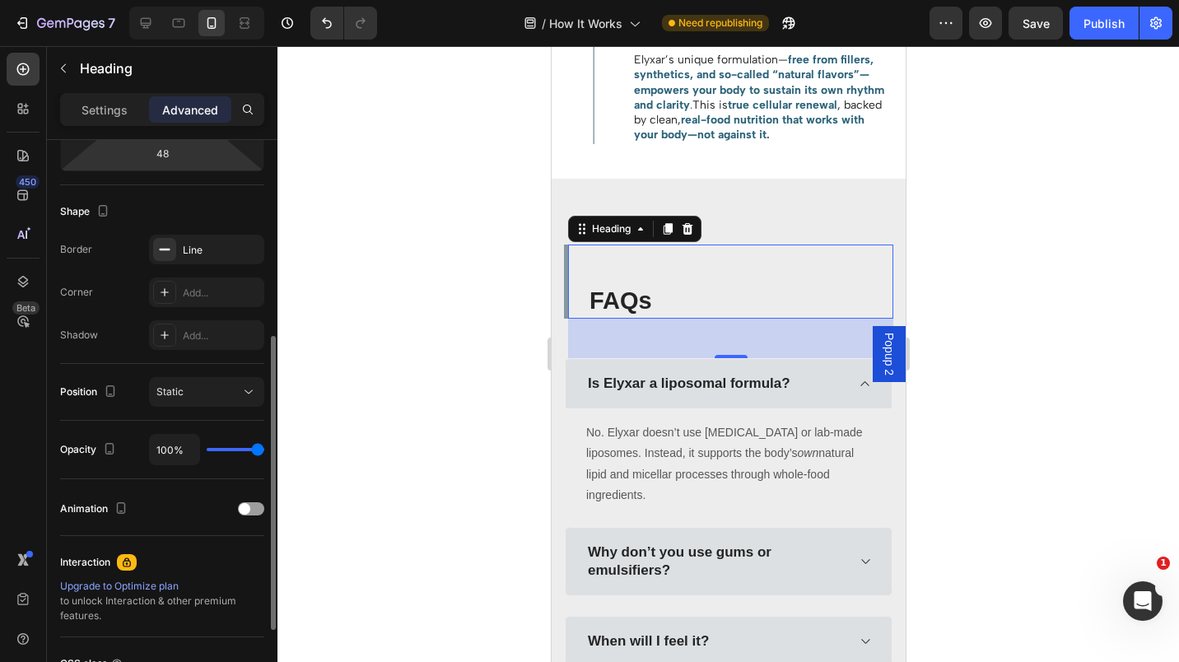
scroll to position [379, 0]
click at [107, 102] on p "Settings" at bounding box center [105, 109] width 46 height 17
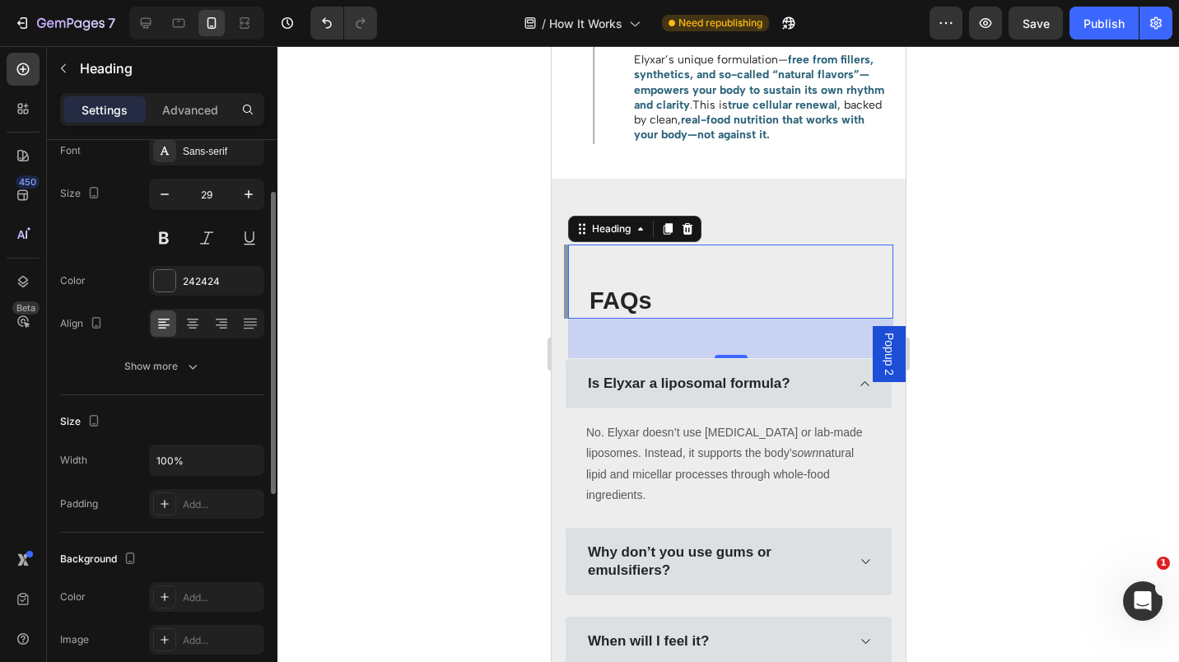
scroll to position [98, 0]
click at [182, 366] on div "Show more" at bounding box center [162, 368] width 77 height 16
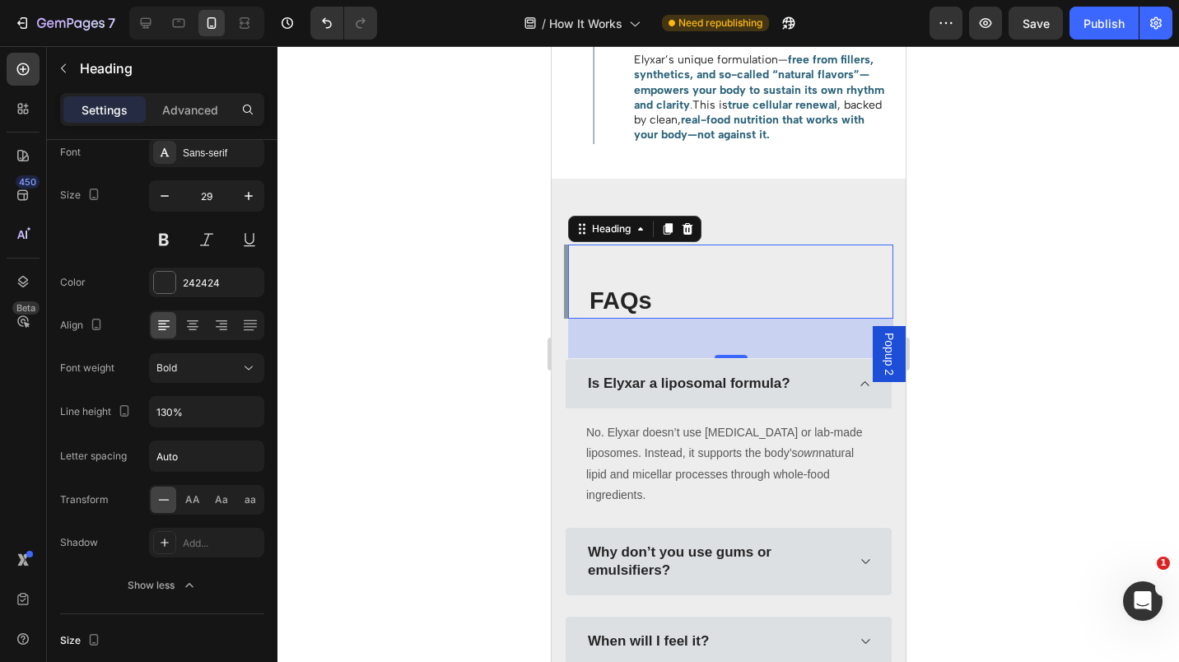
click at [245, 365] on icon at bounding box center [248, 368] width 16 height 16
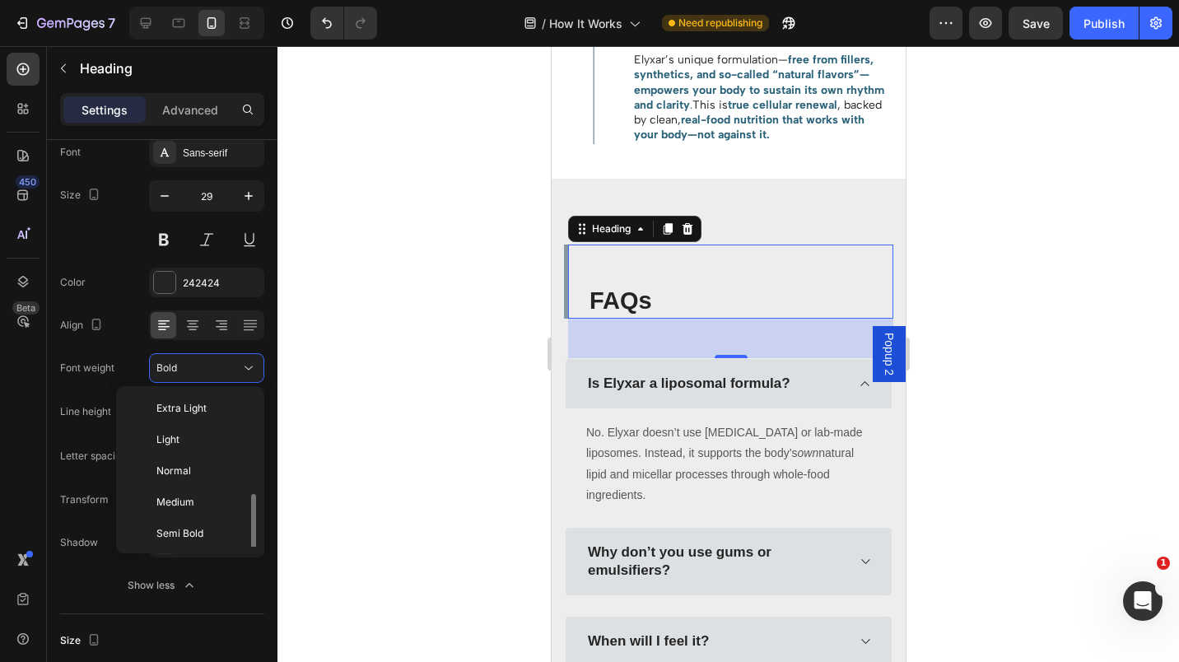
scroll to position [59, 0]
click at [184, 413] on span "Normal" at bounding box center [173, 411] width 35 height 15
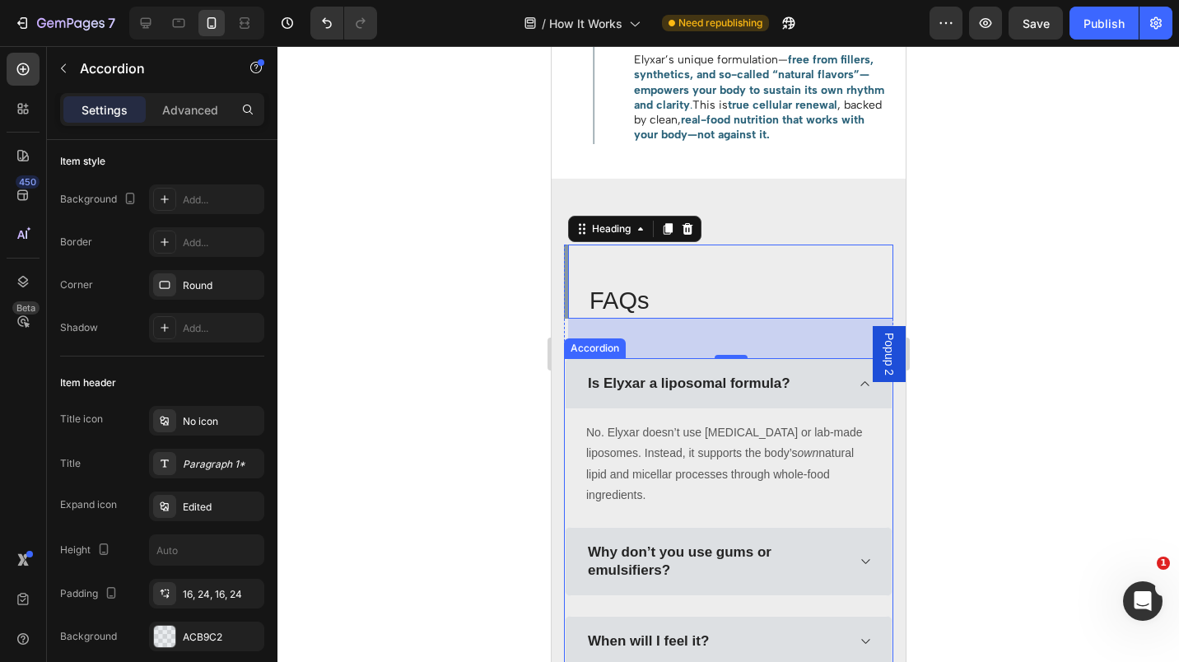
click at [858, 390] on icon at bounding box center [864, 383] width 12 height 13
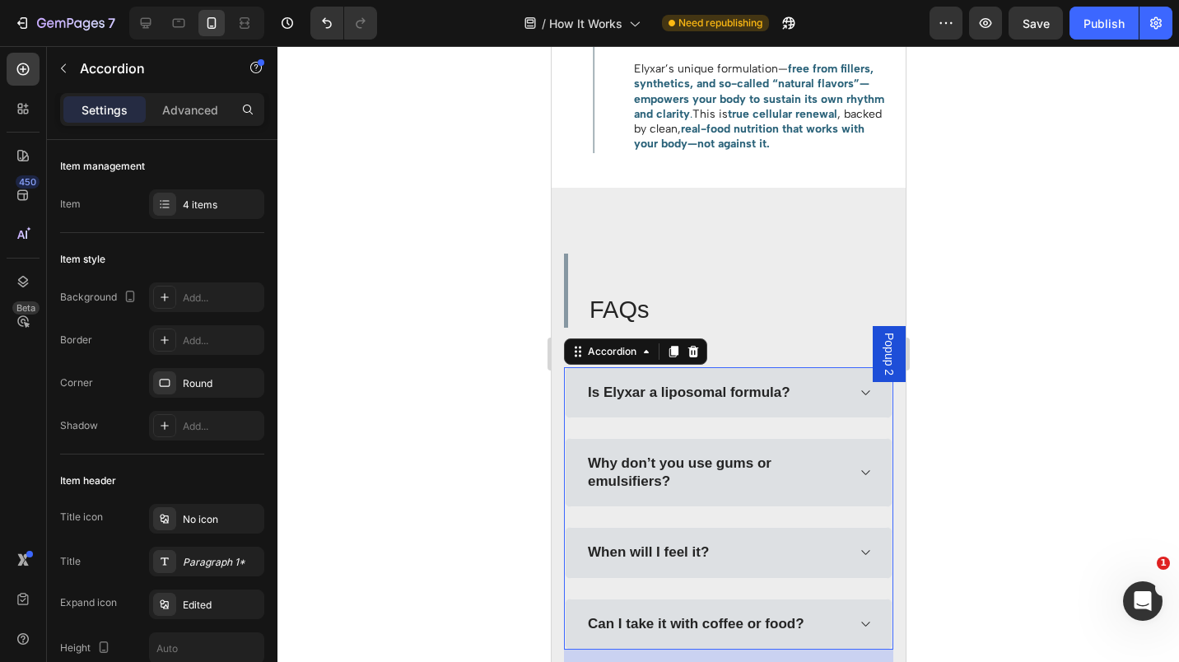
scroll to position [2615, 0]
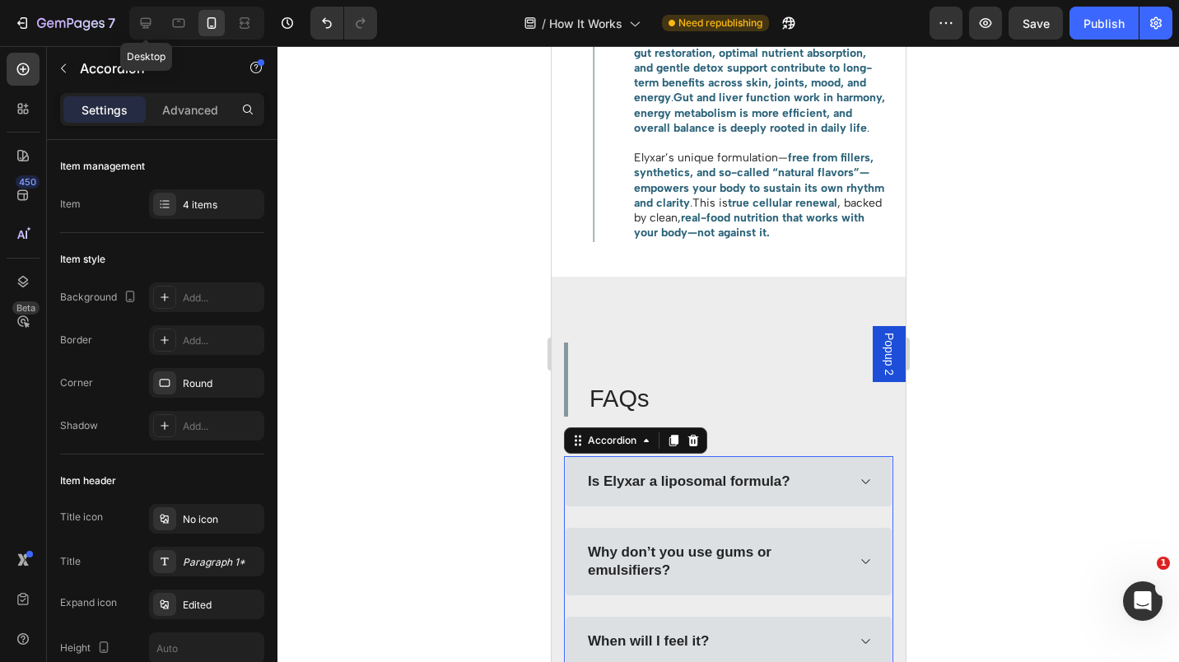
click at [151, 20] on icon at bounding box center [146, 23] width 11 height 11
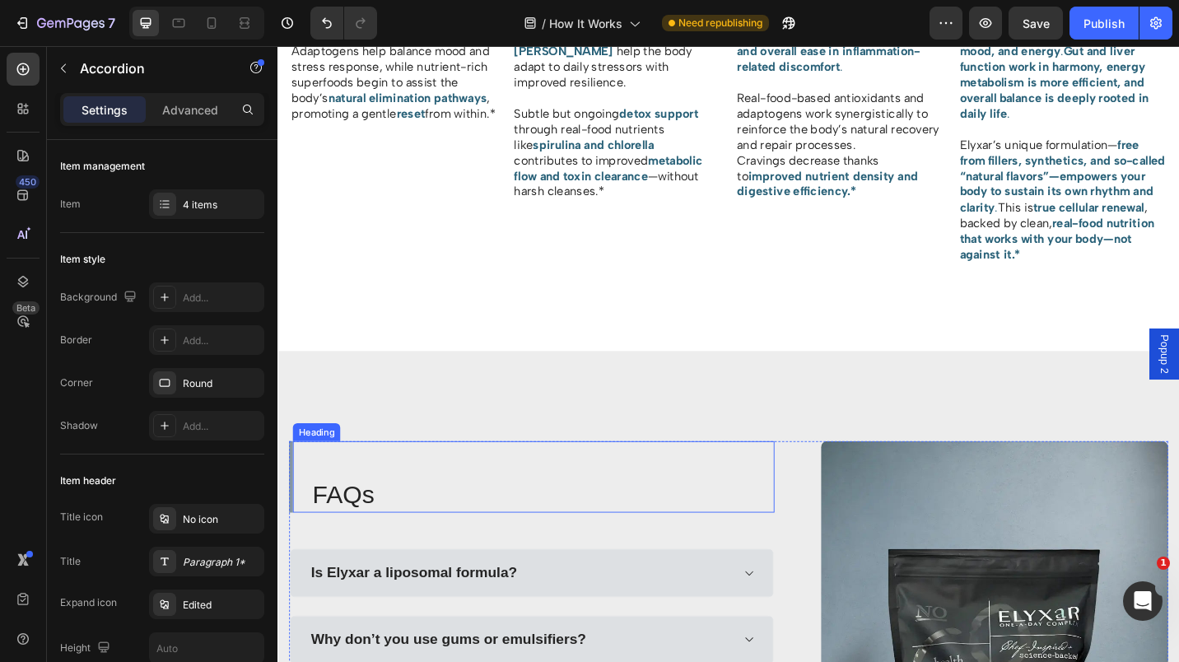
scroll to position [2006, 0]
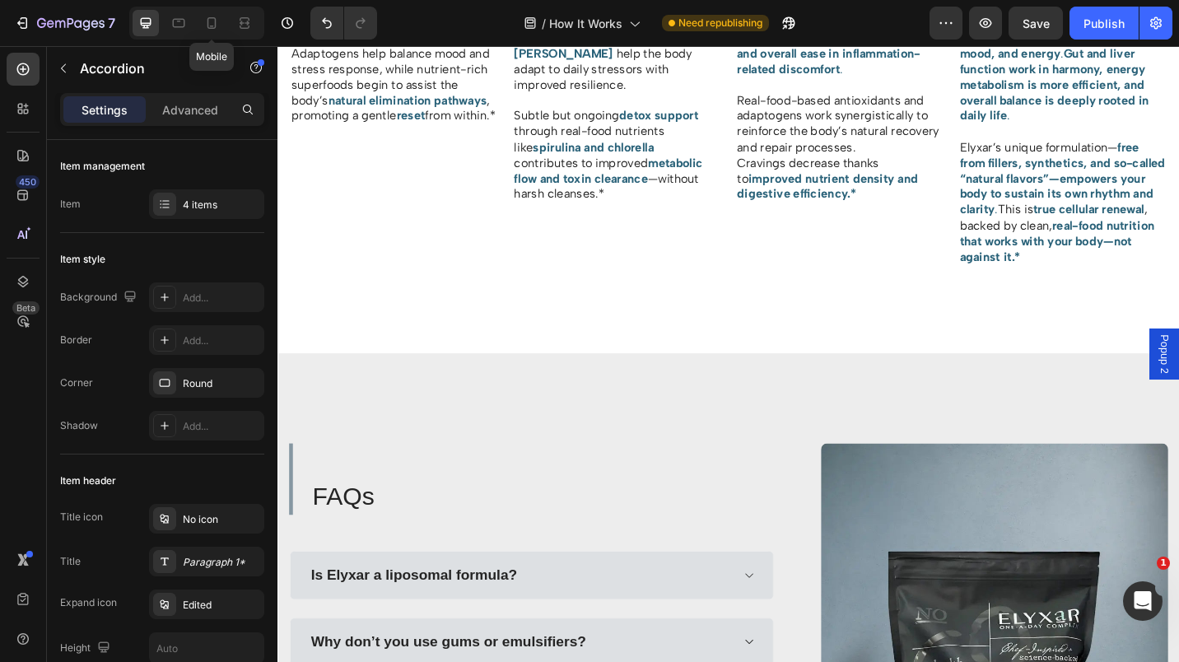
click at [206, 31] on div at bounding box center [211, 23] width 26 height 26
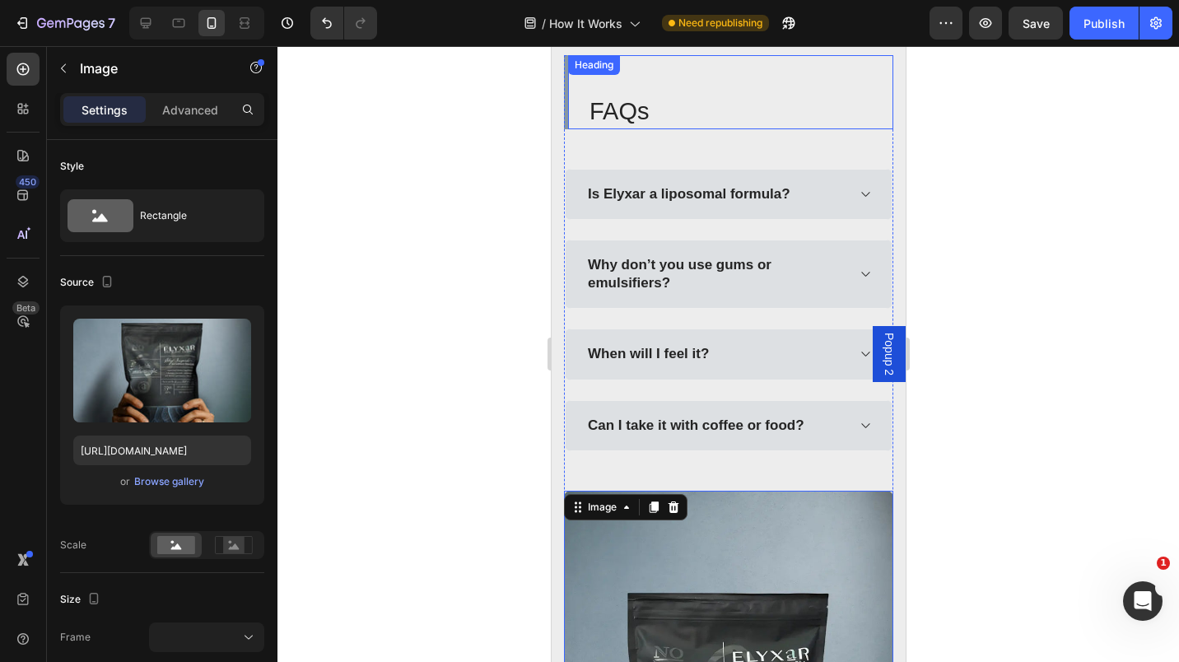
scroll to position [2801, 0]
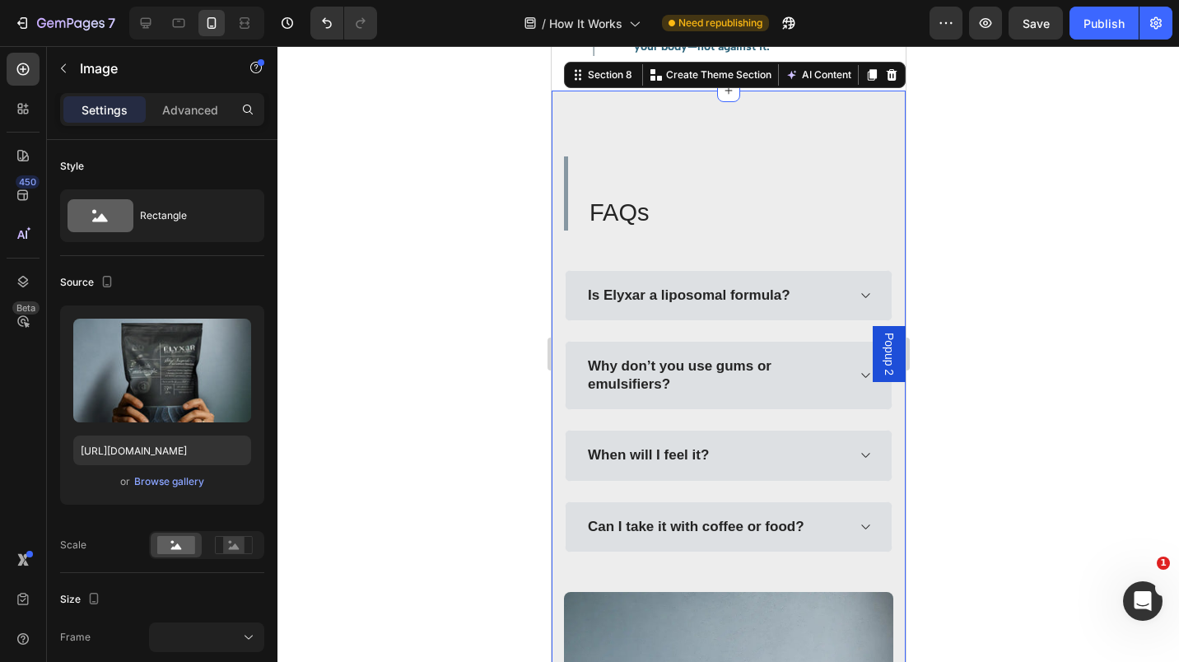
click at [700, 156] on div "FAQs Heading Is Elyxar a liposomal formula? Why don’t you use gums or emulsifie…" at bounding box center [728, 594] width 354 height 1006
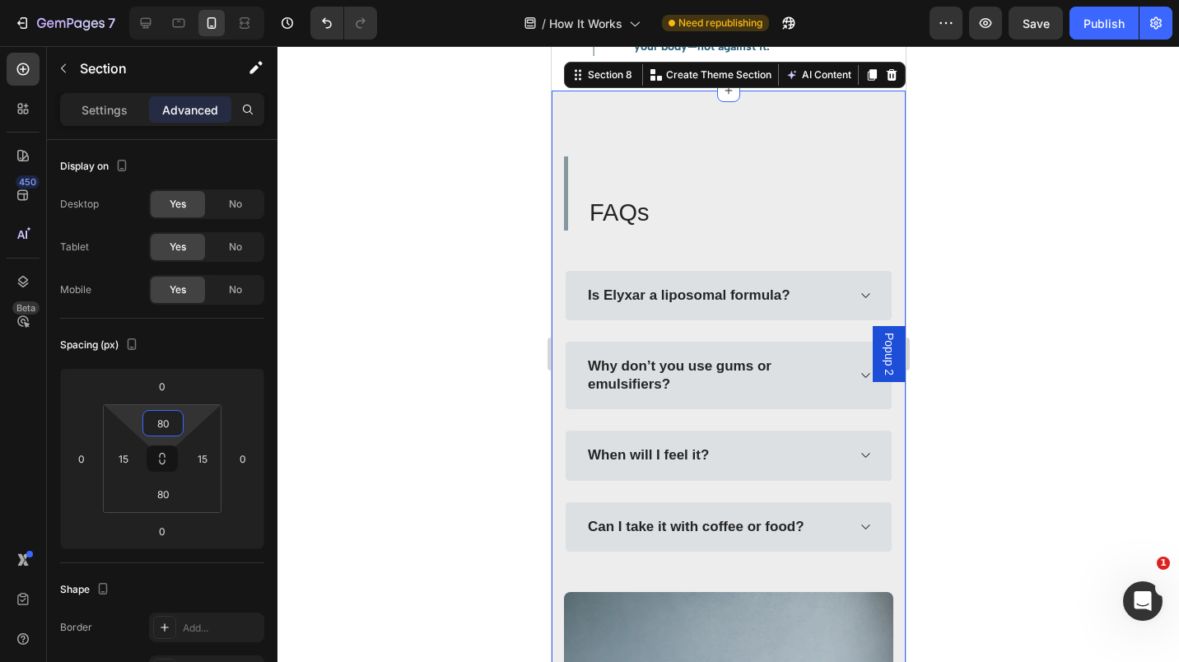
click at [155, 423] on input "80" at bounding box center [163, 423] width 33 height 25
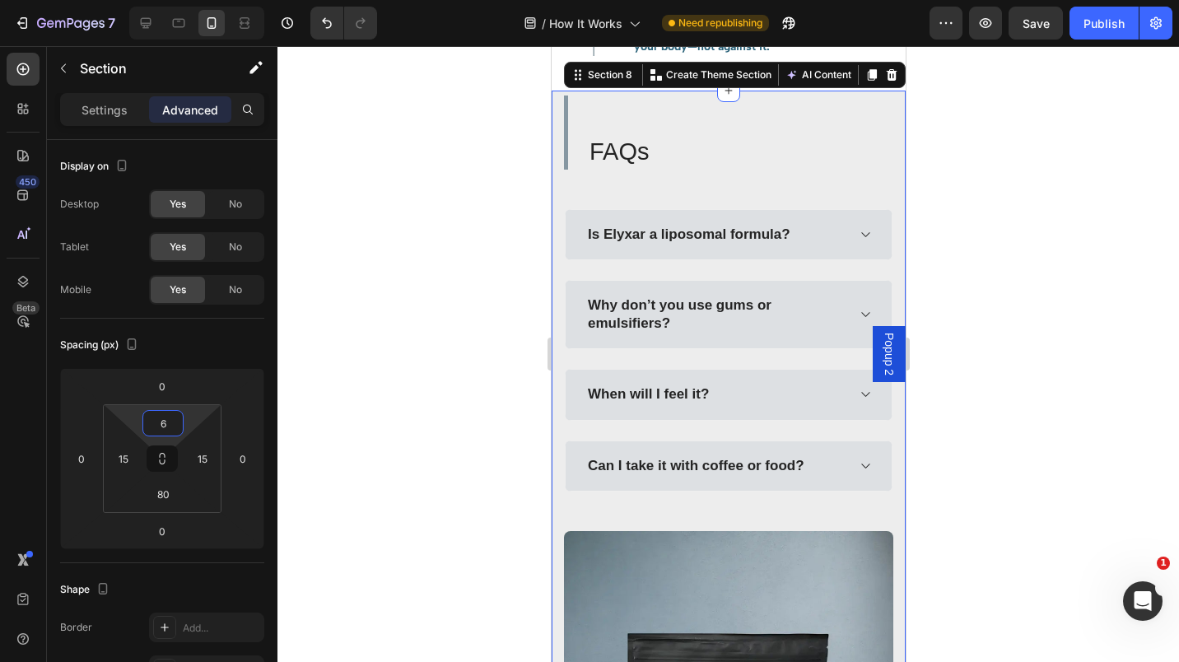
type input "60"
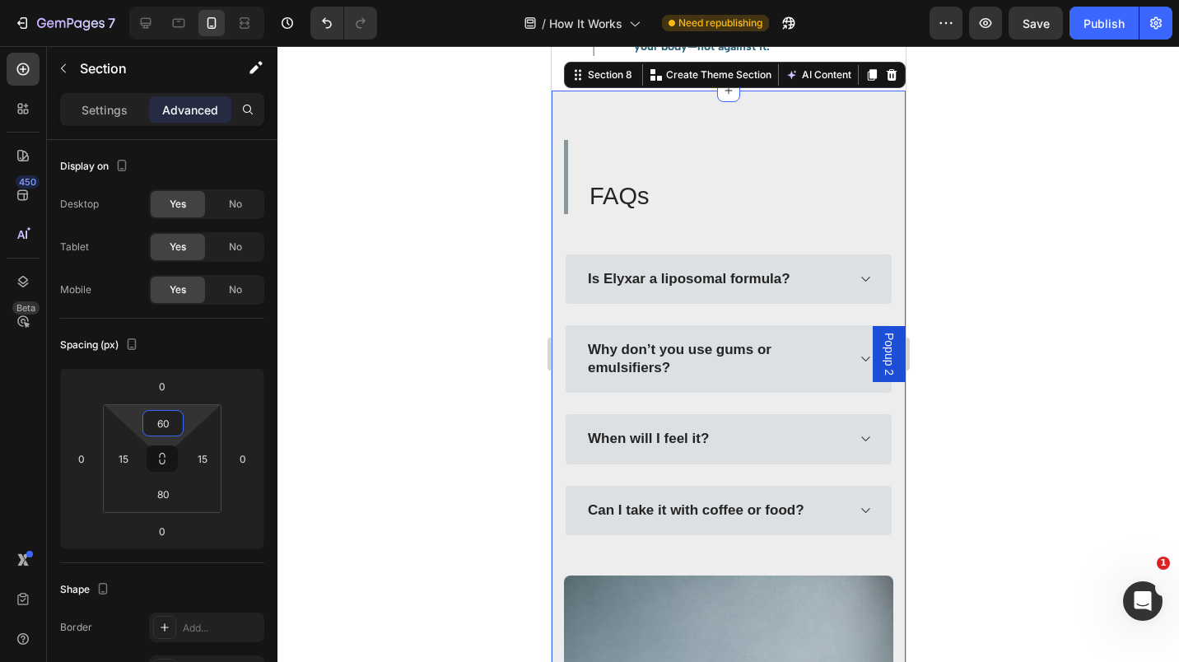
click at [381, 346] on div at bounding box center [729, 354] width 902 height 616
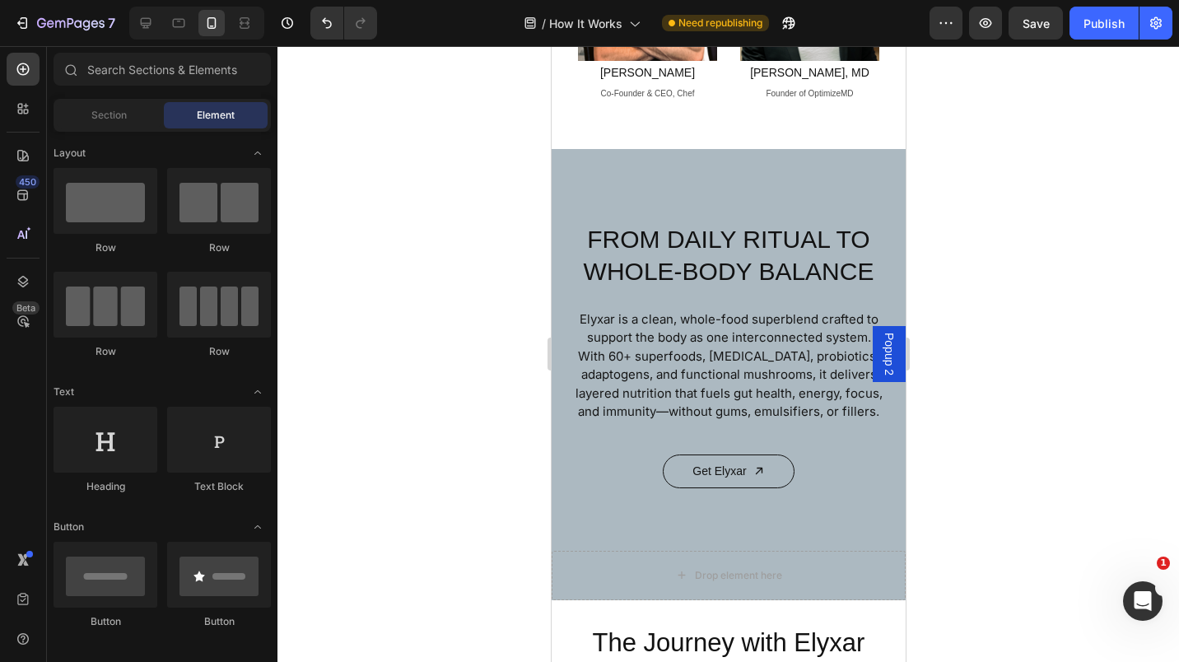
scroll to position [673, 0]
click at [683, 250] on h2 "FROM DAILY RITUAL TO WHOLE-BODY BALANCE" at bounding box center [728, 256] width 315 height 68
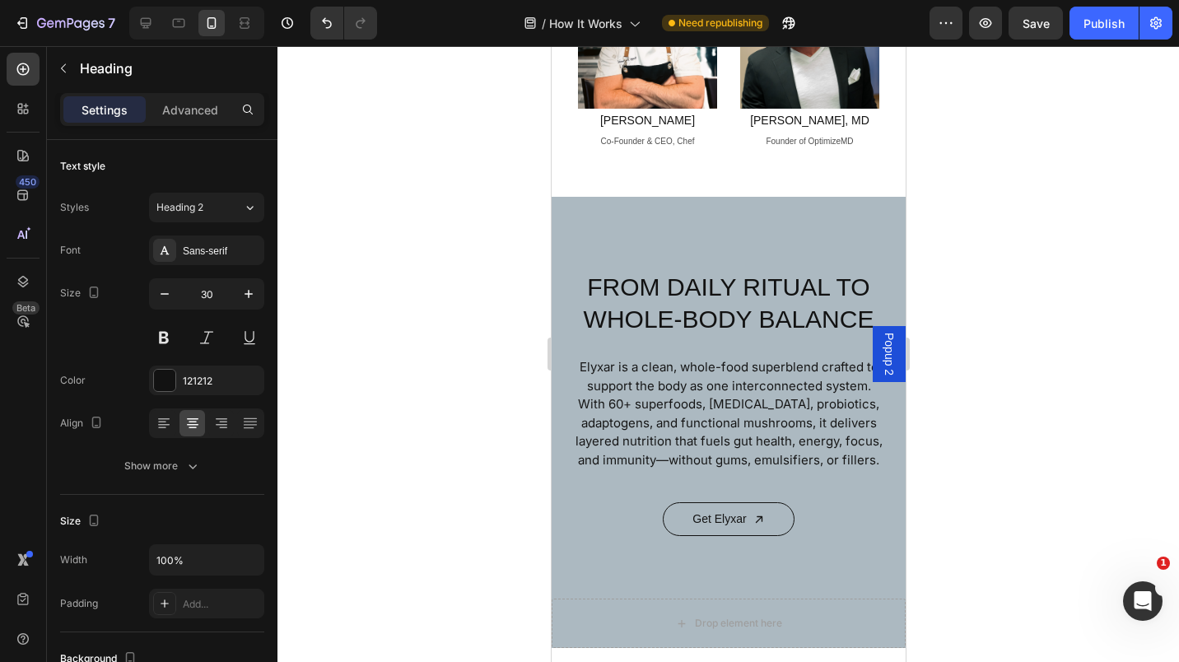
scroll to position [779, 0]
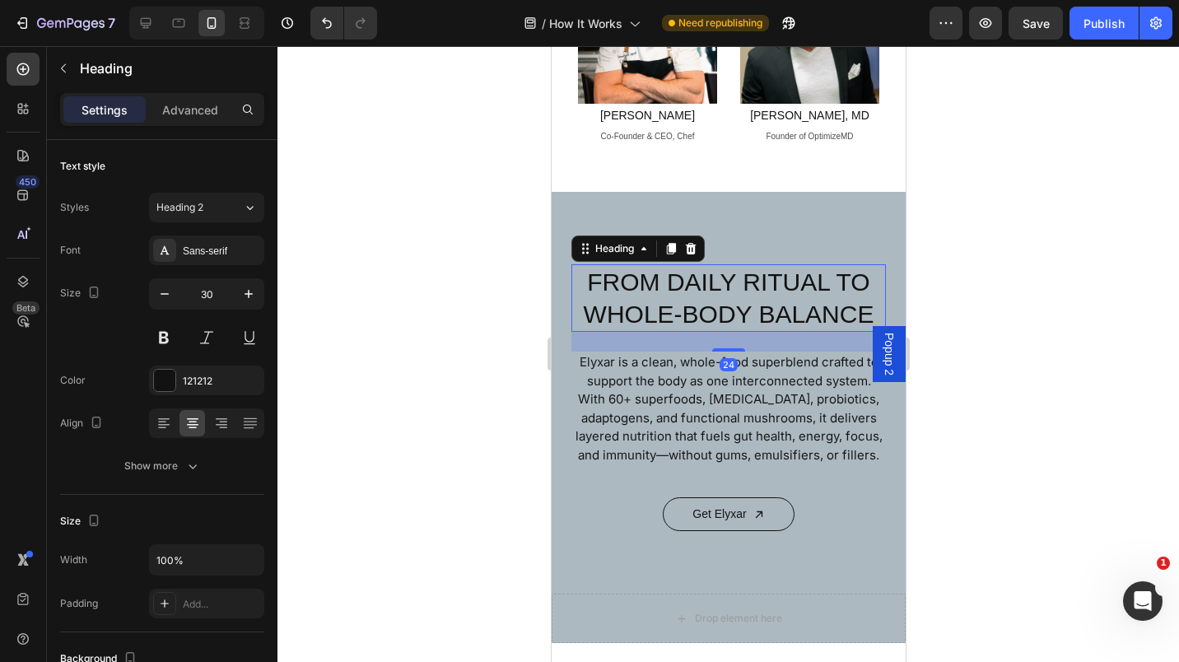
click at [162, 302] on button "button" at bounding box center [165, 294] width 30 height 30
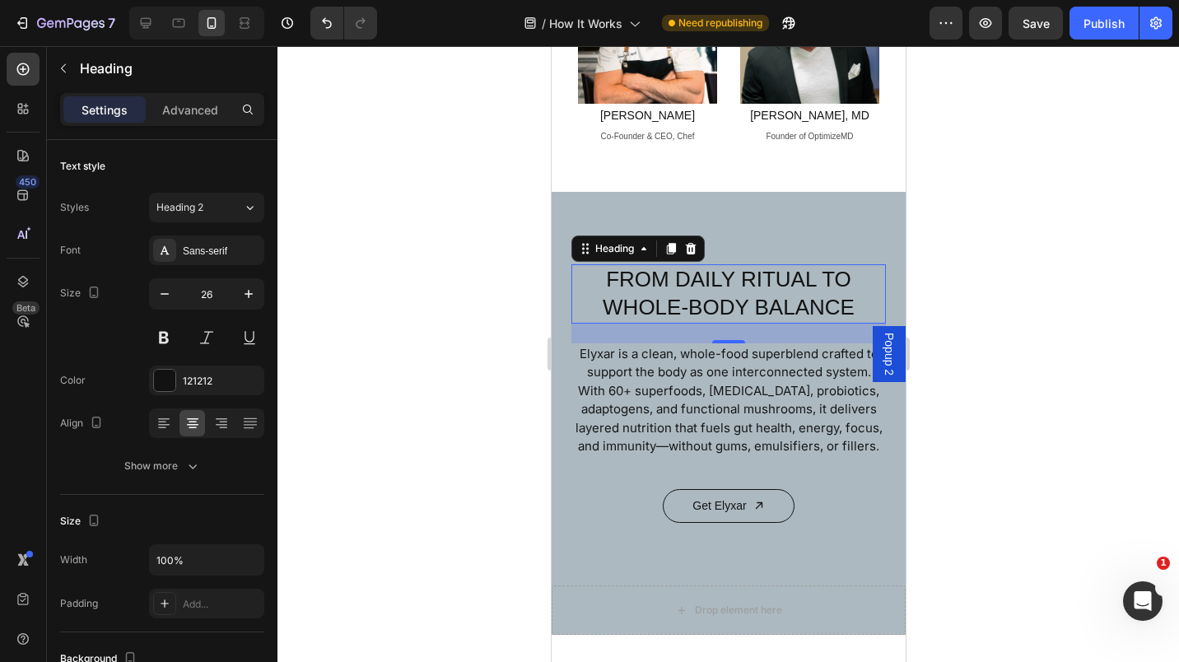
click at [162, 302] on button "button" at bounding box center [165, 294] width 30 height 30
type input "25"
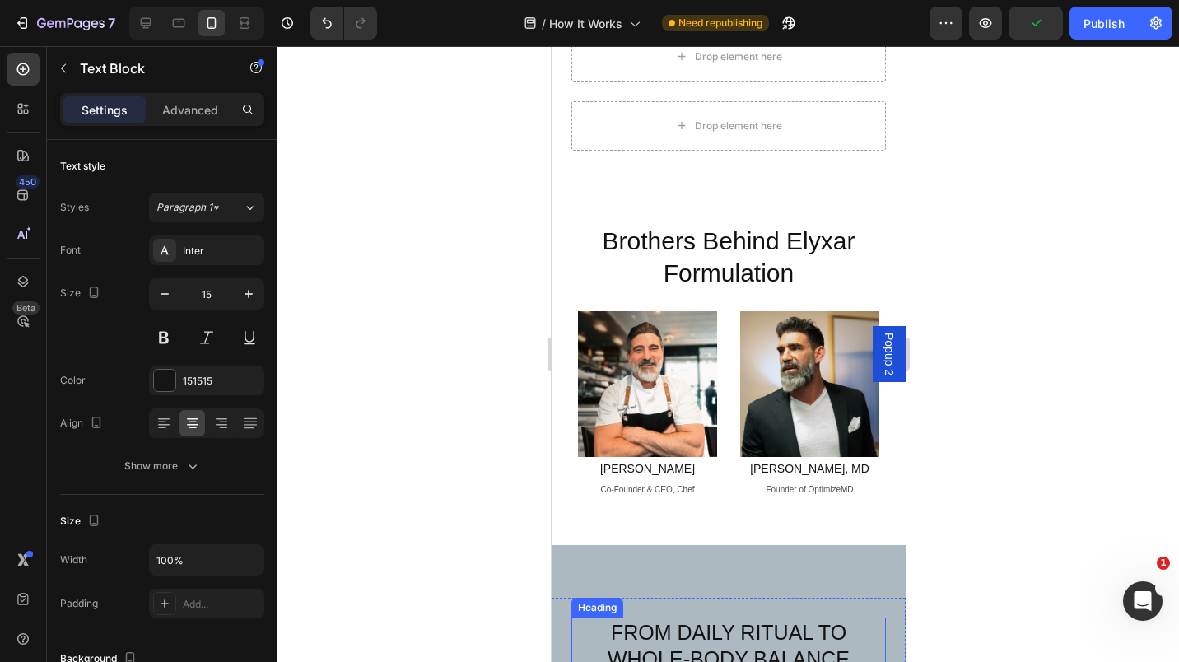
scroll to position [407, 0]
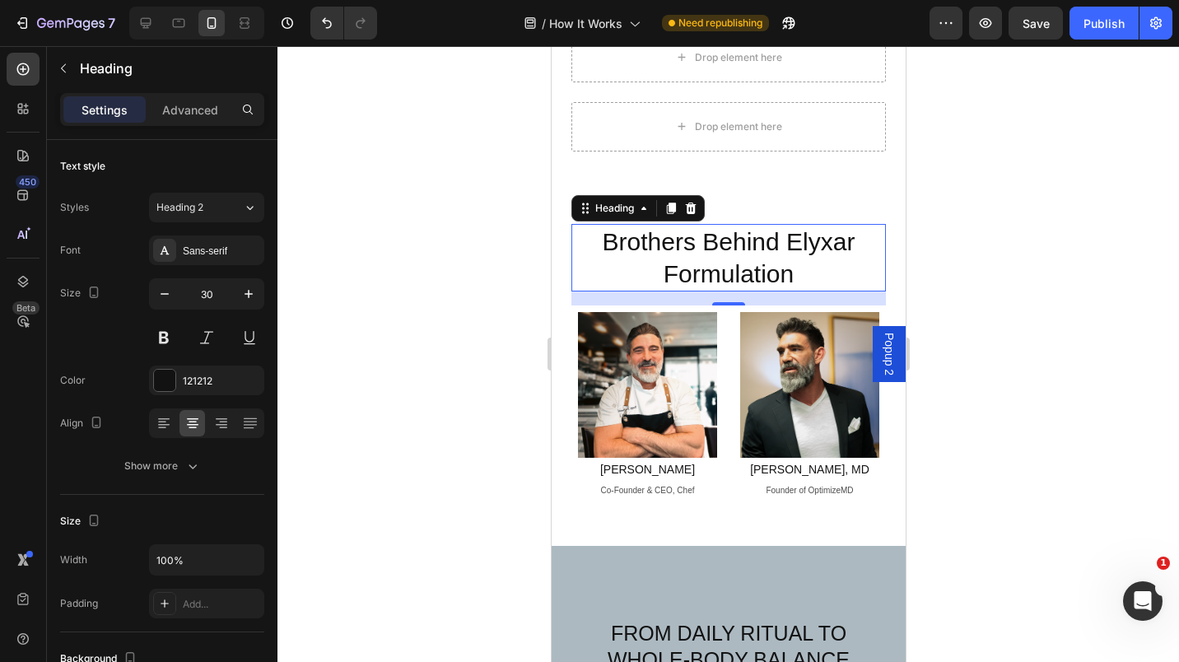
click at [157, 300] on icon "button" at bounding box center [164, 294] width 16 height 16
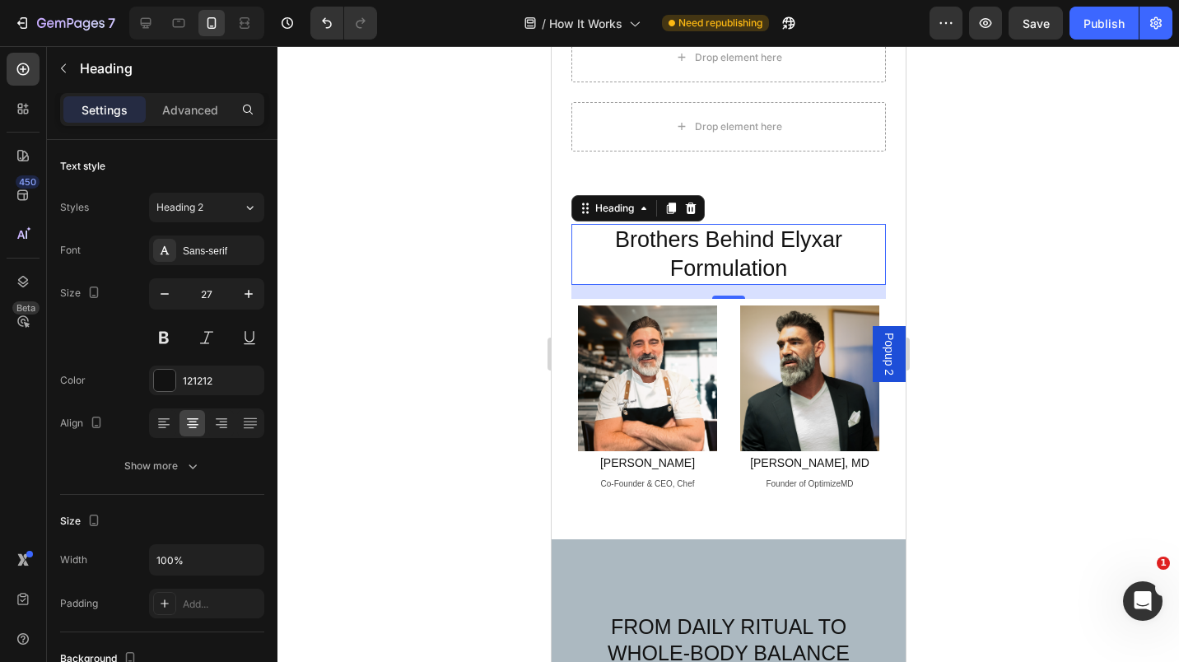
click at [170, 289] on icon "button" at bounding box center [164, 294] width 16 height 16
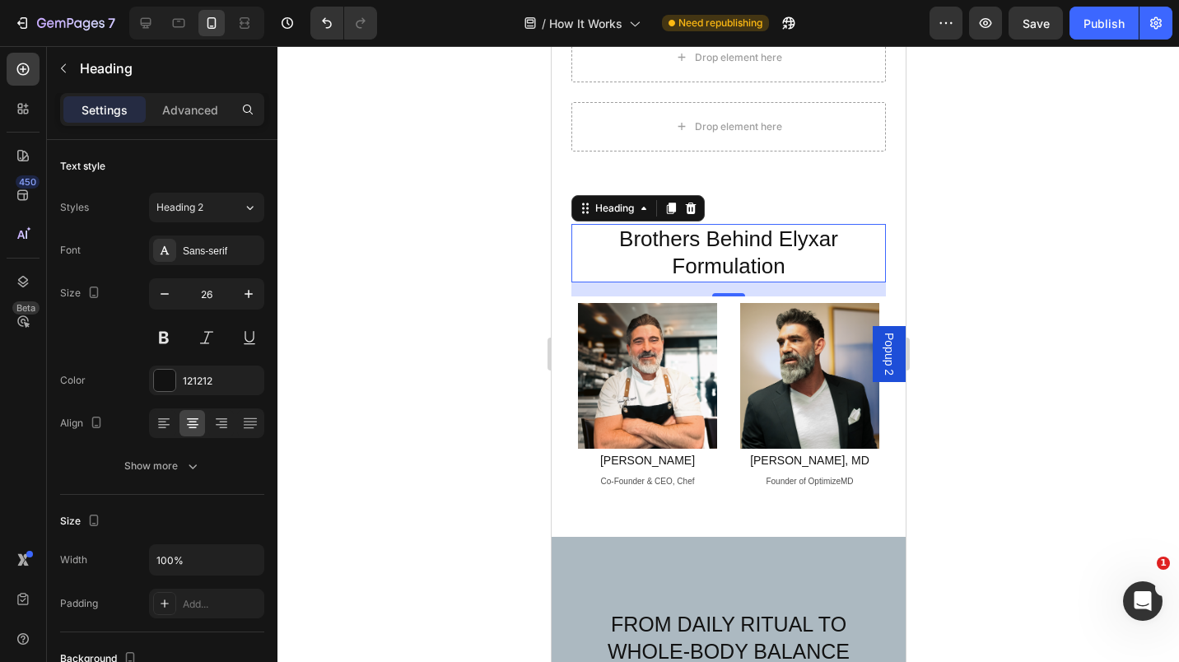
click at [170, 289] on icon "button" at bounding box center [164, 294] width 16 height 16
type input "25"
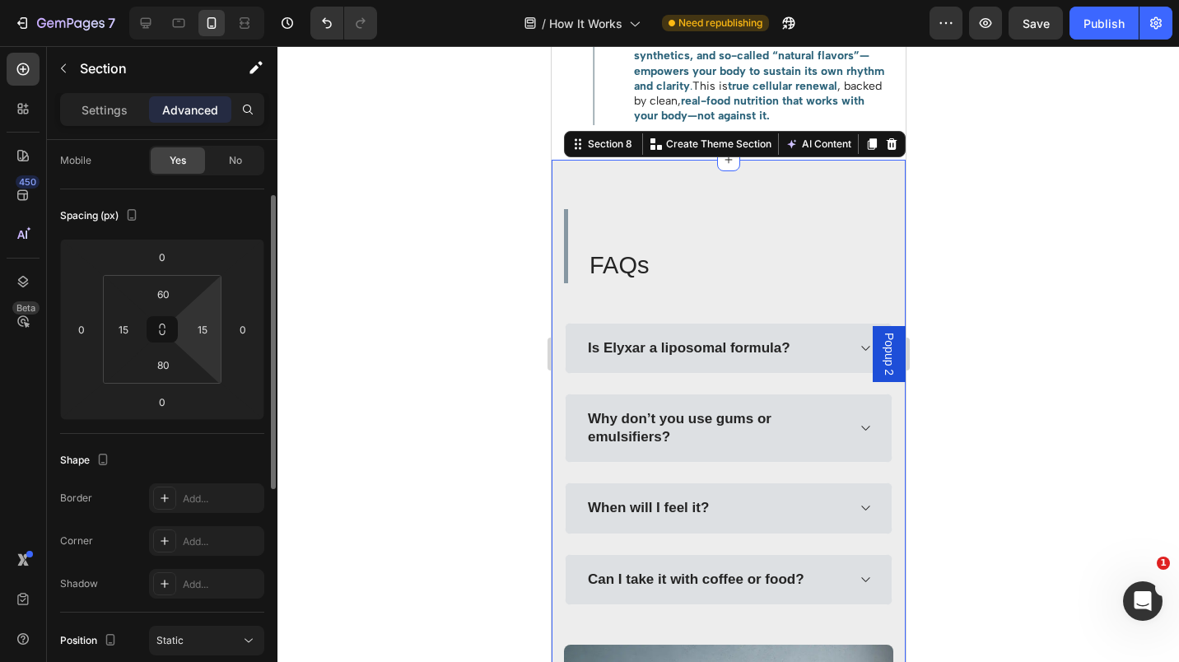
scroll to position [122, 0]
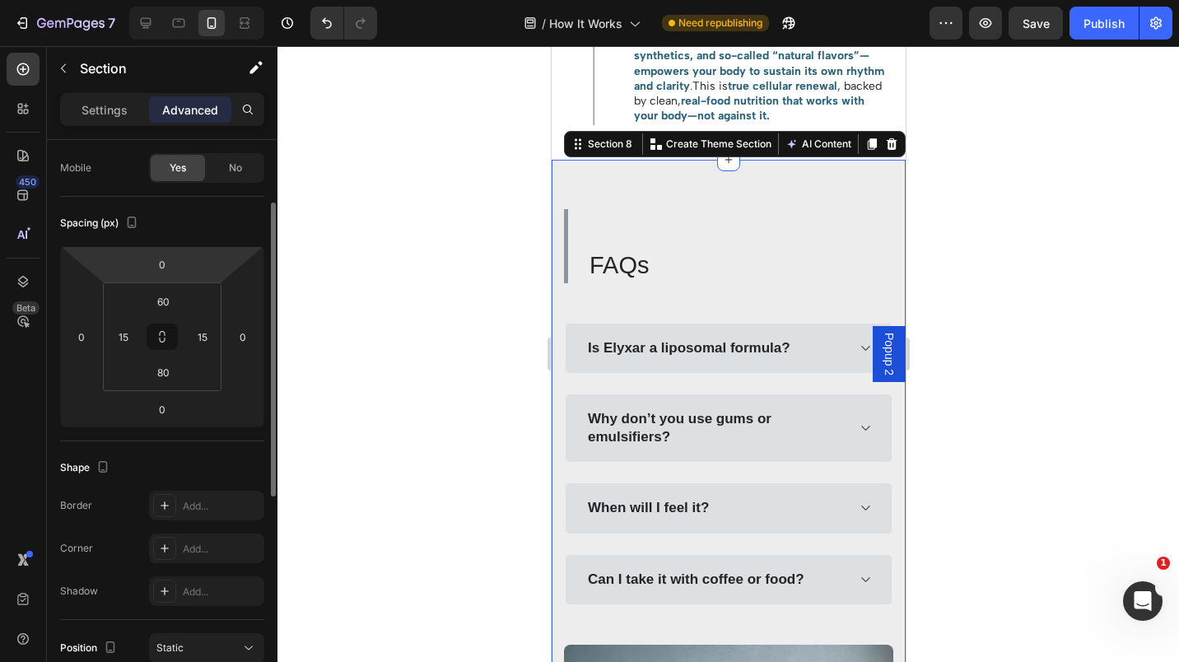
click at [103, 113] on p "Settings" at bounding box center [105, 109] width 46 height 17
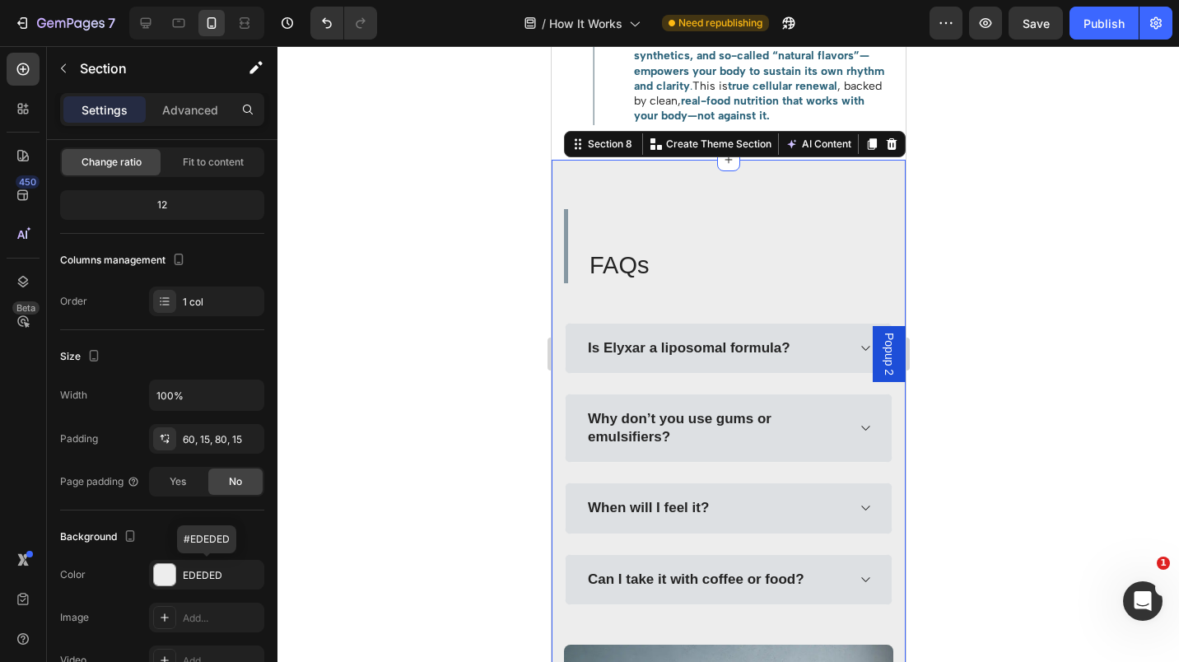
click at [201, 568] on div "EDEDED" at bounding box center [221, 575] width 77 height 15
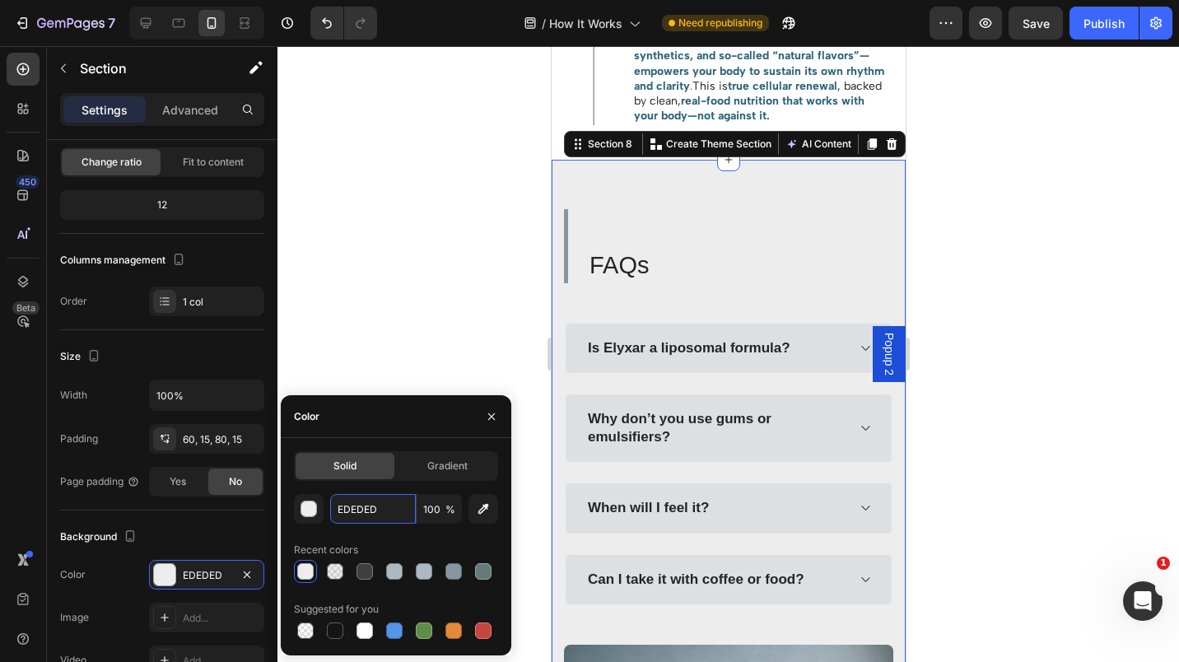
click at [347, 501] on input "EDEDED" at bounding box center [373, 509] width 86 height 30
paste input "C1C7C3"
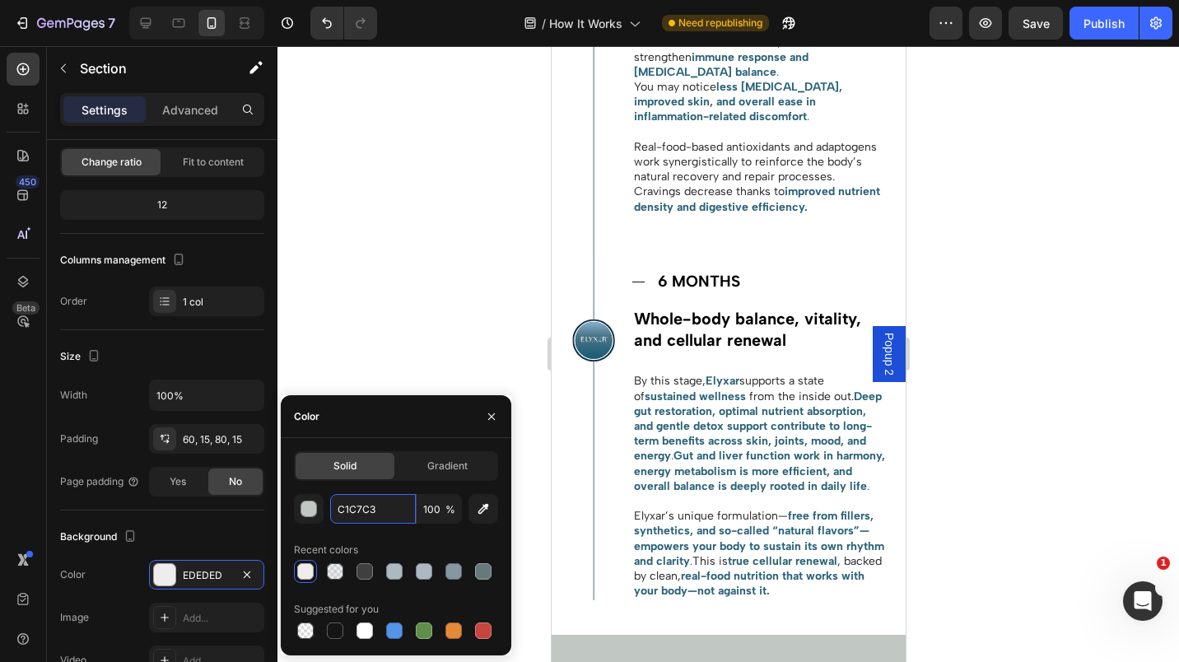
scroll to position [2297, 0]
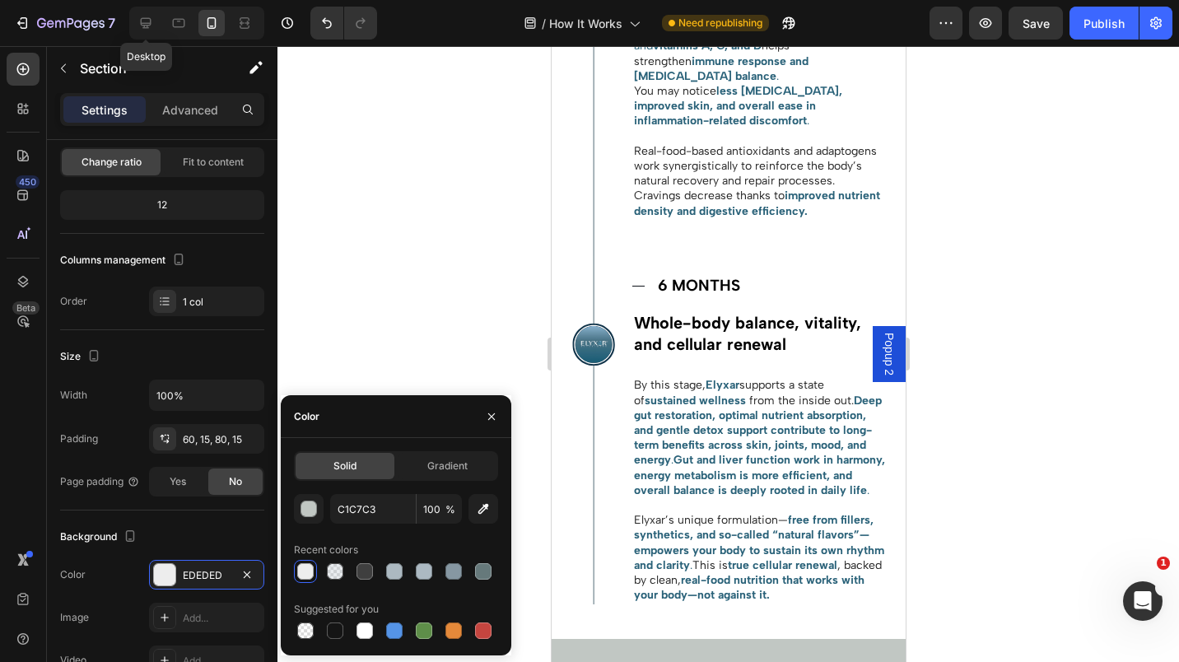
click at [145, 19] on icon at bounding box center [146, 23] width 16 height 16
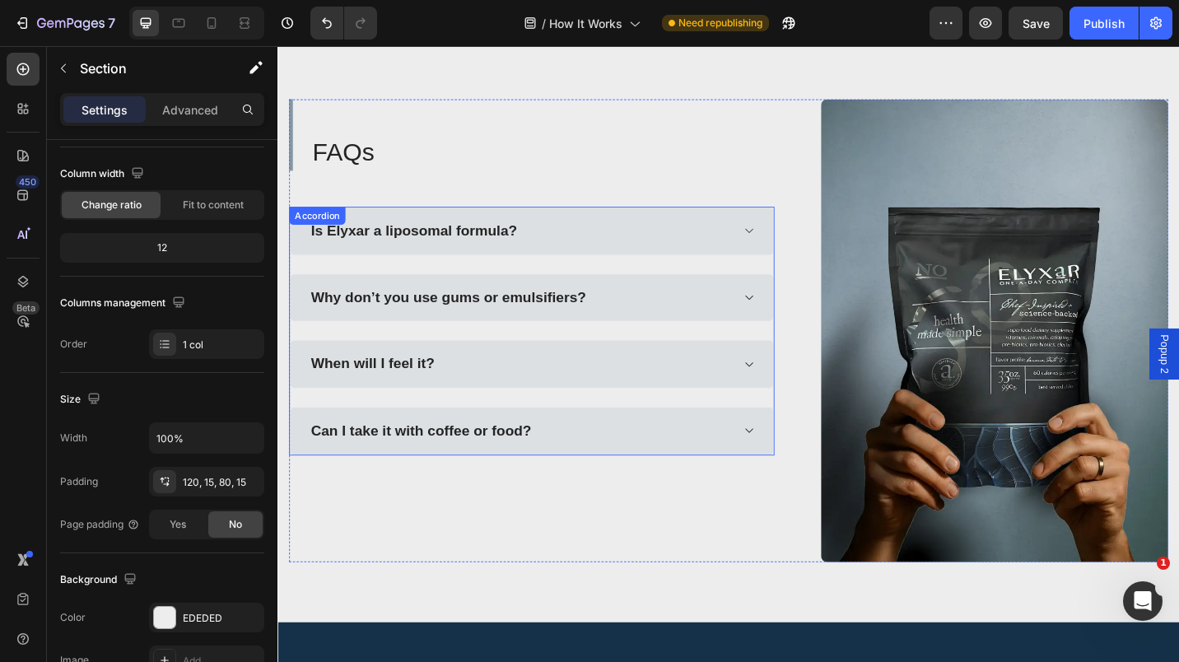
scroll to position [2354, 0]
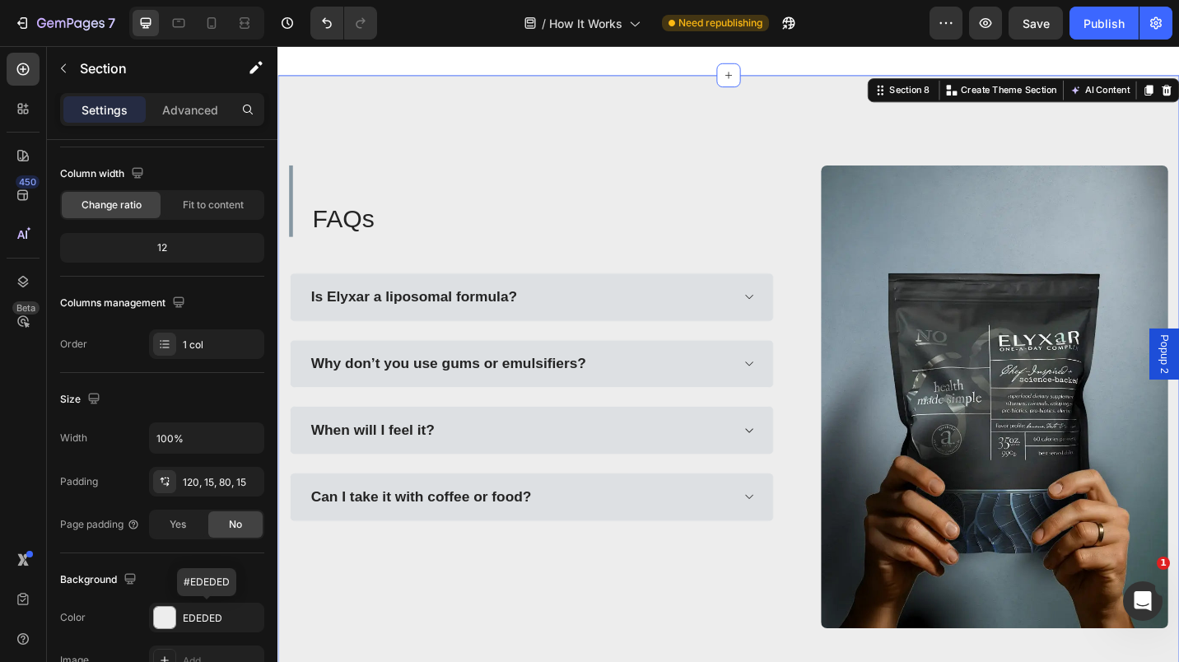
click at [202, 609] on div "EDEDED" at bounding box center [206, 618] width 115 height 30
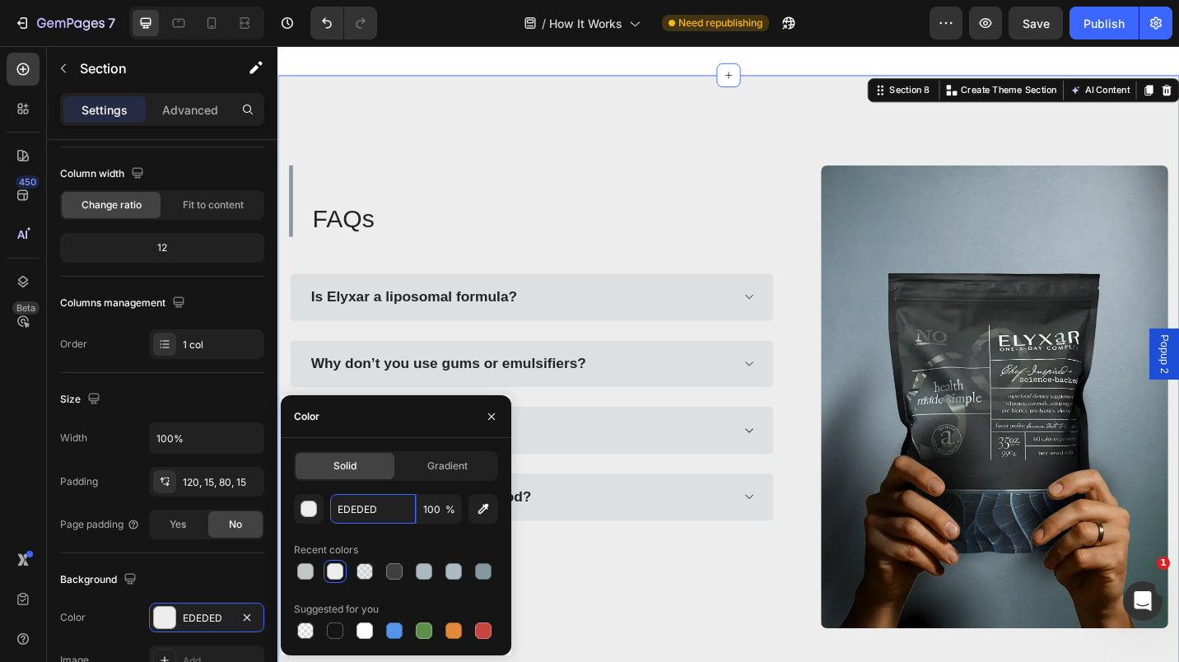
click at [354, 502] on input "EDEDED" at bounding box center [373, 509] width 86 height 30
paste input "C1C7C3"
type input "C1C7C3"
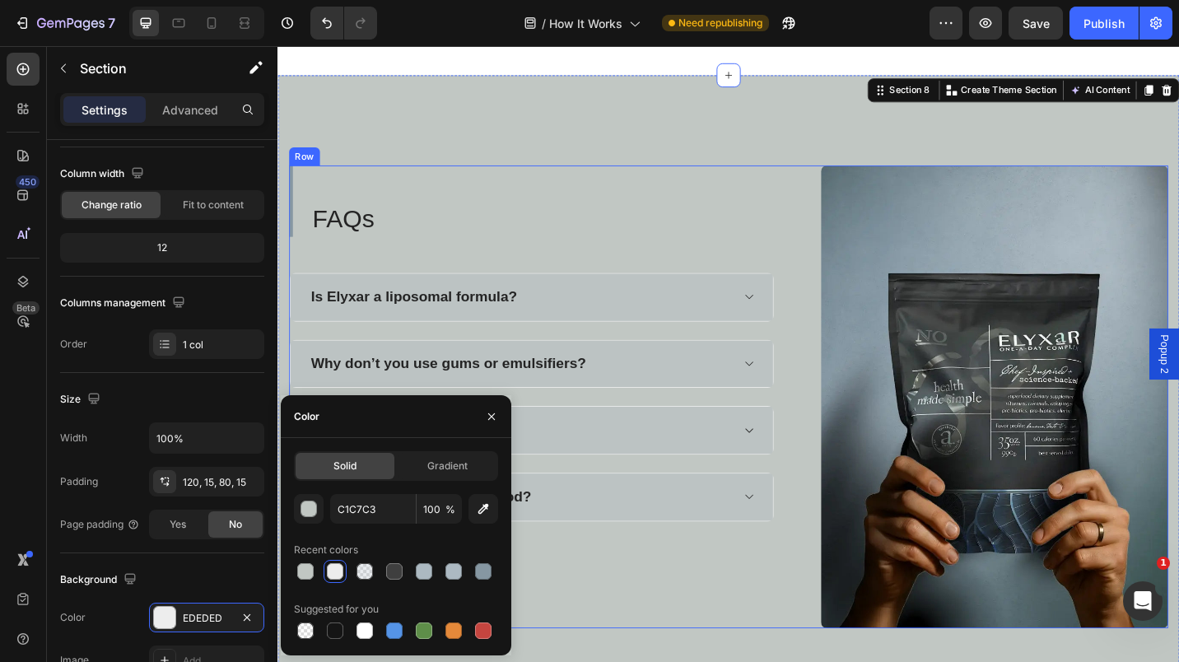
click at [798, 645] on div "FAQs Heading Is Elyxar a liposomal formula? Why don’t you use gums or emulsifie…" at bounding box center [556, 430] width 532 height 507
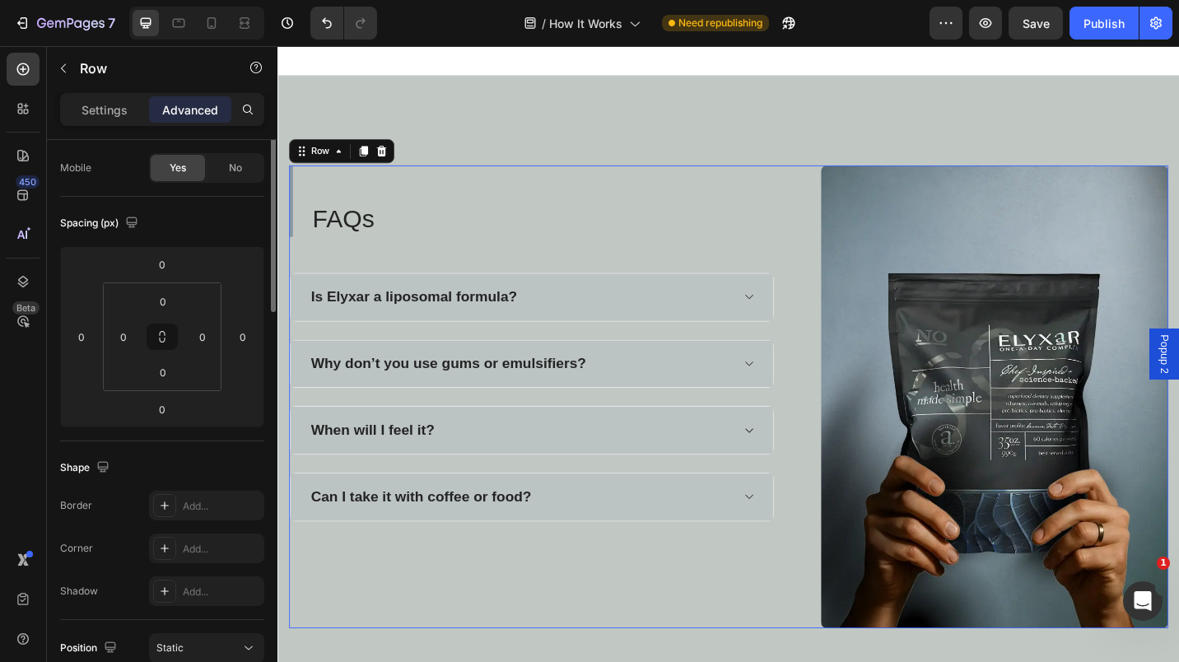
scroll to position [0, 0]
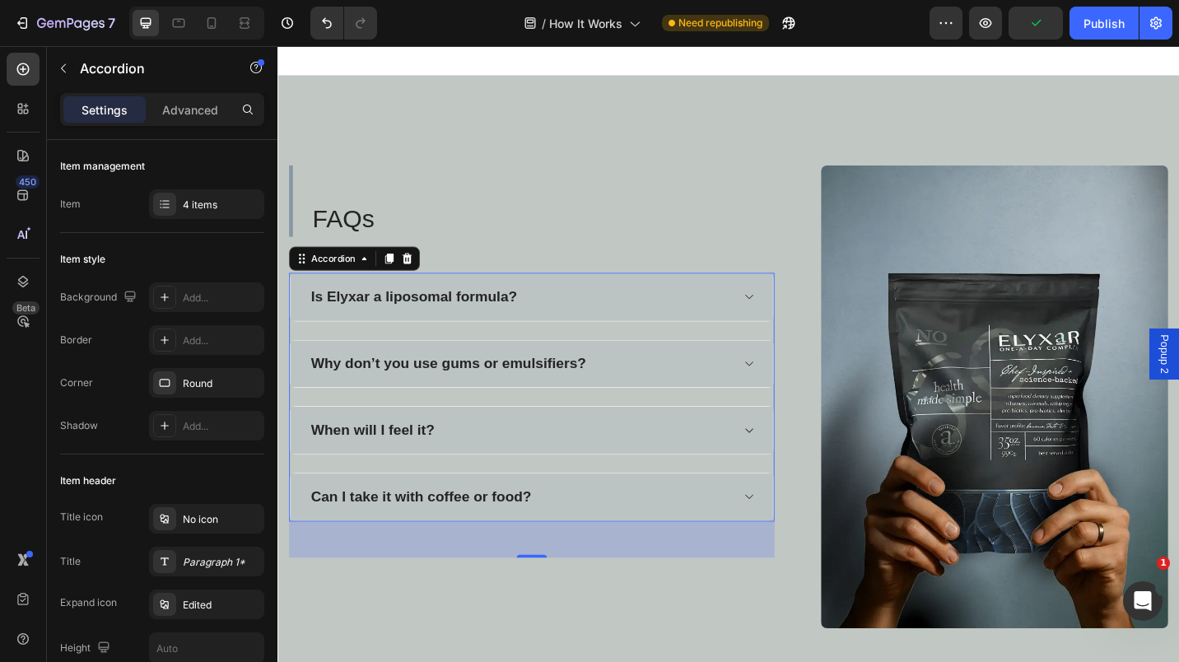
click at [198, 109] on p "Advanced" at bounding box center [190, 109] width 56 height 17
type input "100%"
type input "100"
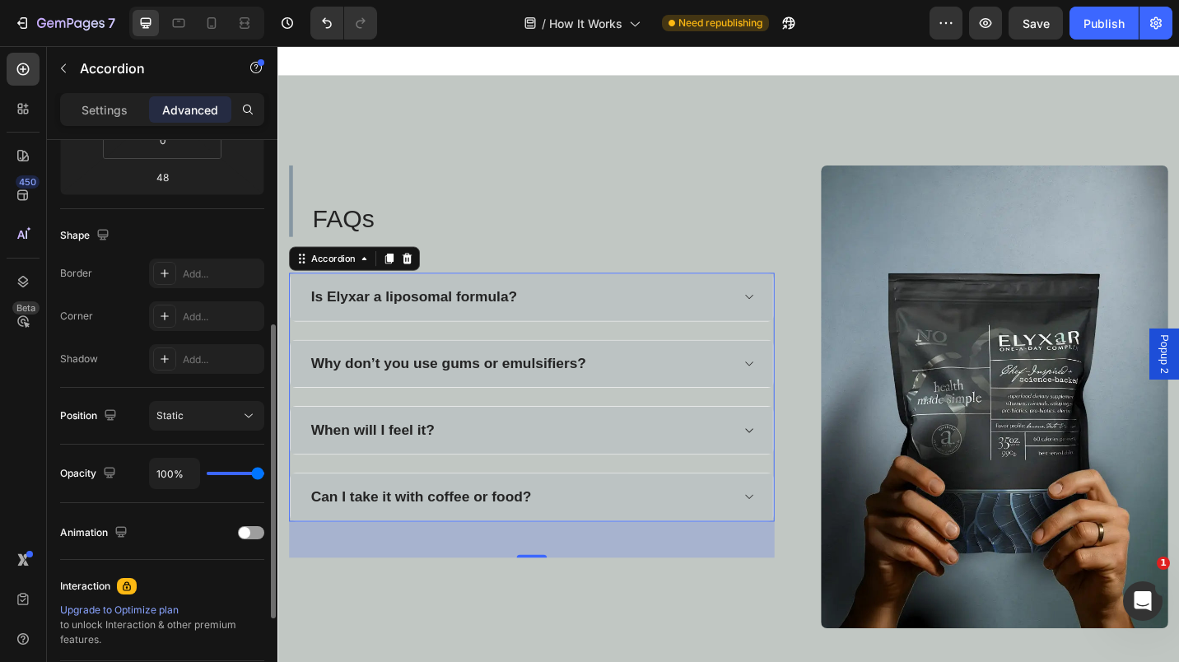
scroll to position [355, 0]
click at [247, 273] on div "Add..." at bounding box center [221, 273] width 77 height 15
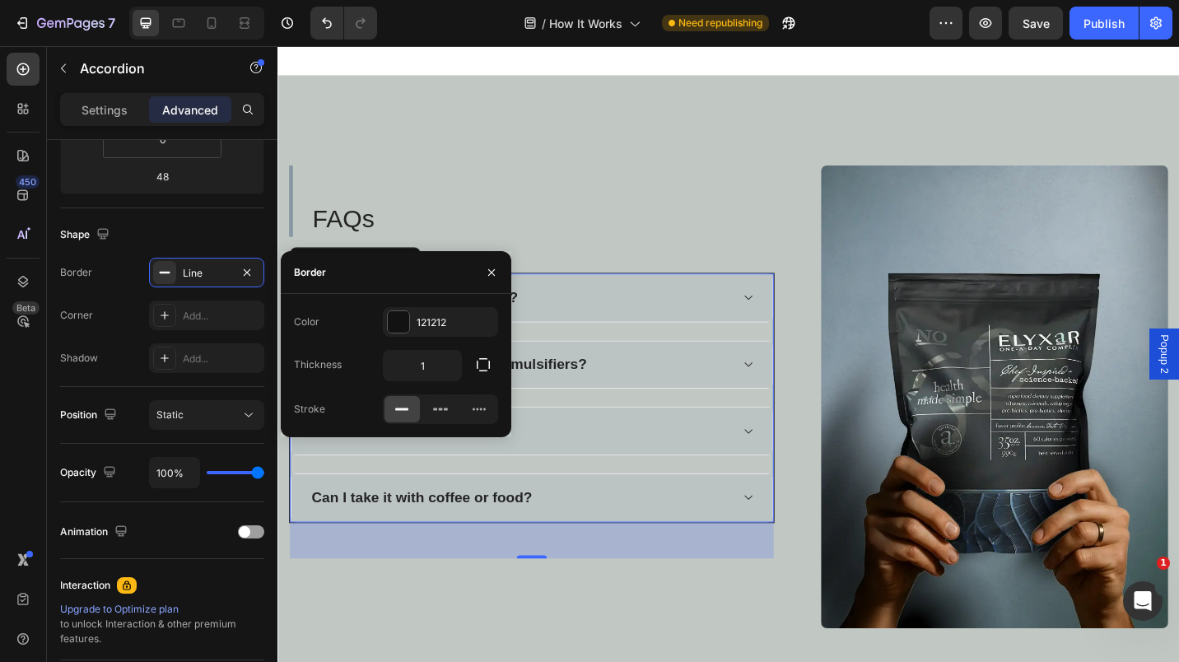
click at [249, 268] on icon "button" at bounding box center [246, 272] width 13 height 13
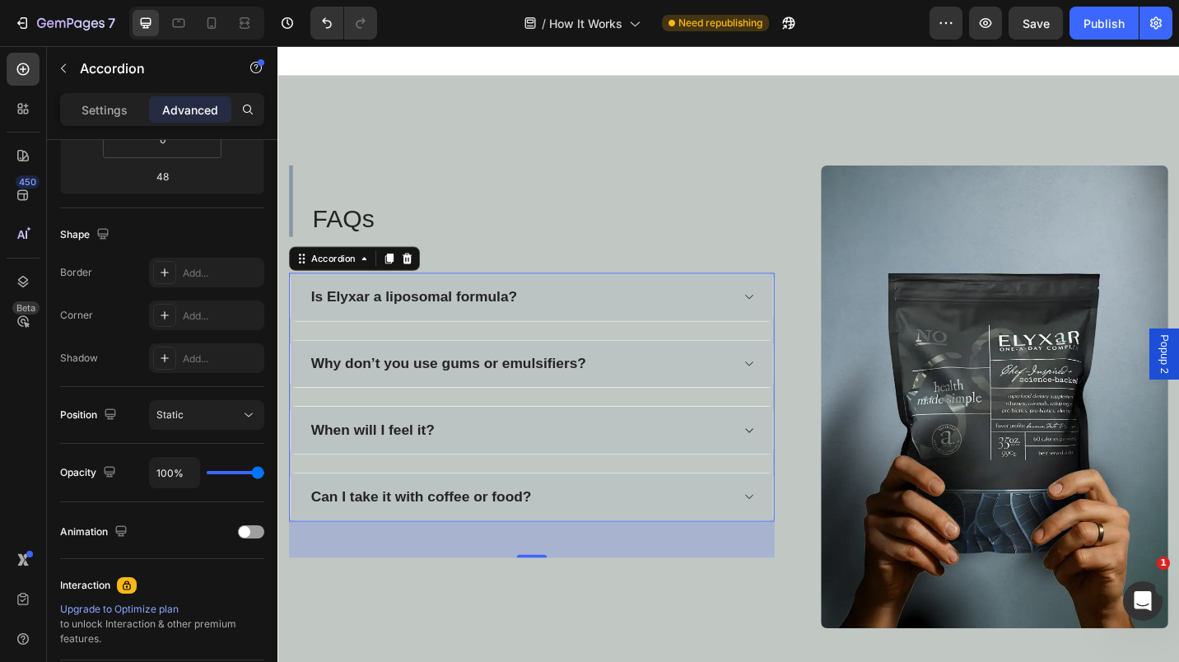
click at [594, 315] on div "Is Elyxar a liposomal formula?" at bounding box center [542, 322] width 463 height 26
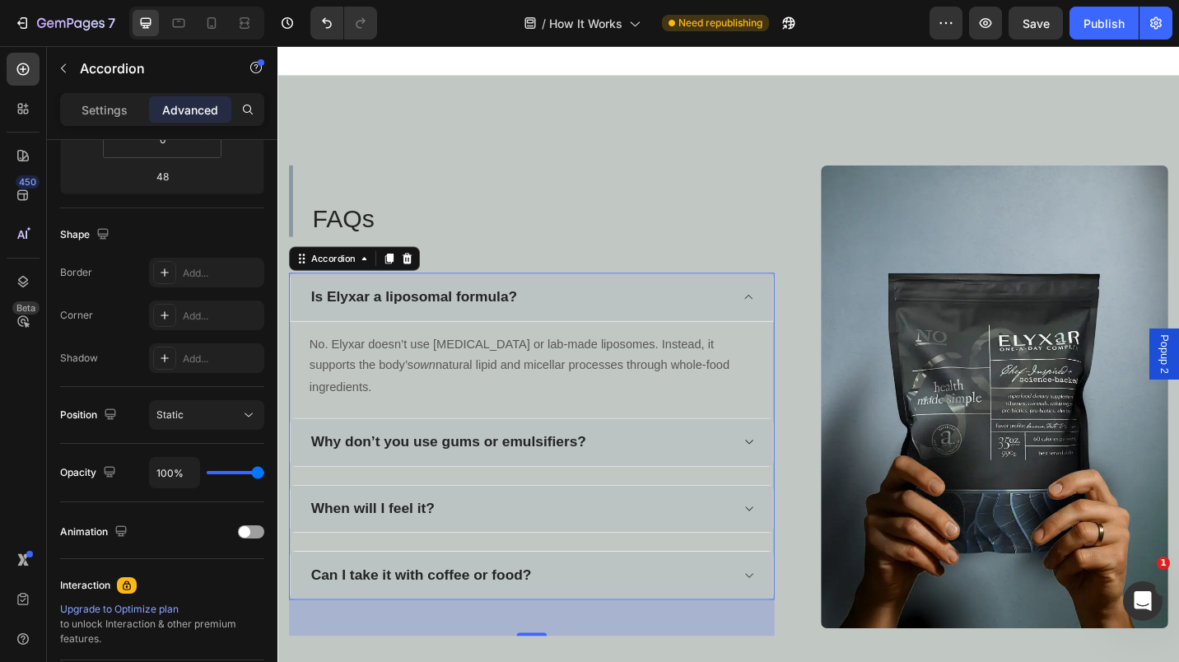
click at [586, 333] on div "Is Elyxar a liposomal formula?" at bounding box center [556, 322] width 530 height 54
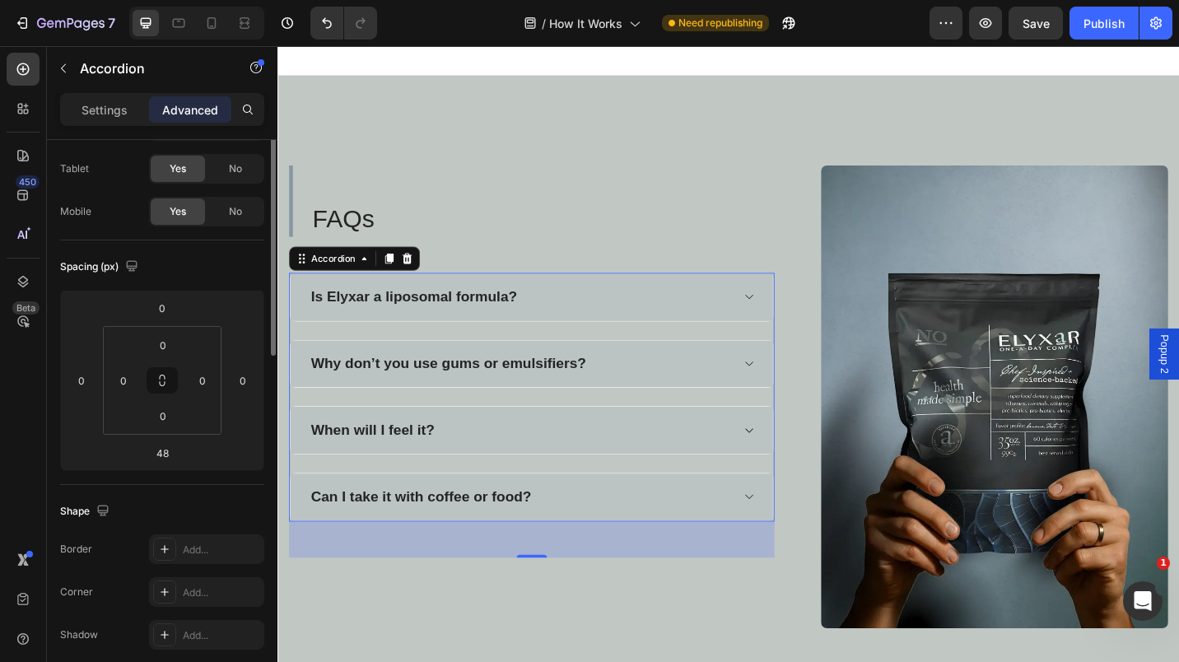
scroll to position [0, 0]
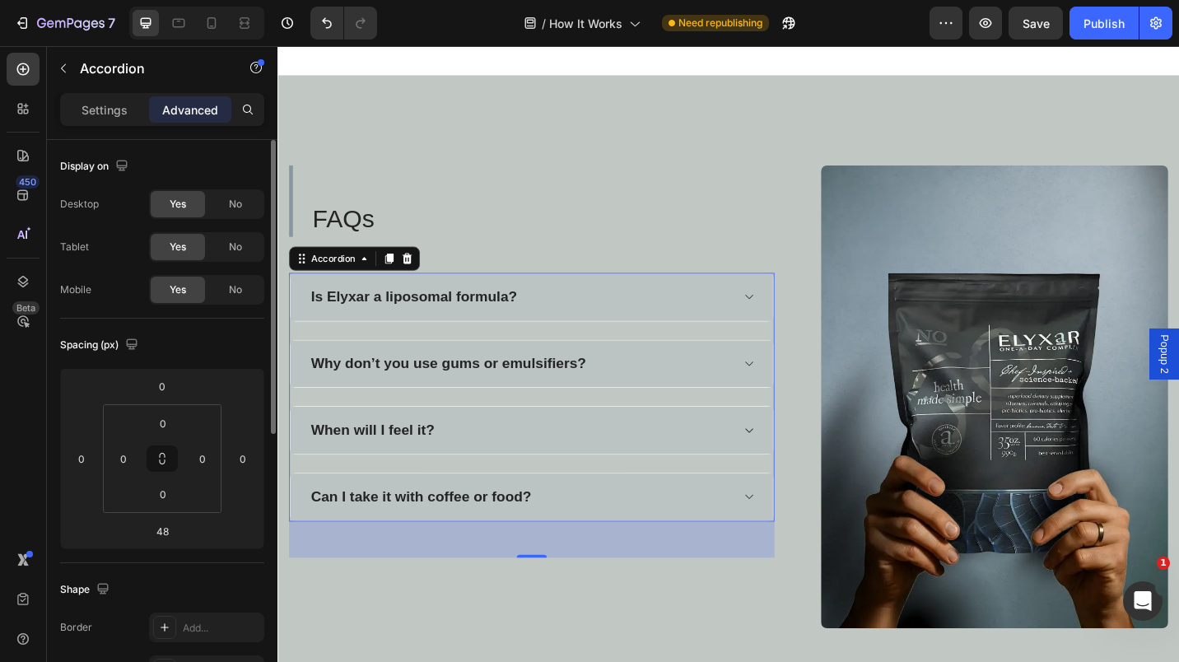
click at [100, 109] on p "Settings" at bounding box center [105, 109] width 46 height 17
type input "24"
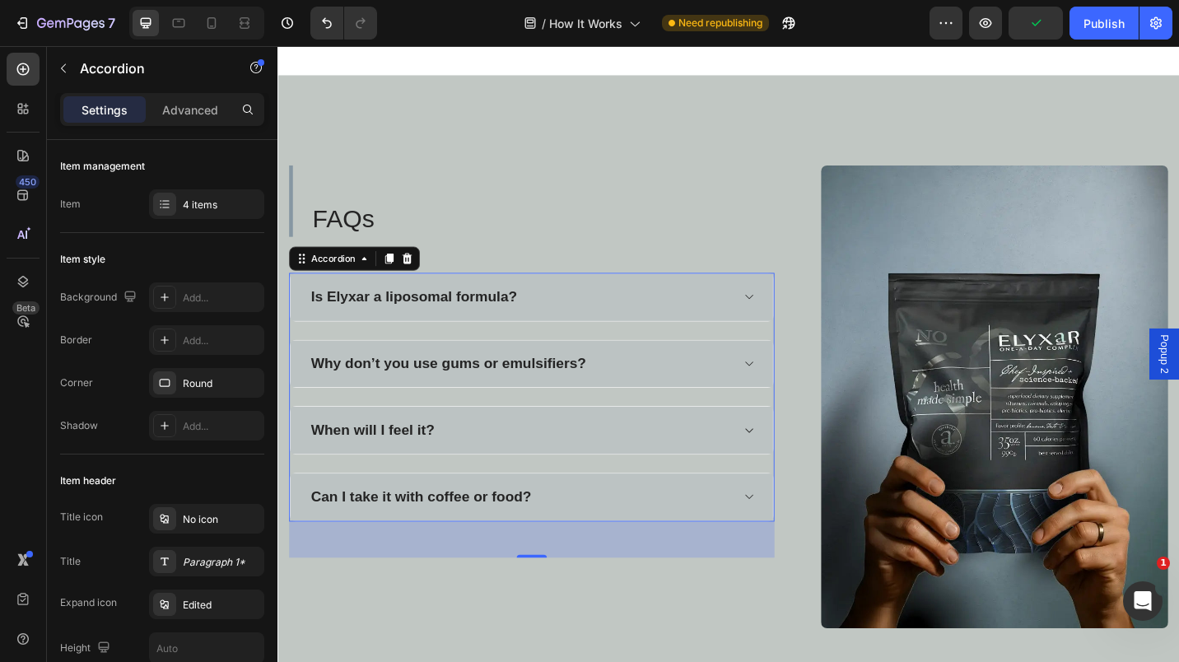
click at [220, 206] on div "4 items" at bounding box center [221, 205] width 77 height 15
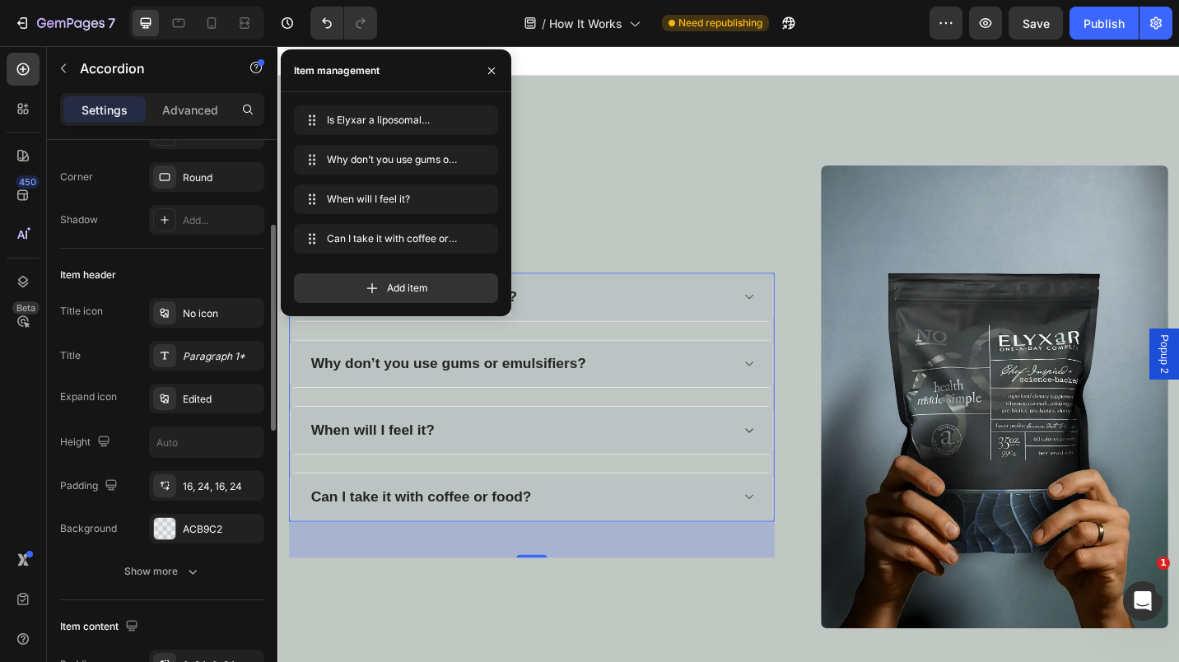
scroll to position [229, 0]
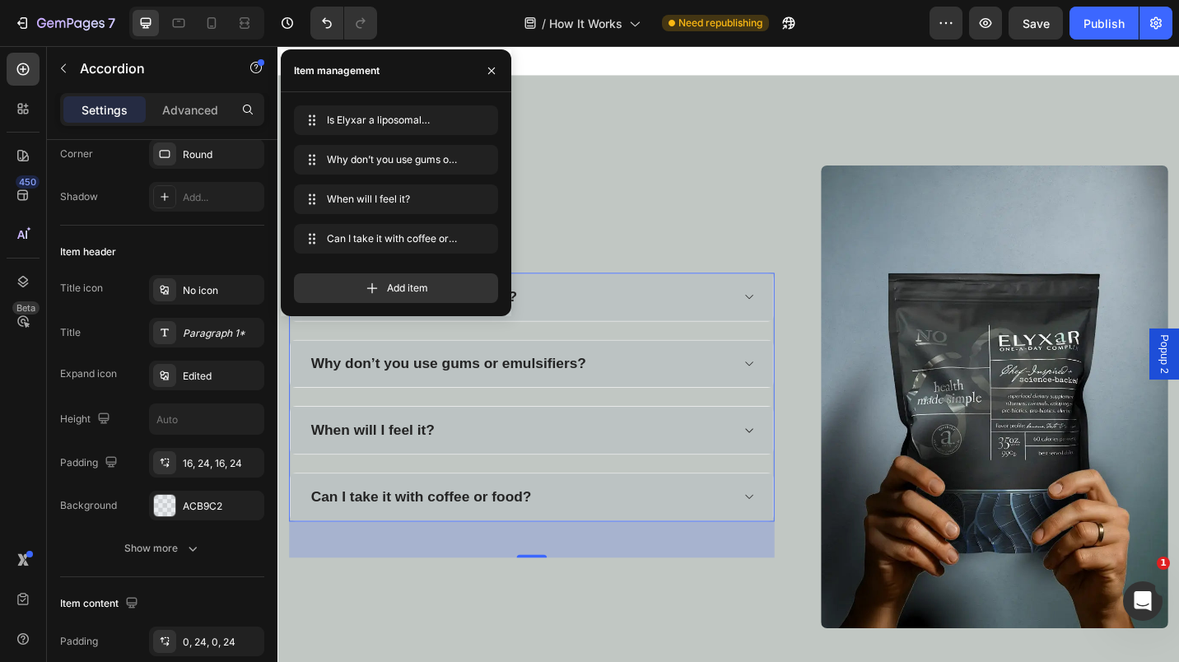
click at [173, 539] on button "Show more" at bounding box center [162, 549] width 204 height 30
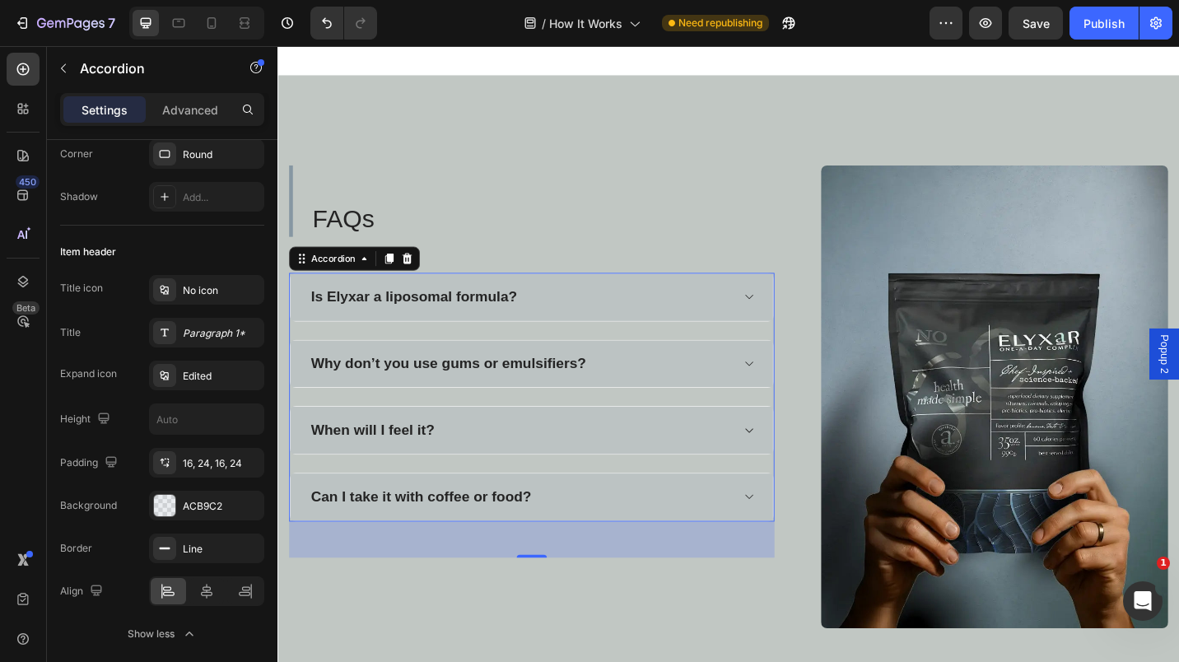
click at [0, 0] on icon "button" at bounding box center [0, 0] width 0 height 0
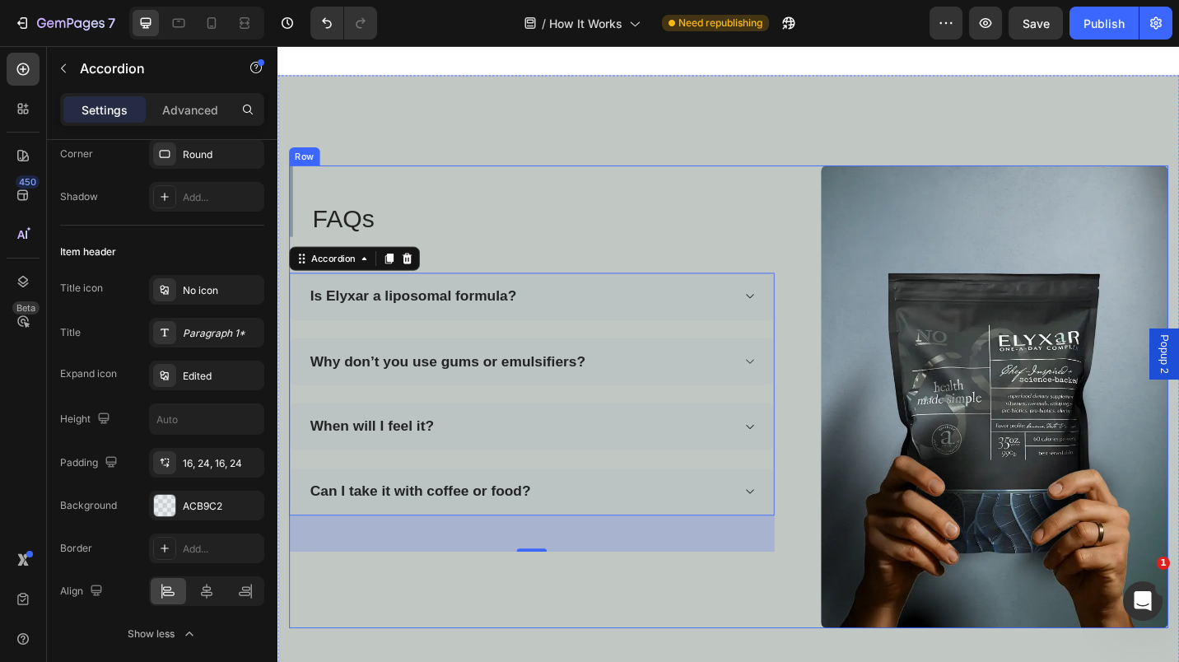
click at [445, 642] on div "FAQs Heading Is Elyxar a liposomal formula? Why don’t you use gums or emulsifie…" at bounding box center [556, 430] width 532 height 507
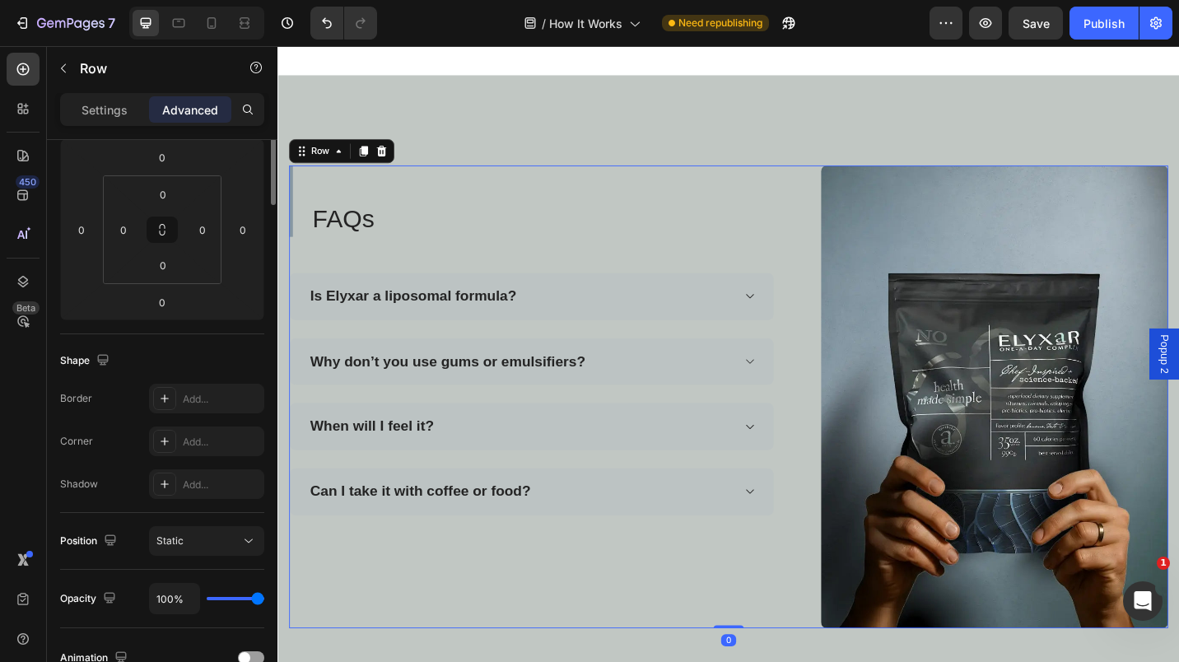
scroll to position [0, 0]
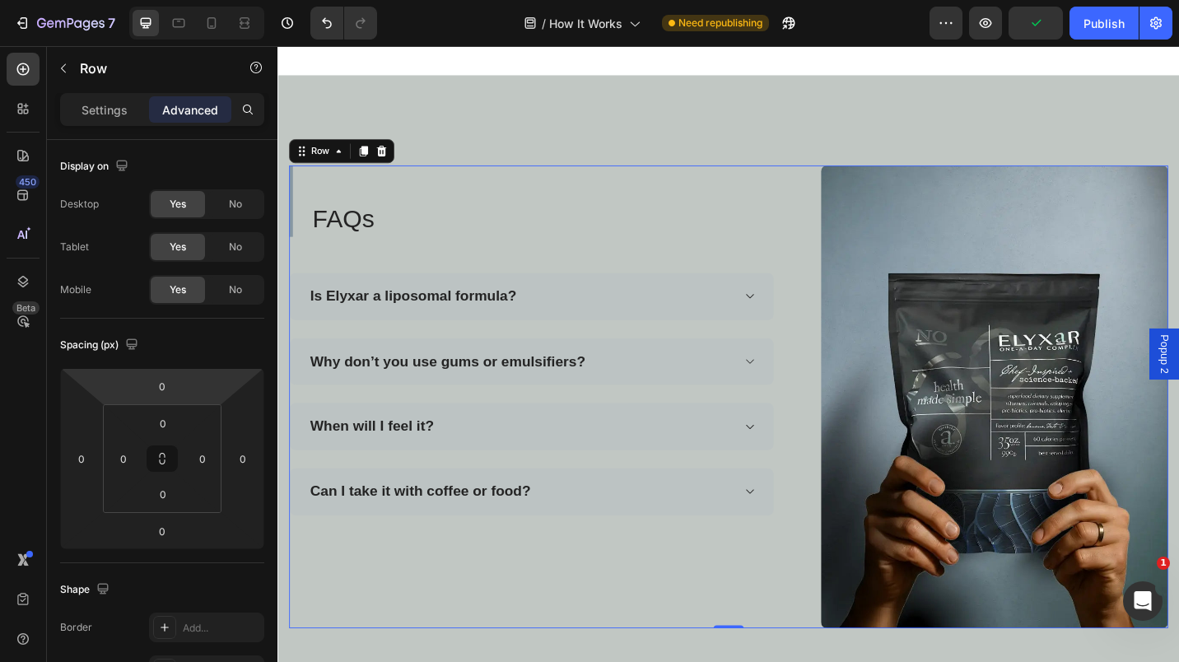
click at [90, 102] on p "Settings" at bounding box center [105, 109] width 46 height 17
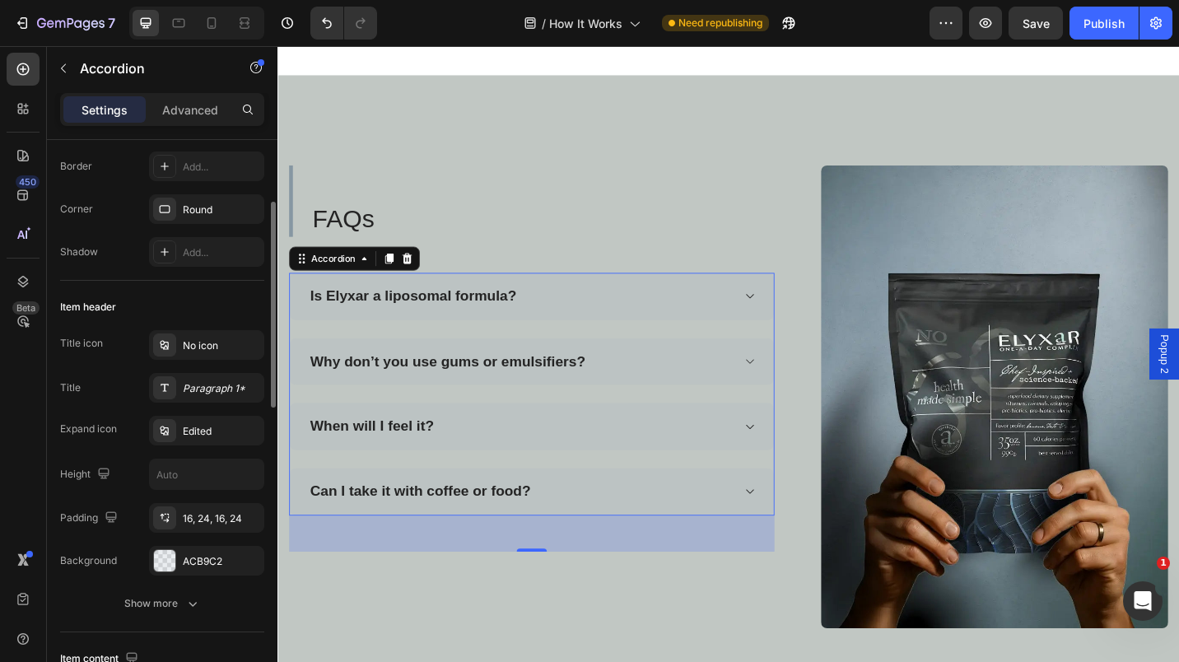
scroll to position [175, 0]
click at [146, 609] on div "Show more" at bounding box center [162, 603] width 77 height 16
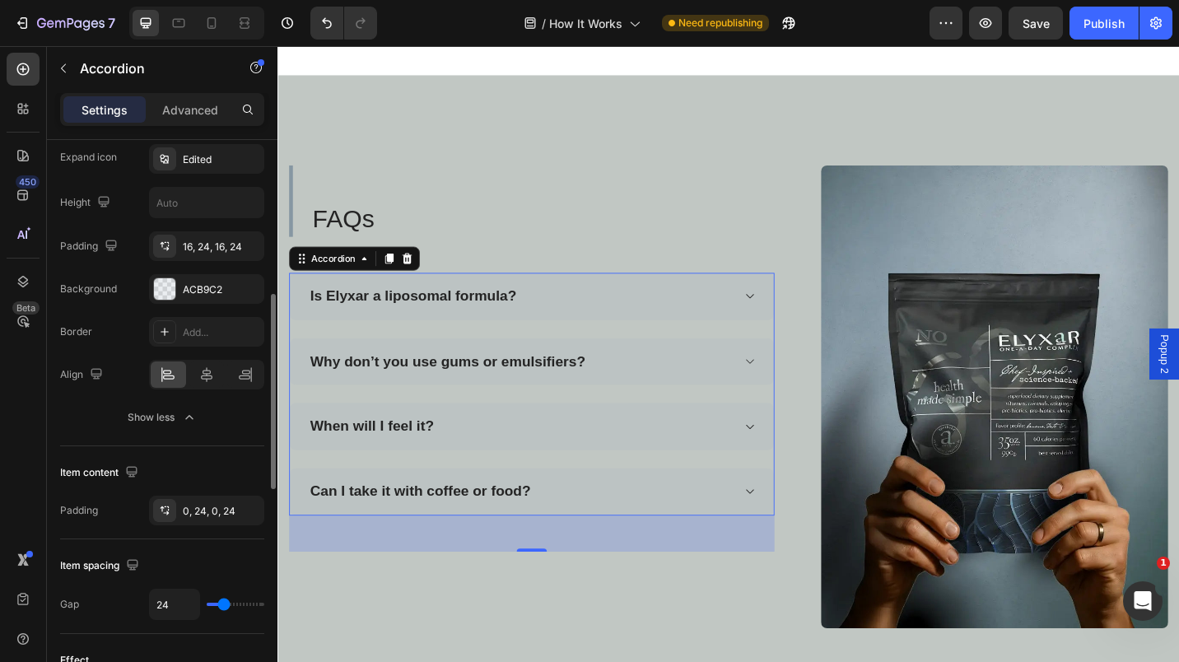
scroll to position [446, 0]
click at [212, 329] on div "Add..." at bounding box center [221, 331] width 77 height 15
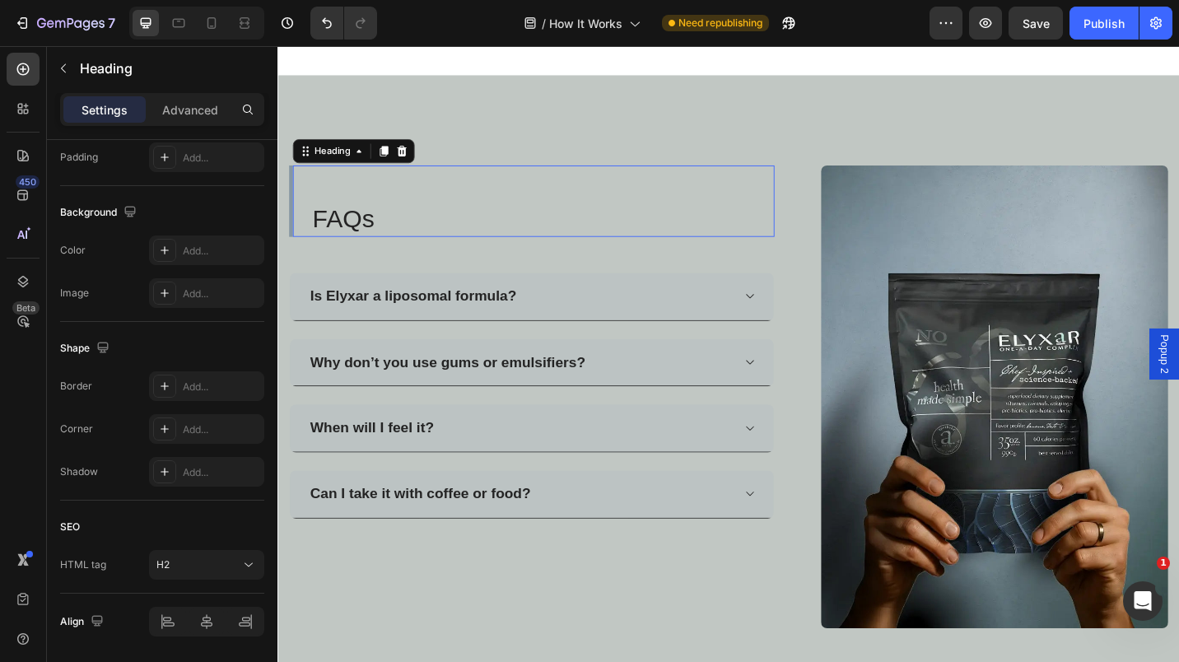
scroll to position [0, 0]
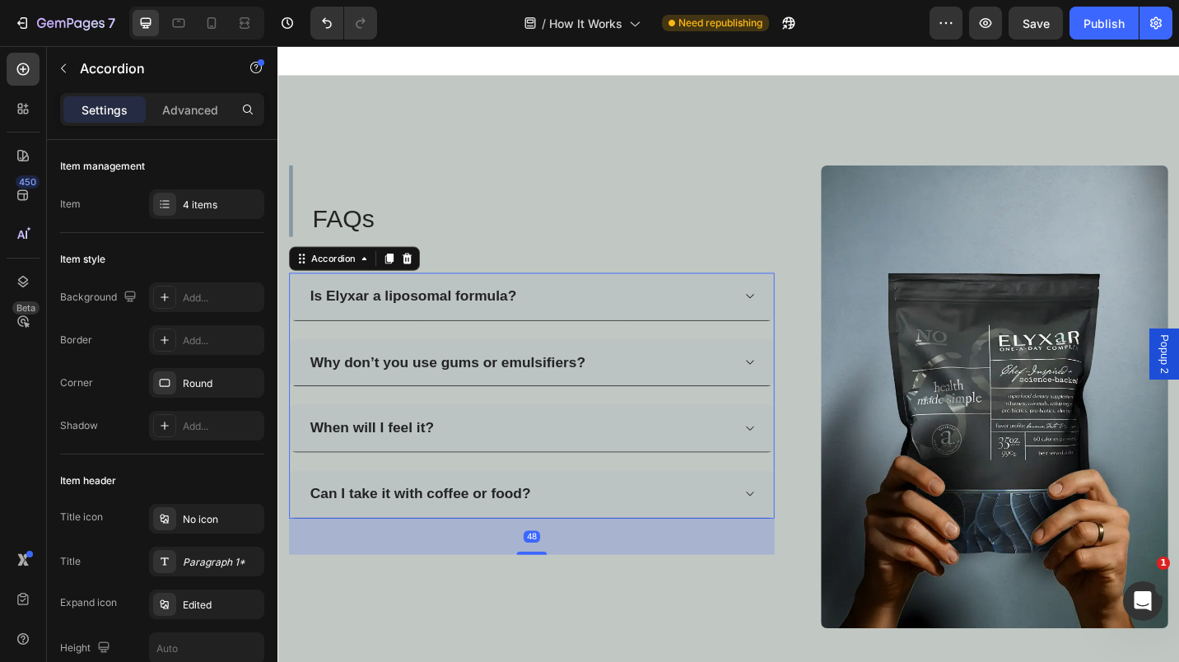
click at [791, 536] on icon at bounding box center [795, 536] width 12 height 13
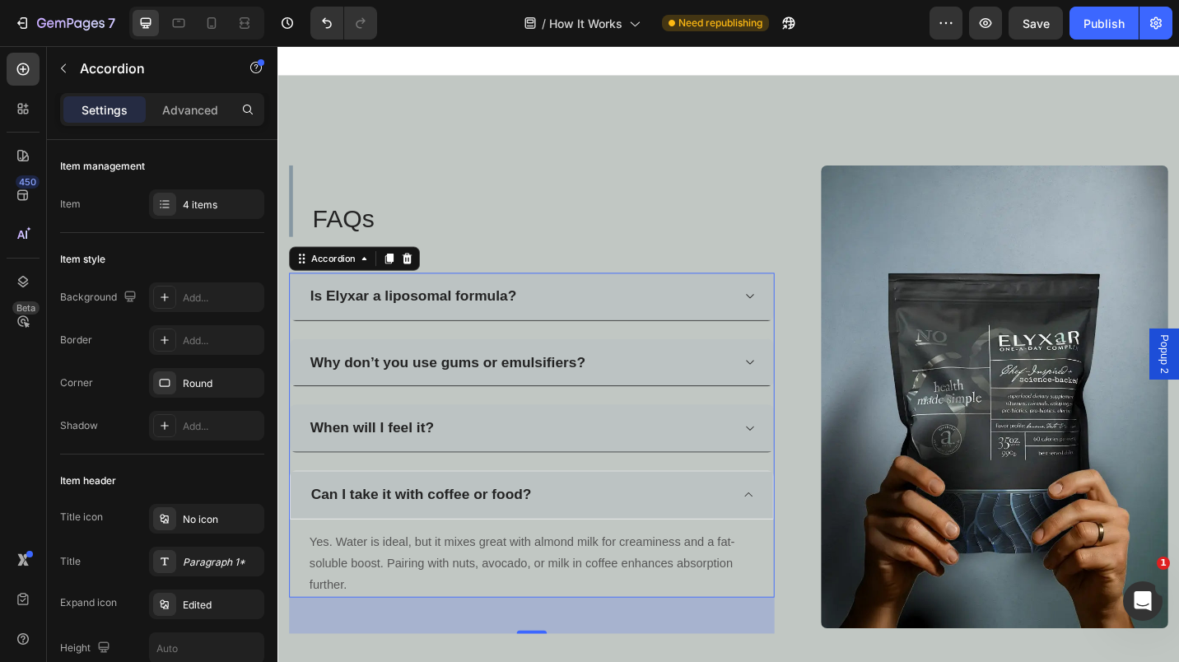
click at [791, 536] on icon at bounding box center [794, 537] width 12 height 13
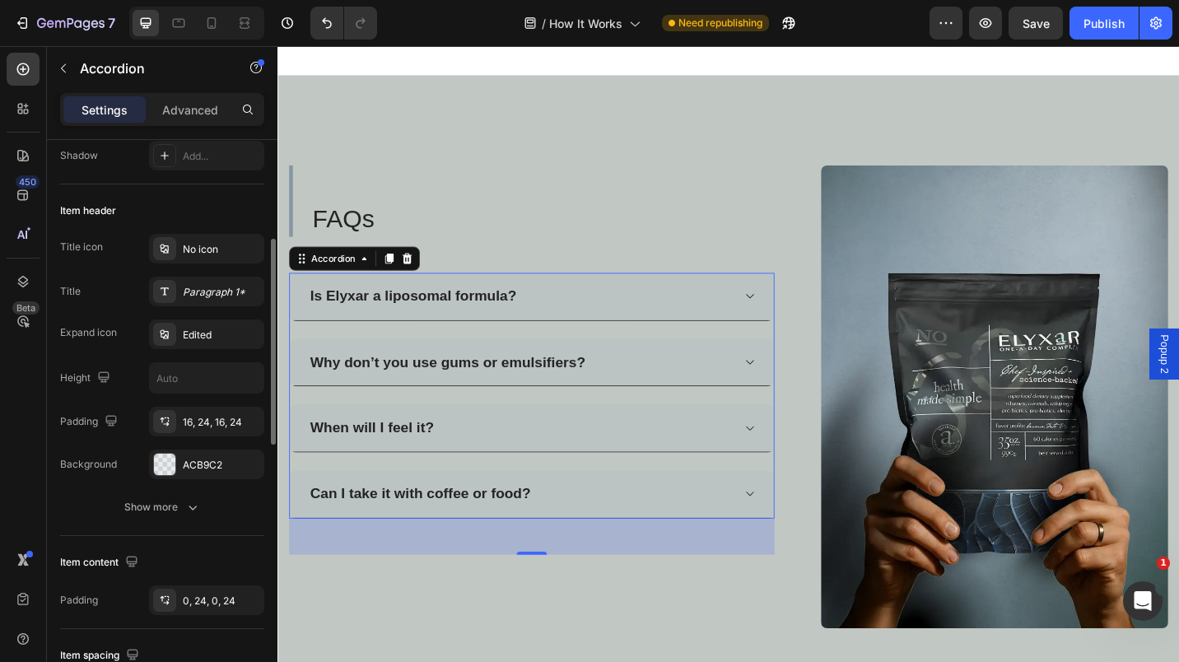
scroll to position [271, 0]
click at [184, 506] on icon "button" at bounding box center [192, 506] width 16 height 16
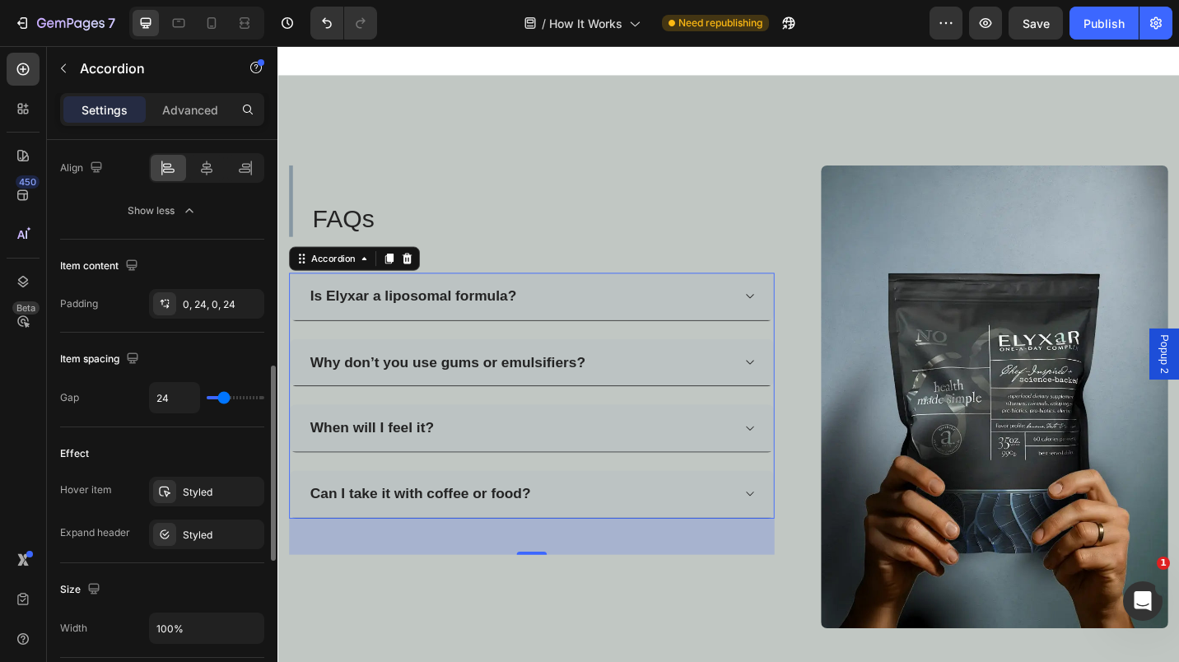
scroll to position [653, 0]
click at [197, 488] on div "Styled" at bounding box center [221, 491] width 77 height 15
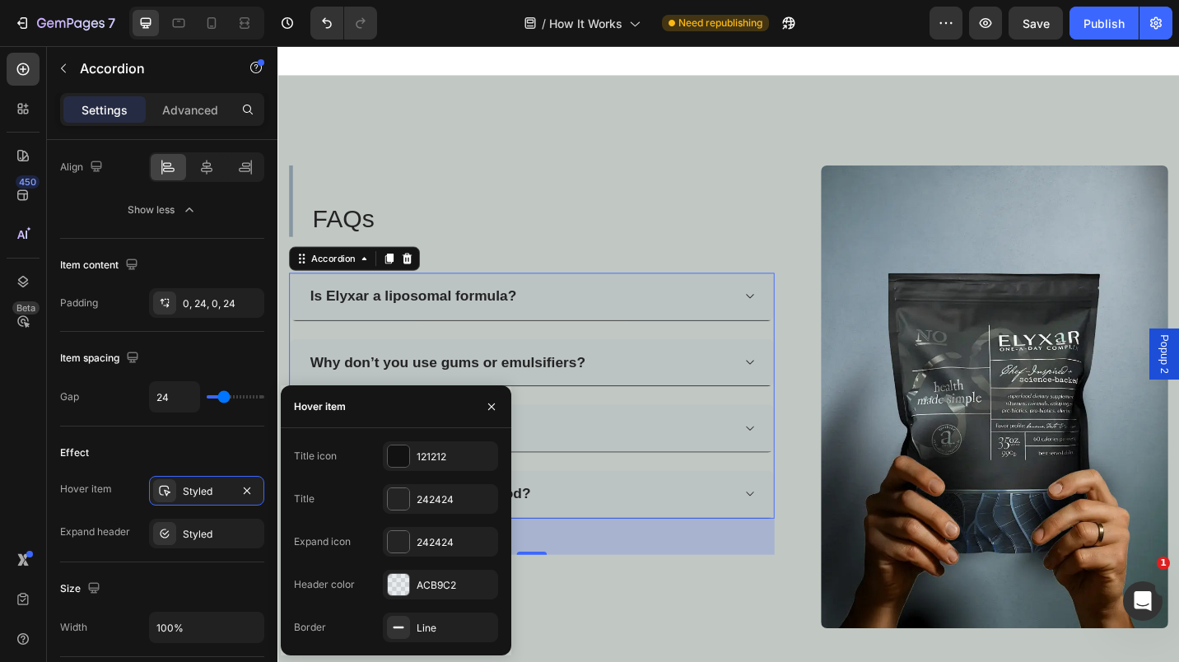
click at [0, 0] on icon "button" at bounding box center [0, 0] width 0 height 0
click at [226, 539] on div "Styled" at bounding box center [221, 534] width 77 height 15
click at [0, 0] on icon "button" at bounding box center [0, 0] width 0 height 0
click at [496, 397] on button "button" at bounding box center [491, 407] width 26 height 26
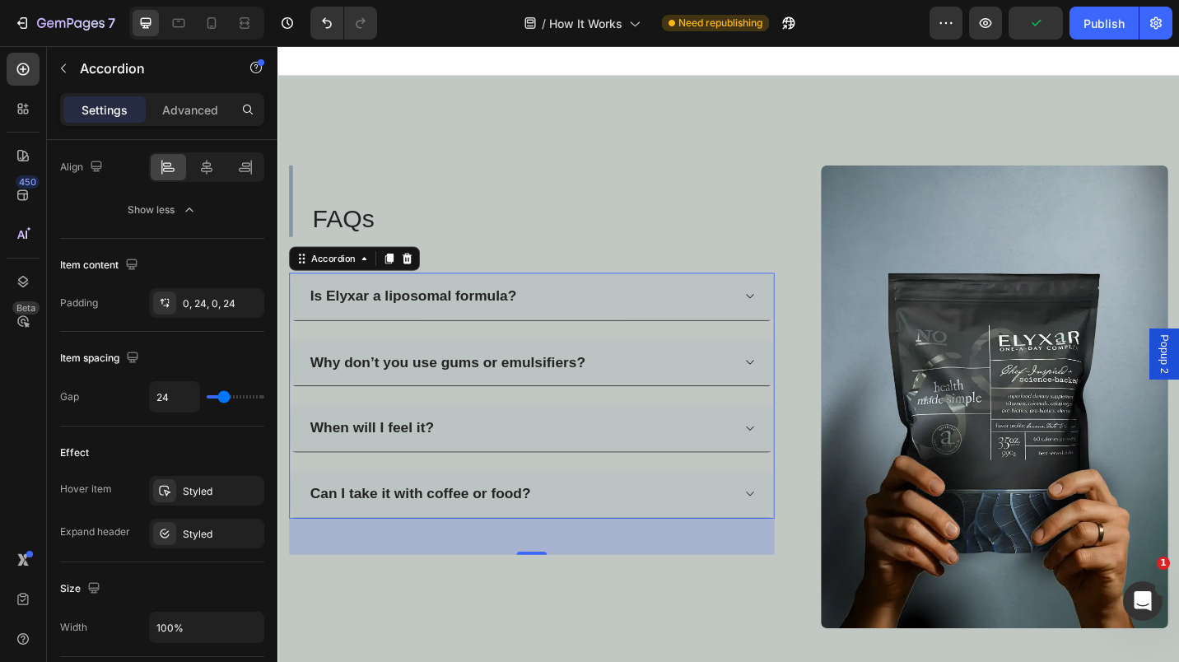
click at [224, 535] on div "Styled" at bounding box center [221, 534] width 77 height 15
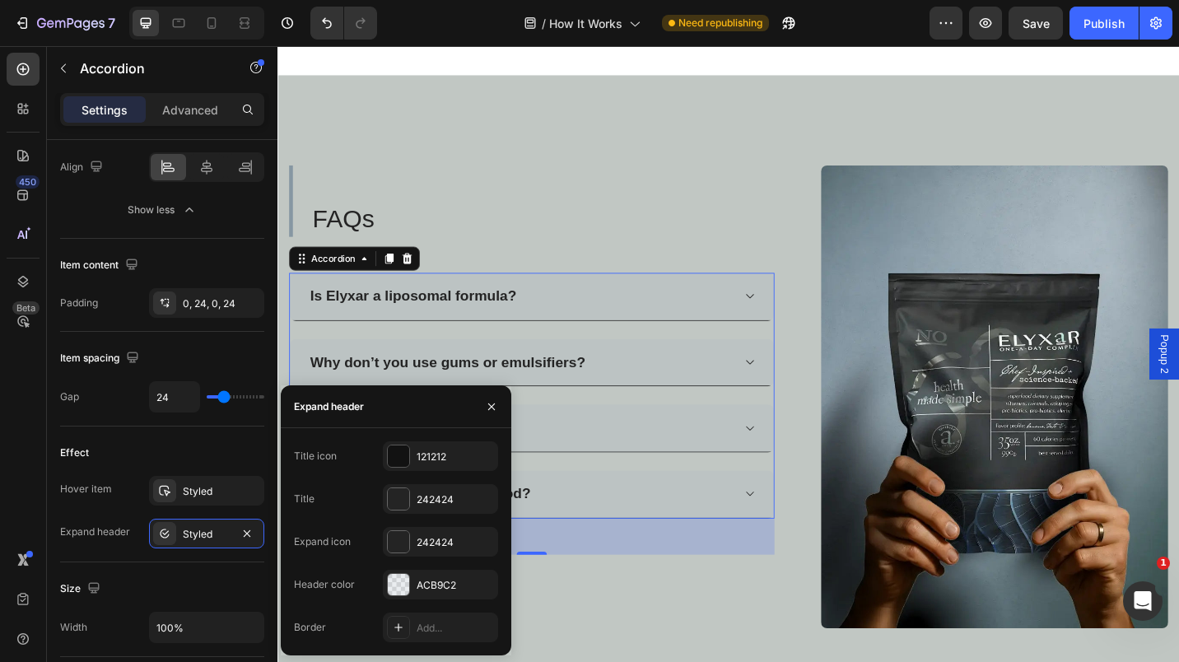
click at [455, 623] on div "Add..." at bounding box center [455, 628] width 77 height 15
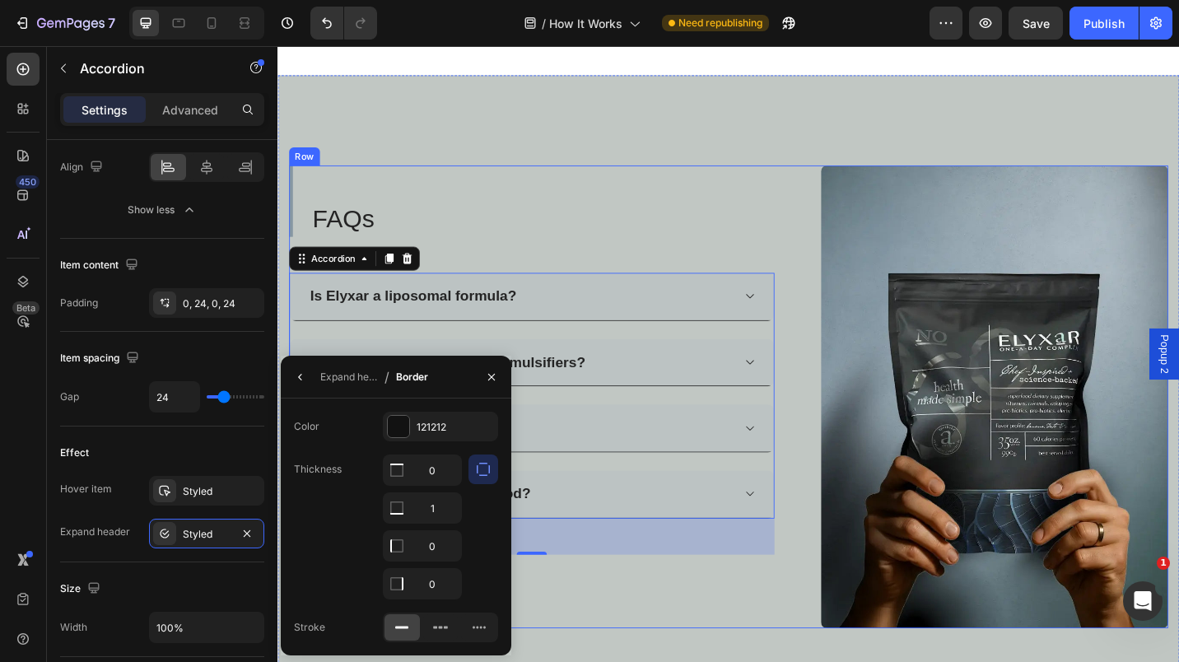
click at [598, 619] on div "FAQs Heading Is Elyxar a liposomal formula? Why don’t you use gums or emulsifie…" at bounding box center [556, 430] width 532 height 507
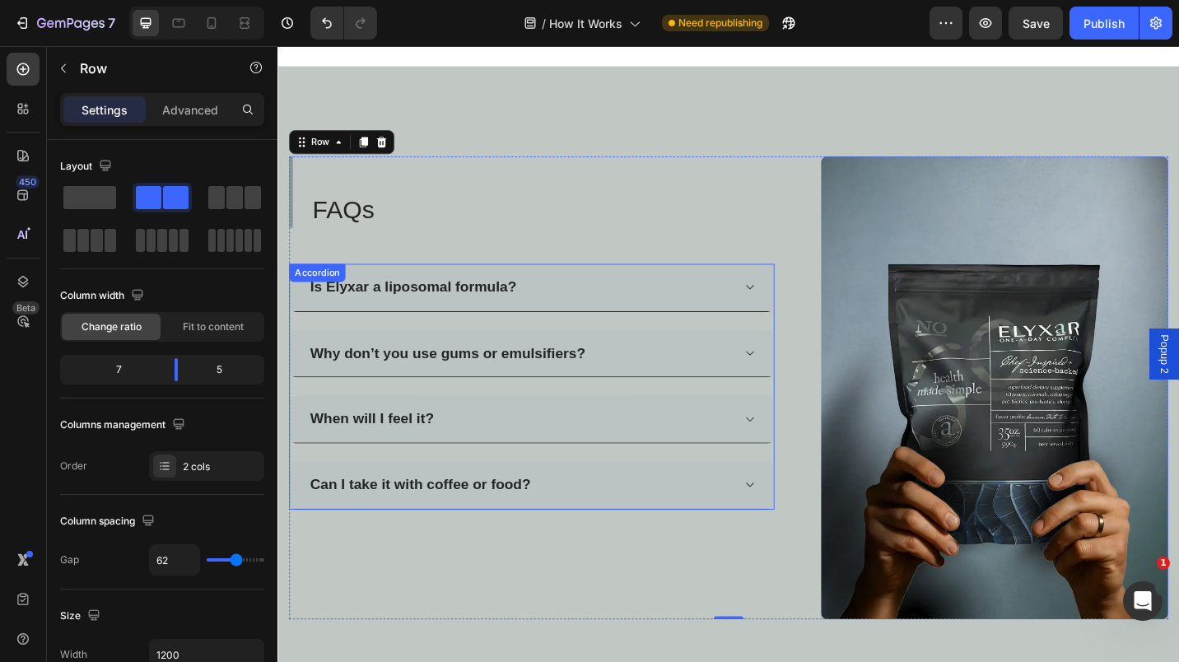
scroll to position [2352, 0]
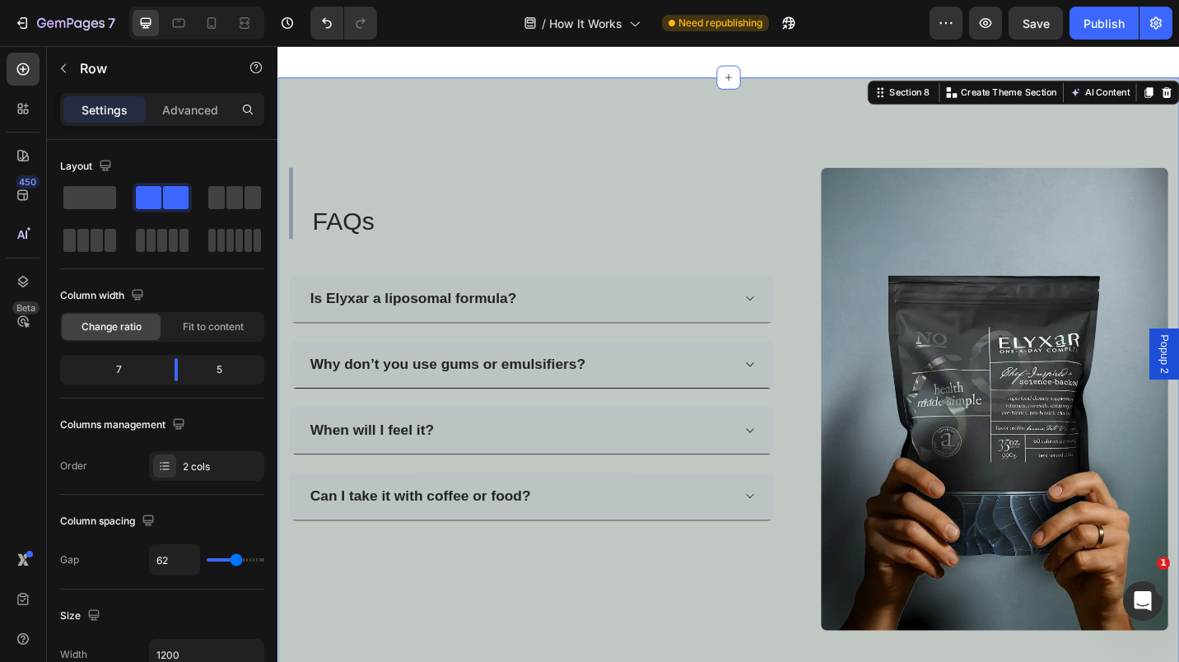
click at [641, 114] on div "FAQs Heading Is Elyxar a liposomal formula? Why don’t you use gums or emulsifie…" at bounding box center [772, 417] width 988 height 672
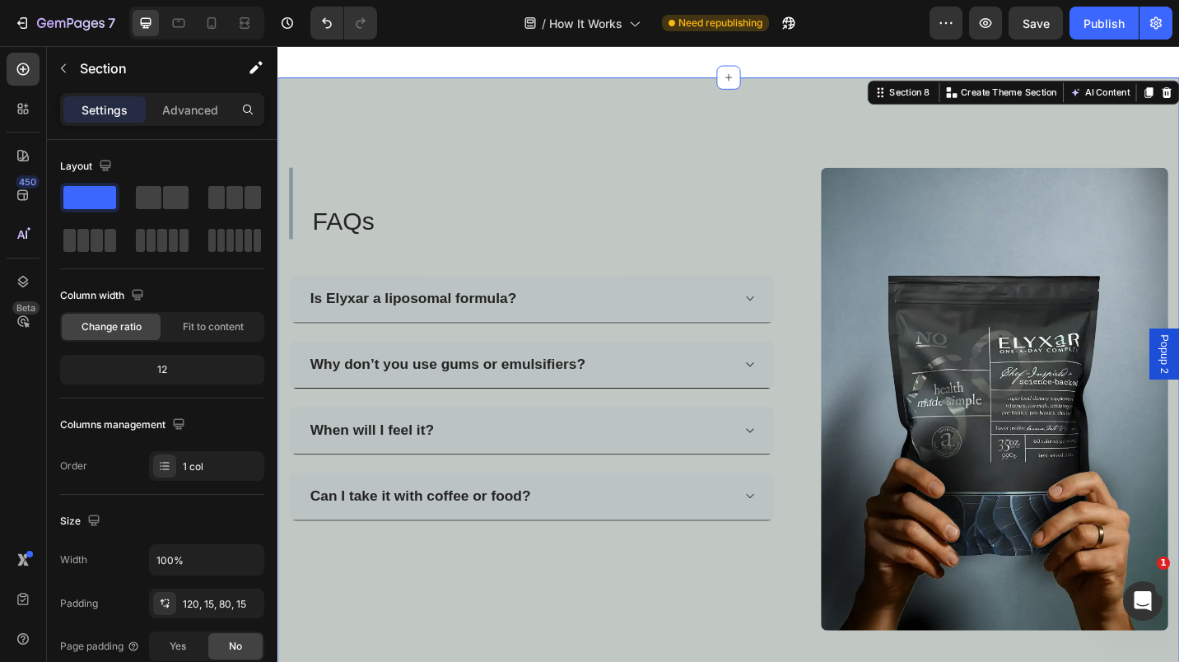
click at [185, 104] on p "Advanced" at bounding box center [190, 109] width 56 height 17
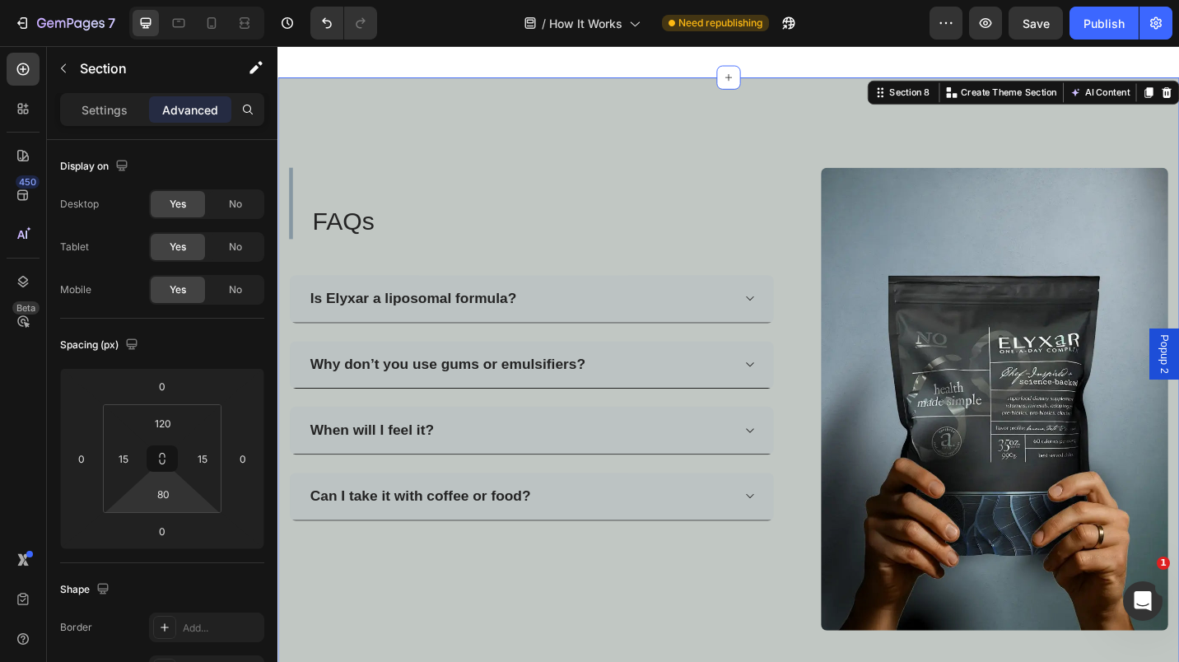
click at [164, 492] on input "80" at bounding box center [163, 494] width 33 height 25
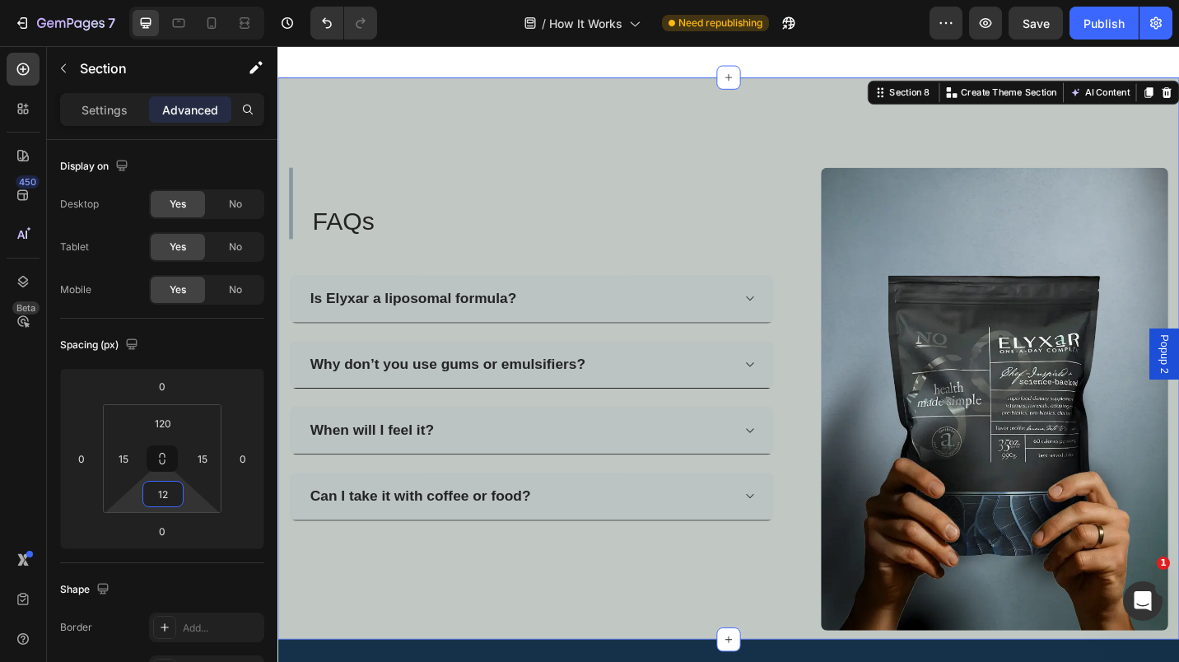
type input "120"
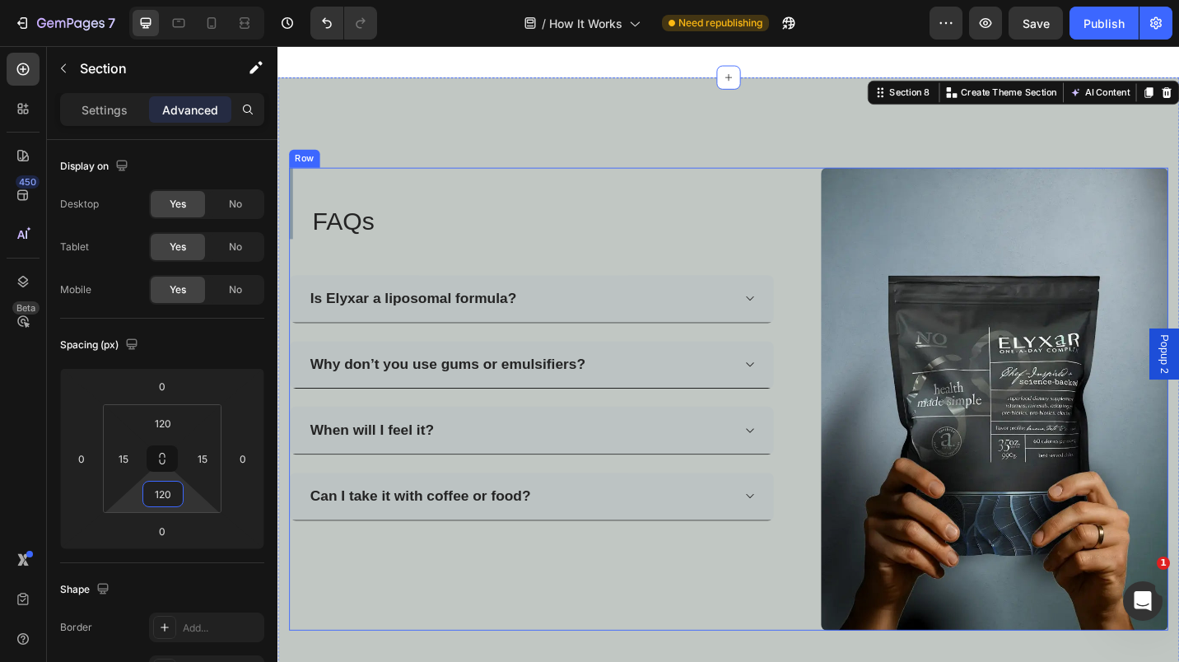
click at [538, 236] on h2 "FAQs" at bounding box center [568, 238] width 508 height 39
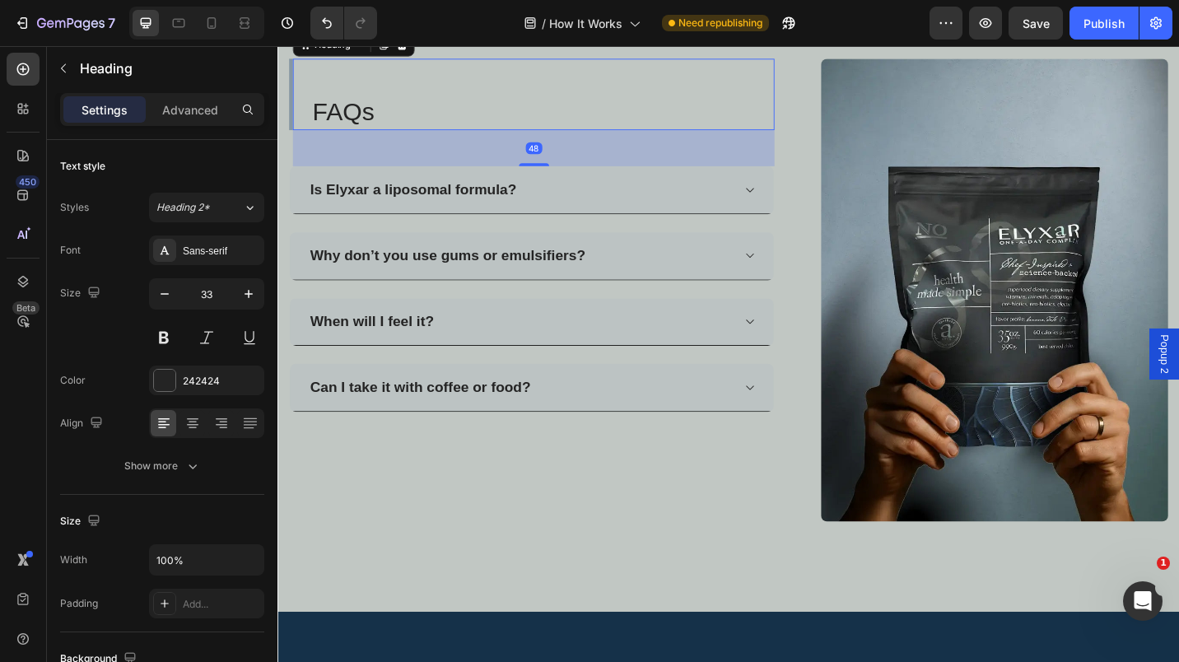
scroll to position [2466, 0]
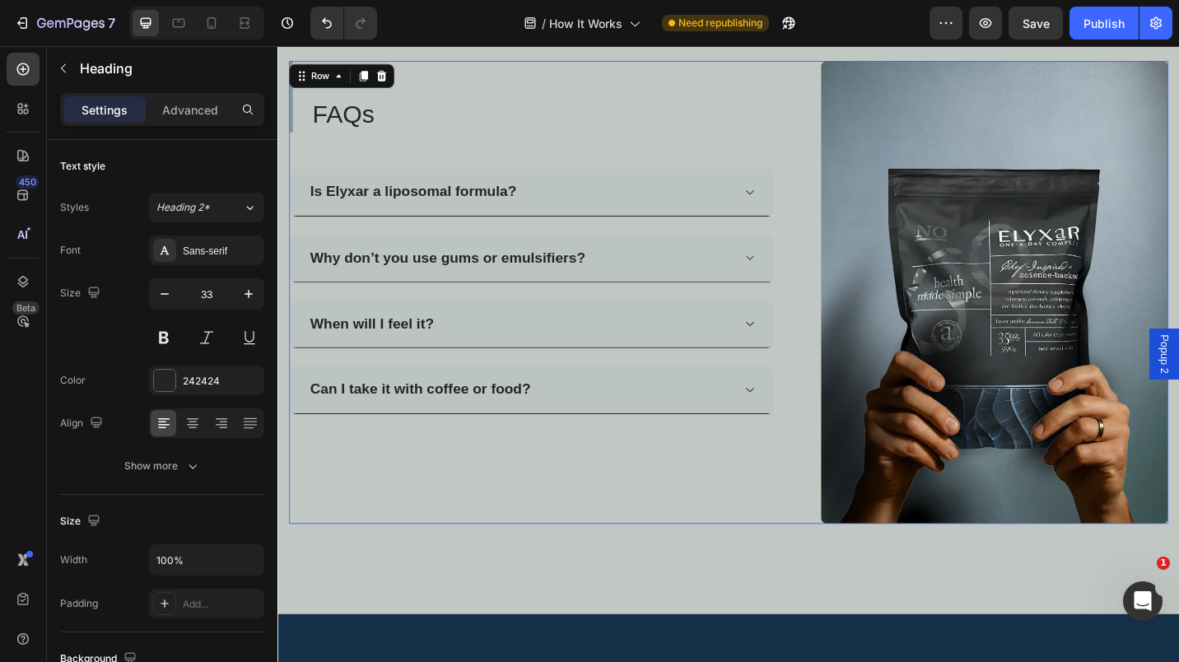
click at [702, 511] on div "FAQs Heading Is Elyxar a liposomal formula? Why don’t you use gums or emulsifie…" at bounding box center [556, 316] width 532 height 507
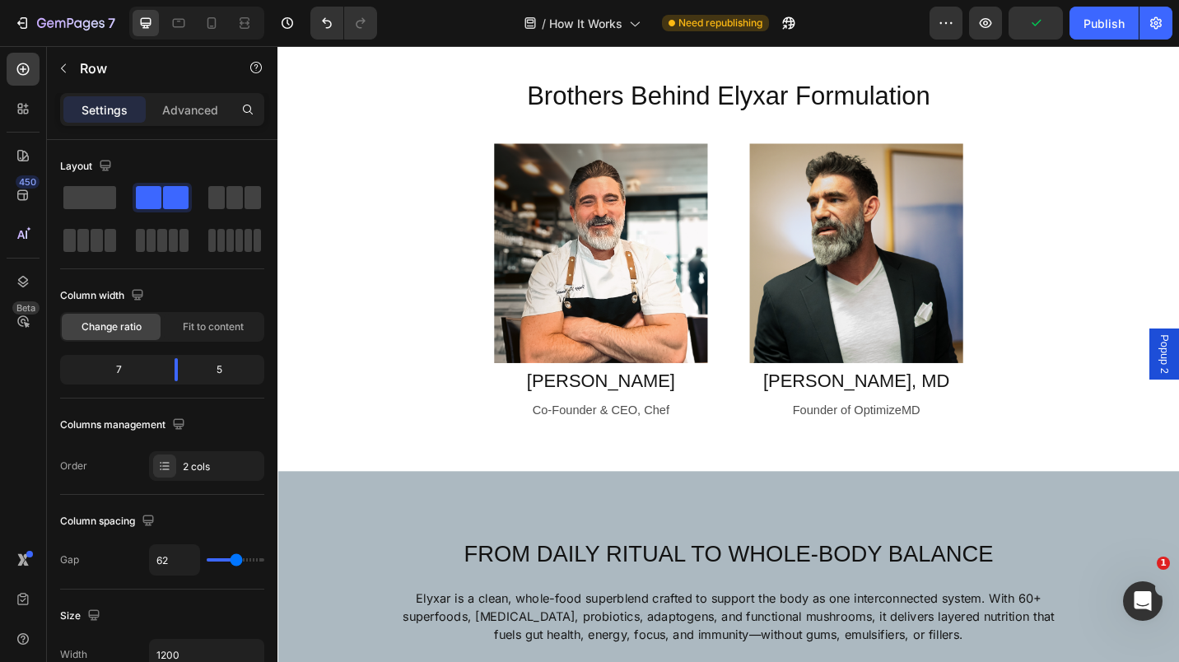
scroll to position [371, 0]
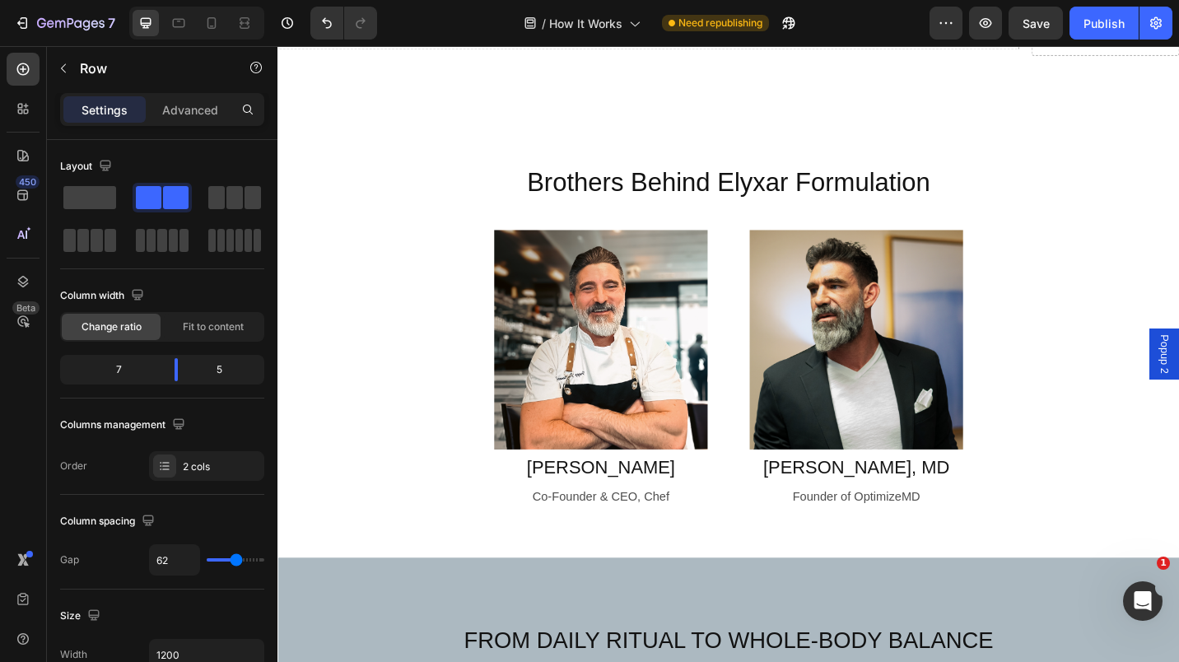
click at [1099, 20] on div "Publish" at bounding box center [1104, 23] width 41 height 17
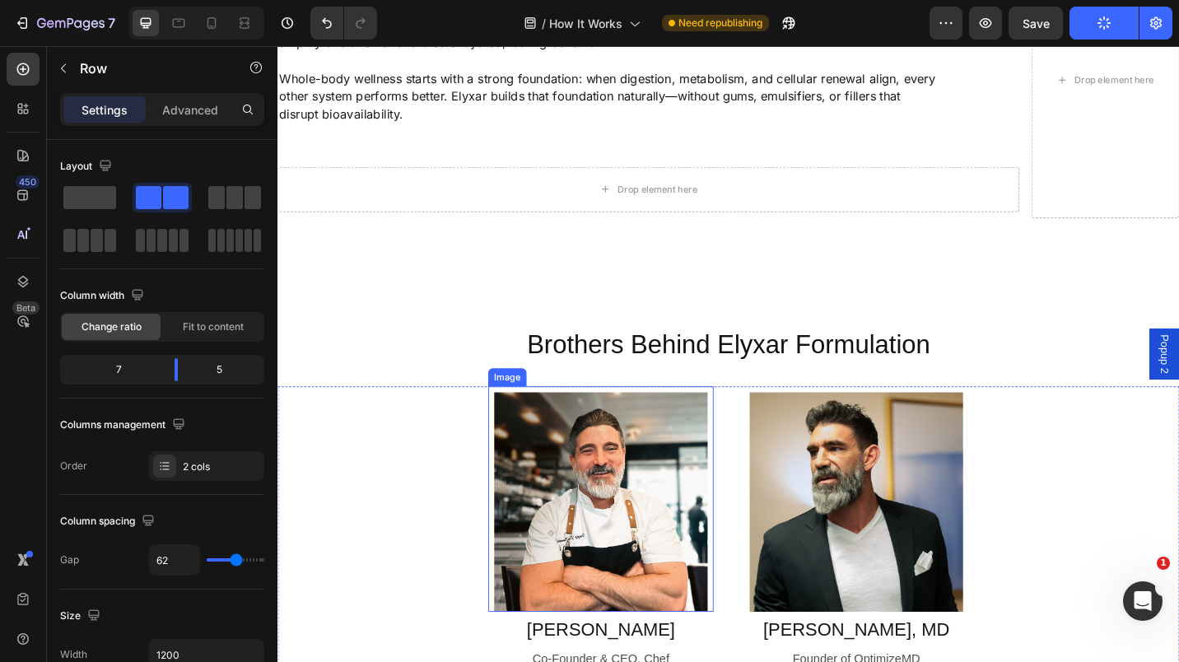
scroll to position [194, 0]
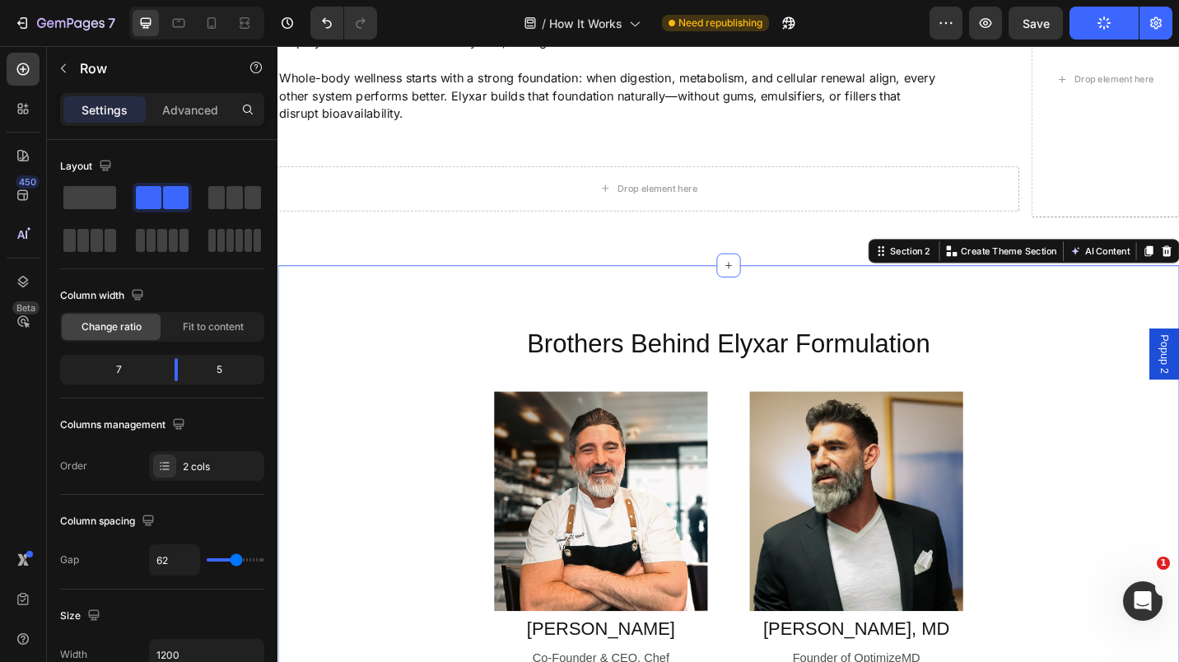
click at [701, 304] on div "Brothers Behind Elyxar Formulation Heading Row Image Gregg Fortunato Text Block…" at bounding box center [772, 535] width 988 height 497
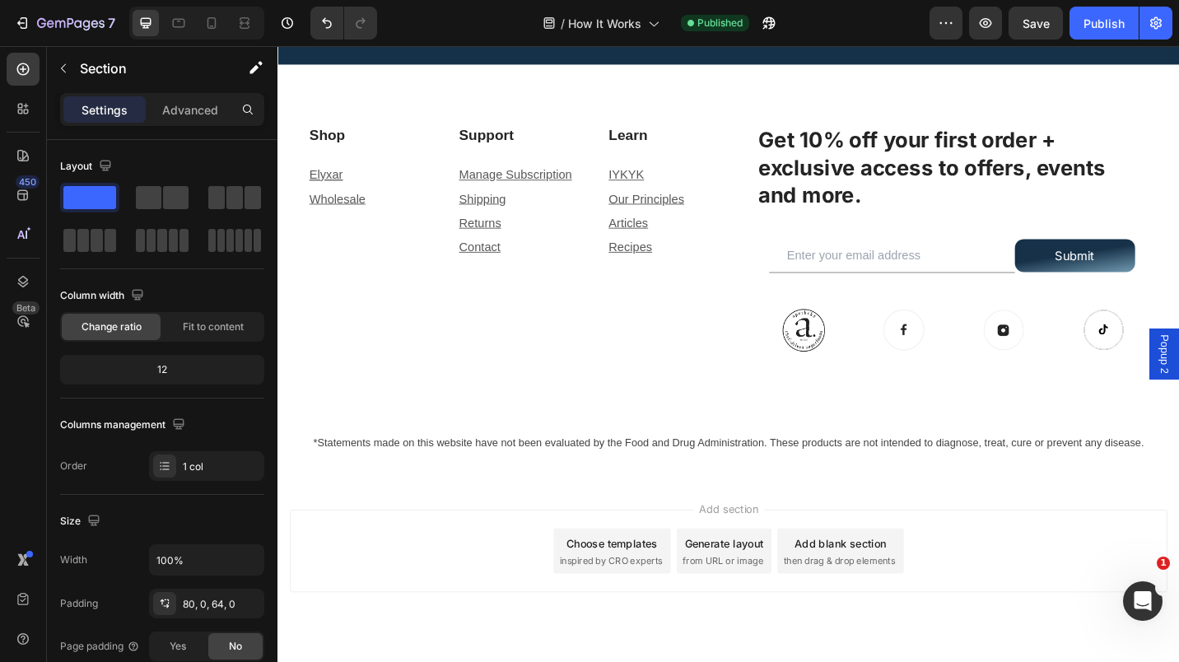
scroll to position [4153, 0]
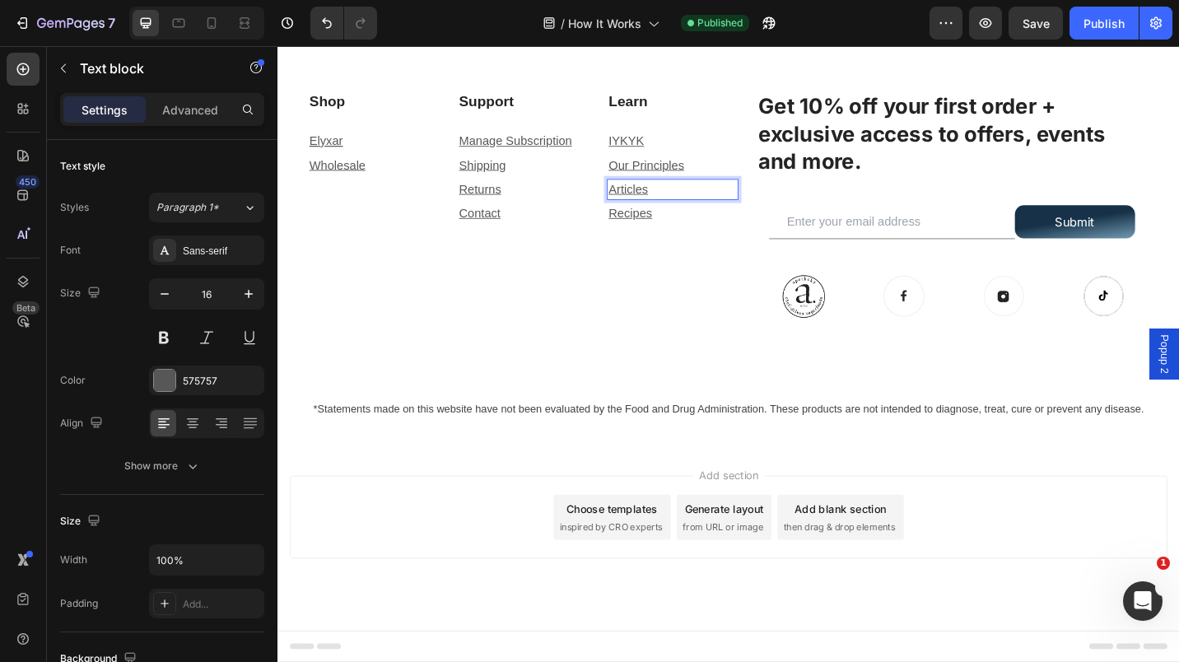
click at [665, 204] on u "Articles" at bounding box center [661, 203] width 43 height 14
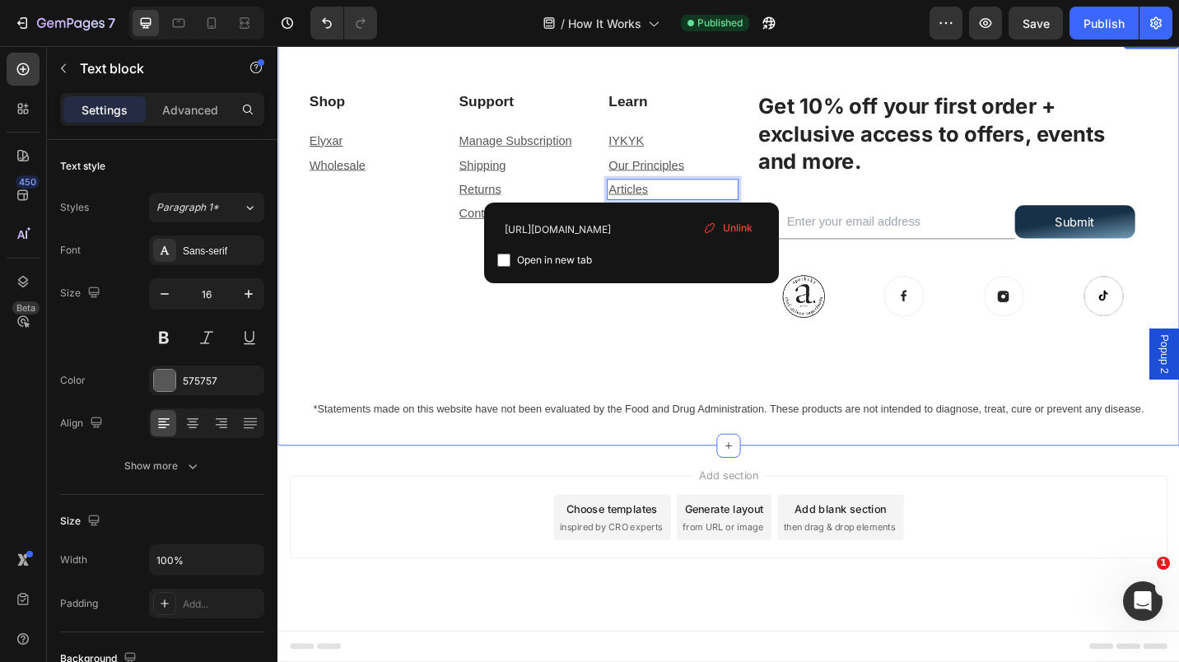
click at [671, 427] on div "Shop Heading Elyxar Text block Wholesale Text block Support Heading Manage Subs…" at bounding box center [772, 290] width 988 height 389
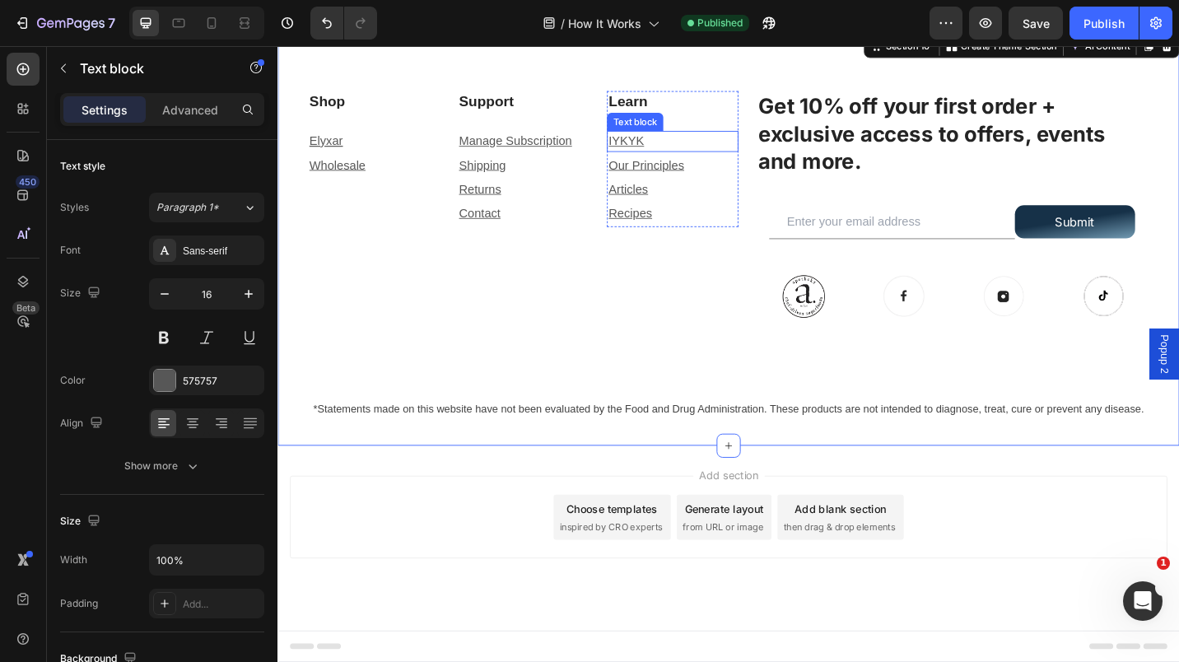
click at [655, 148] on u "IYKYK" at bounding box center [659, 150] width 39 height 14
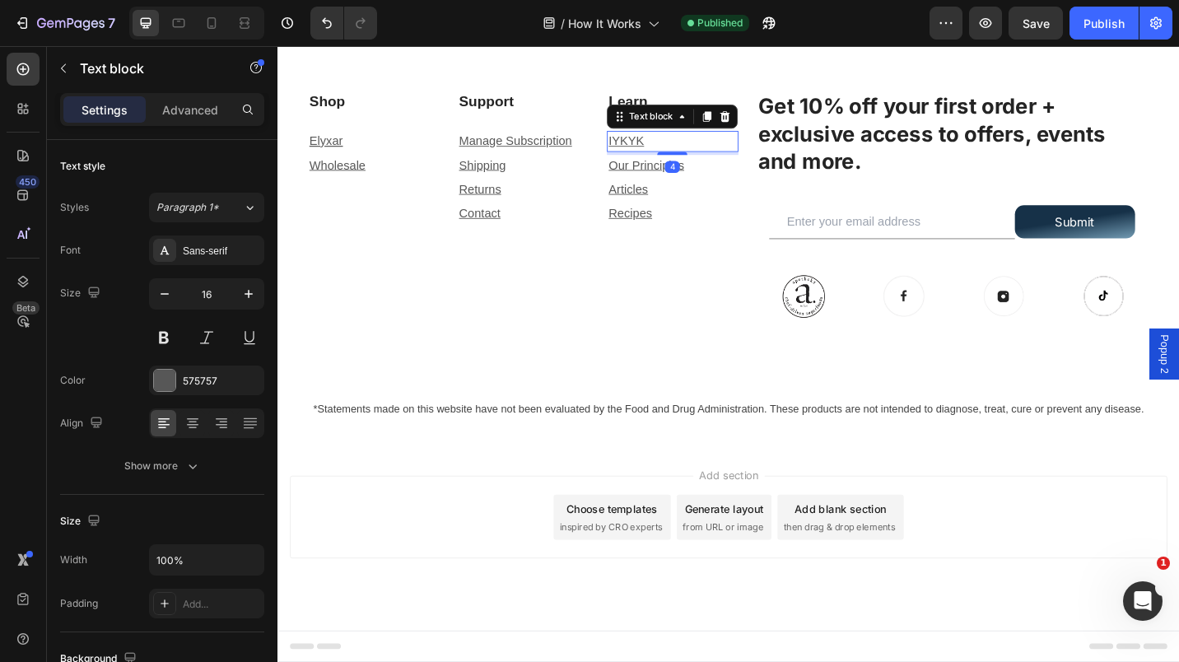
click at [655, 148] on u "IYKYK" at bounding box center [659, 150] width 39 height 14
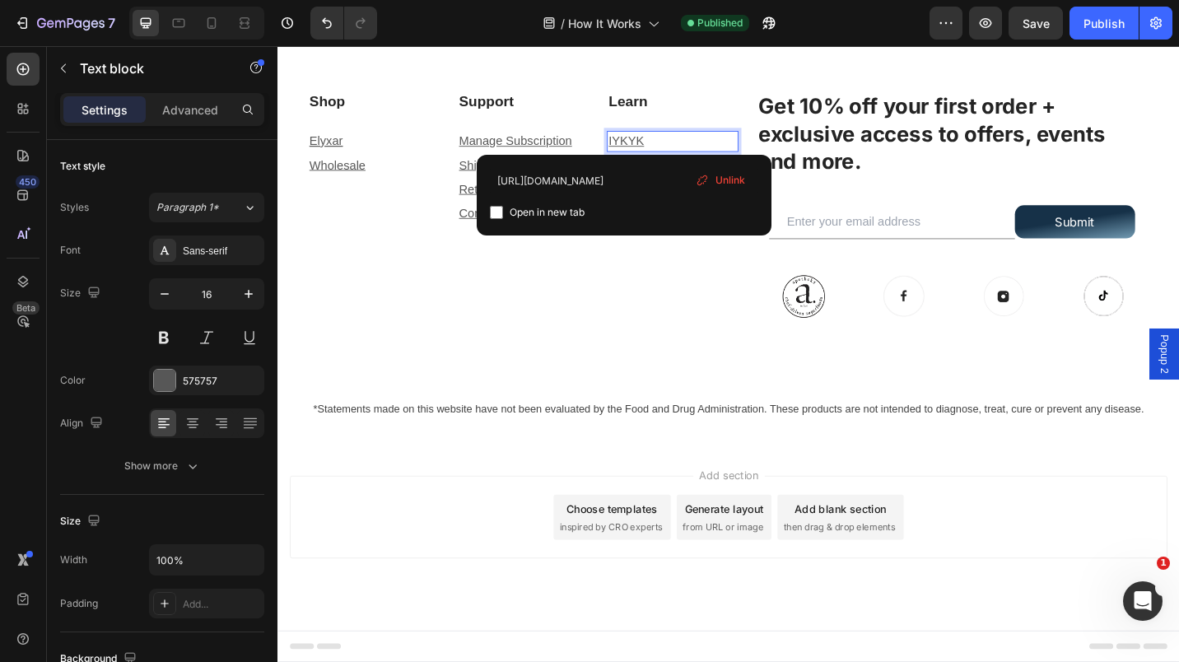
scroll to position [0, 14]
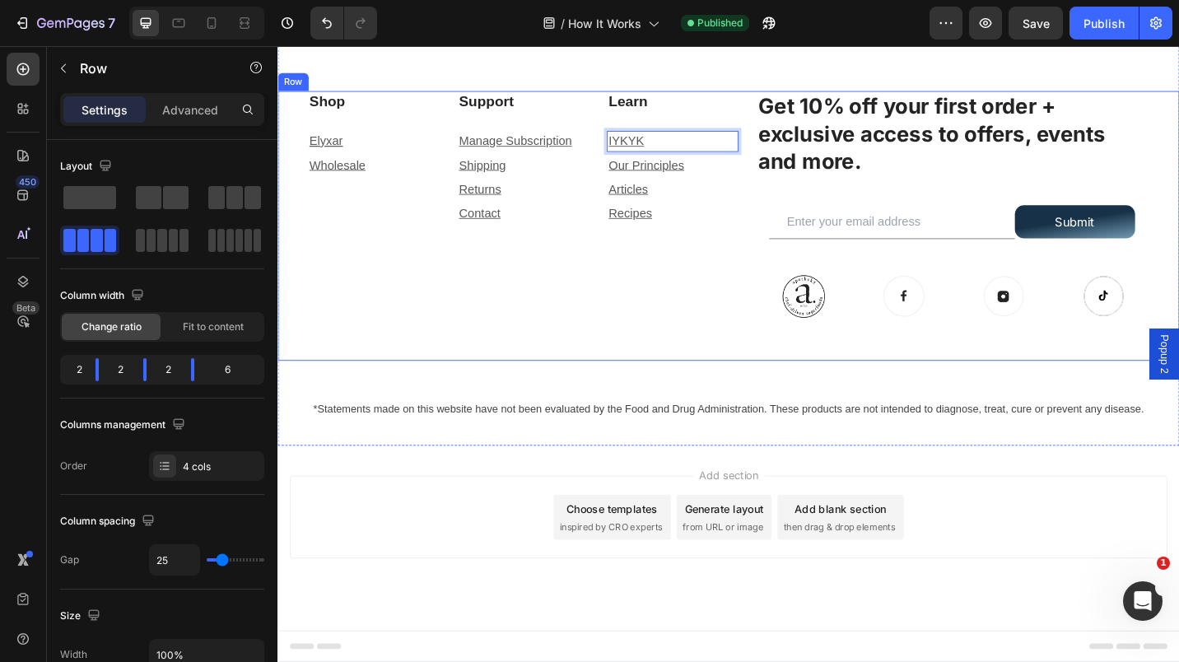
click at [643, 327] on div "Learn Heading IYKYK Text block 4 Our Principles Text block Articles Text block …" at bounding box center [709, 244] width 143 height 296
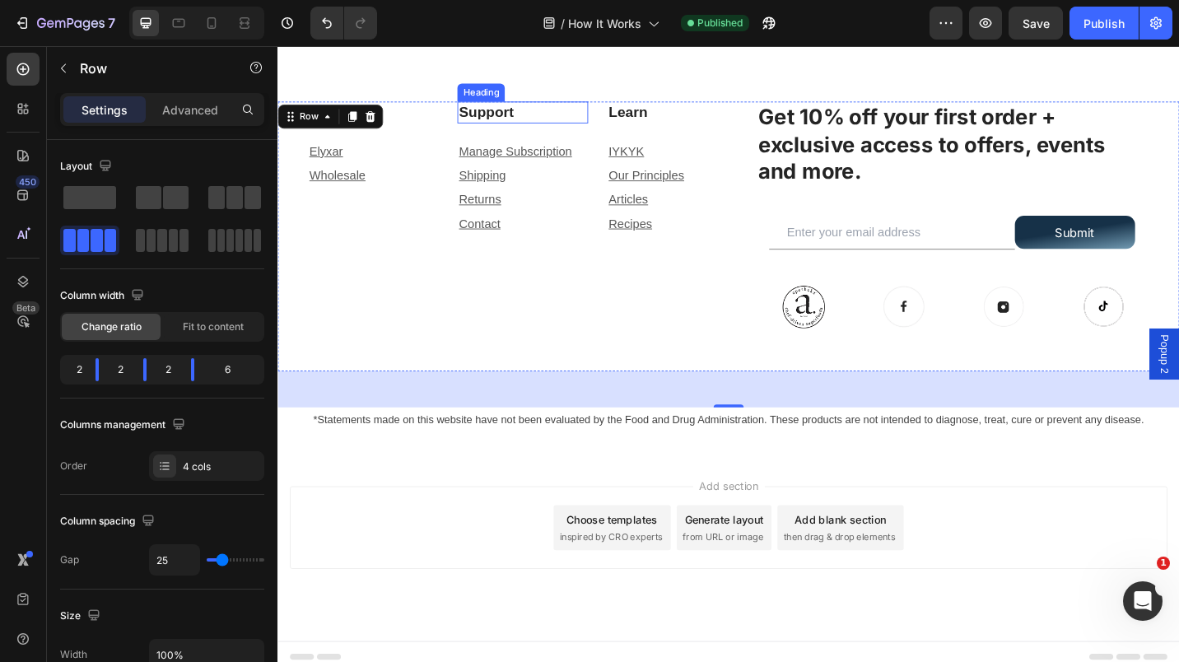
scroll to position [4049, 0]
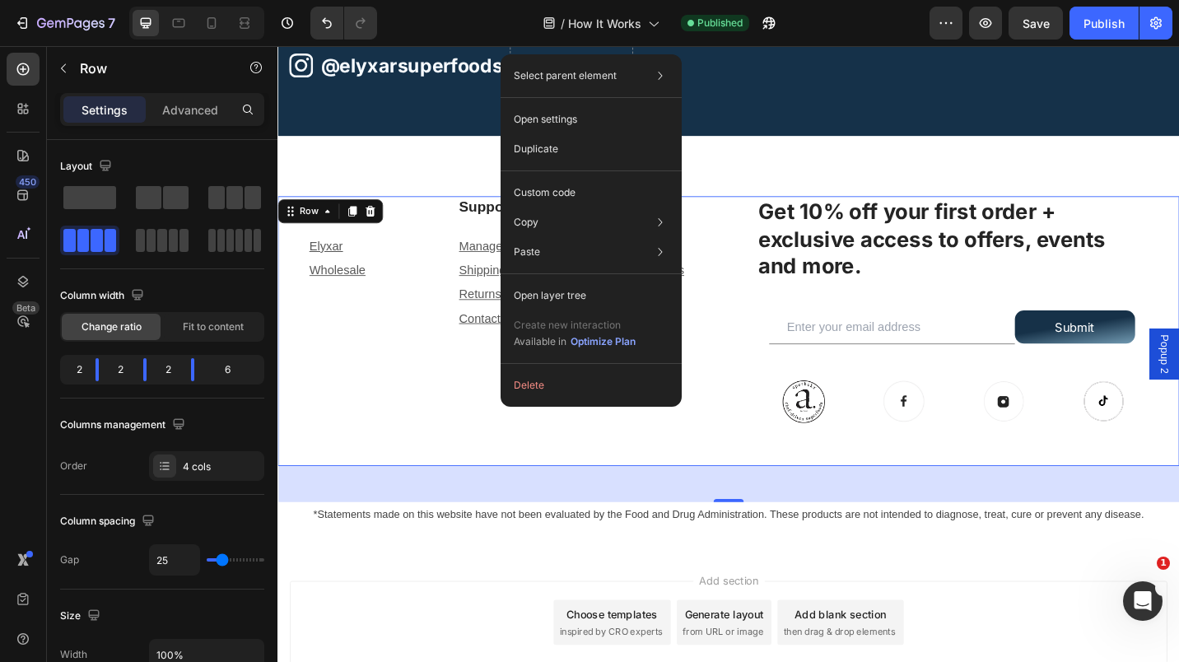
click at [469, 392] on div "Shop Heading Elyxar Text block Wholesale Text block Support Heading Manage Subs…" at bounding box center [772, 359] width 988 height 296
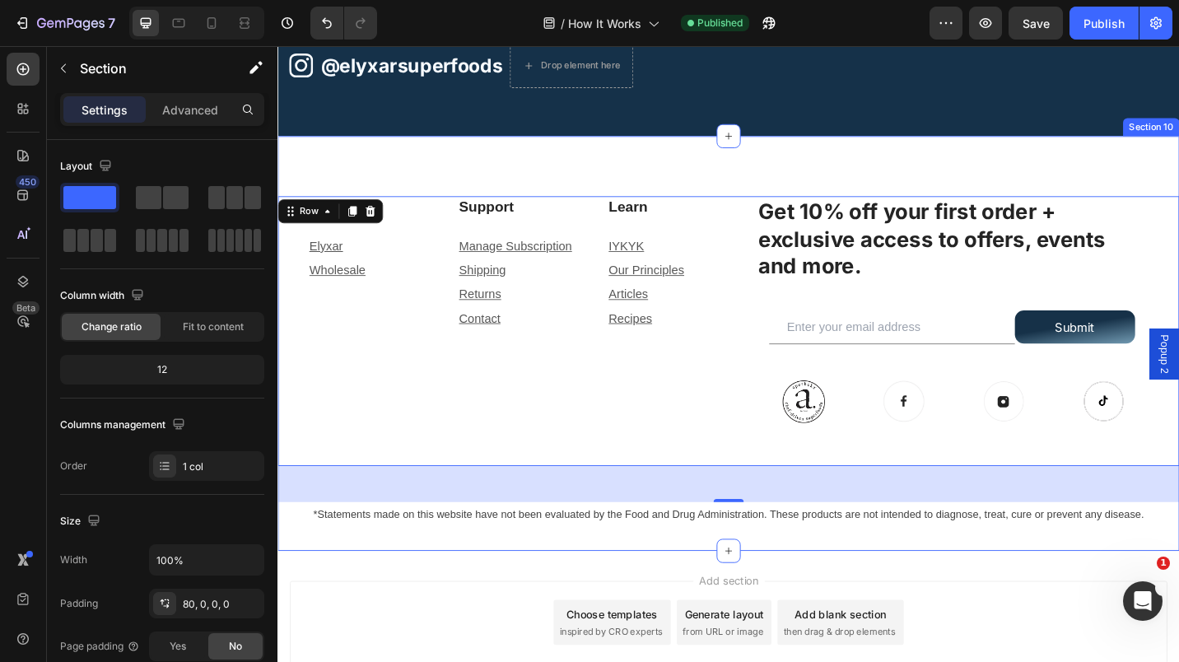
click at [432, 183] on div "Shop Heading Elyxar Text block Wholesale Text block Support Heading Manage Subs…" at bounding box center [772, 372] width 988 height 455
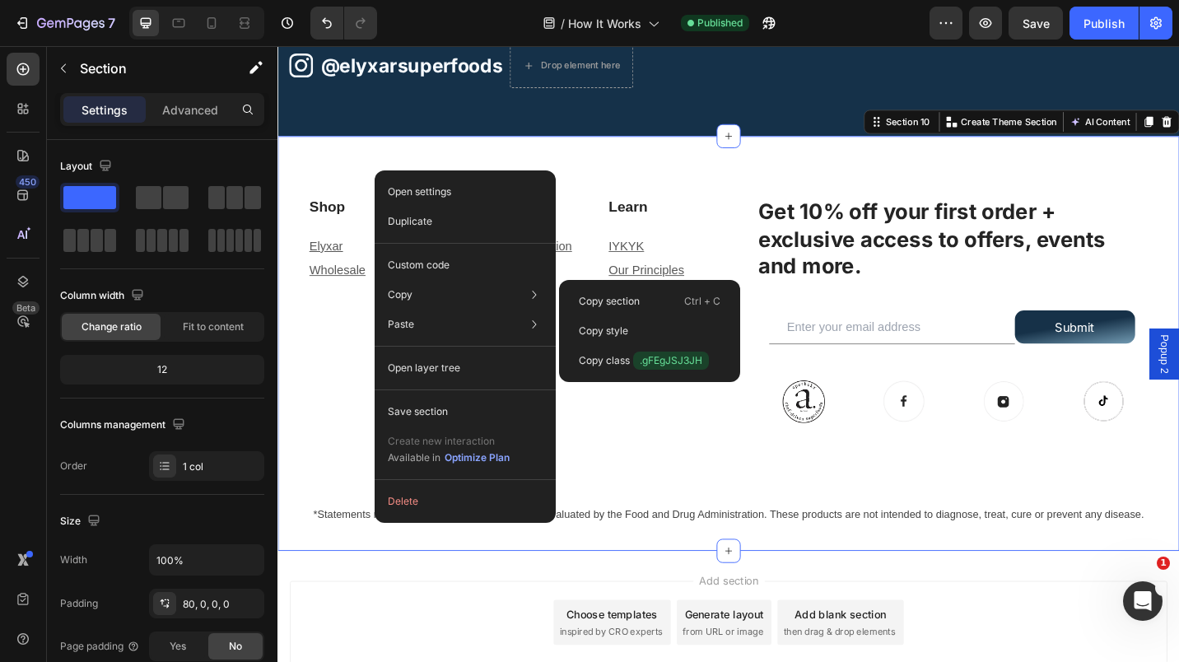
click at [579, 302] on p "Copy section" at bounding box center [609, 301] width 61 height 15
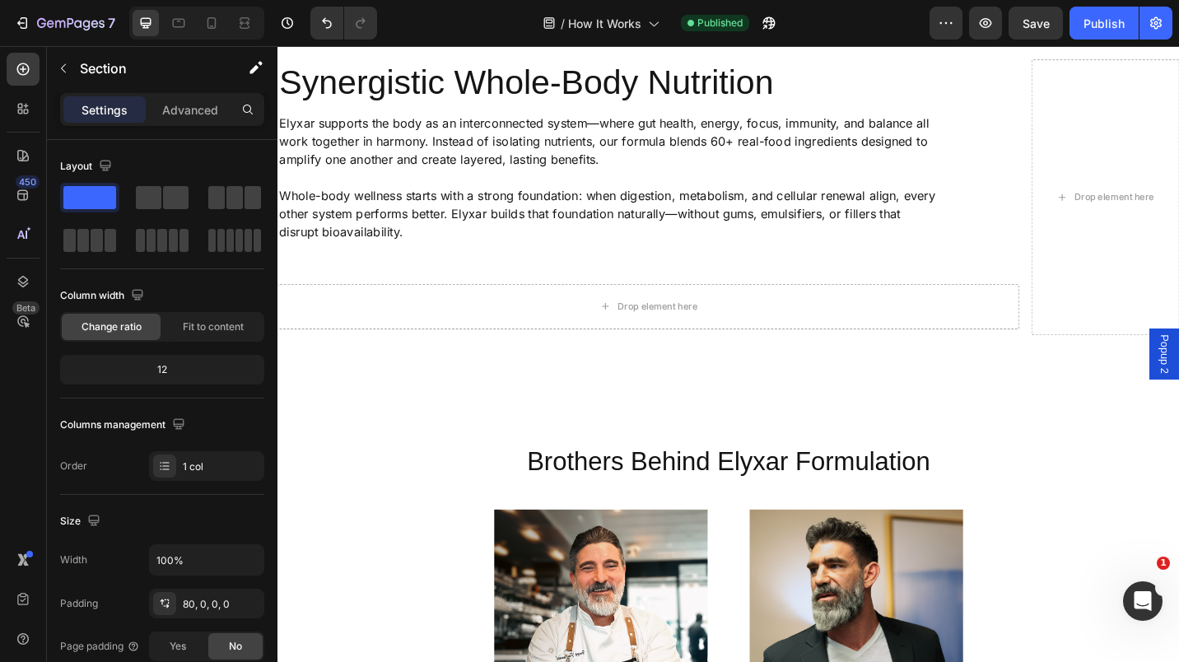
scroll to position [0, 0]
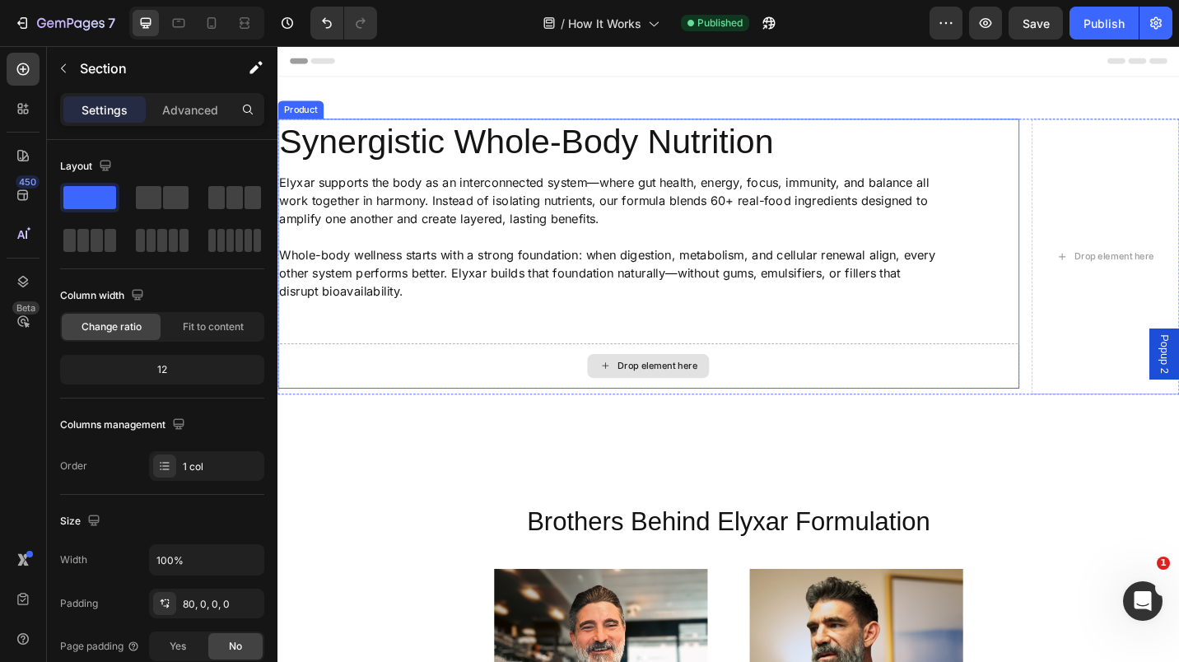
click at [576, 395] on div "Drop element here" at bounding box center [684, 396] width 813 height 49
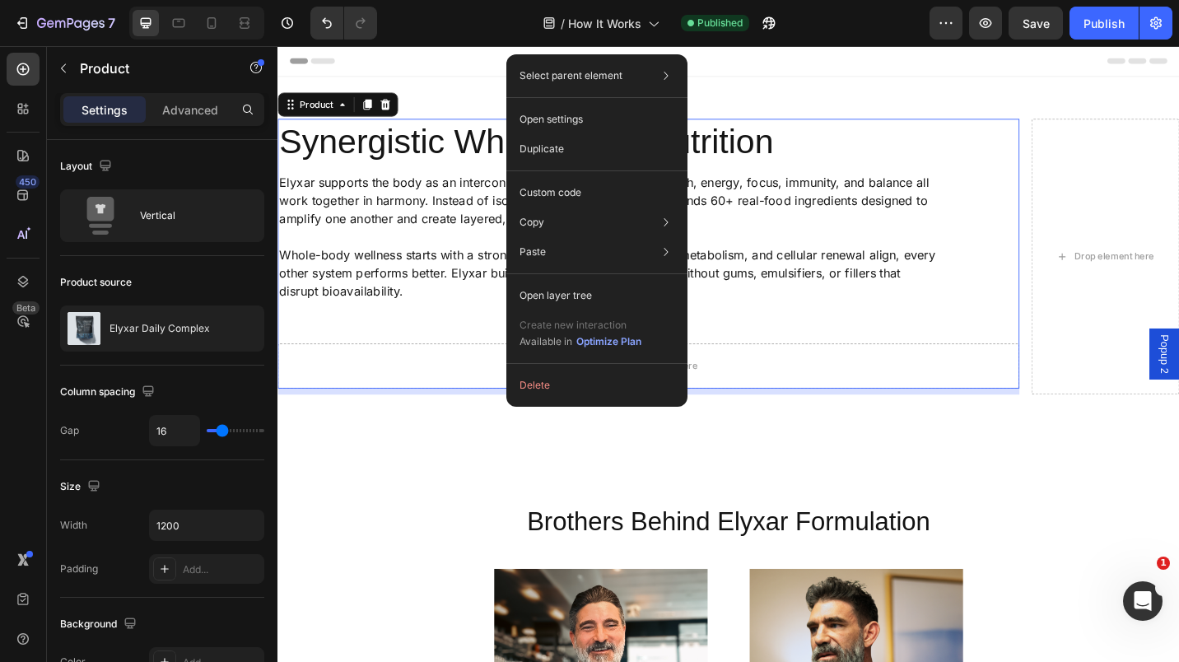
click at [540, 384] on button "Delete" at bounding box center [597, 386] width 168 height 30
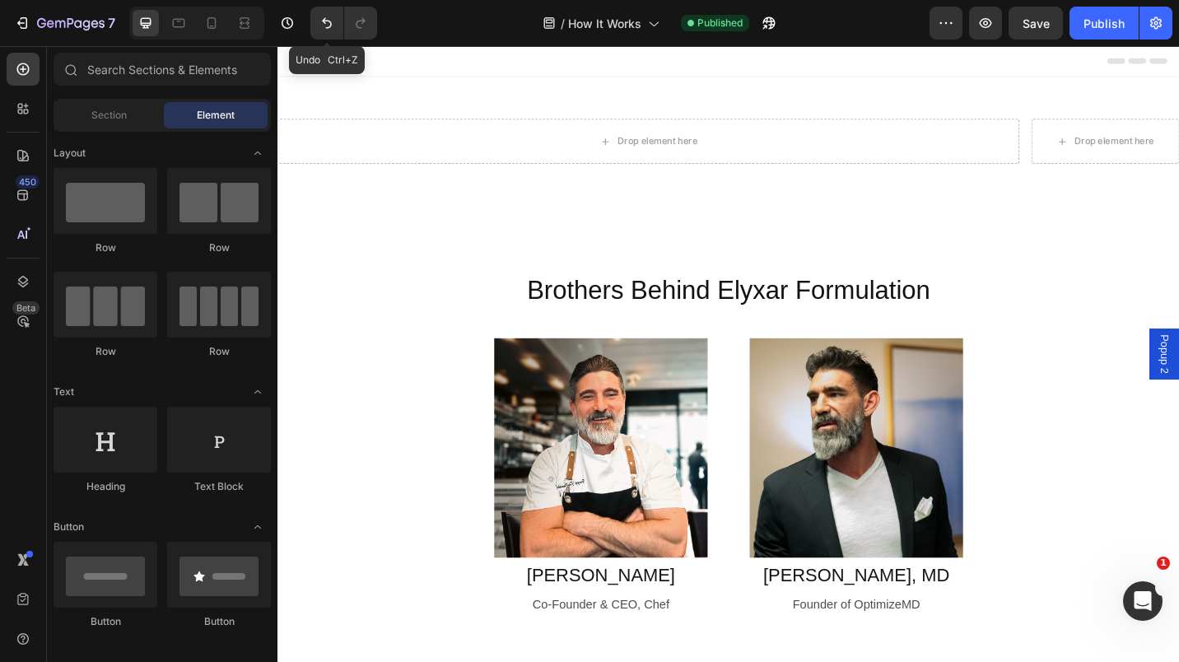
click at [328, 27] on icon "Undo/Redo" at bounding box center [327, 23] width 10 height 11
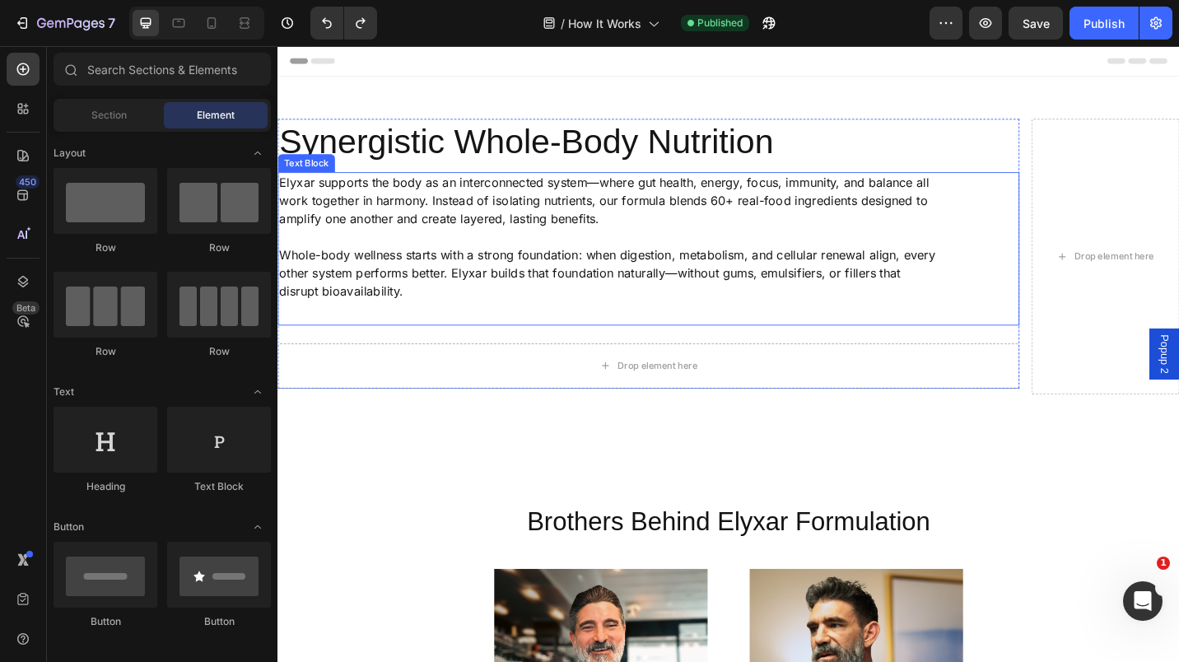
click at [560, 317] on p "Whole-body wellness starts with a strong foundation: when digestion, metabolism…" at bounding box center [642, 294] width 727 height 59
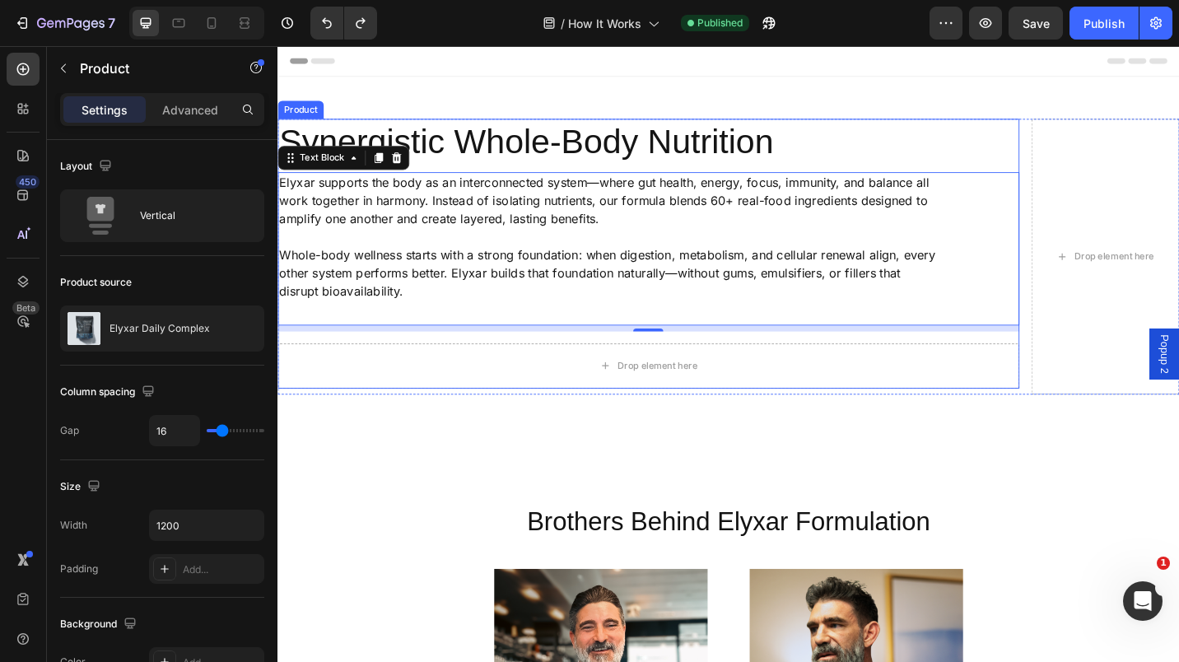
click at [839, 362] on div "Synergistic Whole-Body Nutrition Heading Elyxar supports the body as an interco…" at bounding box center [684, 274] width 813 height 296
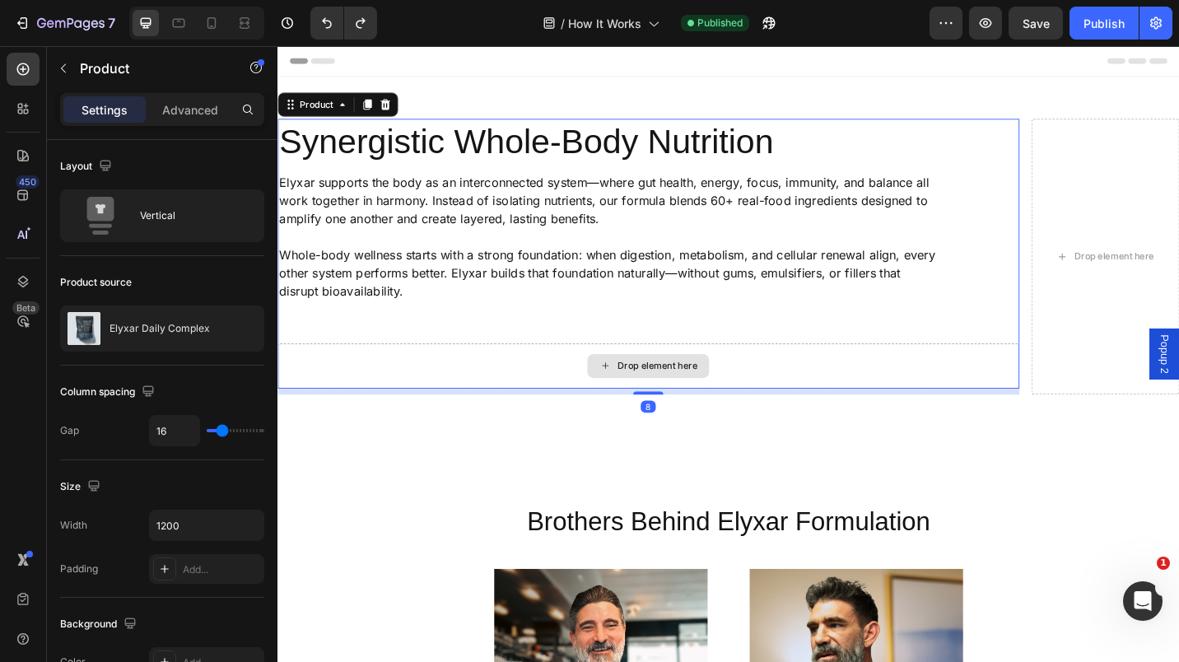
click at [830, 382] on div "Drop element here" at bounding box center [684, 396] width 813 height 49
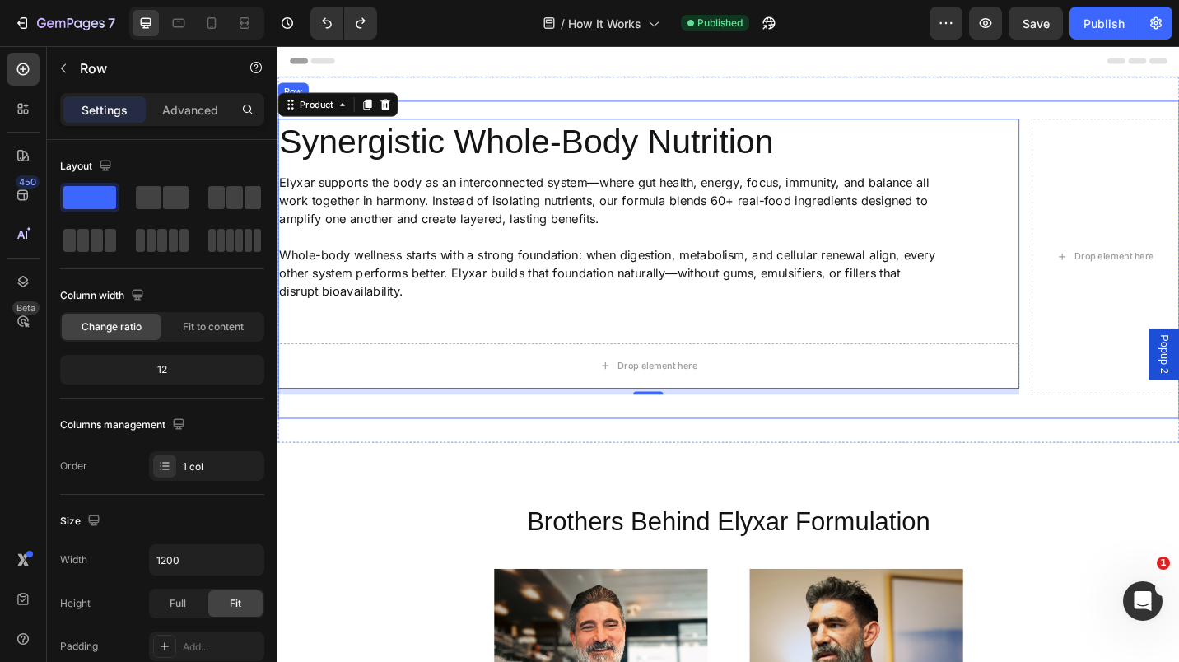
click at [751, 440] on div "Synergistic Whole-Body Nutrition Heading Elyxar supports the body as an interco…" at bounding box center [772, 280] width 988 height 348
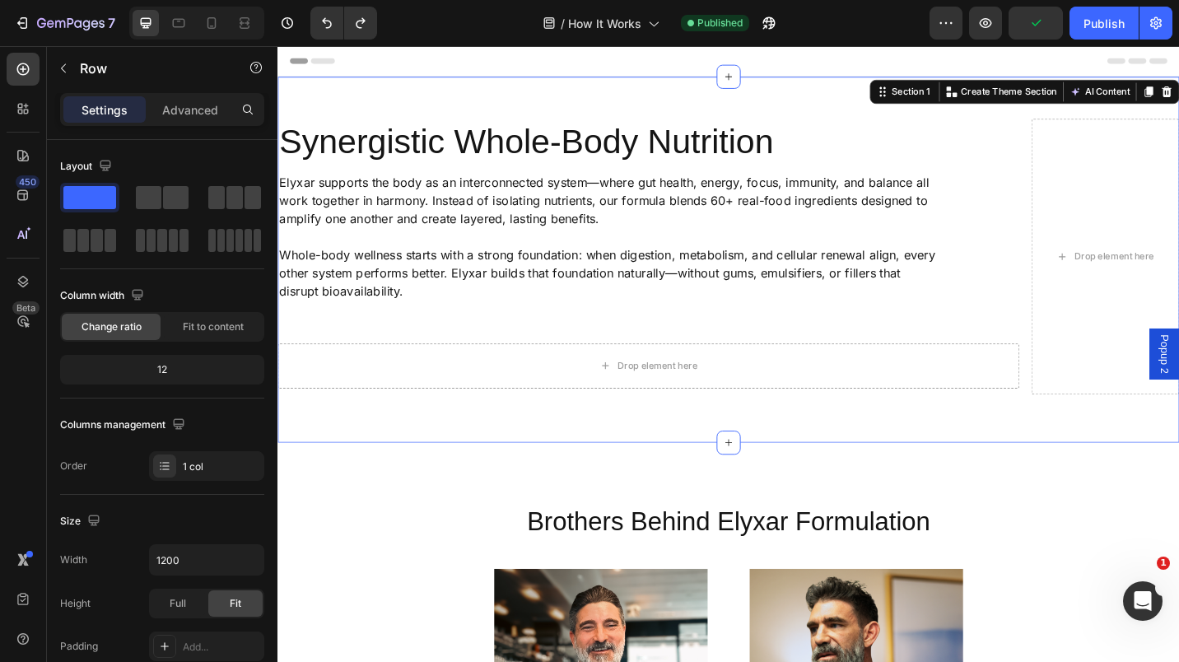
click at [748, 472] on div "Synergistic Whole-Body Nutrition Heading Elyxar supports the body as an interco…" at bounding box center [772, 280] width 988 height 401
click at [212, 114] on p "Advanced" at bounding box center [190, 109] width 56 height 17
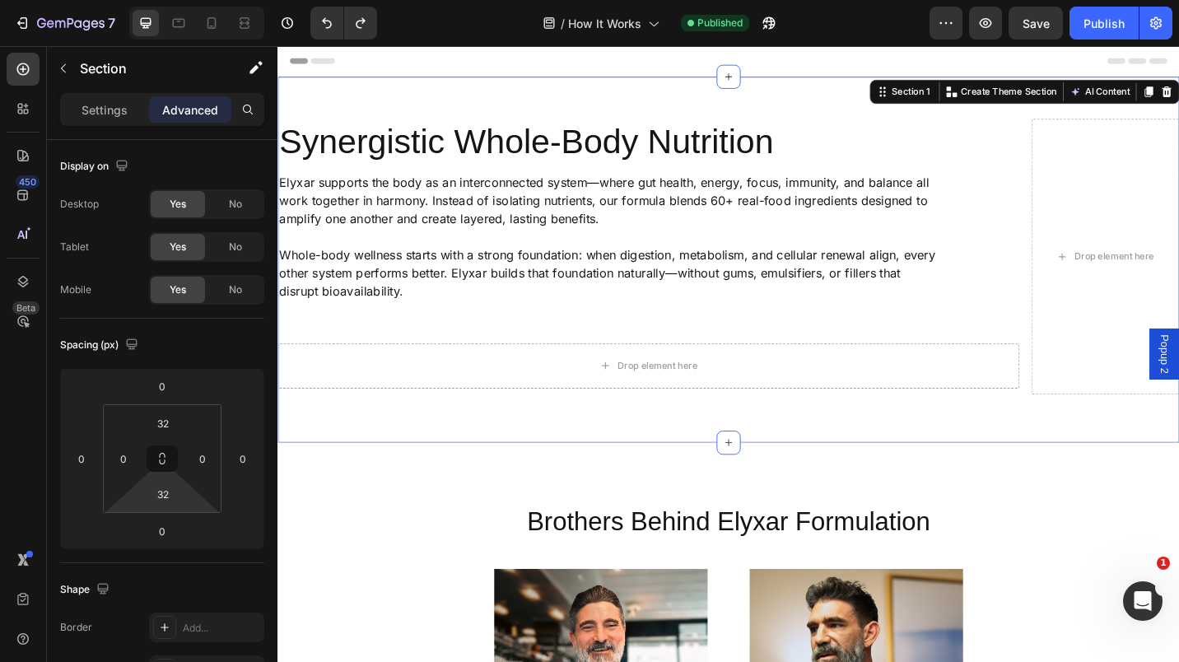
click at [180, 502] on div "32" at bounding box center [162, 494] width 41 height 26
click at [170, 496] on input "32" at bounding box center [163, 494] width 33 height 25
type input "0"
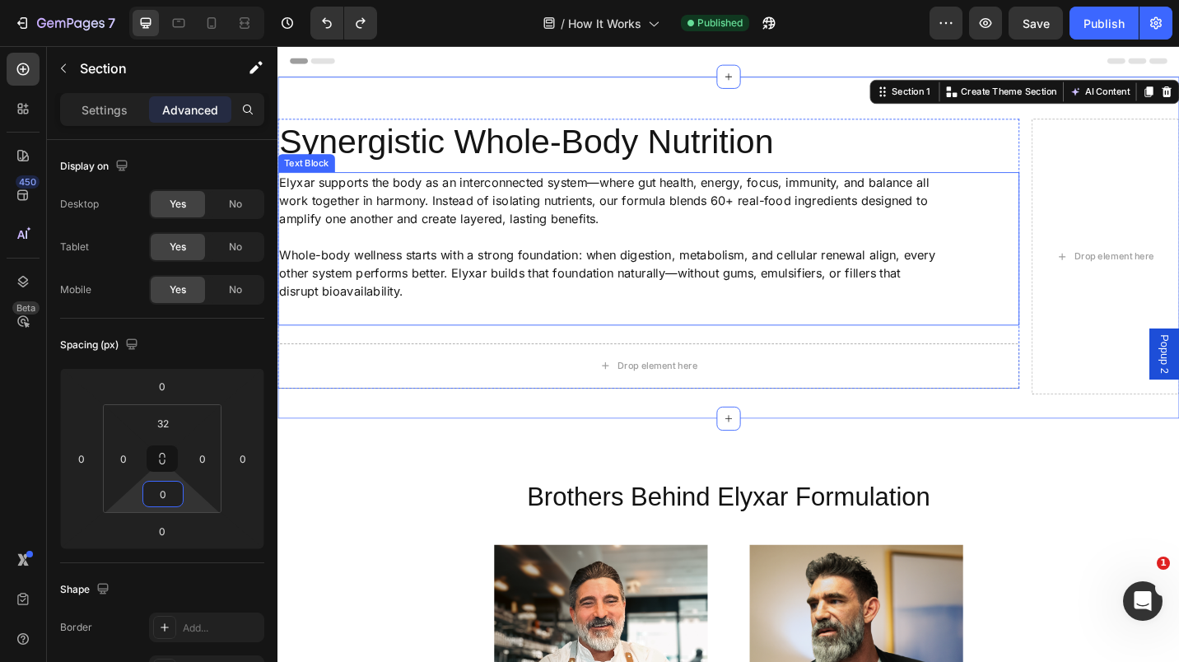
click at [403, 300] on p "Whole-body wellness starts with a strong foundation: when digestion, metabolism…" at bounding box center [642, 294] width 727 height 59
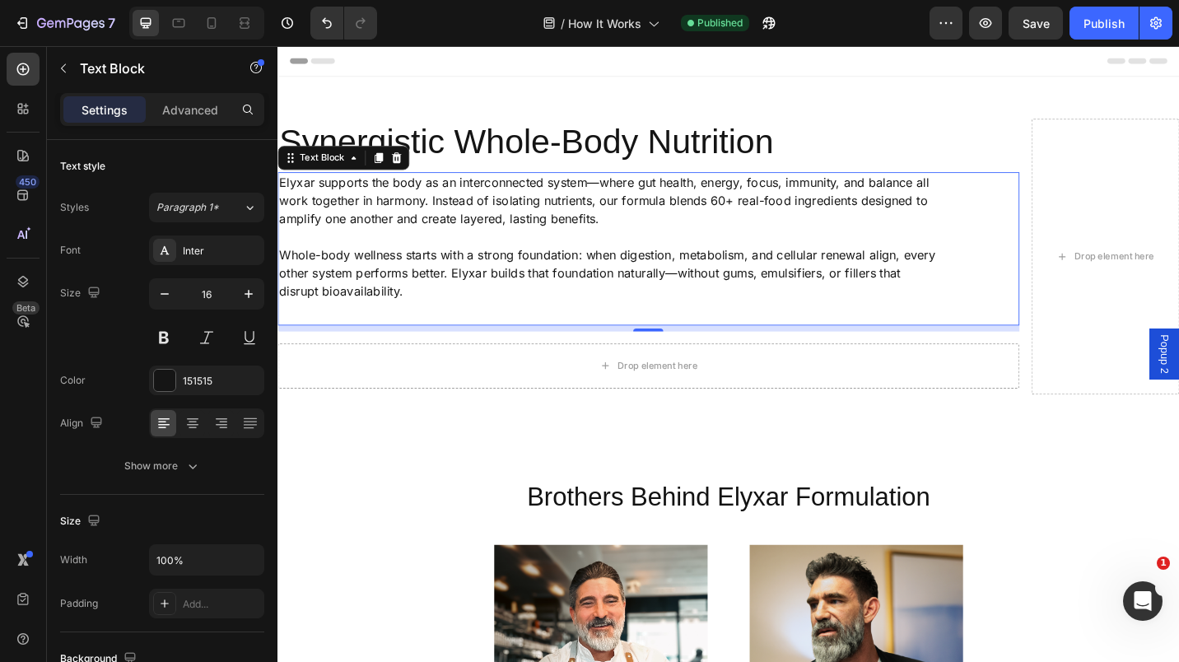
click at [19, 76] on icon at bounding box center [23, 69] width 16 height 16
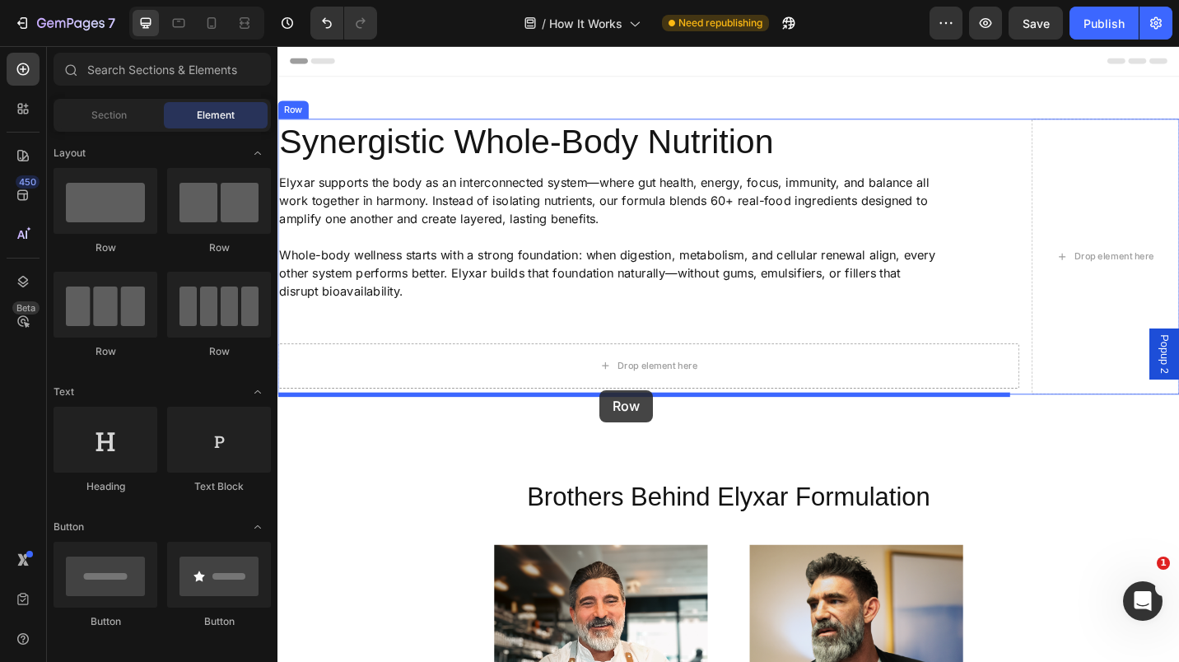
drag, startPoint x: 492, startPoint y: 254, endPoint x: 630, endPoint y: 423, distance: 218.9
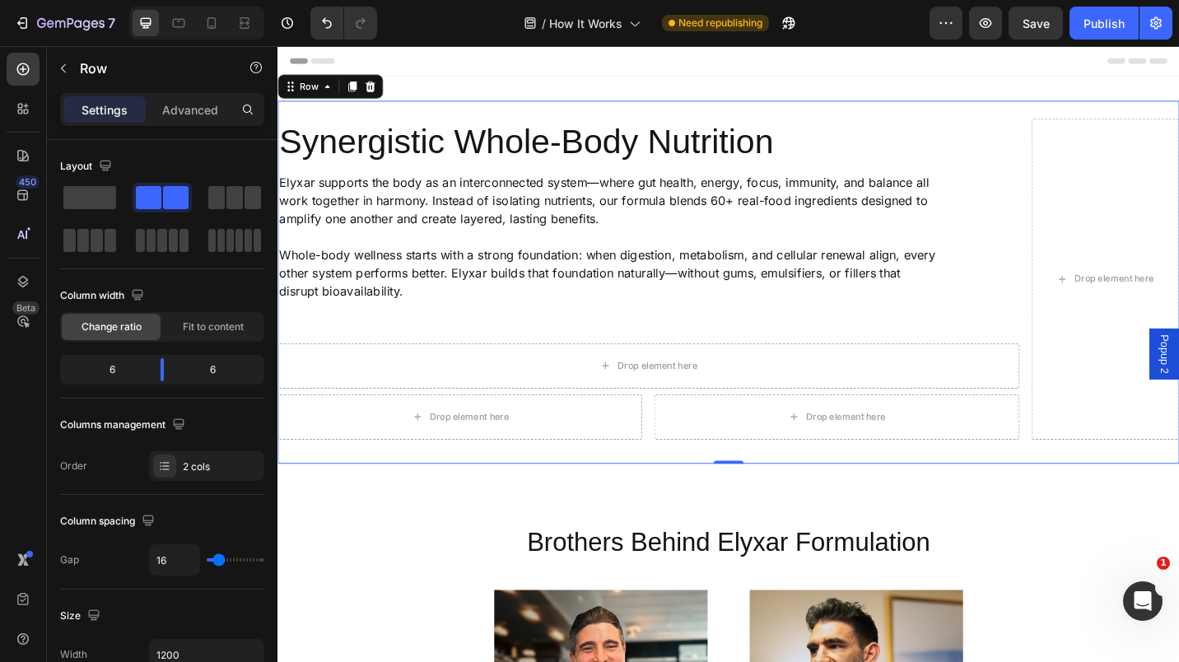
click at [601, 124] on div "Synergistic Whole-Body Nutrition Heading Elyxar supports the body as an interco…" at bounding box center [772, 305] width 988 height 398
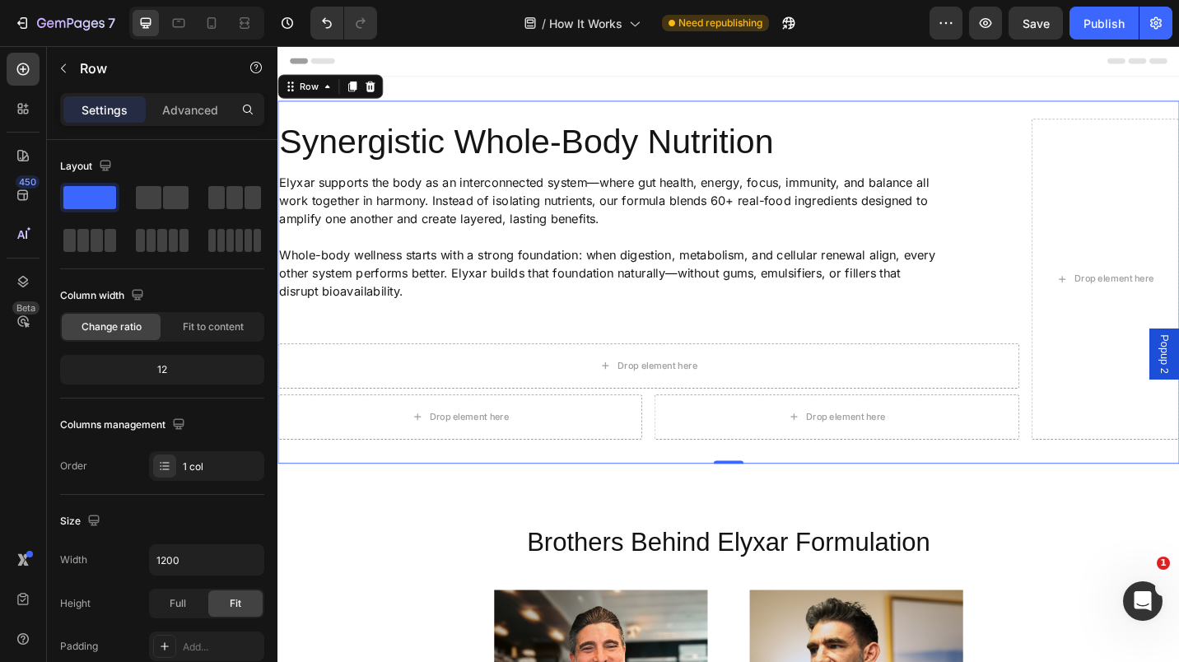
click at [201, 105] on p "Advanced" at bounding box center [190, 109] width 56 height 17
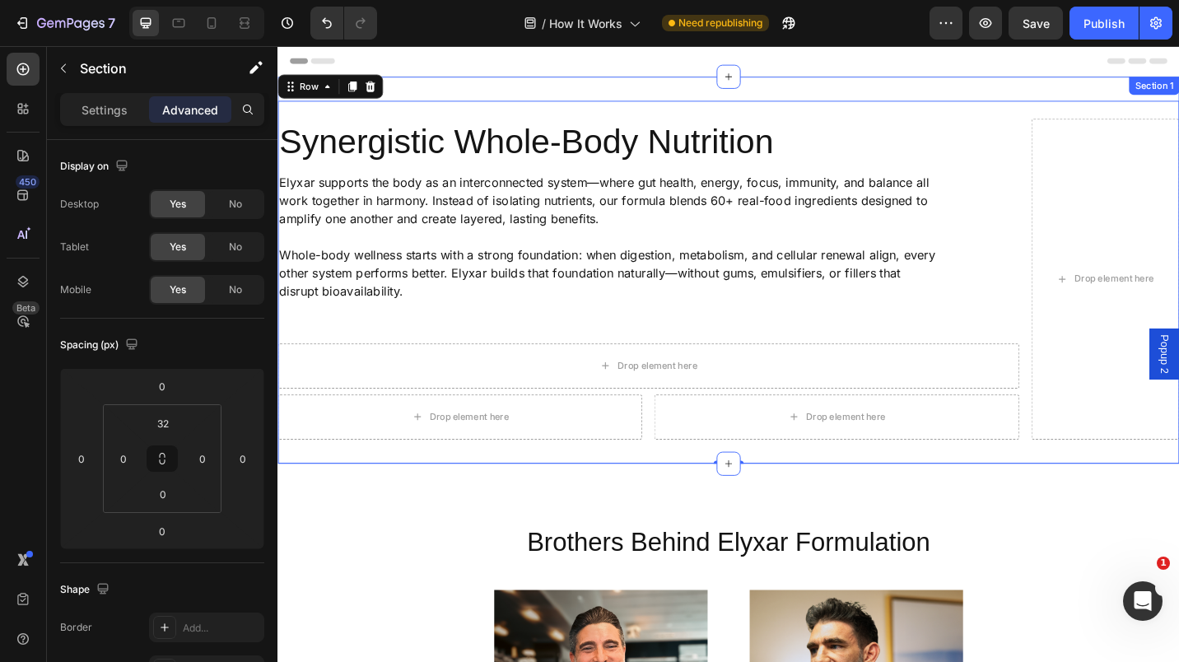
click at [499, 91] on div "Synergistic Whole-Body Nutrition Heading Elyxar supports the body as an interco…" at bounding box center [772, 292] width 988 height 424
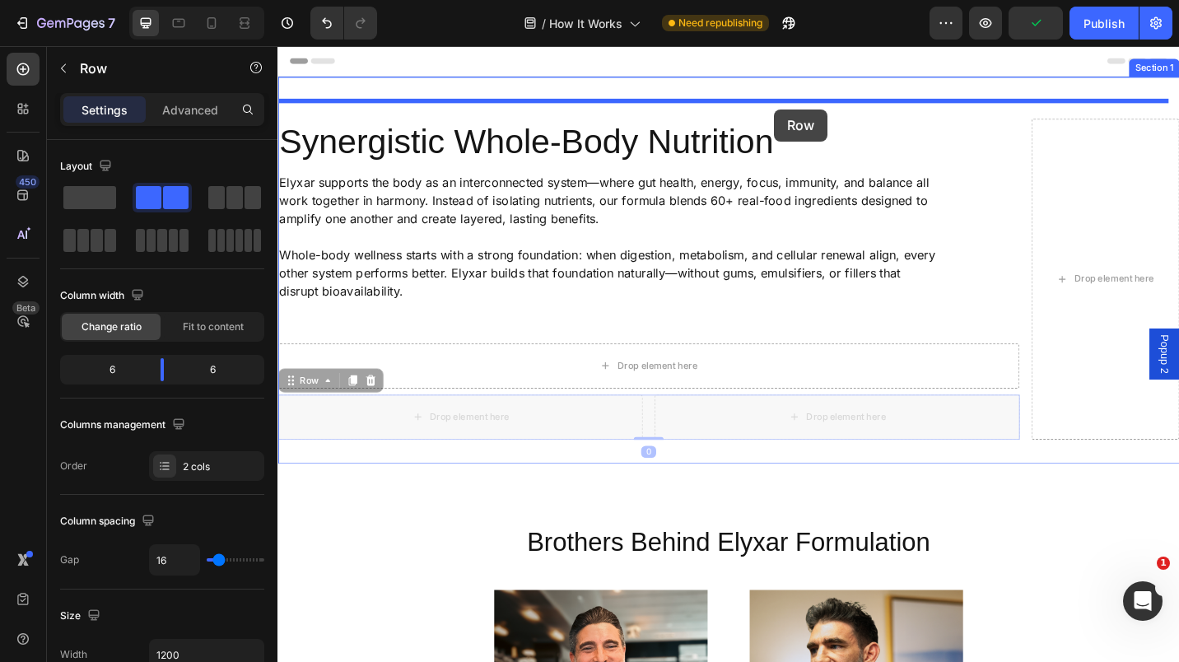
drag, startPoint x: 684, startPoint y: 440, endPoint x: 822, endPoint y: 115, distance: 352.4
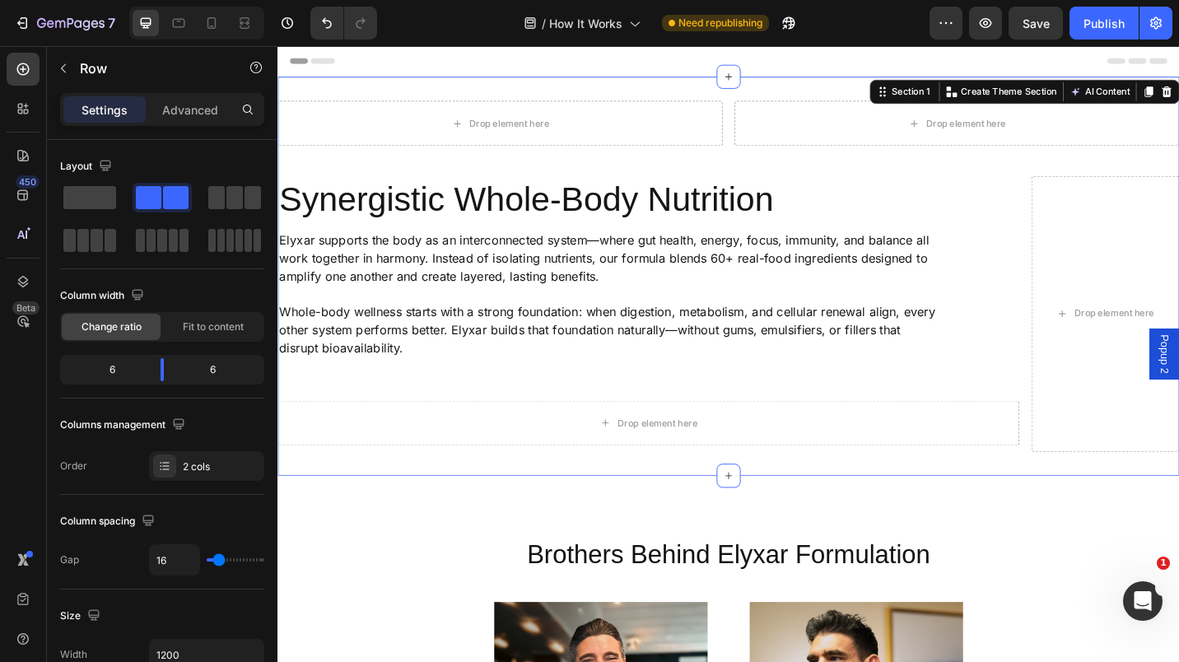
click at [662, 92] on div "Drop element here Drop element here Row Synergistic Whole-Body Nutrition Headin…" at bounding box center [772, 298] width 988 height 437
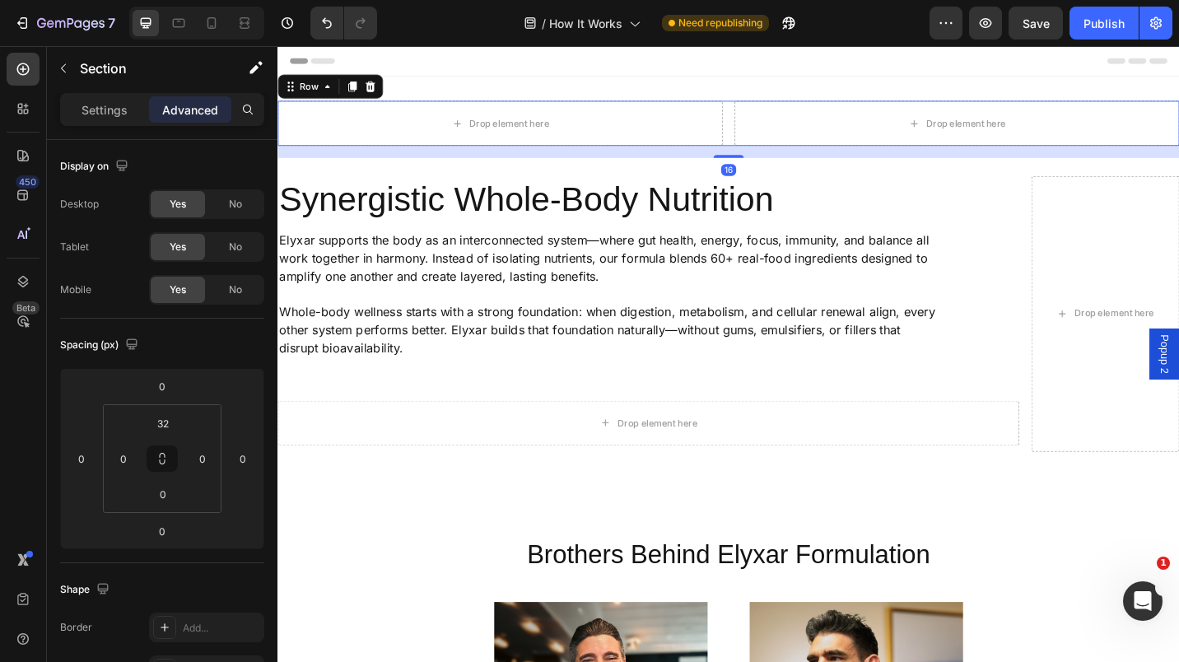
click at [763, 146] on div "Drop element here Drop element here Row 16" at bounding box center [772, 130] width 988 height 49
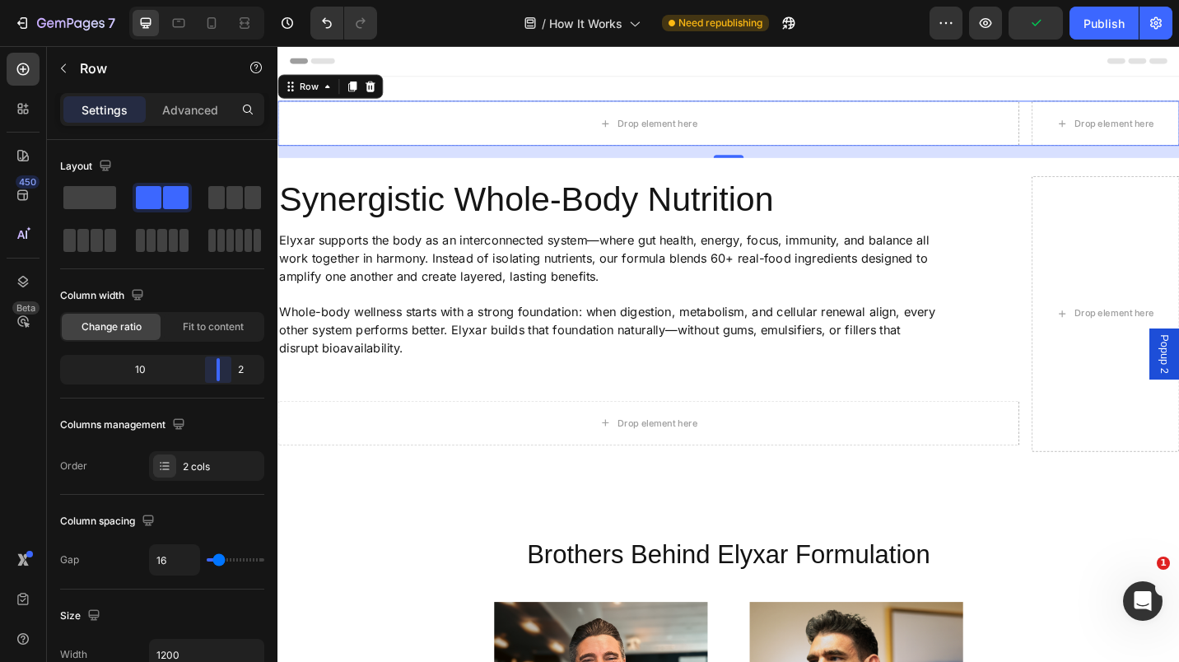
drag, startPoint x: 164, startPoint y: 371, endPoint x: 238, endPoint y: 369, distance: 74.2
click at [238, 0] on body "7 Version history / How It Works Need republishing Preview Publish 450 Beta Sec…" at bounding box center [589, 0] width 1179 height 0
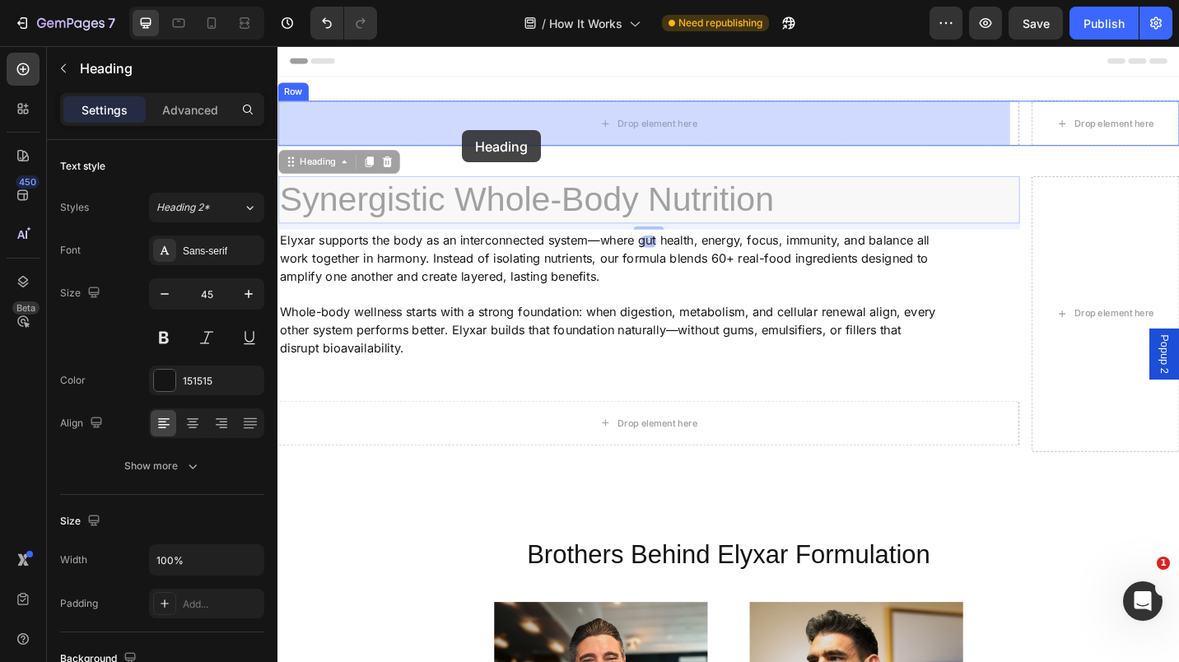
drag, startPoint x: 466, startPoint y: 217, endPoint x: 480, endPoint y: 138, distance: 80.3
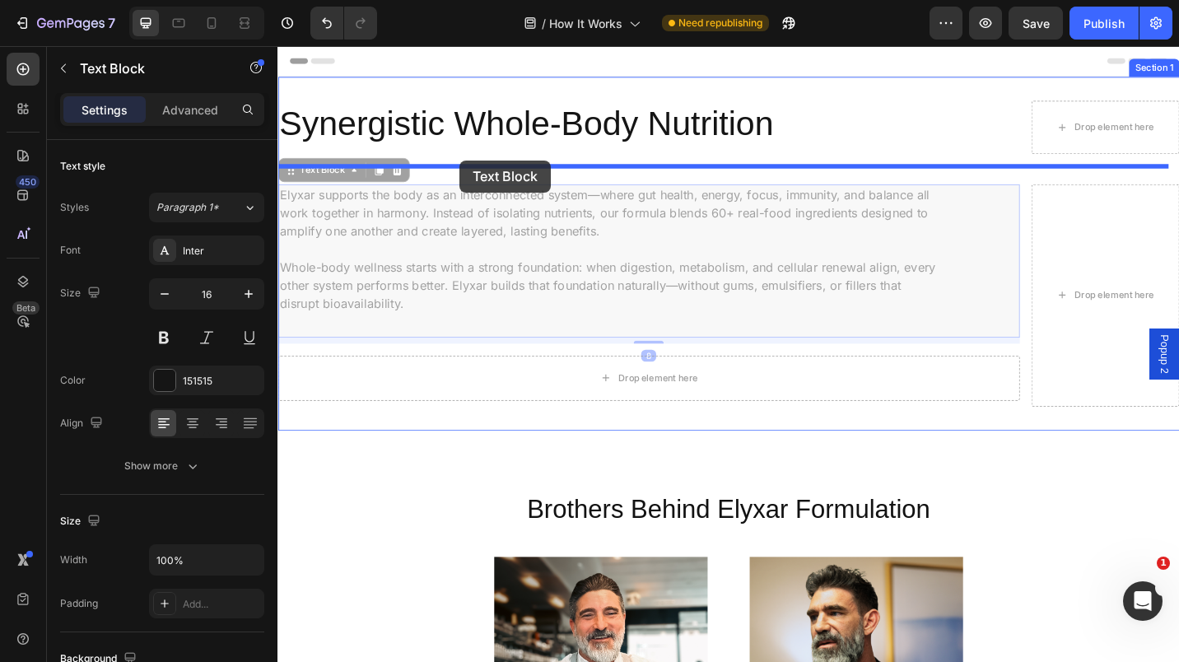
drag, startPoint x: 474, startPoint y: 264, endPoint x: 477, endPoint y: 172, distance: 91.4
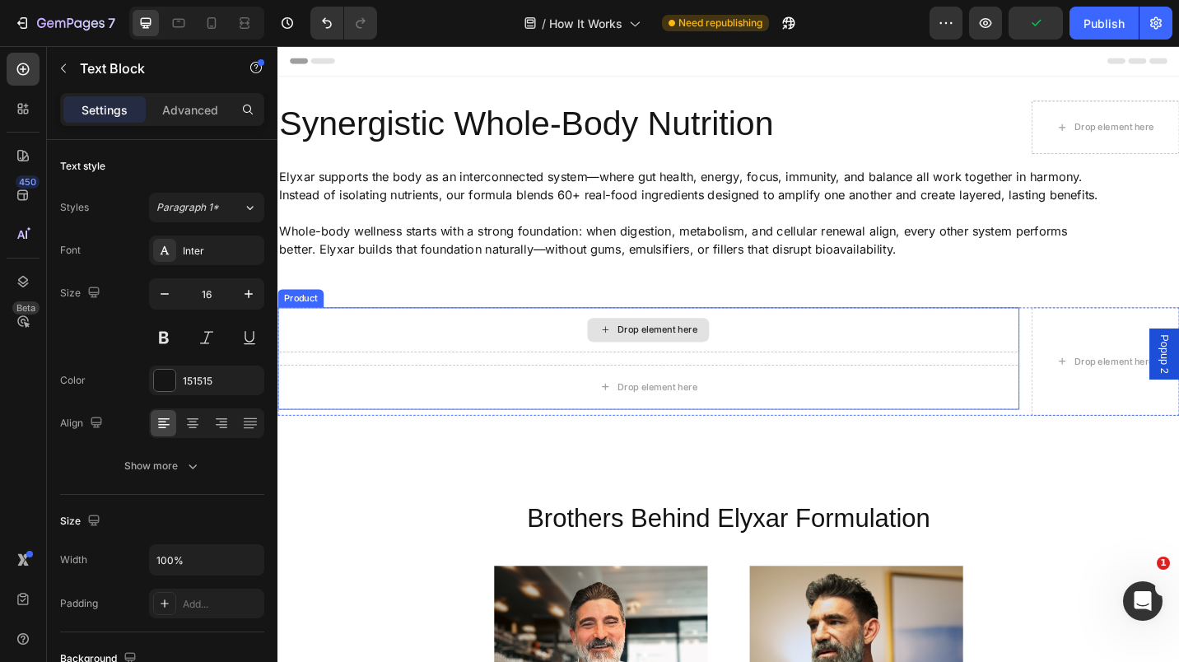
click at [854, 371] on div "Drop element here" at bounding box center [684, 357] width 813 height 49
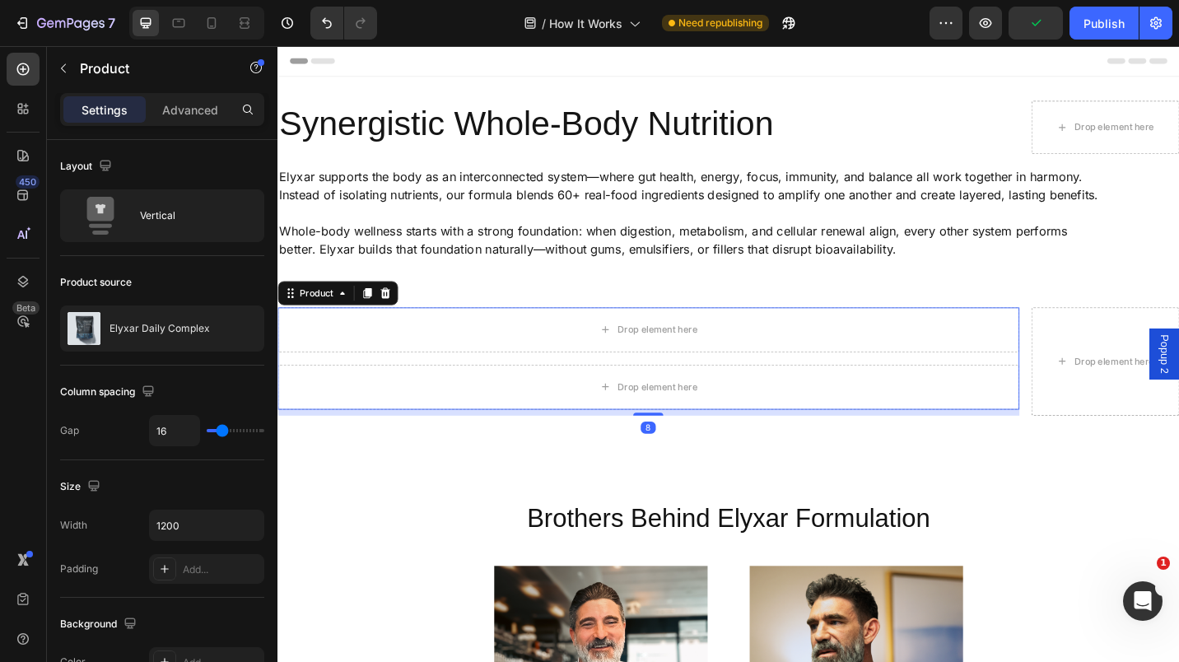
click at [399, 324] on icon at bounding box center [395, 316] width 13 height 13
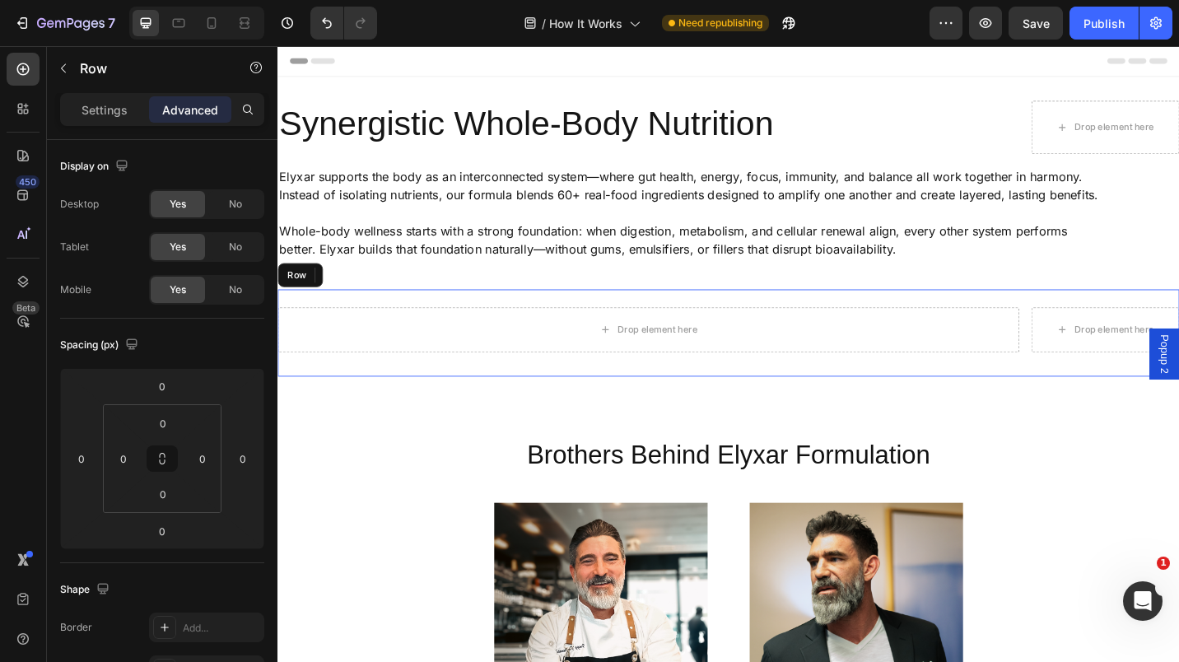
click at [618, 408] on div "Drop element here Drop element here Row" at bounding box center [772, 361] width 988 height 96
click at [382, 302] on icon at bounding box center [379, 297] width 11 height 12
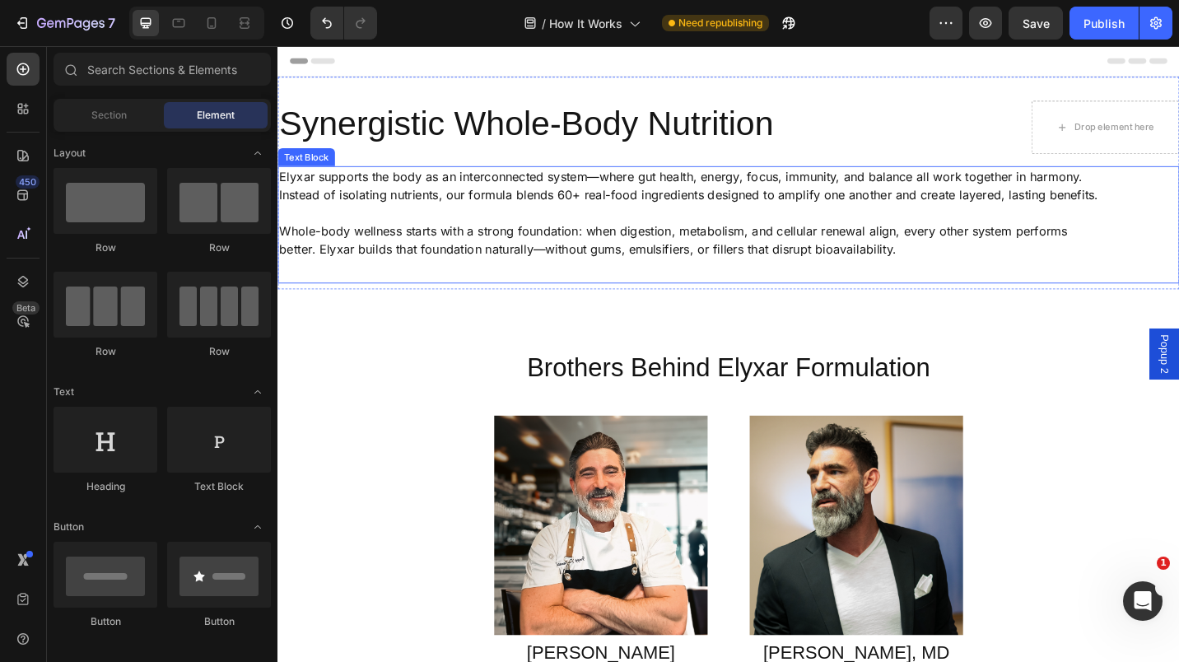
click at [771, 278] on p "Whole-body wellness starts with a strong foundation: when digestion, metabolism…" at bounding box center [730, 259] width 903 height 40
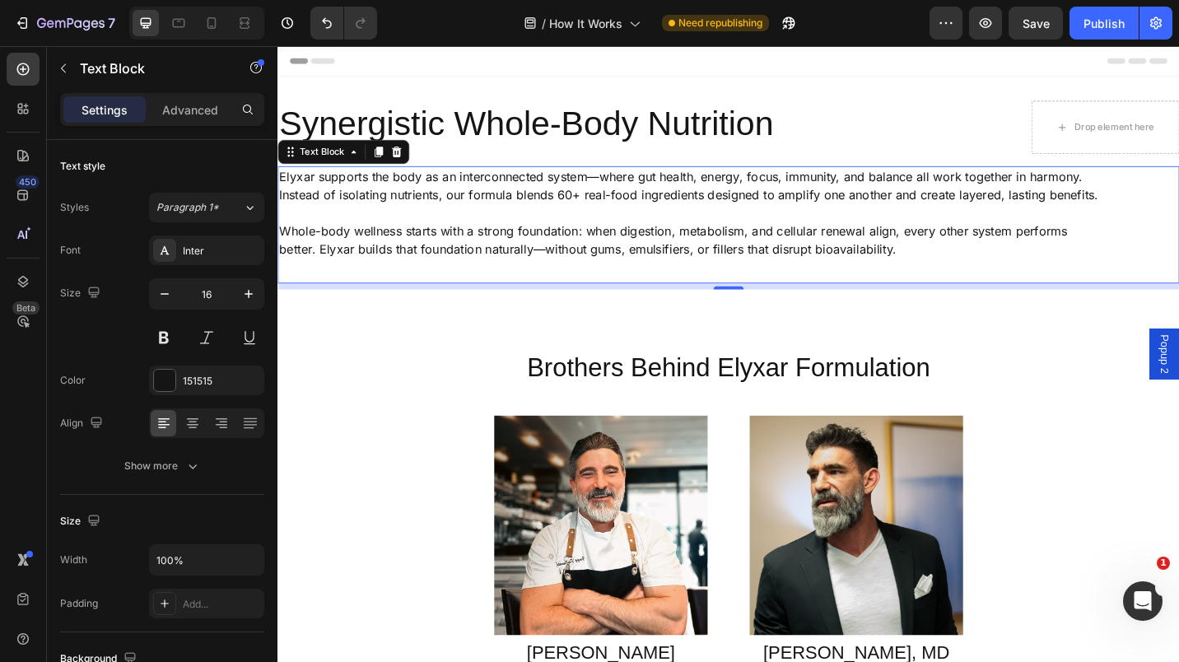
click at [197, 480] on button "Show more" at bounding box center [162, 466] width 204 height 30
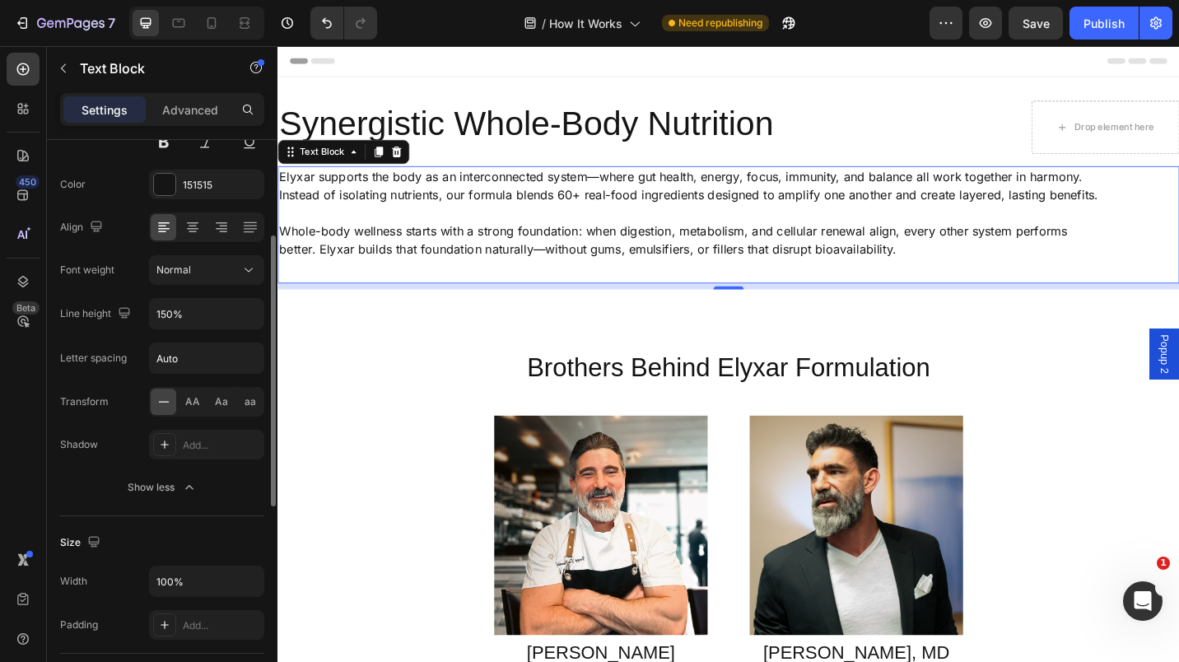
scroll to position [198, 0]
click at [191, 110] on p "Advanced" at bounding box center [190, 109] width 56 height 17
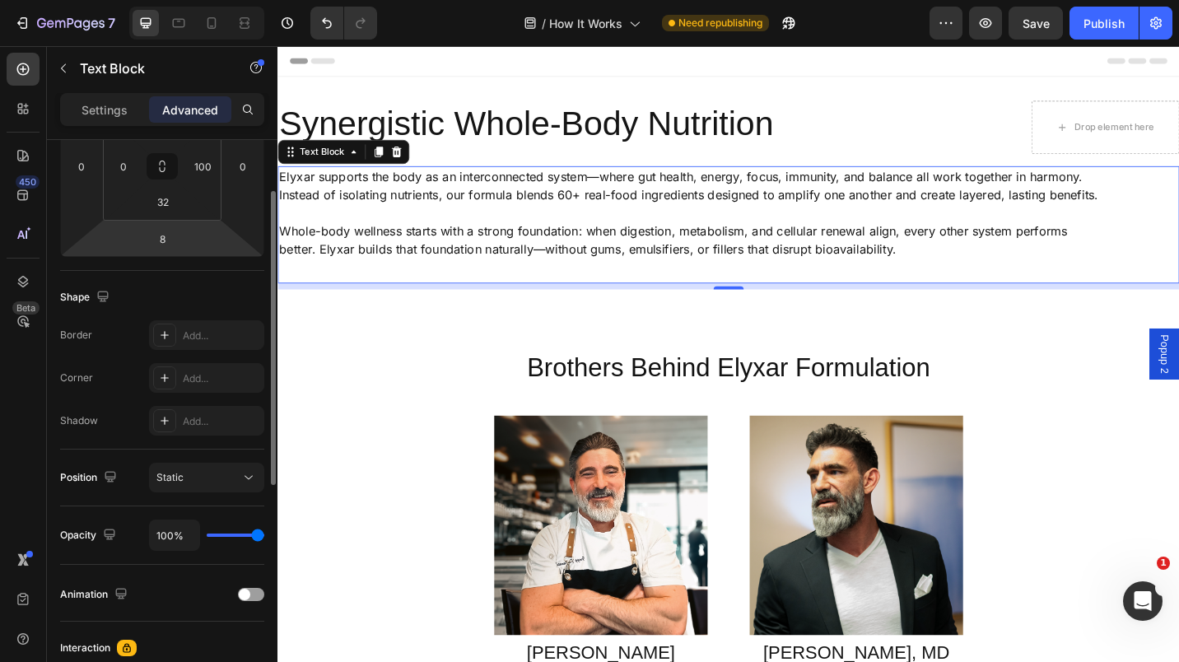
scroll to position [173, 0]
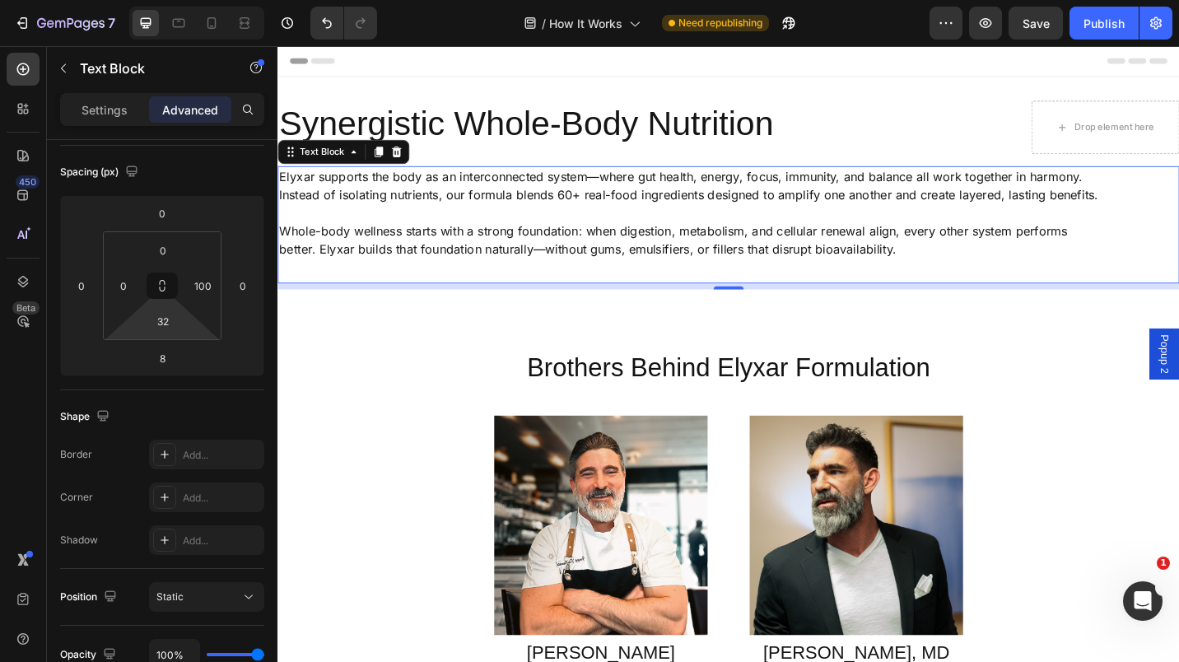
click at [156, 324] on input "32" at bounding box center [163, 321] width 33 height 25
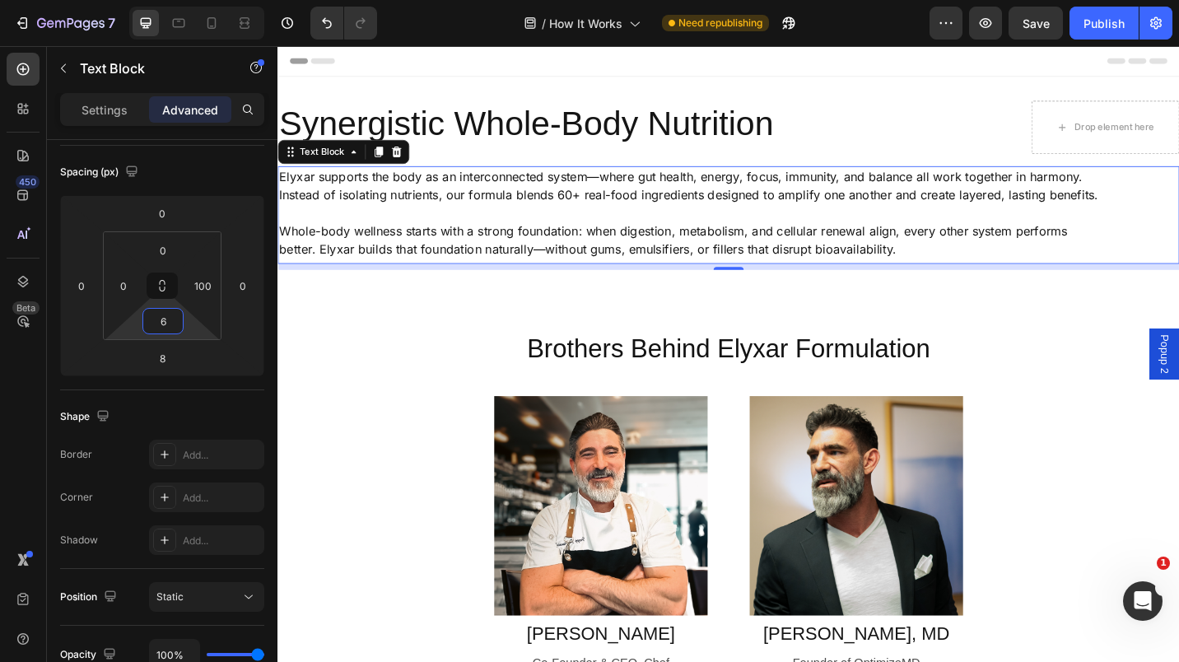
type input "64"
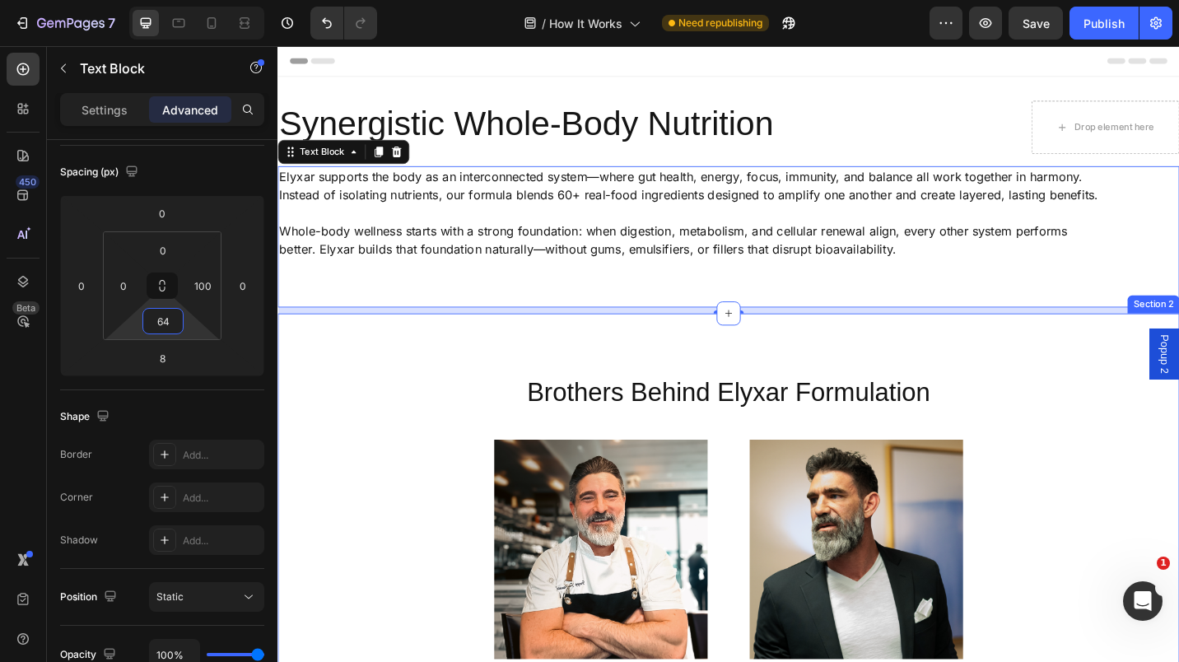
click at [514, 378] on div "Brothers Behind Elyxar Formulation Heading Row Image [PERSON_NAME] Text Block C…" at bounding box center [772, 587] width 988 height 497
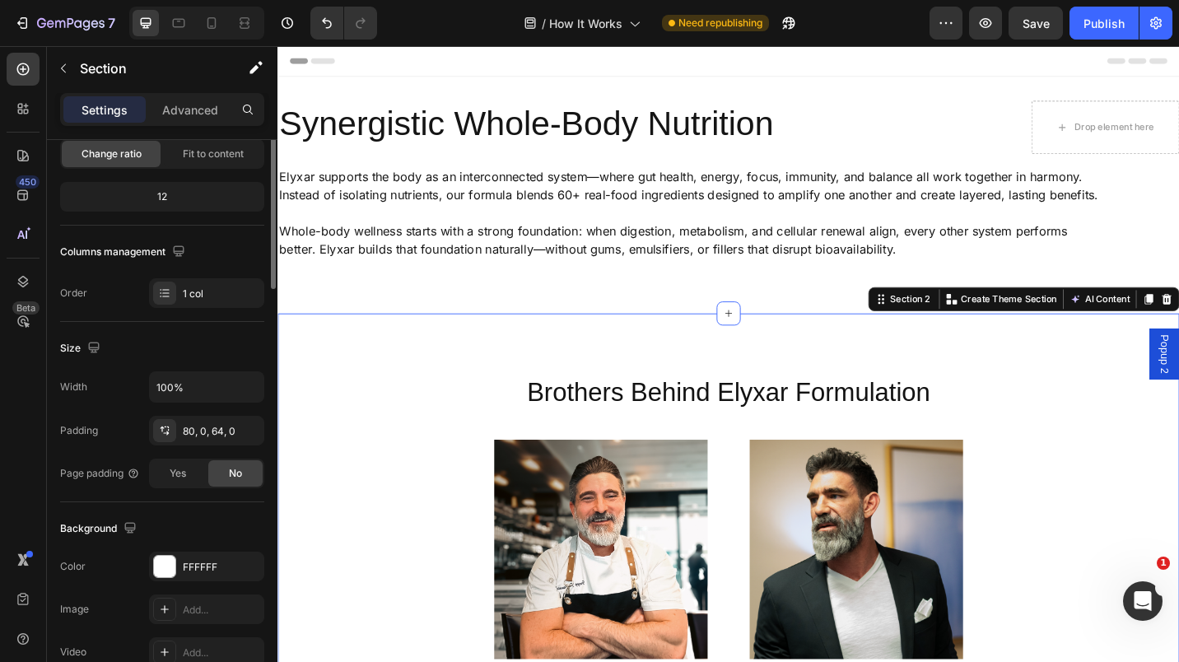
scroll to position [0, 0]
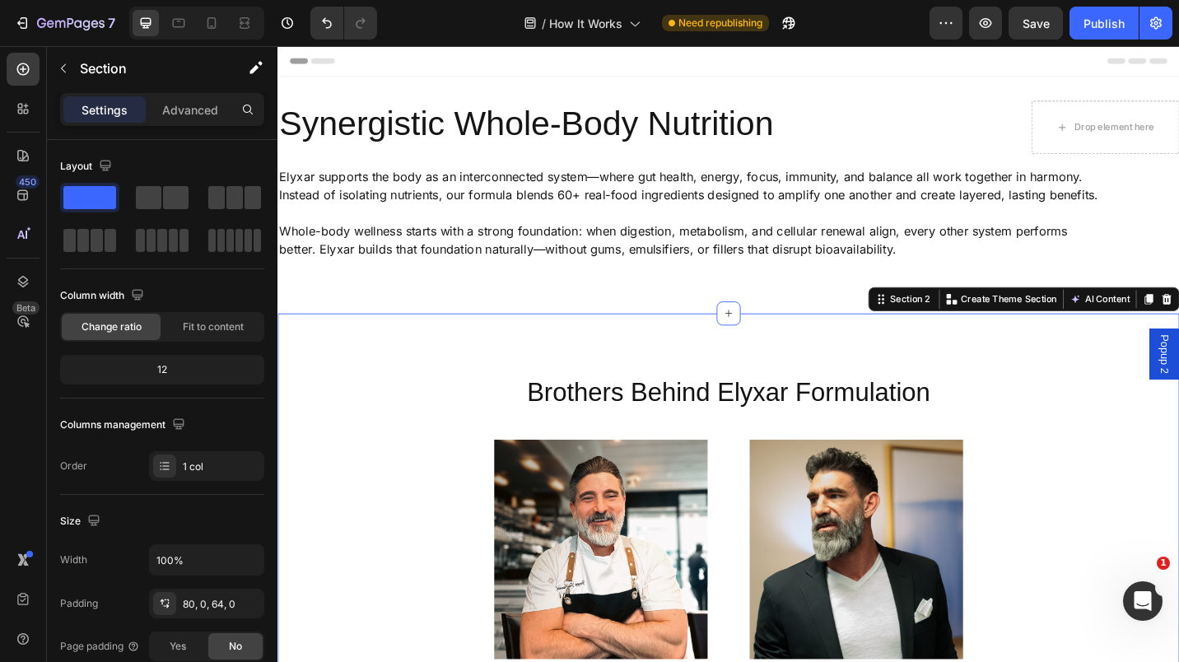
click at [1094, 31] on button "Publish" at bounding box center [1104, 23] width 69 height 33
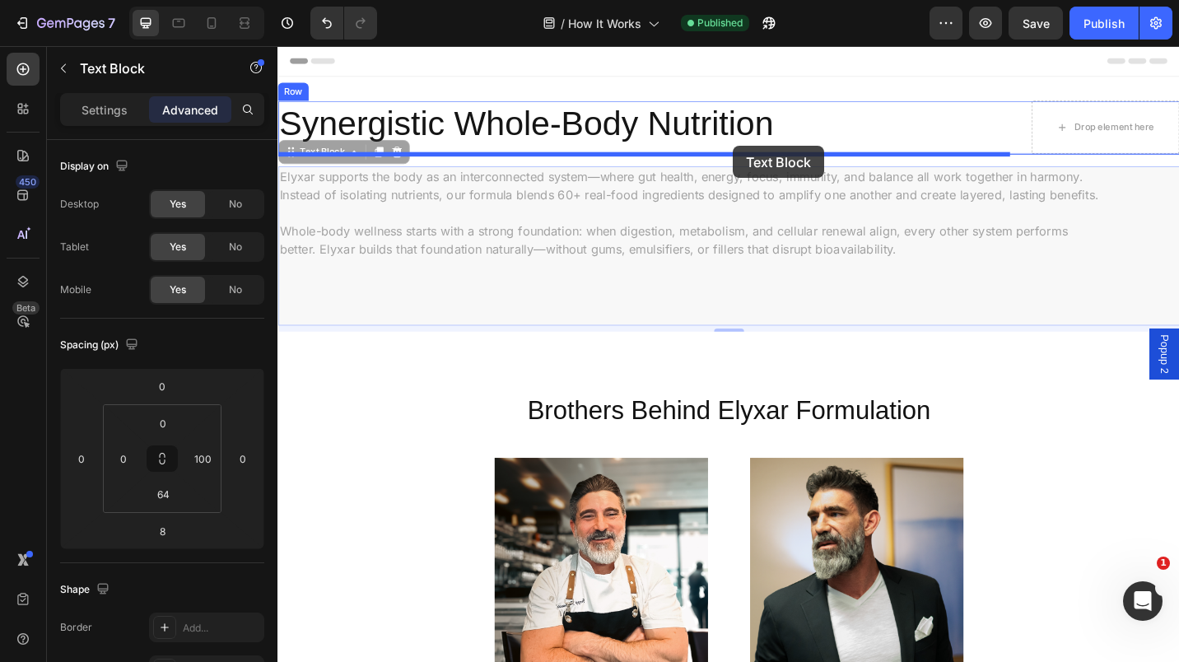
drag, startPoint x: 735, startPoint y: 208, endPoint x: 777, endPoint y: 156, distance: 66.7
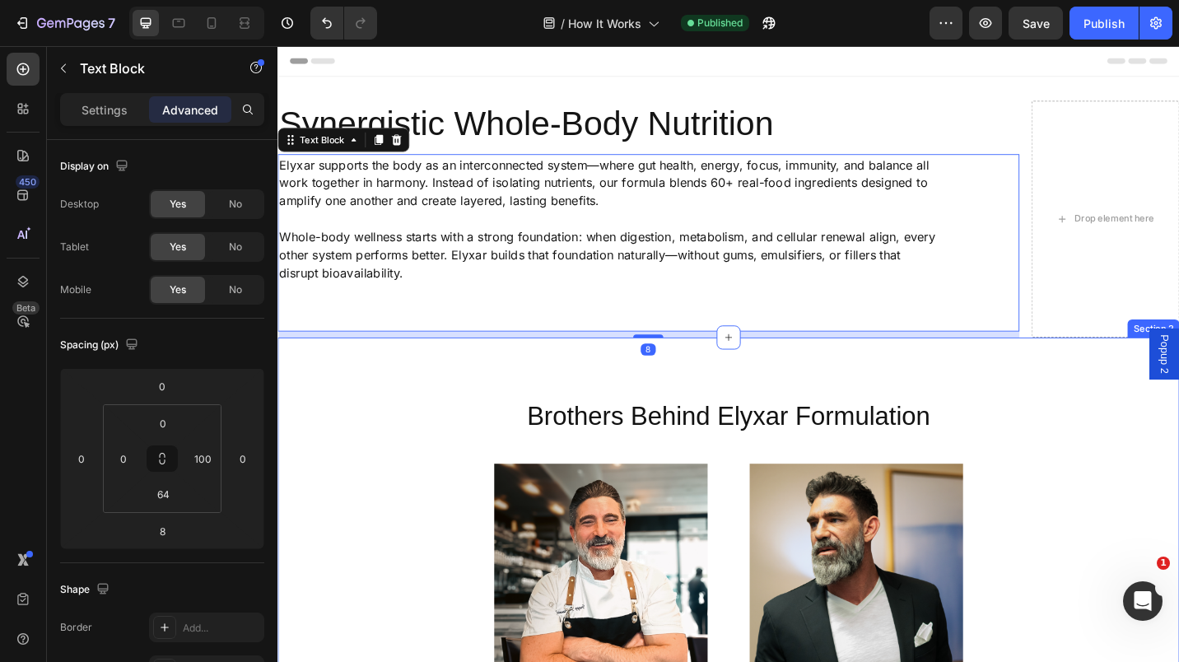
click at [1080, 413] on div "Brothers Behind Elyxar Formulation Heading Row Image [PERSON_NAME] Text Block C…" at bounding box center [772, 614] width 988 height 497
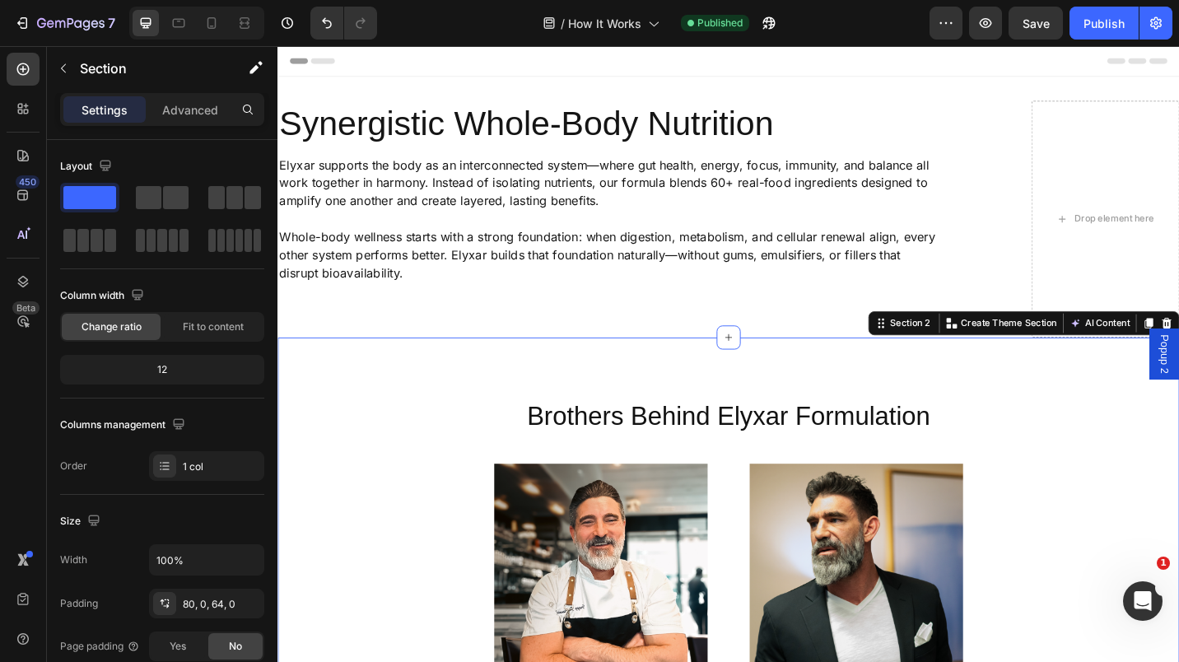
click at [1089, 31] on button "Publish" at bounding box center [1104, 23] width 69 height 33
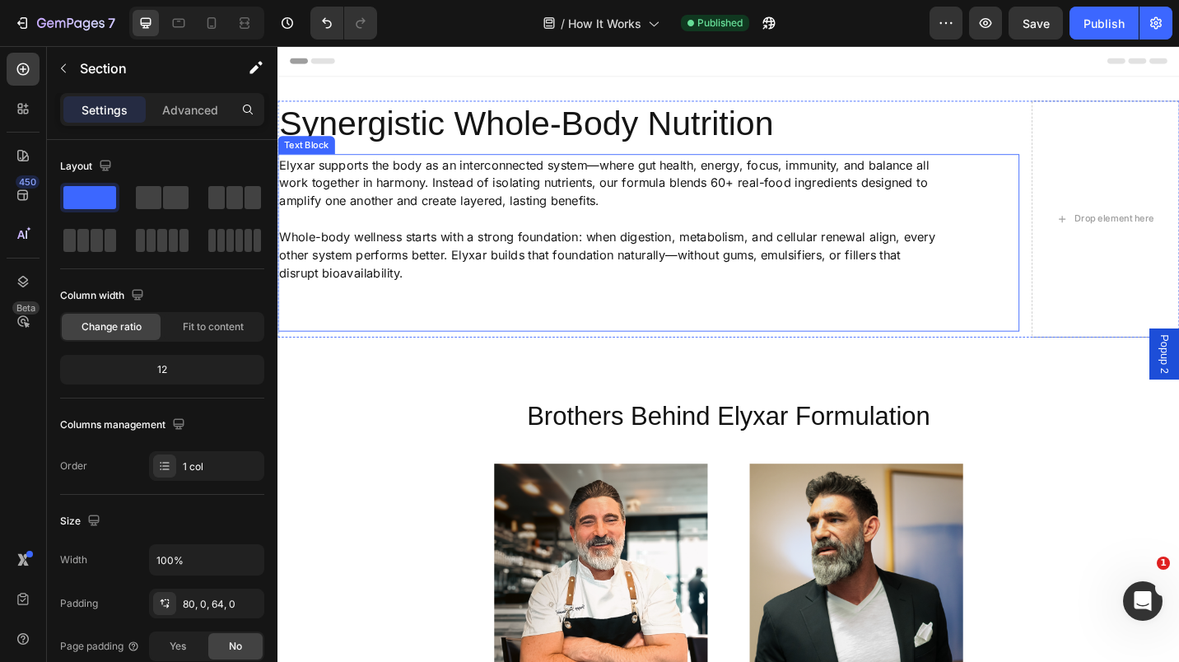
click at [562, 258] on p "Whole-body wellness starts with a strong foundation: when digestion, metabolism…" at bounding box center [642, 274] width 727 height 59
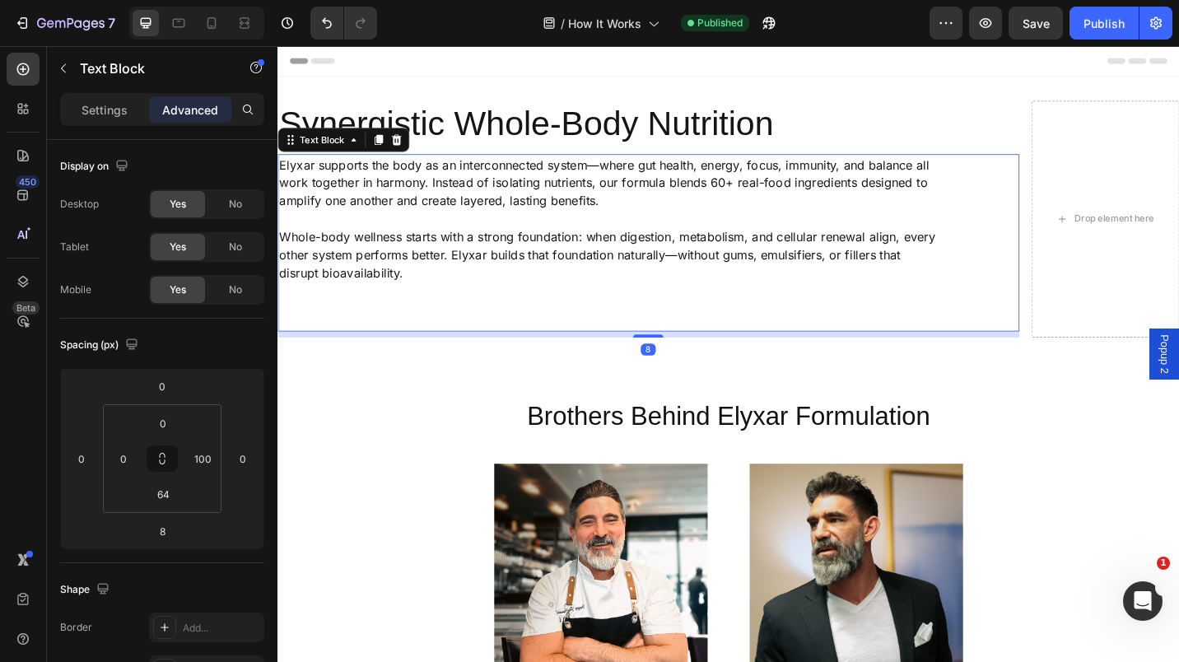
click at [469, 334] on div "Elyxar supports the body as an interconnected system—where gut health, energy, …" at bounding box center [684, 262] width 813 height 194
click at [455, 292] on p "Whole-body wellness starts with a strong foundation: when digestion, metabolism…" at bounding box center [642, 274] width 727 height 59
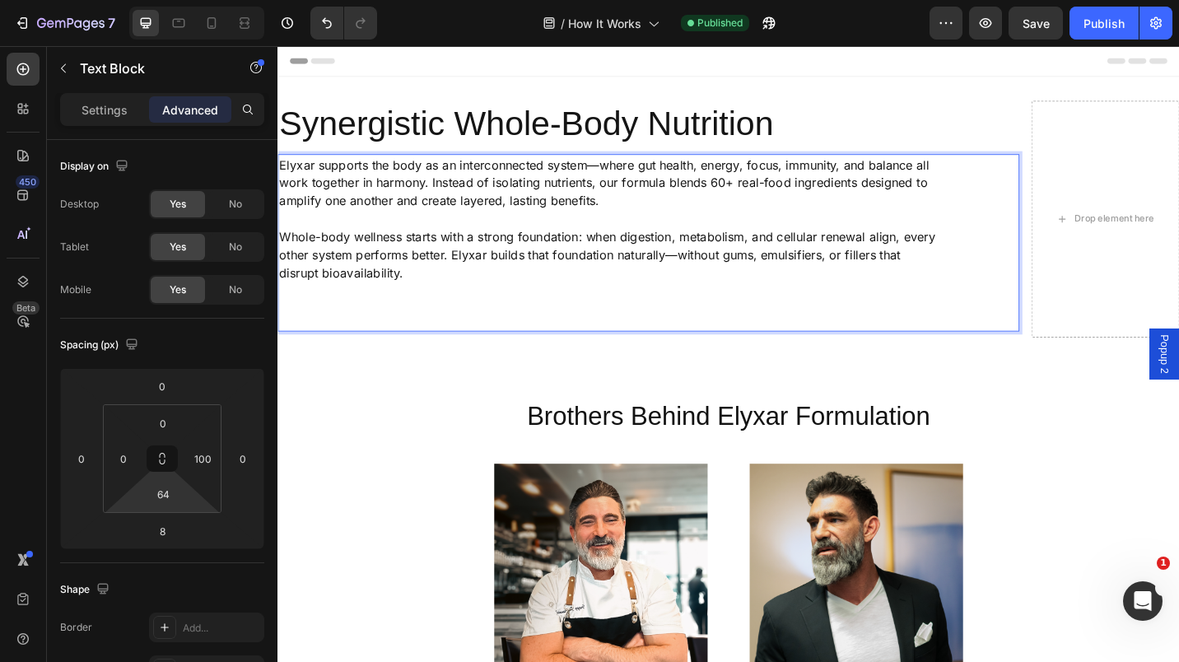
click at [166, 495] on input "64" at bounding box center [163, 494] width 33 height 25
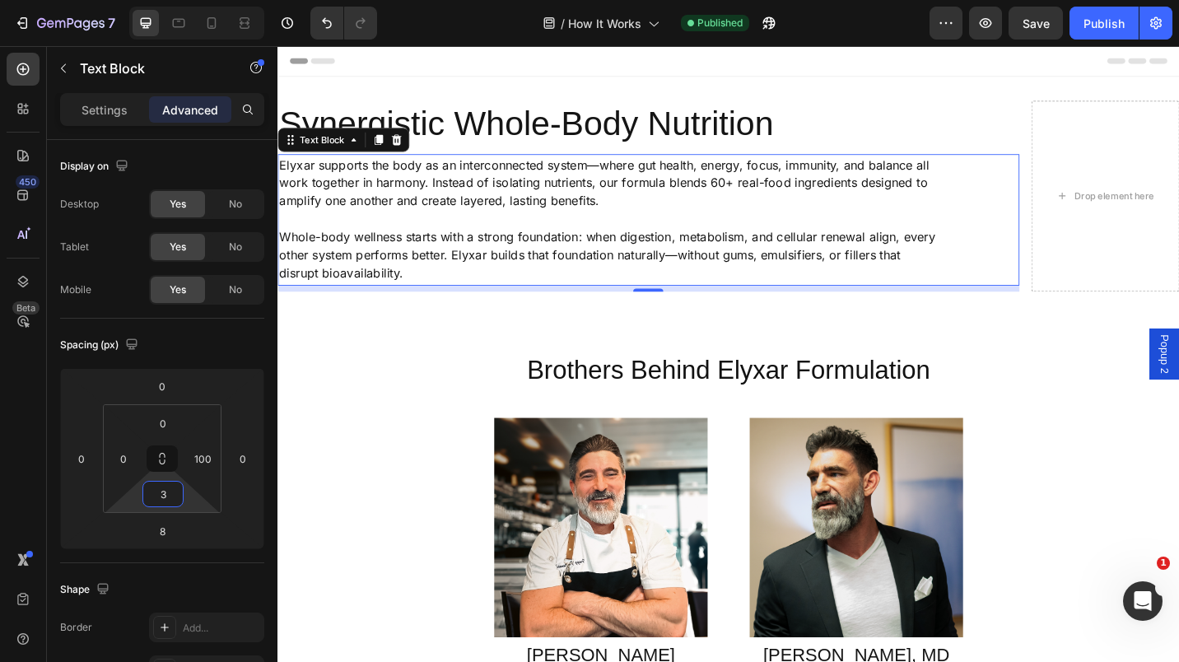
type input "32"
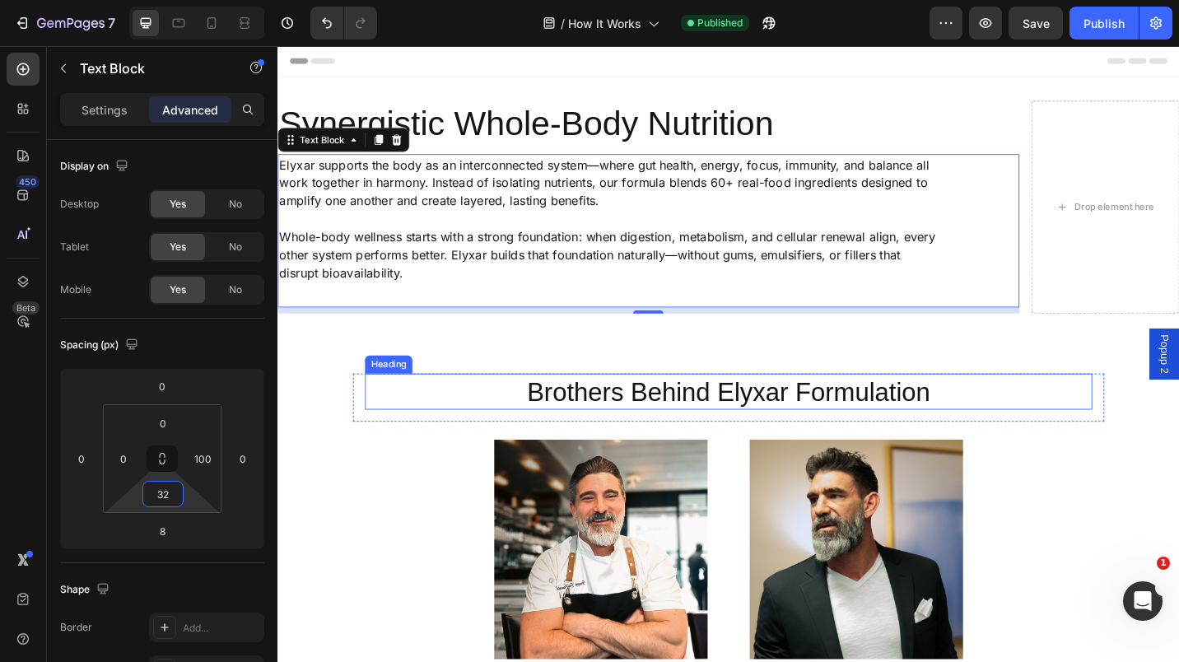
click at [504, 413] on h2 "Brothers Behind Elyxar Formulation" at bounding box center [771, 425] width 797 height 40
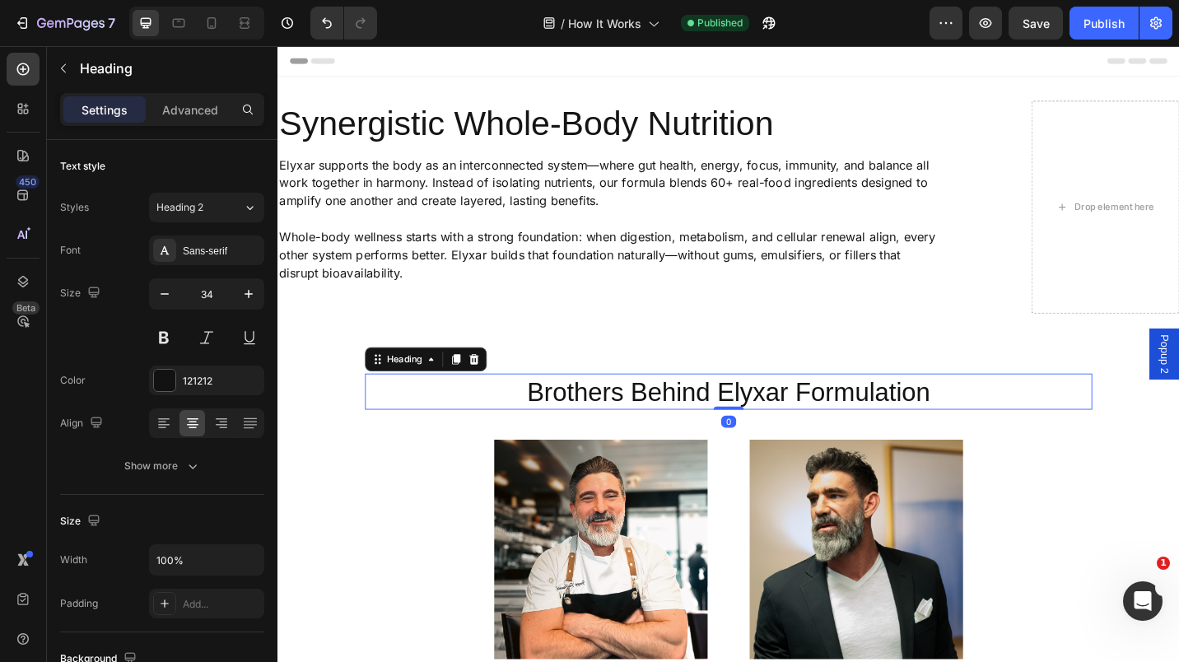
click at [1100, 2] on div "7 Version history / How It Works Published Preview Save Publish" at bounding box center [589, 23] width 1179 height 47
click at [1097, 17] on div "Publish" at bounding box center [1104, 23] width 41 height 17
click at [214, 26] on icon at bounding box center [211, 23] width 16 height 16
type input "25"
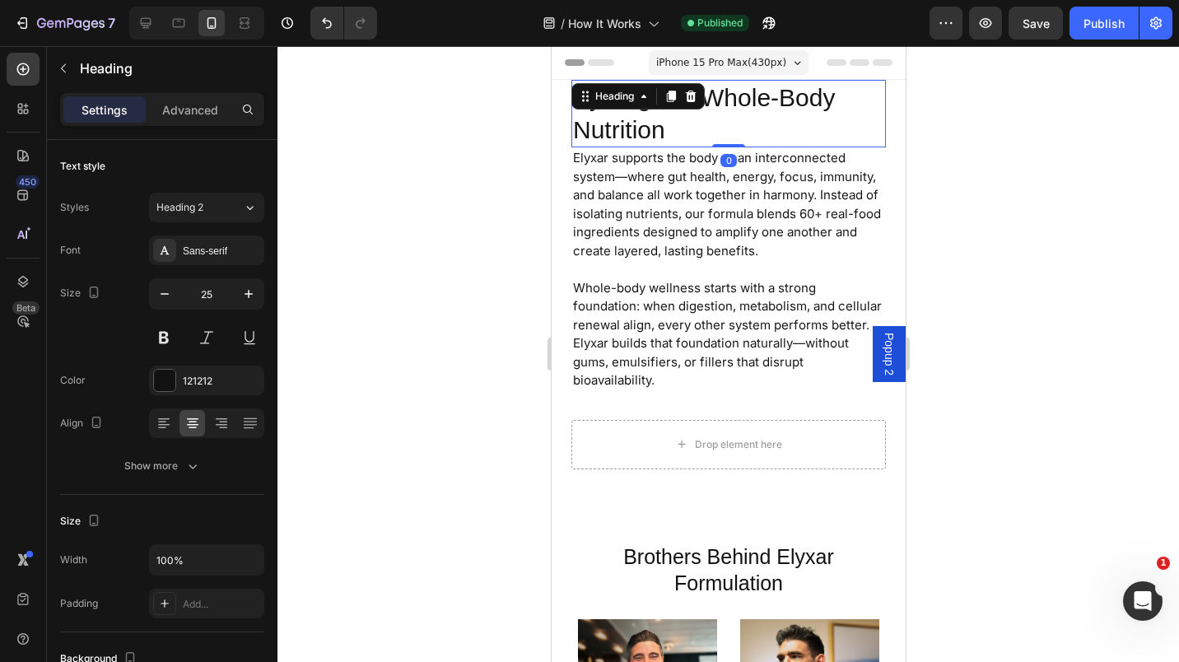
click at [682, 127] on h2 "Synergistic Whole-Body Nutrition" at bounding box center [712, 114] width 282 height 68
click at [184, 97] on div "Advanced" at bounding box center [190, 109] width 82 height 26
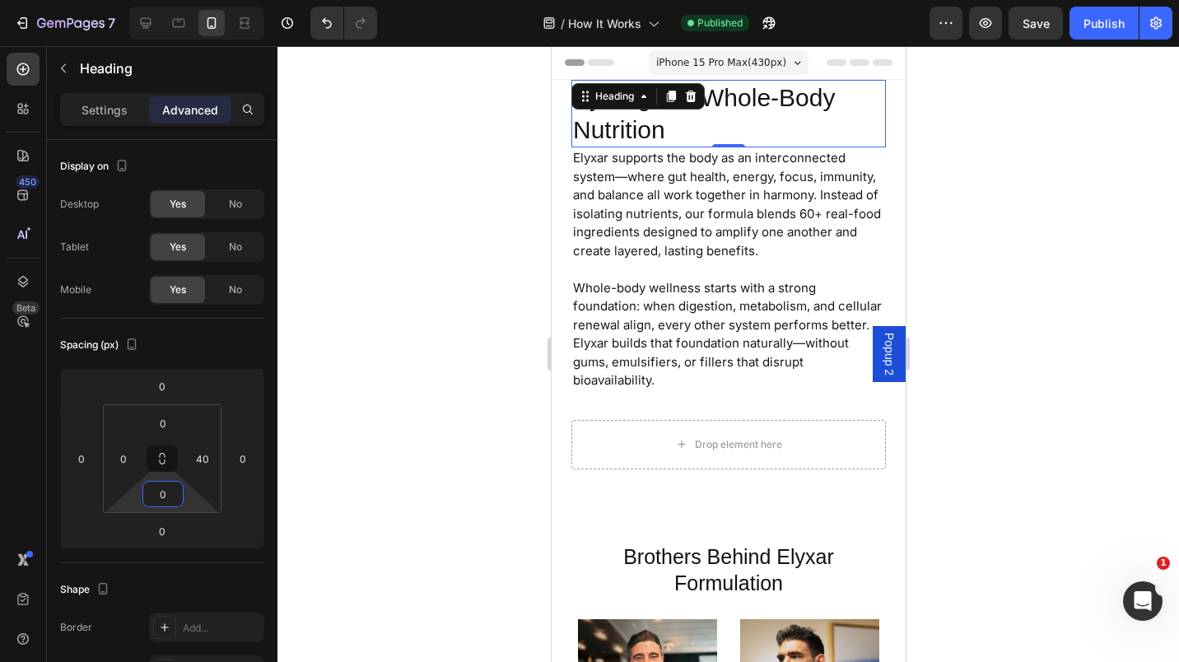
click at [152, 483] on input "0" at bounding box center [163, 494] width 33 height 25
type input "12"
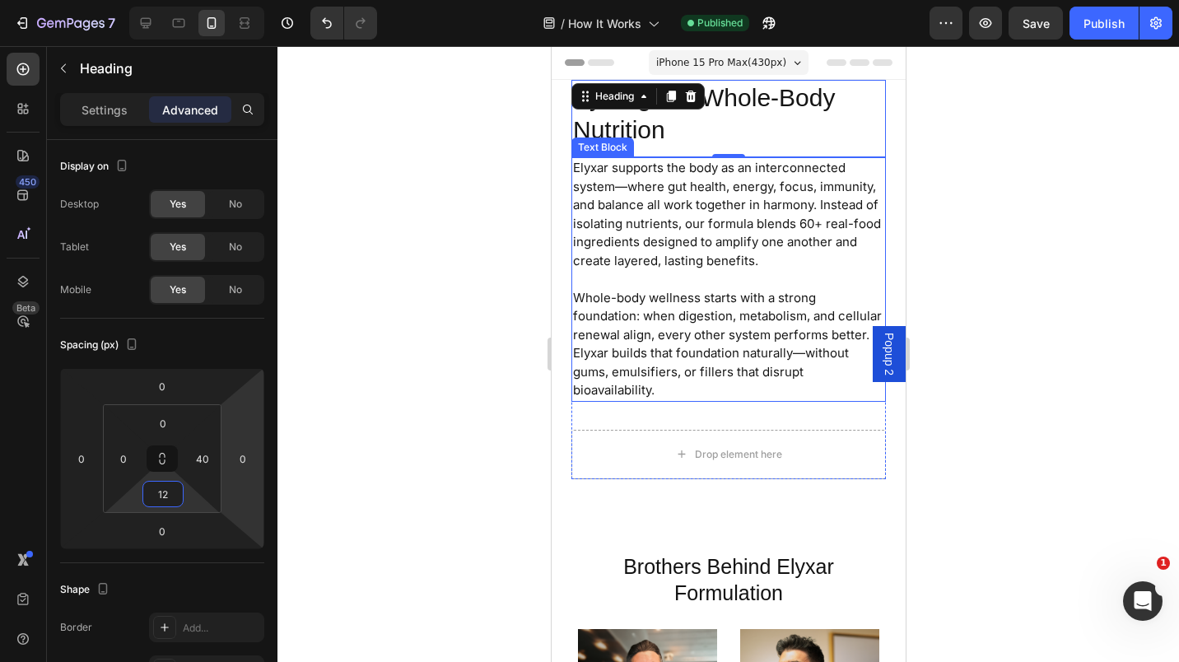
click at [996, 183] on div at bounding box center [729, 354] width 902 height 616
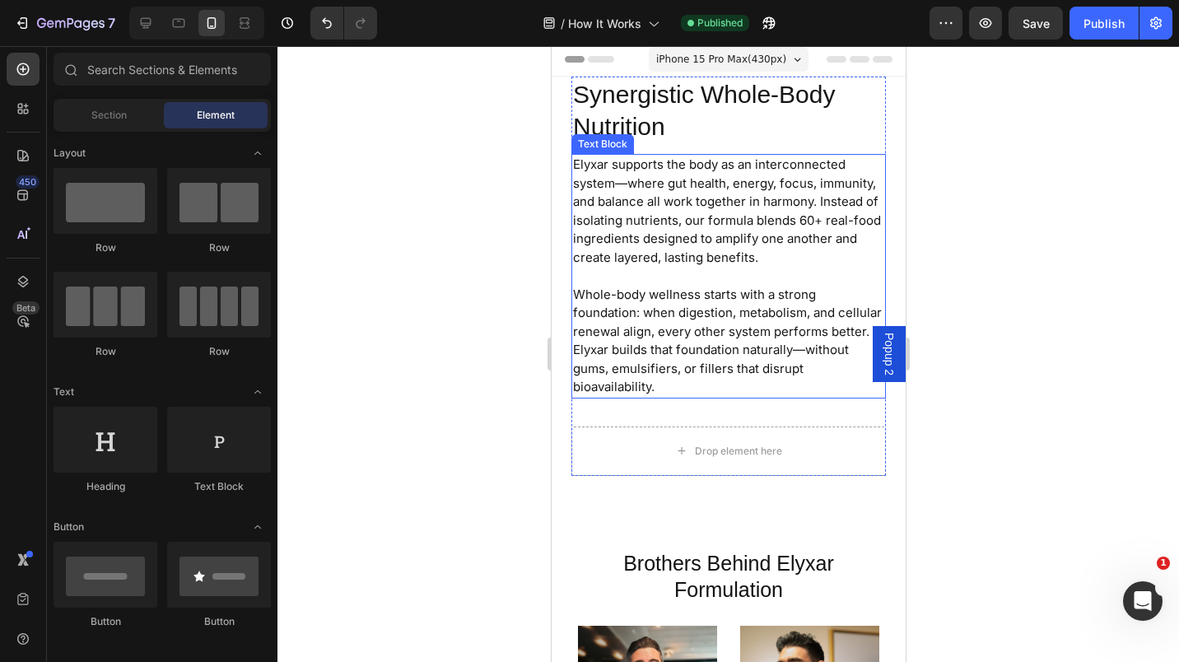
scroll to position [2, 0]
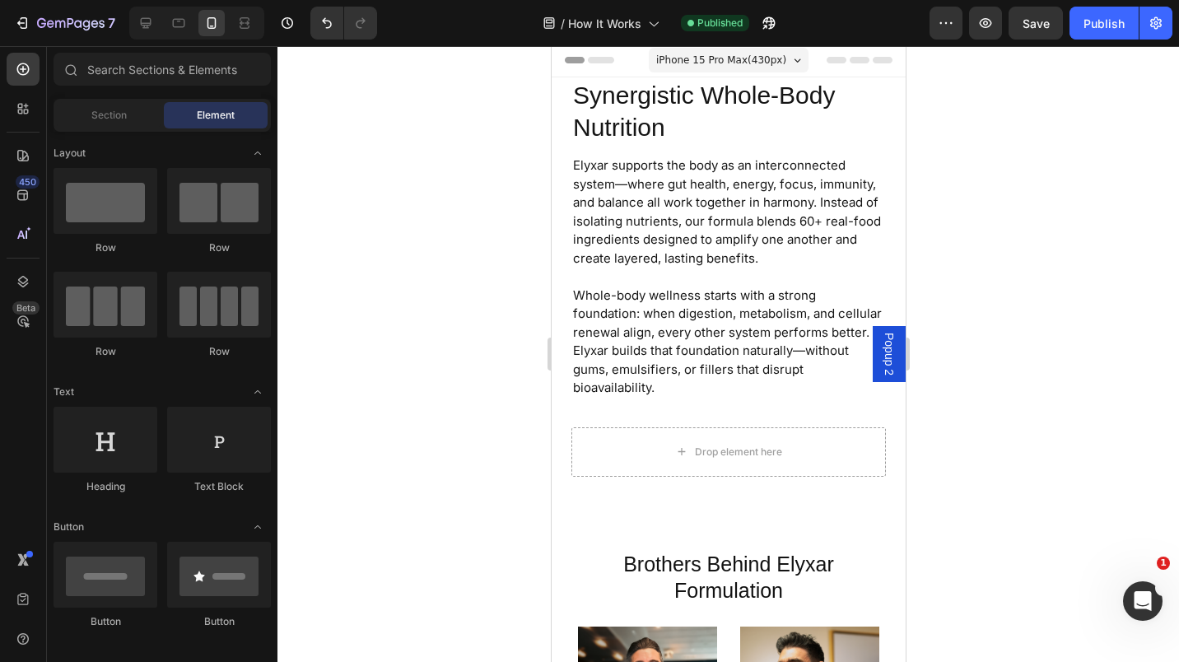
click at [1085, 21] on div "Publish" at bounding box center [1104, 23] width 41 height 17
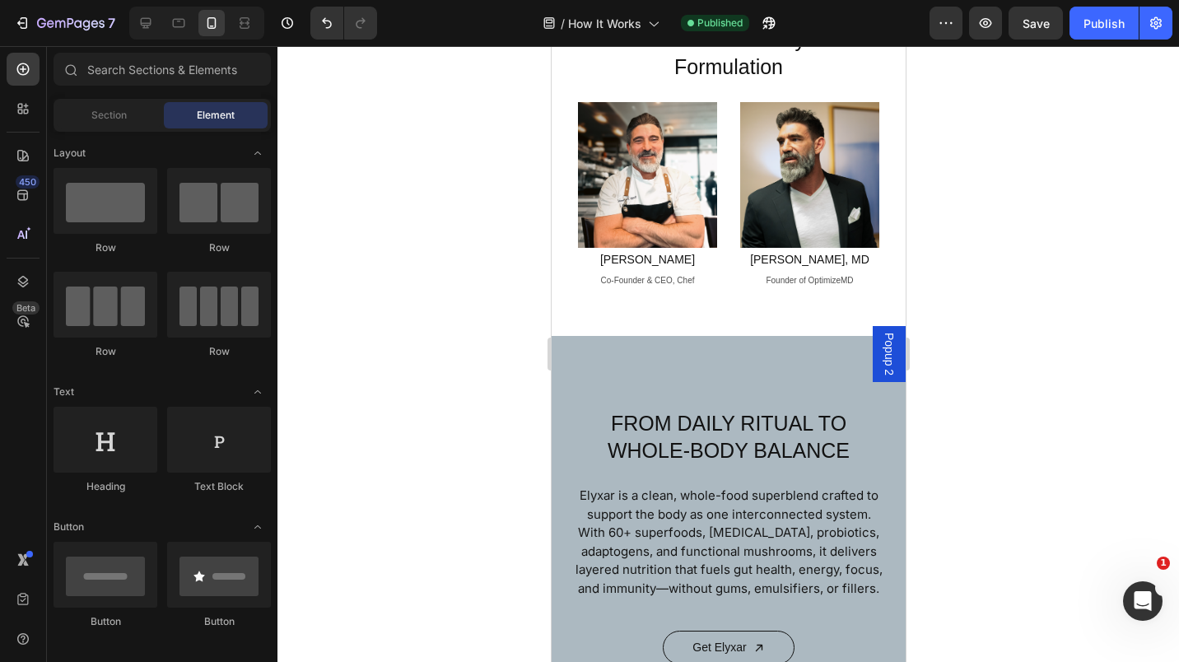
scroll to position [546, 0]
click at [150, 24] on icon at bounding box center [146, 23] width 11 height 11
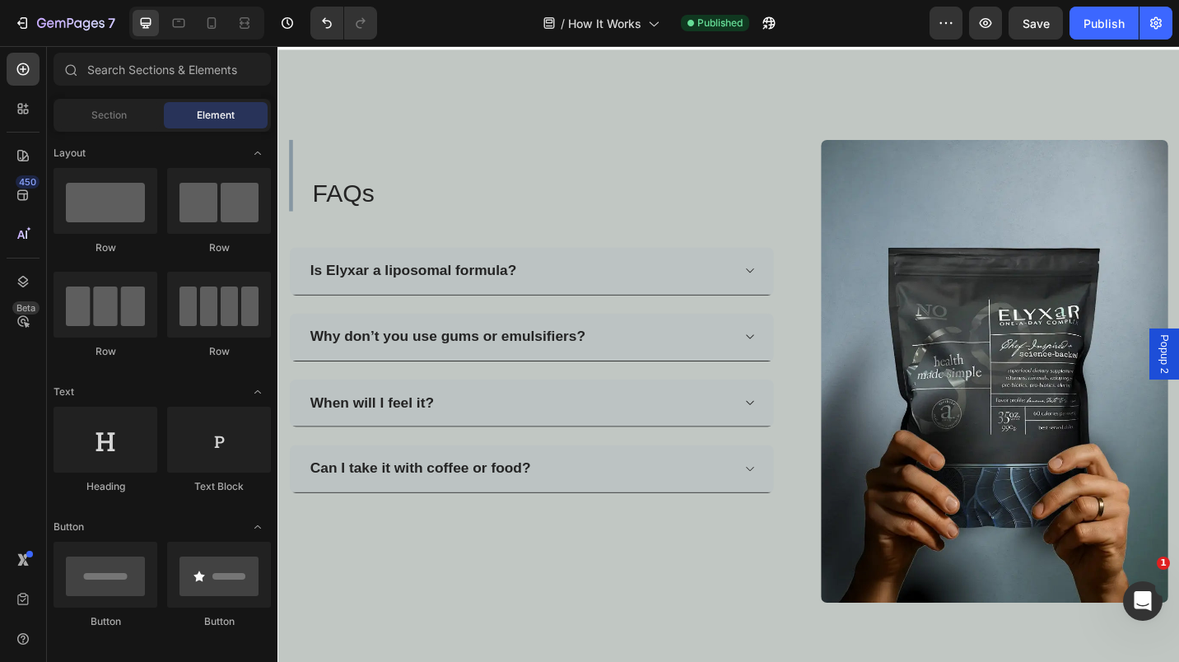
scroll to position [2063, 0]
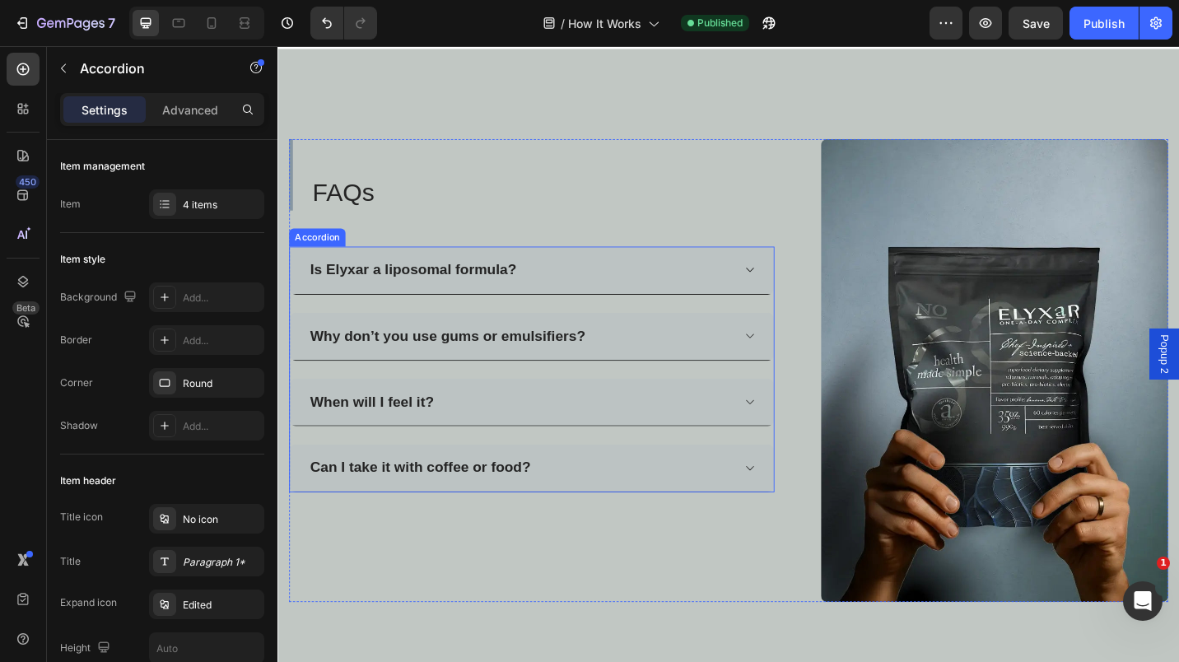
click at [315, 501] on p "Can I take it with coffee or food?" at bounding box center [433, 508] width 241 height 21
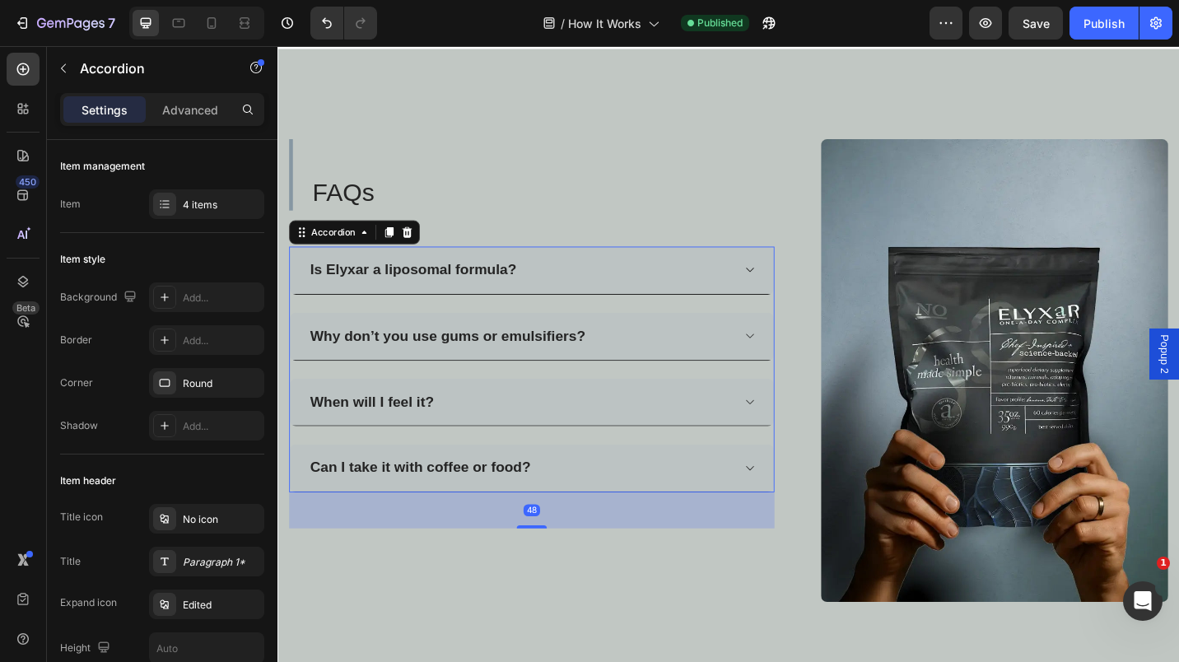
click at [315, 501] on p "Can I take it with coffee or food?" at bounding box center [433, 508] width 241 height 21
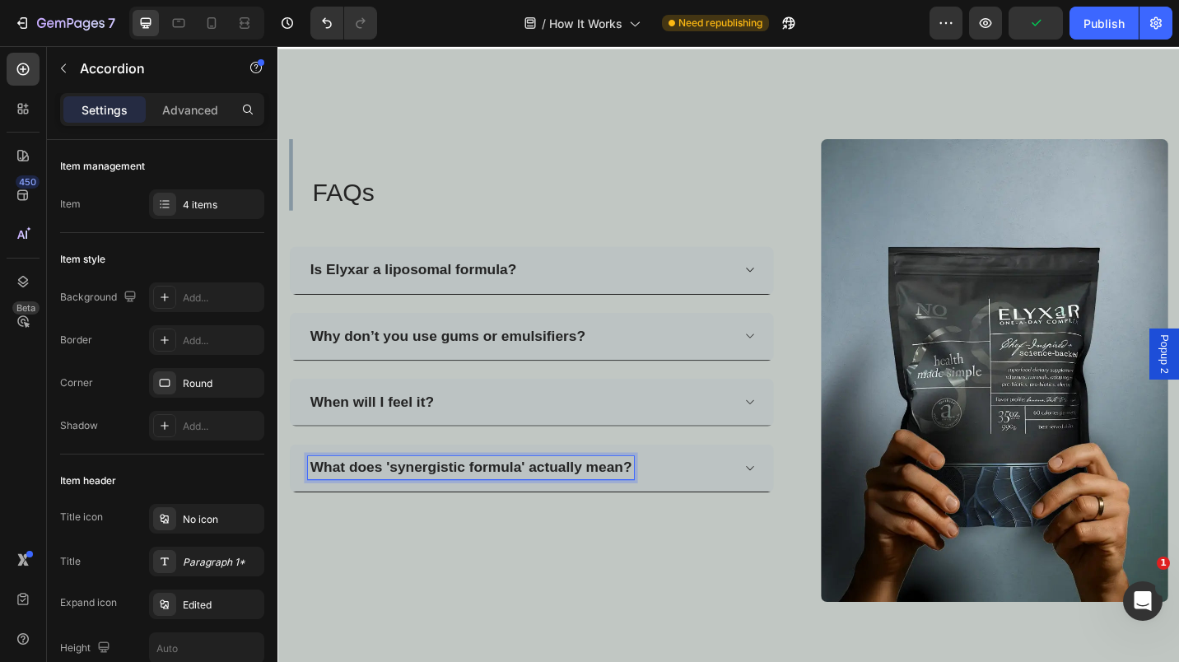
click at [501, 503] on p "What does 'synergistic formula' actually mean?" at bounding box center [489, 508] width 352 height 21
click at [731, 502] on div "What does 'synergistic formula' actually mean?" at bounding box center [542, 509] width 464 height 26
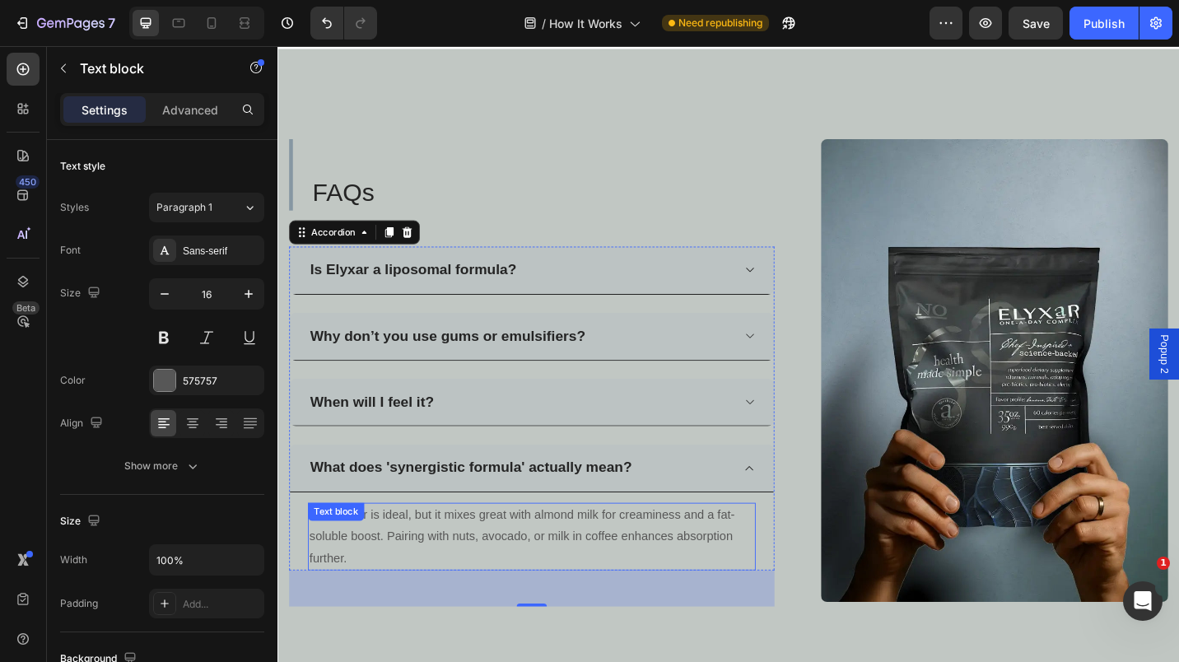
click at [436, 595] on p "Yes. Water is ideal, but it mixes great with almond milk for creaminess and a f…" at bounding box center [556, 583] width 488 height 71
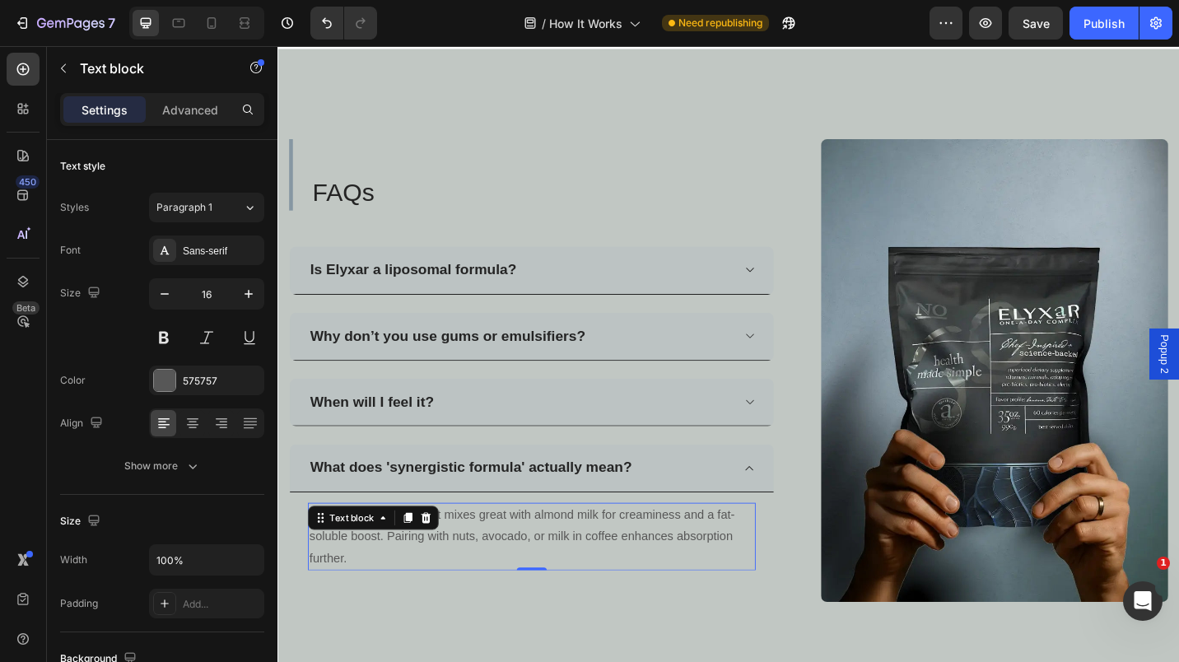
click at [436, 595] on p "Yes. Water is ideal, but it mixes great with almond milk for creaminess and a f…" at bounding box center [556, 583] width 488 height 71
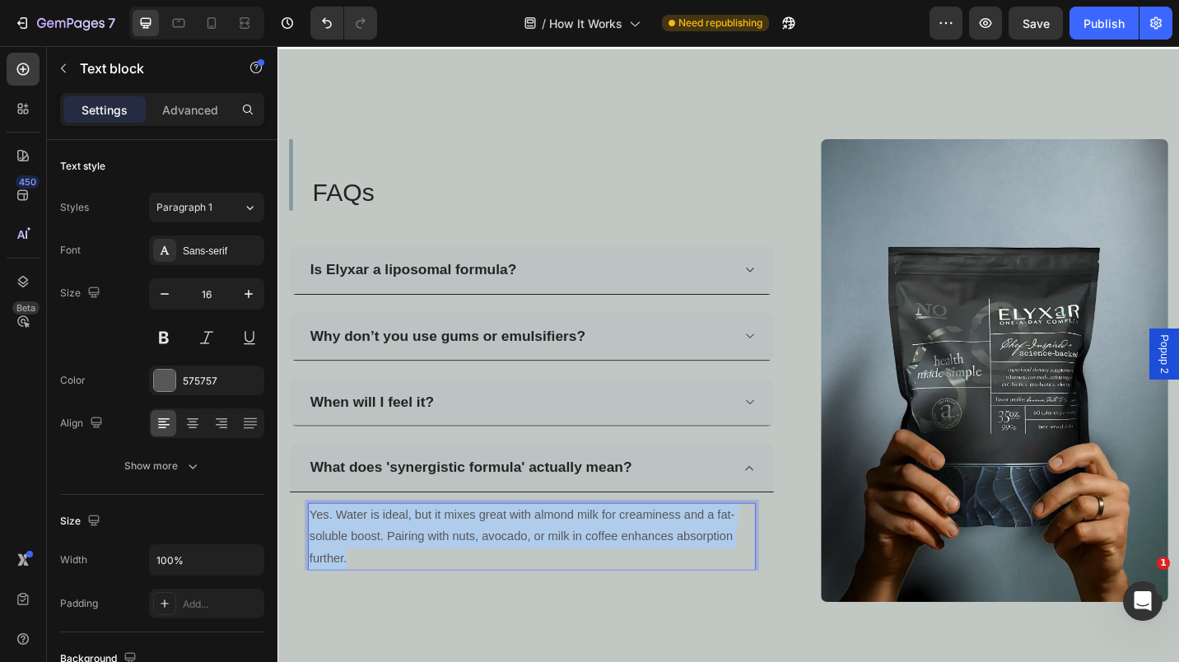
click at [436, 595] on p "Yes. Water is ideal, but it mixes great with almond milk for creaminess and a f…" at bounding box center [556, 583] width 488 height 71
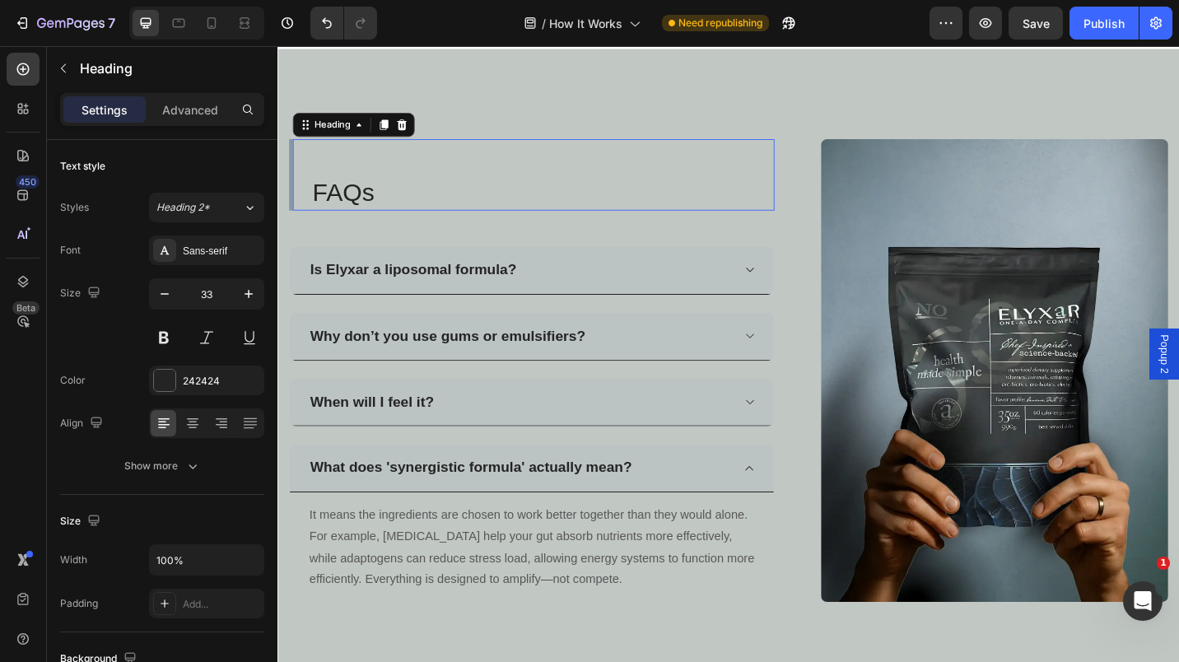
click at [610, 221] on h2 "FAQs" at bounding box center [568, 207] width 508 height 39
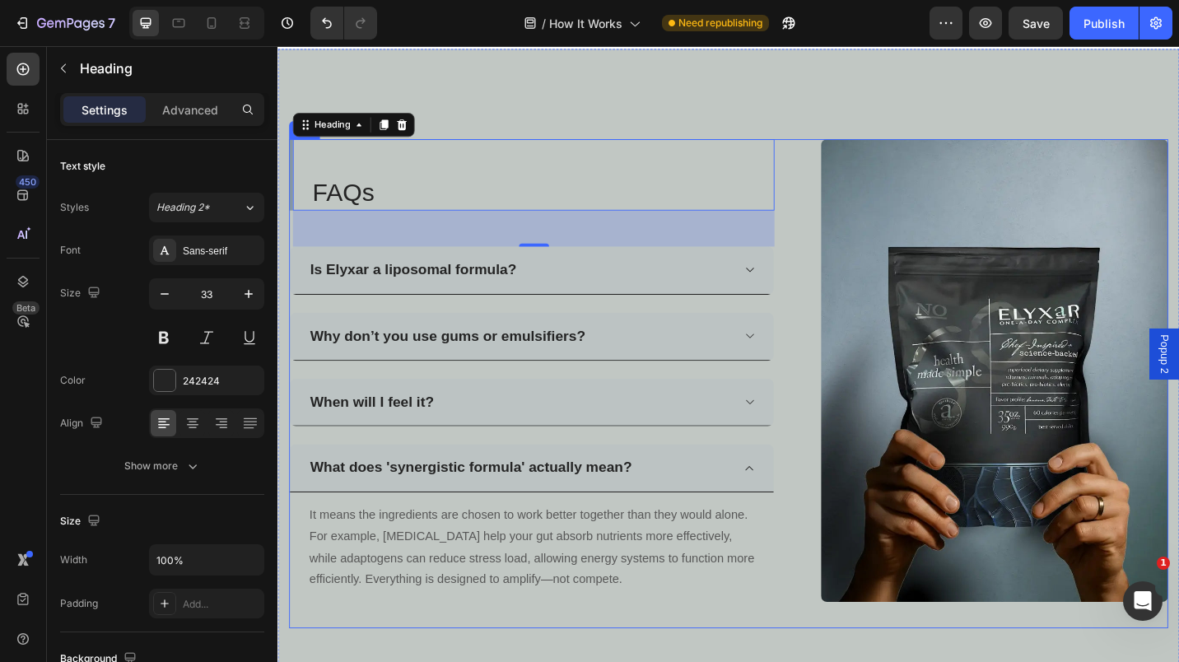
click at [821, 479] on div "FAQs Heading 48 Is Elyxar a liposomal formula? Why don’t you use gums or emulsi…" at bounding box center [771, 416] width 963 height 536
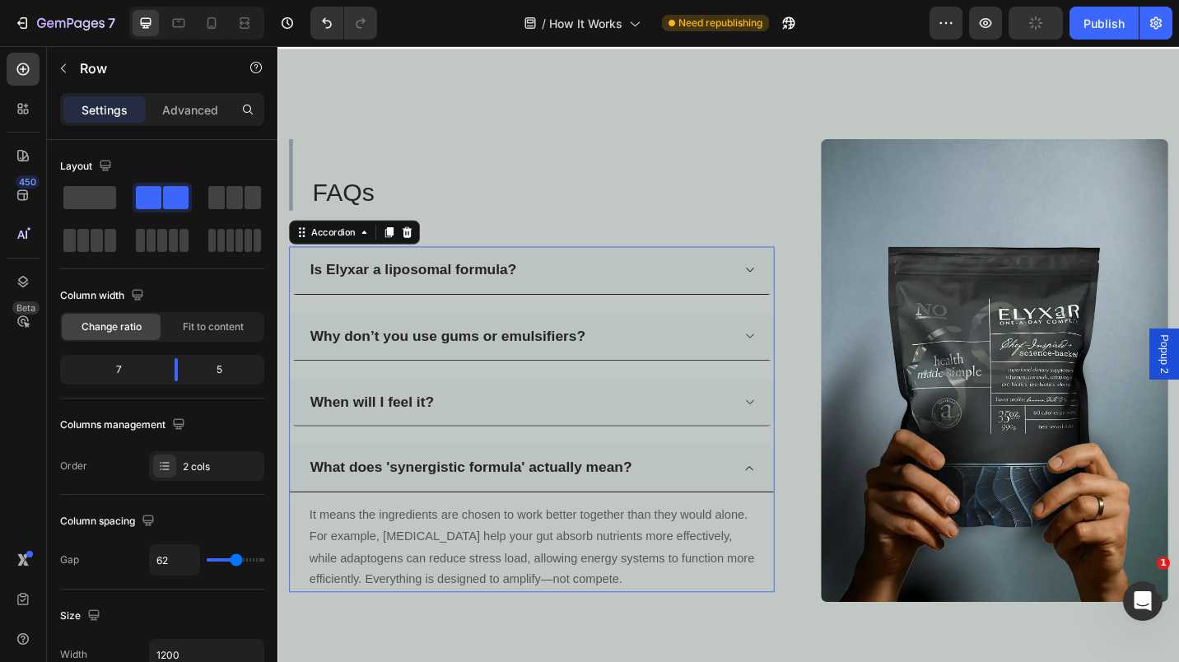
click at [681, 320] on div "Is Elyxar a liposomal formula? Why don’t you use gums or emulsifiers? When will…" at bounding box center [556, 455] width 532 height 379
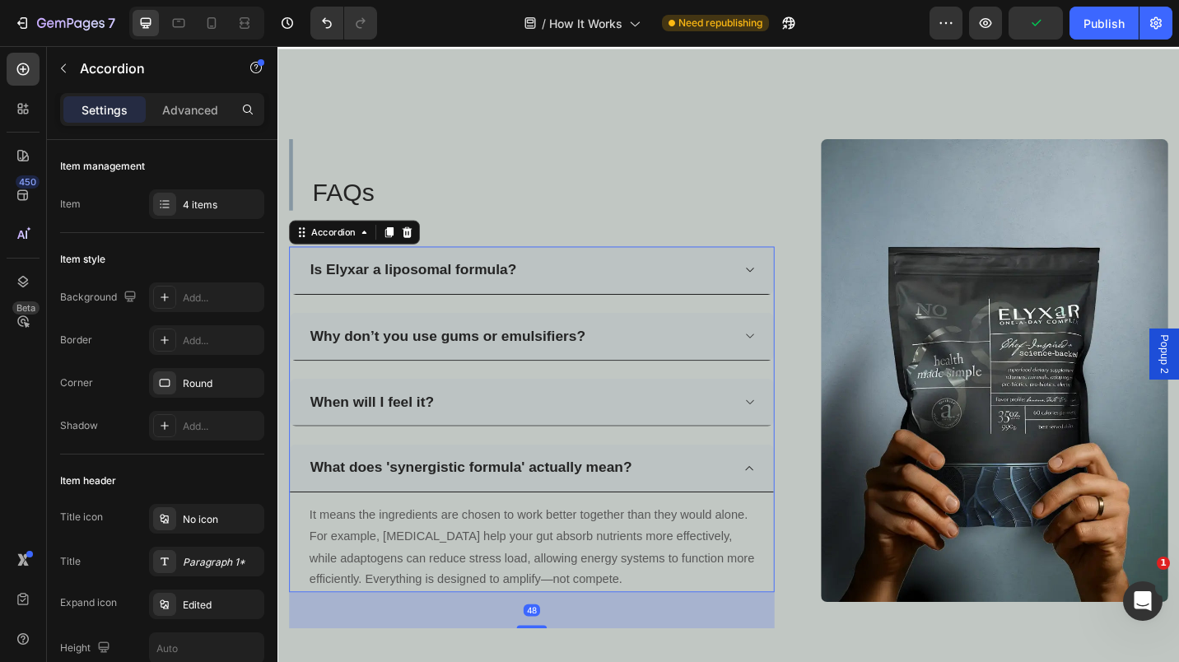
click at [199, 209] on div "4 items" at bounding box center [221, 205] width 77 height 15
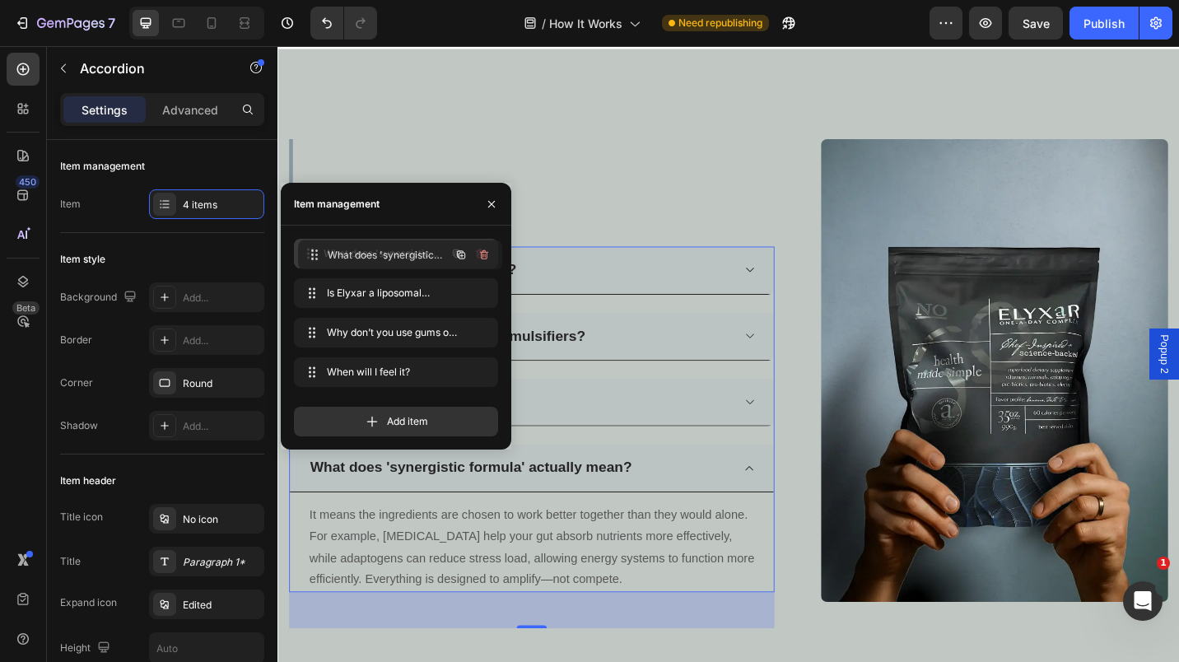
drag, startPoint x: 349, startPoint y: 365, endPoint x: 353, endPoint y: 248, distance: 117.0
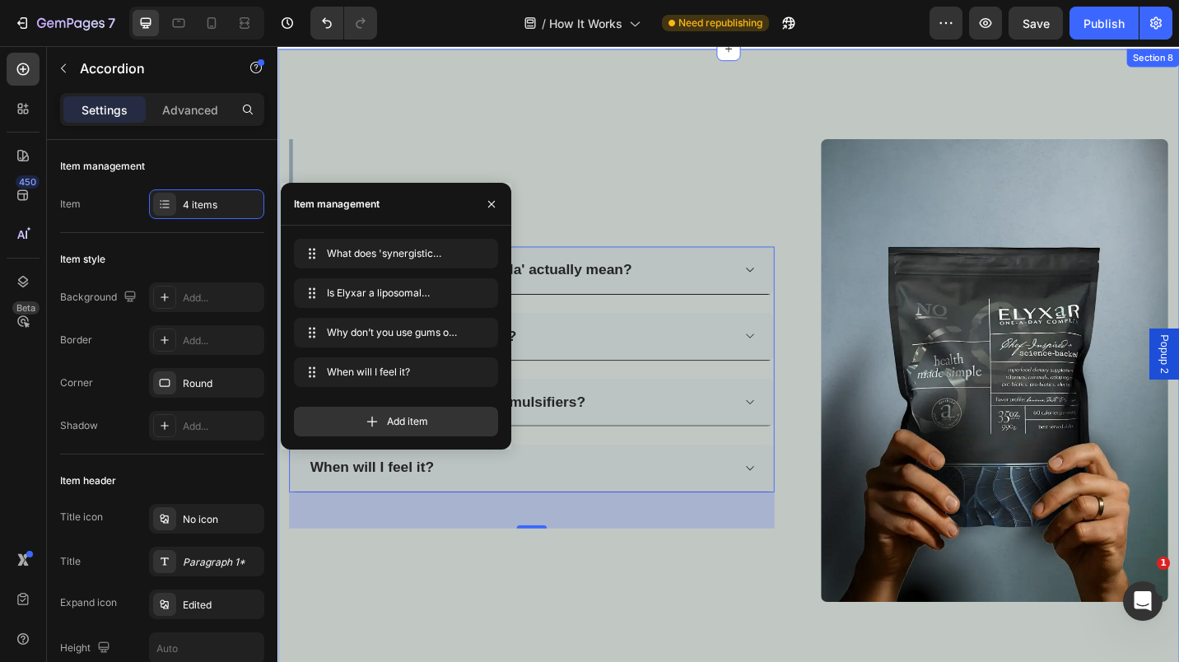
click at [469, 98] on div "FAQs Heading What does 'synergistic formula' actually mean? Is Elyxar a liposom…" at bounding box center [772, 401] width 988 height 705
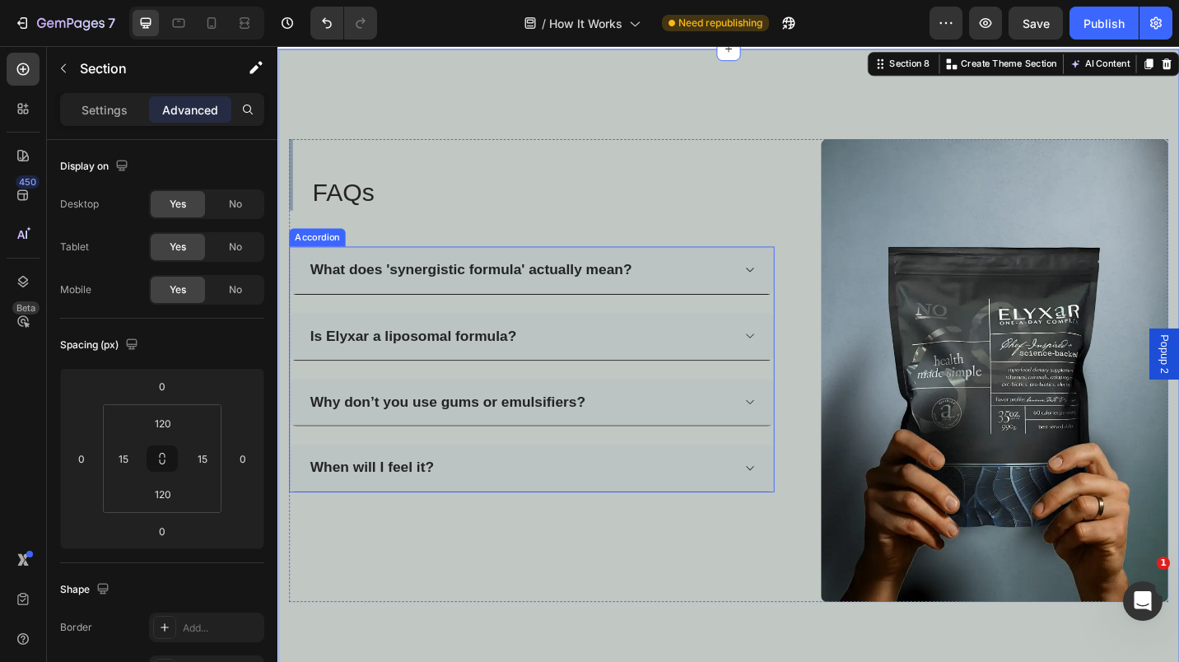
click at [424, 314] on div "What does 'synergistic formula' actually mean?" at bounding box center [556, 292] width 530 height 53
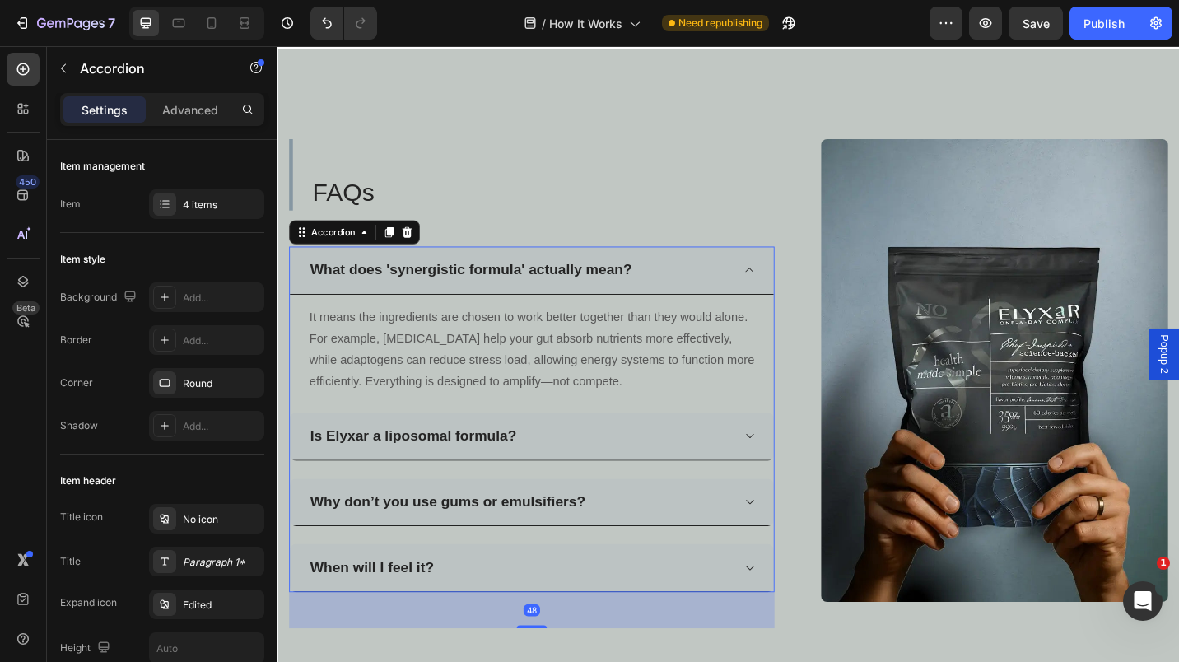
click at [203, 201] on div "4 items" at bounding box center [221, 205] width 77 height 15
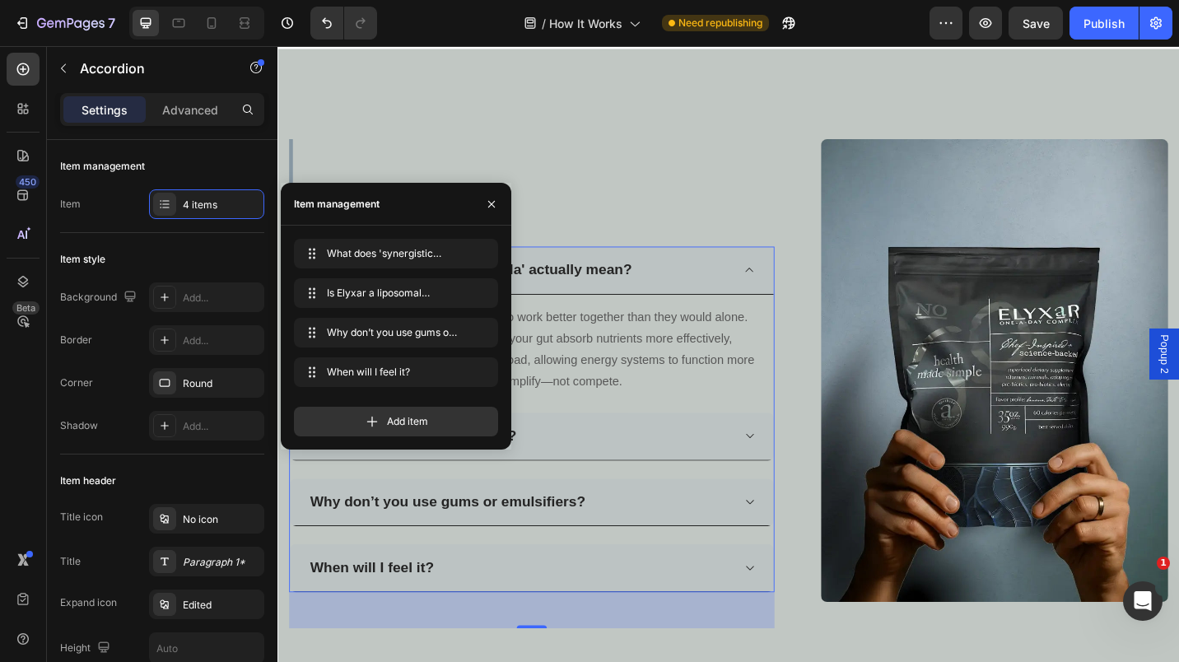
click at [390, 418] on span "Add item" at bounding box center [407, 421] width 41 height 15
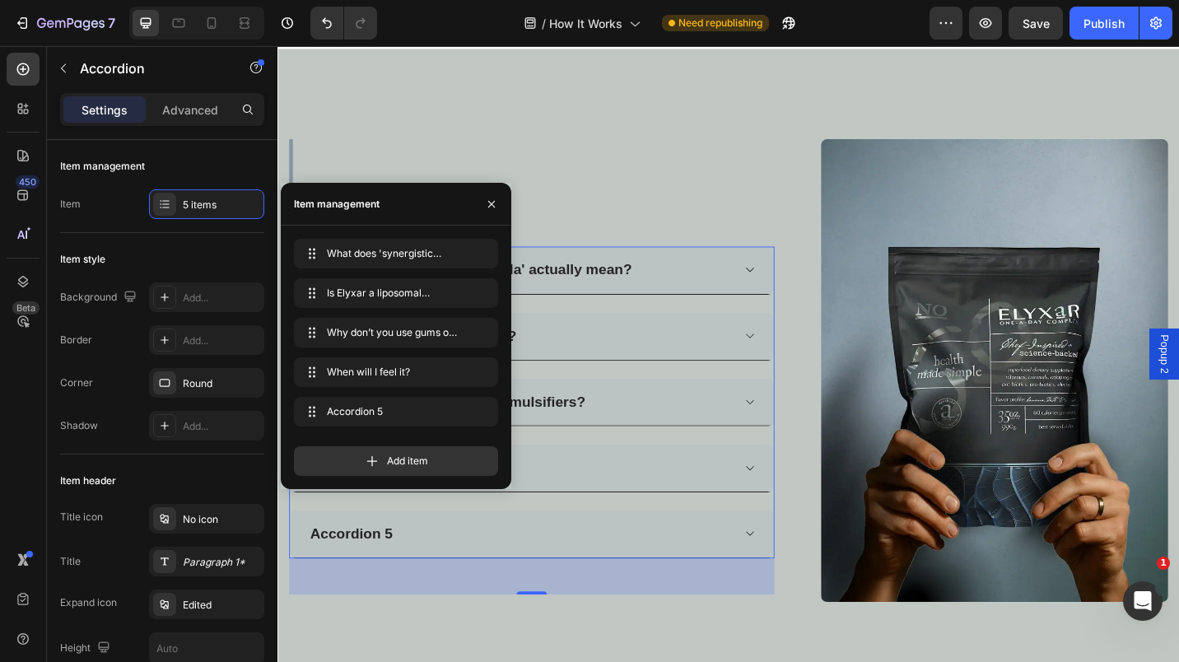
click at [376, 568] on div "Accordion 5" at bounding box center [358, 581] width 96 height 26
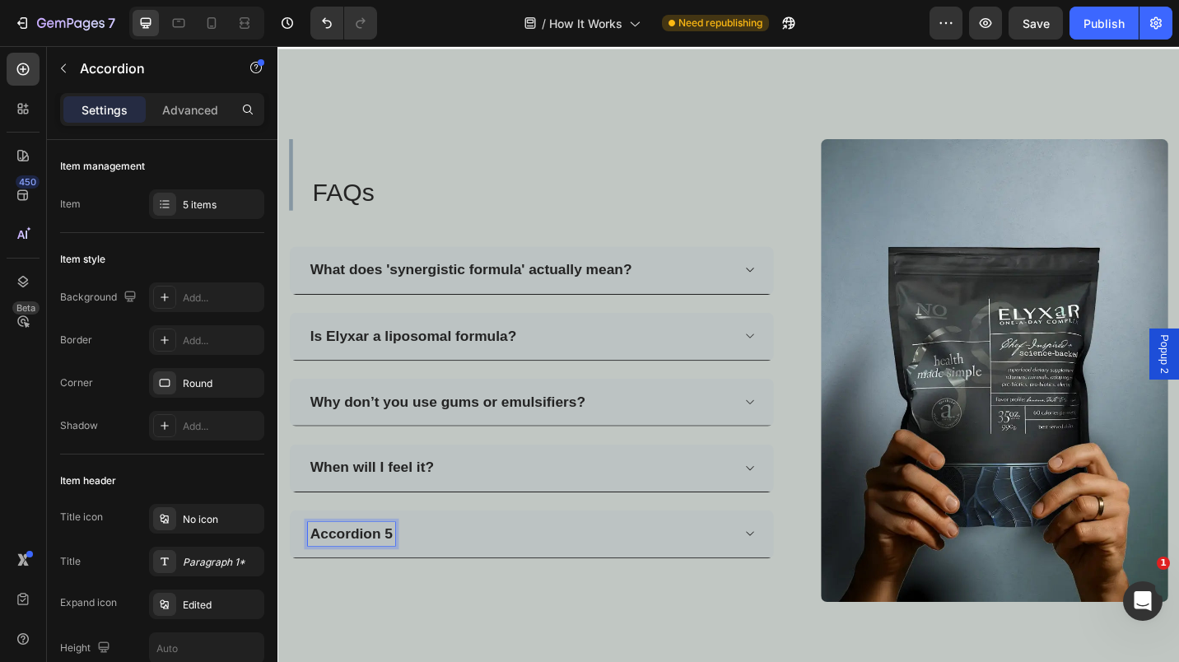
click at [351, 574] on p "Accordion 5" at bounding box center [358, 581] width 91 height 21
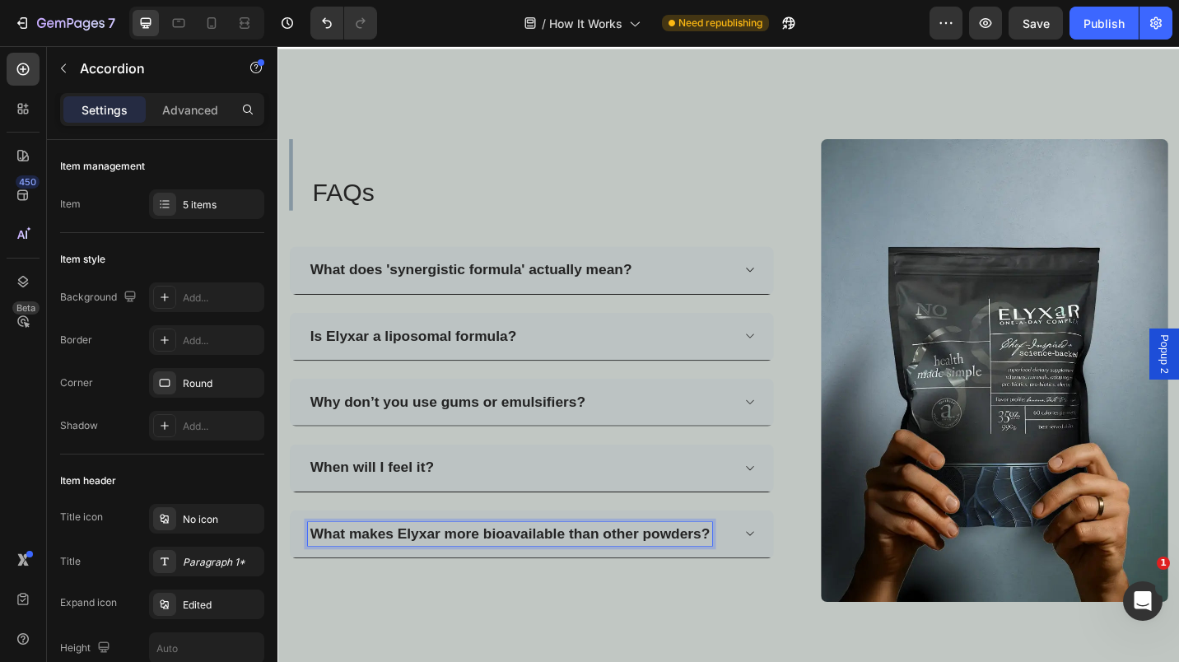
click at [761, 575] on div "What makes Elyxar more bioavailable than other powders?" at bounding box center [542, 581] width 464 height 26
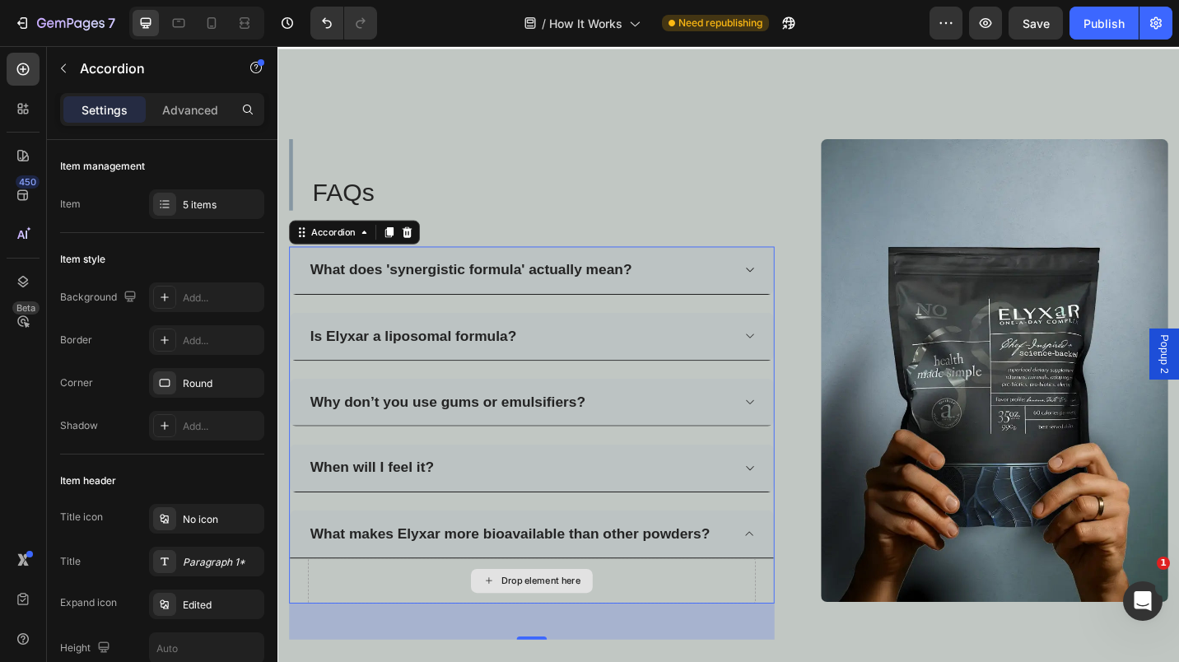
click at [485, 621] on div "Drop element here" at bounding box center [555, 632] width 491 height 49
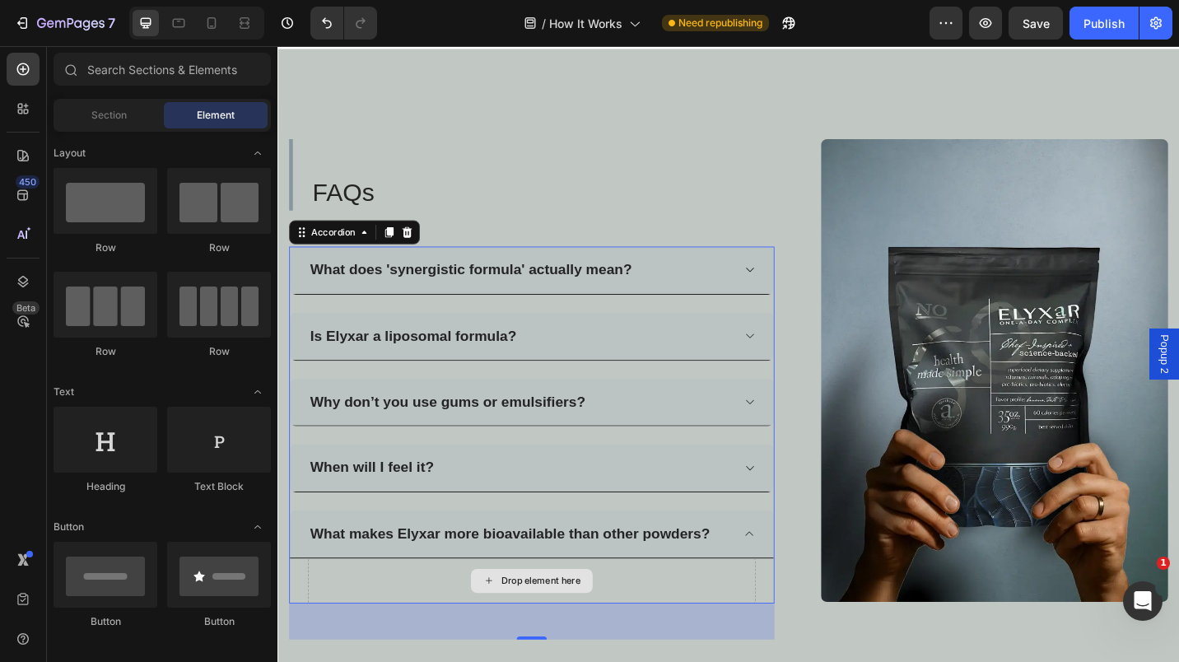
click at [522, 626] on div "Drop element here" at bounding box center [565, 632] width 87 height 13
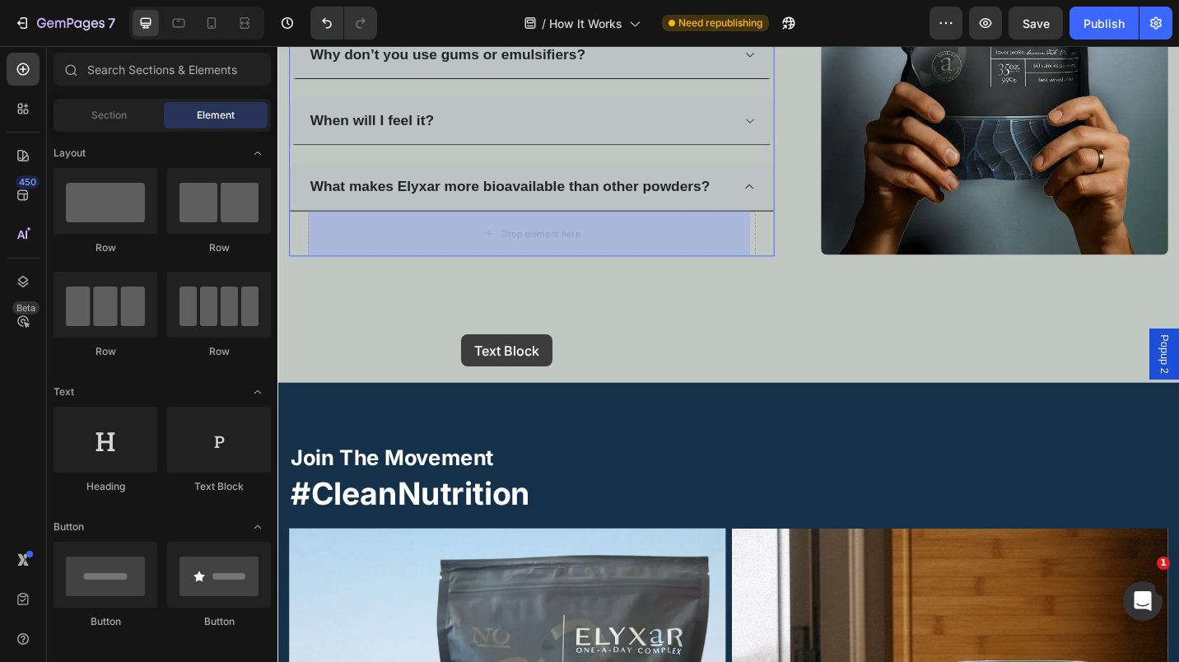
scroll to position [2448, 0]
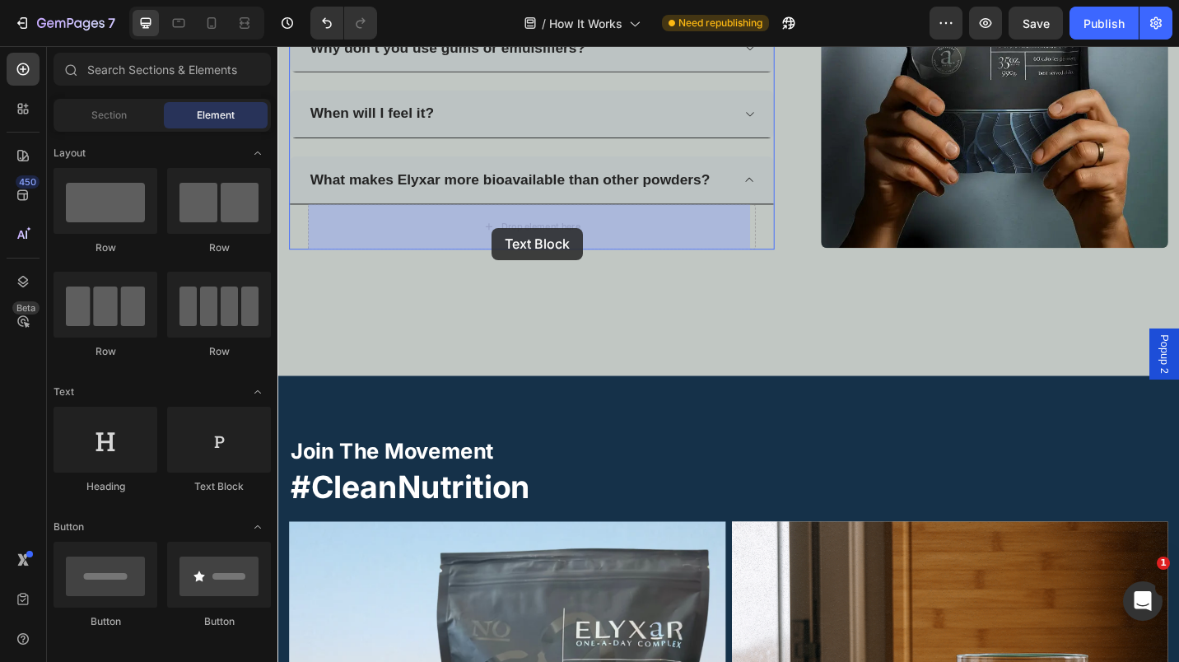
drag, startPoint x: 497, startPoint y: 483, endPoint x: 512, endPoint y: 245, distance: 238.5
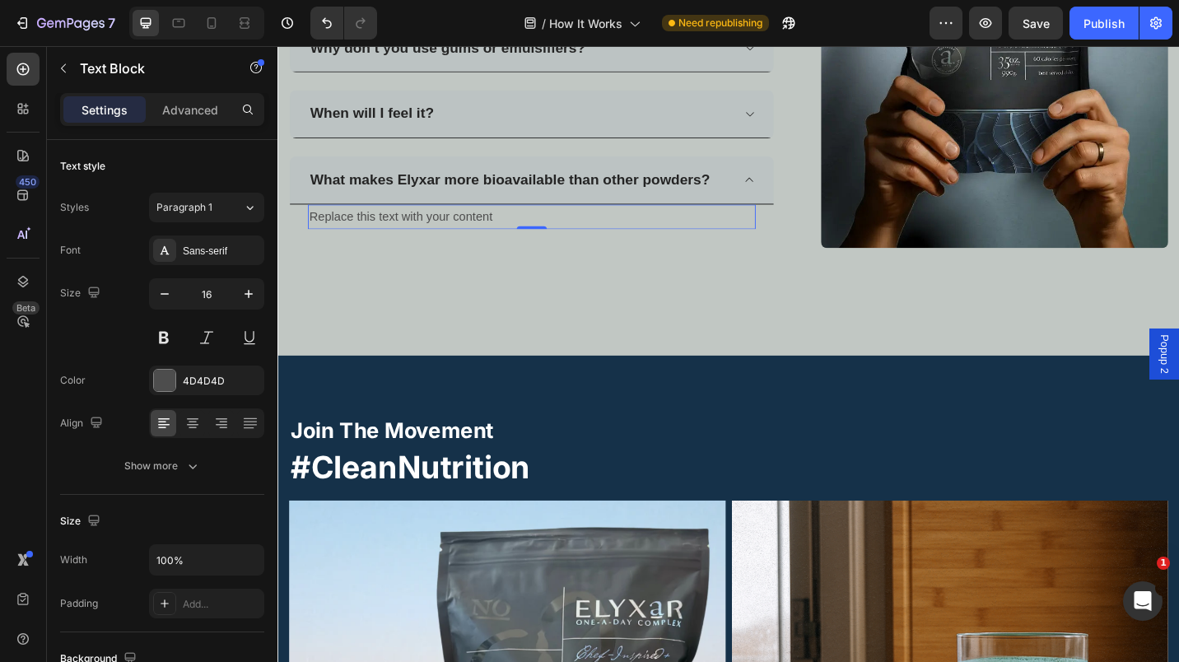
click at [363, 231] on div "Replace this text with your content" at bounding box center [555, 233] width 491 height 27
click at [363, 231] on p "Replace this text with your content" at bounding box center [556, 234] width 488 height 24
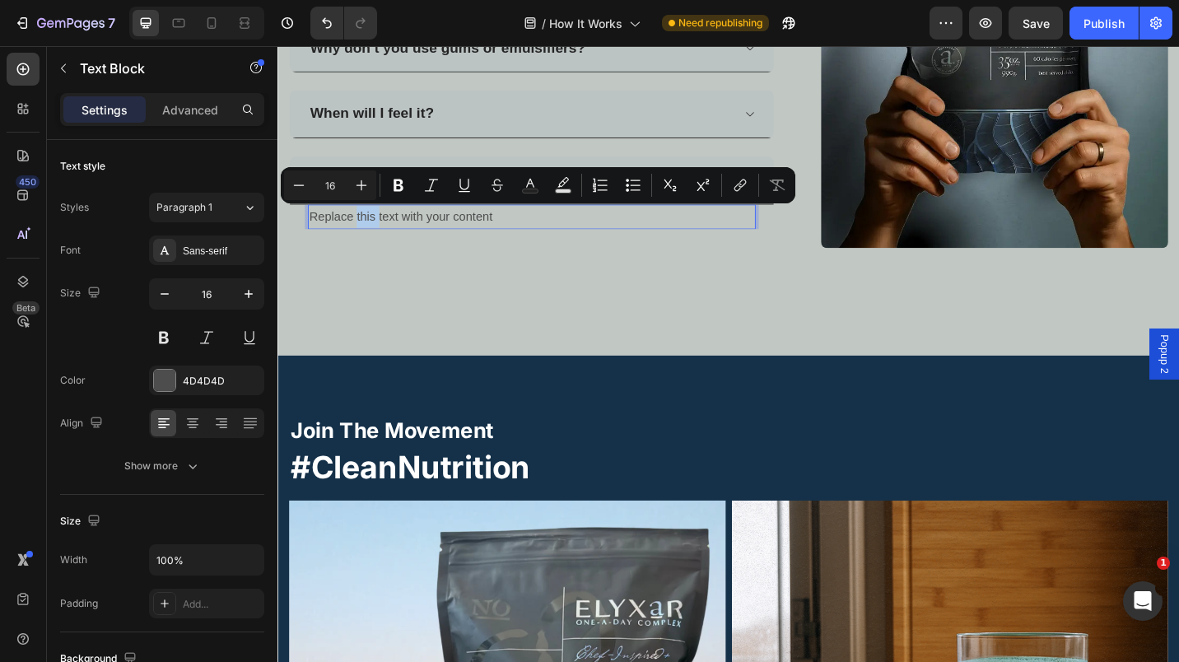
click at [363, 231] on p "Replace this text with your content" at bounding box center [556, 234] width 488 height 24
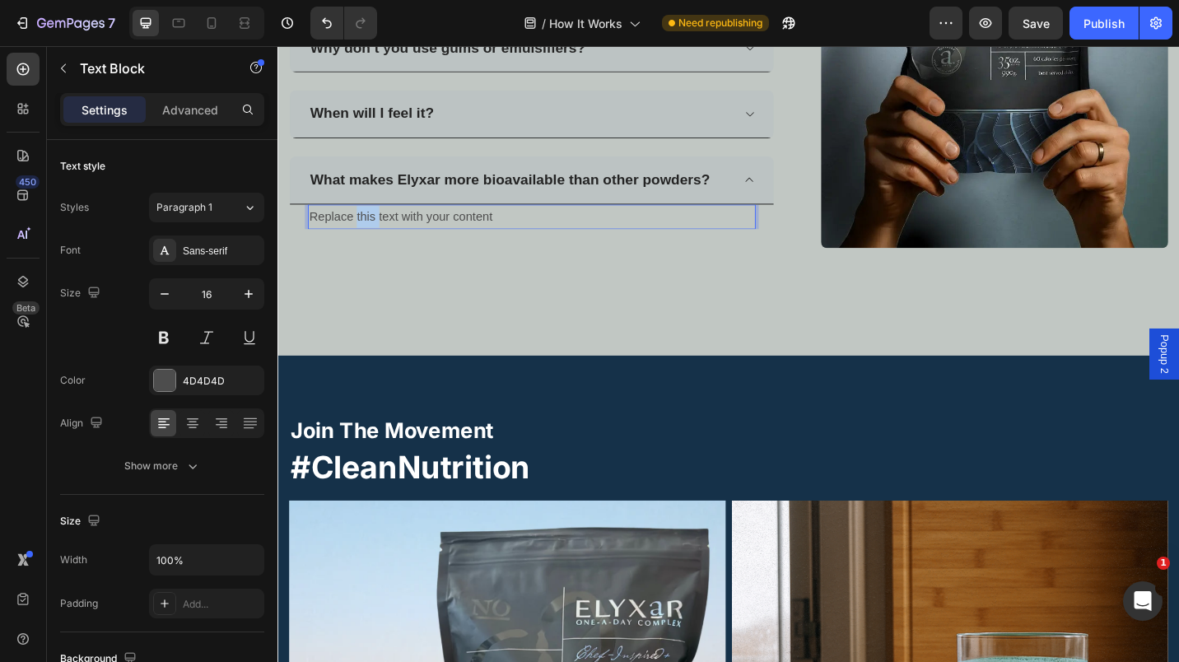
click at [363, 231] on p "Replace this text with your content" at bounding box center [556, 234] width 488 height 24
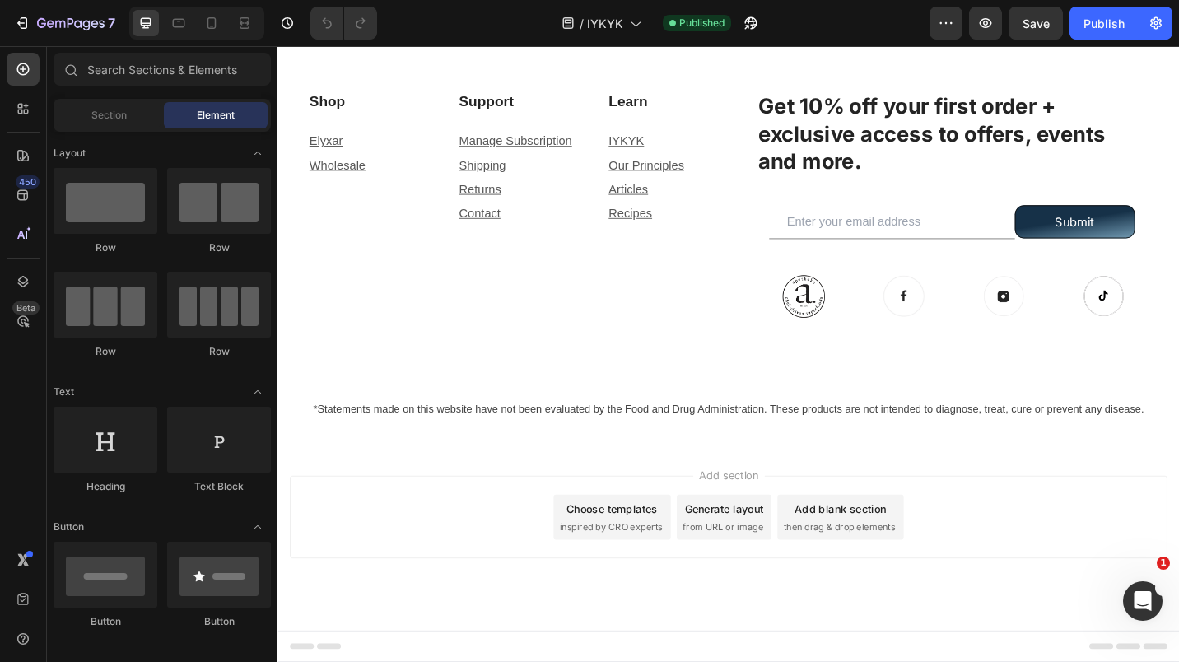
scroll to position [4857, 0]
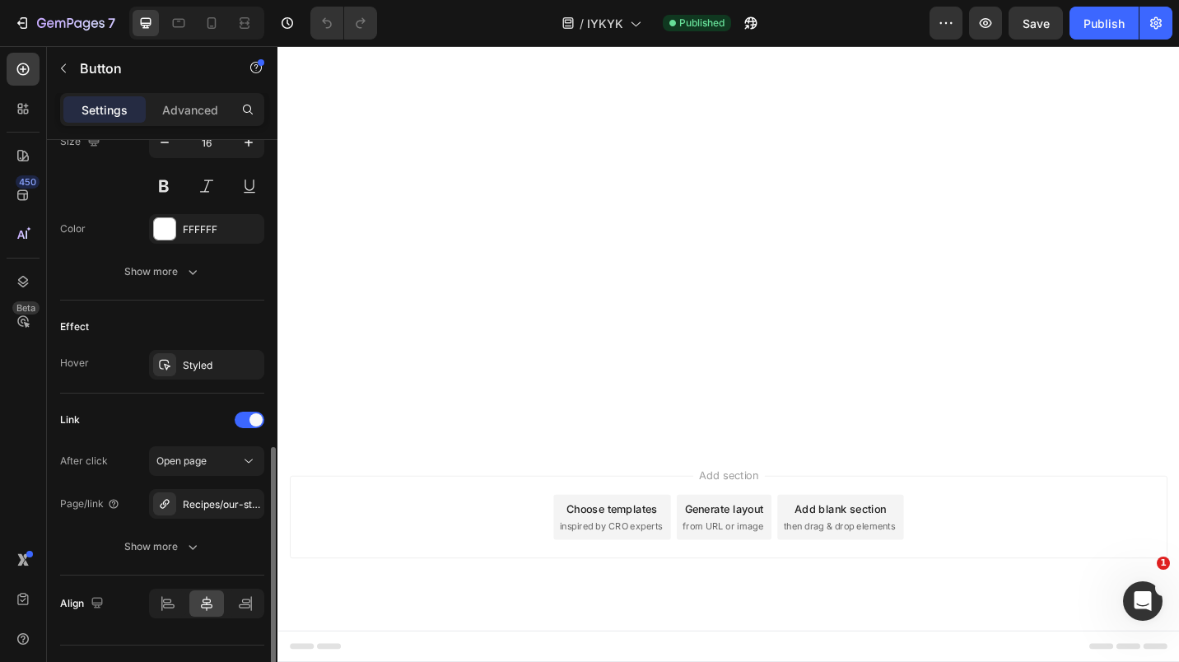
scroll to position [706, 0]
click at [0, 0] on icon "button" at bounding box center [0, 0] width 0 height 0
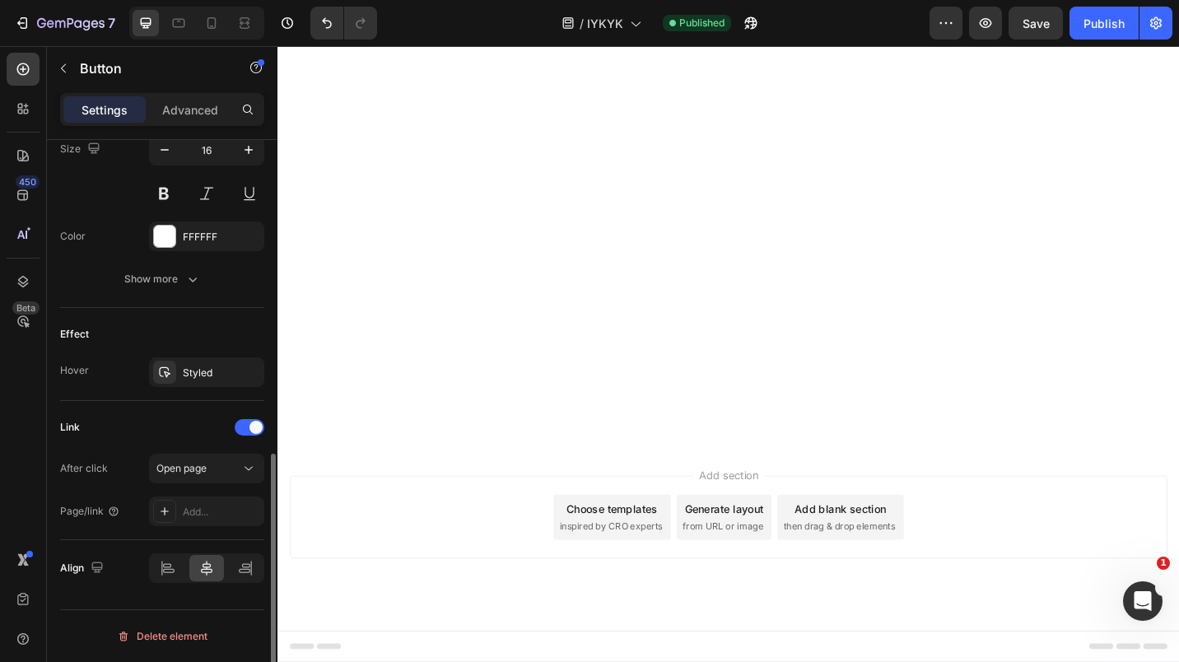
click at [186, 511] on div "Add..." at bounding box center [221, 512] width 77 height 15
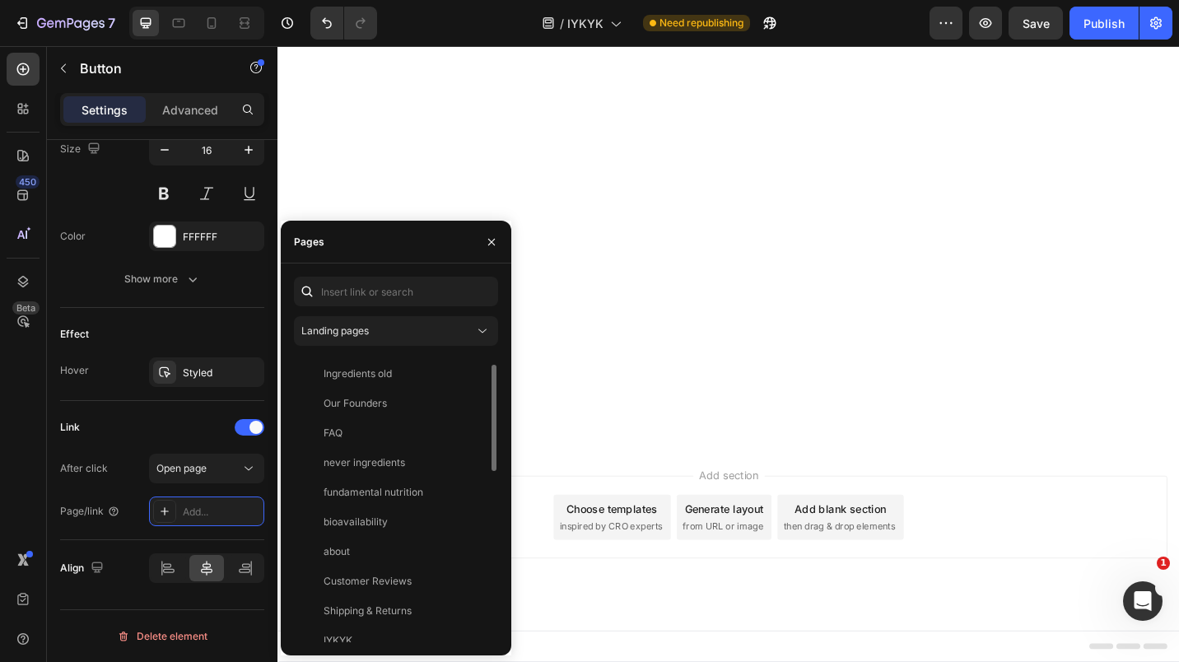
scroll to position [0, 0]
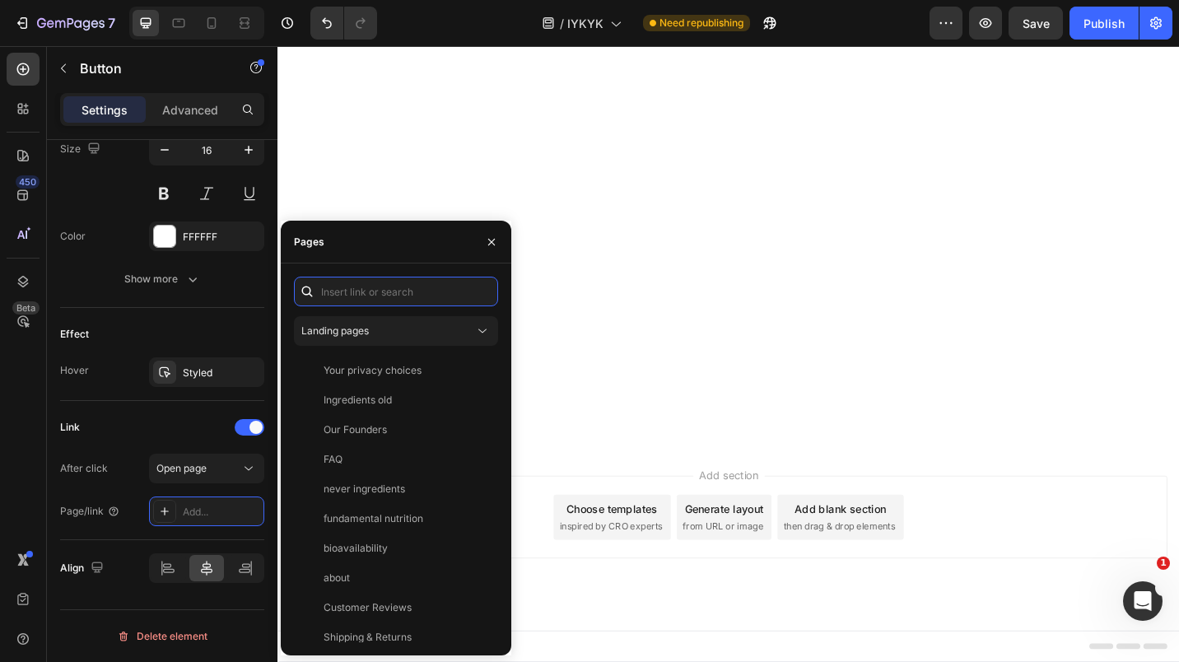
click at [362, 287] on input "text" at bounding box center [396, 292] width 204 height 30
paste input "[URL][DOMAIN_NAME]"
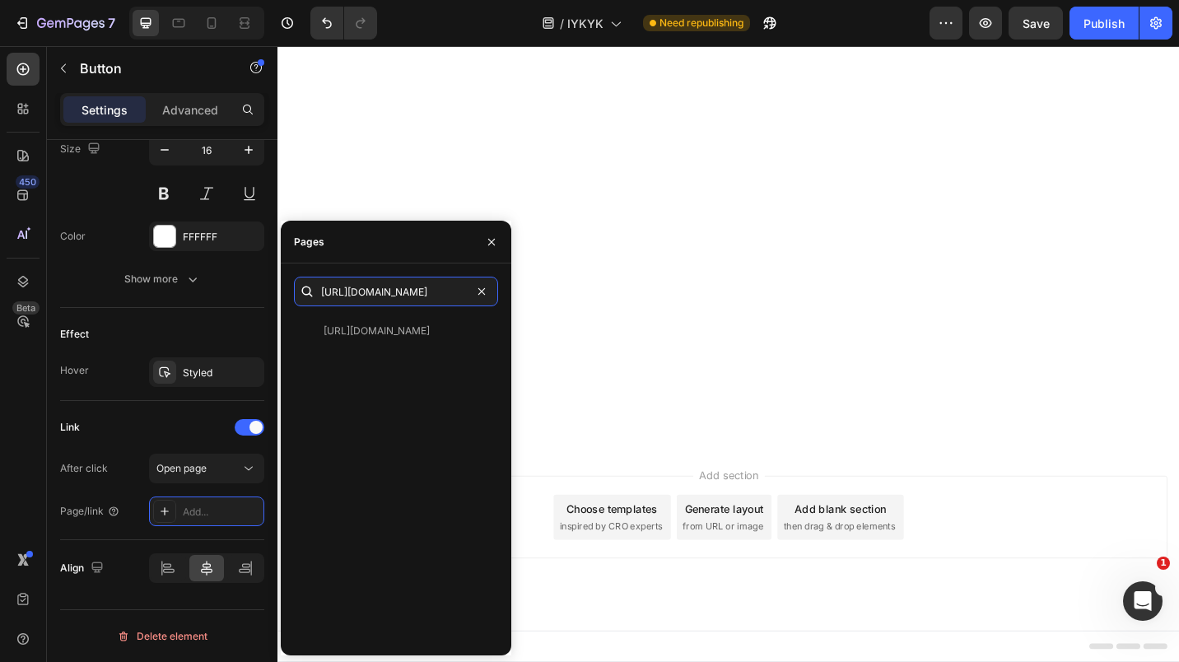
scroll to position [0, 100]
type input "[URL][DOMAIN_NAME]"
click at [399, 334] on div "[URL][DOMAIN_NAME]" at bounding box center [377, 331] width 106 height 15
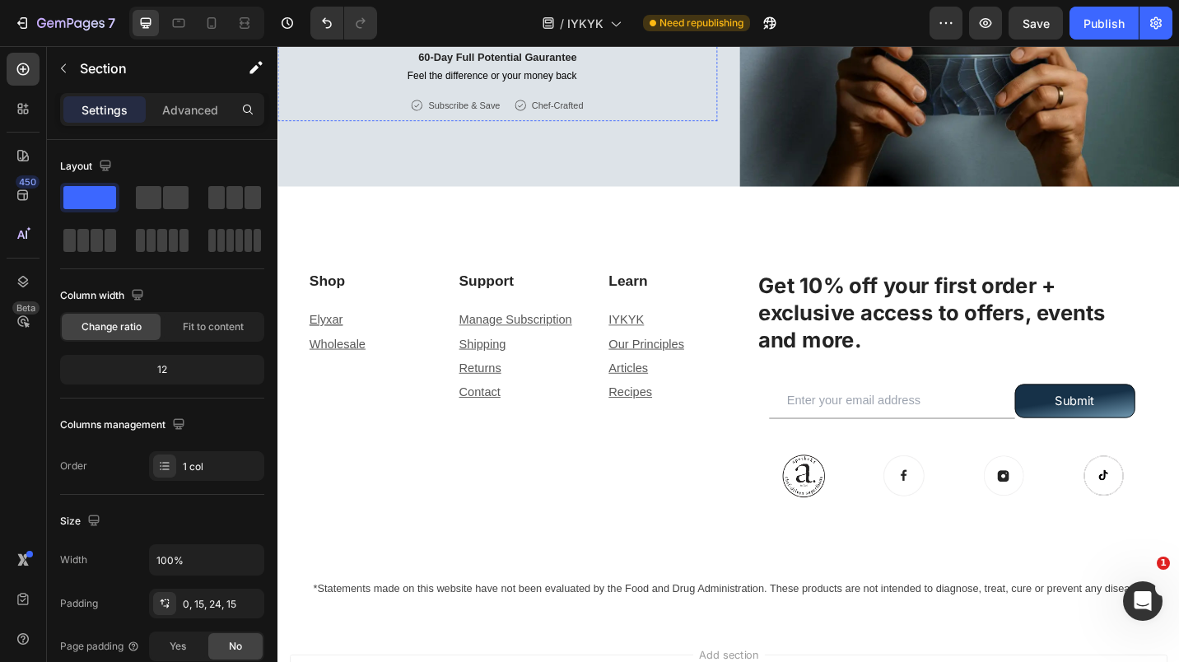
scroll to position [5363, 0]
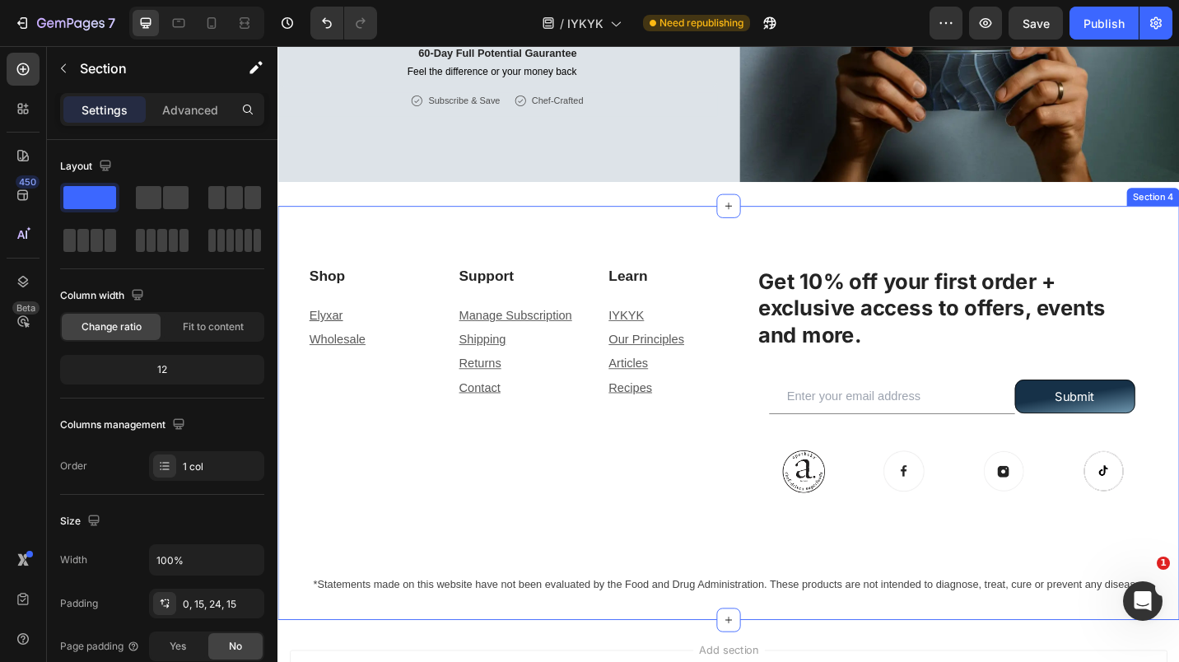
click at [587, 225] on div "Shop Heading Elyxar Text block Wholesale Text block Support Heading Manage Subs…" at bounding box center [772, 449] width 988 height 455
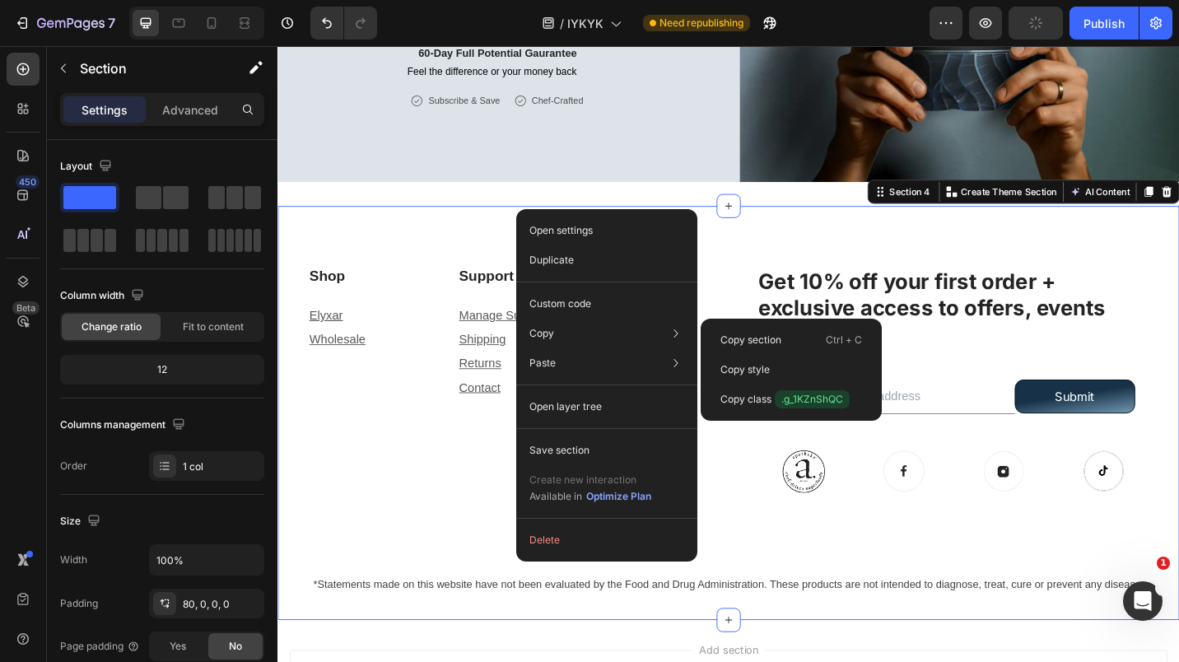
click at [740, 334] on p "Copy section" at bounding box center [751, 340] width 61 height 15
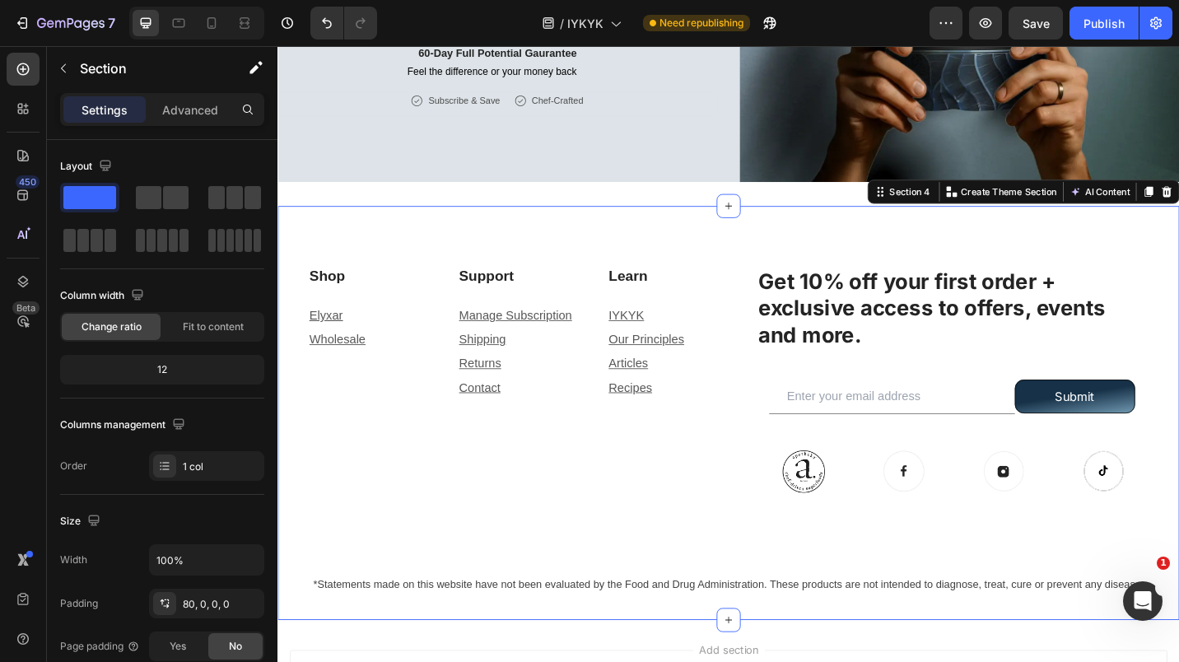
click at [765, 215] on icon at bounding box center [771, 221] width 13 height 13
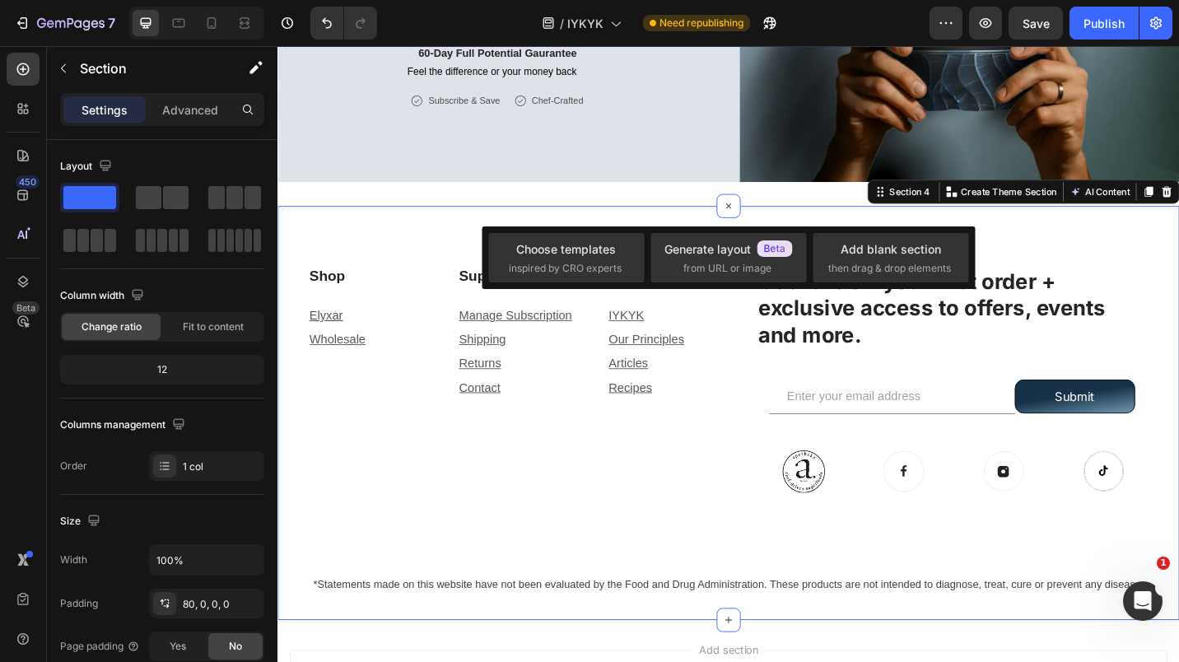
click at [865, 245] on div "Add blank section" at bounding box center [891, 248] width 100 height 17
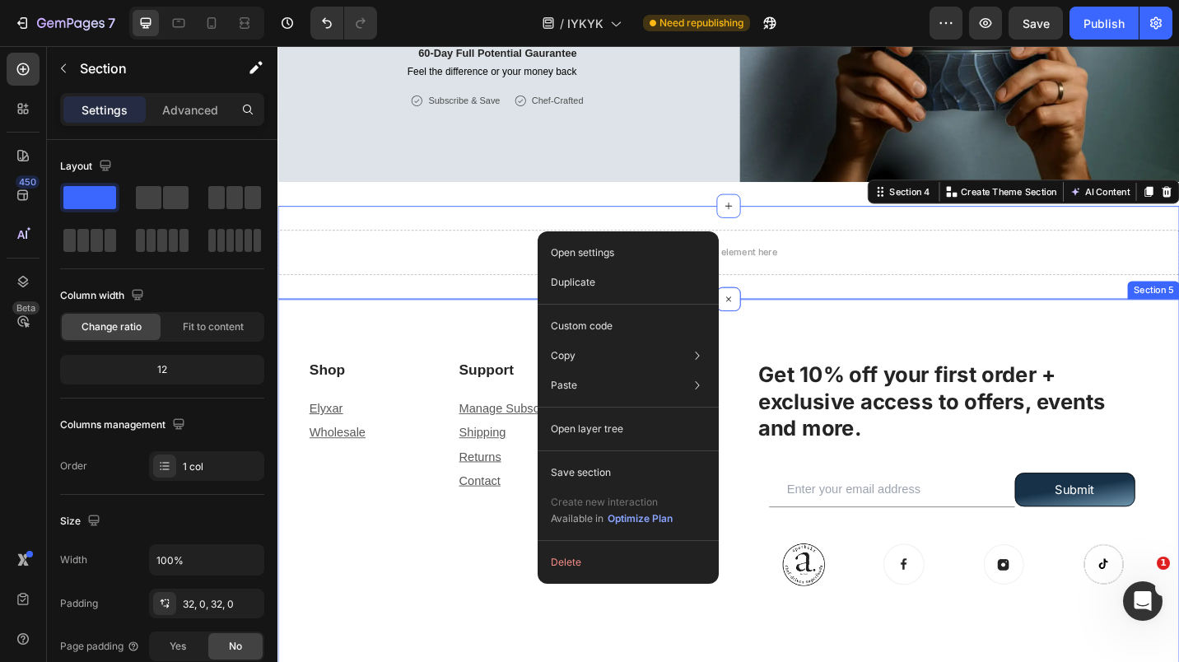
click at [828, 329] on div "Shop Heading Elyxar Text block Wholesale Text block Support Heading Manage Subs…" at bounding box center [772, 551] width 988 height 455
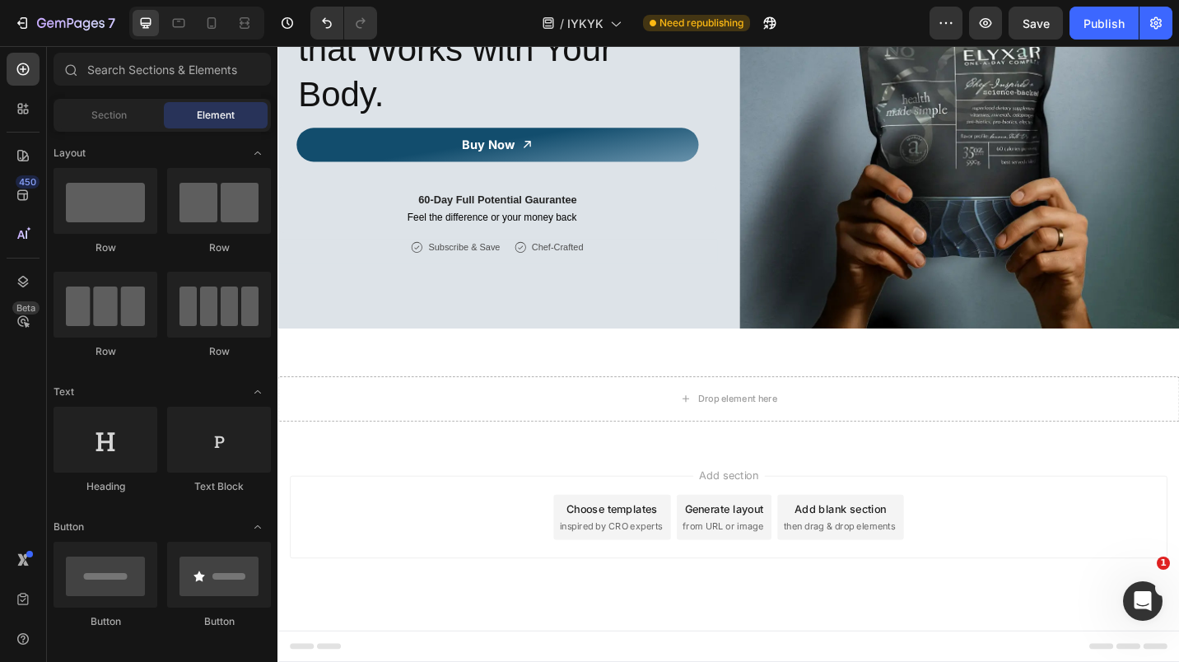
scroll to position [5195, 0]
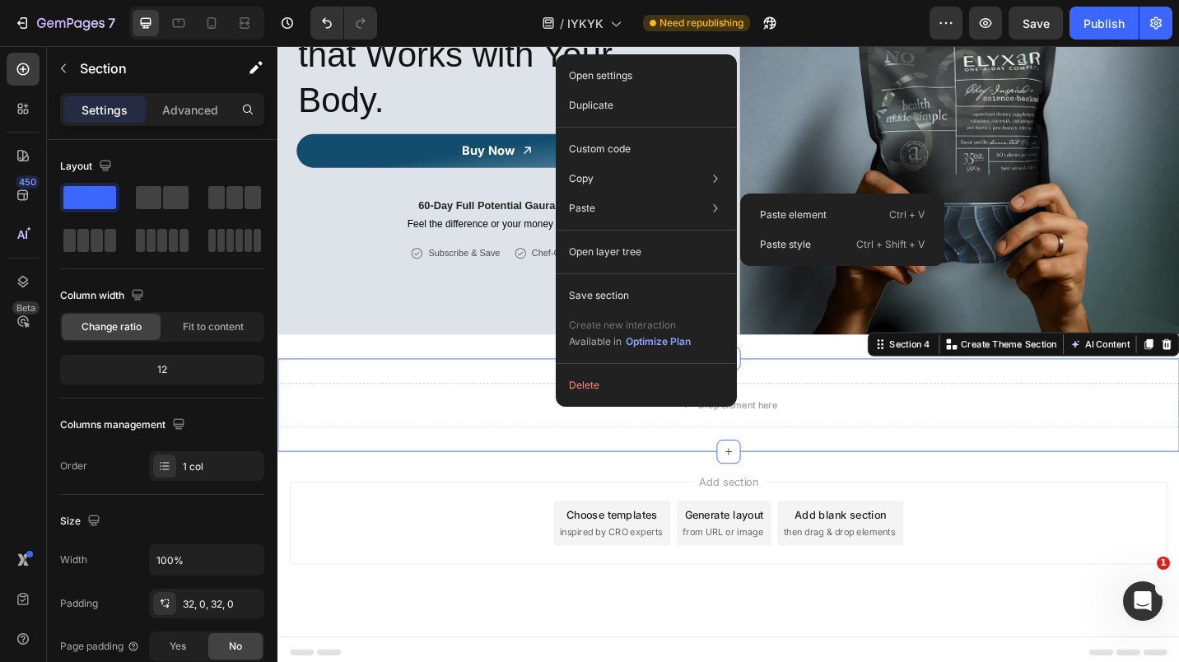
click at [589, 209] on p "Paste" at bounding box center [582, 208] width 26 height 15
drag, startPoint x: 769, startPoint y: 208, endPoint x: 494, endPoint y: 251, distance: 278.4
click at [769, 208] on p "Paste element" at bounding box center [793, 215] width 67 height 15
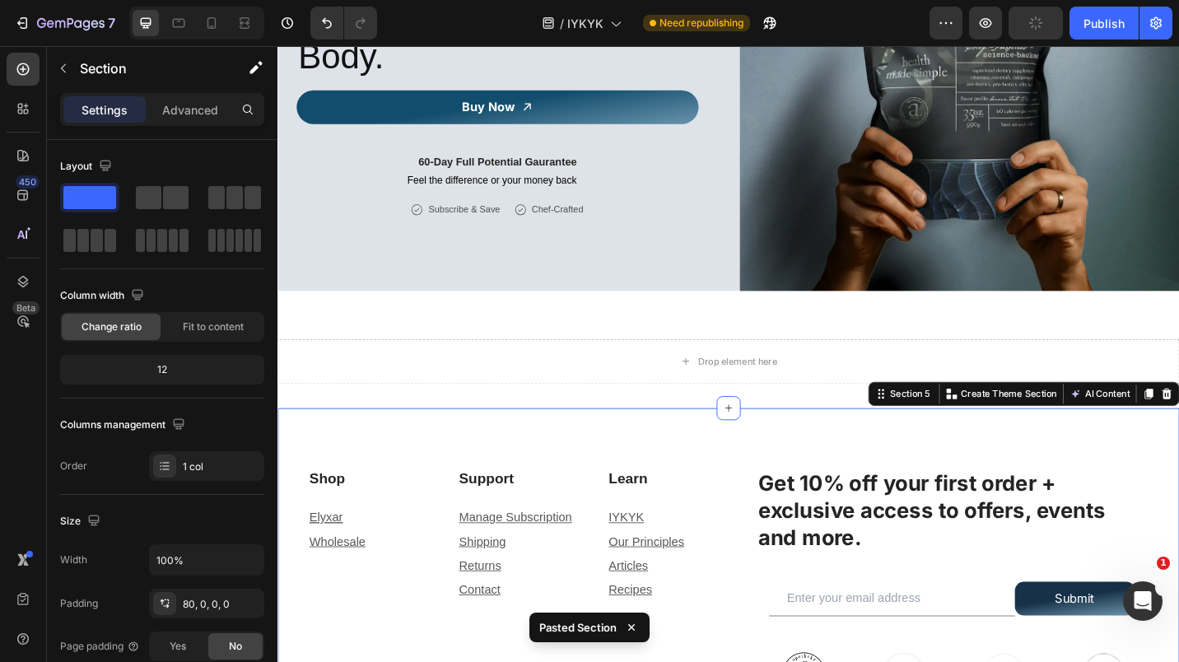
scroll to position [5239, 0]
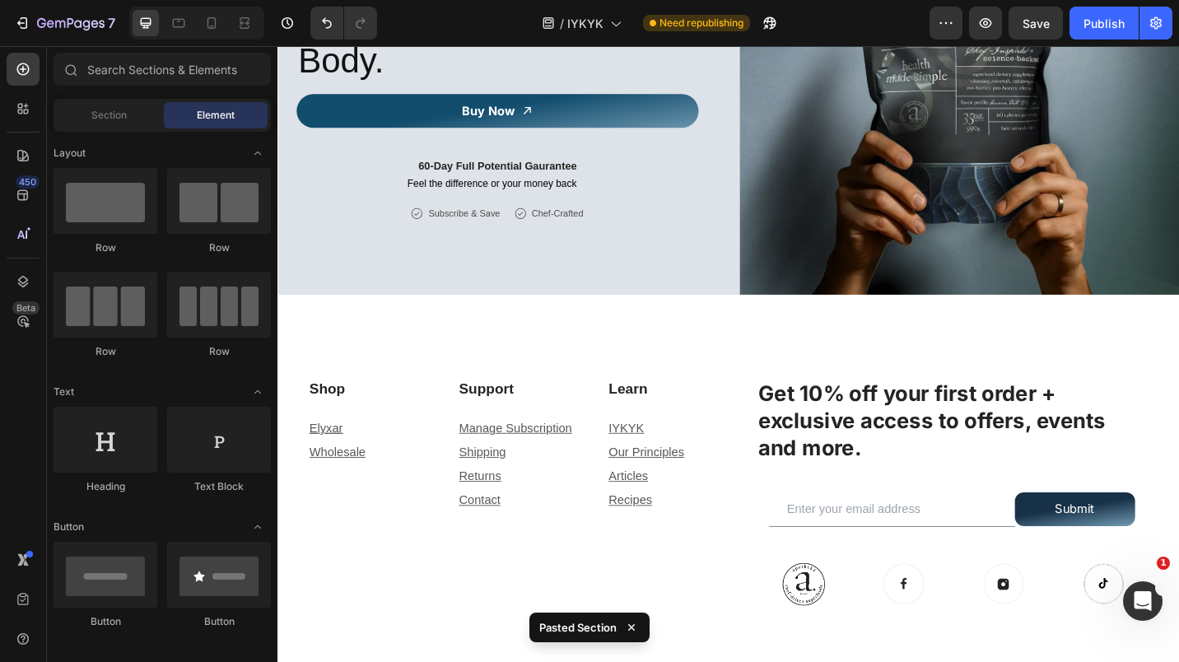
click at [1086, 25] on div "Publish" at bounding box center [1104, 23] width 41 height 17
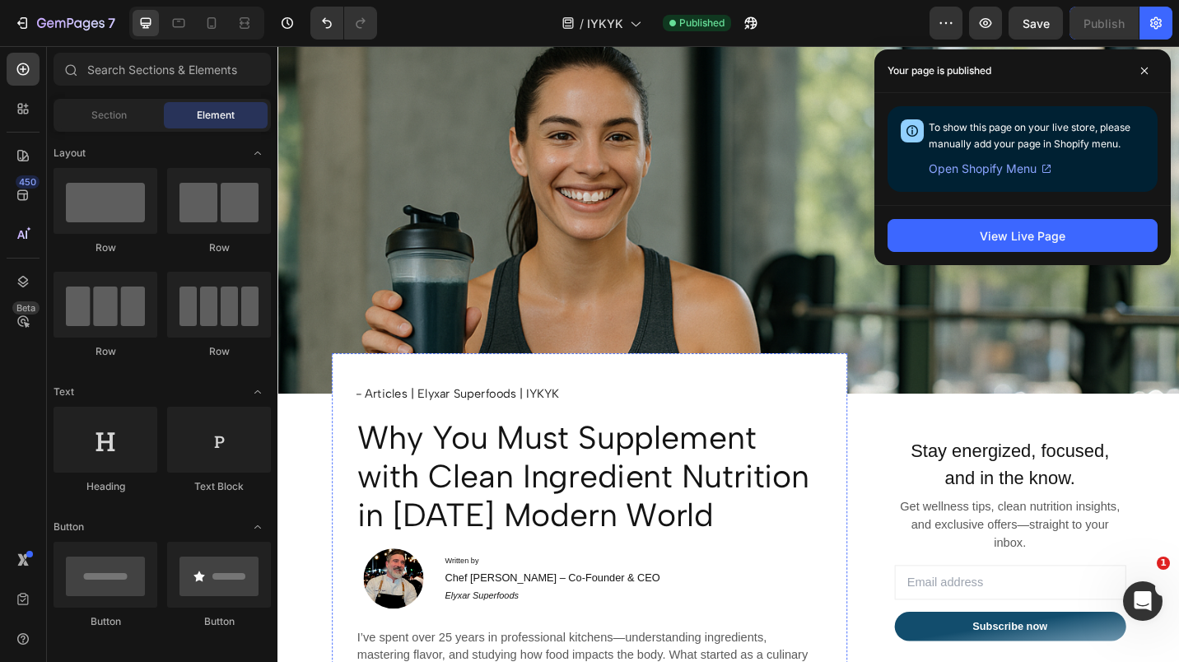
scroll to position [0, 0]
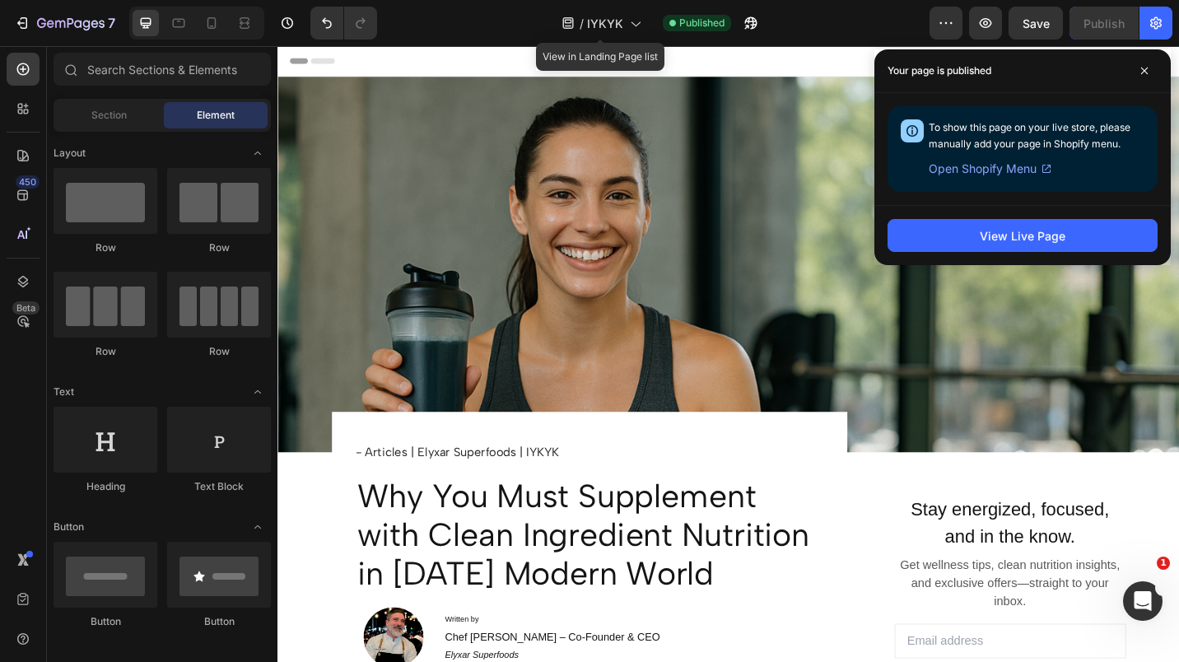
click at [646, 23] on div "/ IYKYK" at bounding box center [601, 23] width 96 height 33
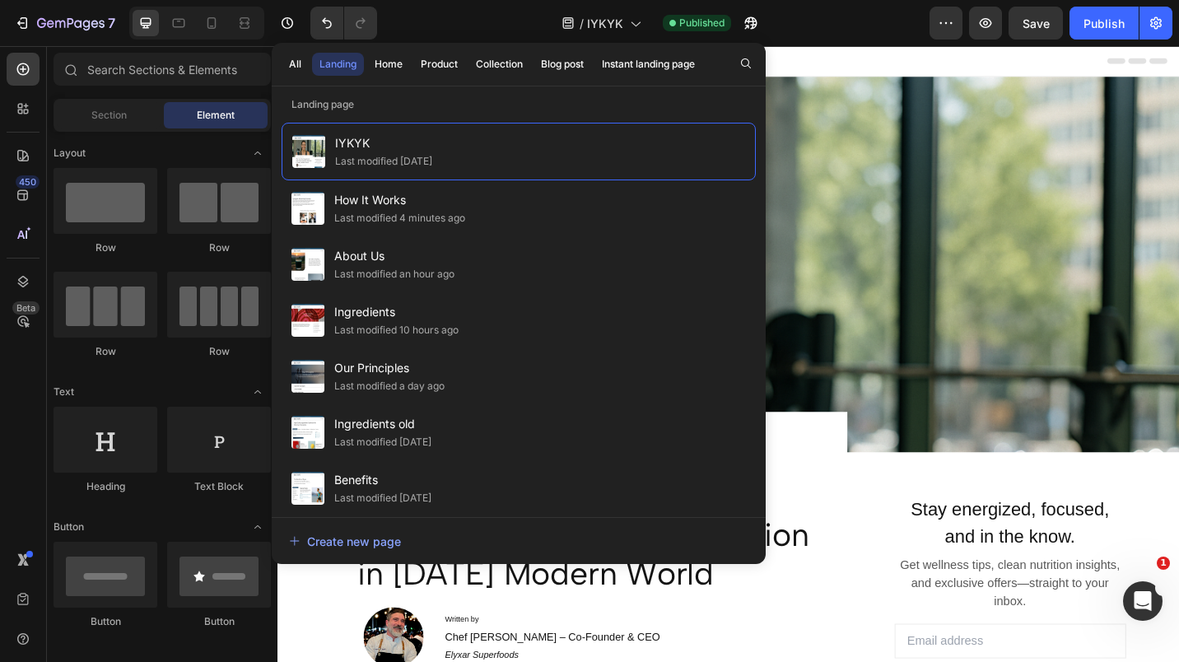
click at [405, 208] on span "How It Works" at bounding box center [399, 200] width 131 height 20
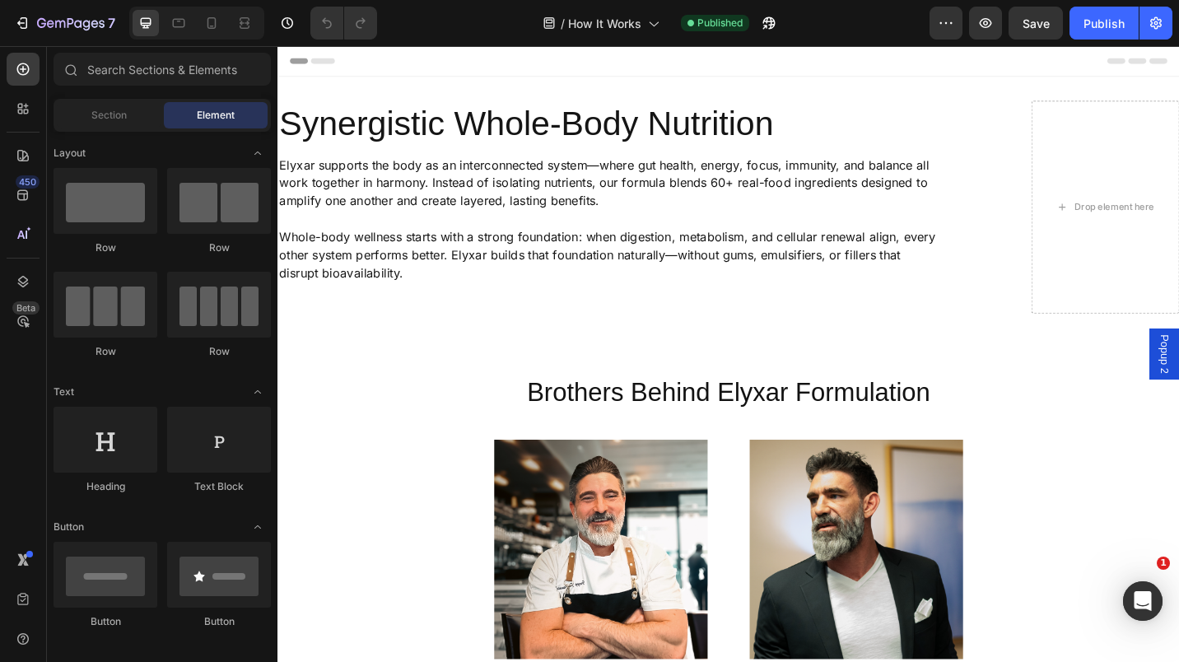
click at [217, 25] on icon at bounding box center [211, 23] width 16 height 16
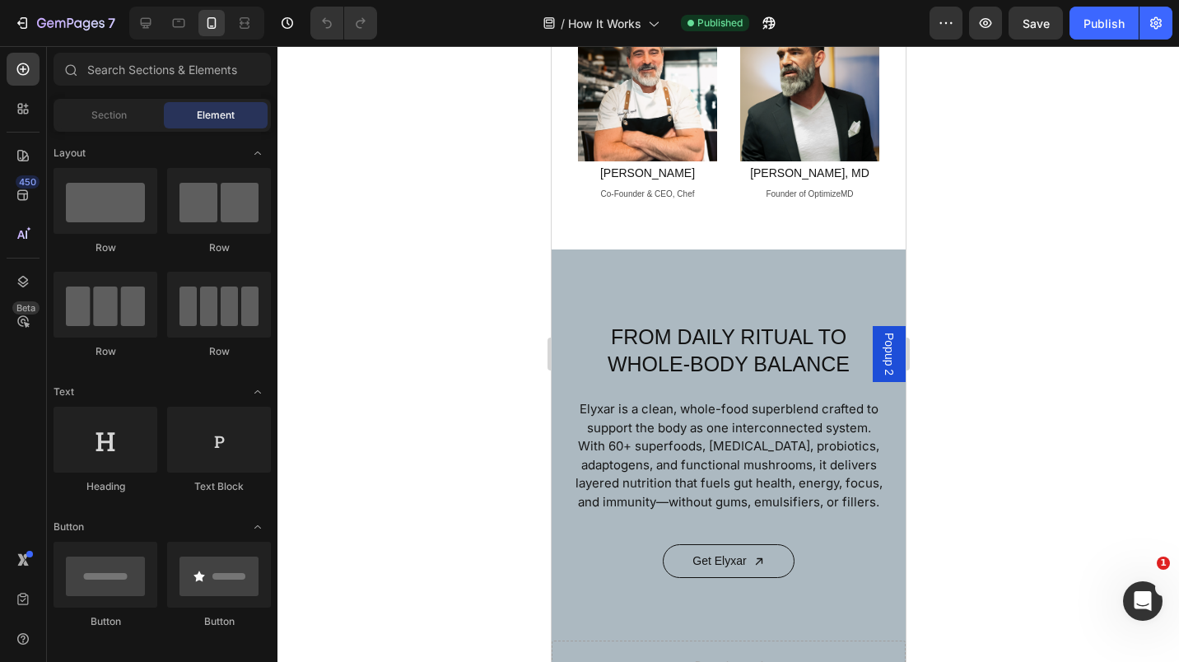
scroll to position [632, 0]
click at [687, 267] on div "FROM DAILY RITUAL TO WHOLE-BODY BALANCE Heading Elyxar is a clean, whole-food s…" at bounding box center [728, 469] width 354 height 441
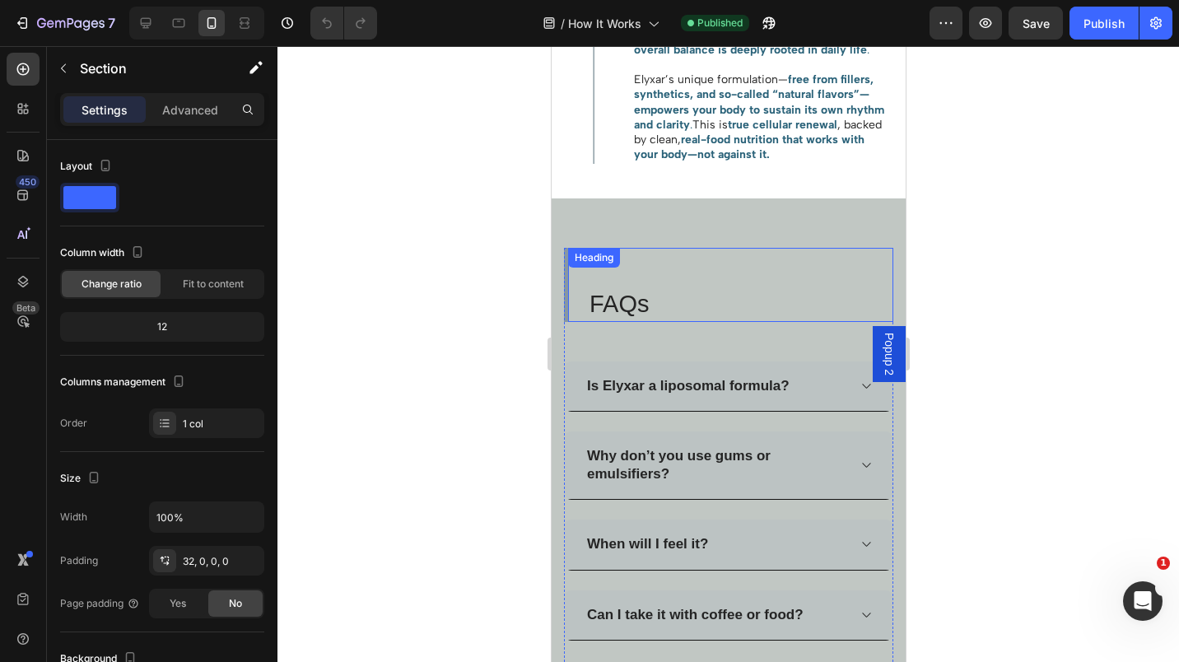
scroll to position [2657, 0]
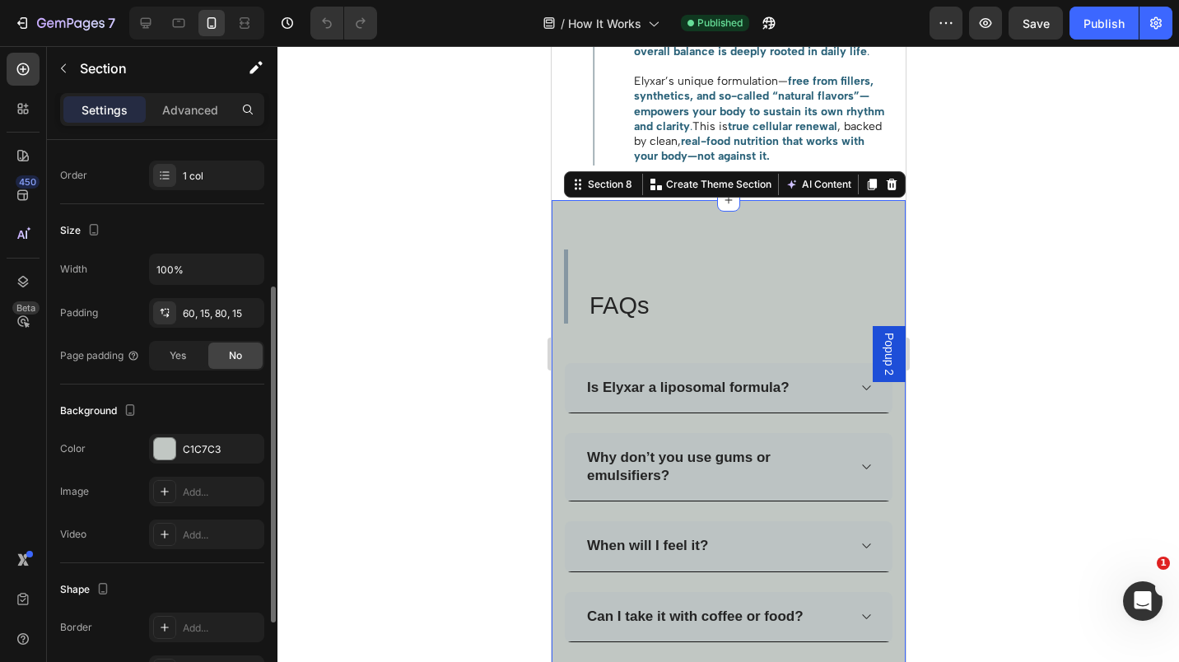
scroll to position [249, 0]
click at [213, 451] on div "C1C7C3" at bounding box center [221, 448] width 77 height 15
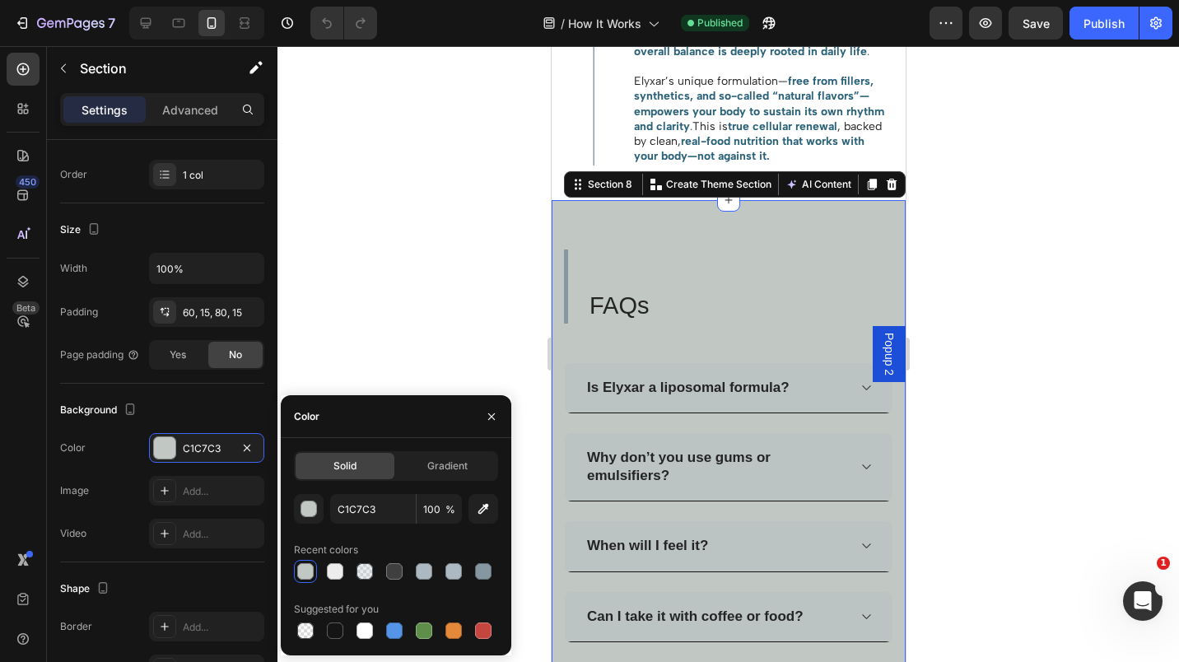
click at [340, 573] on div at bounding box center [335, 571] width 16 height 16
type input "EDEDED"
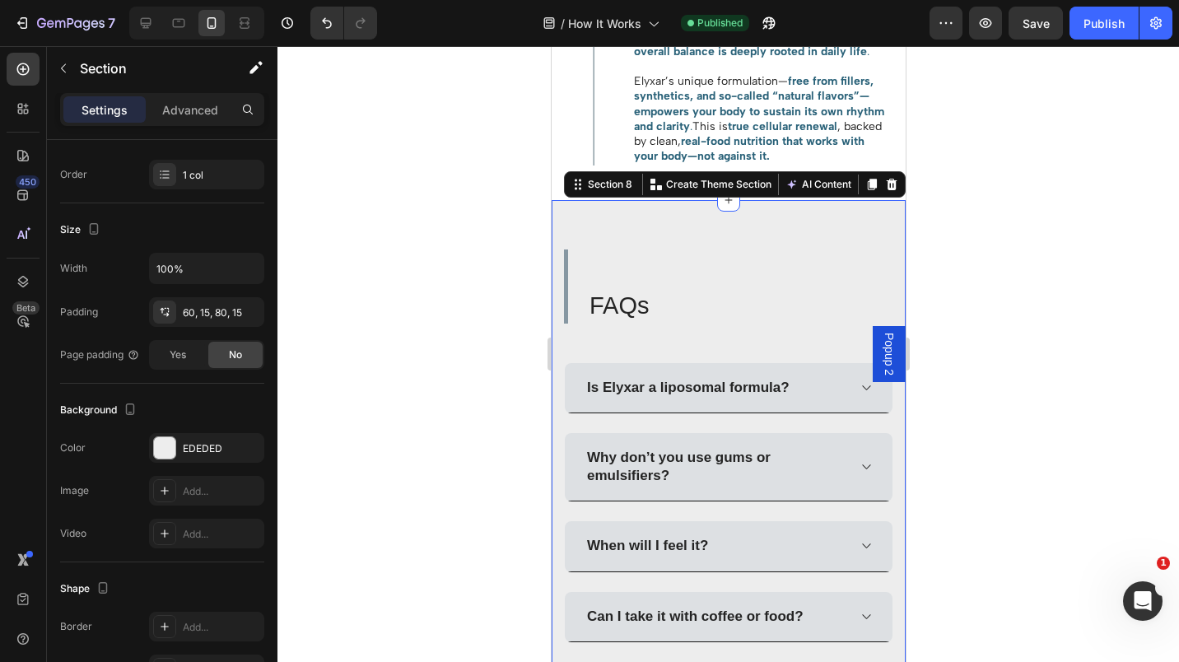
click at [1029, 321] on div at bounding box center [729, 354] width 902 height 616
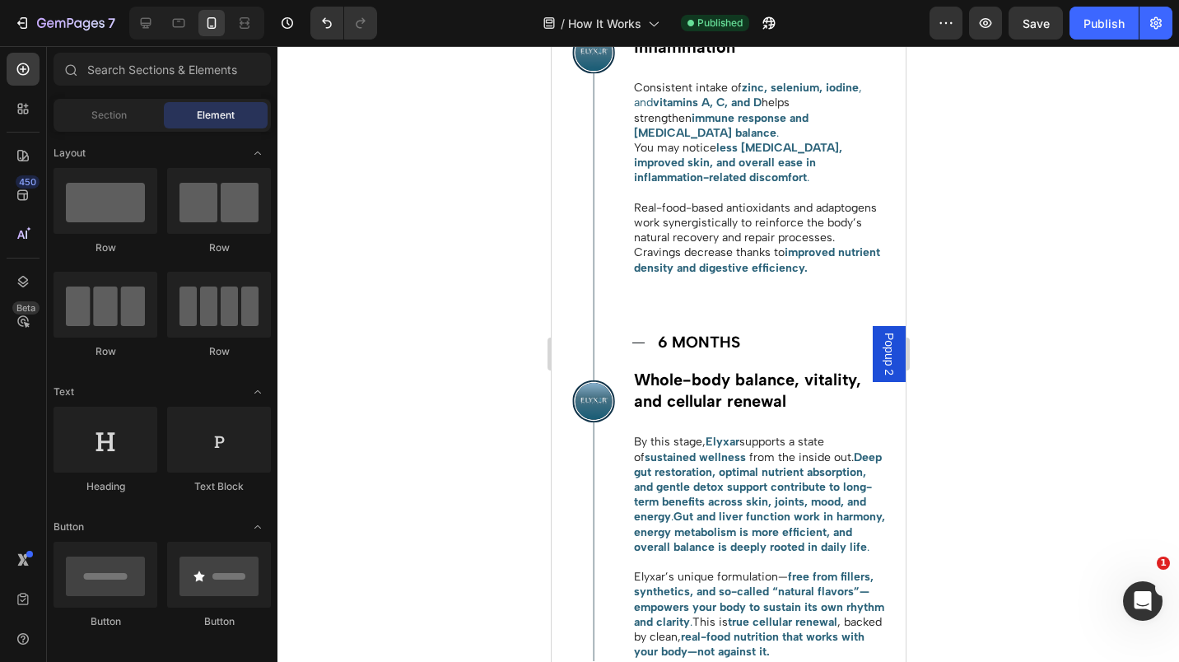
scroll to position [2079, 0]
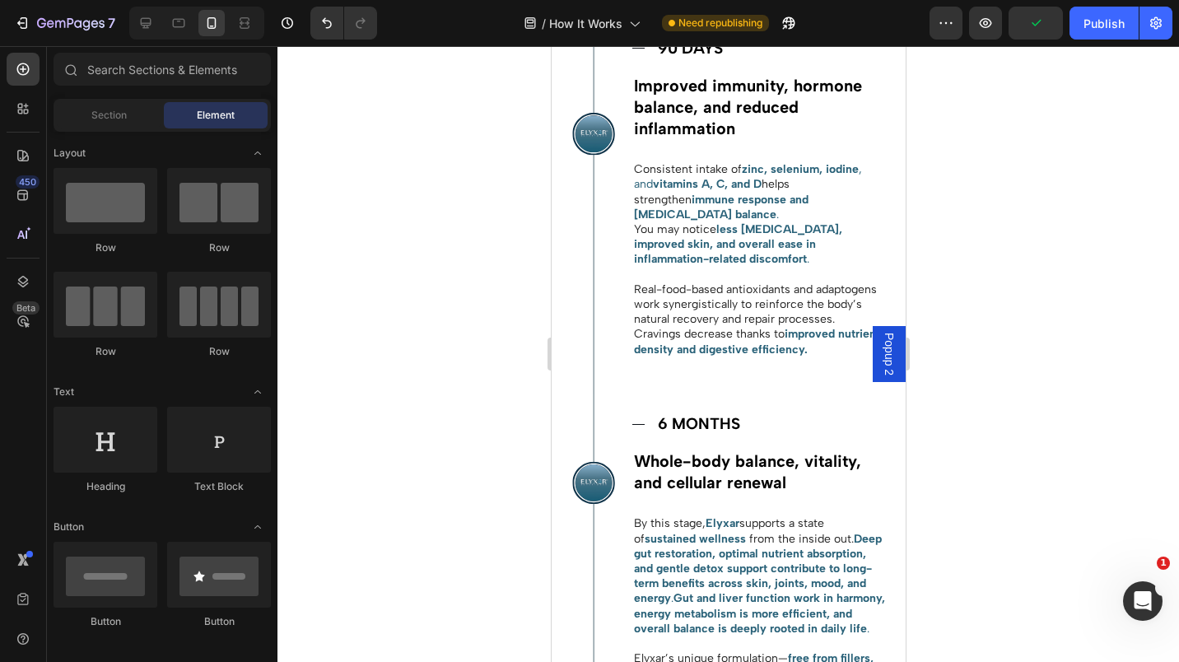
click at [1100, 34] on button "Publish" at bounding box center [1104, 23] width 69 height 33
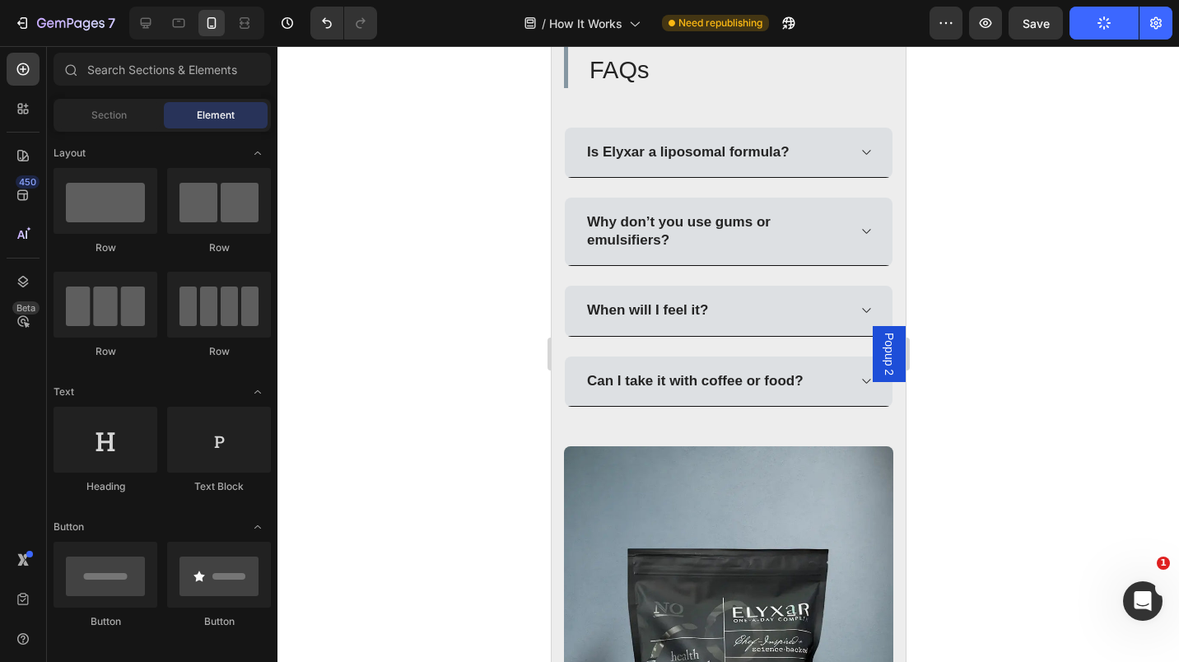
scroll to position [2748, 0]
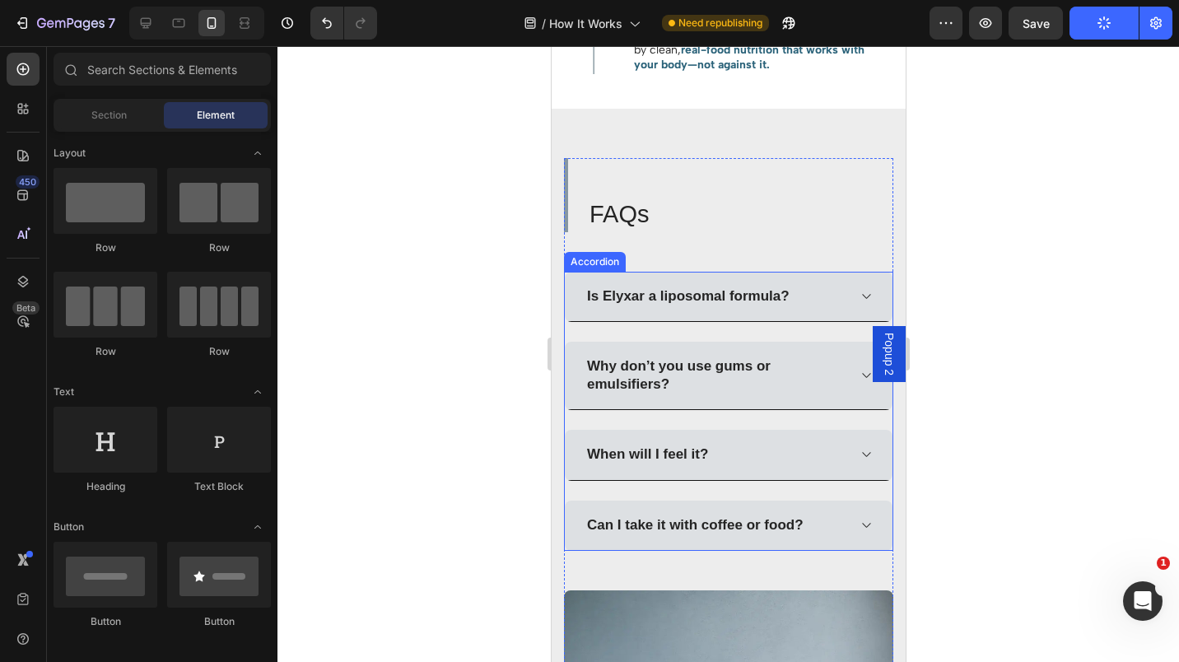
click at [819, 305] on div "Is Elyxar a liposomal formula?" at bounding box center [728, 297] width 328 height 50
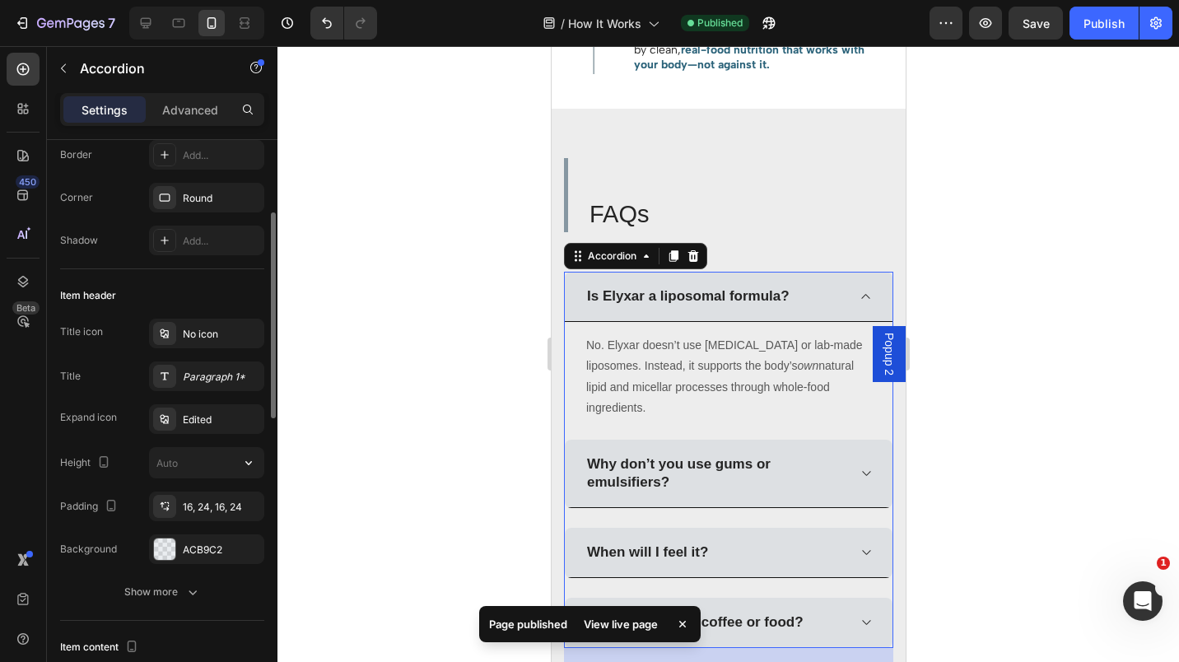
scroll to position [189, 0]
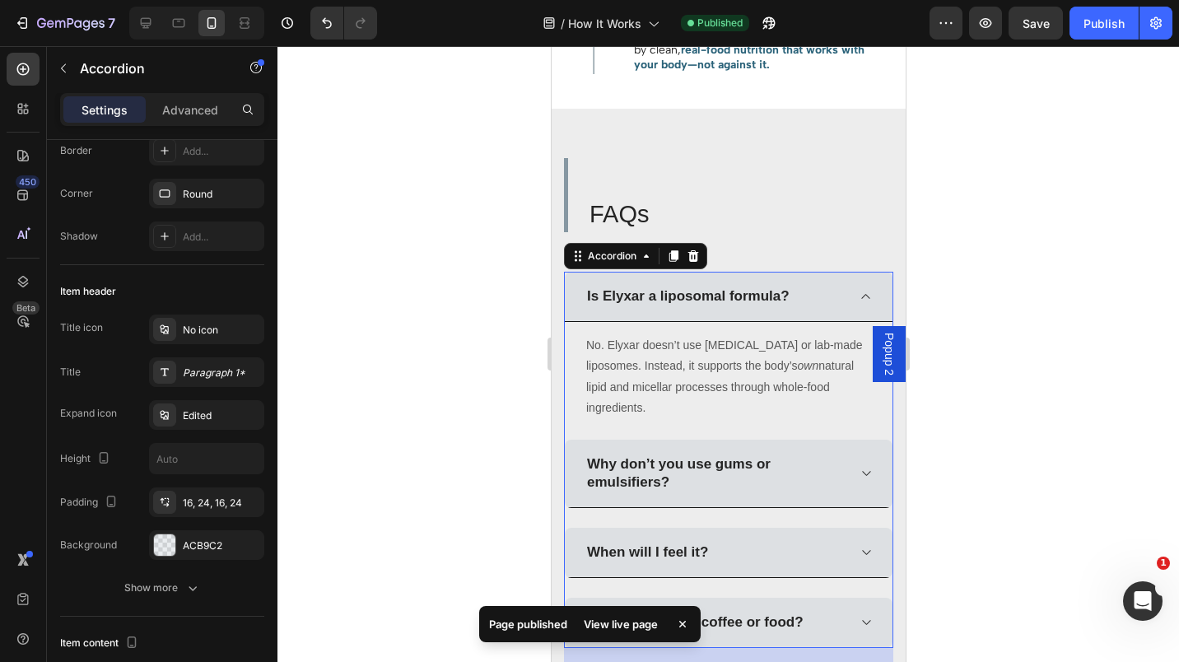
click at [841, 322] on div "Is Elyxar a liposomal formula?" at bounding box center [728, 297] width 328 height 50
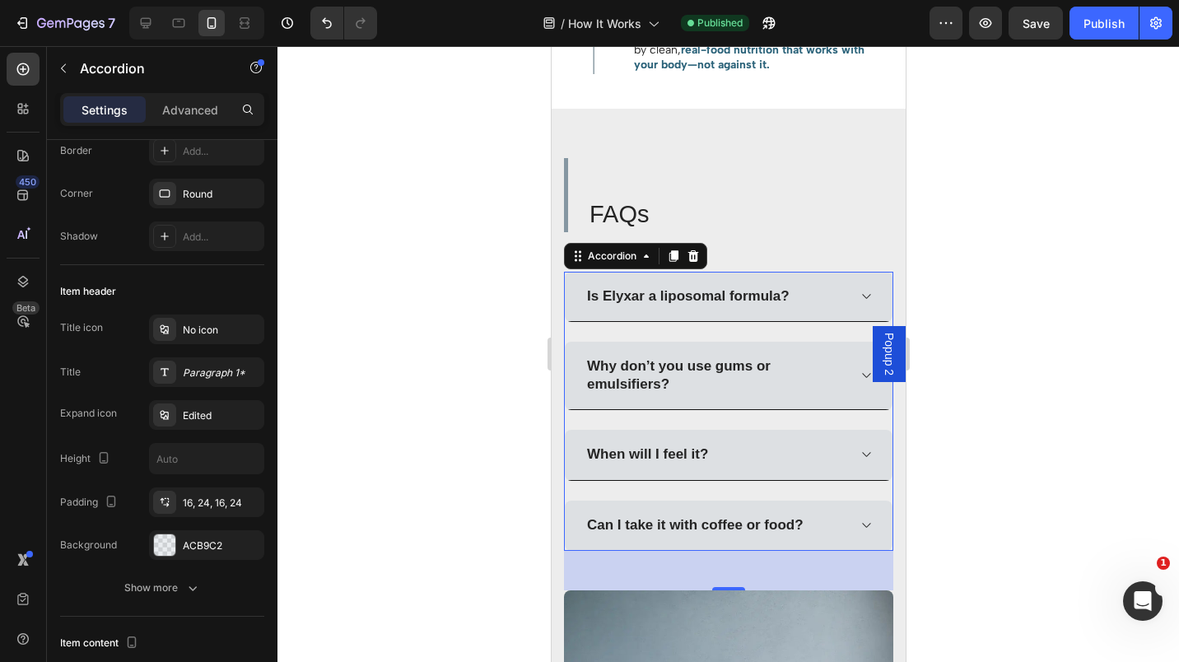
scroll to position [0, 0]
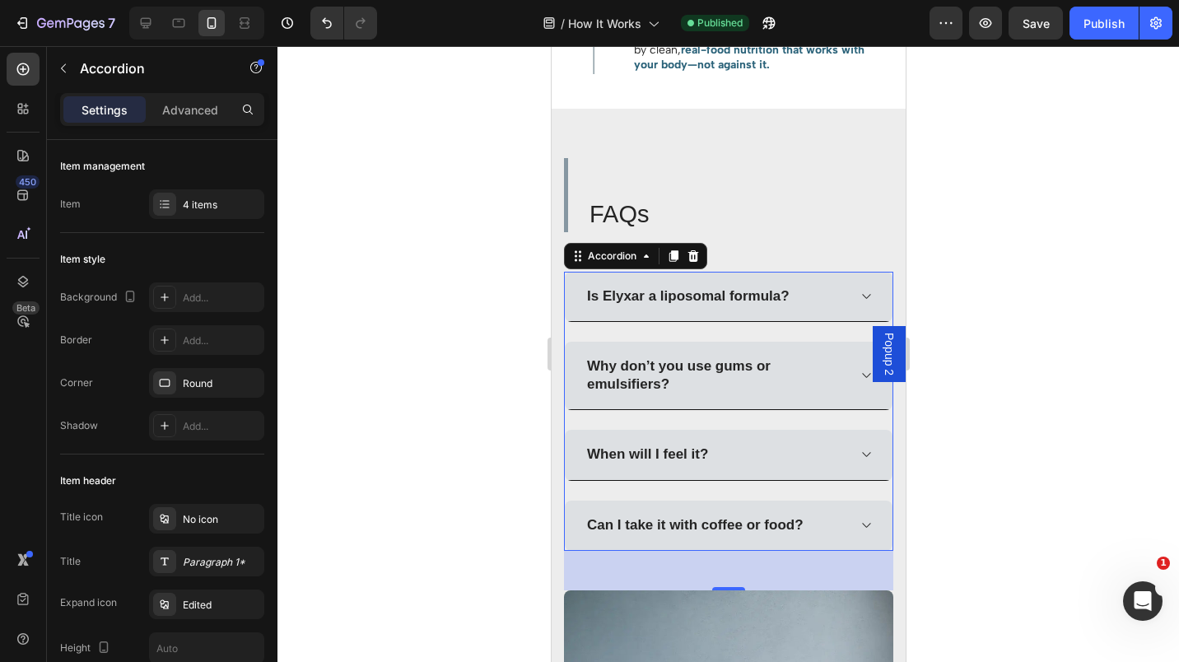
click at [98, 112] on p "Settings" at bounding box center [105, 109] width 46 height 17
click at [188, 113] on p "Advanced" at bounding box center [190, 109] width 56 height 17
type input "100%"
type input "100"
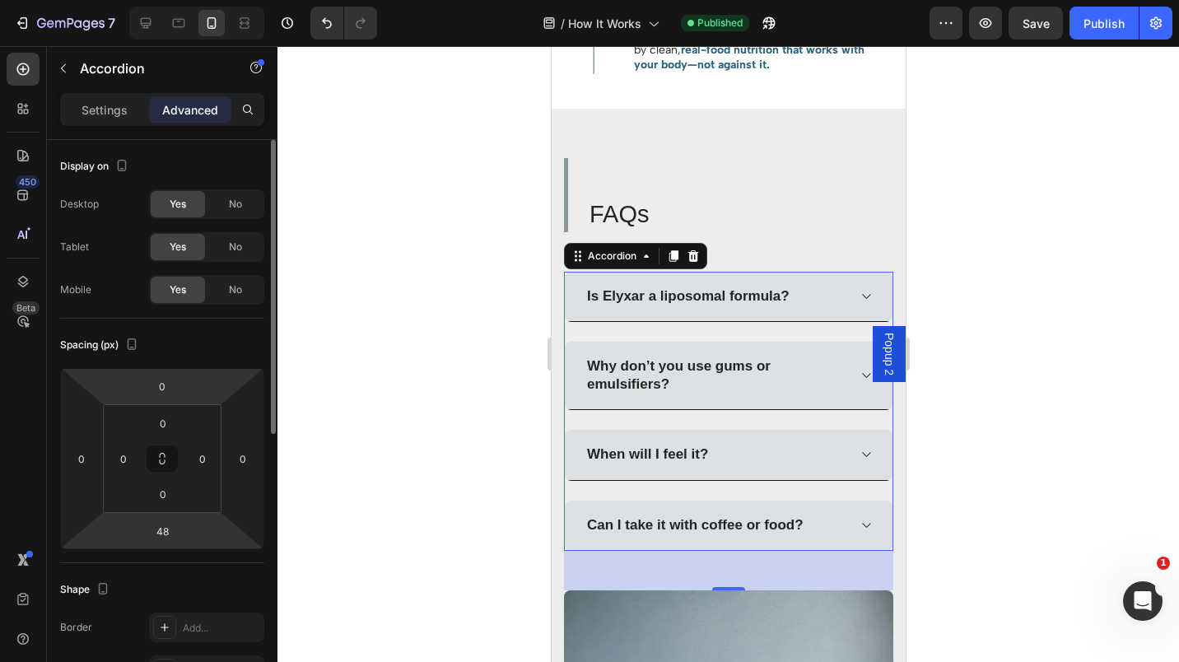
click at [110, 111] on p "Settings" at bounding box center [105, 109] width 46 height 17
type input "24"
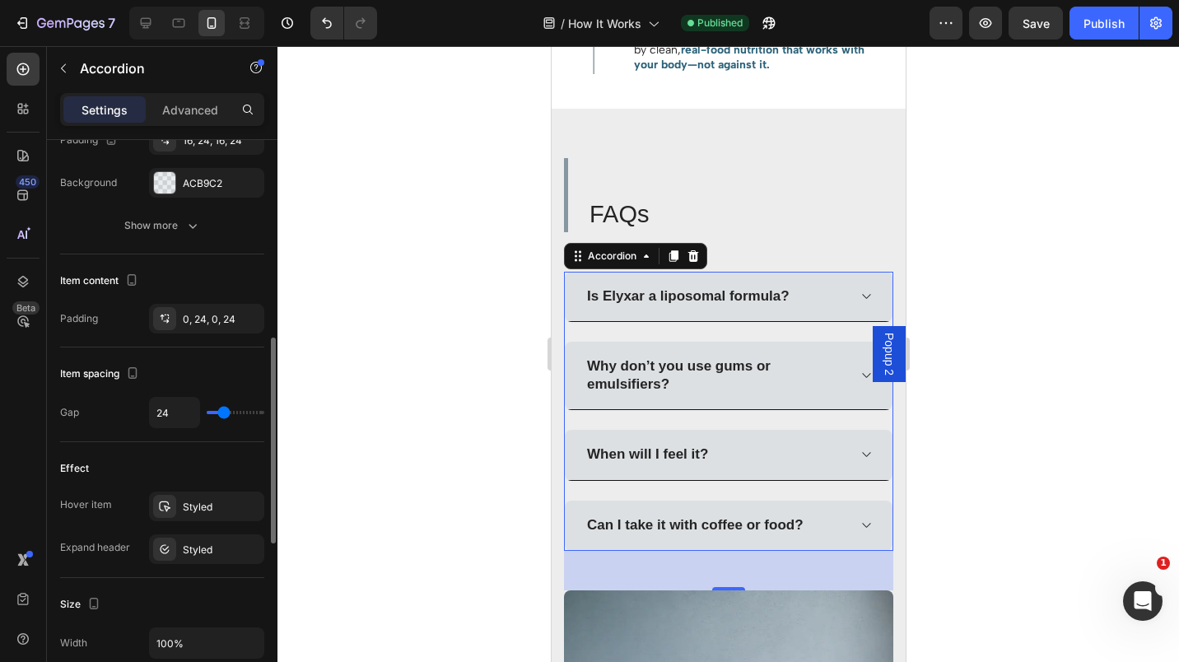
scroll to position [553, 0]
click at [221, 503] on div "Styled" at bounding box center [221, 506] width 77 height 15
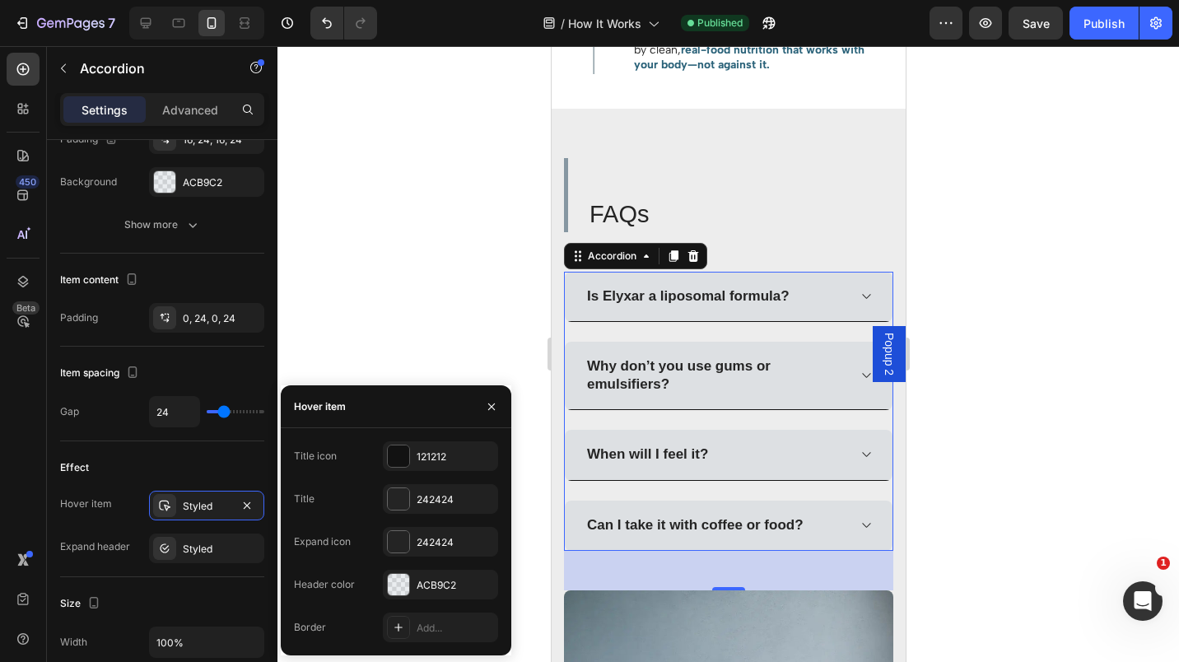
click at [392, 590] on div at bounding box center [398, 584] width 21 height 21
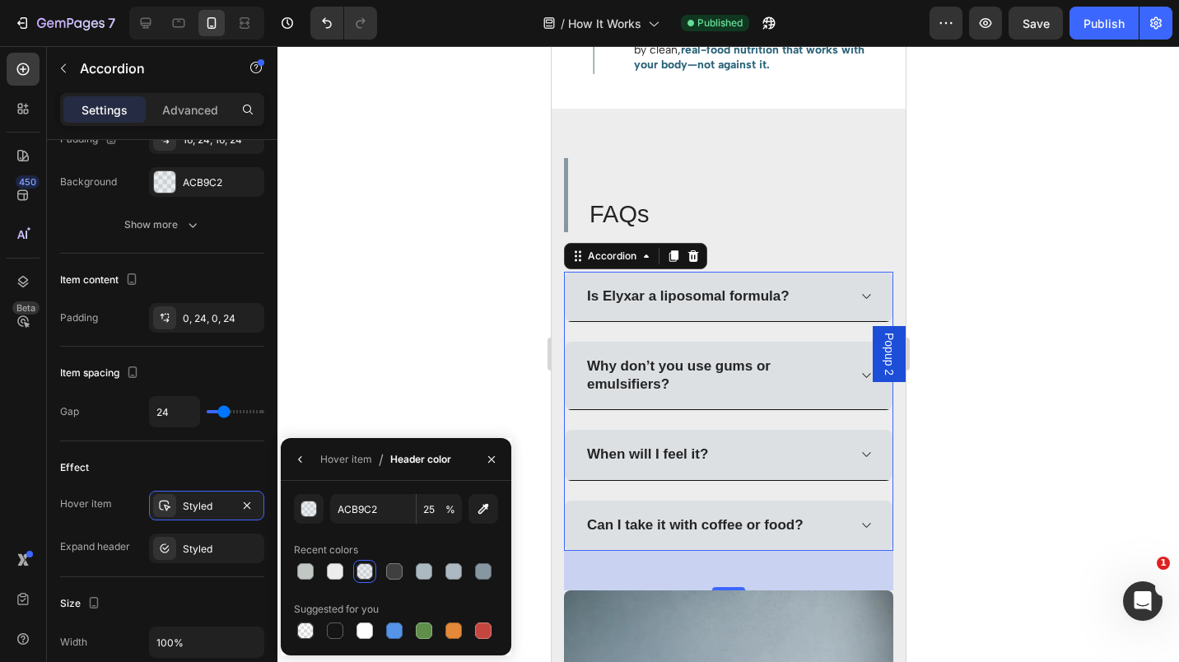
click at [217, 542] on div "Styled" at bounding box center [221, 549] width 77 height 15
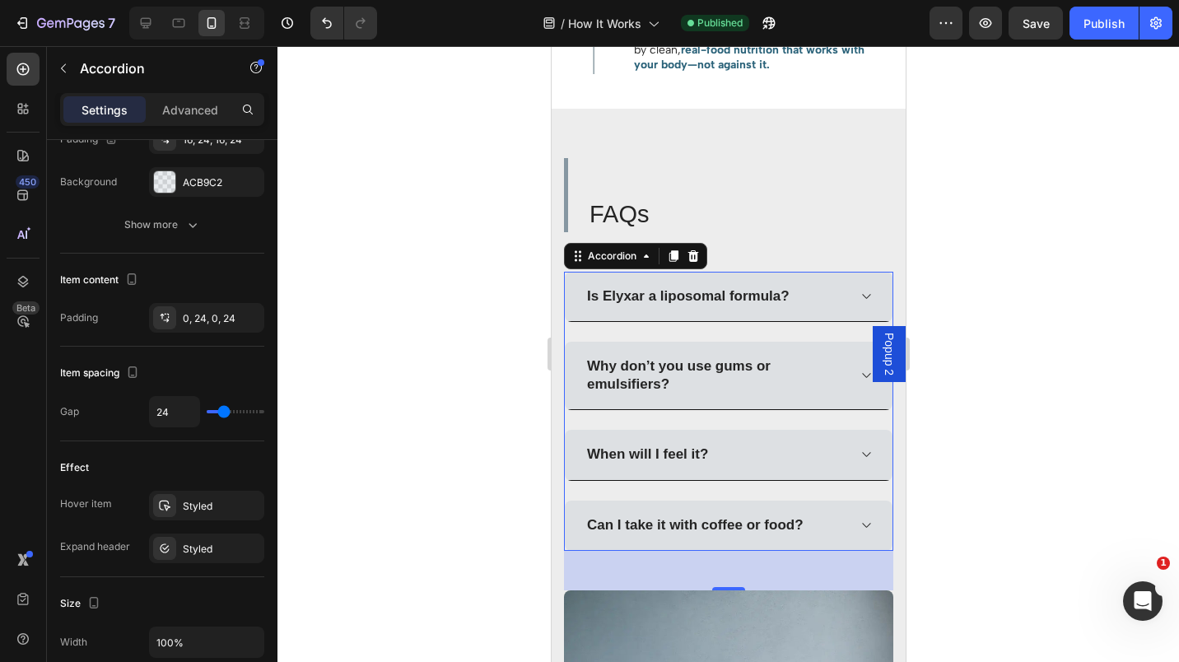
click at [718, 369] on div "Is Elyxar a liposomal formula? Why don’t you use gums or emulsifiers? When will…" at bounding box center [727, 411] width 329 height 278
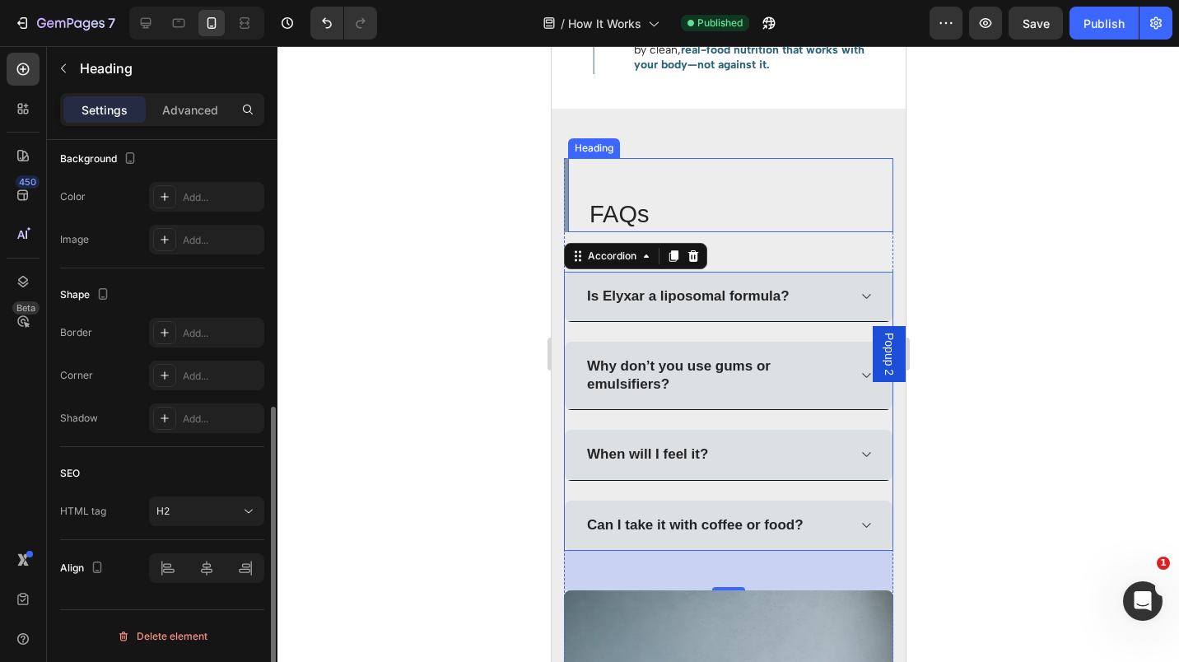
click at [751, 232] on h2 "FAQs" at bounding box center [740, 215] width 306 height 35
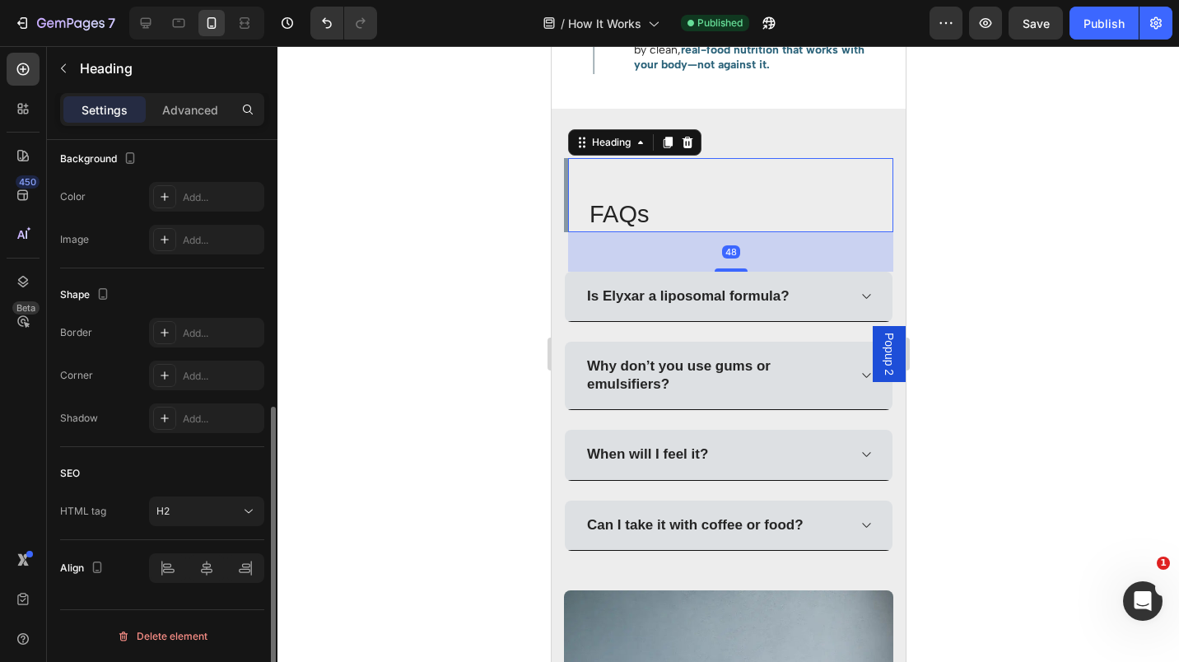
scroll to position [0, 0]
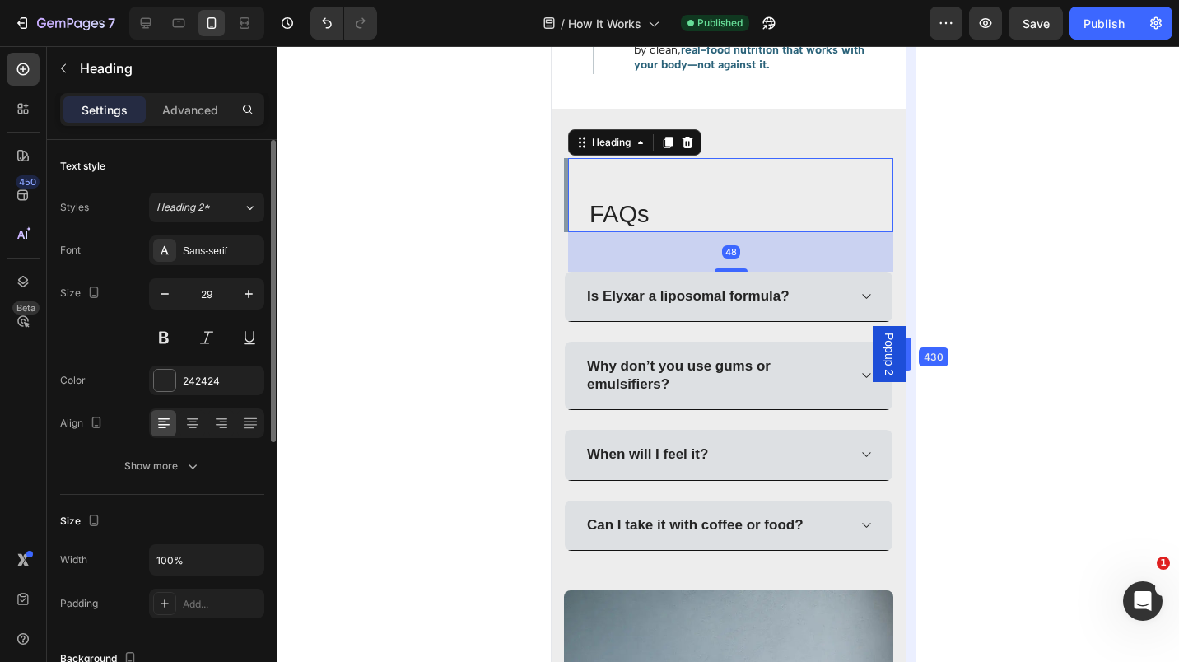
drag, startPoint x: 907, startPoint y: 340, endPoint x: 353, endPoint y: 294, distance: 555.3
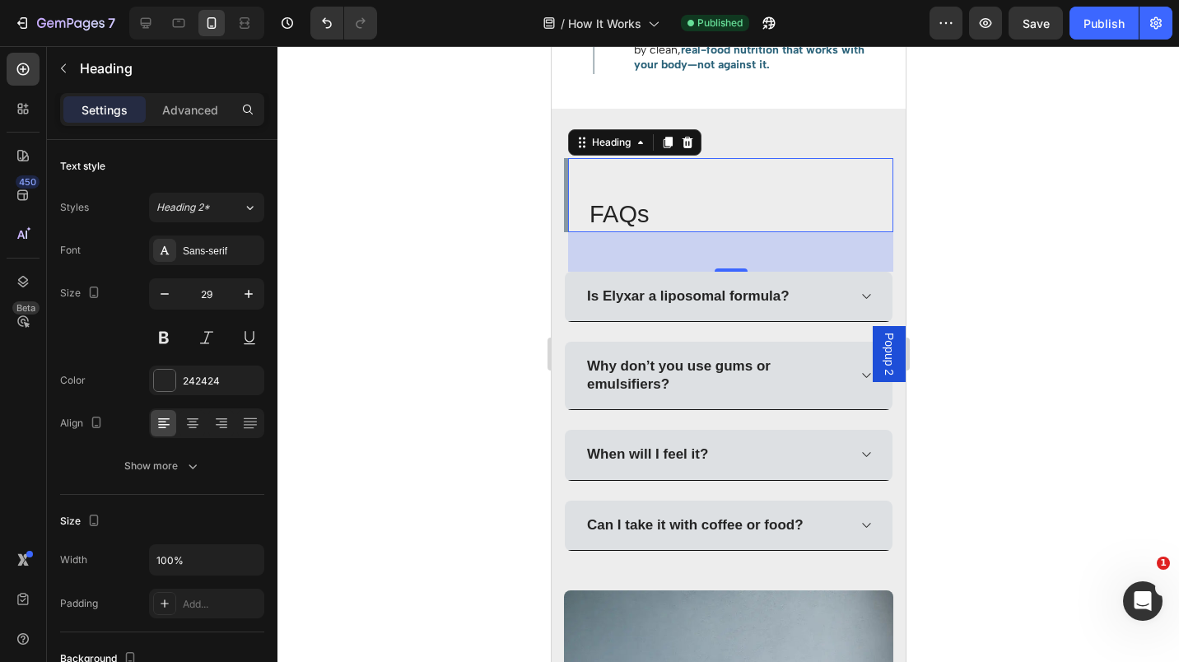
click at [931, 324] on div at bounding box center [729, 354] width 902 height 616
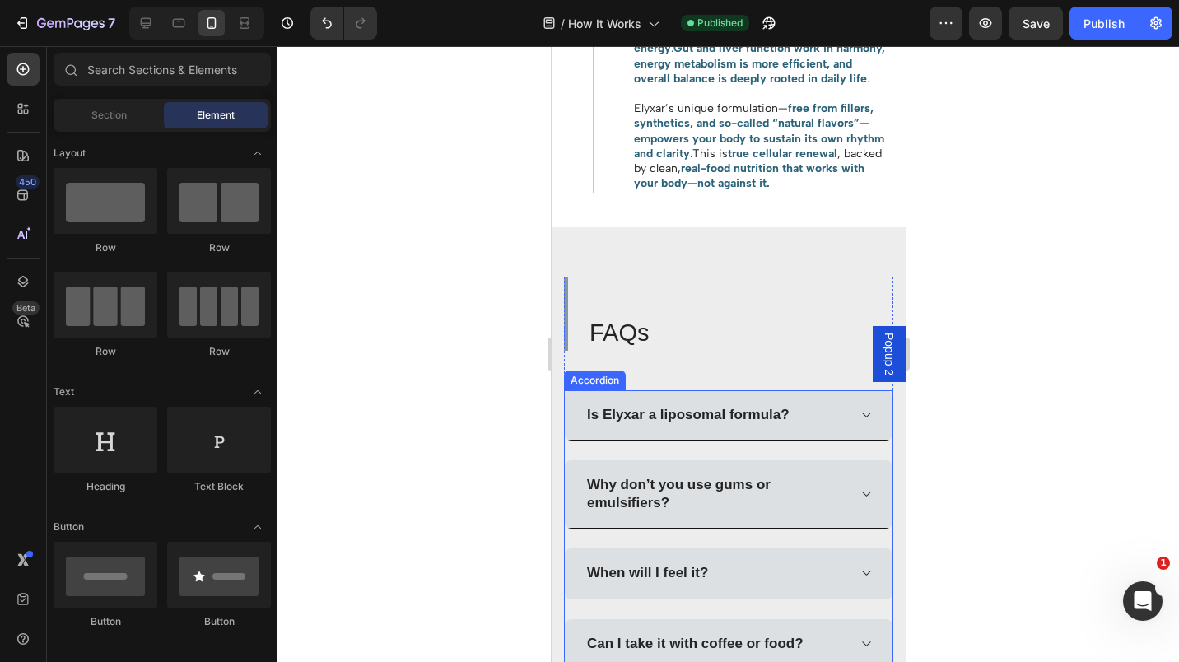
scroll to position [2629, 0]
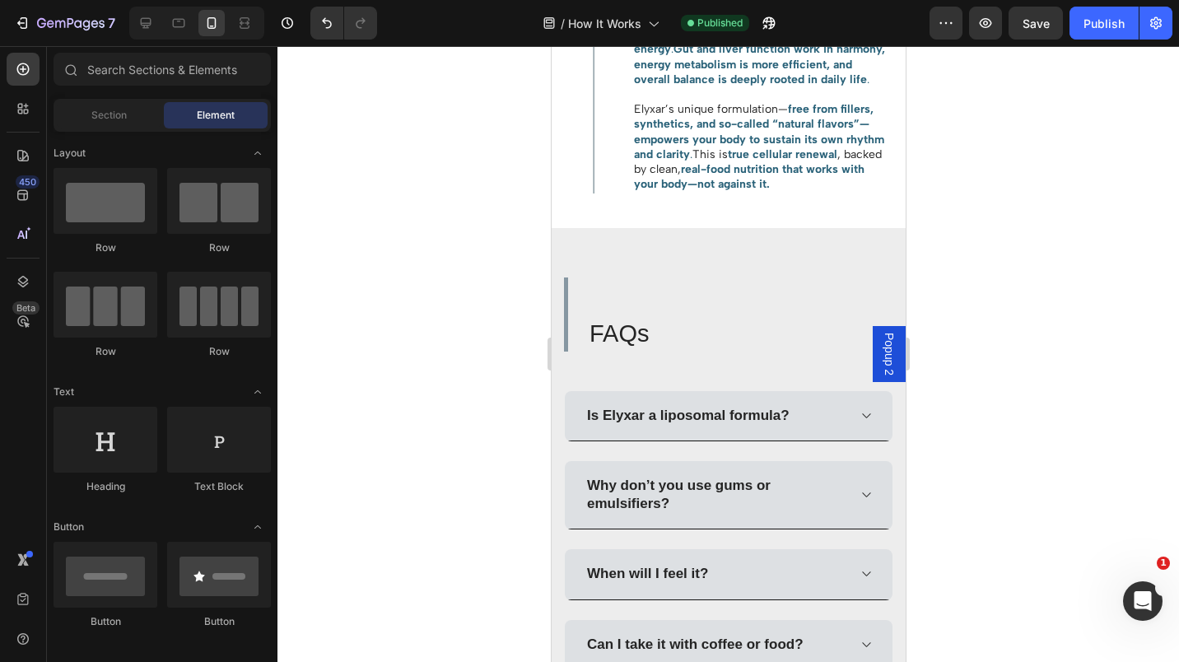
click at [1085, 36] on button "Publish" at bounding box center [1104, 23] width 69 height 33
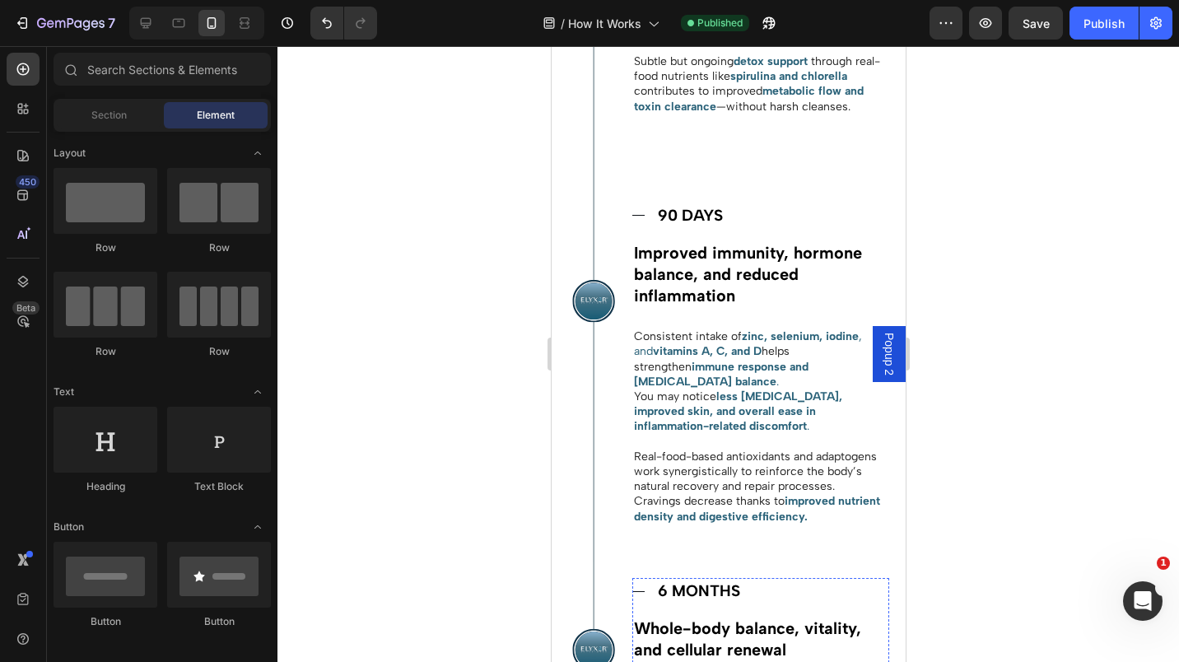
scroll to position [1864, 0]
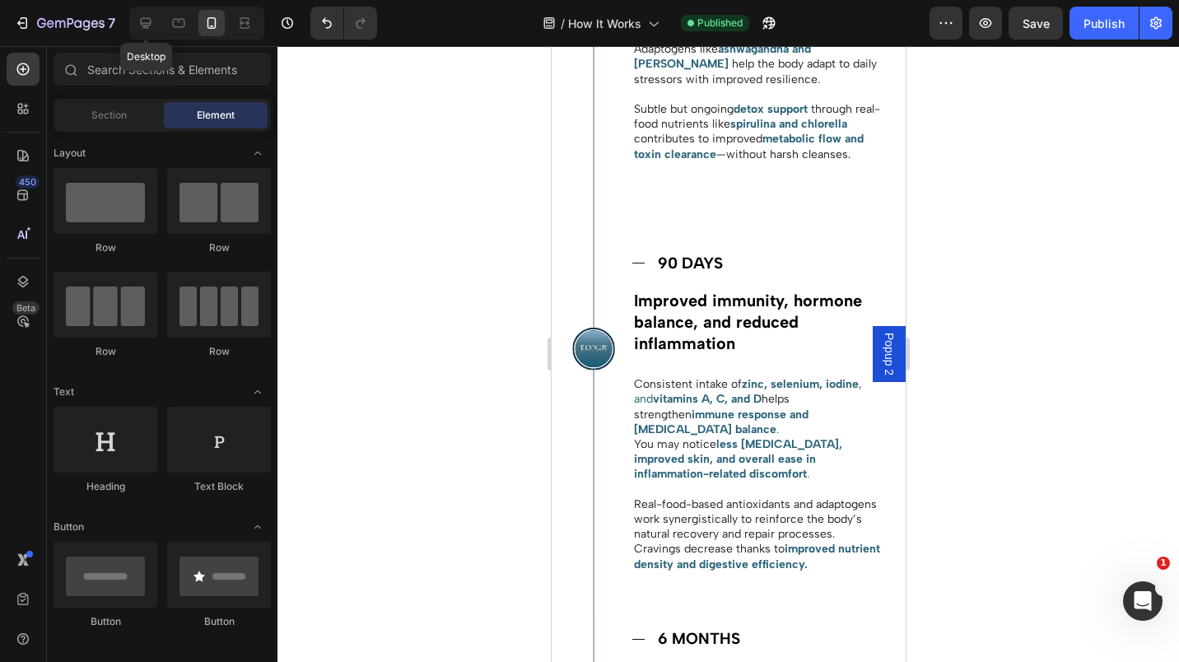
click at [142, 26] on icon at bounding box center [146, 23] width 16 height 16
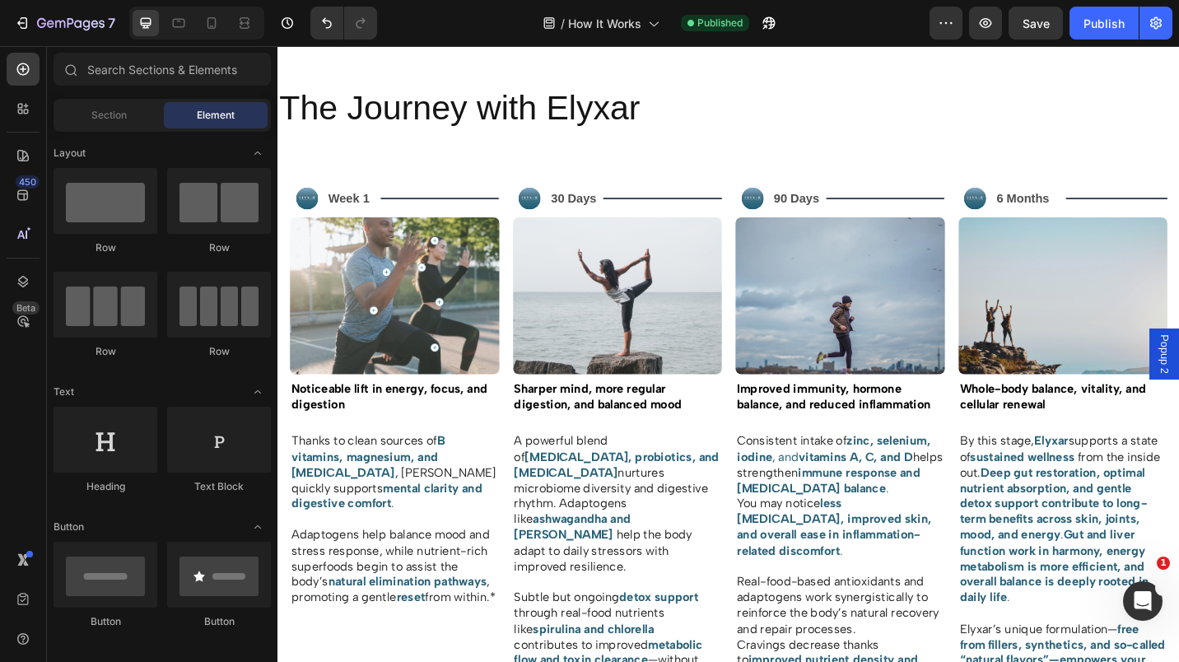
scroll to position [1345, 0]
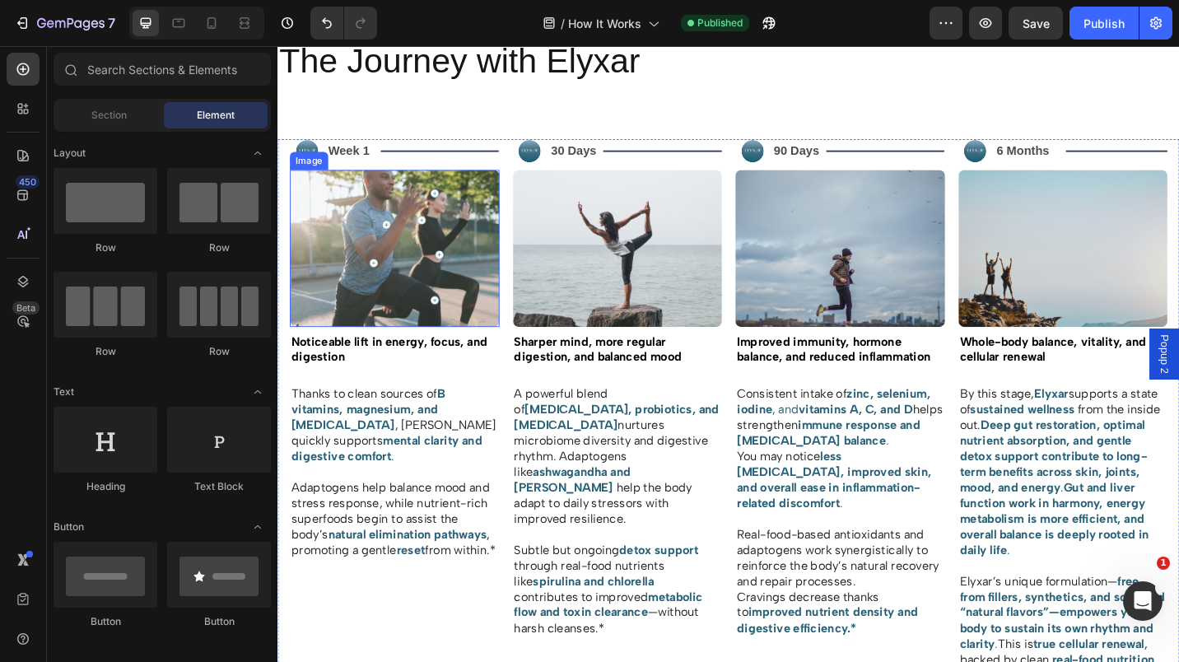
click at [391, 292] on img at bounding box center [406, 268] width 230 height 172
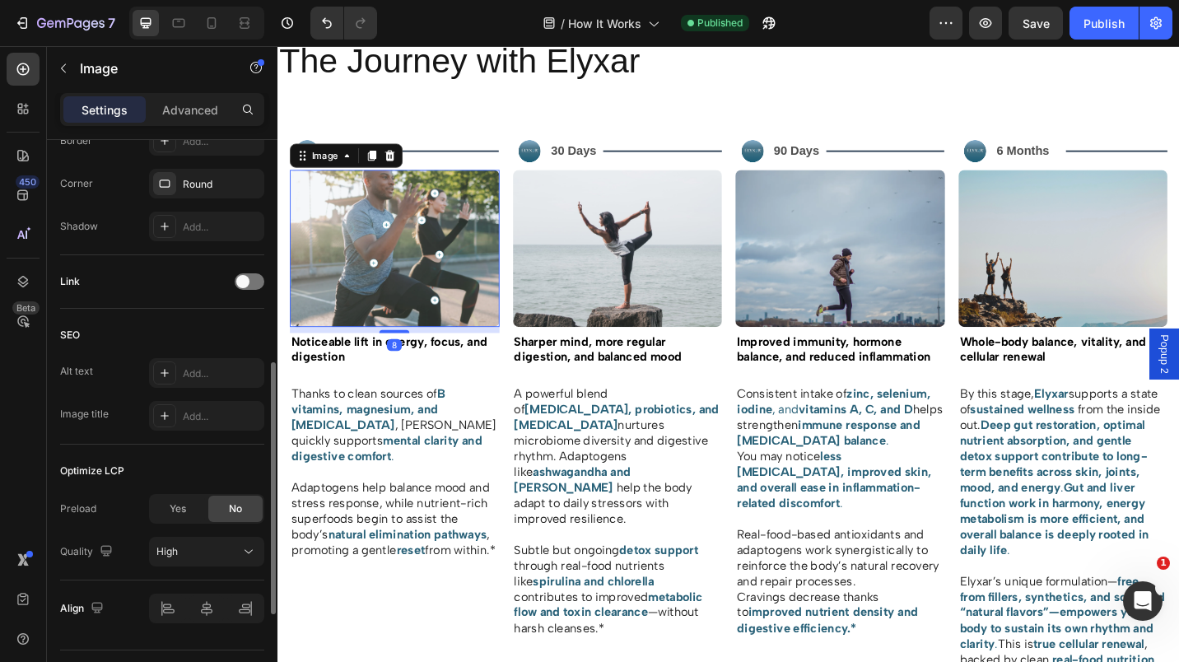
scroll to position [716, 0]
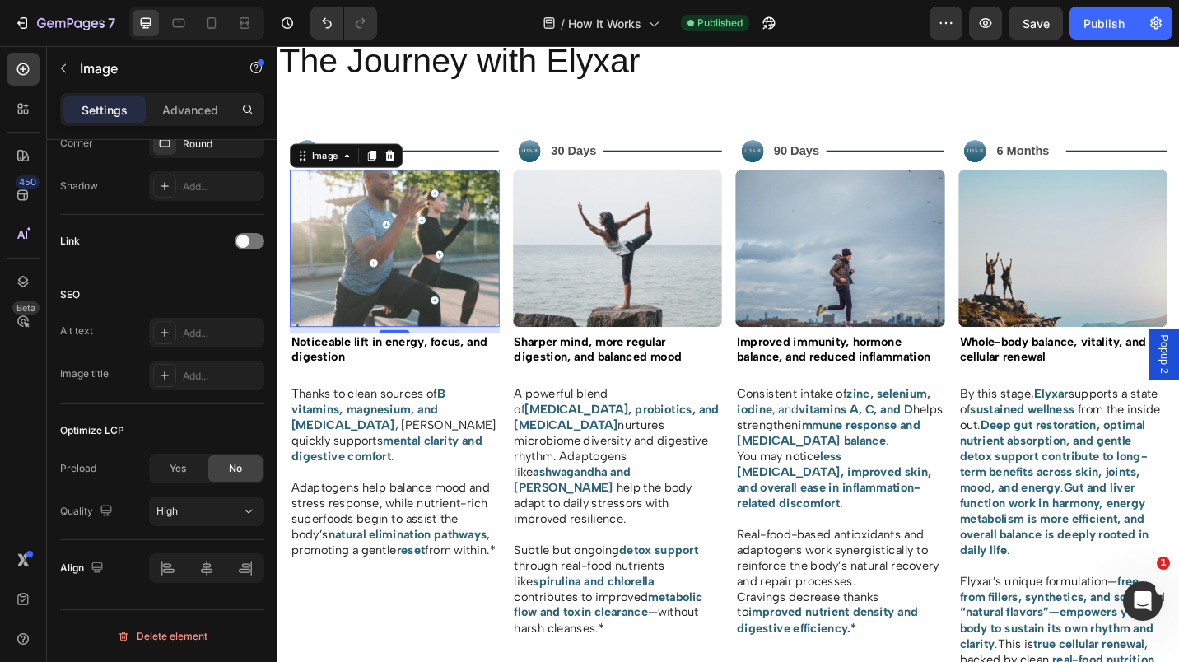
click at [180, 474] on span "Yes" at bounding box center [178, 468] width 16 height 15
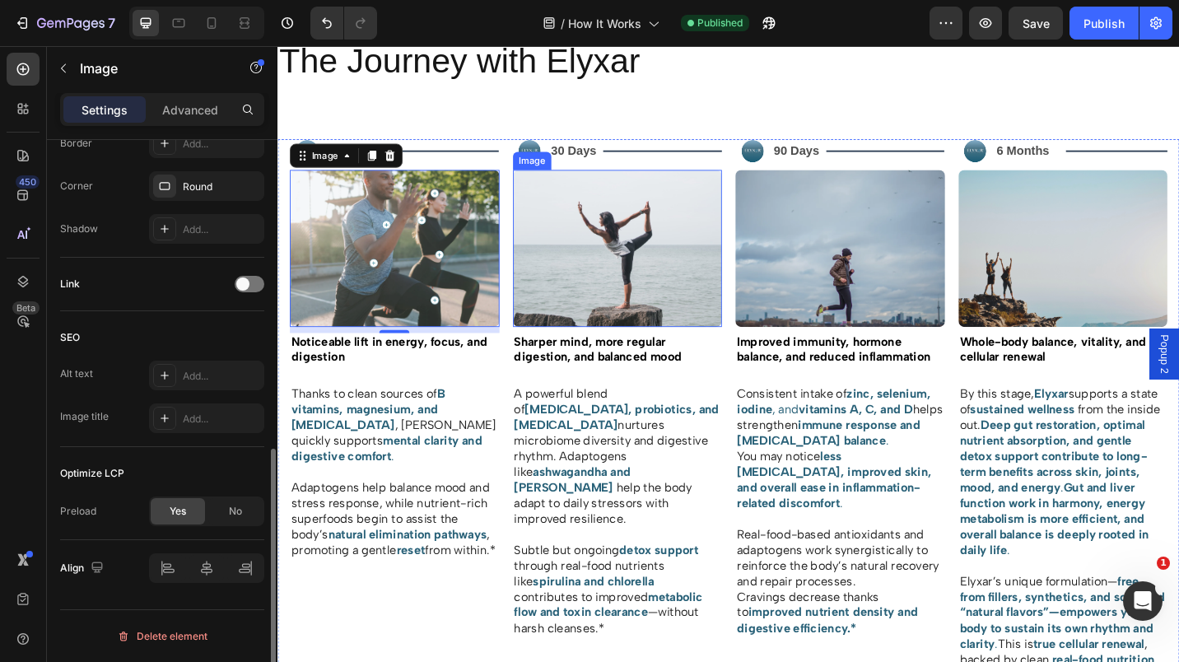
click at [582, 306] on img at bounding box center [650, 268] width 230 height 172
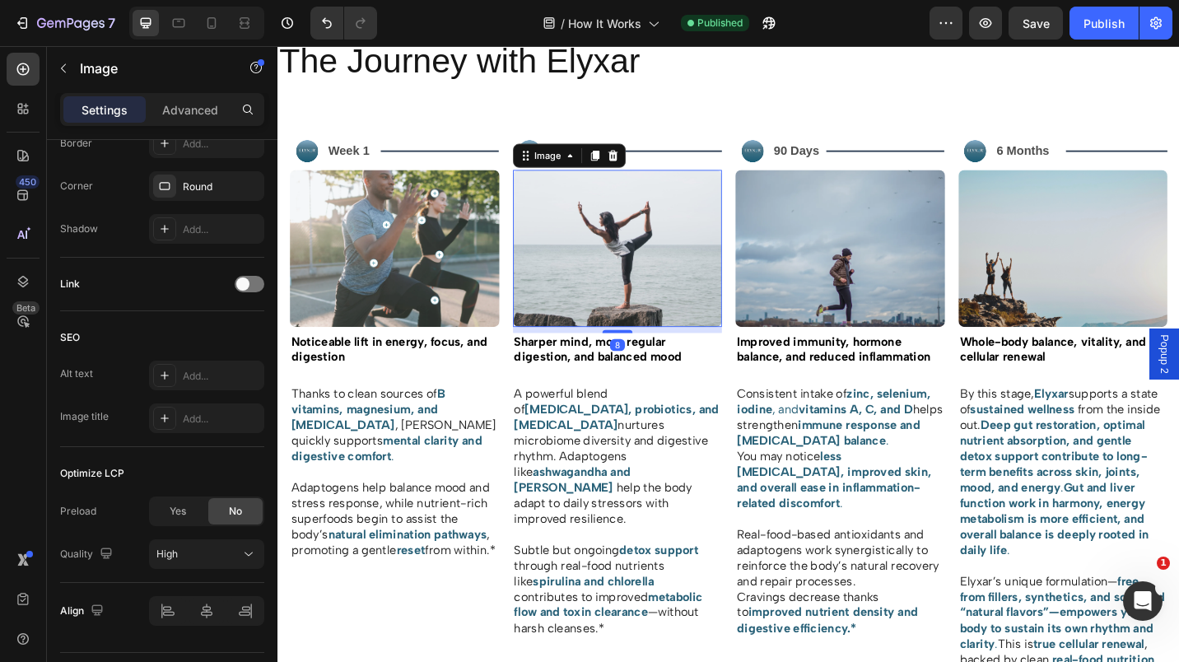
click at [184, 504] on span "Yes" at bounding box center [178, 511] width 16 height 15
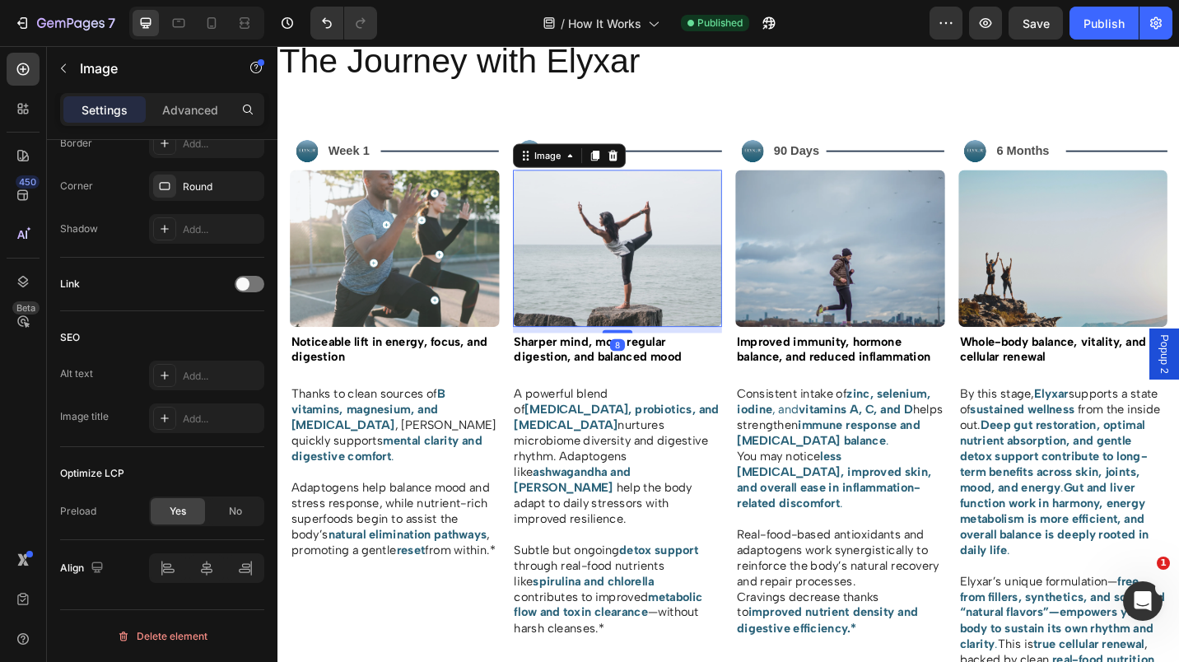
click at [818, 296] on img at bounding box center [894, 268] width 230 height 172
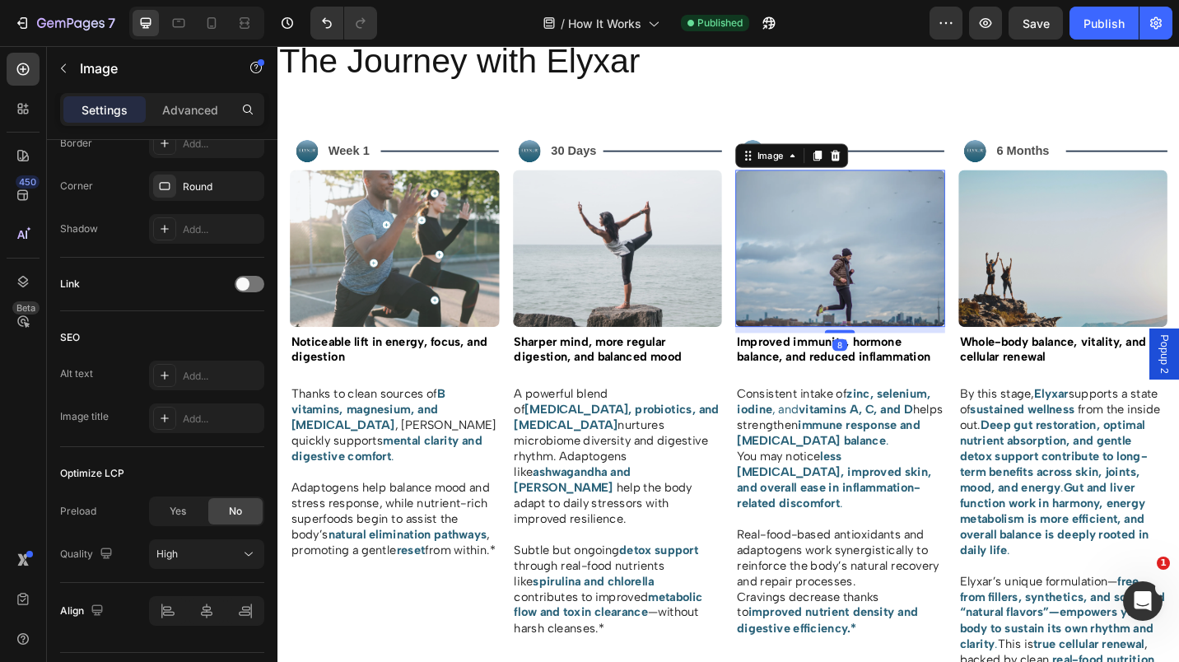
click at [179, 509] on span "Yes" at bounding box center [178, 511] width 16 height 15
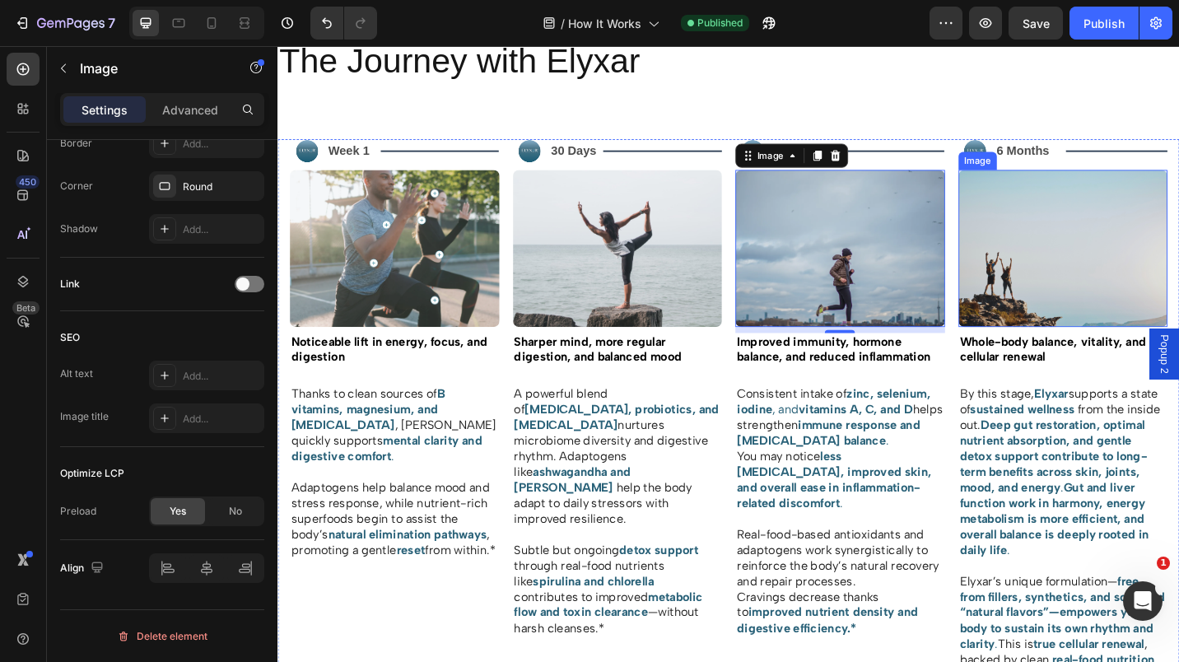
click at [1103, 261] on img at bounding box center [1139, 268] width 230 height 172
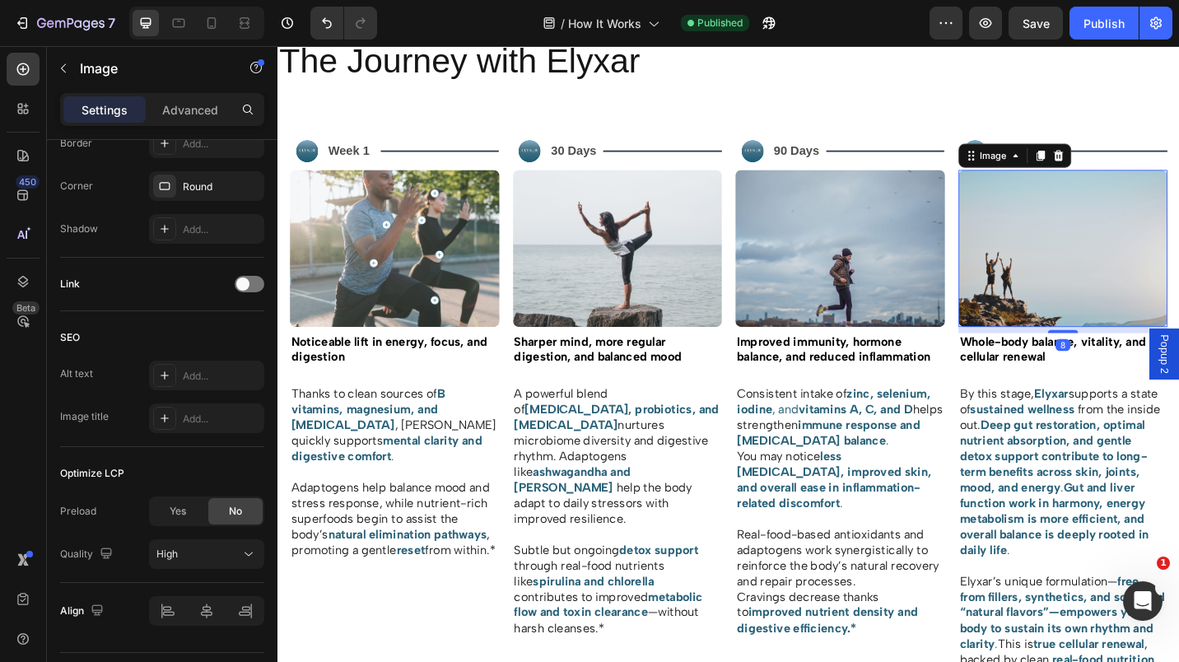
click at [174, 506] on span "Yes" at bounding box center [178, 511] width 16 height 15
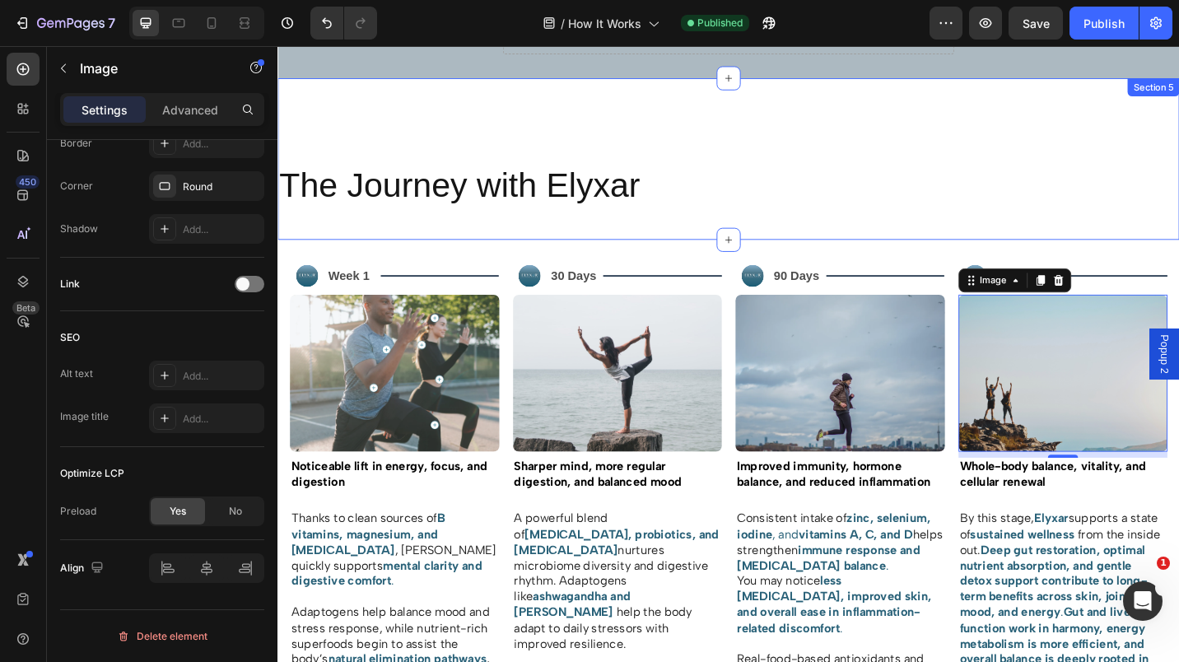
scroll to position [1209, 0]
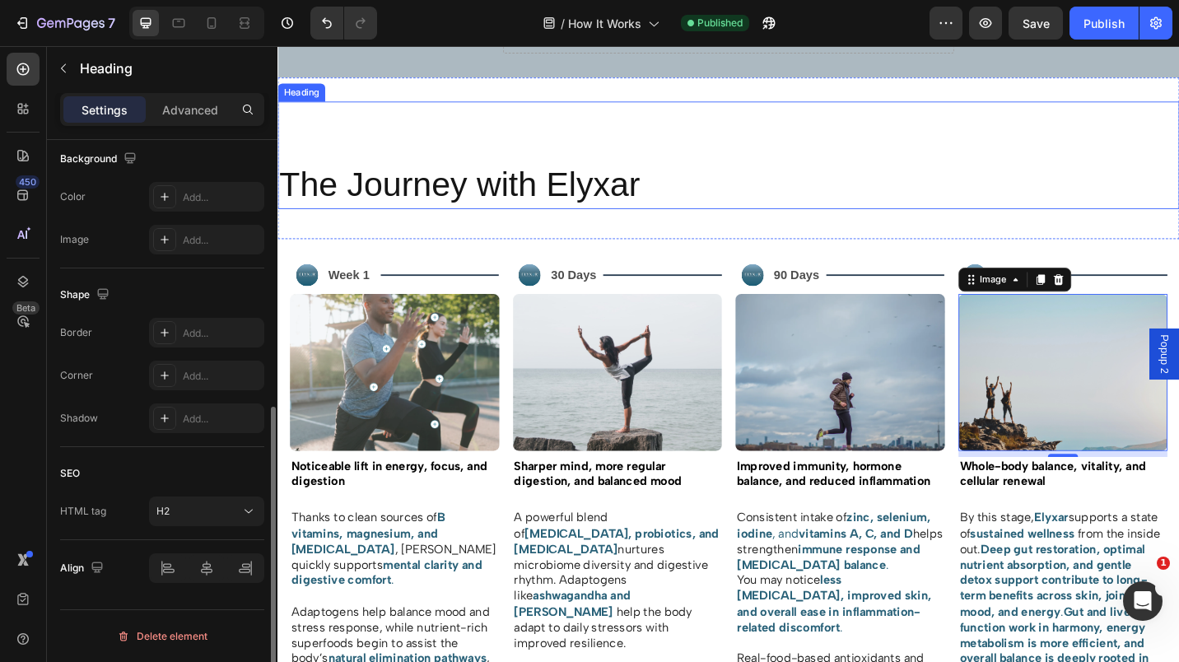
click at [944, 159] on div "The Journey with Elyxar Heading" at bounding box center [772, 166] width 988 height 118
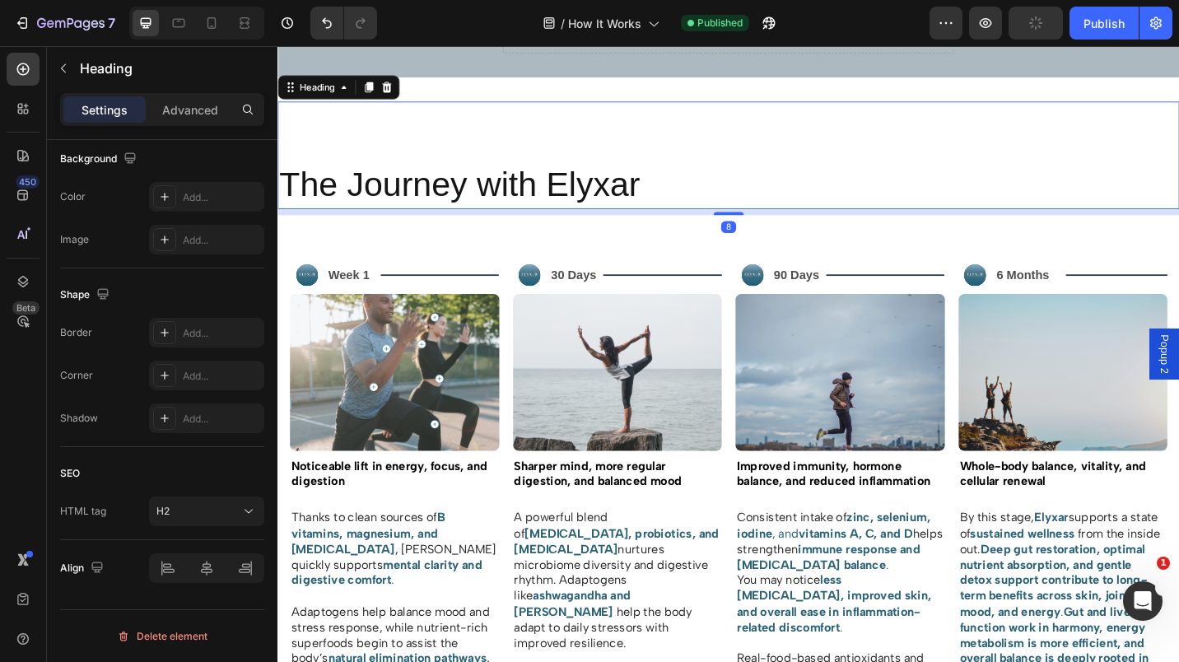
scroll to position [0, 0]
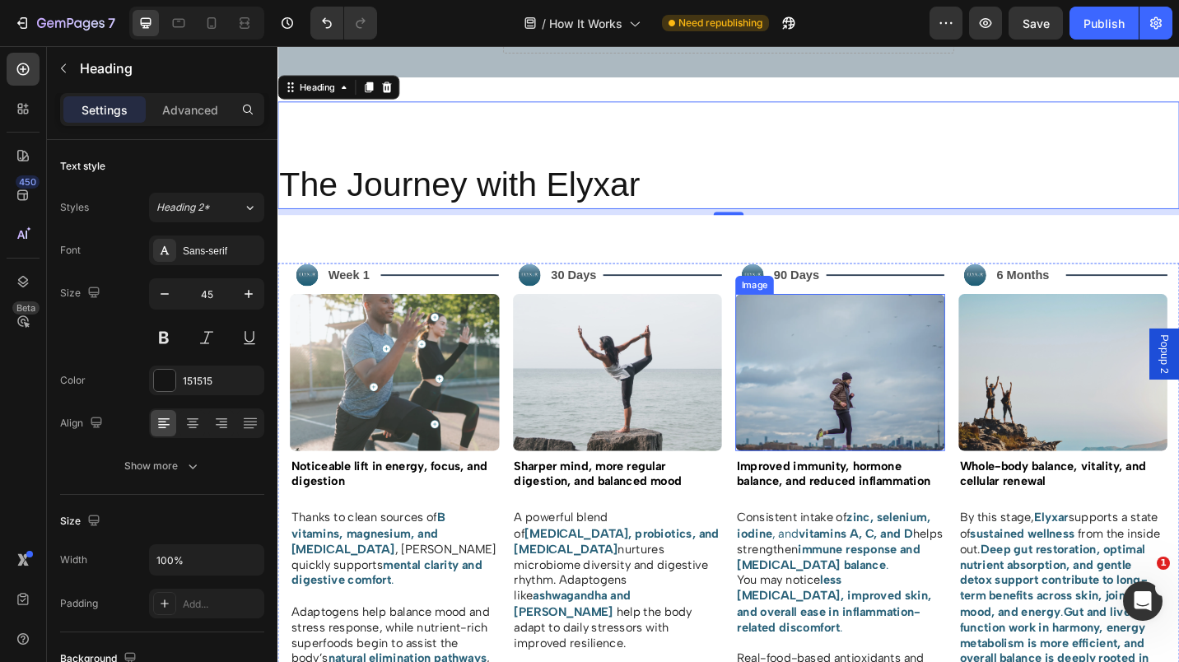
click at [858, 420] on img at bounding box center [894, 404] width 230 height 172
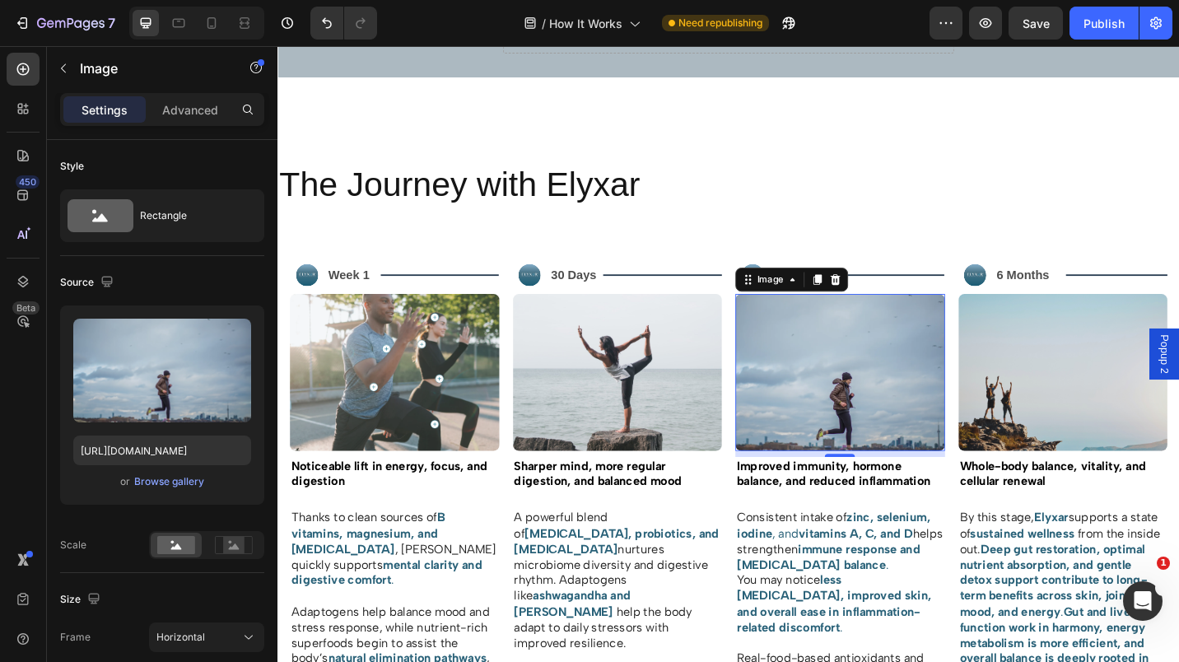
click at [170, 487] on div "Browse gallery" at bounding box center [169, 481] width 70 height 15
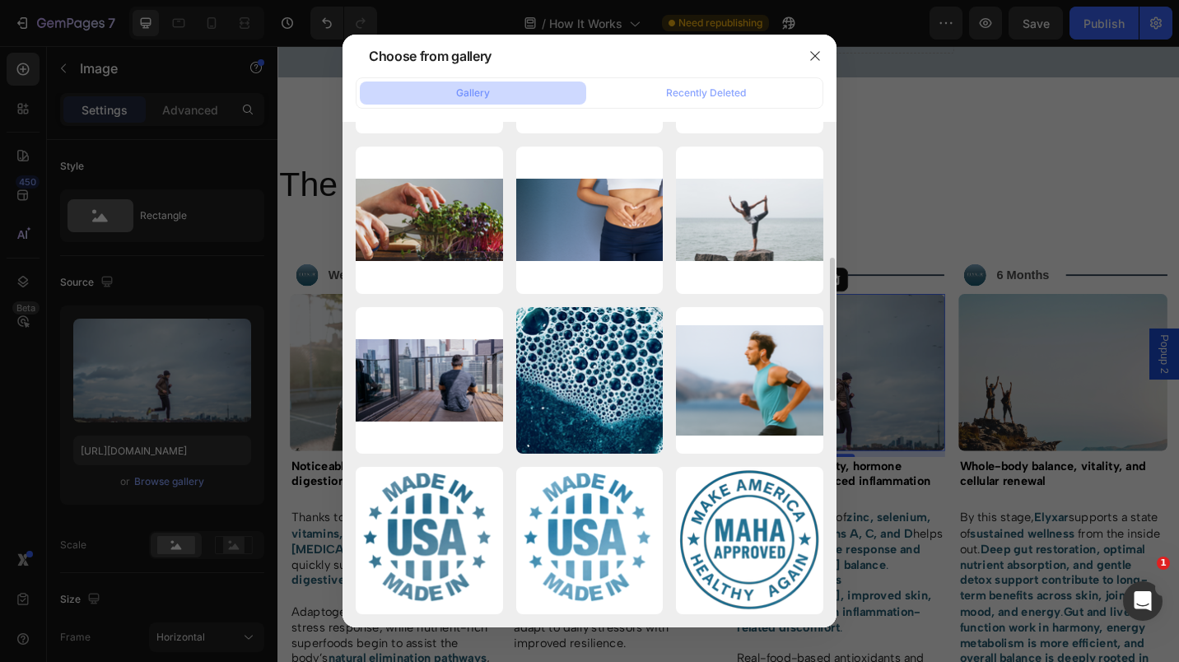
scroll to position [471, 0]
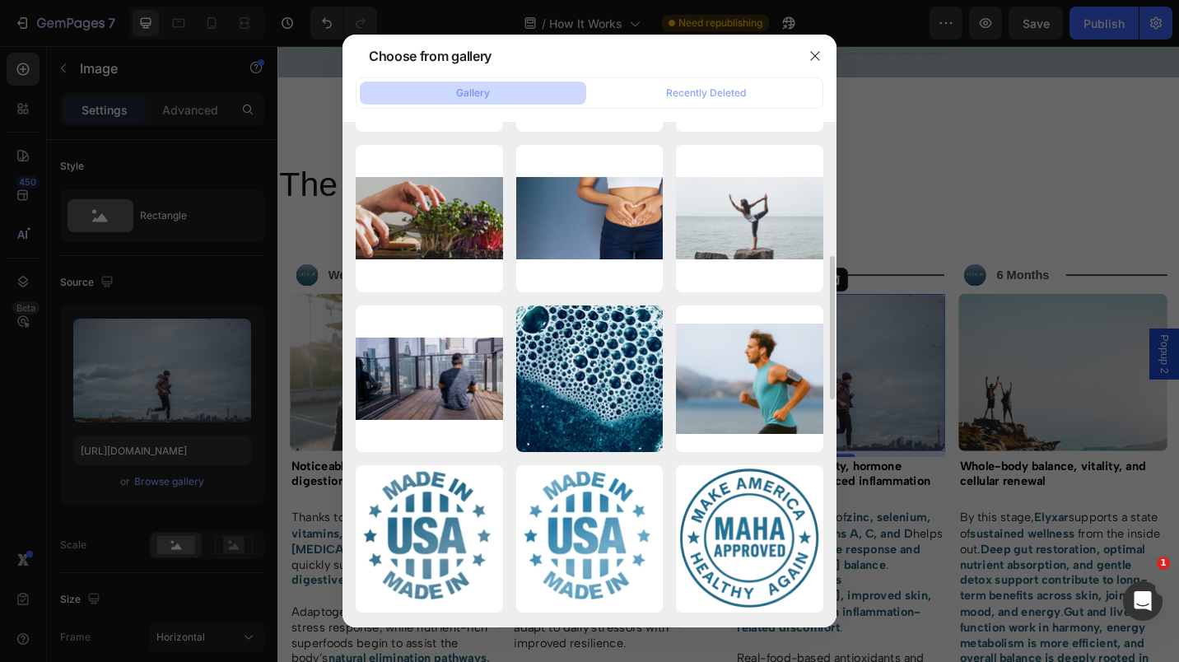
click at [0, 0] on div "Formulated_For_Synergy.png 1398.92 kb" at bounding box center [0, 0] width 0 height 0
type input "[URL][DOMAIN_NAME]"
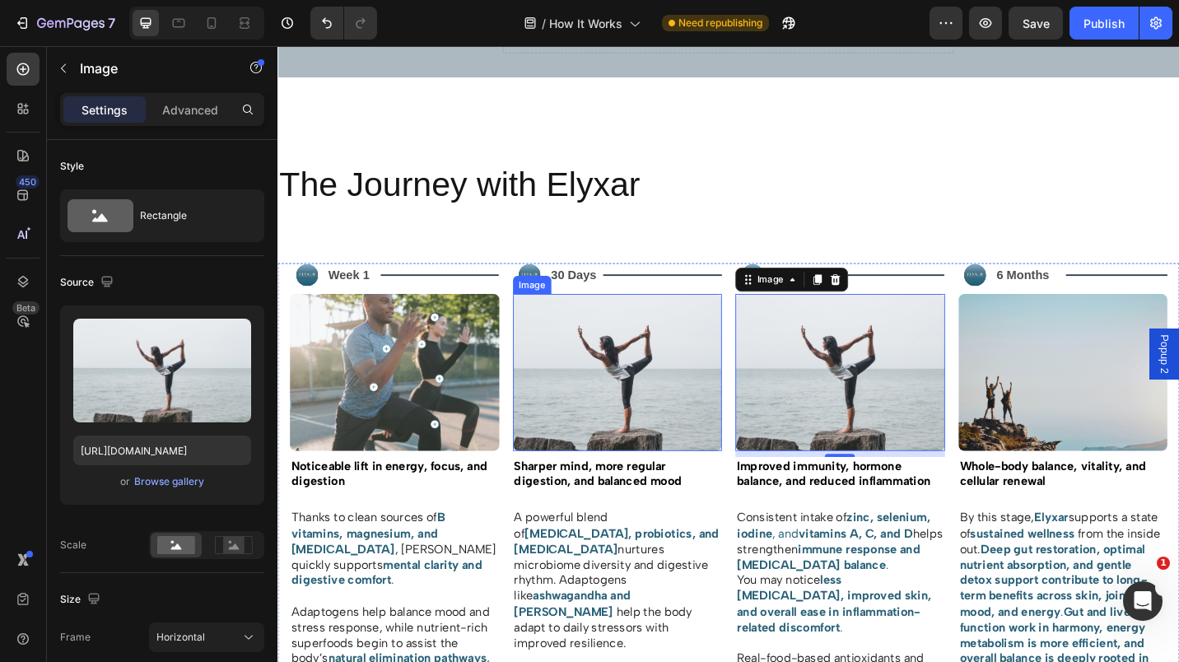
click at [697, 412] on img at bounding box center [650, 404] width 230 height 172
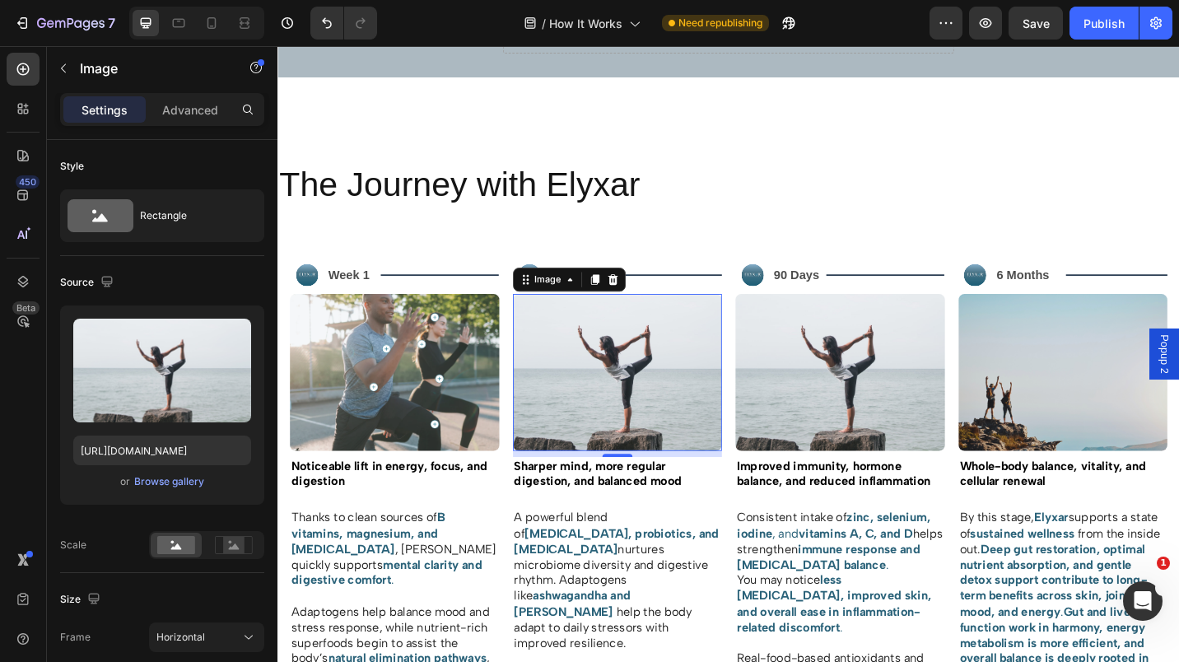
click at [160, 488] on div "Browse gallery" at bounding box center [169, 481] width 70 height 15
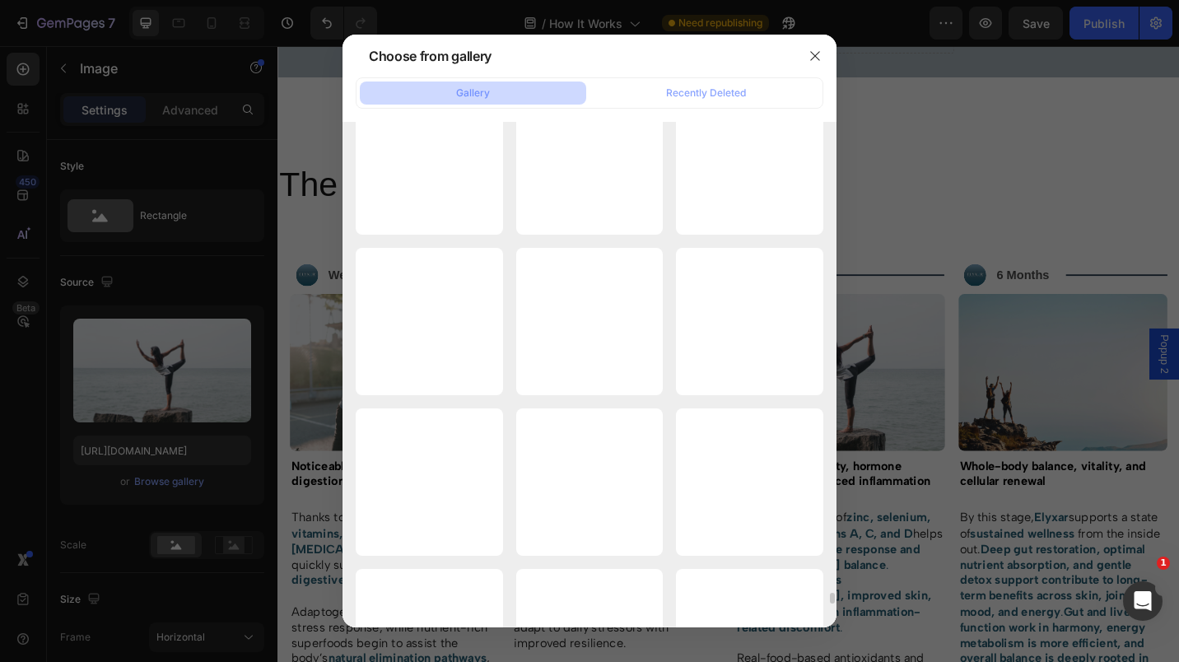
scroll to position [21688, 0]
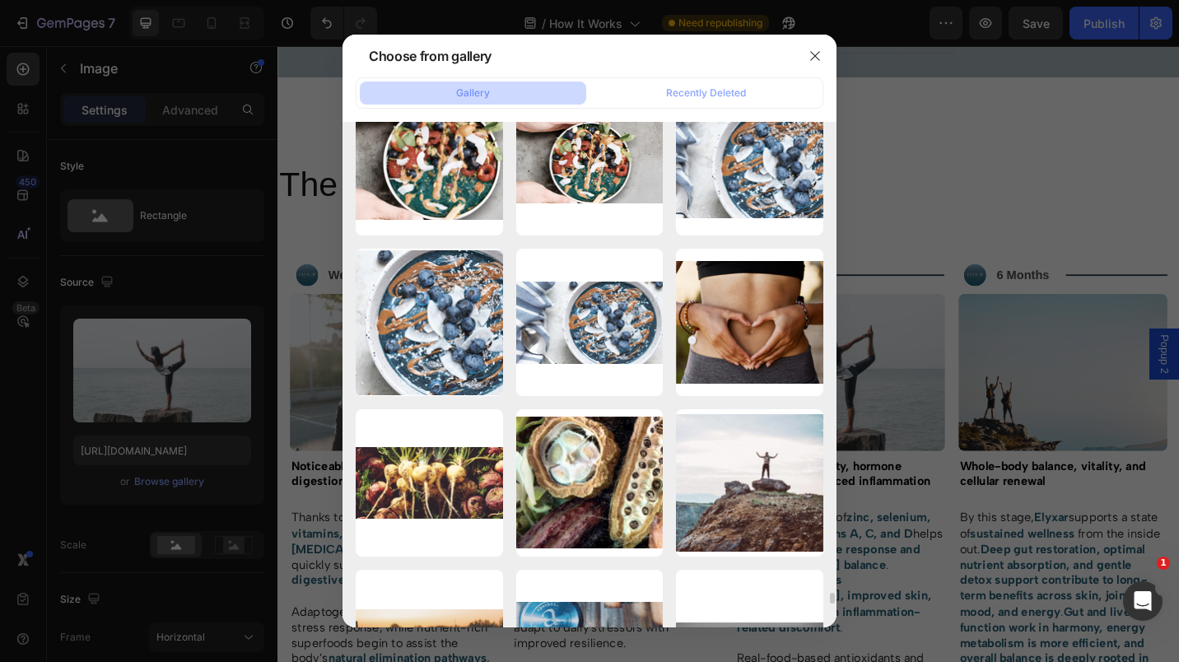
click at [0, 0] on div "Screenshot [DATE]...16.png 719.41 kb" at bounding box center [0, 0] width 0 height 0
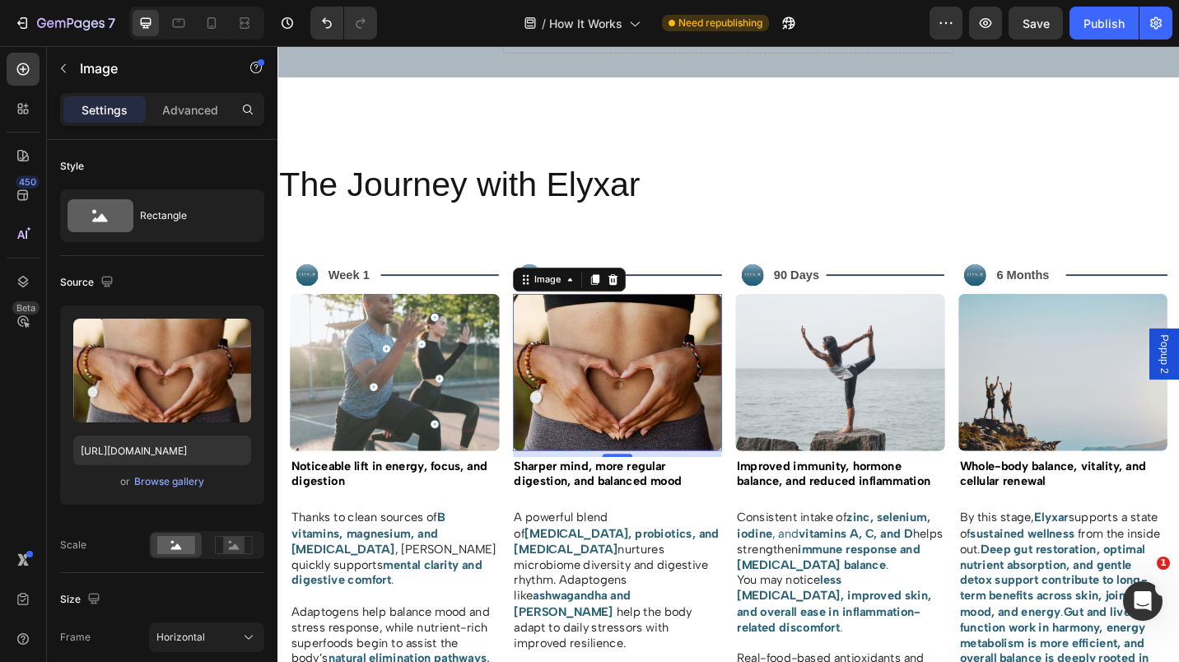
click at [170, 472] on div "or Browse gallery" at bounding box center [162, 482] width 178 height 20
click at [157, 476] on div "Browse gallery" at bounding box center [169, 481] width 70 height 15
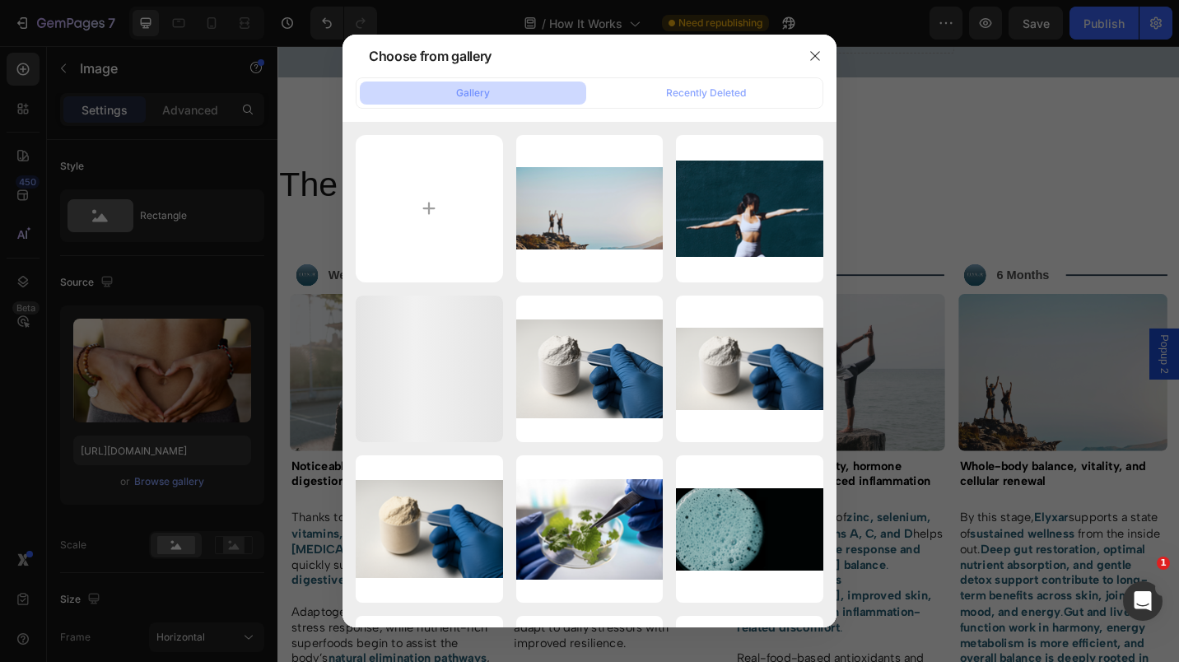
click at [0, 0] on div "Gut_Health.svg 7099.30 kb" at bounding box center [0, 0] width 0 height 0
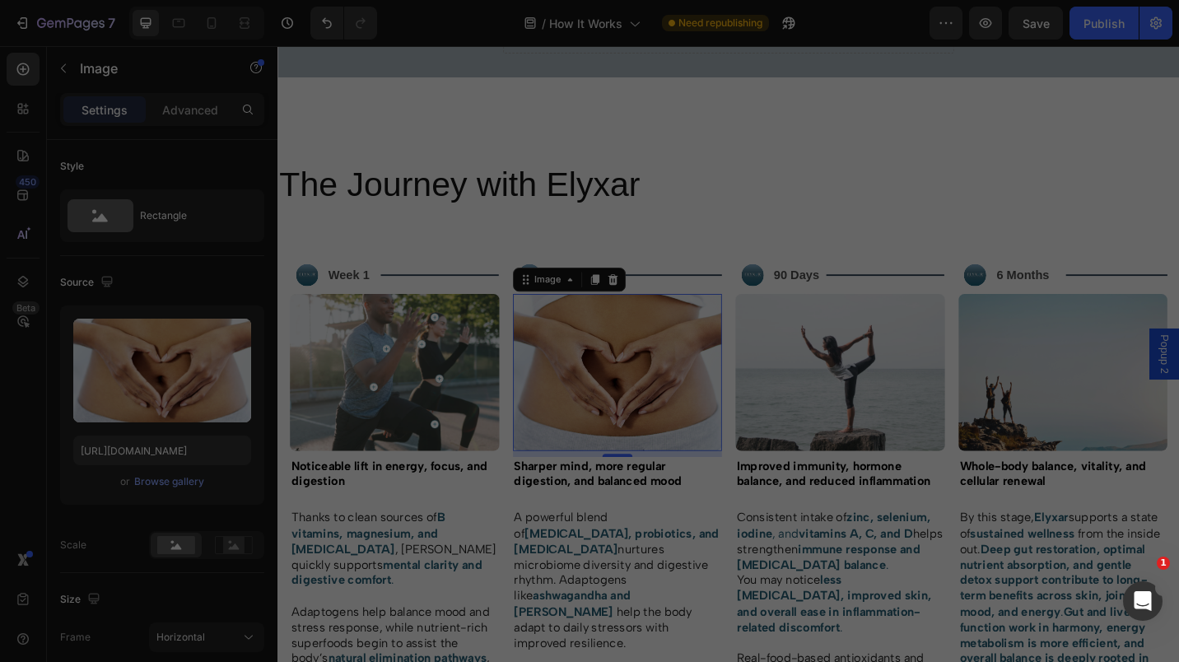
type input "[URL][DOMAIN_NAME]"
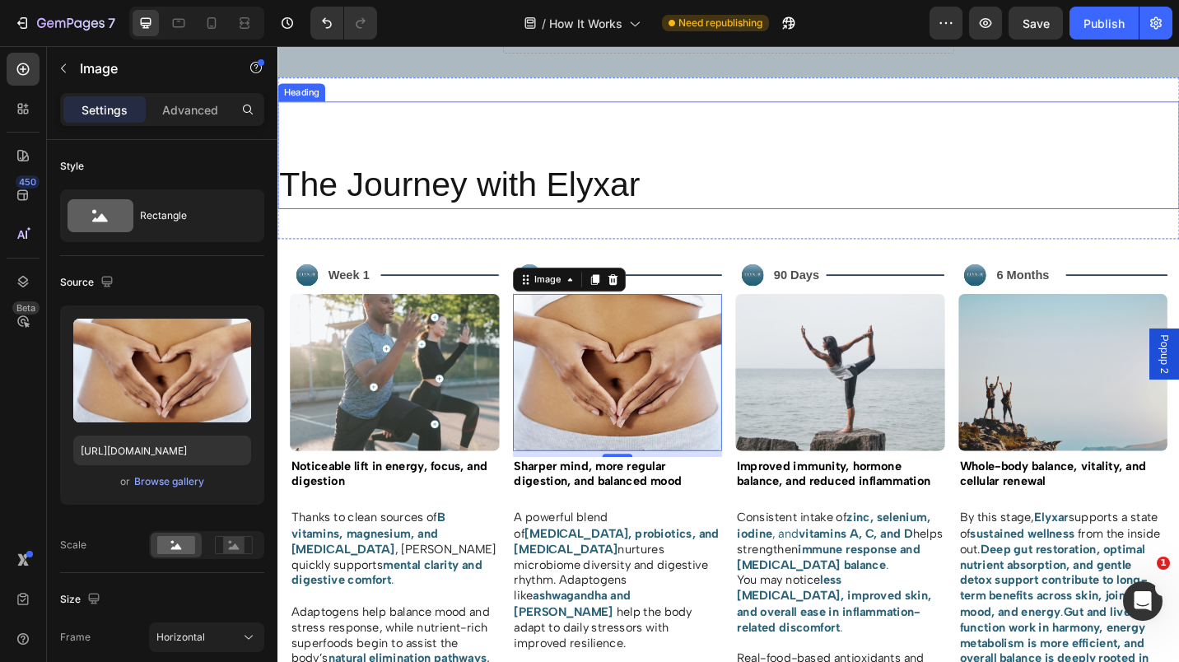
click at [896, 206] on h2 "The Journey with Elyxar" at bounding box center [772, 199] width 988 height 52
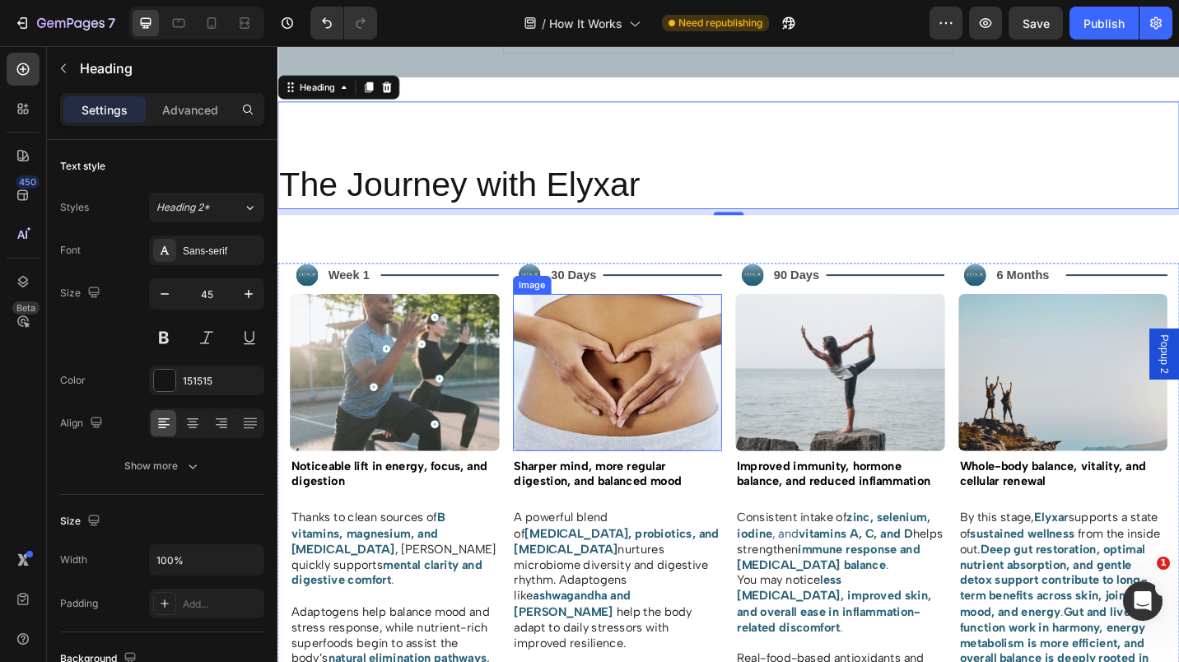
click at [595, 428] on img at bounding box center [650, 404] width 230 height 172
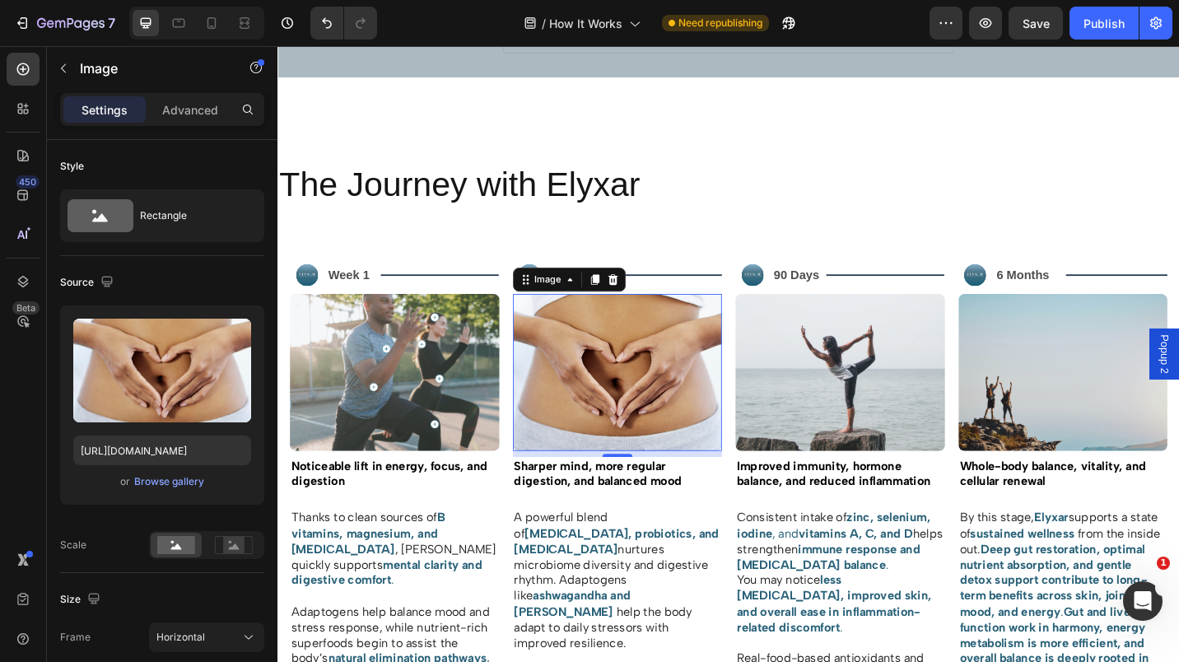
click at [178, 394] on input "file" at bounding box center [162, 398] width 114 height 28
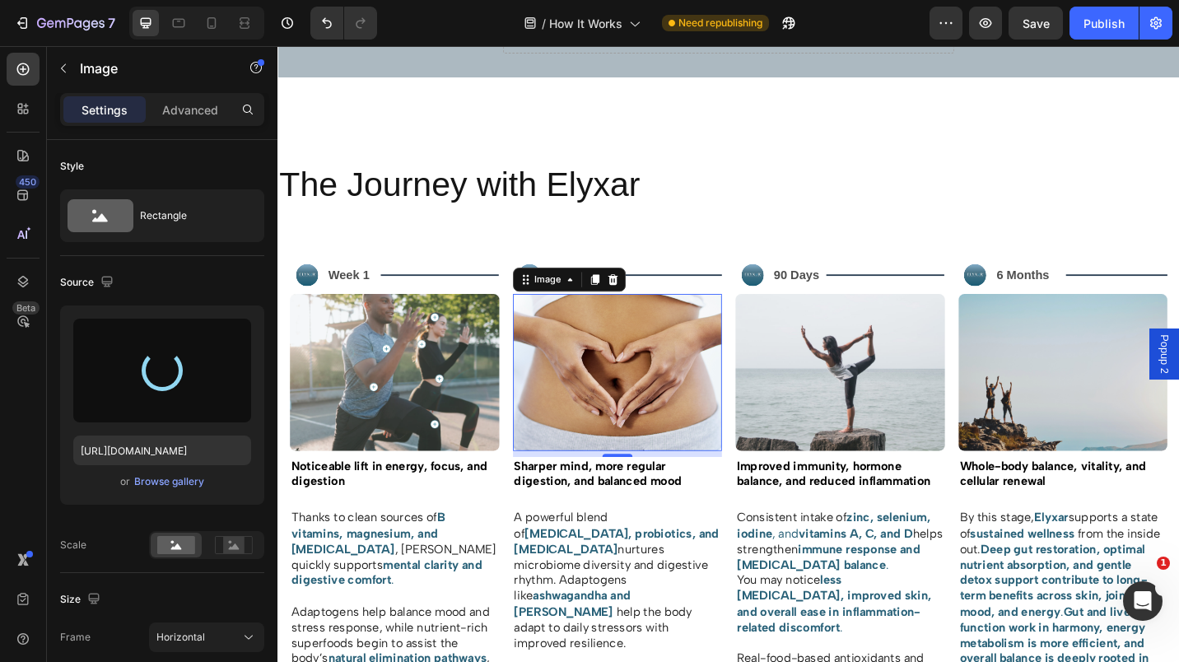
type input "[URL][DOMAIN_NAME]"
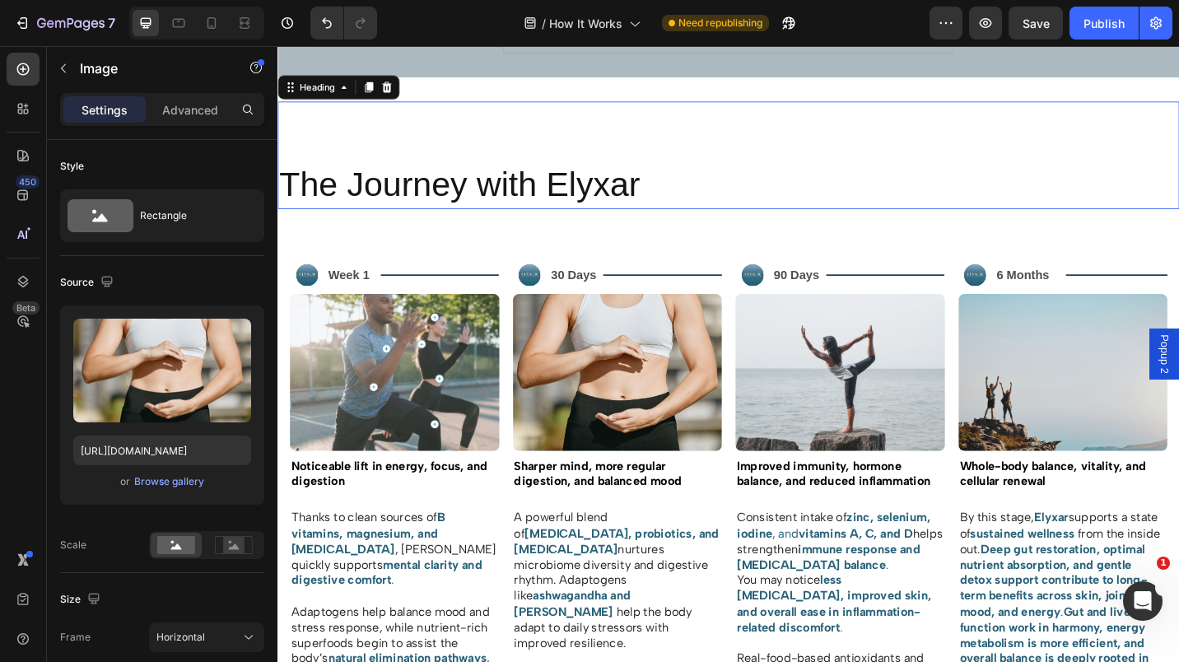
click at [847, 191] on h2 "The Journey with Elyxar" at bounding box center [772, 199] width 988 height 52
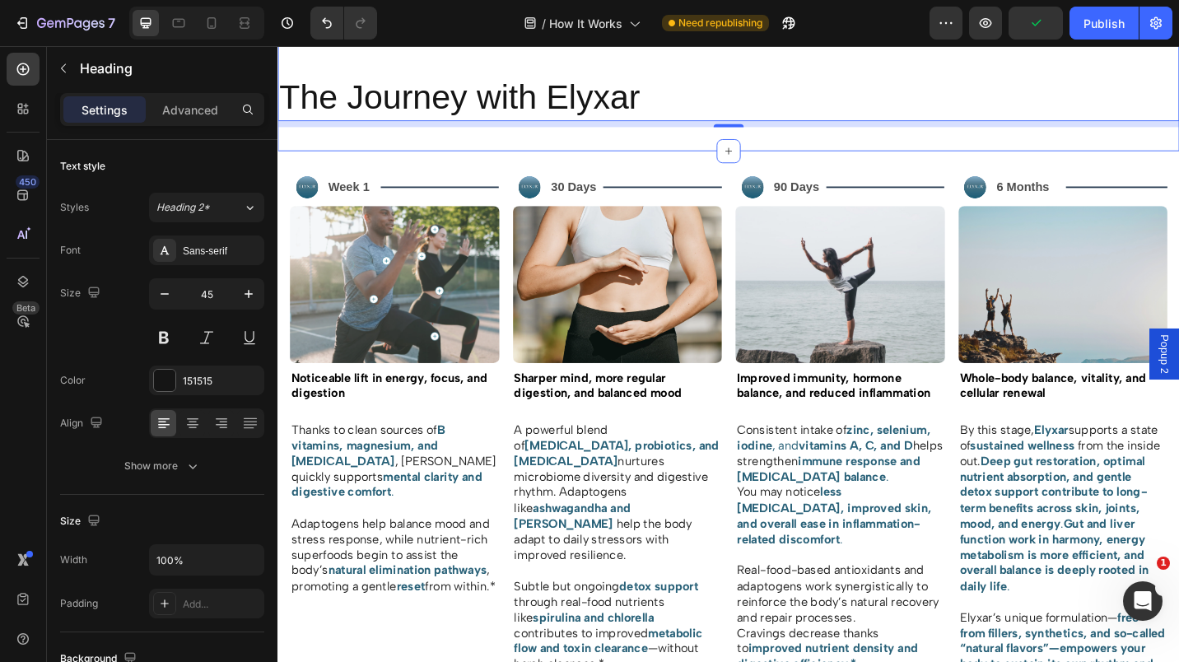
scroll to position [1304, 0]
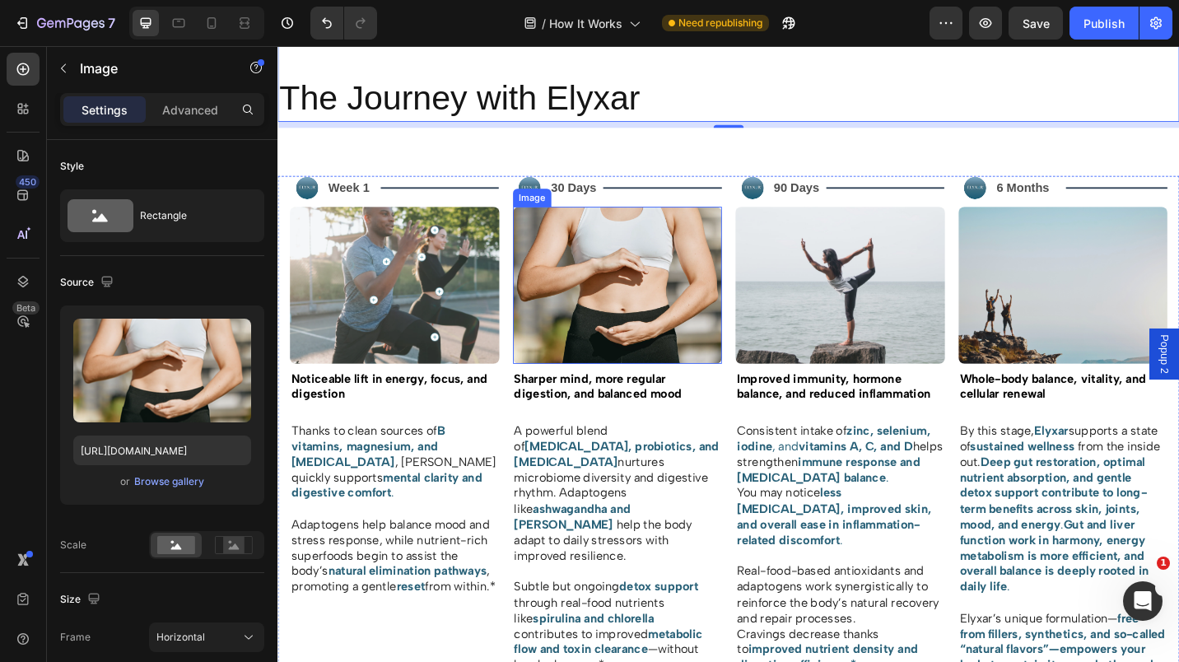
click at [627, 308] on img at bounding box center [650, 308] width 230 height 172
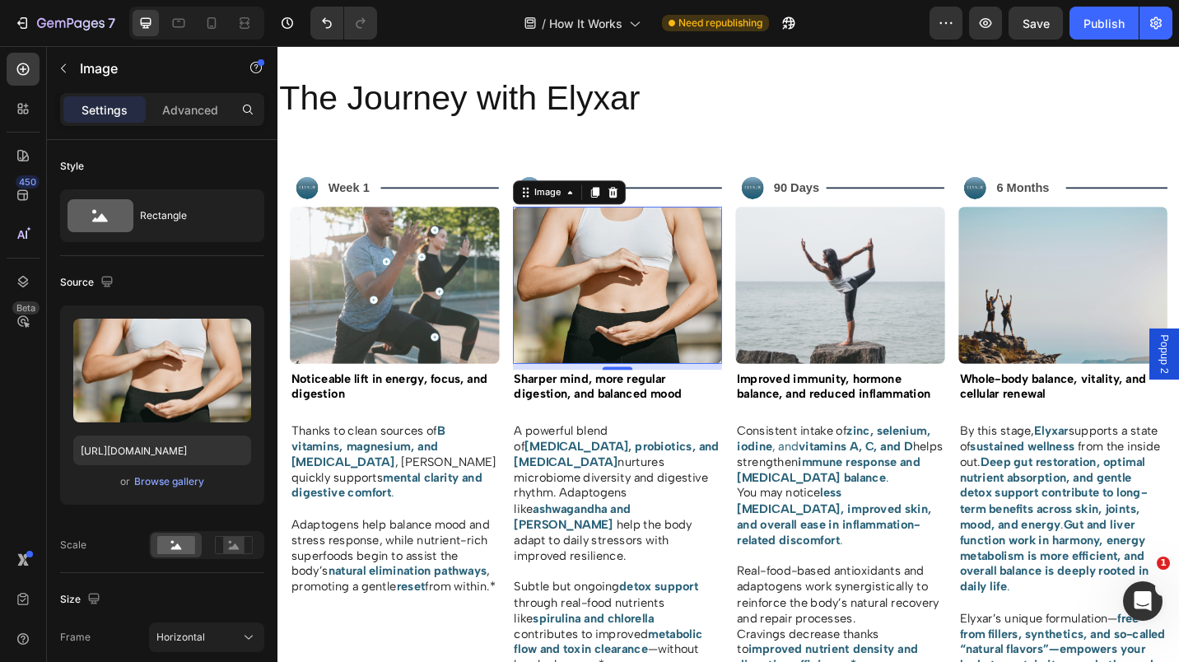
click at [175, 396] on input "file" at bounding box center [162, 398] width 114 height 28
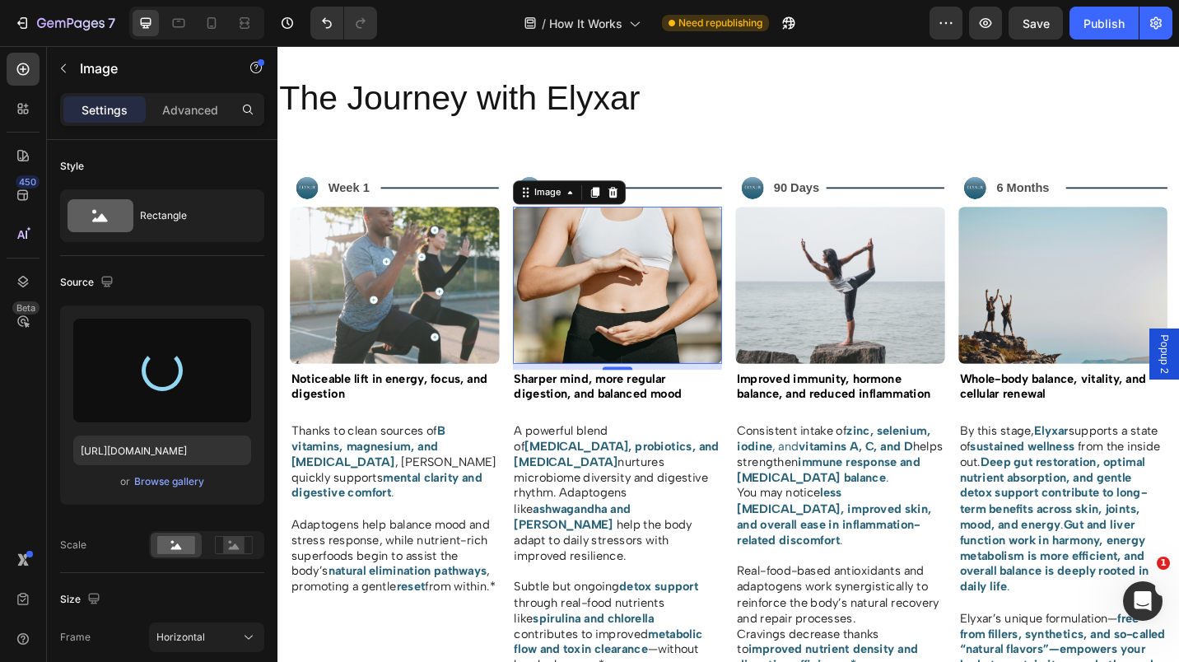
type input "[URL][DOMAIN_NAME]"
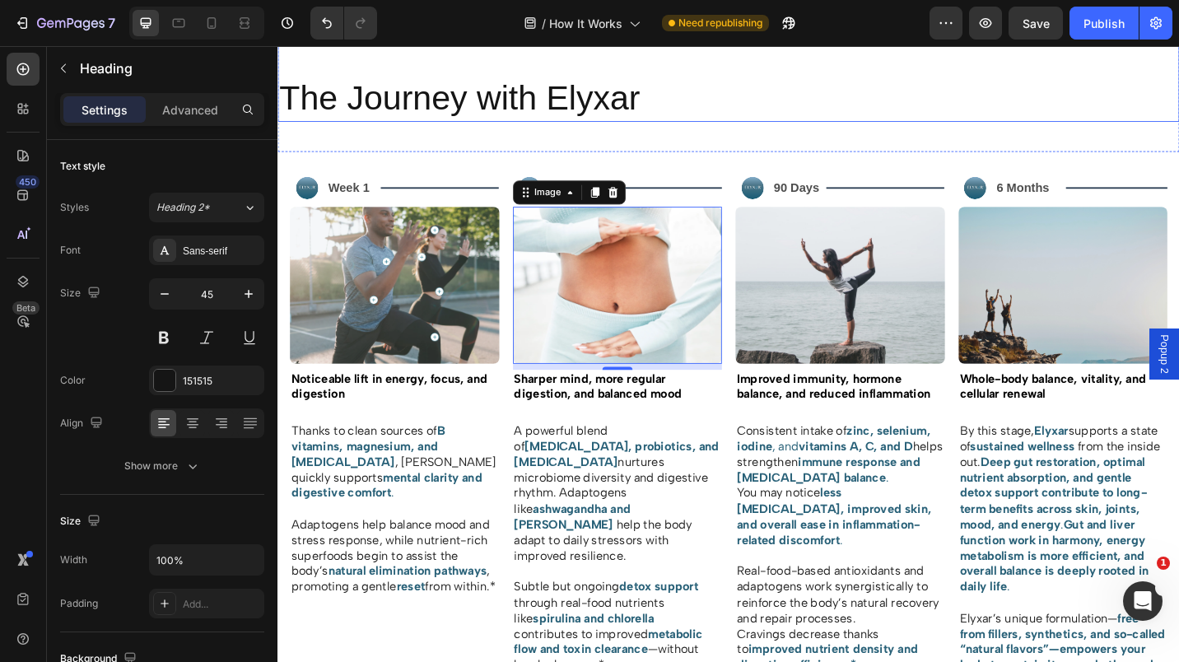
click at [884, 96] on h2 "The Journey with Elyxar" at bounding box center [772, 103] width 988 height 52
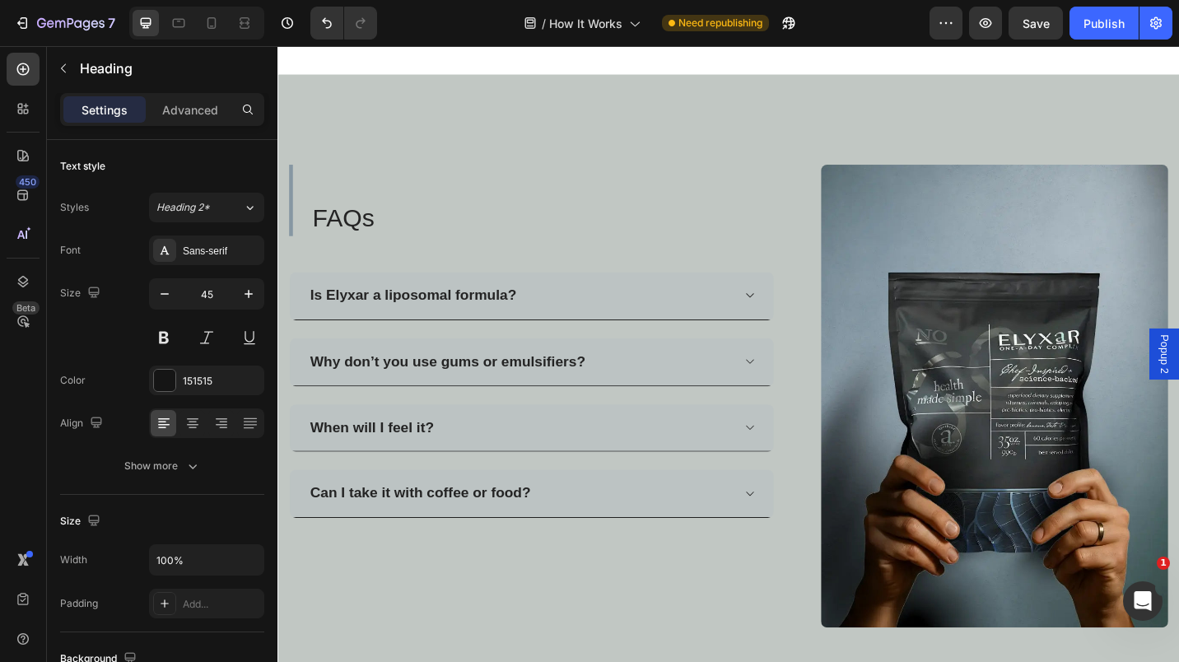
scroll to position [2127, 0]
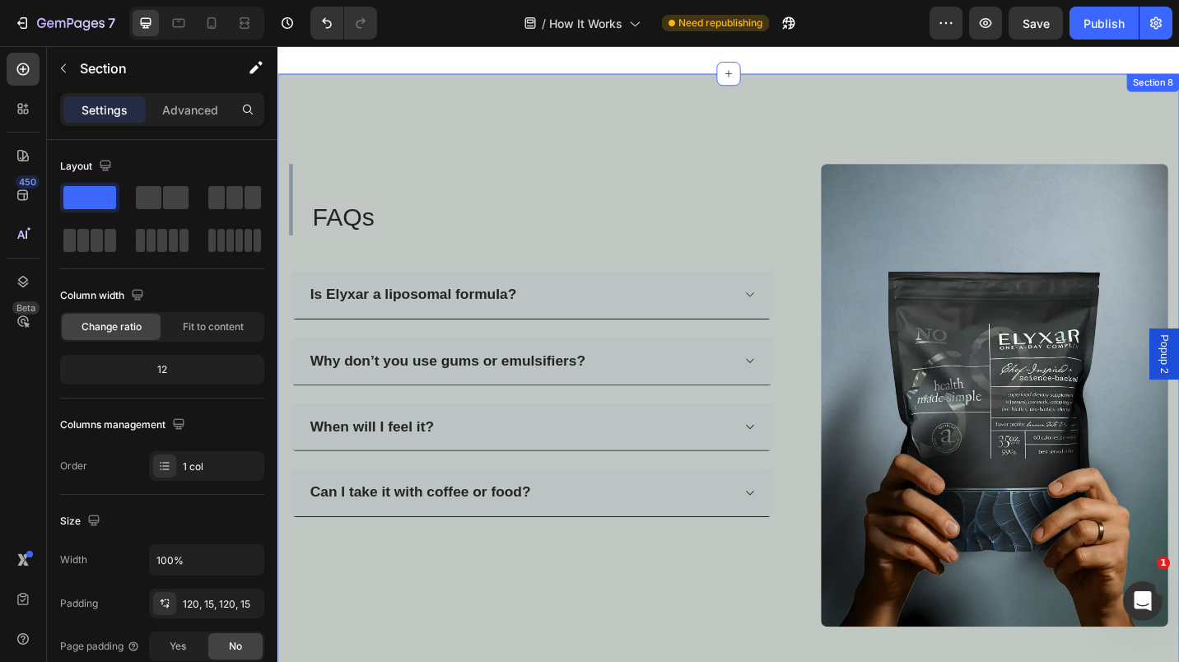
click at [407, 112] on div "FAQs Heading Is Elyxar a liposomal formula? Why don’t you use gums or emulsifie…" at bounding box center [772, 429] width 988 height 705
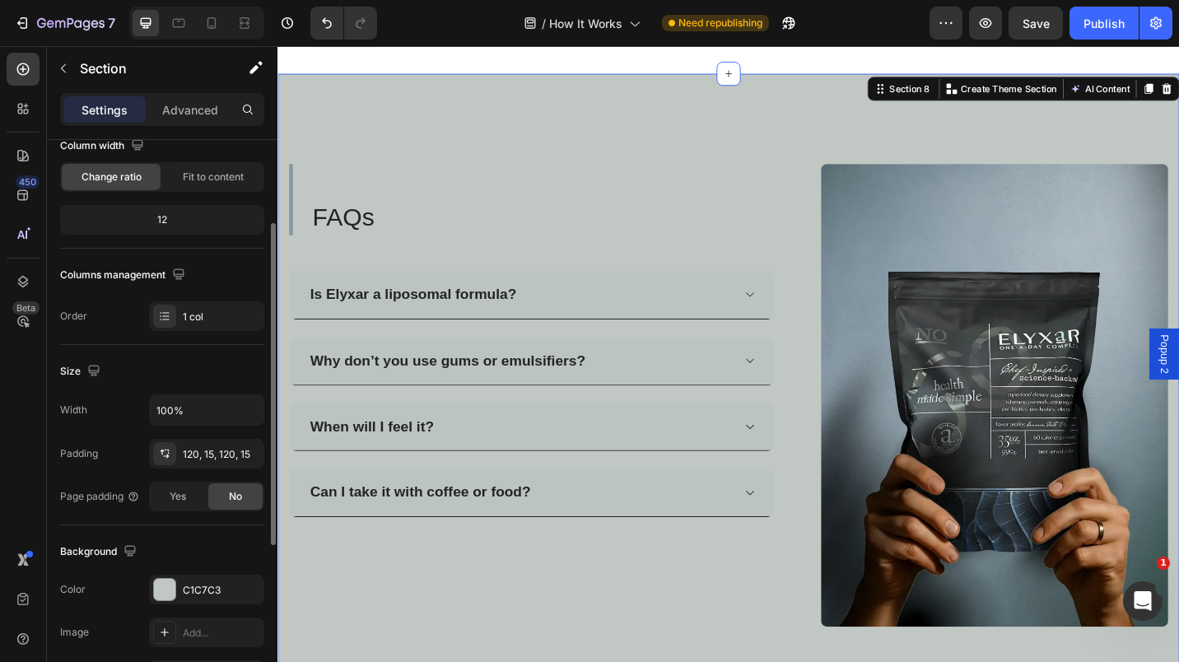
scroll to position [152, 0]
click at [195, 579] on div "C1C7C3" at bounding box center [206, 588] width 115 height 30
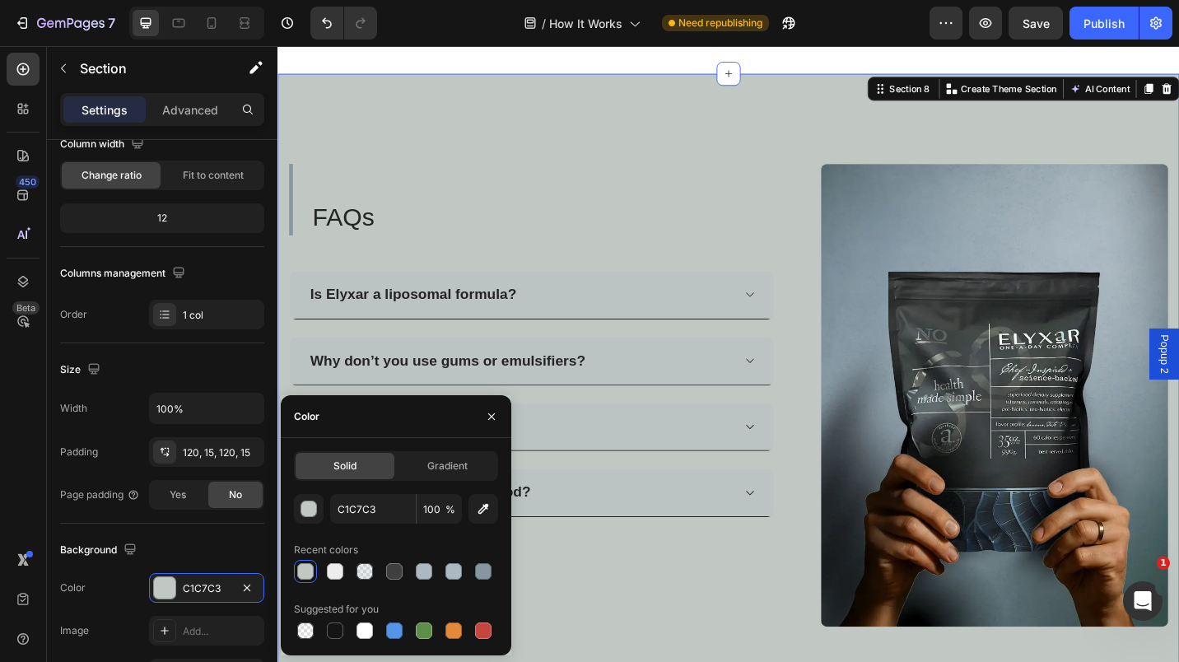
click at [338, 577] on div at bounding box center [335, 571] width 16 height 16
type input "EDEDED"
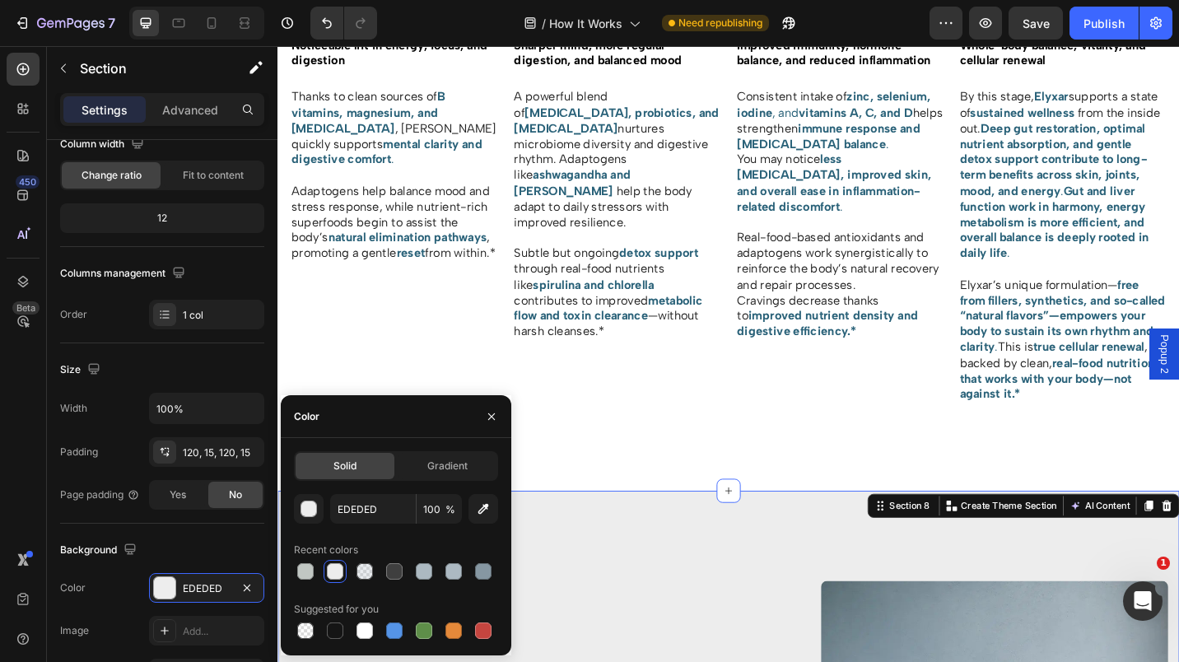
scroll to position [1669, 0]
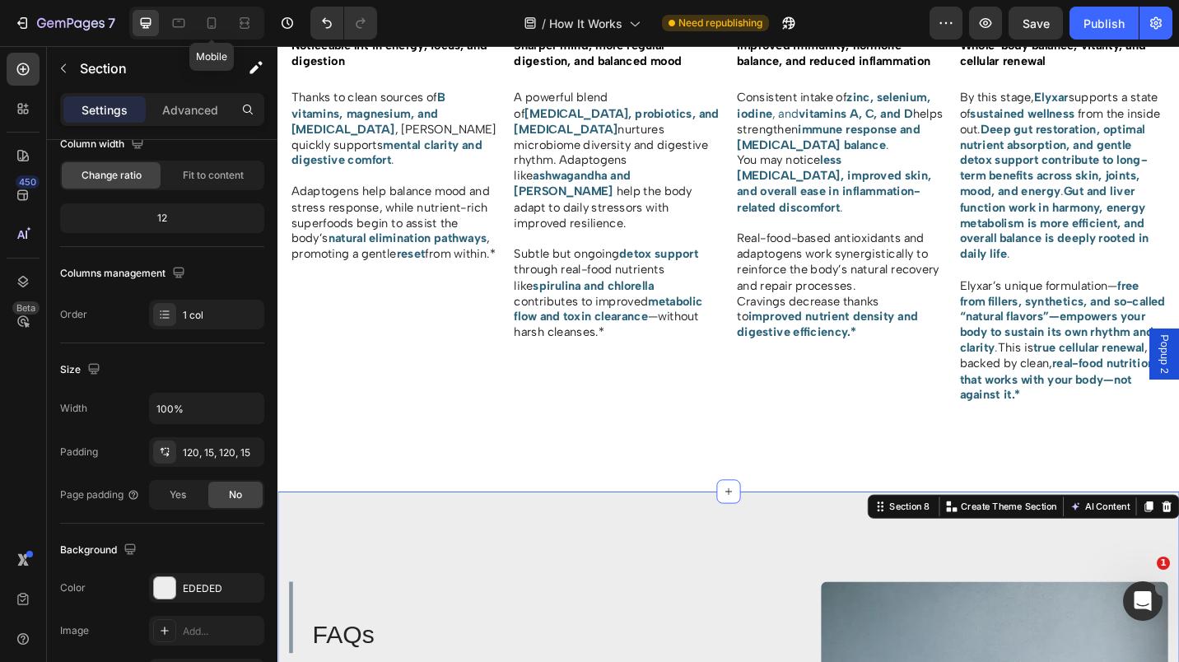
click at [217, 32] on div at bounding box center [211, 23] width 26 height 26
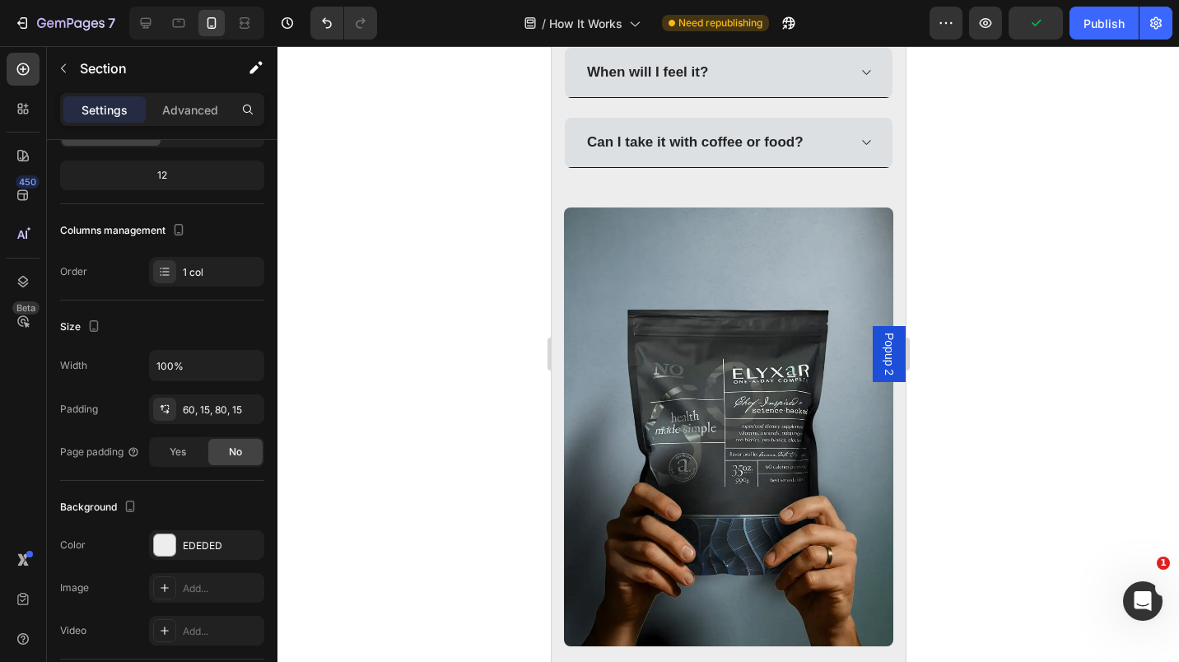
scroll to position [3025, 0]
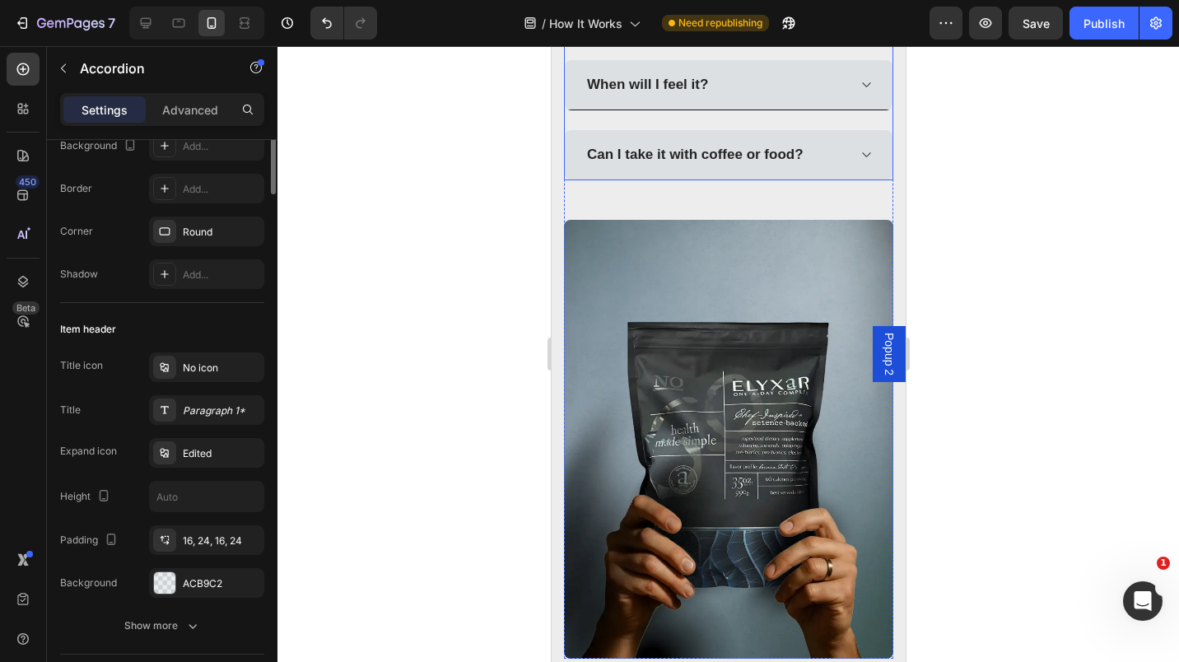
click at [846, 148] on div "Can I take it with coffee or food?" at bounding box center [728, 155] width 328 height 50
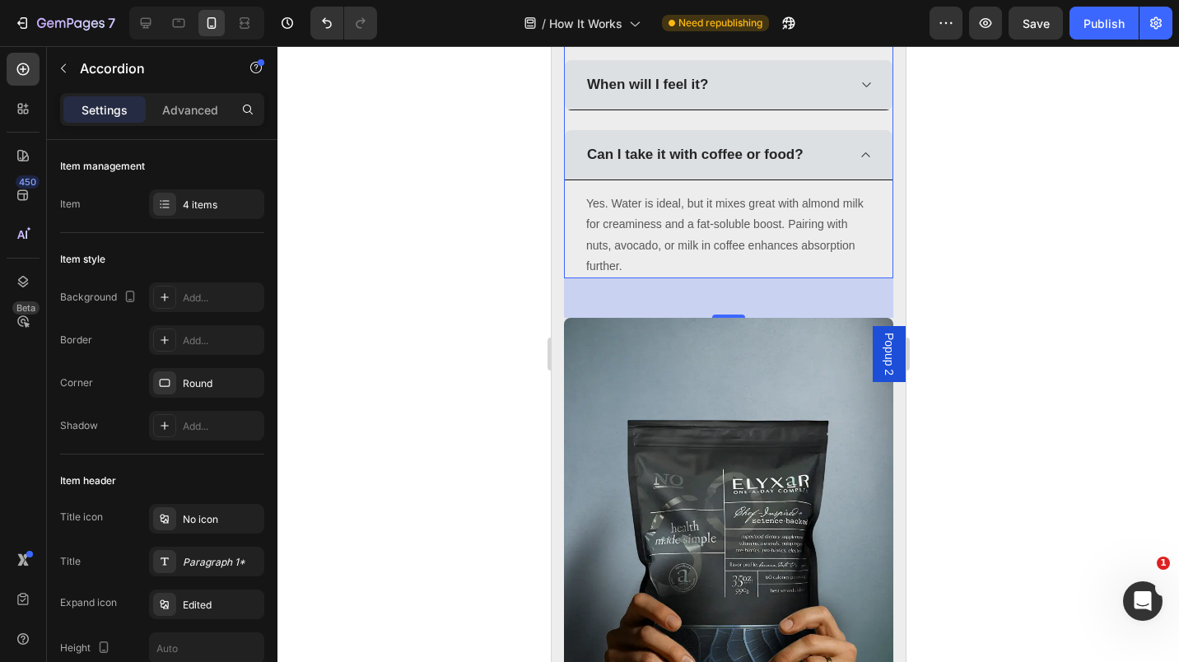
click at [702, 154] on p "Can I take it with coffee or food?" at bounding box center [694, 155] width 217 height 18
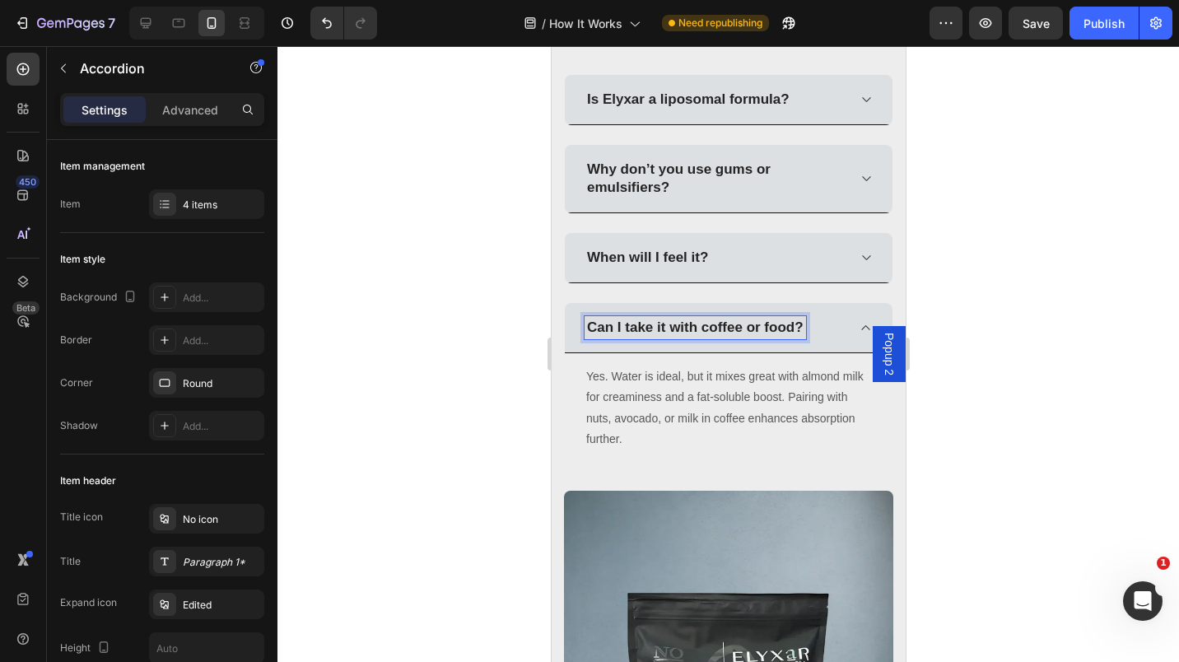
scroll to position [2853, 0]
click at [151, 22] on icon at bounding box center [146, 23] width 11 height 11
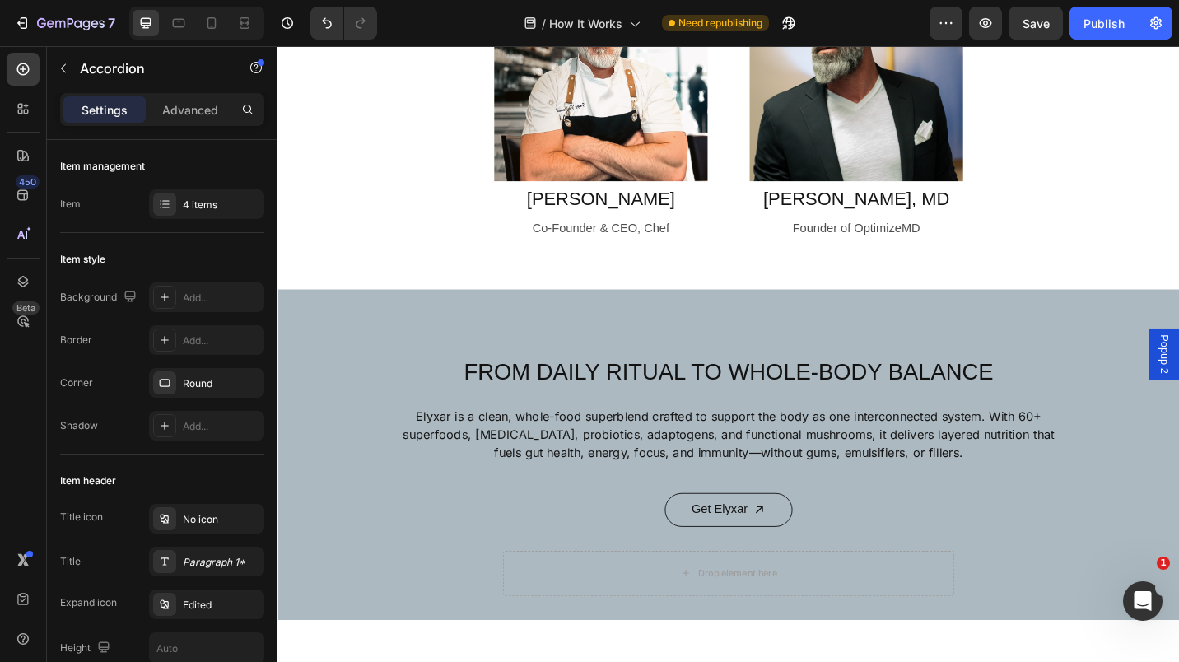
scroll to position [525, 0]
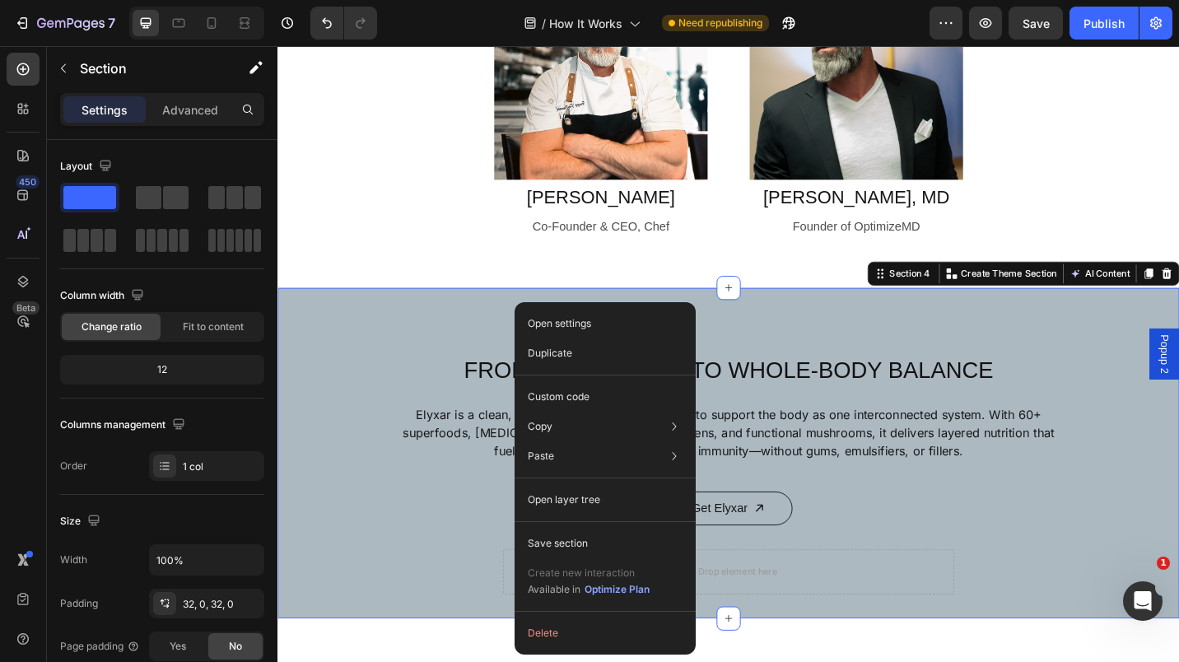
click at [558, 348] on p "Duplicate" at bounding box center [550, 353] width 44 height 15
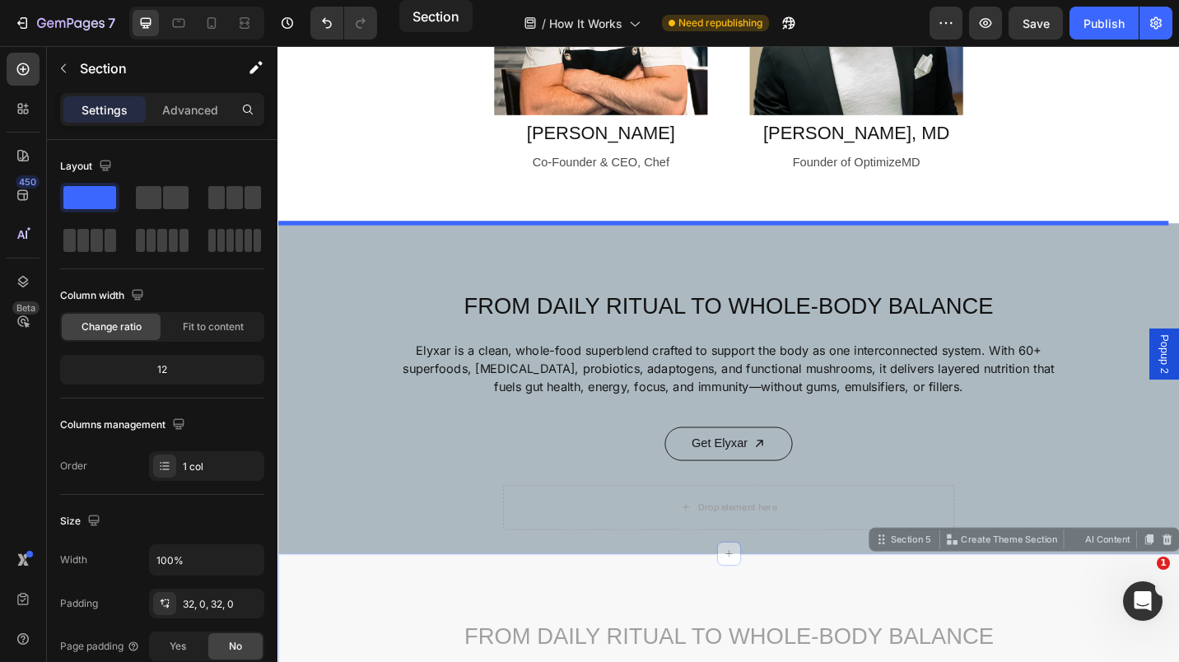
scroll to position [0, 0]
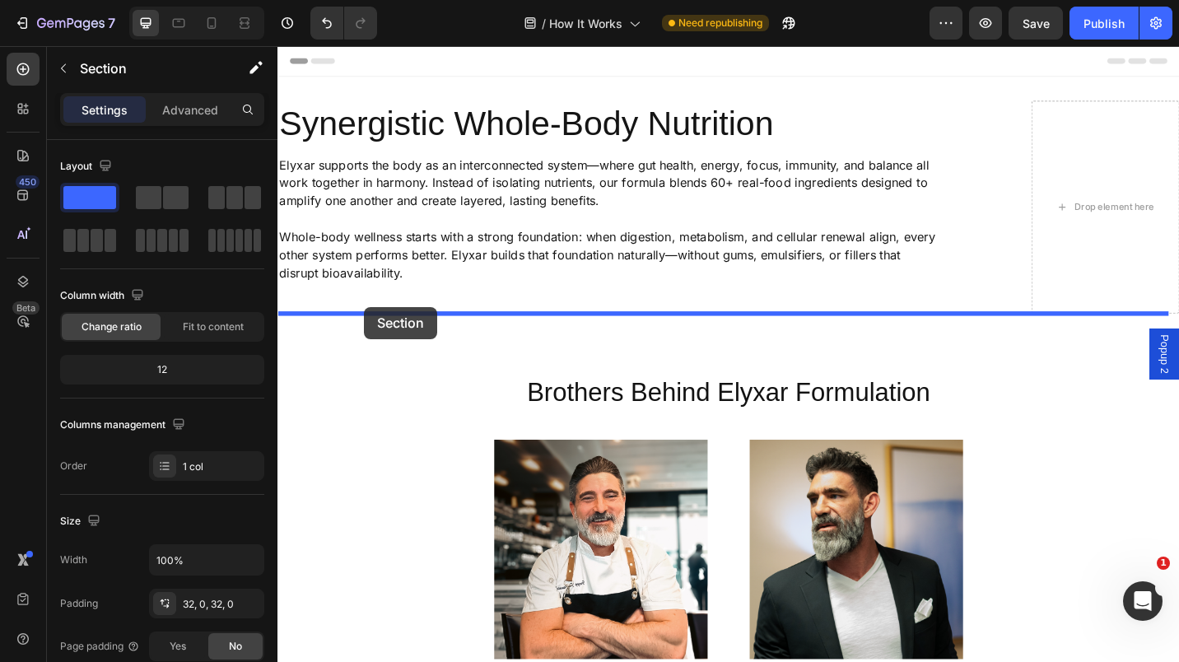
drag, startPoint x: 390, startPoint y: 143, endPoint x: 372, endPoint y: 332, distance: 189.4
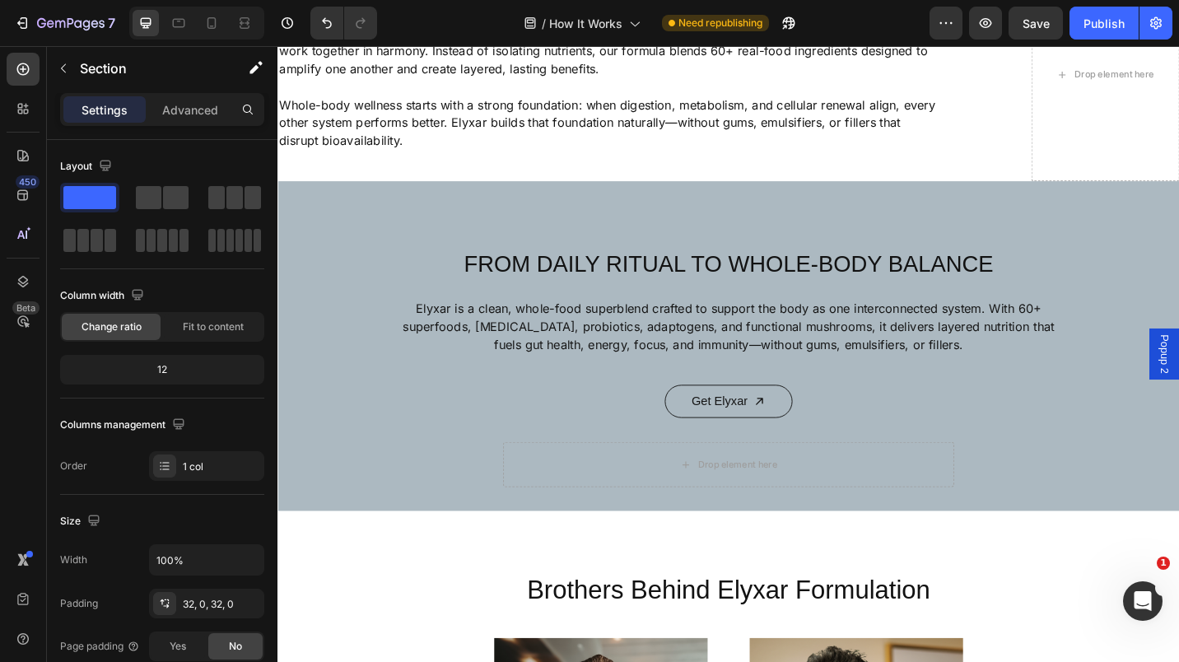
scroll to position [144, 0]
click at [334, 16] on icon "Undo/Redo" at bounding box center [327, 23] width 16 height 16
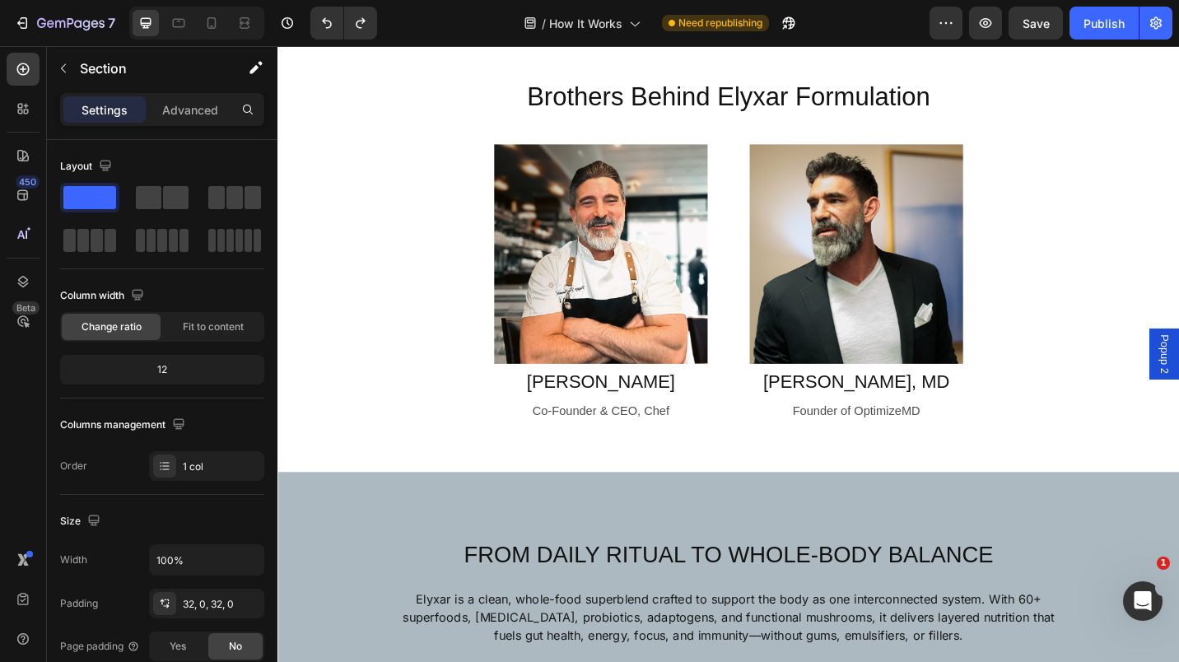
scroll to position [323, 0]
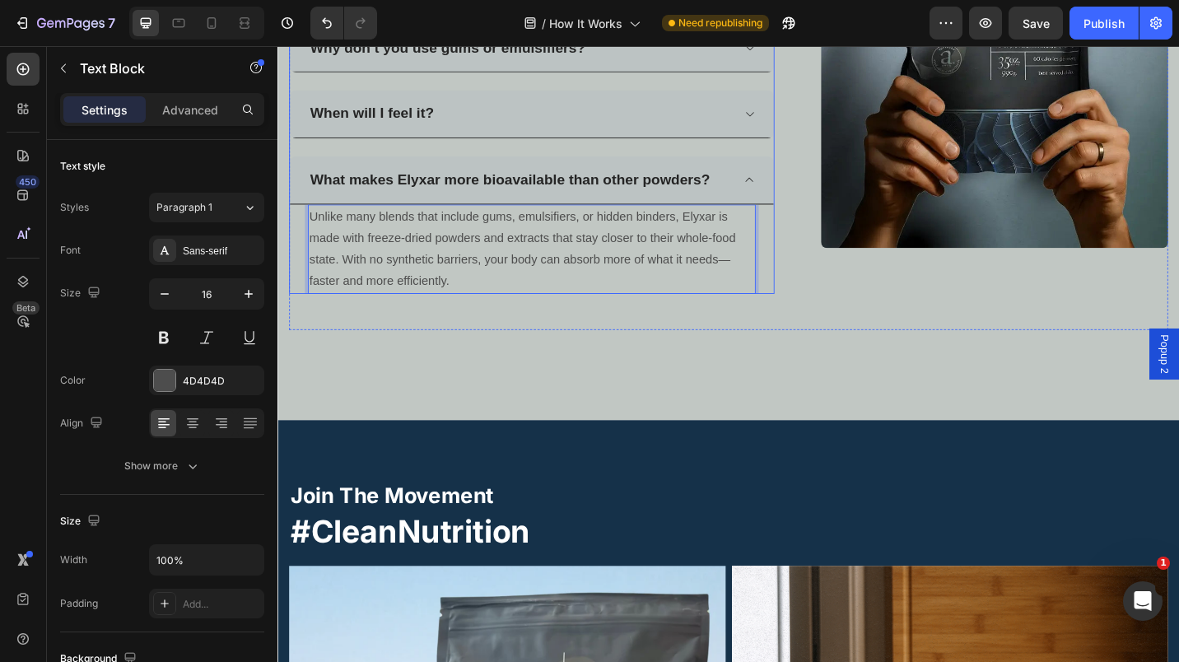
scroll to position [2447, 0]
click at [508, 114] on div "When will I feel it?" at bounding box center [542, 122] width 464 height 26
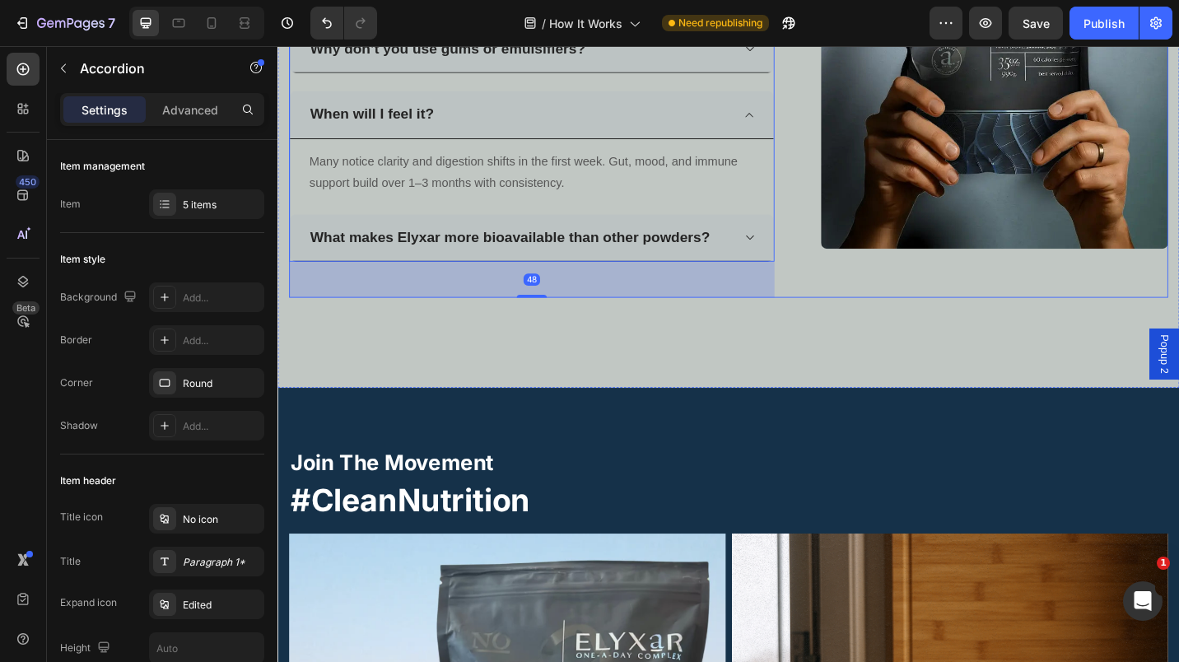
click at [823, 164] on div "FAQs Heading What does 'synergistic formula' actually mean? Is Elyxar a liposom…" at bounding box center [771, 41] width 963 height 561
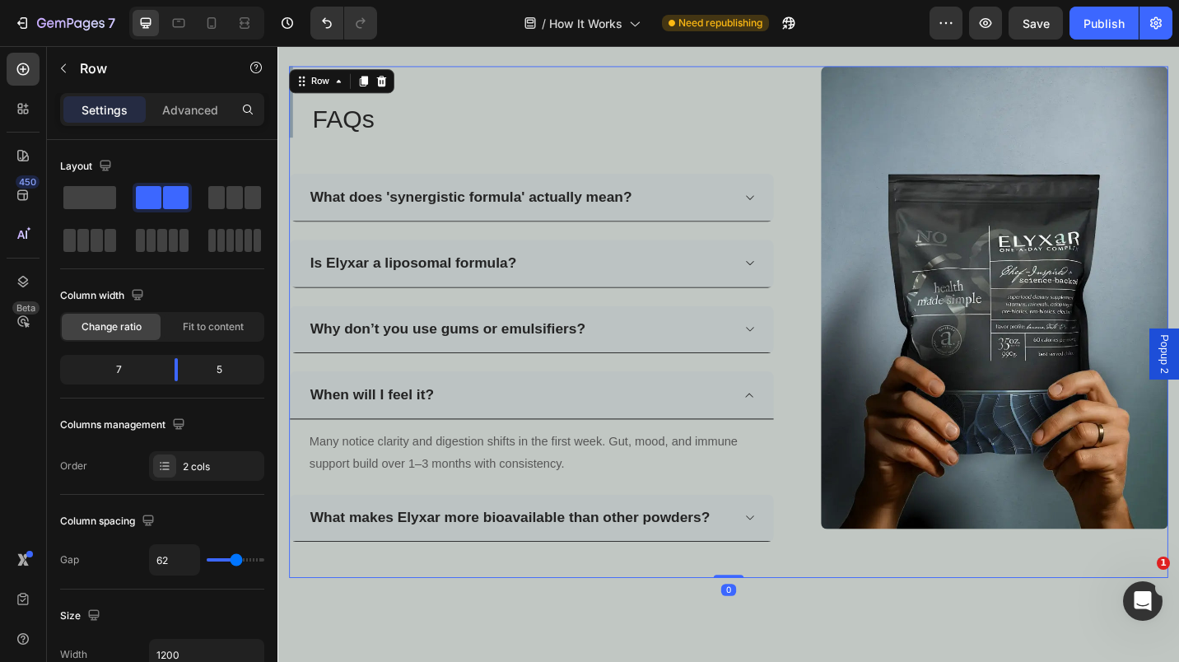
scroll to position [2059, 0]
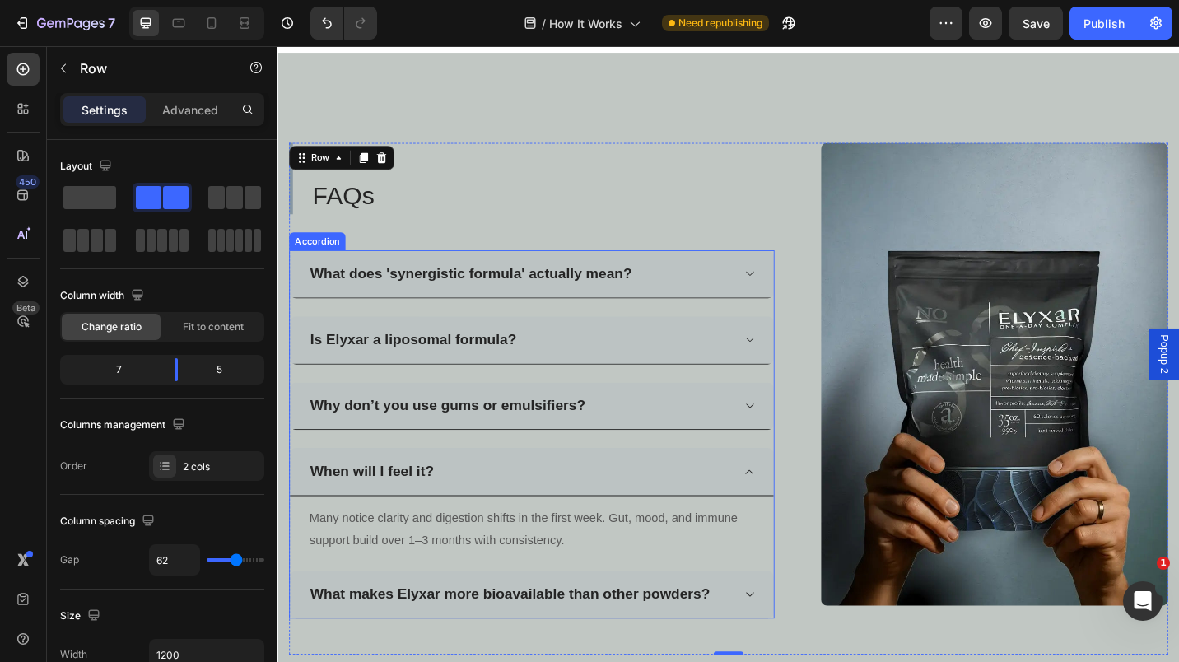
click at [789, 508] on icon at bounding box center [795, 512] width 12 height 13
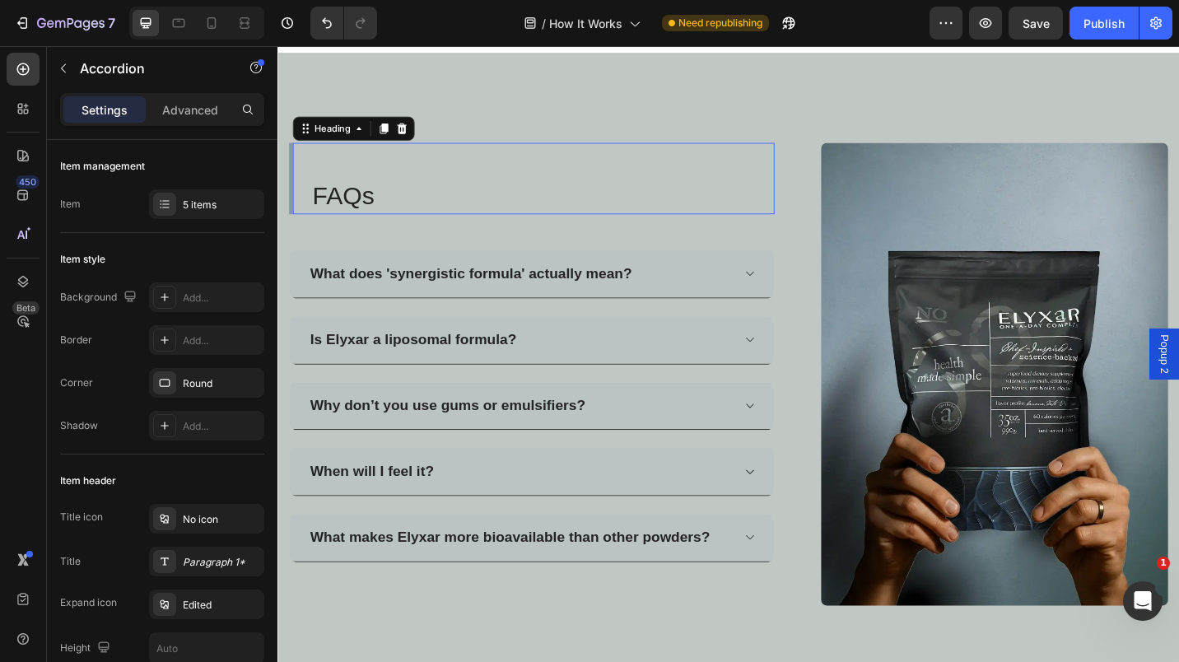
click at [529, 166] on div "FAQs Heading 0" at bounding box center [556, 191] width 532 height 78
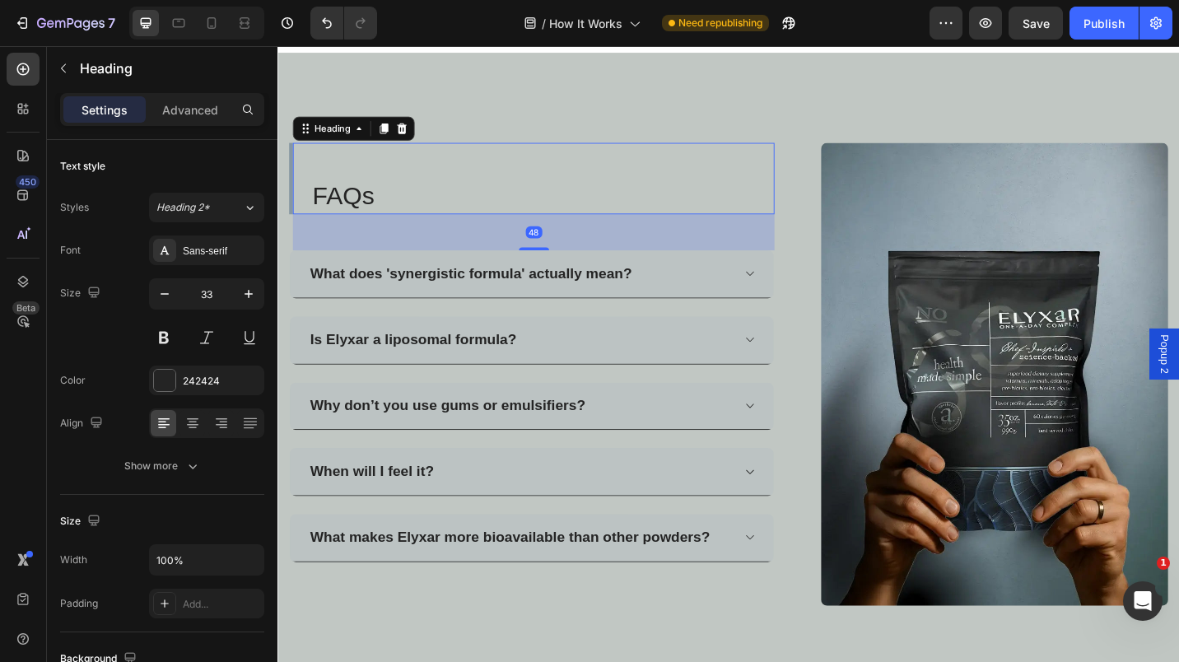
click at [196, 115] on p "Advanced" at bounding box center [190, 109] width 56 height 17
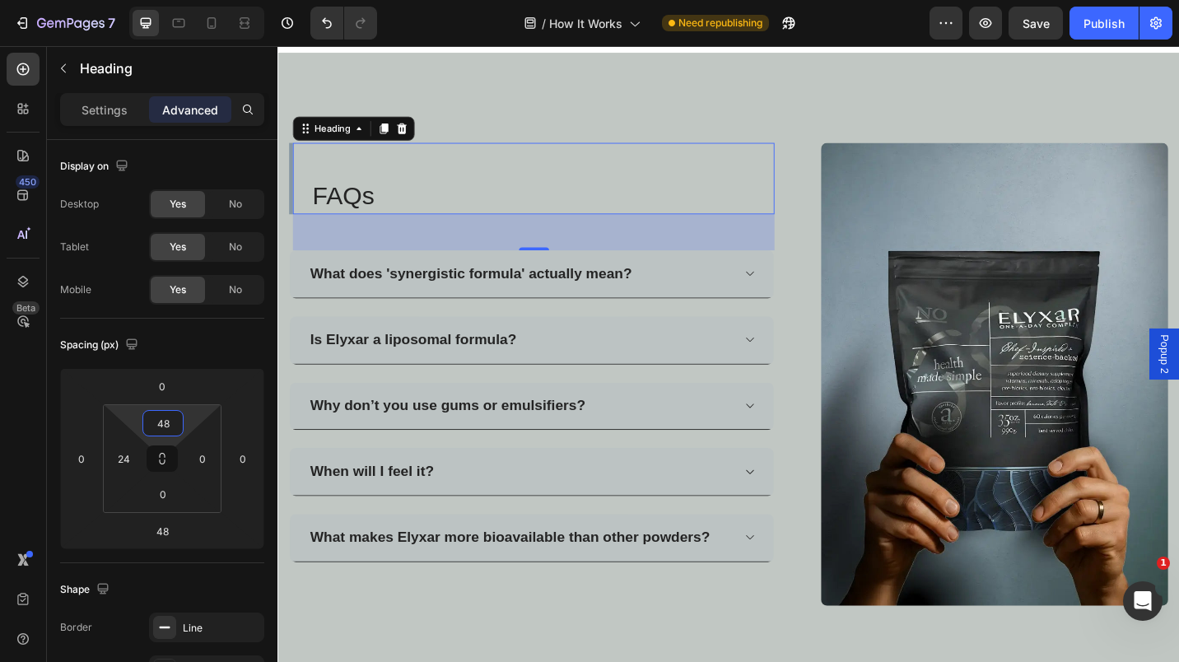
click at [158, 418] on input "48" at bounding box center [163, 423] width 33 height 25
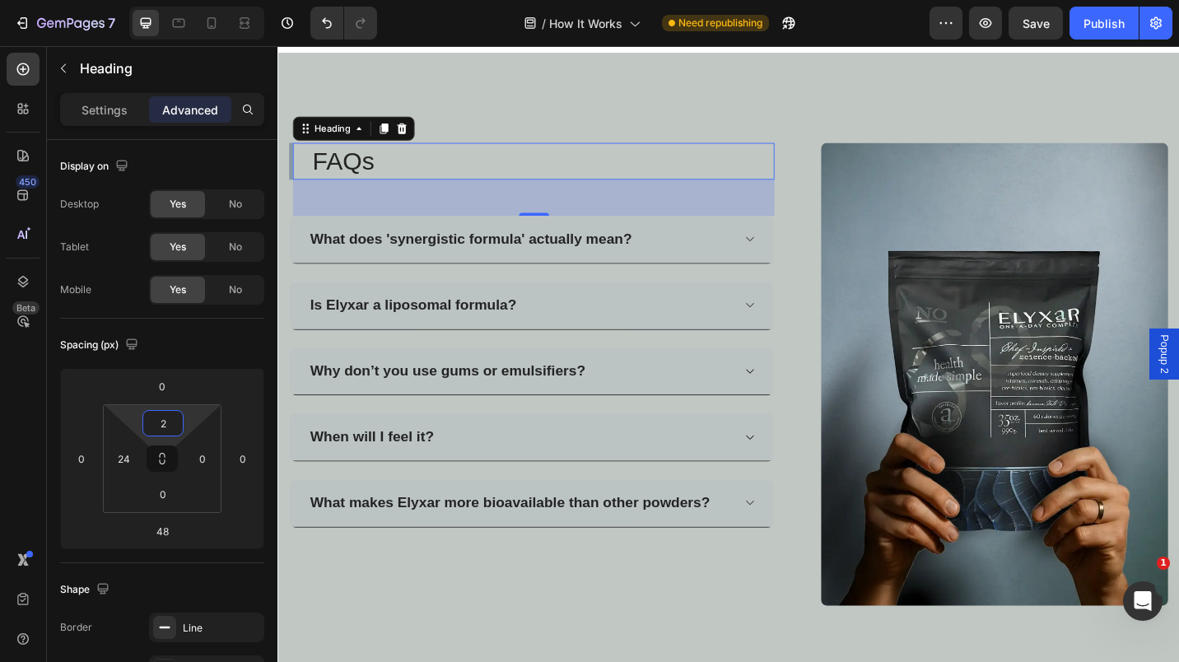
type input "24"
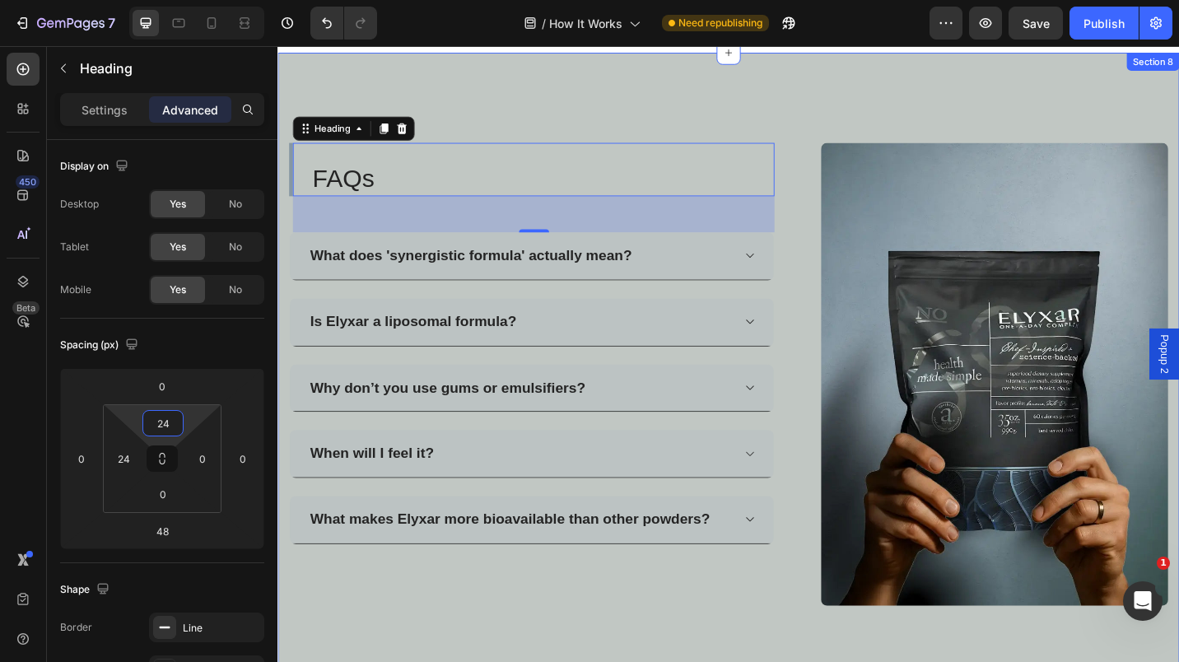
click at [549, 110] on div "FAQs Heading 48 What does 'synergistic formula' actually mean? Is Elyxar a lipo…" at bounding box center [772, 406] width 988 height 705
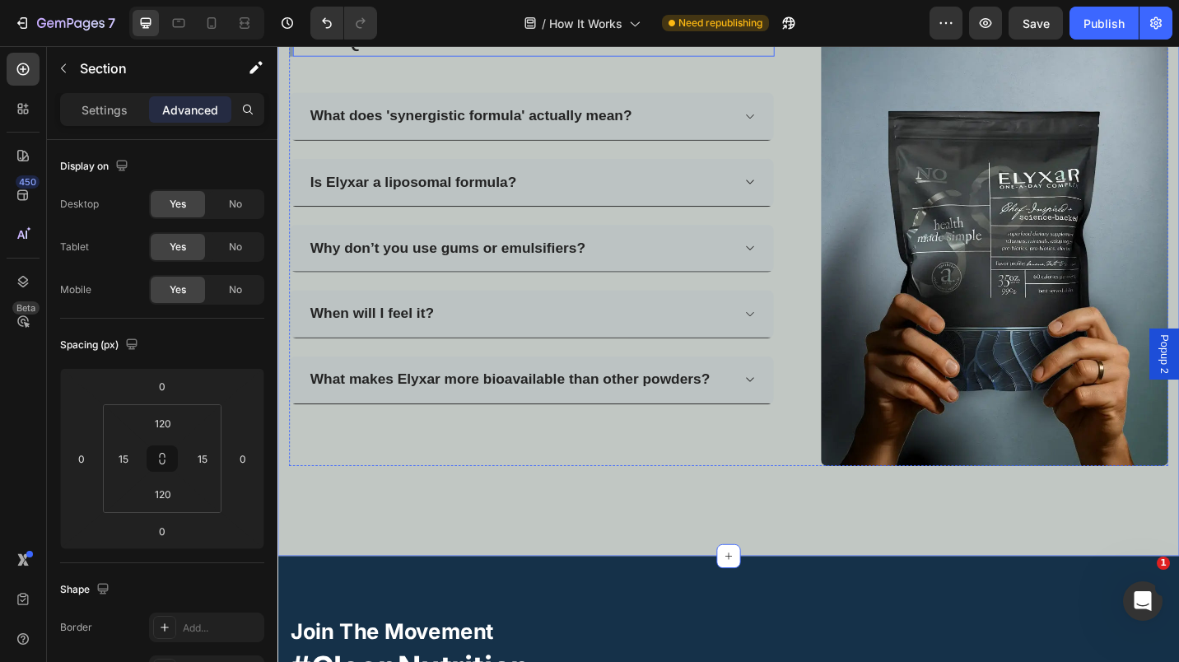
scroll to position [2167, 0]
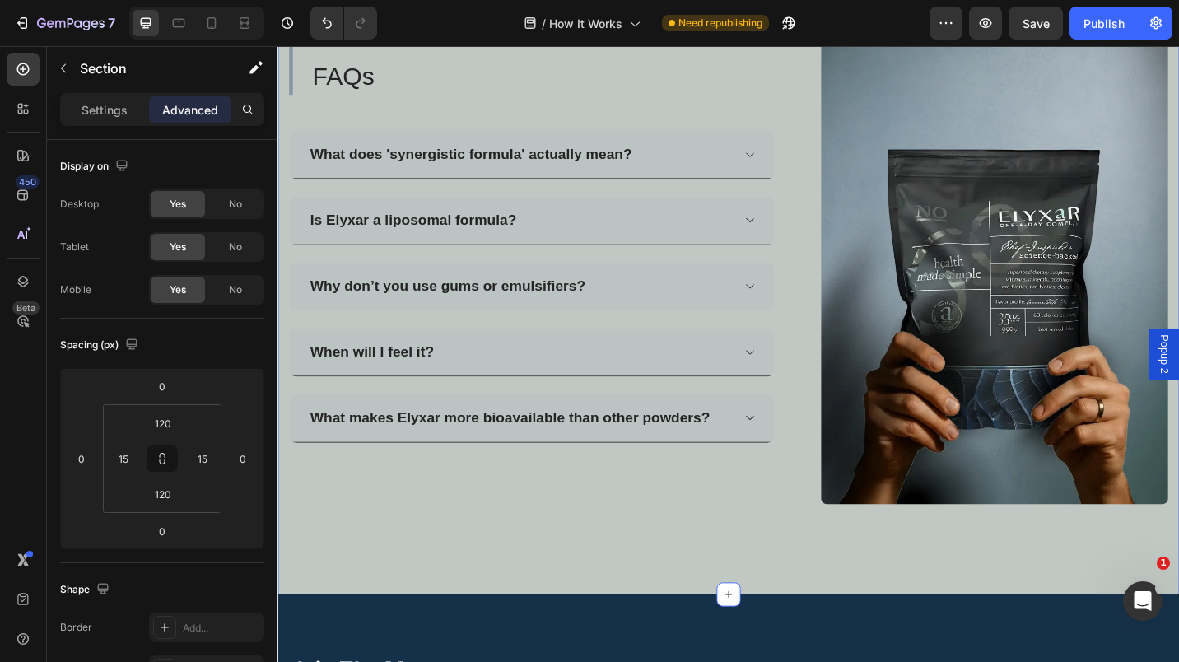
click at [576, 632] on div "FAQs Heading What does 'synergistic formula' actually mean? Is Elyxar a liposom…" at bounding box center [772, 294] width 988 height 705
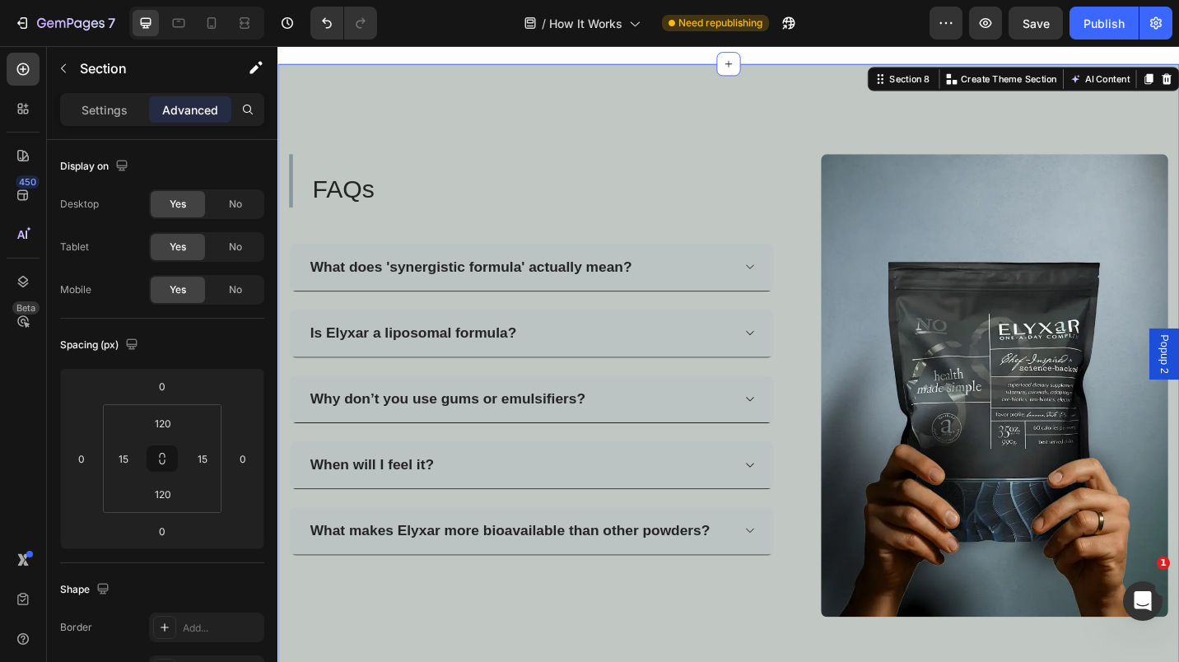
scroll to position [2000, 0]
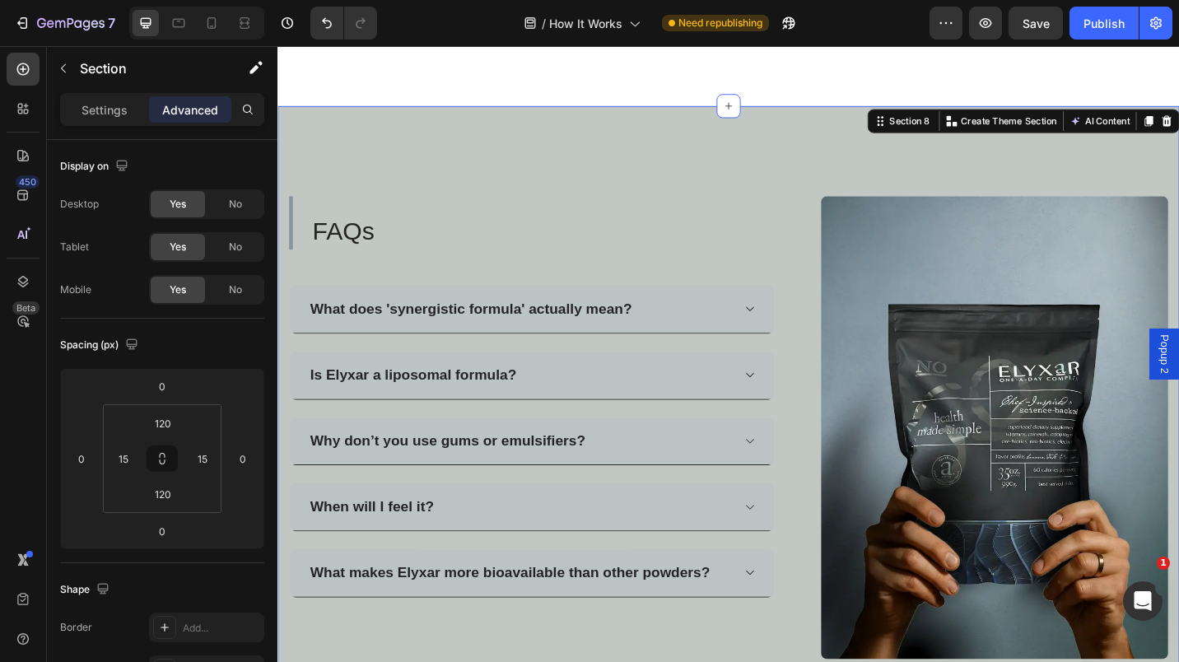
click at [431, 143] on div "FAQs Heading What does 'synergistic formula' actually mean? Is Elyxar a liposom…" at bounding box center [772, 464] width 988 height 705
click at [110, 98] on div "Settings" at bounding box center [104, 109] width 82 height 26
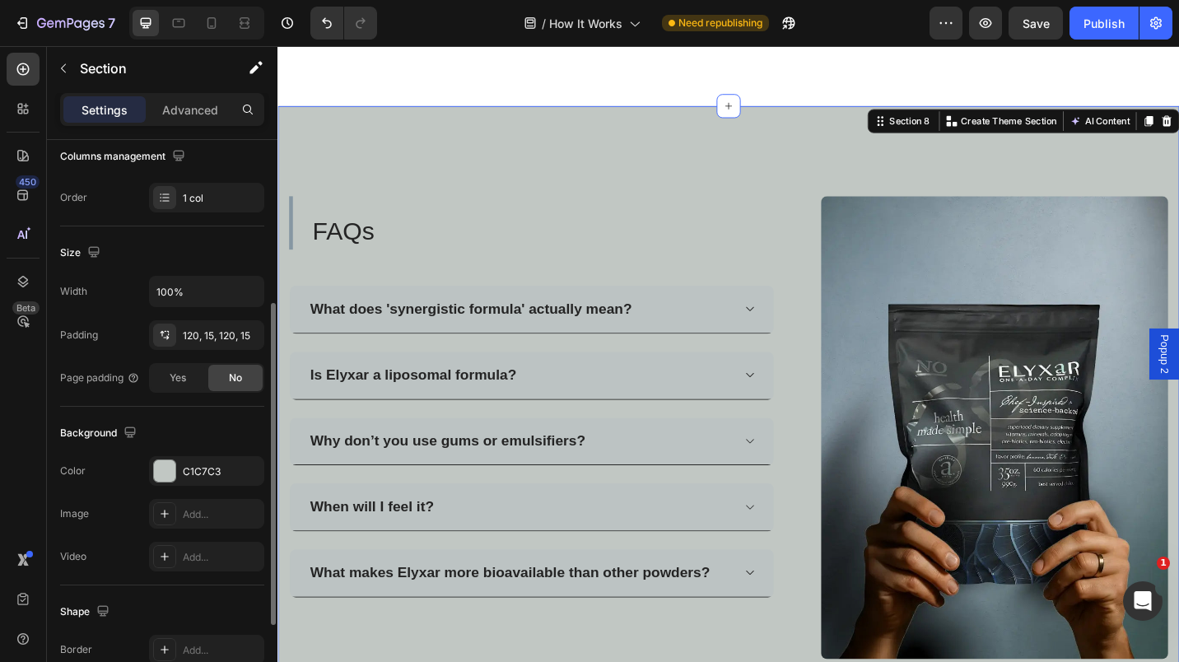
scroll to position [363, 0]
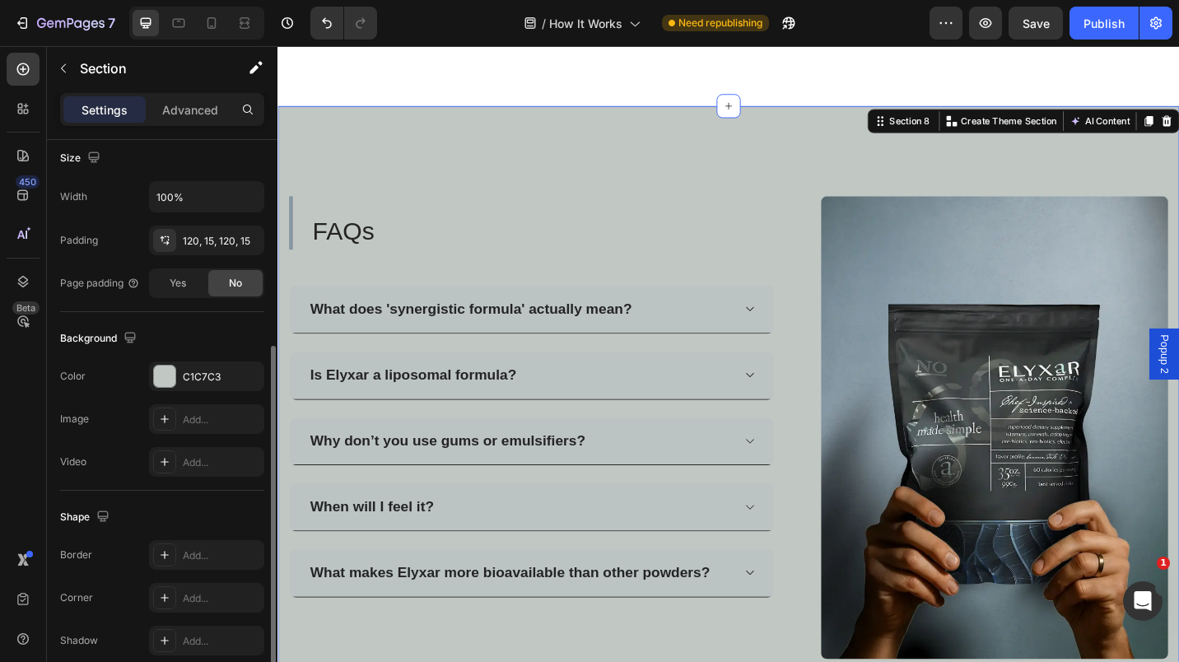
click at [194, 367] on div "C1C7C3" at bounding box center [206, 377] width 115 height 30
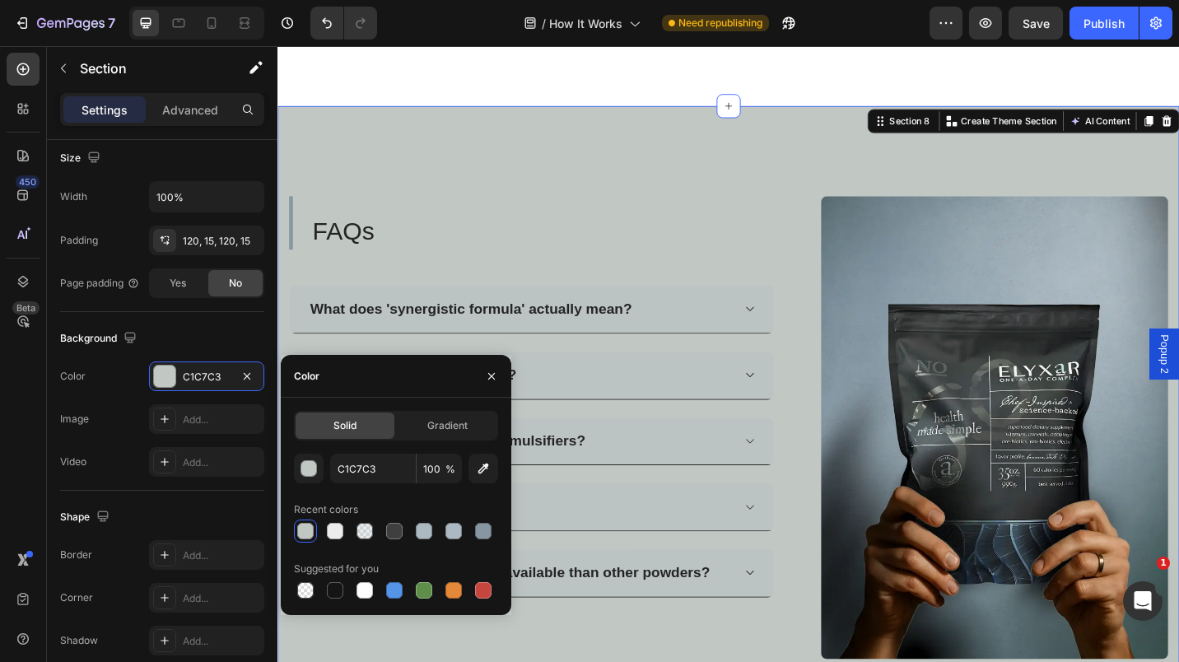
click at [330, 530] on div at bounding box center [335, 531] width 16 height 16
type input "EDEDED"
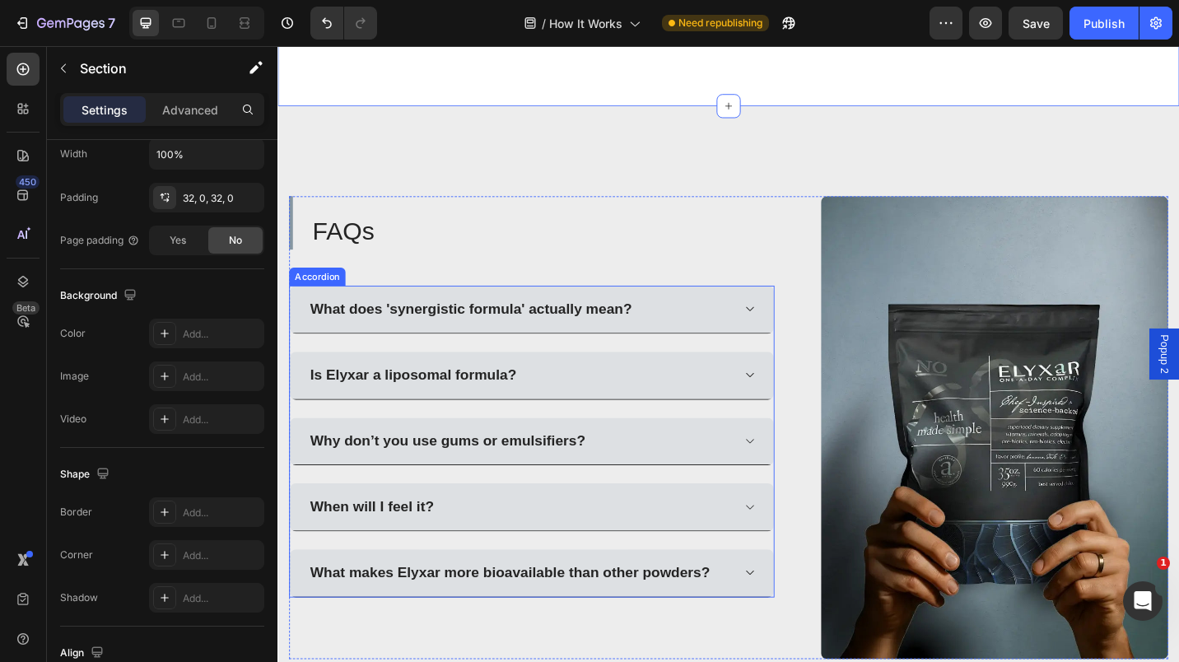
click at [392, 369] on div "What does 'synergistic formula' actually mean? Is Elyxar a liposomal formula? W…" at bounding box center [556, 480] width 532 height 342
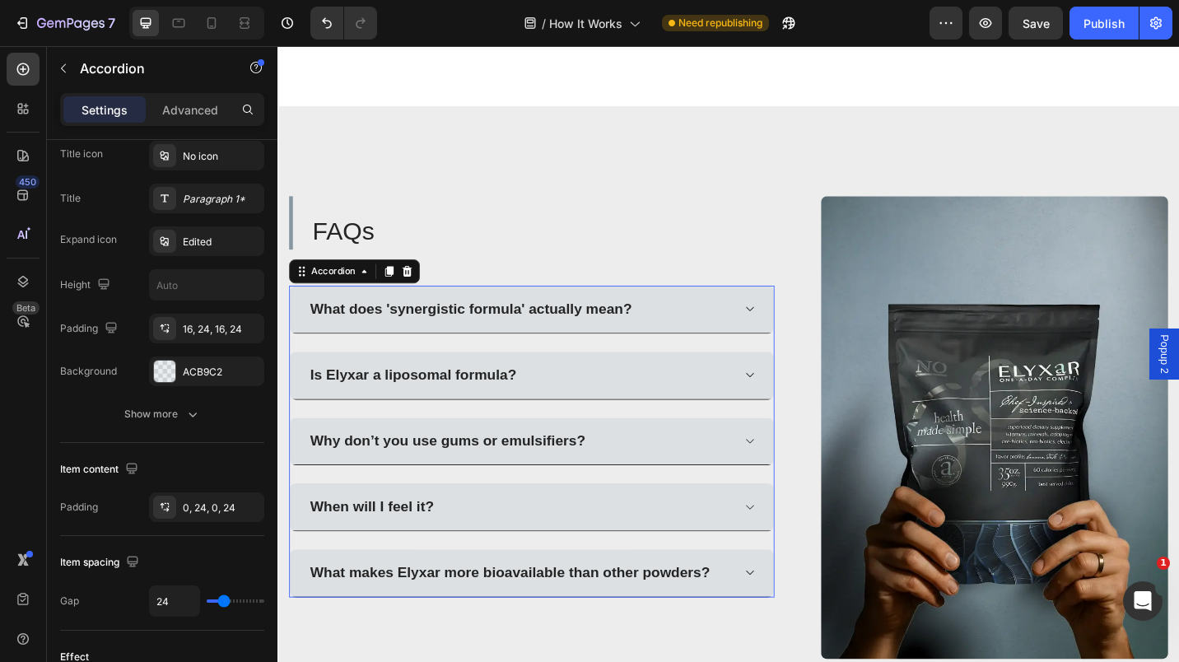
scroll to position [0, 0]
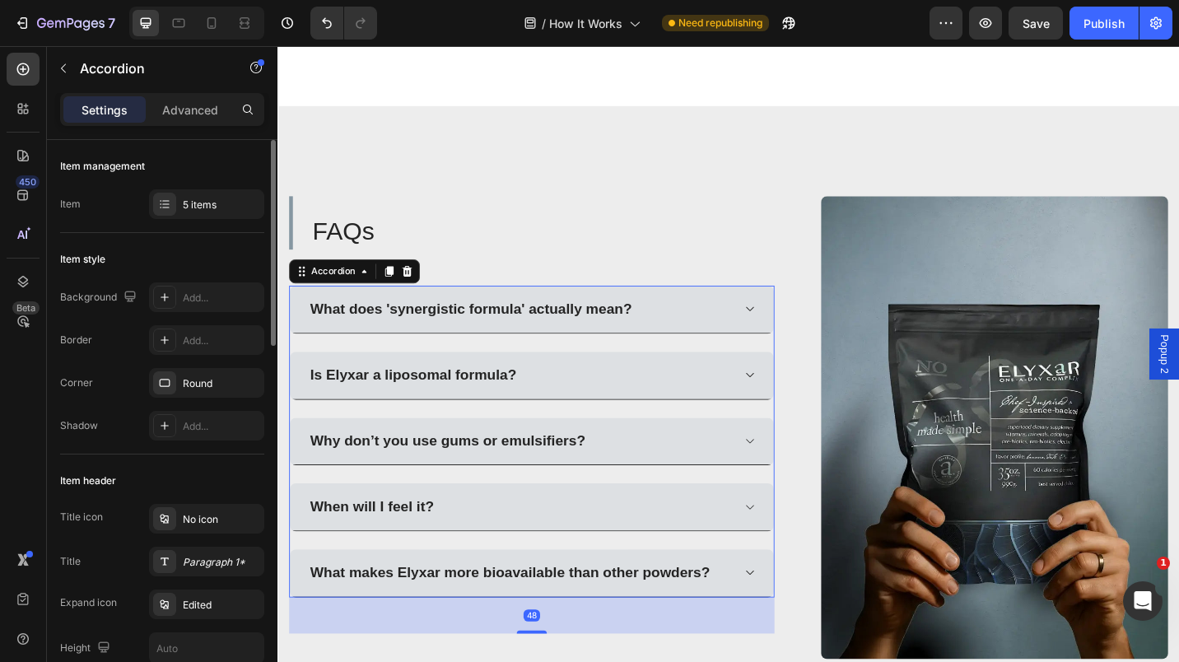
click at [204, 206] on div "5 items" at bounding box center [221, 205] width 77 height 15
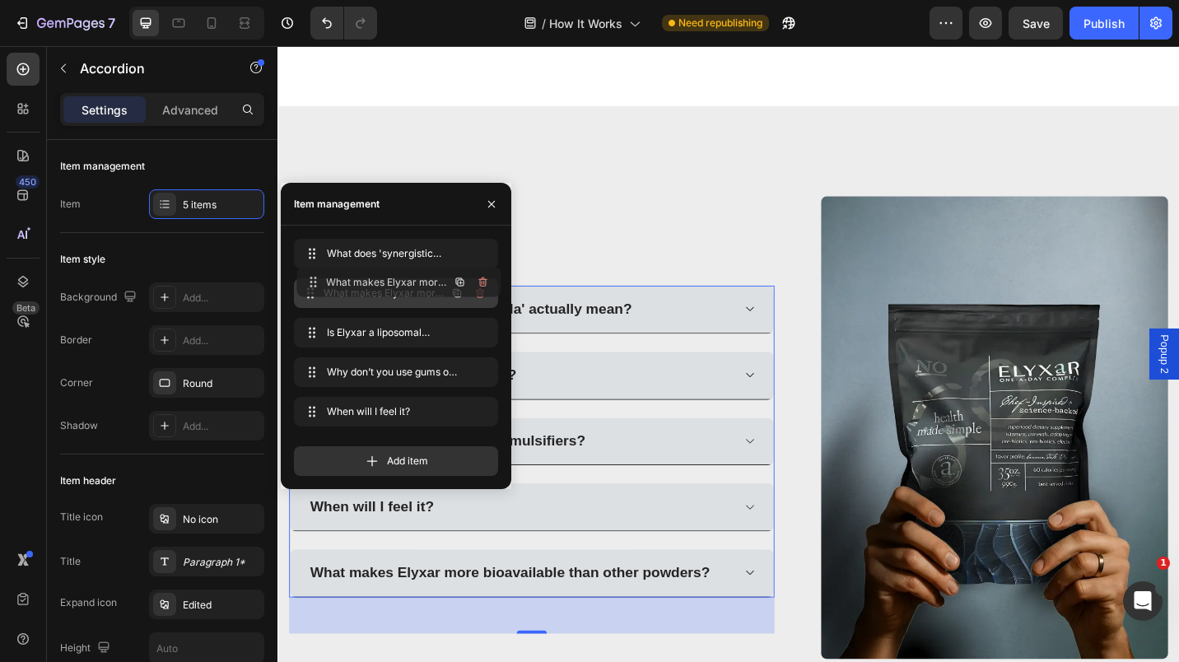
drag, startPoint x: 340, startPoint y: 409, endPoint x: 343, endPoint y: 280, distance: 129.3
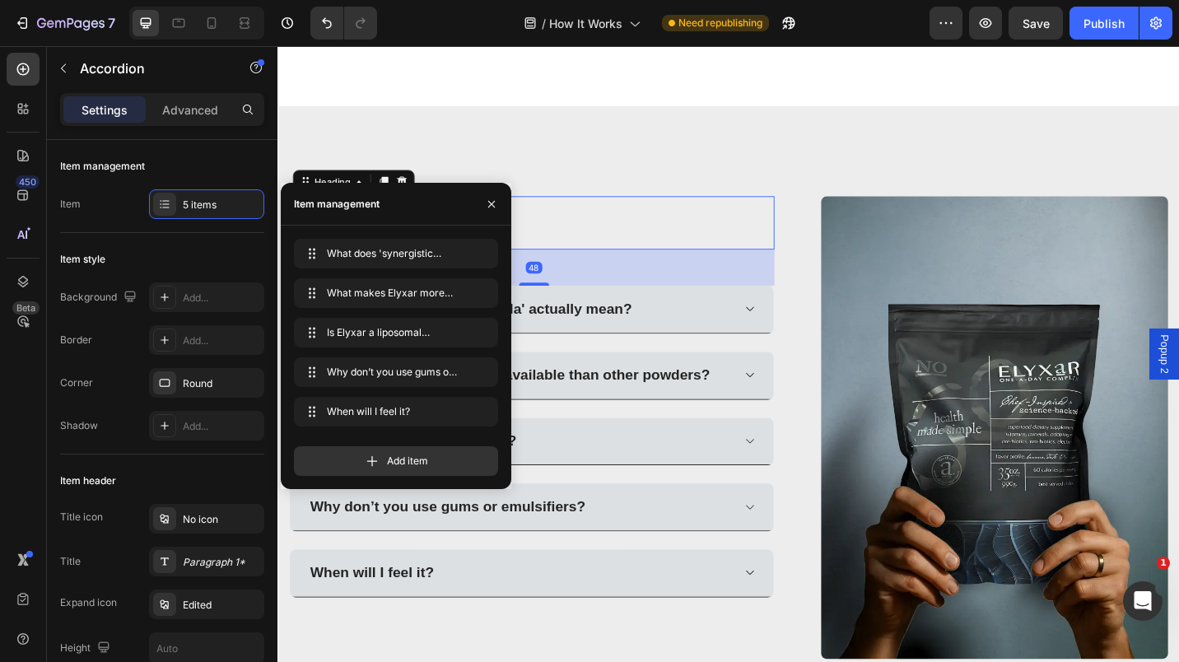
click at [617, 224] on div "FAQs Heading 48" at bounding box center [556, 240] width 532 height 58
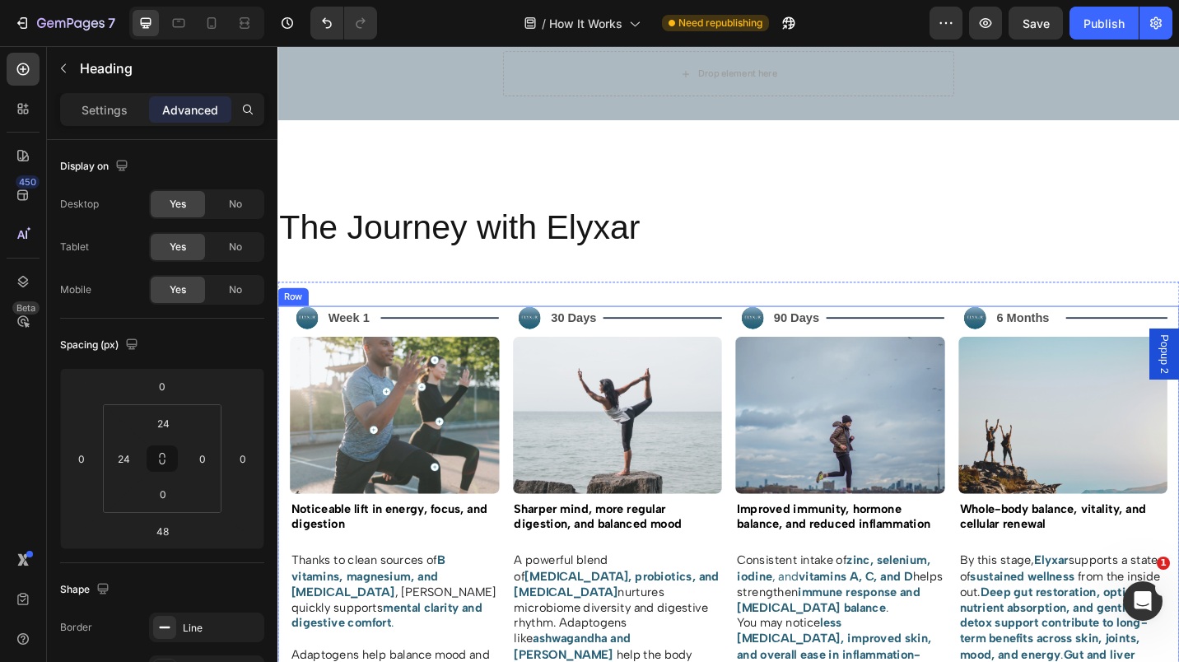
scroll to position [1128, 0]
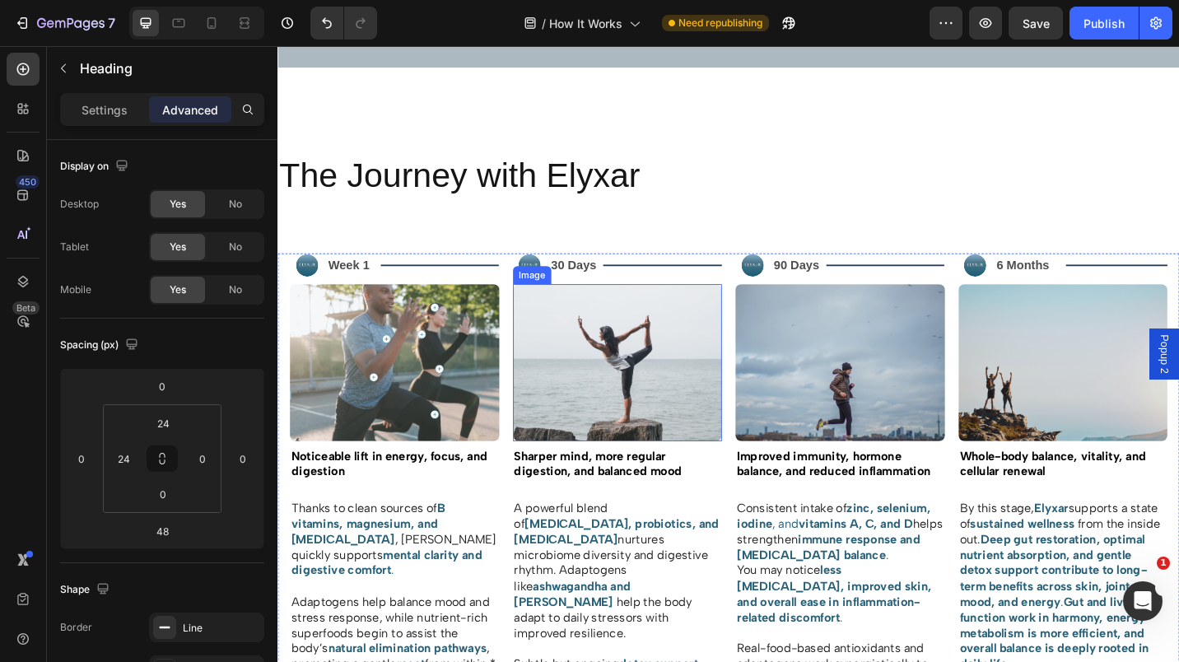
click at [627, 392] on img at bounding box center [650, 393] width 230 height 172
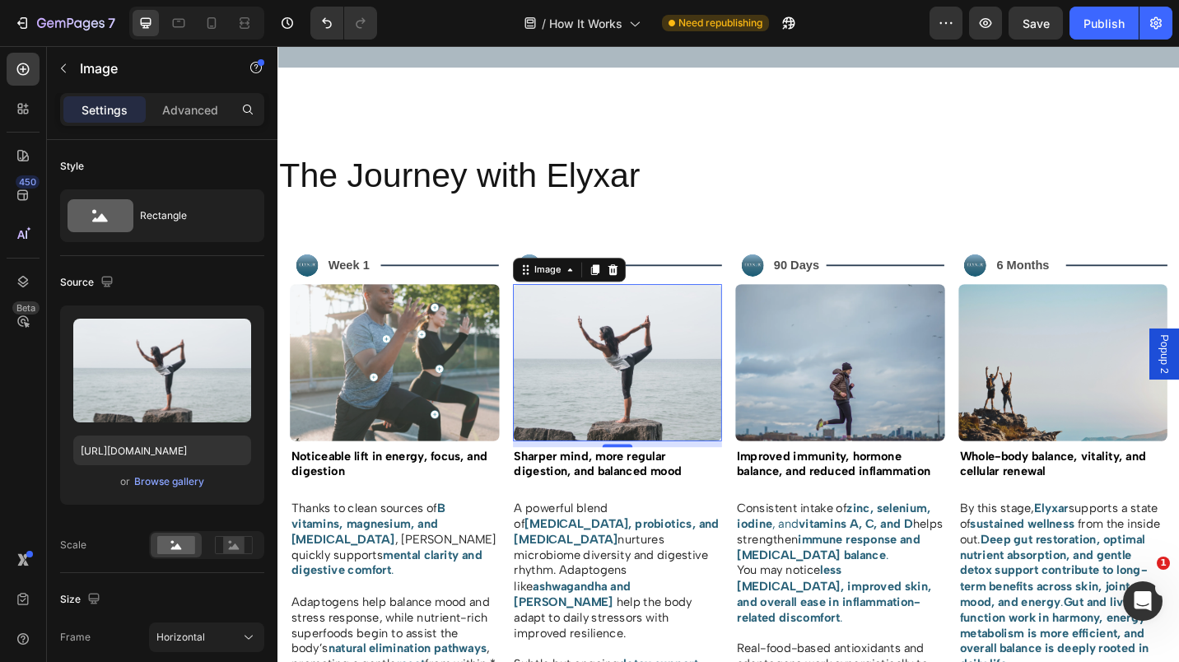
click at [176, 483] on div "Browse gallery" at bounding box center [169, 481] width 70 height 15
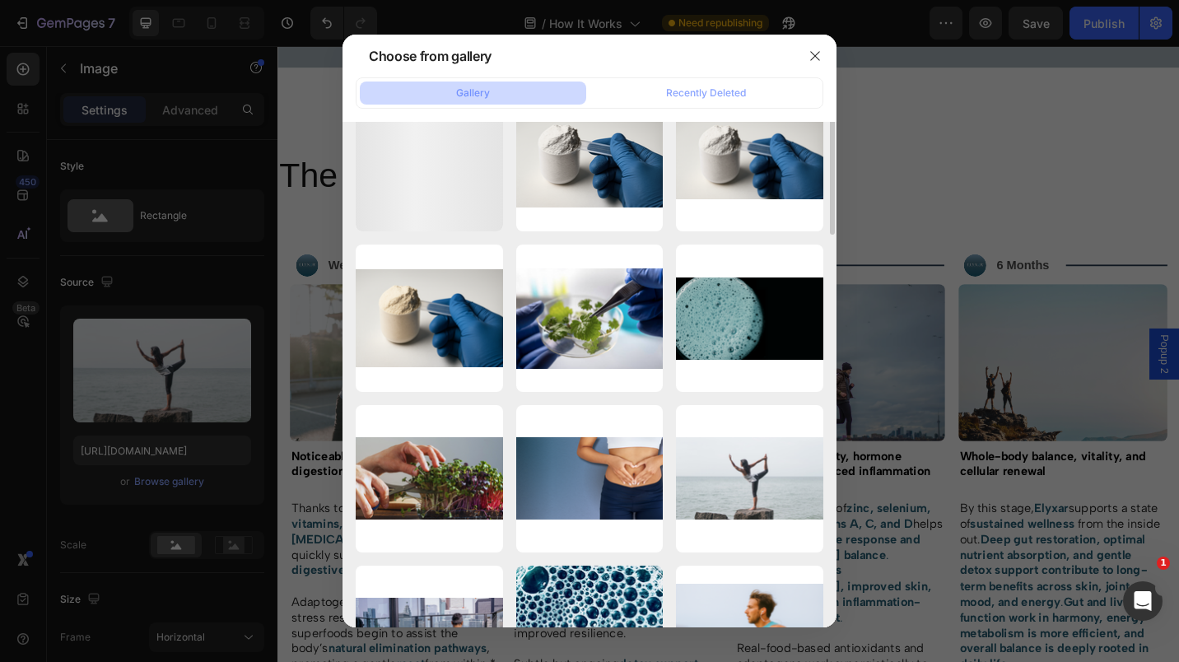
scroll to position [0, 0]
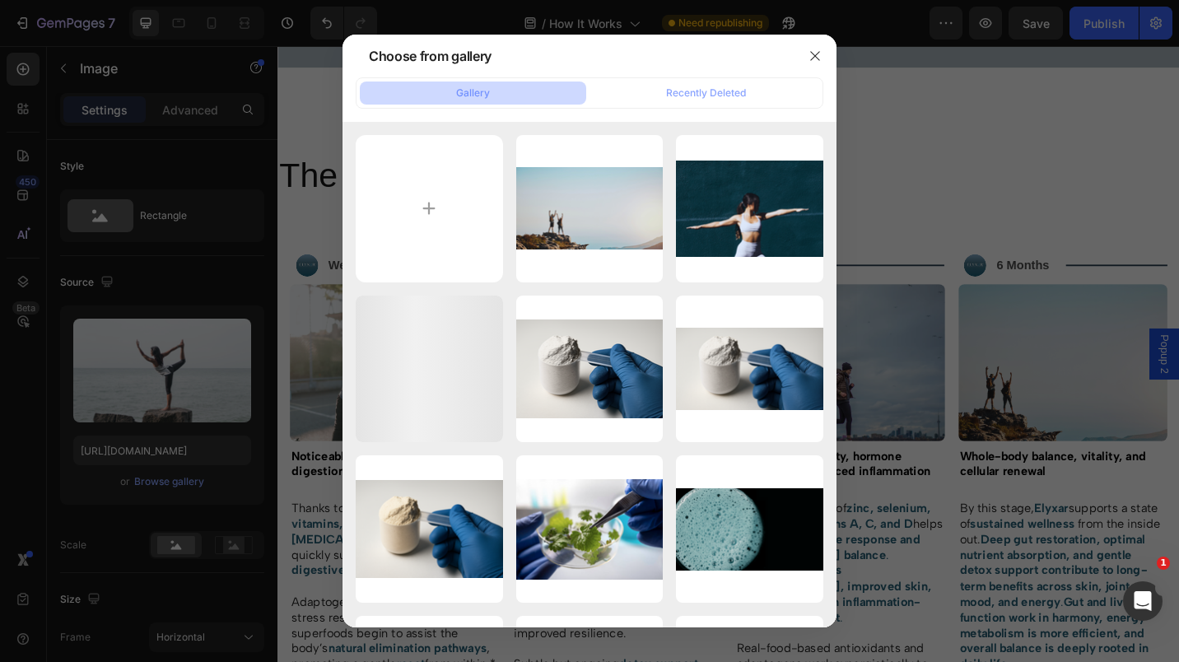
click at [161, 395] on div at bounding box center [589, 331] width 1179 height 662
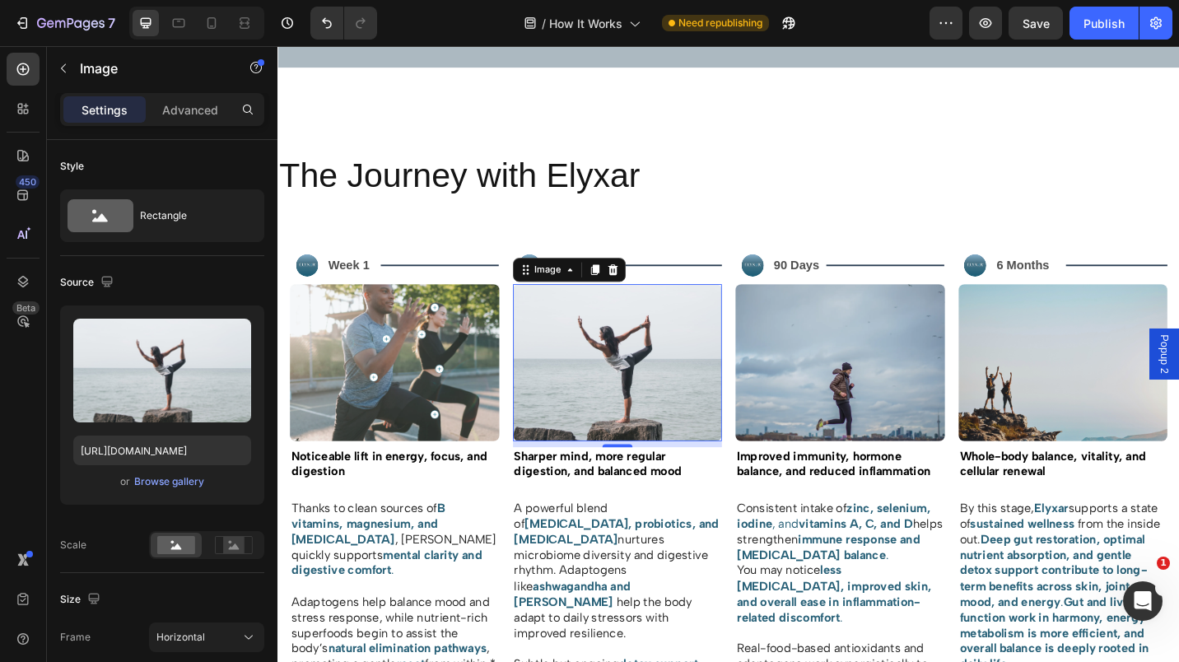
click at [166, 400] on input "file" at bounding box center [162, 398] width 114 height 28
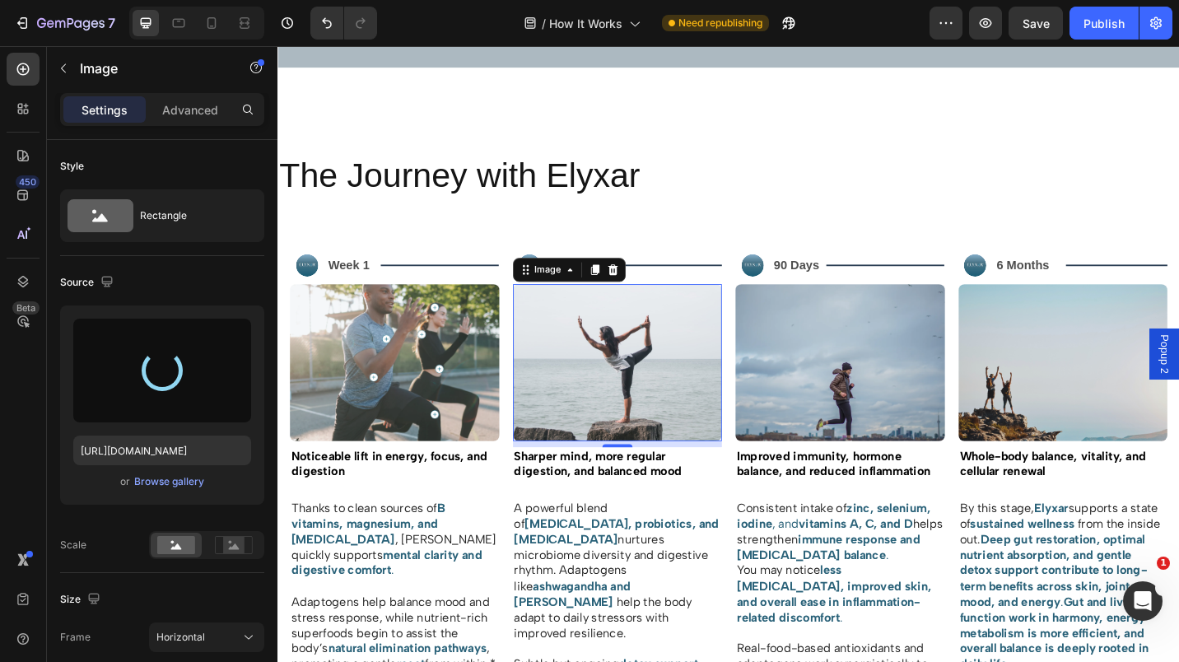
type input "[URL][DOMAIN_NAME]"
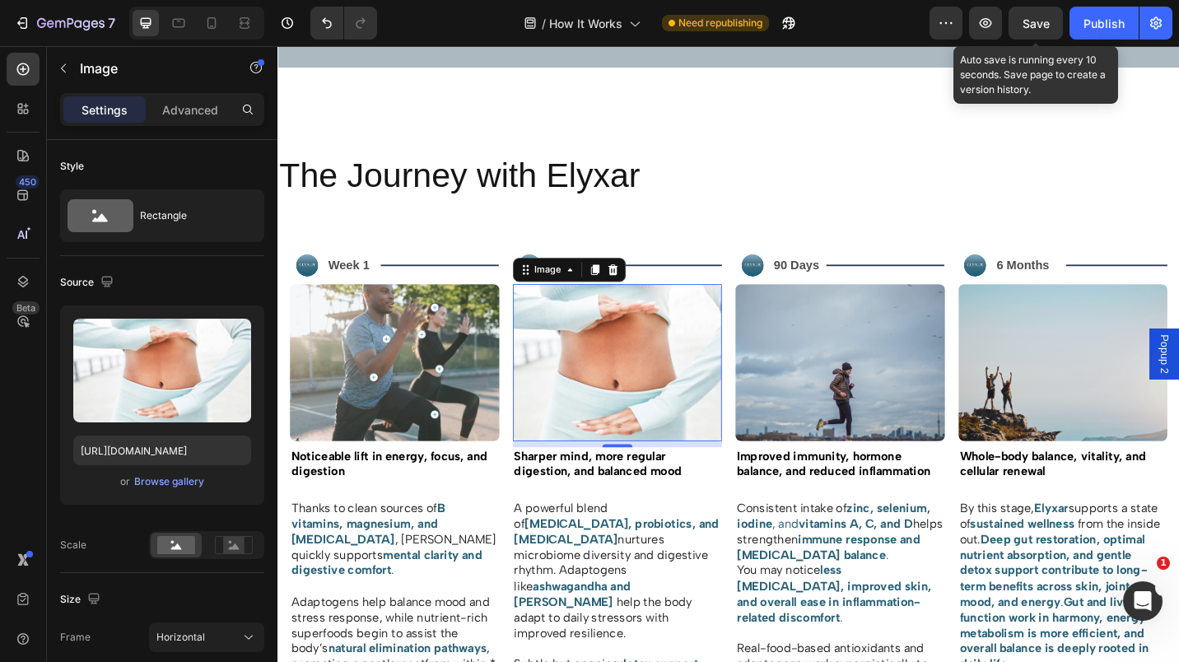
click at [1036, 22] on span "Save" at bounding box center [1036, 23] width 27 height 14
click at [204, 20] on icon at bounding box center [211, 23] width 16 height 16
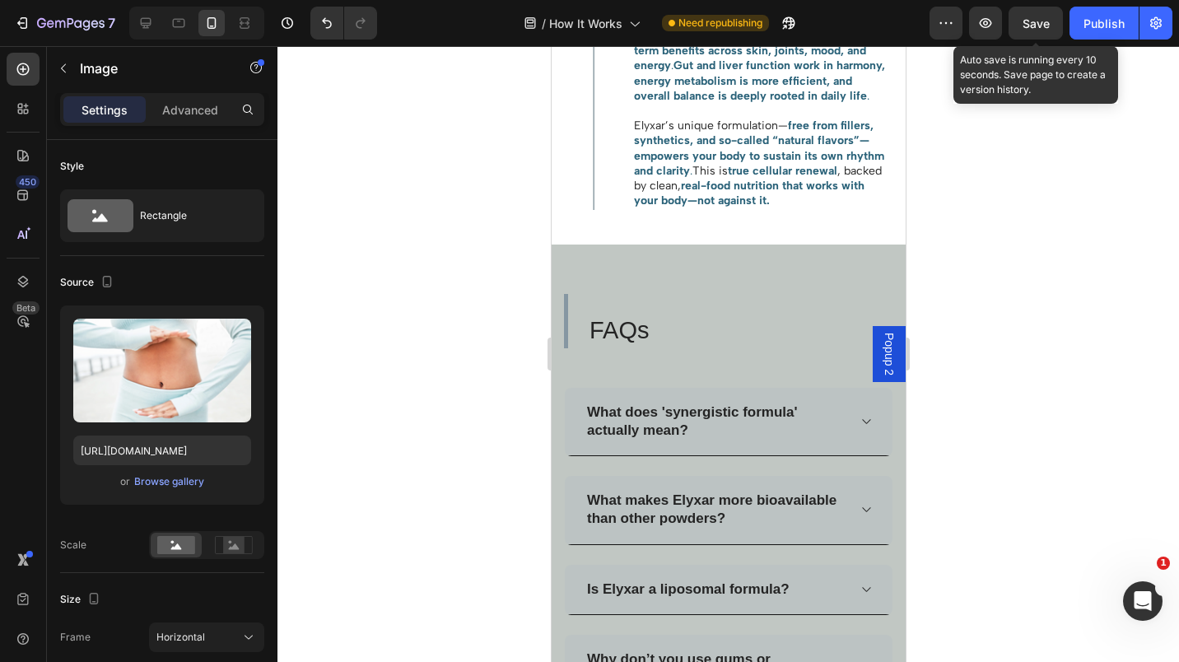
scroll to position [2416, 0]
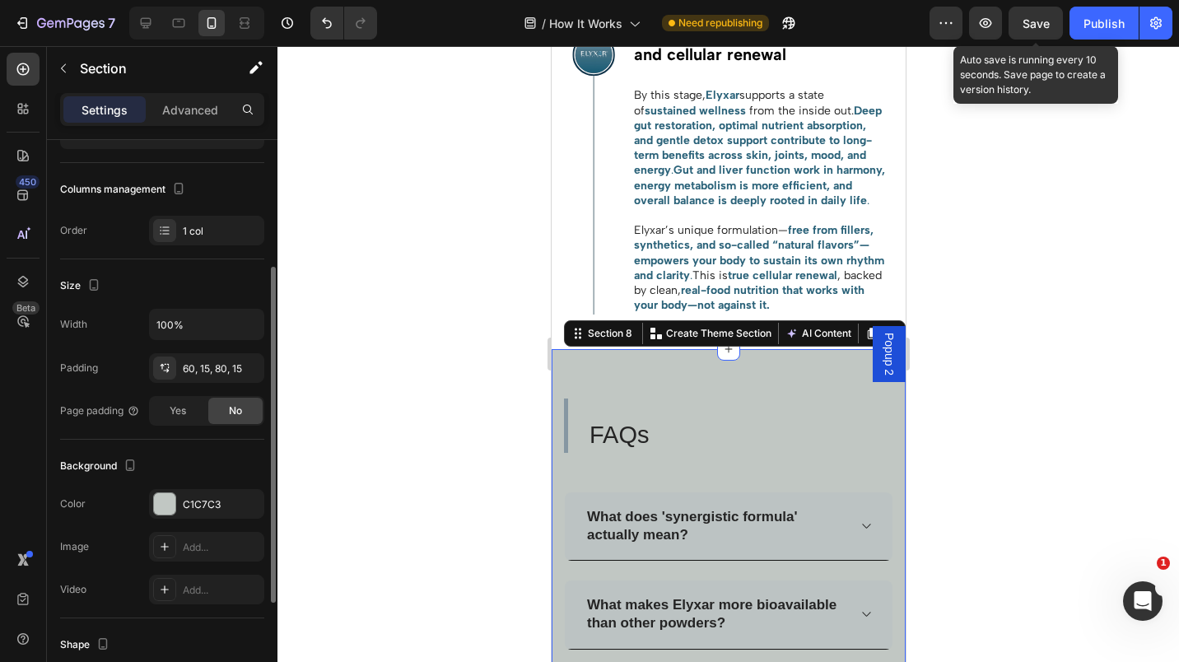
scroll to position [209, 0]
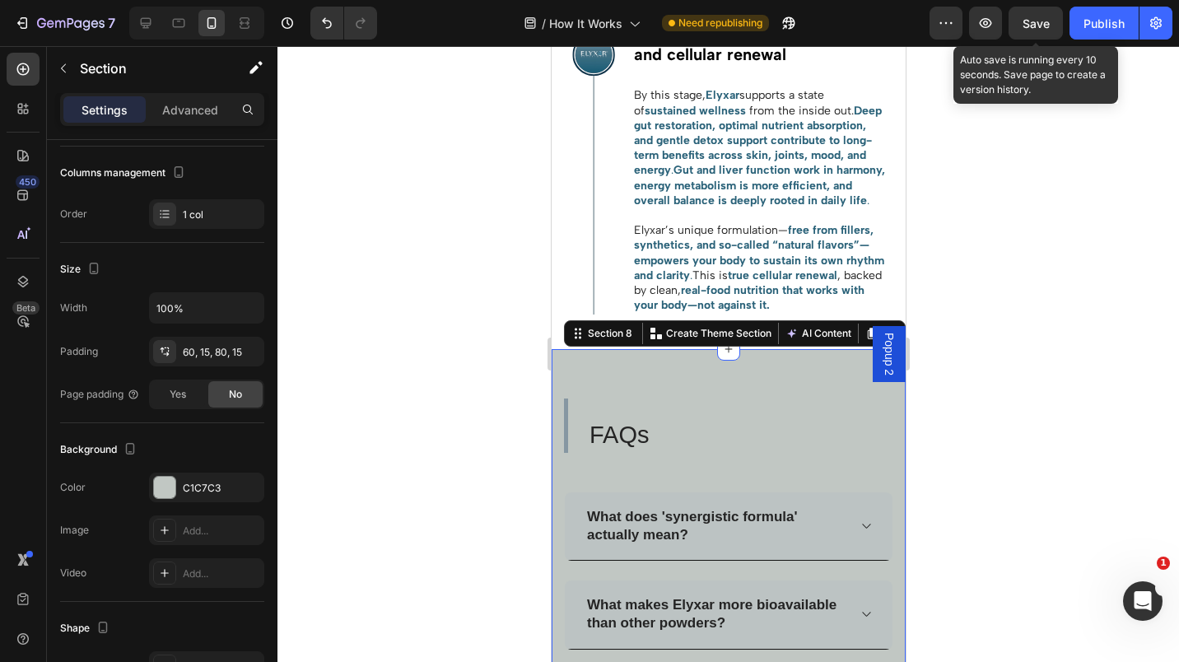
click at [187, 484] on div "C1C7C3" at bounding box center [221, 488] width 77 height 15
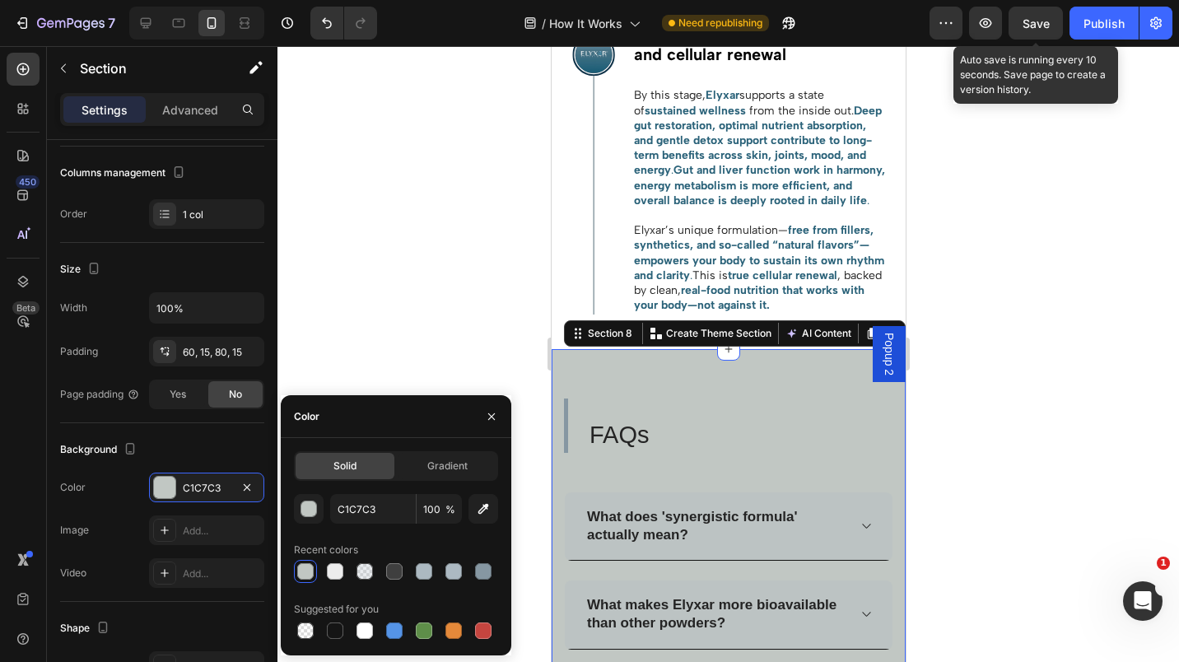
click at [335, 569] on div at bounding box center [335, 571] width 16 height 16
type input "EDEDED"
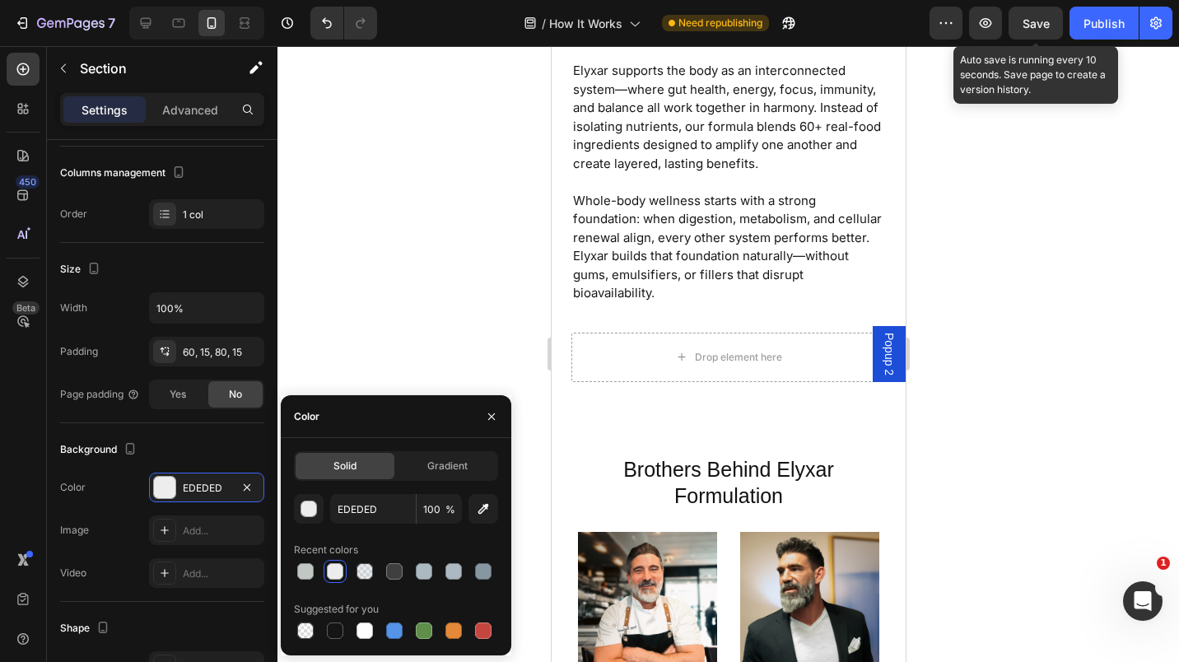
scroll to position [0, 0]
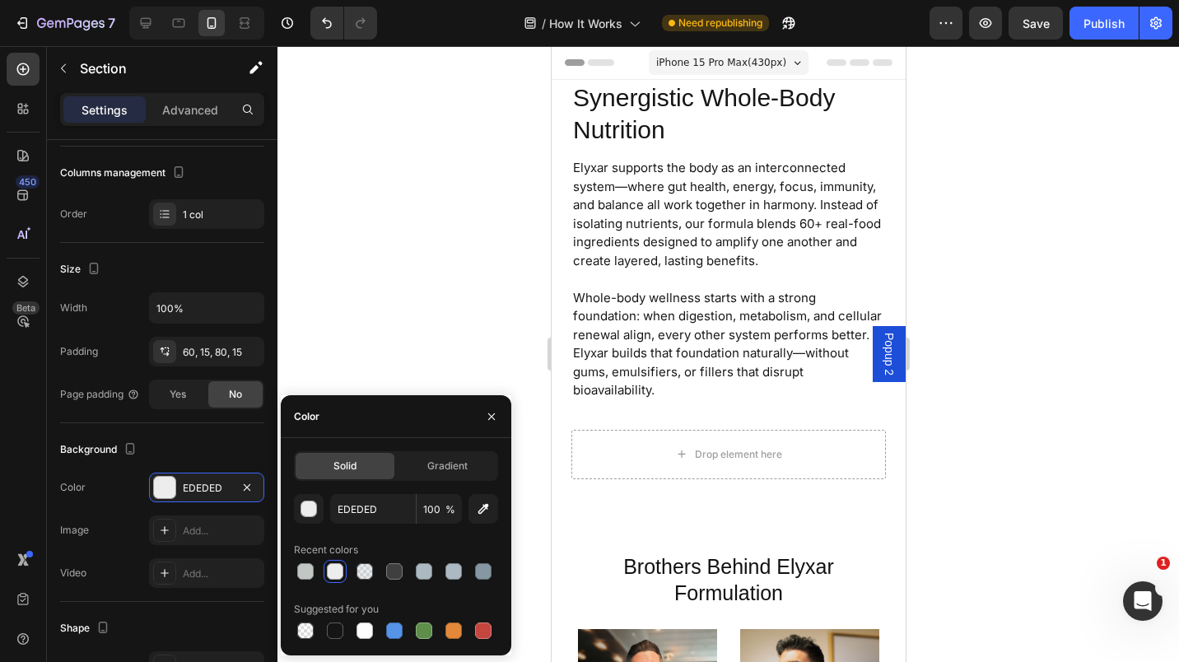
click at [1119, 20] on div "Publish" at bounding box center [1104, 23] width 41 height 17
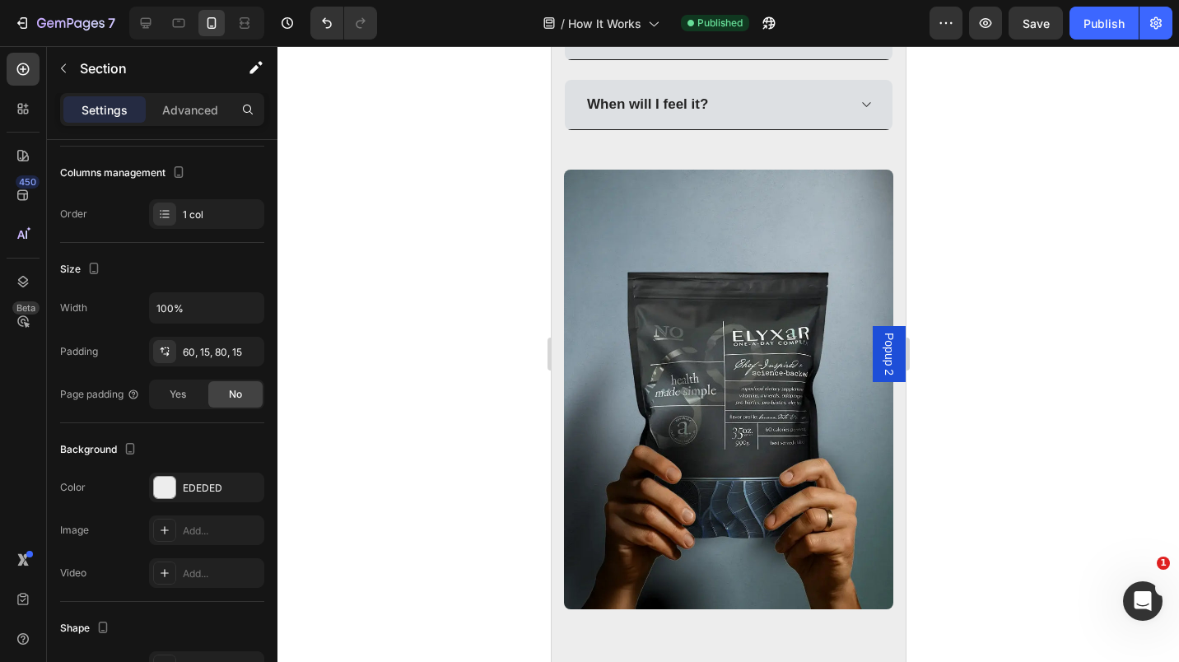
scroll to position [3315, 0]
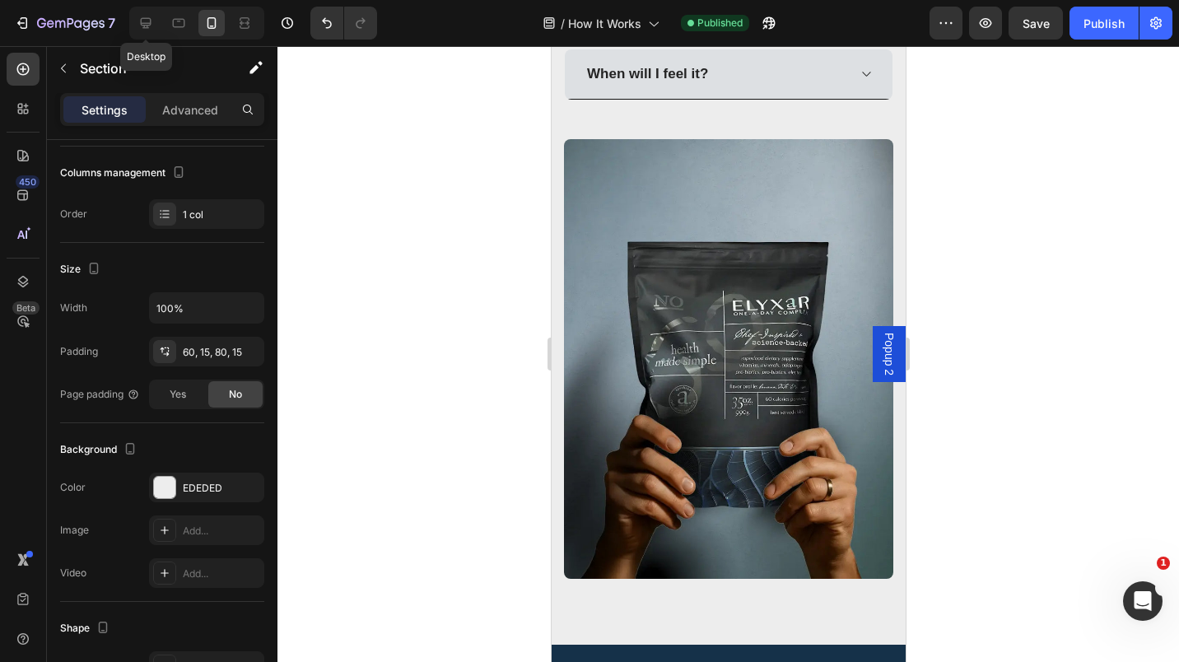
click at [143, 17] on icon at bounding box center [146, 23] width 16 height 16
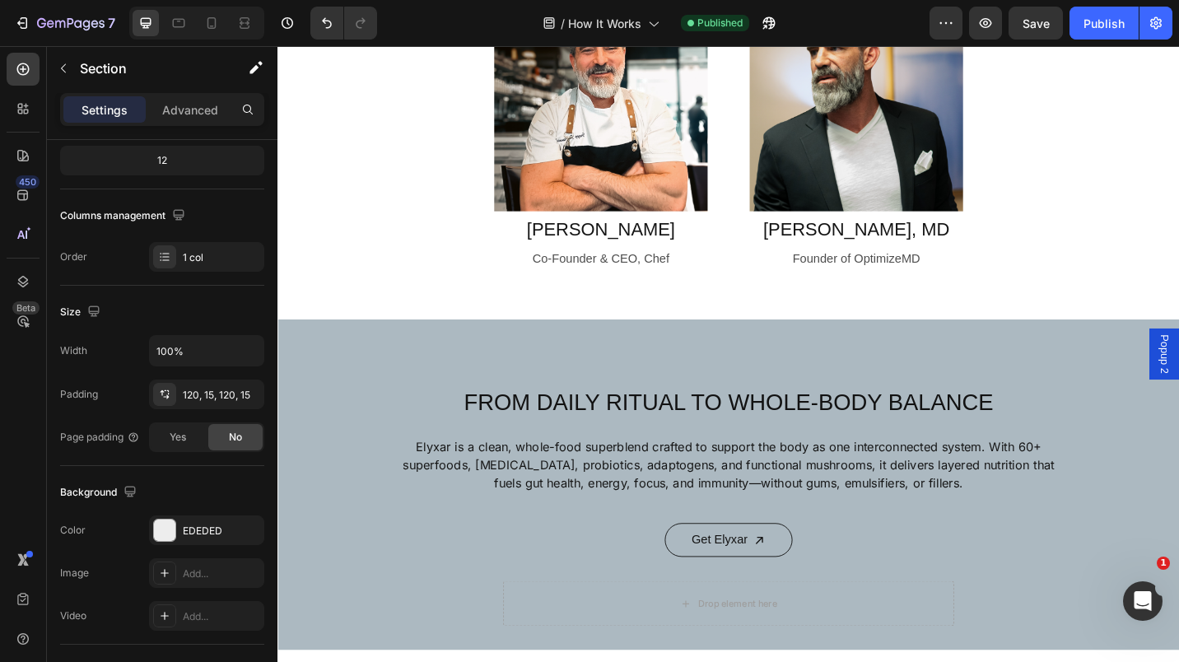
scroll to position [674, 0]
click at [307, 364] on div "FROM DAILY RITUAL TO WHOLE-BODY BALANCE Heading Elyxar is a clean, whole-food s…" at bounding box center [772, 528] width 988 height 362
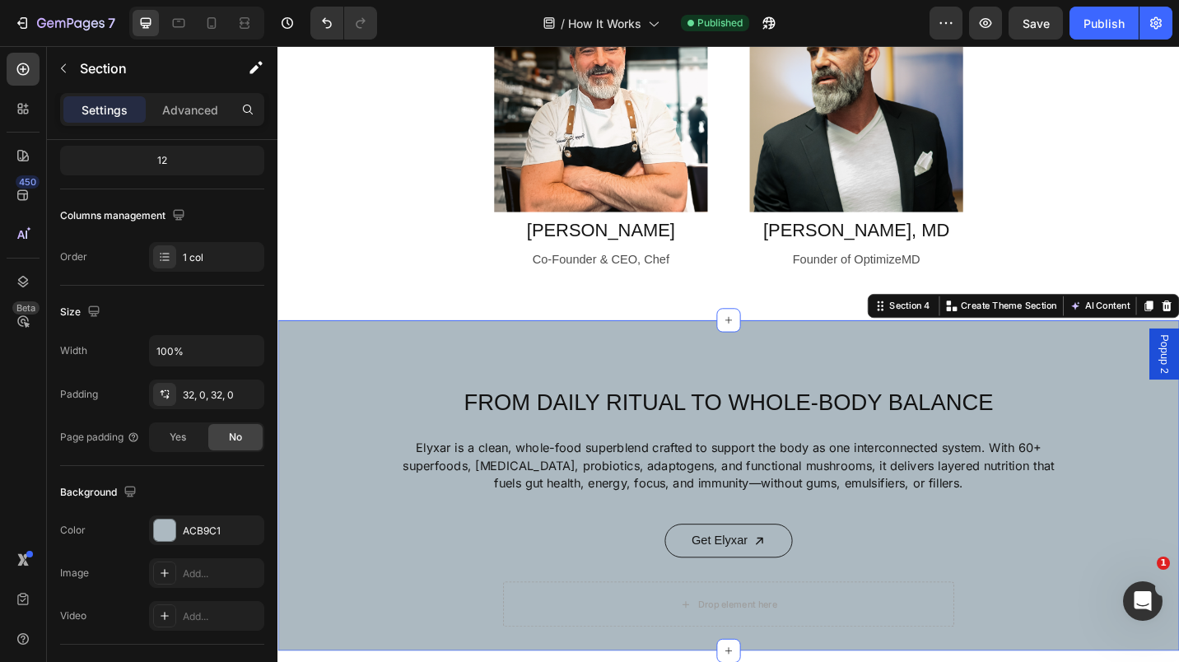
click at [195, 527] on div "ACB9C1" at bounding box center [221, 531] width 77 height 15
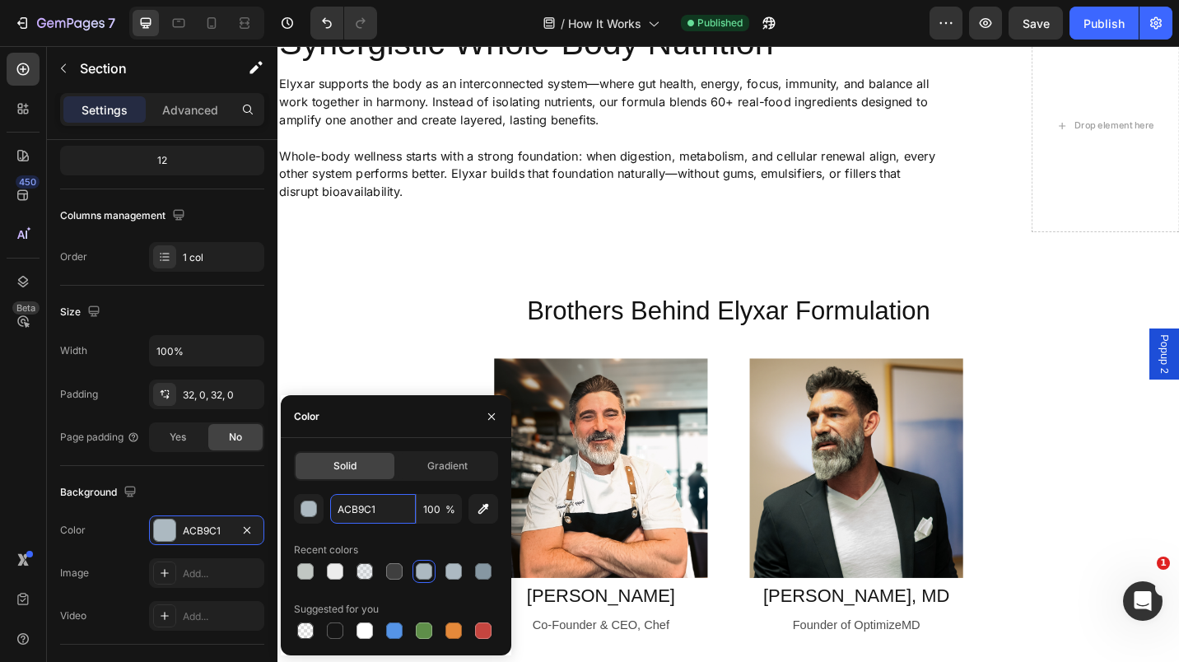
scroll to position [88, 0]
click at [488, 418] on icon "button" at bounding box center [491, 416] width 13 height 13
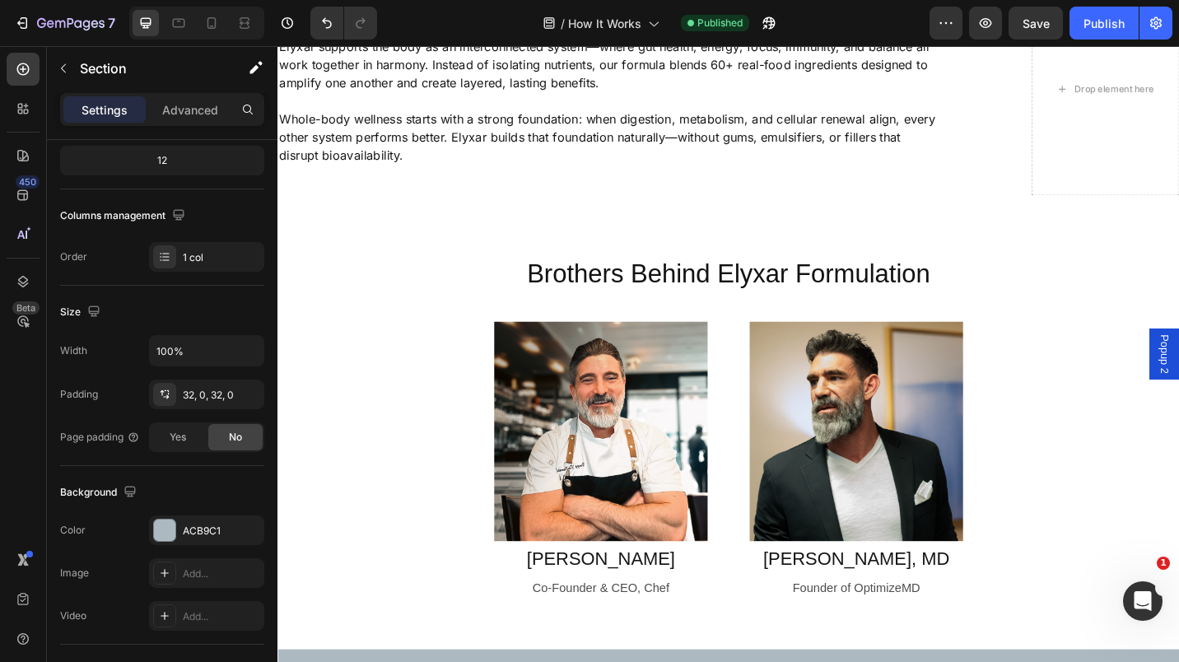
scroll to position [0, 0]
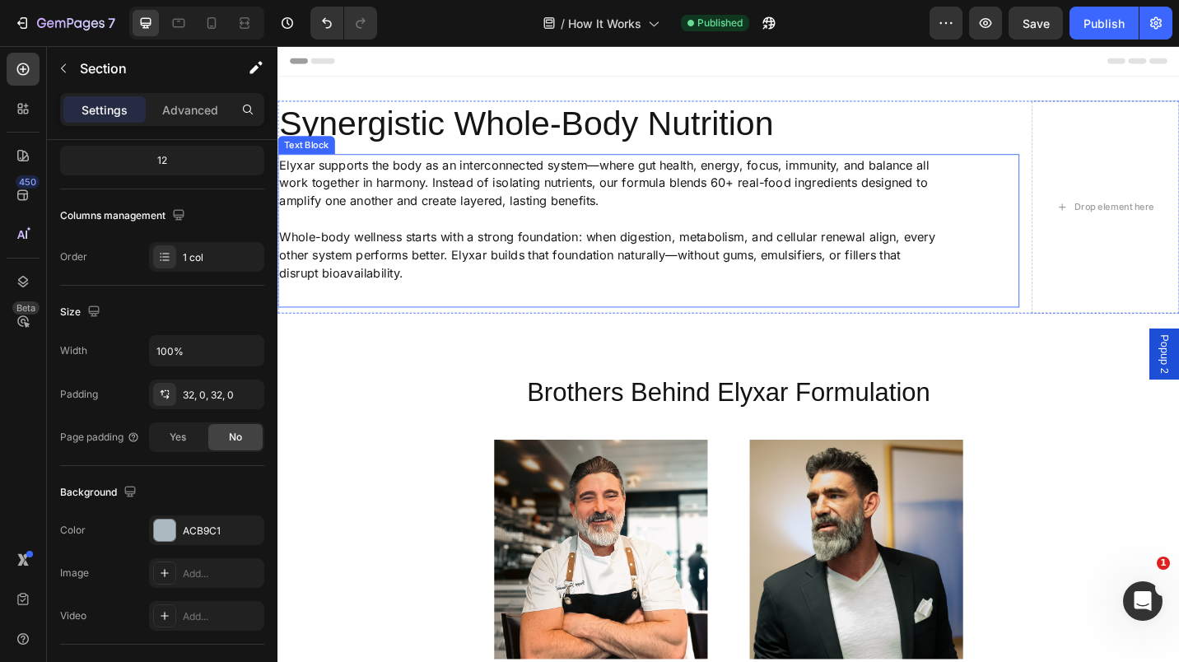
click at [469, 287] on p "Whole-body wellness starts with a strong foundation: when digestion, metabolism…" at bounding box center [642, 274] width 727 height 59
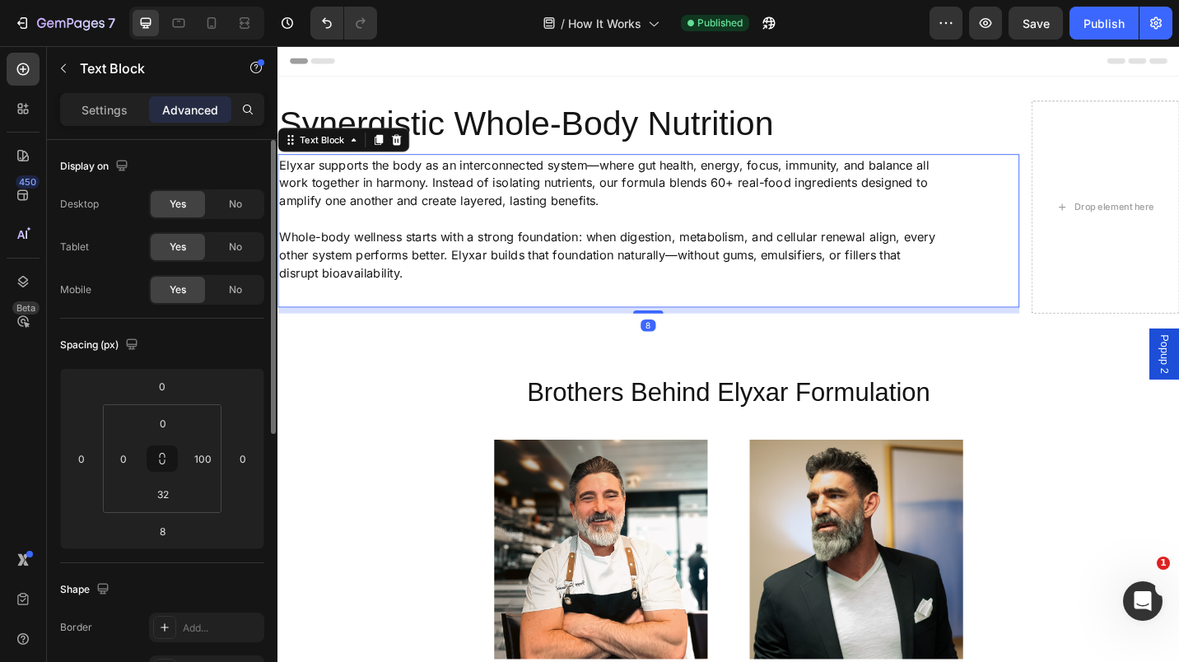
click at [469, 290] on p "Whole-body wellness starts with a strong foundation: when digestion, metabolism…" at bounding box center [642, 274] width 727 height 59
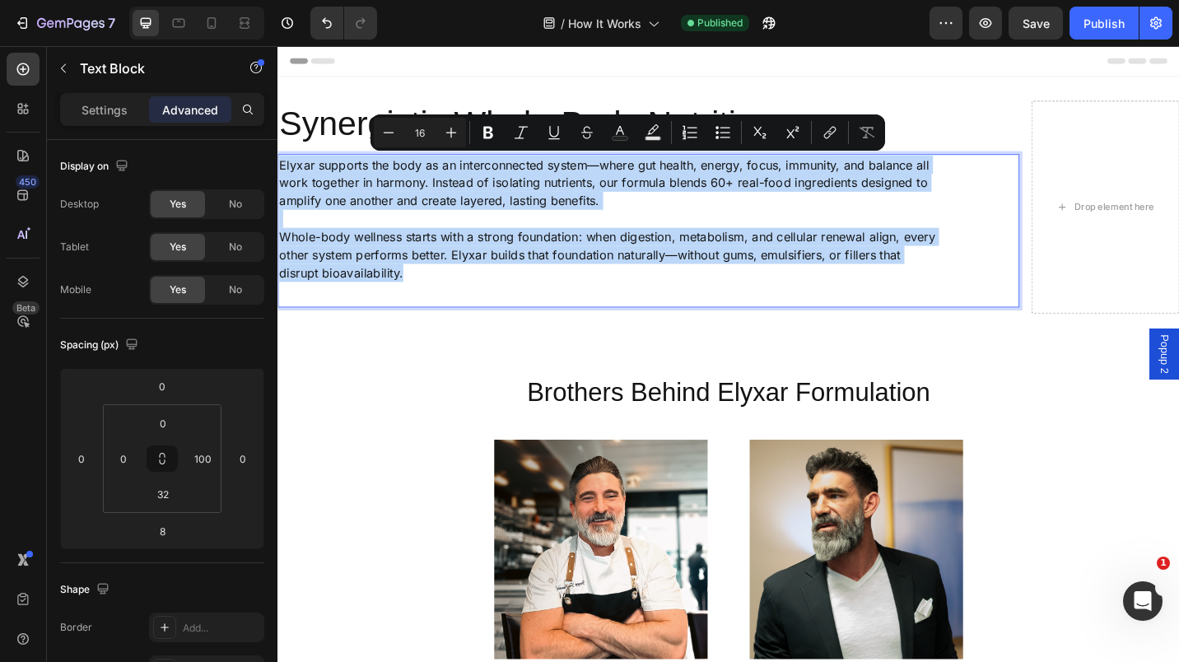
drag, startPoint x: 469, startPoint y: 290, endPoint x: 278, endPoint y: 170, distance: 226.4
click at [278, 170] on div "Elyxar supports the body as an interconnected system—where gut health, energy, …" at bounding box center [643, 236] width 730 height 142
copy div "Elyxar supports the body as an interconnected system—where gut health, energy, …"
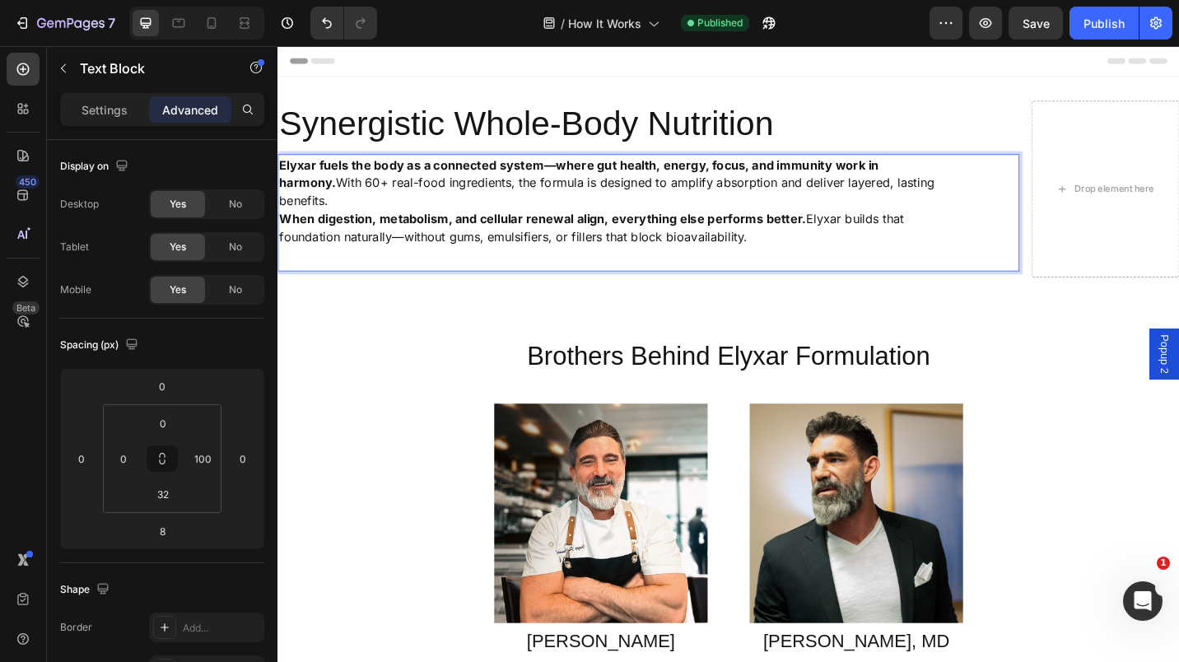
click at [994, 191] on p "Elyxar fuels the body as a connected system—where gut health, energy, focus, an…" at bounding box center [642, 195] width 727 height 59
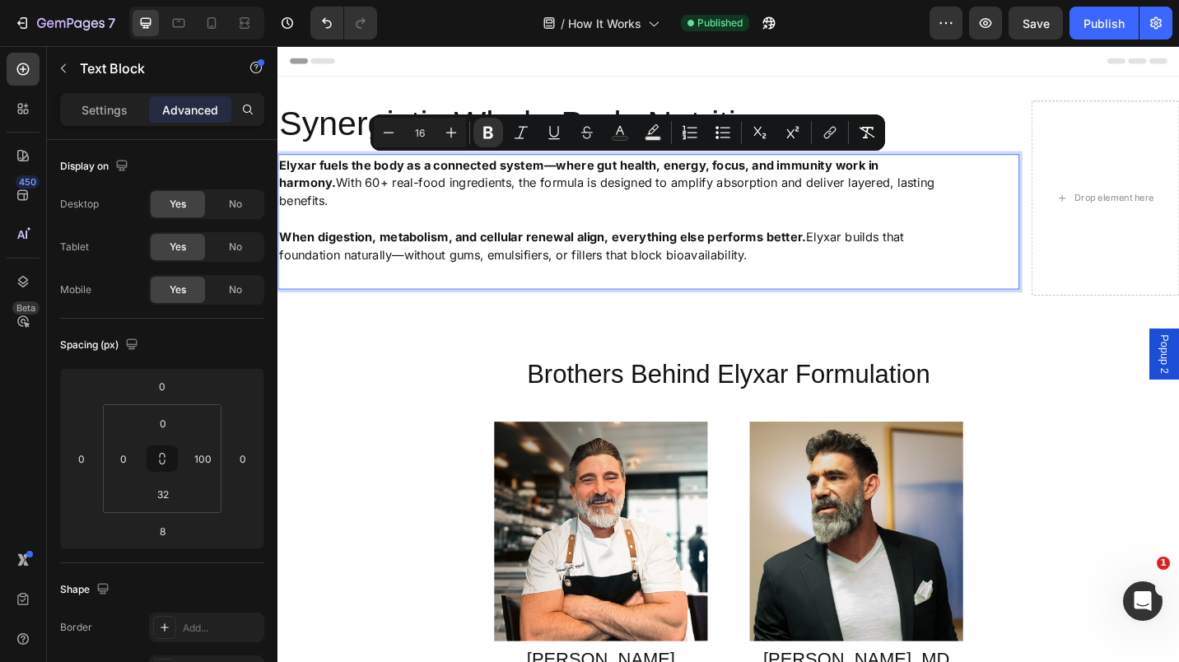
drag, startPoint x: 807, startPoint y: 255, endPoint x: 268, endPoint y: 134, distance: 552.0
click at [483, 132] on icon "Editor contextual toolbar" at bounding box center [488, 132] width 16 height 16
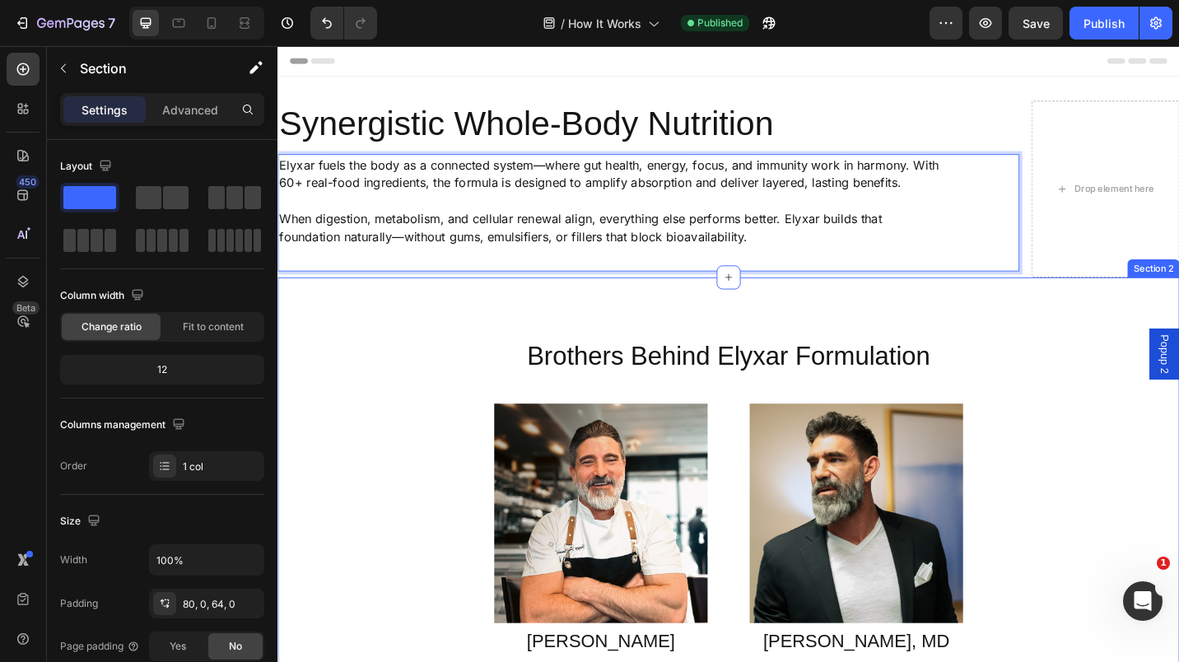
click at [417, 330] on div "Brothers Behind Elyxar Formulation Heading Row Image [PERSON_NAME] Text Block C…" at bounding box center [772, 548] width 988 height 497
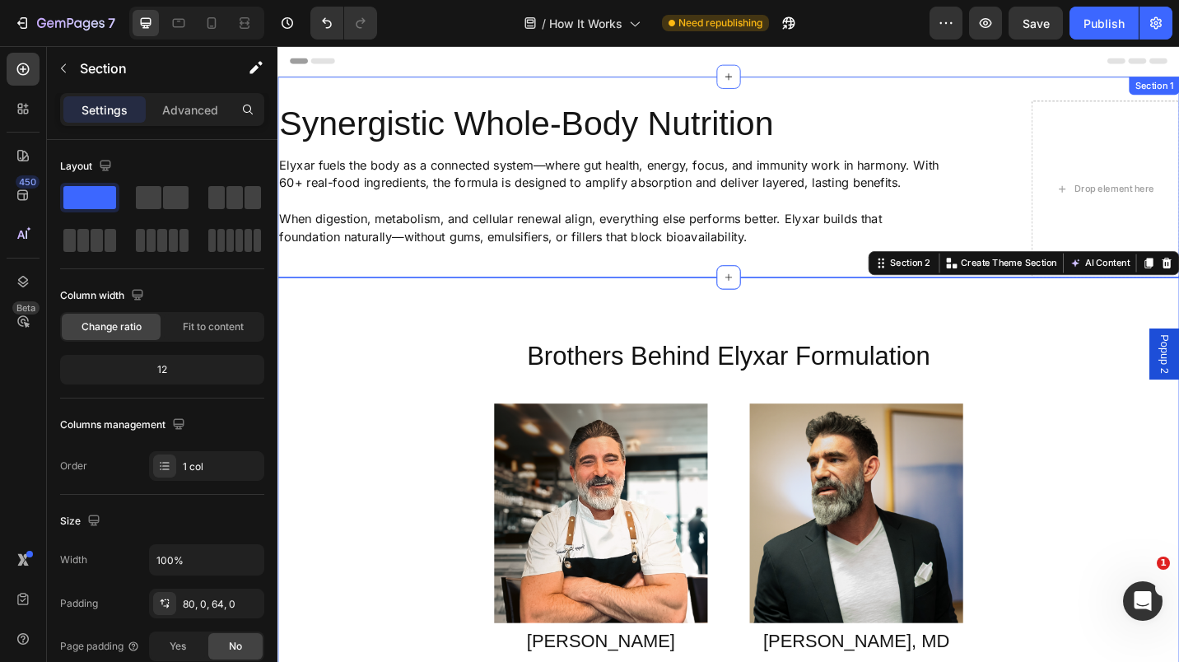
click at [765, 78] on icon at bounding box center [771, 79] width 13 height 13
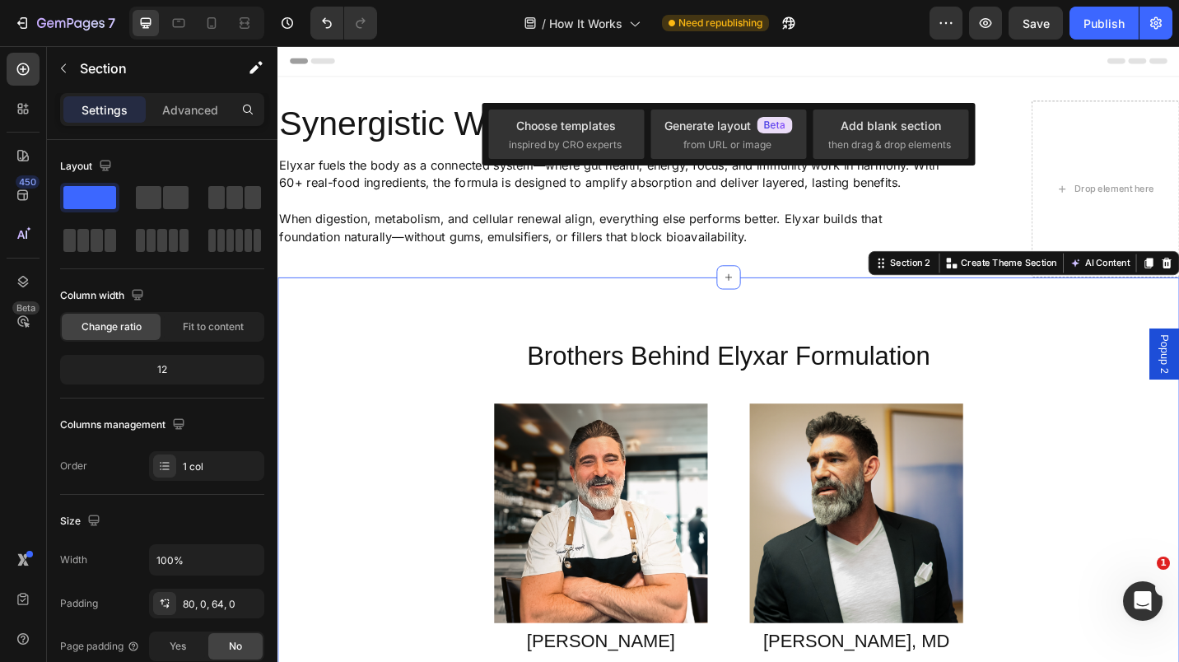
click at [605, 124] on div "Choose templates" at bounding box center [566, 125] width 100 height 17
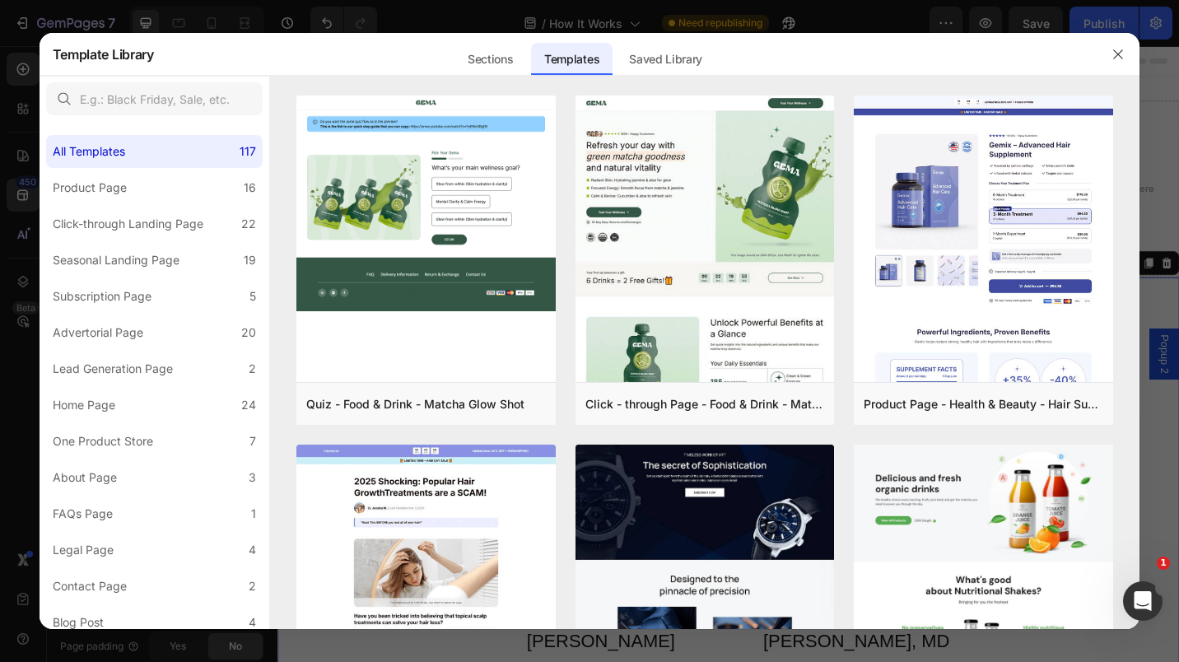
click at [1117, 61] on button "button" at bounding box center [1118, 54] width 26 height 26
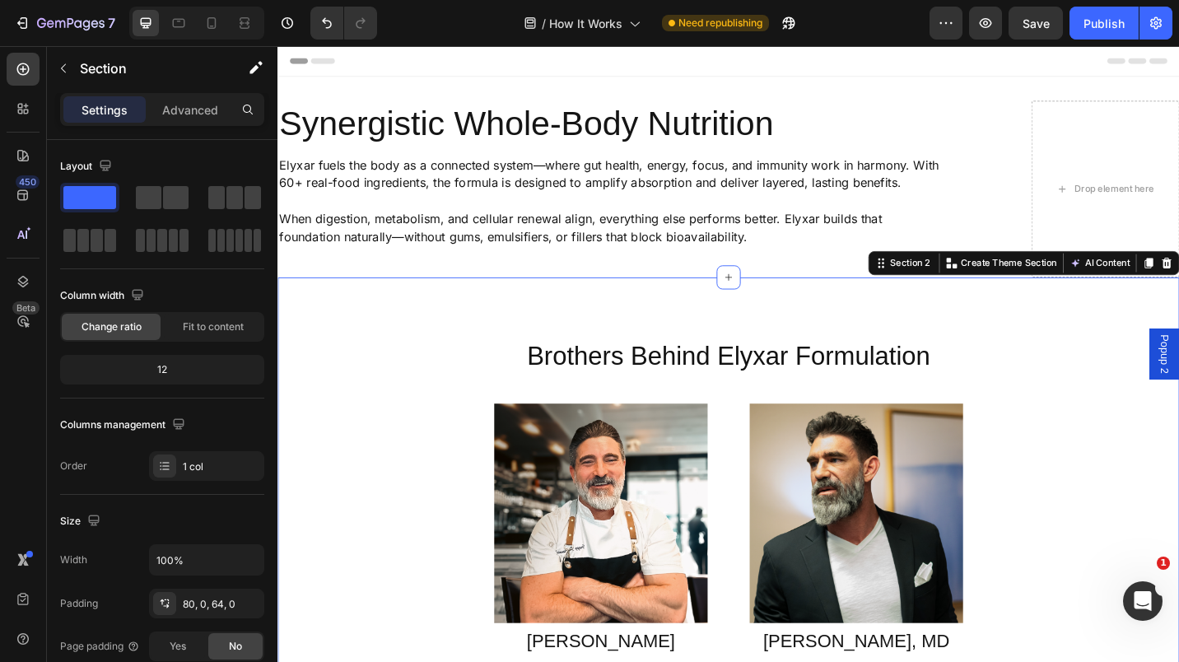
click at [24, 71] on icon at bounding box center [23, 69] width 16 height 16
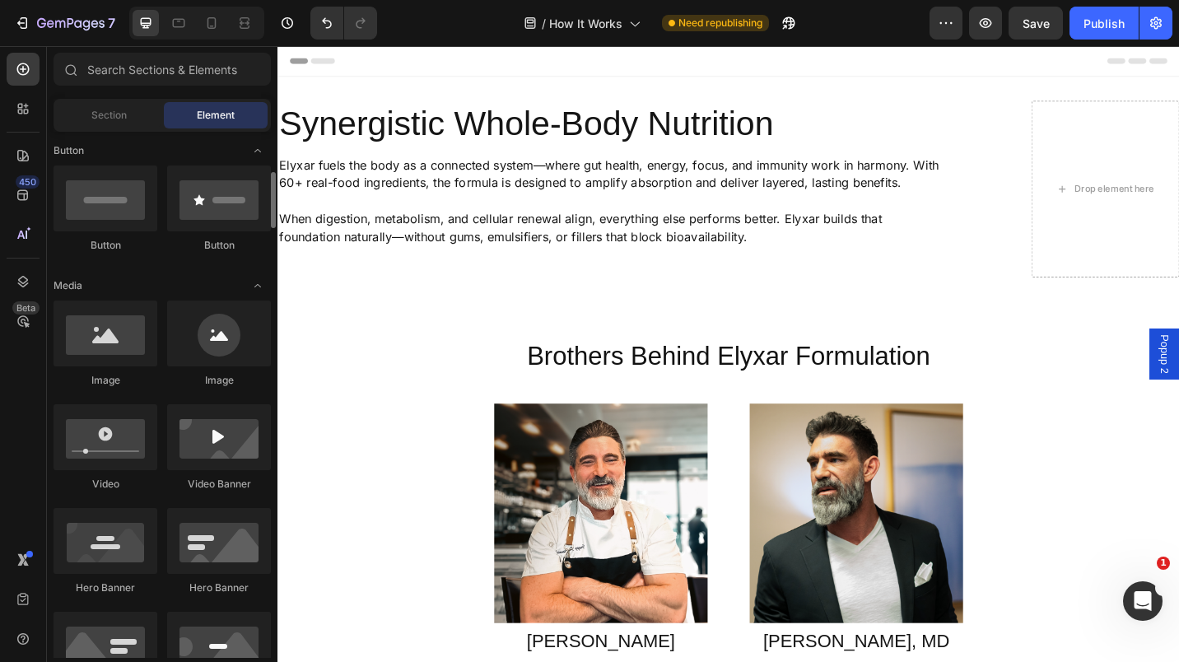
scroll to position [386, 0]
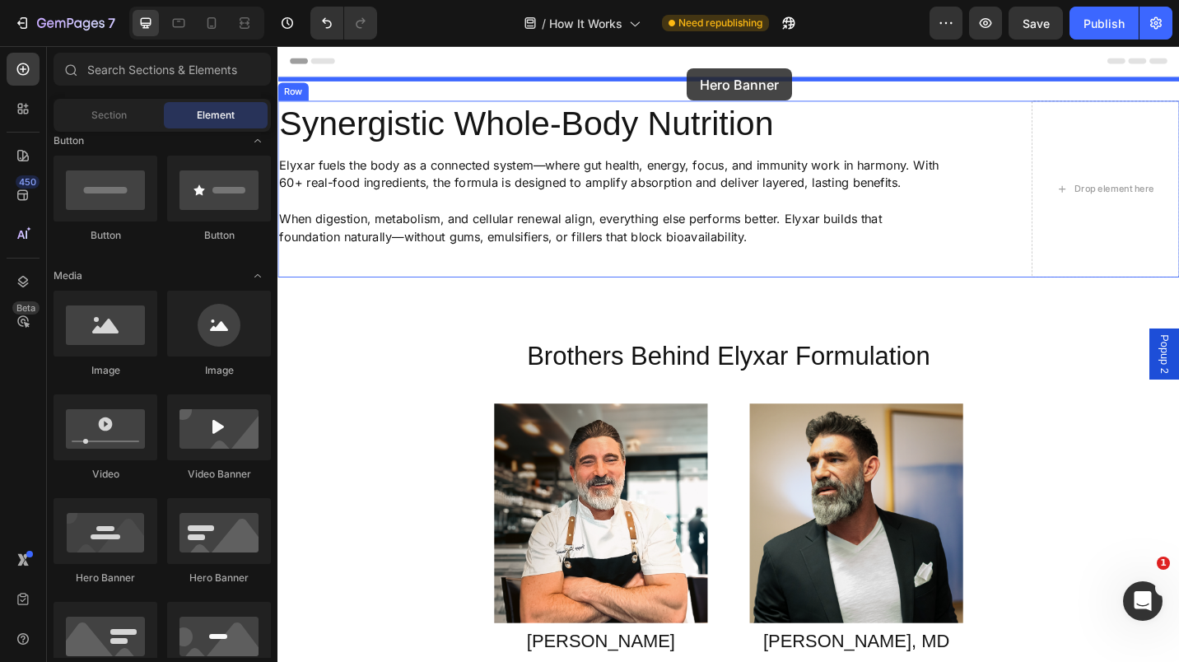
drag, startPoint x: 383, startPoint y: 593, endPoint x: 726, endPoint y: 71, distance: 624.9
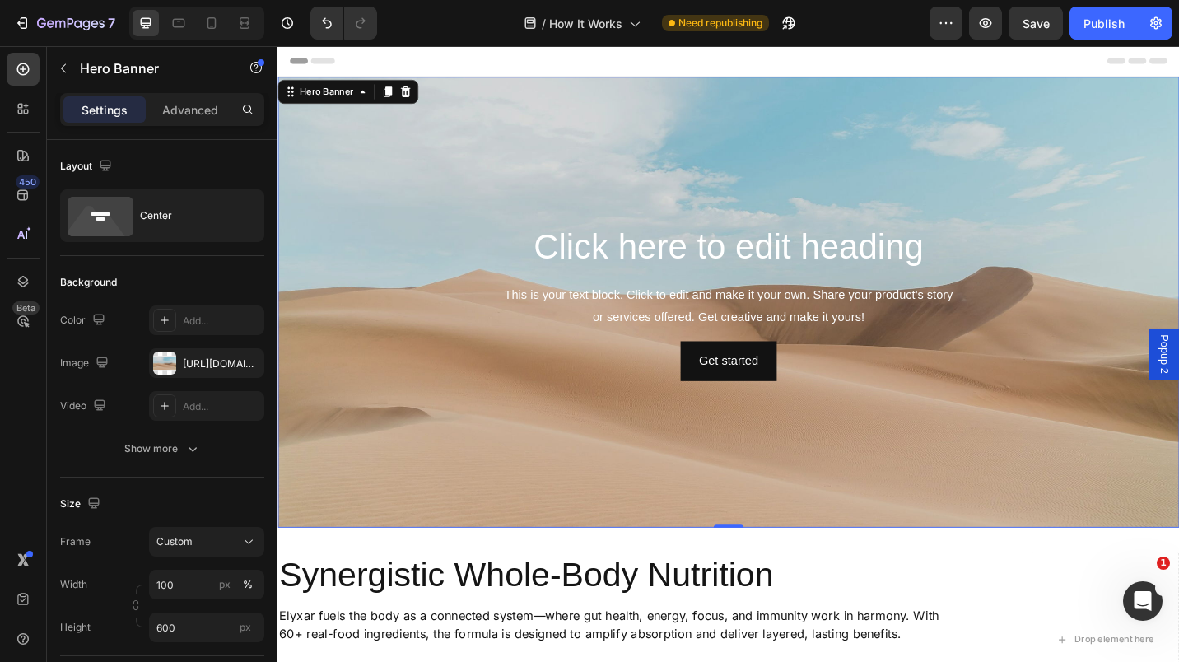
click at [254, 543] on icon at bounding box center [248, 542] width 16 height 16
click at [218, 566] on div "As banner source Custom" at bounding box center [191, 596] width 145 height 72
click at [212, 571] on div "As banner source" at bounding box center [192, 582] width 132 height 30
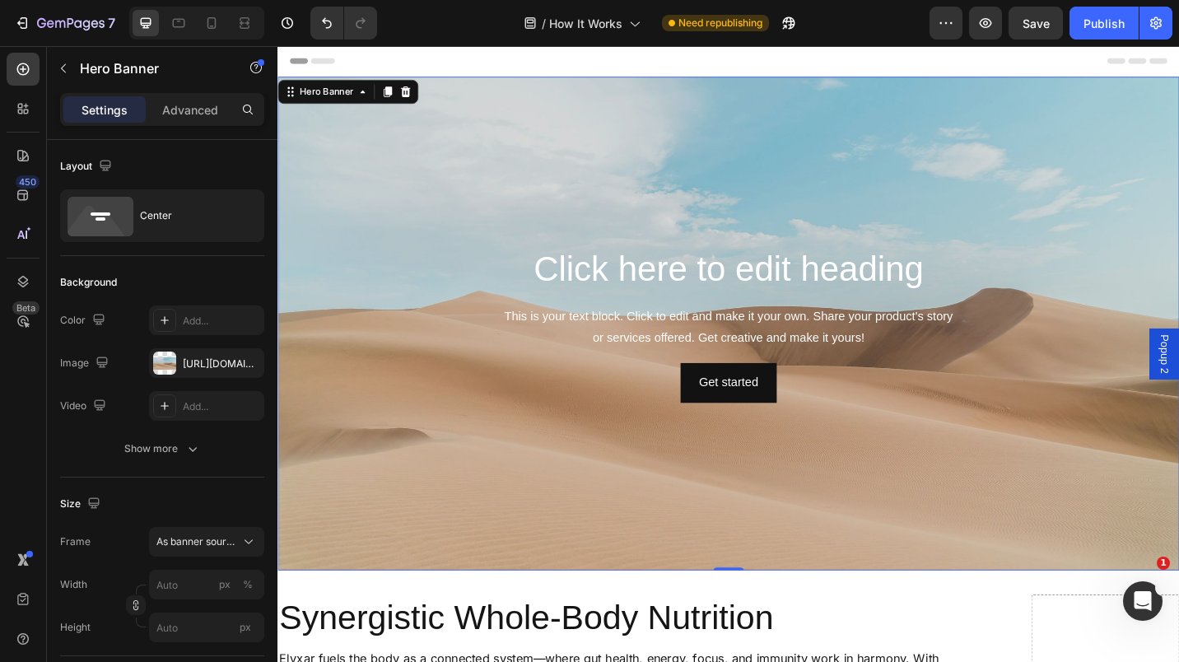
click at [522, 128] on div "Background Image" at bounding box center [772, 350] width 988 height 541
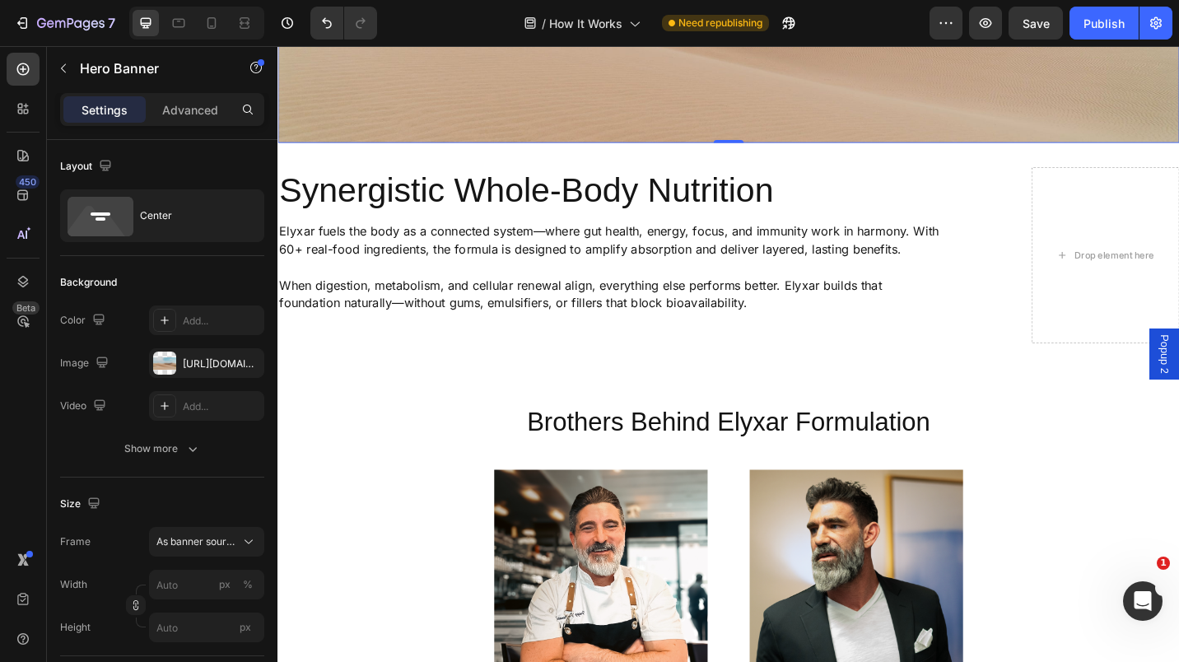
scroll to position [480, 0]
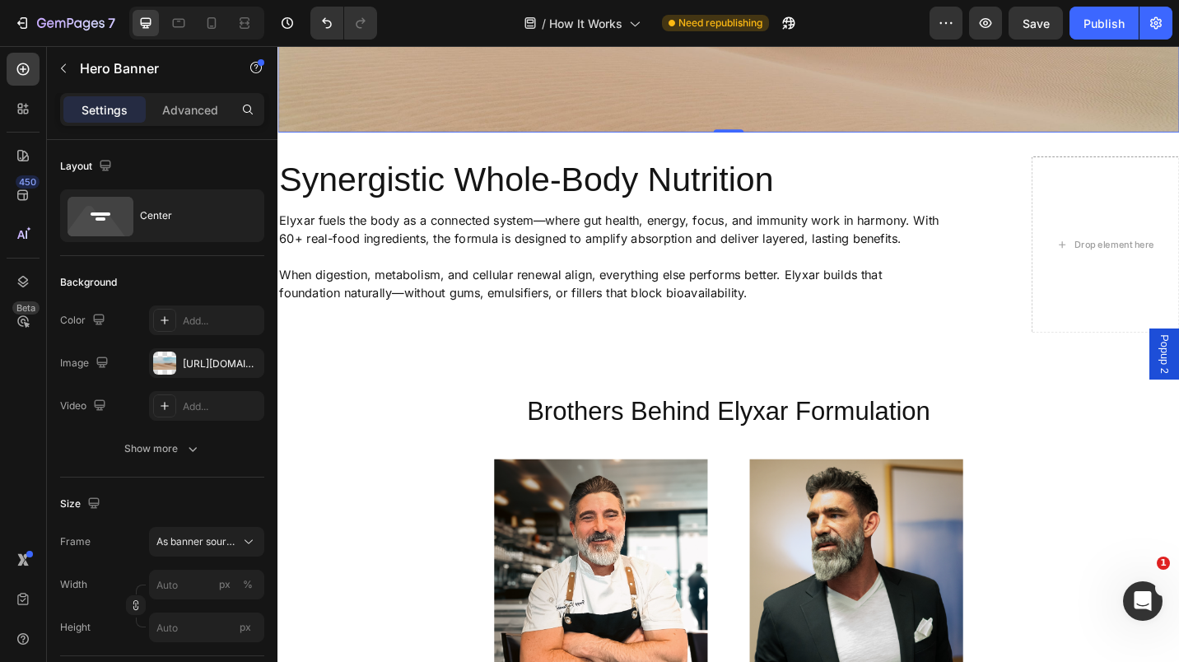
click at [206, 359] on div "[URL][DOMAIN_NAME]" at bounding box center [221, 364] width 77 height 15
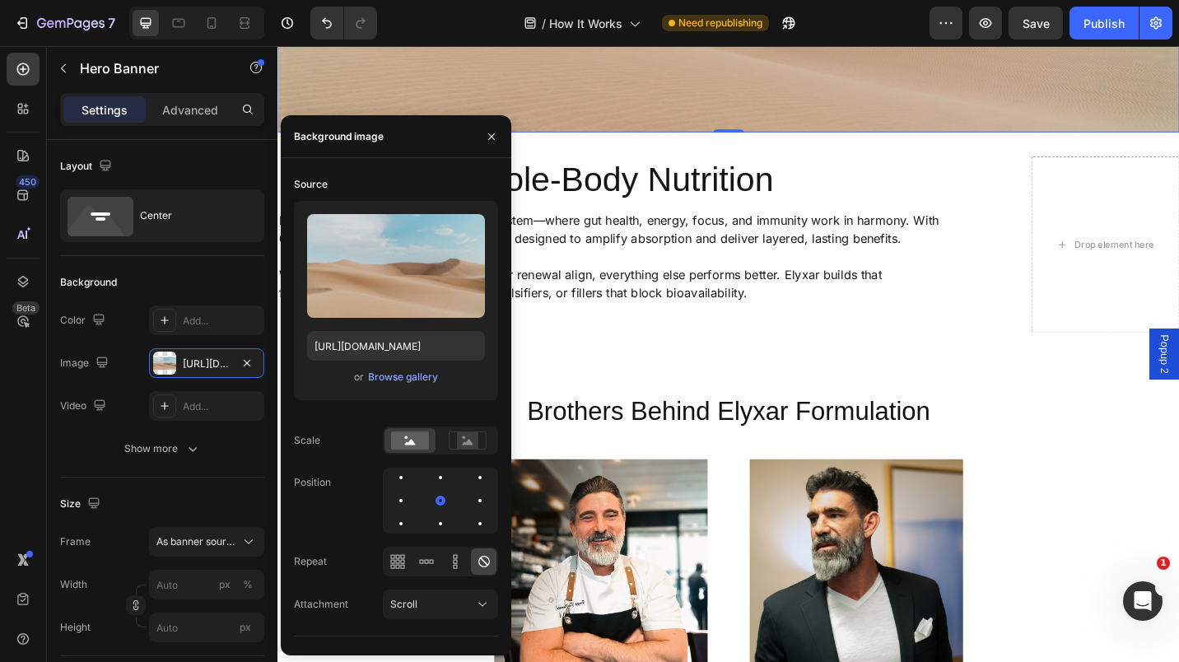
scroll to position [63, 0]
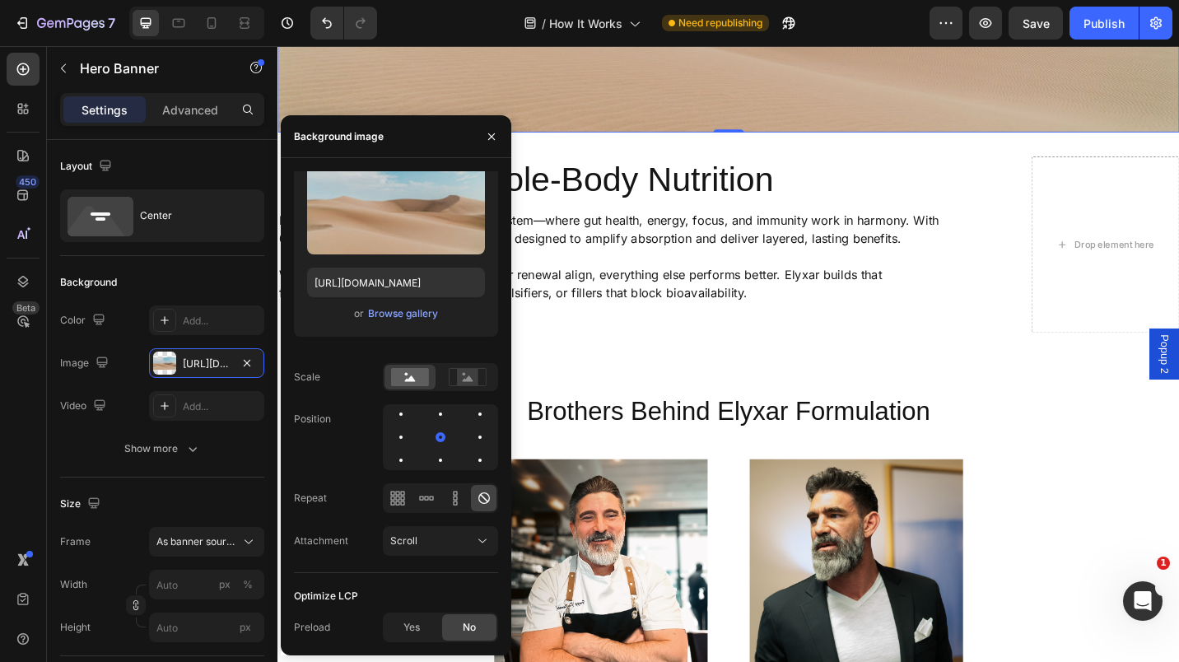
click at [394, 231] on input "file" at bounding box center [396, 230] width 114 height 28
click at [398, 315] on div "Browse gallery" at bounding box center [403, 313] width 70 height 15
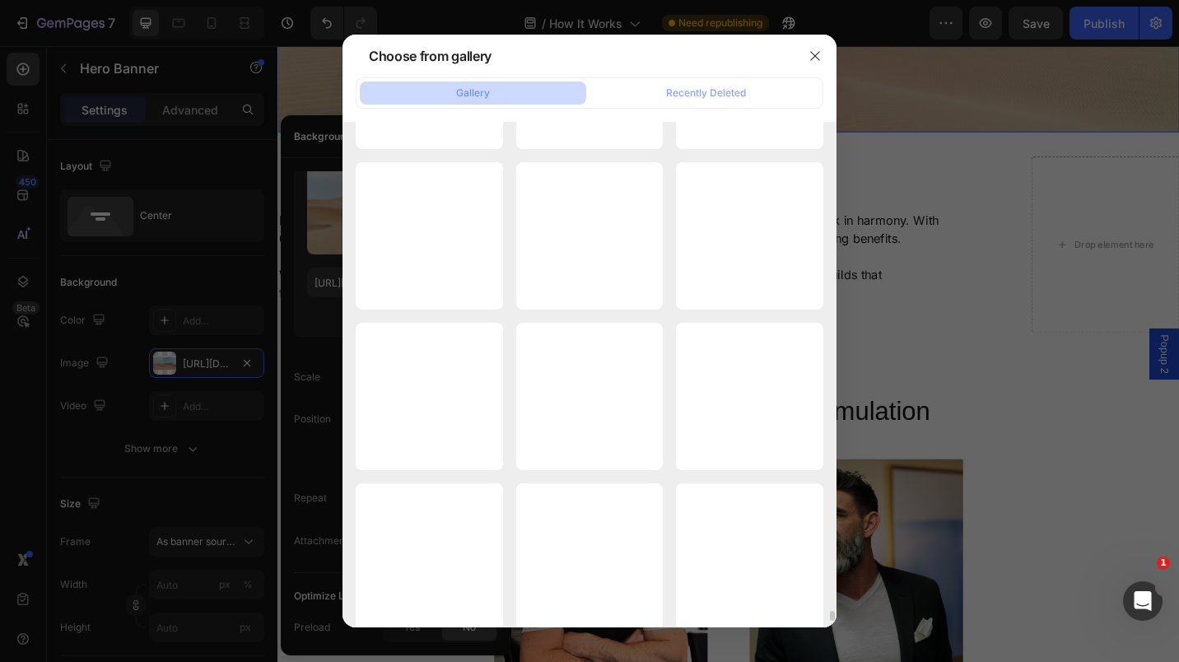
scroll to position [23218, 0]
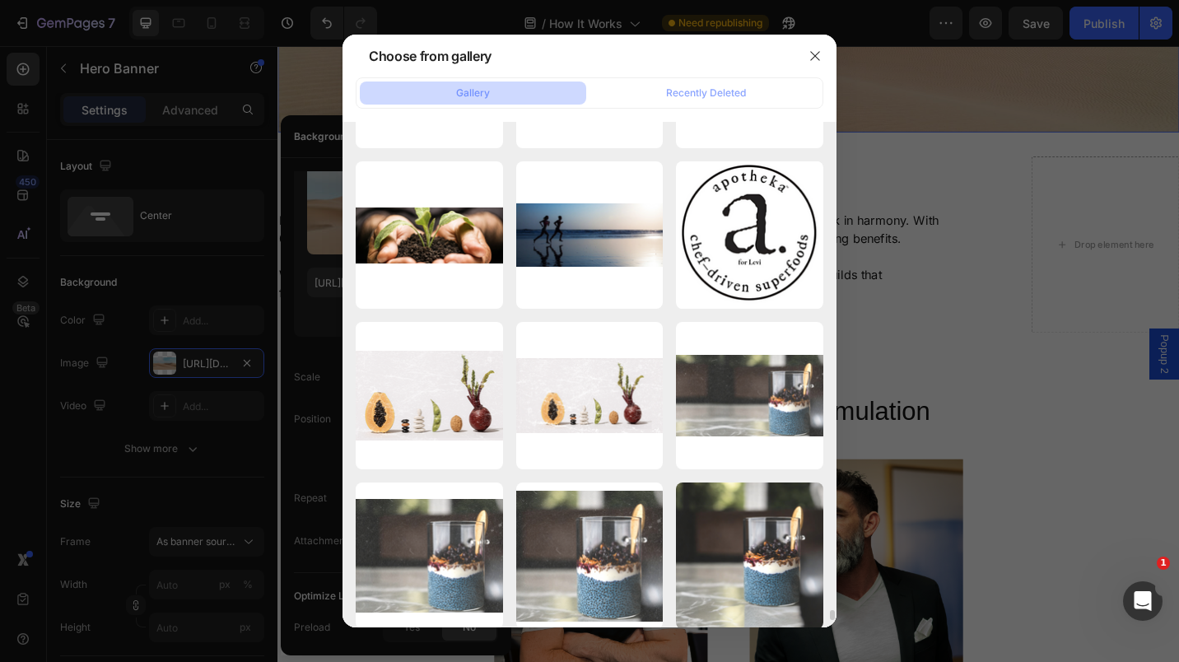
click at [0, 0] on div "Screenshot [DATE]...11.png 1221.96 kb" at bounding box center [0, 0] width 0 height 0
type input "[URL][DOMAIN_NAME]"
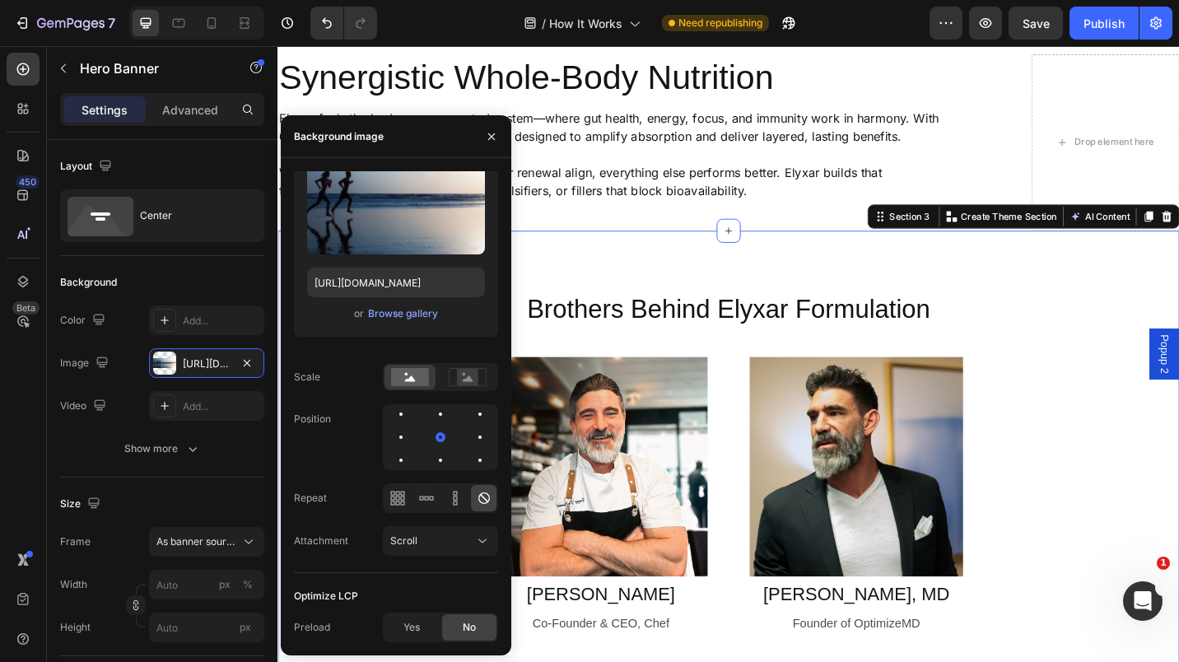
click at [665, 264] on div "Brothers Behind Elyxar Formulation Heading Row Image [PERSON_NAME] Text Block C…" at bounding box center [772, 497] width 988 height 497
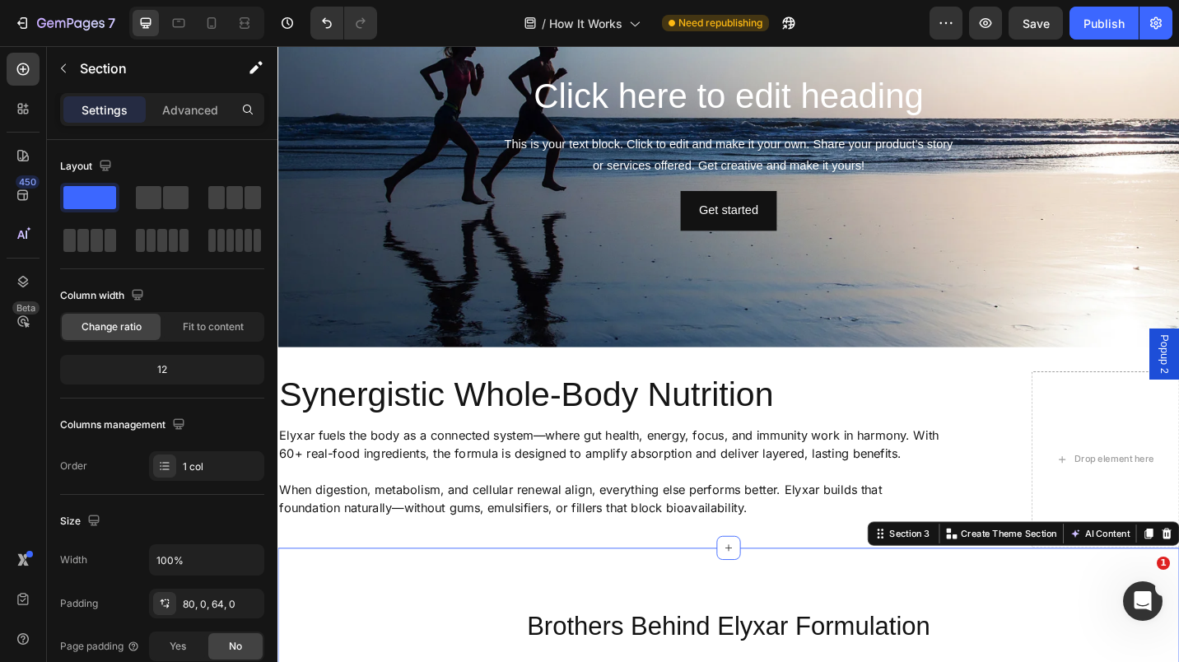
scroll to position [0, 0]
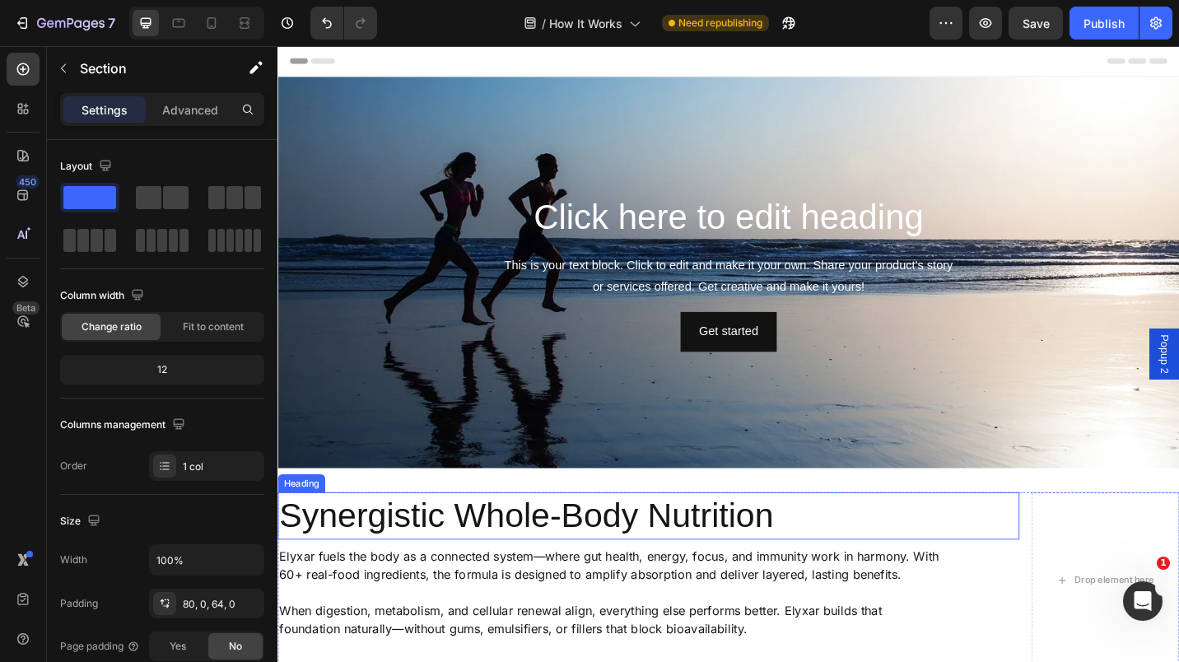
click at [403, 565] on h2 "Synergistic Whole-Body Nutrition" at bounding box center [684, 561] width 813 height 52
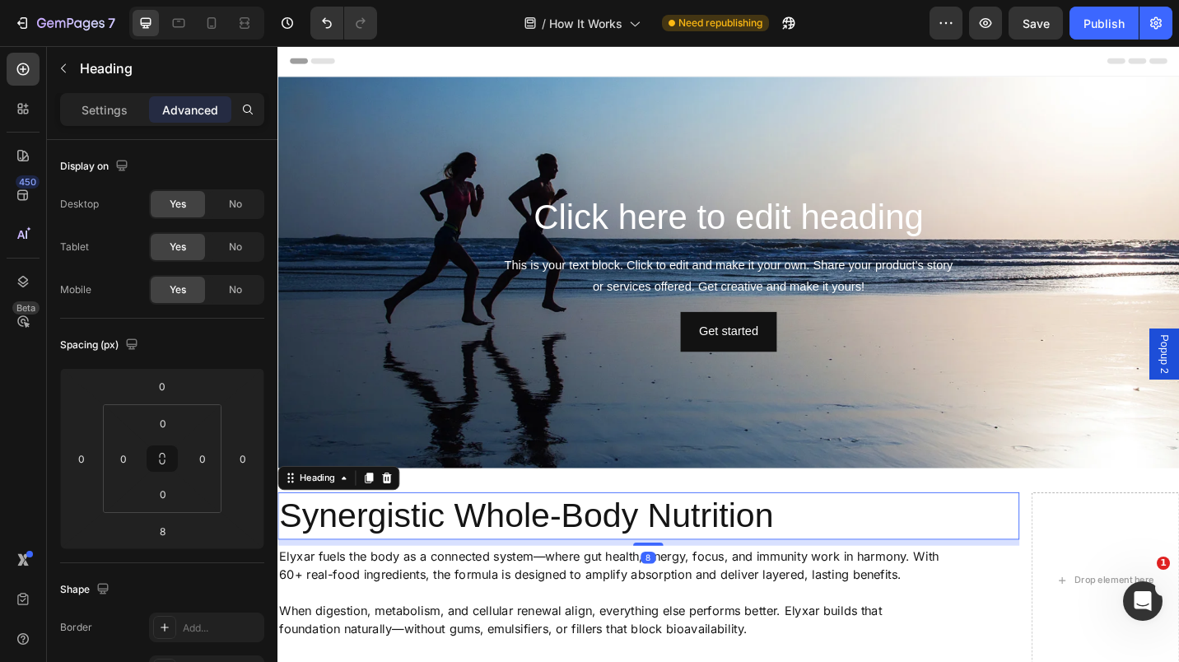
click at [403, 565] on h2 "Synergistic Whole-Body Nutrition" at bounding box center [684, 561] width 813 height 52
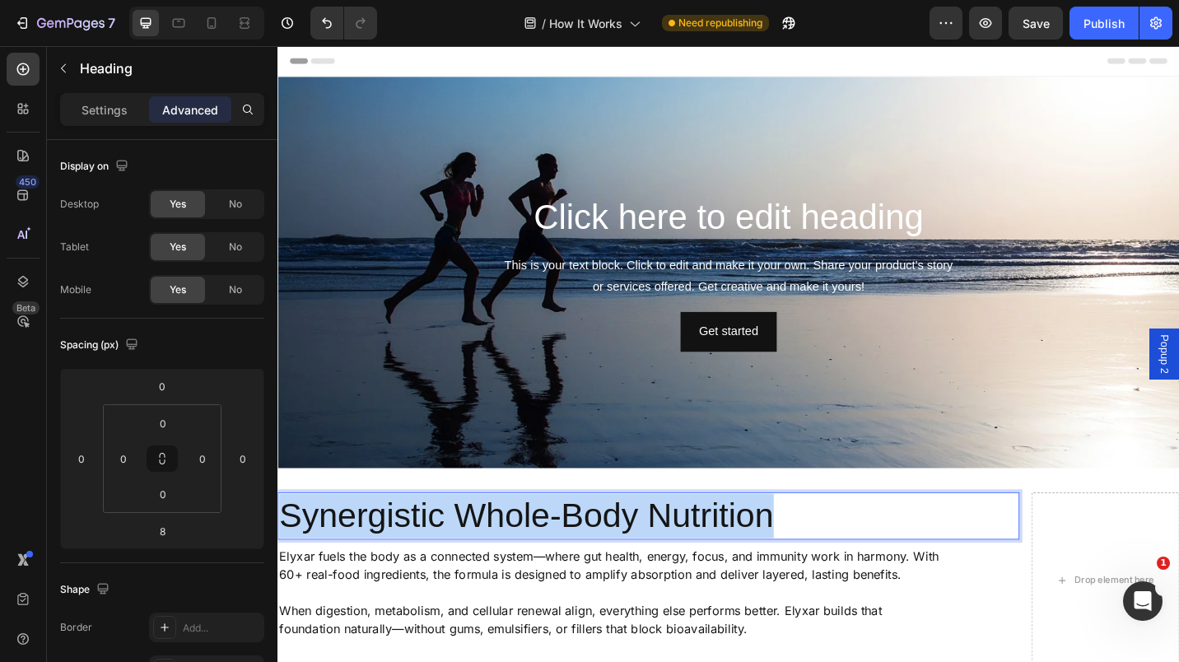
click at [403, 565] on p "Synergistic Whole-Body Nutrition" at bounding box center [683, 561] width 809 height 49
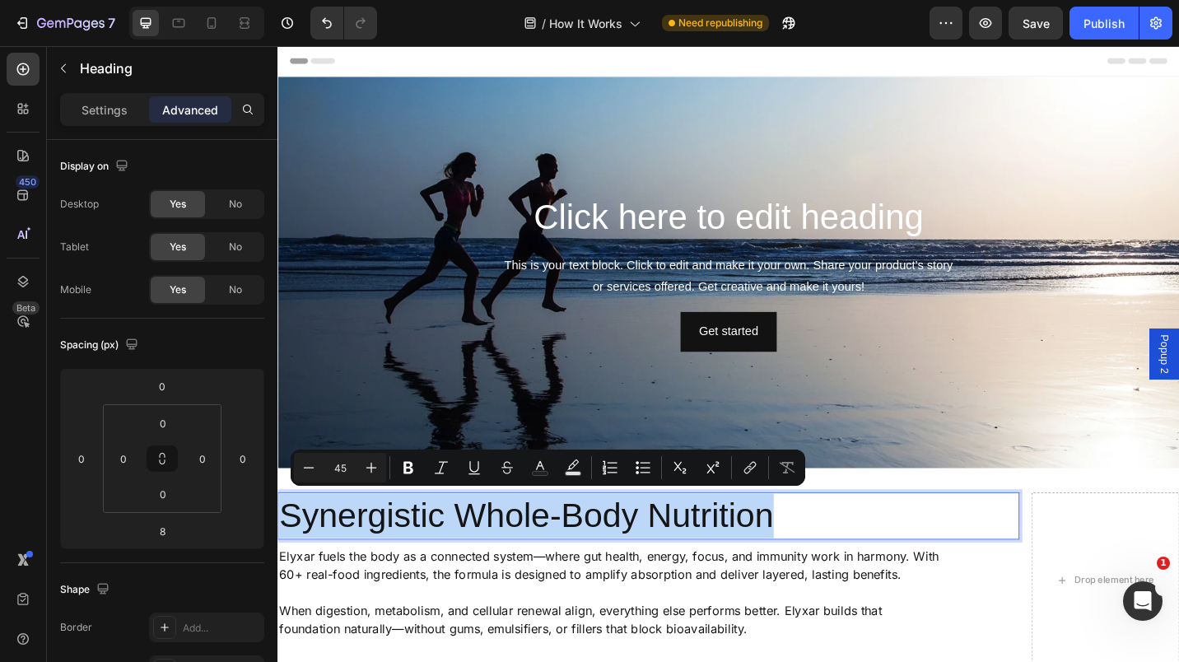
copy p "Synergistic Whole-Body Nutrition"
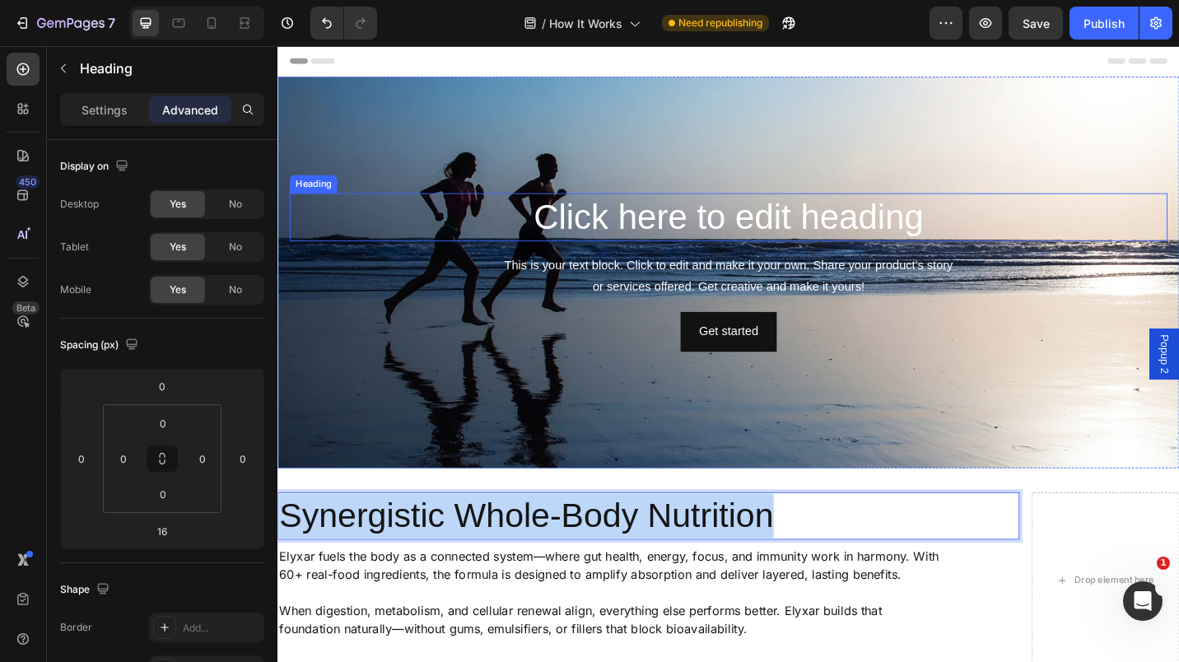
click at [576, 228] on h2 "Click here to edit heading" at bounding box center [772, 234] width 962 height 53
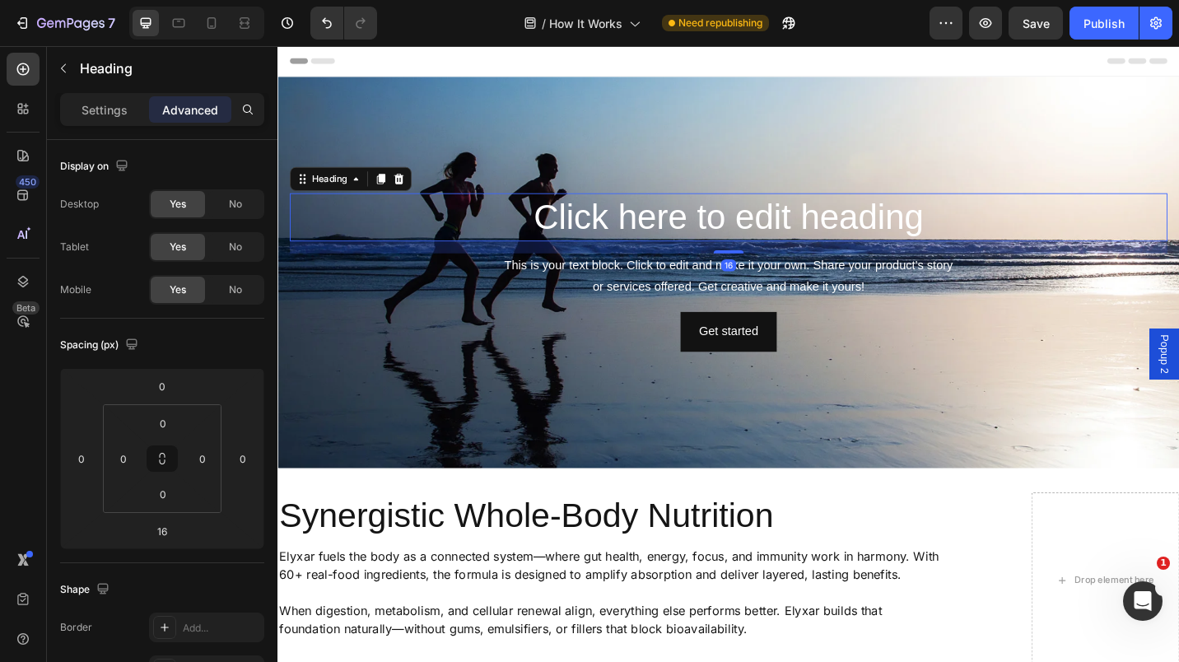
click at [576, 228] on h2 "Click here to edit heading" at bounding box center [772, 234] width 962 height 53
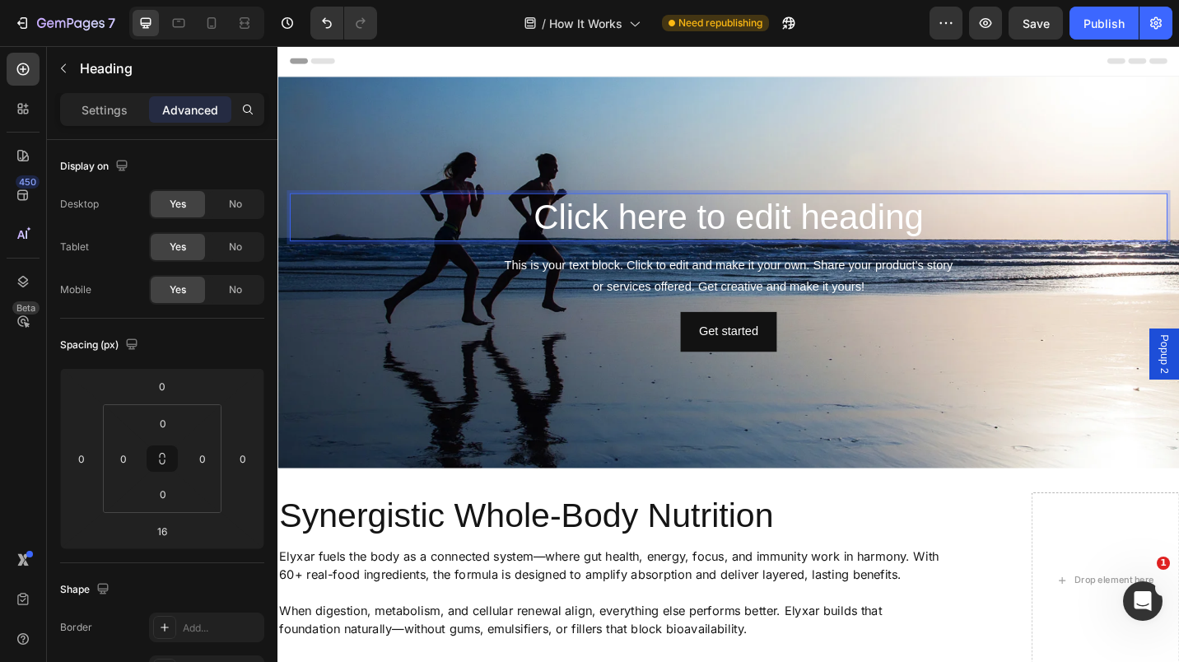
click at [576, 228] on p "Click here to edit heading" at bounding box center [771, 233] width 959 height 49
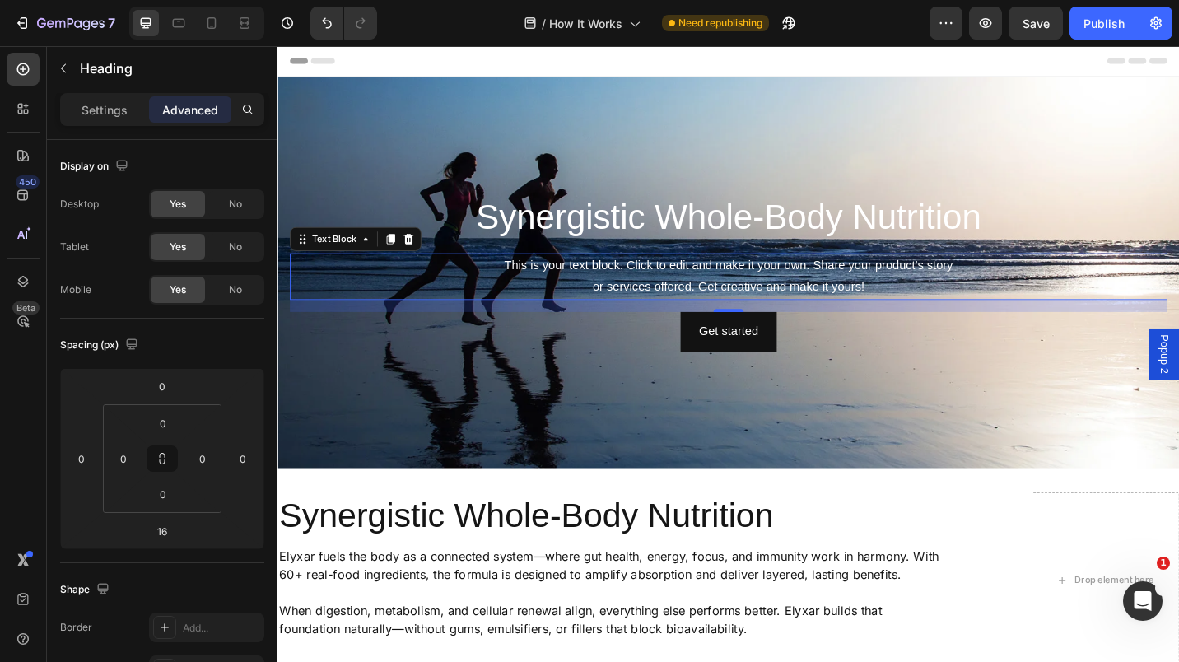
click at [617, 295] on div "This is your text block. Click to edit and make it your own. Share your product…" at bounding box center [772, 298] width 962 height 51
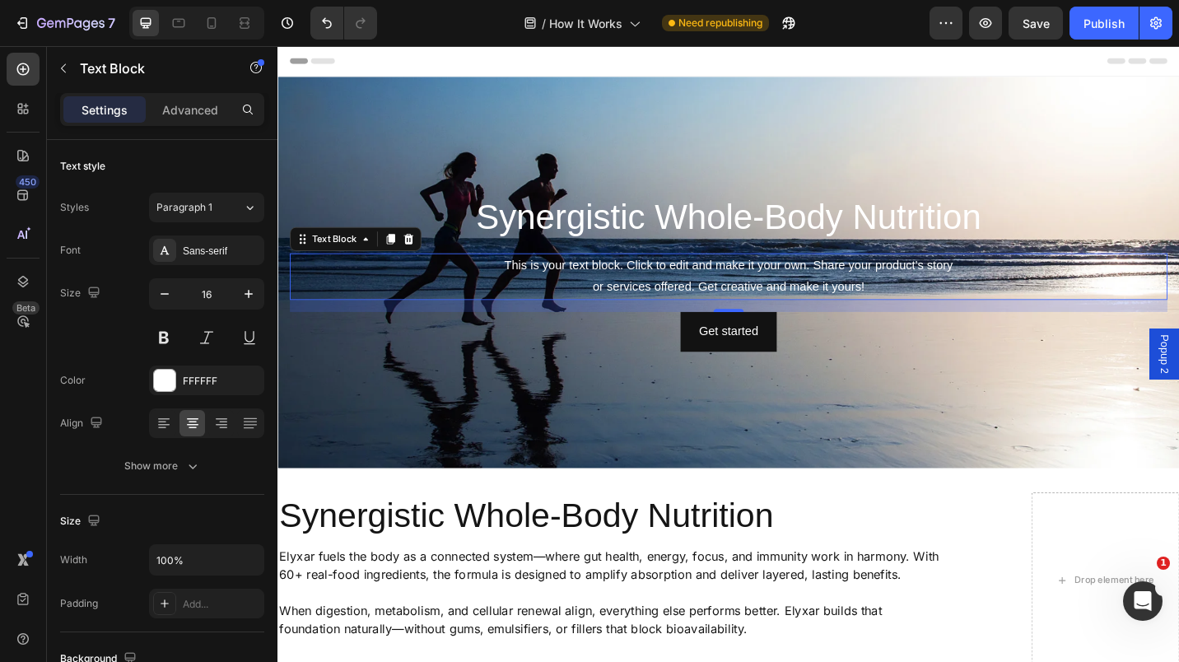
click at [421, 255] on icon at bounding box center [420, 257] width 13 height 13
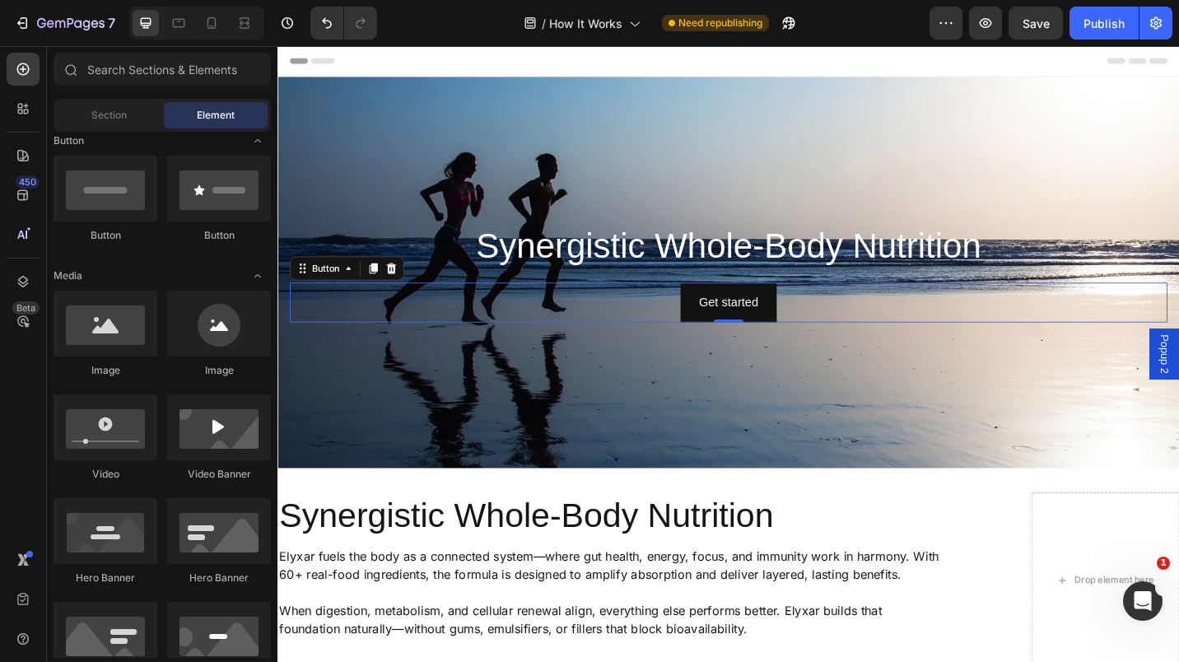
click at [688, 311] on div "Get started Button 0" at bounding box center [772, 328] width 962 height 44
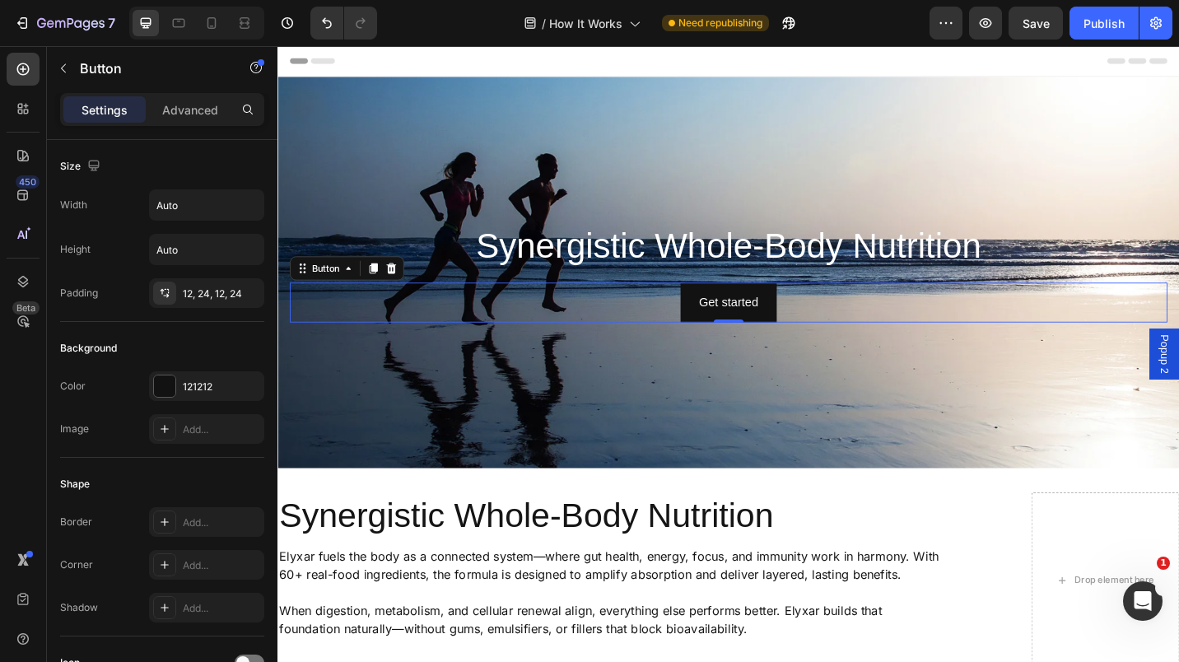
click at [404, 287] on icon at bounding box center [401, 289] width 13 height 13
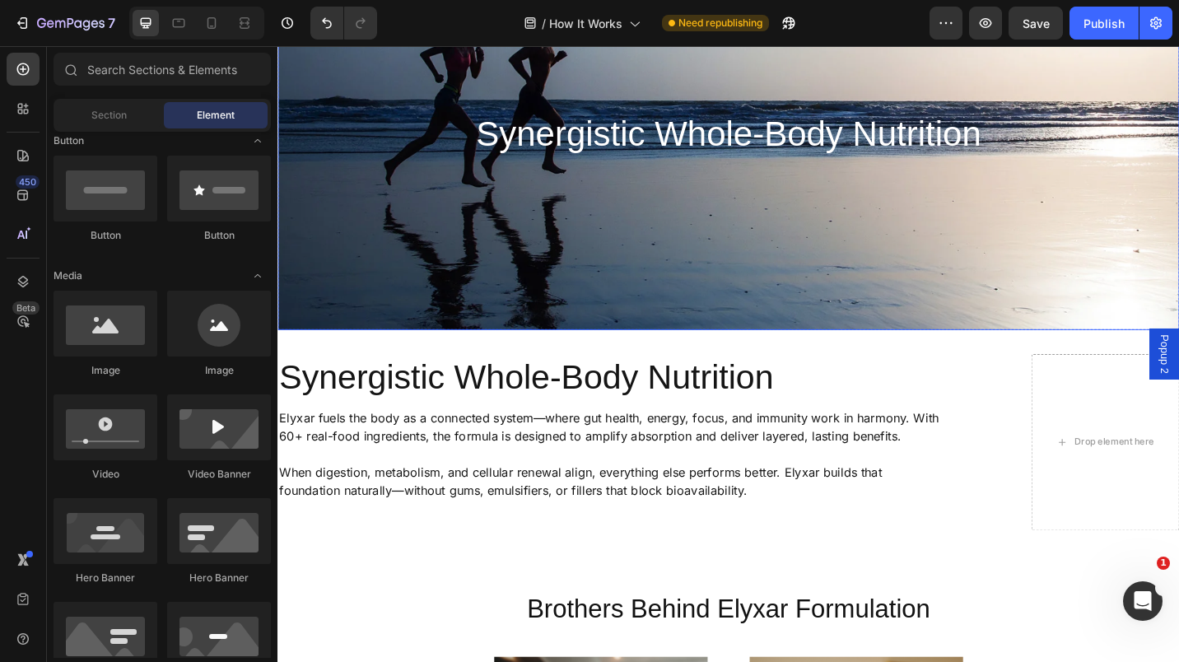
scroll to position [156, 0]
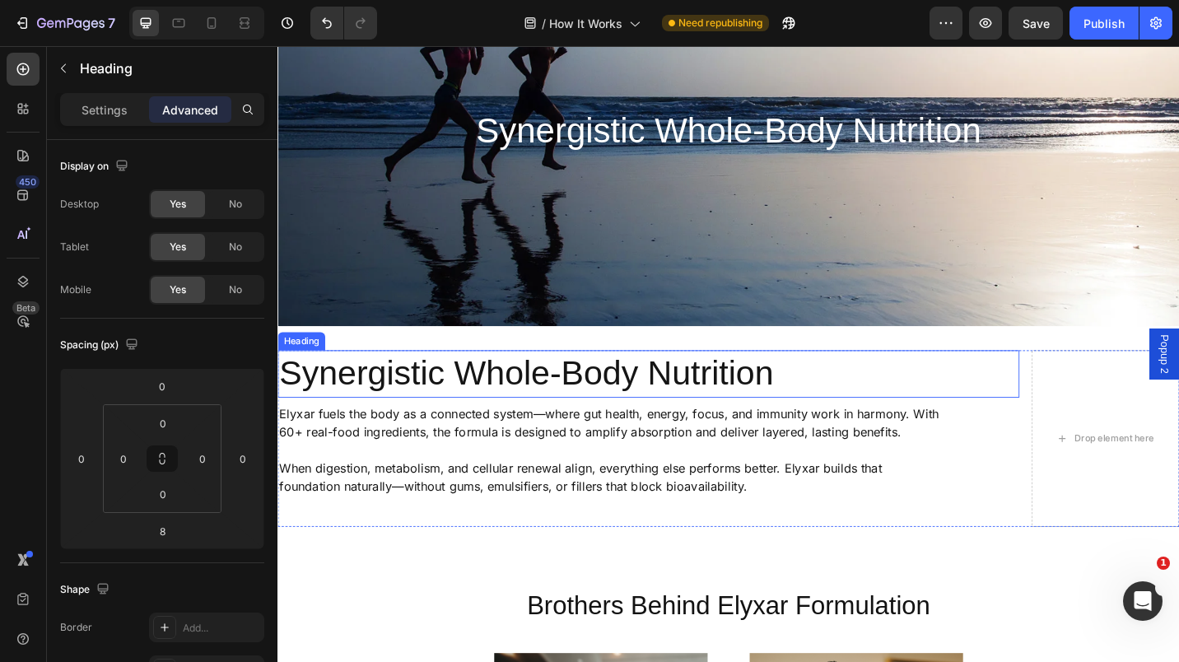
click at [510, 390] on p "Synergistic Whole-Body Nutrition" at bounding box center [683, 405] width 809 height 49
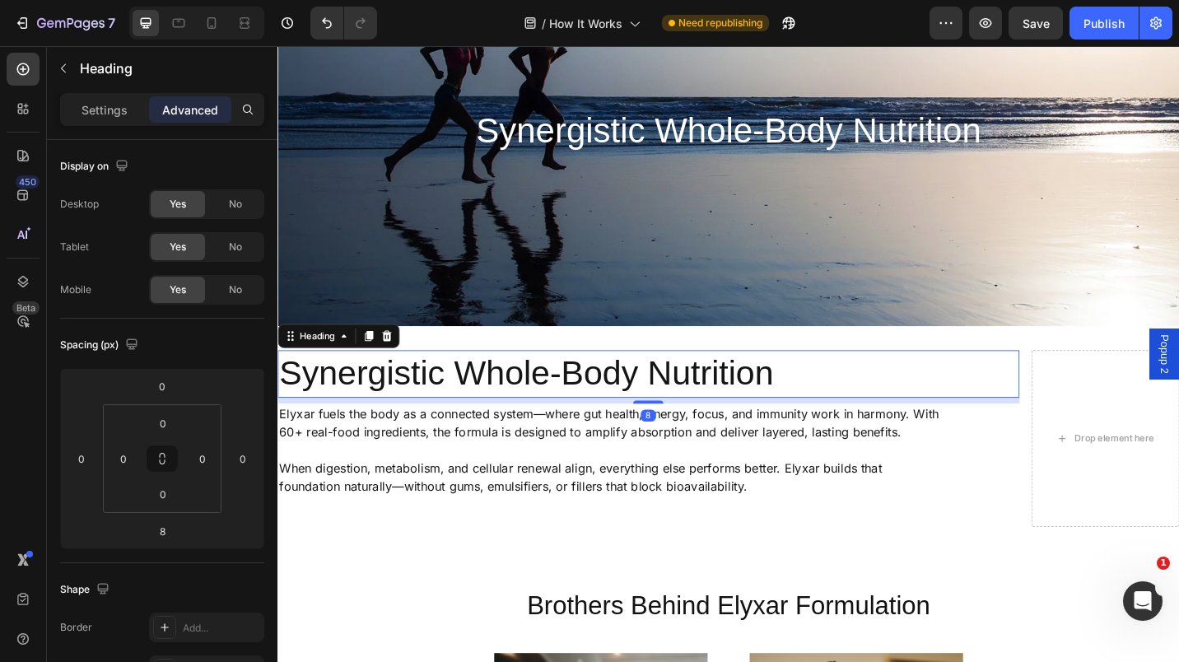
click at [401, 357] on icon at bounding box center [396, 363] width 13 height 13
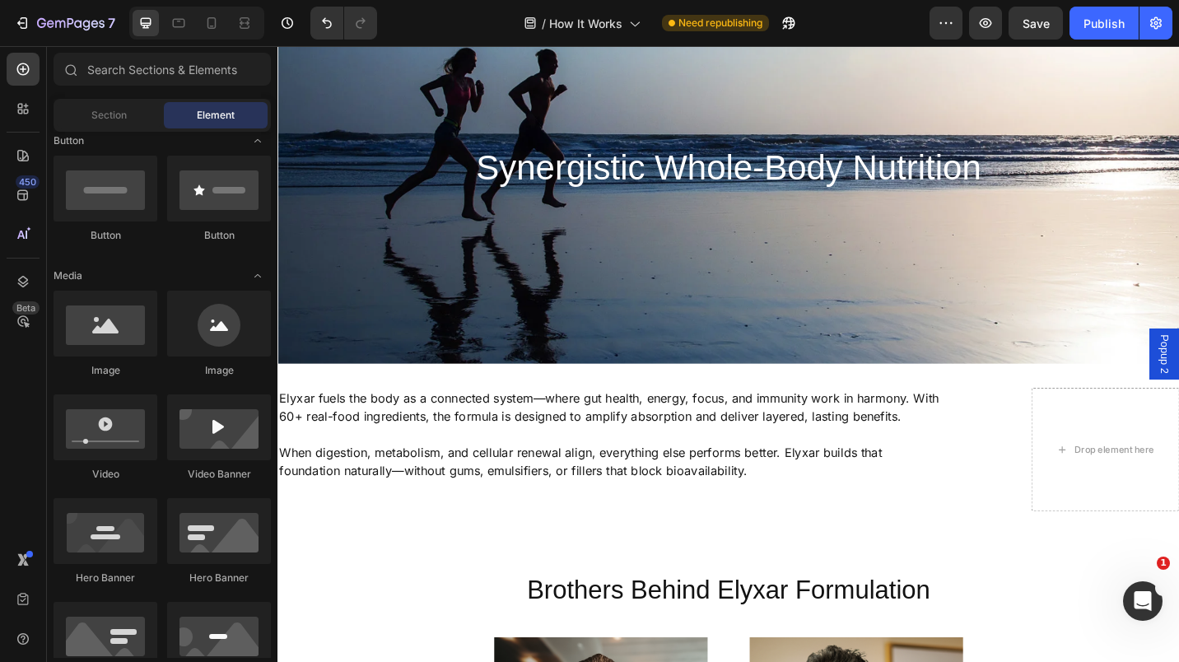
scroll to position [106, 0]
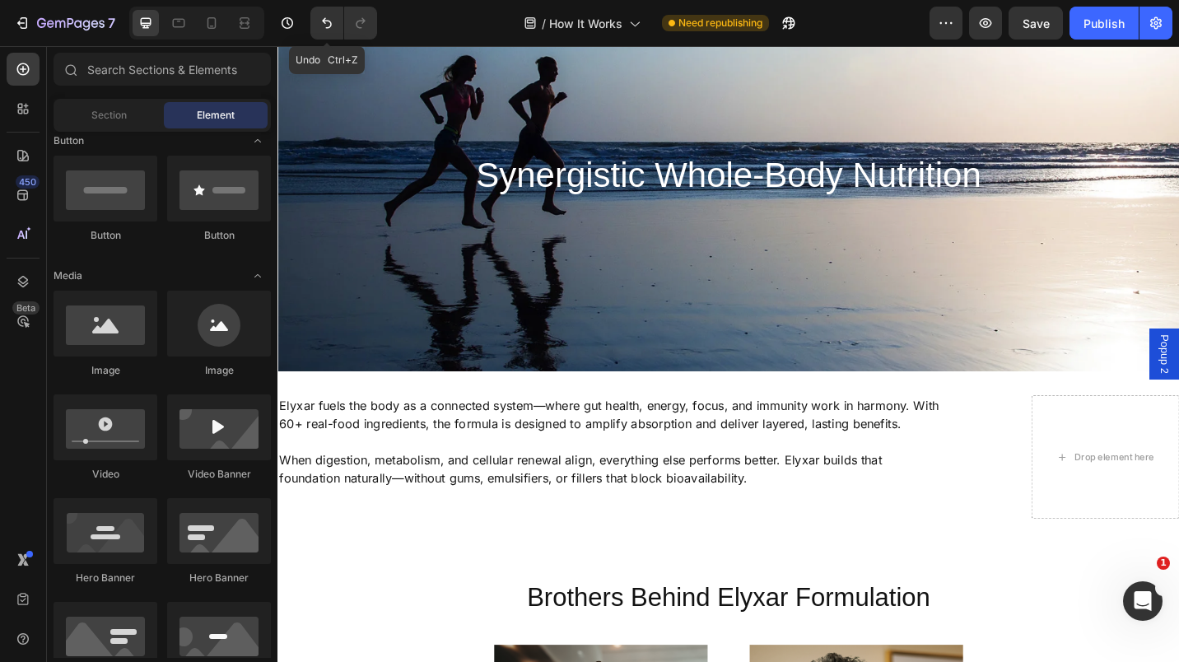
click at [328, 26] on icon "Undo/Redo" at bounding box center [327, 23] width 16 height 16
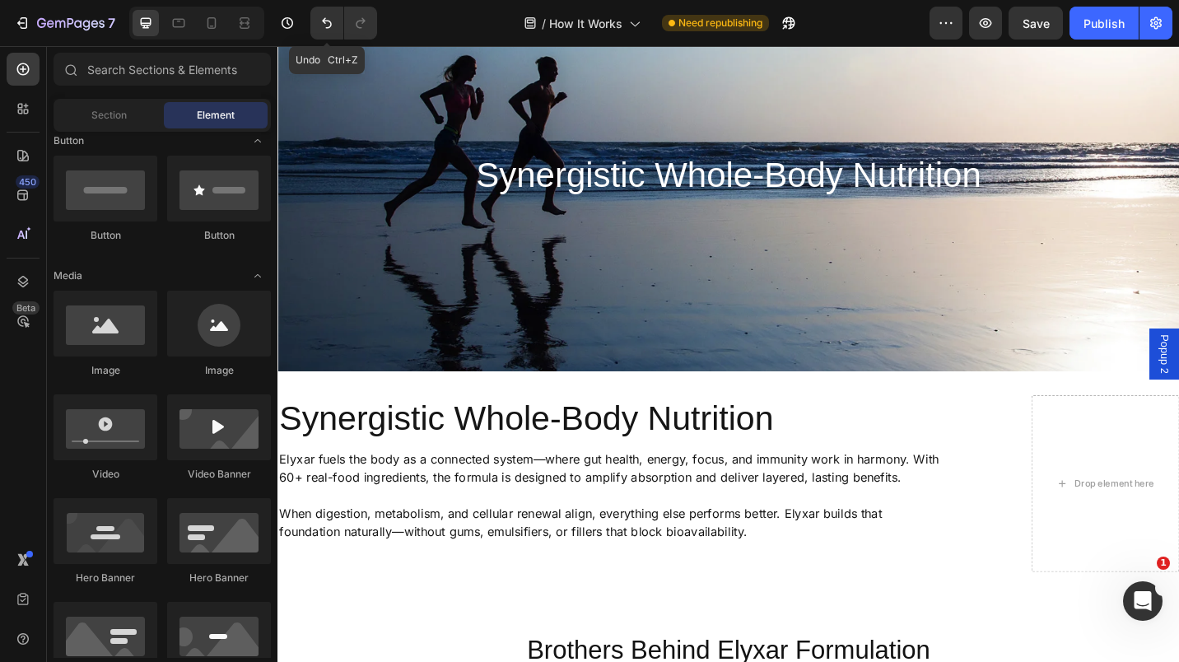
click at [328, 26] on icon "Undo/Redo" at bounding box center [327, 23] width 16 height 16
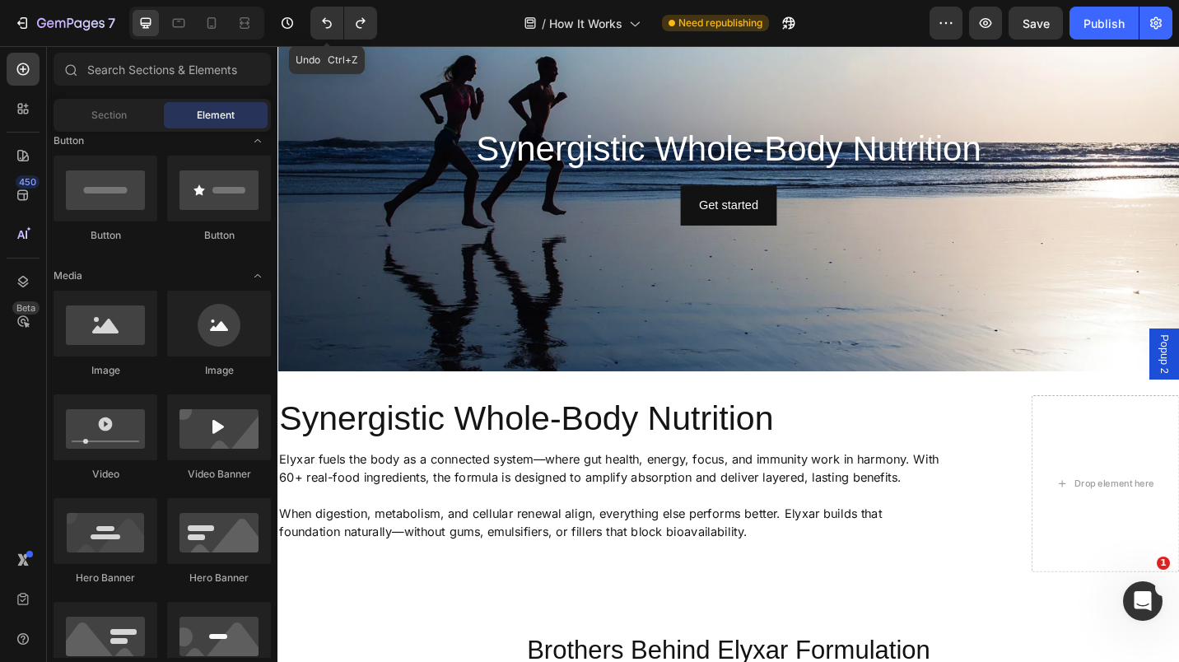
click at [328, 26] on icon "Undo/Redo" at bounding box center [327, 23] width 16 height 16
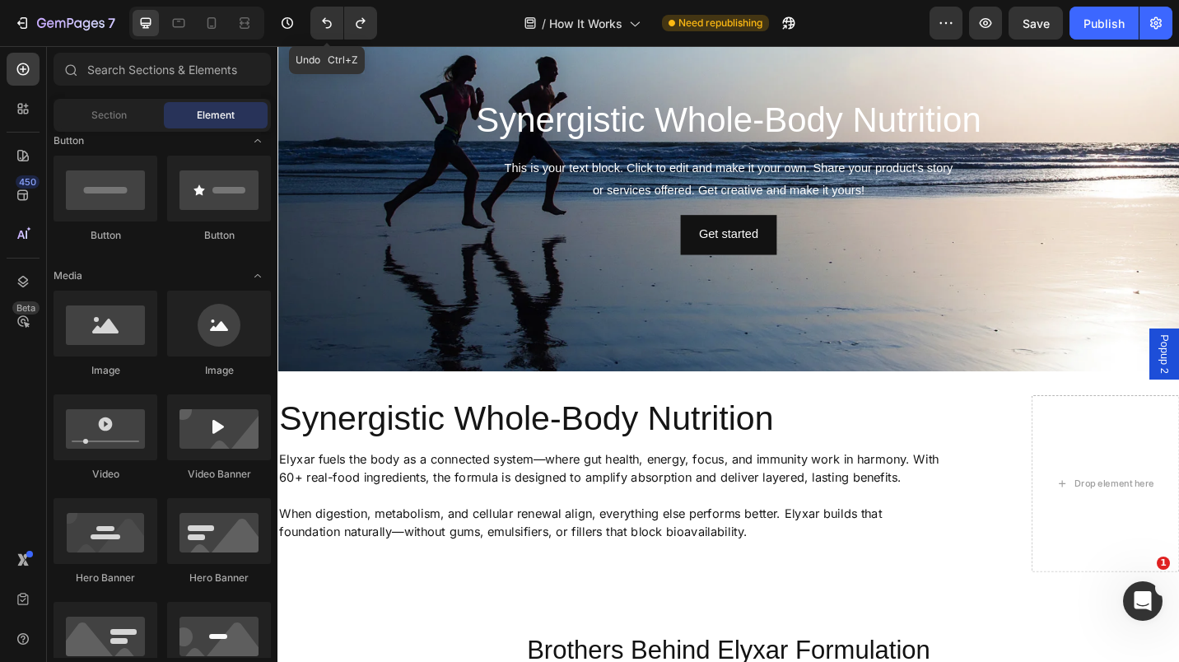
click at [328, 26] on icon "Undo/Redo" at bounding box center [327, 23] width 16 height 16
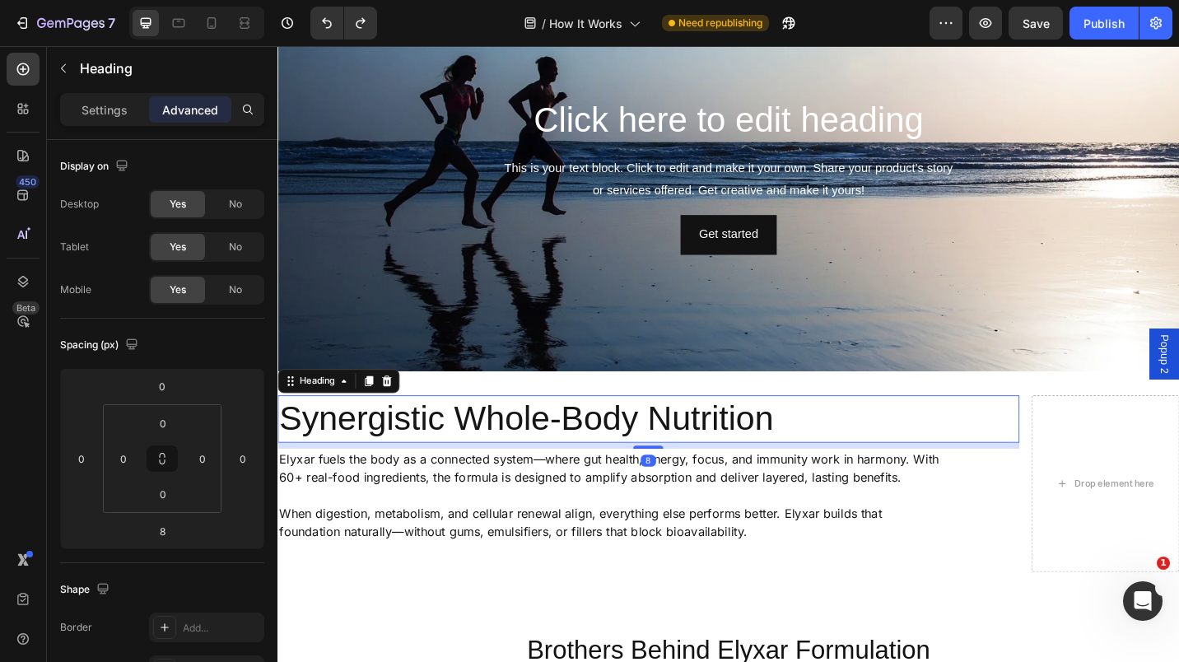
click at [389, 441] on h2 "Synergistic Whole-Body Nutrition" at bounding box center [684, 455] width 813 height 52
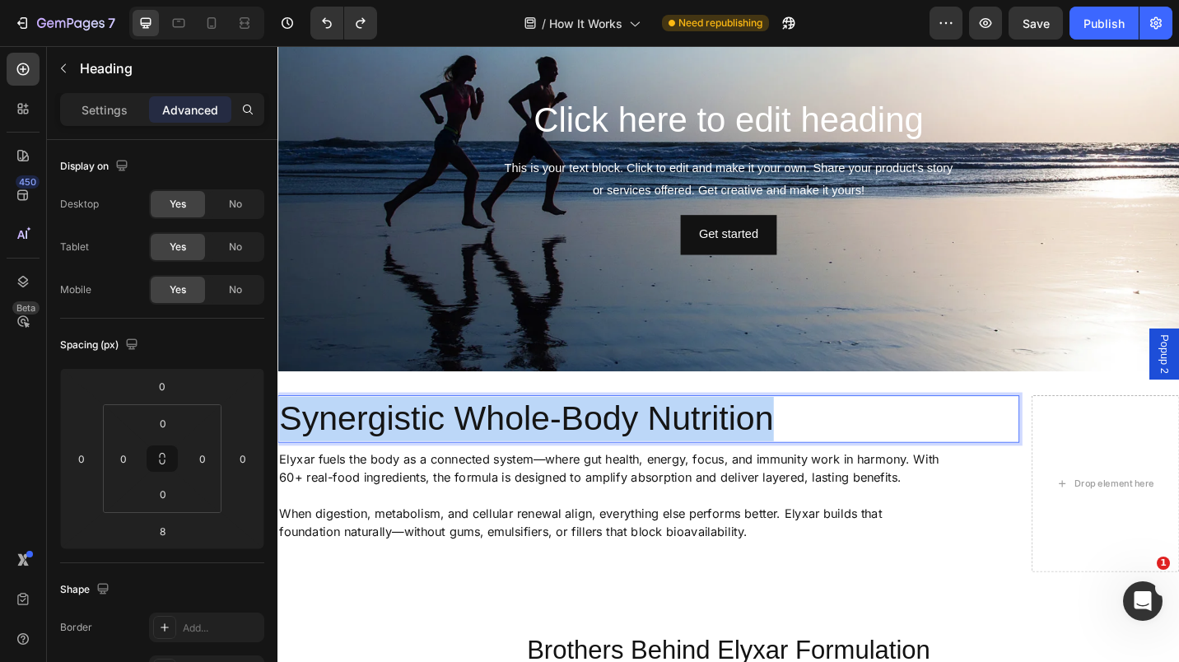
click at [389, 441] on p "Synergistic Whole-Body Nutrition" at bounding box center [683, 455] width 809 height 49
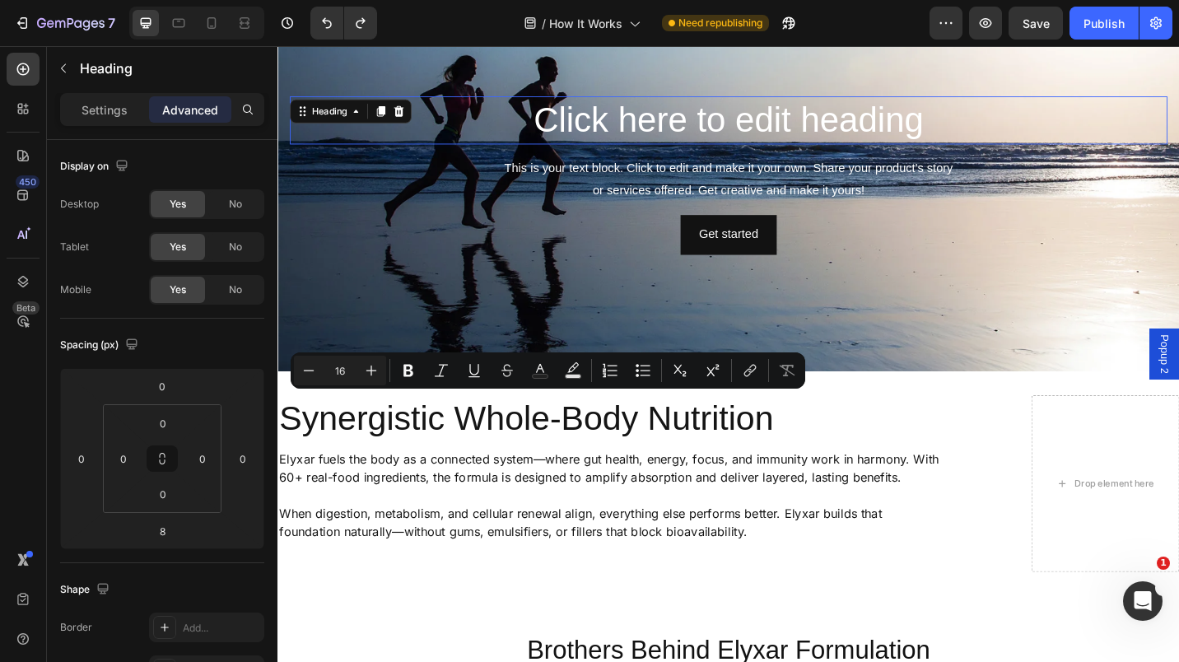
click at [584, 131] on h2 "Click here to edit heading" at bounding box center [772, 127] width 962 height 53
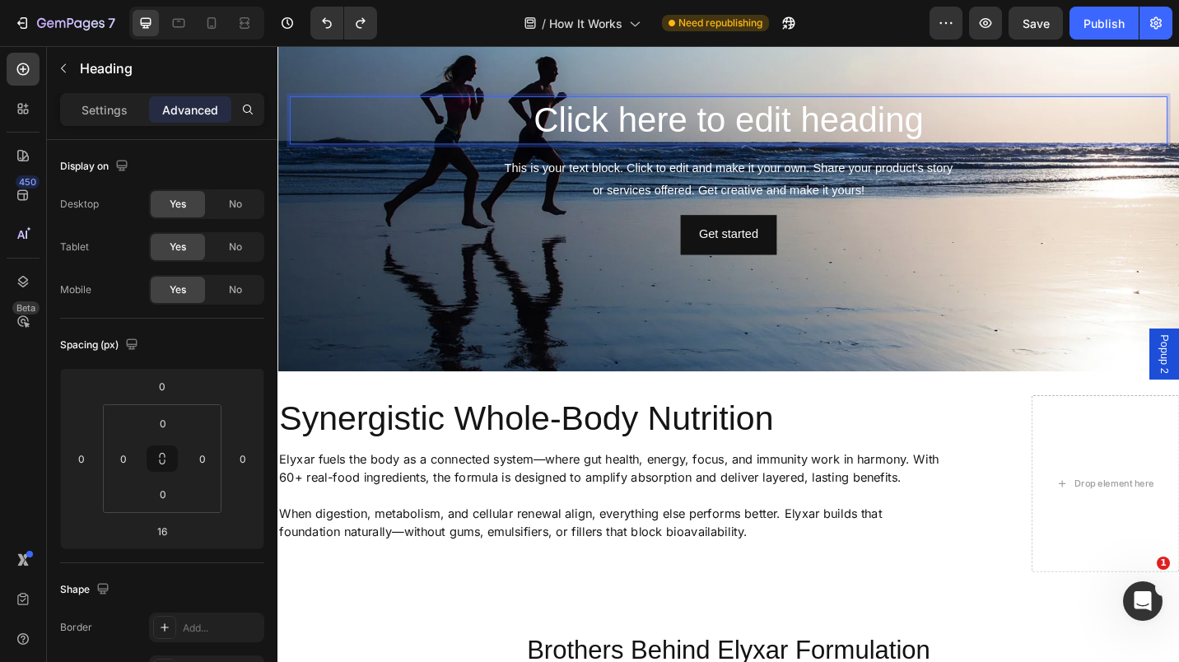
click at [584, 131] on h2 "Click here to edit heading" at bounding box center [772, 127] width 962 height 53
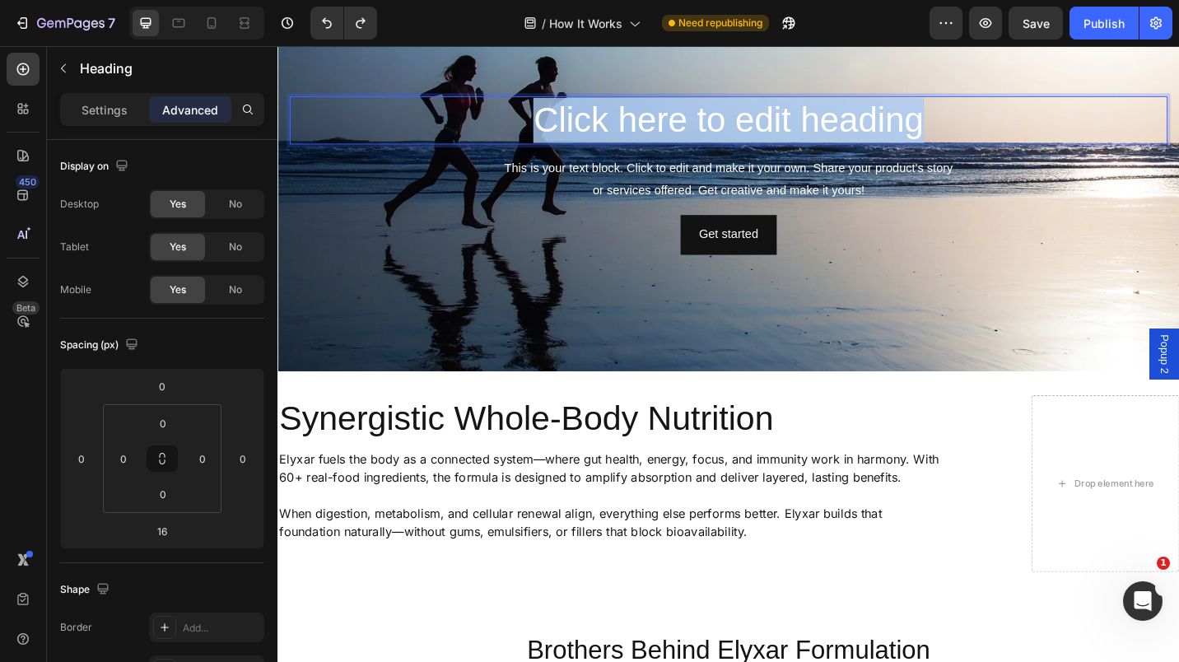
click at [584, 131] on p "Click here to edit heading" at bounding box center [771, 127] width 959 height 49
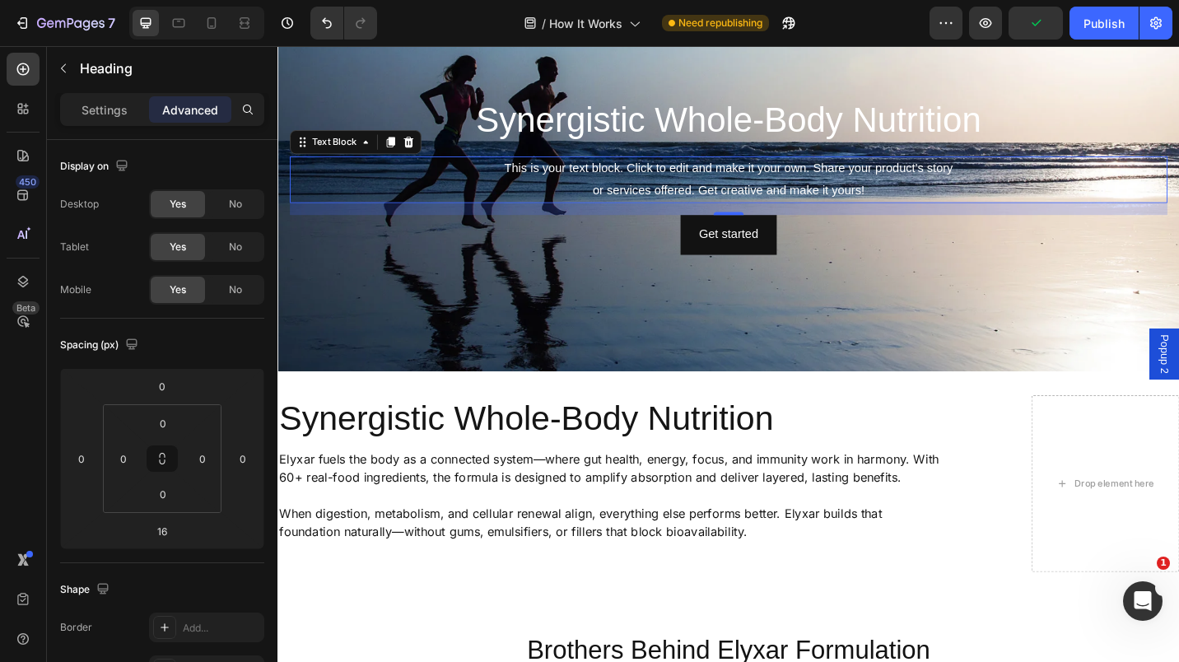
click at [716, 193] on div "This is your text block. Click to edit and make it your own. Share your product…" at bounding box center [772, 192] width 962 height 51
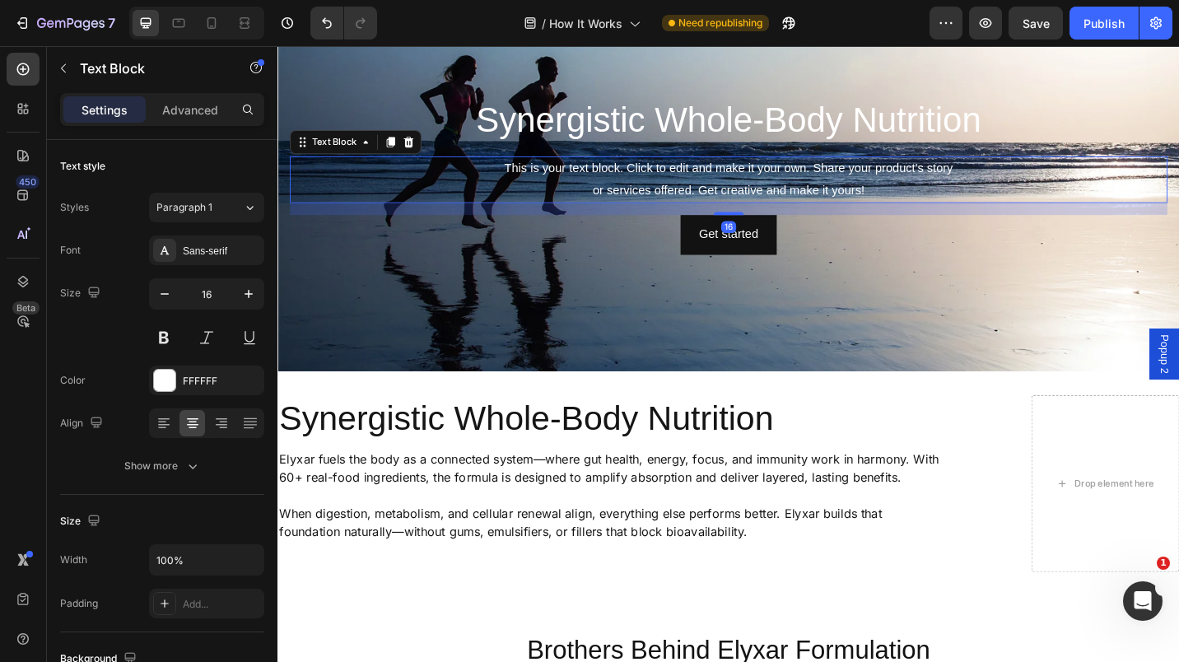
click at [426, 145] on icon at bounding box center [420, 151] width 13 height 13
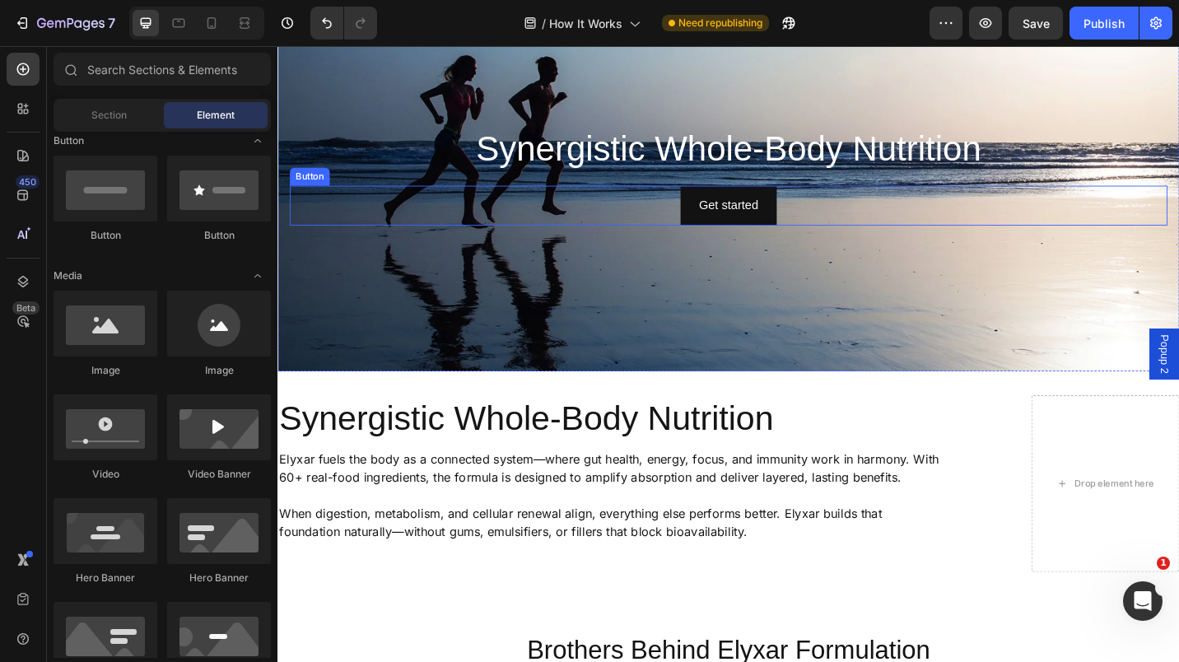
click at [721, 212] on button "Get started" at bounding box center [771, 221] width 105 height 44
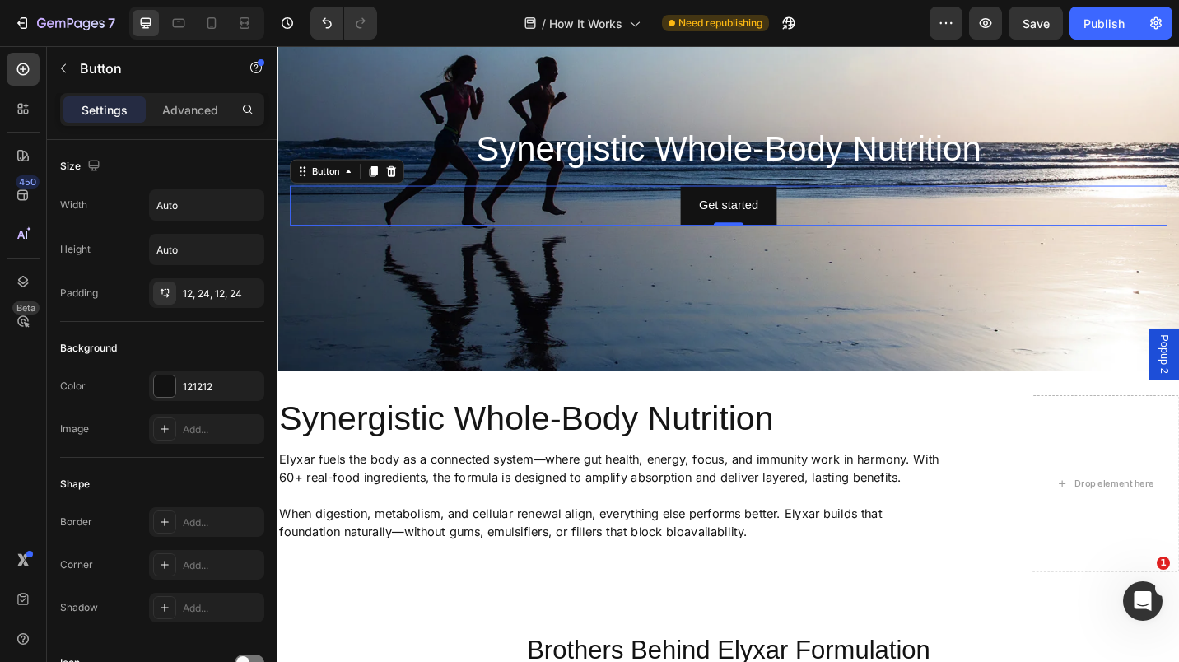
click at [409, 181] on div at bounding box center [402, 184] width 20 height 20
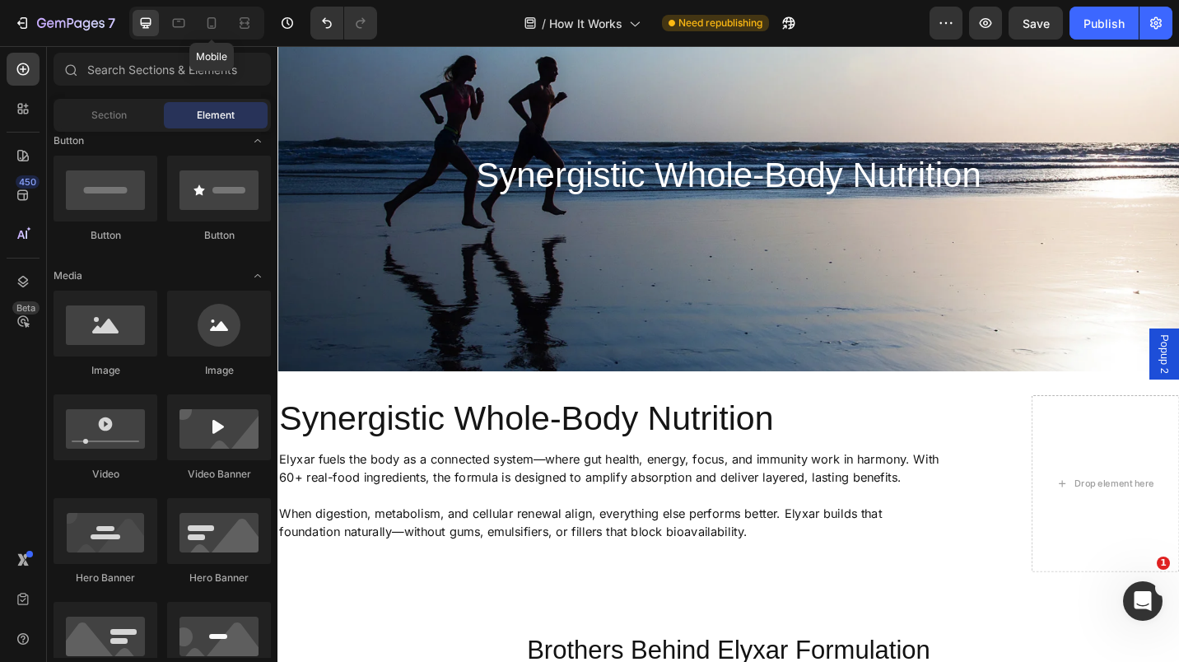
click at [220, 23] on div at bounding box center [211, 23] width 26 height 26
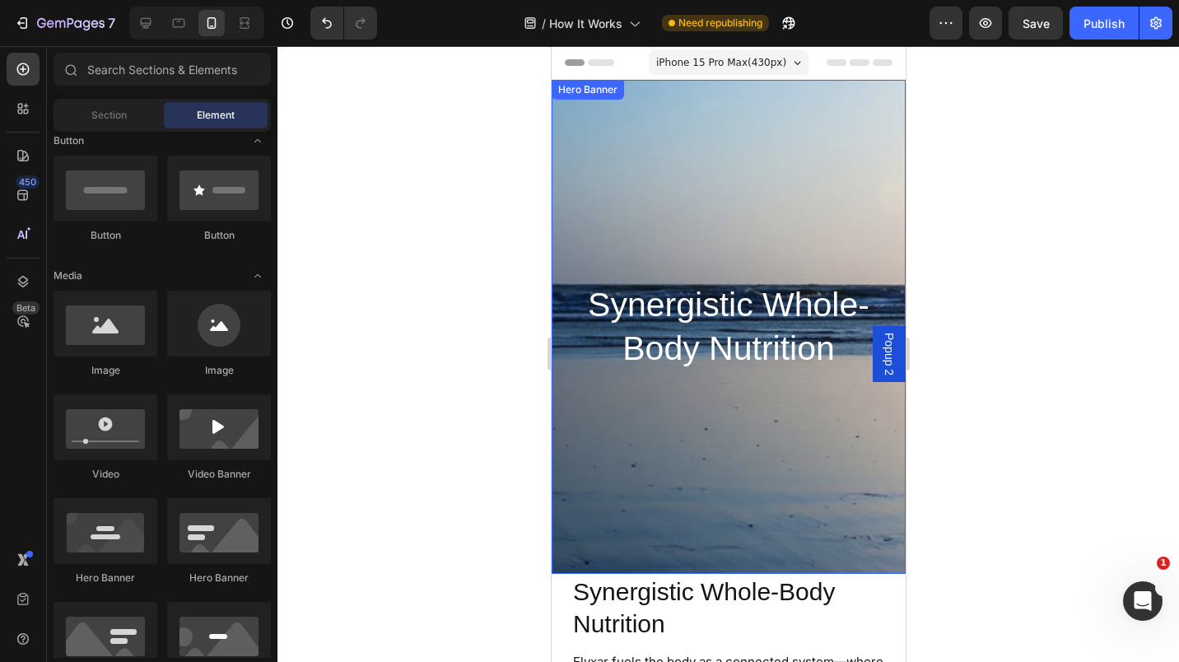
click at [604, 184] on div "Background Image" at bounding box center [728, 327] width 354 height 494
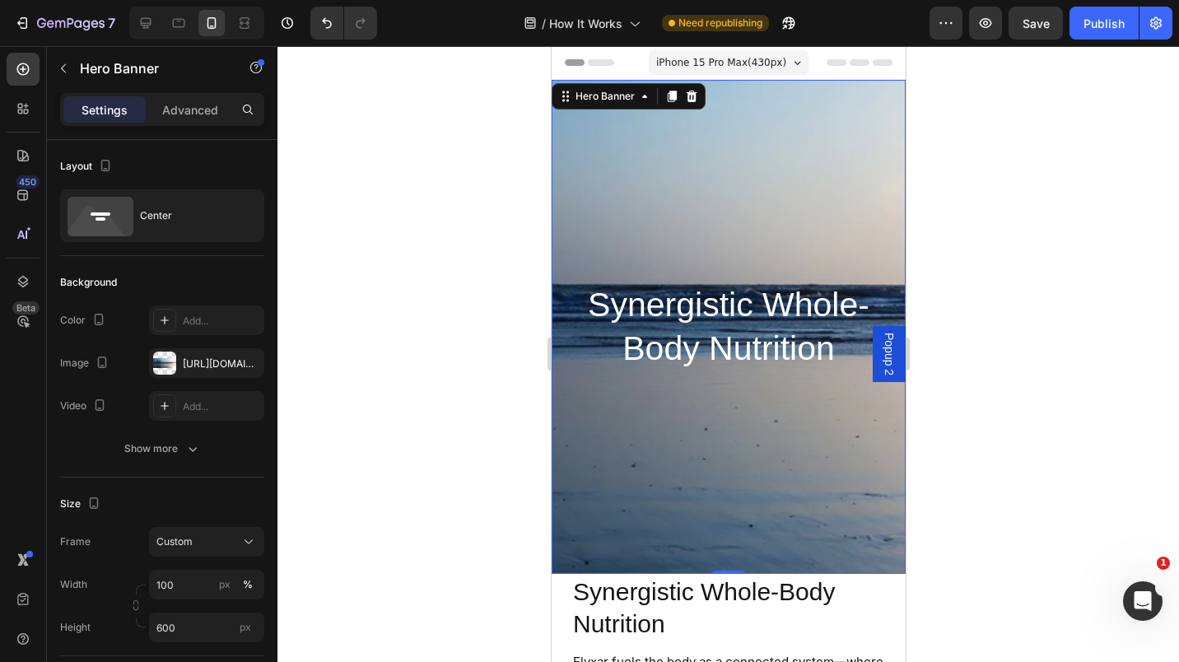
click at [245, 536] on icon at bounding box center [248, 542] width 16 height 16
click at [204, 581] on span "As banner source" at bounding box center [197, 581] width 82 height 15
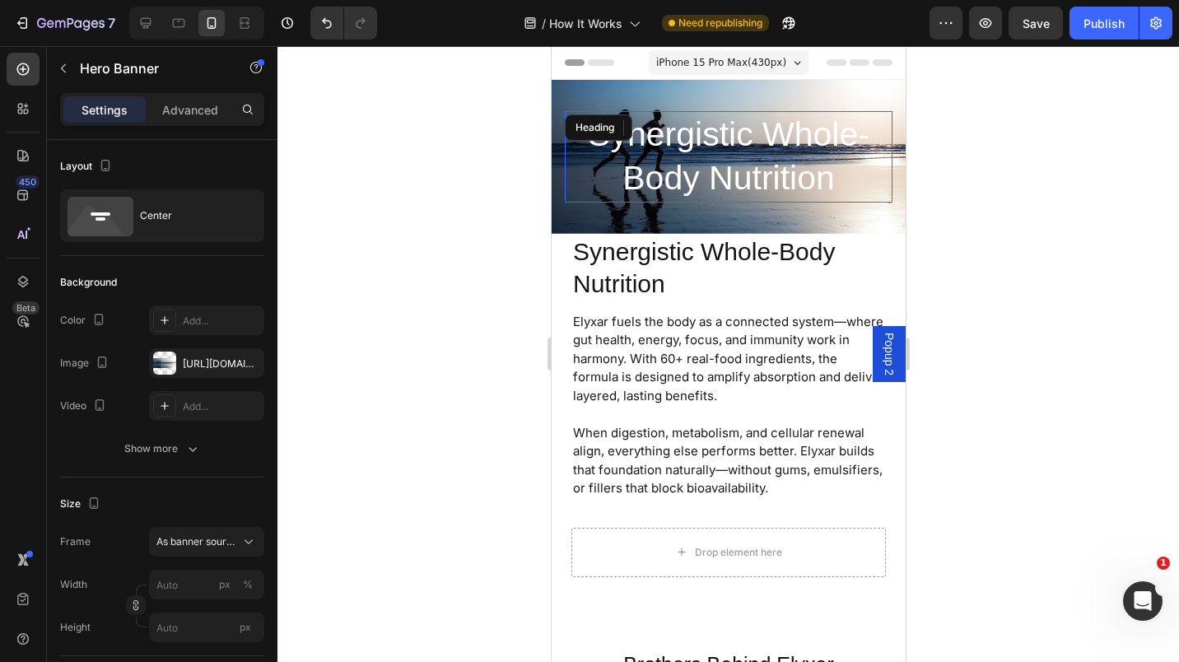
click at [697, 171] on h2 "Synergistic Whole-Body Nutrition" at bounding box center [728, 156] width 328 height 91
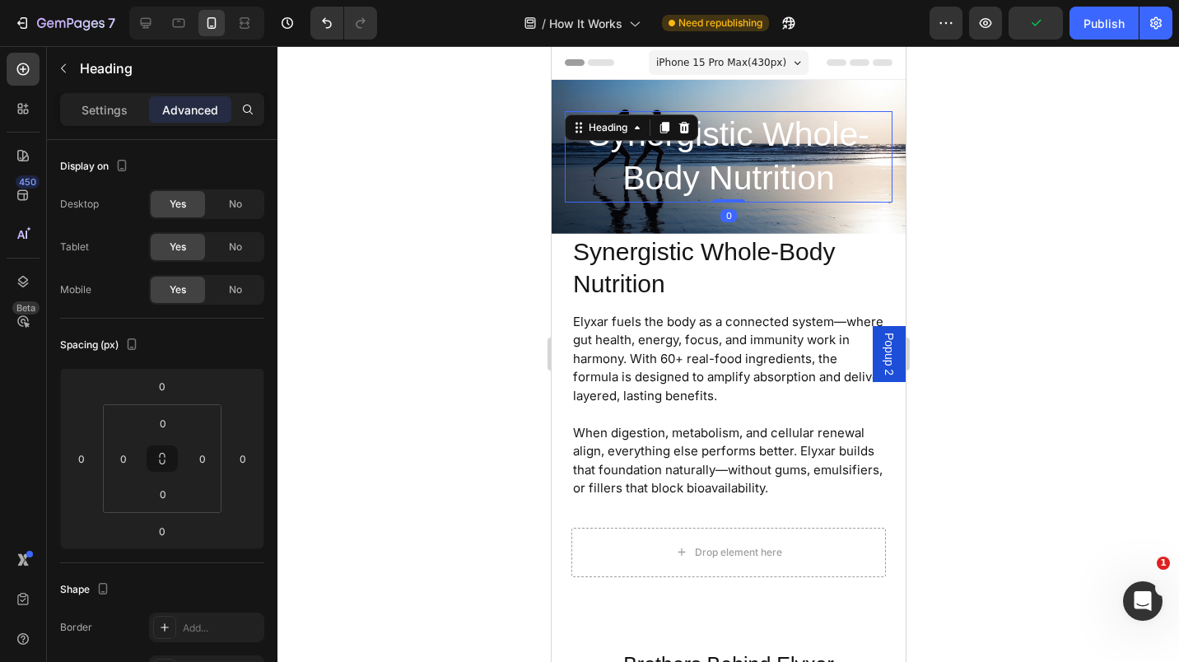
click at [95, 105] on p "Settings" at bounding box center [105, 109] width 46 height 17
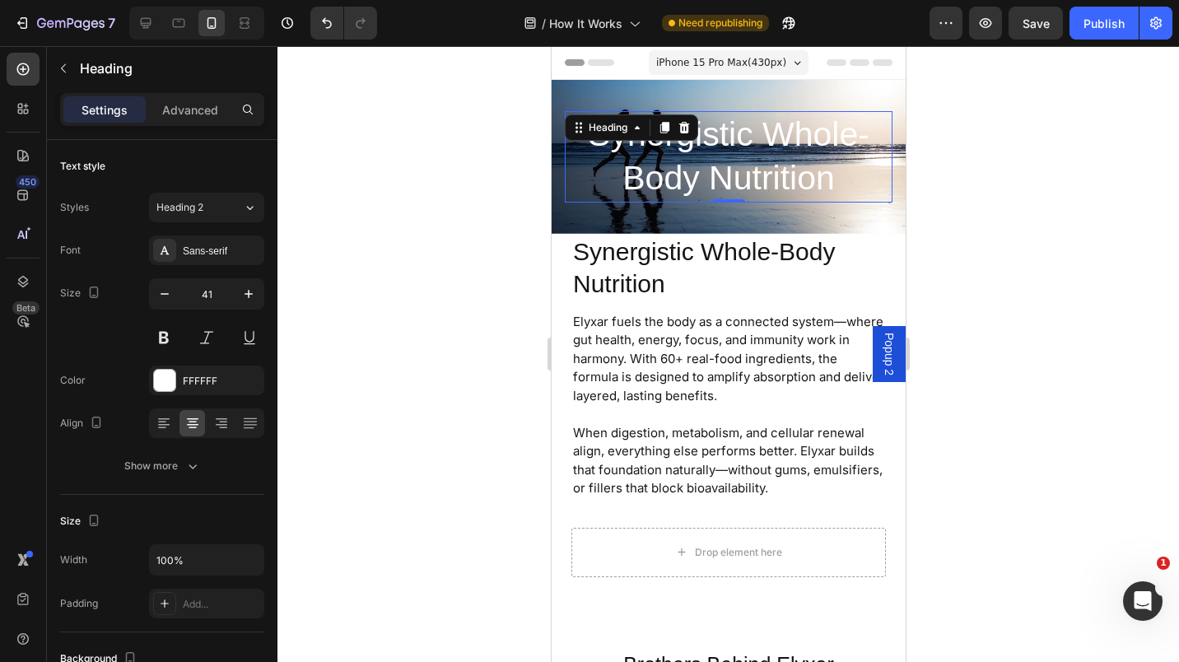
click at [165, 293] on icon "button" at bounding box center [165, 294] width 8 height 2
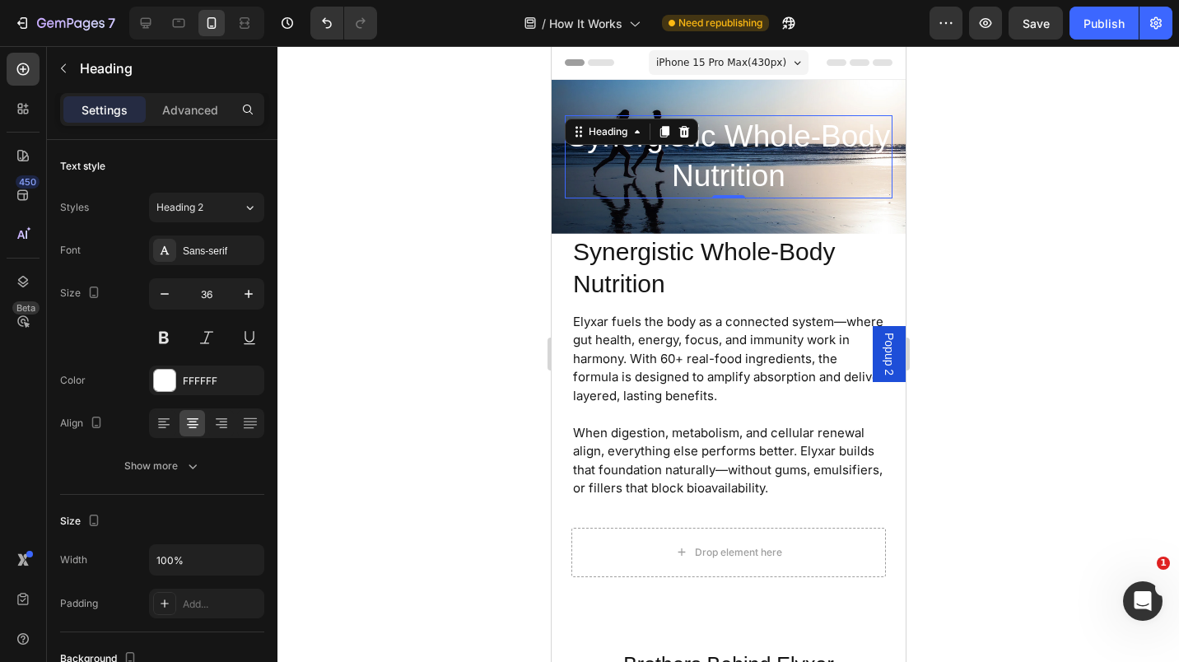
click at [165, 293] on icon "button" at bounding box center [165, 294] width 8 height 2
type input "34"
click at [154, 296] on button "button" at bounding box center [165, 294] width 30 height 30
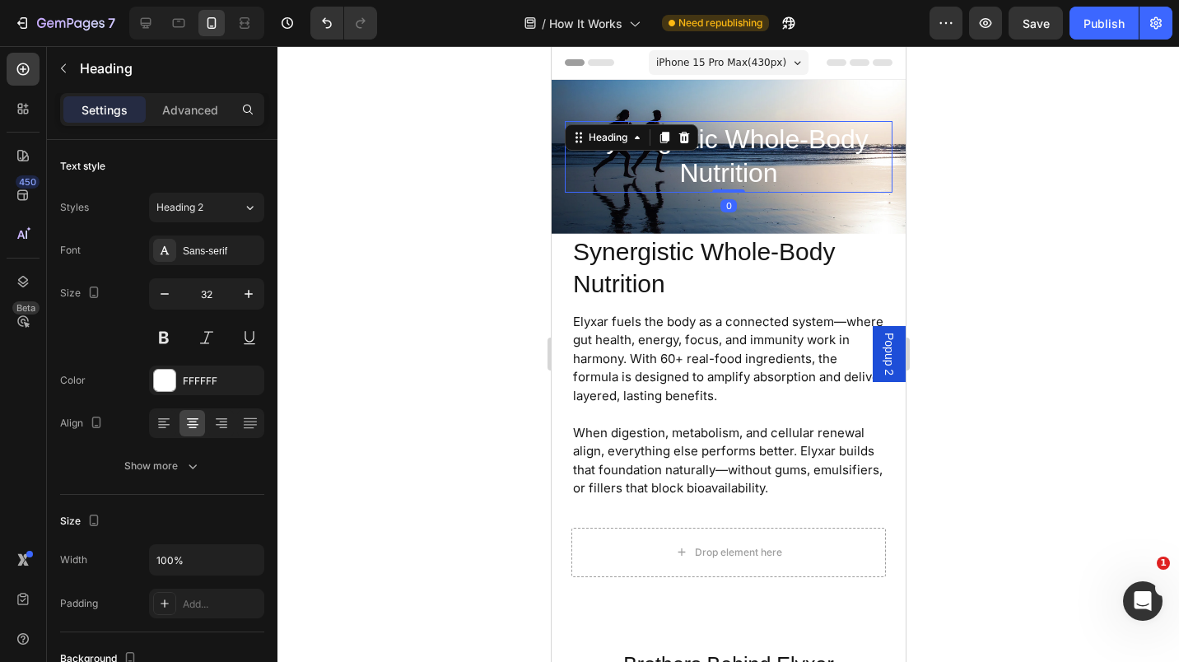
click at [154, 296] on button "button" at bounding box center [165, 294] width 30 height 30
click at [161, 296] on icon "button" at bounding box center [164, 294] width 16 height 16
type input "30"
click at [186, 118] on div "Advanced" at bounding box center [190, 109] width 82 height 26
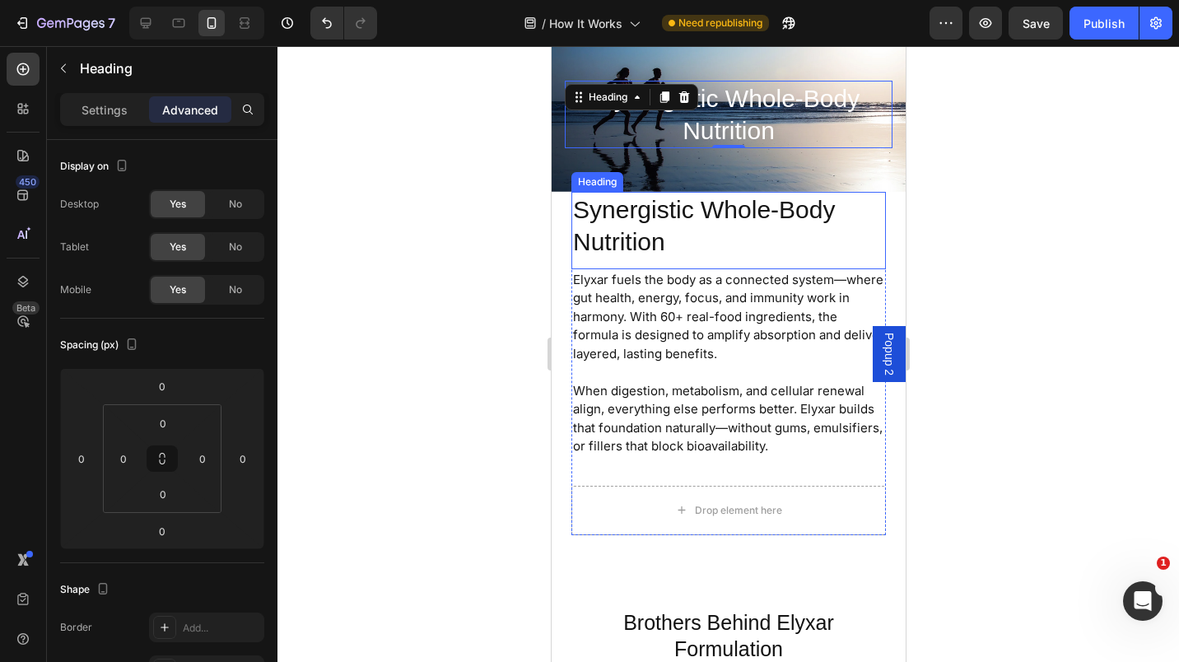
scroll to position [40, 0]
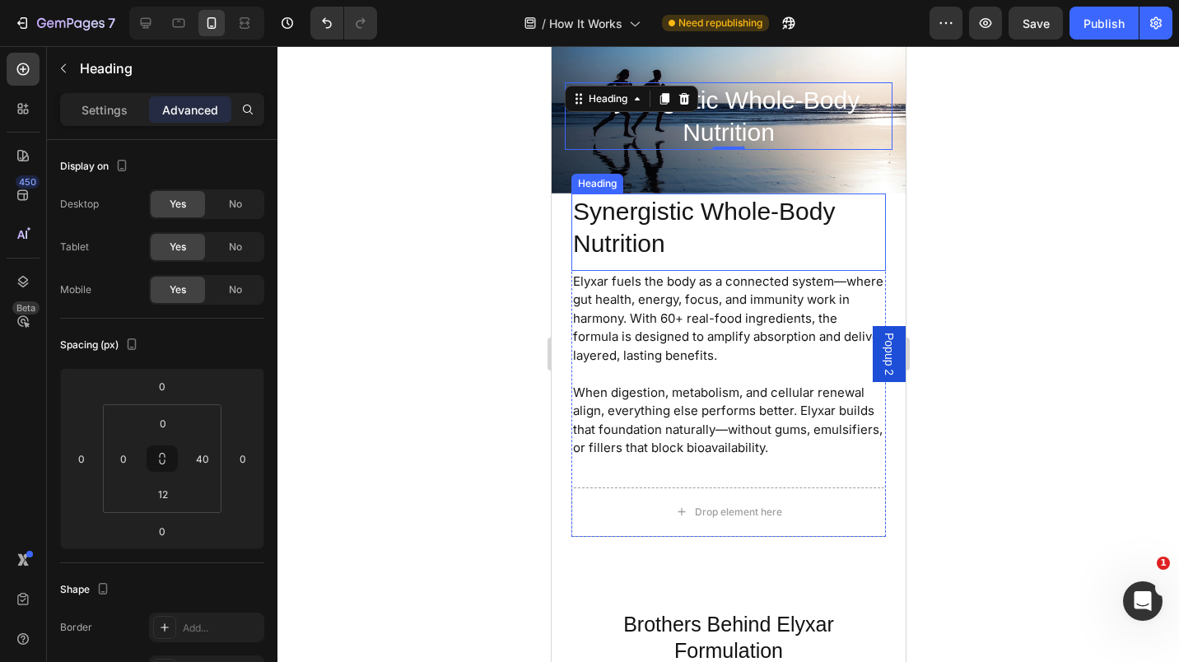
click at [691, 257] on div "Synergistic Whole-Body Nutrition Heading" at bounding box center [728, 232] width 315 height 77
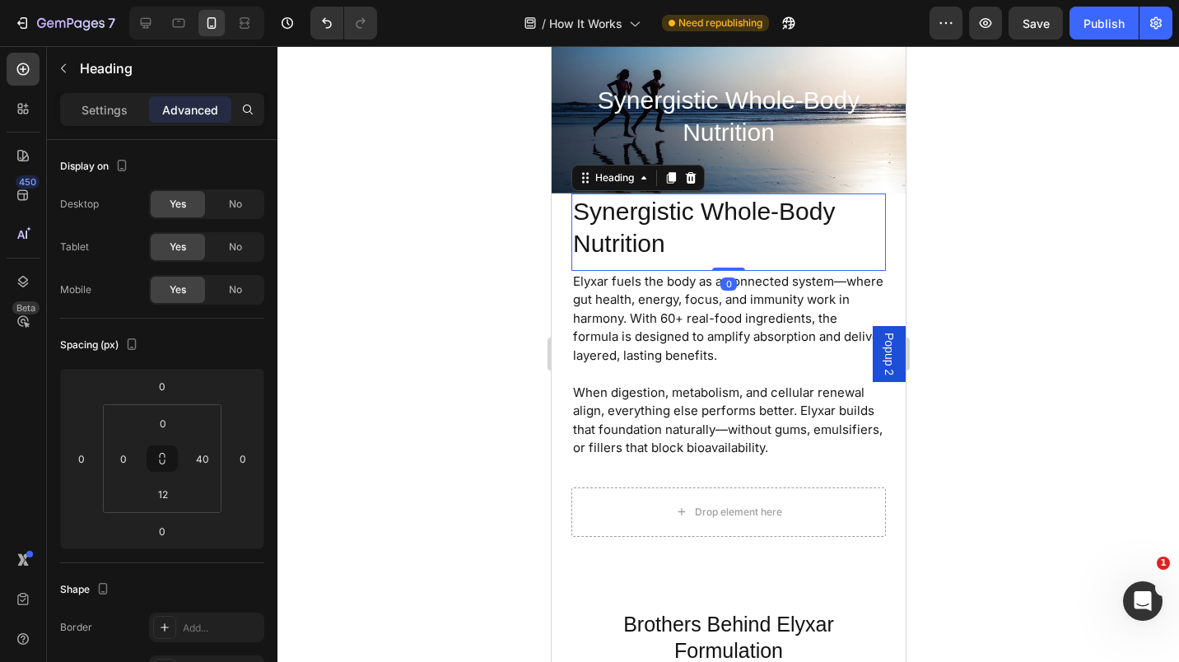
scroll to position [0, 0]
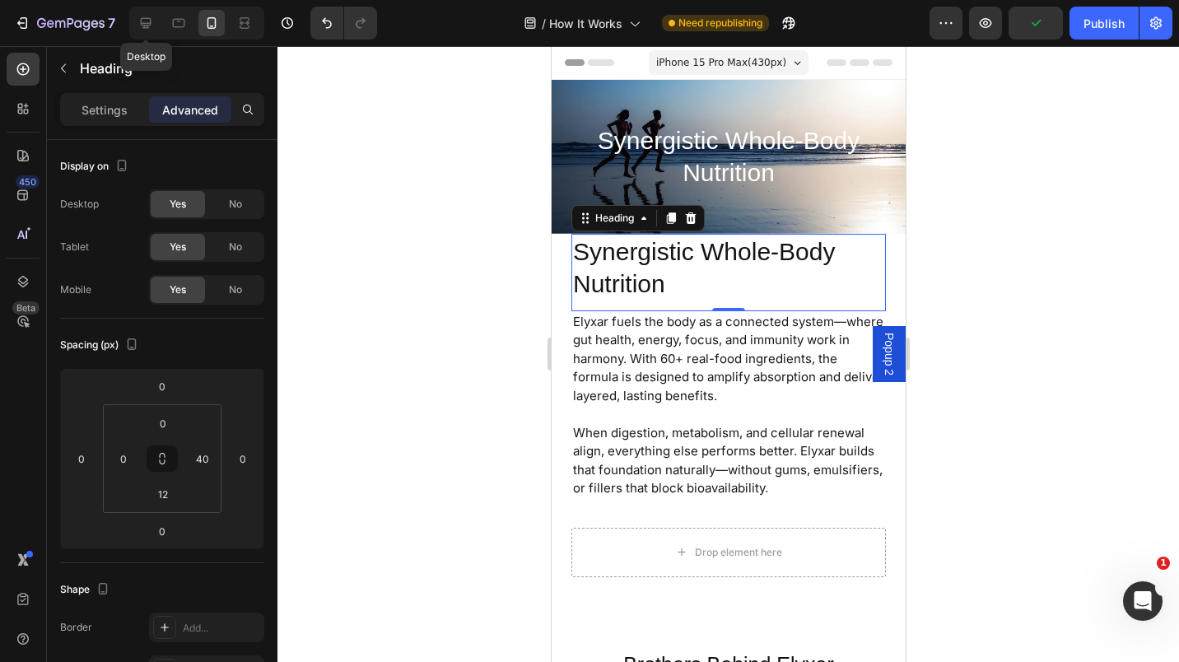
click at [144, 22] on icon at bounding box center [146, 23] width 11 height 11
type input "8"
type input "0"
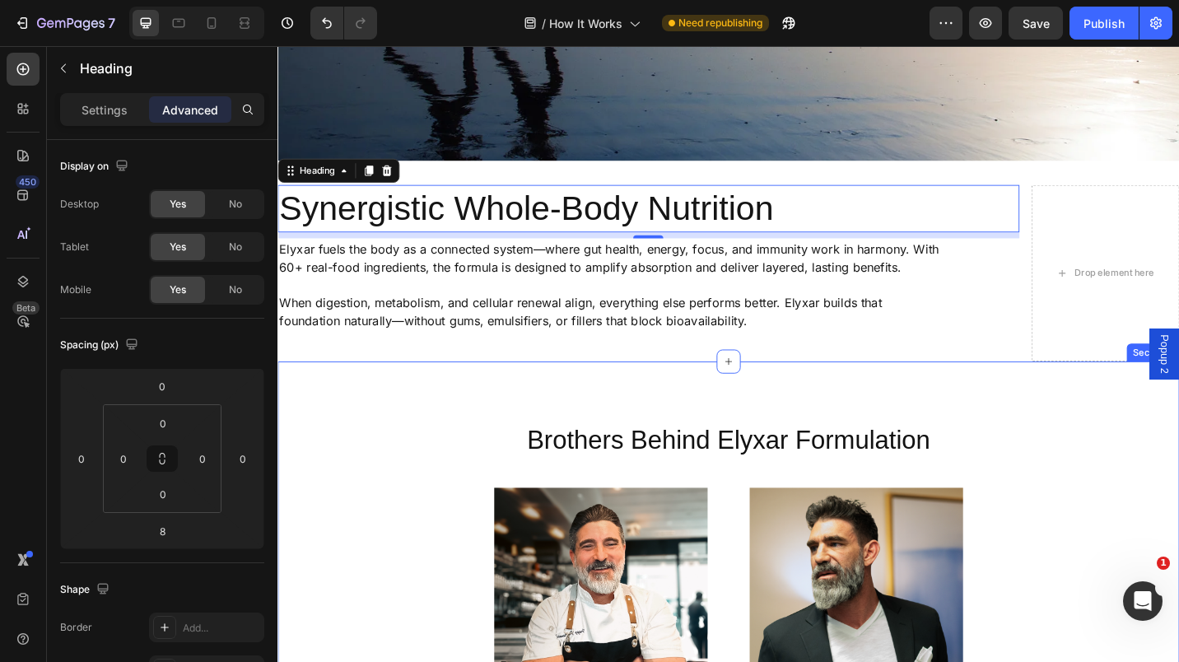
scroll to position [426, 0]
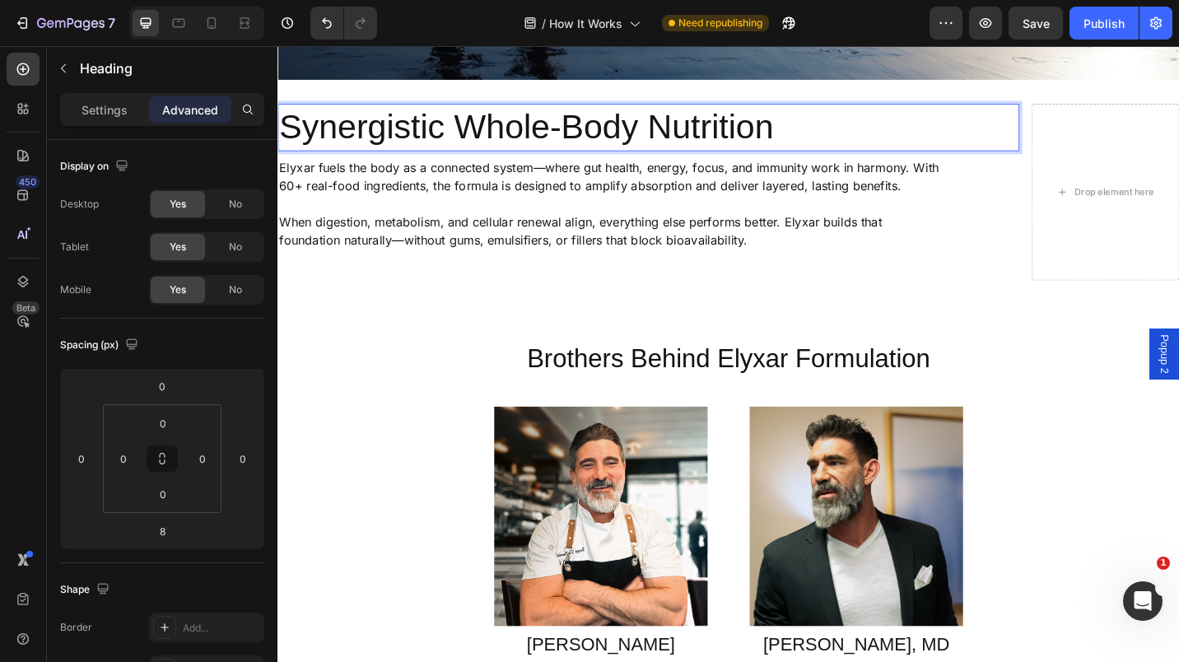
click at [919, 130] on p "Synergistic Whole-Body Nutrition" at bounding box center [683, 135] width 809 height 49
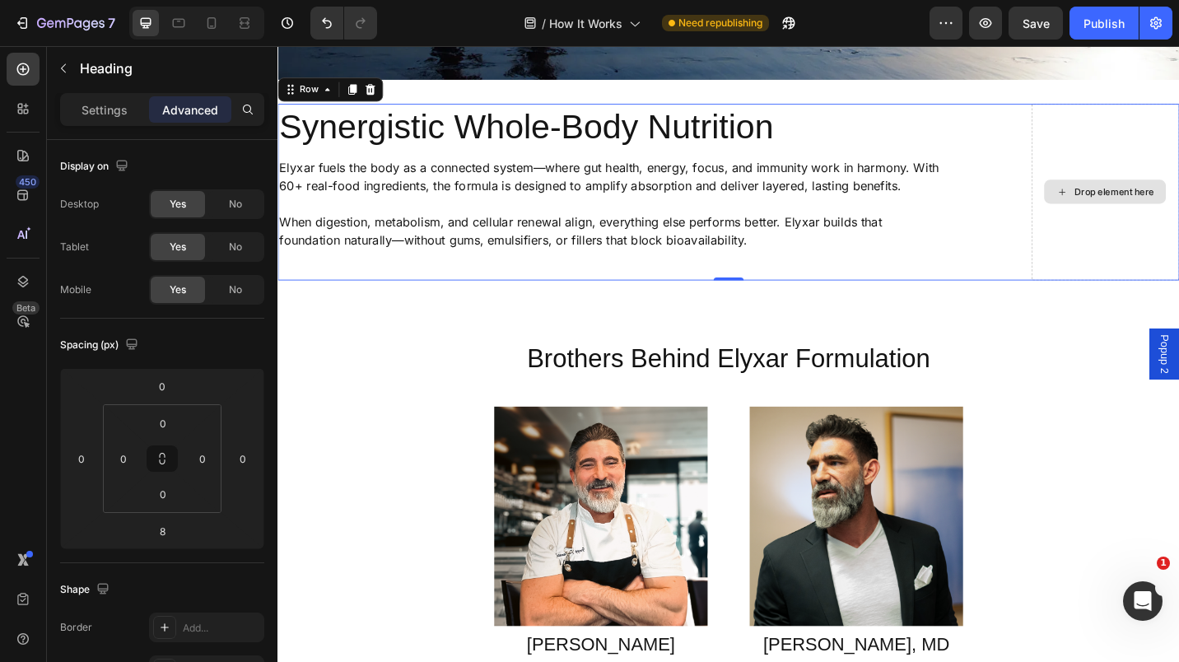
click at [1103, 232] on div "Drop element here" at bounding box center [1184, 207] width 162 height 194
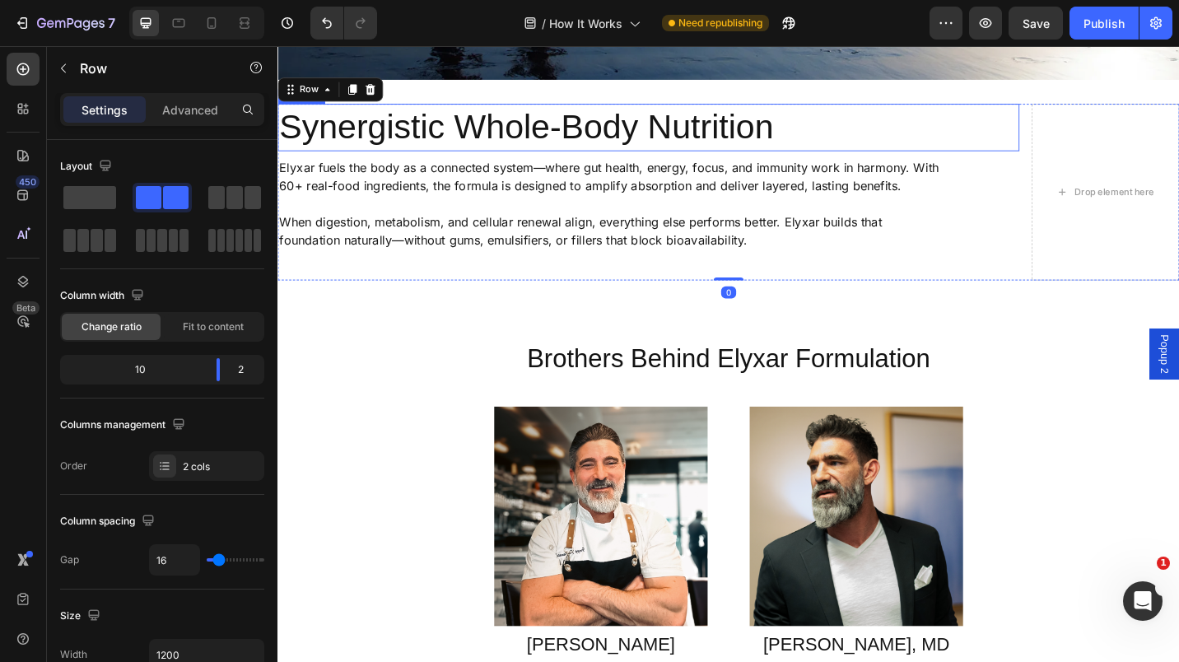
click at [963, 128] on p "Synergistic Whole-Body Nutrition" at bounding box center [683, 135] width 809 height 49
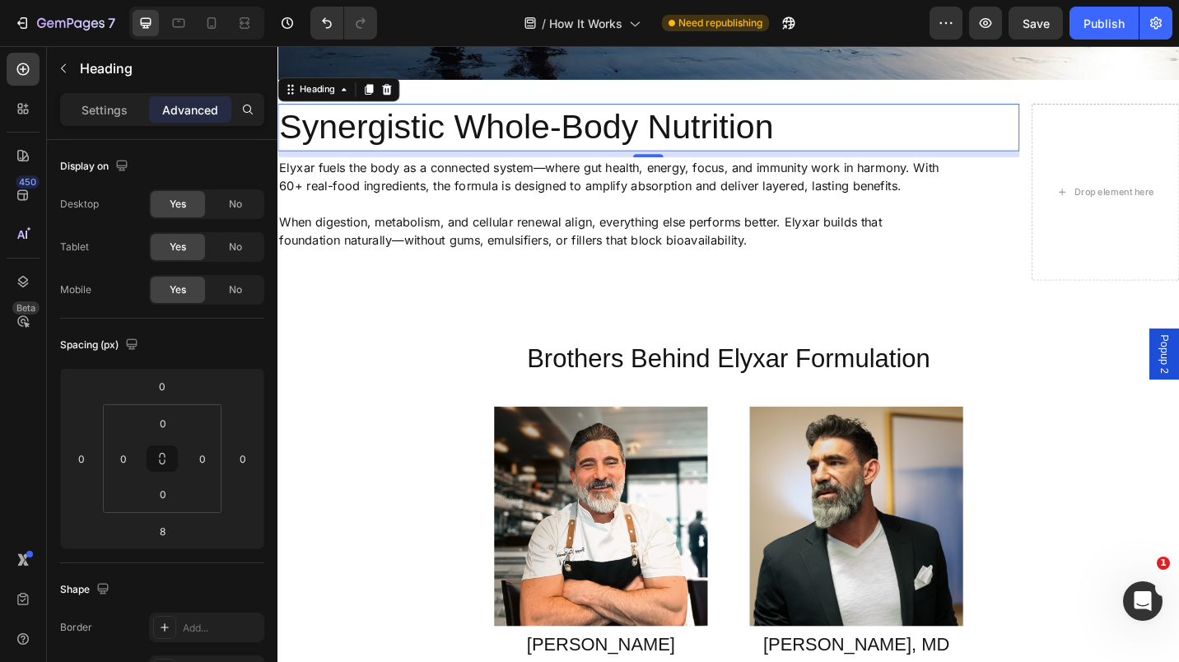
click at [404, 89] on icon at bounding box center [396, 93] width 13 height 13
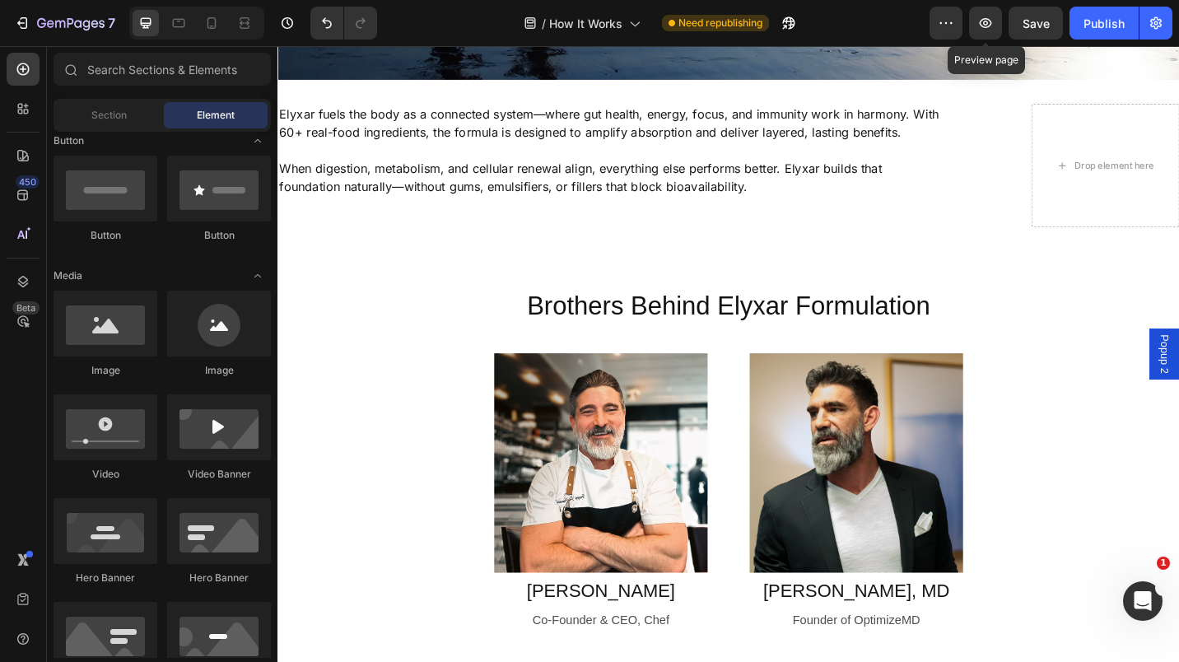
click at [992, 21] on icon "button" at bounding box center [985, 23] width 16 height 16
click at [328, 30] on icon "Undo/Redo" at bounding box center [327, 23] width 16 height 16
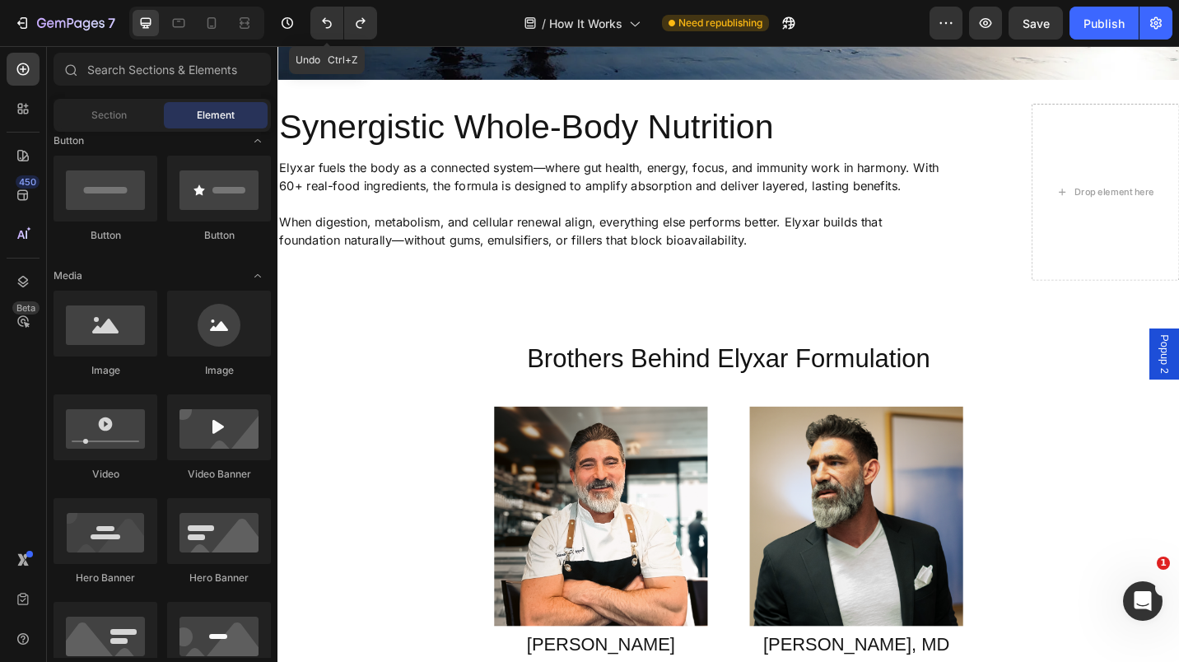
click at [328, 30] on icon "Undo/Redo" at bounding box center [327, 23] width 16 height 16
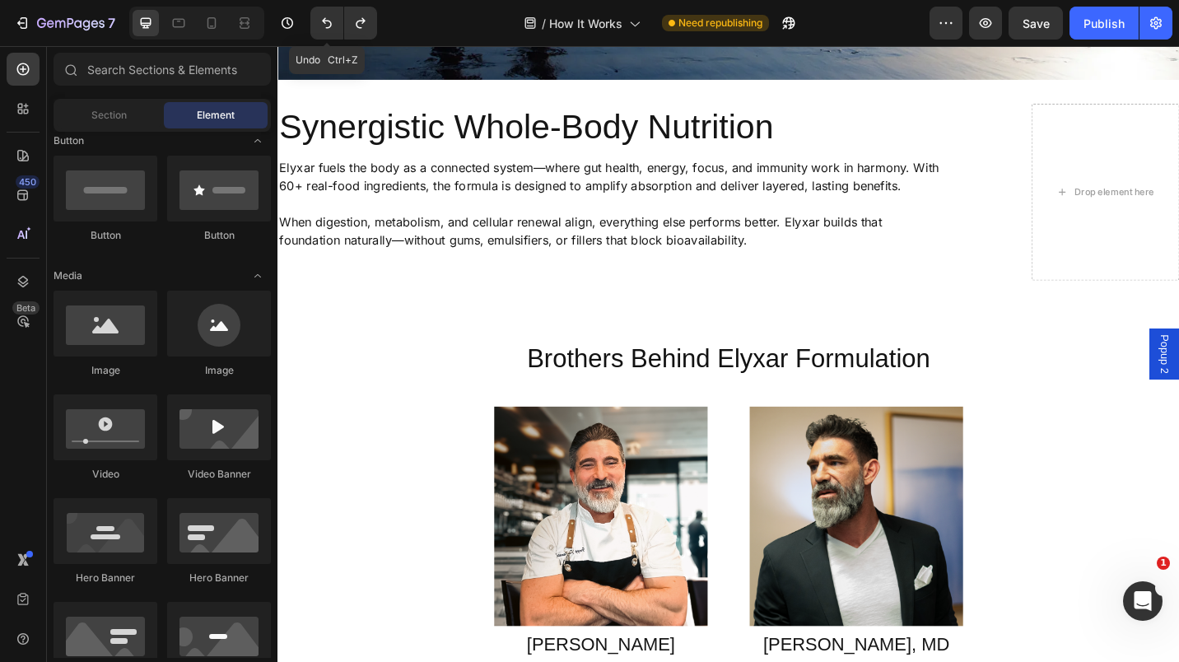
click at [328, 30] on icon "Undo/Redo" at bounding box center [327, 23] width 16 height 16
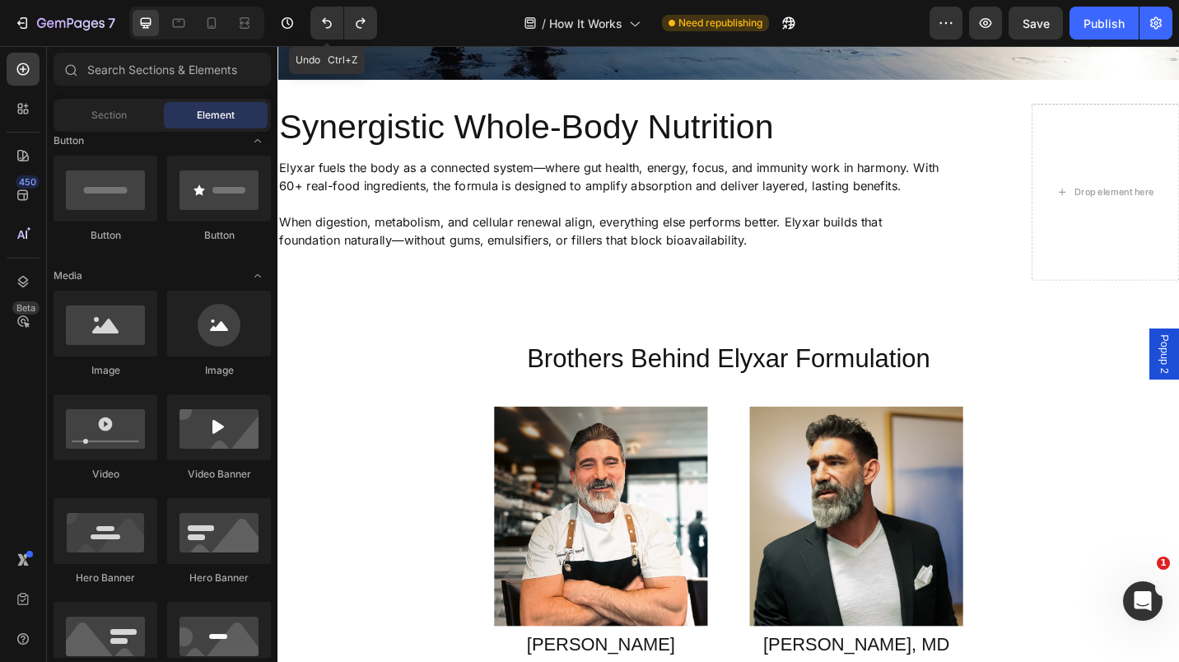
click at [328, 30] on icon "Undo/Redo" at bounding box center [327, 23] width 16 height 16
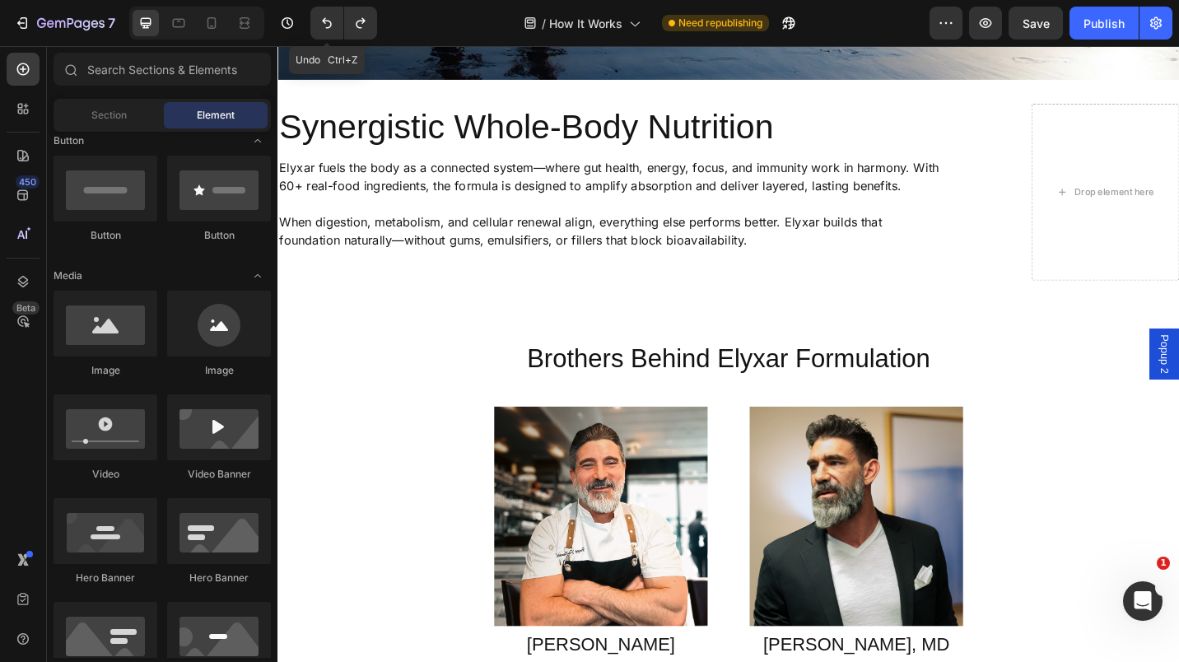
click at [325, 19] on icon "Undo/Redo" at bounding box center [327, 23] width 10 height 11
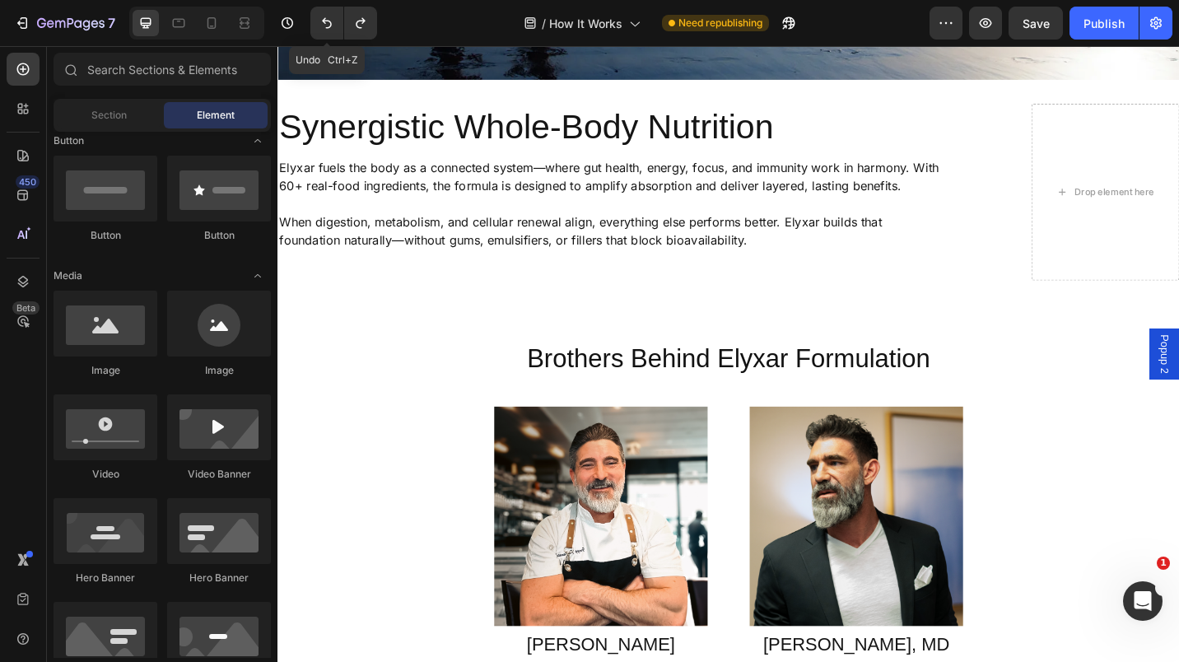
click at [325, 19] on icon "Undo/Redo" at bounding box center [327, 23] width 10 height 11
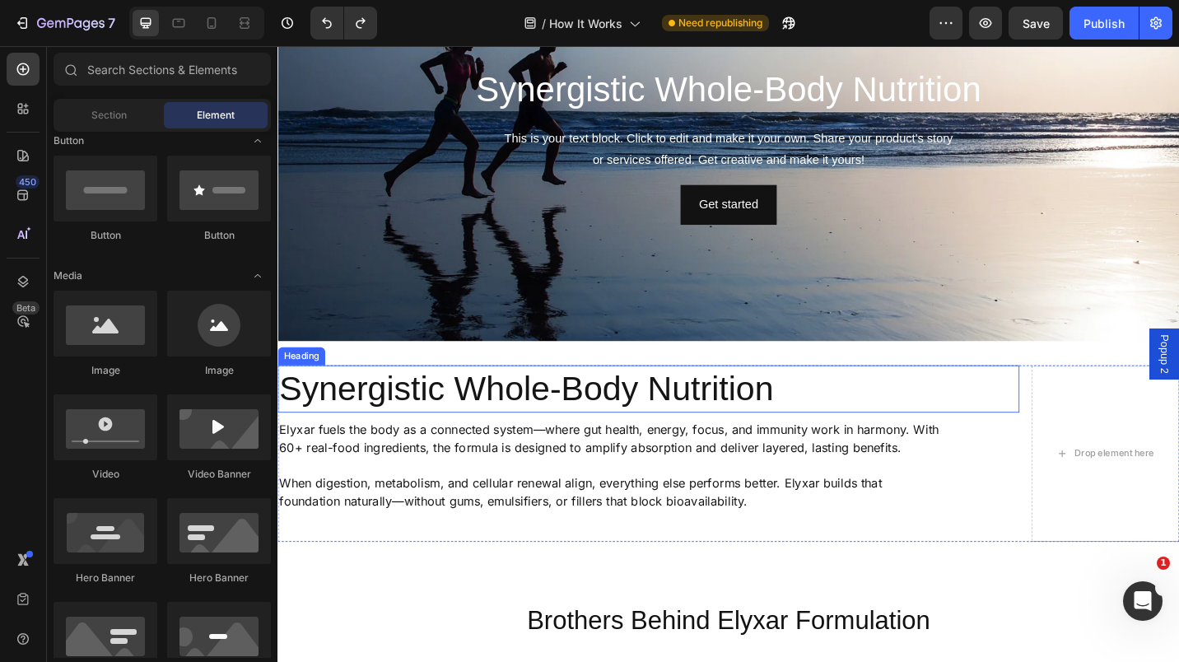
scroll to position [138, 0]
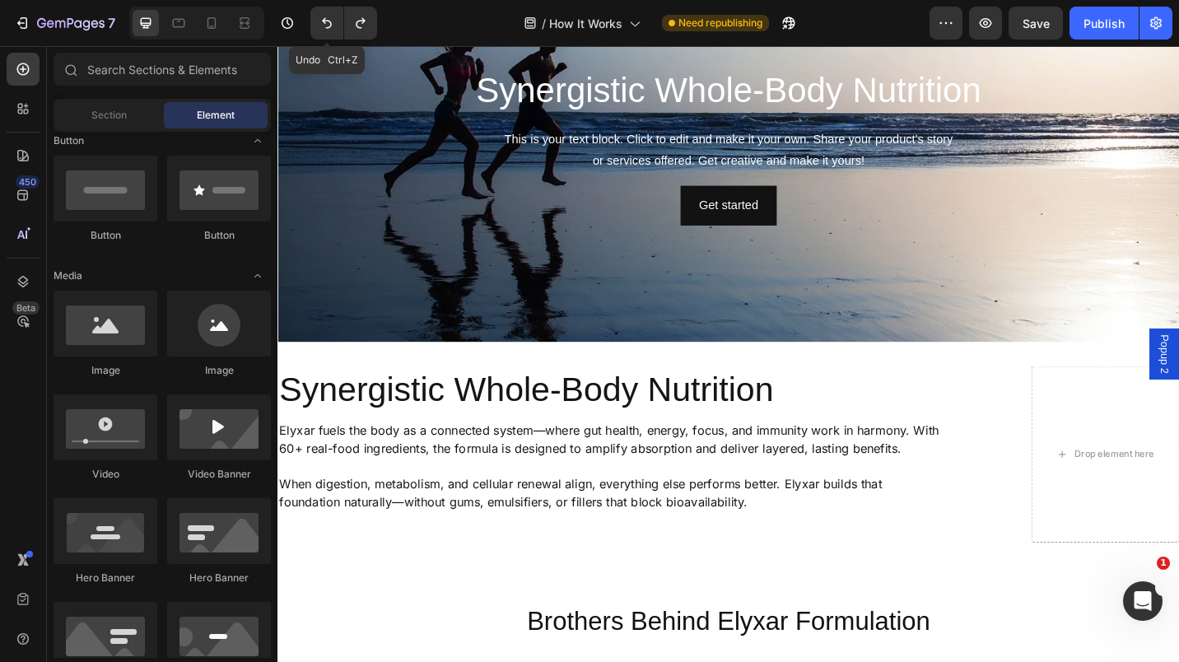
click at [330, 22] on icon "Undo/Redo" at bounding box center [327, 23] width 10 height 11
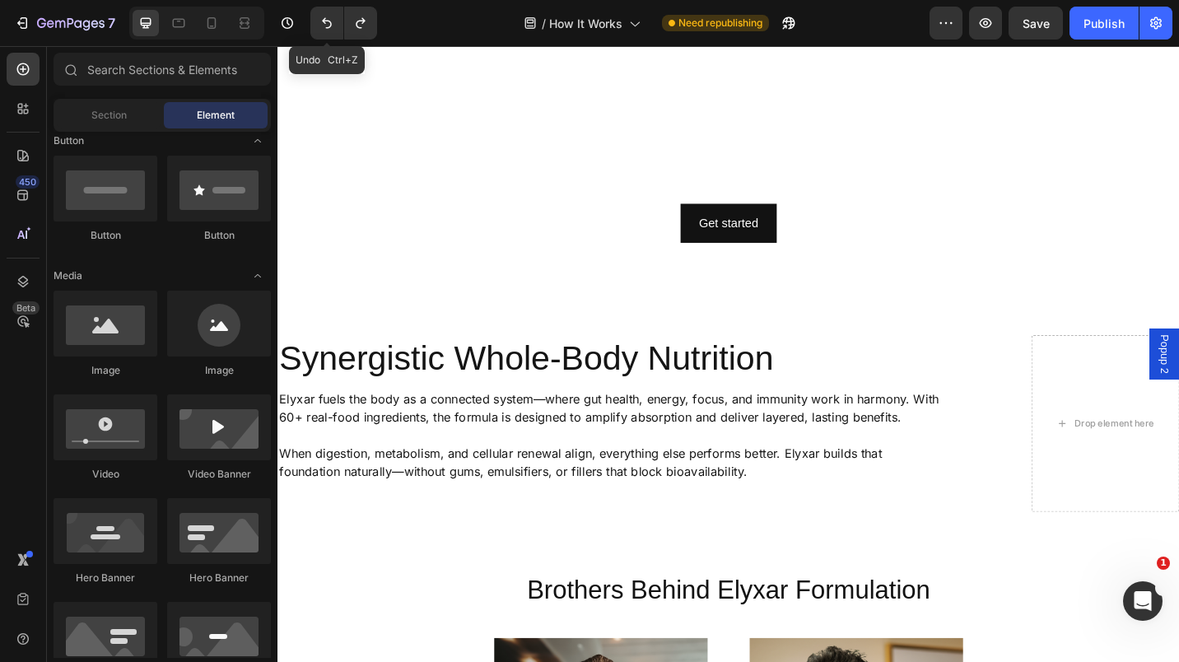
click at [330, 22] on icon "Undo/Redo" at bounding box center [327, 23] width 10 height 11
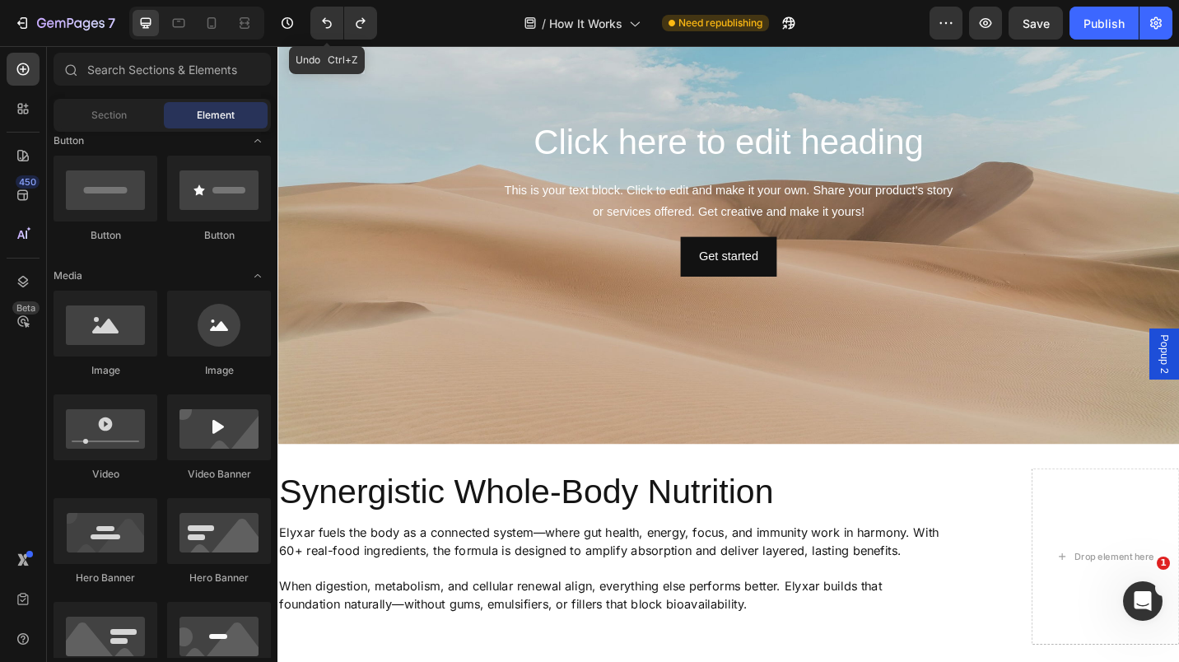
click at [330, 22] on icon "Undo/Redo" at bounding box center [327, 23] width 10 height 11
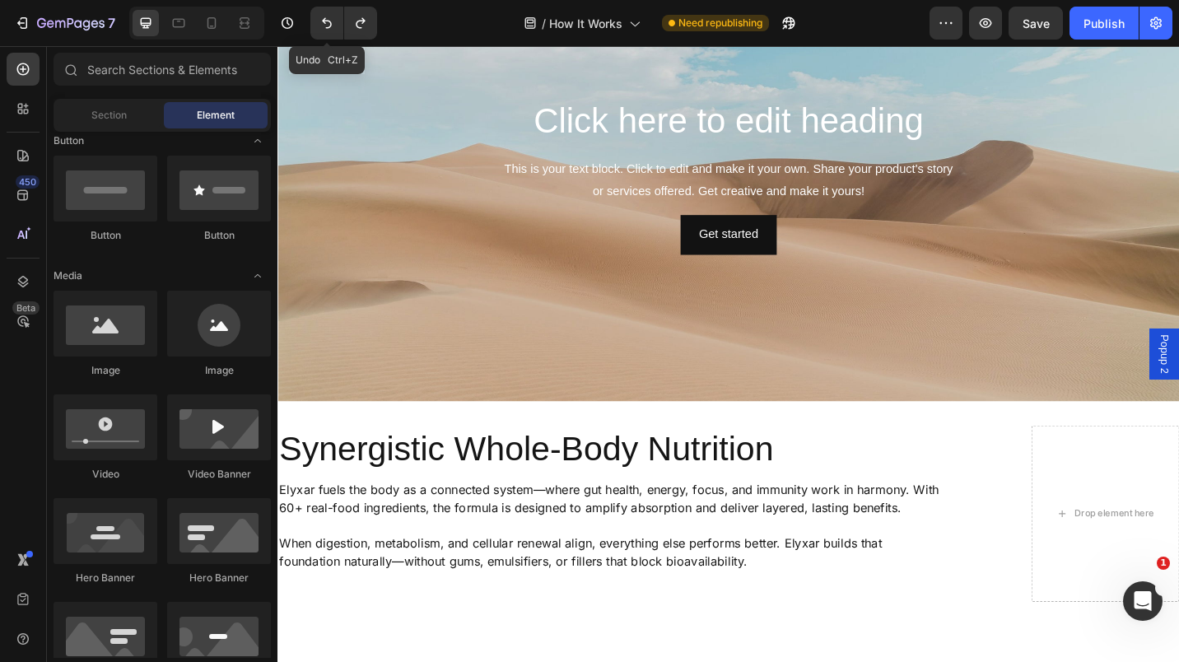
click at [330, 22] on icon "Undo/Redo" at bounding box center [327, 23] width 10 height 11
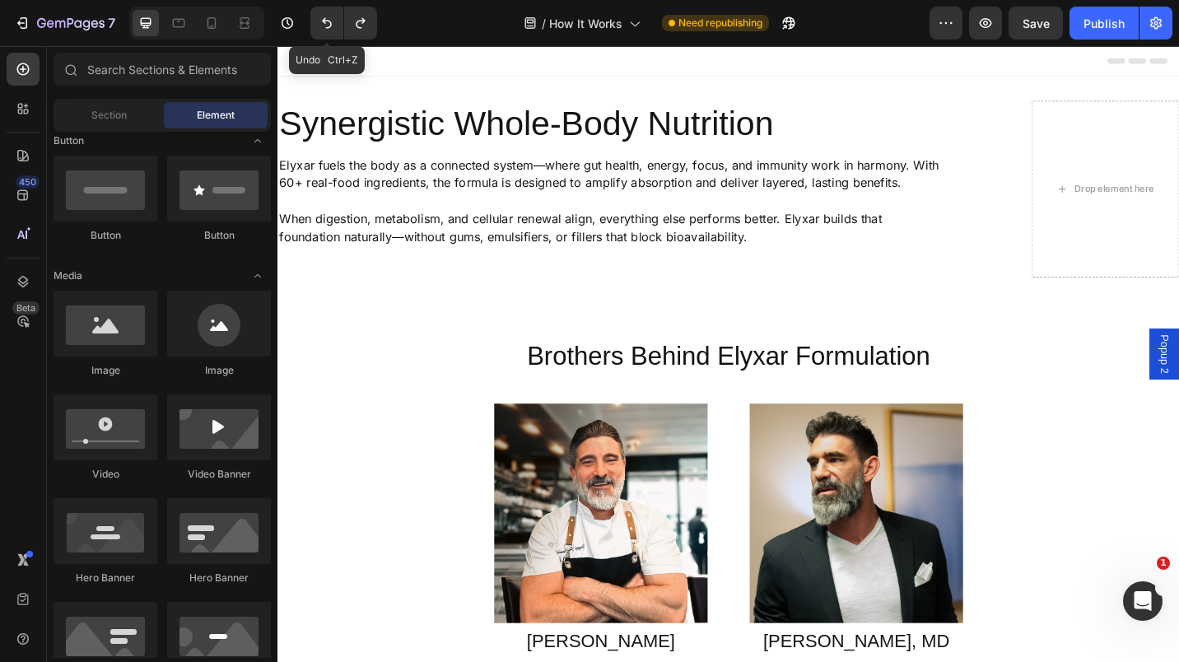
click at [330, 22] on icon "Undo/Redo" at bounding box center [327, 23] width 10 height 11
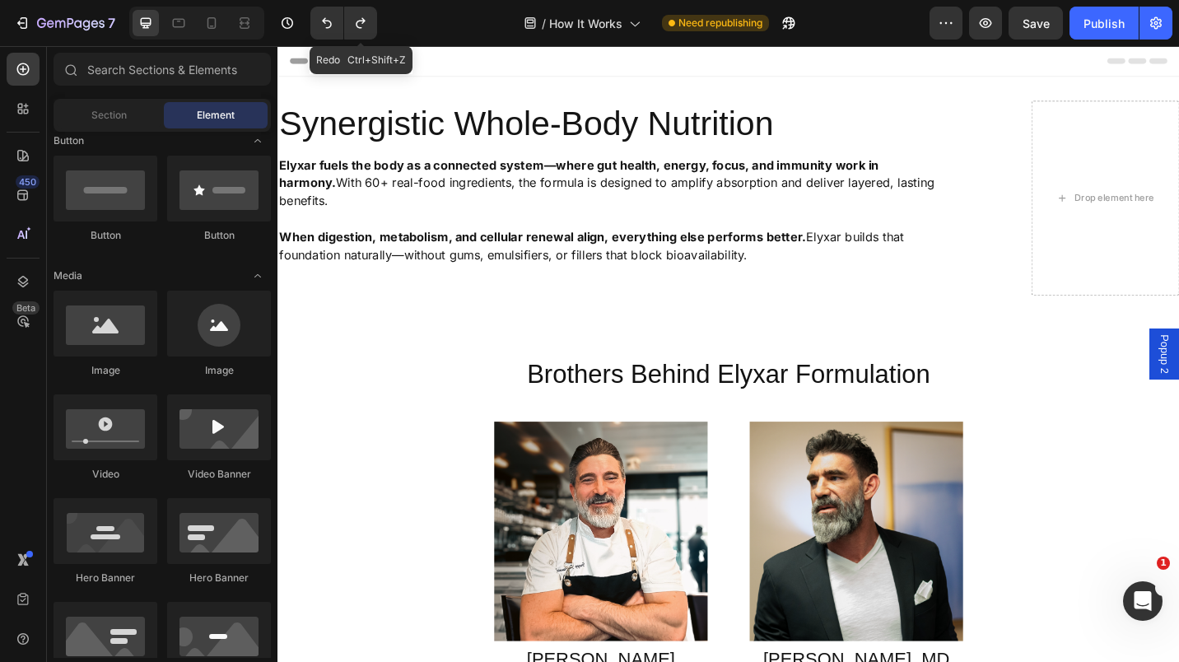
click at [355, 24] on icon "Undo/Redo" at bounding box center [360, 23] width 16 height 16
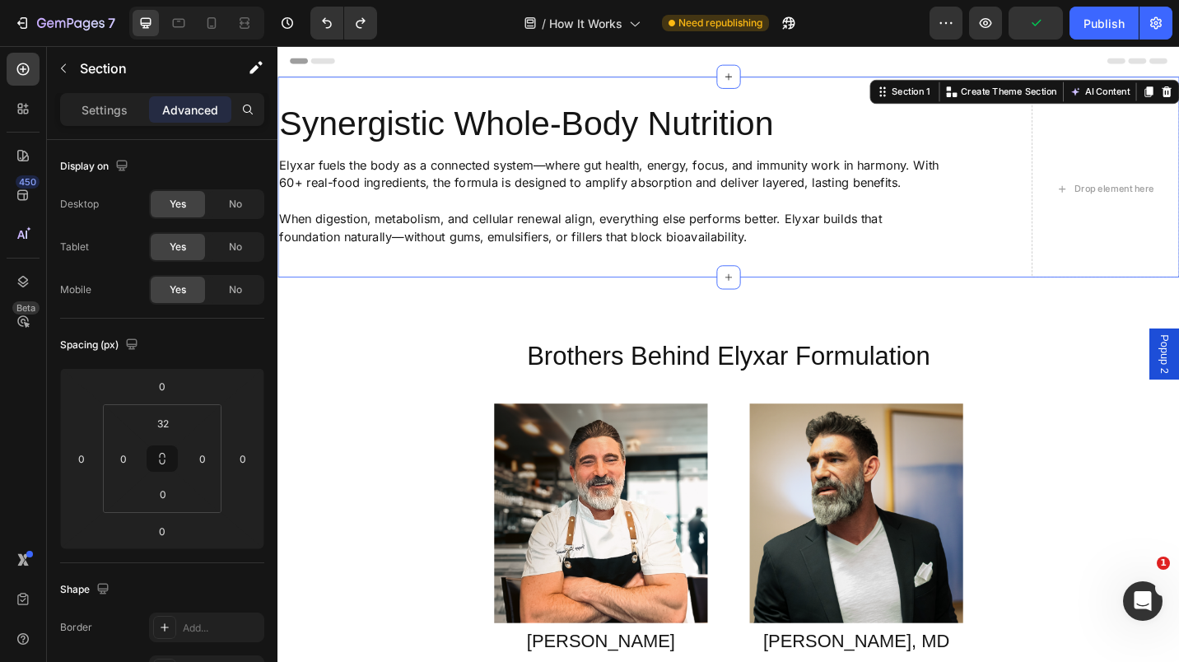
click at [633, 96] on div "Synergistic Whole-Body Nutrition Heading Elyxar fuels the body as a connected s…" at bounding box center [772, 190] width 988 height 220
click at [151, 428] on input "32" at bounding box center [163, 423] width 33 height 25
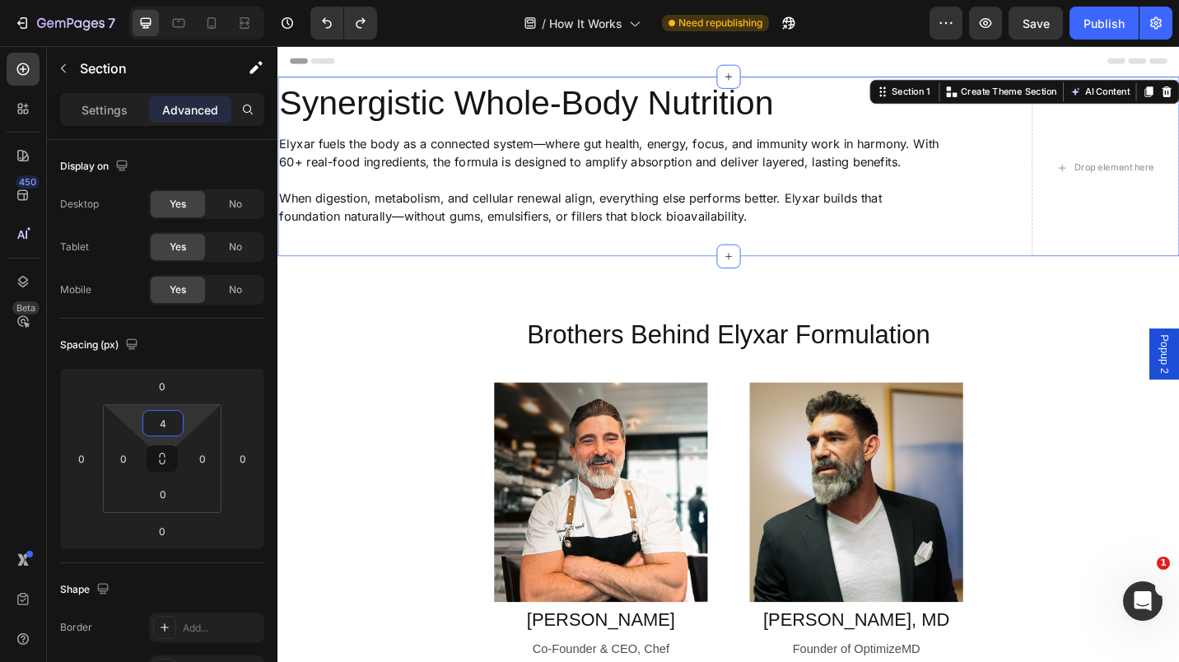
type input "48"
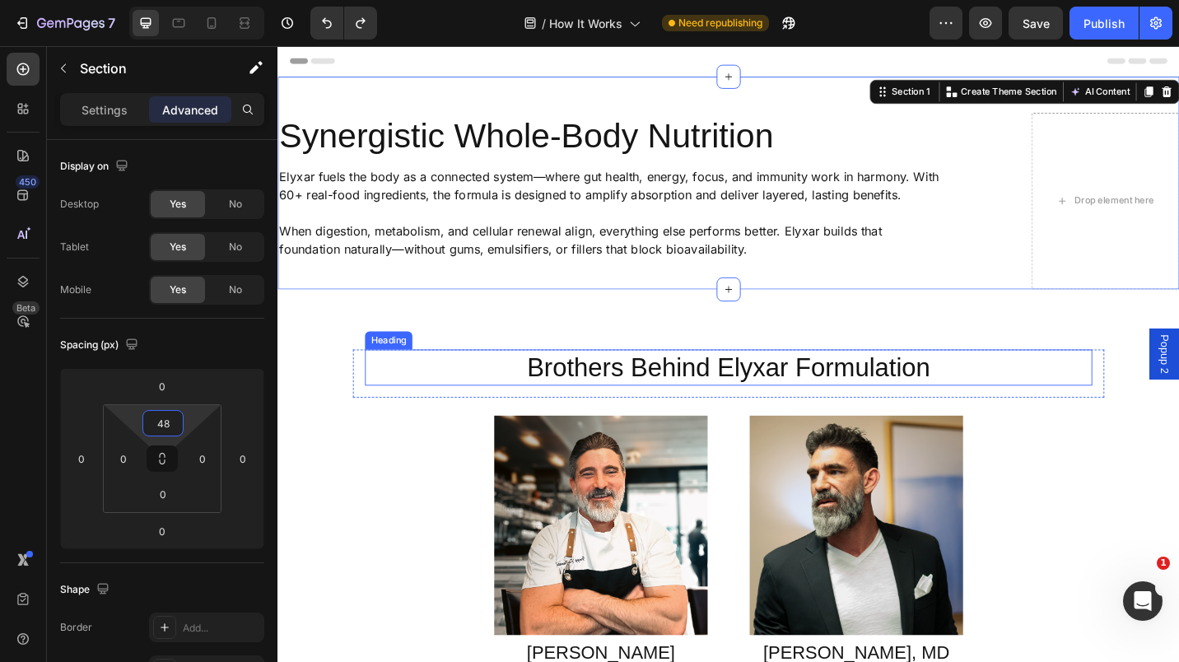
click at [432, 379] on h2 "Brothers Behind Elyxar Formulation" at bounding box center [771, 399] width 797 height 40
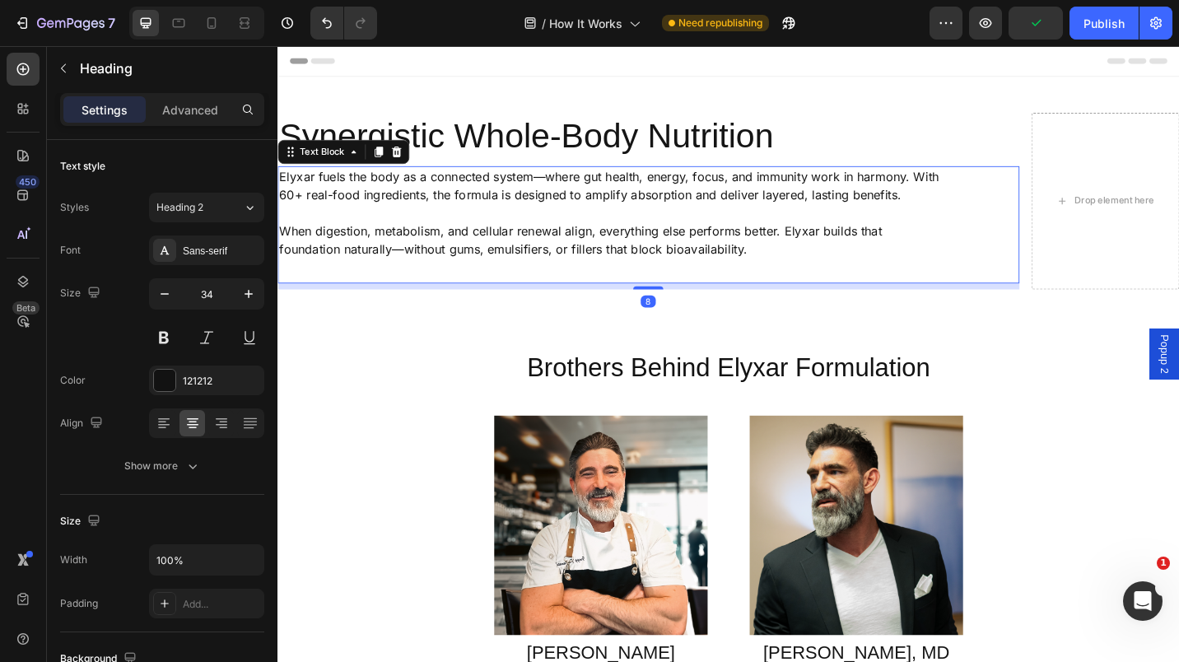
click at [899, 278] on div "Elyxar fuels the body as a connected system—where gut health, energy, focus, an…" at bounding box center [643, 229] width 730 height 102
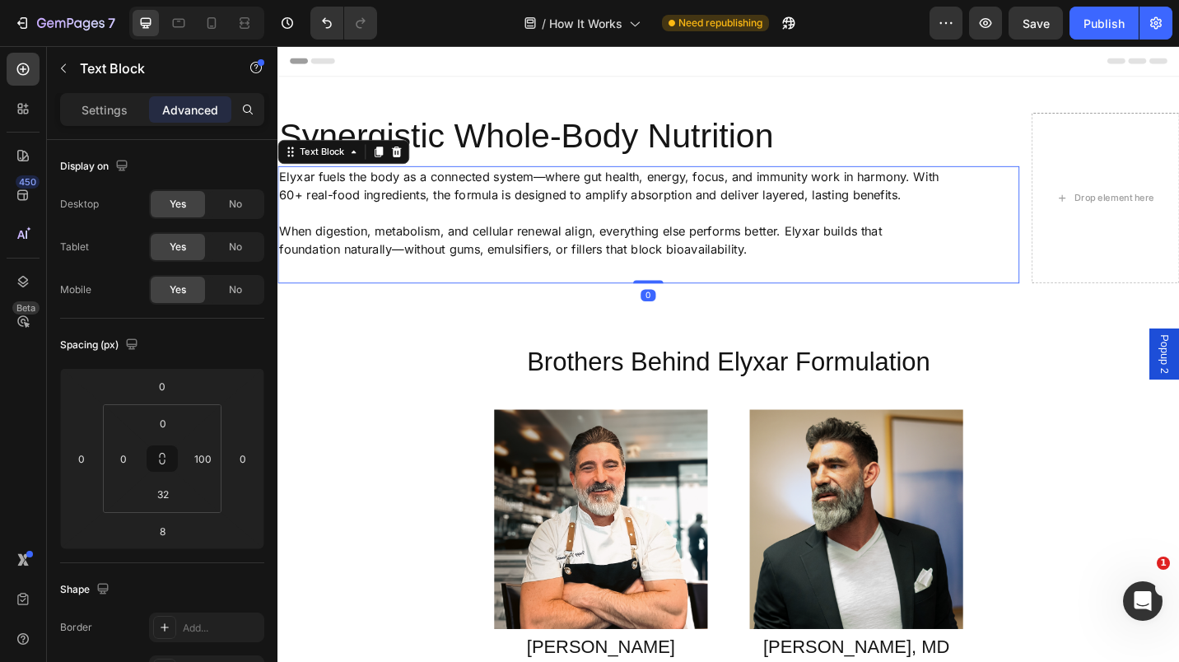
drag, startPoint x: 683, startPoint y: 311, endPoint x: 683, endPoint y: 268, distance: 42.8
click at [683, 268] on div "Elyxar fuels the body as a connected system—where gut health, energy, focus, an…" at bounding box center [684, 242] width 813 height 128
type input "0"
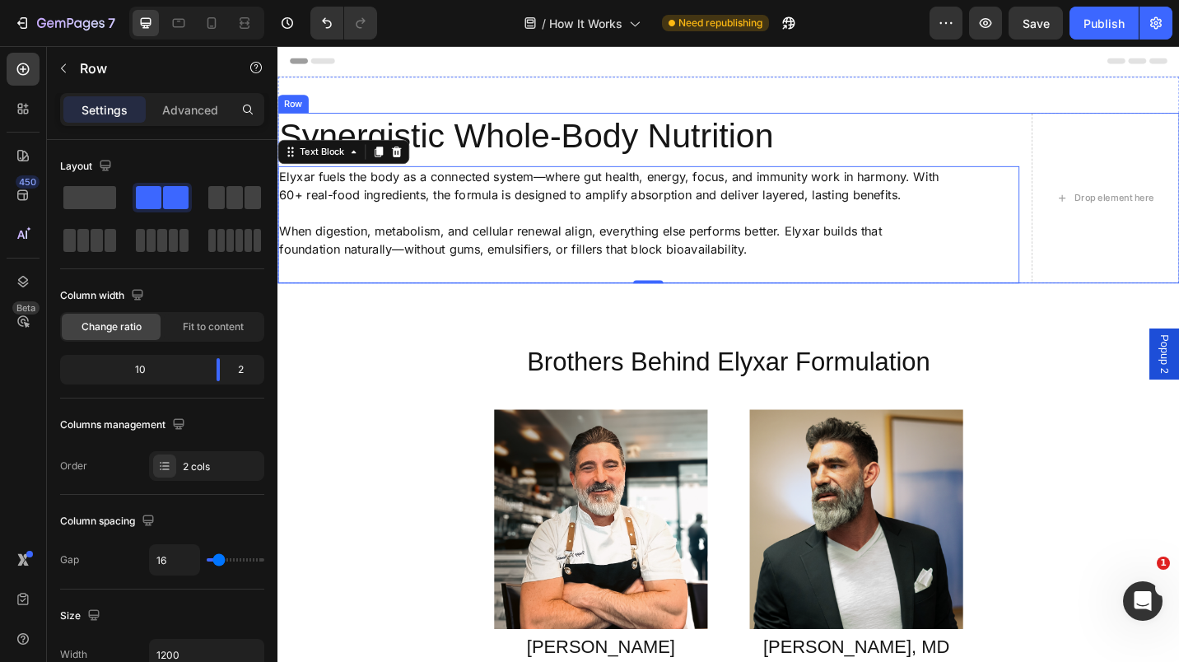
click at [1084, 138] on div "Synergistic Whole-Body Nutrition Heading Elyxar fuels the body as a connected s…" at bounding box center [772, 212] width 988 height 187
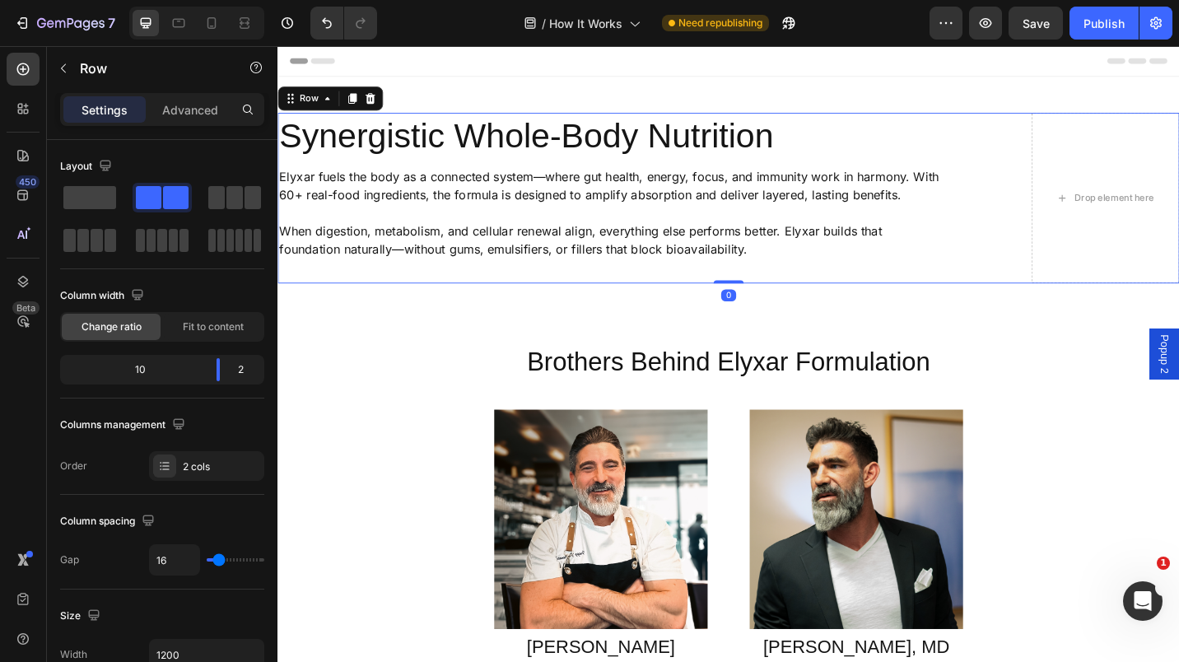
click at [106, 194] on span at bounding box center [89, 197] width 53 height 23
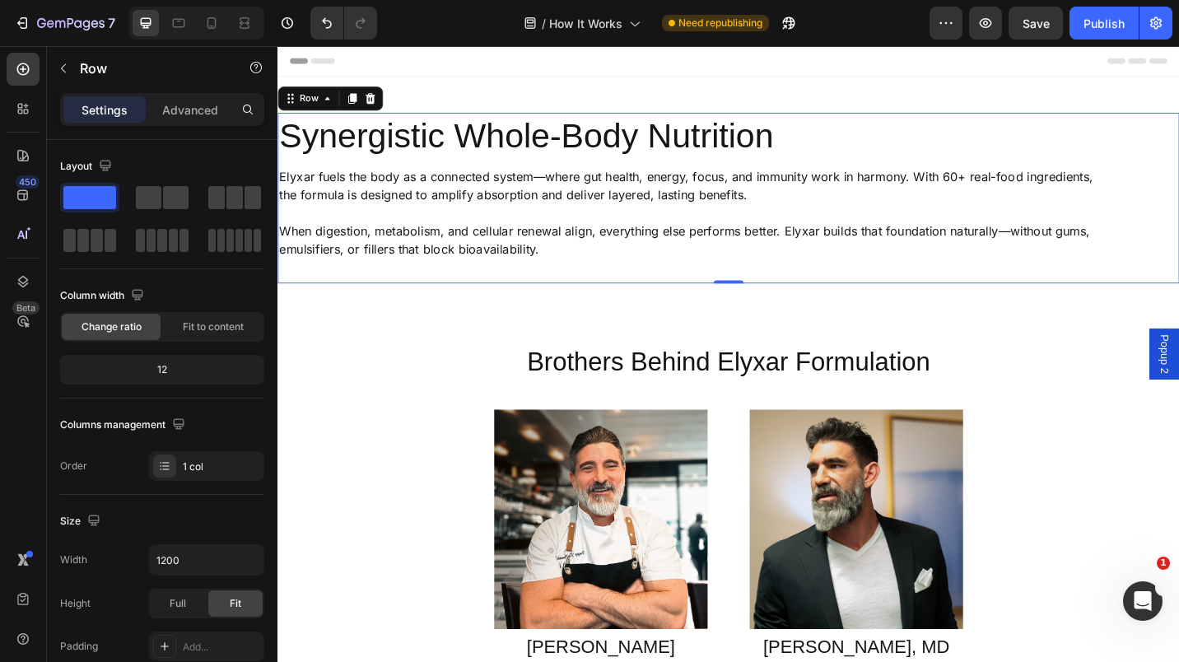
click at [1091, 25] on div "Publish" at bounding box center [1104, 23] width 41 height 17
click at [213, 22] on icon at bounding box center [211, 23] width 16 height 16
type input "100%"
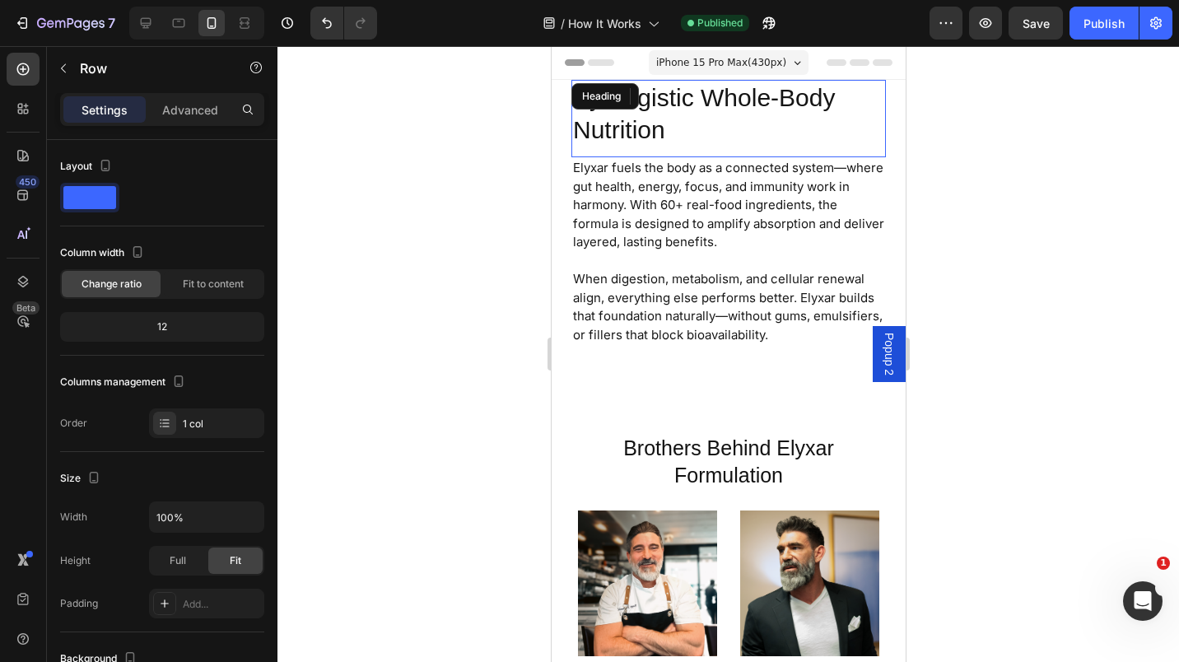
click at [644, 119] on h2 "Synergistic Whole-Body Nutrition" at bounding box center [712, 114] width 282 height 68
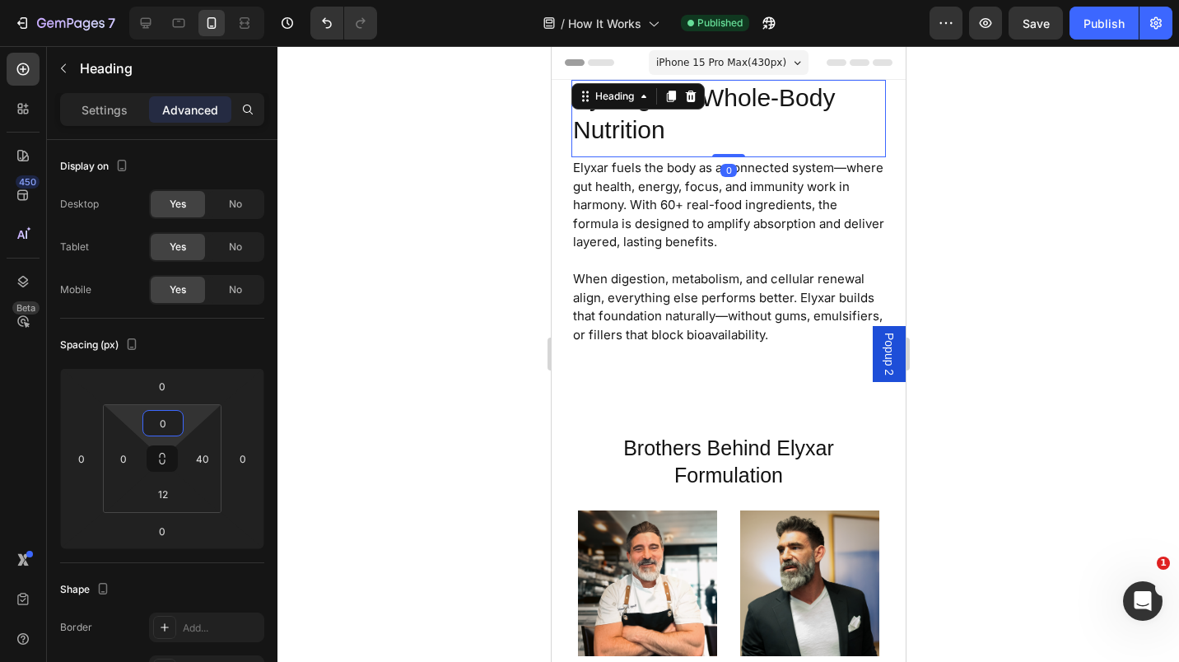
click at [156, 416] on input "0" at bounding box center [163, 423] width 33 height 25
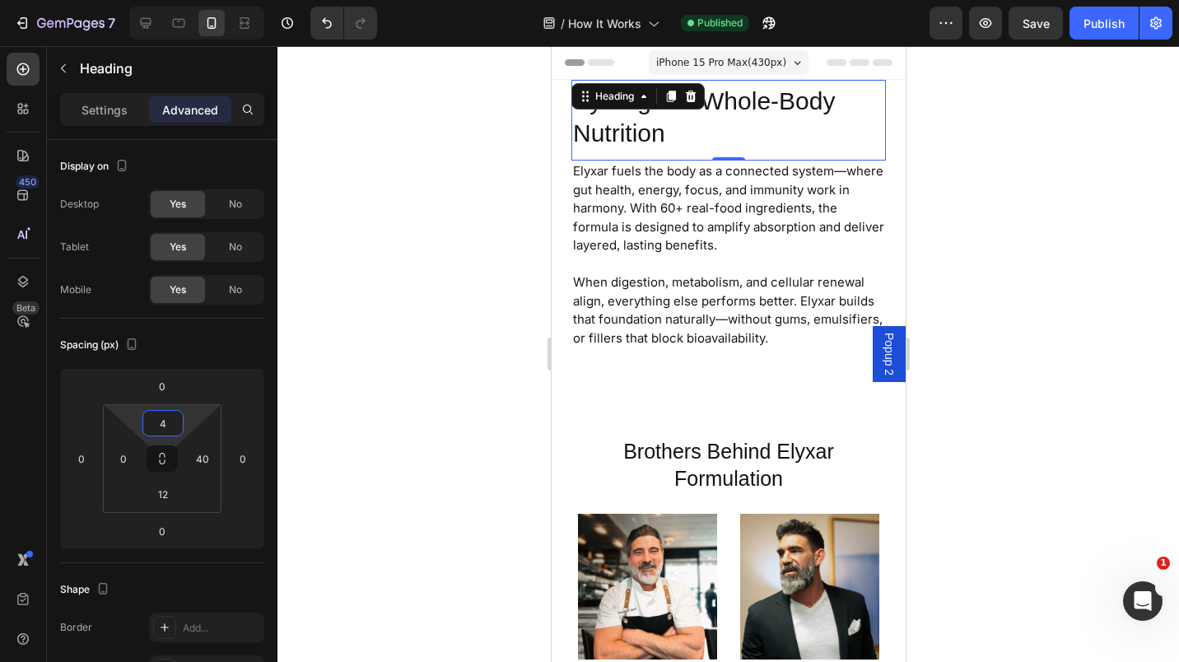
type input "43"
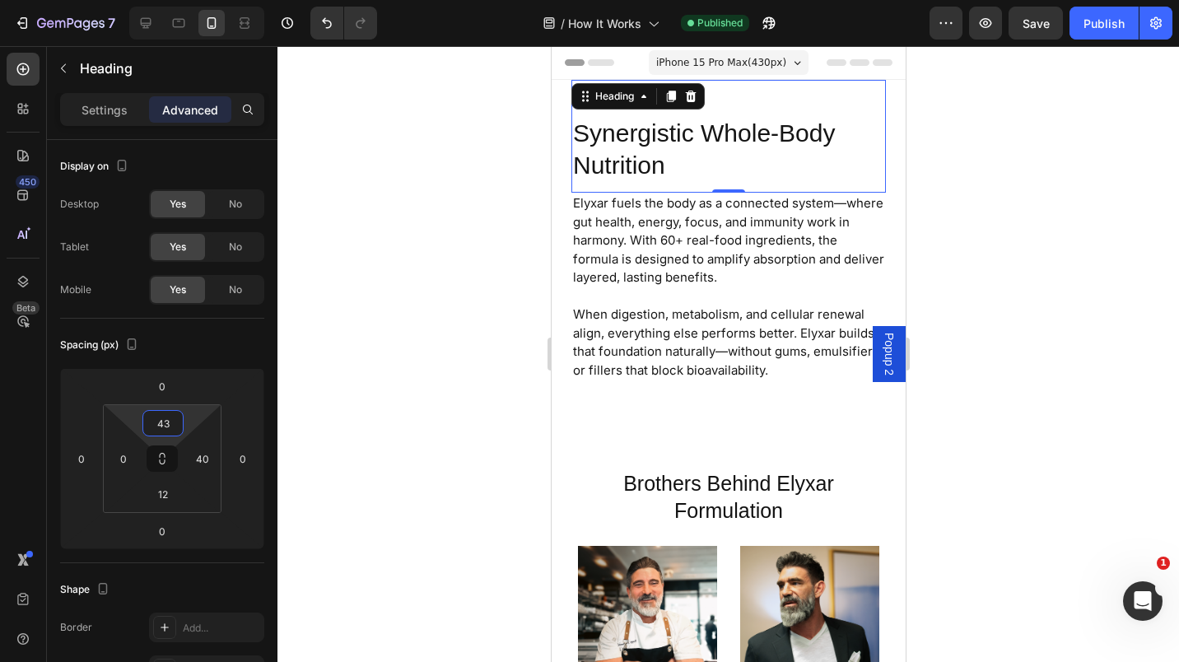
click at [964, 259] on div at bounding box center [729, 354] width 902 height 616
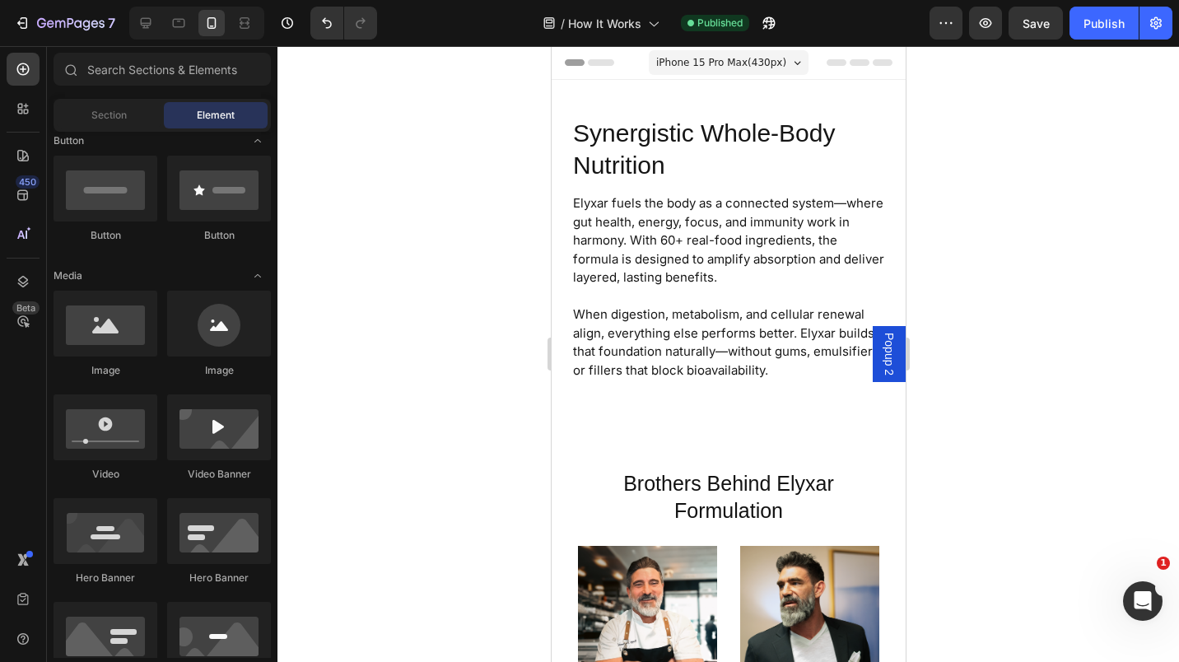
click at [1094, 26] on div "Publish" at bounding box center [1104, 23] width 41 height 17
click at [1105, 35] on button "Publish" at bounding box center [1104, 23] width 69 height 33
click at [155, 30] on div at bounding box center [146, 23] width 26 height 26
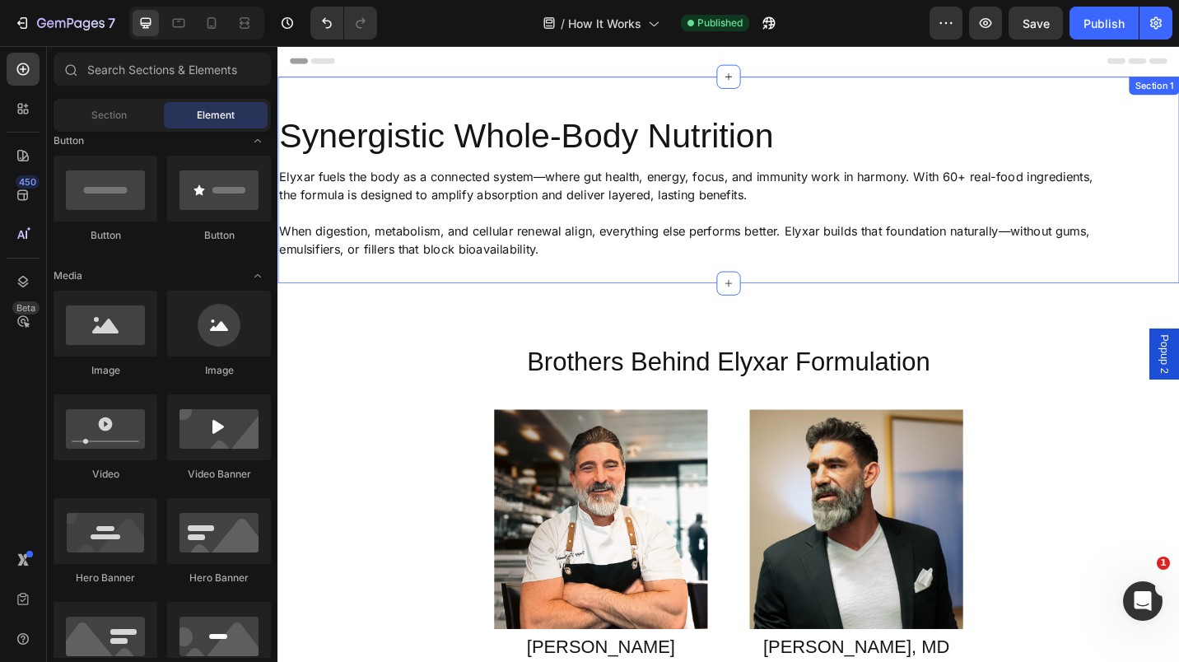
click at [543, 95] on div "Synergistic Whole-Body Nutrition Heading Elyxar fuels the body as a connected s…" at bounding box center [772, 193] width 988 height 226
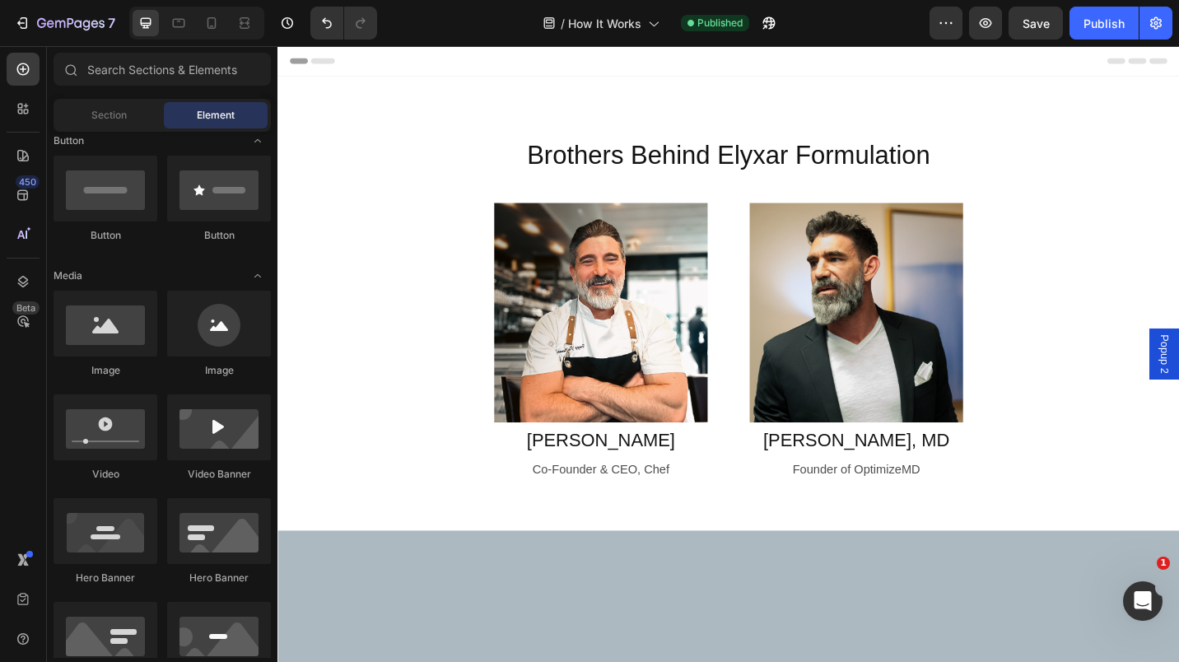
click at [1105, 17] on div "Publish" at bounding box center [1104, 23] width 41 height 17
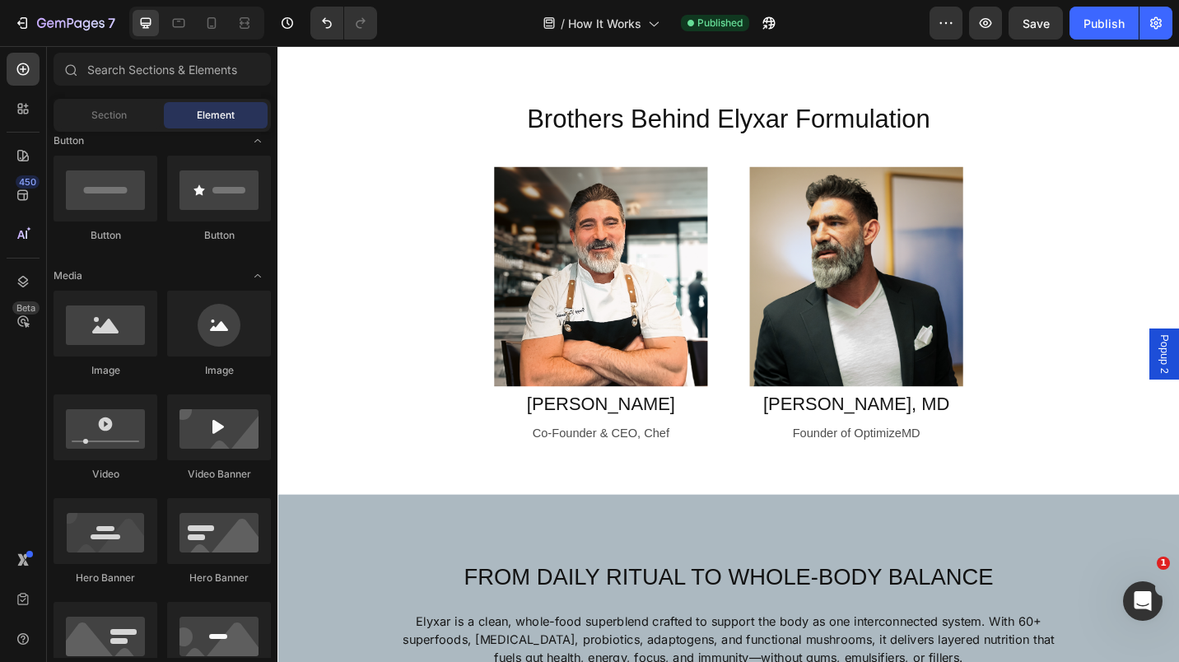
scroll to position [40, 0]
